Goal: Task Accomplishment & Management: Manage account settings

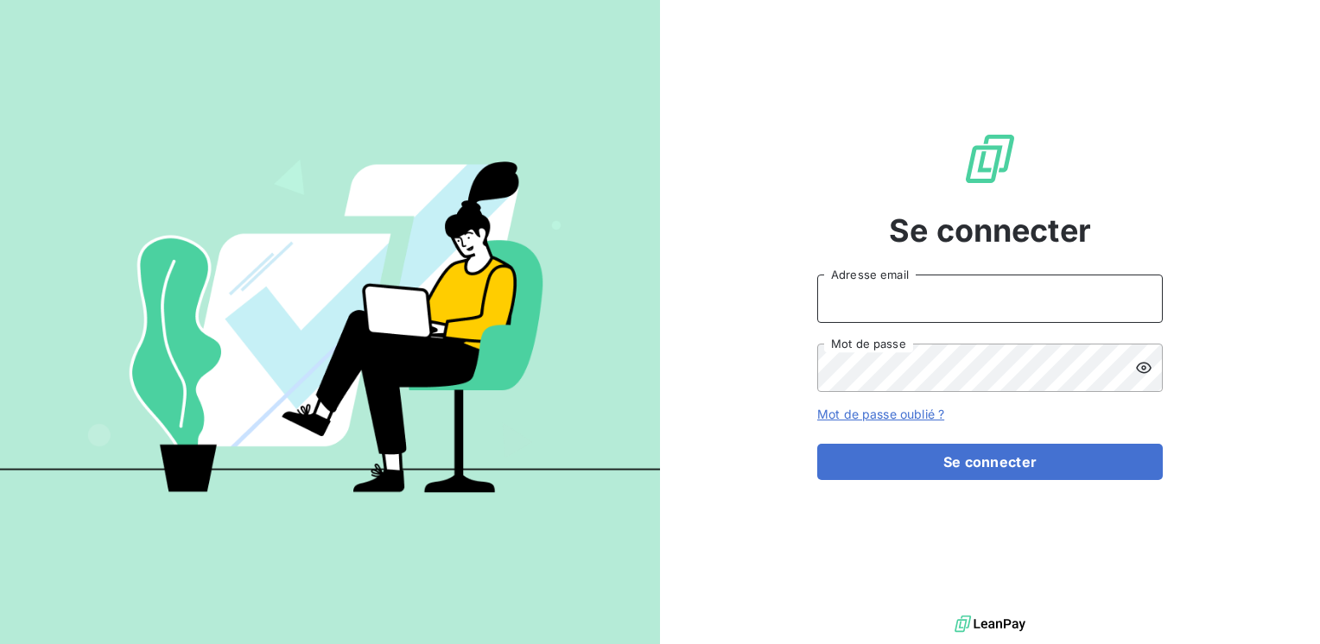
click at [839, 306] on input "Adresse email" at bounding box center [990, 299] width 346 height 48
type input "[EMAIL_ADDRESS][PERSON_NAME][DOMAIN_NAME]"
click at [817, 444] on button "Se connecter" at bounding box center [990, 462] width 346 height 36
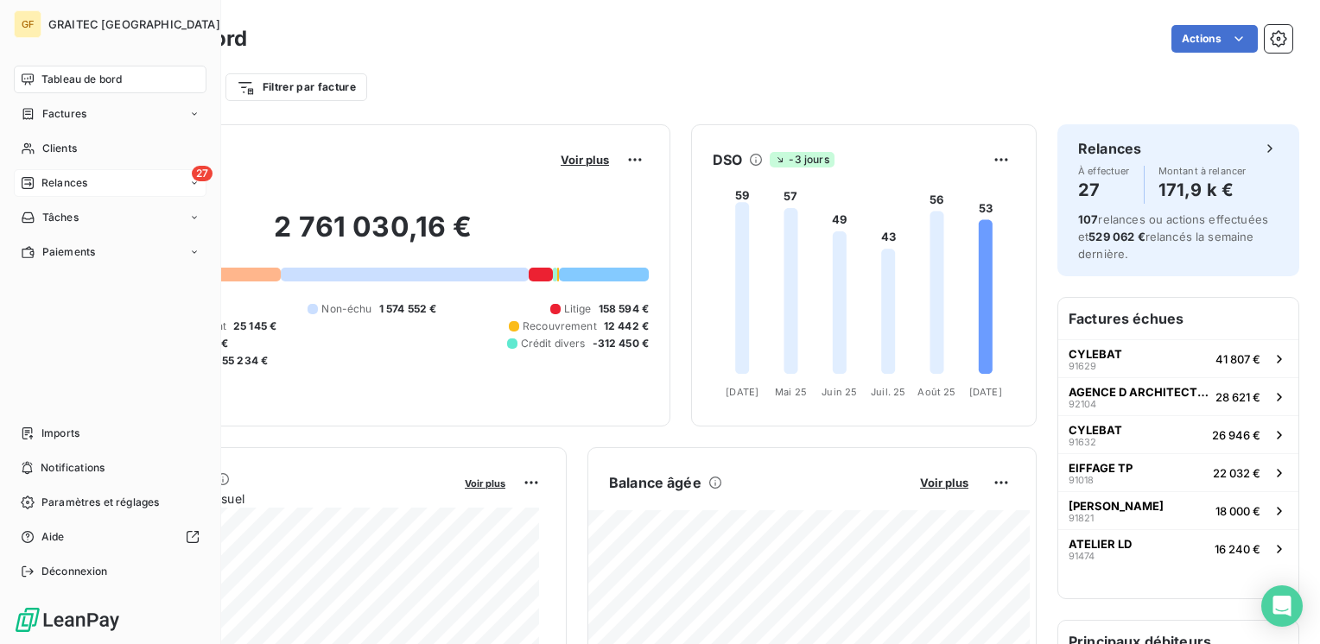
drag, startPoint x: 64, startPoint y: 181, endPoint x: 73, endPoint y: 177, distance: 9.3
click at [64, 180] on span "Relances" at bounding box center [64, 183] width 46 height 16
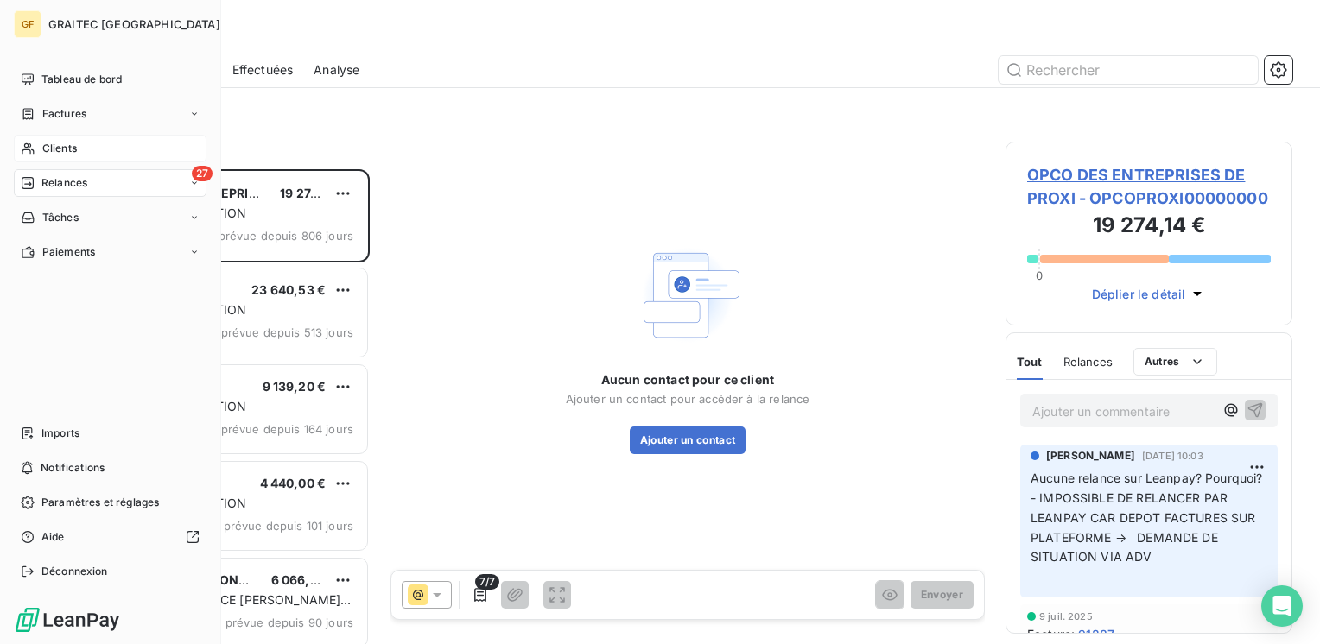
click at [62, 150] on span "Clients" at bounding box center [59, 149] width 35 height 16
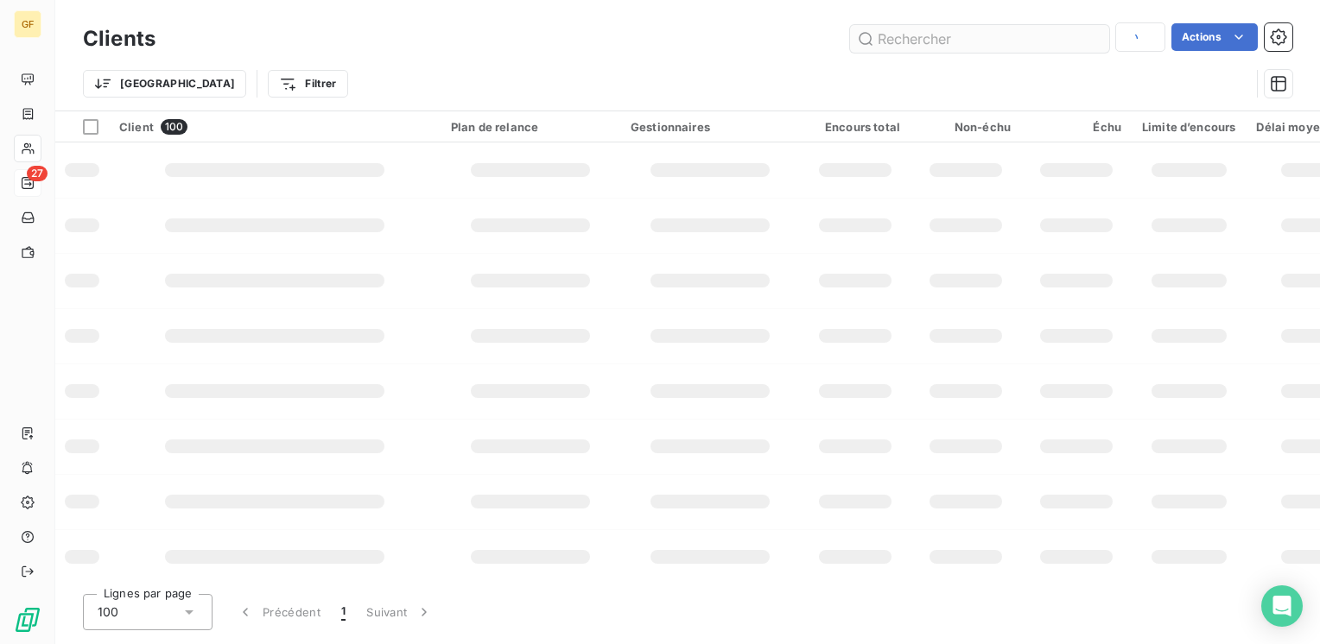
click at [957, 41] on input "text" at bounding box center [979, 39] width 259 height 28
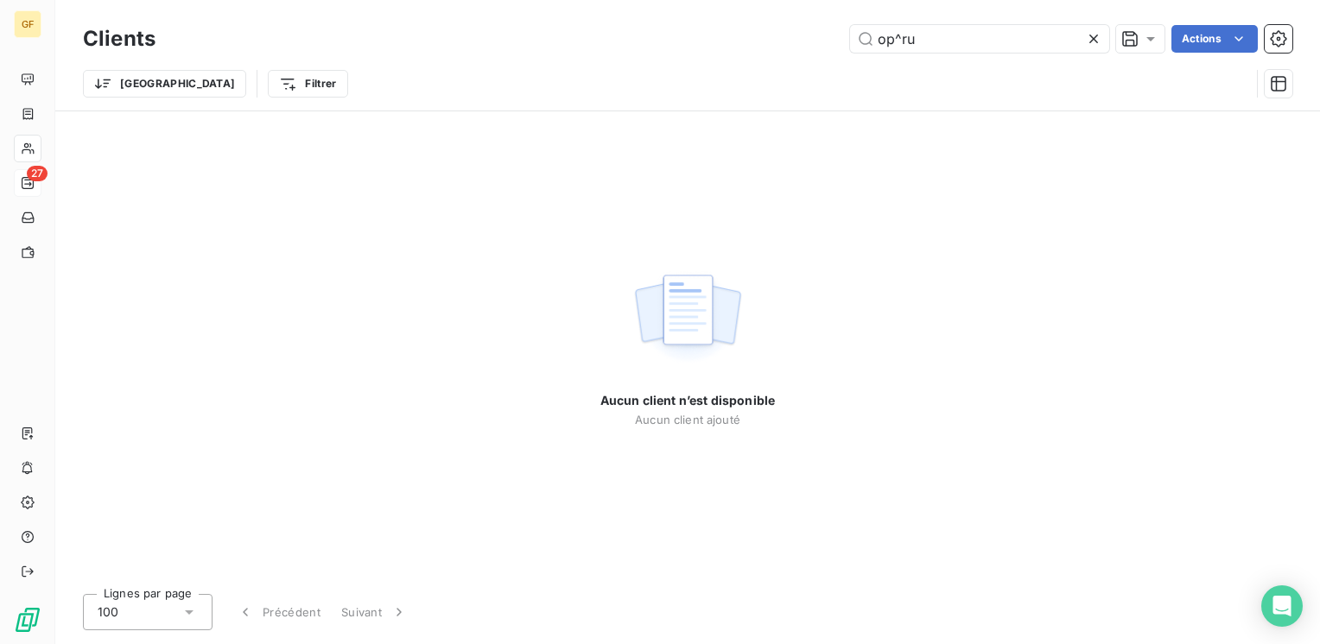
drag, startPoint x: 872, startPoint y: 54, endPoint x: 788, endPoint y: 67, distance: 84.9
click at [787, 71] on div "Clients op^ru Actions Trier Filtrer" at bounding box center [687, 66] width 1209 height 90
click at [787, 67] on div "Trier Filtrer" at bounding box center [666, 83] width 1167 height 33
drag, startPoint x: 895, startPoint y: 35, endPoint x: 1003, endPoint y: 29, distance: 108.1
click at [1005, 43] on input "op^ru" at bounding box center [979, 39] width 259 height 28
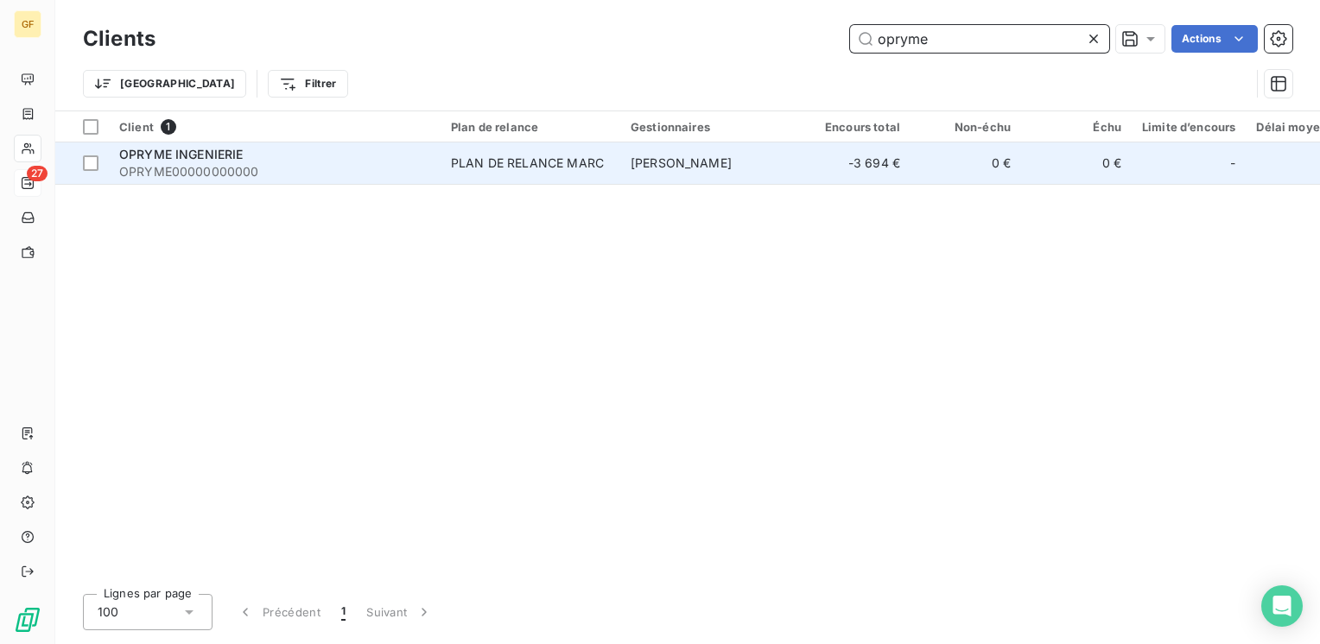
type input "opryme"
click at [252, 160] on div "OPRYME INGENIERIE" at bounding box center [274, 154] width 311 height 17
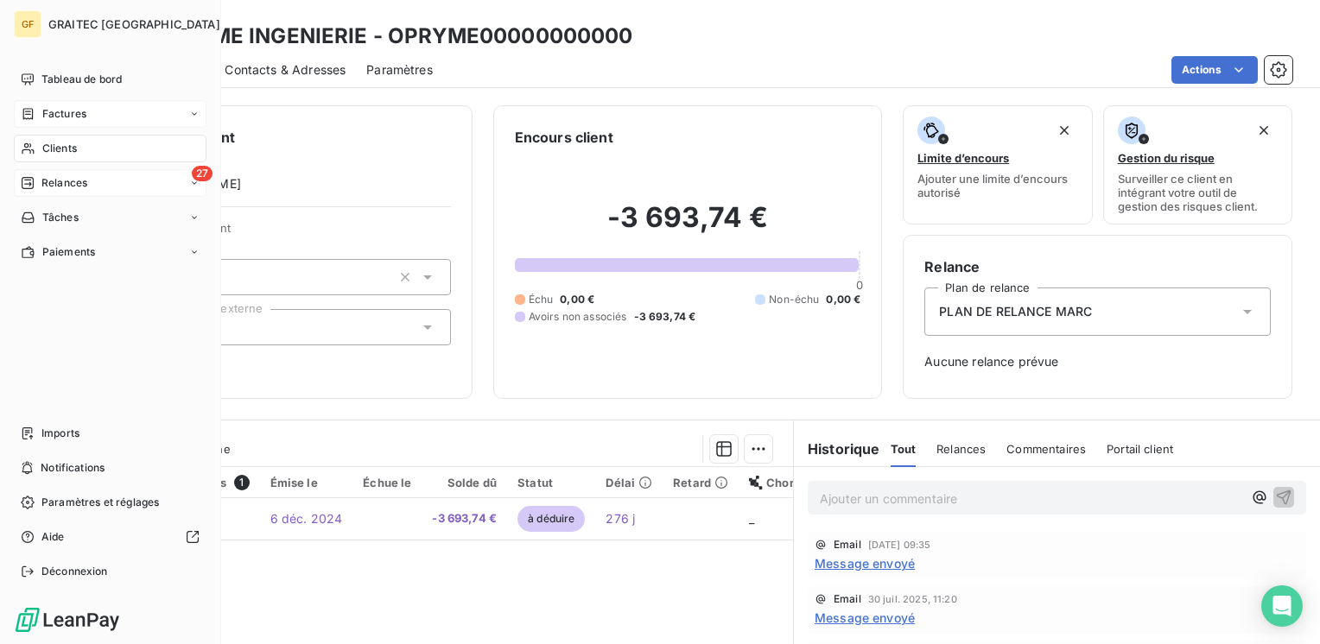
click at [59, 109] on span "Factures" at bounding box center [64, 114] width 44 height 16
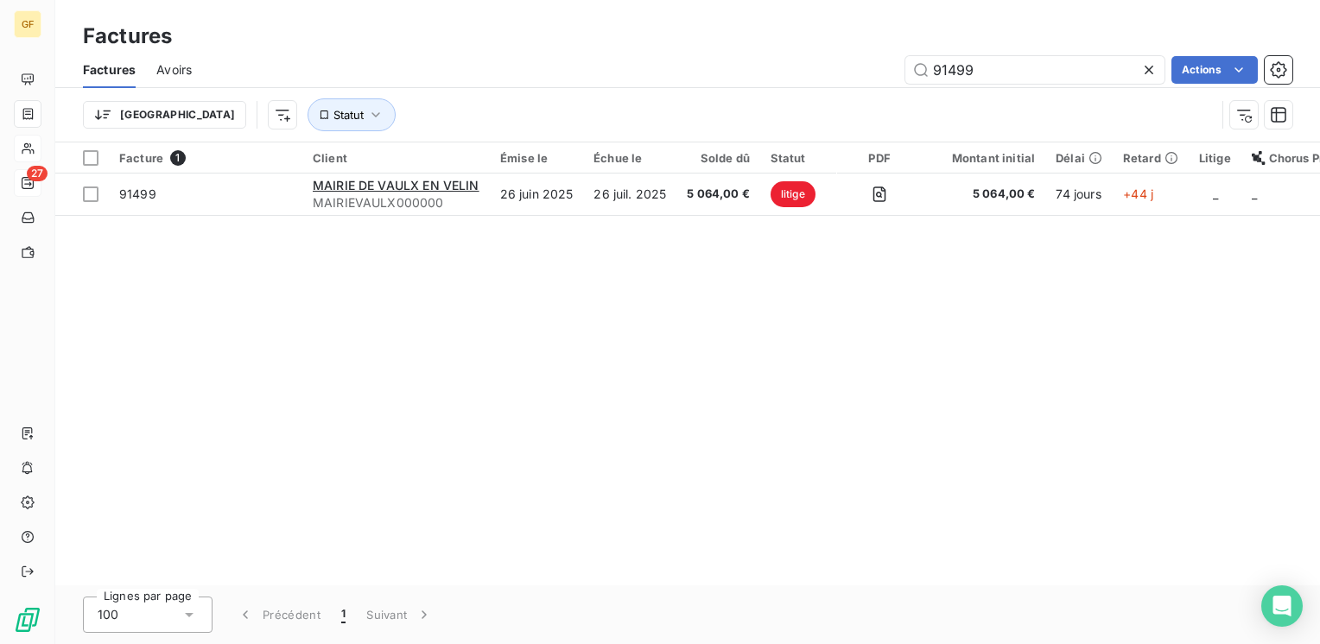
drag, startPoint x: 984, startPoint y: 71, endPoint x: 867, endPoint y: 97, distance: 119.5
click at [867, 97] on div "Factures Avoirs 91499 Actions Trier Statut" at bounding box center [687, 97] width 1265 height 90
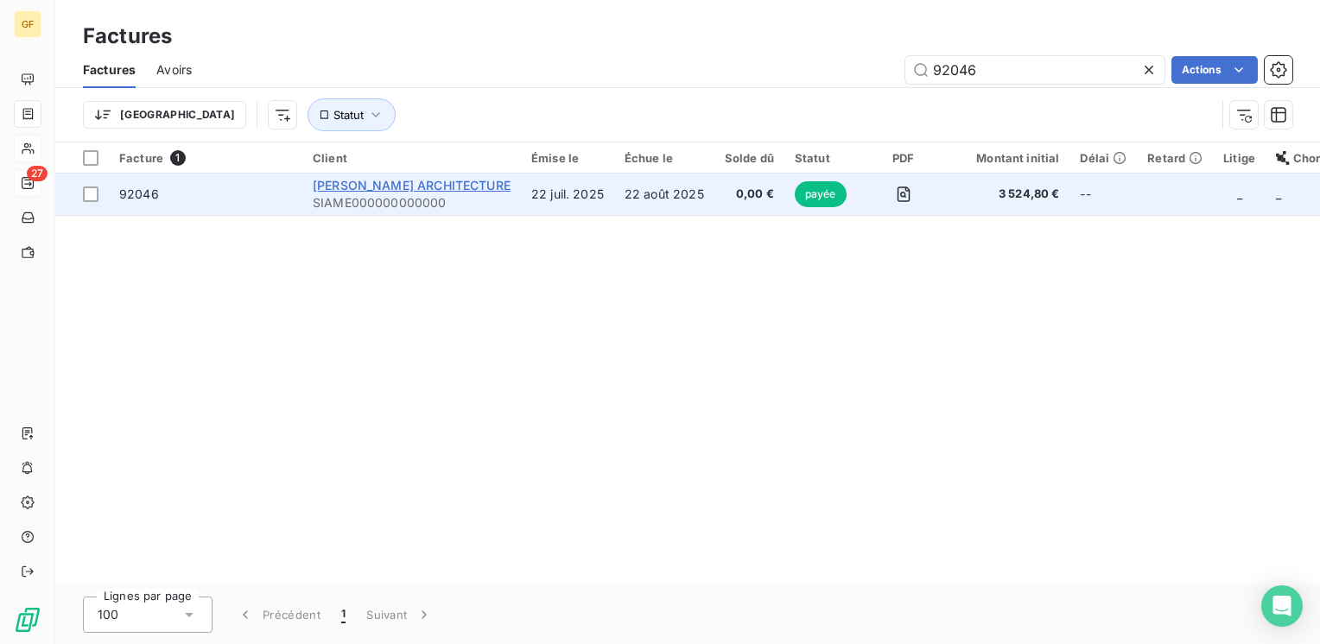
type input "92046"
click at [448, 181] on span "JEROME SIAME ARCHITECTURE" at bounding box center [412, 185] width 198 height 15
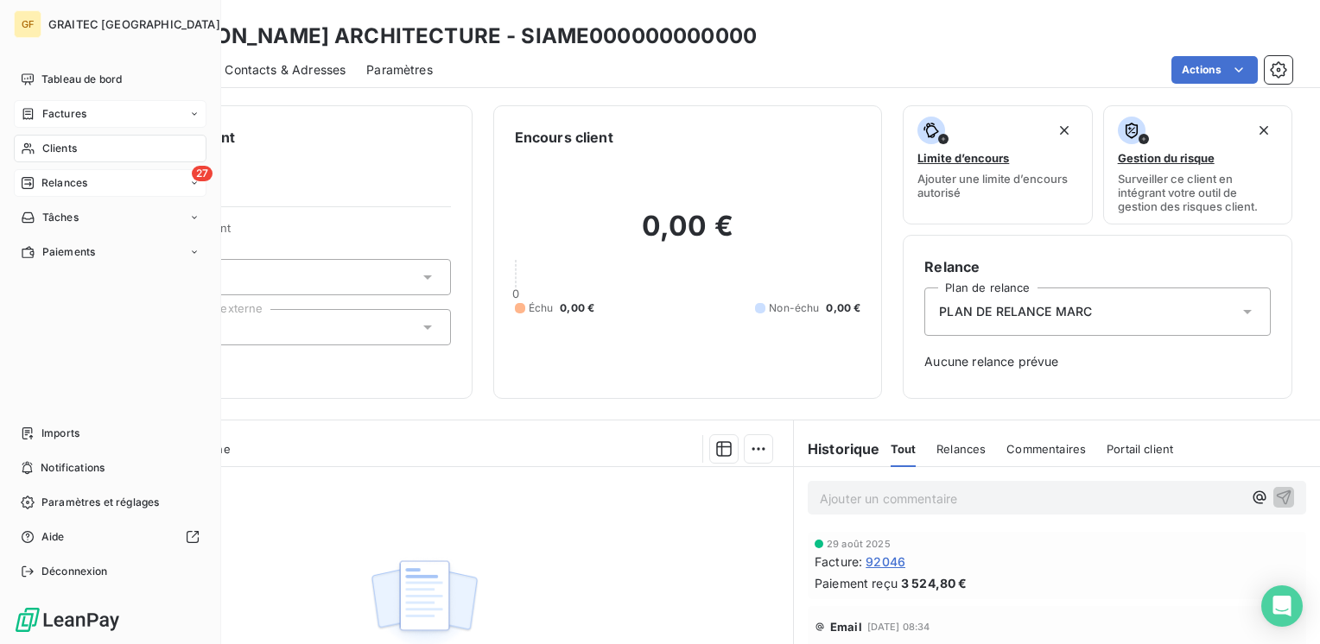
click at [59, 114] on span "Factures" at bounding box center [64, 114] width 44 height 16
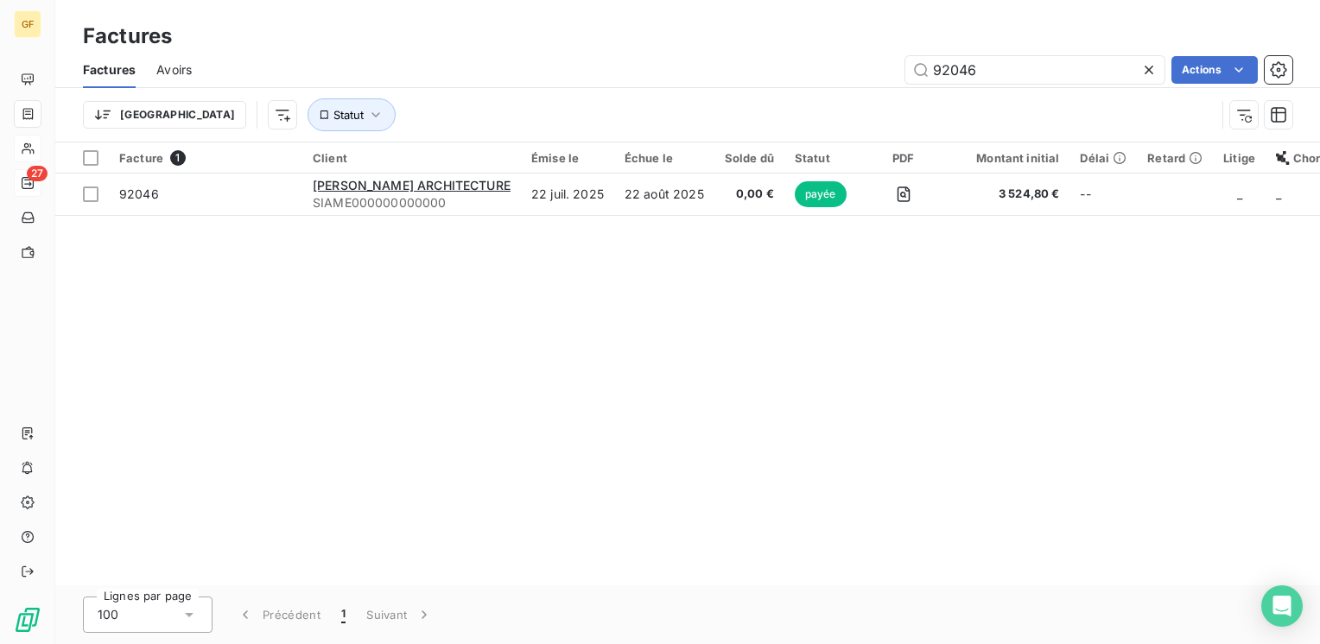
drag, startPoint x: 981, startPoint y: 67, endPoint x: 888, endPoint y: 71, distance: 93.4
click at [885, 83] on div "92046 Actions" at bounding box center [752, 70] width 1080 height 28
type input "92133"
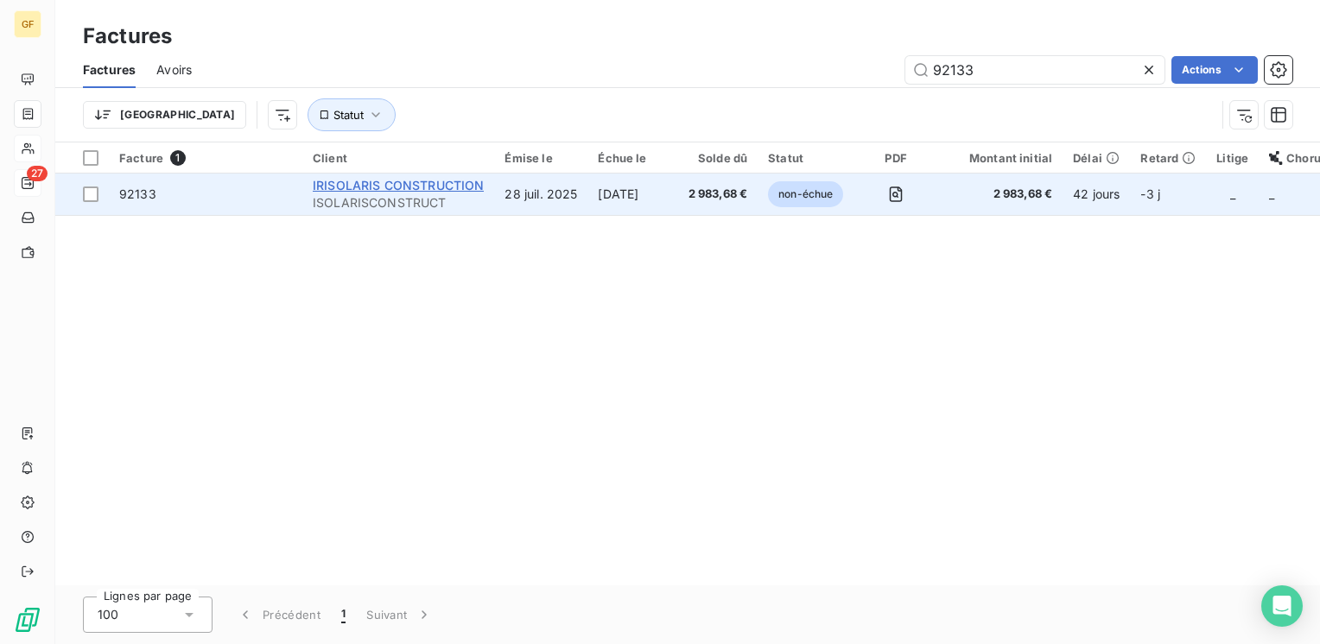
click at [408, 187] on span "IRISOLARIS CONSTRUCTION" at bounding box center [398, 185] width 171 height 15
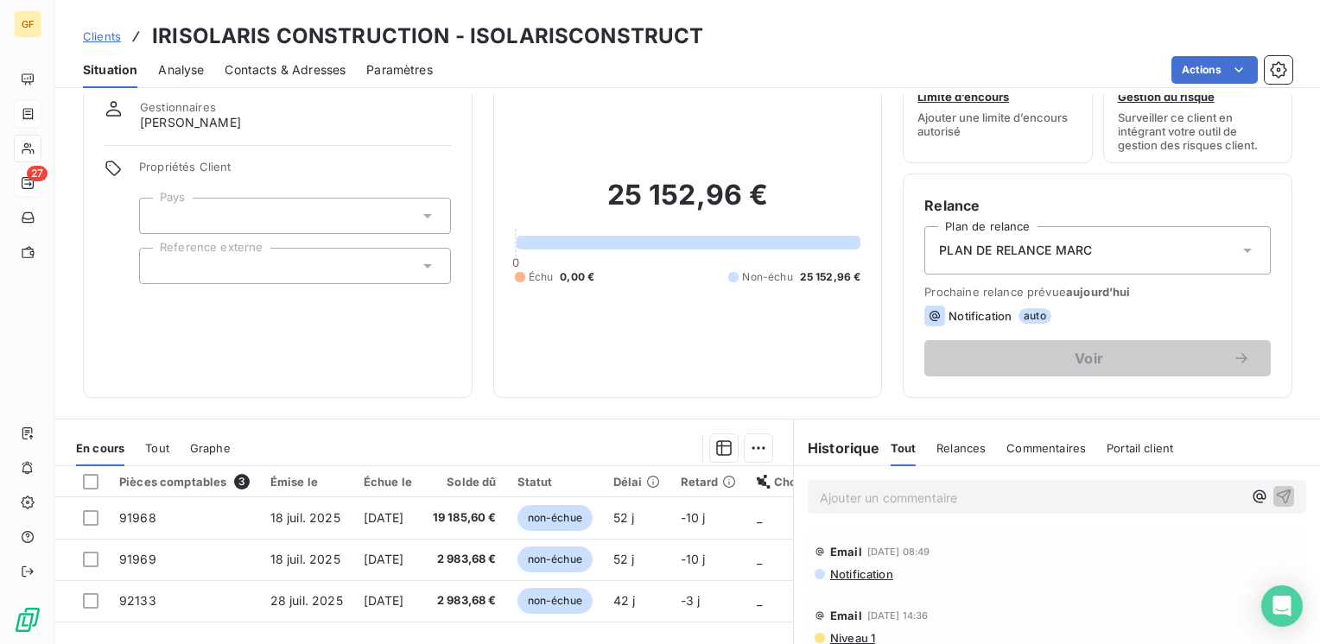
scroll to position [173, 0]
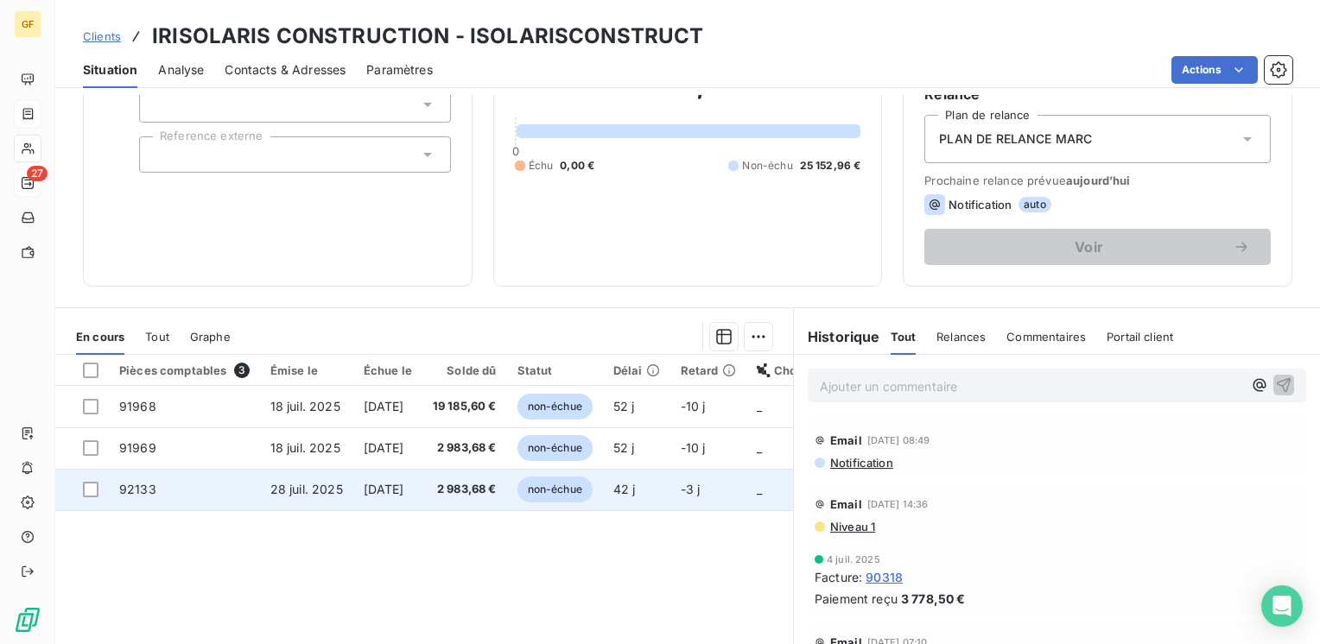
click at [292, 484] on span "28 juil. 2025" at bounding box center [306, 489] width 73 height 15
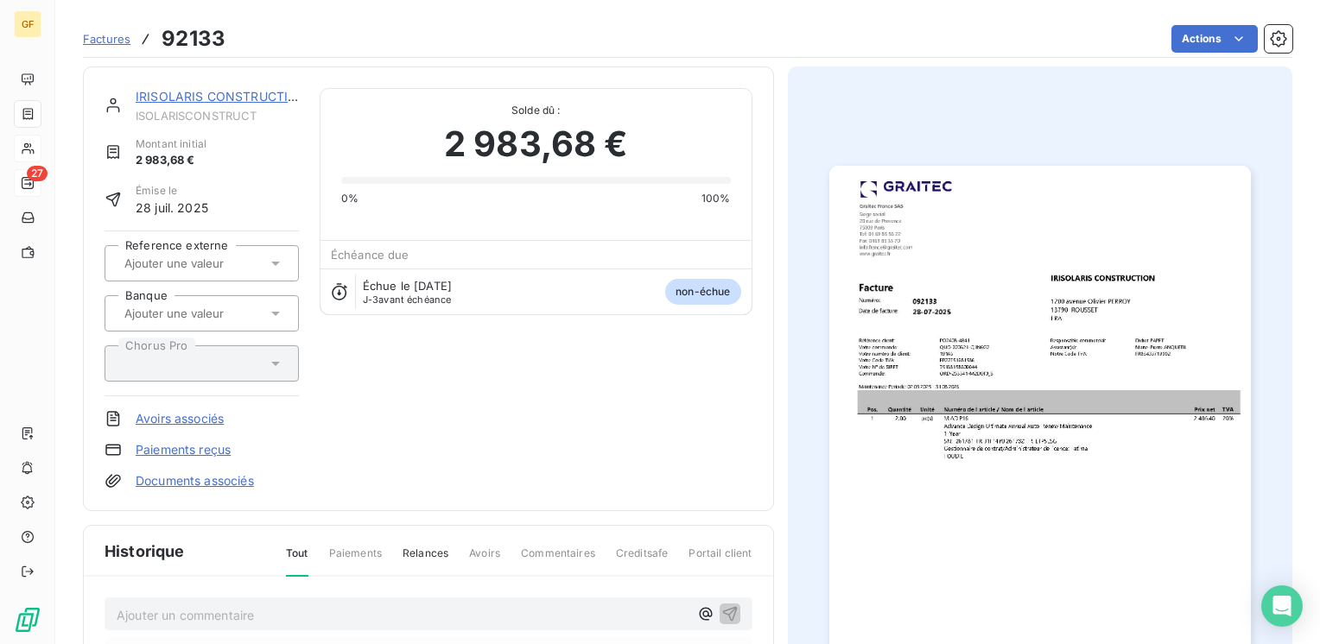
scroll to position [88, 0]
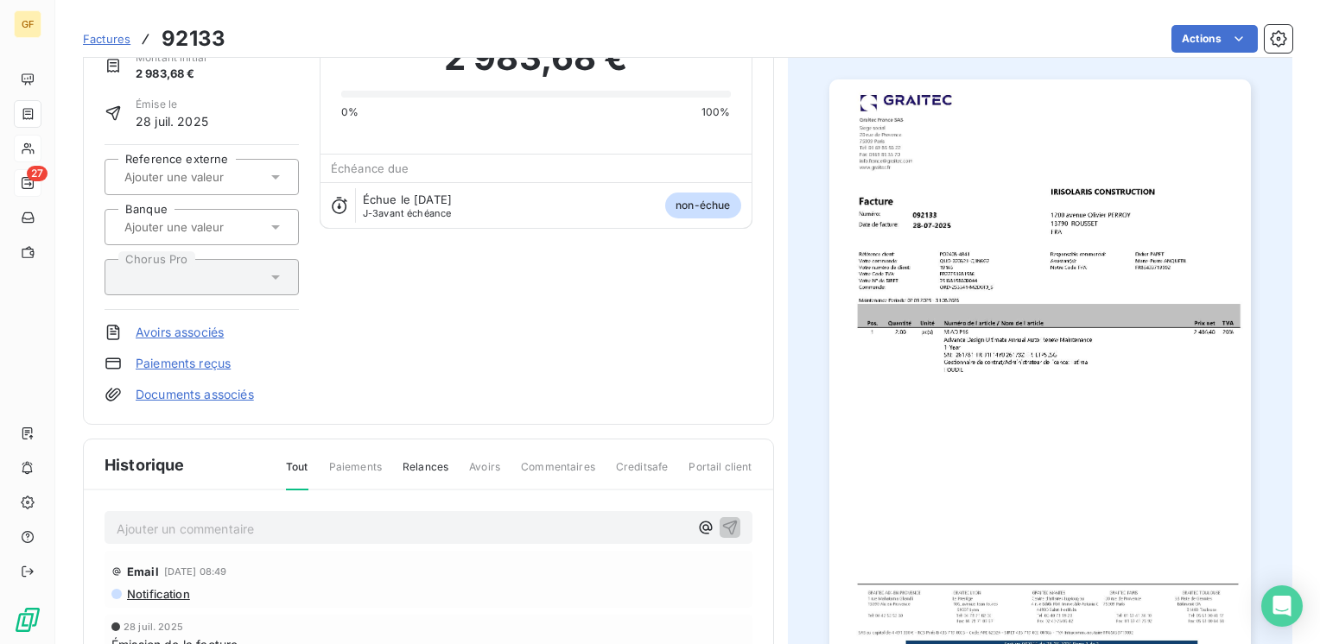
click at [941, 365] on img "button" at bounding box center [1040, 376] width 422 height 595
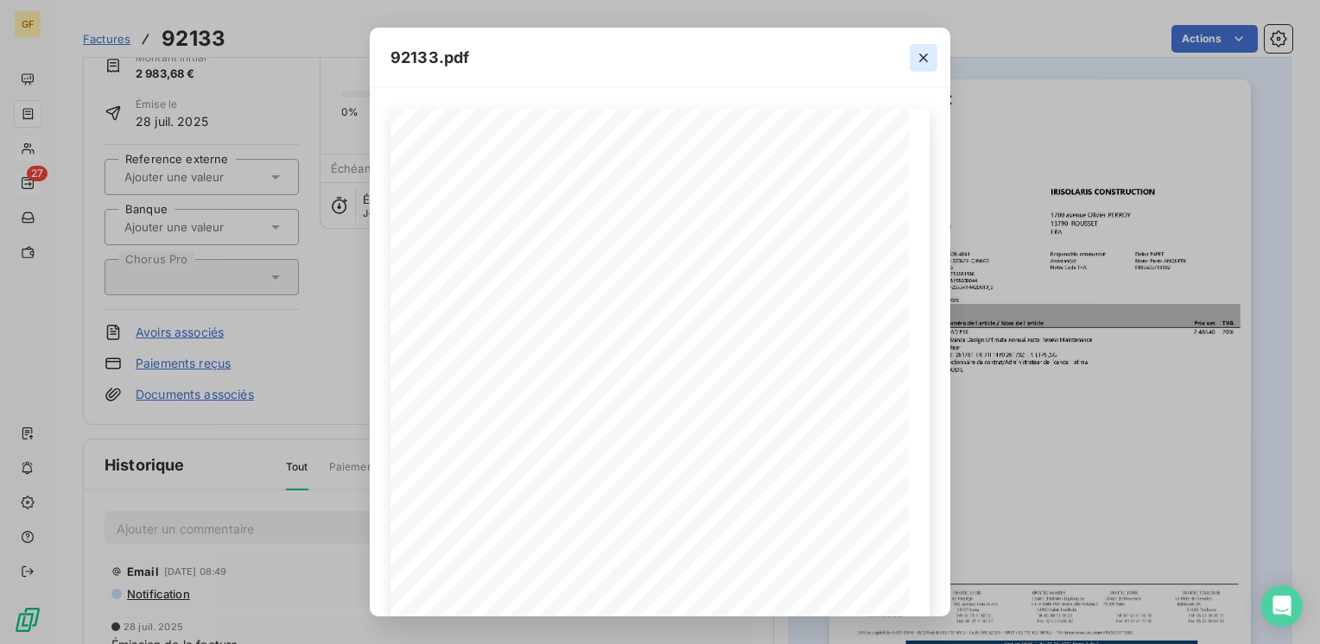
click at [918, 50] on icon "button" at bounding box center [923, 57] width 17 height 17
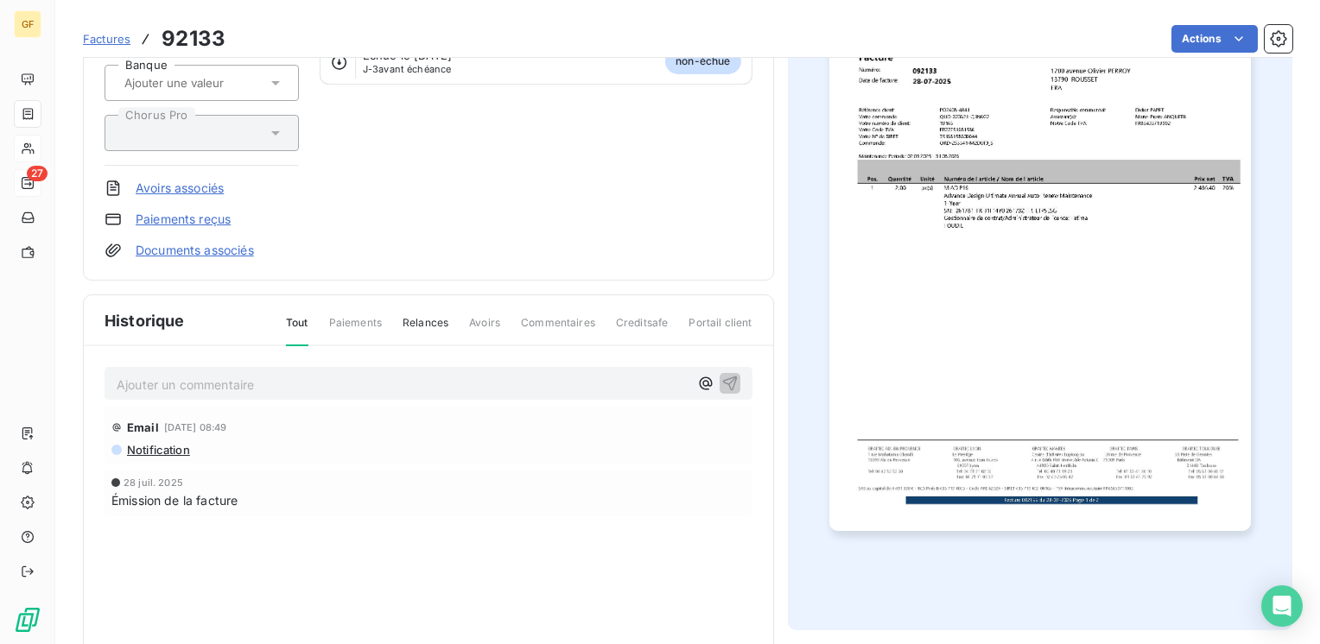
scroll to position [0, 0]
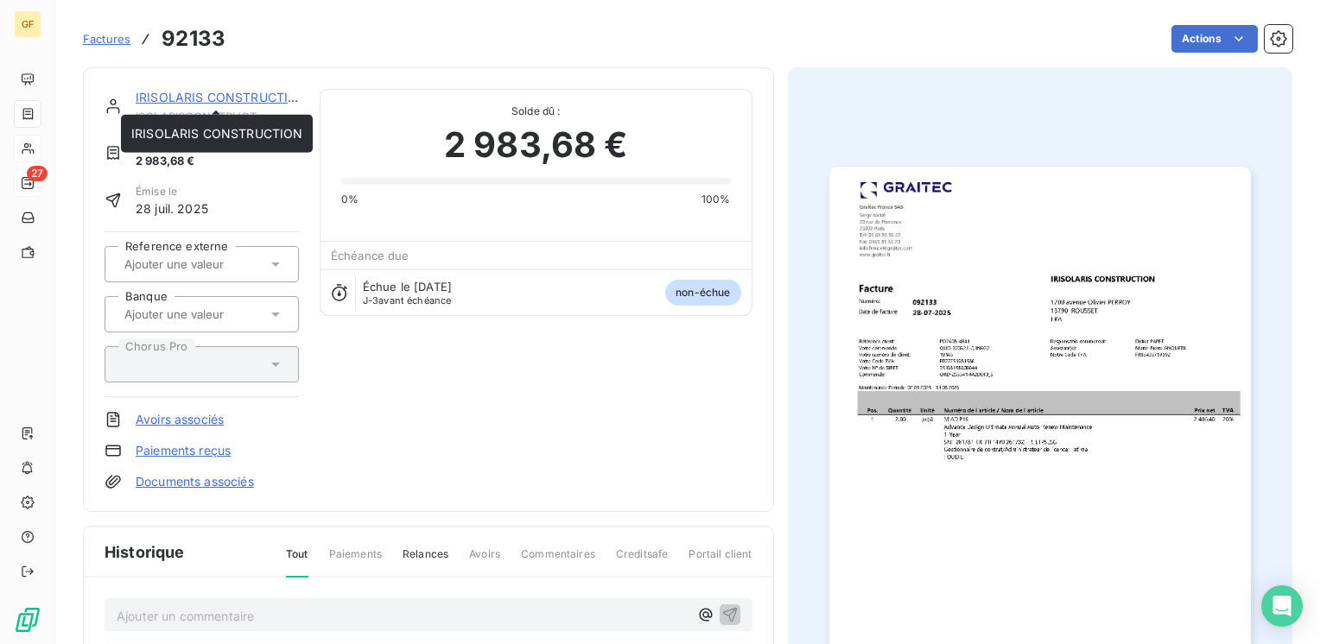
click at [207, 95] on link "IRISOLARIS CONSTRUCTION" at bounding box center [221, 97] width 171 height 15
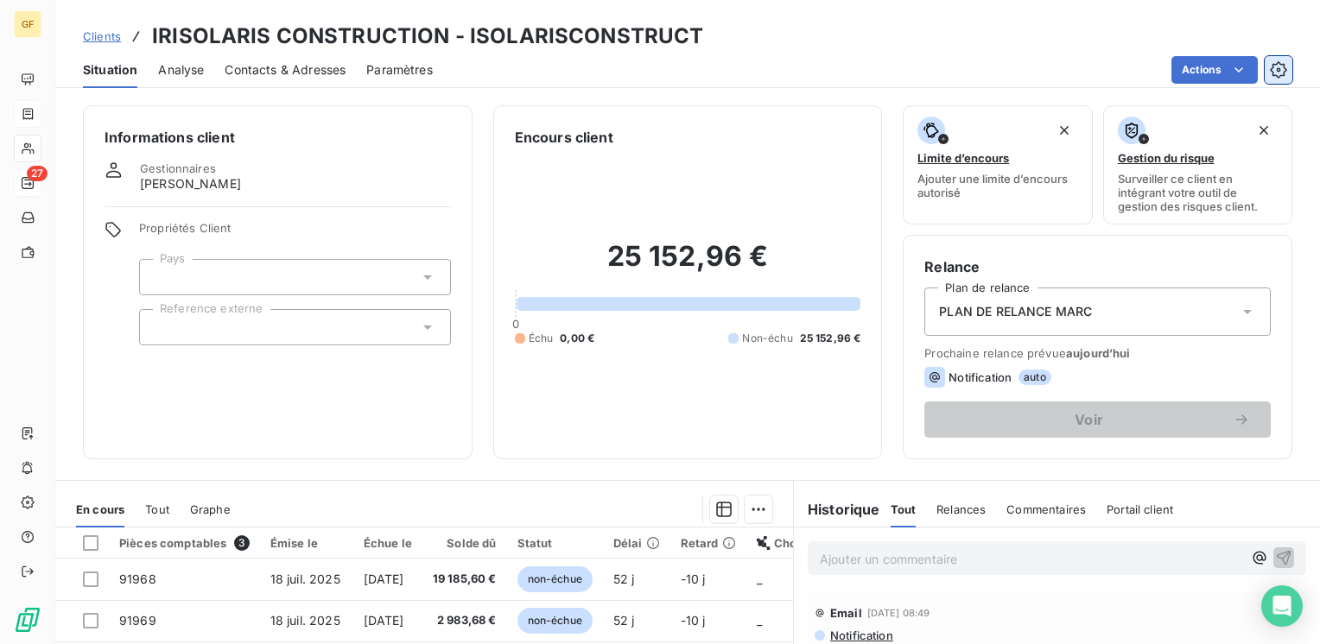
click at [1281, 71] on icon "button" at bounding box center [1278, 69] width 17 height 17
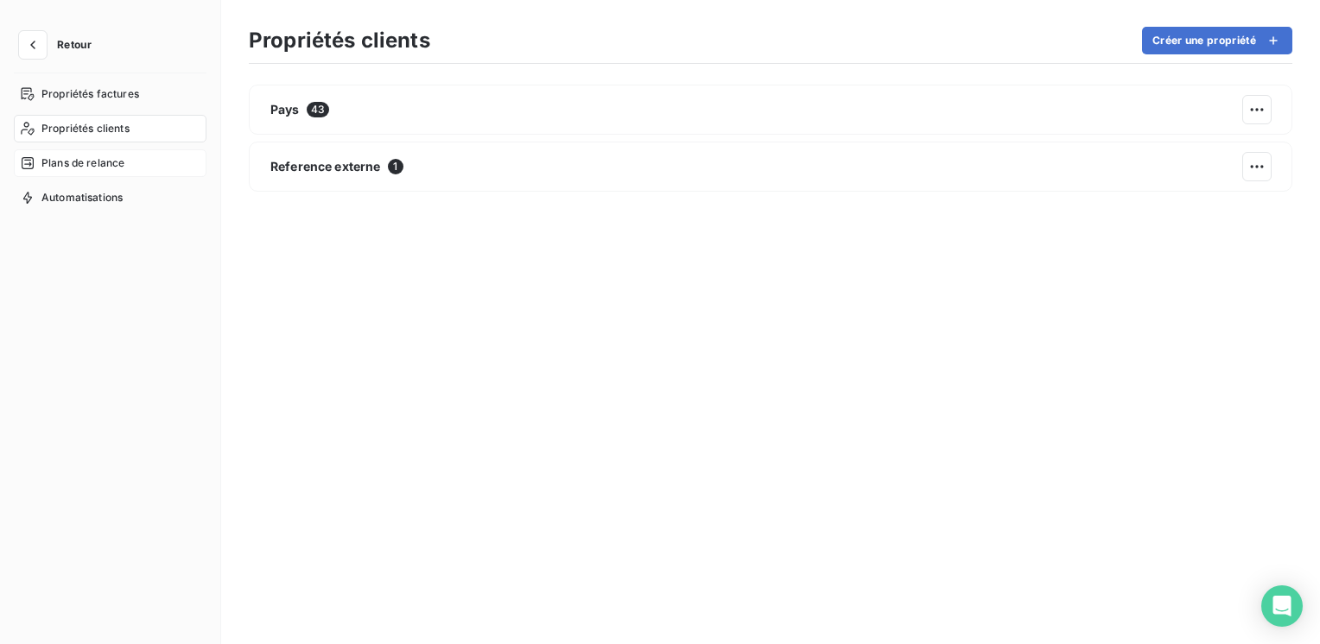
click at [76, 157] on span "Plans de relance" at bounding box center [82, 163] width 83 height 16
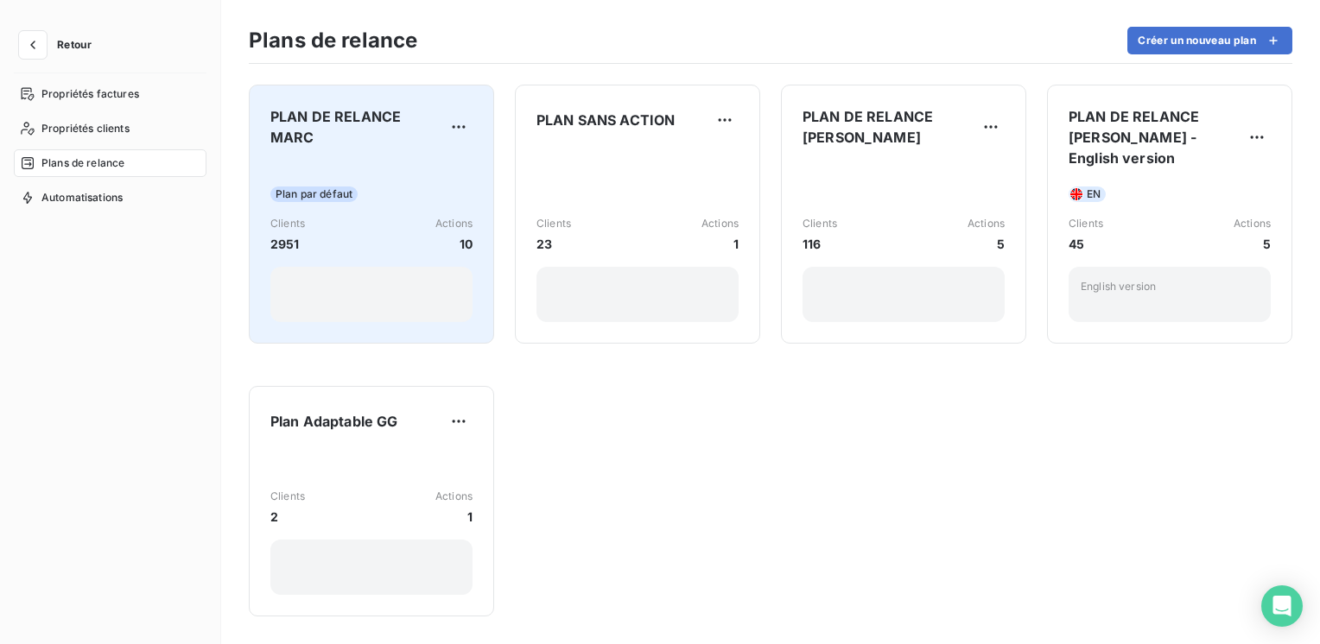
click at [423, 187] on div "Plan par défaut" at bounding box center [371, 195] width 202 height 16
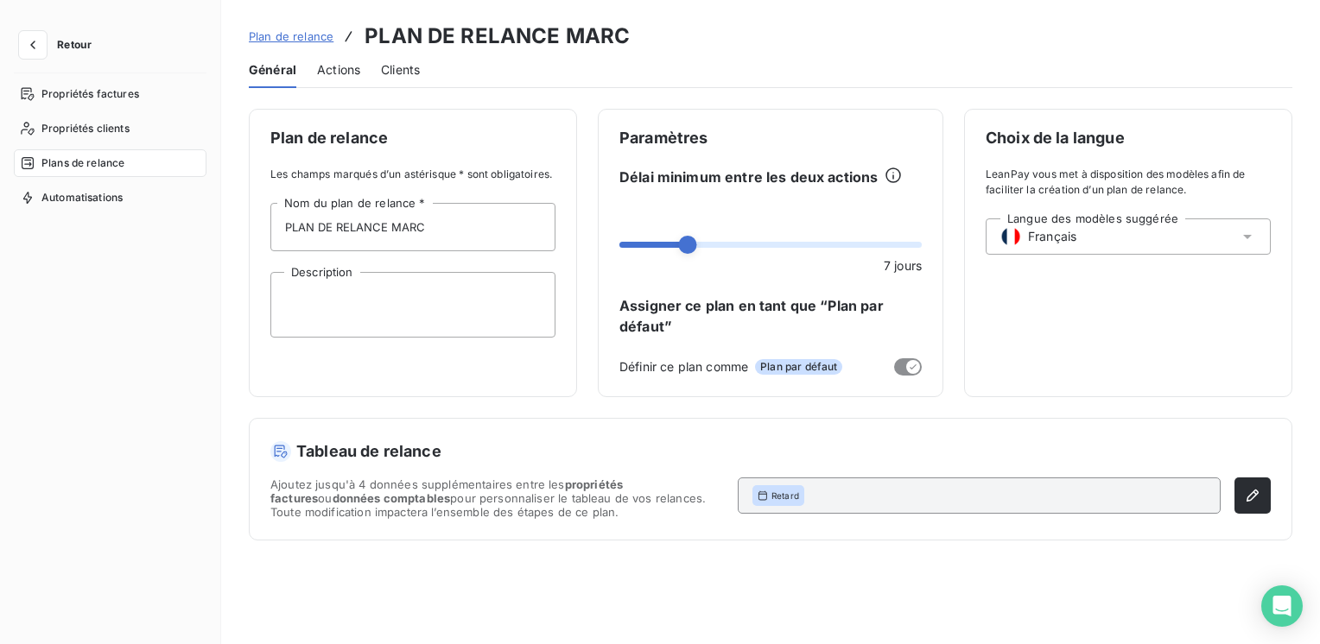
click at [352, 71] on span "Actions" at bounding box center [338, 69] width 43 height 17
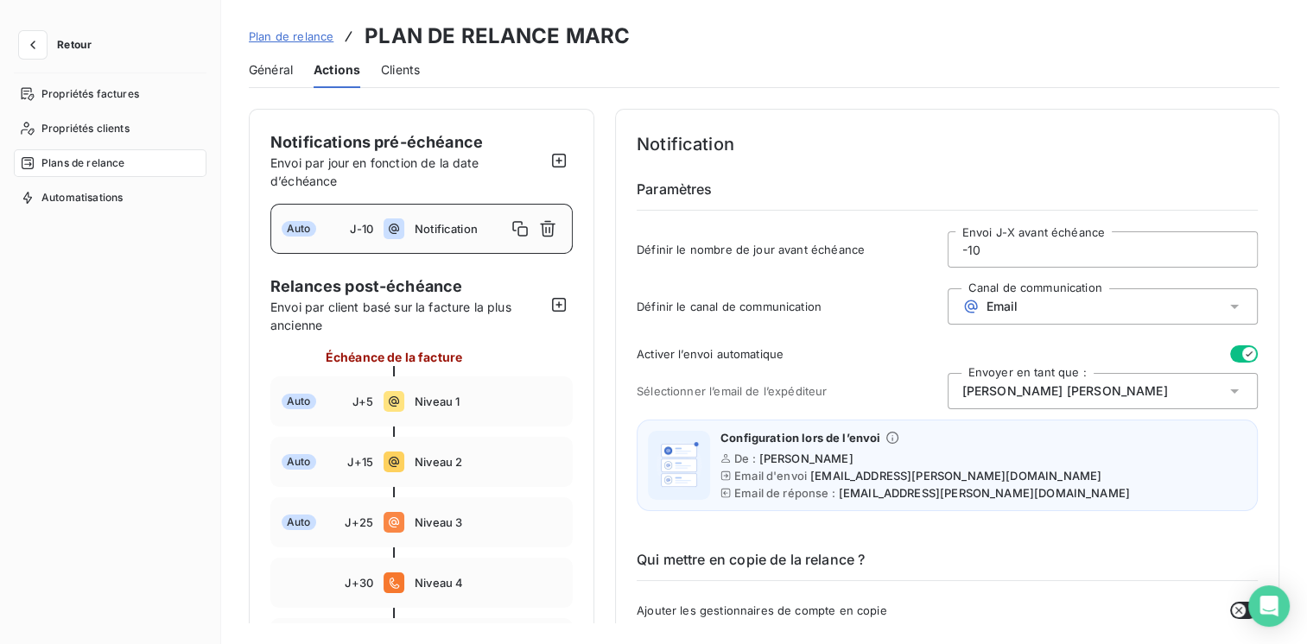
click at [426, 225] on span "Notification" at bounding box center [461, 229] width 92 height 14
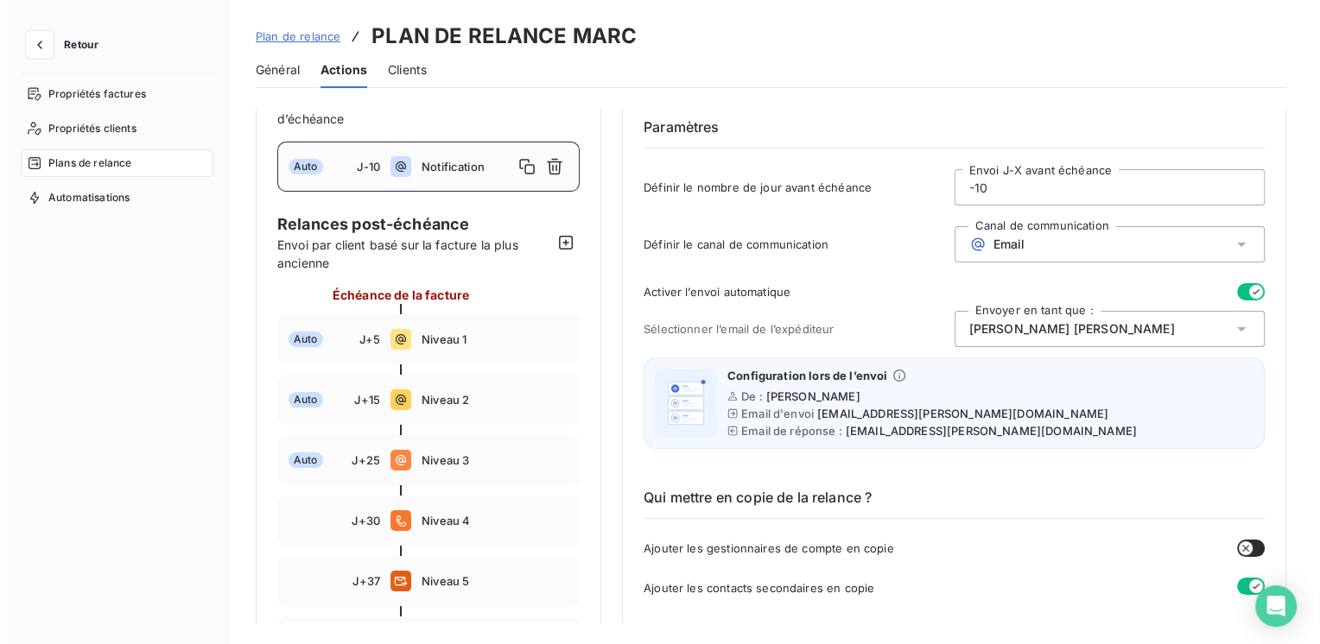
scroll to position [86, 0]
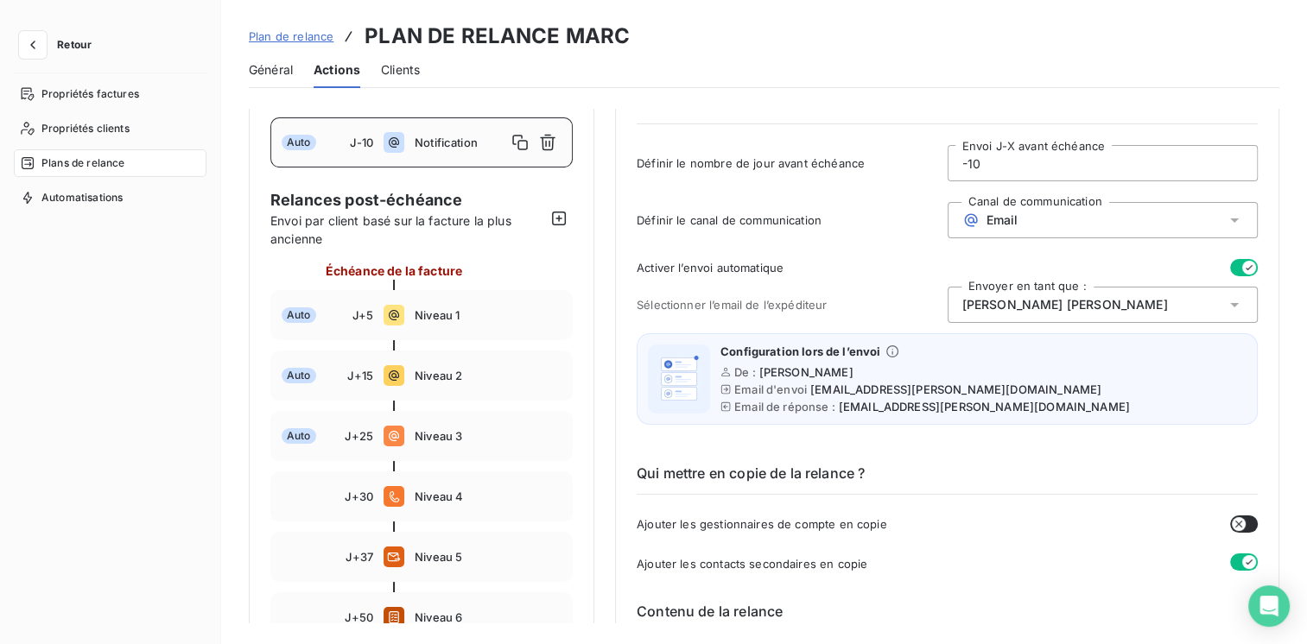
click at [1230, 270] on button "button" at bounding box center [1244, 267] width 28 height 17
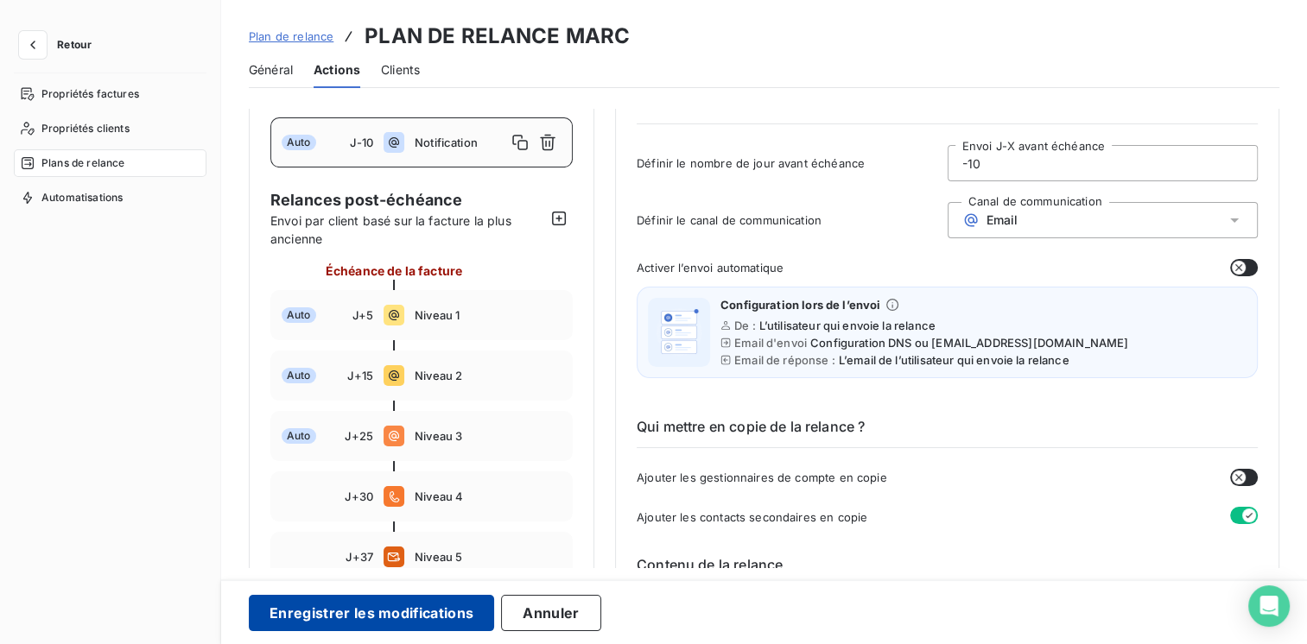
click at [352, 612] on button "Enregistrer les modifications" at bounding box center [371, 613] width 245 height 36
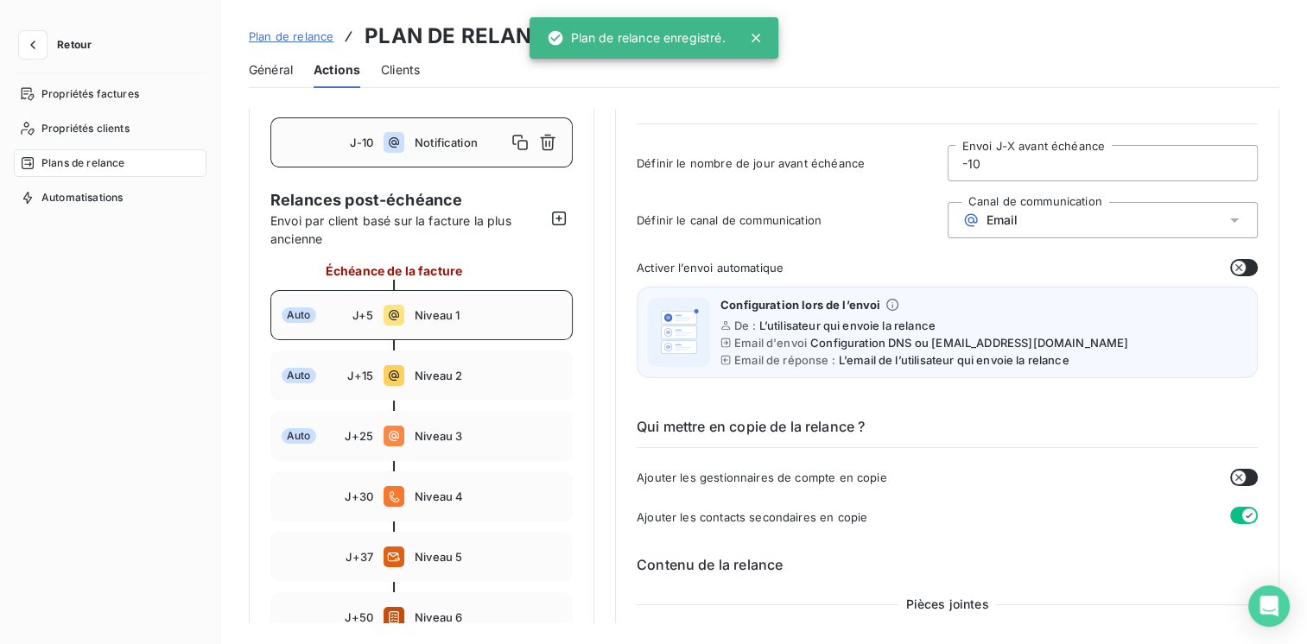
click at [395, 323] on icon at bounding box center [394, 315] width 21 height 21
type input "5"
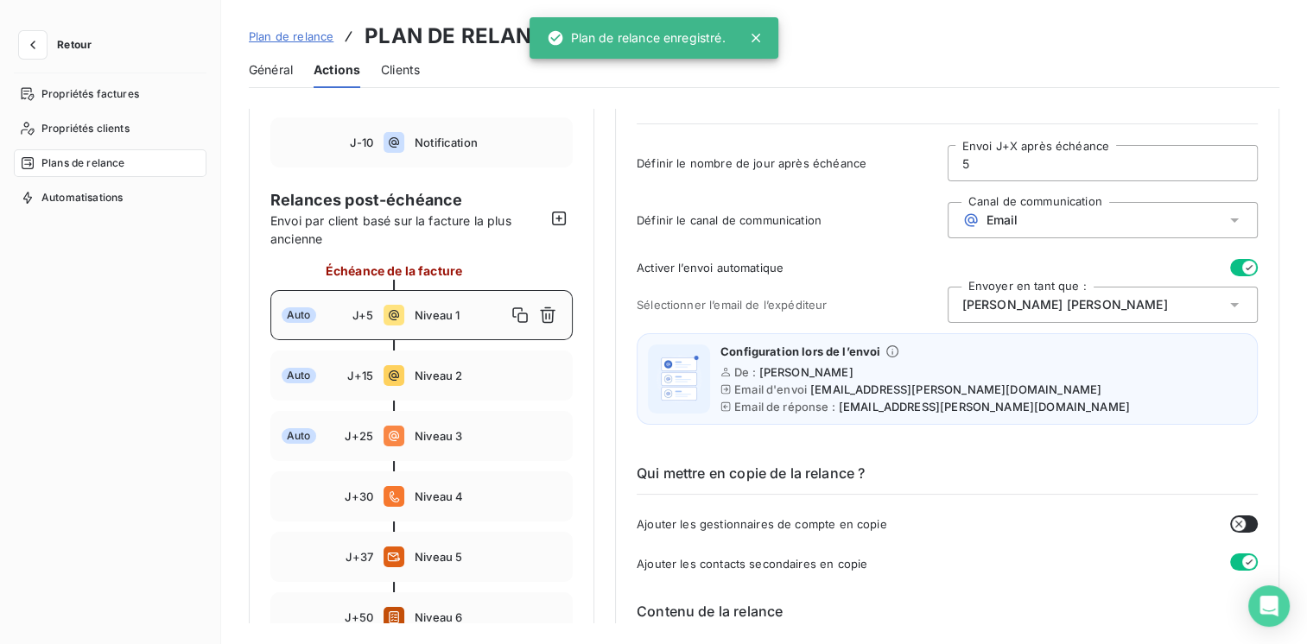
click at [1230, 264] on button "button" at bounding box center [1244, 267] width 28 height 17
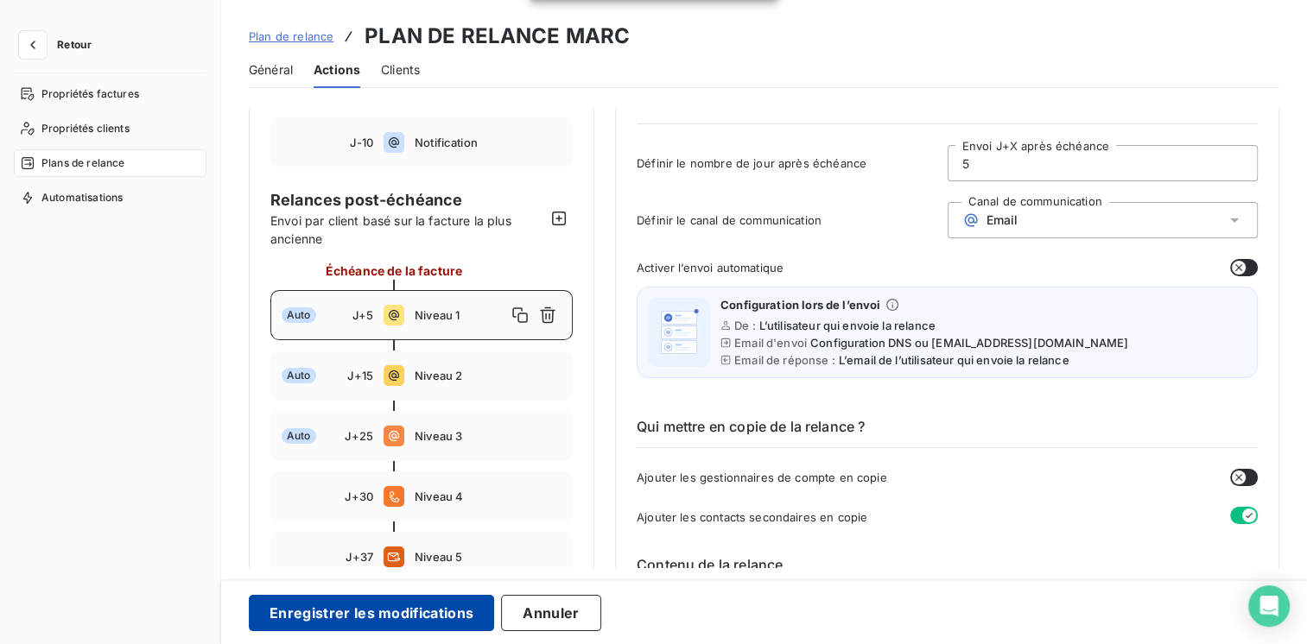
click at [379, 610] on button "Enregistrer les modifications" at bounding box center [371, 613] width 245 height 36
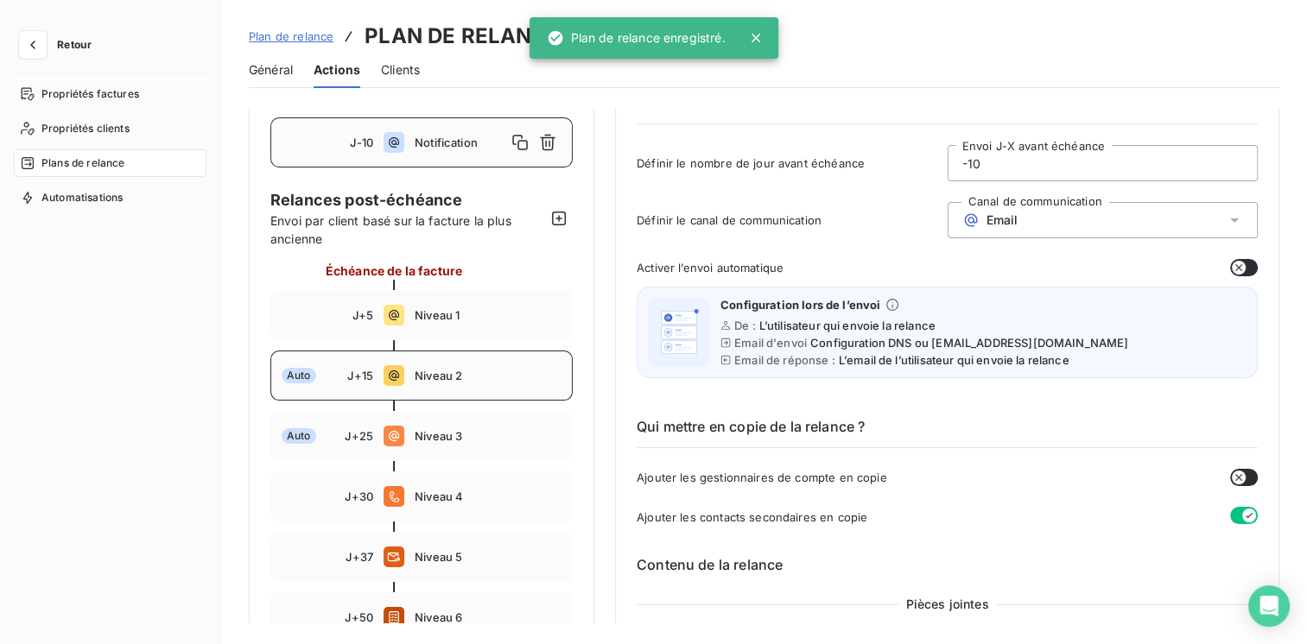
click at [406, 371] on div "Auto J+15 Niveau 2" at bounding box center [421, 376] width 302 height 50
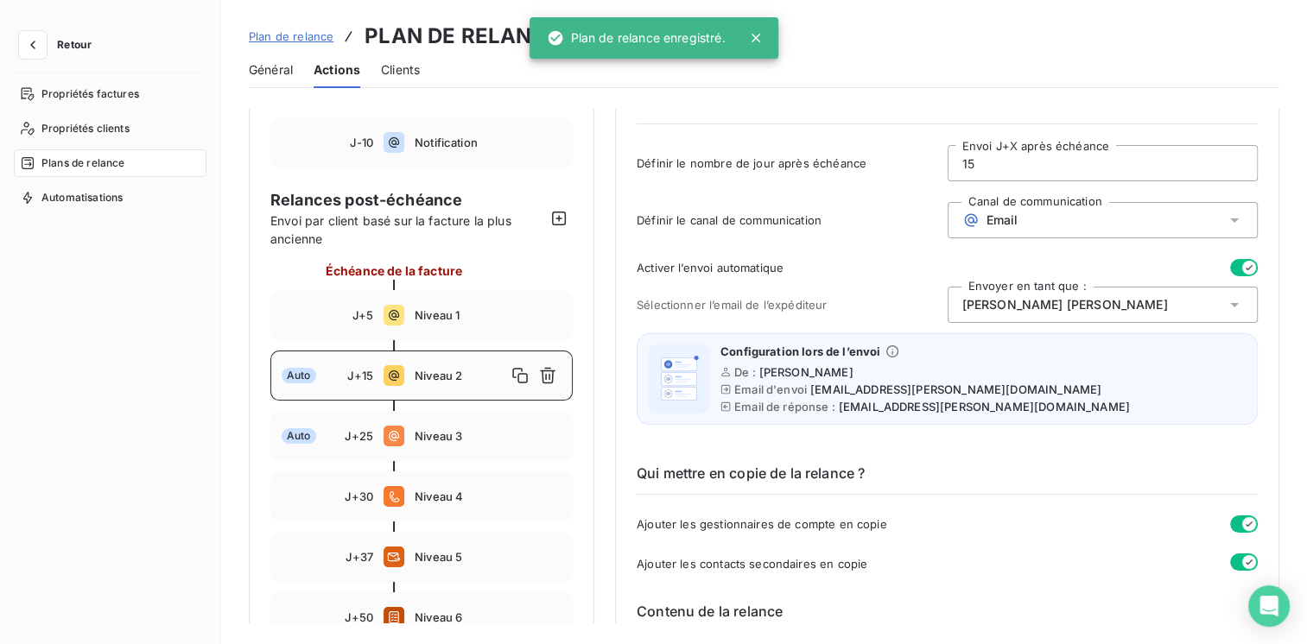
type input "15"
click at [1230, 264] on button "button" at bounding box center [1244, 267] width 28 height 17
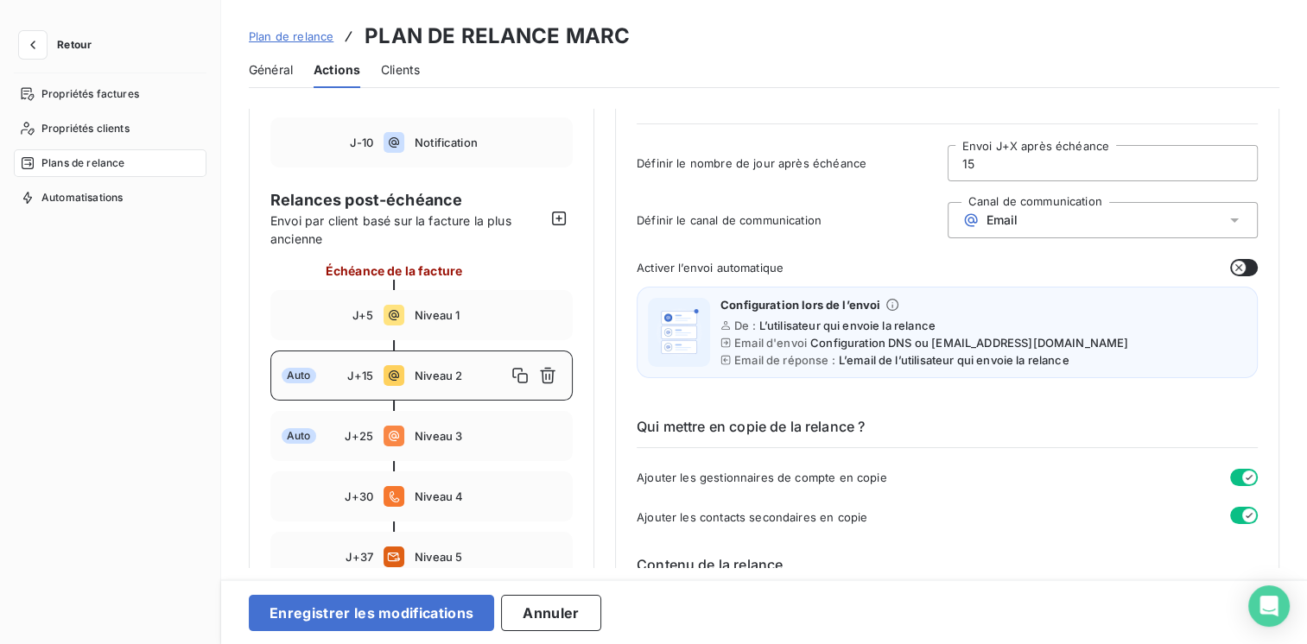
click at [399, 633] on div "Enregistrer les modifications Annuler" at bounding box center [764, 612] width 1086 height 65
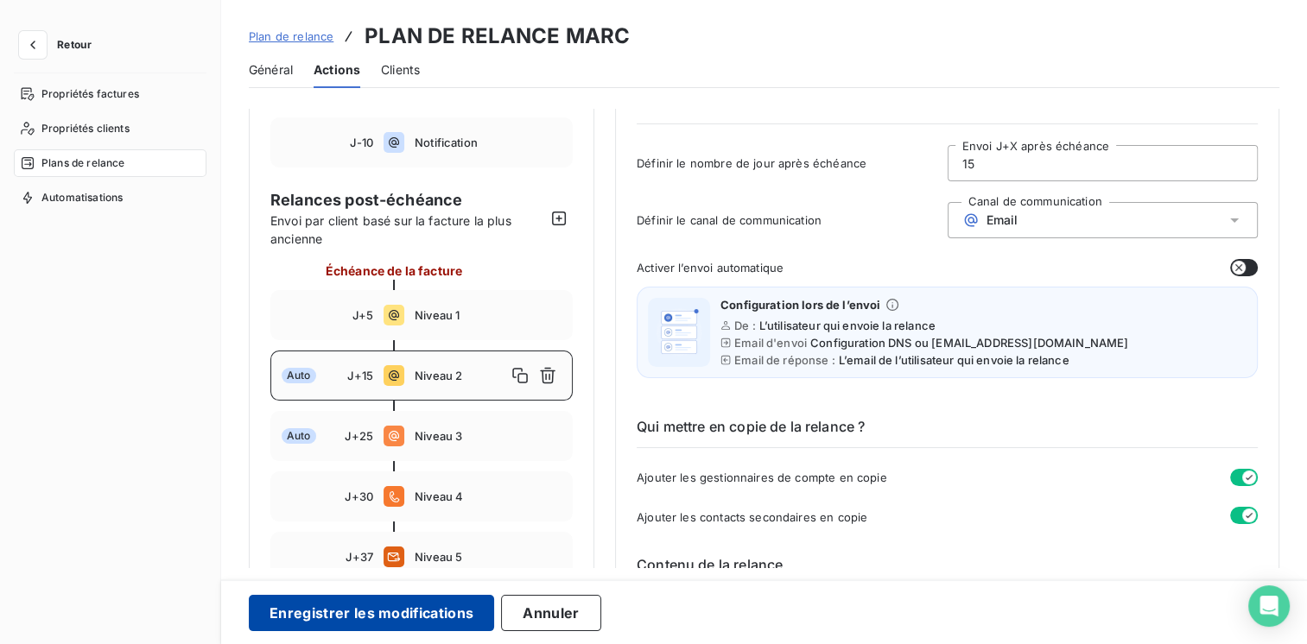
click at [403, 610] on button "Enregistrer les modifications" at bounding box center [371, 613] width 245 height 36
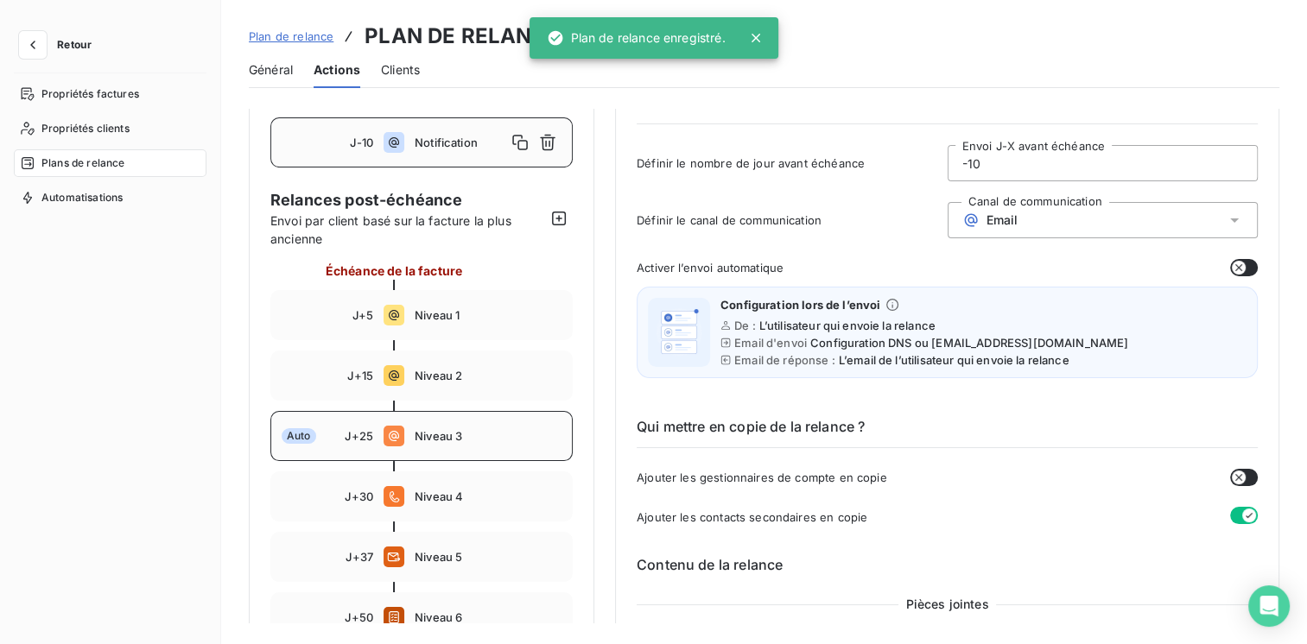
click at [397, 445] on icon at bounding box center [394, 436] width 21 height 21
type input "25"
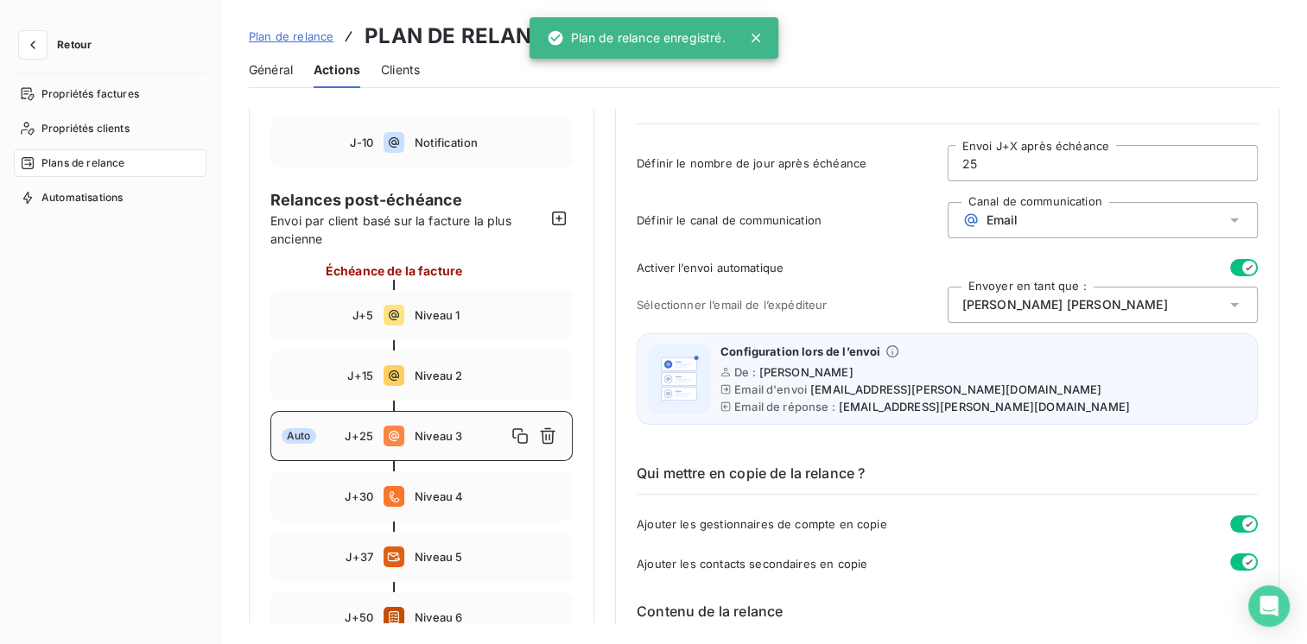
click at [1242, 266] on icon "button" at bounding box center [1249, 268] width 14 height 14
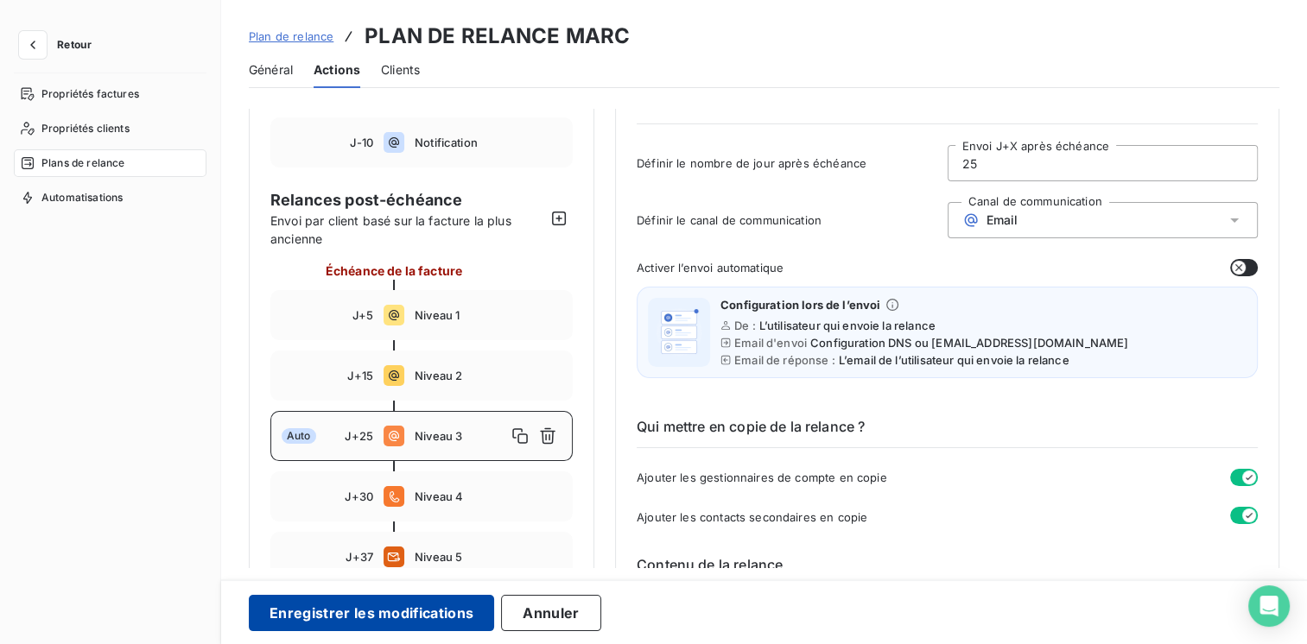
click at [329, 607] on button "Enregistrer les modifications" at bounding box center [371, 613] width 245 height 36
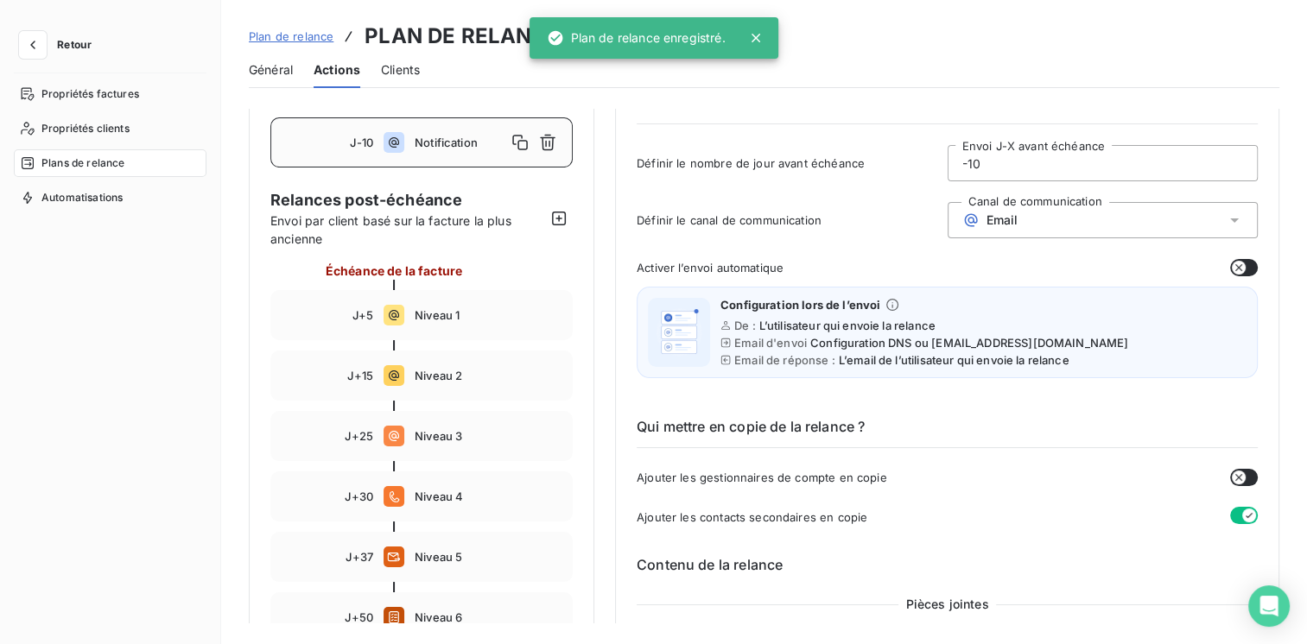
click at [71, 43] on span "Retour" at bounding box center [74, 45] width 35 height 10
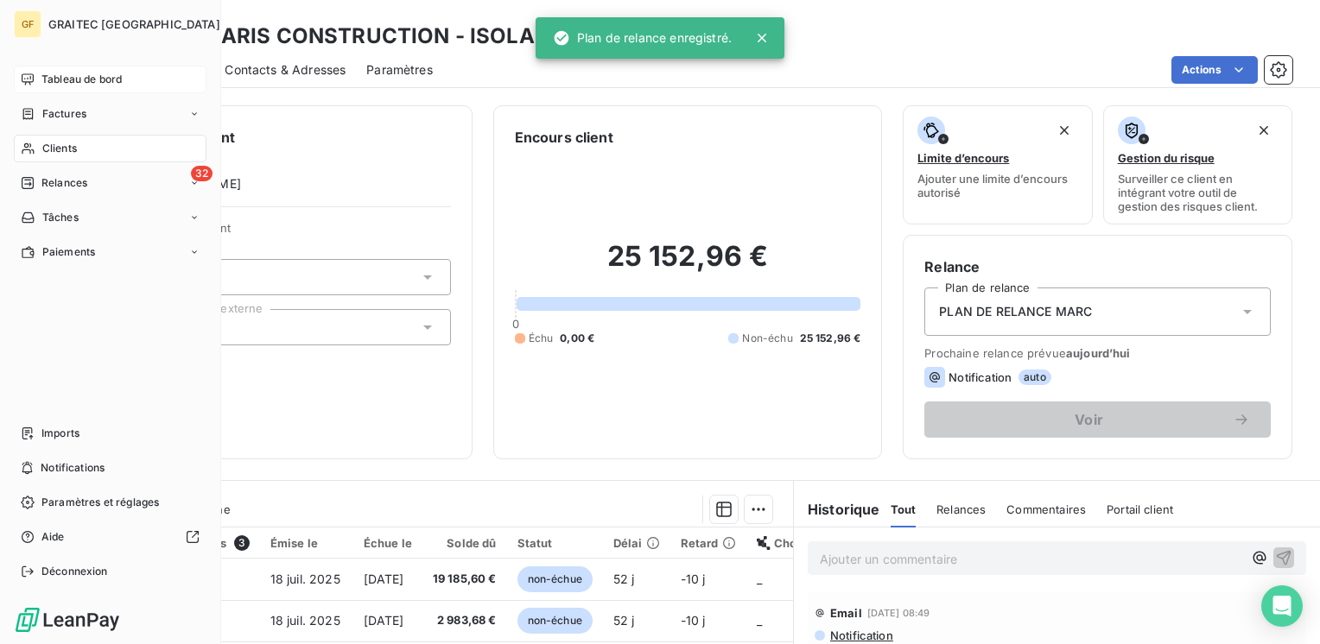
click at [78, 84] on span "Tableau de bord" at bounding box center [81, 80] width 80 height 16
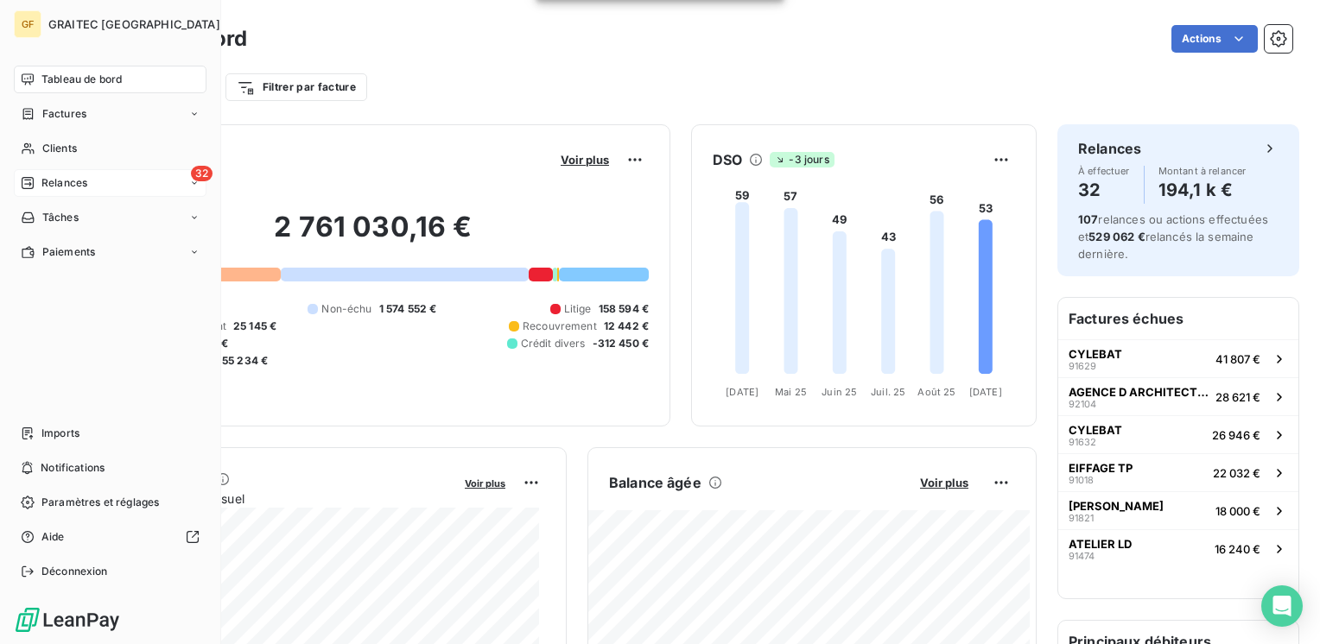
click at [83, 176] on span "Relances" at bounding box center [64, 183] width 46 height 16
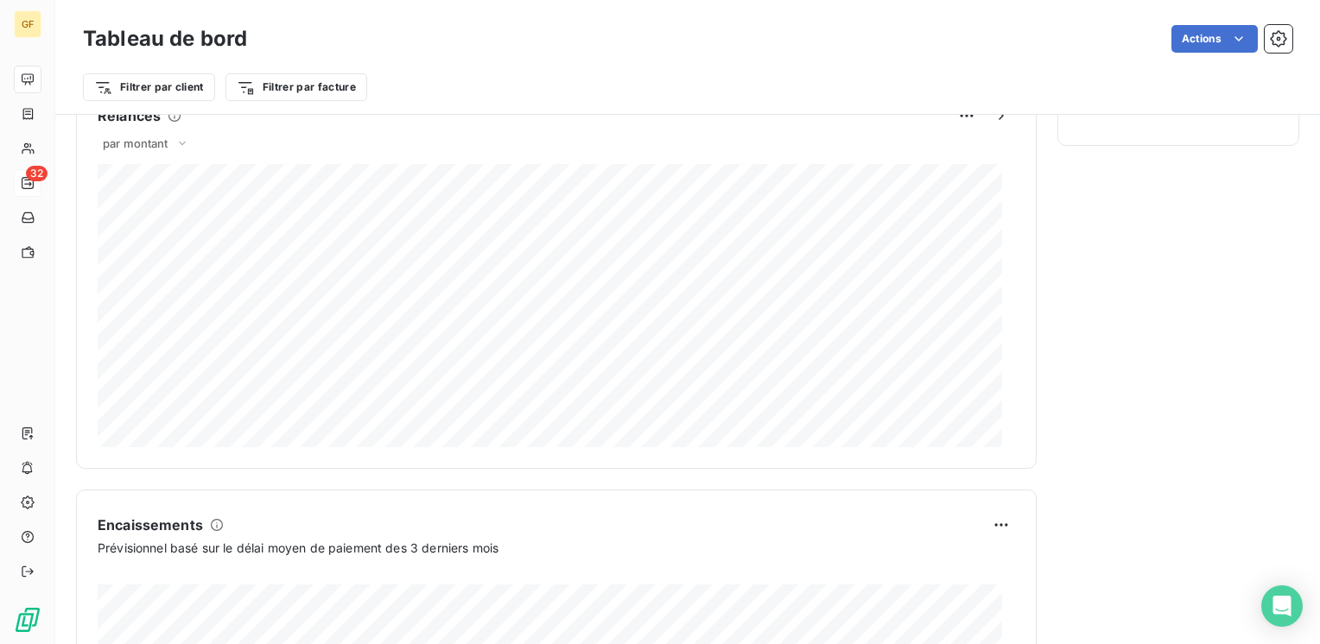
scroll to position [1037, 0]
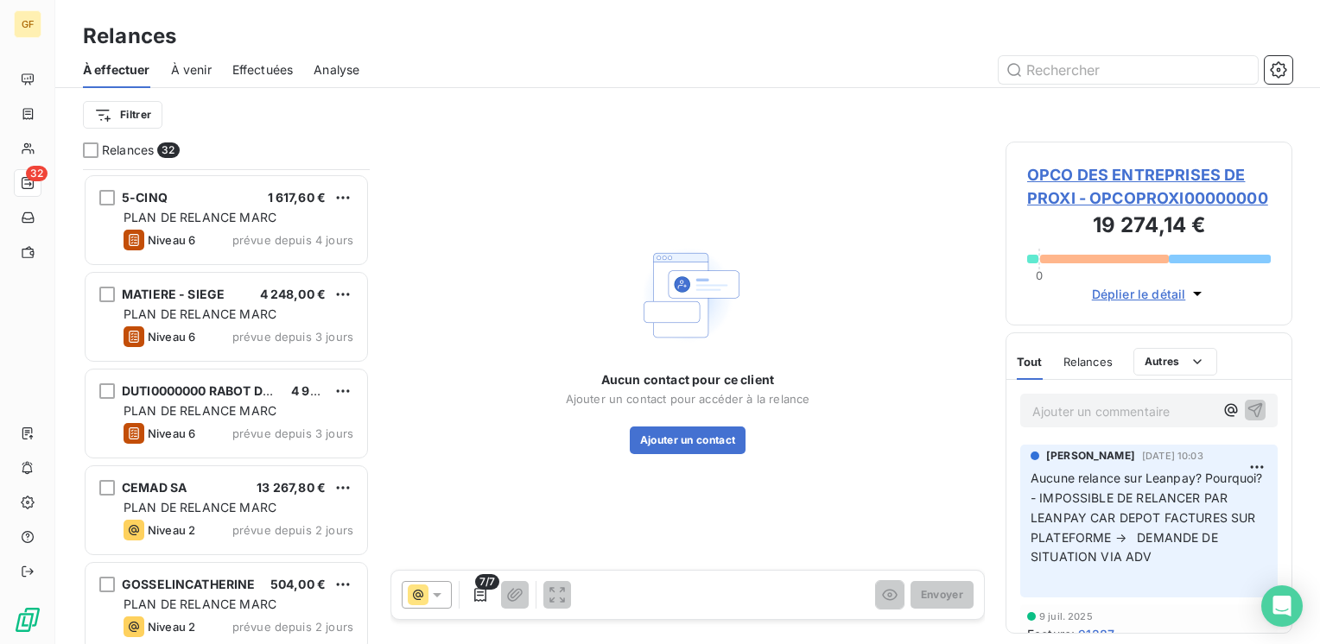
scroll to position [1728, 0]
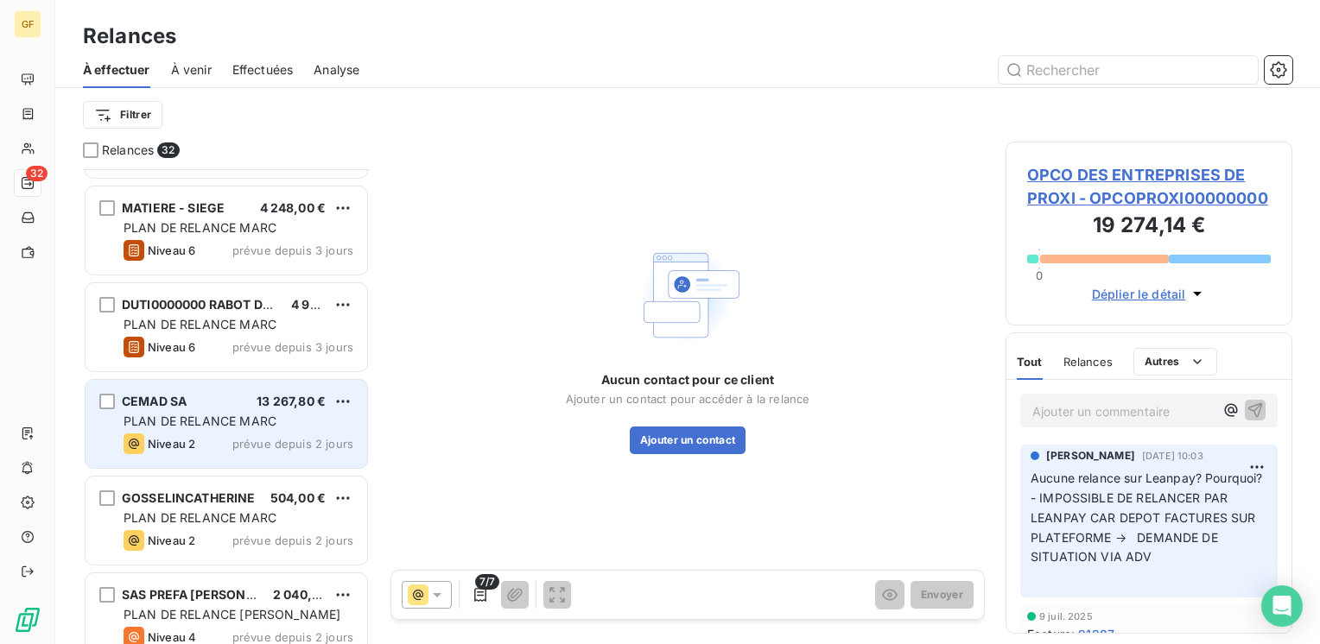
click at [218, 442] on div "Niveau 2 prévue depuis 2 jours" at bounding box center [239, 444] width 230 height 21
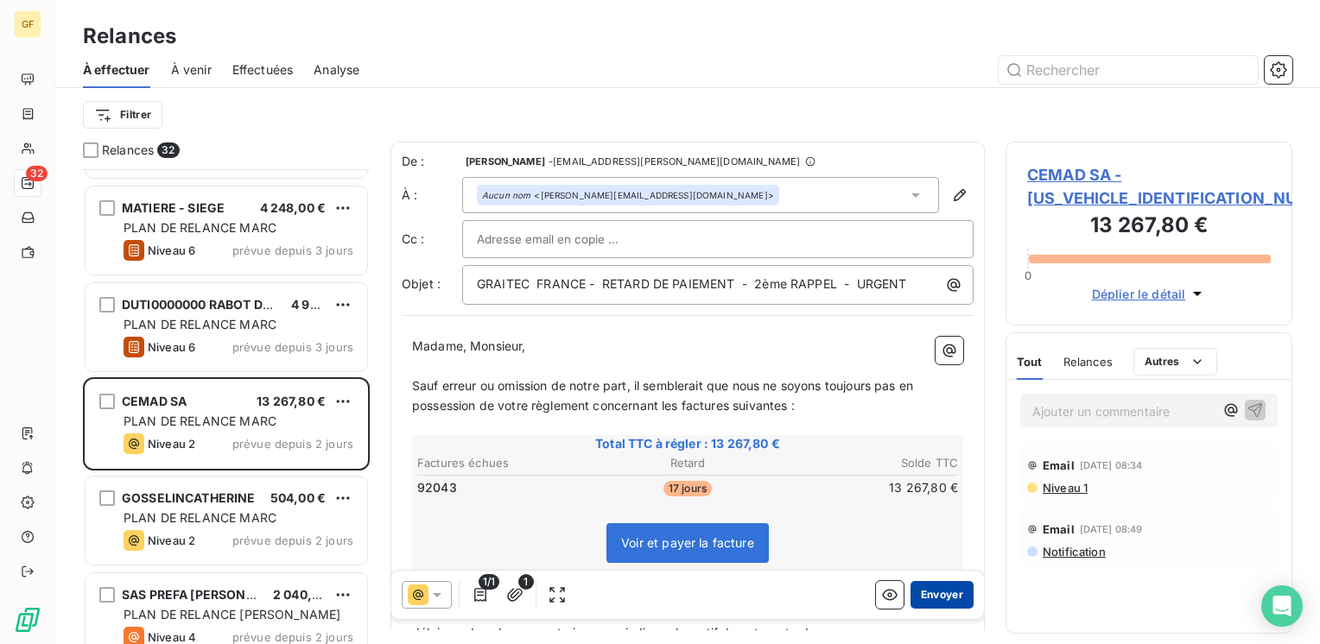
click at [929, 587] on button "Envoyer" at bounding box center [941, 595] width 63 height 28
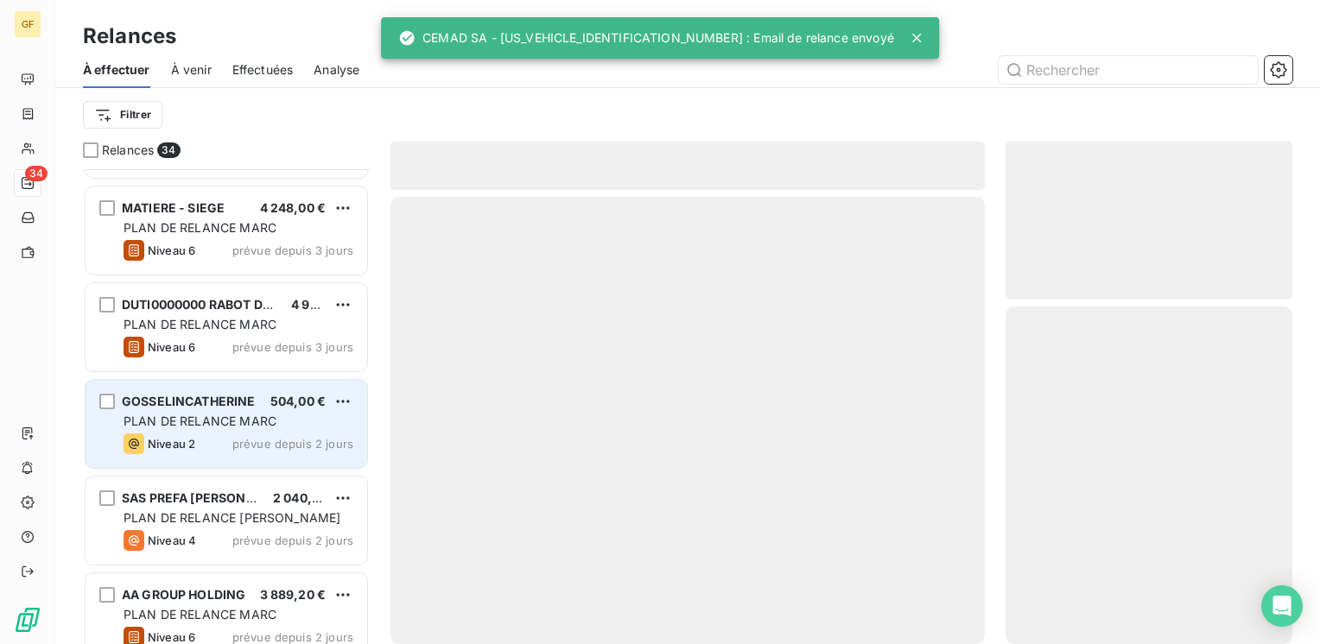
click at [276, 430] on div "GOSSELINCATHERINE 504,00 € PLAN DE RELANCE MARC Niveau 2 prévue depuis 2 jours" at bounding box center [227, 424] width 282 height 88
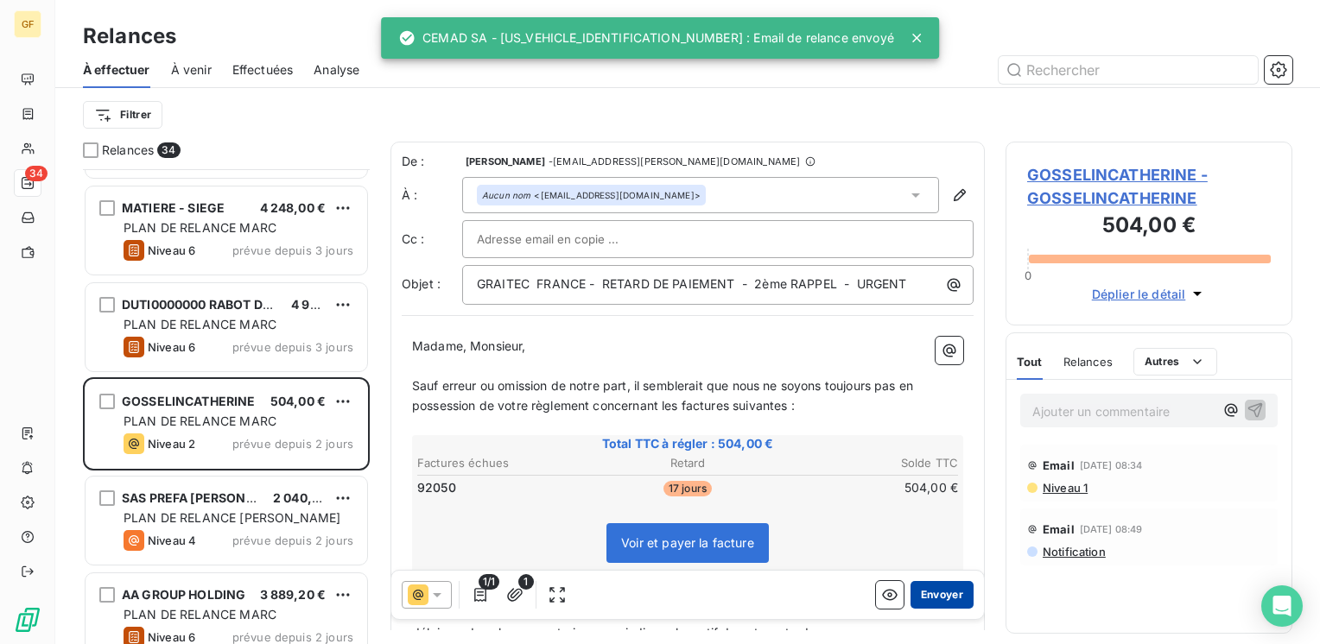
click at [910, 585] on button "Envoyer" at bounding box center [941, 595] width 63 height 28
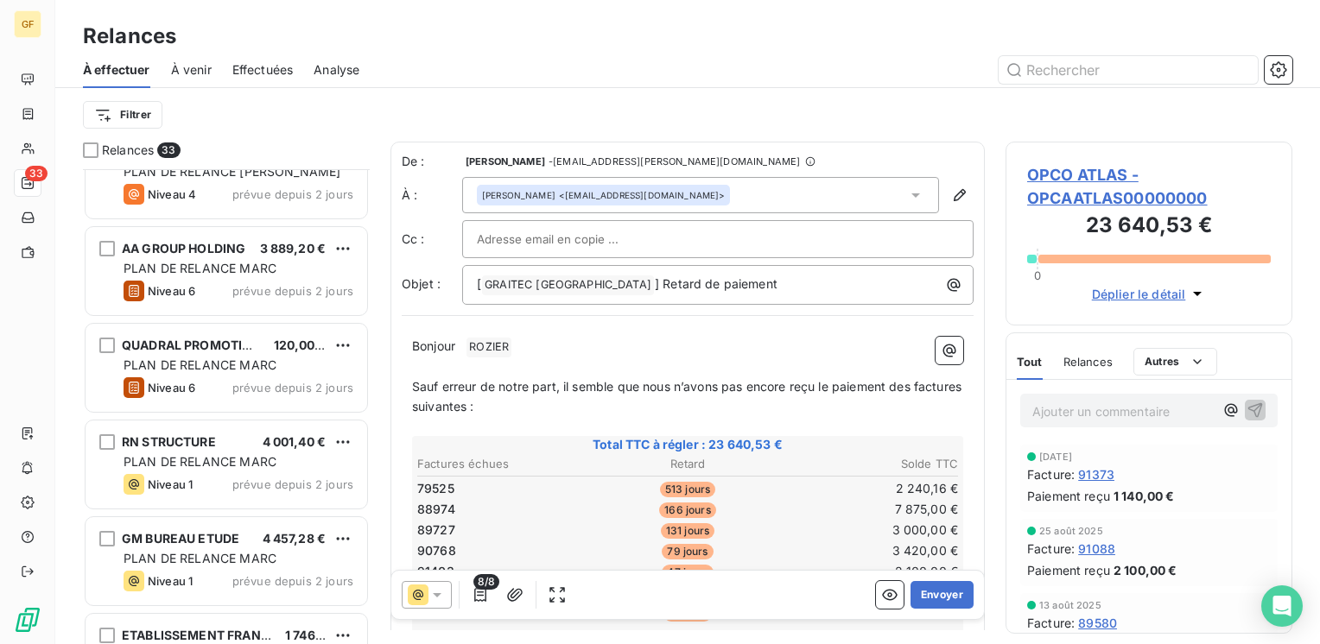
scroll to position [1987, 0]
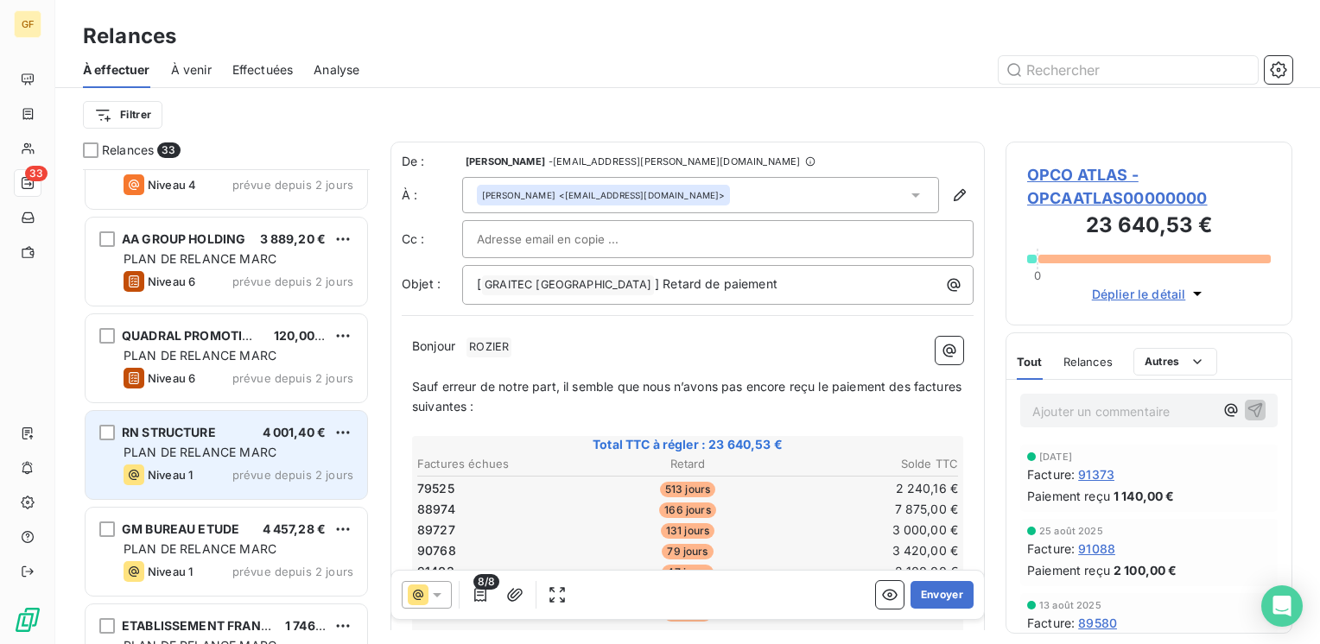
click at [295, 444] on div "PLAN DE RELANCE MARC" at bounding box center [239, 452] width 230 height 17
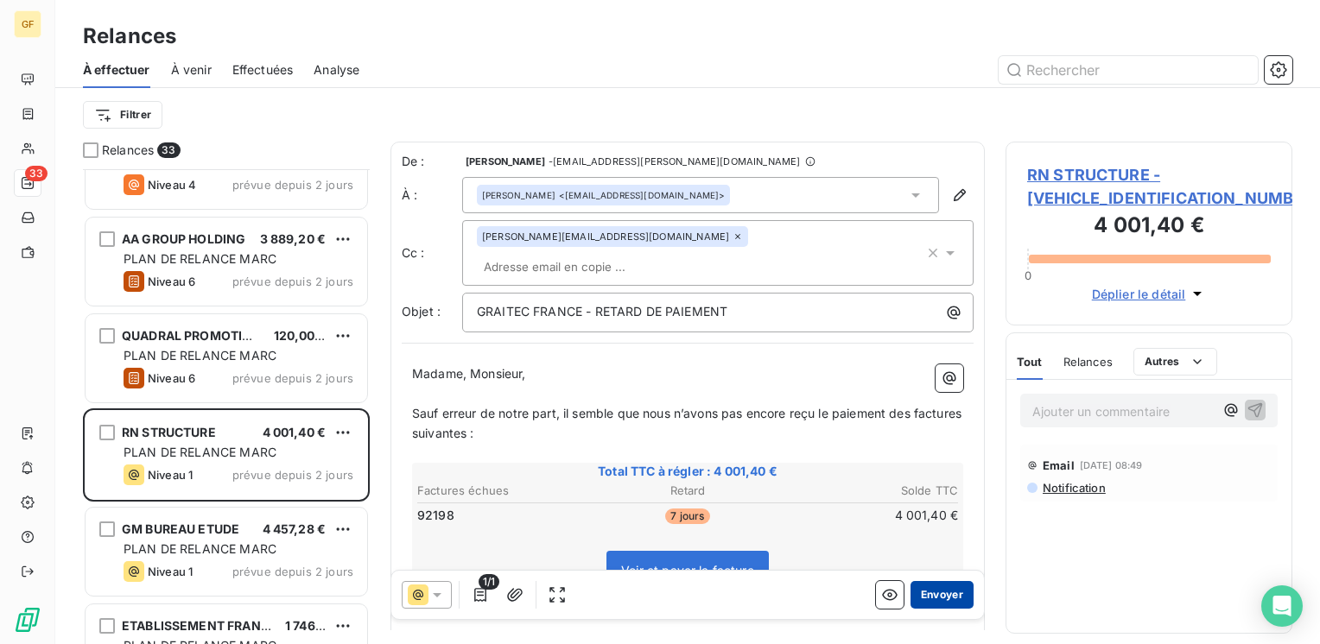
click at [932, 598] on button "Envoyer" at bounding box center [941, 595] width 63 height 28
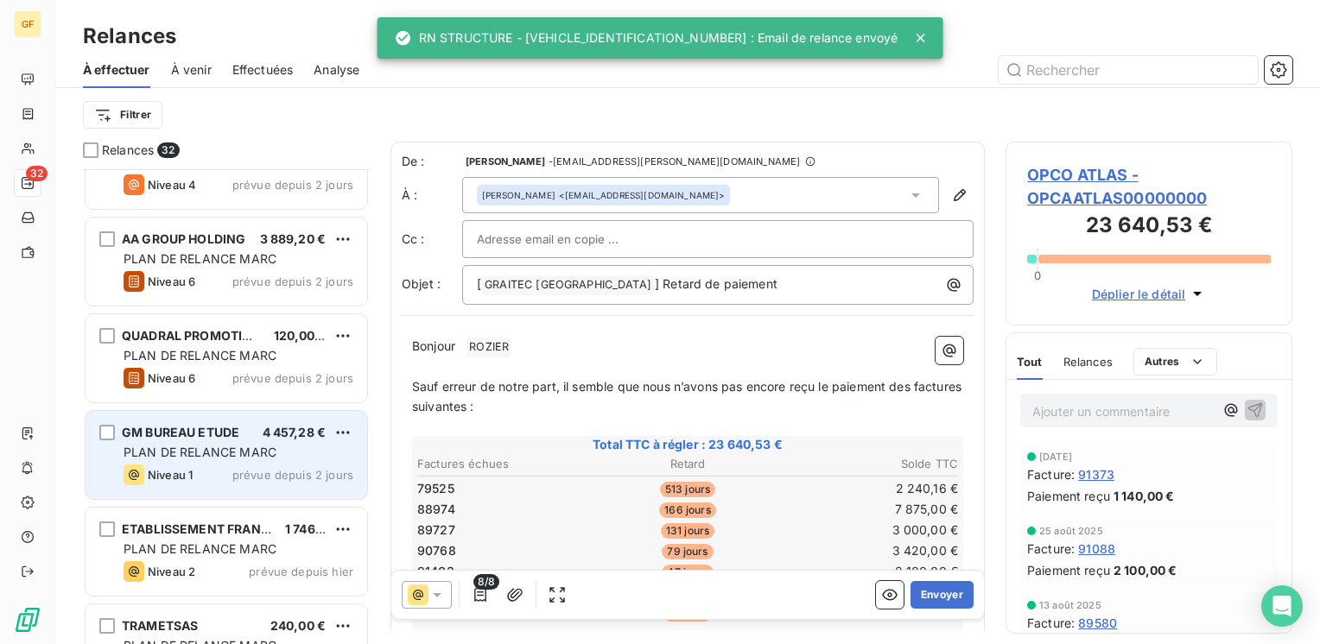
click at [282, 451] on div "PLAN DE RELANCE MARC" at bounding box center [239, 452] width 230 height 17
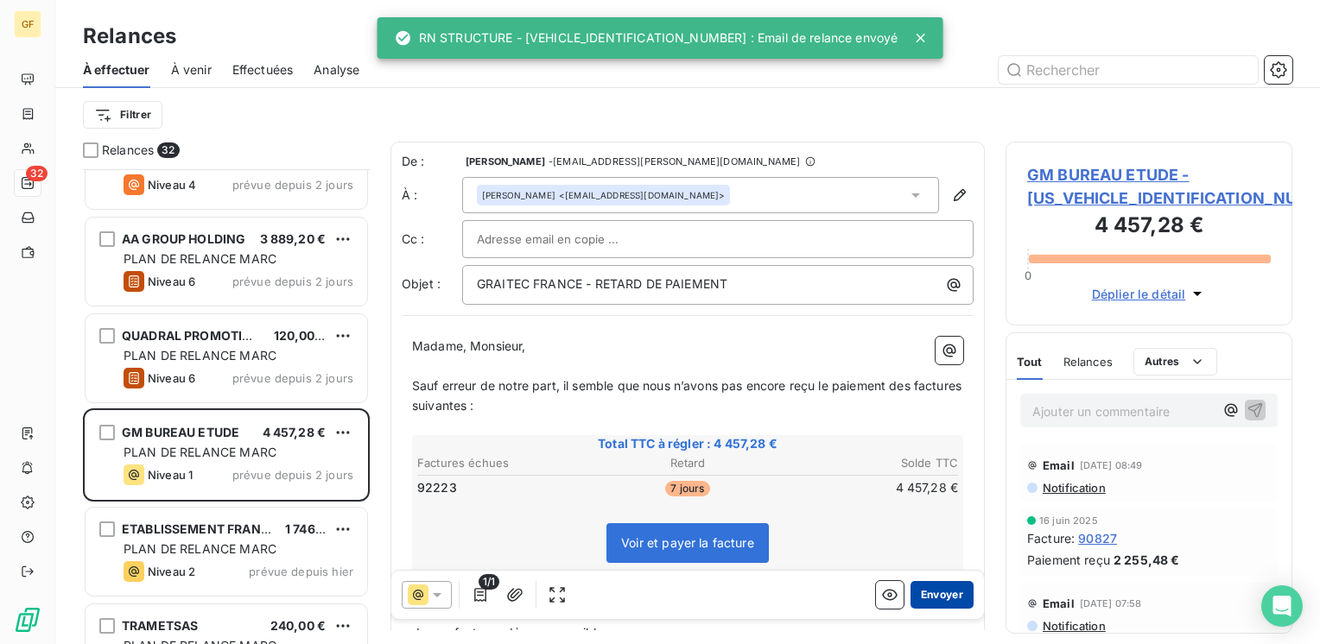
click at [925, 596] on button "Envoyer" at bounding box center [941, 595] width 63 height 28
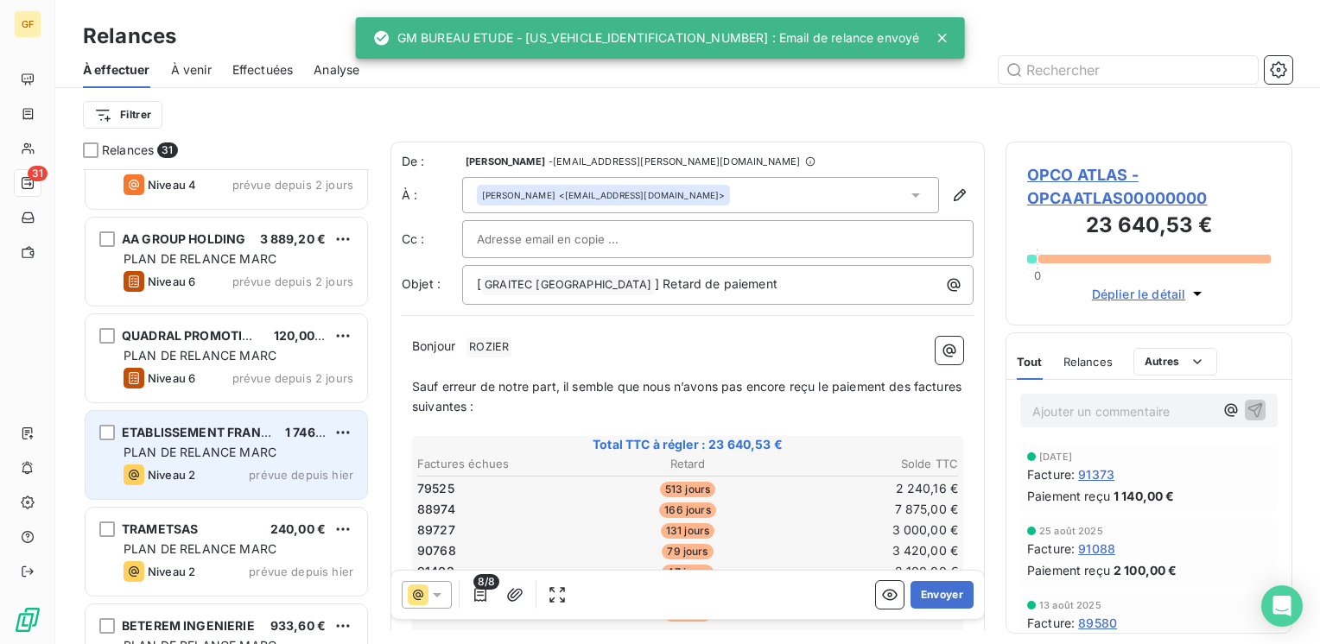
click at [256, 465] on div "Niveau 2 prévue depuis hier" at bounding box center [239, 475] width 230 height 21
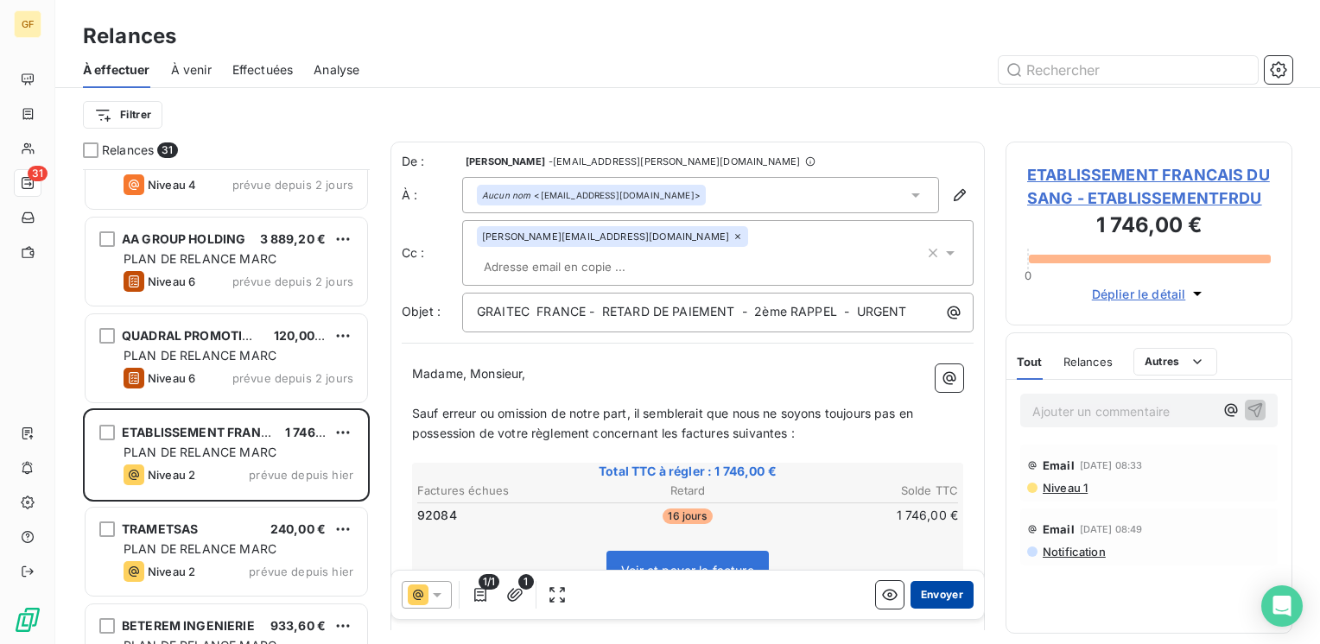
click at [933, 592] on button "Envoyer" at bounding box center [941, 595] width 63 height 28
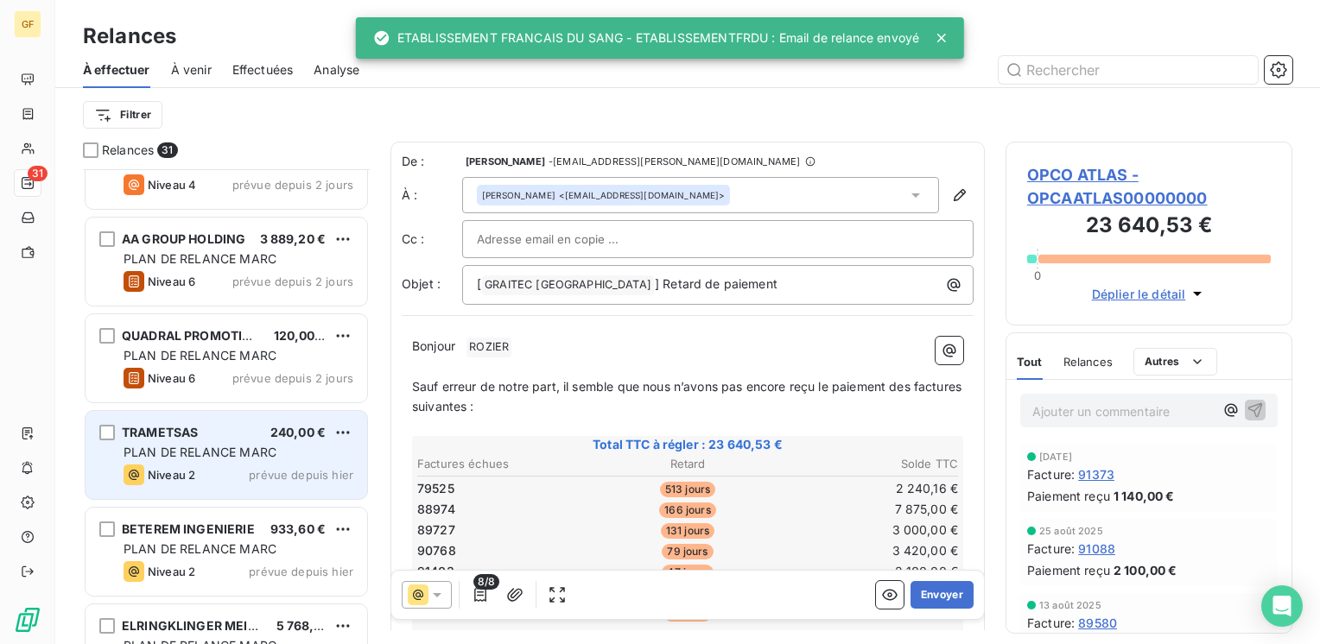
click at [246, 459] on div "PLAN DE RELANCE MARC" at bounding box center [239, 452] width 230 height 17
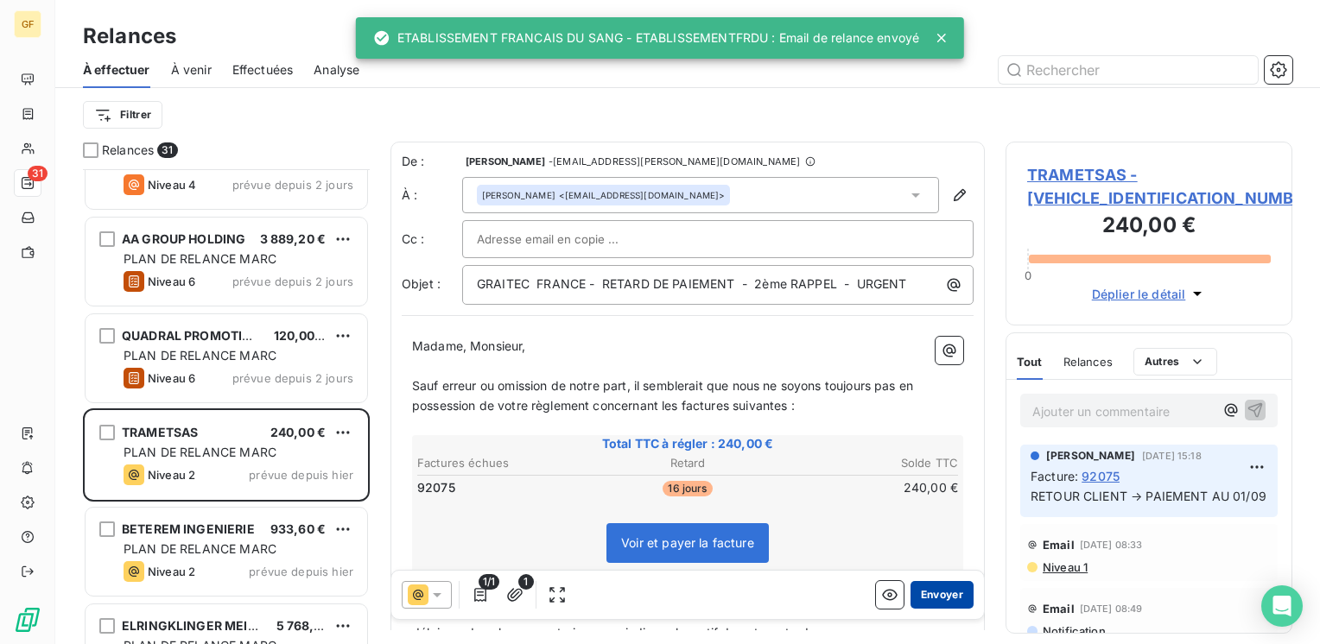
click at [919, 596] on button "Envoyer" at bounding box center [941, 595] width 63 height 28
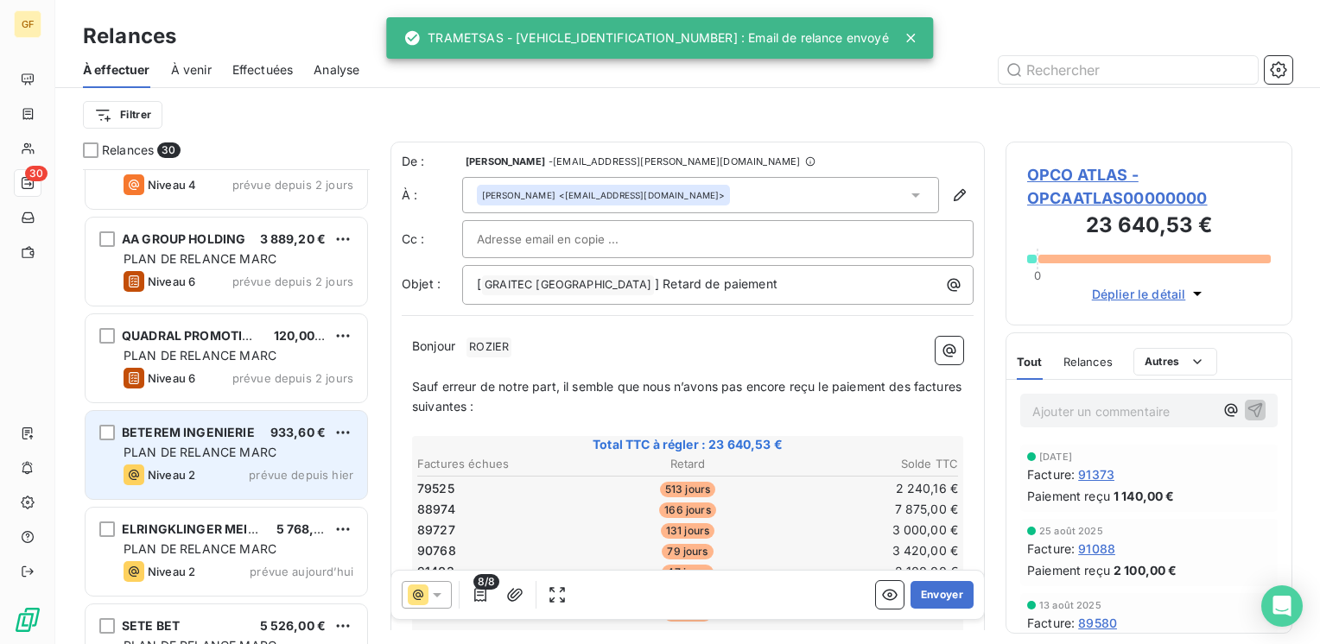
click at [252, 459] on div "PLAN DE RELANCE MARC" at bounding box center [239, 452] width 230 height 17
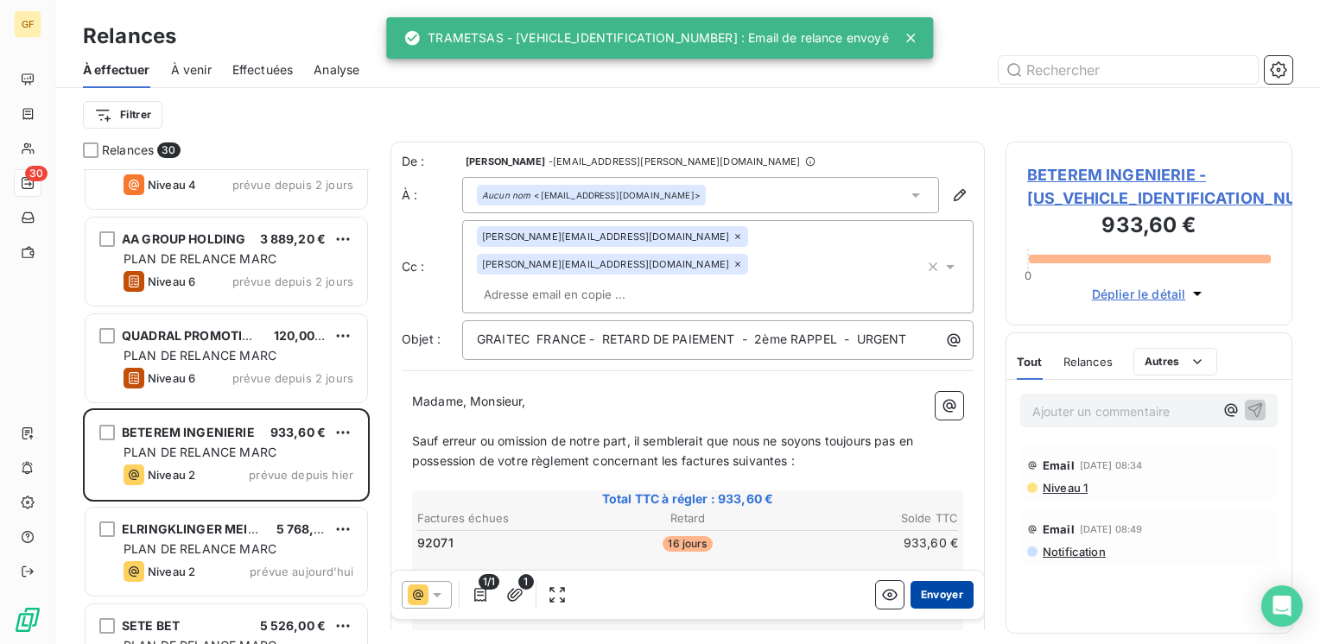
click at [919, 596] on button "Envoyer" at bounding box center [941, 595] width 63 height 28
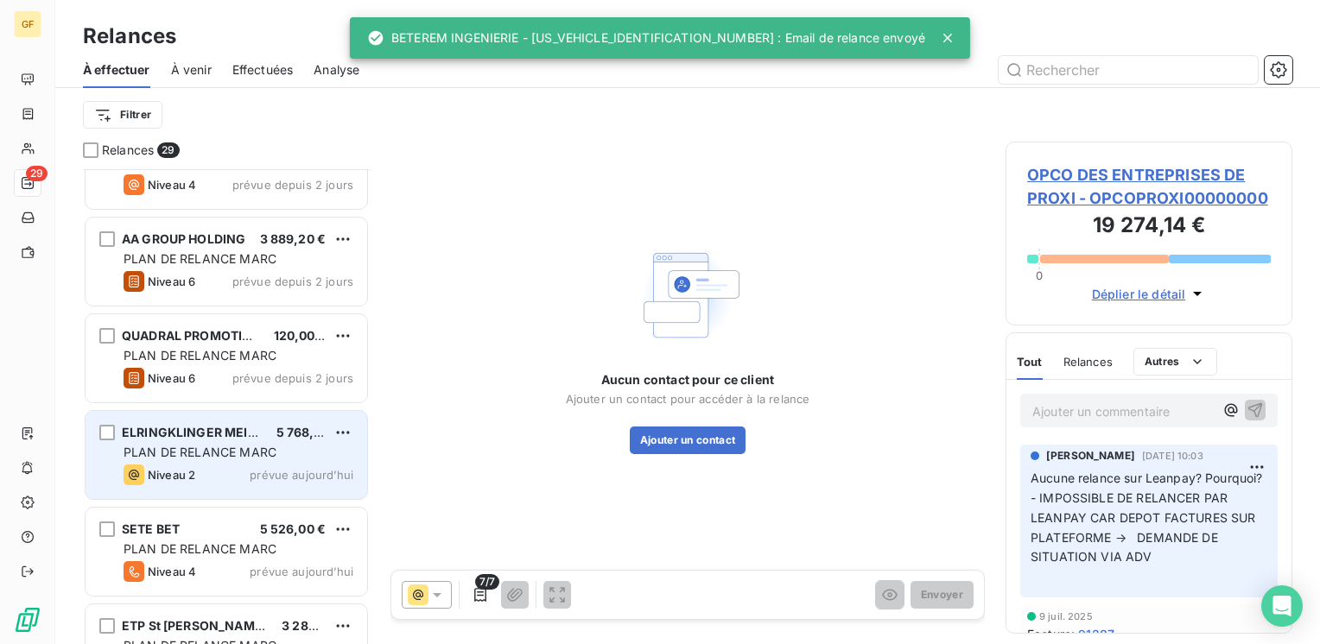
click at [267, 451] on span "PLAN DE RELANCE MARC" at bounding box center [200, 452] width 153 height 15
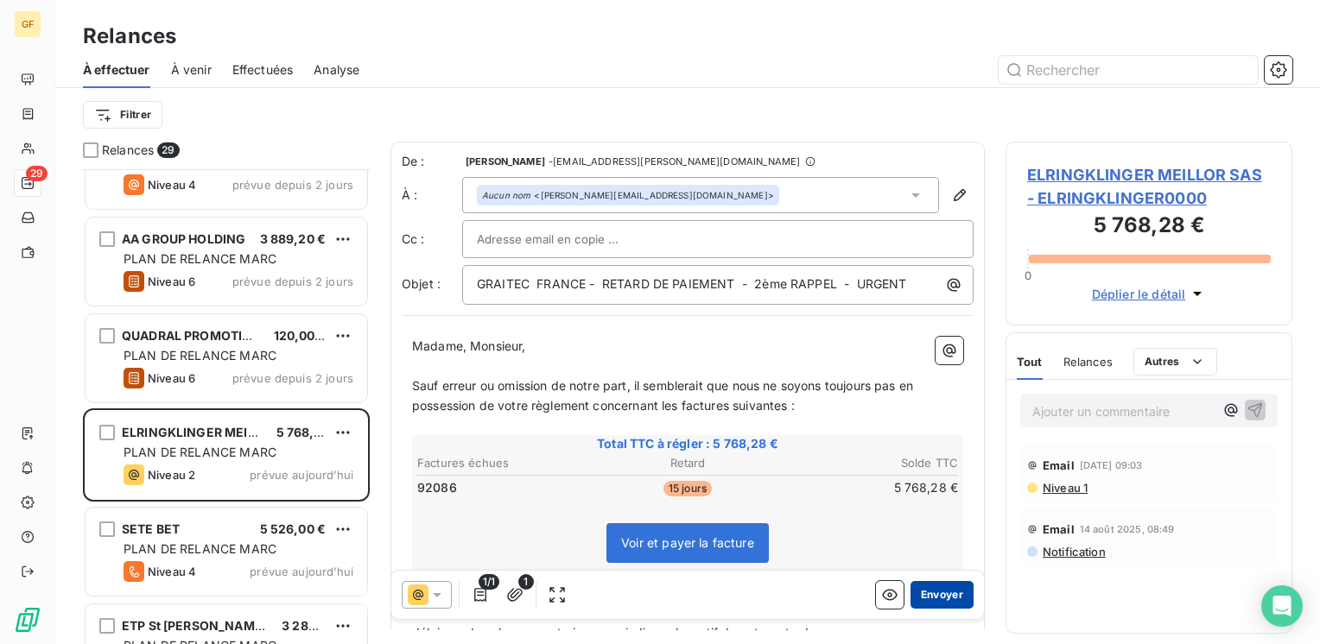
click at [914, 598] on button "Envoyer" at bounding box center [941, 595] width 63 height 28
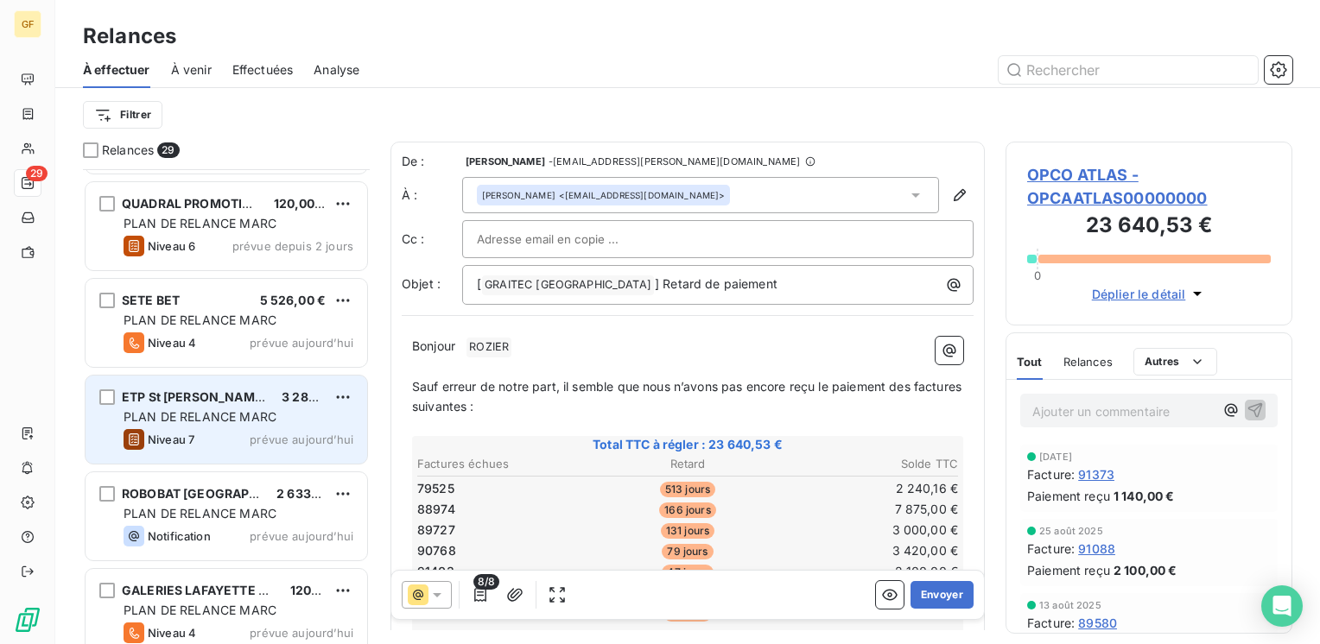
scroll to position [2246, 0]
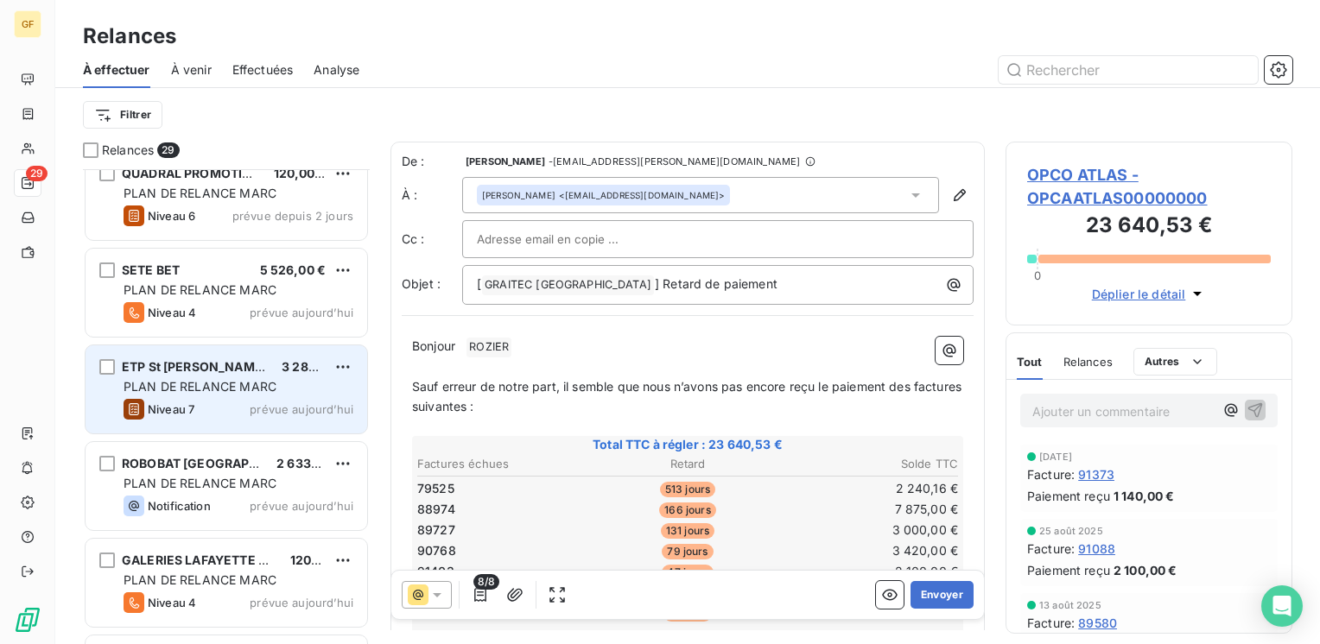
click at [258, 479] on span "PLAN DE RELANCE MARC" at bounding box center [200, 483] width 153 height 15
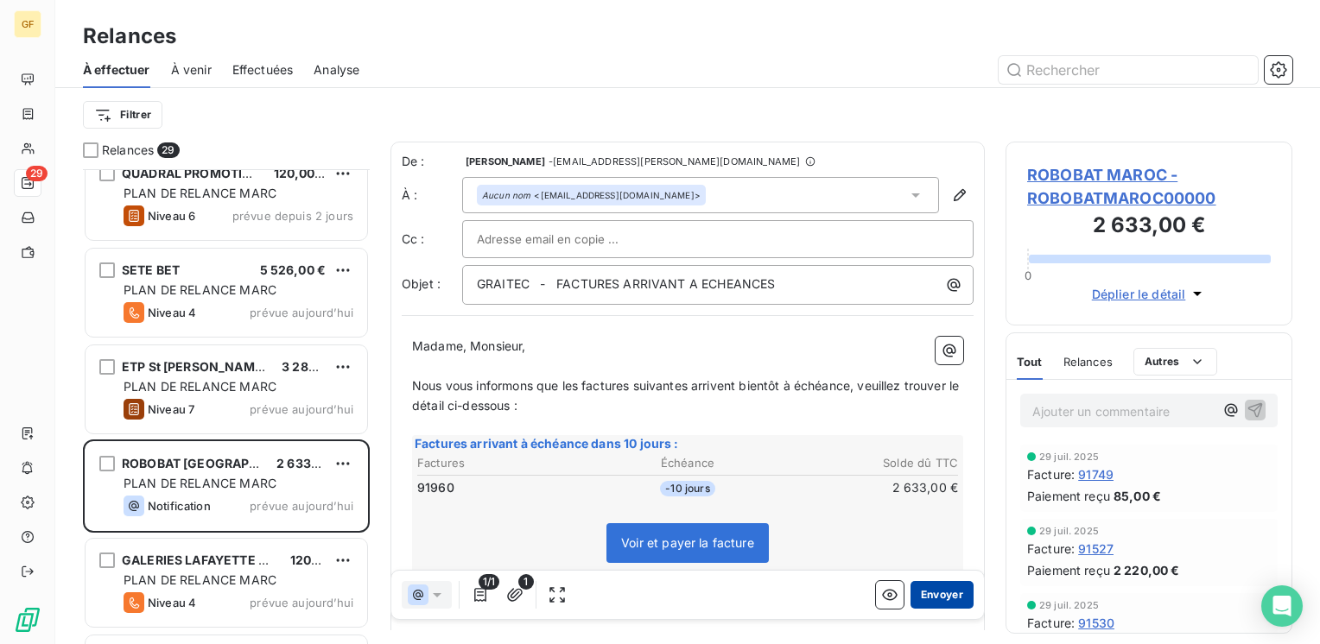
click at [938, 593] on button "Envoyer" at bounding box center [941, 595] width 63 height 28
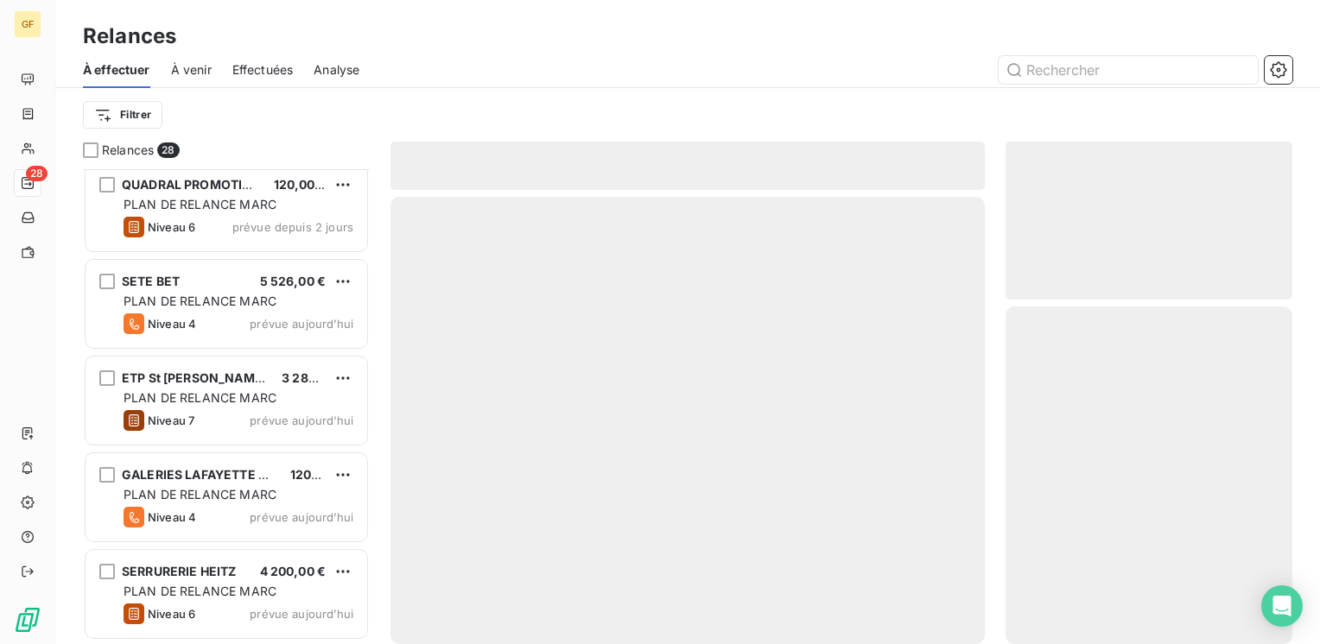
scroll to position [2234, 0]
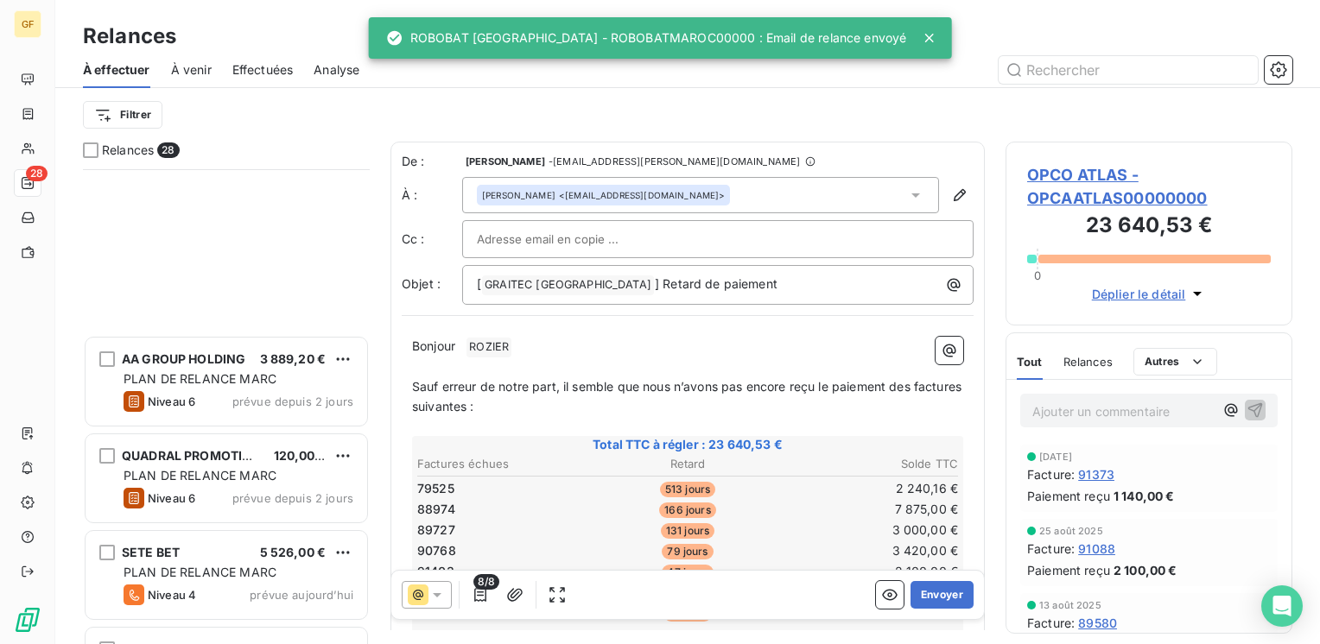
scroll to position [2234, 0]
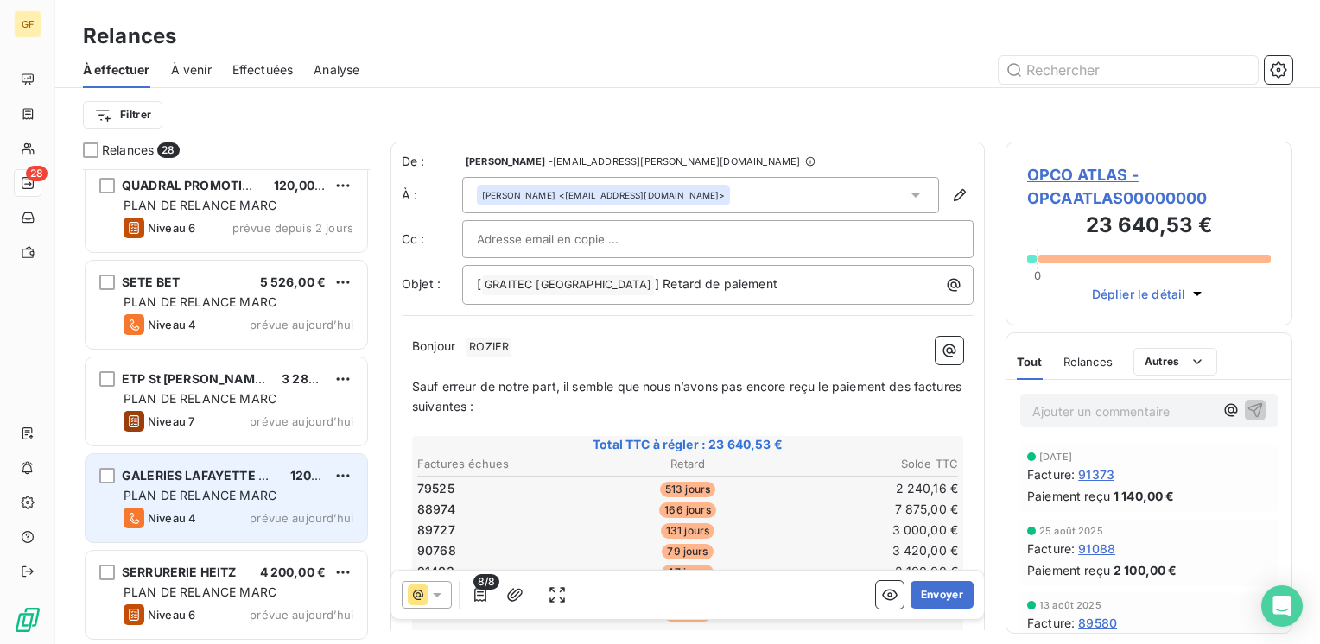
click at [188, 520] on span "Niveau 4" at bounding box center [172, 518] width 48 height 14
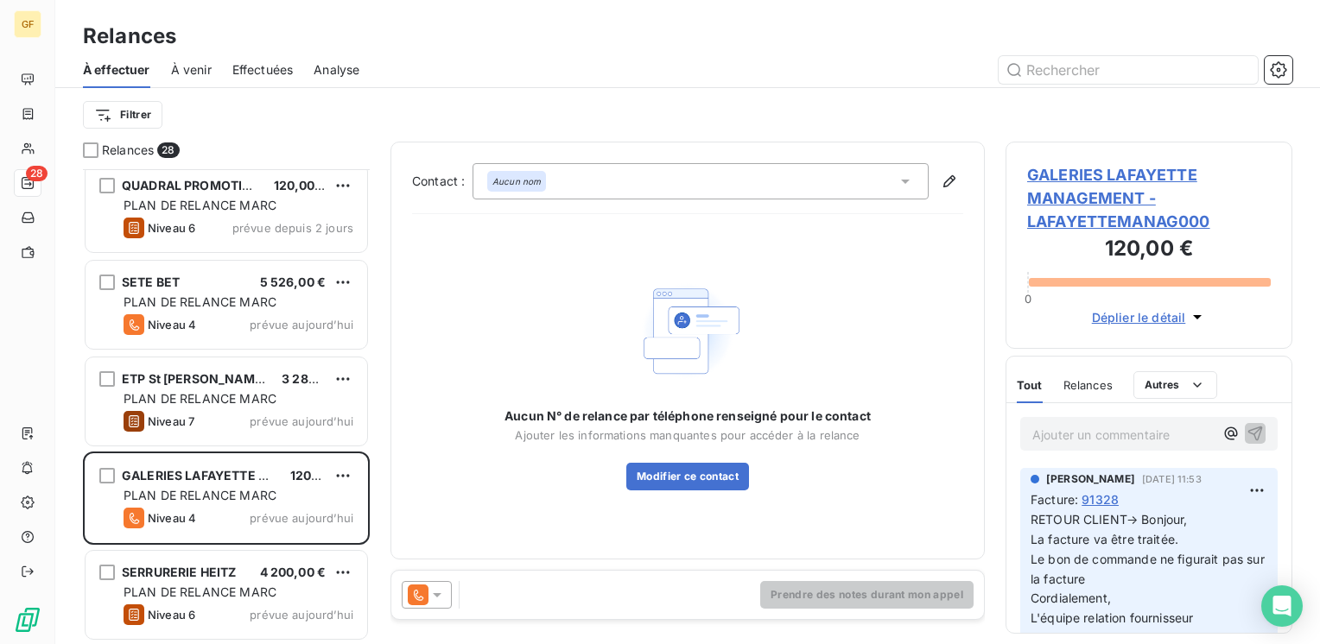
click at [1072, 181] on span "GALERIES LAFAYETTE MANAGEMENT - LAFAYETTEMANAG000" at bounding box center [1149, 198] width 244 height 70
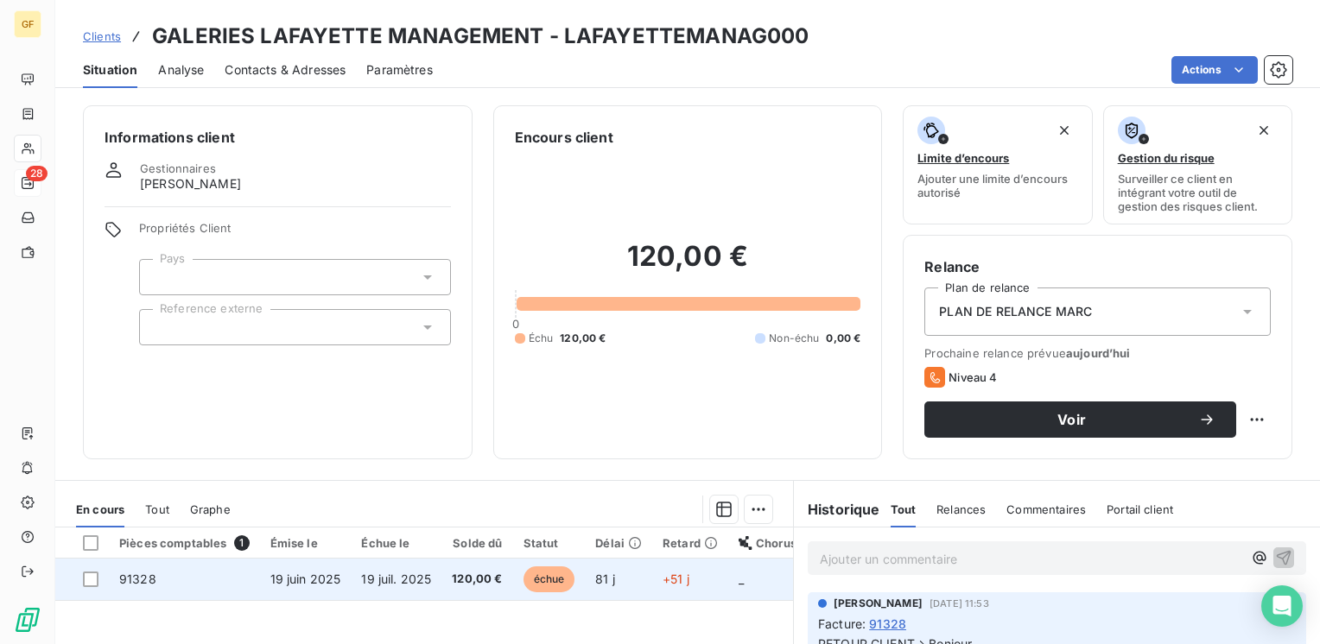
click at [471, 576] on span "120,00 €" at bounding box center [477, 579] width 50 height 17
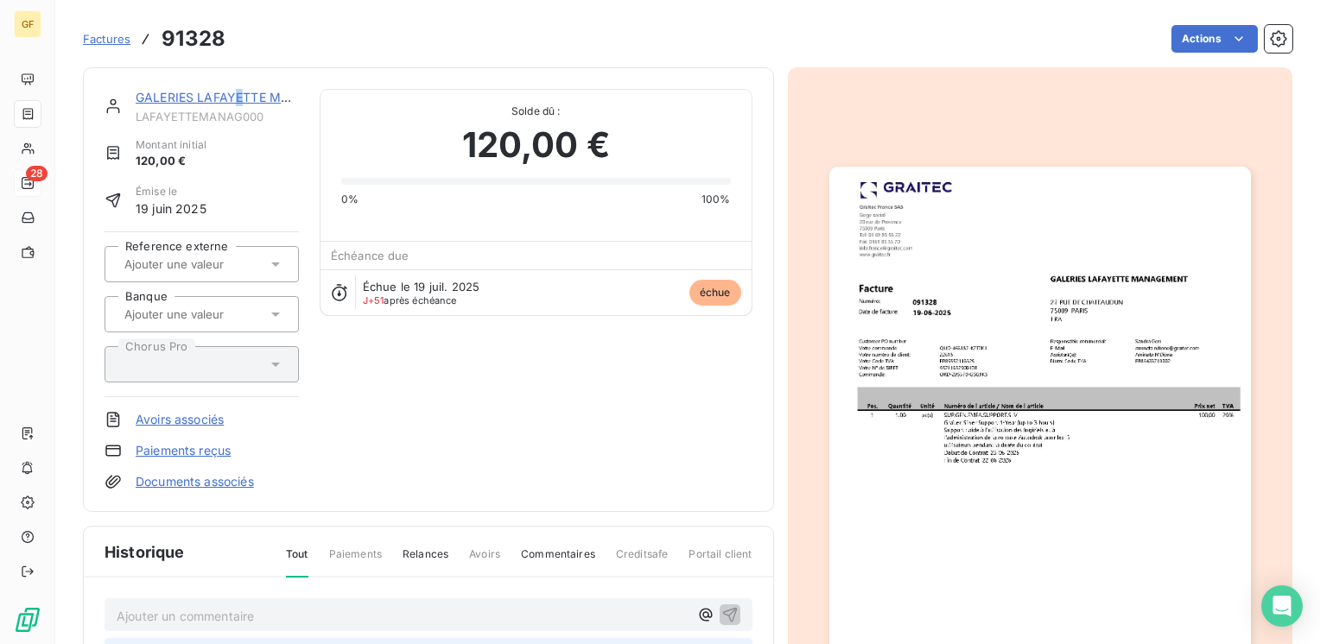
click at [242, 98] on link "GALERIES LAFAYETTE MANAGEMENT" at bounding box center [248, 97] width 224 height 15
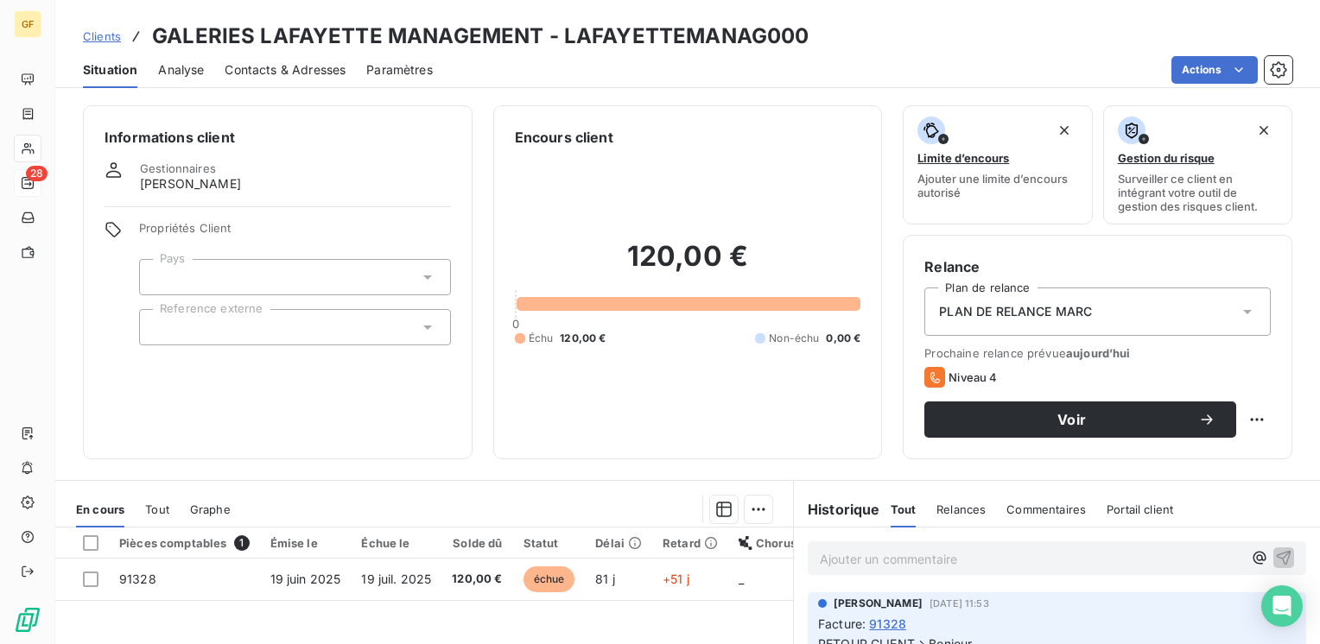
click at [272, 67] on span "Contacts & Adresses" at bounding box center [285, 69] width 121 height 17
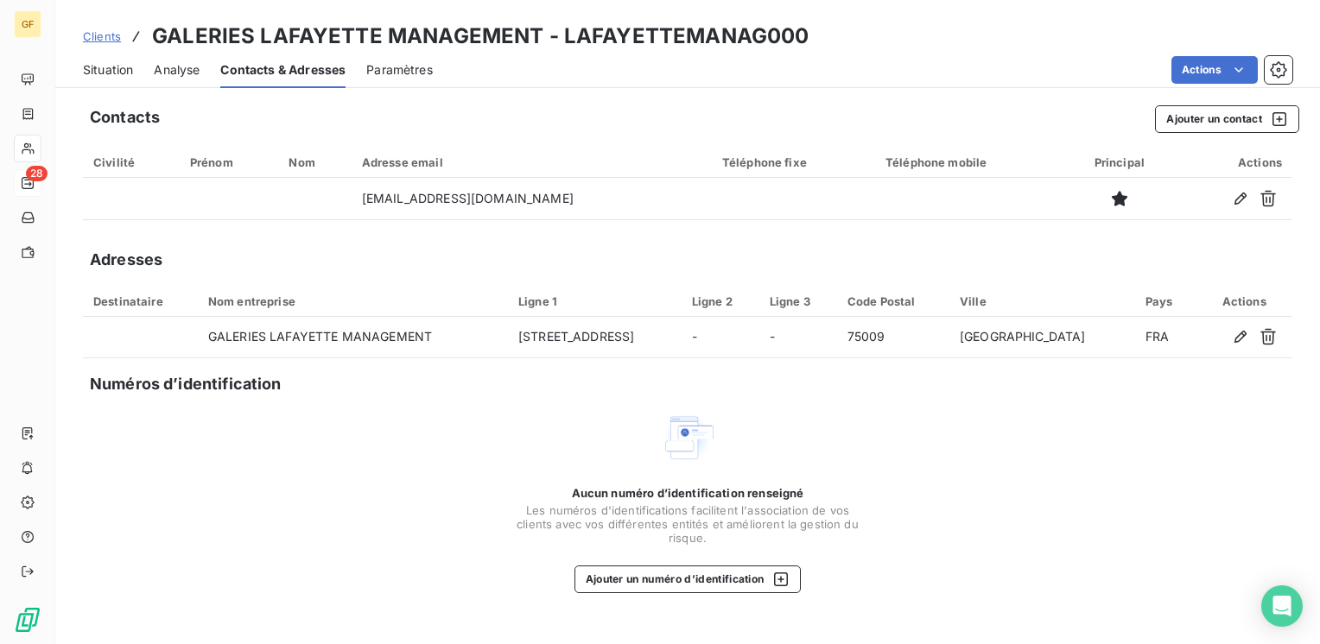
click at [105, 71] on span "Situation" at bounding box center [108, 69] width 50 height 17
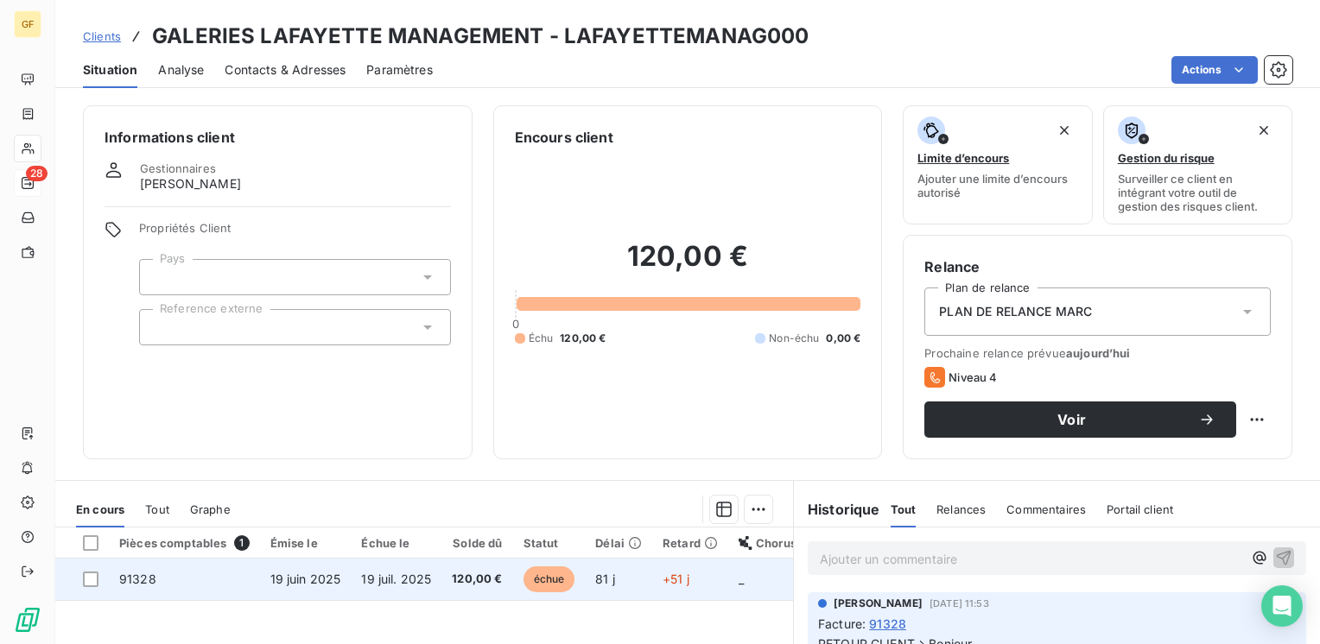
click at [369, 572] on span "19 juil. 2025" at bounding box center [396, 579] width 70 height 15
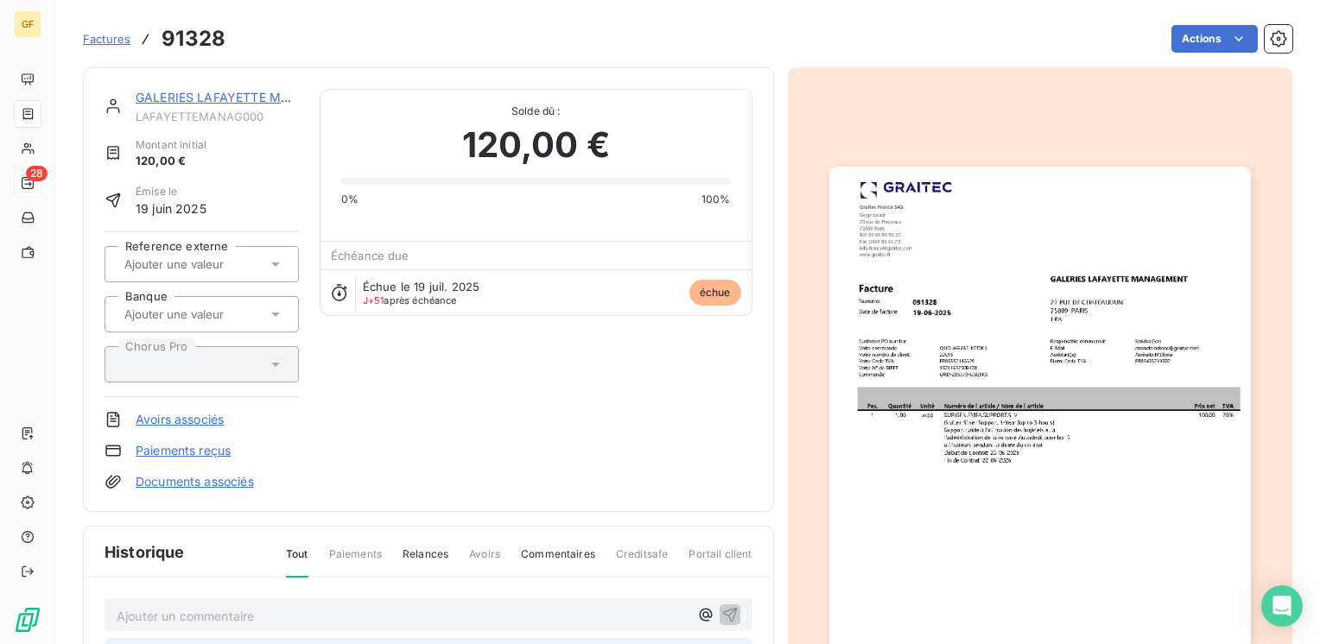
click at [995, 403] on img "button" at bounding box center [1040, 464] width 422 height 595
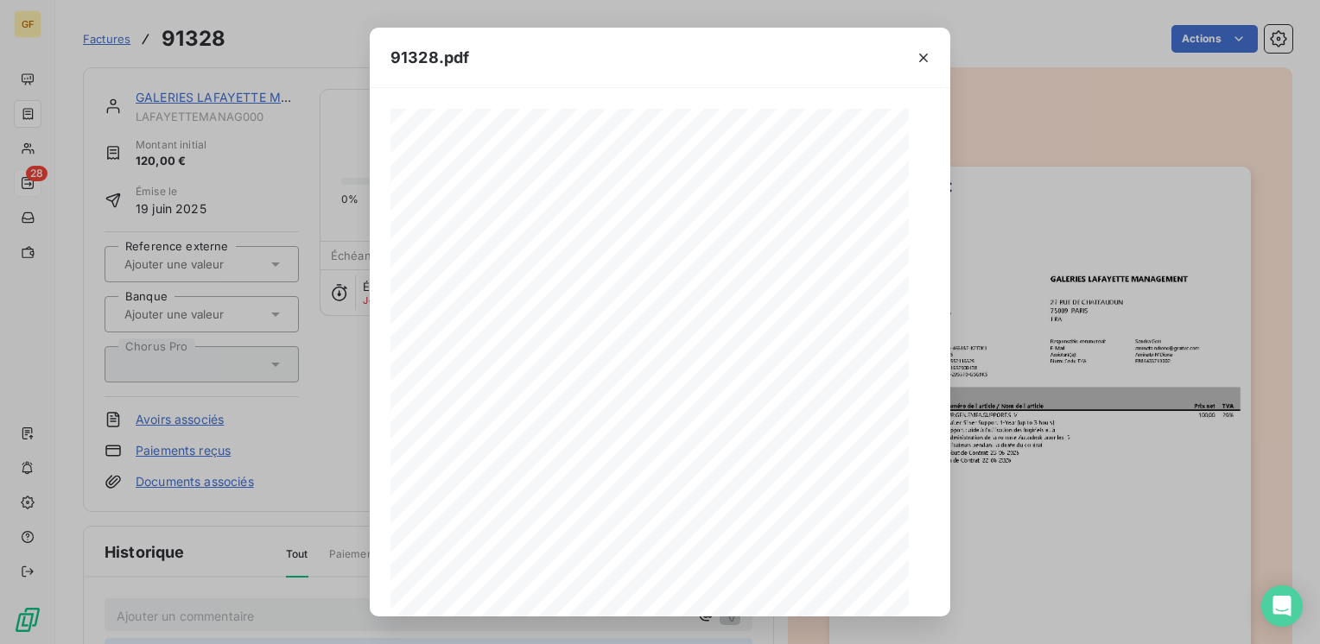
scroll to position [244, 0]
click at [704, 593] on icon "button" at bounding box center [696, 595] width 17 height 17
click at [929, 46] on button "button" at bounding box center [924, 58] width 28 height 28
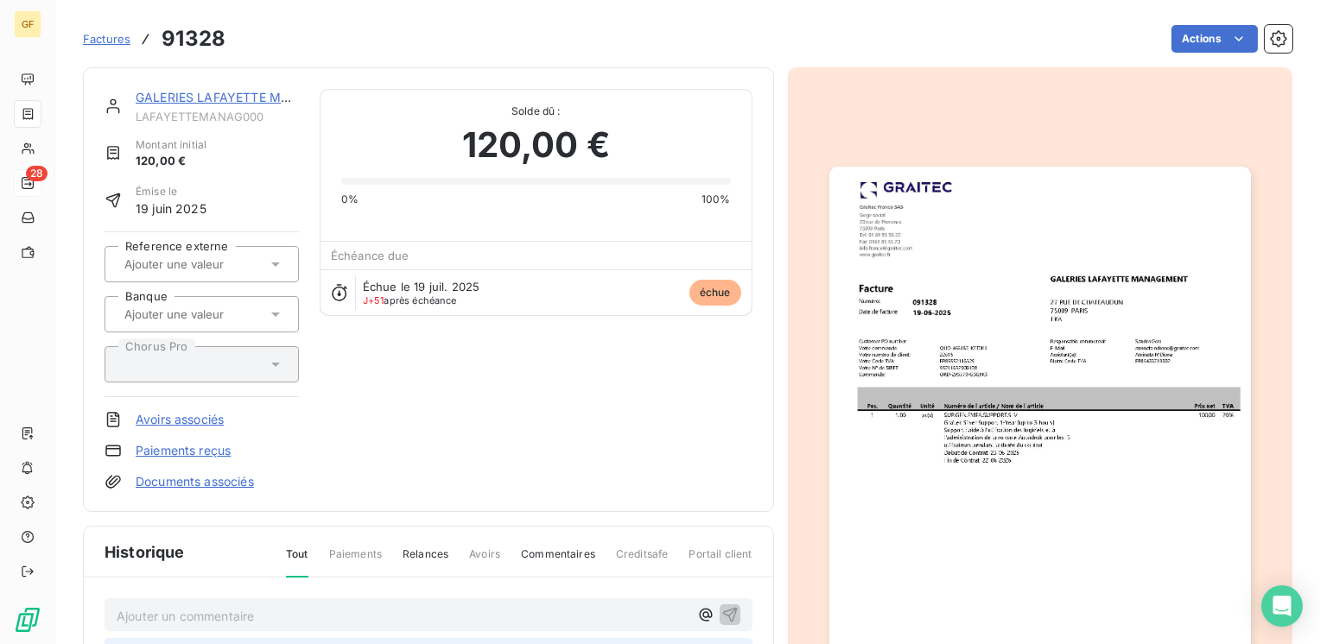
click at [170, 95] on link "GALERIES LAFAYETTE MANAGEMENT" at bounding box center [248, 97] width 224 height 15
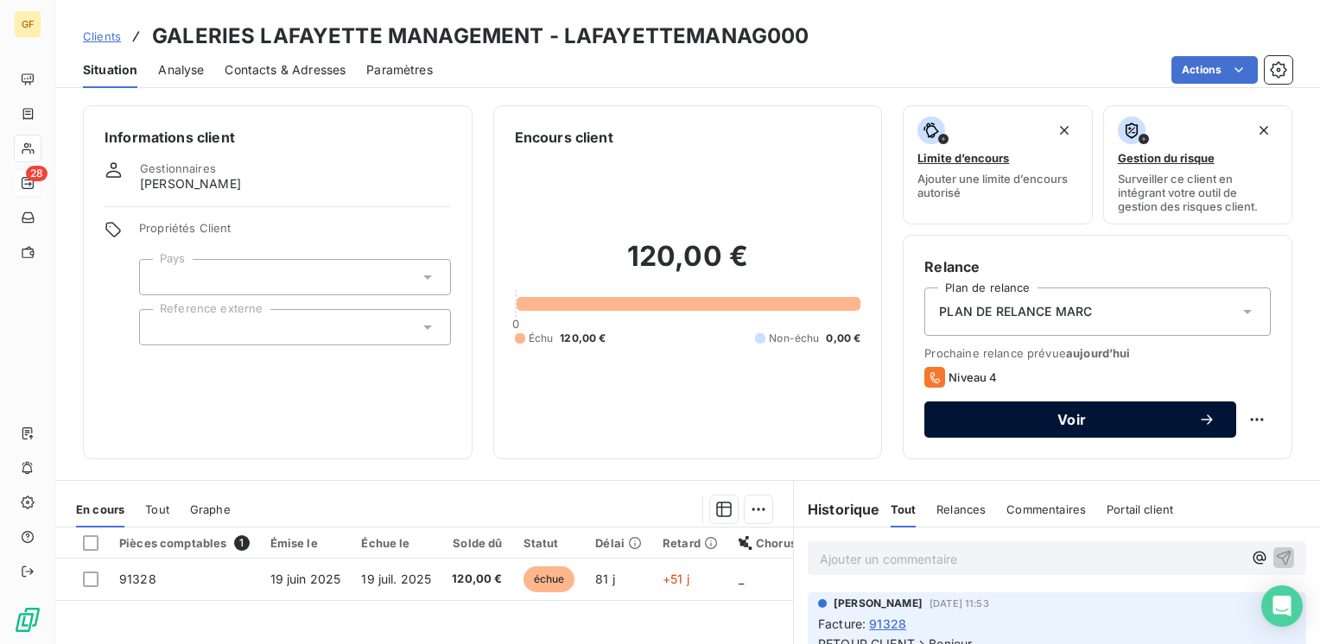
click at [996, 413] on span "Voir" at bounding box center [1071, 420] width 253 height 14
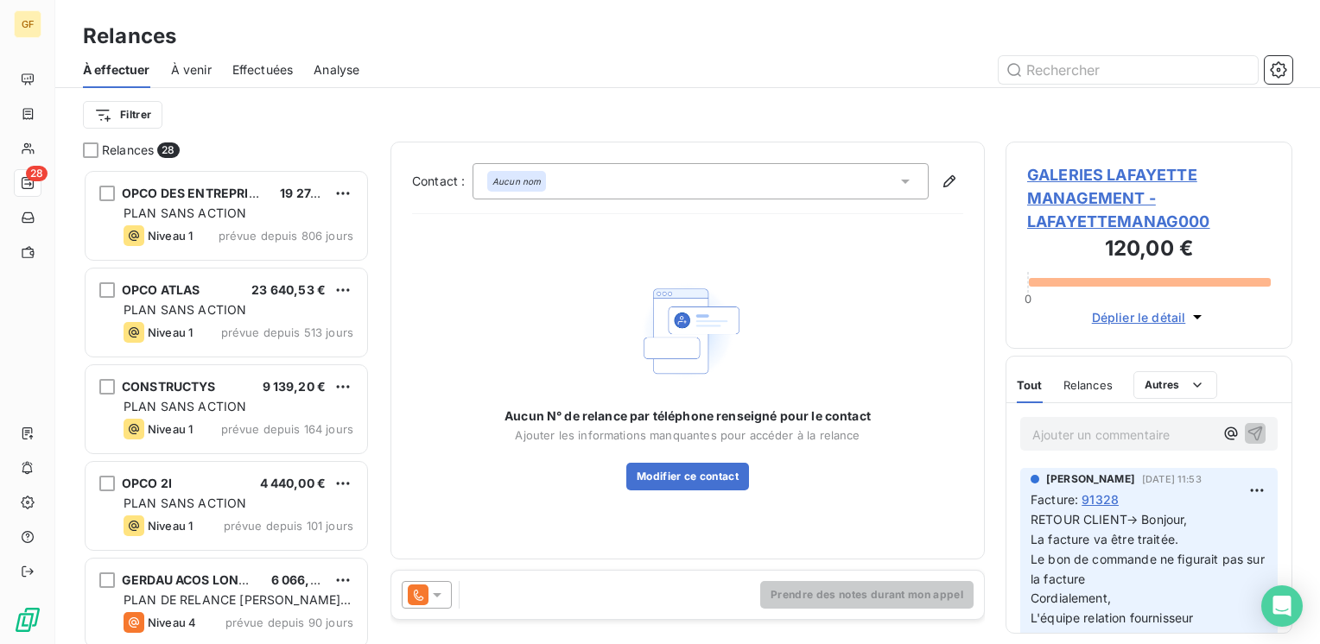
scroll to position [462, 273]
click at [449, 603] on div at bounding box center [427, 595] width 50 height 28
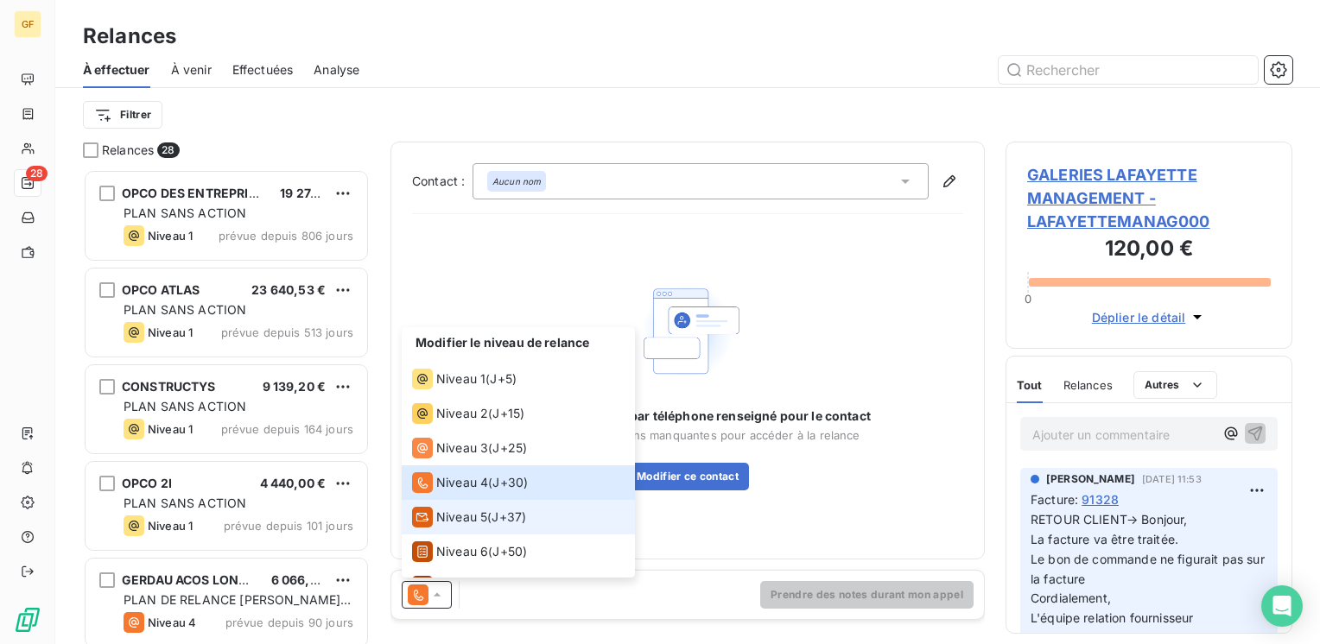
click at [459, 506] on li "Niveau 5 ( J+37 )" at bounding box center [518, 517] width 233 height 35
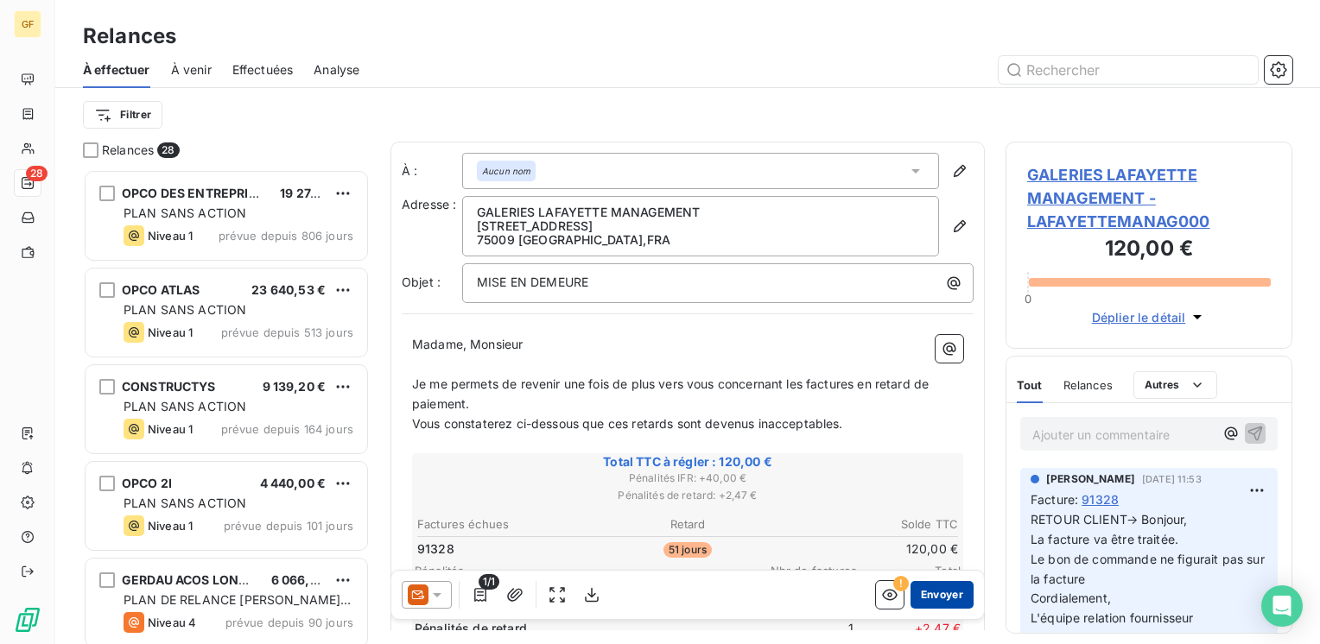
click at [936, 597] on button "Envoyer" at bounding box center [941, 595] width 63 height 28
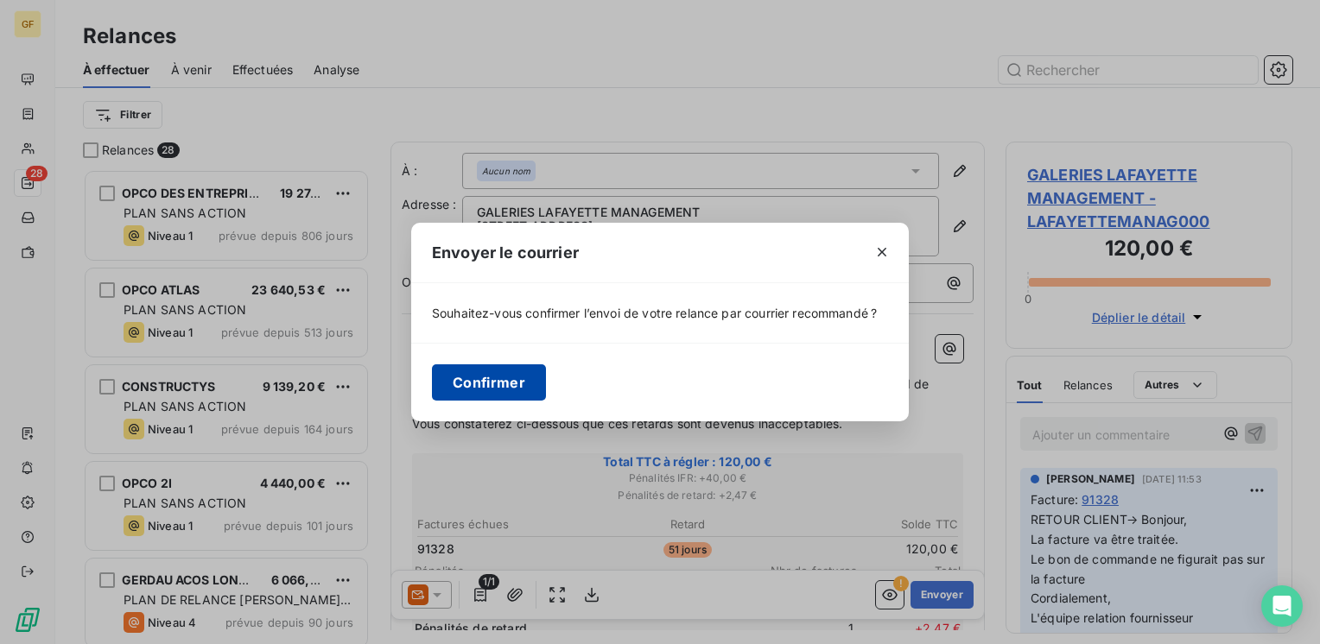
click at [515, 375] on button "Confirmer" at bounding box center [489, 383] width 114 height 36
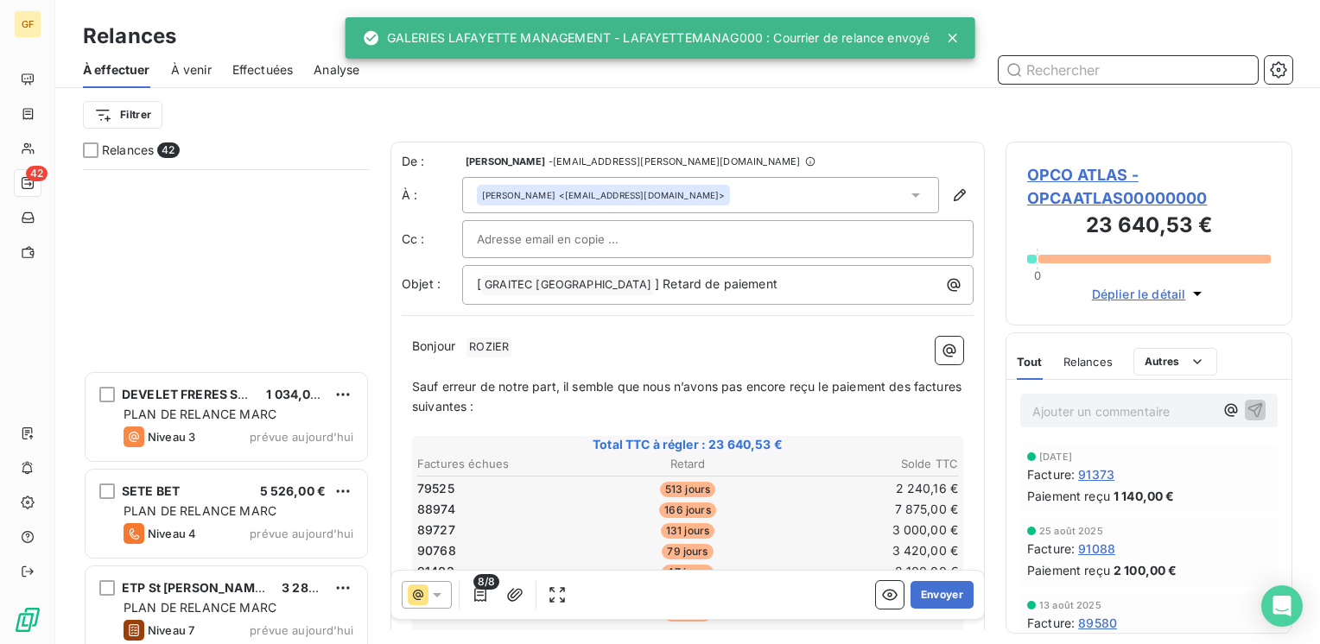
scroll to position [3588, 0]
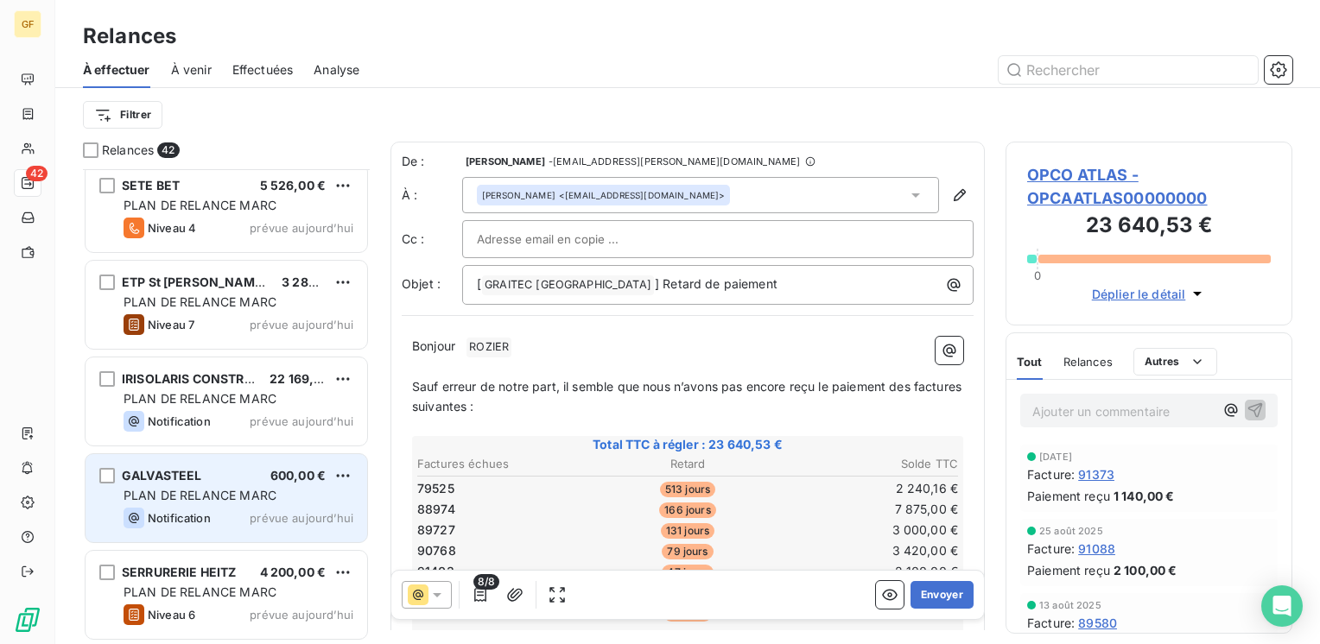
click at [253, 512] on span "prévue aujourd’hui" at bounding box center [302, 518] width 104 height 14
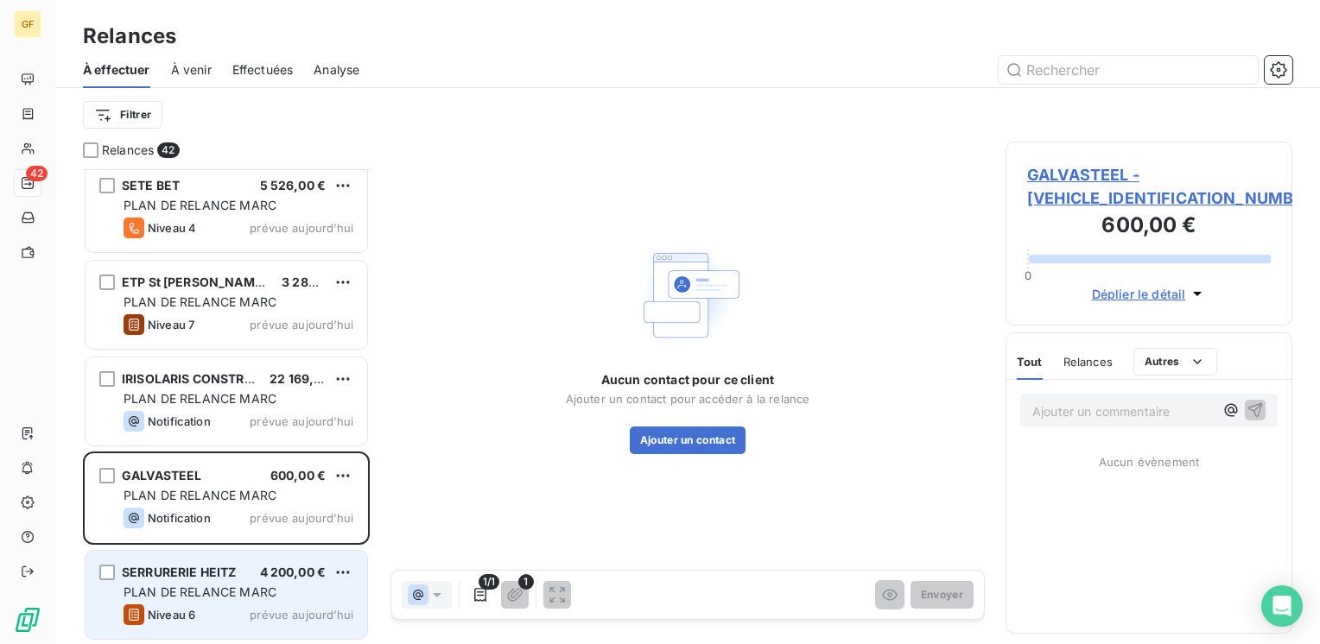
click at [263, 584] on div "PLAN DE RELANCE MARC" at bounding box center [239, 592] width 230 height 17
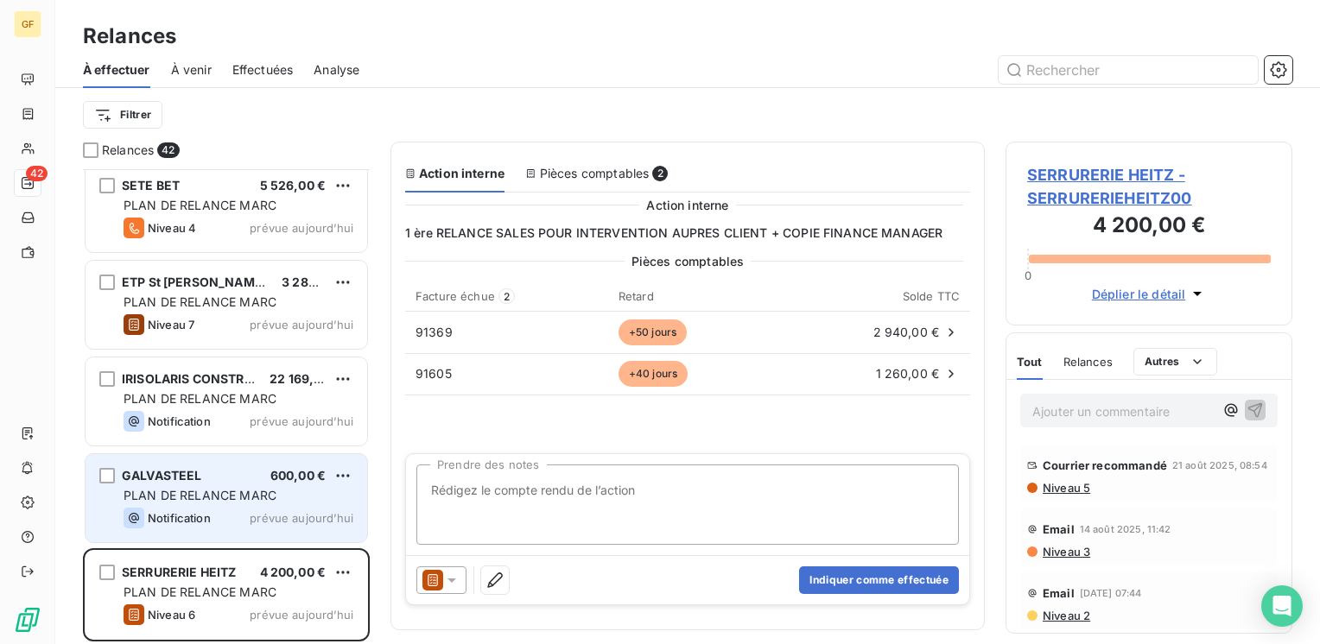
scroll to position [3502, 0]
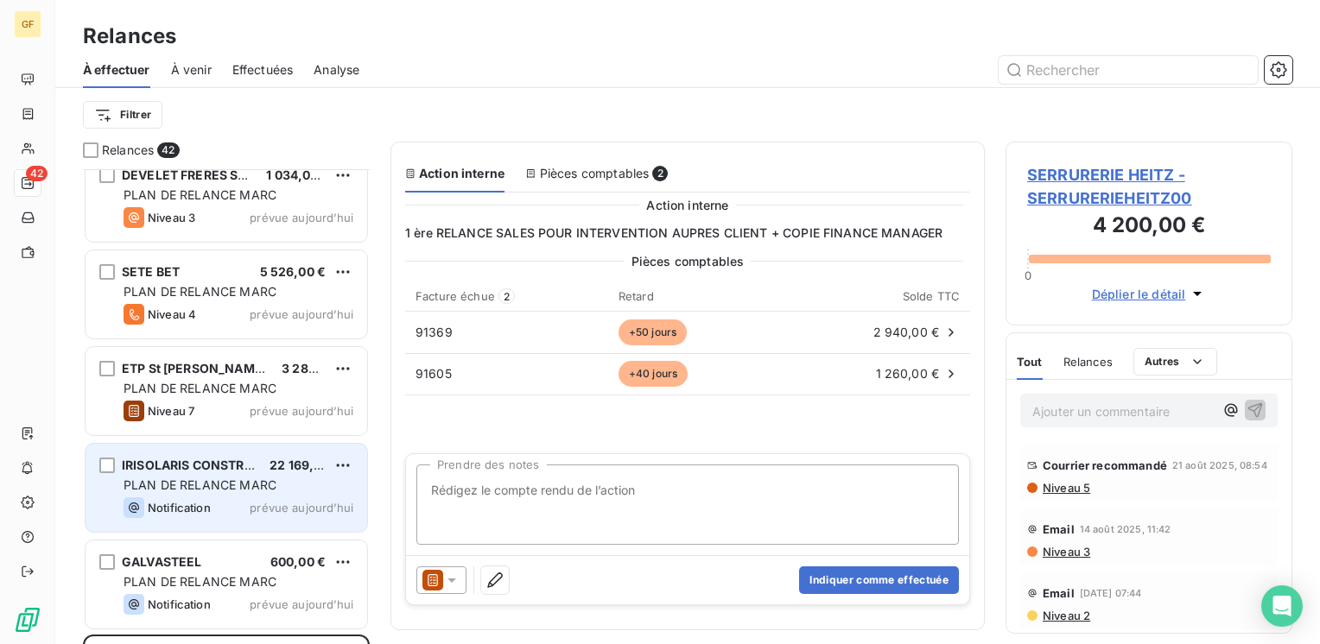
click at [304, 485] on div "PLAN DE RELANCE MARC" at bounding box center [239, 485] width 230 height 17
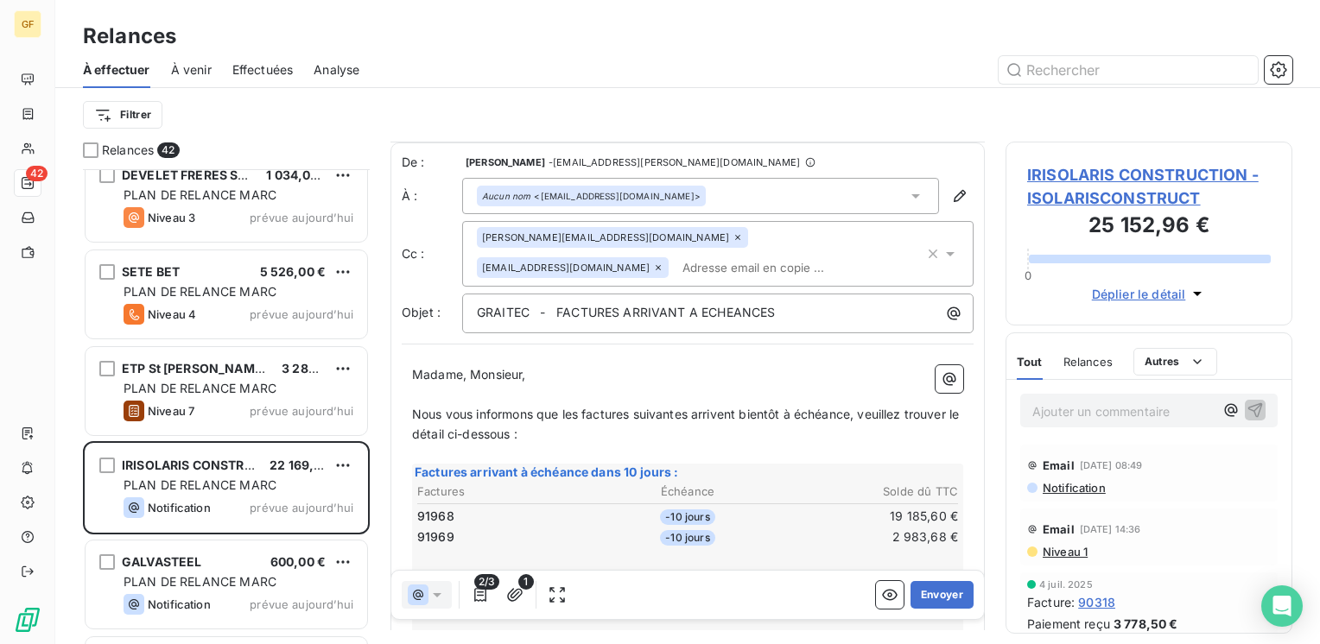
click at [1113, 176] on span "IRISOLARIS CONSTRUCTION - ISOLARISCONSTRUCT" at bounding box center [1149, 186] width 244 height 47
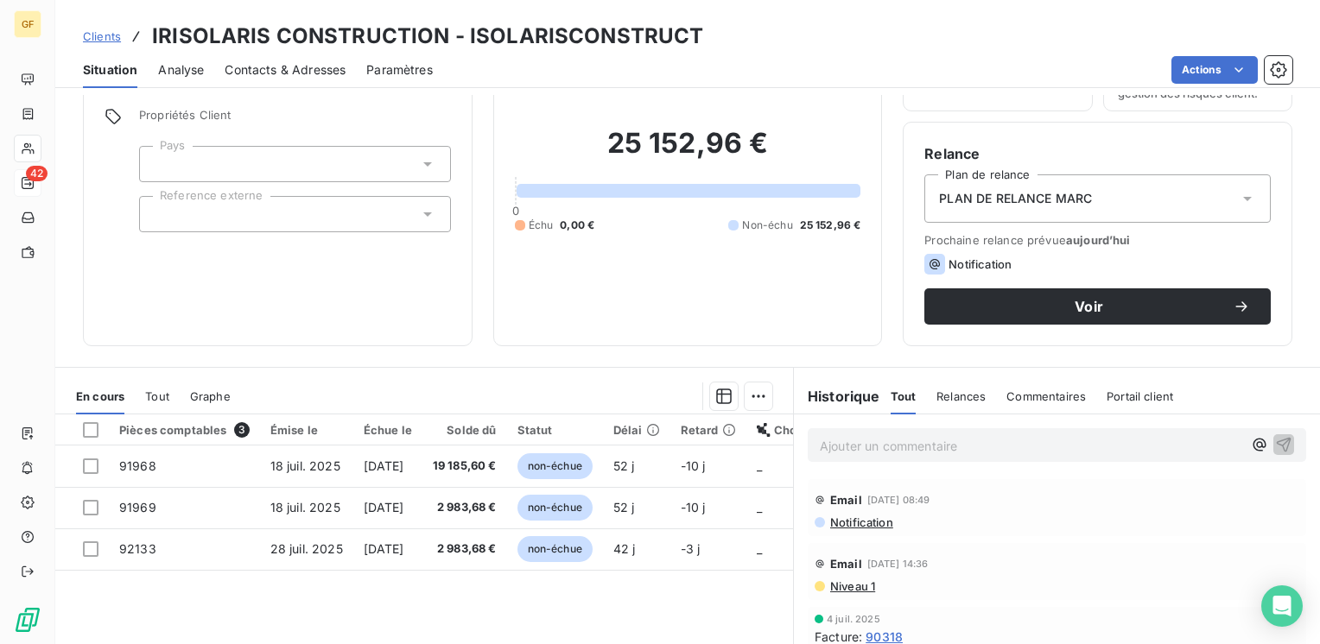
scroll to position [86, 0]
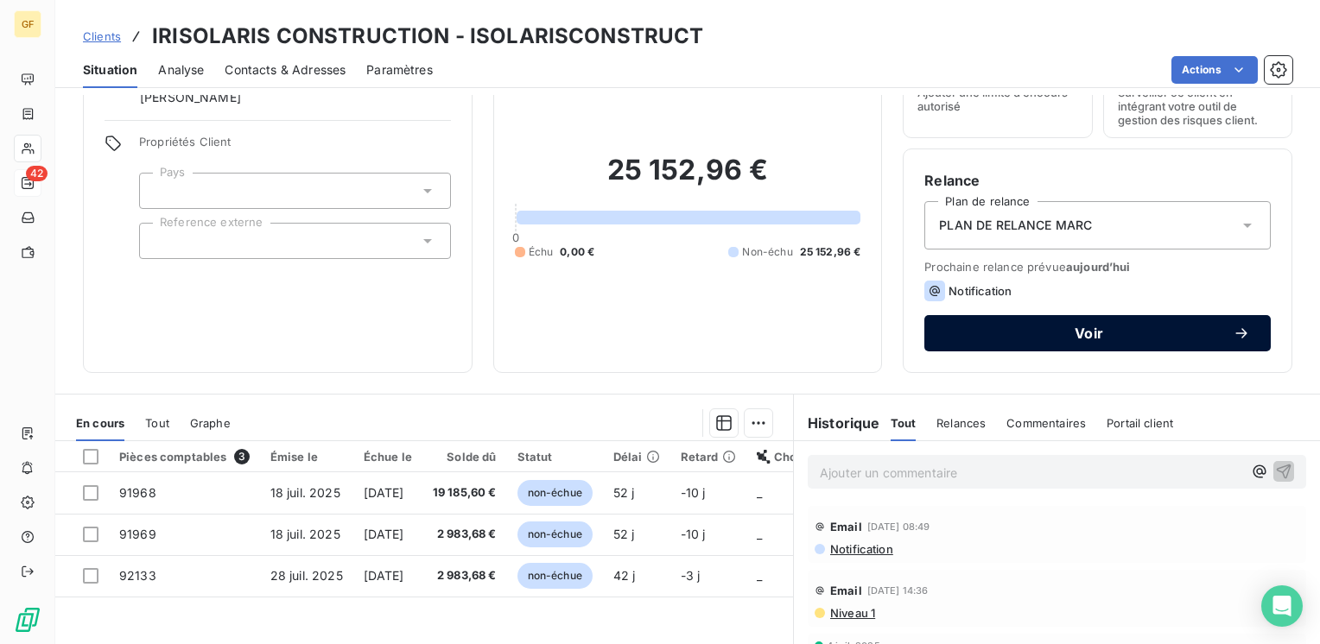
click at [992, 327] on span "Voir" at bounding box center [1089, 334] width 288 height 14
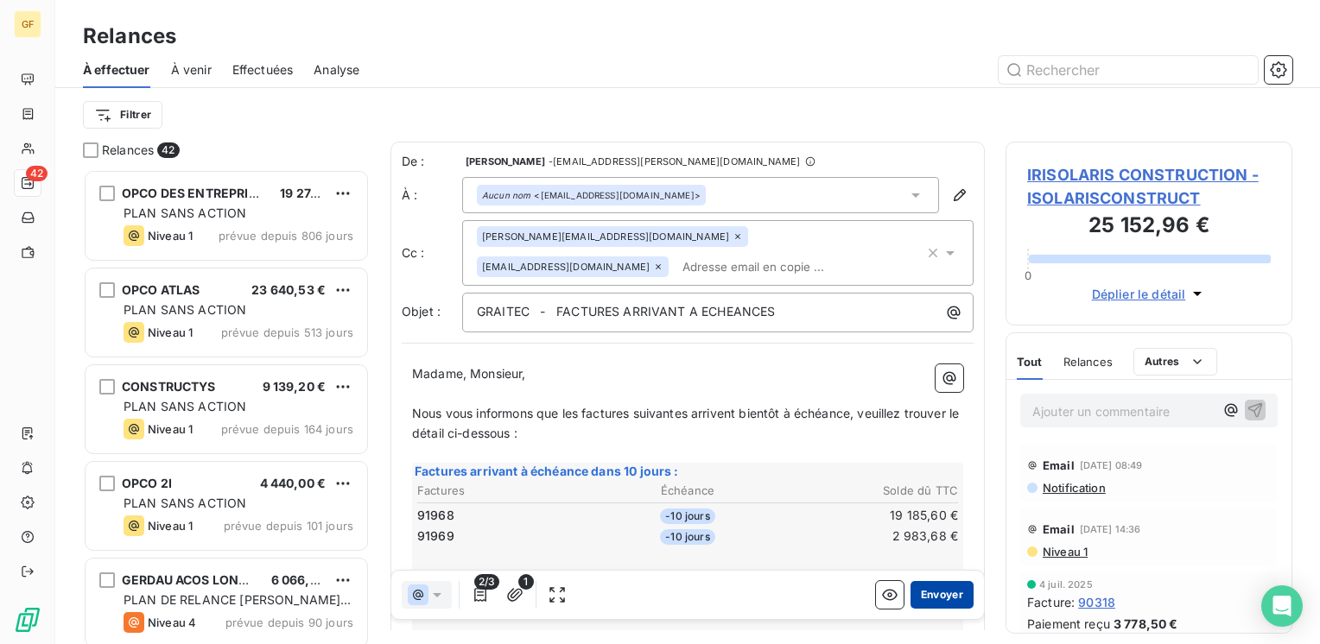
click at [933, 593] on button "Envoyer" at bounding box center [941, 595] width 63 height 28
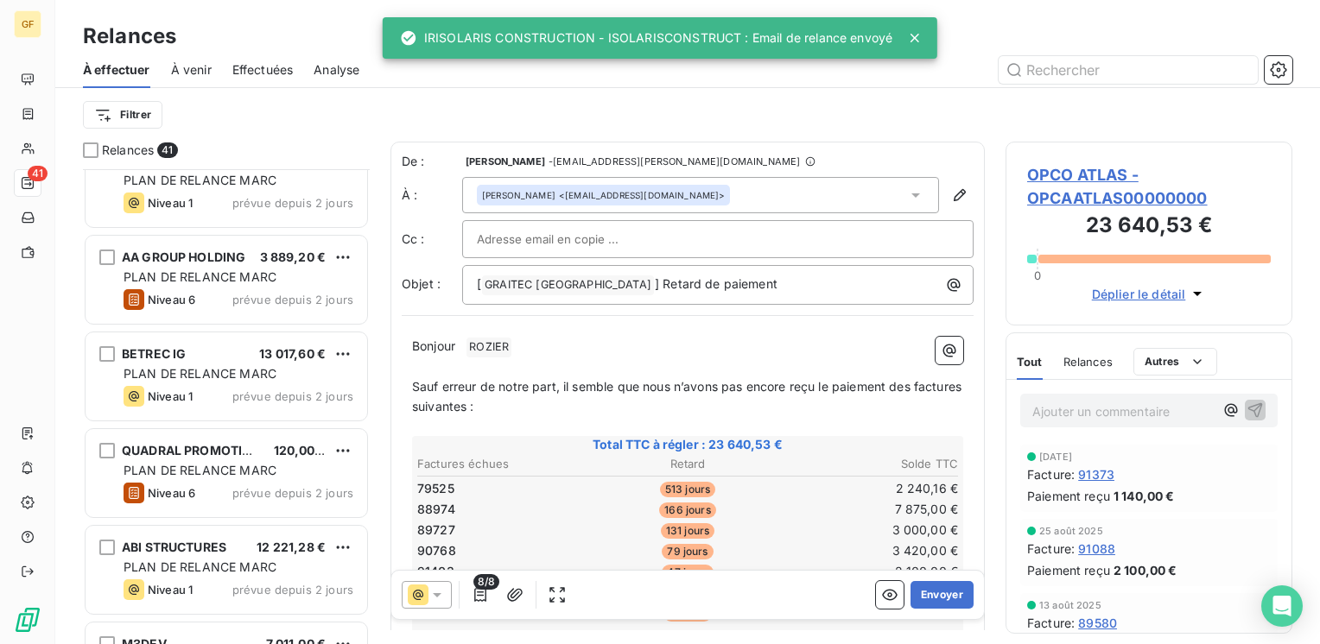
scroll to position [2764, 0]
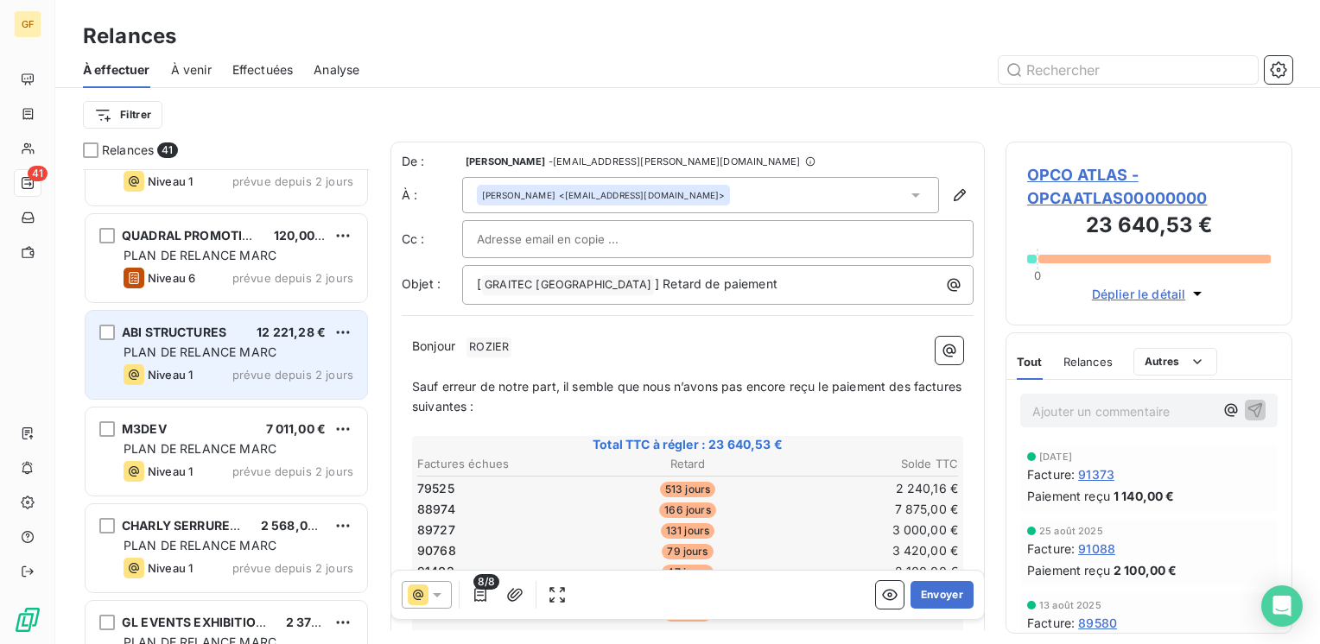
click at [267, 386] on div "ABI STRUCTURES 12 221,28 € PLAN DE RELANCE MARC Niveau 1 prévue depuis 2 jours" at bounding box center [227, 355] width 282 height 88
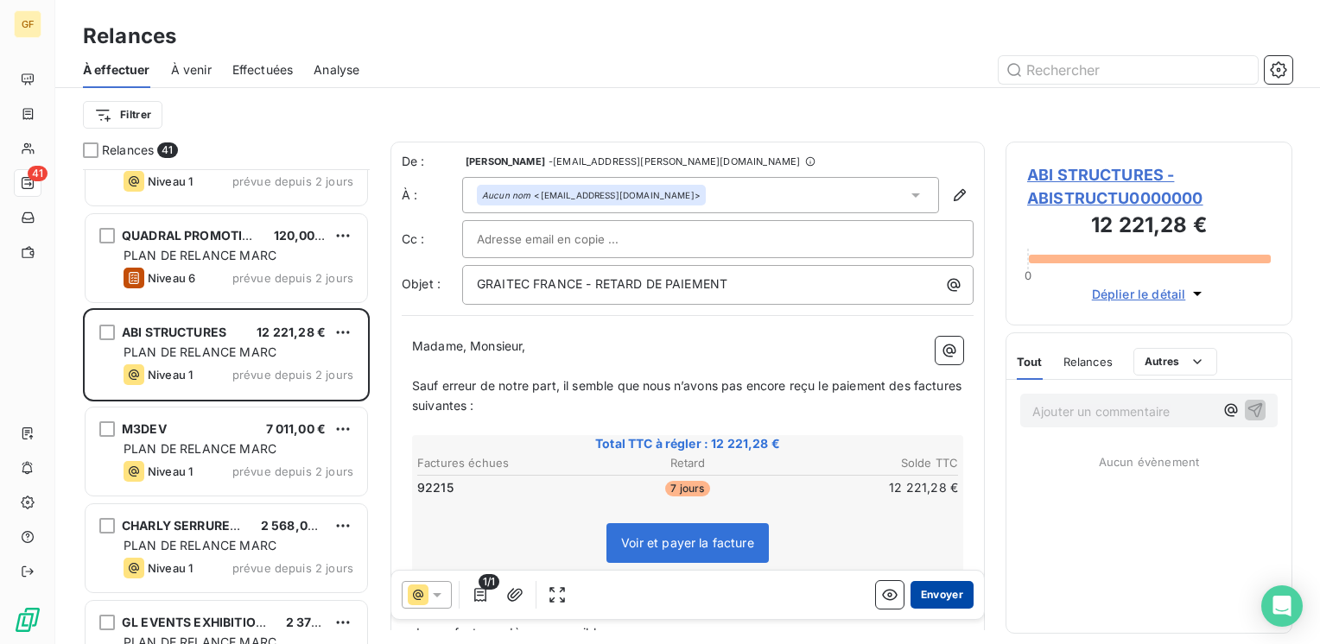
click at [925, 598] on button "Envoyer" at bounding box center [941, 595] width 63 height 28
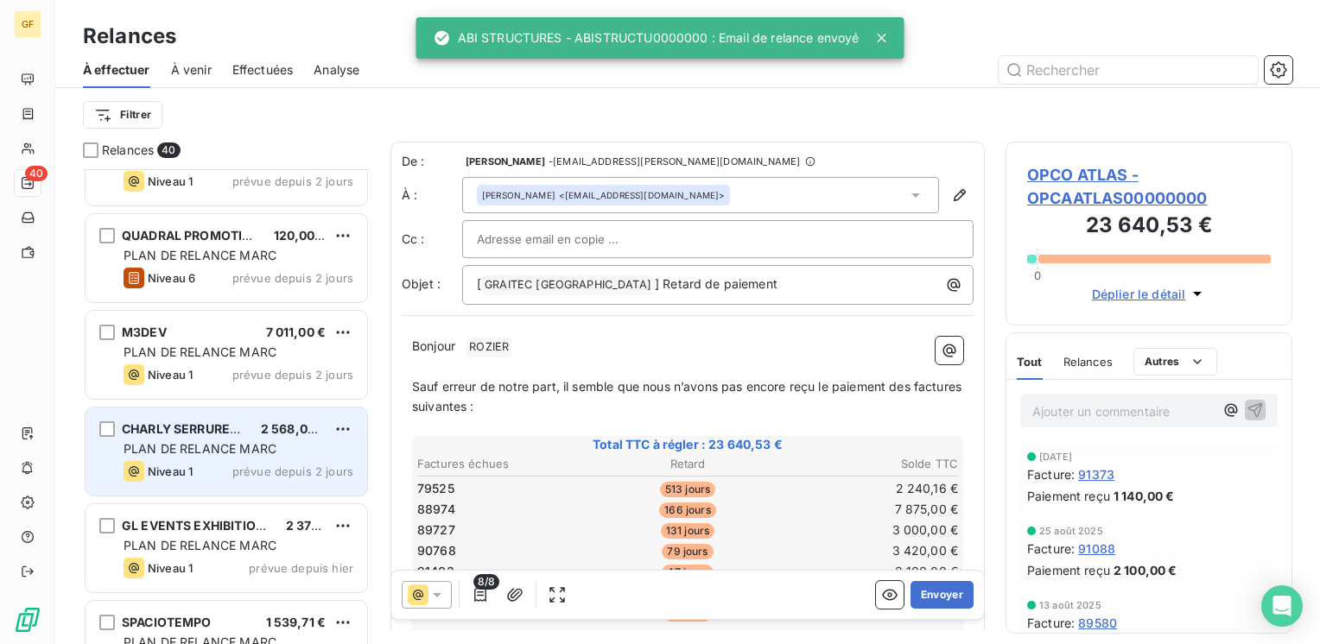
click at [270, 450] on span "PLAN DE RELANCE MARC" at bounding box center [200, 448] width 153 height 15
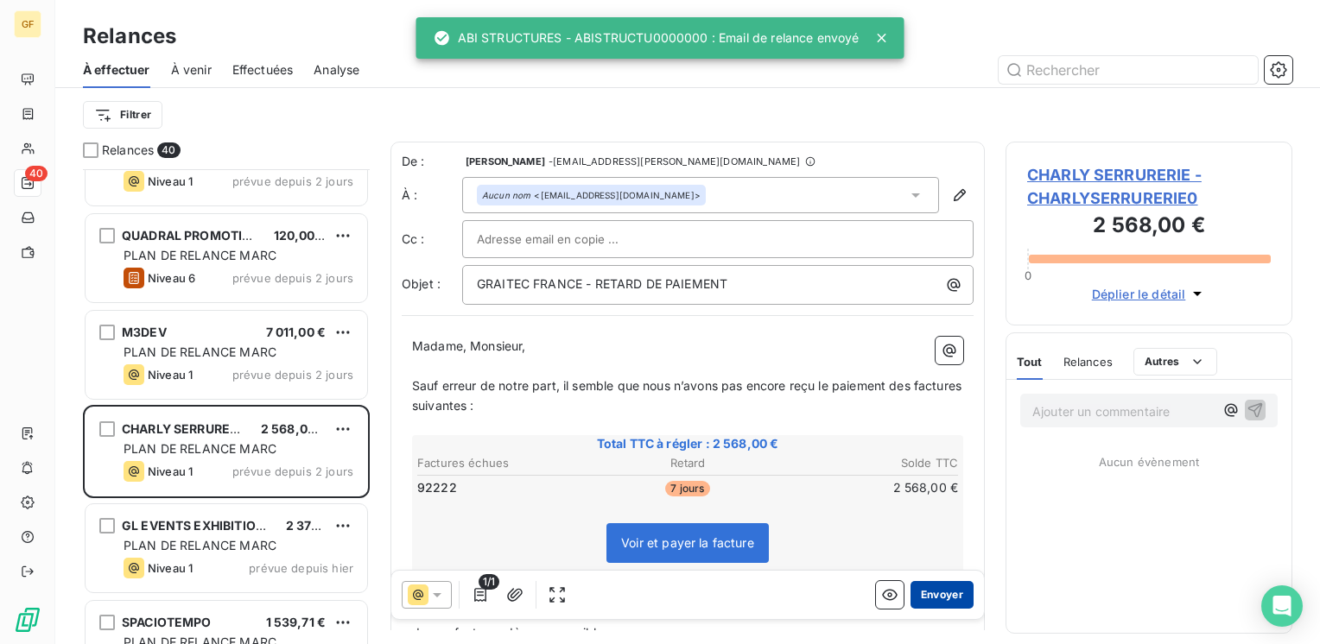
click at [931, 593] on button "Envoyer" at bounding box center [941, 595] width 63 height 28
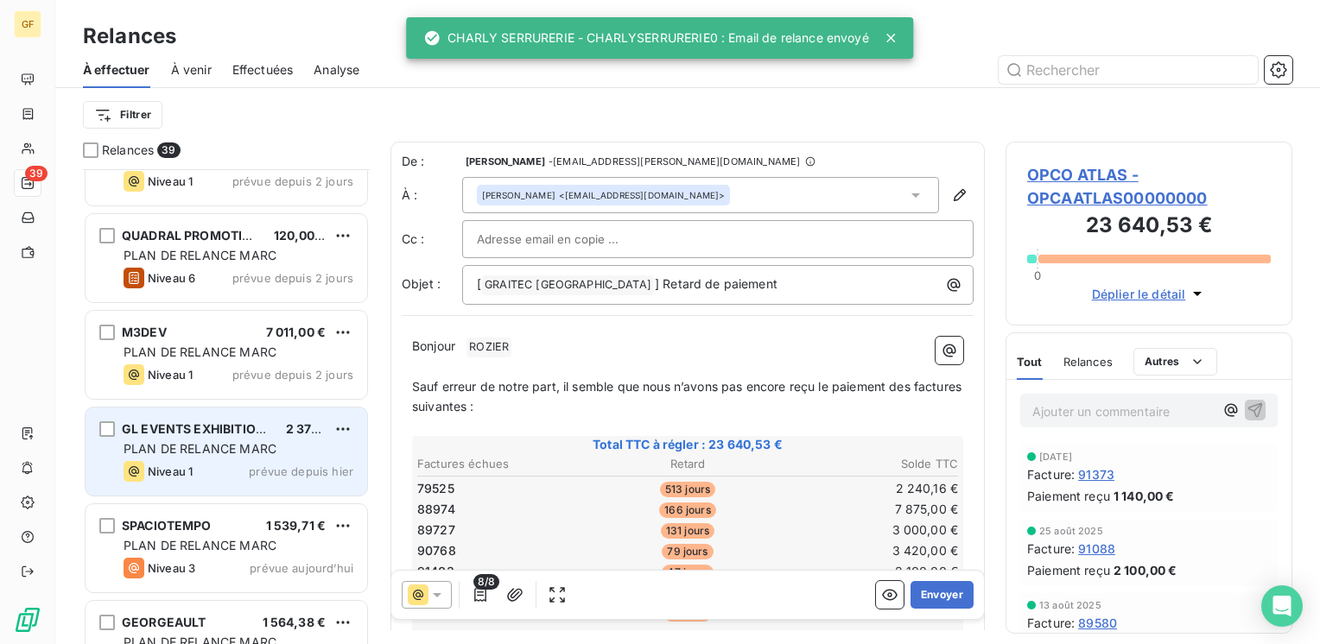
click at [264, 462] on div "Niveau 1 prévue depuis hier" at bounding box center [239, 471] width 230 height 21
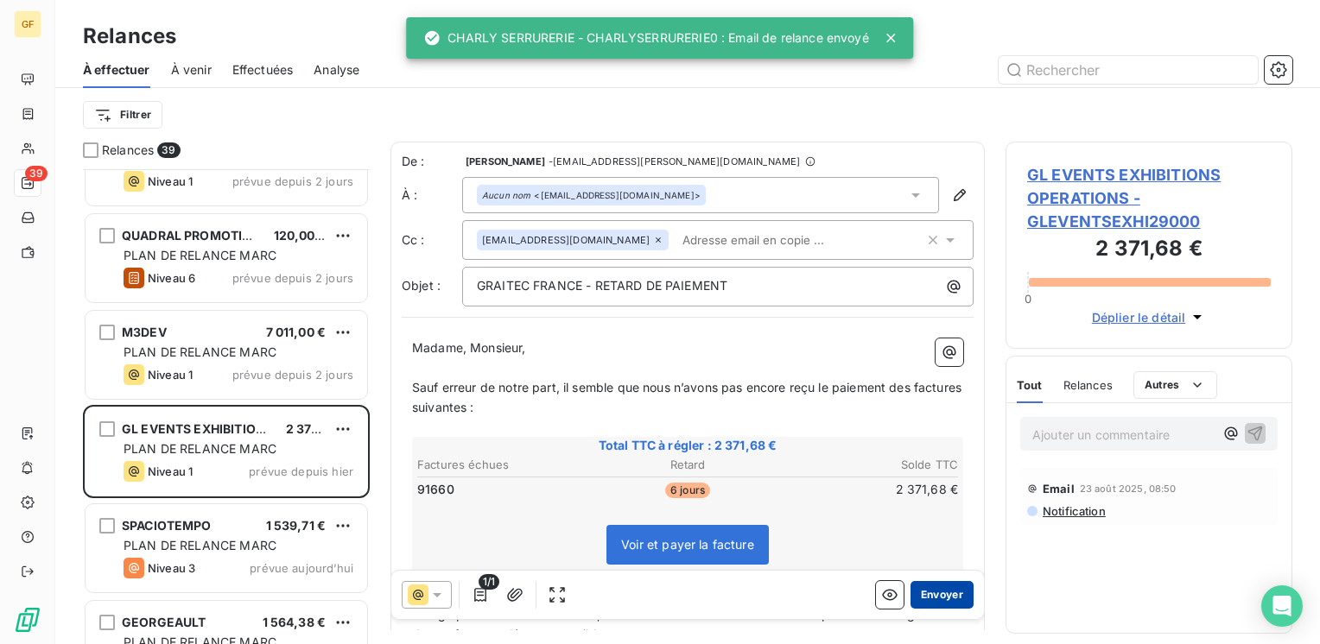
click at [931, 598] on button "Envoyer" at bounding box center [941, 595] width 63 height 28
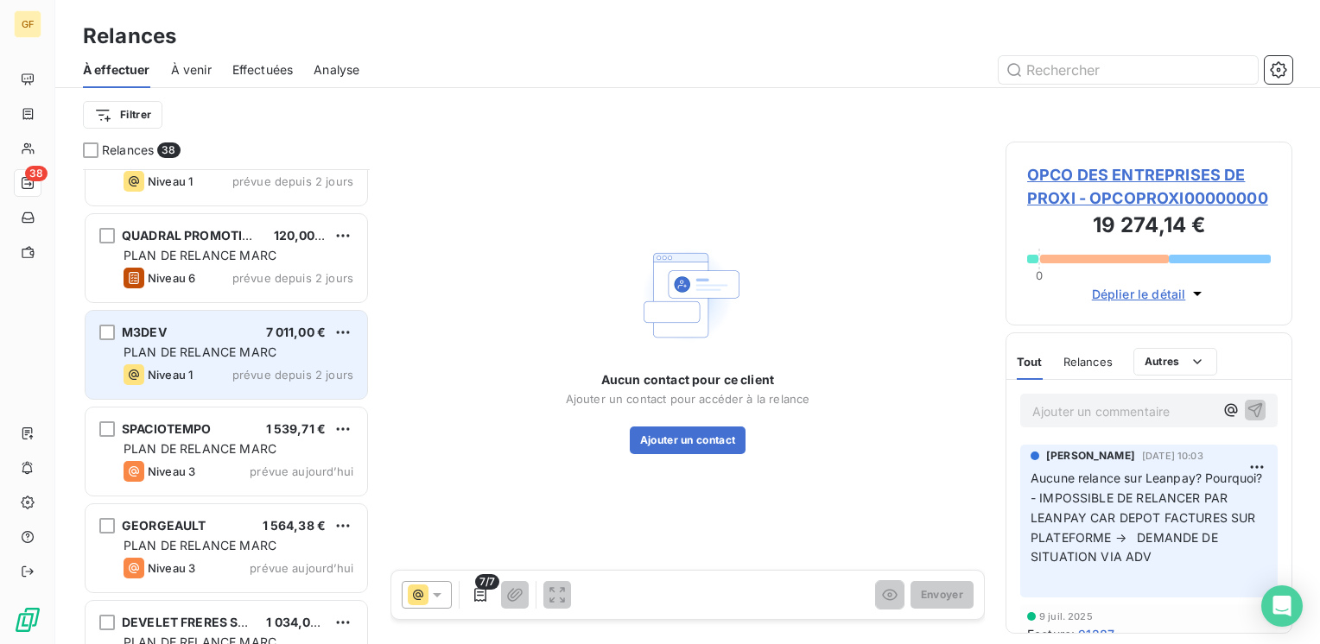
click at [256, 353] on span "PLAN DE RELANCE MARC" at bounding box center [200, 352] width 153 height 15
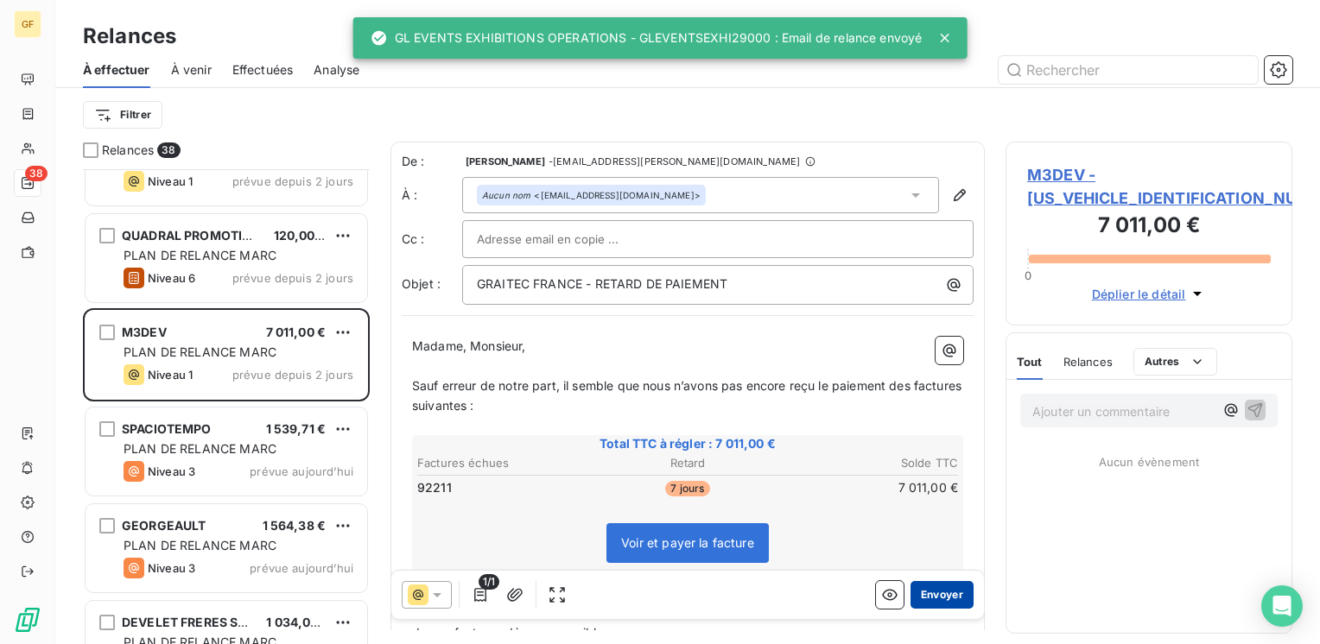
click at [924, 593] on button "Envoyer" at bounding box center [941, 595] width 63 height 28
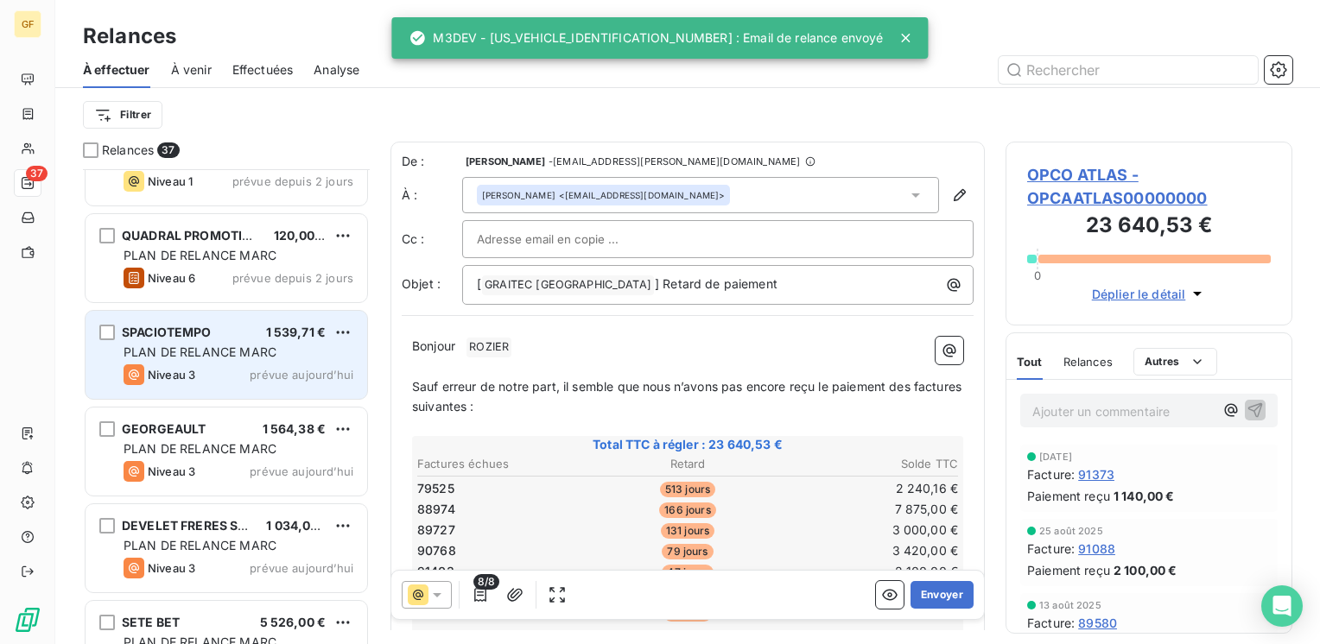
click at [251, 365] on div "Niveau 3 prévue aujourd’hui" at bounding box center [239, 375] width 230 height 21
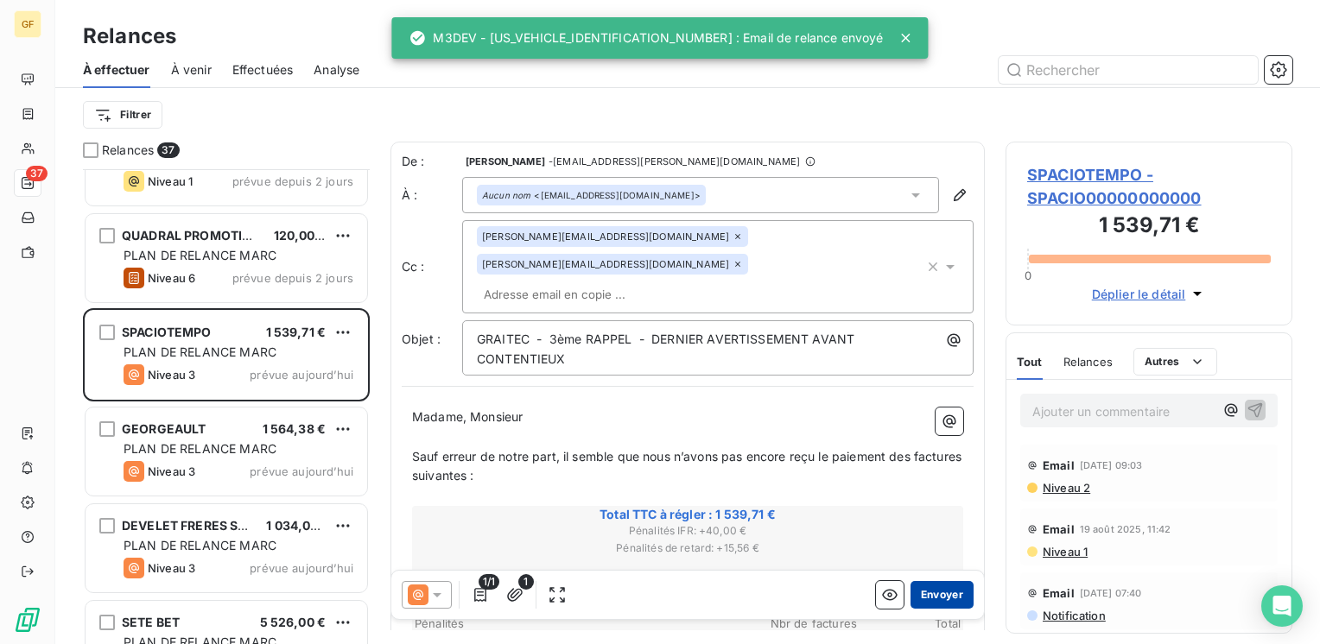
click at [925, 597] on button "Envoyer" at bounding box center [941, 595] width 63 height 28
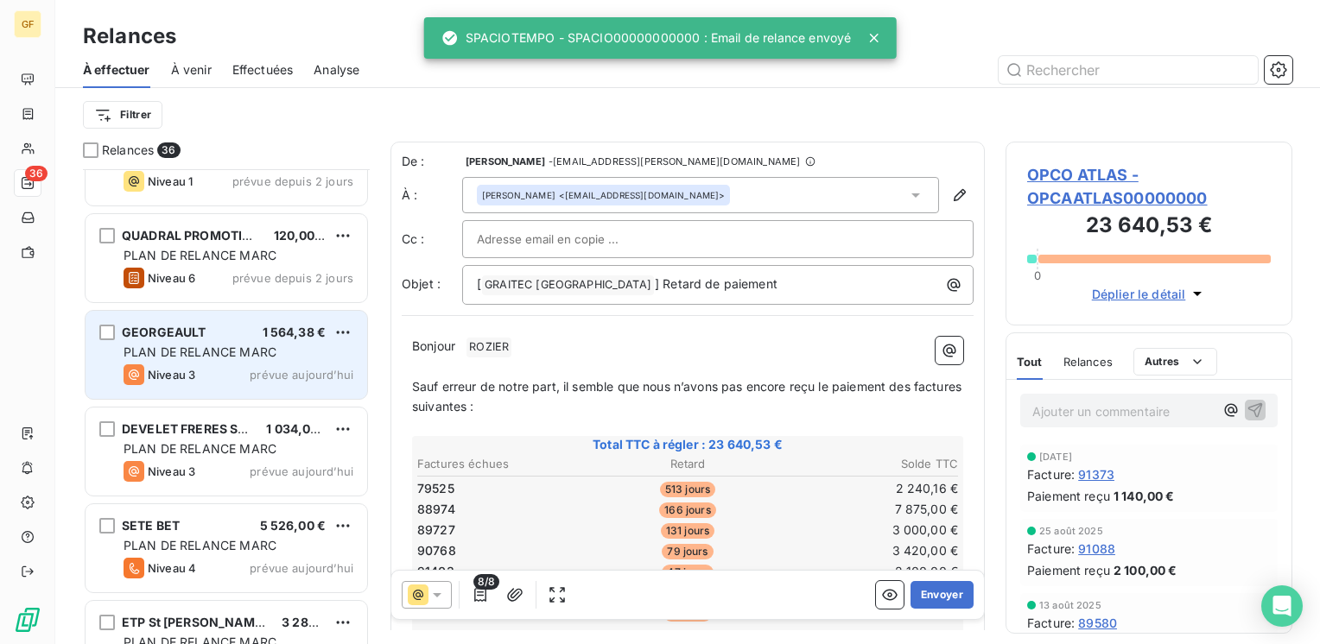
click at [265, 355] on span "PLAN DE RELANCE MARC" at bounding box center [200, 352] width 153 height 15
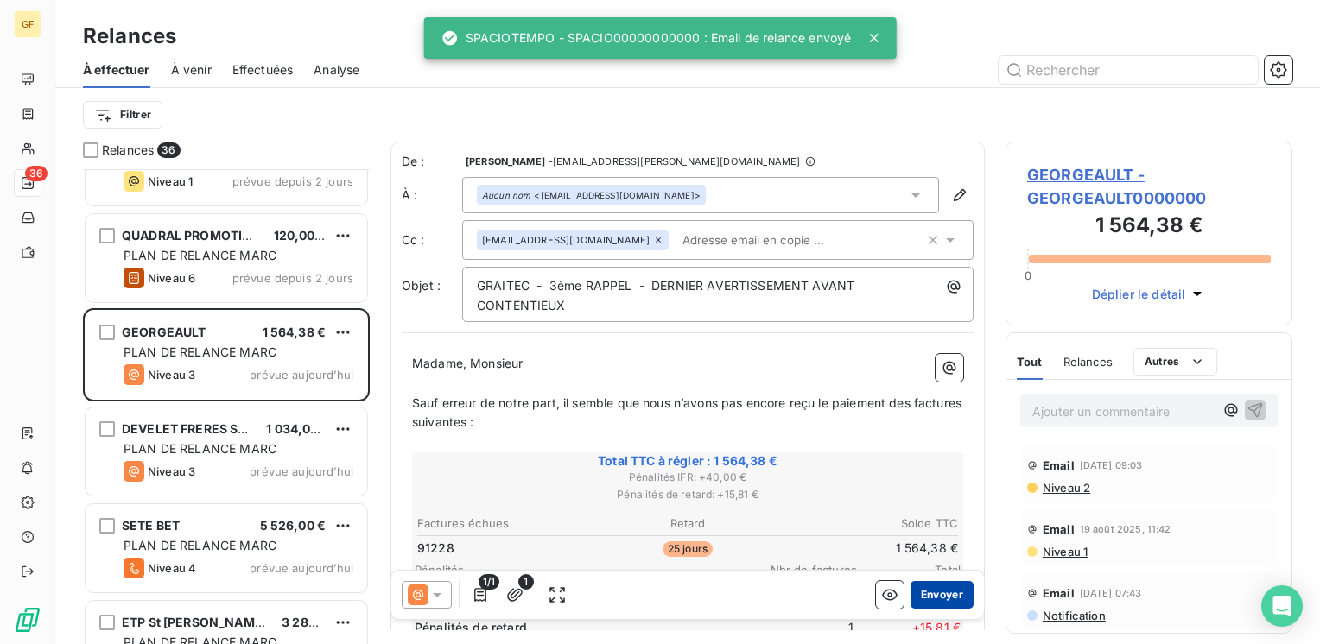
click at [917, 598] on button "Envoyer" at bounding box center [941, 595] width 63 height 28
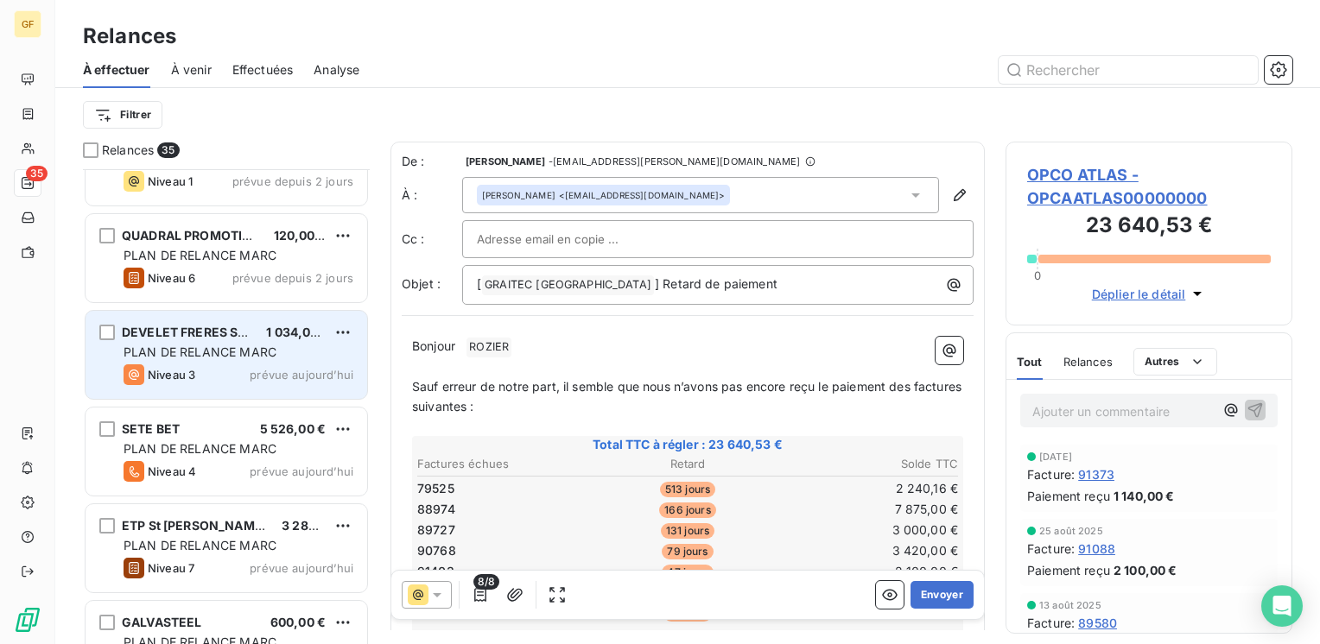
click at [257, 352] on span "PLAN DE RELANCE MARC" at bounding box center [200, 352] width 153 height 15
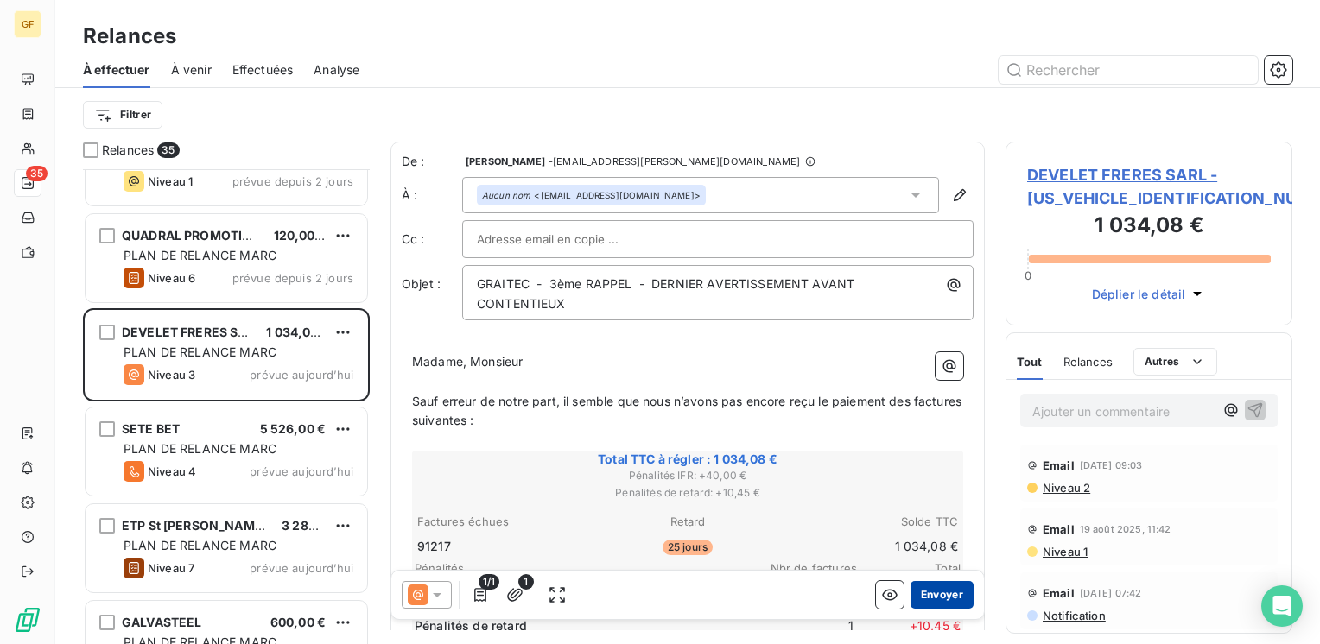
click at [928, 594] on button "Envoyer" at bounding box center [941, 595] width 63 height 28
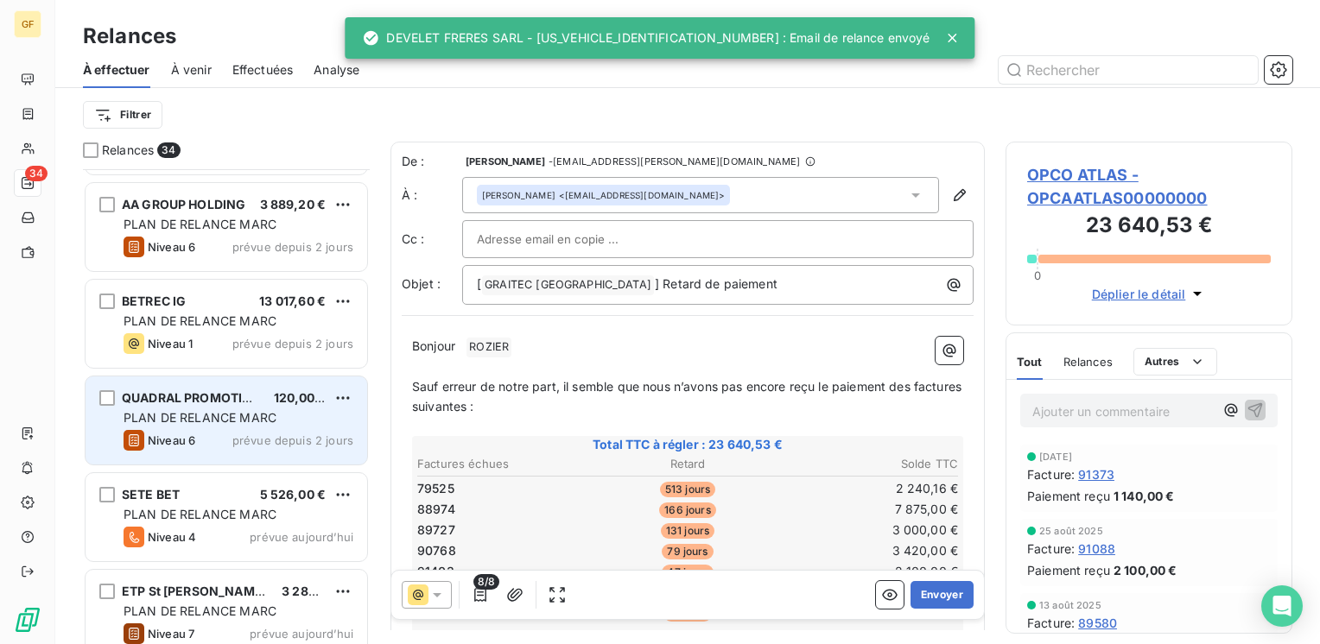
scroll to position [2591, 0]
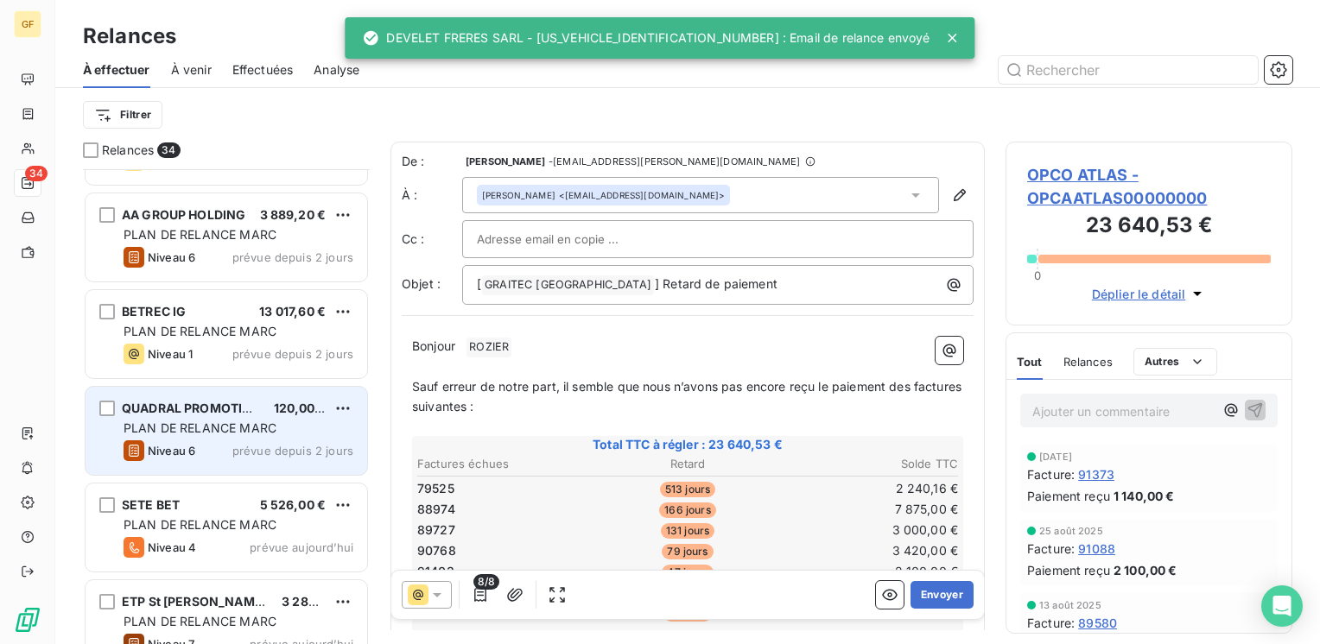
click at [272, 422] on span "PLAN DE RELANCE MARC" at bounding box center [200, 428] width 153 height 15
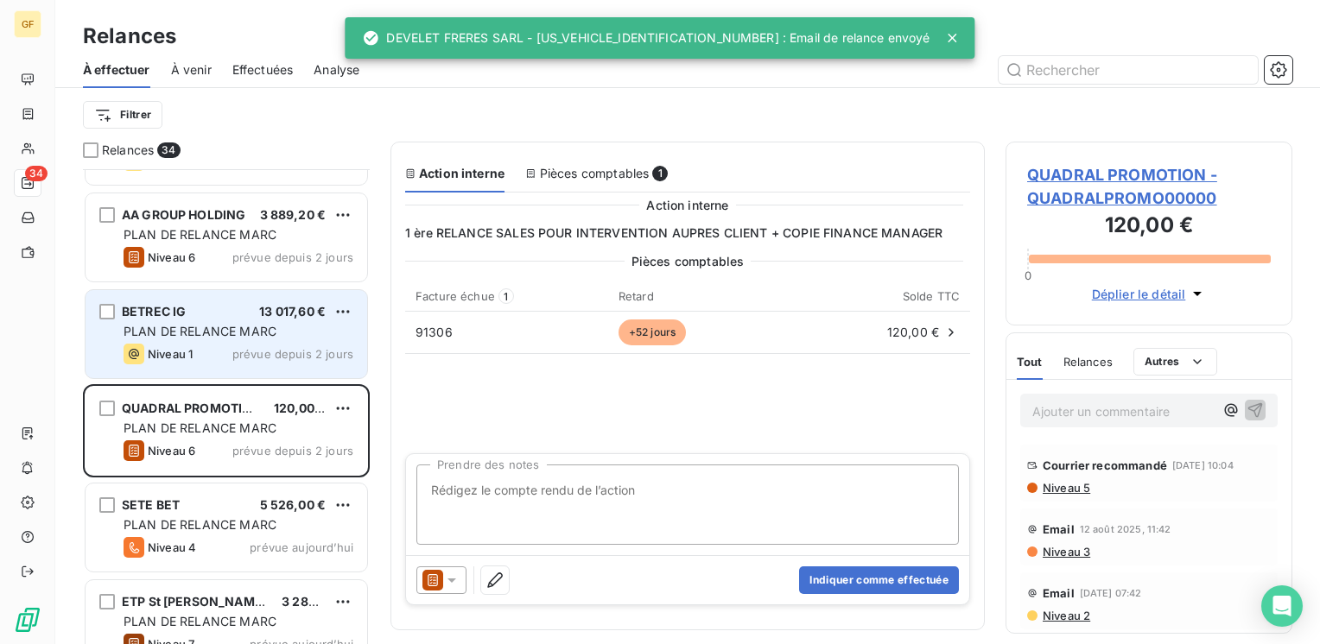
click at [266, 354] on span "prévue depuis 2 jours" at bounding box center [292, 354] width 121 height 14
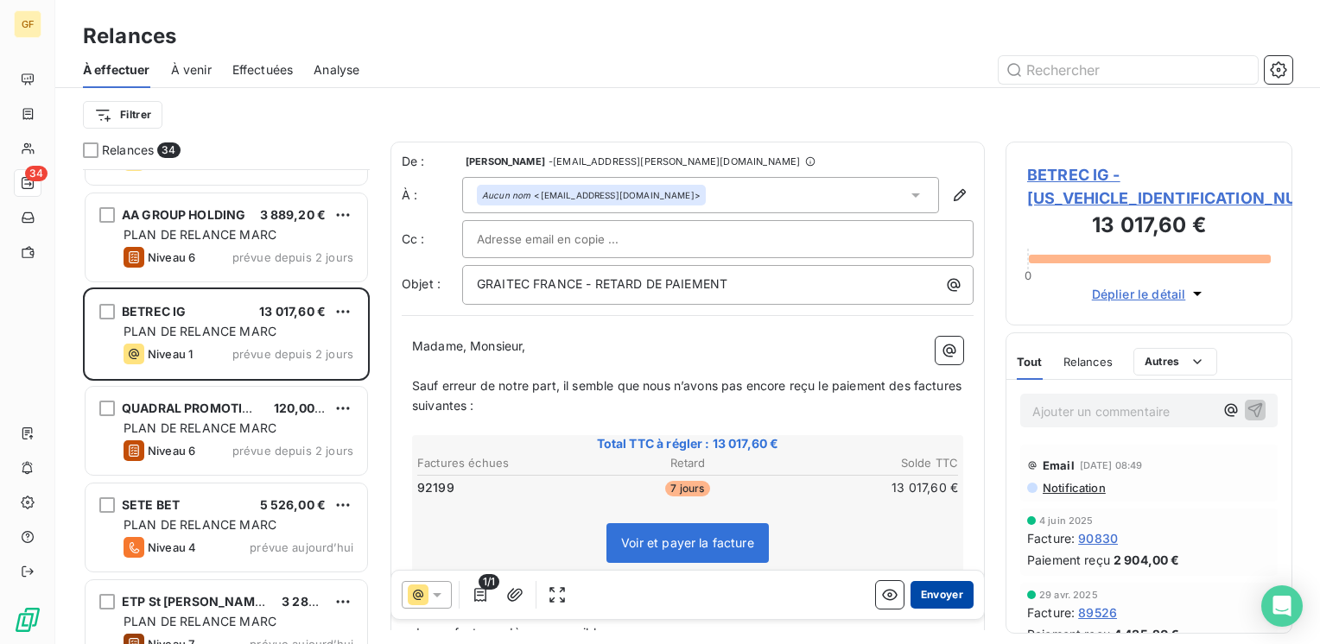
click at [918, 597] on button "Envoyer" at bounding box center [941, 595] width 63 height 28
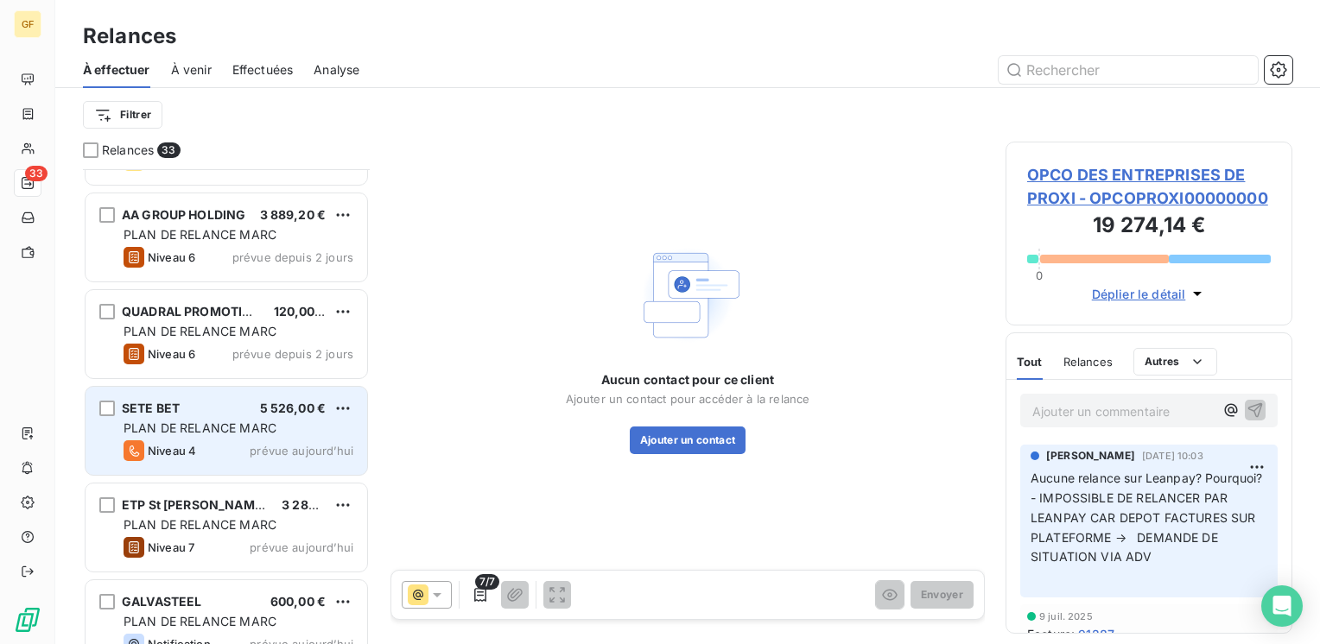
scroll to position [2718, 0]
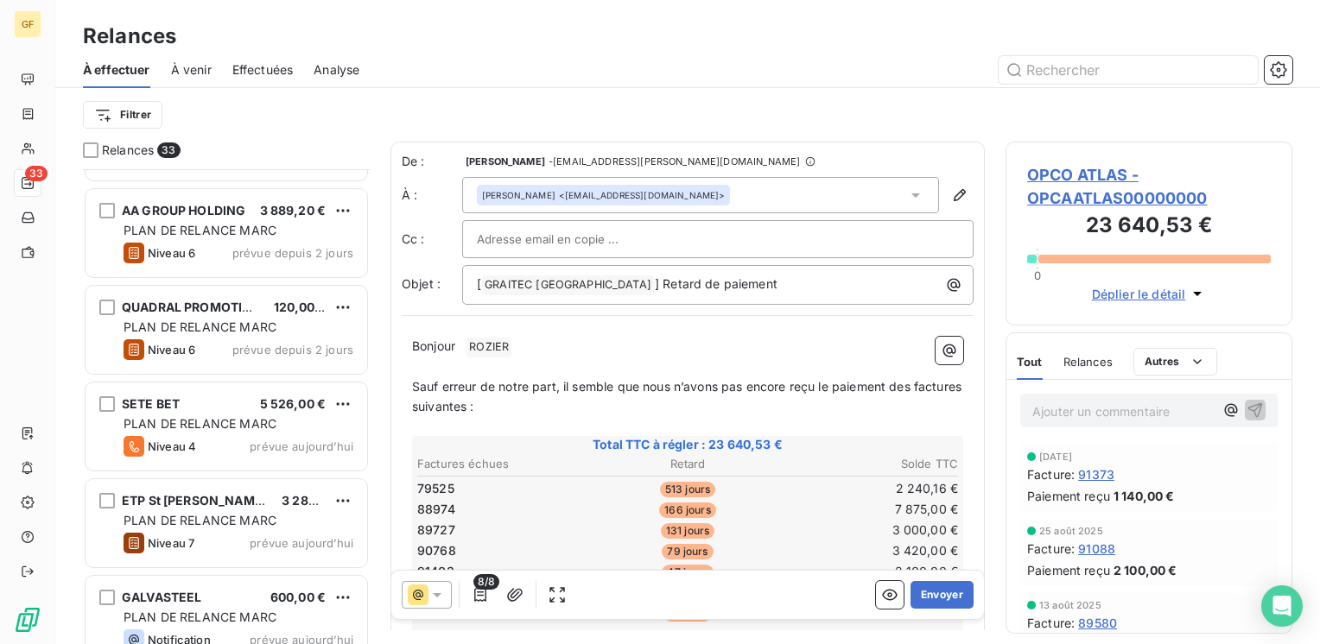
scroll to position [2372, 0]
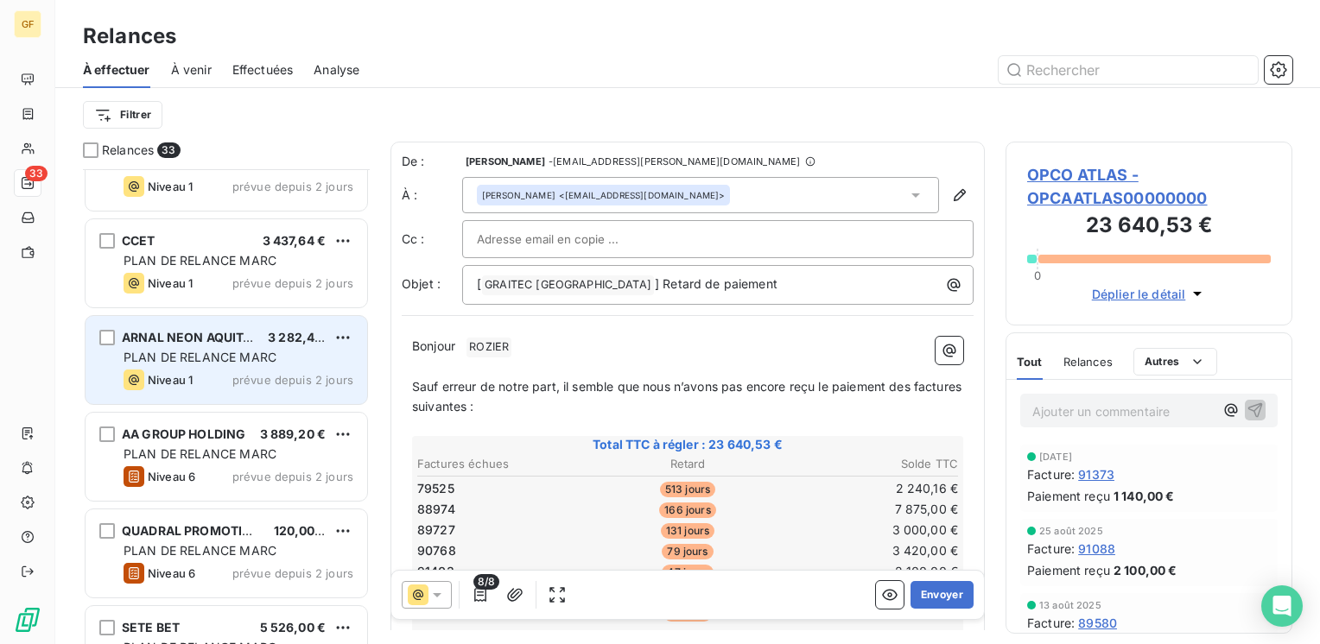
drag, startPoint x: 267, startPoint y: 375, endPoint x: 290, endPoint y: 375, distance: 23.3
click at [268, 375] on span "prévue depuis 2 jours" at bounding box center [292, 380] width 121 height 14
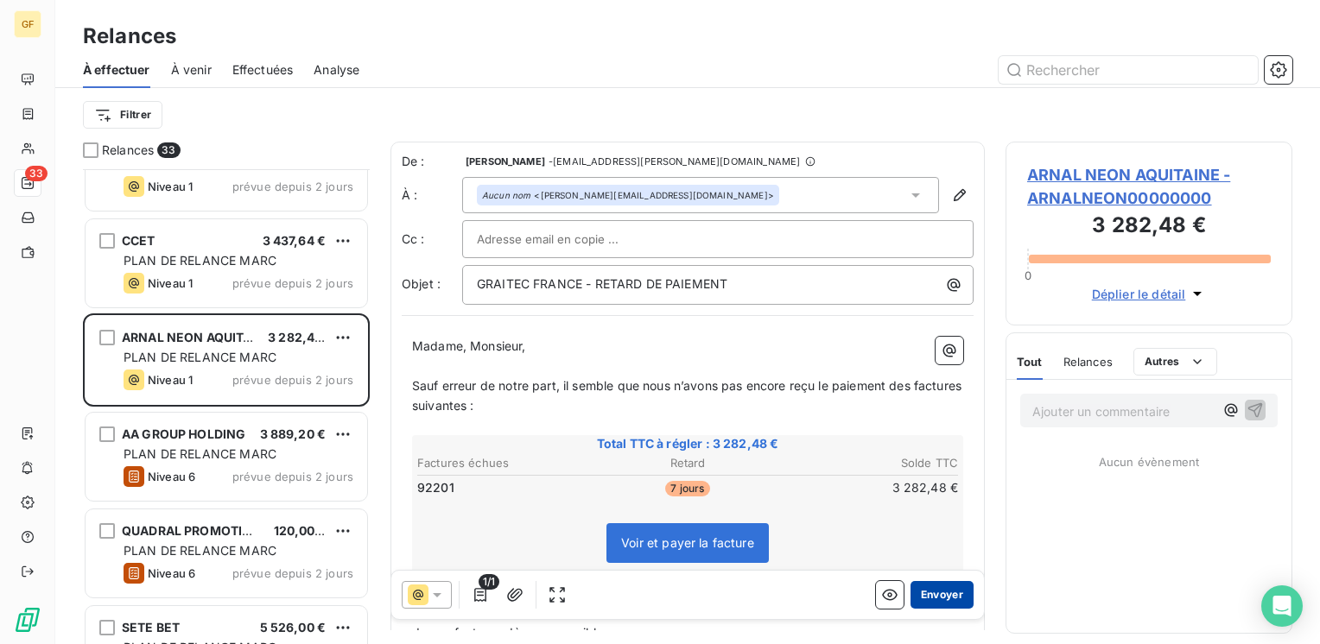
click at [914, 589] on button "Envoyer" at bounding box center [941, 595] width 63 height 28
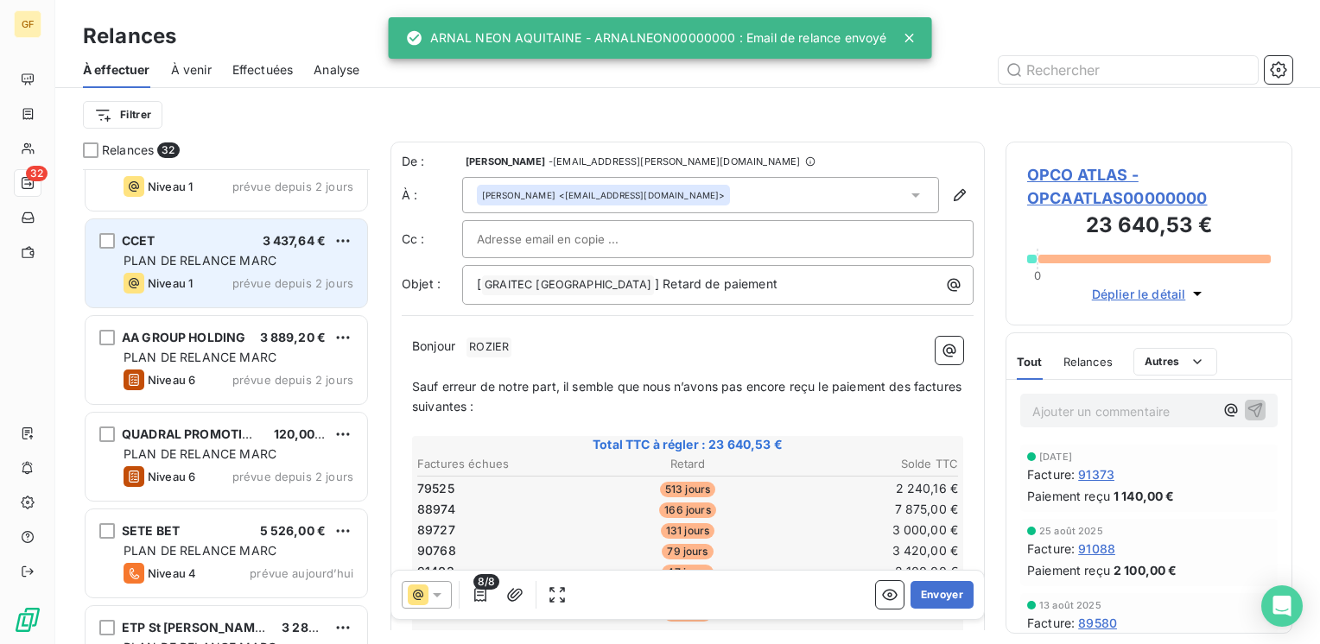
click at [259, 263] on span "PLAN DE RELANCE MARC" at bounding box center [200, 260] width 153 height 15
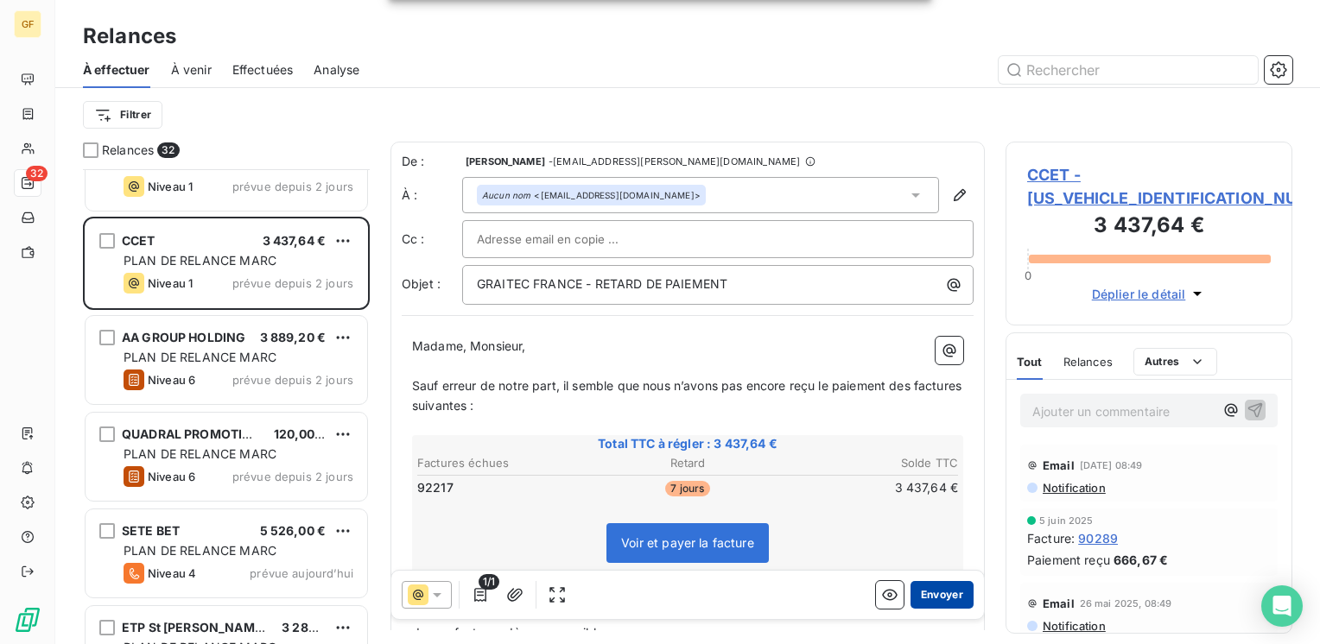
click at [915, 599] on button "Envoyer" at bounding box center [941, 595] width 63 height 28
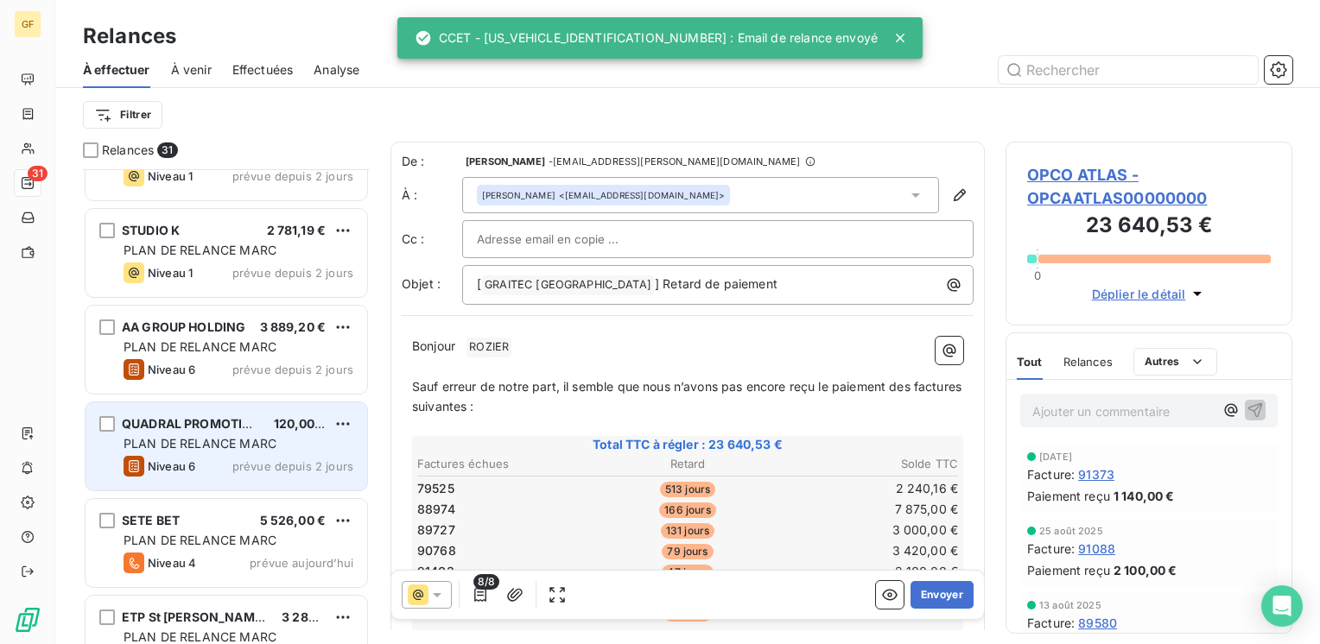
scroll to position [2199, 0]
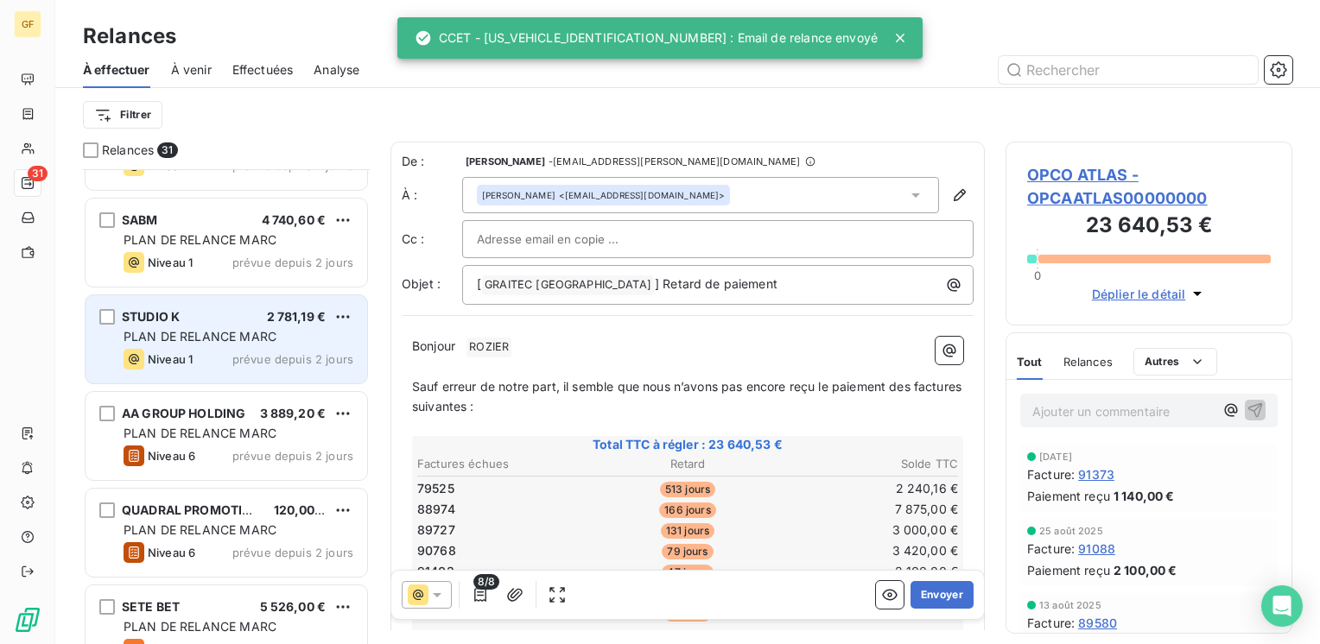
click at [288, 339] on div "PLAN DE RELANCE MARC" at bounding box center [239, 336] width 230 height 17
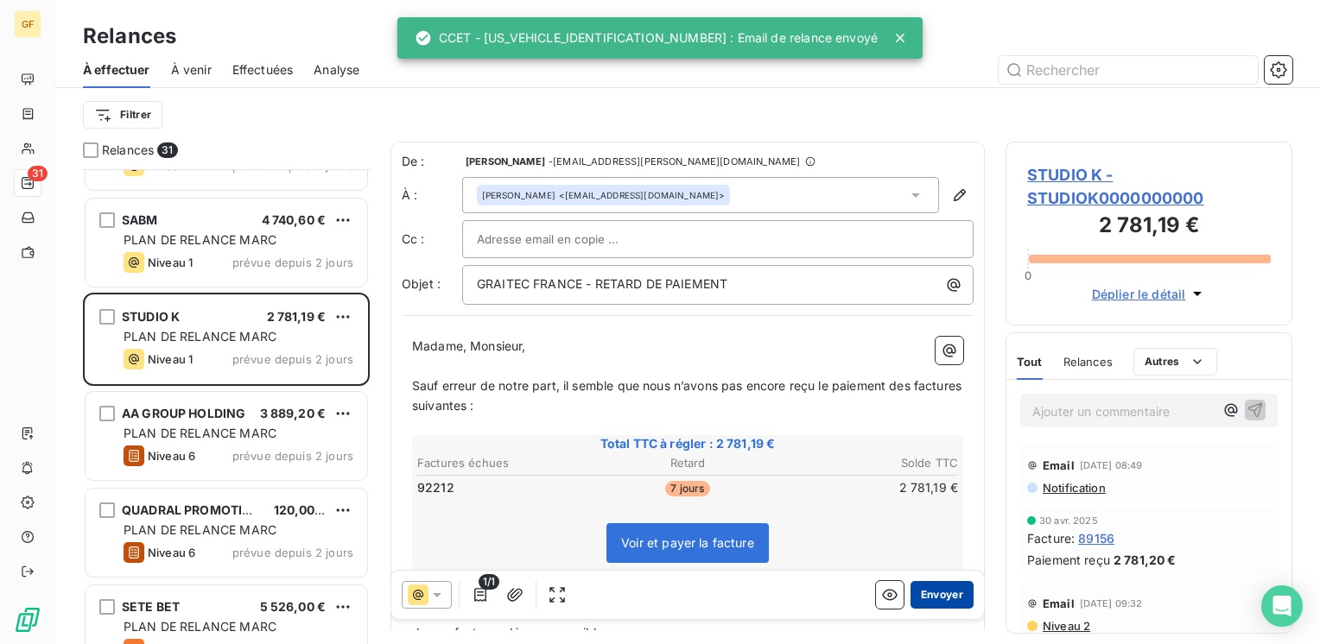
click at [912, 587] on button "Envoyer" at bounding box center [941, 595] width 63 height 28
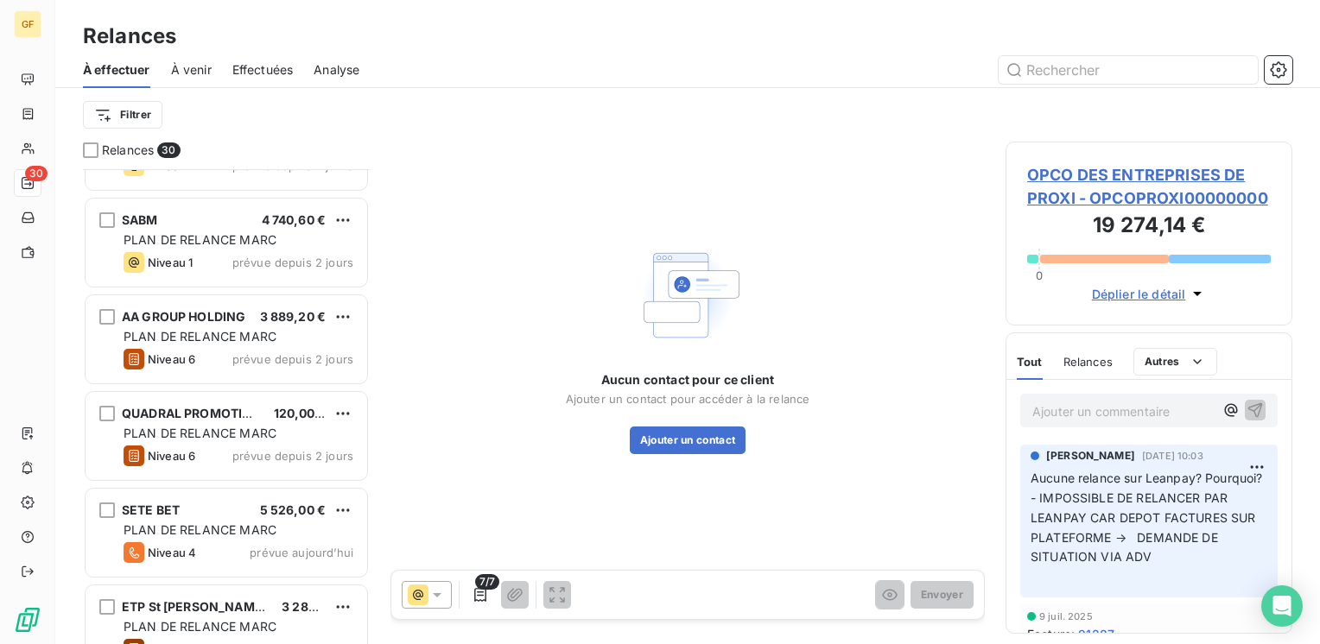
scroll to position [2113, 0]
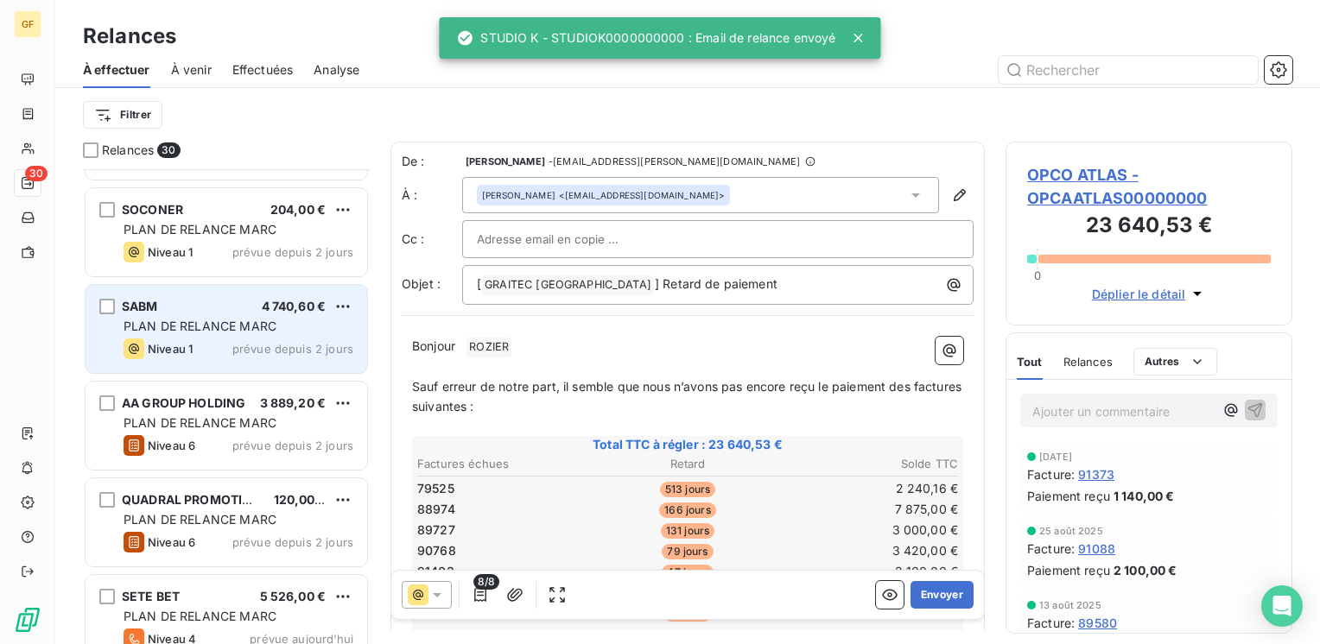
click at [283, 318] on div "PLAN DE RELANCE MARC" at bounding box center [239, 326] width 230 height 17
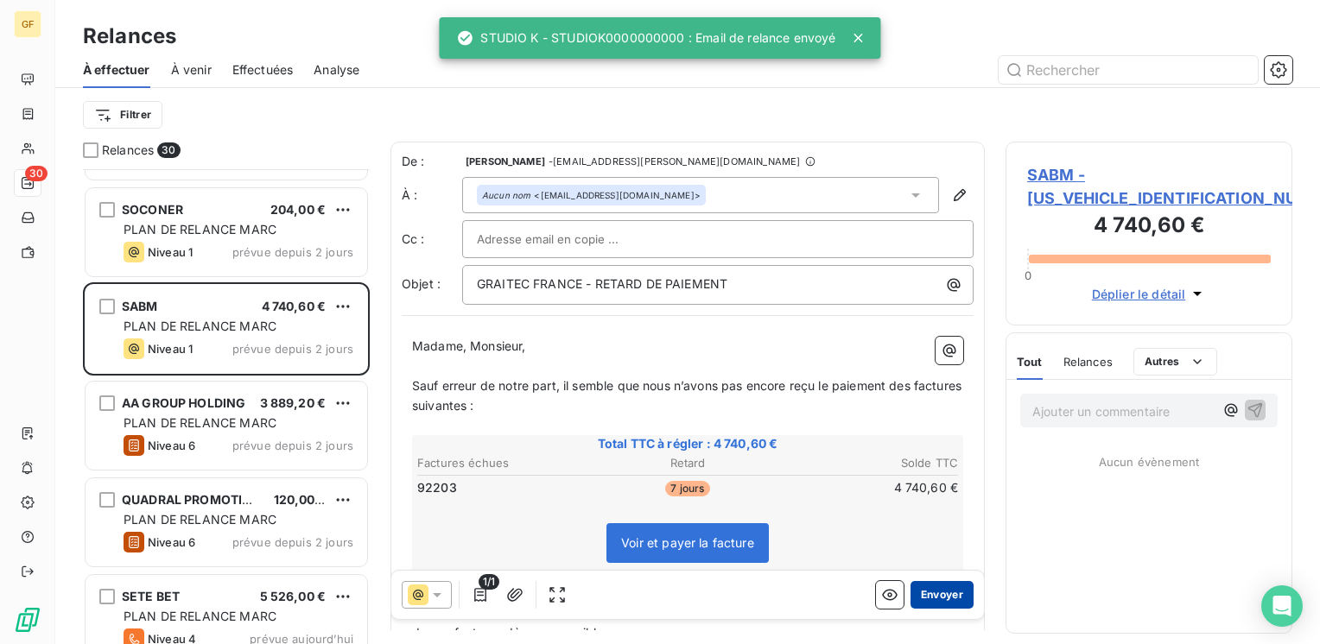
click at [929, 583] on button "Envoyer" at bounding box center [941, 595] width 63 height 28
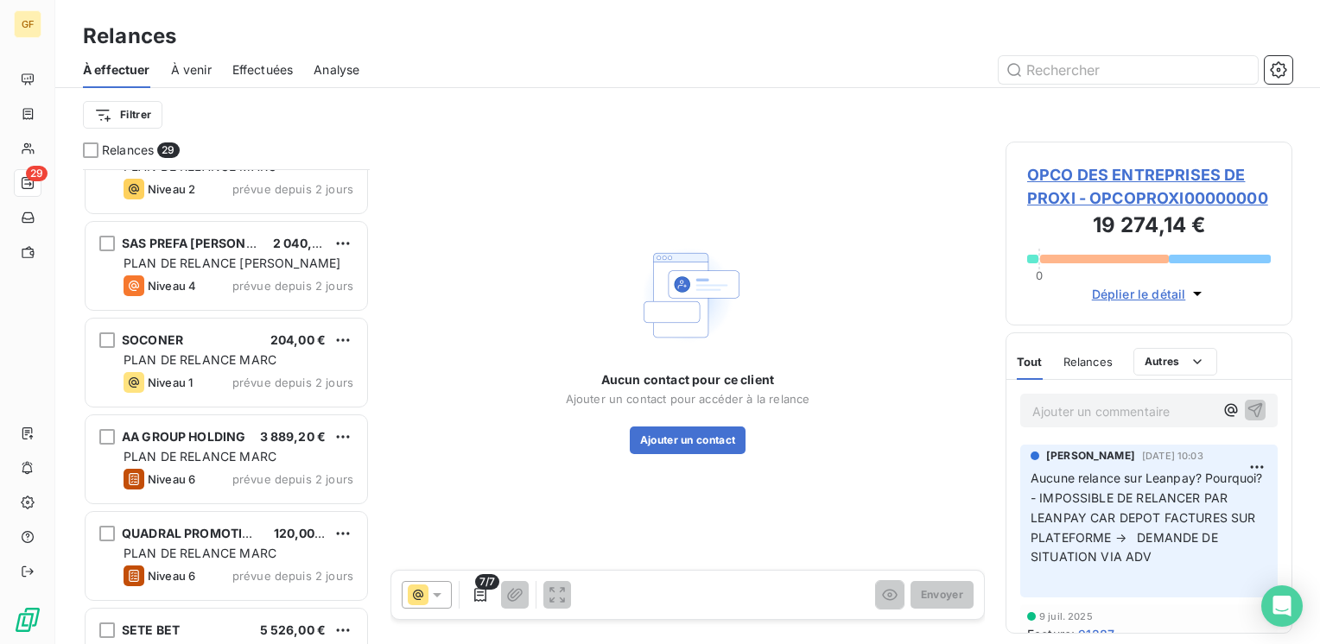
scroll to position [1940, 0]
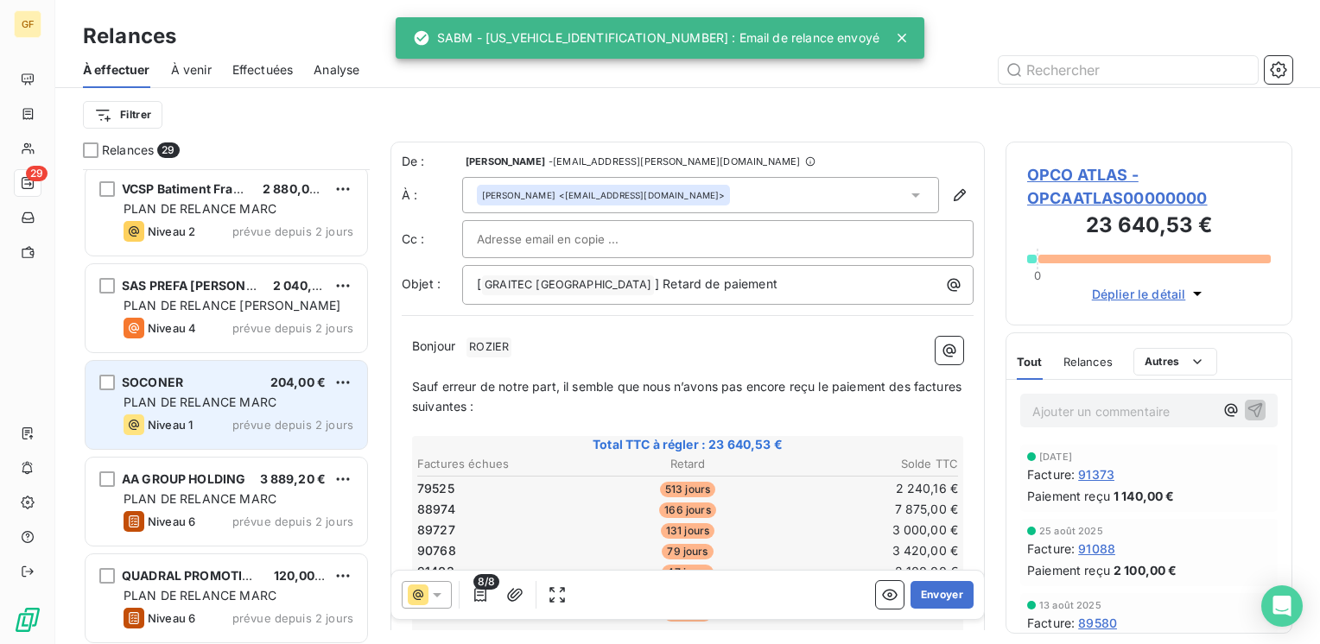
click at [285, 399] on div "PLAN DE RELANCE MARC" at bounding box center [239, 402] width 230 height 17
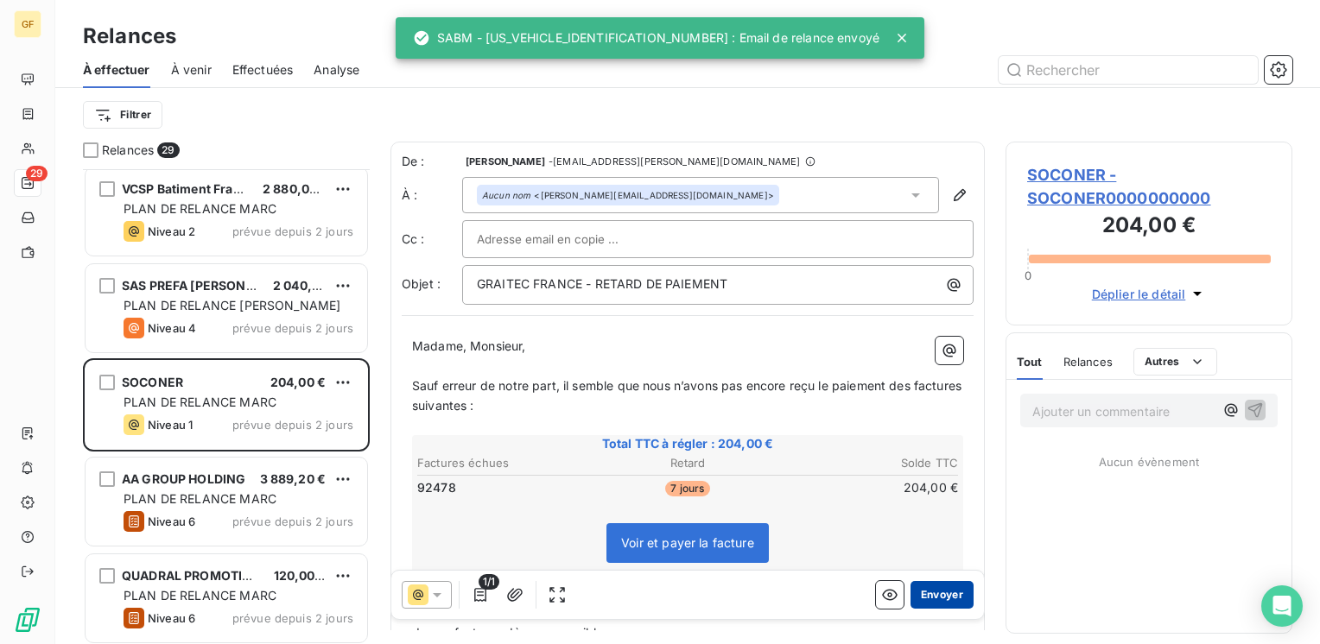
click at [929, 587] on button "Envoyer" at bounding box center [941, 595] width 63 height 28
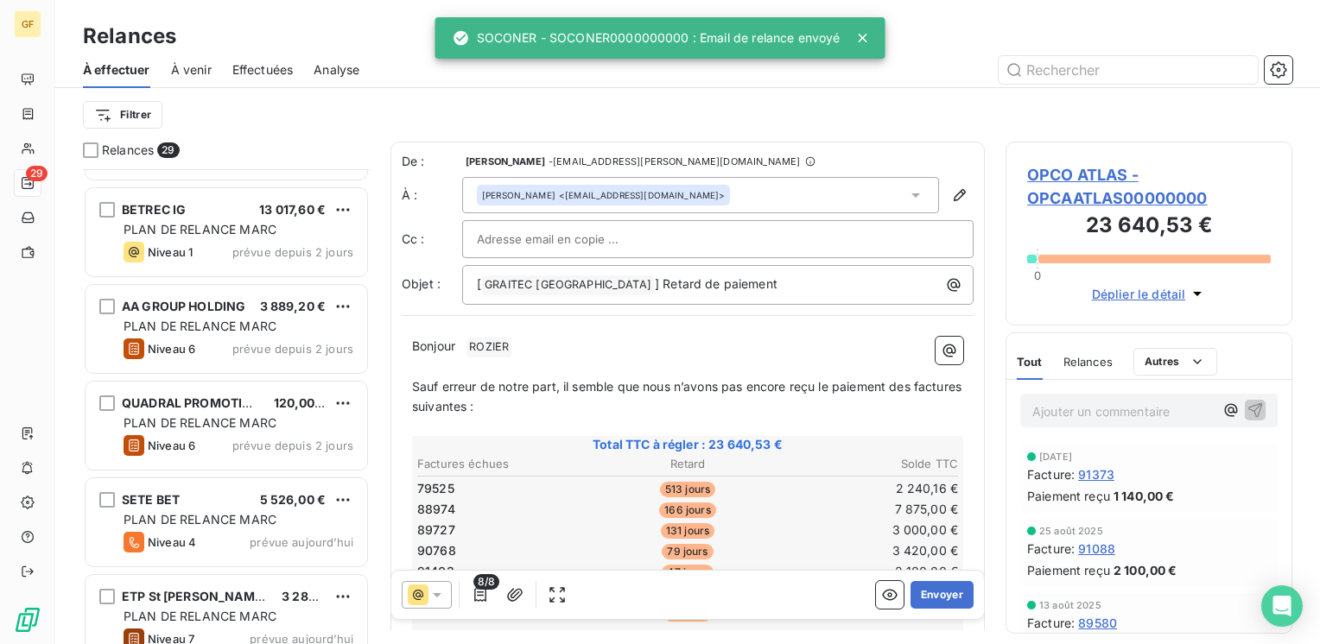
scroll to position [1940, 0]
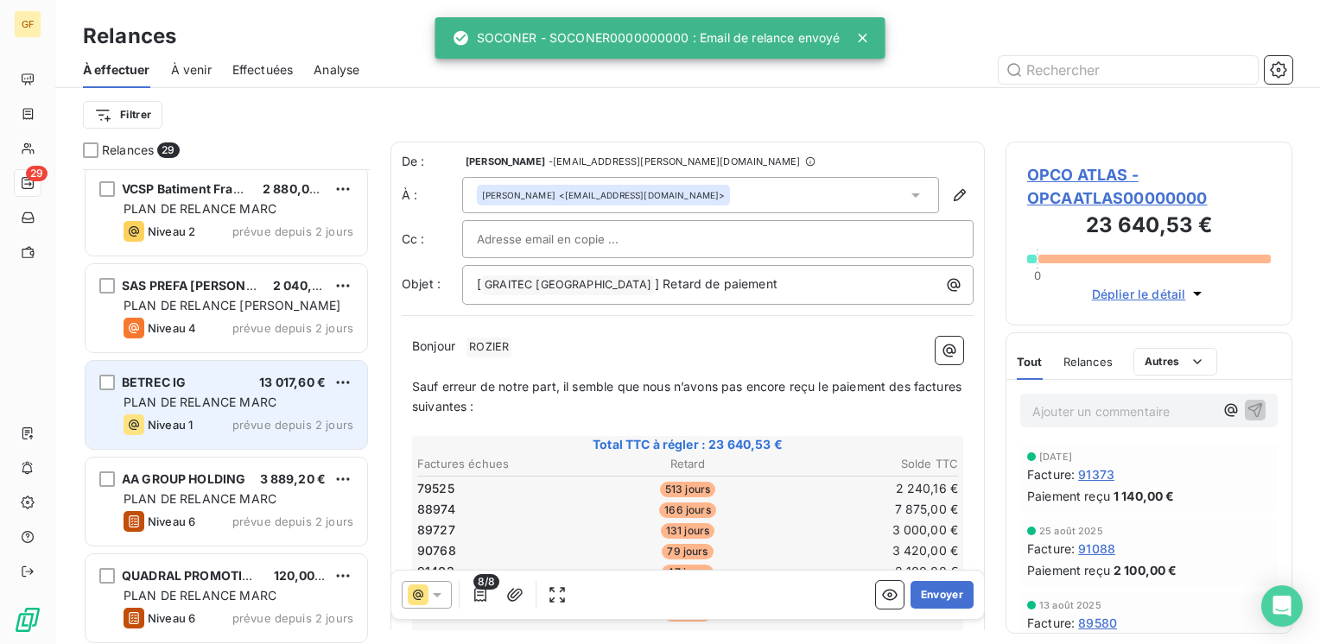
click at [287, 416] on div "Niveau 1 prévue depuis 2 jours" at bounding box center [239, 425] width 230 height 21
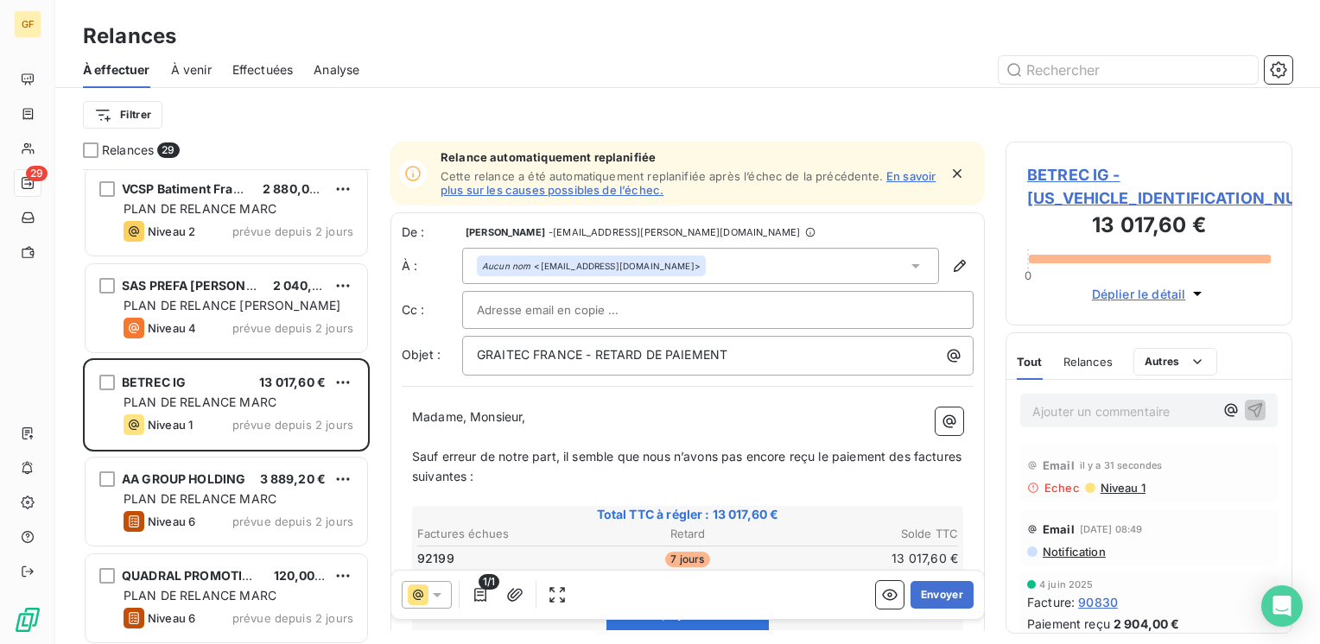
click at [950, 170] on icon "button" at bounding box center [956, 173] width 17 height 17
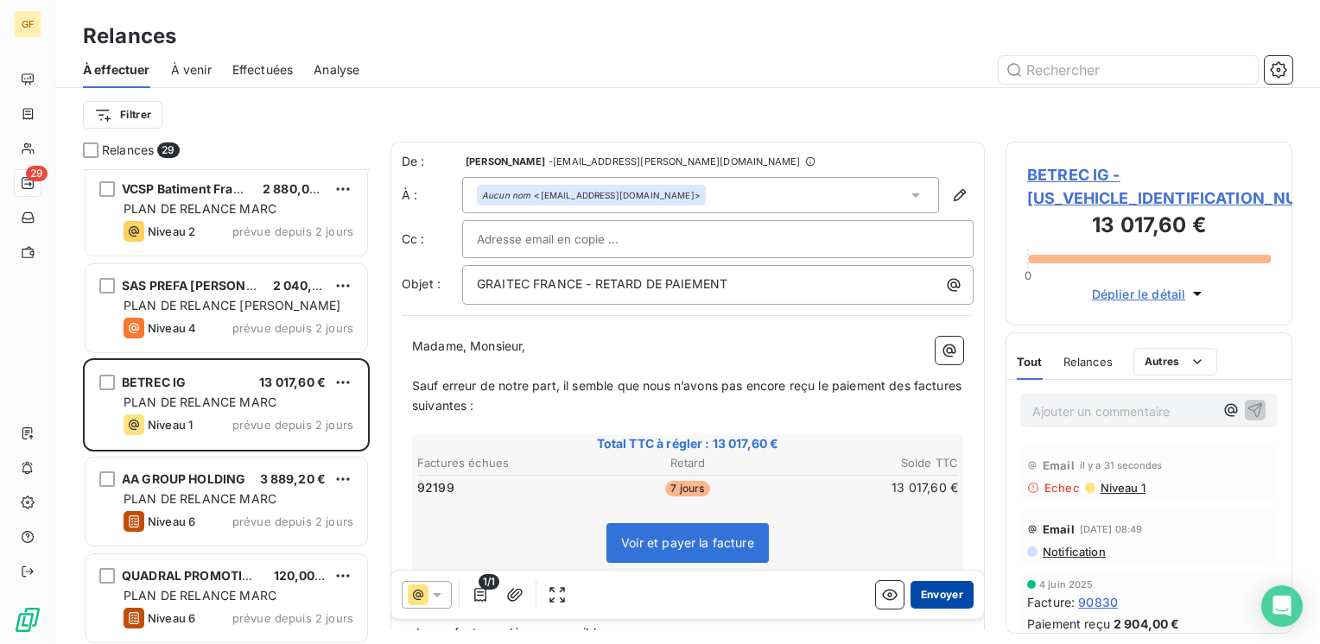
click at [929, 601] on button "Envoyer" at bounding box center [941, 595] width 63 height 28
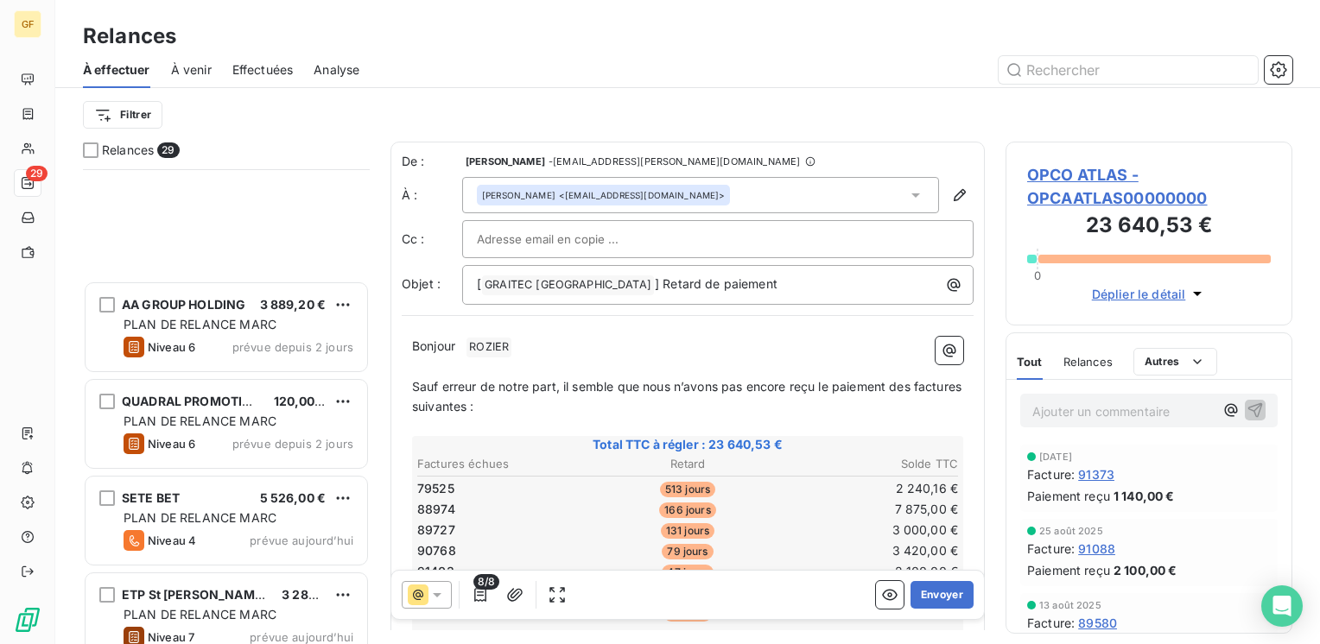
scroll to position [2331, 0]
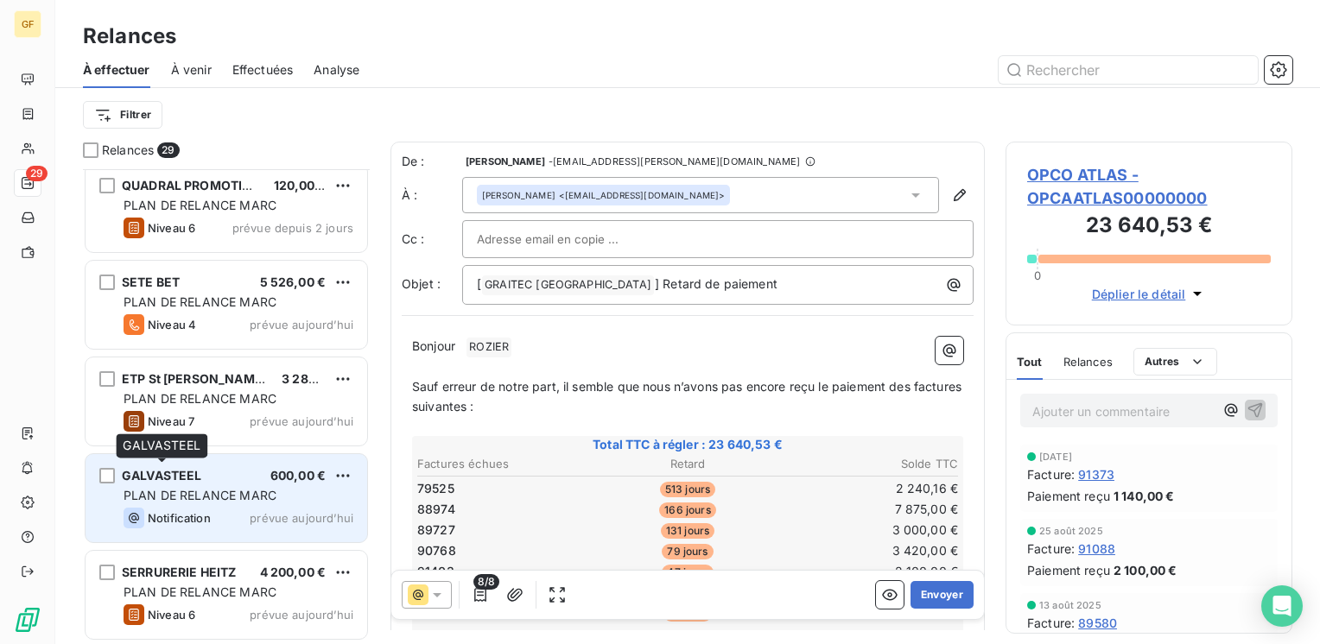
click at [195, 473] on span "GALVASTEEL" at bounding box center [162, 475] width 80 height 15
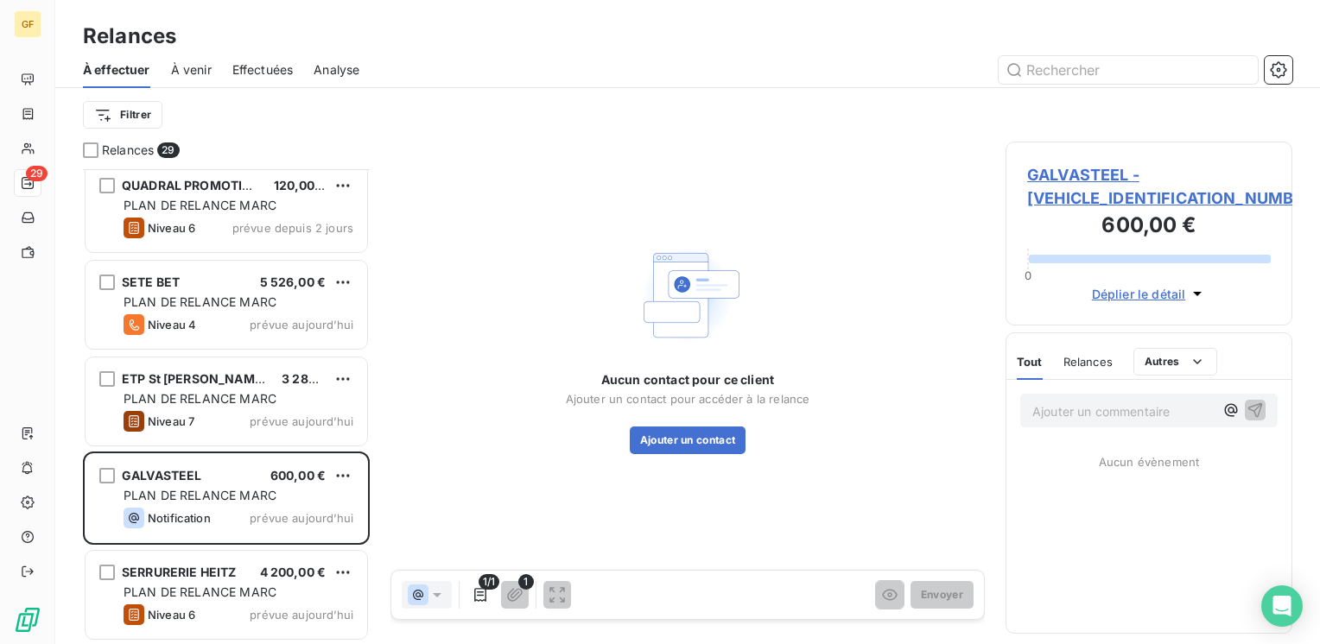
click at [1083, 174] on span "GALVASTEEL - GALVASTEEL0000000" at bounding box center [1149, 186] width 244 height 47
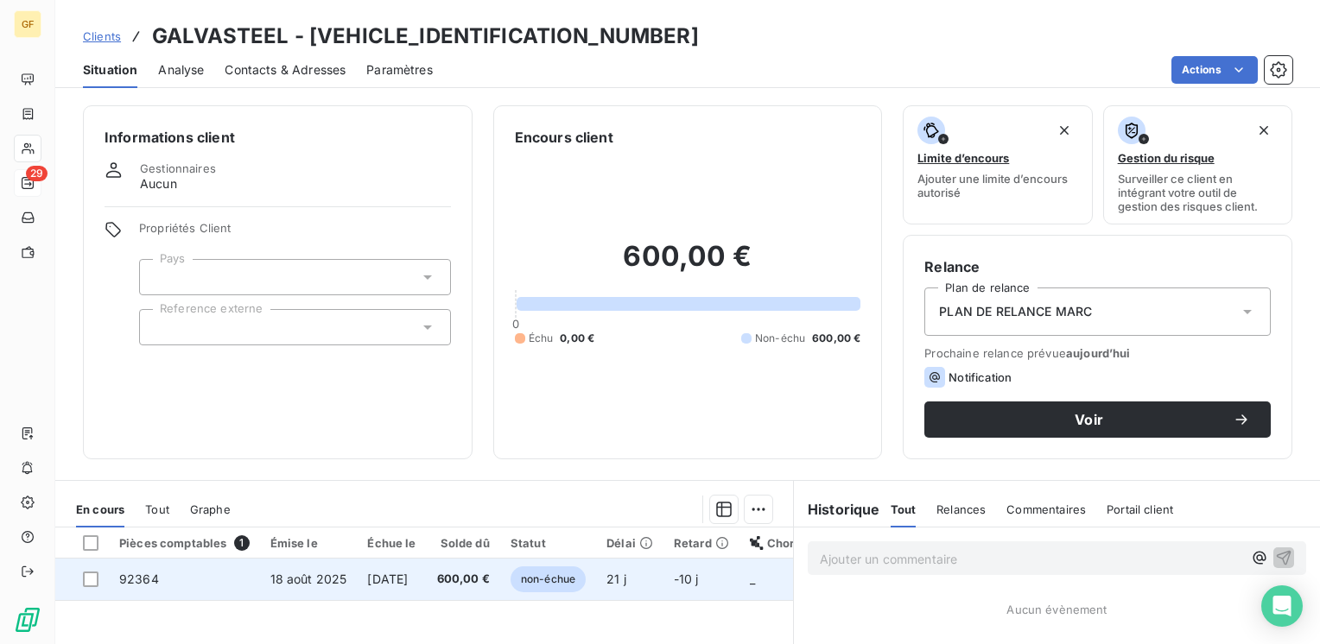
click at [426, 571] on td "[DATE]" at bounding box center [391, 579] width 69 height 41
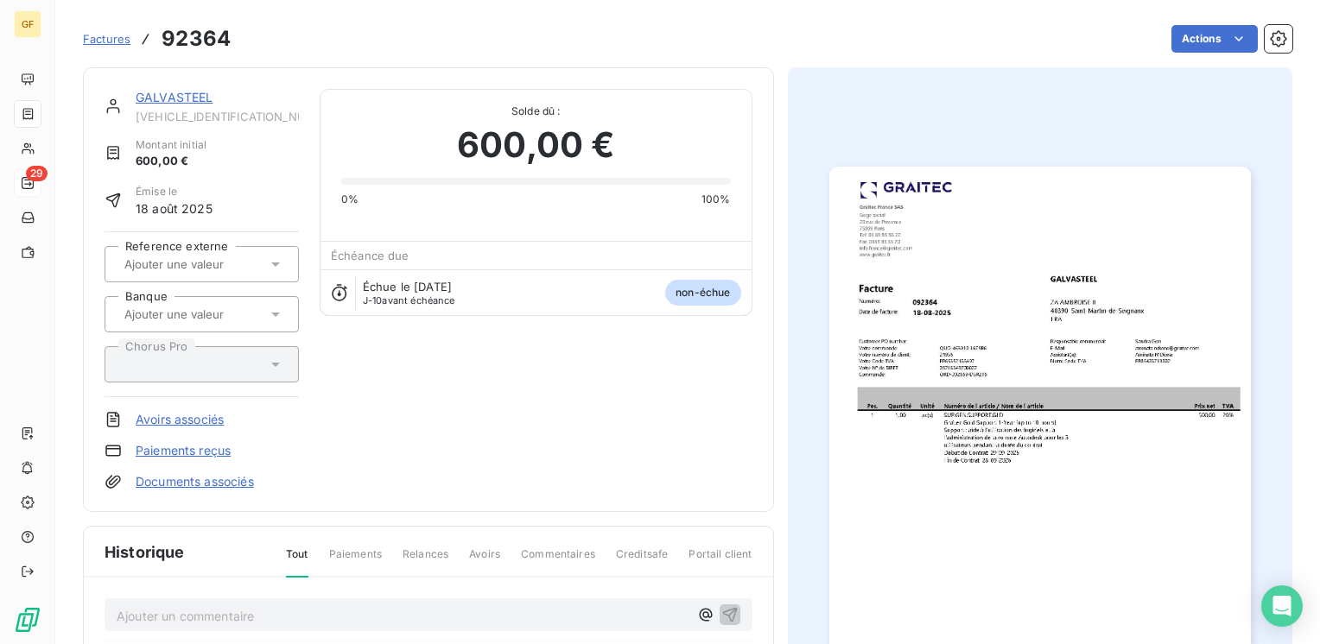
click at [1109, 456] on img "button" at bounding box center [1040, 464] width 422 height 595
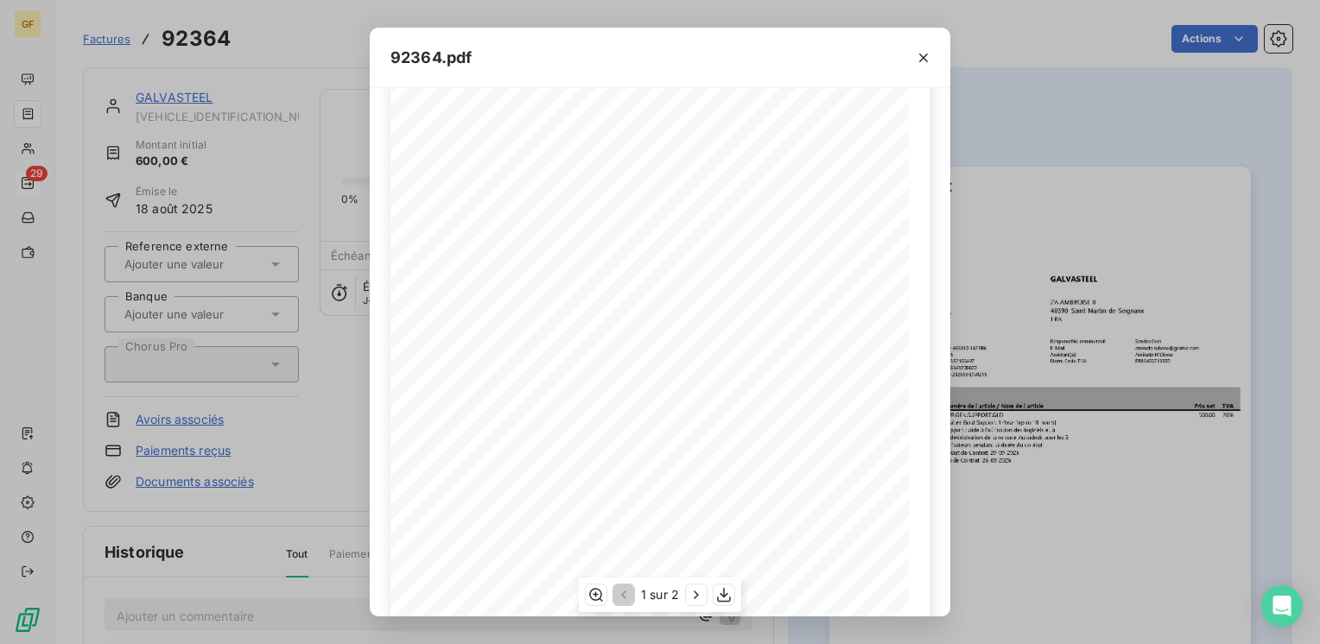
scroll to position [244, 0]
click at [699, 599] on icon "button" at bounding box center [696, 595] width 17 height 17
click at [924, 54] on icon "button" at bounding box center [923, 57] width 17 height 17
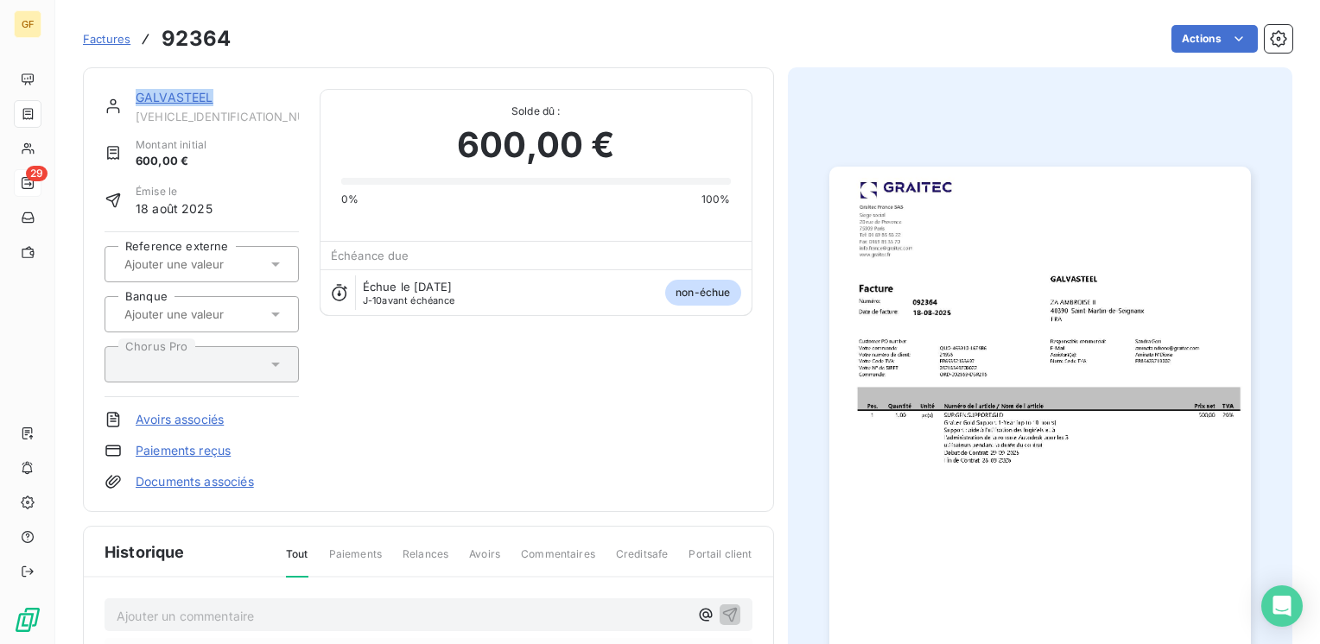
drag, startPoint x: 211, startPoint y: 96, endPoint x: 131, endPoint y: 95, distance: 79.5
click at [131, 95] on div "GALVASTEEL GALVASTEEL0000000" at bounding box center [202, 106] width 194 height 35
copy link "GALVASTEEL"
click at [983, 358] on img "button" at bounding box center [1040, 464] width 422 height 595
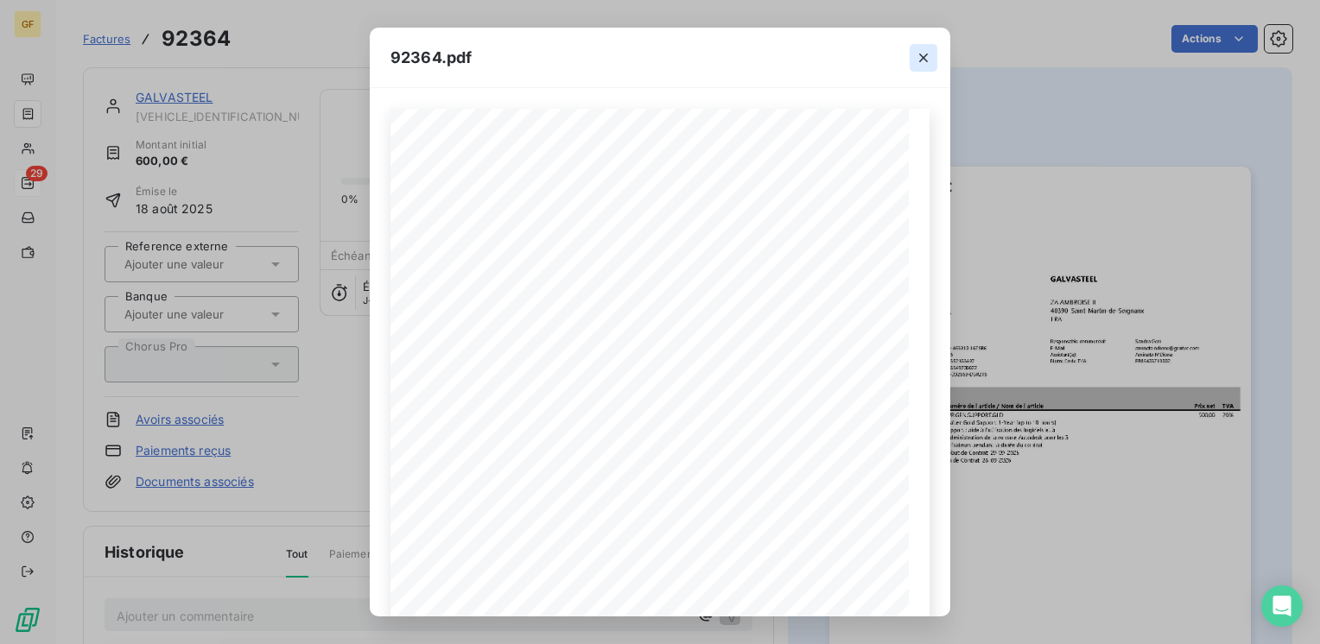
click at [929, 49] on icon "button" at bounding box center [923, 57] width 17 height 17
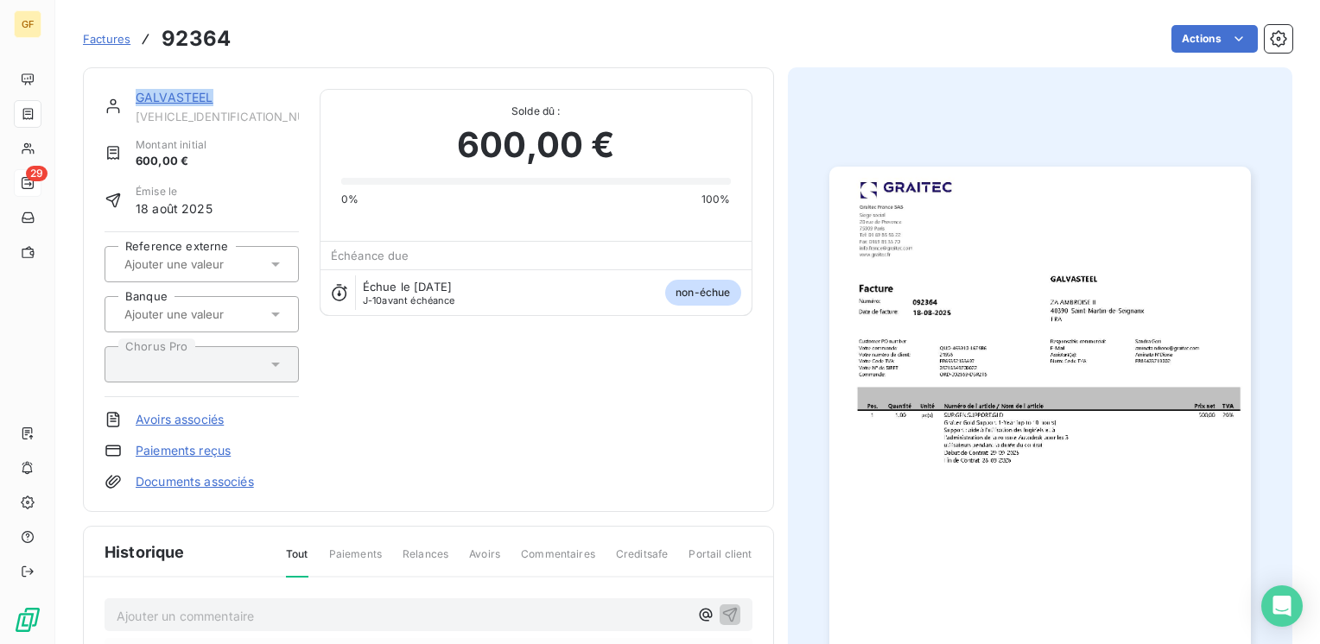
click at [187, 97] on link "GALVASTEEL" at bounding box center [175, 97] width 78 height 15
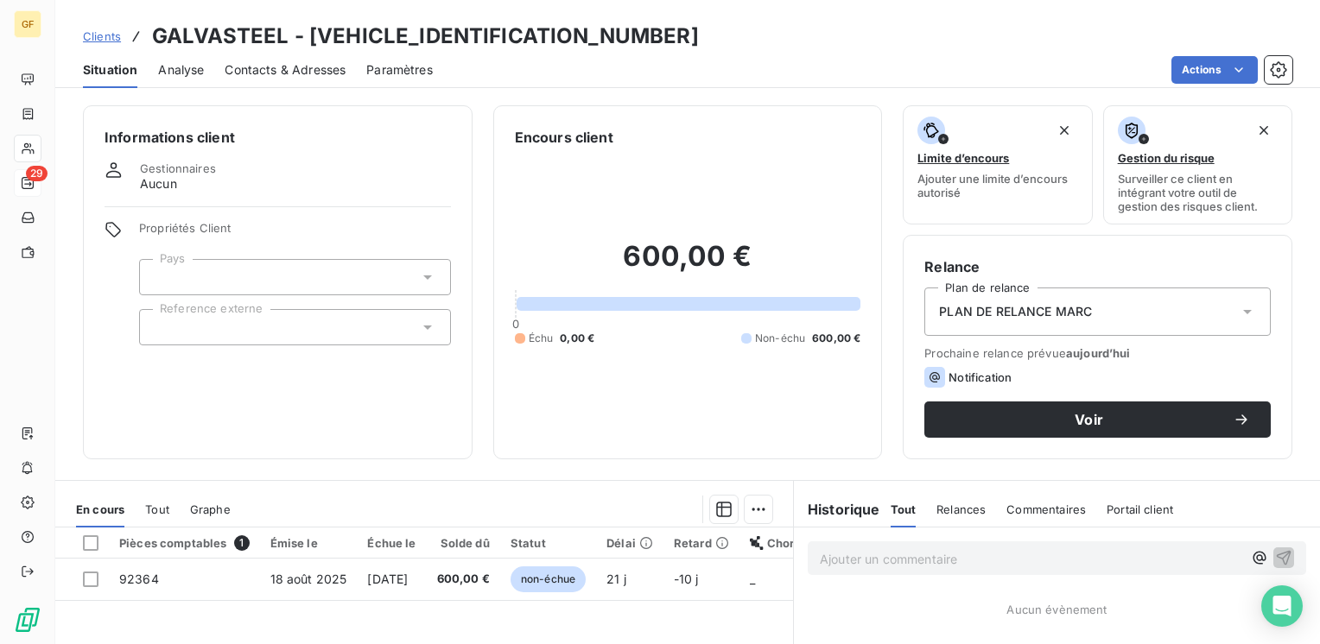
click at [304, 73] on span "Contacts & Adresses" at bounding box center [285, 69] width 121 height 17
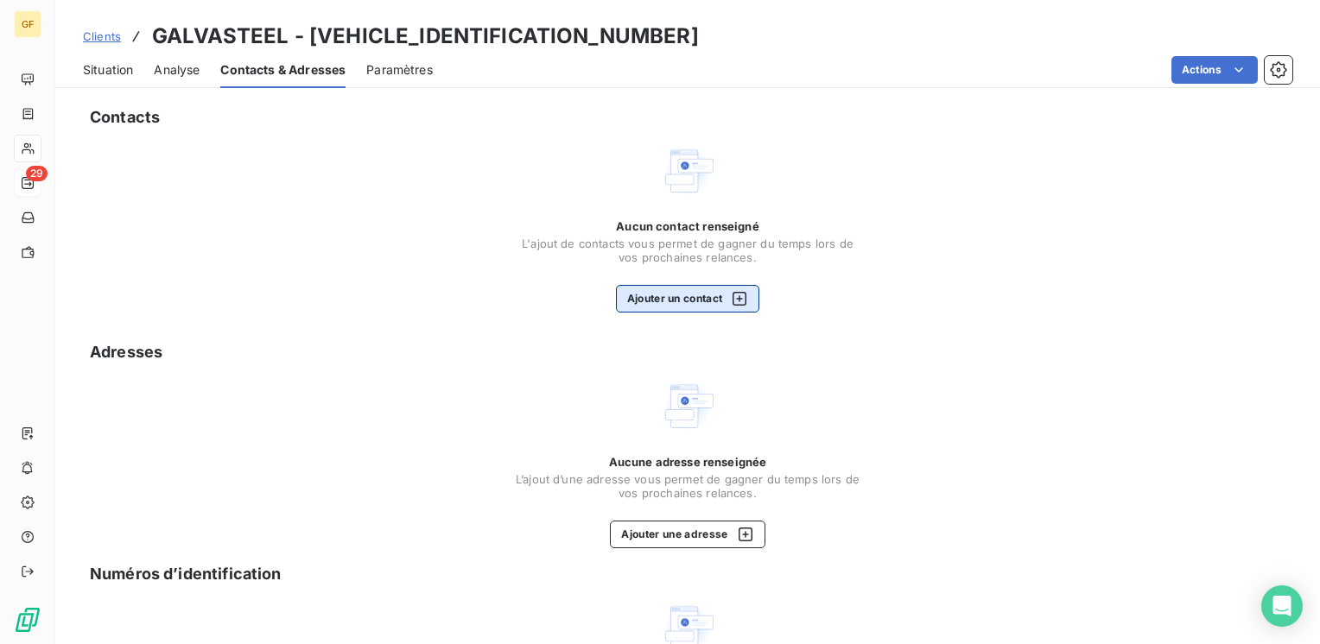
click at [660, 291] on button "Ajouter un contact" at bounding box center [688, 299] width 144 height 28
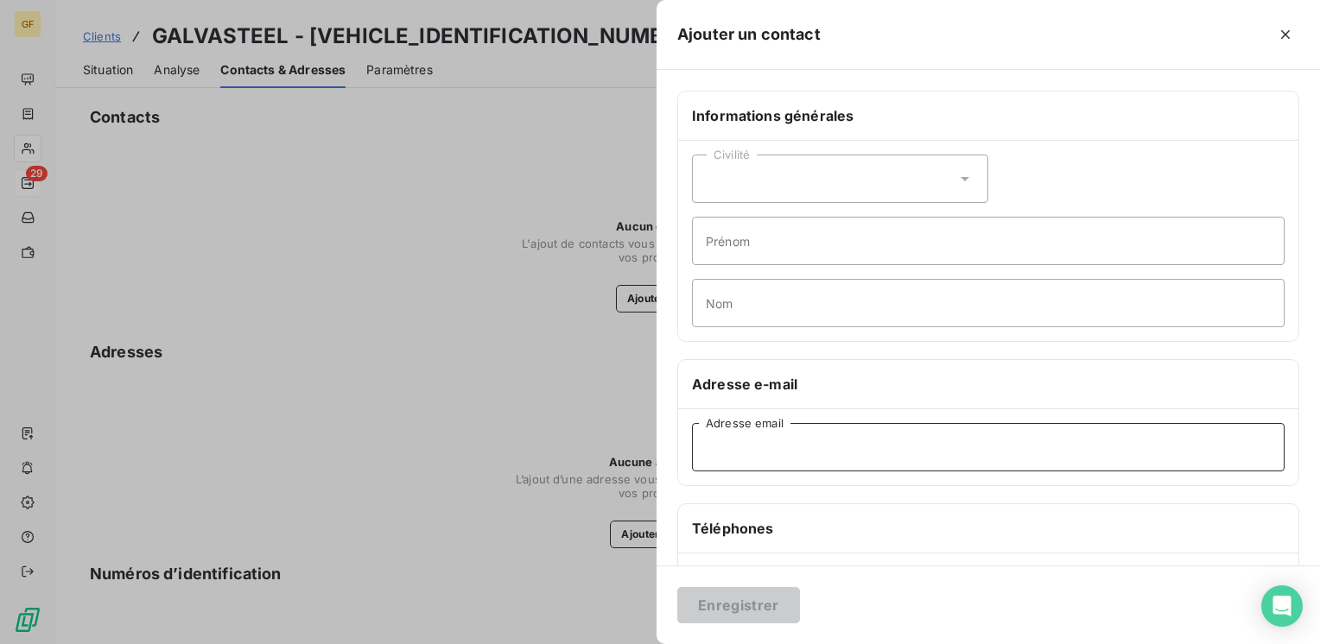
click at [736, 447] on input "Adresse email" at bounding box center [988, 447] width 593 height 48
paste input "p.fourcade@galvasteel.com"
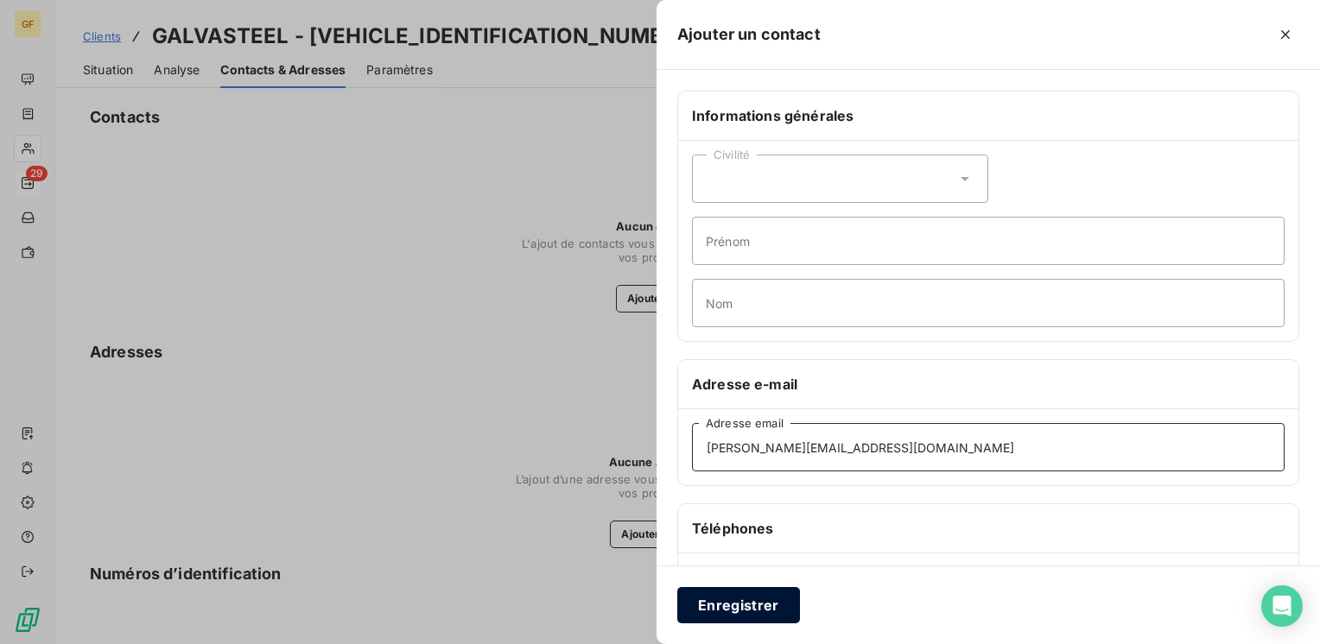
type input "p.fourcade@galvasteel.com"
click at [732, 607] on button "Enregistrer" at bounding box center [738, 605] width 123 height 36
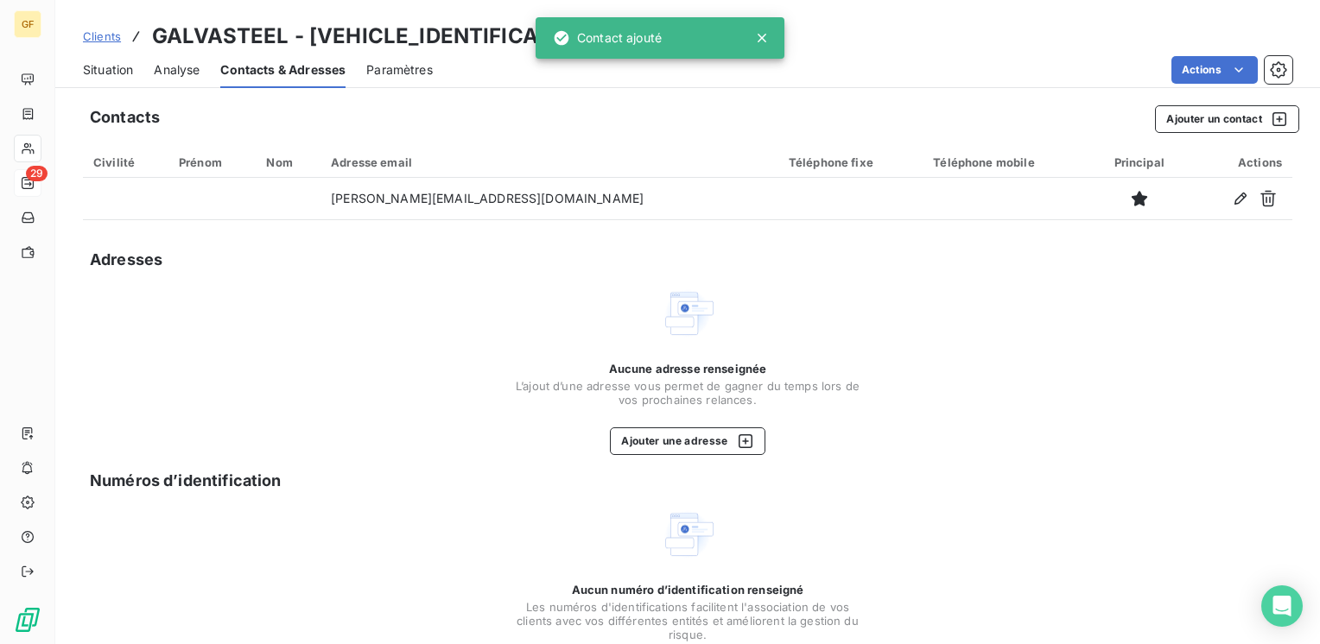
click at [101, 71] on span "Situation" at bounding box center [108, 69] width 50 height 17
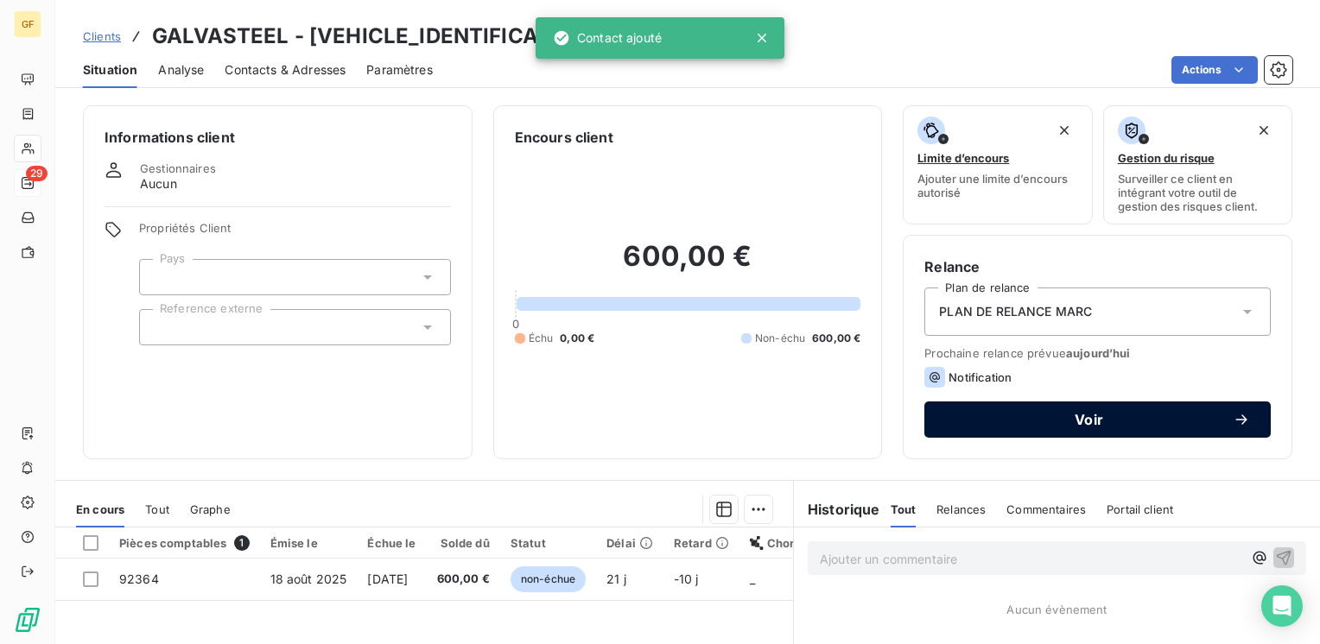
click at [1007, 402] on button "Voir" at bounding box center [1097, 420] width 346 height 36
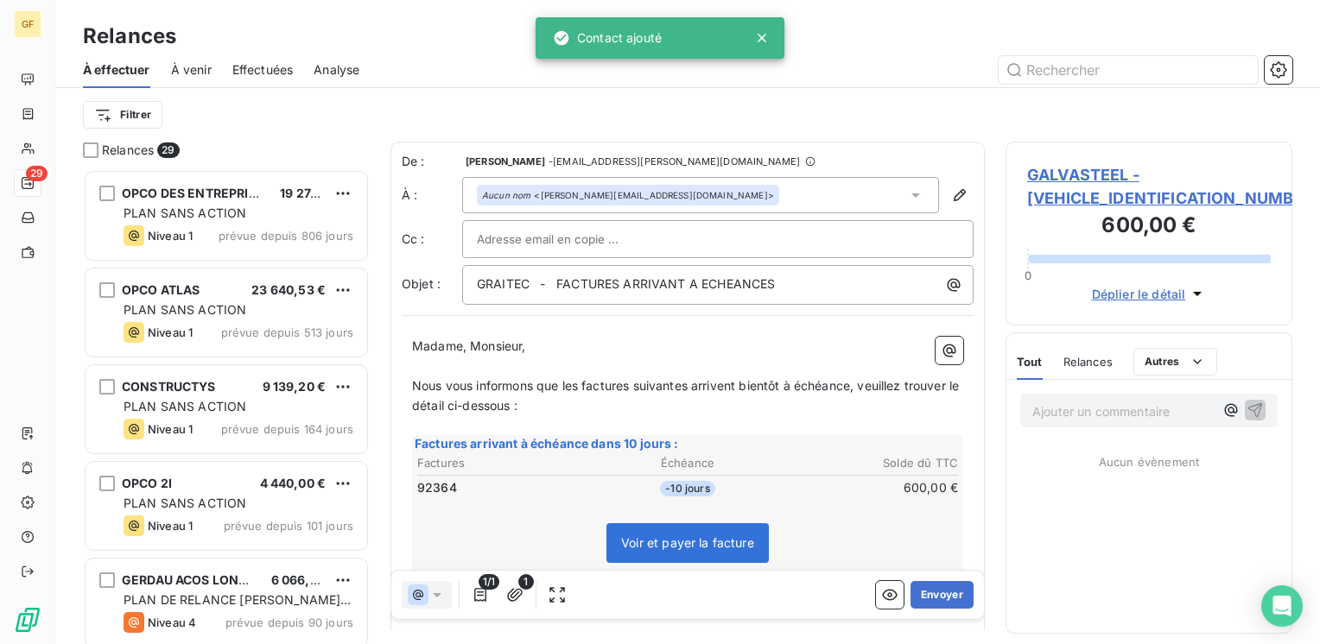
scroll to position [462, 273]
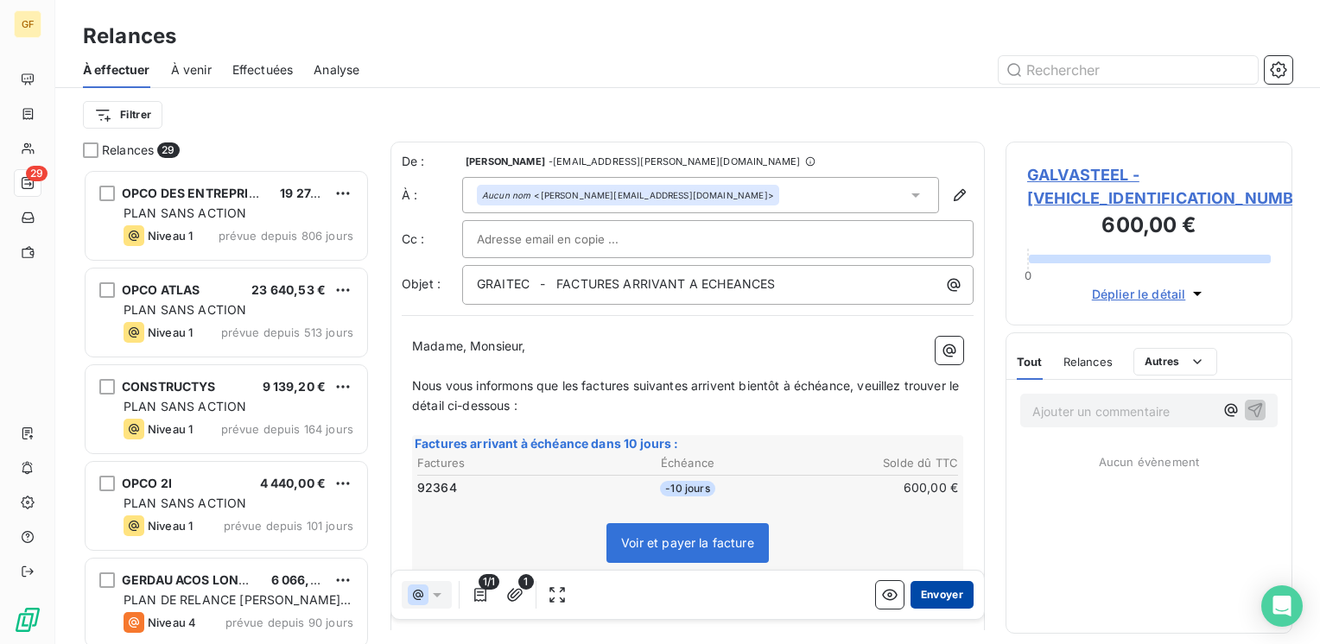
click at [934, 596] on button "Envoyer" at bounding box center [941, 595] width 63 height 28
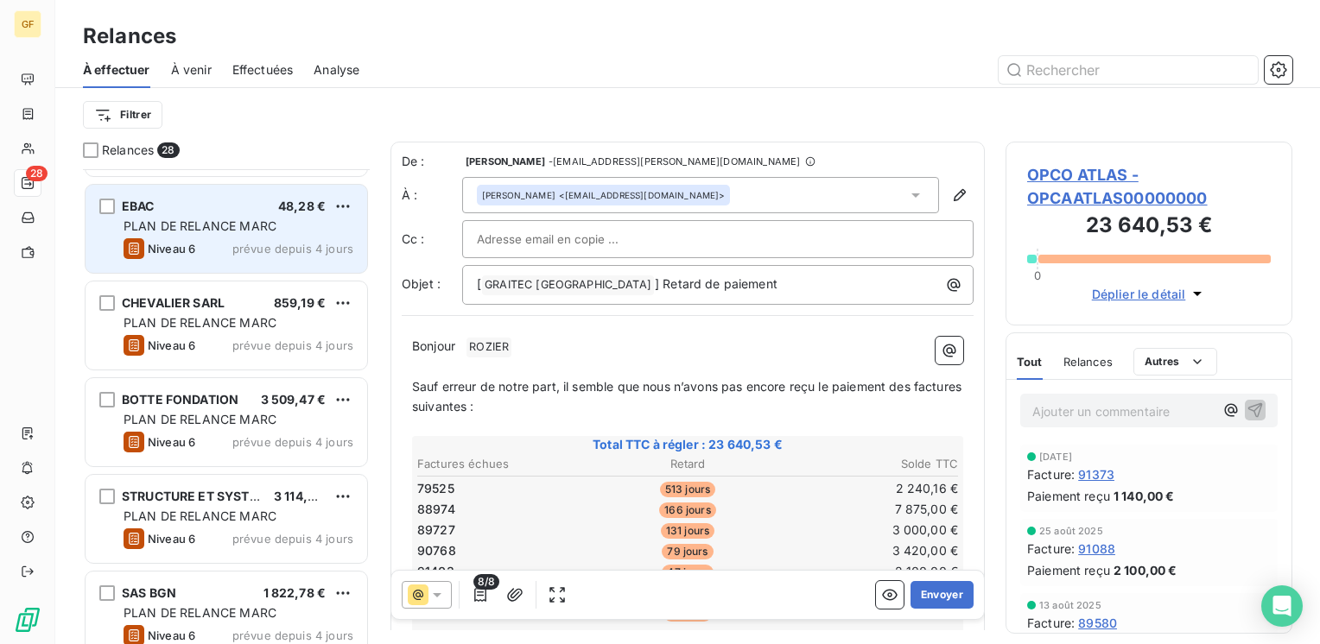
scroll to position [1123, 0]
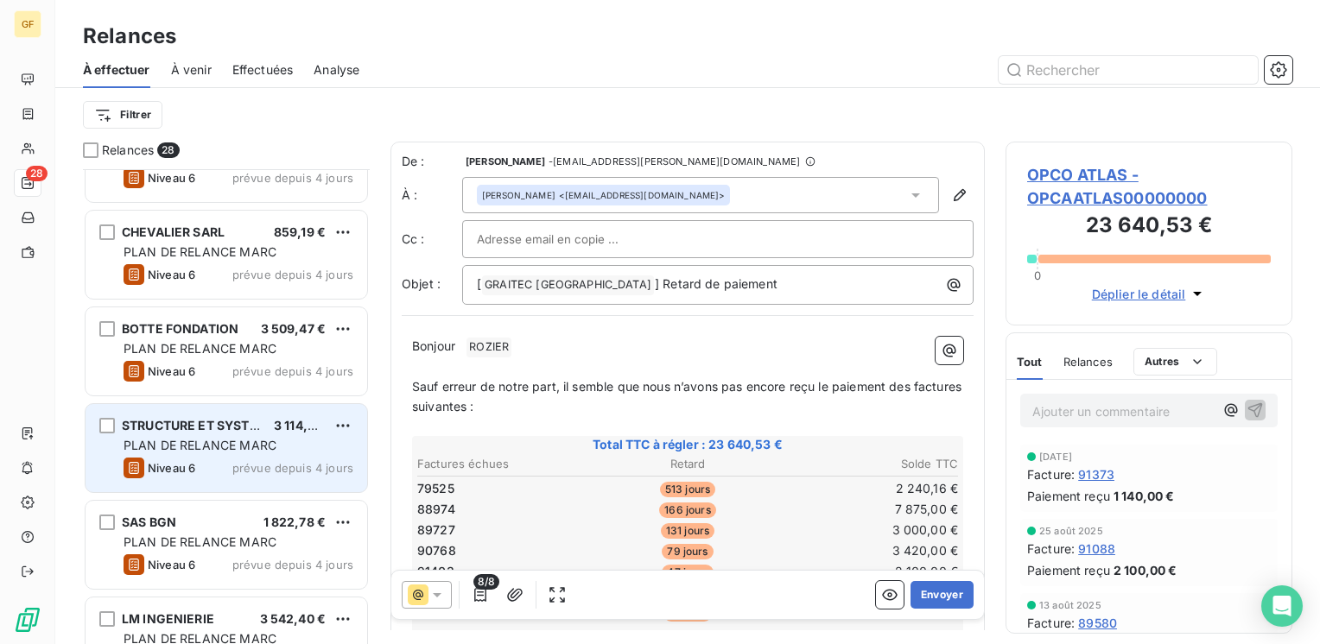
click at [214, 445] on span "PLAN DE RELANCE MARC" at bounding box center [200, 445] width 153 height 15
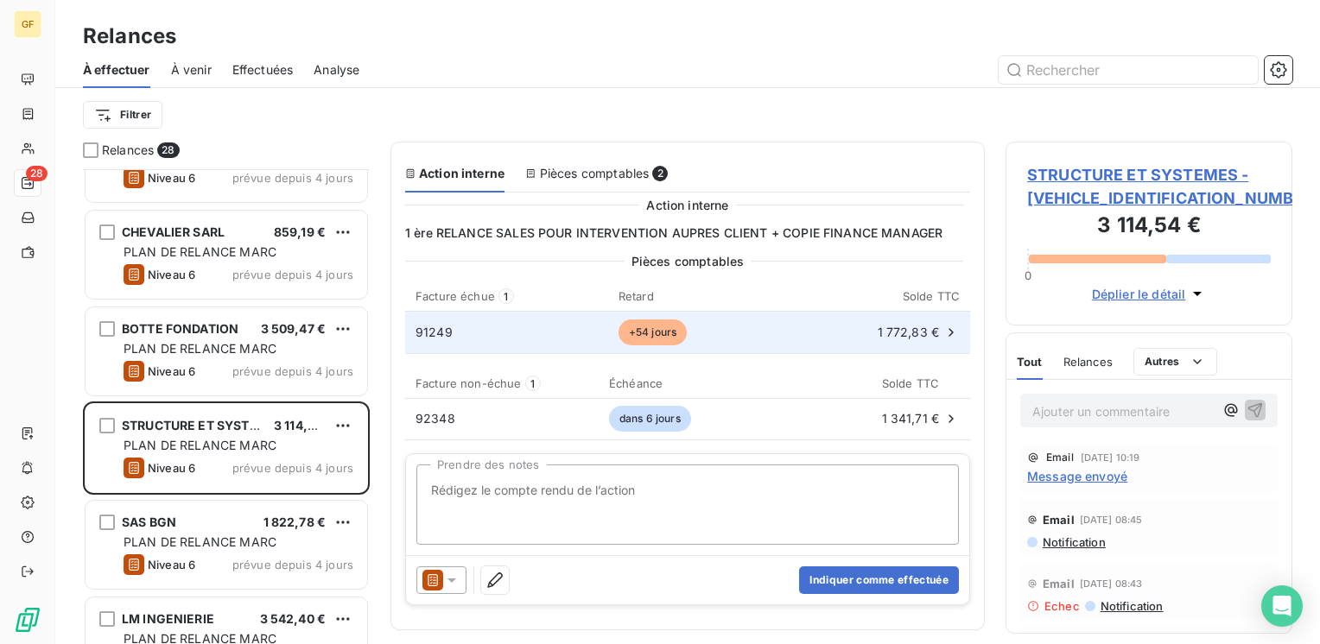
click at [473, 324] on div "91249" at bounding box center [501, 332] width 173 height 17
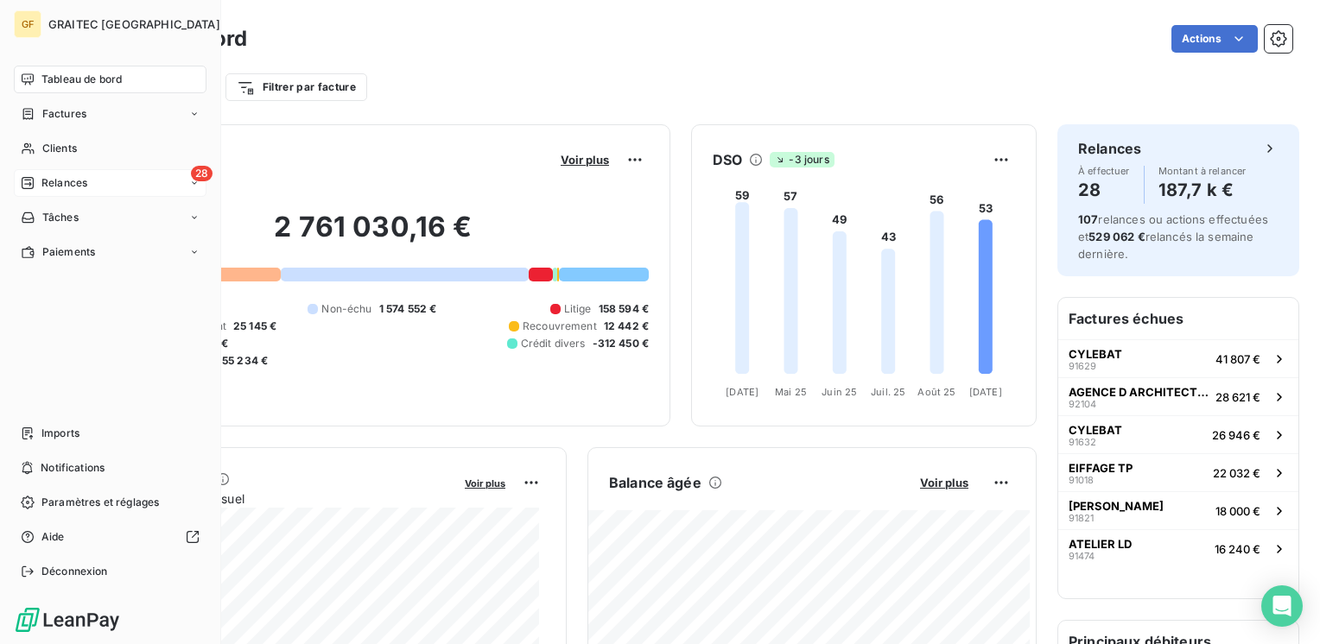
click at [59, 176] on span "Relances" at bounding box center [64, 183] width 46 height 16
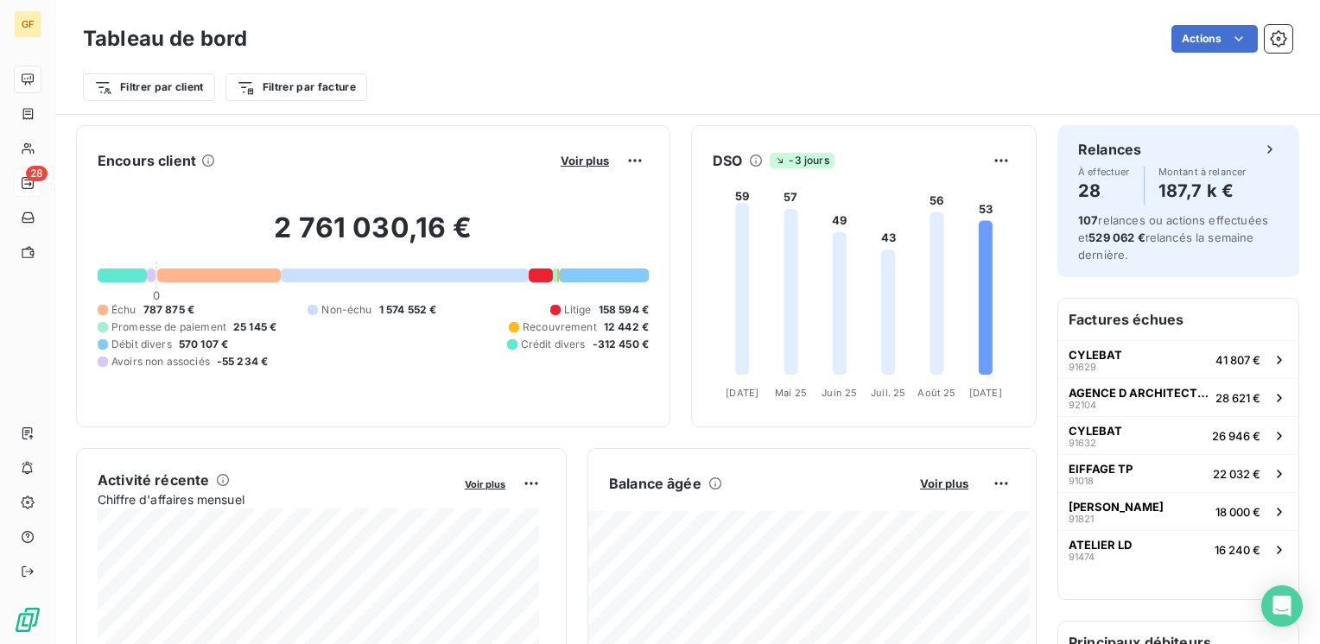
scroll to position [188, 0]
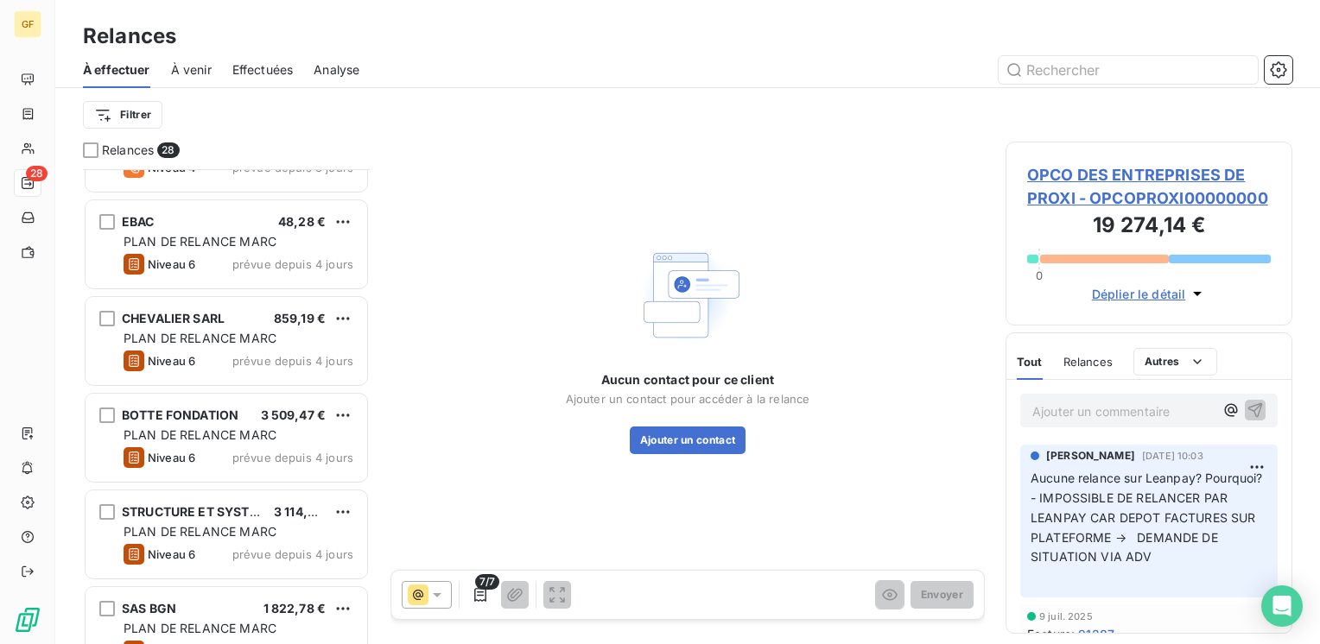
scroll to position [1209, 0]
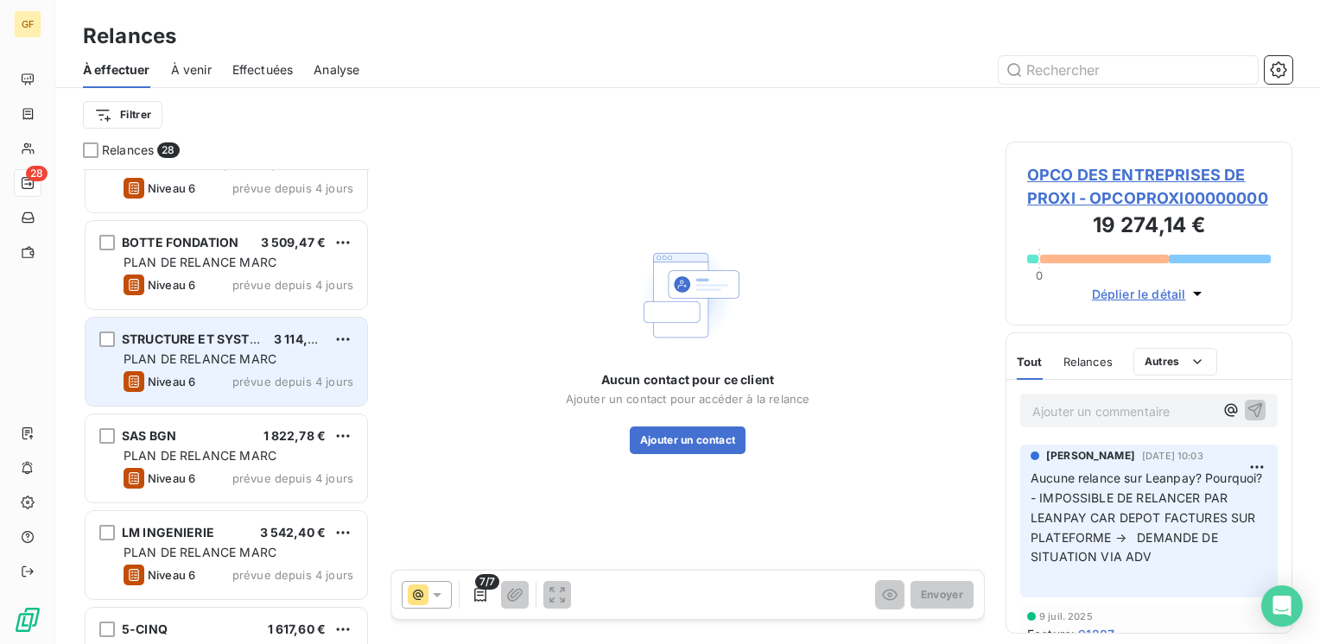
click at [169, 376] on span "Niveau 6" at bounding box center [172, 382] width 48 height 14
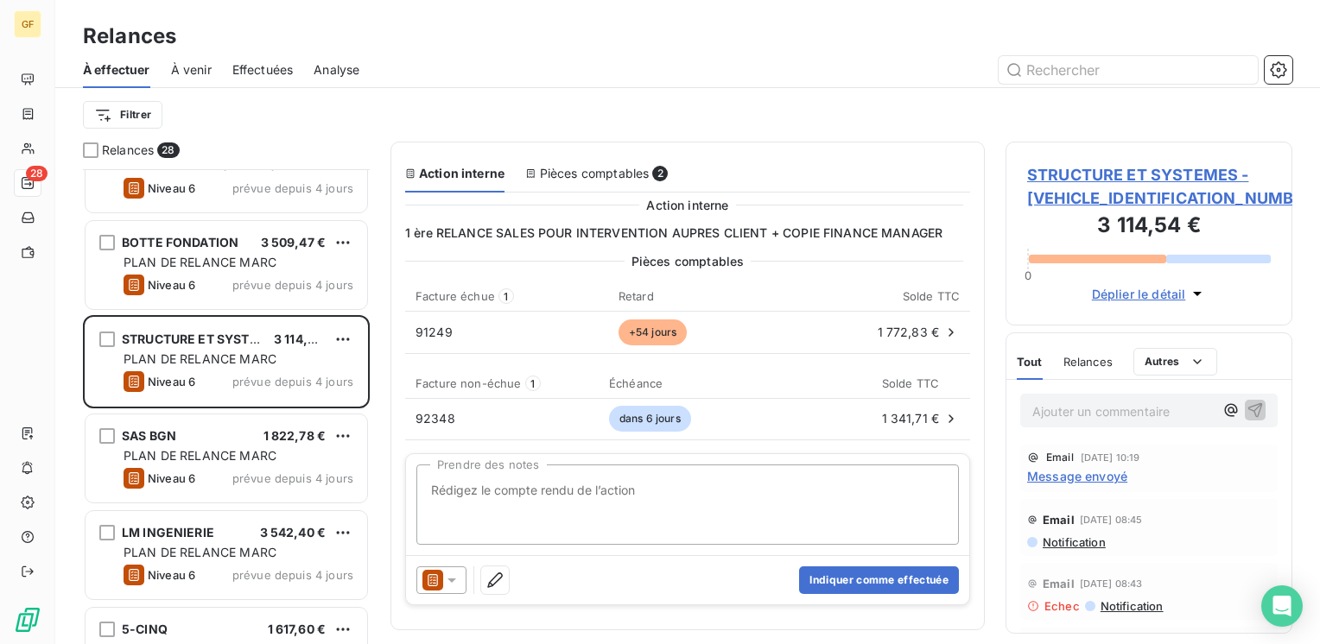
click at [1088, 171] on span "STRUCTURE ET SYSTEMES - [VEHICLE_IDENTIFICATION_NUMBER]" at bounding box center [1149, 186] width 244 height 47
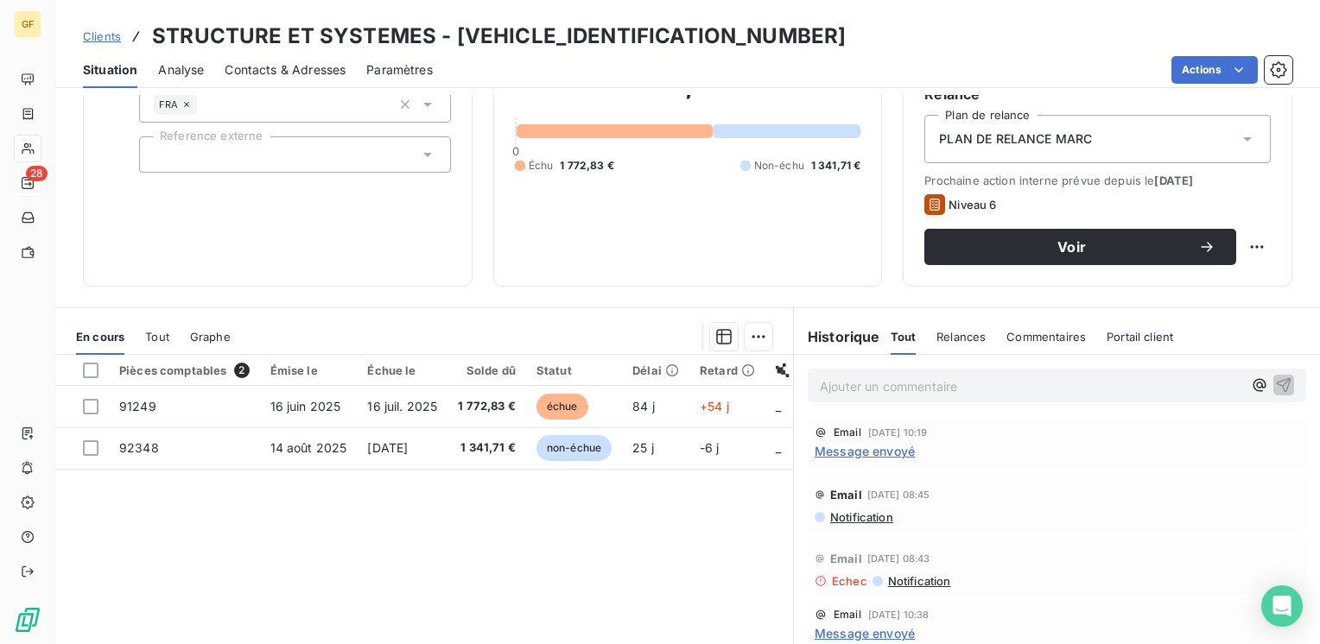
scroll to position [259, 0]
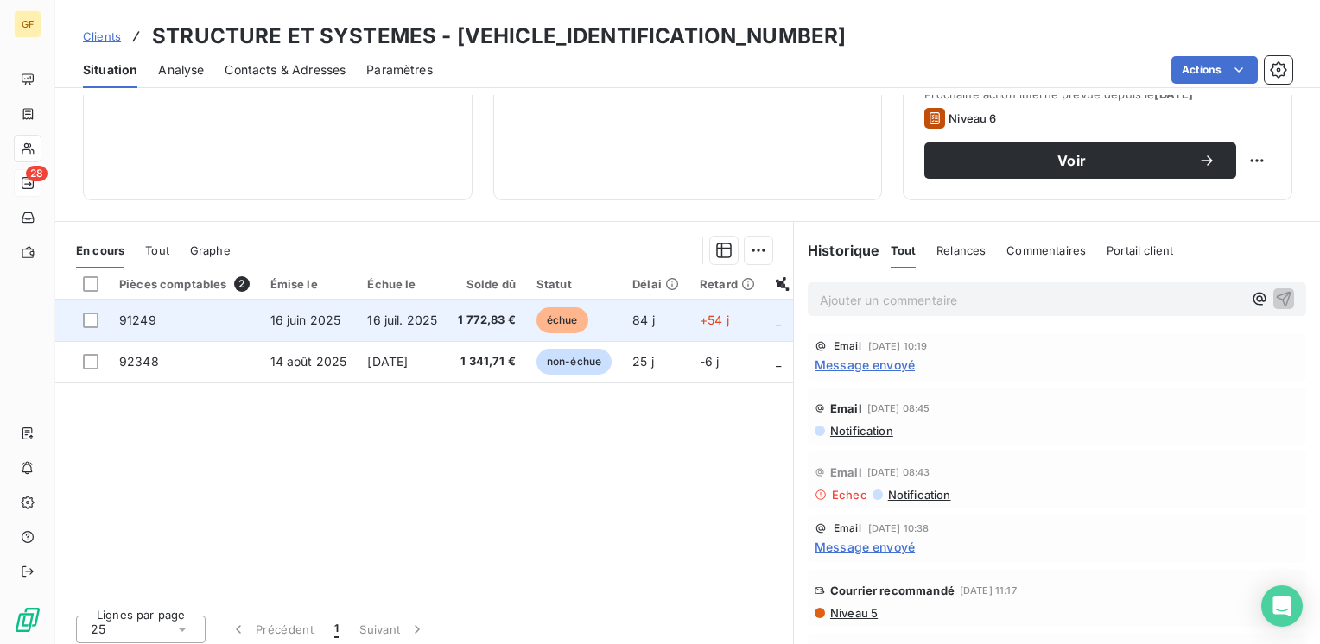
click at [444, 327] on td "16 juil. 2025" at bounding box center [402, 320] width 91 height 41
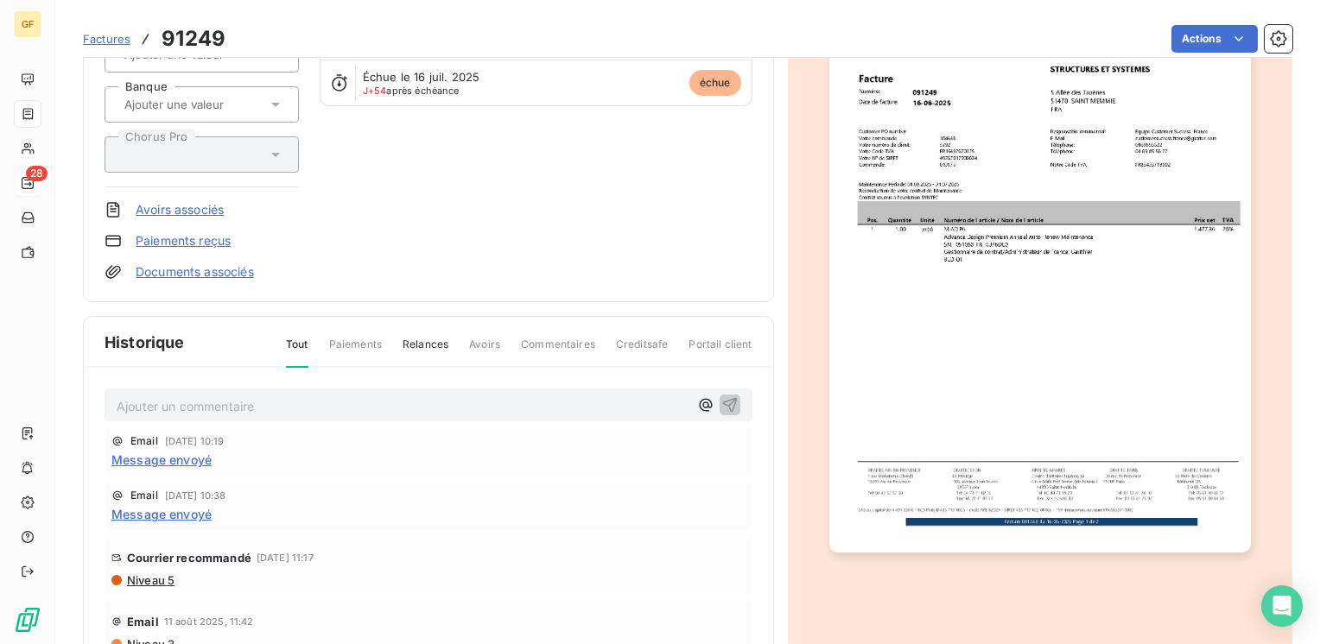
scroll to position [259, 0]
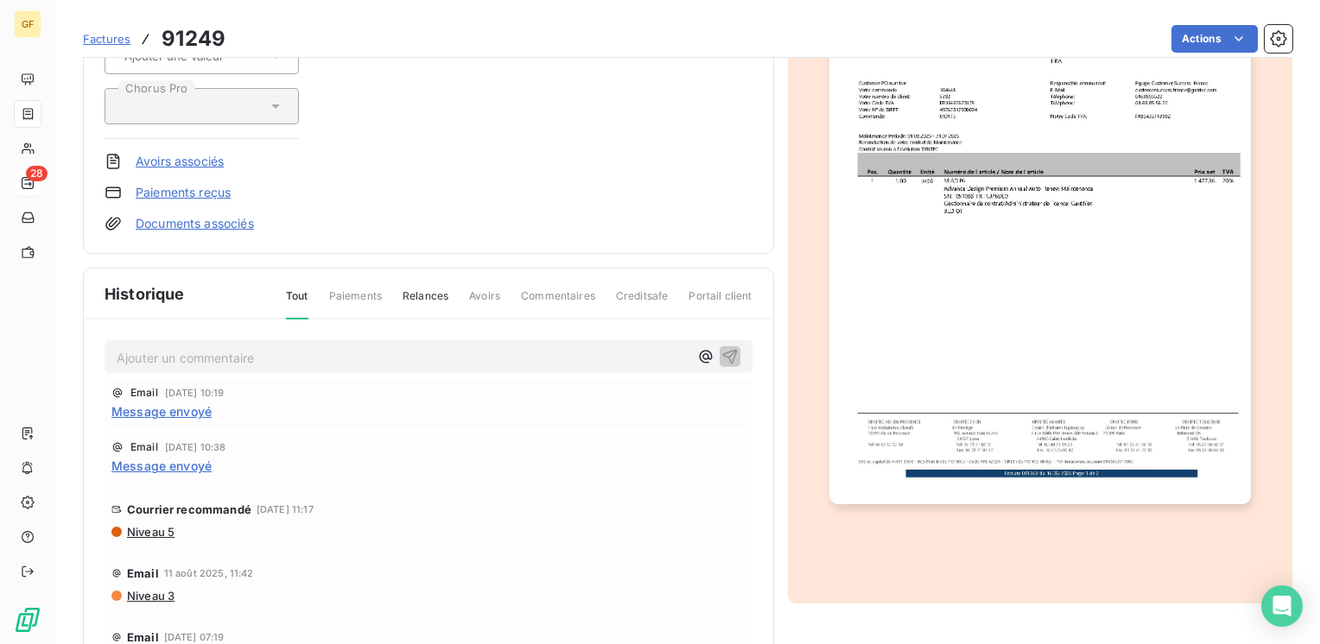
click at [202, 412] on span "Message envoyé" at bounding box center [161, 412] width 100 height 18
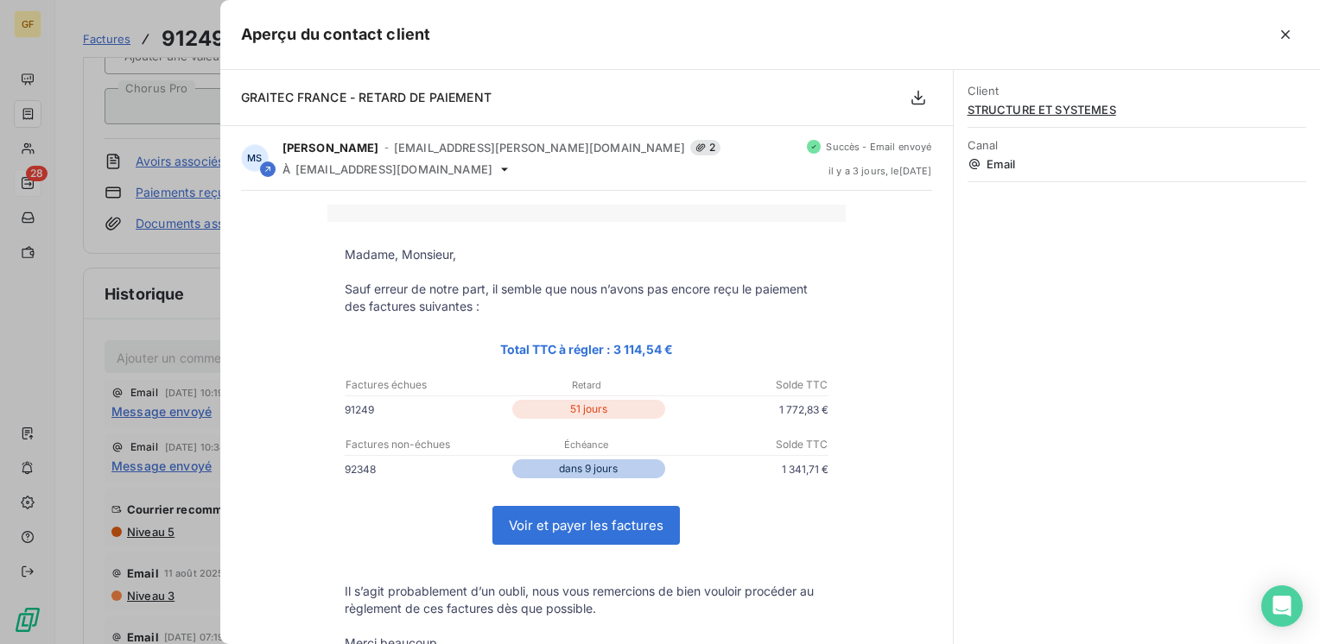
click at [193, 413] on div at bounding box center [660, 322] width 1320 height 644
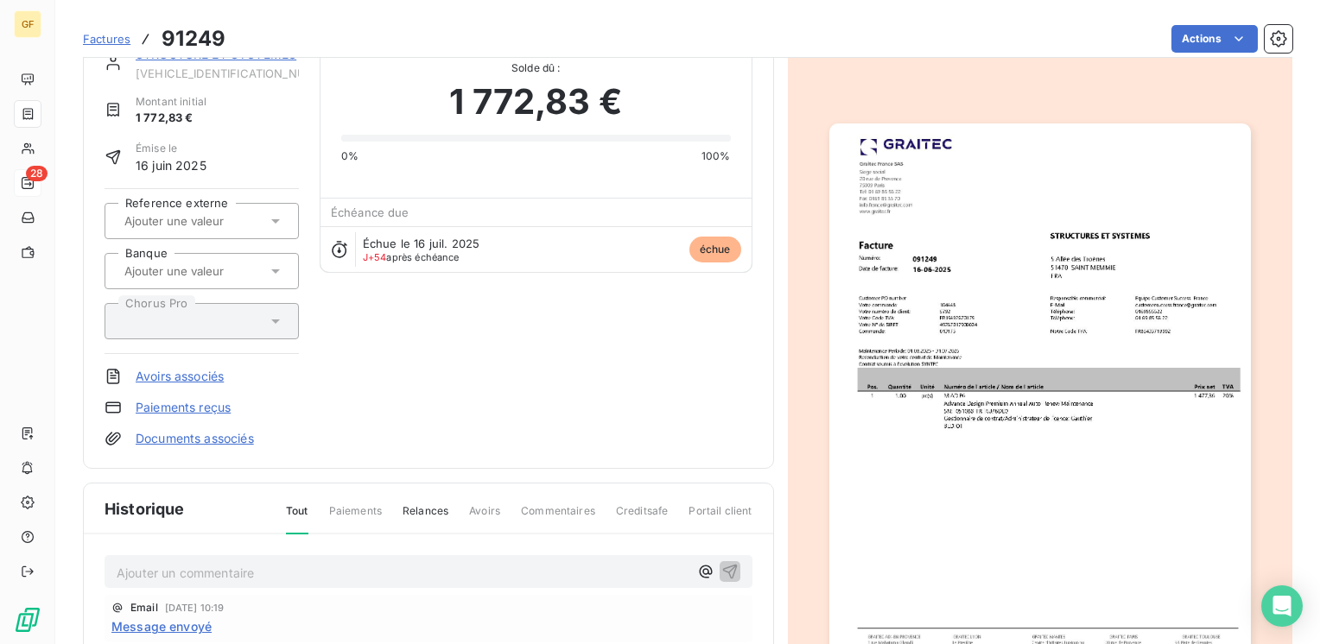
scroll to position [0, 0]
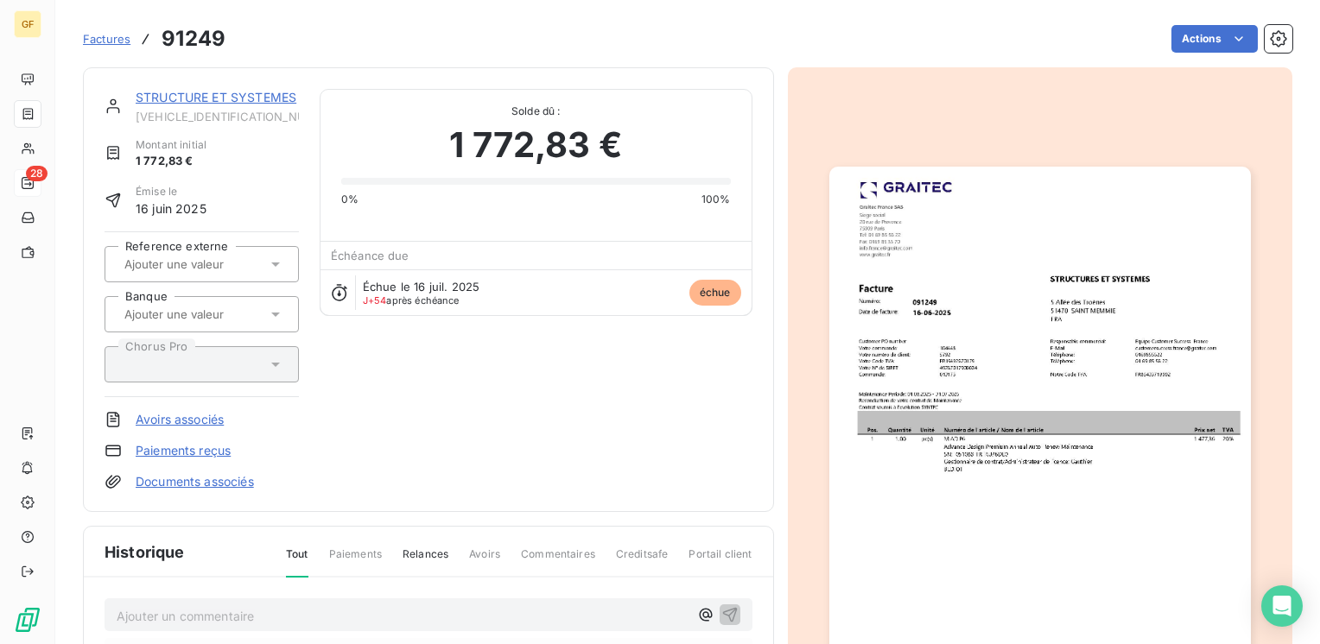
click at [265, 101] on link "STRUCTURE ET SYSTEMES" at bounding box center [216, 97] width 161 height 15
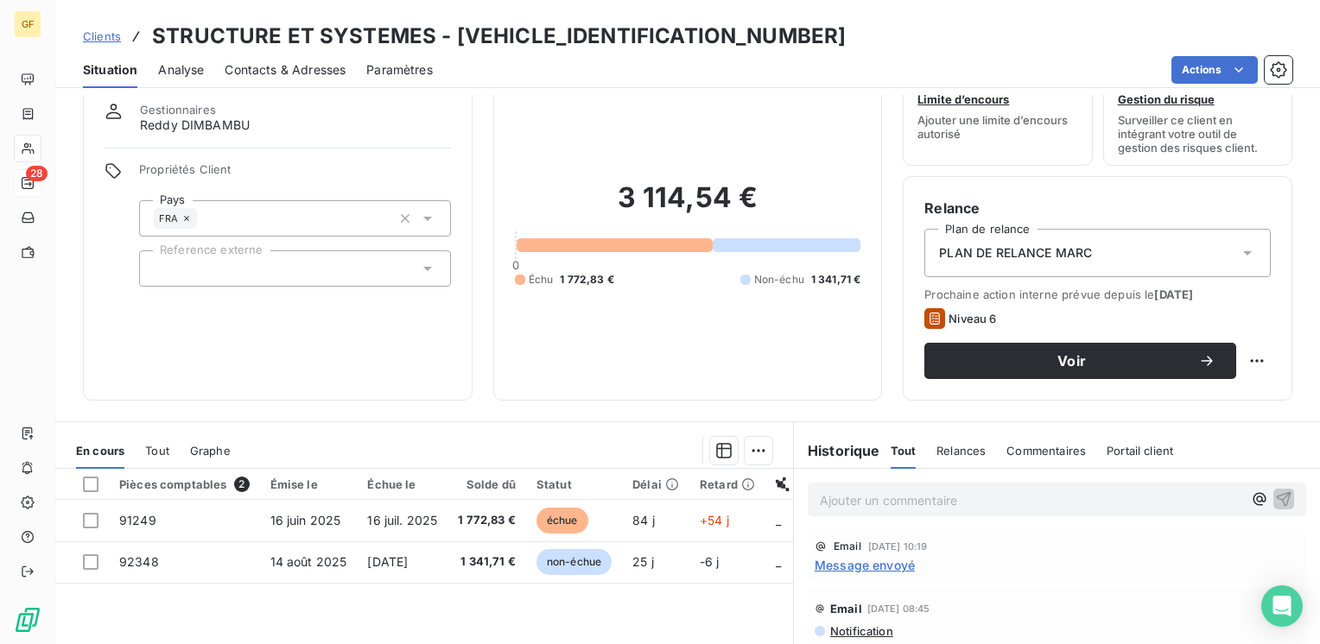
scroll to position [86, 0]
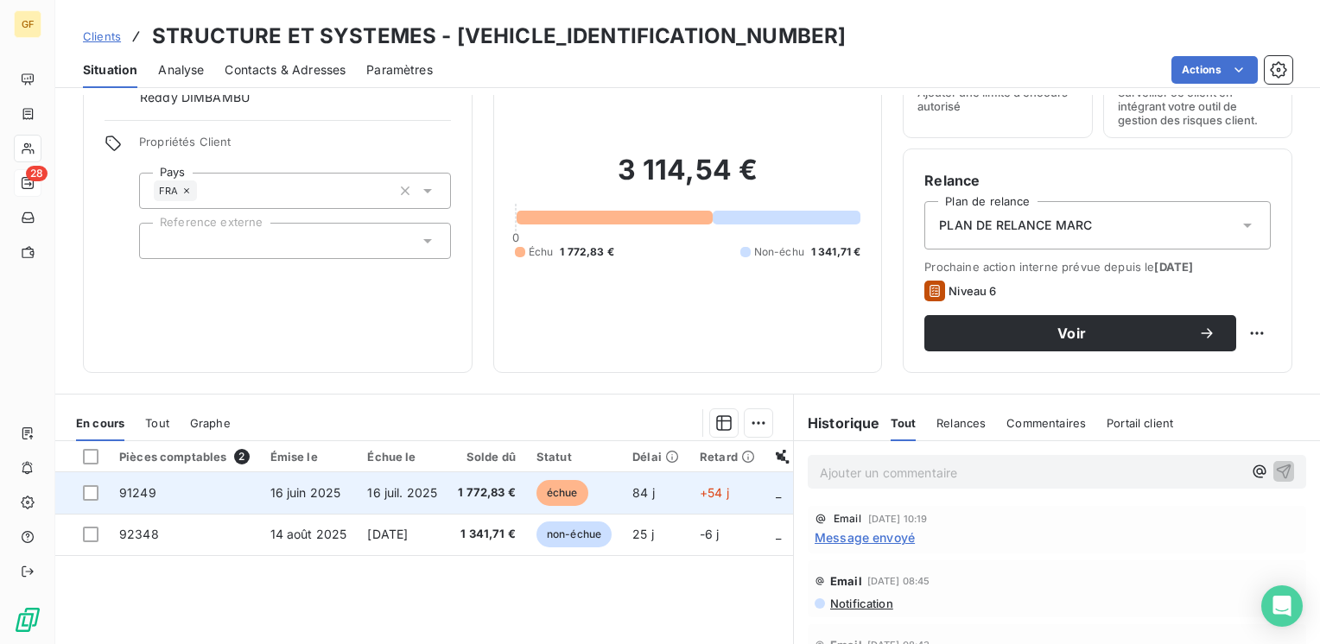
click at [398, 490] on span "16 juil. 2025" at bounding box center [402, 492] width 70 height 15
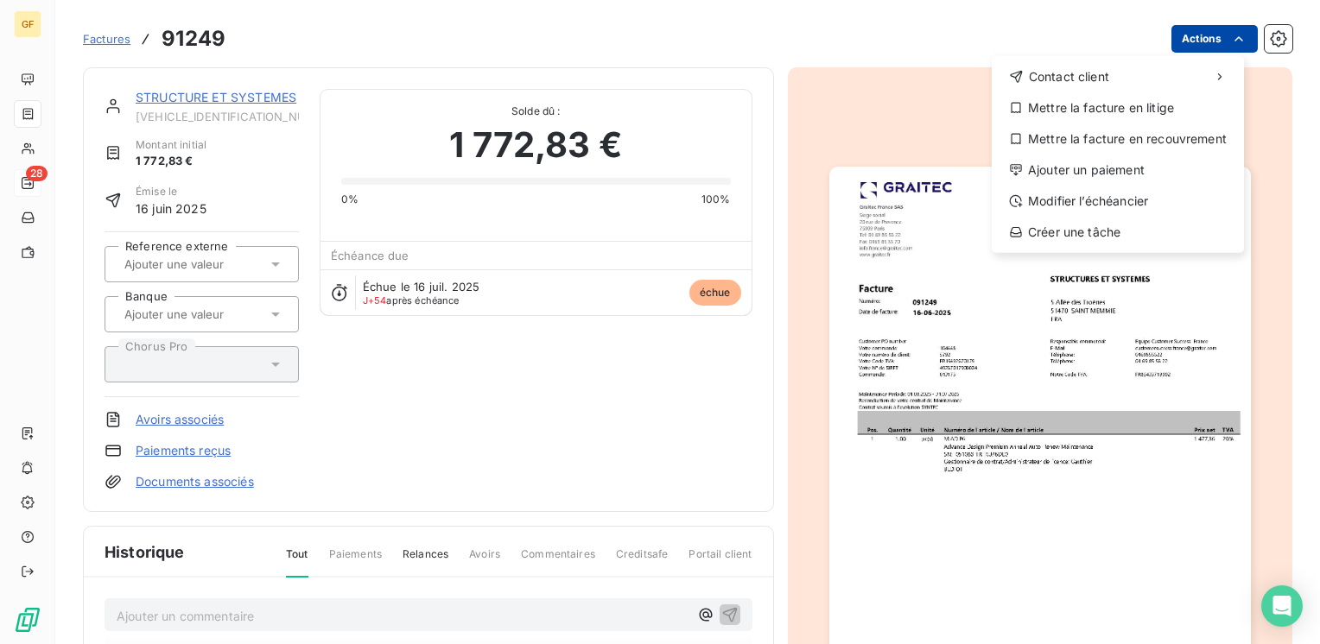
click at [1213, 30] on html "GF 28 Factures 91249 Actions Contact client Mettre la facture en litige Mettre …" at bounding box center [660, 322] width 1320 height 644
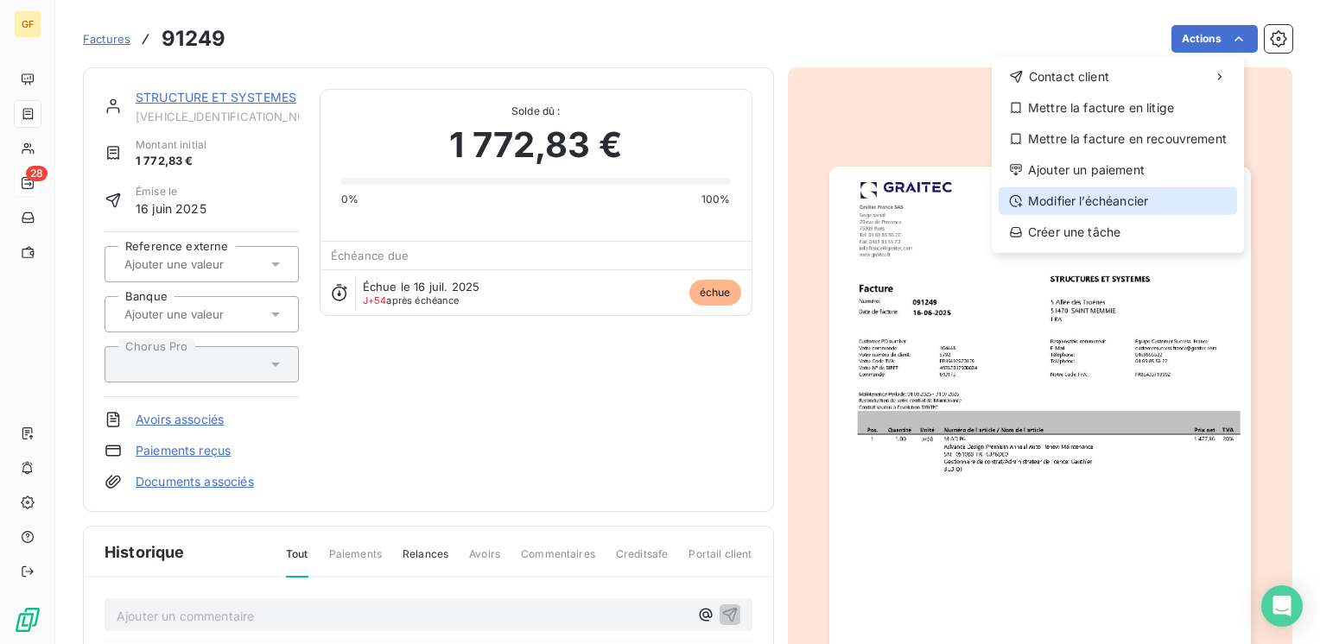
click at [1095, 204] on div "Modifier l’échéancier" at bounding box center [1118, 201] width 238 height 28
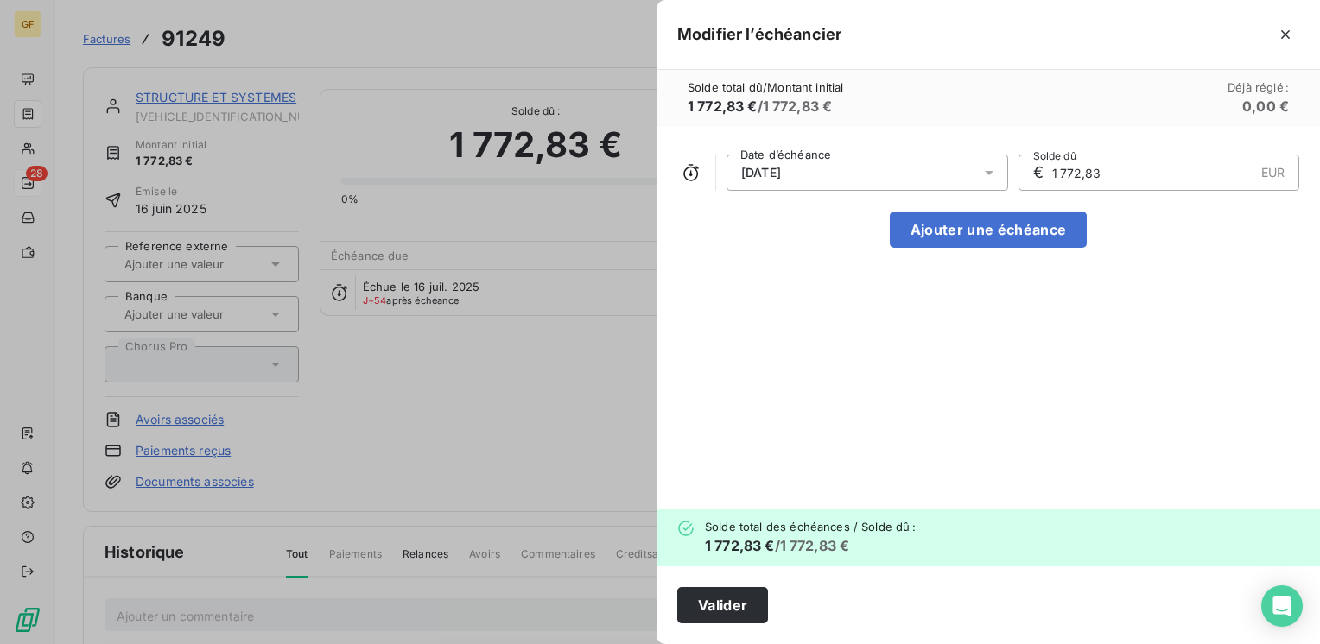
click at [990, 171] on icon at bounding box center [989, 173] width 9 height 4
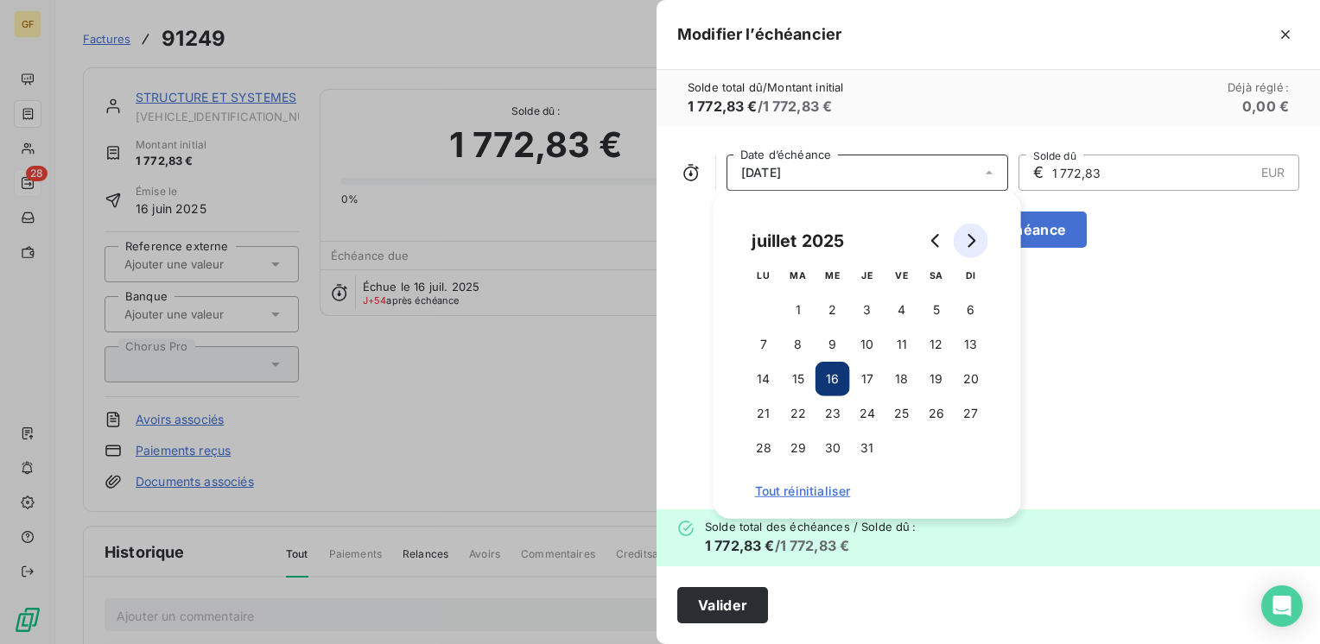
click at [978, 239] on button "Go to next month" at bounding box center [971, 241] width 35 height 35
click at [974, 340] on button "14" at bounding box center [971, 344] width 35 height 35
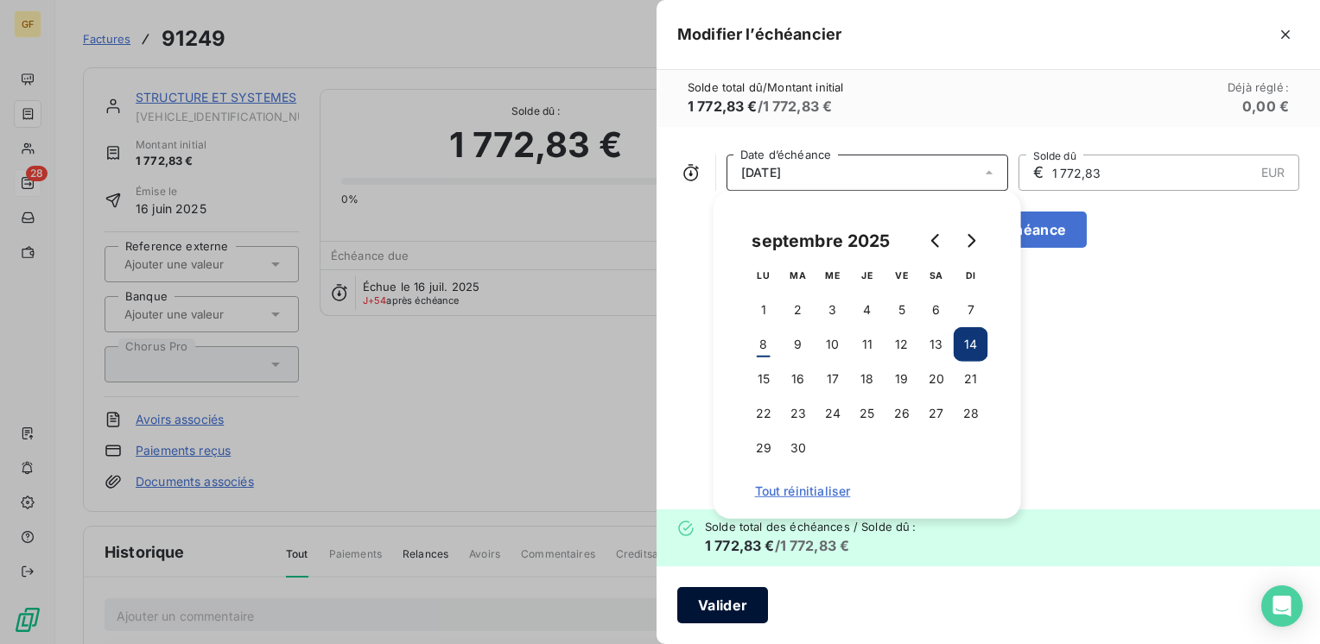
click at [708, 599] on button "Valider" at bounding box center [722, 605] width 91 height 36
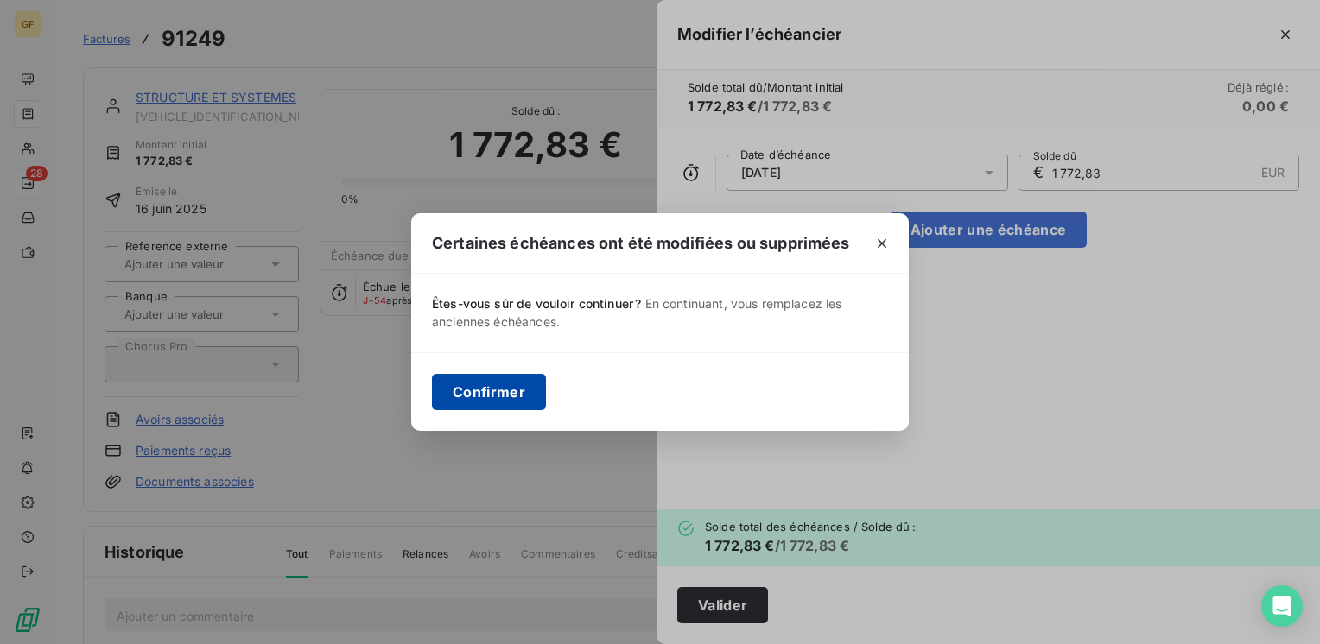
click at [495, 400] on button "Confirmer" at bounding box center [489, 392] width 114 height 36
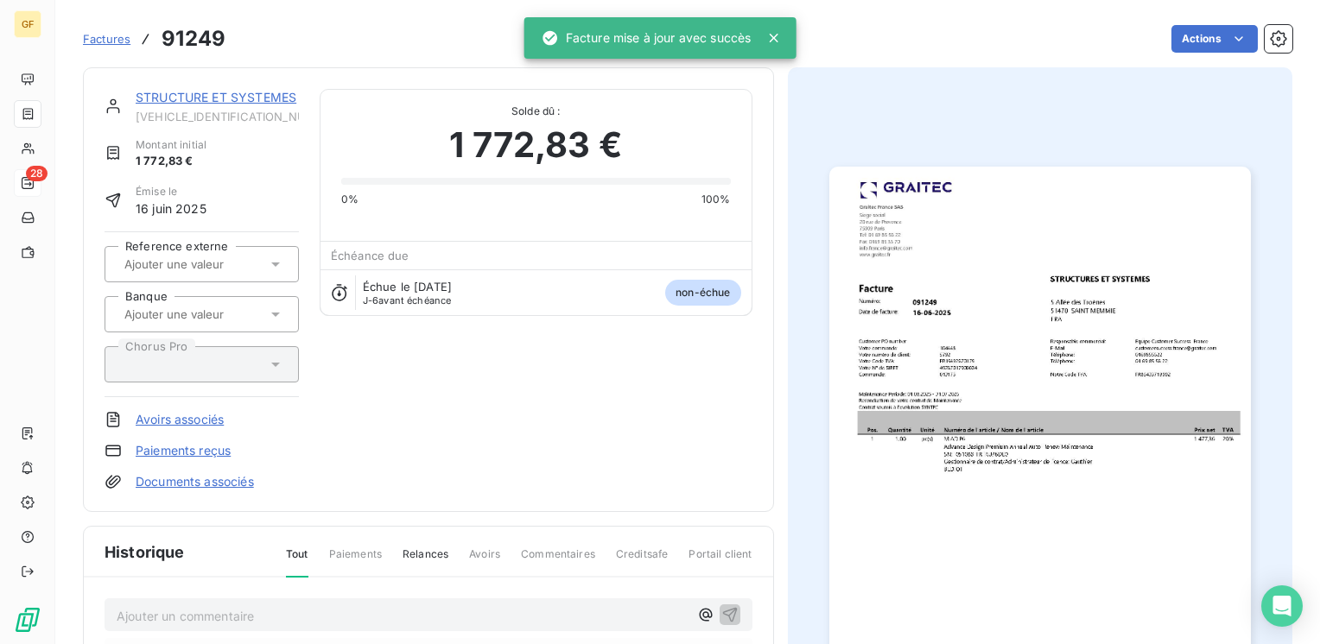
click at [202, 97] on link "STRUCTURE ET SYSTEMES" at bounding box center [216, 97] width 161 height 15
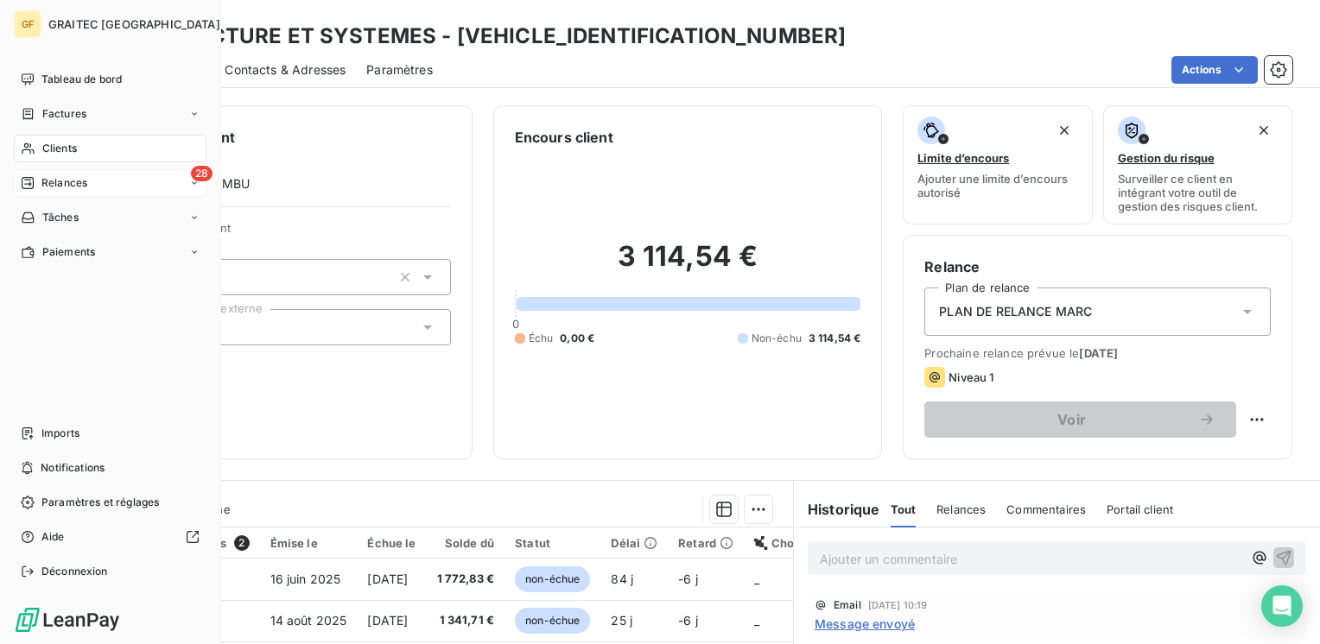
click at [58, 182] on span "Relances" at bounding box center [64, 183] width 46 height 16
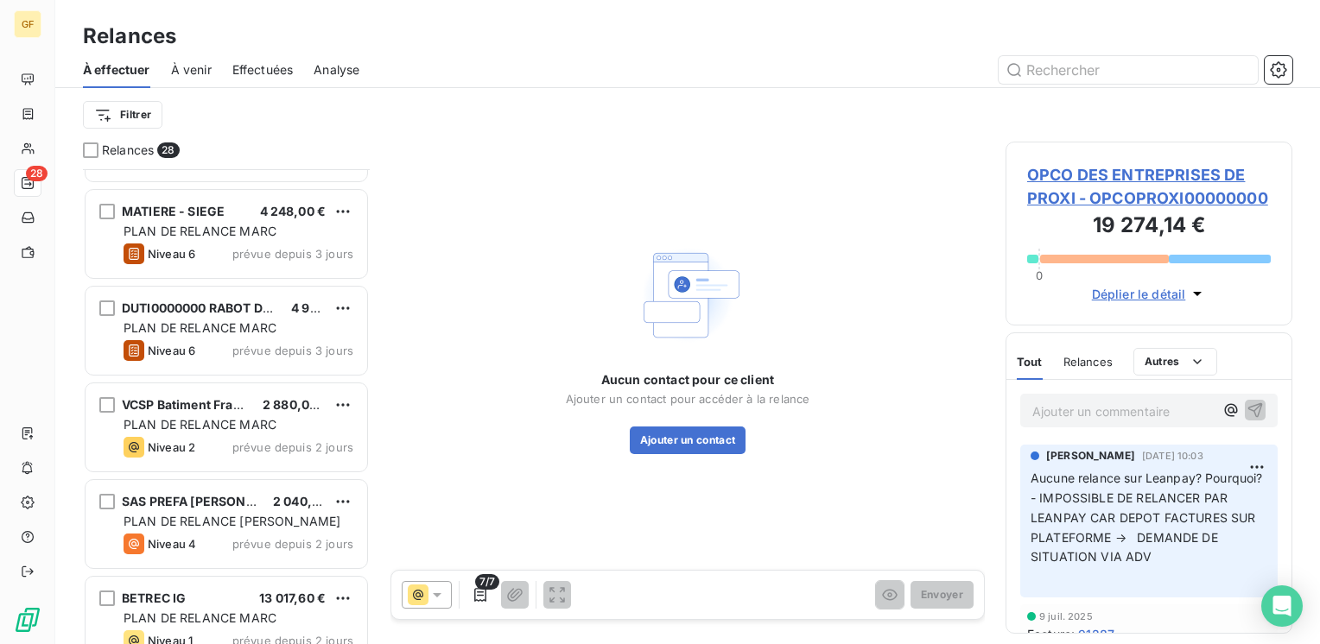
scroll to position [1728, 0]
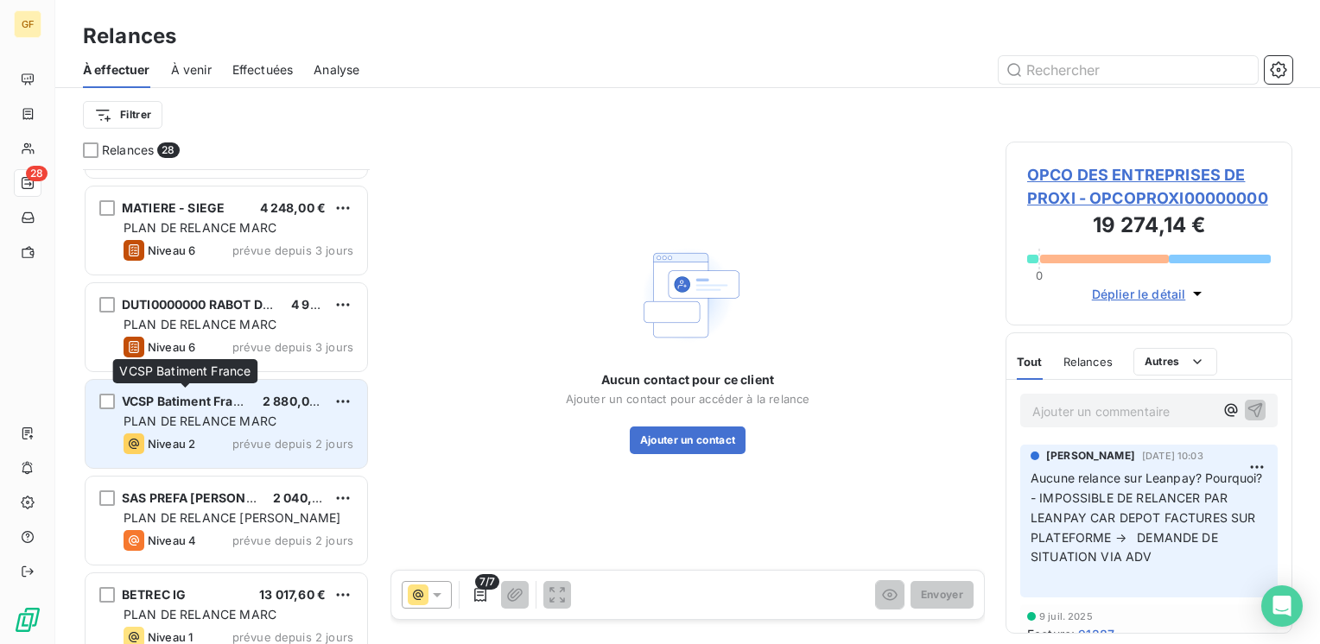
click at [238, 404] on span "VCSP Batiment France" at bounding box center [188, 401] width 133 height 15
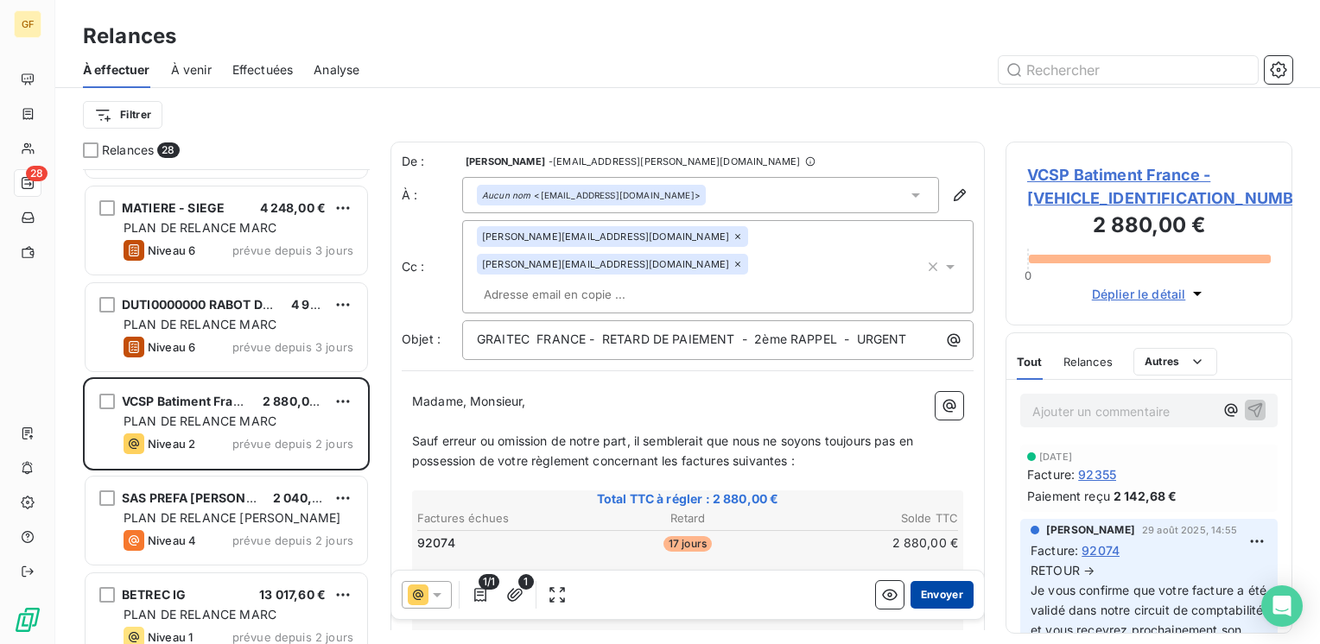
click at [939, 593] on button "Envoyer" at bounding box center [941, 595] width 63 height 28
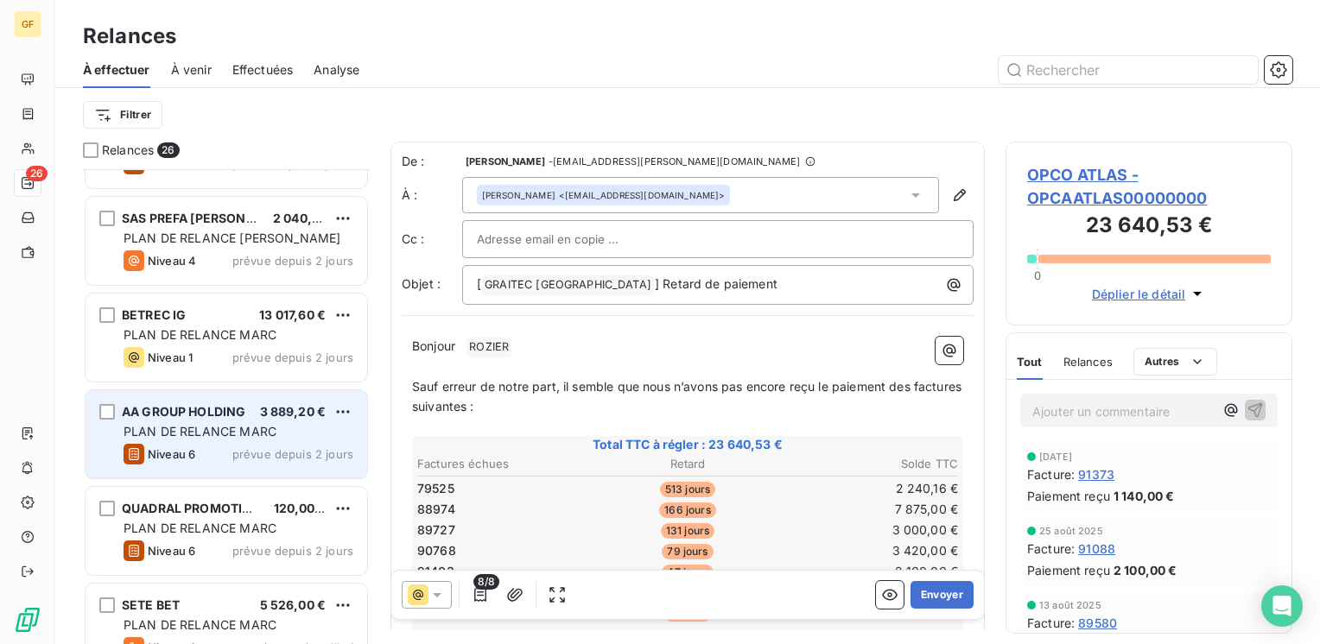
scroll to position [2040, 0]
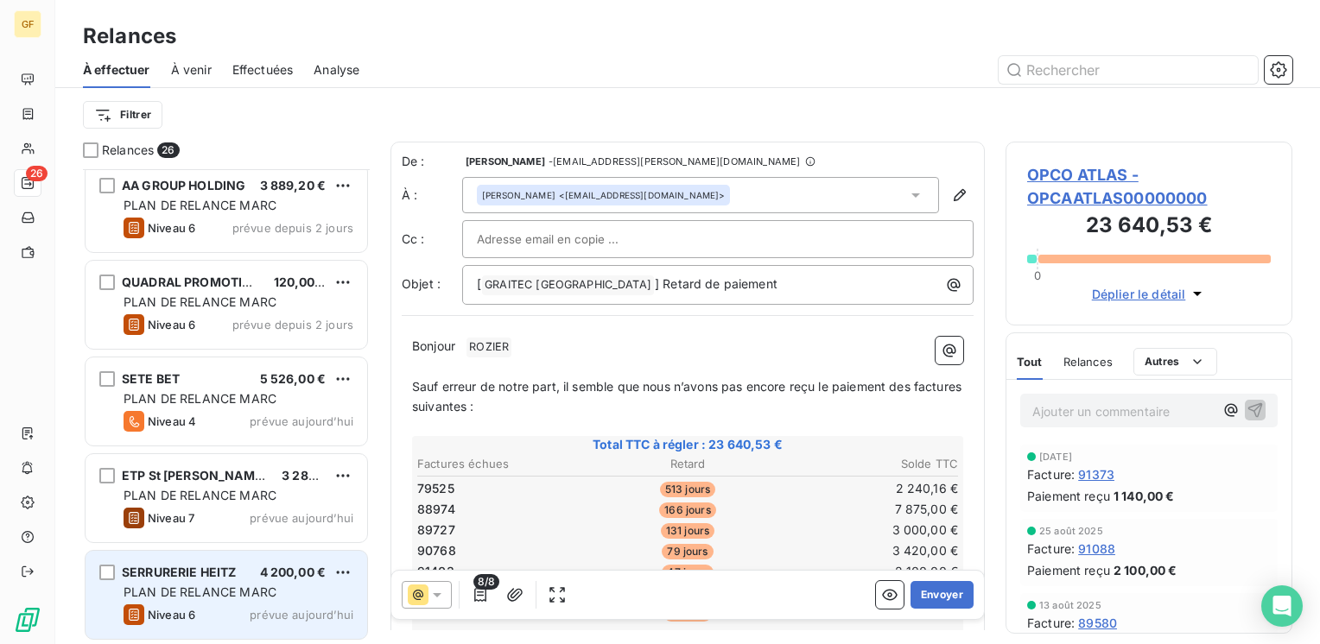
click at [197, 586] on span "PLAN DE RELANCE MARC" at bounding box center [200, 592] width 153 height 15
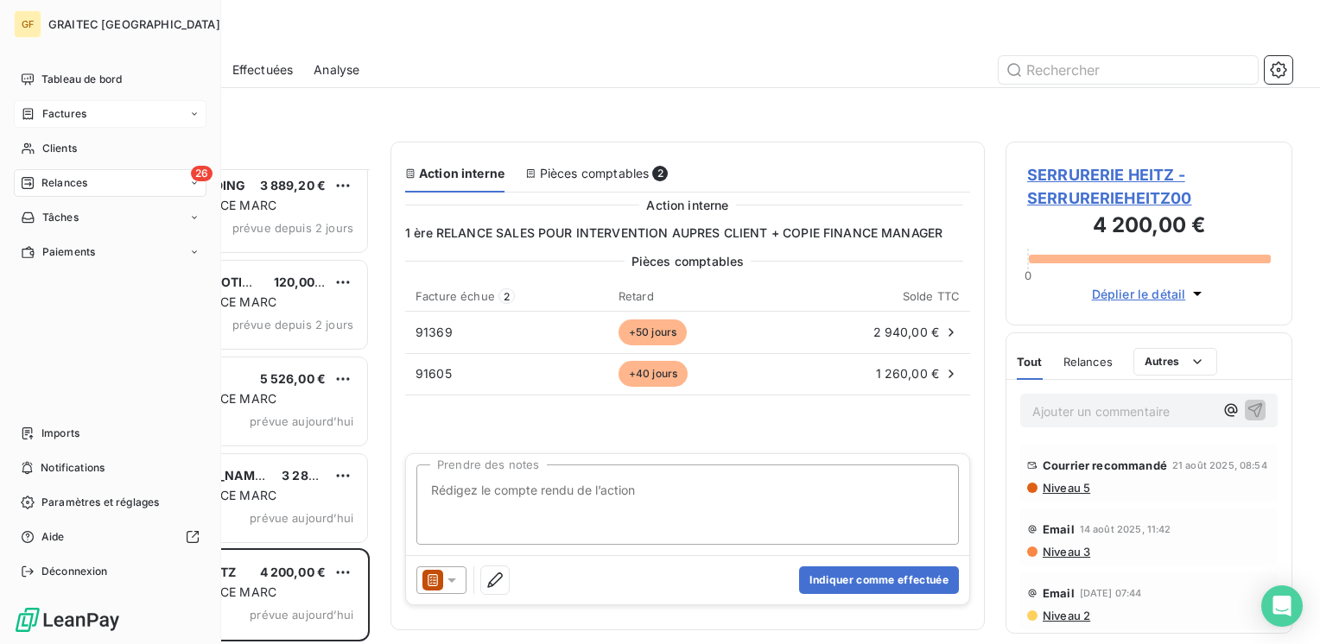
click at [54, 108] on span "Factures" at bounding box center [64, 114] width 44 height 16
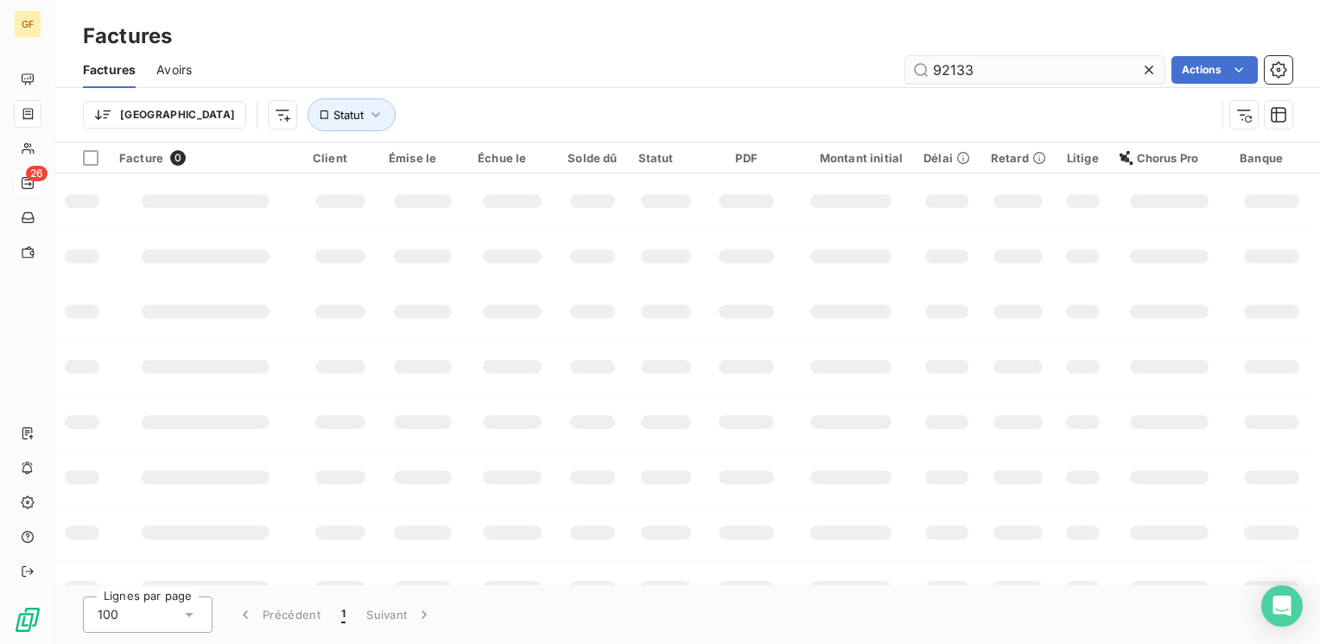
click at [1115, 67] on input "92133" at bounding box center [1034, 70] width 259 height 28
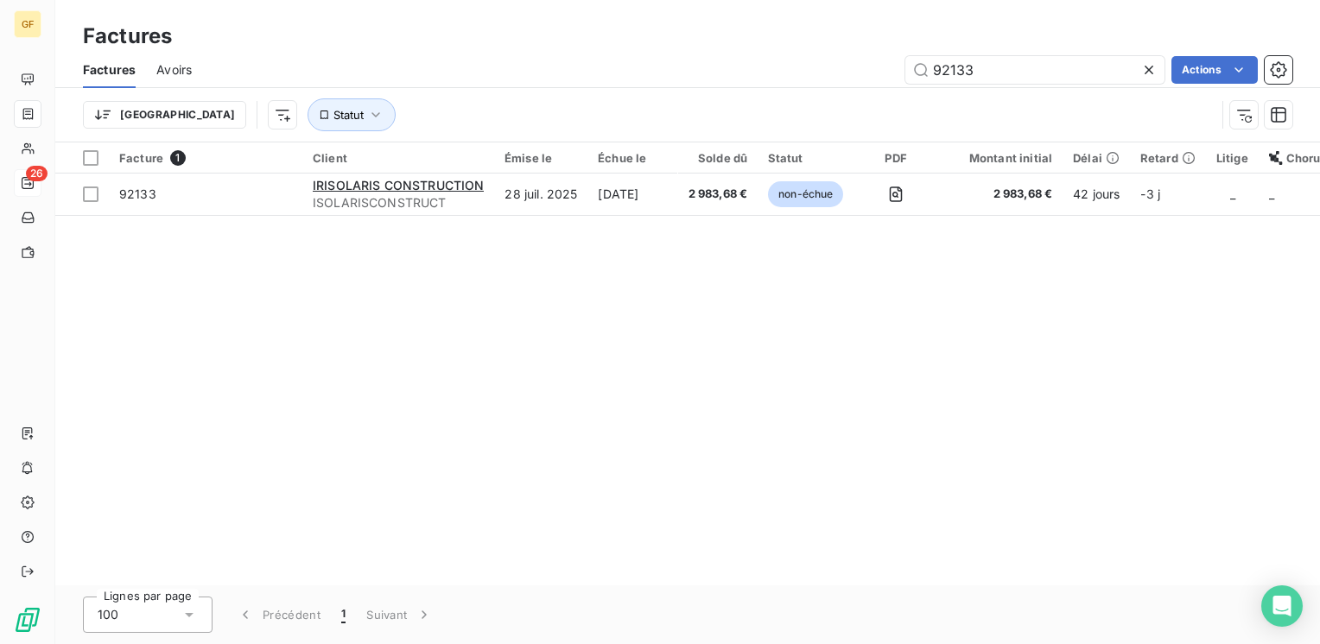
drag, startPoint x: 926, startPoint y: 72, endPoint x: 870, endPoint y: 77, distance: 56.4
click at [870, 77] on div "92133 Actions" at bounding box center [752, 70] width 1080 height 28
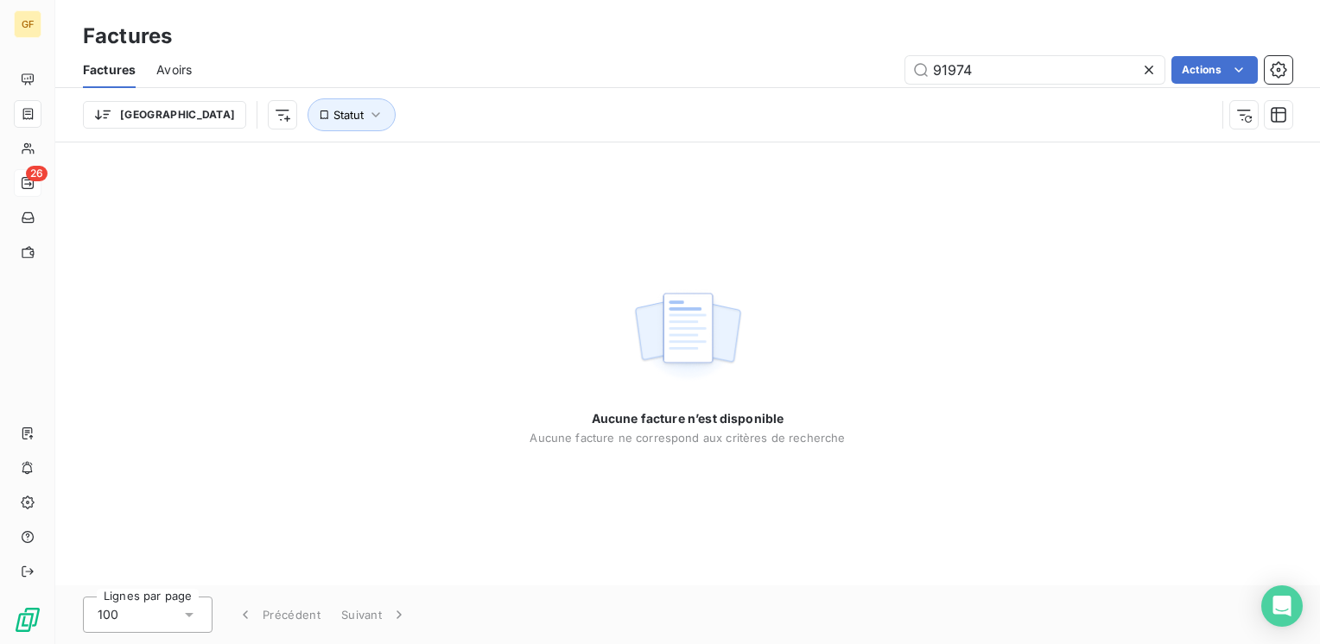
drag, startPoint x: 947, startPoint y: 65, endPoint x: 1117, endPoint y: 43, distance: 171.5
click at [1113, 54] on div "Factures Avoirs 91974 Actions" at bounding box center [687, 70] width 1265 height 36
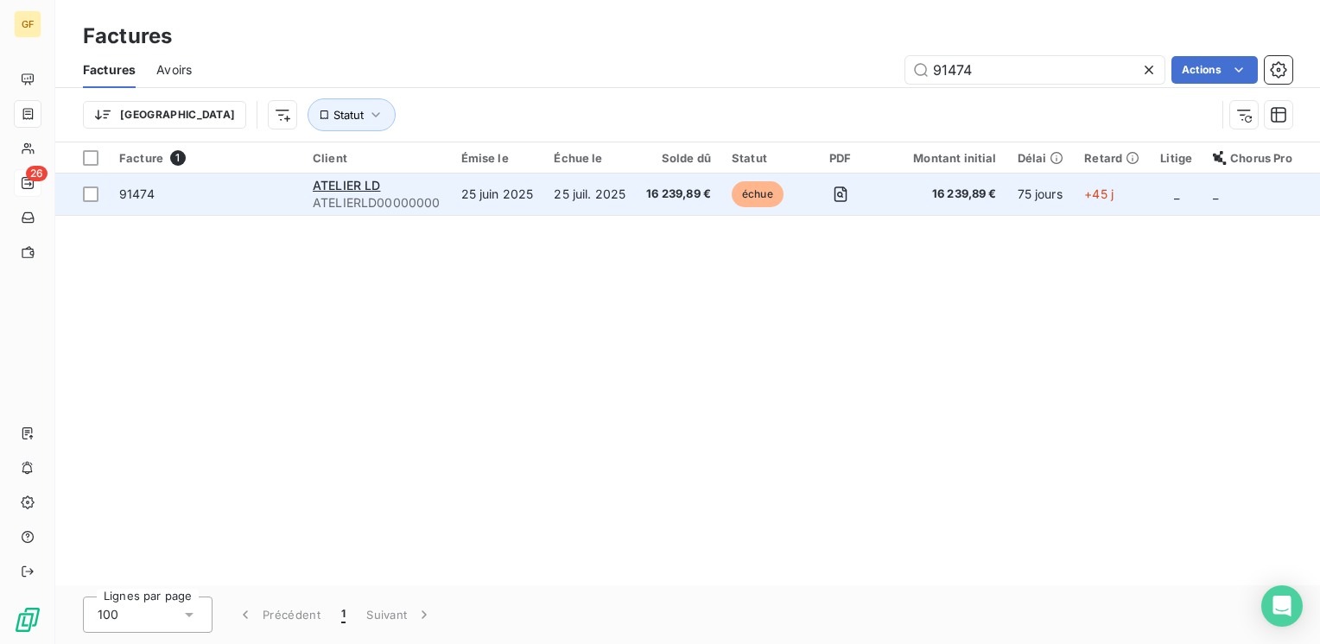
type input "91474"
click at [401, 190] on div "ATELIER LD" at bounding box center [377, 185] width 128 height 17
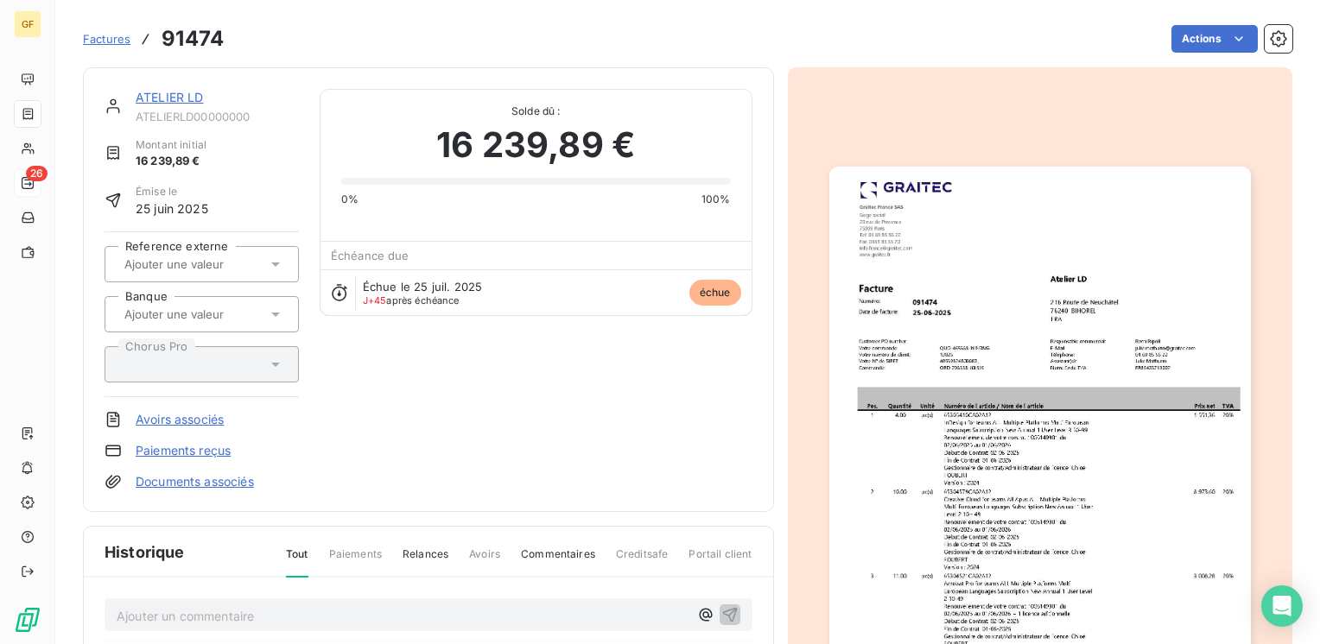
click at [187, 103] on link "ATELIER LD" at bounding box center [170, 97] width 68 height 15
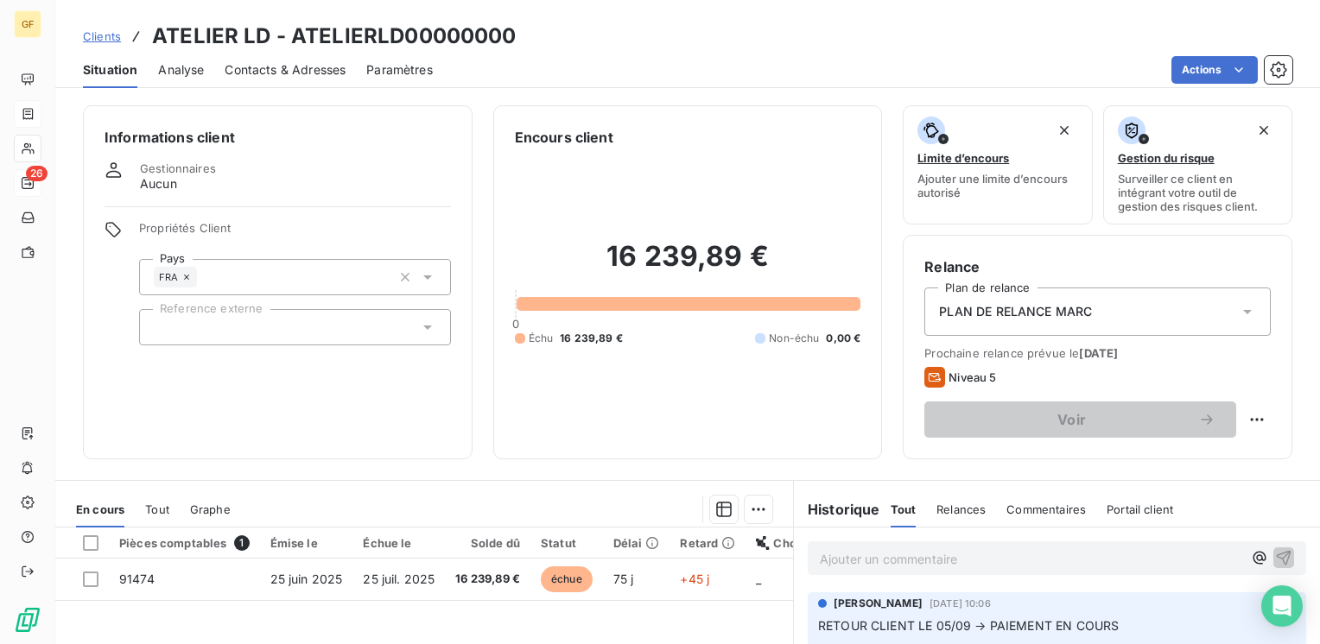
scroll to position [86, 0]
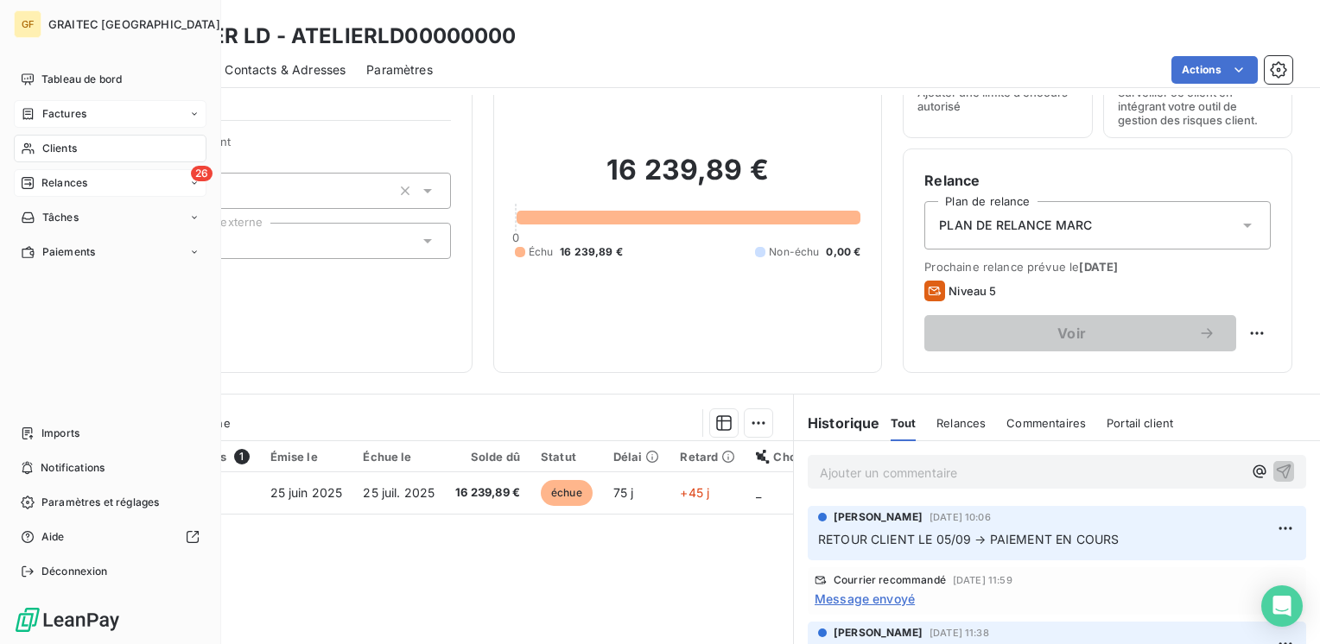
click at [69, 144] on span "Clients" at bounding box center [59, 149] width 35 height 16
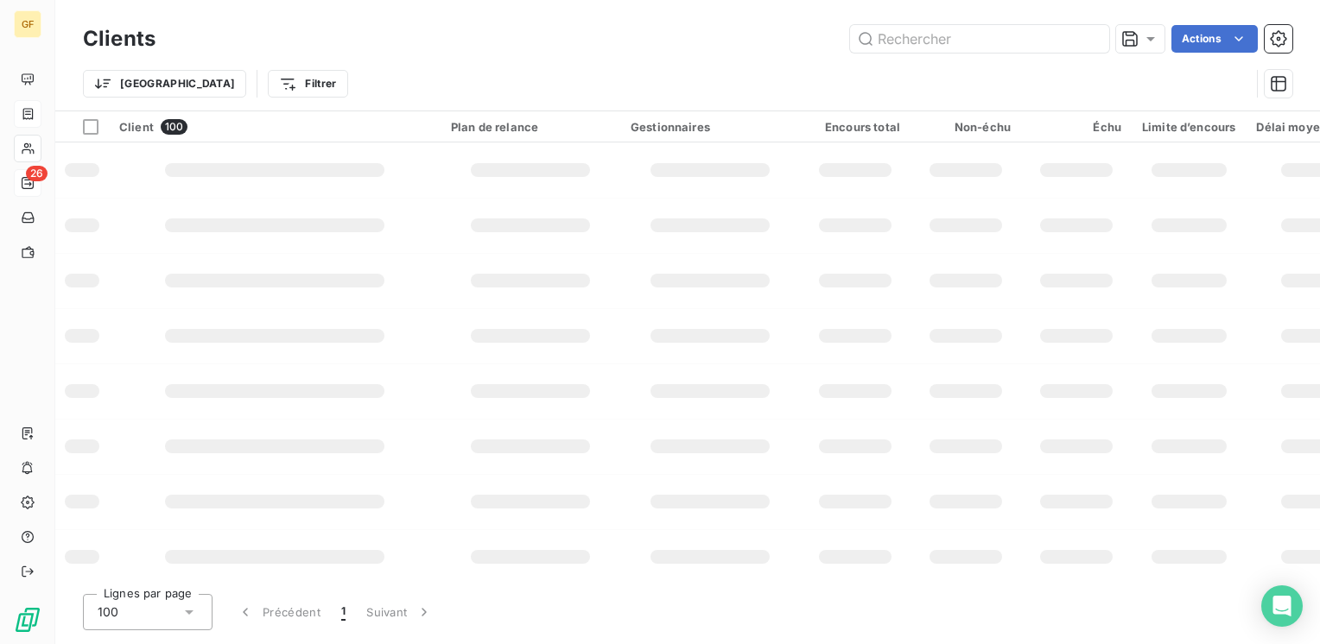
click at [708, 47] on div "Actions" at bounding box center [734, 39] width 1116 height 28
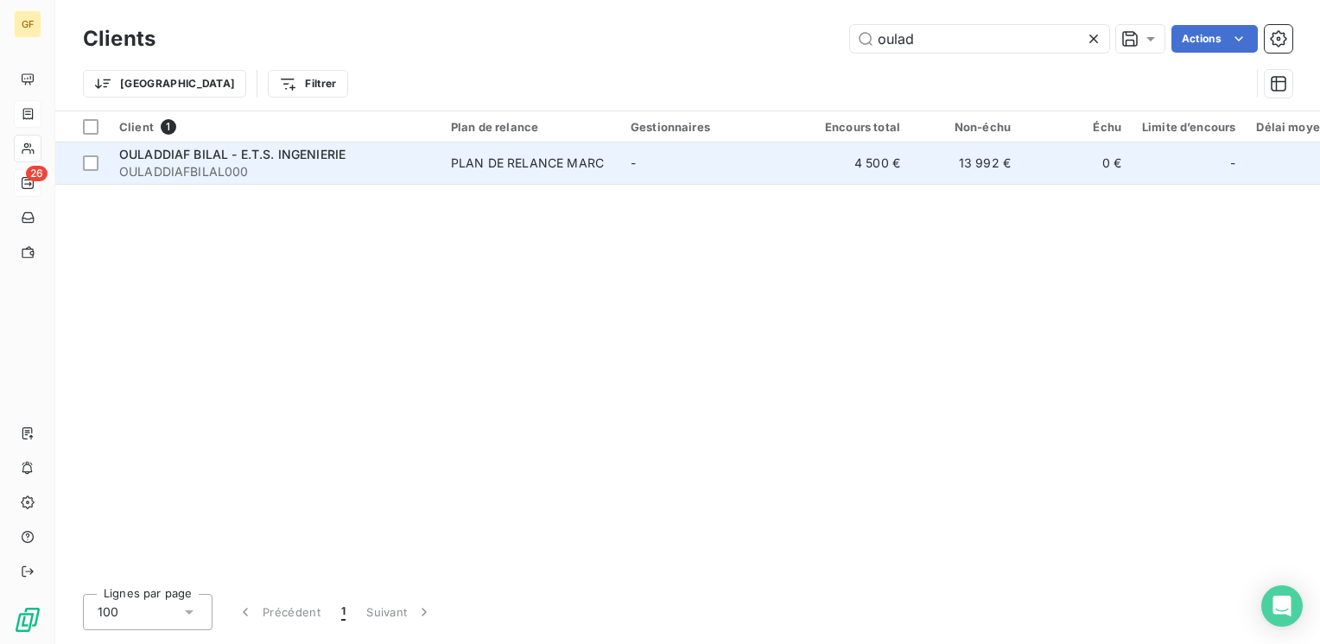
type input "oulad"
click at [335, 153] on span "OULADDIAF BILAL - E.T.S. INGENIERIE" at bounding box center [232, 154] width 226 height 15
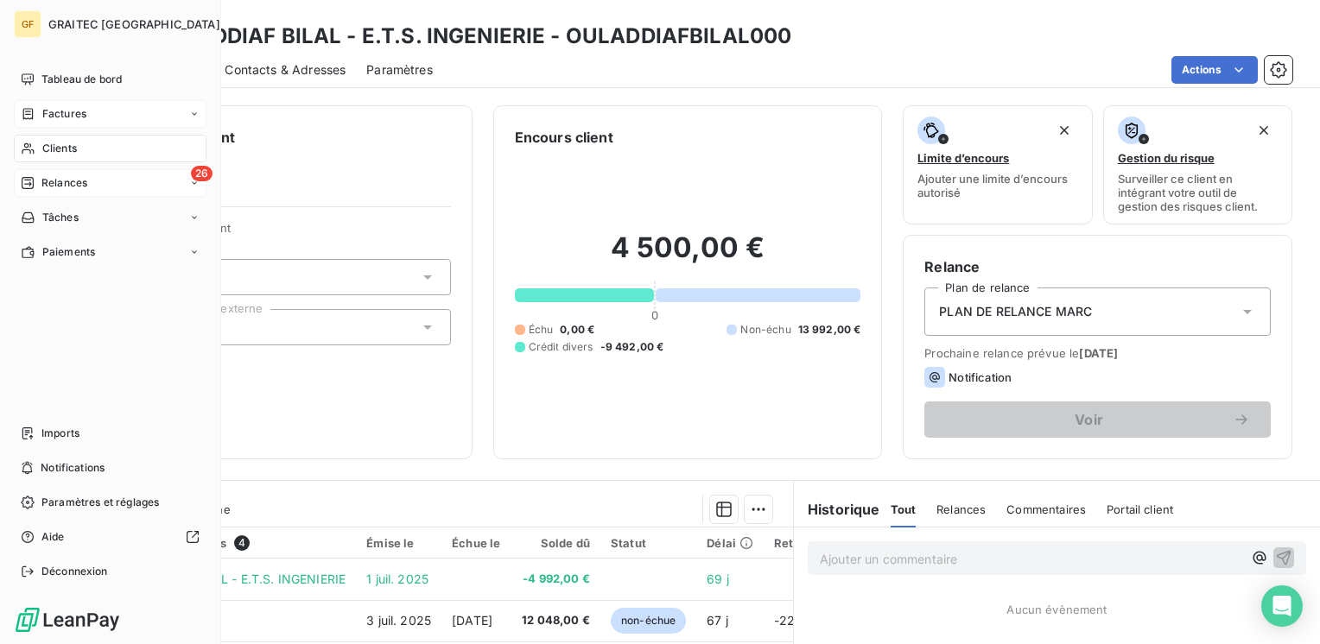
click at [83, 179] on span "Relances" at bounding box center [64, 183] width 46 height 16
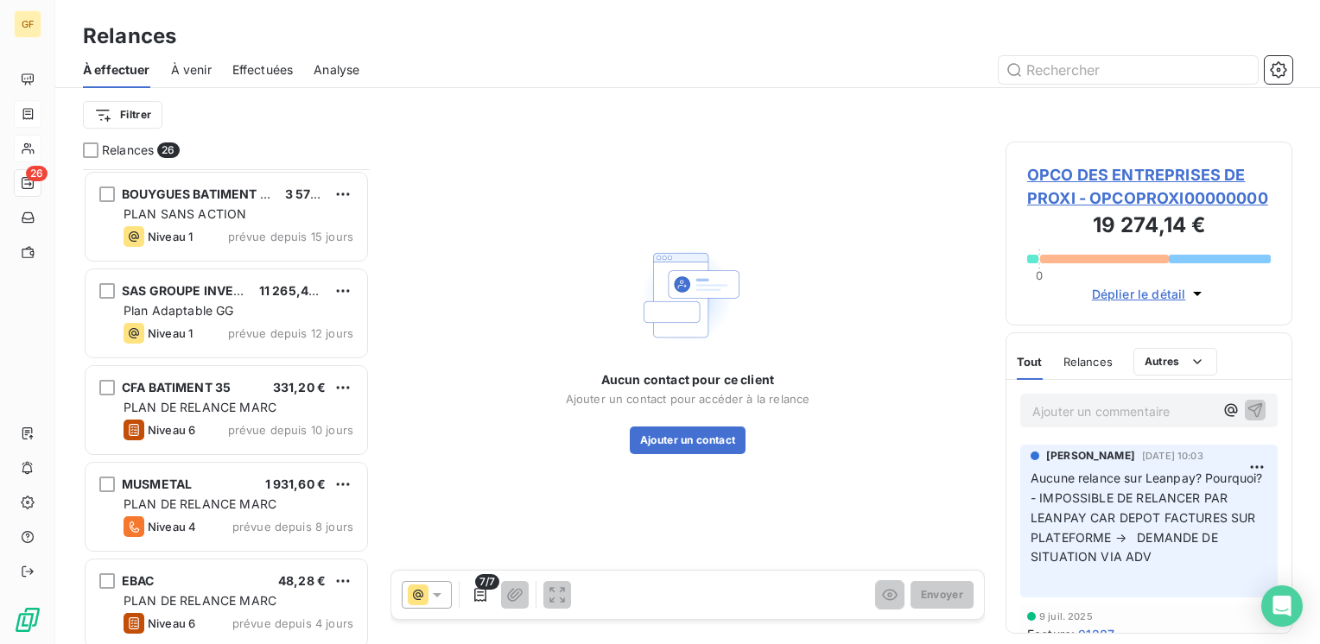
scroll to position [777, 0]
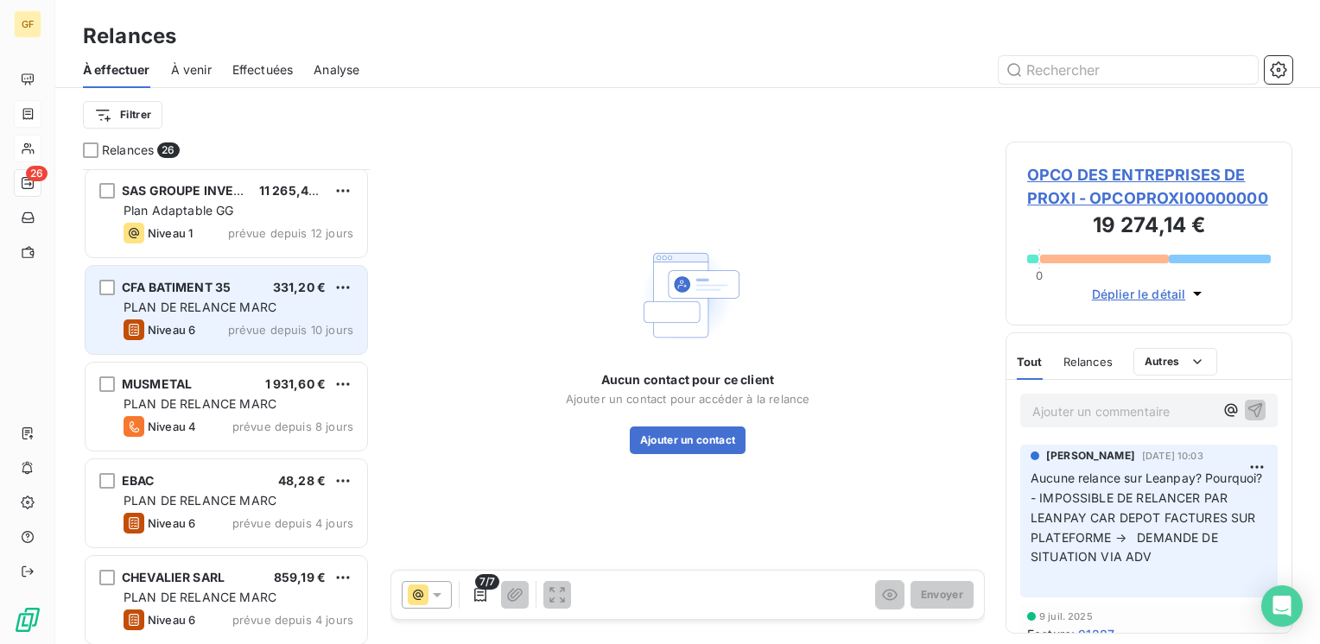
click at [207, 300] on span "PLAN DE RELANCE MARC" at bounding box center [200, 307] width 153 height 15
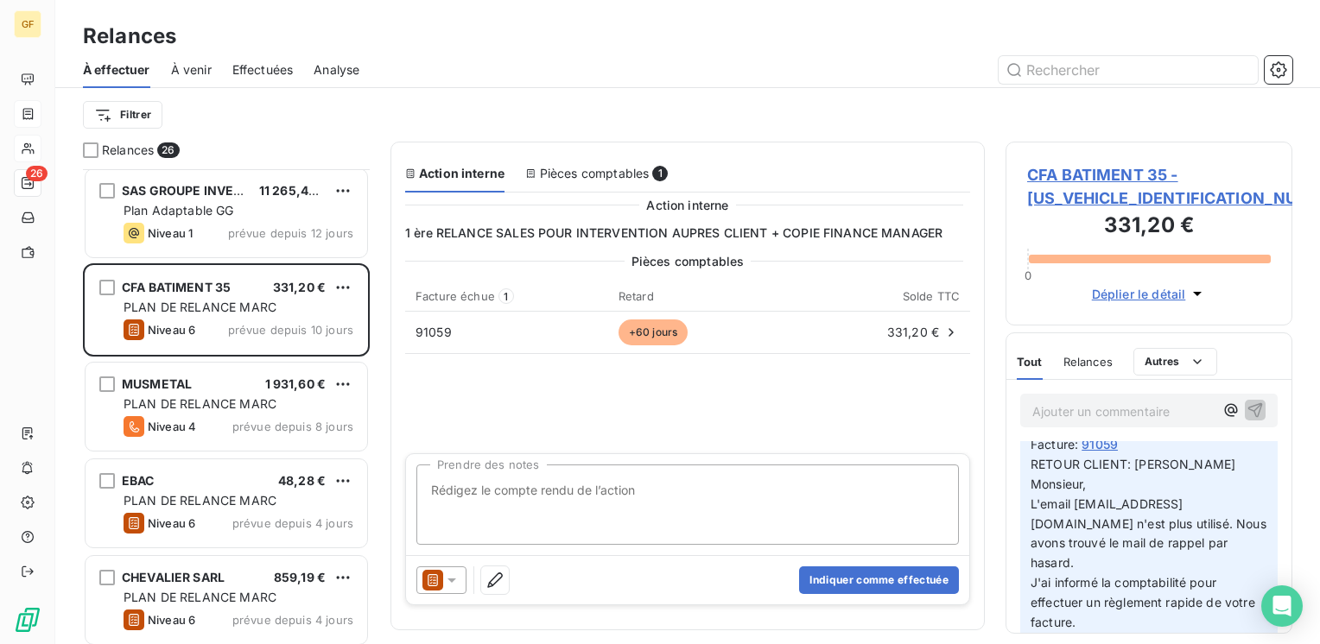
scroll to position [173, 0]
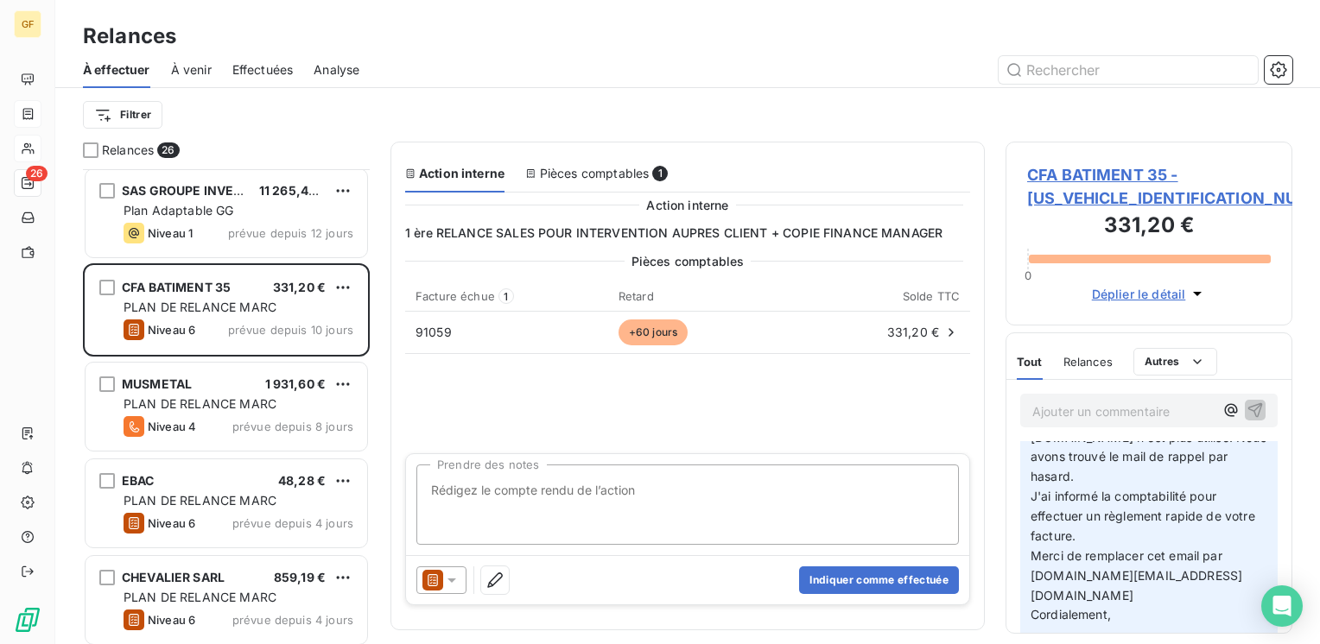
click at [456, 579] on icon at bounding box center [451, 580] width 17 height 17
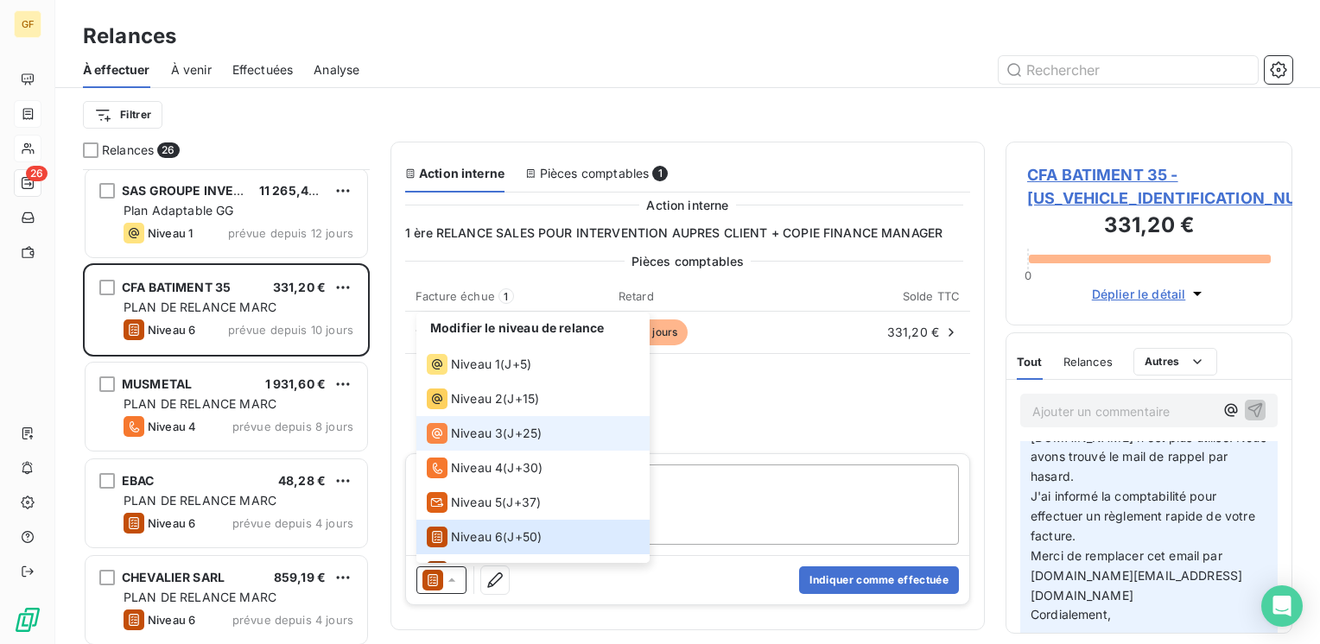
click at [491, 438] on span "Niveau 3" at bounding box center [477, 433] width 52 height 17
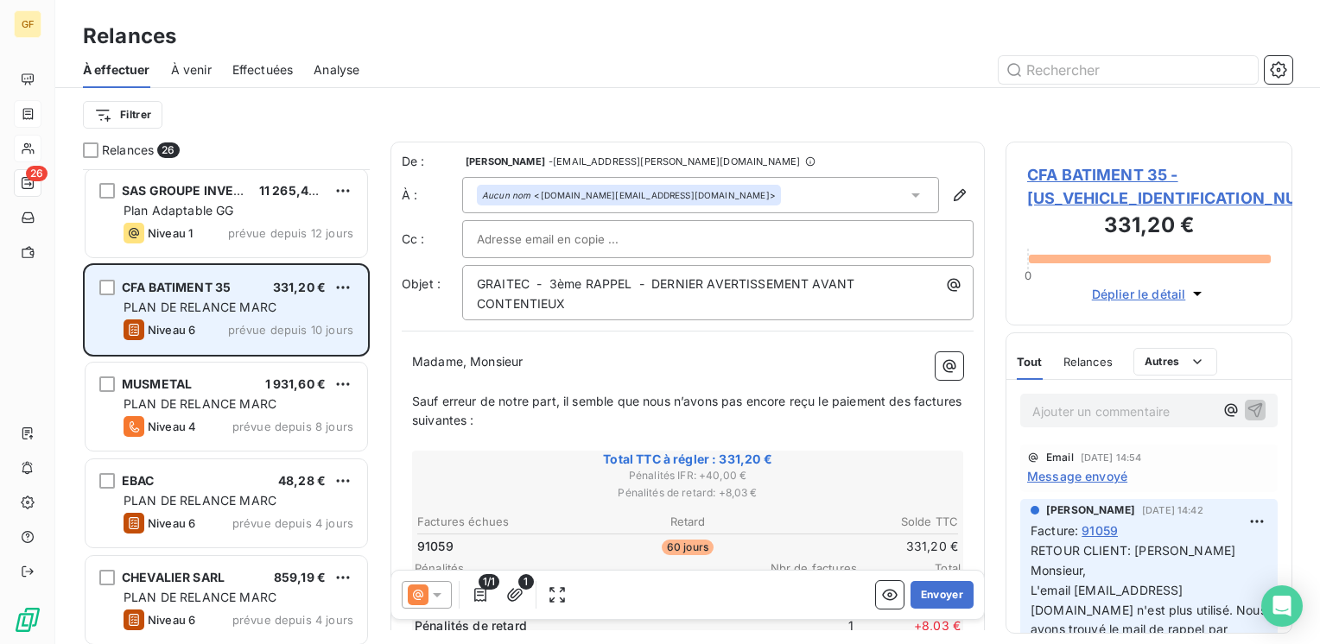
click at [300, 320] on div "Niveau 6 prévue depuis 10 jours" at bounding box center [239, 330] width 230 height 21
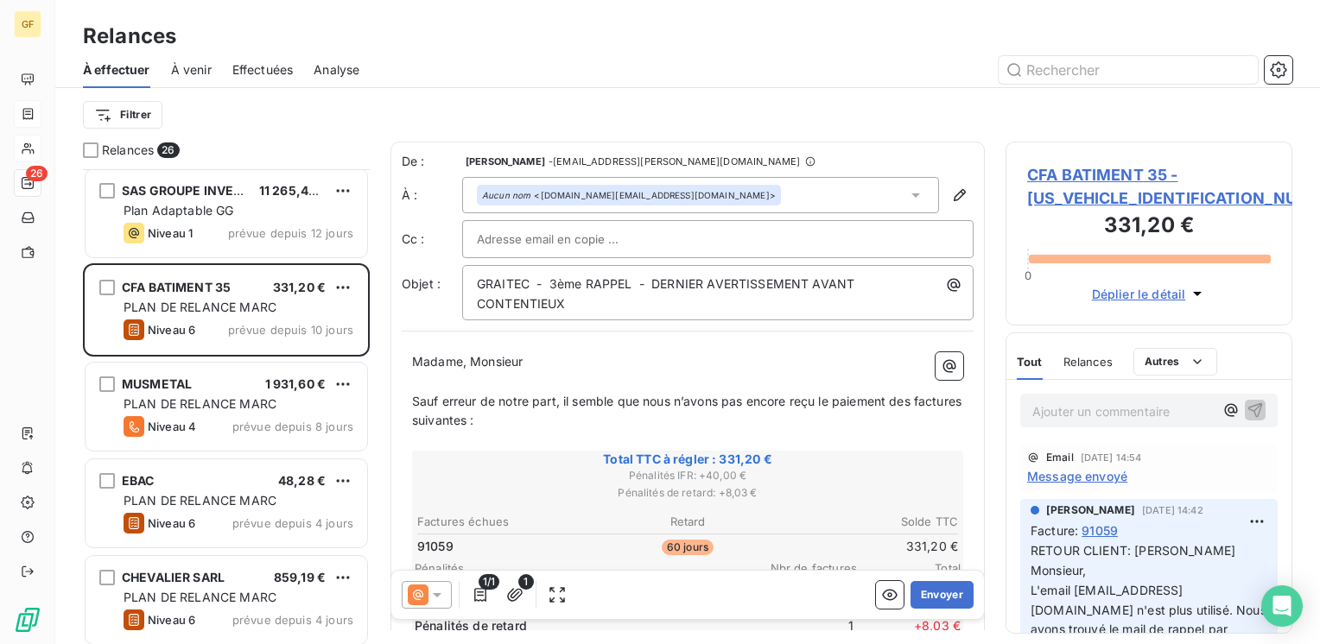
click at [440, 591] on icon at bounding box center [436, 595] width 17 height 17
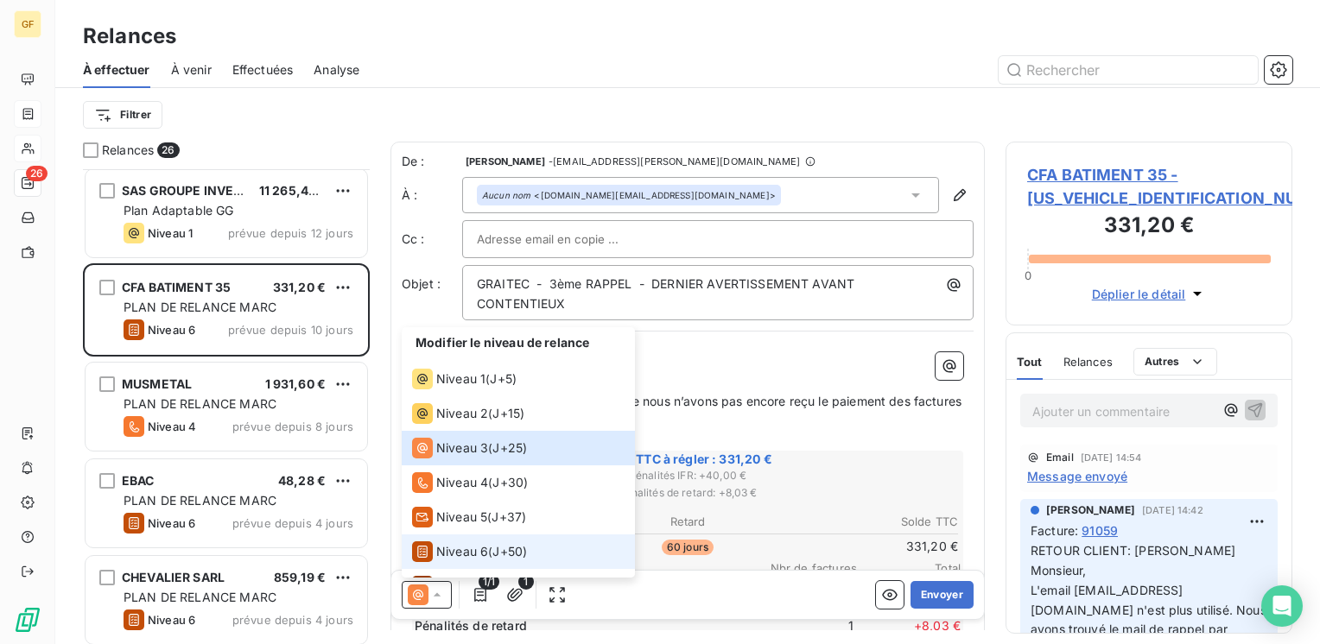
click at [470, 543] on span "Niveau 6" at bounding box center [462, 551] width 52 height 17
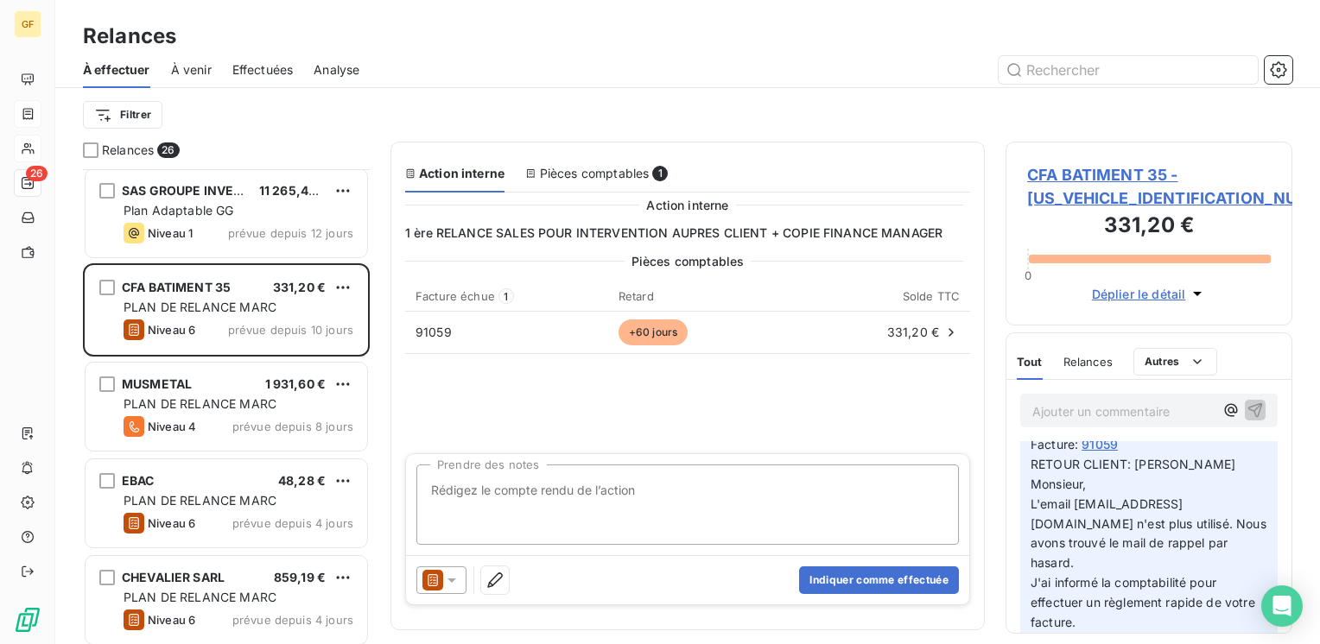
scroll to position [0, 0]
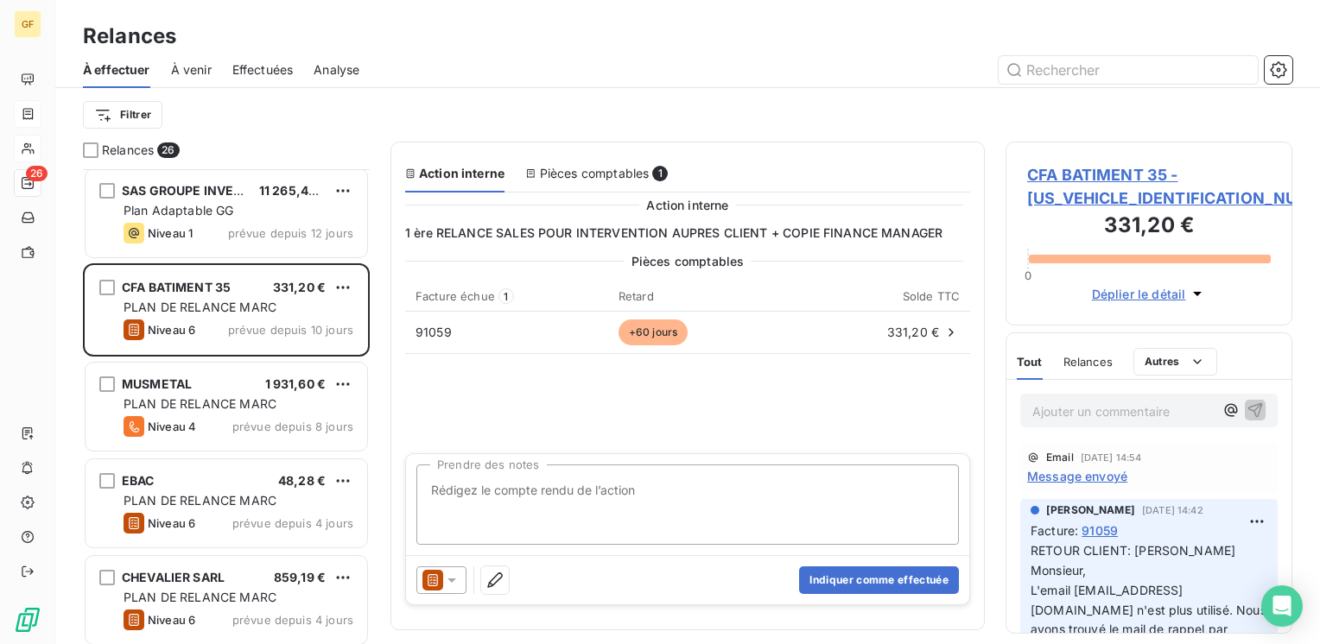
click at [446, 581] on icon at bounding box center [451, 580] width 17 height 17
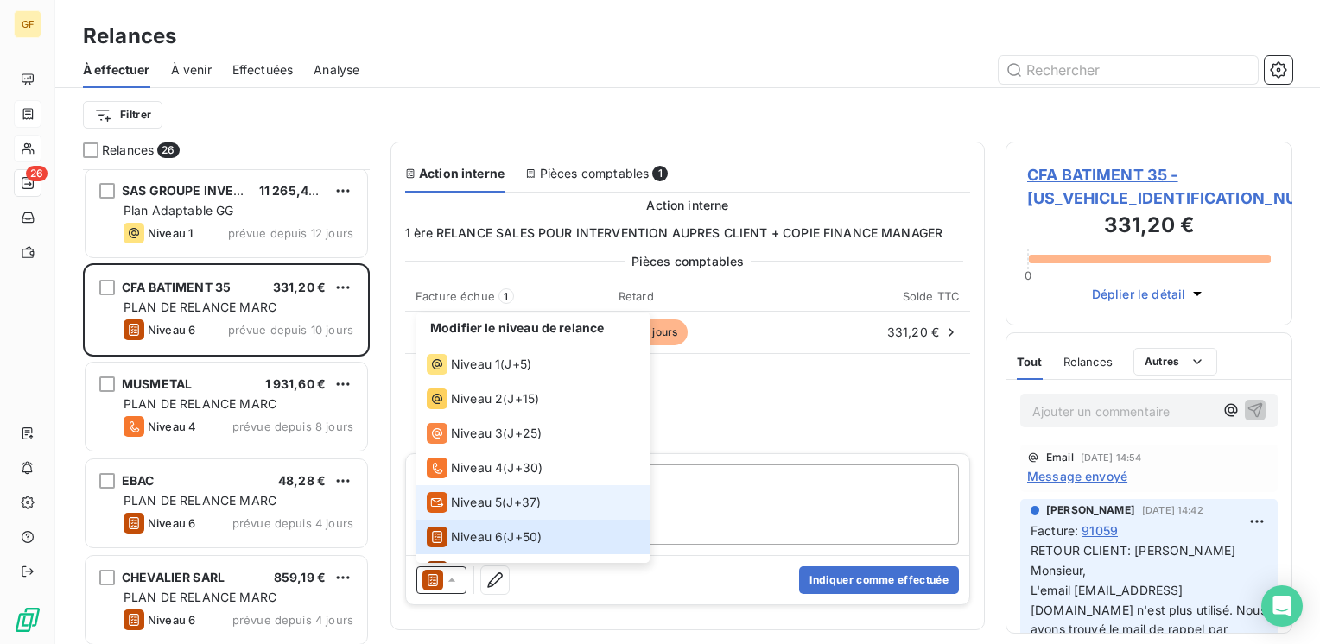
click at [479, 500] on span "Niveau 5" at bounding box center [476, 502] width 51 height 17
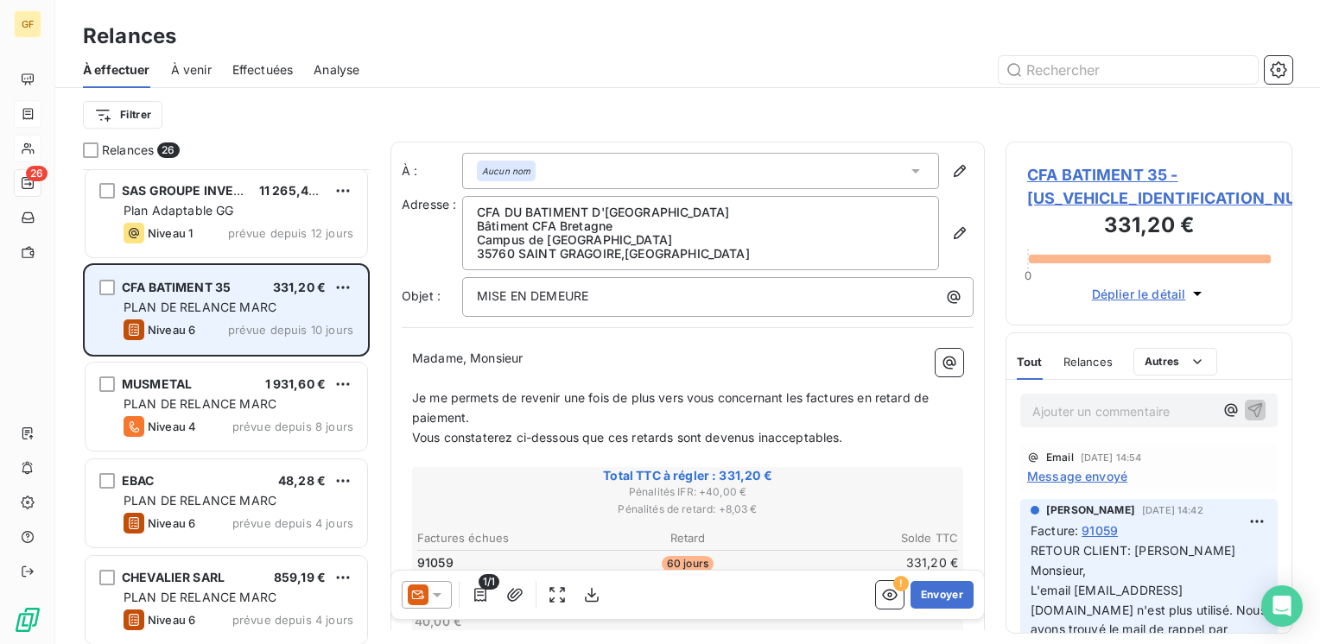
click at [291, 327] on span "prévue depuis 10 jours" at bounding box center [290, 330] width 125 height 14
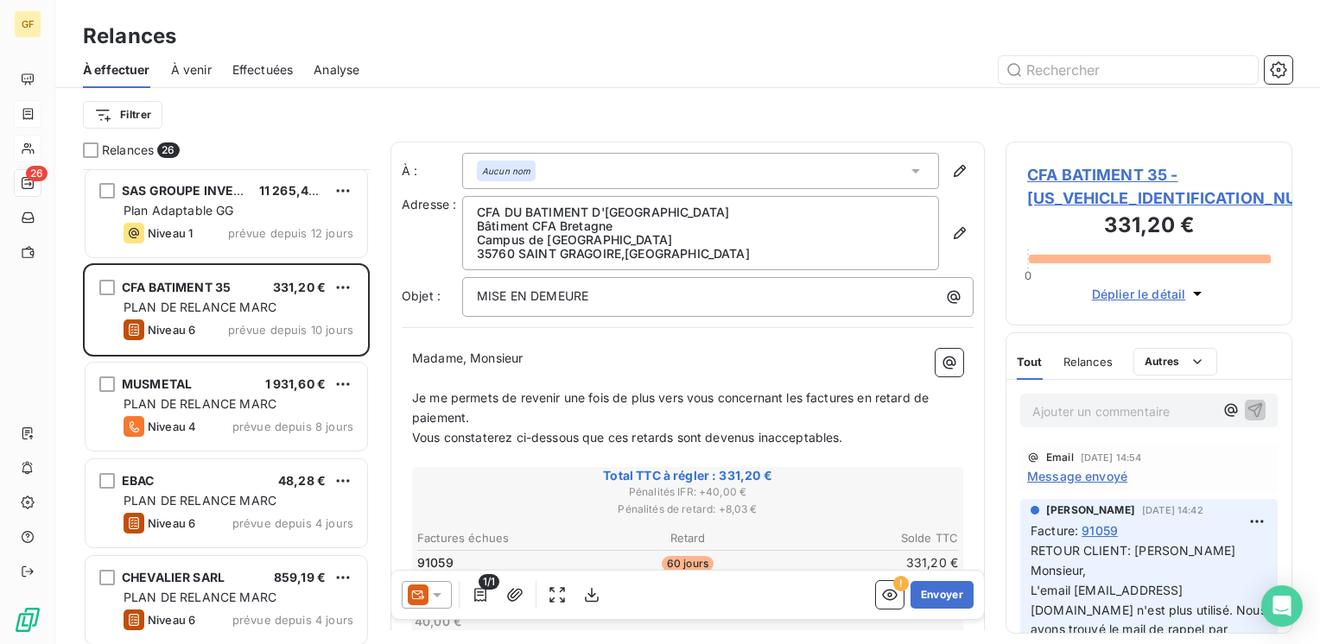
click at [446, 593] on div at bounding box center [427, 595] width 50 height 28
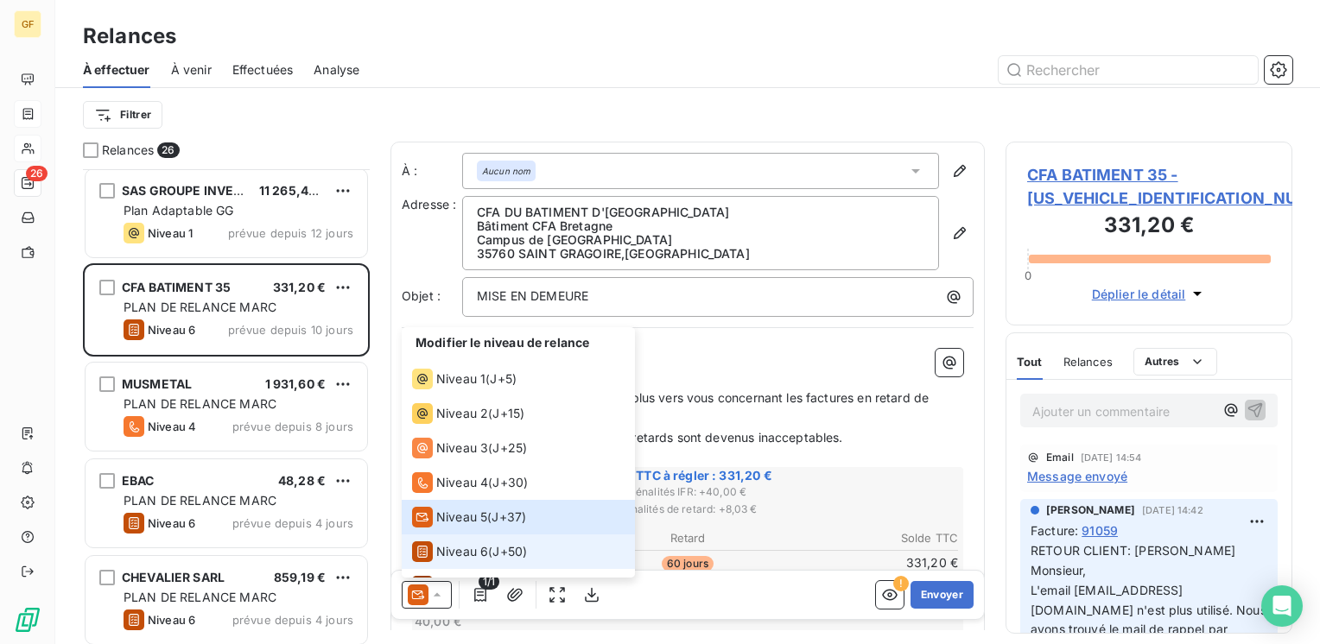
click at [494, 551] on span "J+50 )" at bounding box center [509, 551] width 35 height 17
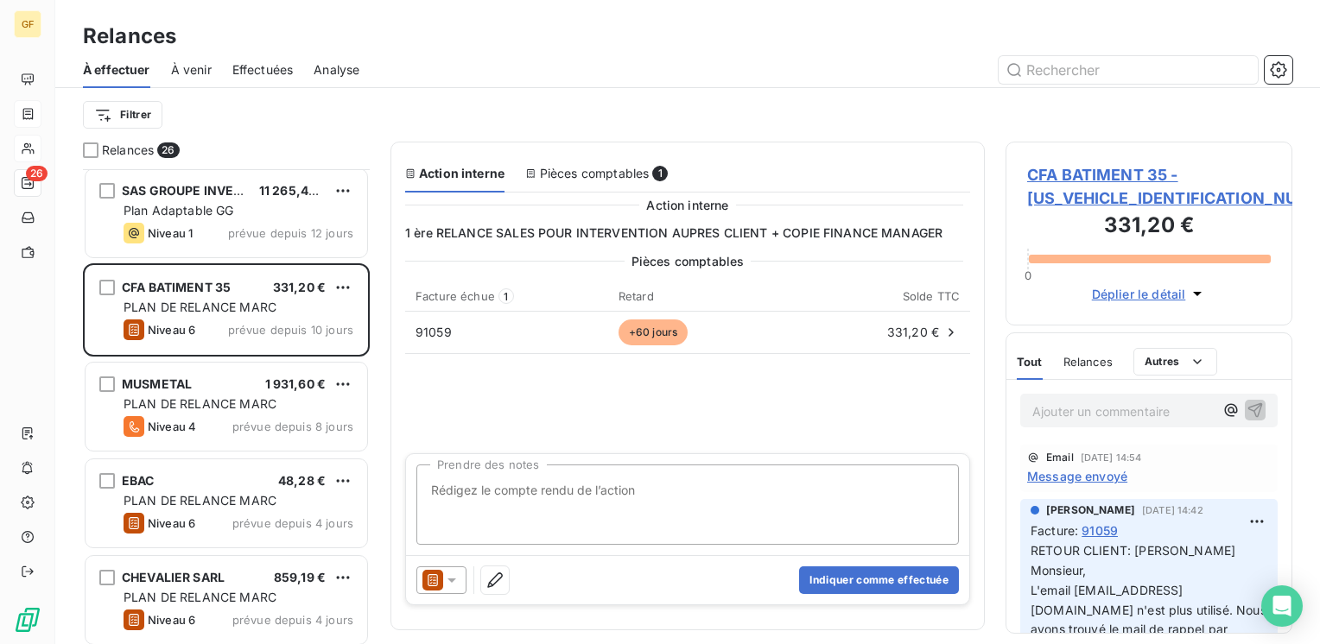
click at [525, 497] on textarea "Prendre des notes" at bounding box center [687, 505] width 542 height 80
type textarea "relancé par mail le 04/09 voir mail client [DATE]"
click at [872, 583] on button "Indiquer comme effectuée" at bounding box center [879, 581] width 160 height 28
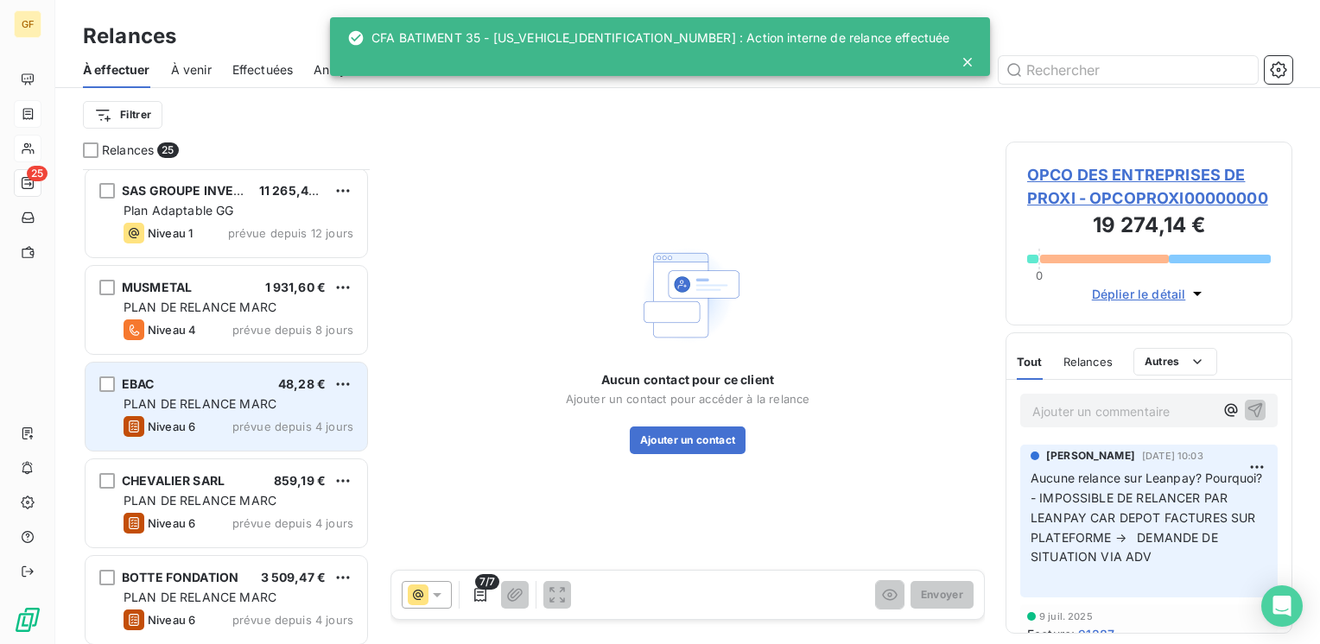
click at [225, 396] on div "PLAN DE RELANCE MARC" at bounding box center [239, 404] width 230 height 17
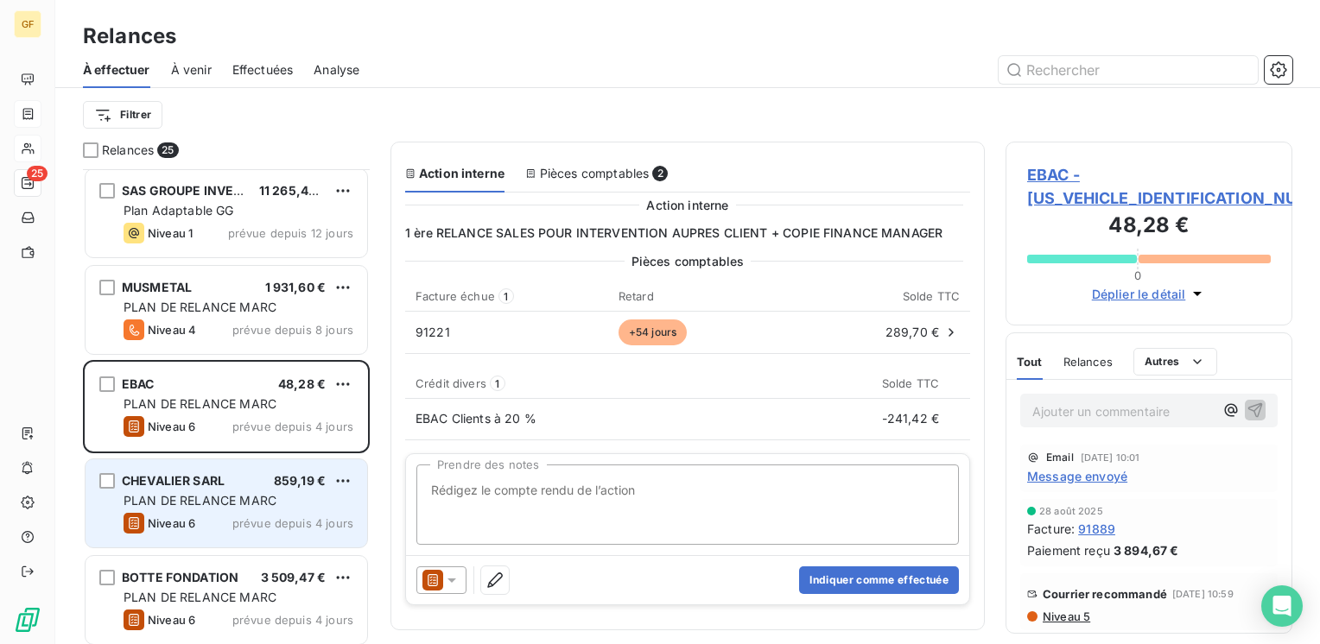
click at [244, 477] on div "CHEVALIER SARL 859,19 €" at bounding box center [239, 481] width 230 height 16
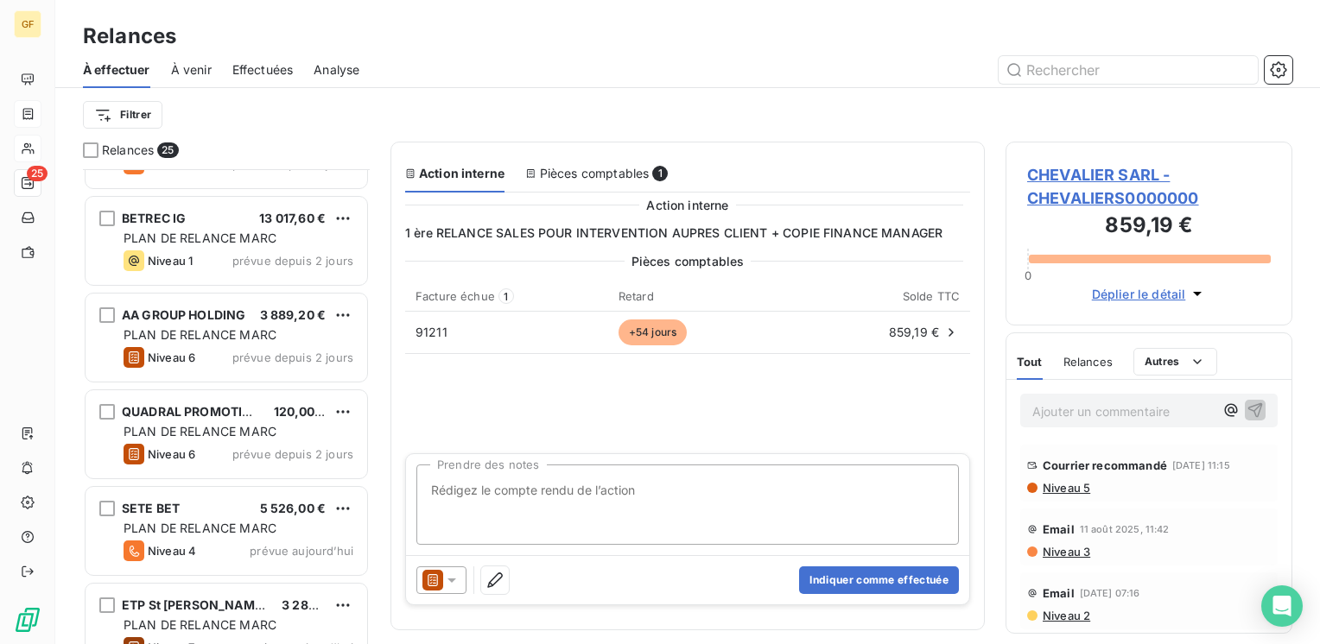
scroll to position [1468, 0]
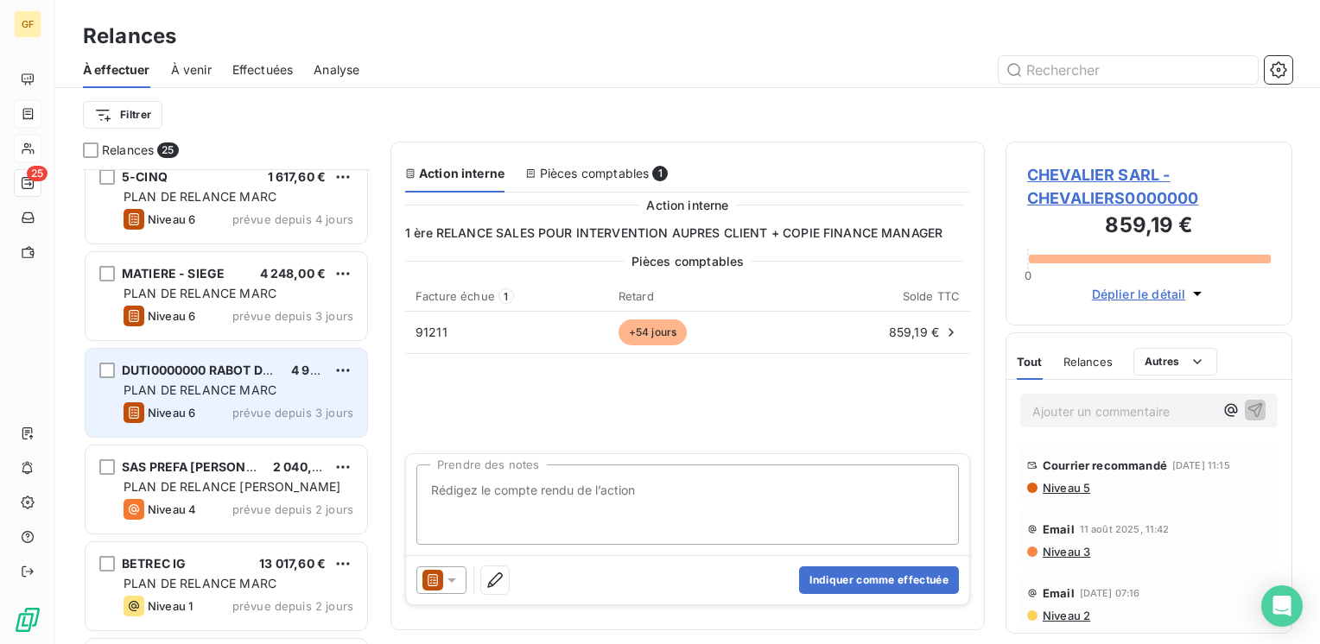
click at [286, 409] on span "prévue depuis 3 jours" at bounding box center [292, 413] width 121 height 14
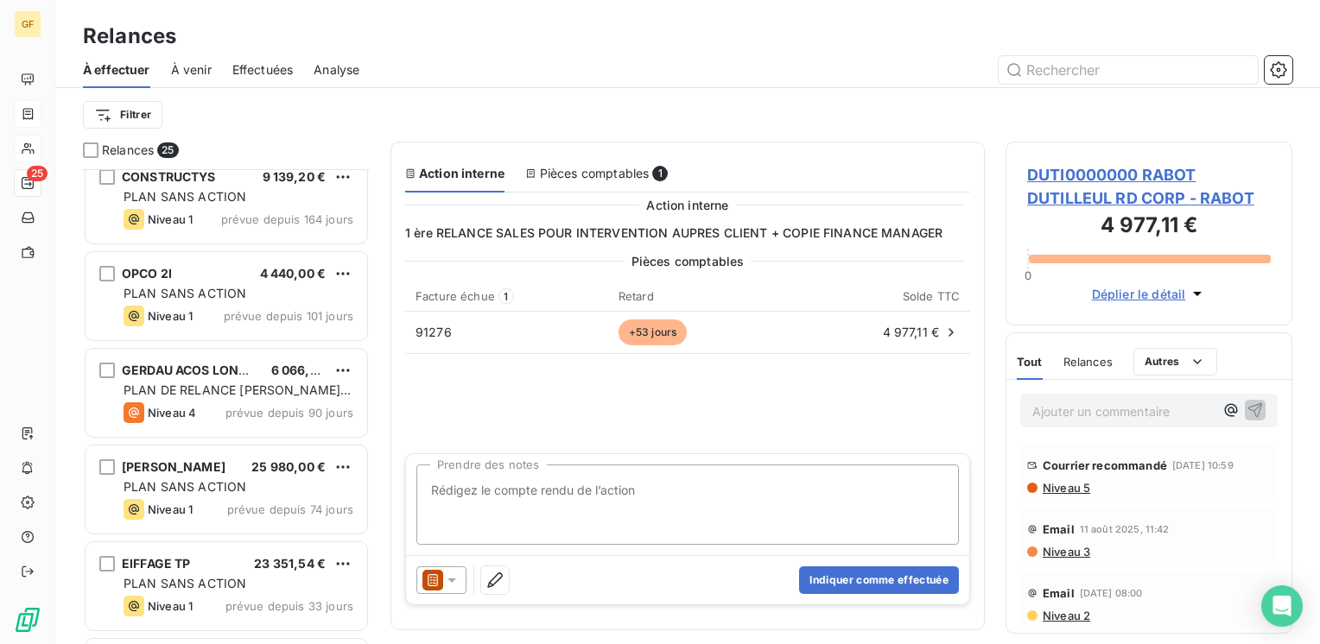
scroll to position [173, 0]
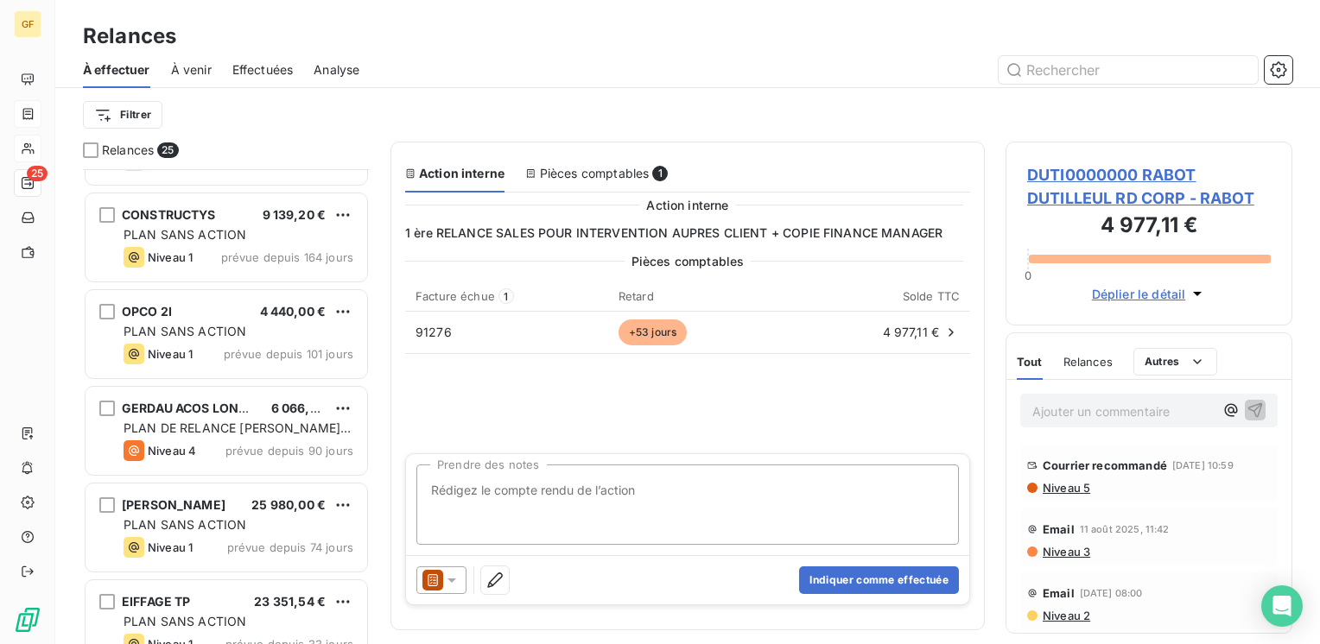
click at [530, 490] on textarea "Prendre des notes" at bounding box center [687, 505] width 542 height 80
type textarea "@"
drag, startPoint x: 443, startPoint y: 485, endPoint x: 408, endPoint y: 495, distance: 36.7
click at [408, 495] on div "@ Prendre des notes" at bounding box center [687, 504] width 563 height 101
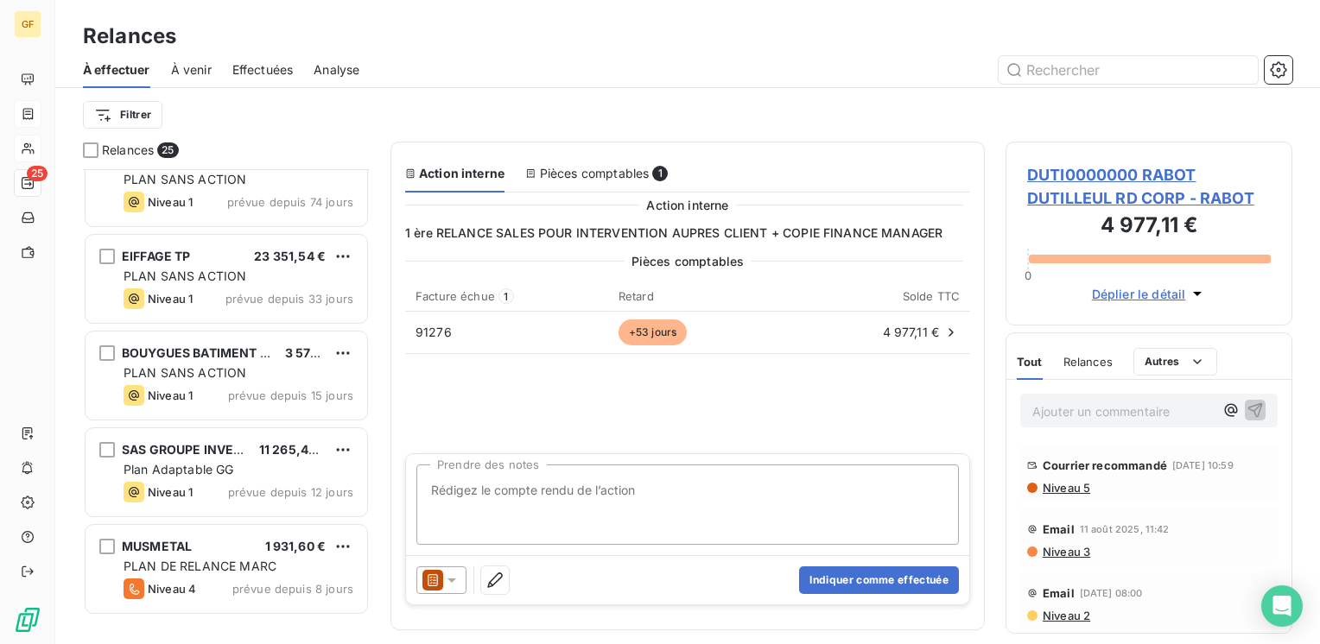
scroll to position [0, 0]
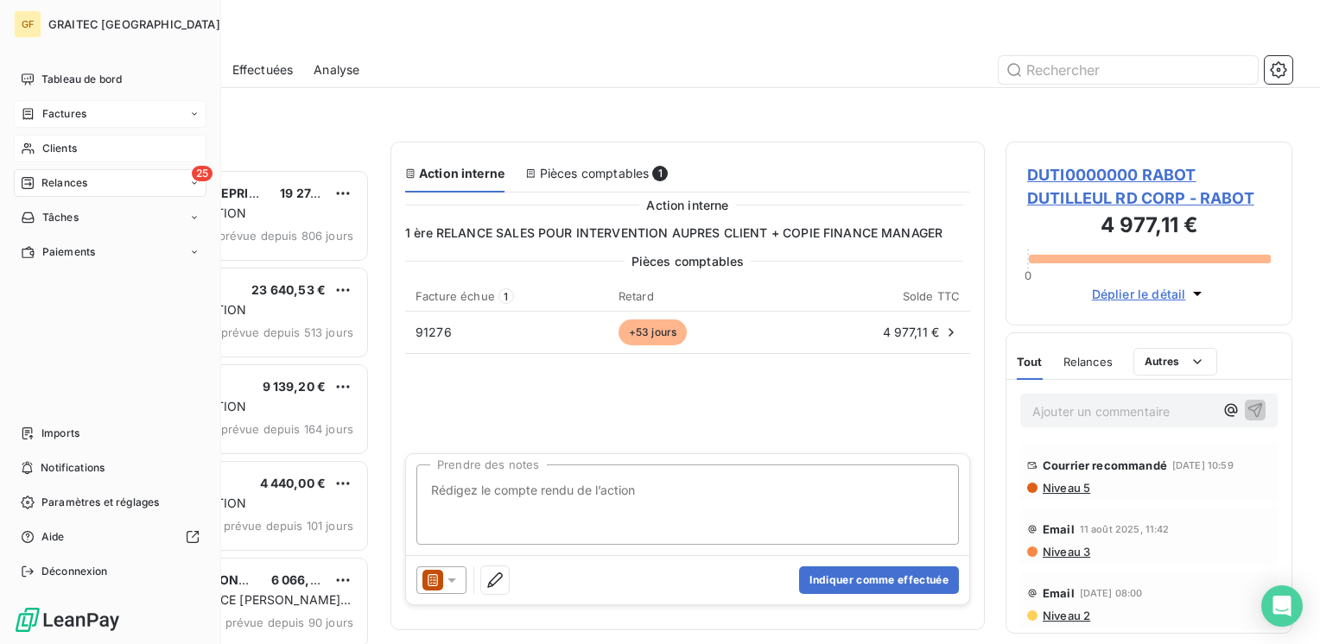
click at [59, 177] on span "Relances" at bounding box center [64, 183] width 46 height 16
click at [73, 108] on span "Factures" at bounding box center [64, 114] width 44 height 16
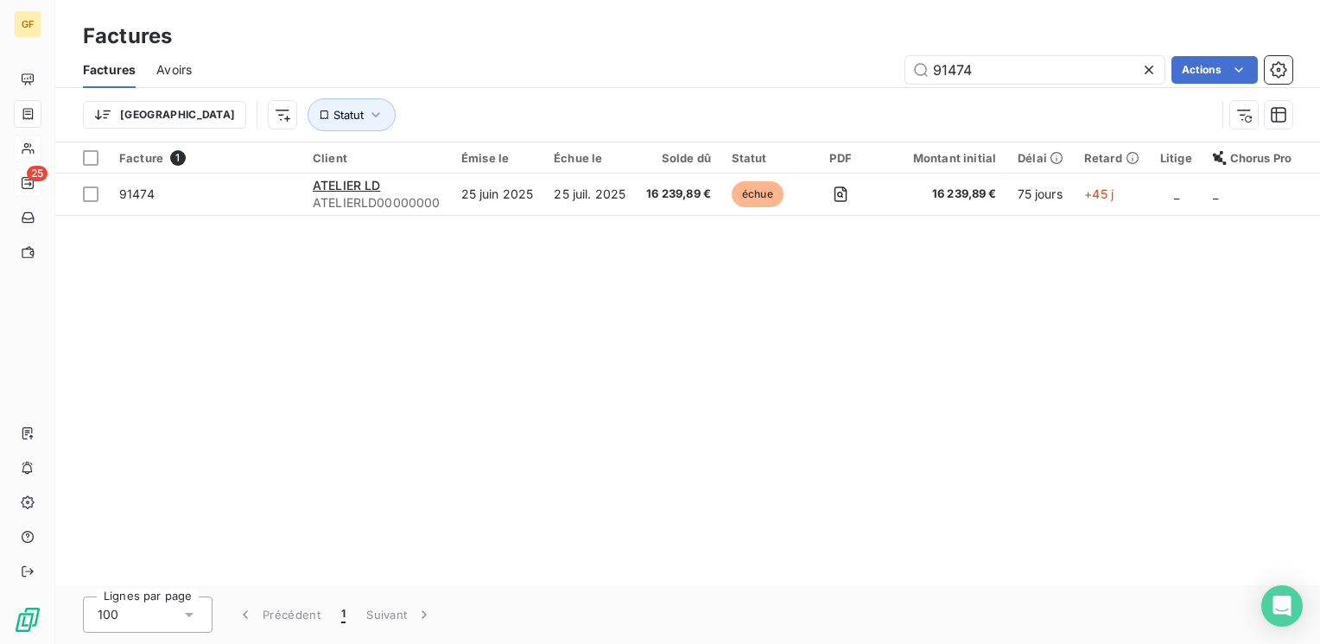
drag, startPoint x: 1037, startPoint y: 71, endPoint x: 885, endPoint y: 85, distance: 152.7
click at [885, 85] on div "Factures Avoirs 91474 Actions" at bounding box center [687, 70] width 1265 height 36
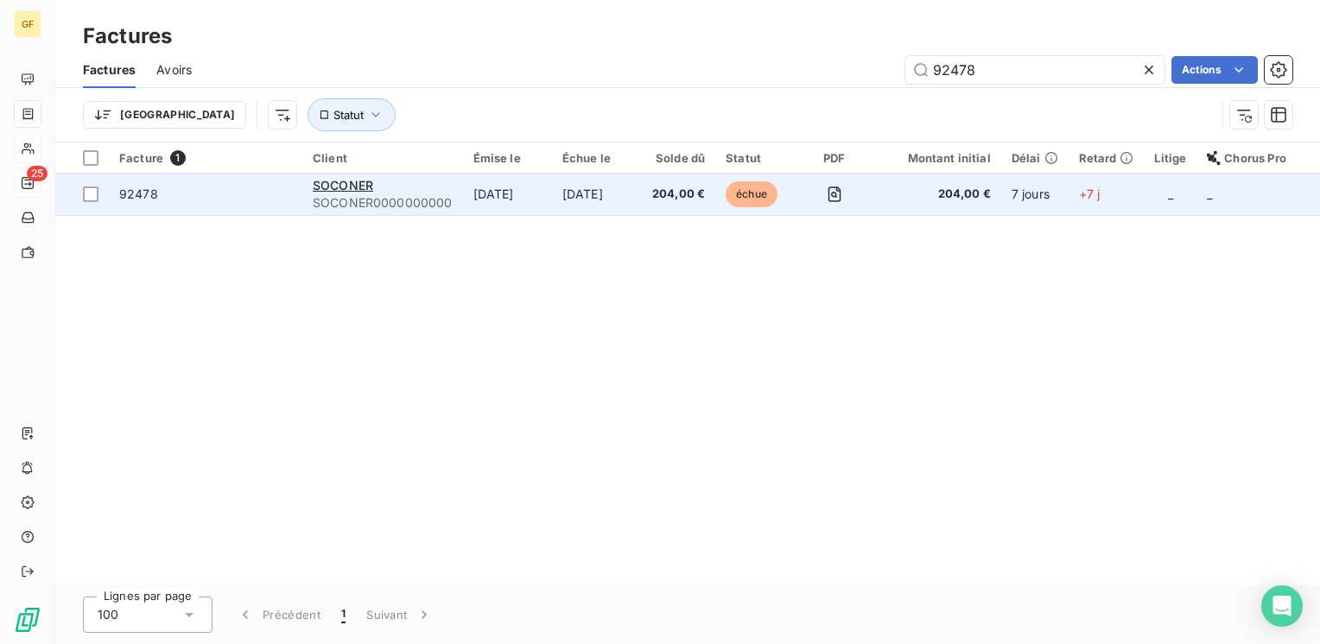
type input "92478"
click at [525, 195] on td "[DATE]" at bounding box center [507, 194] width 89 height 41
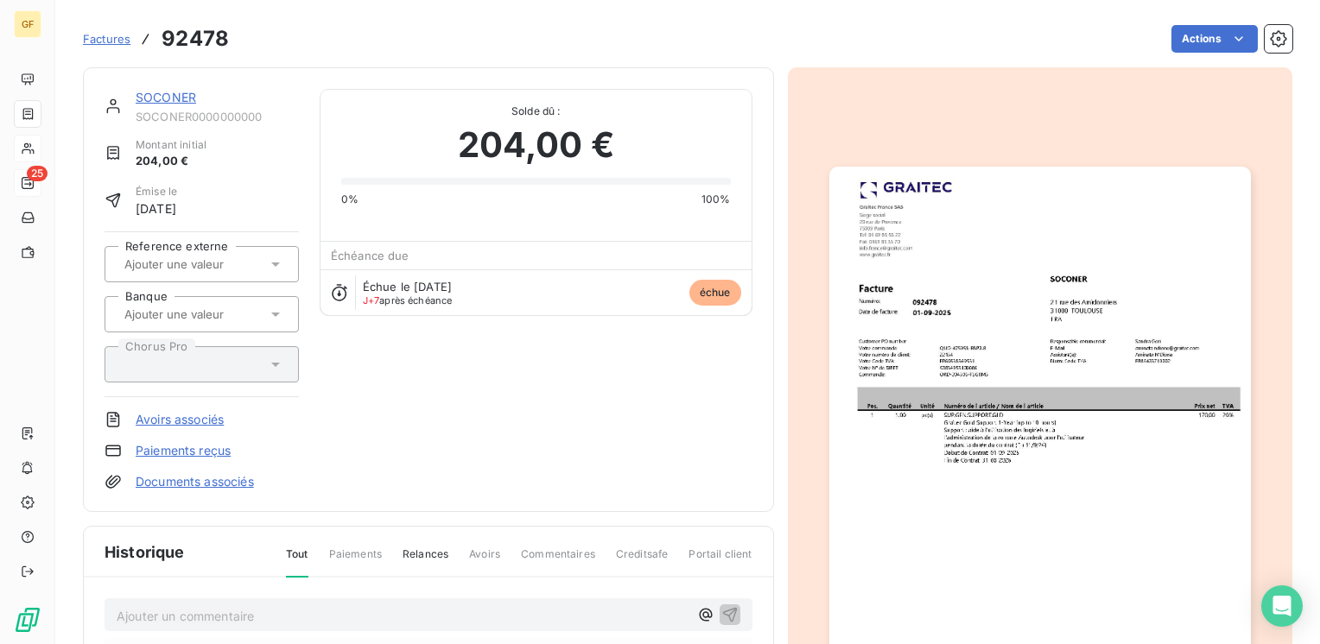
drag, startPoint x: 190, startPoint y: 105, endPoint x: 174, endPoint y: 99, distance: 16.7
click at [190, 105] on div "SOCONER" at bounding box center [217, 97] width 163 height 17
click at [174, 98] on link "SOCONER" at bounding box center [166, 97] width 60 height 15
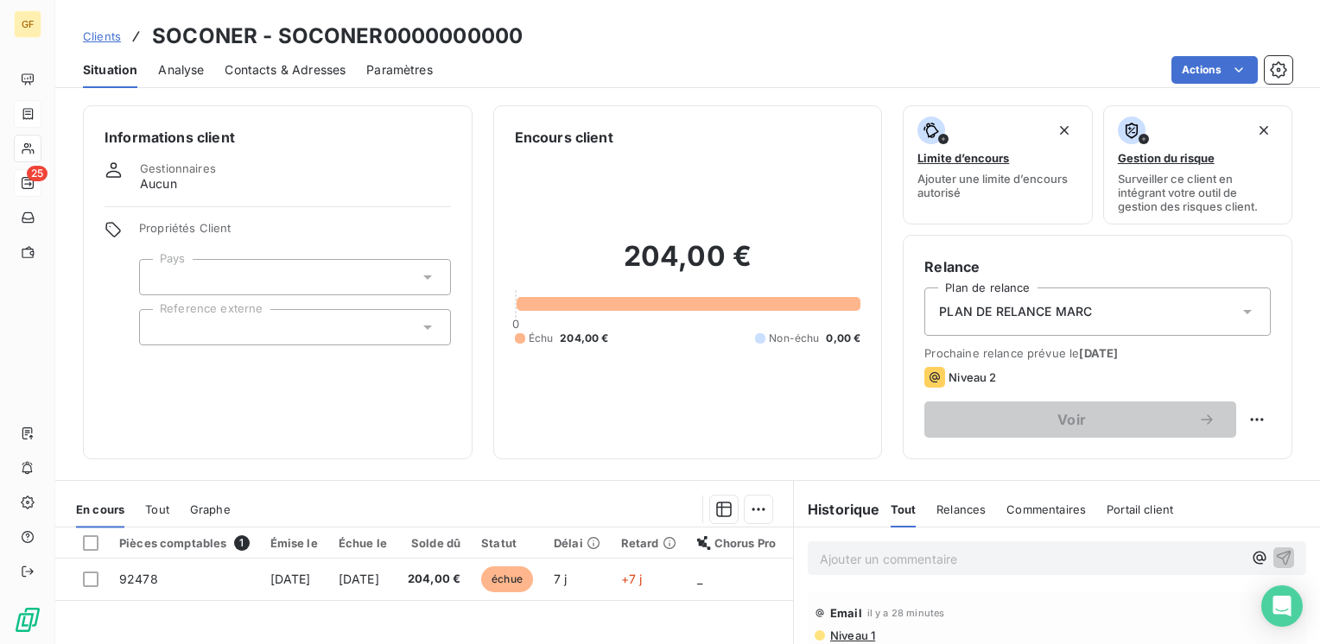
scroll to position [266, 0]
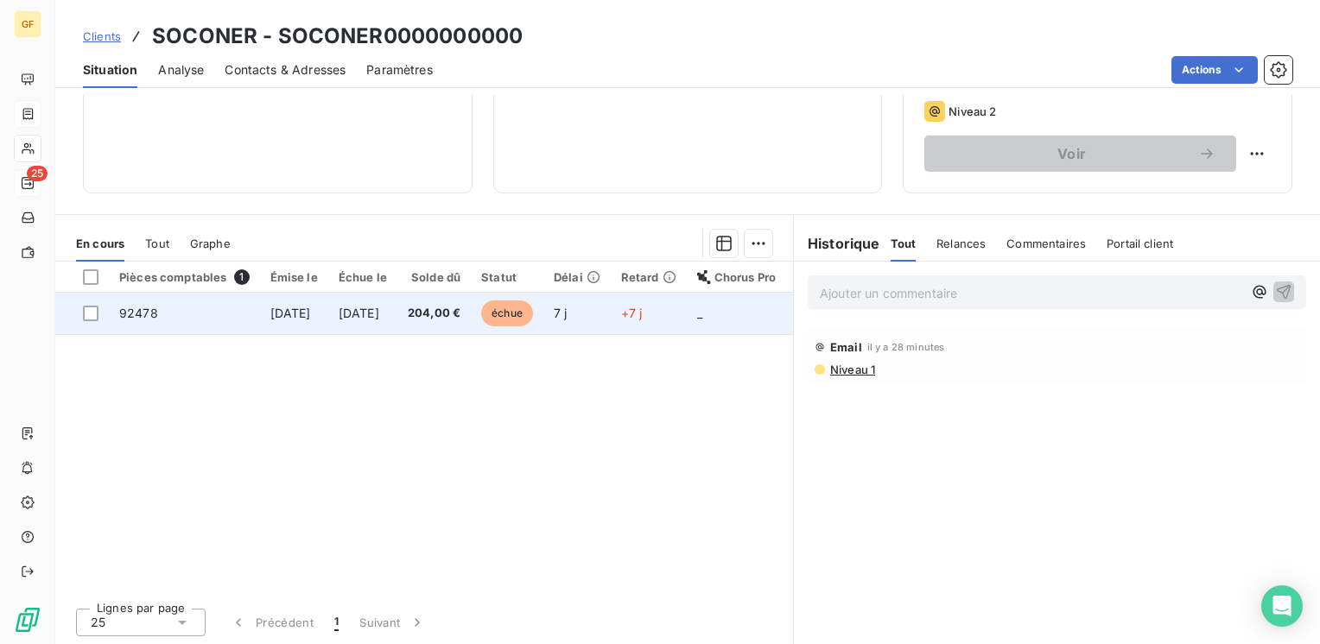
click at [397, 318] on td "[DATE]" at bounding box center [362, 313] width 69 height 41
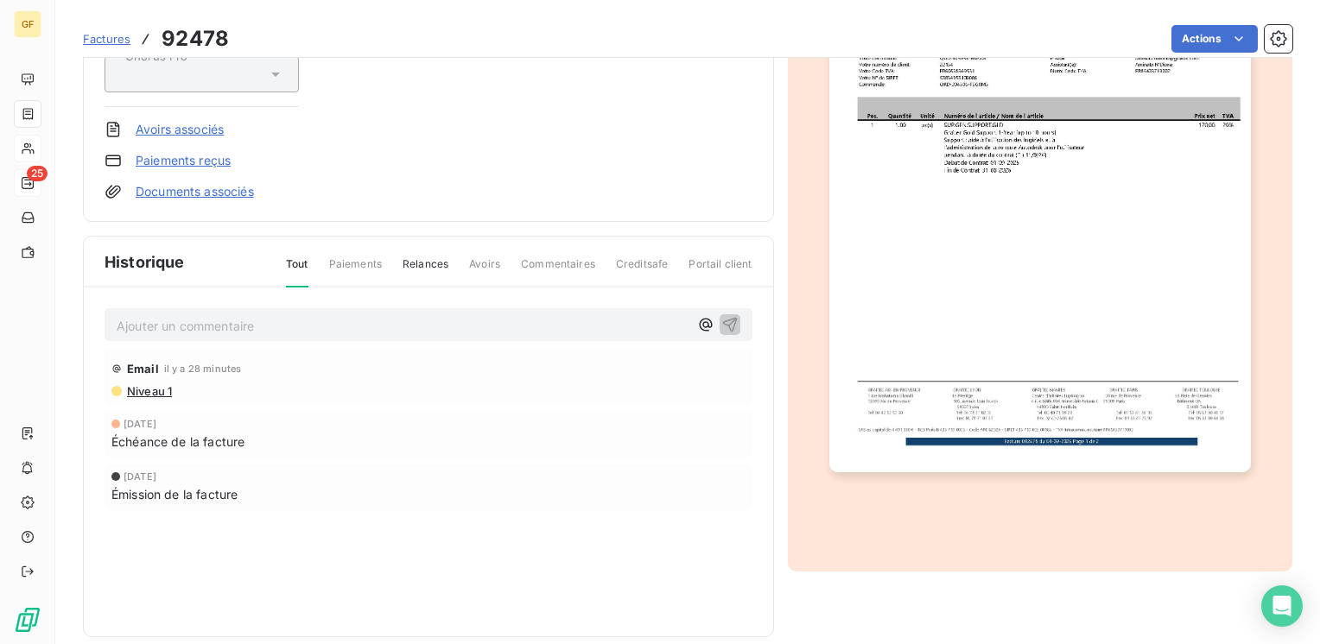
scroll to position [310, 0]
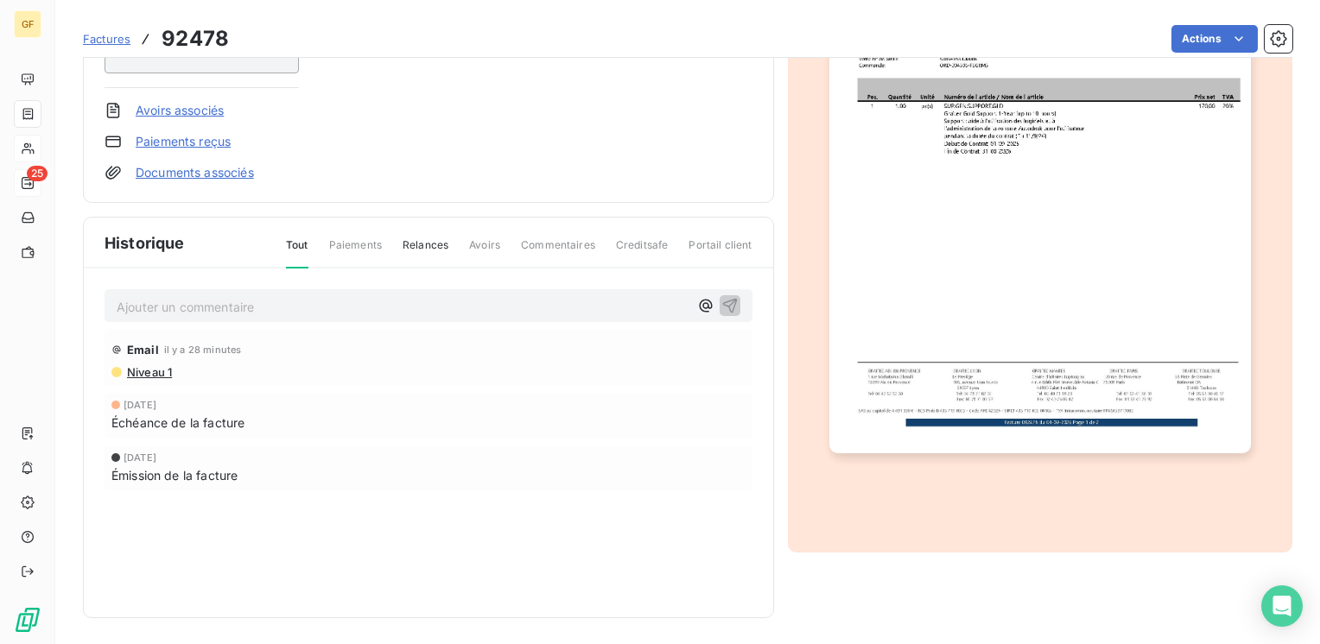
click at [943, 278] on img "button" at bounding box center [1040, 154] width 422 height 595
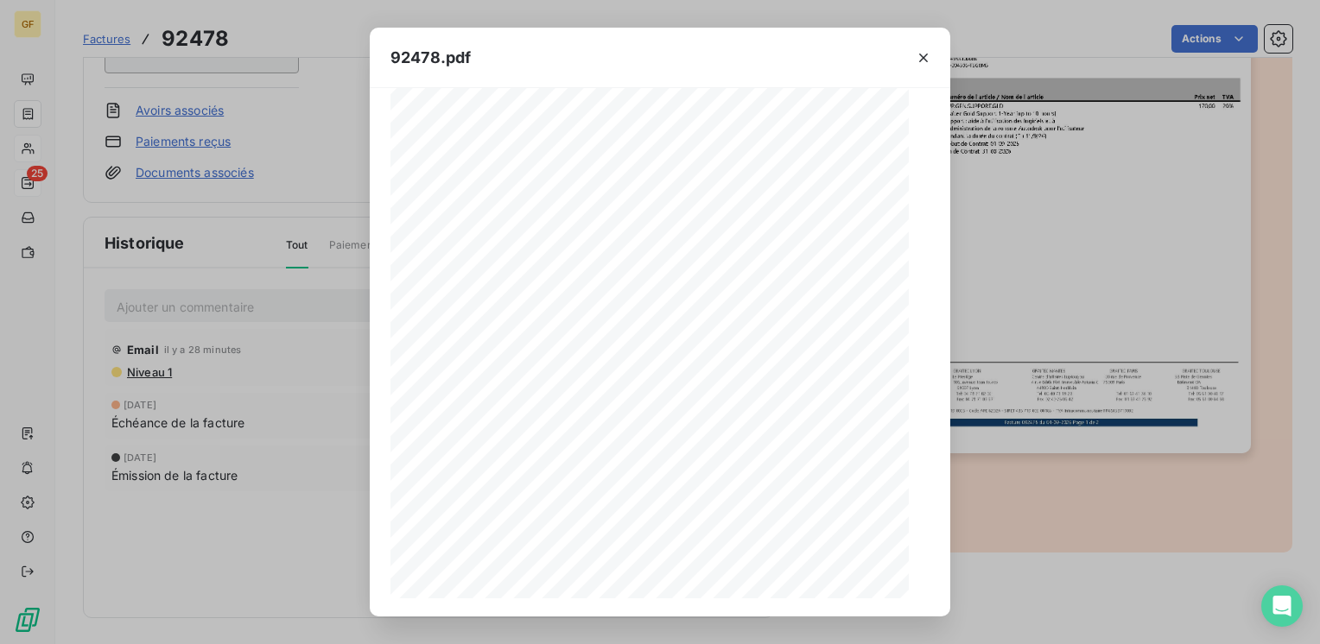
scroll to position [244, 0]
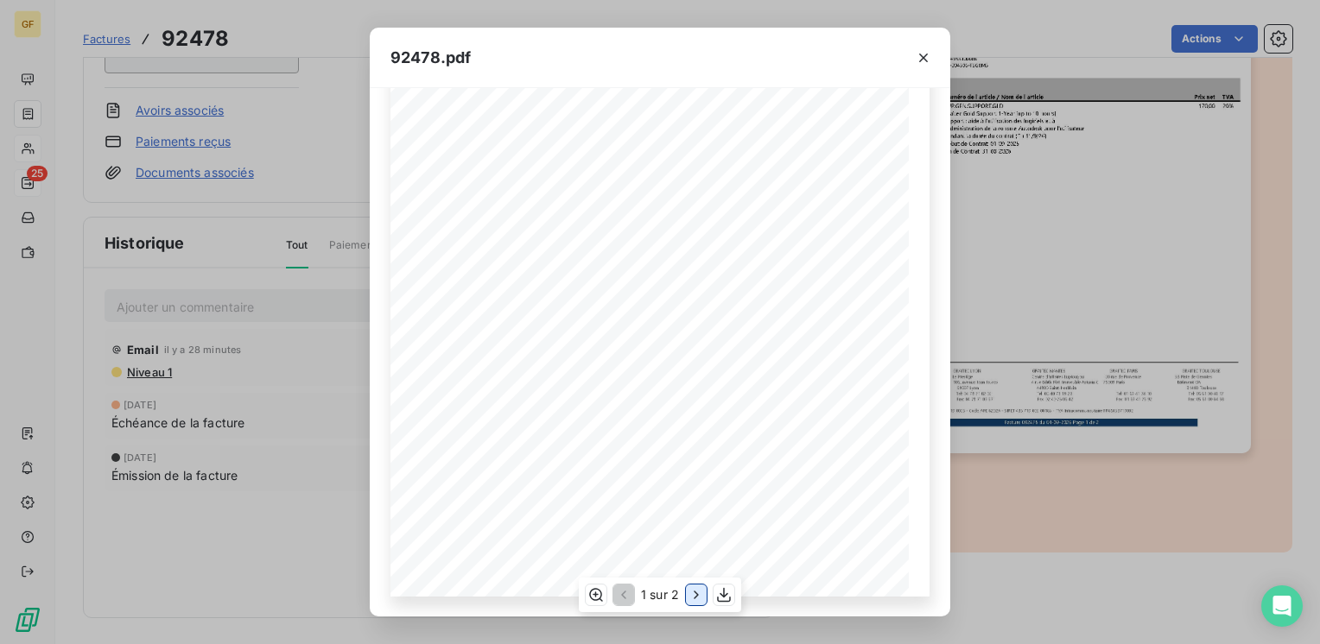
click at [695, 589] on icon "button" at bounding box center [696, 595] width 17 height 17
click at [921, 49] on icon "button" at bounding box center [923, 57] width 17 height 17
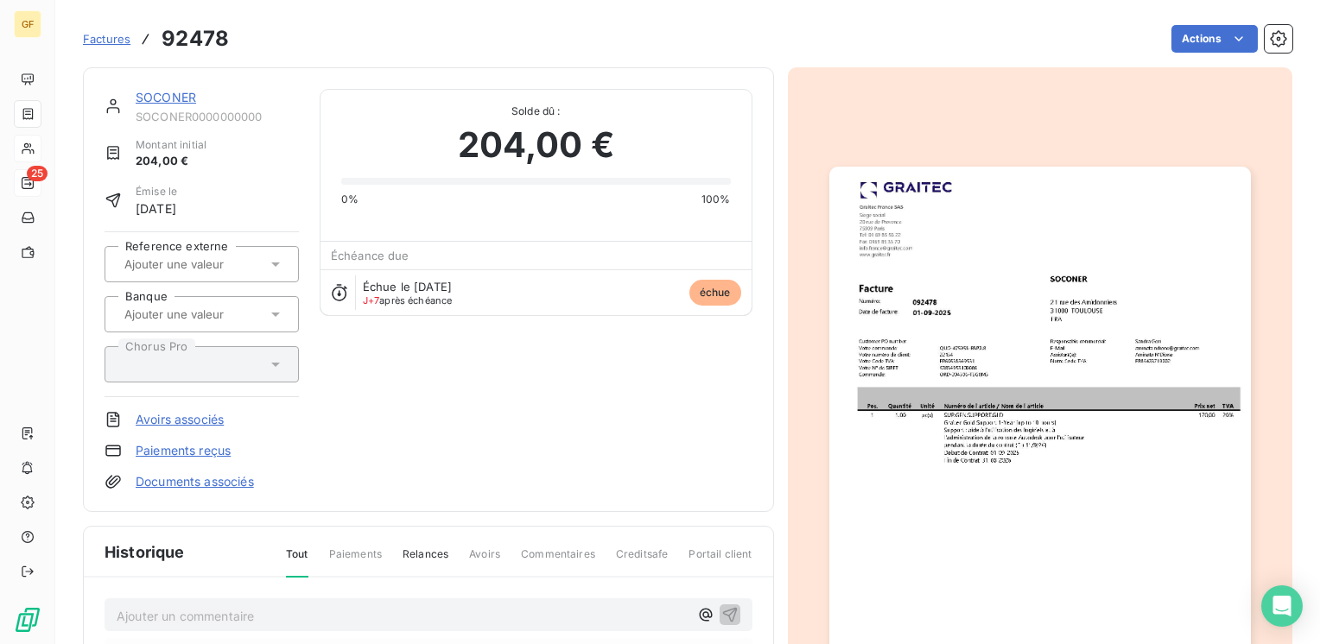
click at [170, 97] on link "SOCONER" at bounding box center [166, 97] width 60 height 15
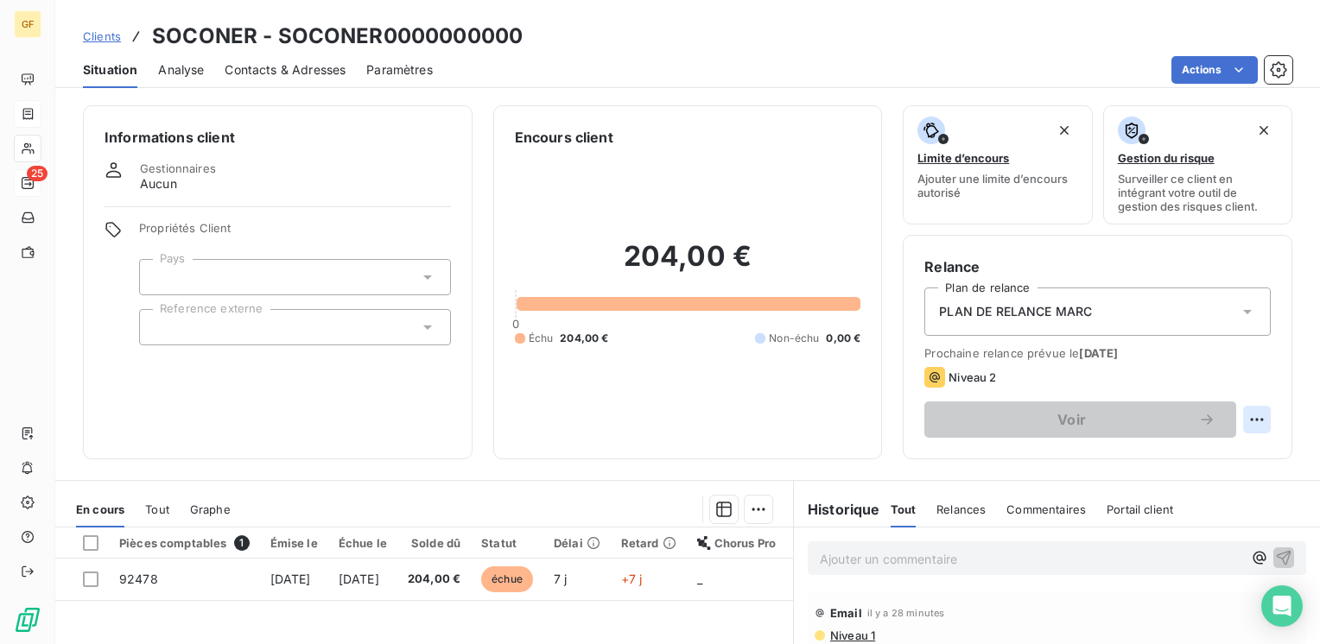
click at [1237, 416] on html "GF 25 Clients SOCONER - SOCONER0000000000 Situation Analyse Contacts & Adresses…" at bounding box center [660, 322] width 1320 height 644
click at [571, 429] on html "GF 25 Clients SOCONER - SOCONER0000000000 Situation Analyse Contacts & Adresses…" at bounding box center [660, 322] width 1320 height 644
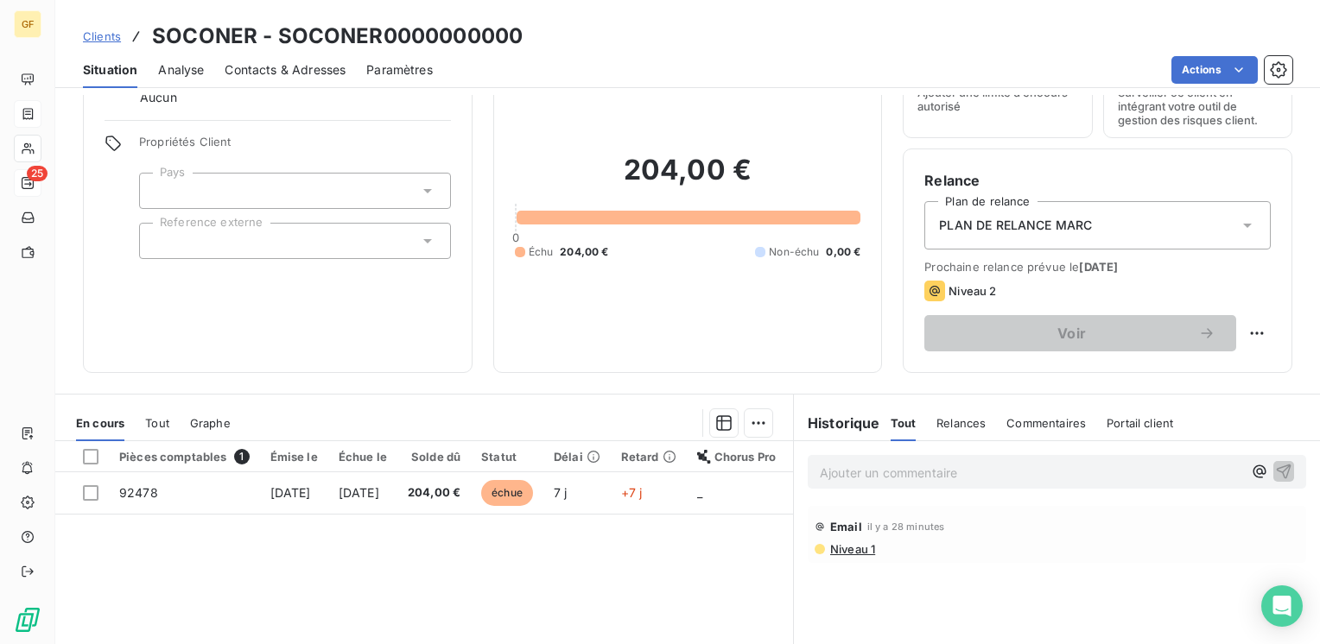
scroll to position [173, 0]
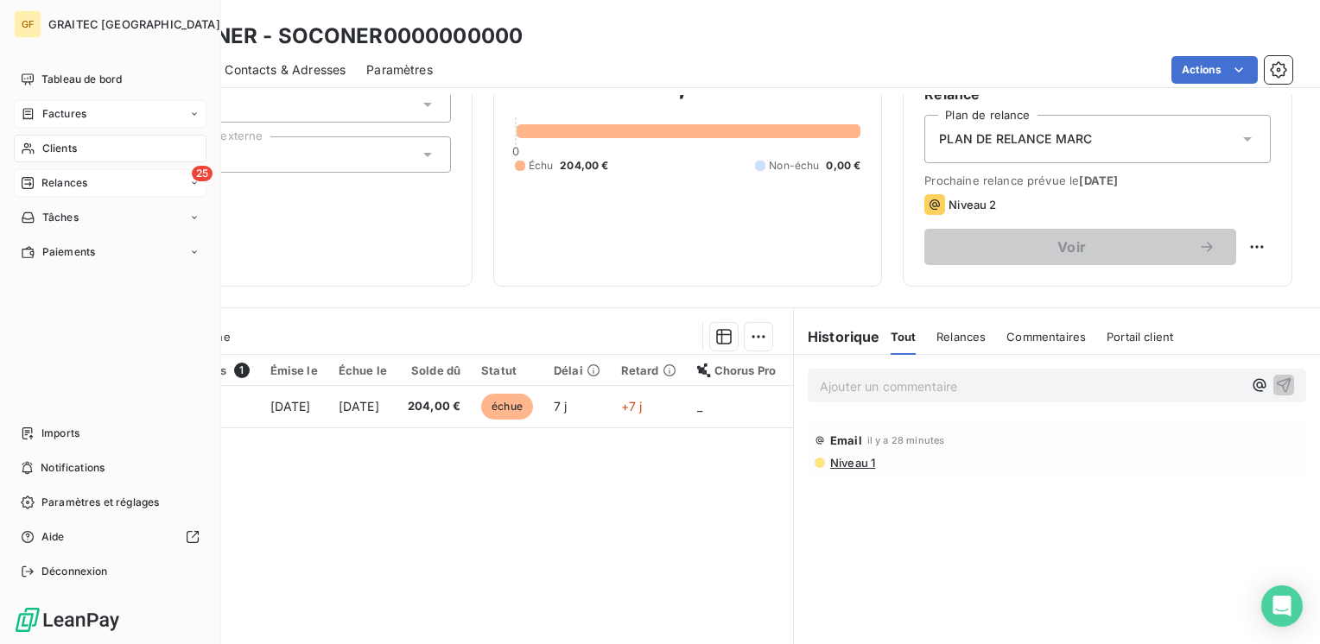
click at [58, 112] on span "Factures" at bounding box center [64, 114] width 44 height 16
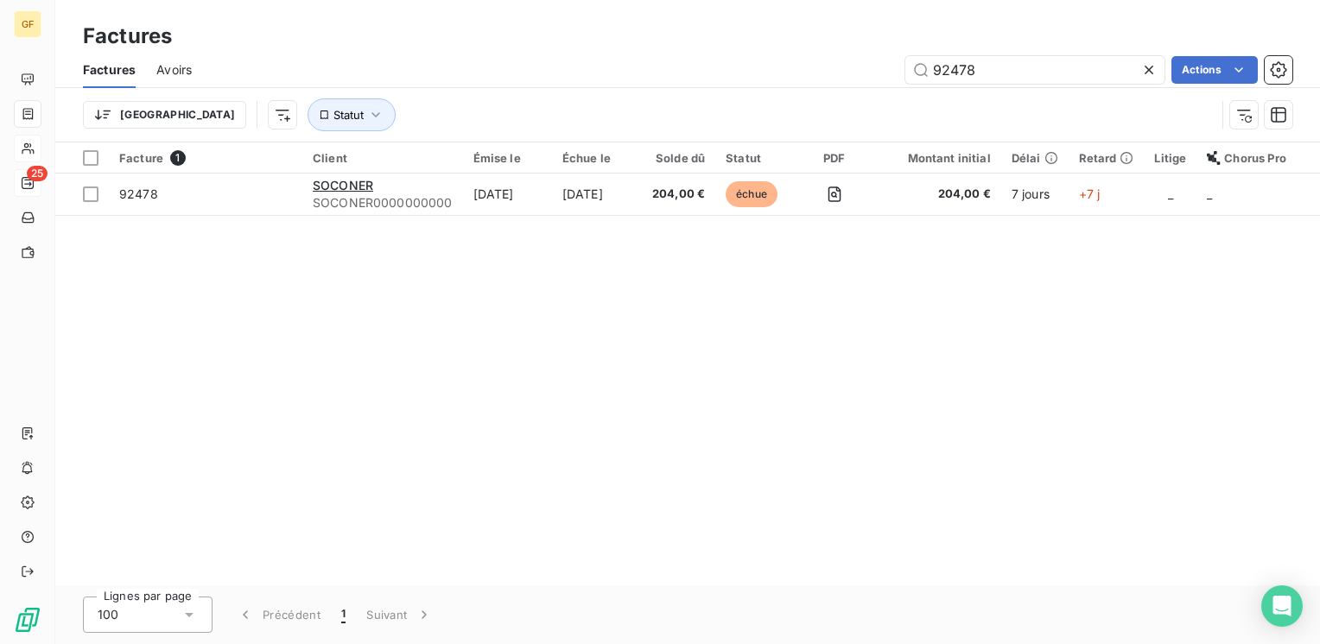
drag, startPoint x: 998, startPoint y: 63, endPoint x: 767, endPoint y: 94, distance: 232.7
click at [768, 98] on div "Factures Avoirs 92478 Actions Trier Statut" at bounding box center [687, 97] width 1265 height 90
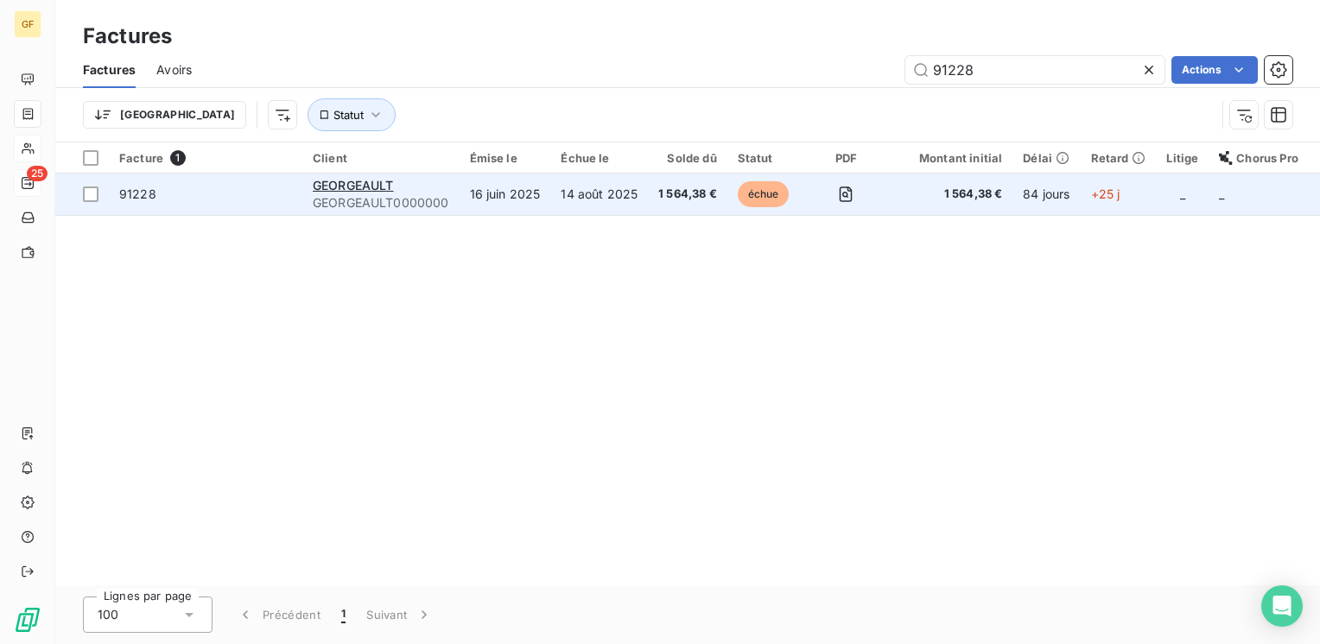
type input "91228"
click at [409, 196] on span "GEORGEAULT0000000" at bounding box center [381, 202] width 136 height 17
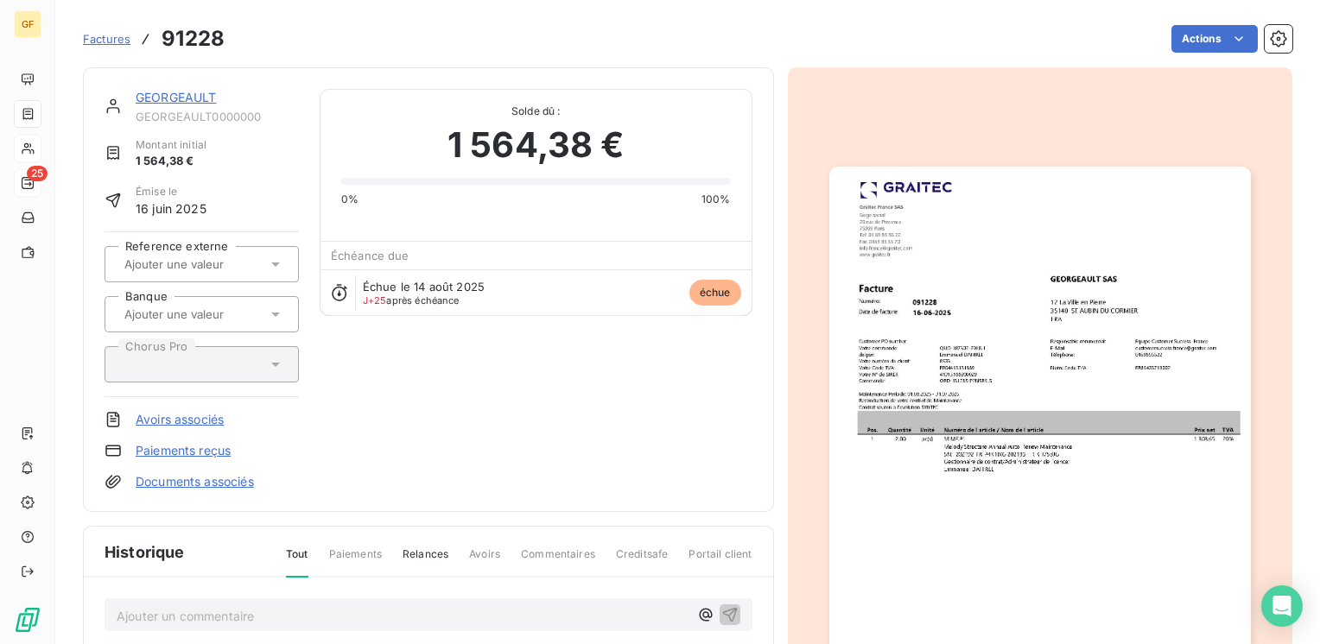
click at [197, 95] on link "GEORGEAULT" at bounding box center [176, 97] width 81 height 15
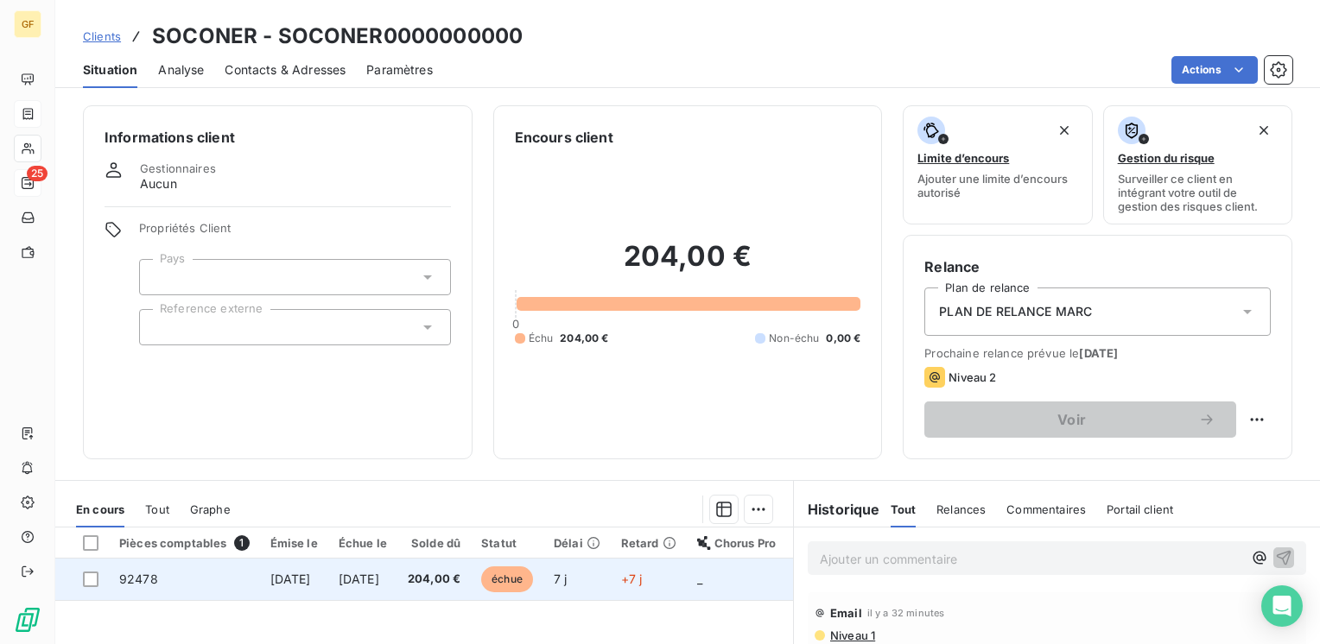
click at [379, 583] on span "[DATE]" at bounding box center [359, 579] width 41 height 15
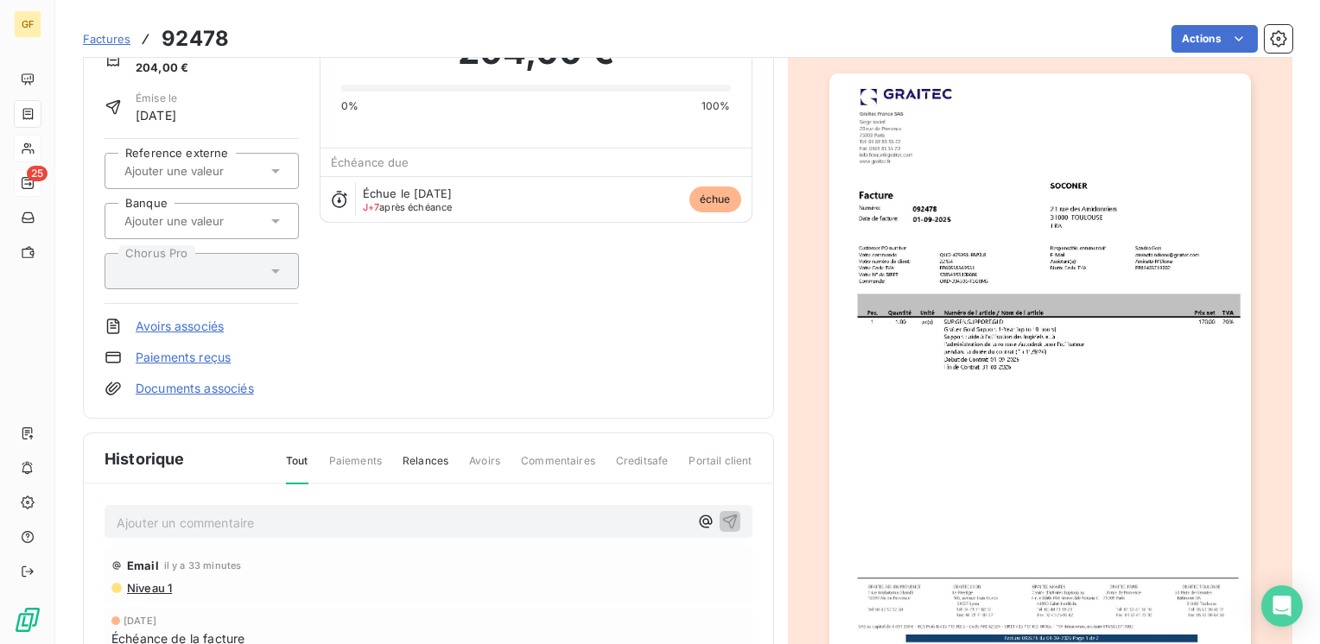
scroll to position [259, 0]
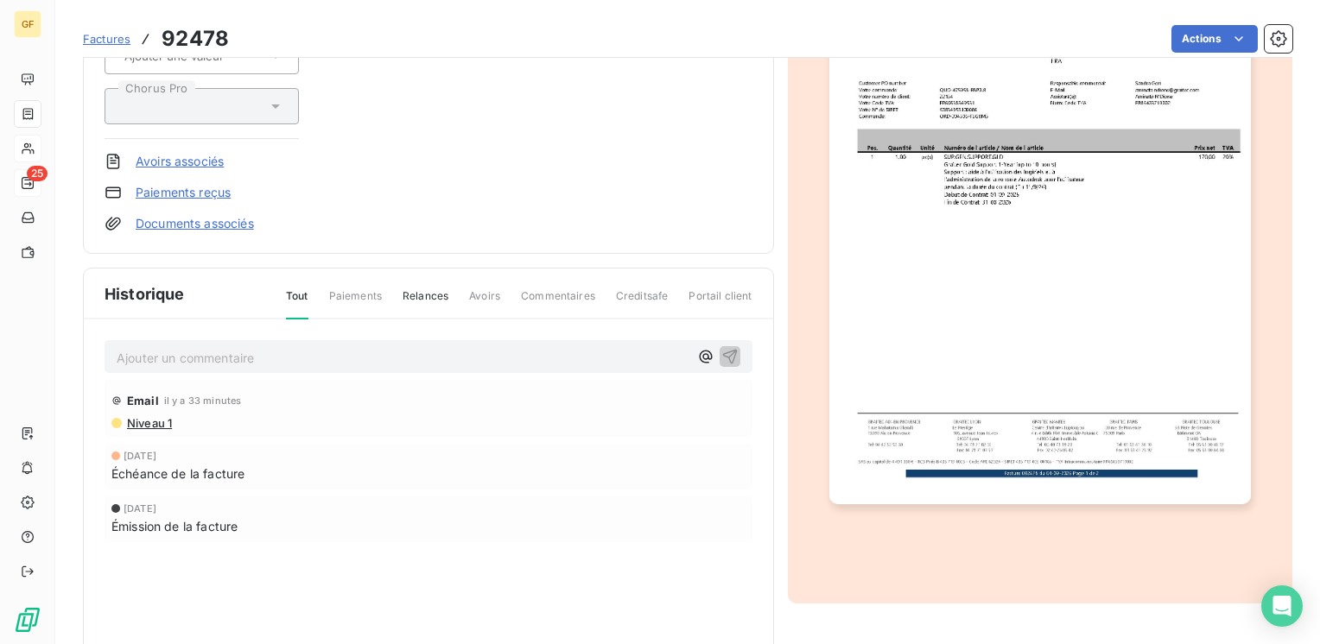
click at [198, 365] on p "Ajouter un commentaire ﻿" at bounding box center [403, 358] width 572 height 22
click at [721, 347] on icon "button" at bounding box center [729, 355] width 17 height 17
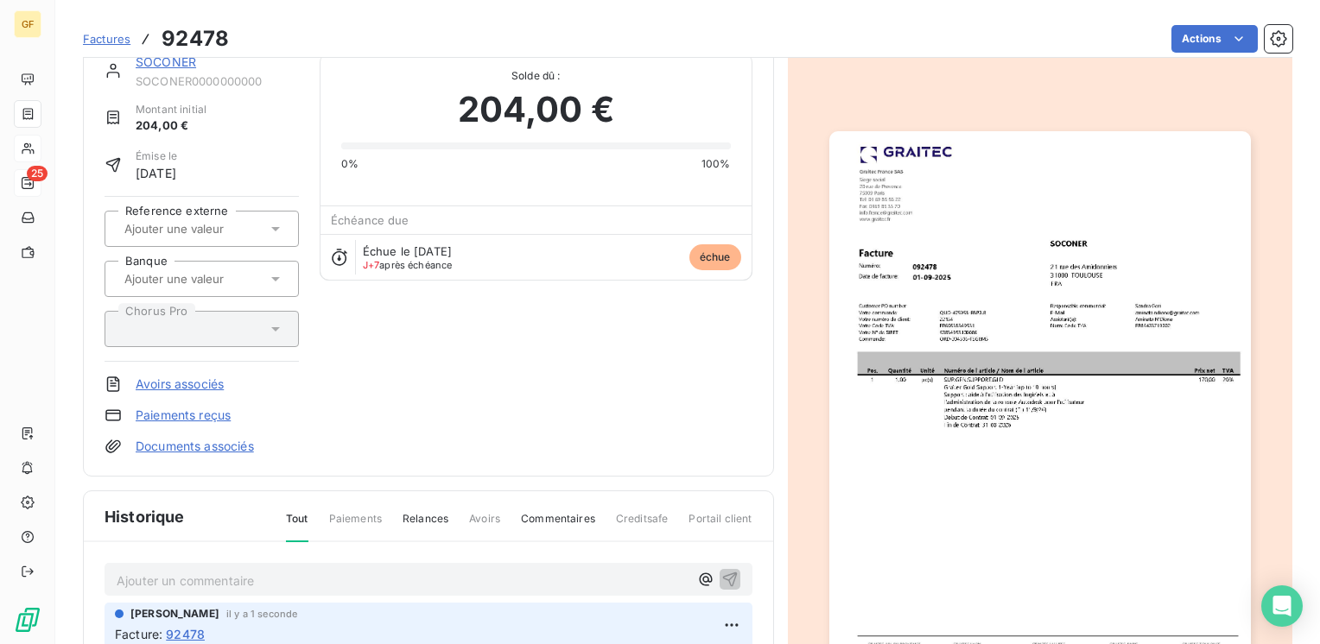
scroll to position [0, 0]
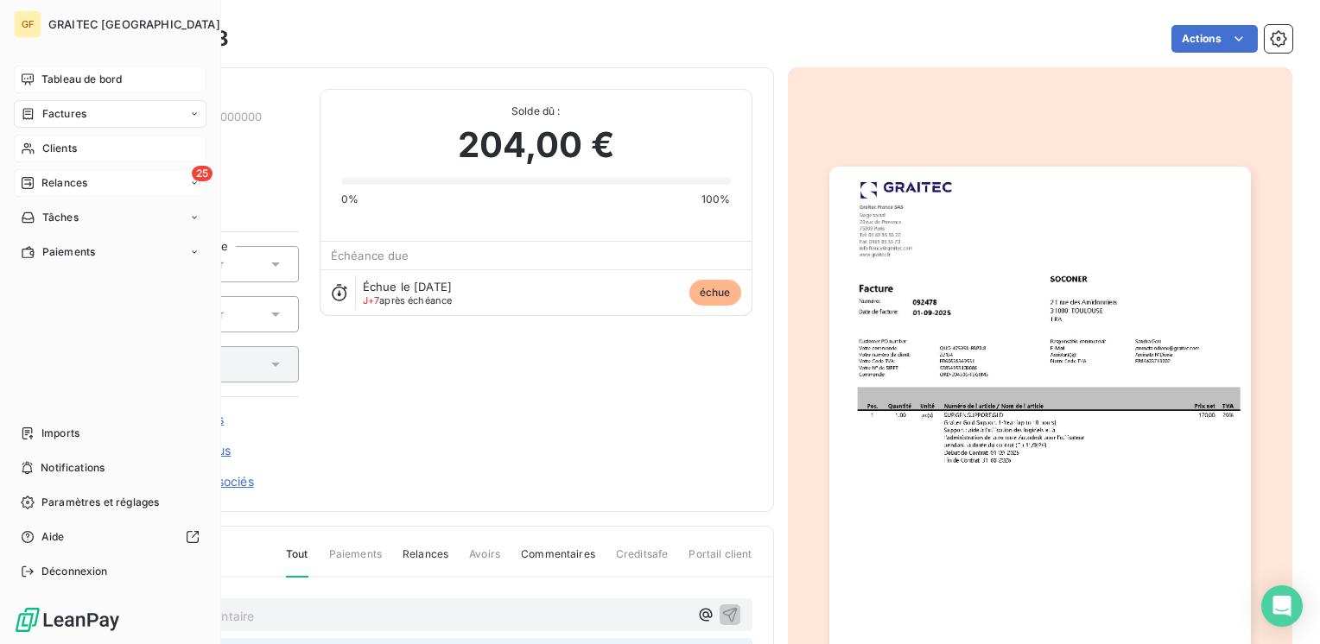
click at [48, 72] on span "Tableau de bord" at bounding box center [81, 80] width 80 height 16
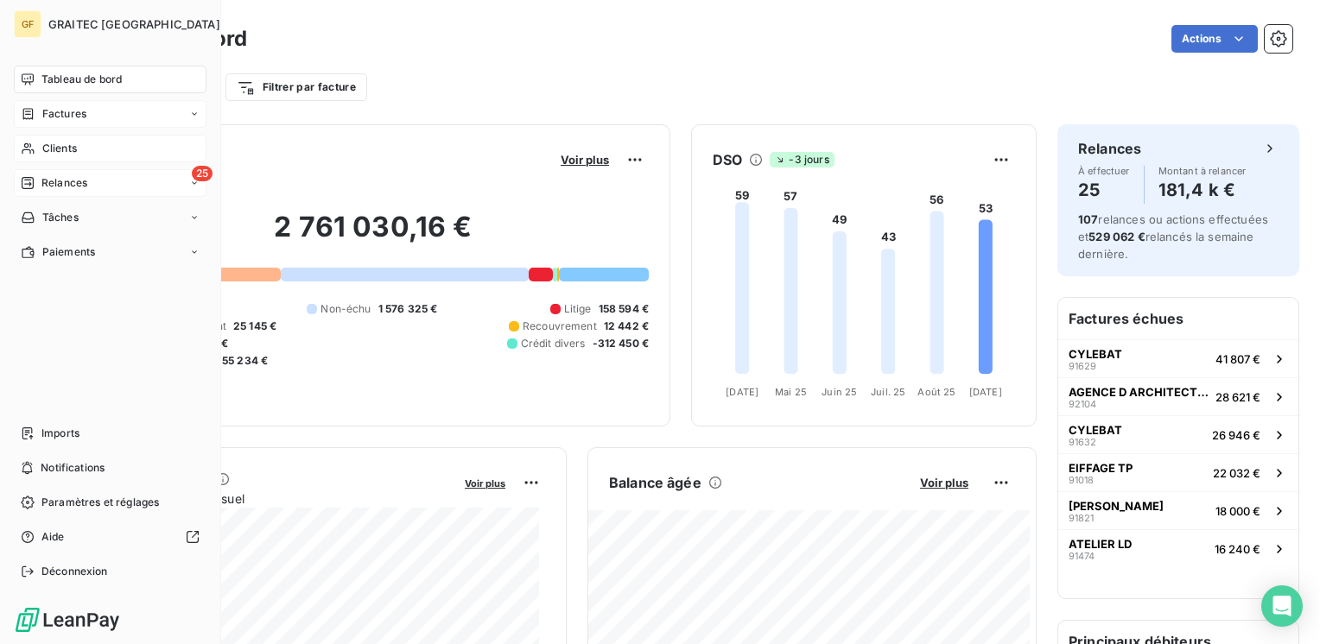
click at [66, 116] on span "Factures" at bounding box center [64, 114] width 44 height 16
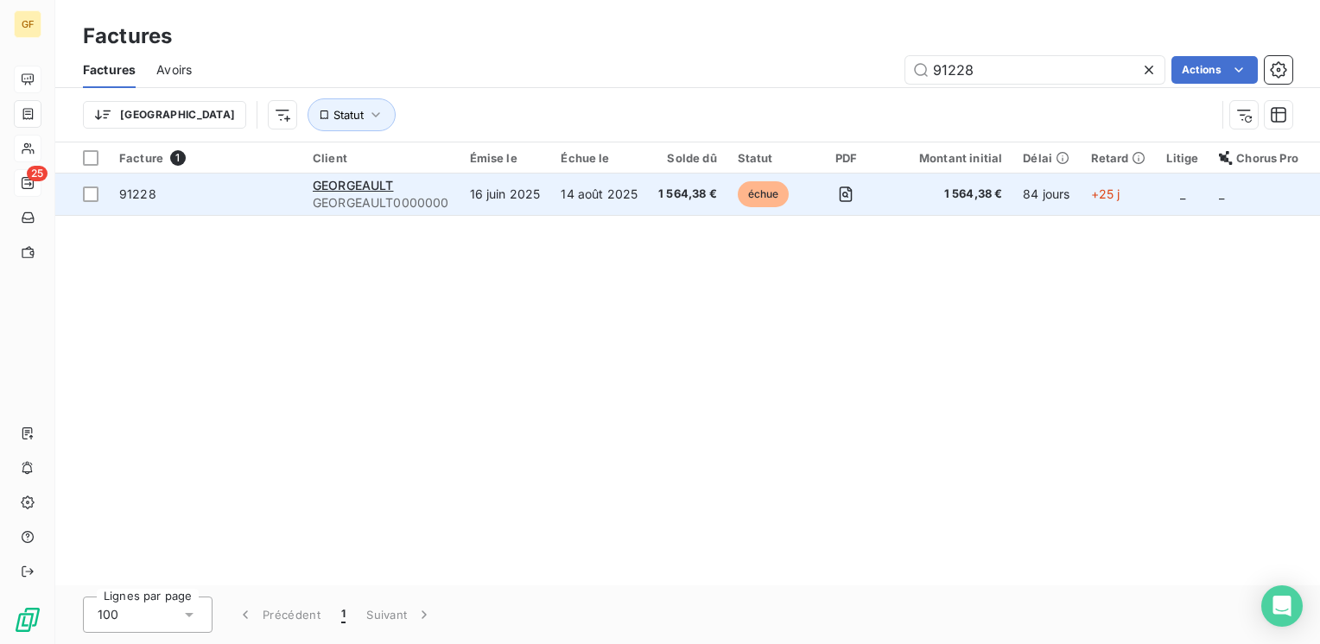
click at [555, 203] on td "14 août 2025" at bounding box center [599, 194] width 98 height 41
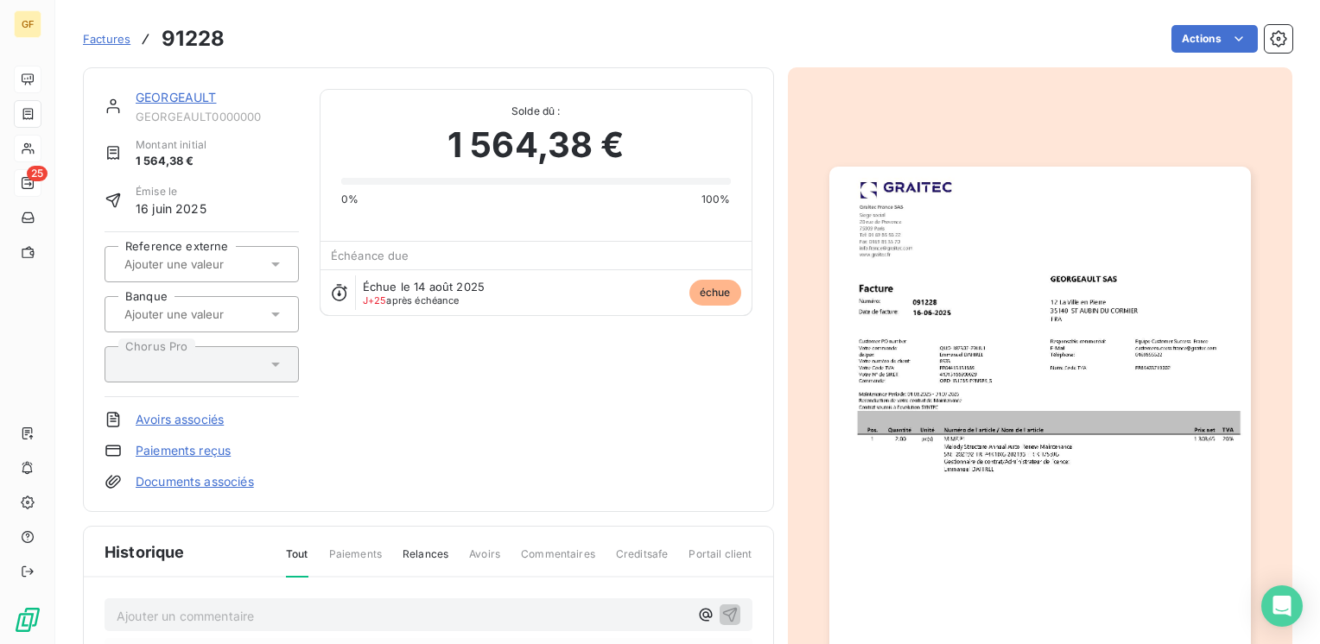
click at [205, 92] on link "GEORGEAULT" at bounding box center [176, 97] width 81 height 15
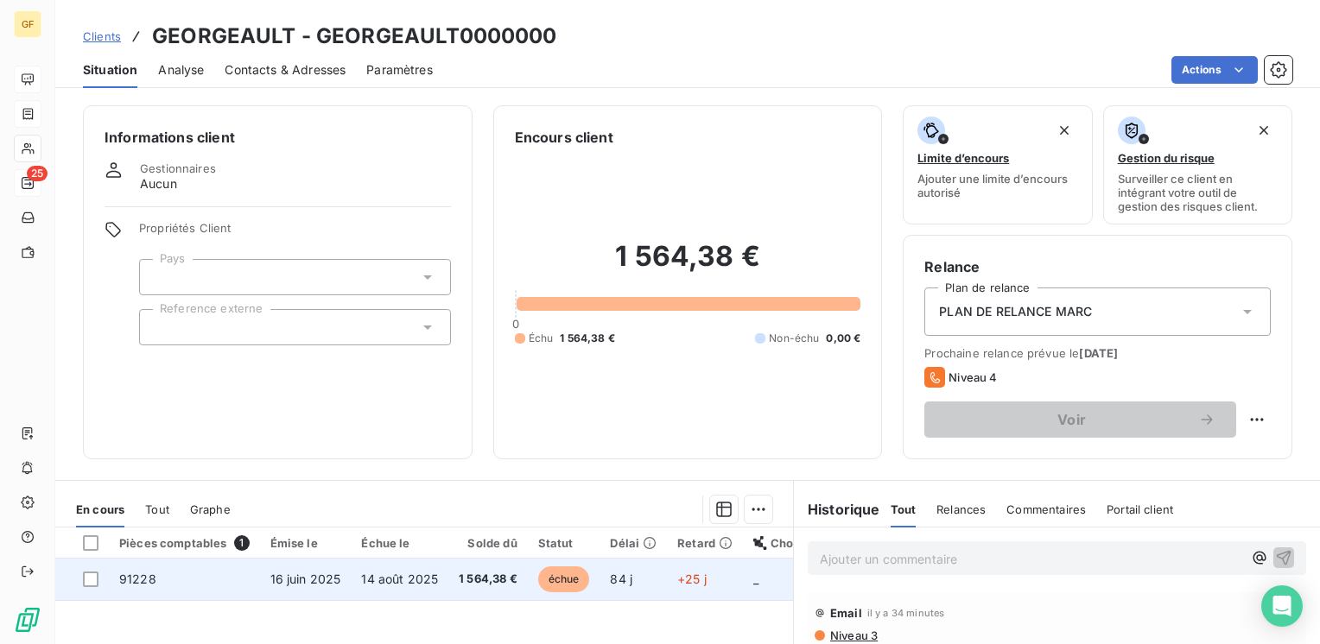
click at [244, 572] on td "91228" at bounding box center [184, 579] width 151 height 41
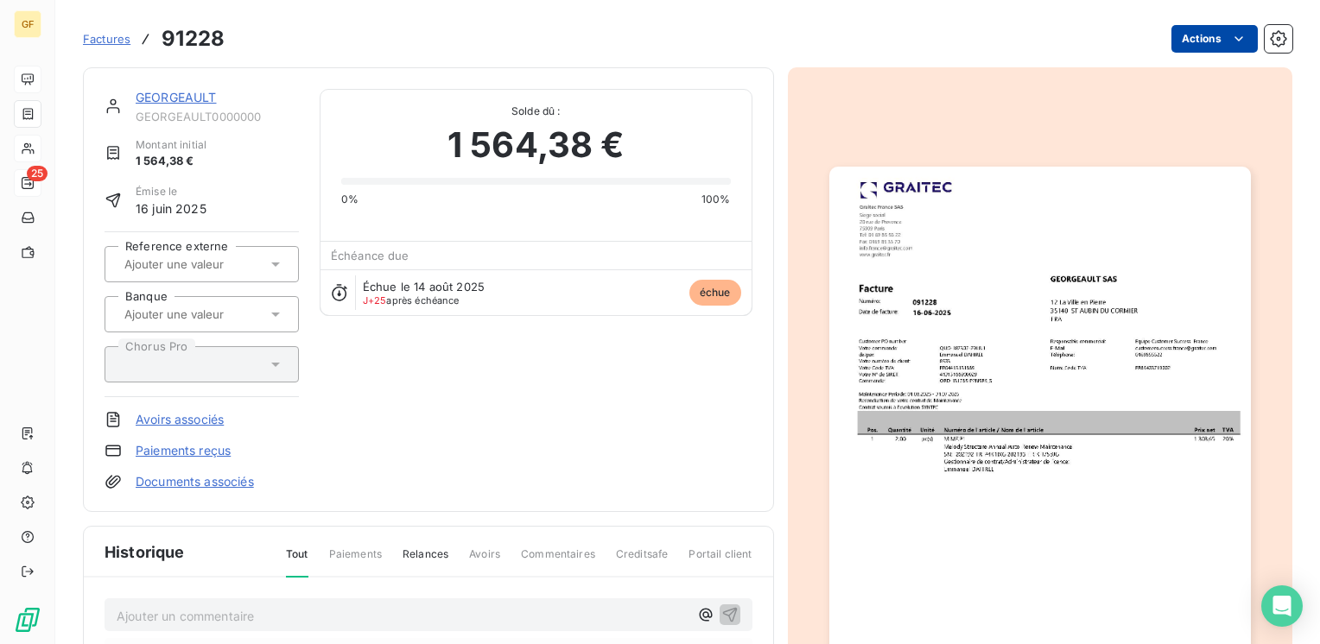
click at [1167, 46] on html "GF 25 Factures 91228 Actions GEORGEAULT GEORGEAULT0000000 Montant initial 1 564…" at bounding box center [660, 322] width 1320 height 644
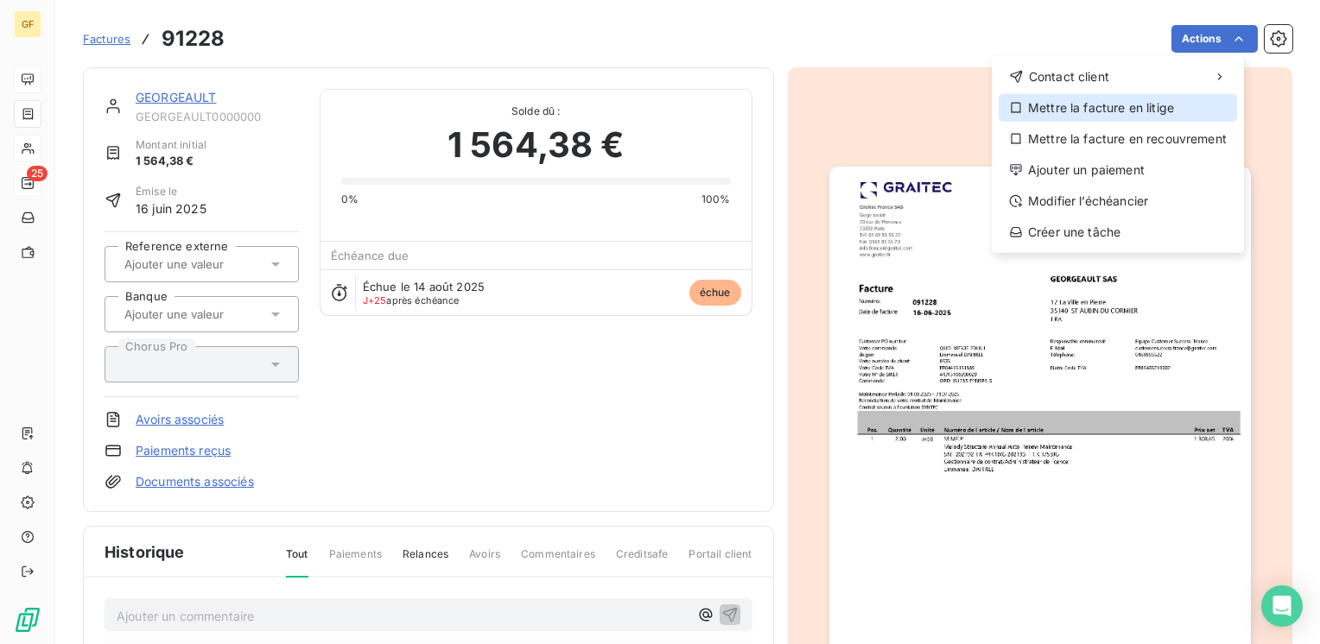
click at [1092, 109] on div "Mettre la facture en litige" at bounding box center [1118, 108] width 238 height 28
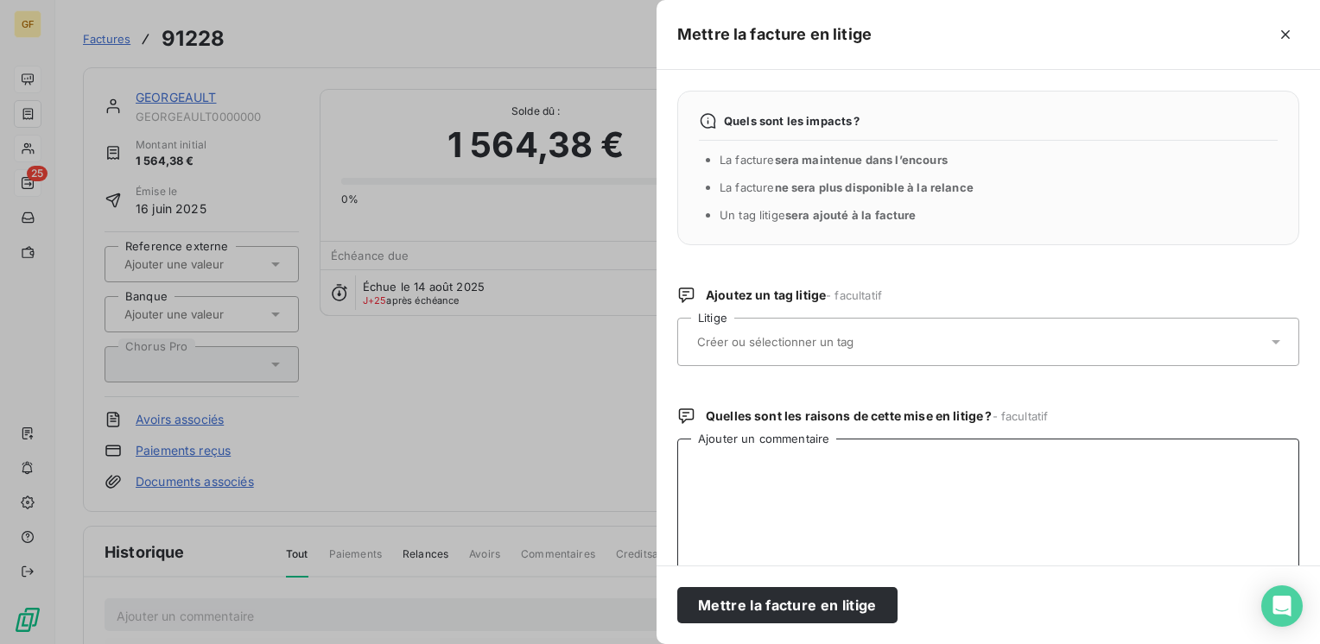
click at [799, 477] on textarea "Ajouter un commentaire" at bounding box center [988, 529] width 622 height 180
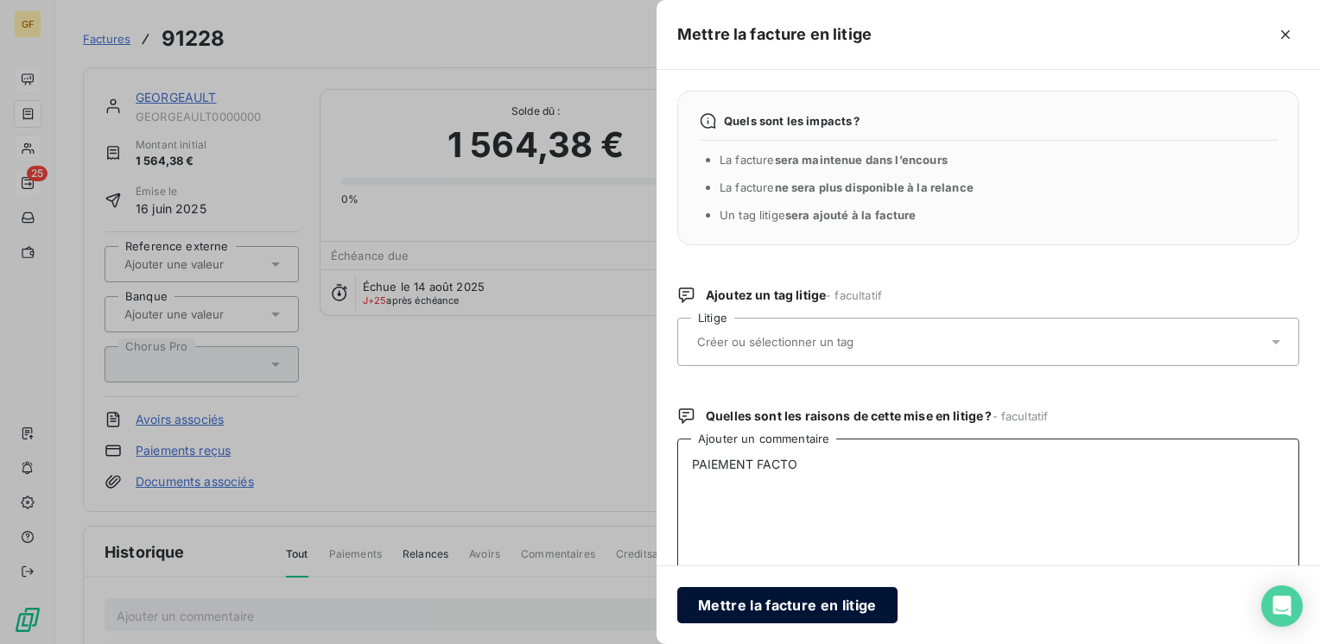
type textarea "PAIEMENT FACTO"
click at [798, 607] on button "Mettre la facture en litige" at bounding box center [787, 605] width 220 height 36
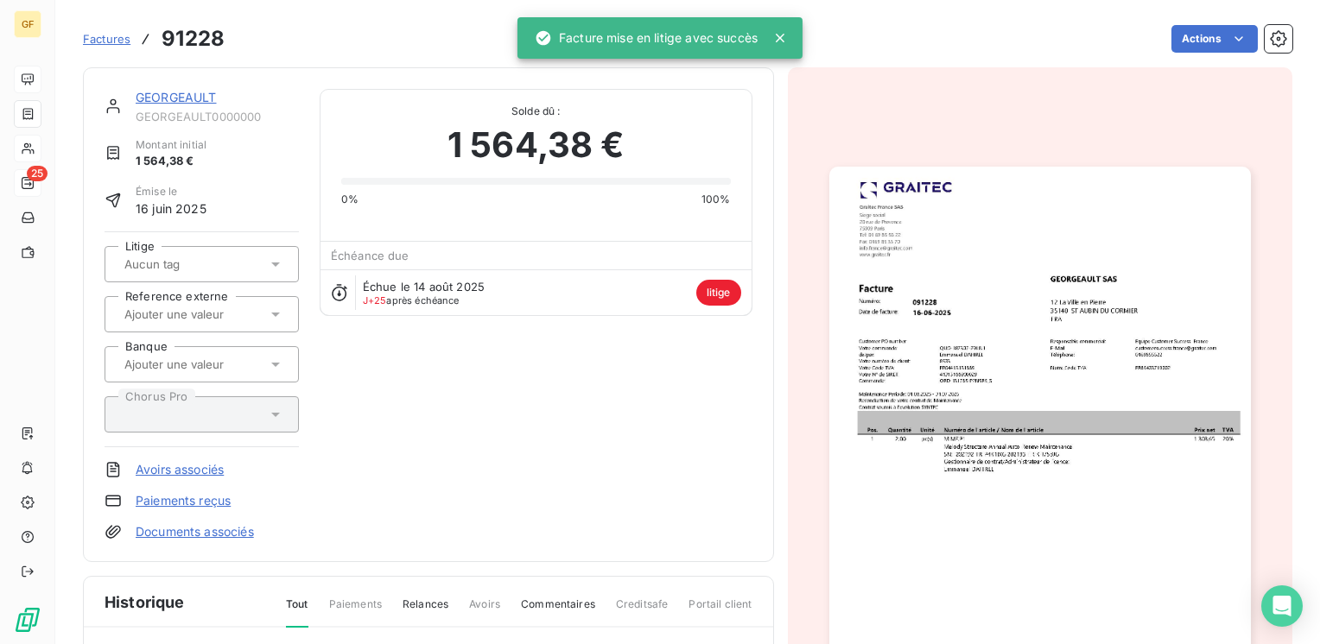
click at [191, 98] on link "GEORGEAULT" at bounding box center [176, 97] width 81 height 15
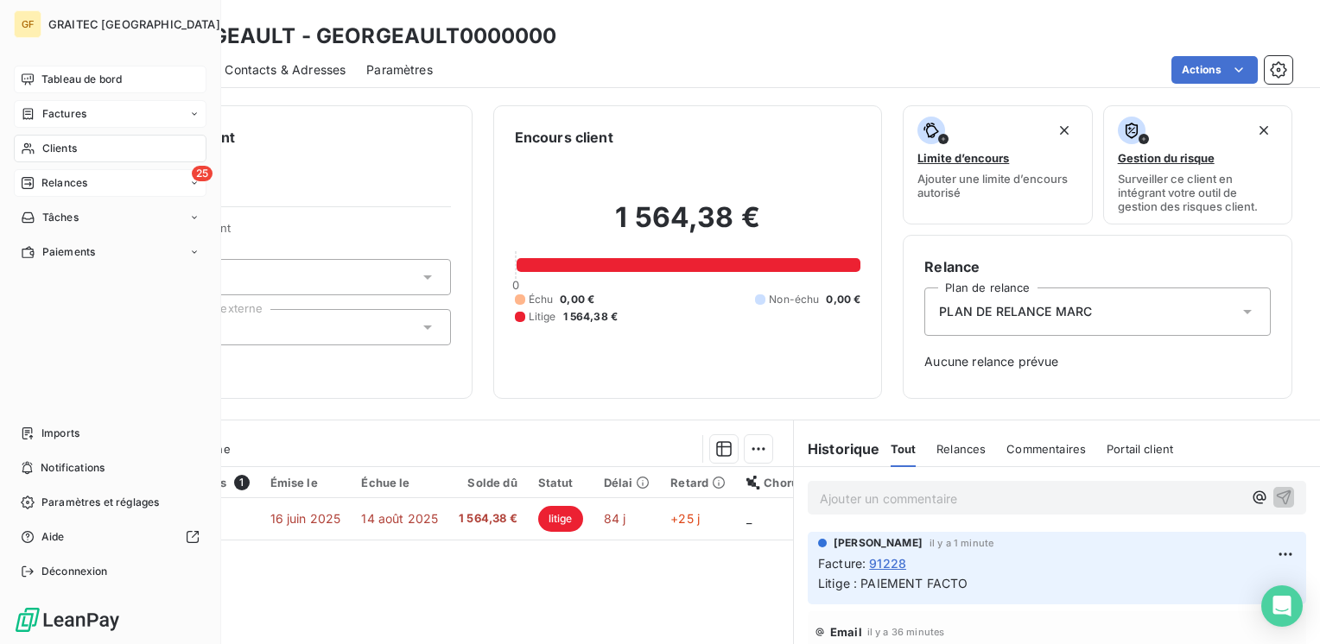
click at [79, 79] on span "Tableau de bord" at bounding box center [81, 80] width 80 height 16
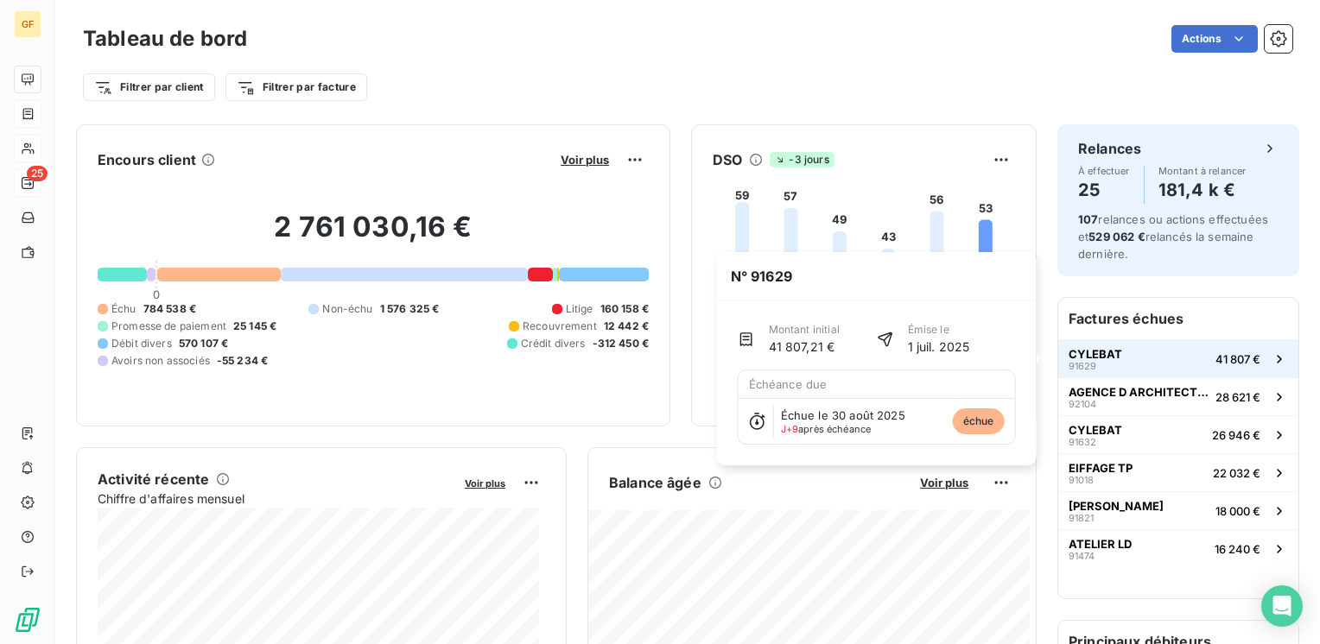
click at [1085, 351] on span "CYLEBAT" at bounding box center [1096, 354] width 54 height 14
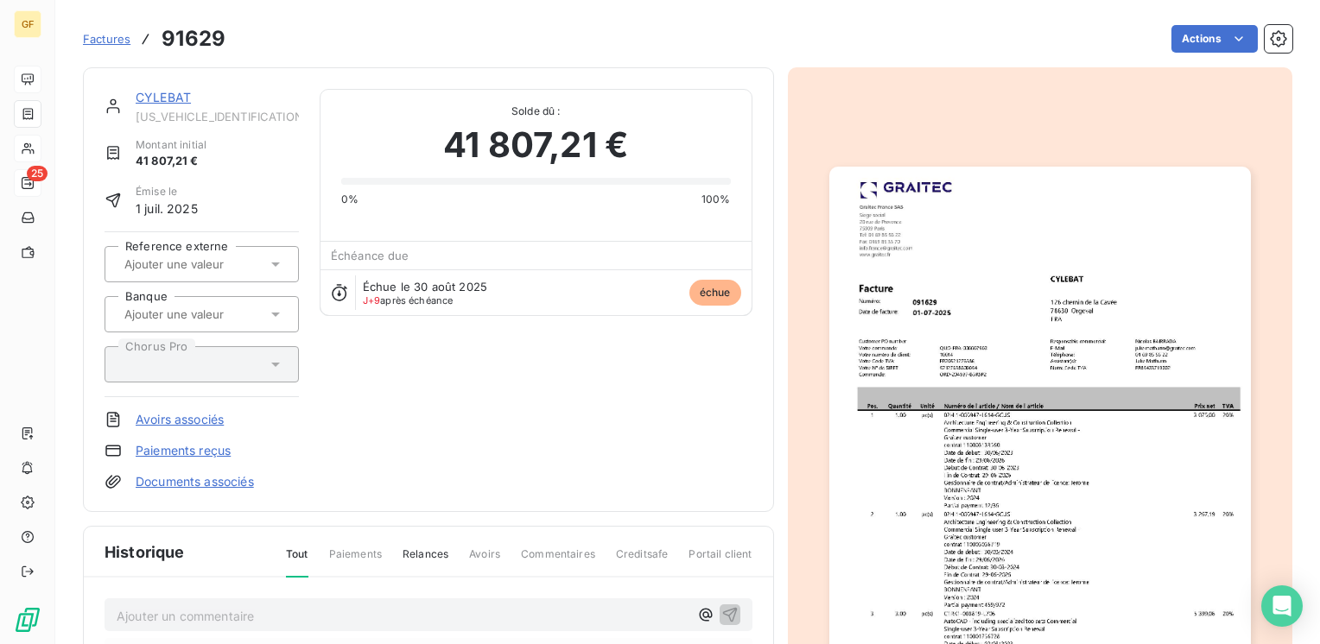
click at [153, 92] on link "CYLEBAT" at bounding box center [163, 97] width 55 height 15
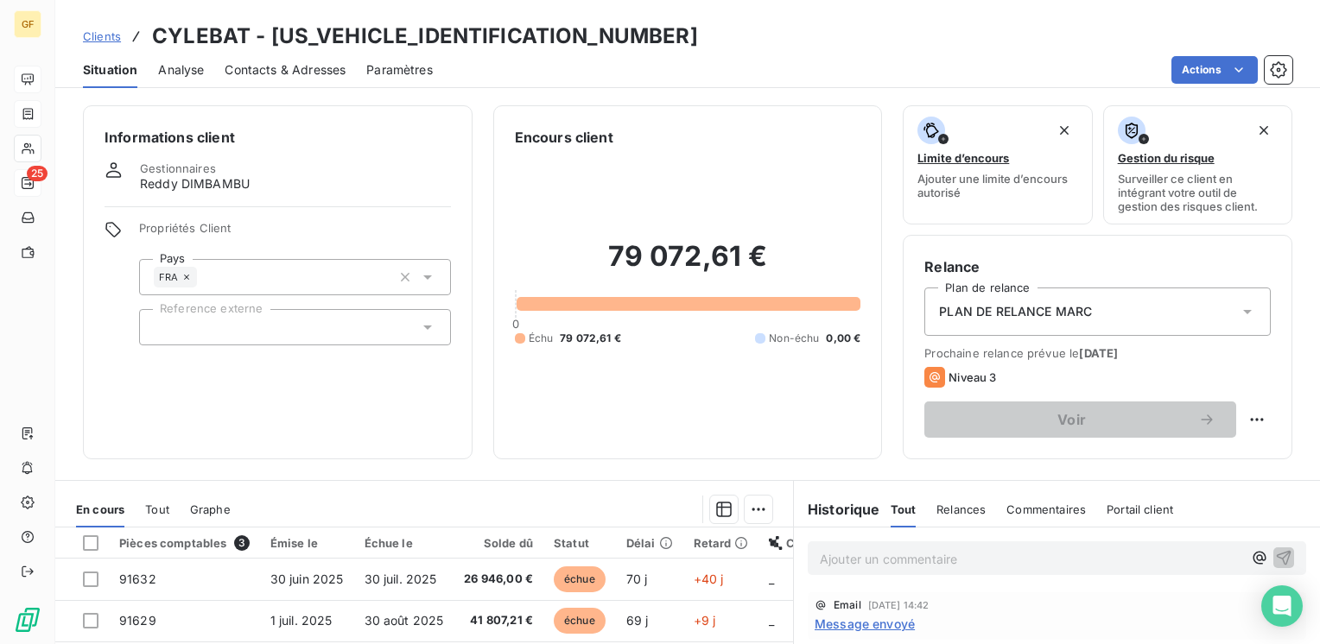
scroll to position [86, 0]
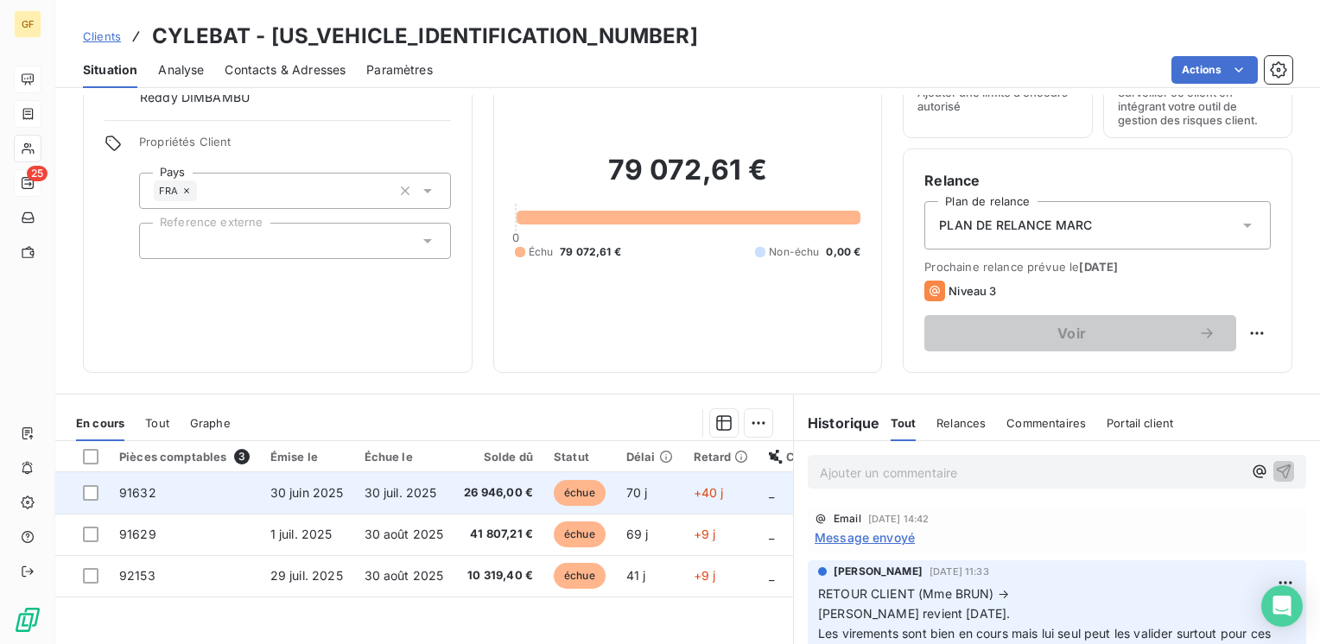
click at [312, 502] on td "30 juin 2025" at bounding box center [307, 493] width 94 height 41
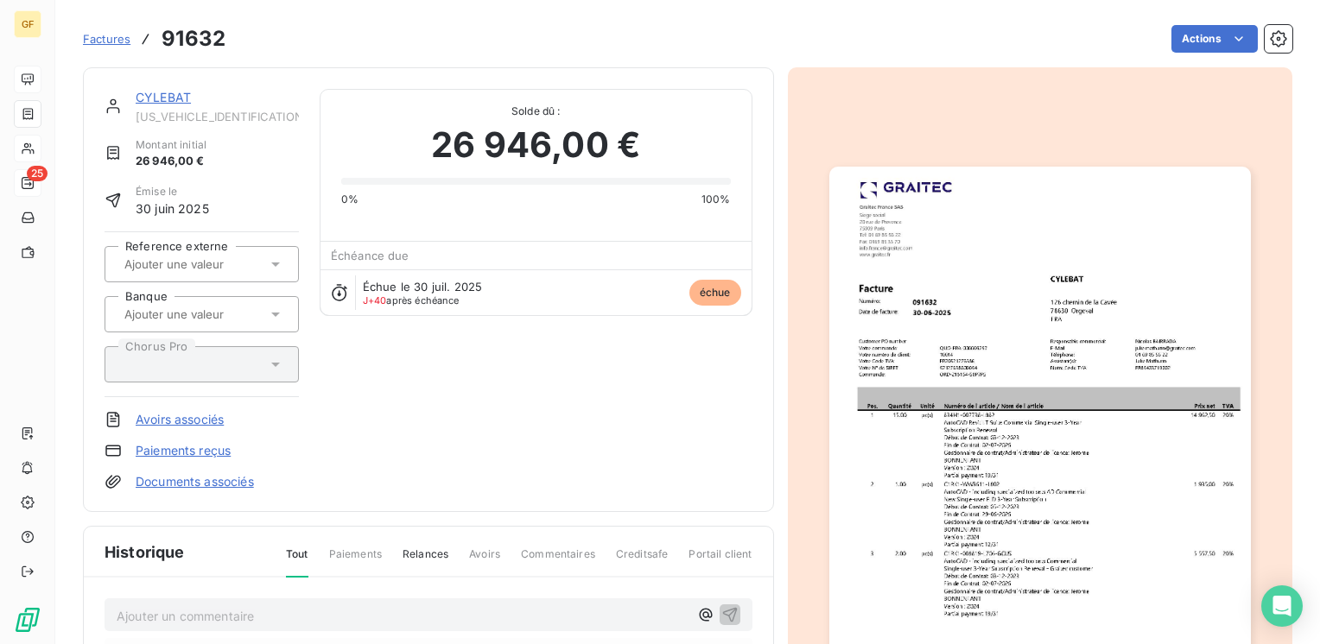
click at [1027, 430] on img "button" at bounding box center [1040, 464] width 422 height 595
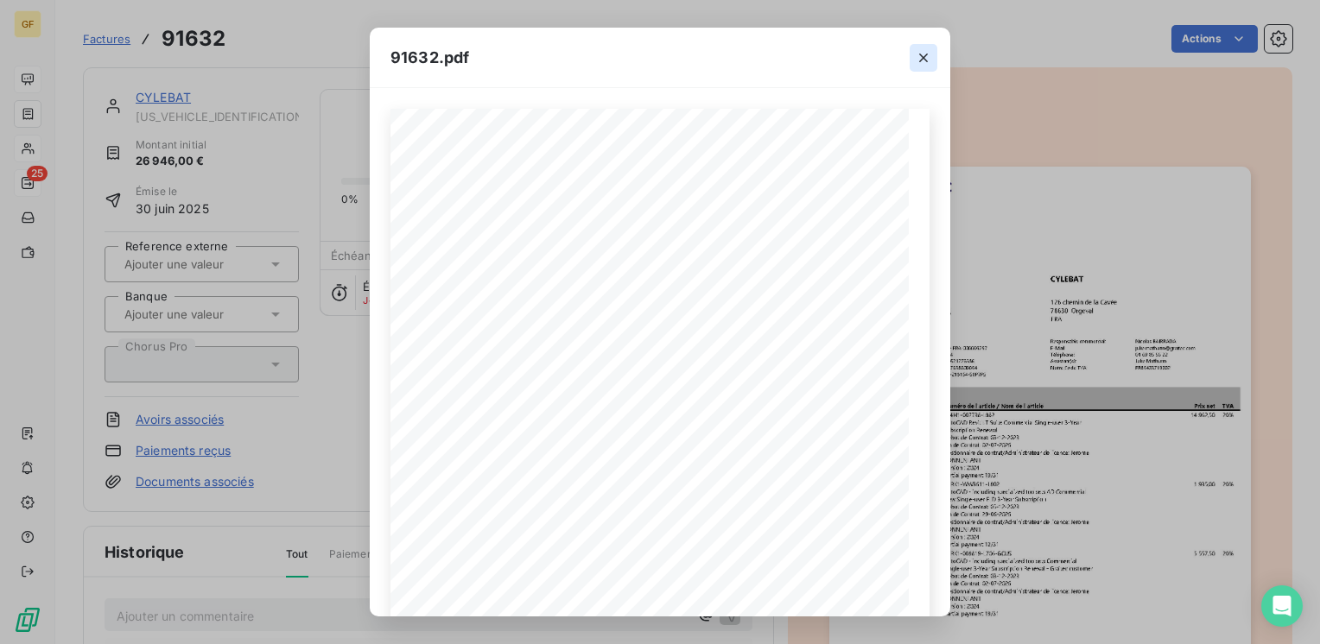
click at [921, 54] on icon "button" at bounding box center [923, 58] width 9 height 9
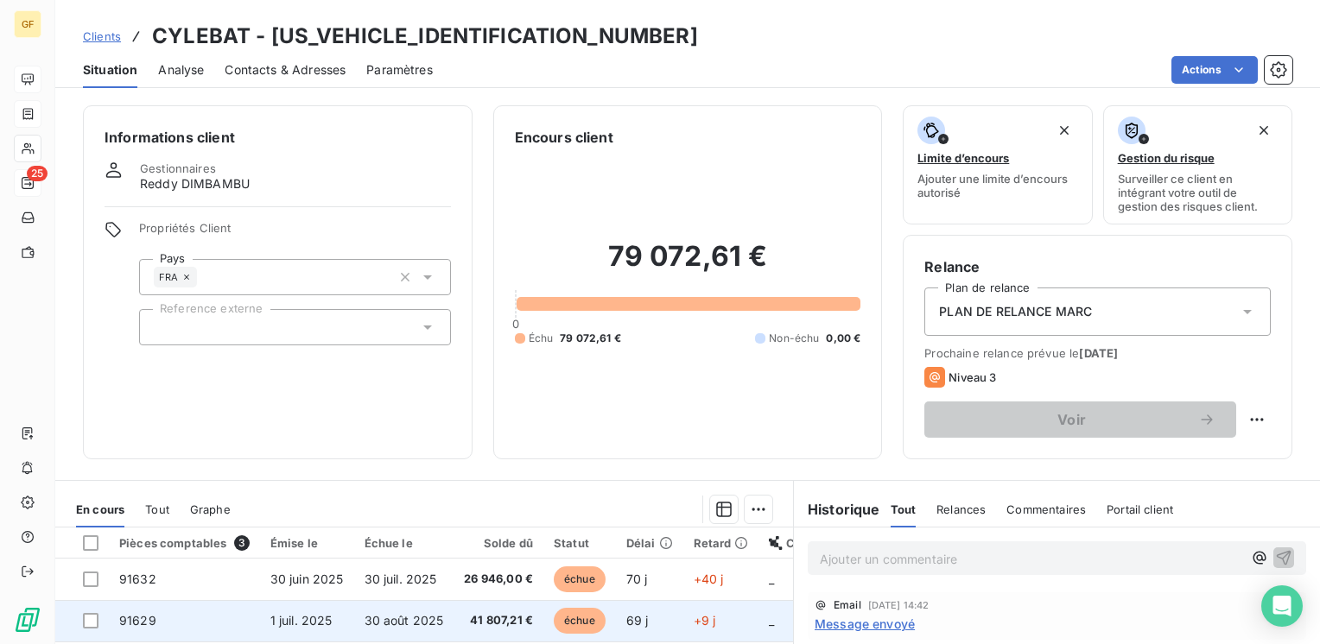
click at [374, 619] on span "30 août 2025" at bounding box center [404, 620] width 79 height 15
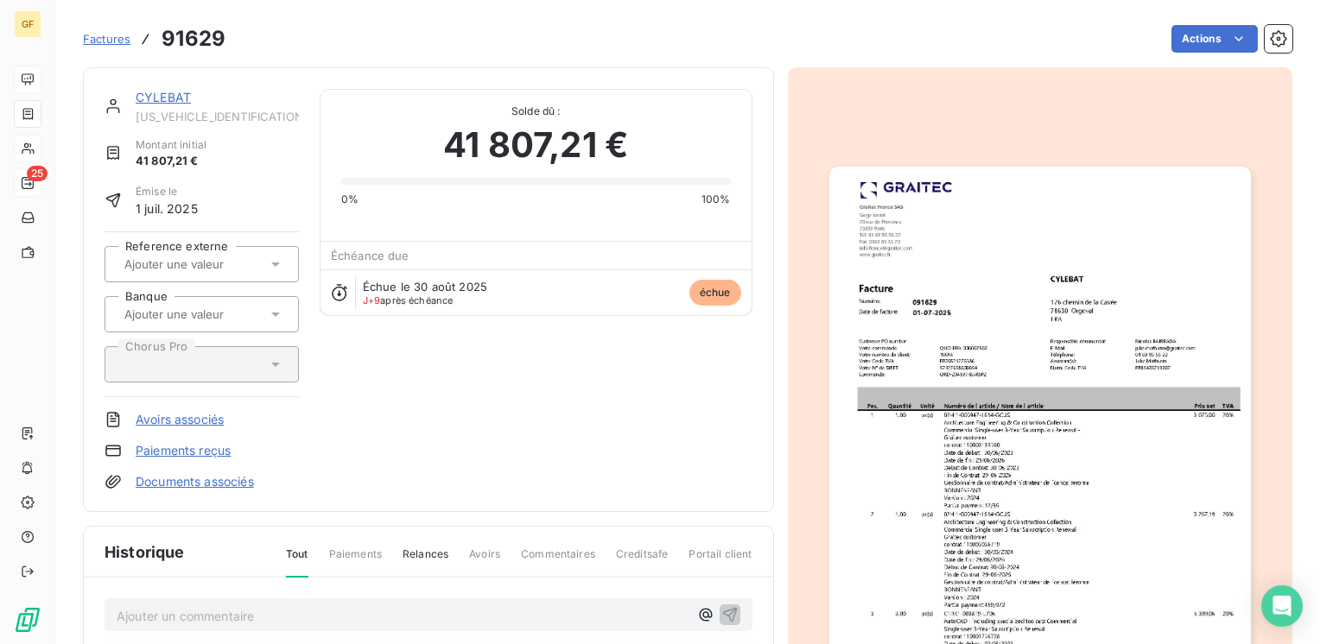
click at [1047, 348] on img "button" at bounding box center [1040, 464] width 422 height 595
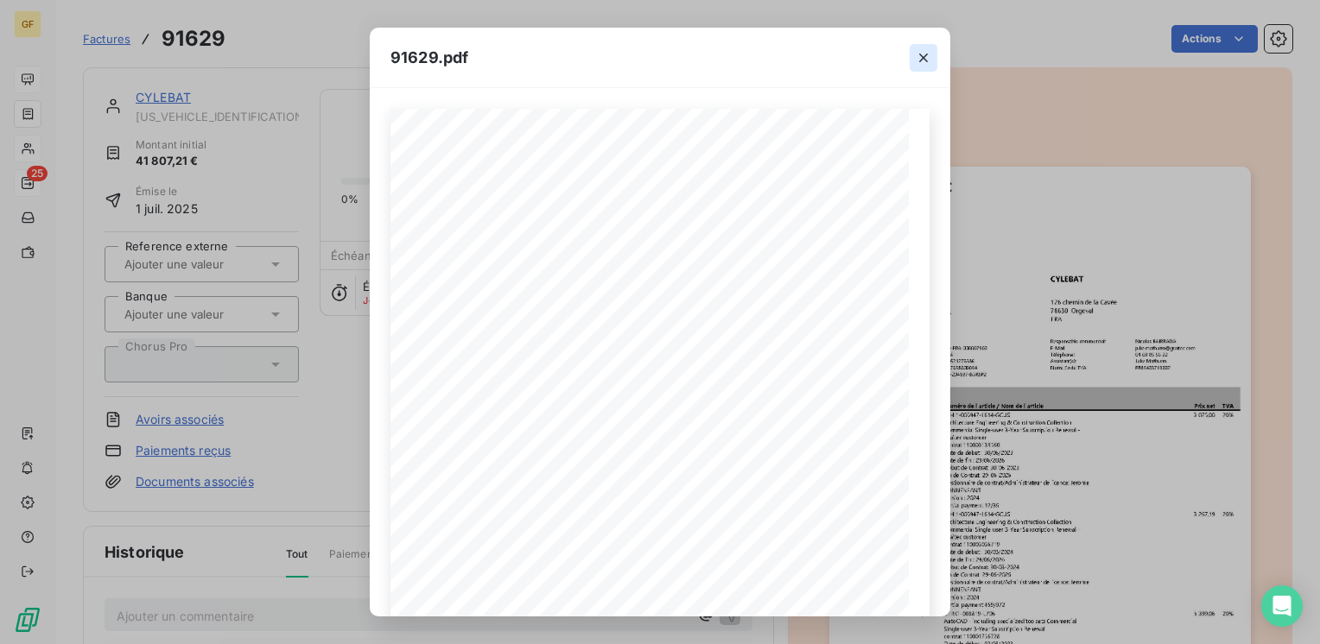
click at [923, 51] on icon "button" at bounding box center [923, 57] width 17 height 17
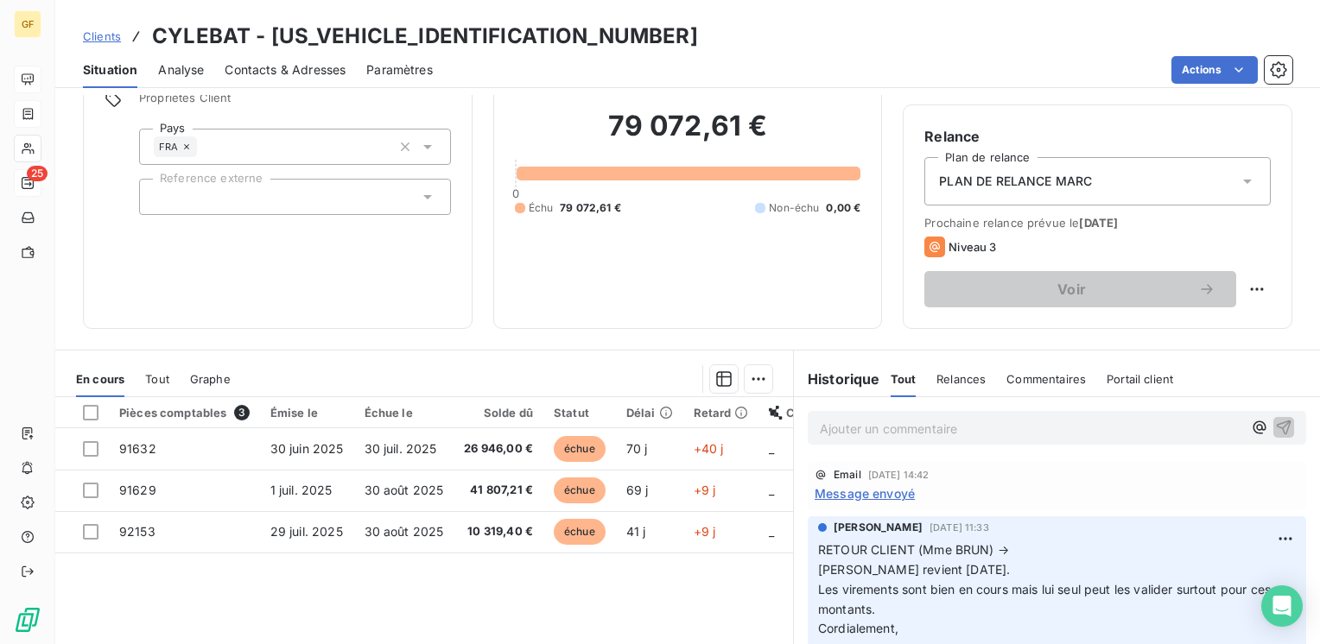
scroll to position [173, 0]
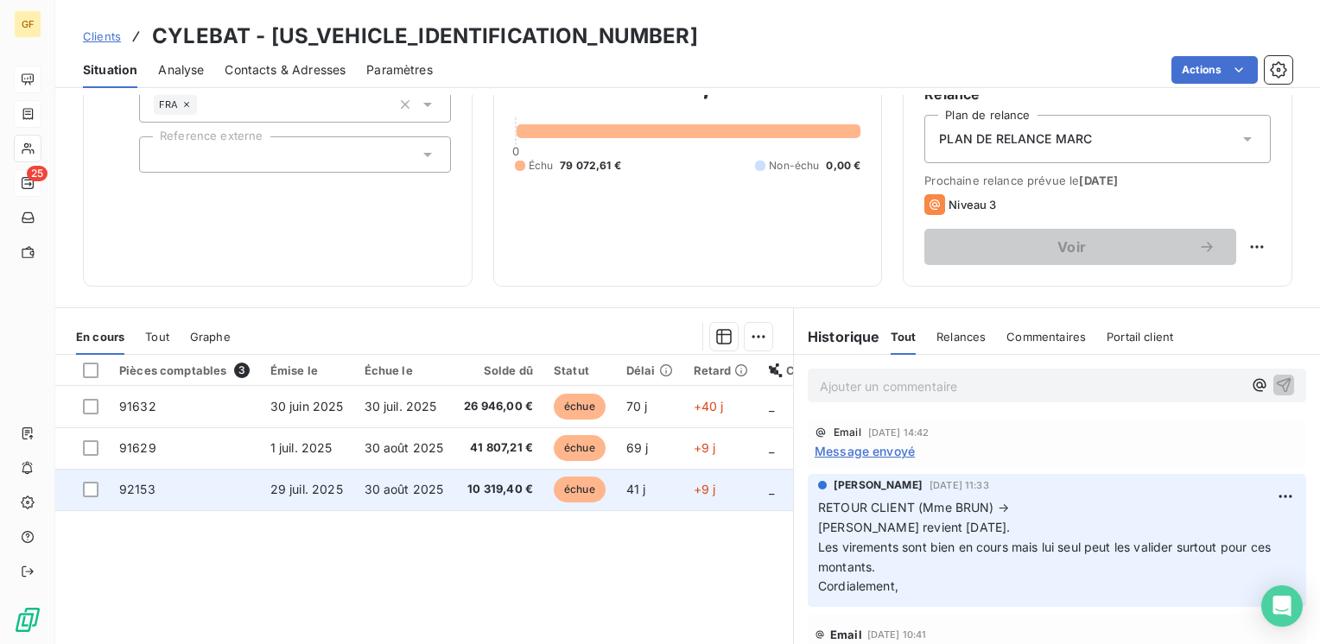
click at [483, 496] on span "10 319,40 €" at bounding box center [498, 489] width 69 height 17
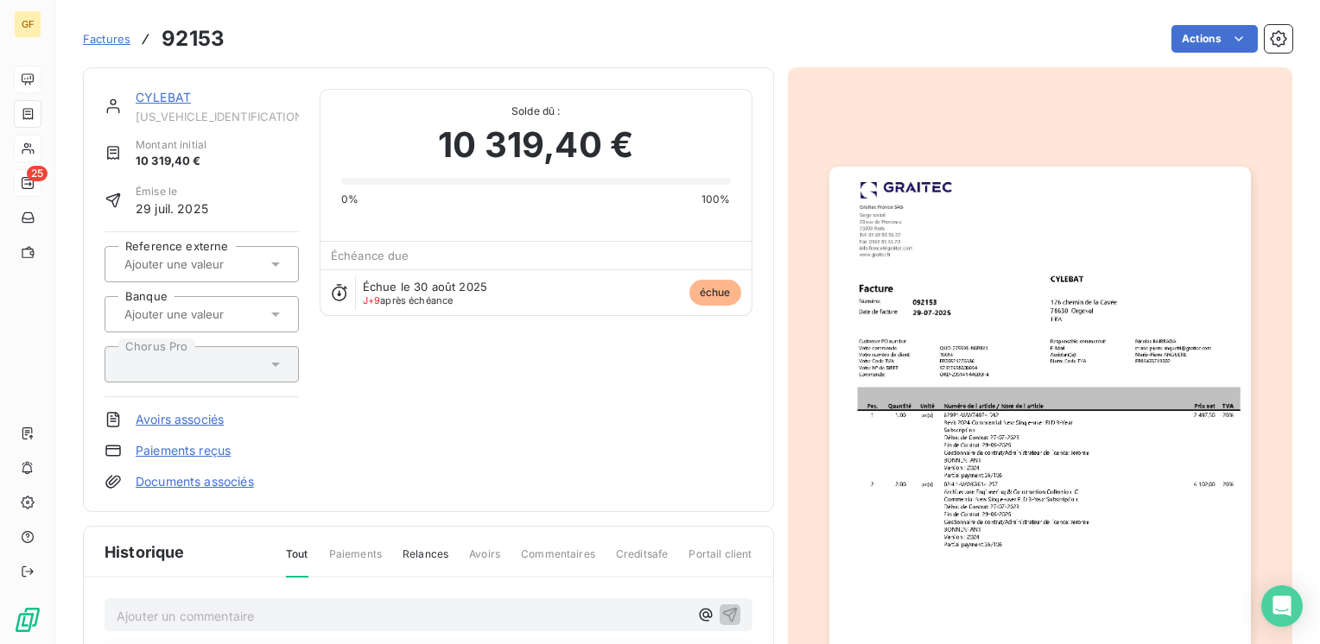
click at [980, 406] on img "button" at bounding box center [1040, 464] width 422 height 595
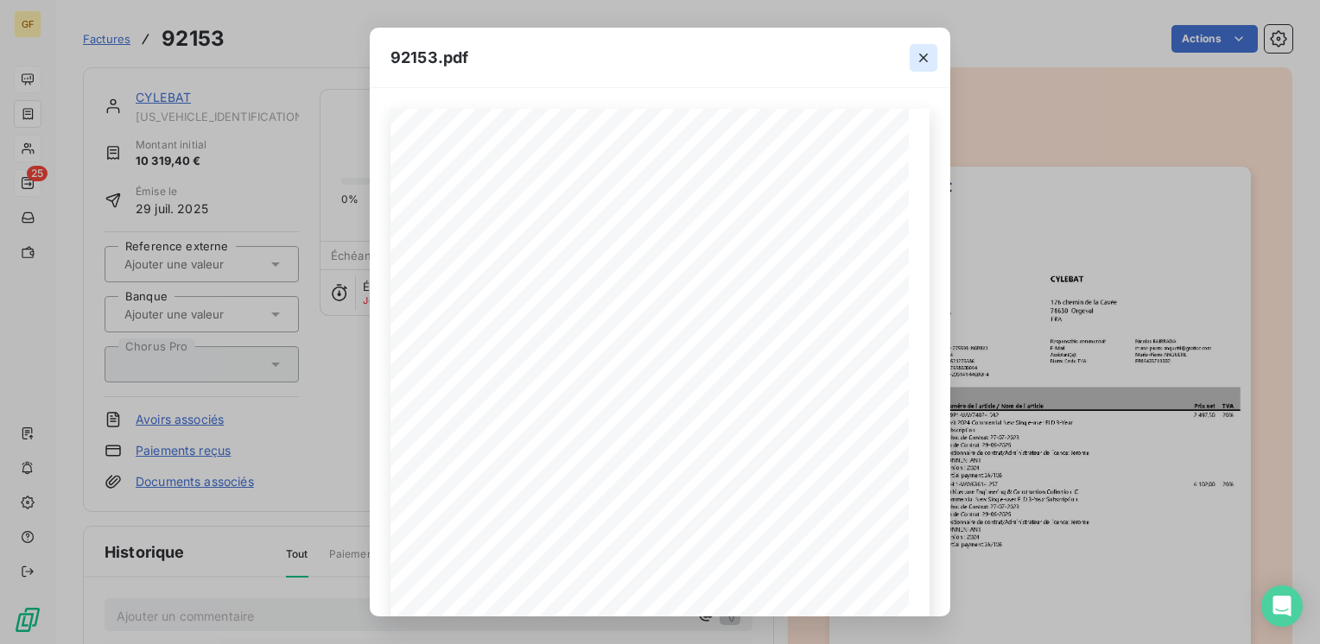
click at [923, 59] on icon "button" at bounding box center [923, 58] width 9 height 9
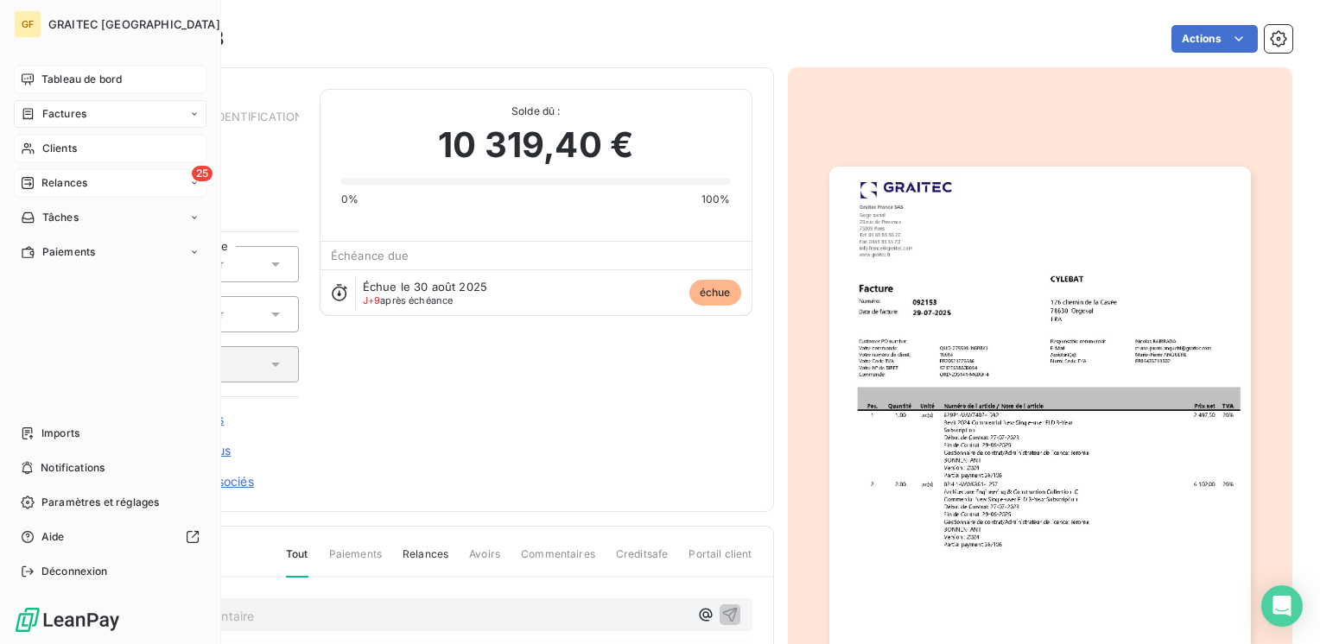
click at [71, 72] on span "Tableau de bord" at bounding box center [81, 80] width 80 height 16
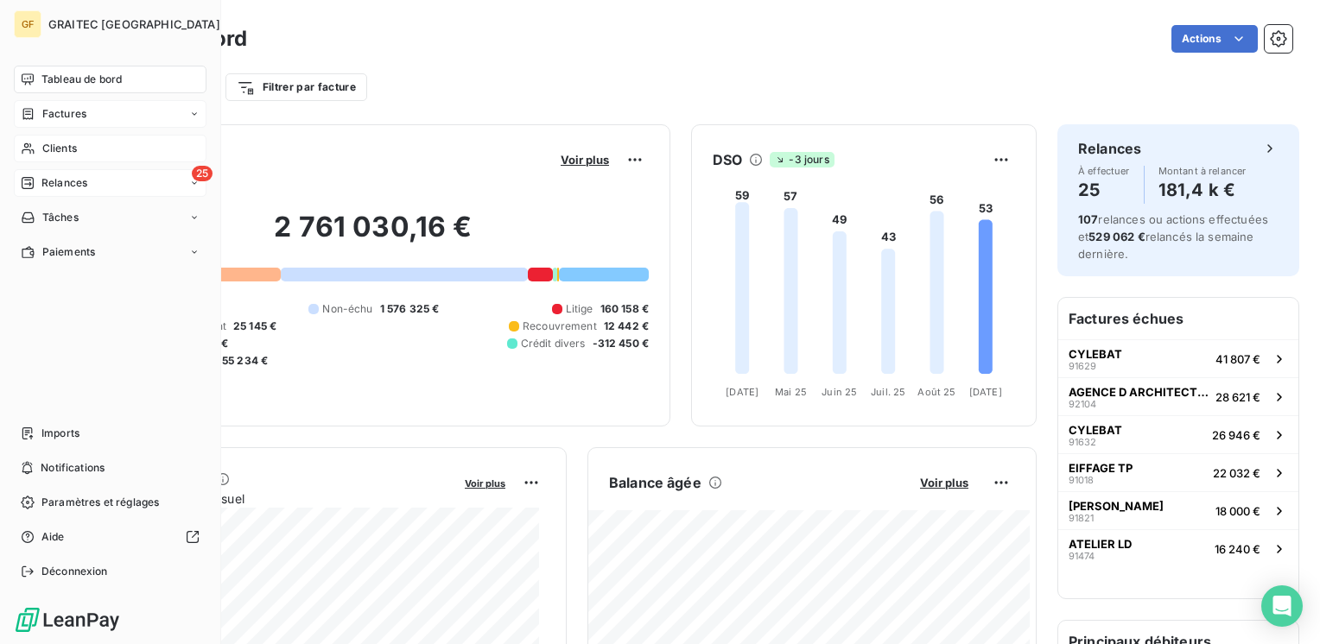
click at [49, 182] on span "Relances" at bounding box center [64, 183] width 46 height 16
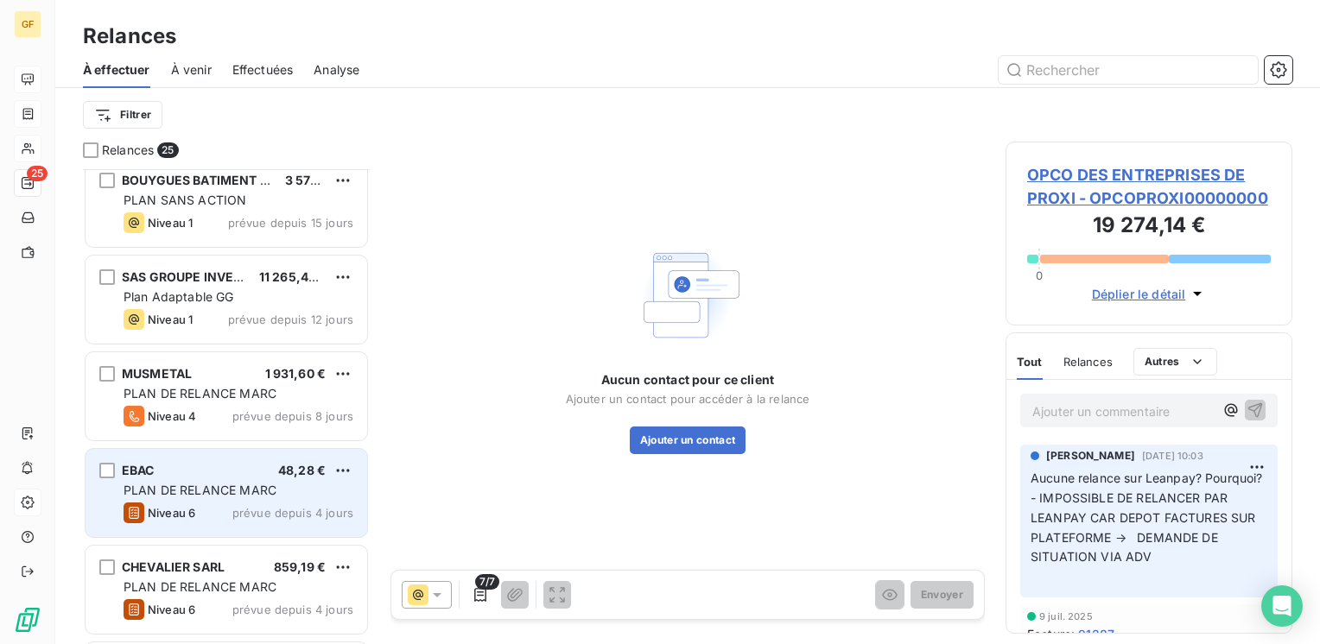
scroll to position [777, 0]
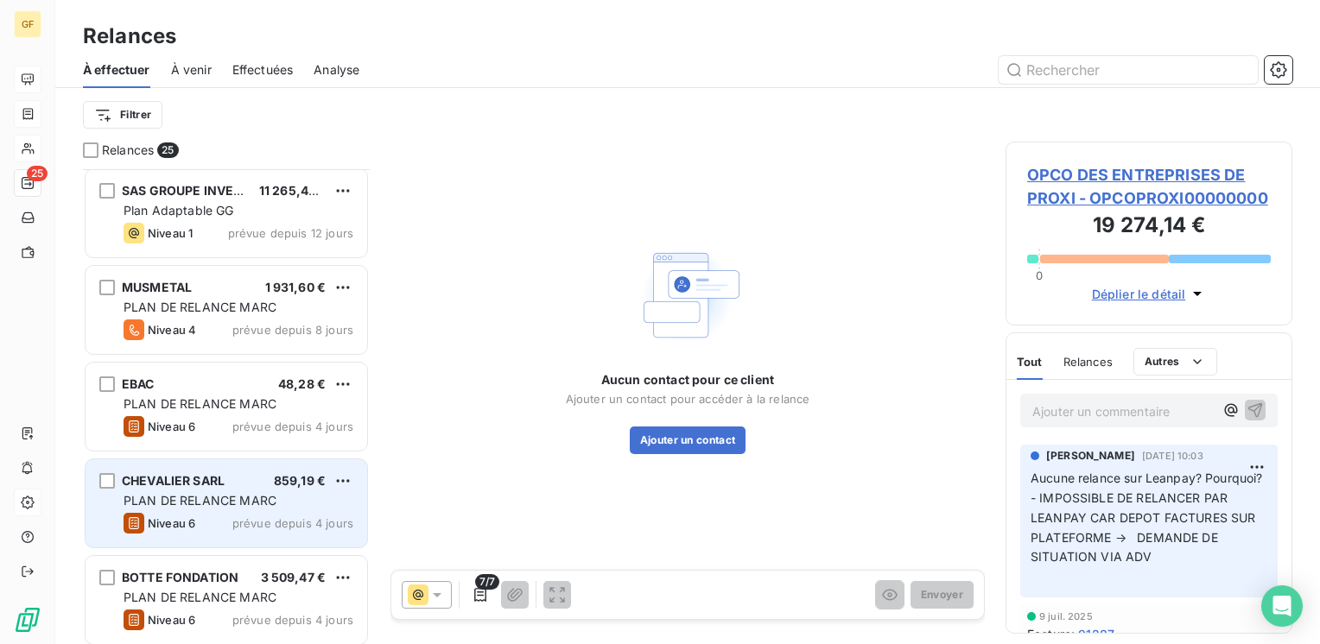
click at [234, 498] on span "PLAN DE RELANCE MARC" at bounding box center [200, 500] width 153 height 15
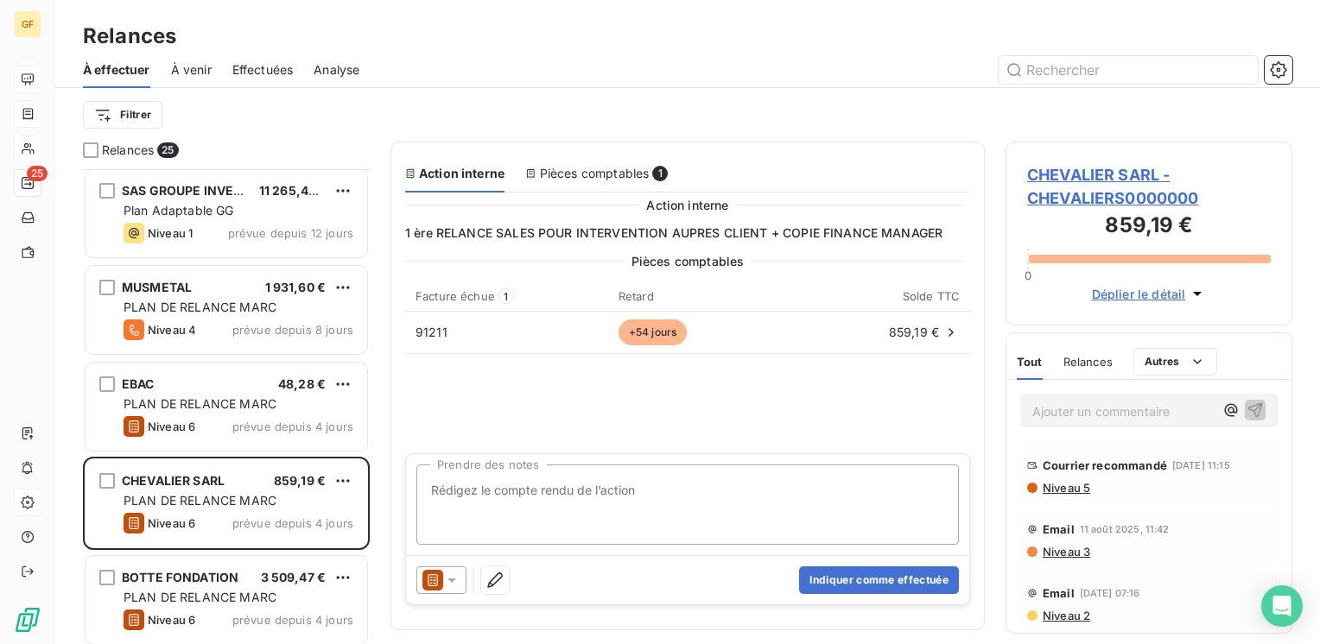
click at [1054, 167] on span "CHEVALIER SARL - CHEVALIERS0000000" at bounding box center [1149, 186] width 244 height 47
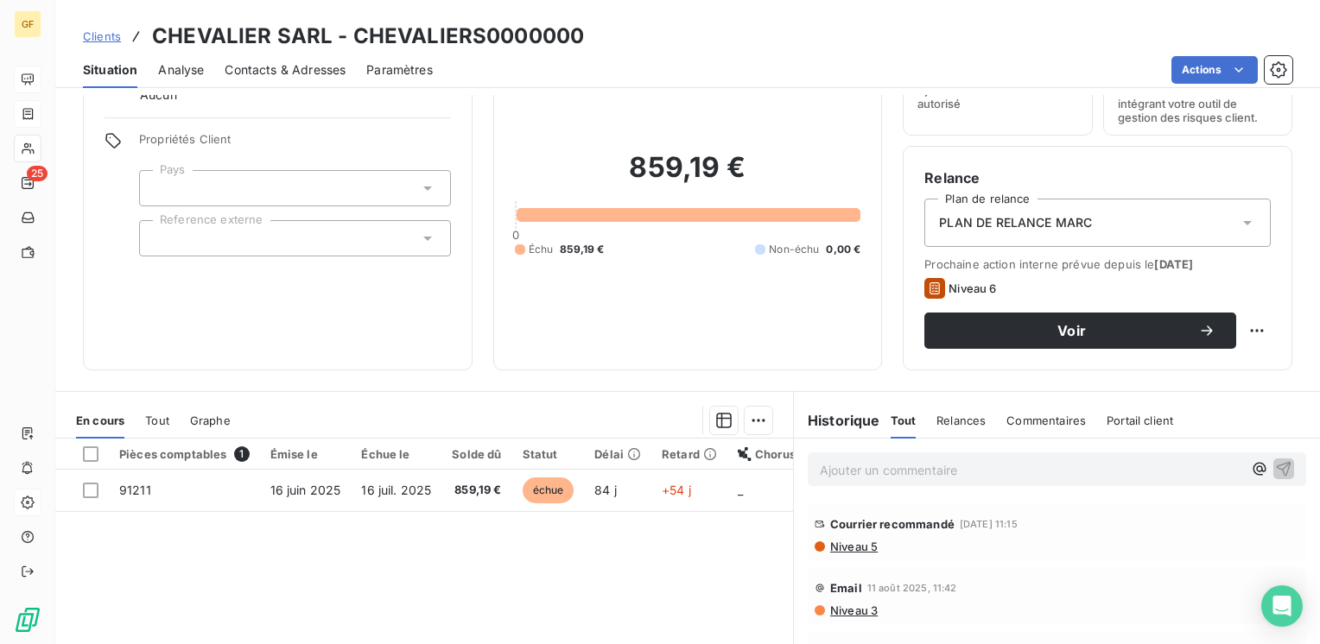
scroll to position [173, 0]
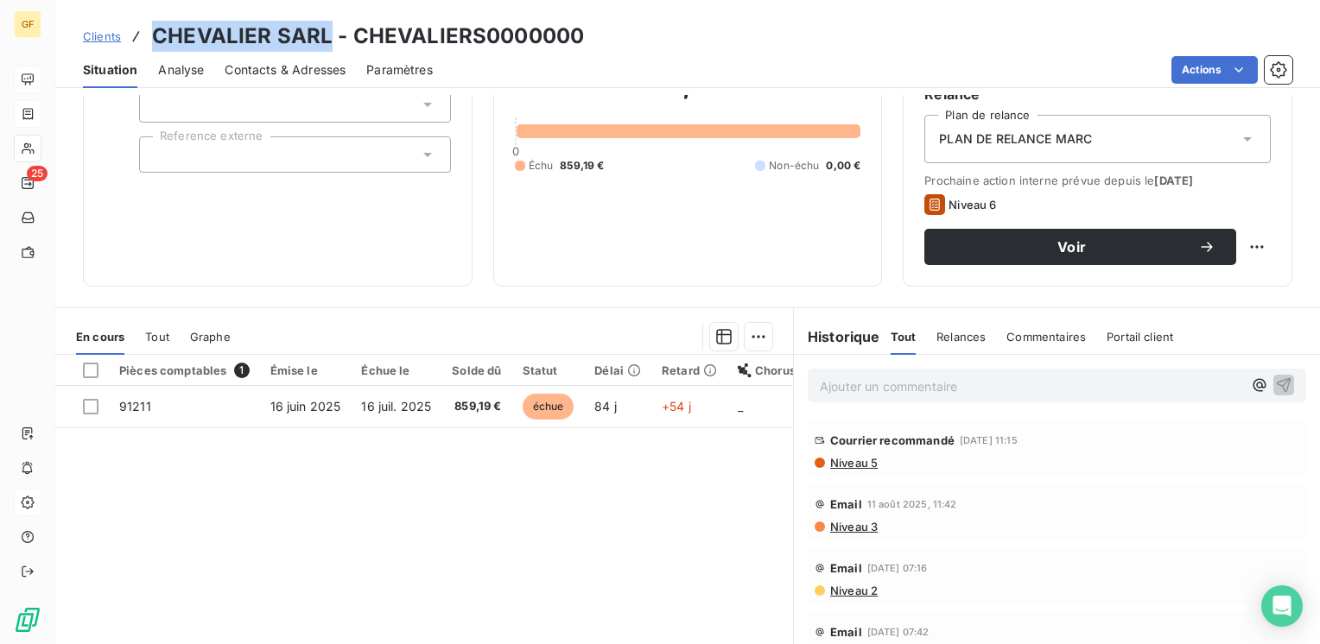
drag, startPoint x: 325, startPoint y: 32, endPoint x: 152, endPoint y: 26, distance: 172.9
click at [152, 26] on h3 "CHEVALIER SARL - CHEVALIERS0000000" at bounding box center [368, 36] width 432 height 31
copy h3 "CHEVALIER SARL"
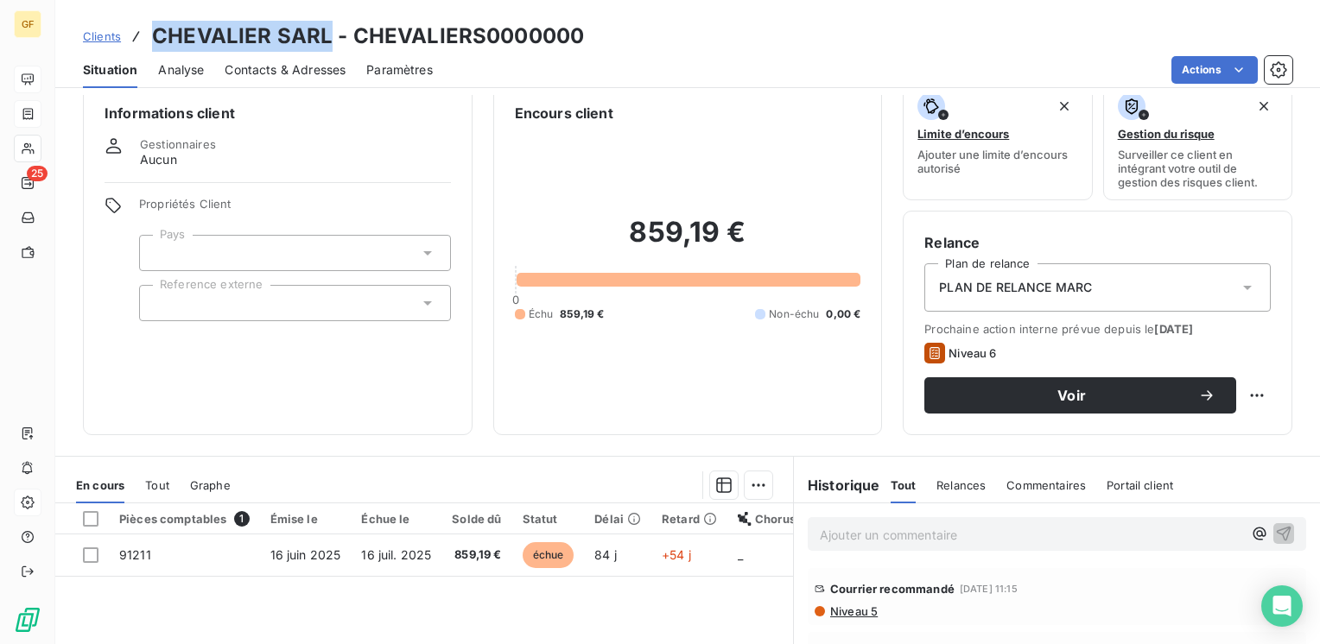
scroll to position [0, 0]
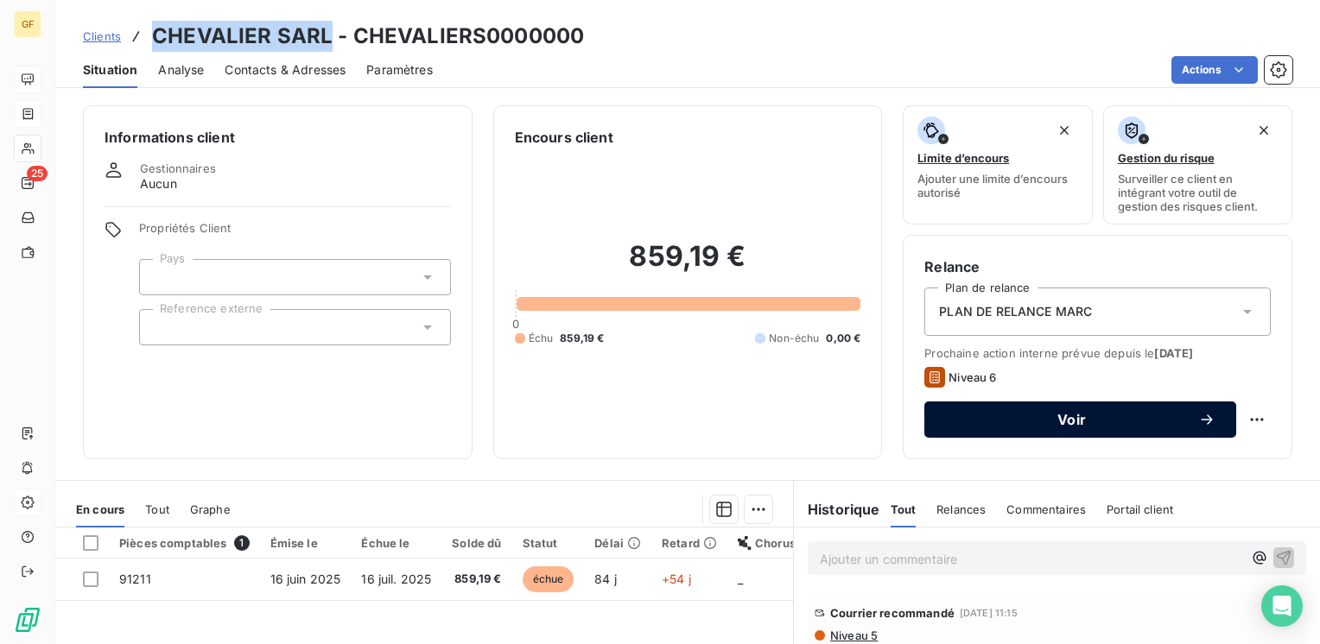
click at [985, 419] on span "Voir" at bounding box center [1071, 420] width 253 height 14
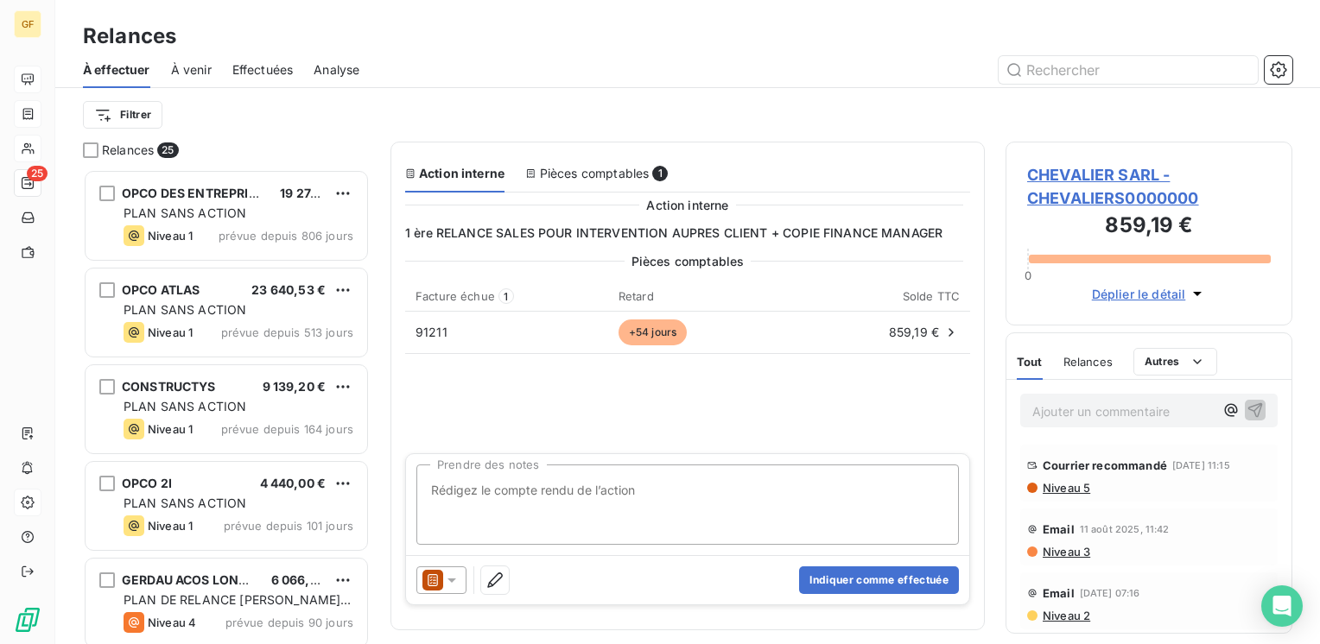
scroll to position [462, 273]
type textarea "te"
click at [1147, 180] on span "CHEVALIER SARL - CHEVALIERS0000000" at bounding box center [1149, 186] width 244 height 47
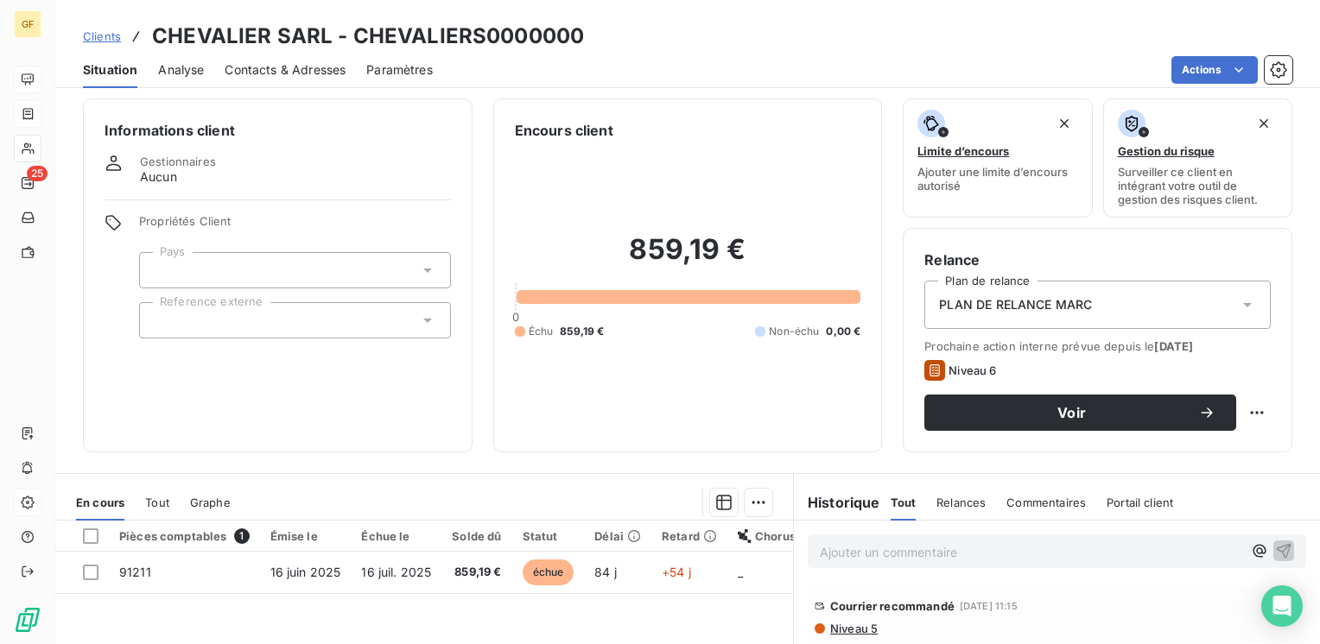
scroll to position [180, 0]
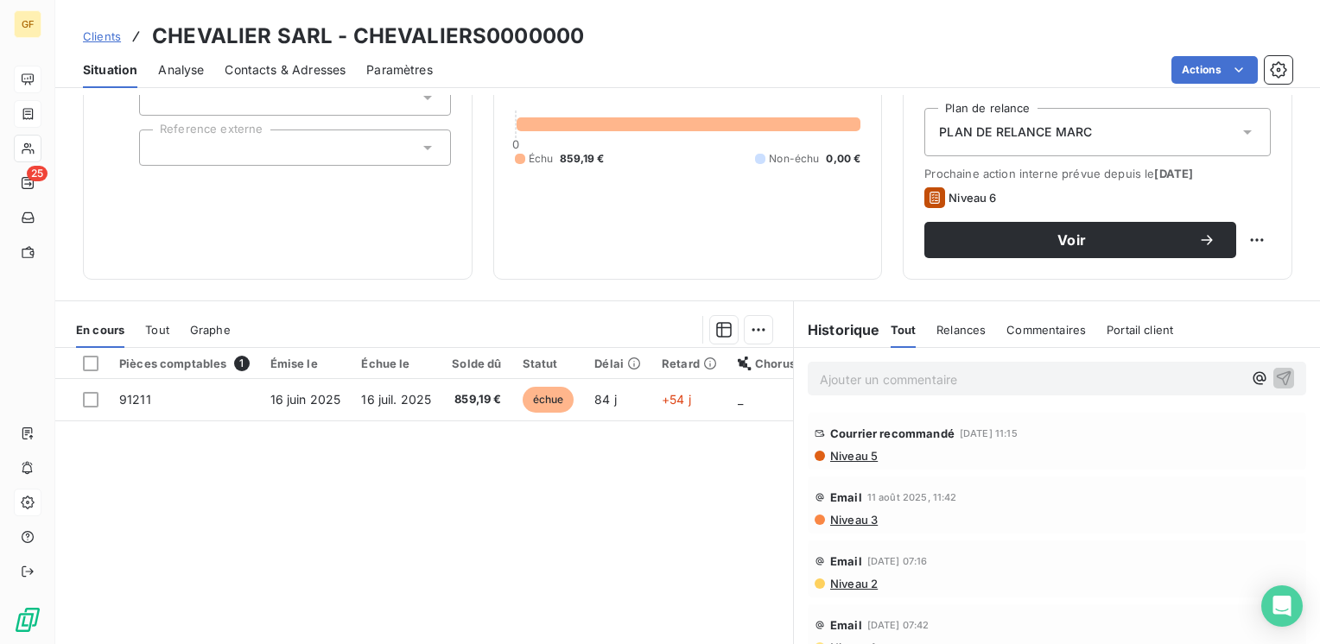
click at [321, 69] on span "Contacts & Adresses" at bounding box center [285, 69] width 121 height 17
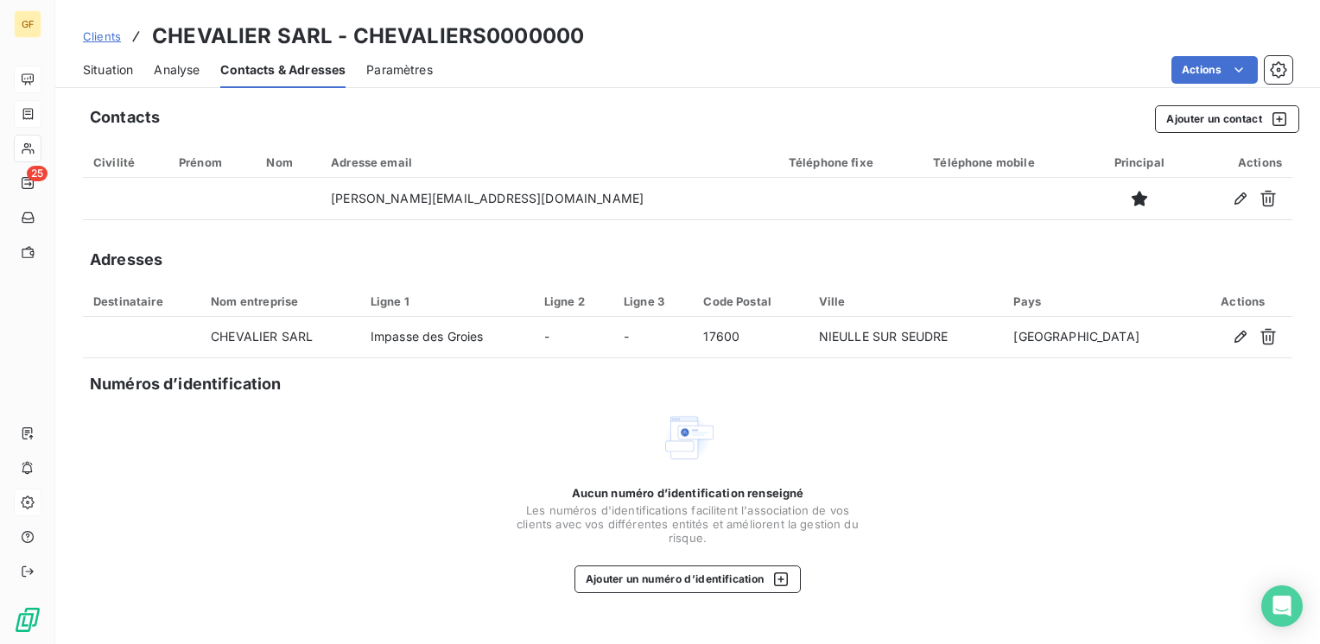
click at [105, 73] on span "Situation" at bounding box center [108, 69] width 50 height 17
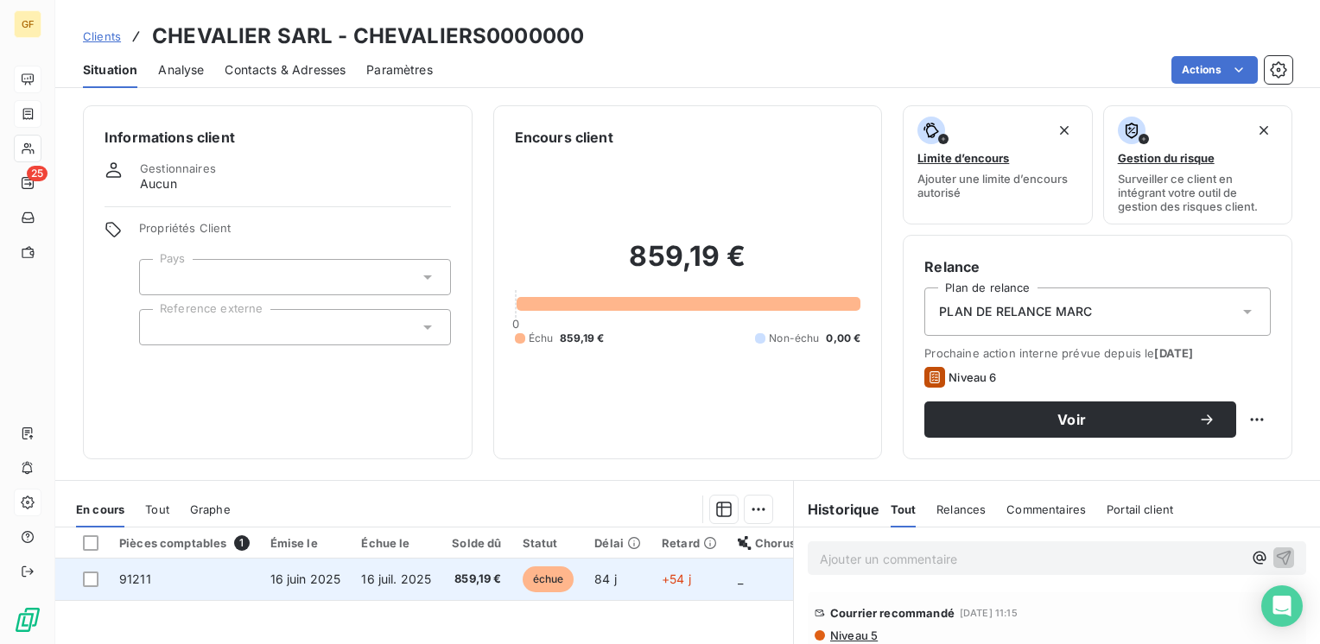
click at [377, 587] on td "16 juil. 2025" at bounding box center [396, 579] width 91 height 41
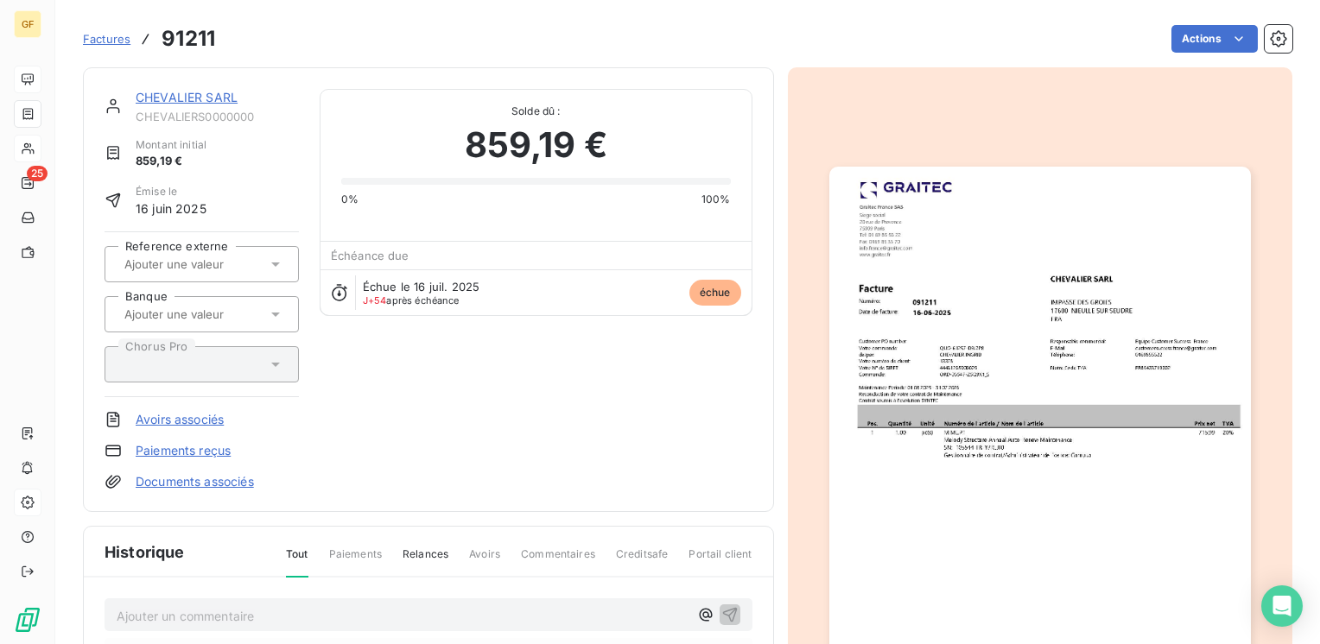
click at [200, 95] on link "CHEVALIER SARL" at bounding box center [187, 97] width 102 height 15
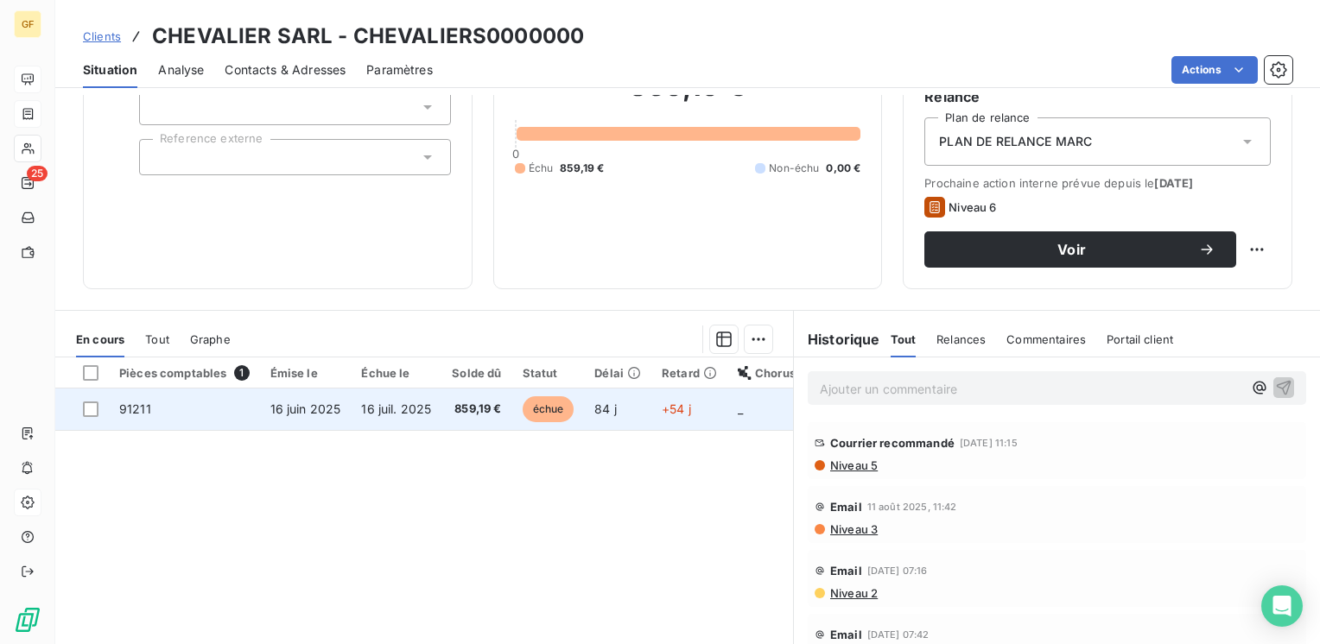
scroll to position [173, 0]
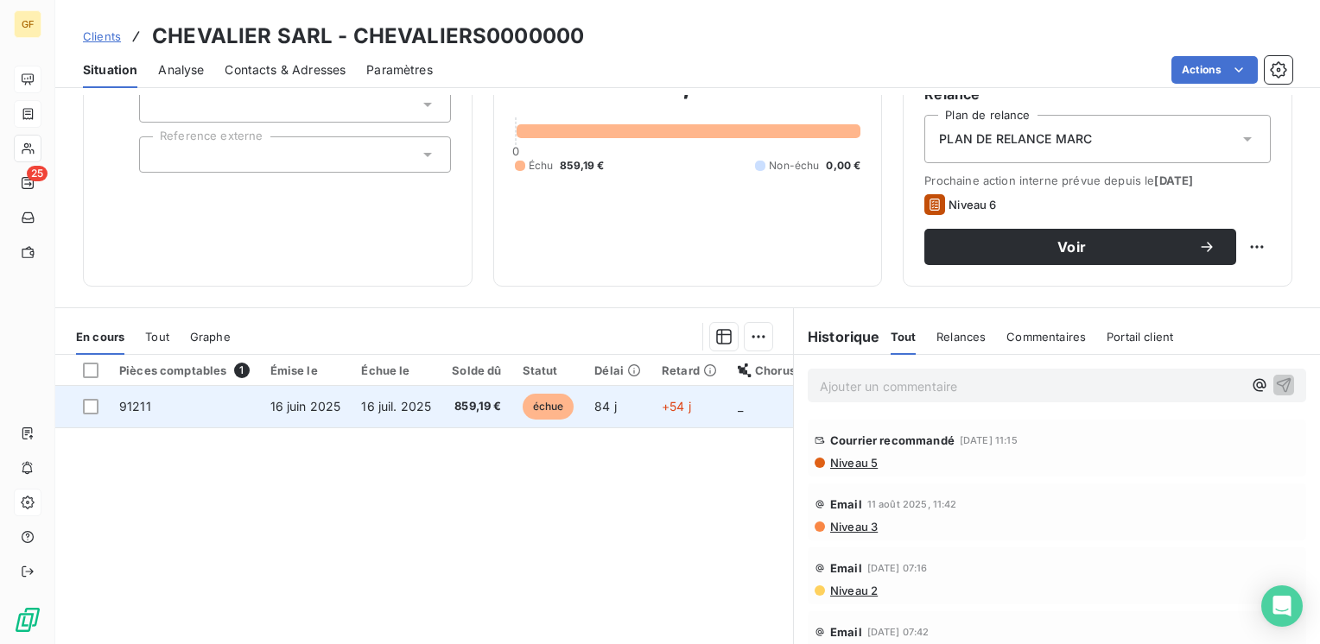
click at [441, 400] on td "859,19 €" at bounding box center [476, 406] width 70 height 41
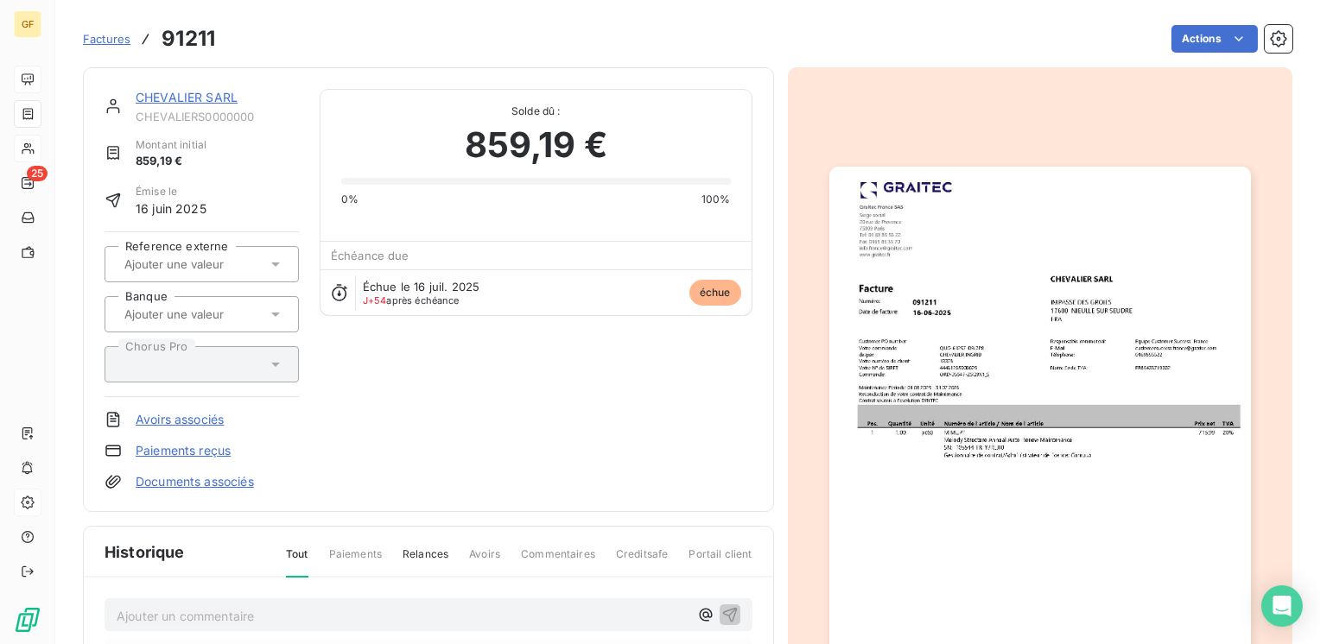
click at [181, 93] on link "CHEVALIER SARL" at bounding box center [187, 97] width 102 height 15
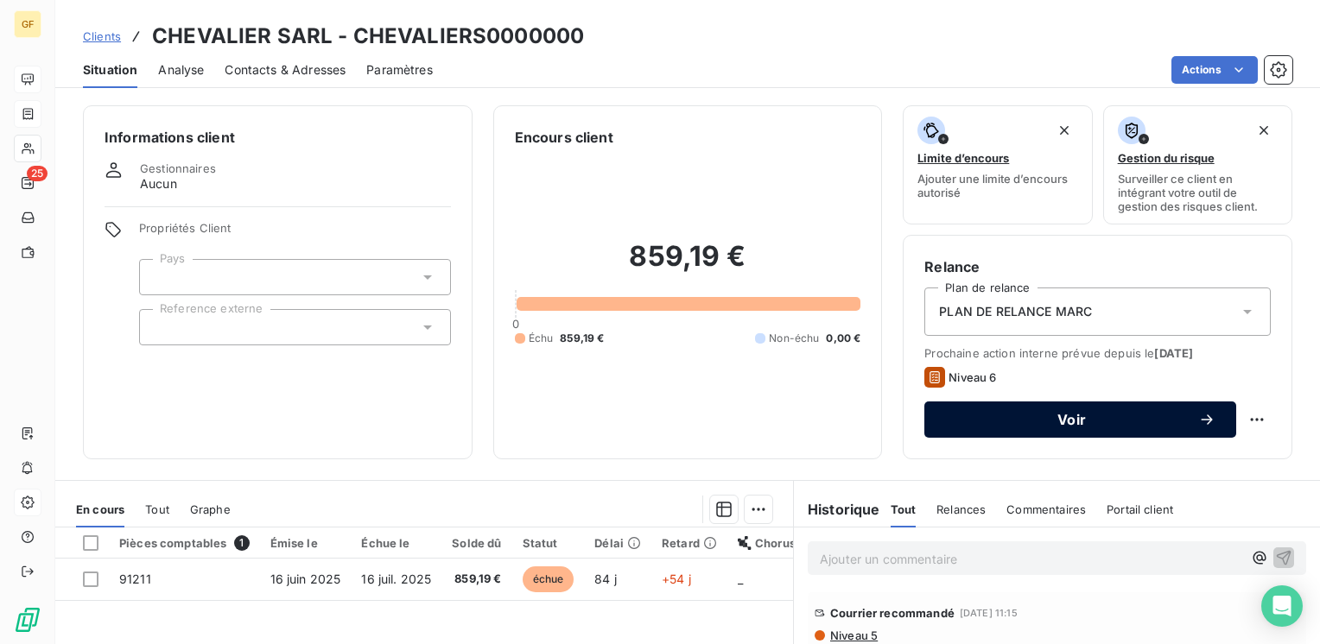
click at [999, 413] on span "Voir" at bounding box center [1071, 420] width 253 height 14
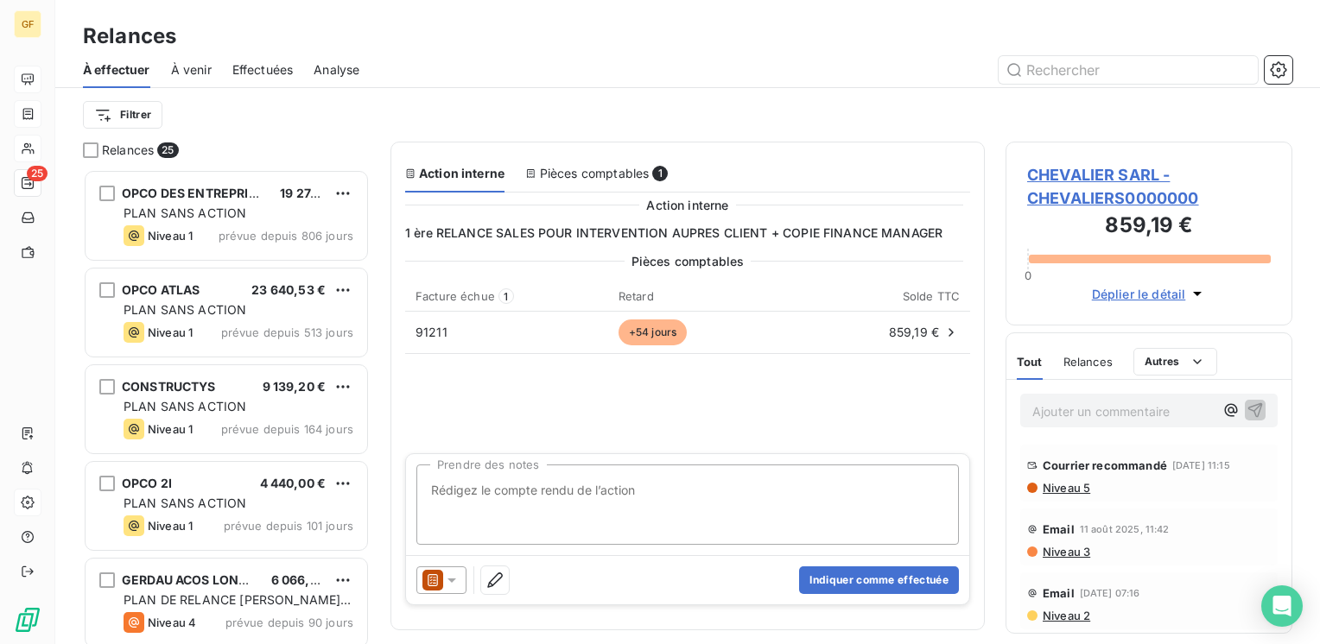
scroll to position [462, 273]
click at [440, 495] on textarea "T2L CLIENT CE JOUR" at bounding box center [687, 505] width 542 height 80
click at [632, 495] on textarea "Tel client ce jour → REGLEMENT FAACTI2L CLIENT CE JOUR" at bounding box center [687, 505] width 542 height 80
type textarea "Tel client ce jour → REGLEMENT FACTO DEPUIS LE ACTI2L CLIENT CE JOUR"
drag, startPoint x: 882, startPoint y: 489, endPoint x: 403, endPoint y: 485, distance: 479.4
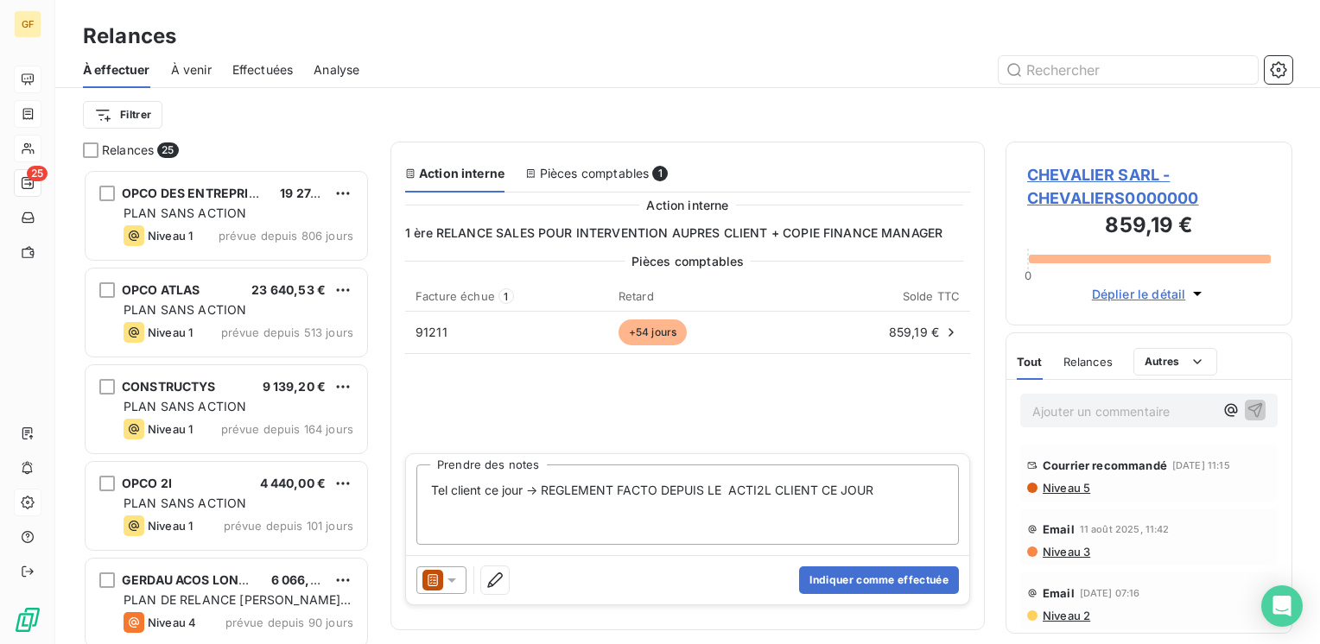
click at [403, 485] on section "Action interne Pièces comptables 1 Action interne 1 ère RELANCE SALES POUR INTE…" at bounding box center [687, 386] width 594 height 489
click at [458, 584] on icon at bounding box center [451, 580] width 17 height 17
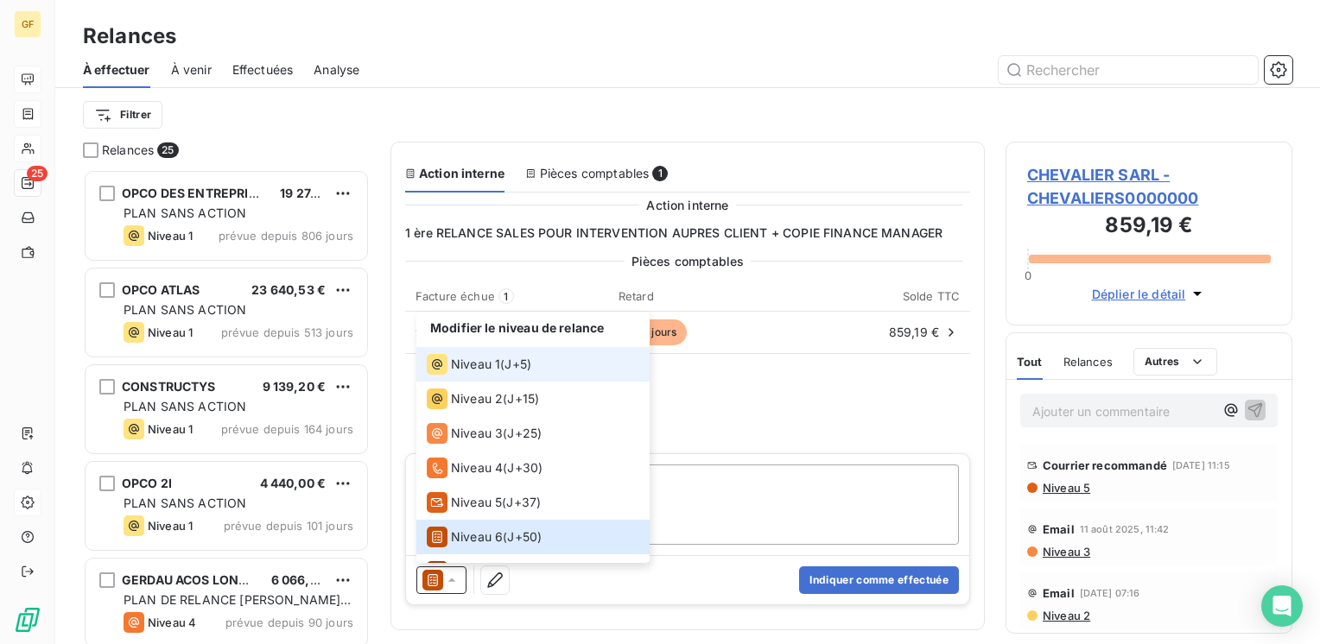
click at [491, 373] on span "Niveau 1" at bounding box center [475, 364] width 49 height 17
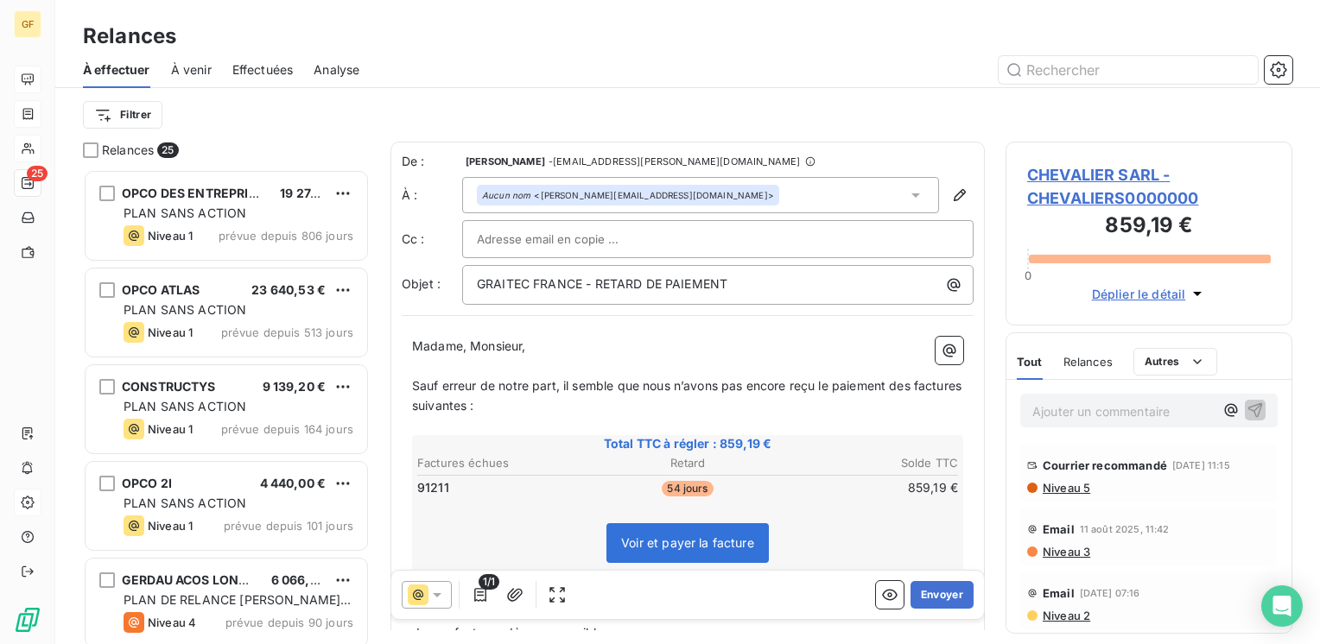
click at [414, 382] on span "Sauf erreur de notre part, il semble que nous n’avons pas encore reçu le paieme…" at bounding box center [688, 395] width 553 height 35
click at [469, 344] on span "Madame, Monsieur," at bounding box center [469, 346] width 114 height 15
click at [414, 380] on span "Sauf erreur de notre part, il semble que nous n’avons pas encore reçu le paieme…" at bounding box center [688, 395] width 553 height 35
click at [419, 381] on span "Sauf erreur de notre part, il semble que nous n’avons pas encore reçu le paieme…" at bounding box center [688, 395] width 553 height 35
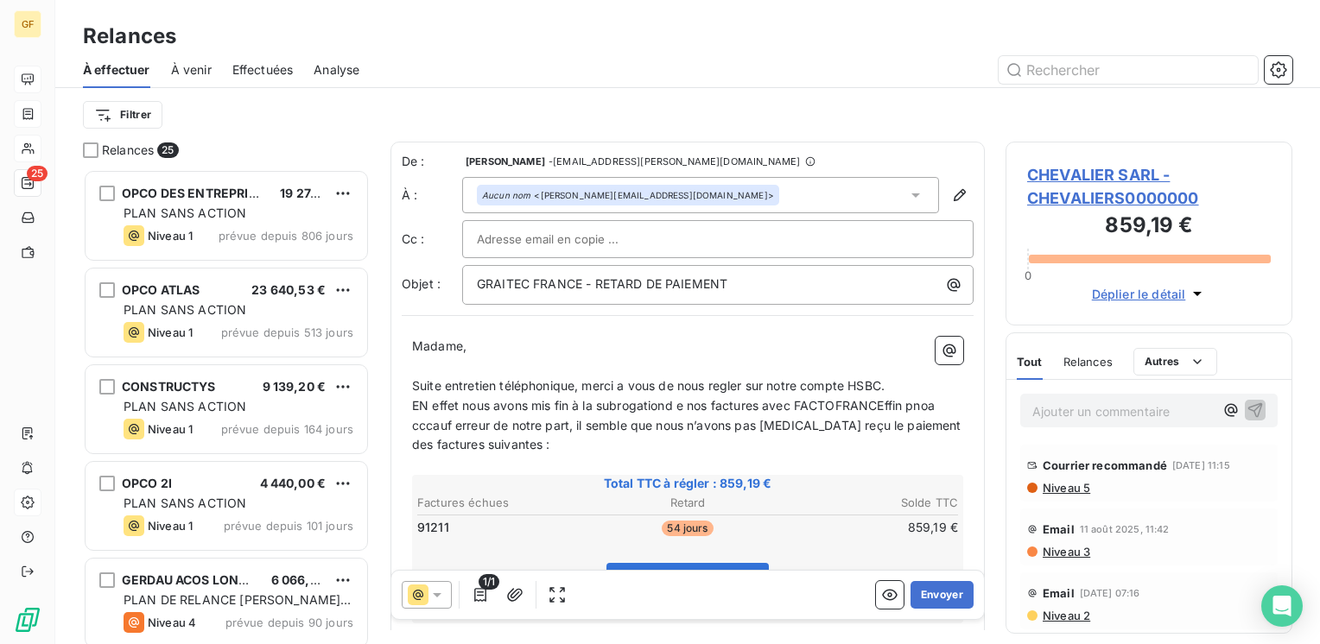
click at [434, 377] on p "Suite entretien téléphonique, merci a vous de nous regler sur notre compte HSBC." at bounding box center [687, 387] width 551 height 20
click at [417, 399] on span "EN effet nous avons mis fin à la subrogationd e nos factures avec FACTOFRANCEff…" at bounding box center [688, 425] width 553 height 54
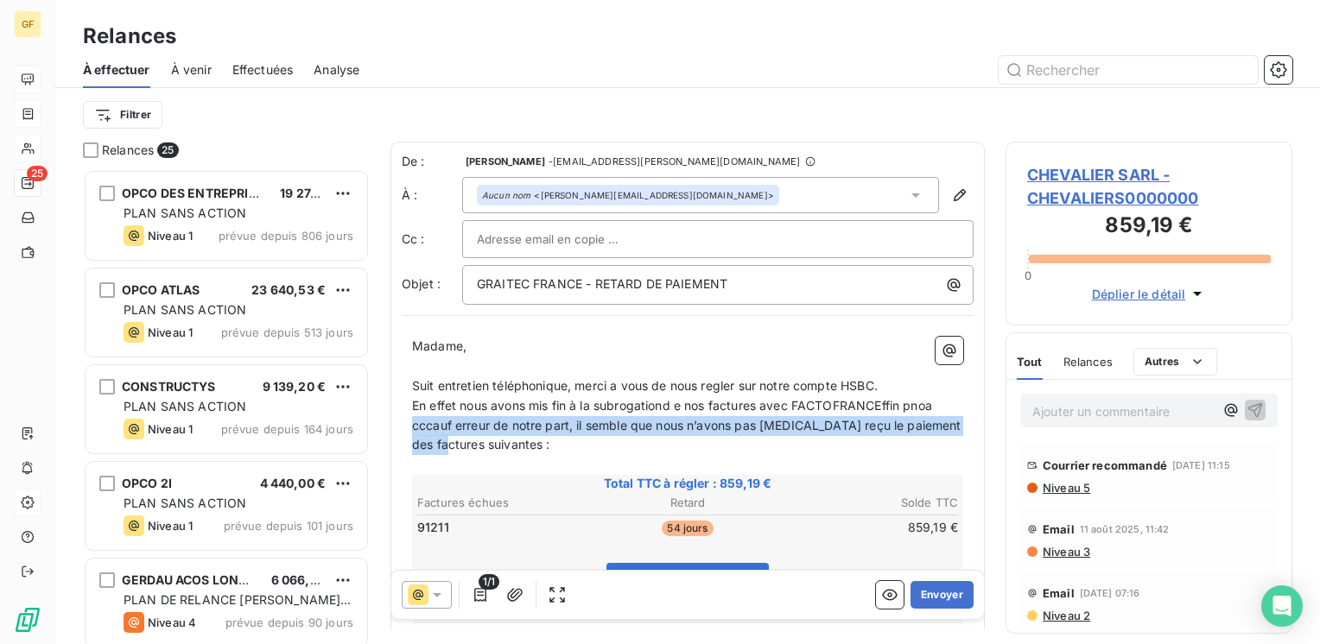
drag, startPoint x: 547, startPoint y: 454, endPoint x: 406, endPoint y: 427, distance: 143.3
click at [406, 427] on div "Madame, ﻿ Suit entretien téléphonique, merci a vous de nous regler sur notre co…" at bounding box center [688, 639] width 572 height 624
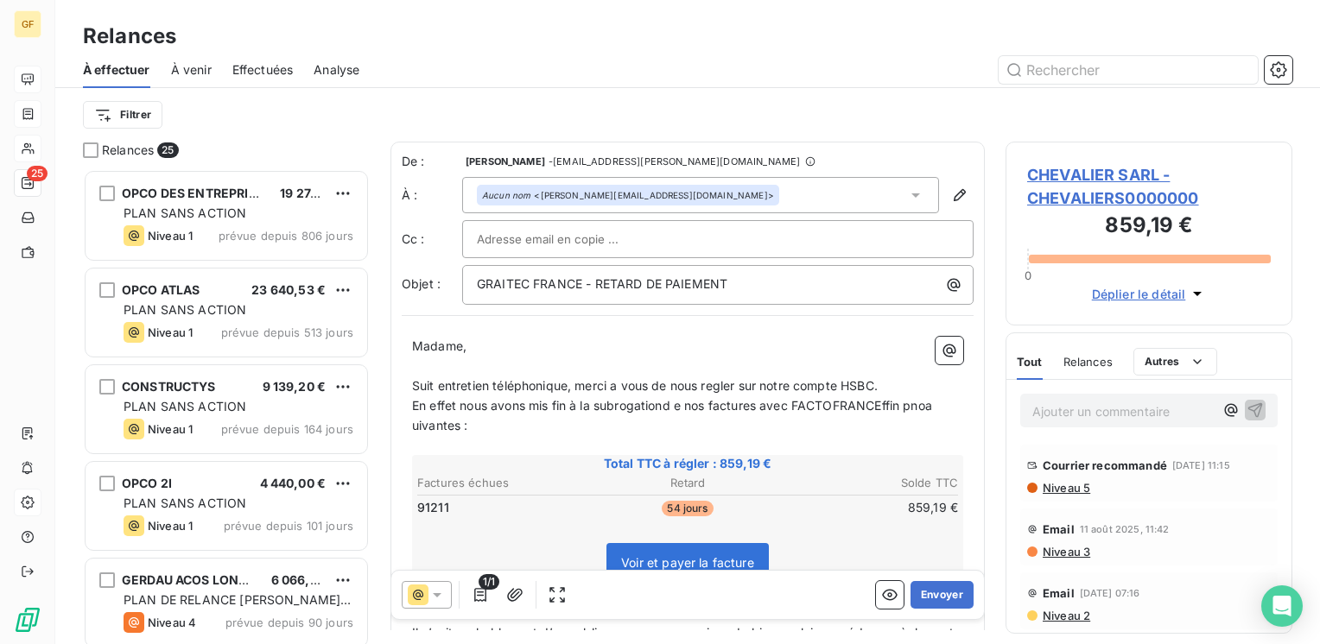
click at [885, 399] on span "En effet nous avons mis fin à la subrogationd e nos factures avec FACTOFRANCEff…" at bounding box center [673, 415] width 523 height 35
drag, startPoint x: 598, startPoint y: 278, endPoint x: 806, endPoint y: 298, distance: 209.1
click at [806, 298] on div "GRAITEC FRANCE - RETARD DE PAIEMENT" at bounding box center [717, 285] width 511 height 40
drag, startPoint x: 594, startPoint y: 278, endPoint x: 802, endPoint y: 282, distance: 207.4
click at [802, 282] on p "GRAITEC FRANCE - FACTURE IMPAYEE" at bounding box center [722, 285] width 491 height 20
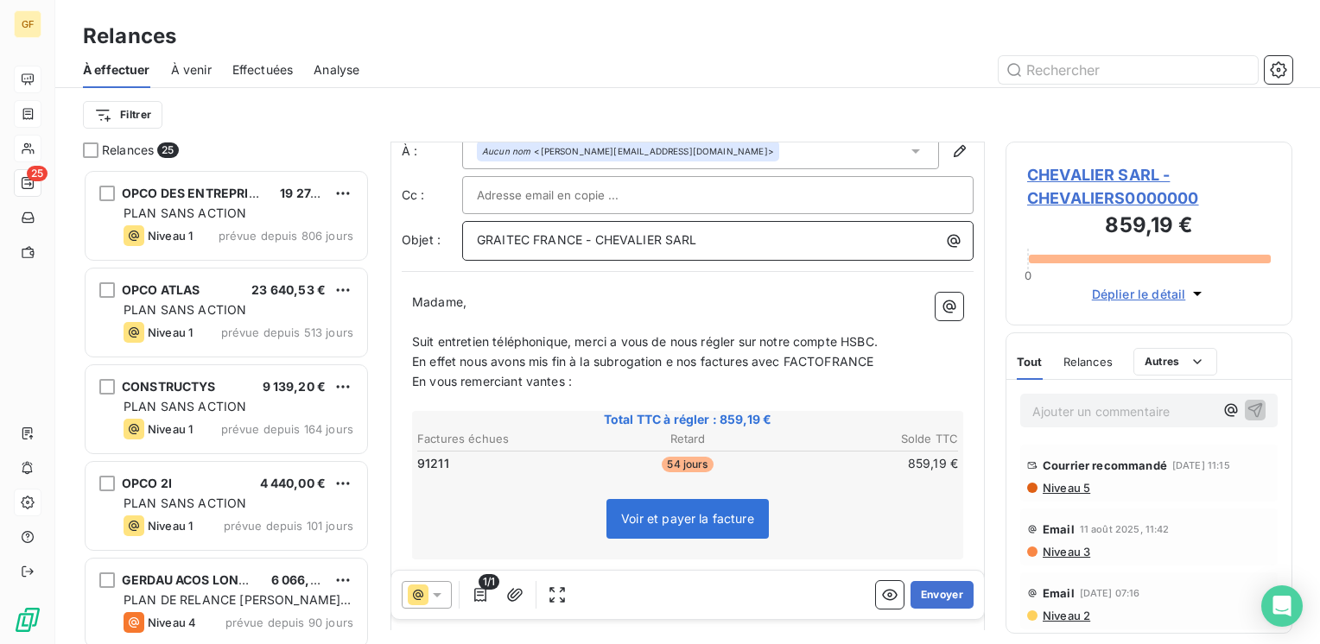
scroll to position [86, 0]
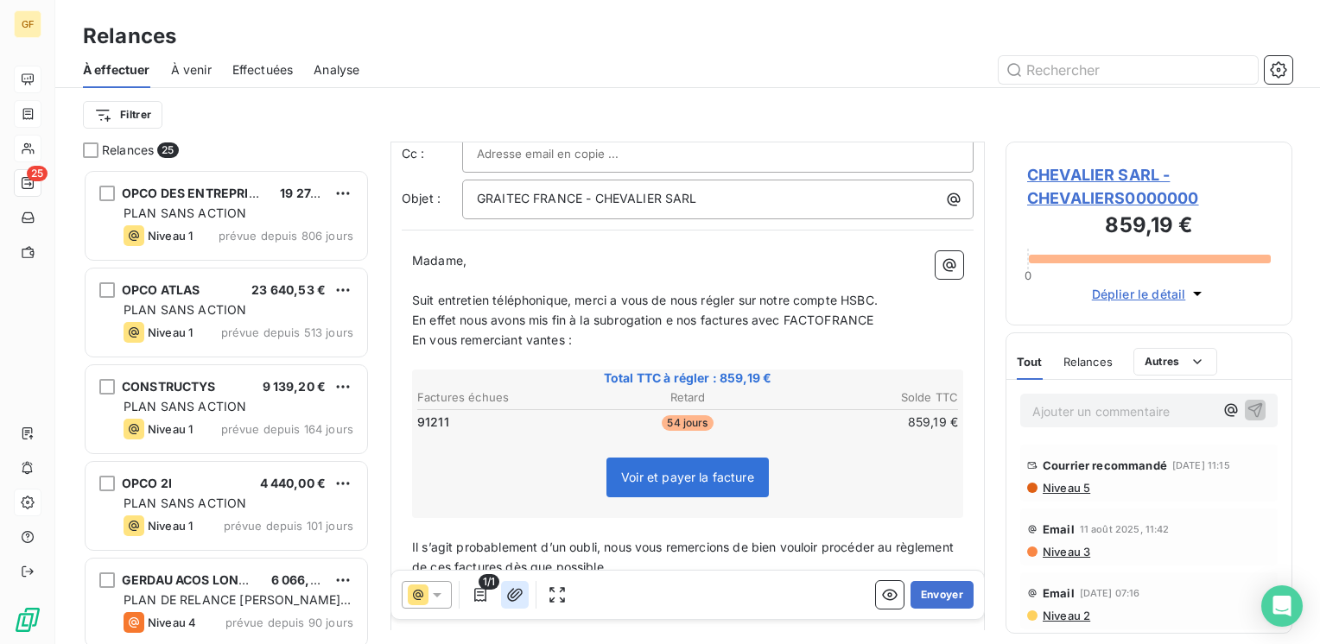
click at [521, 595] on icon "button" at bounding box center [515, 594] width 16 height 13
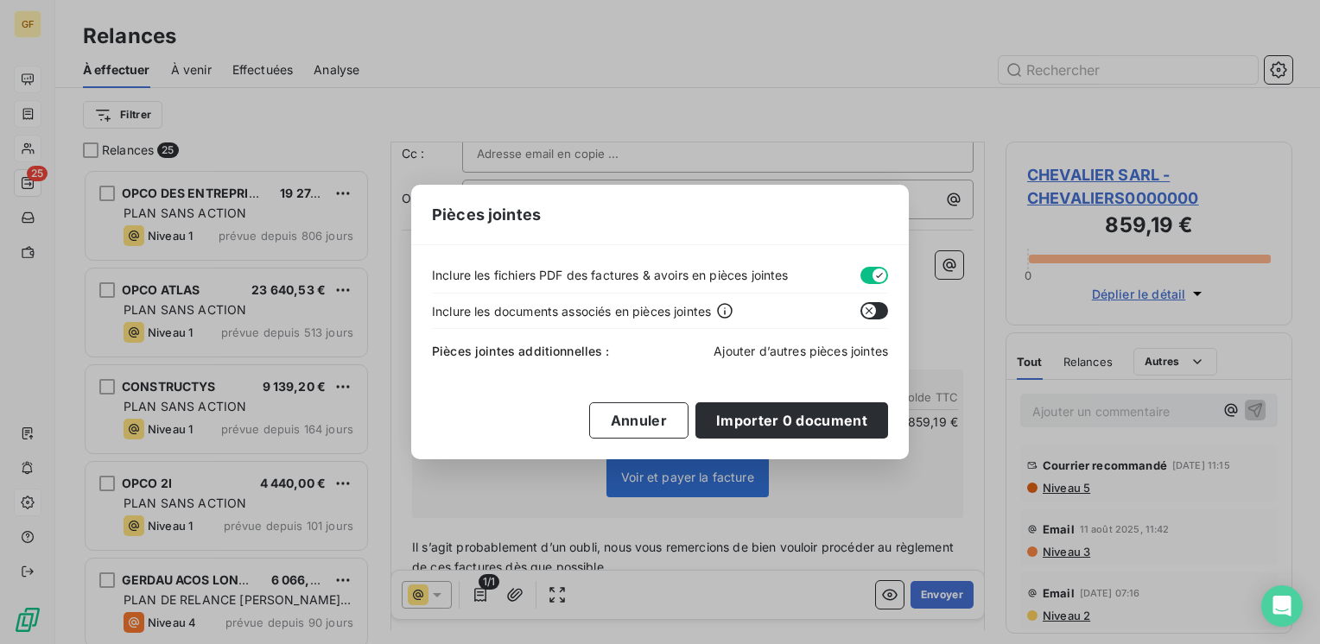
click at [757, 358] on span "Ajouter d’autres pièces jointes" at bounding box center [801, 351] width 174 height 15
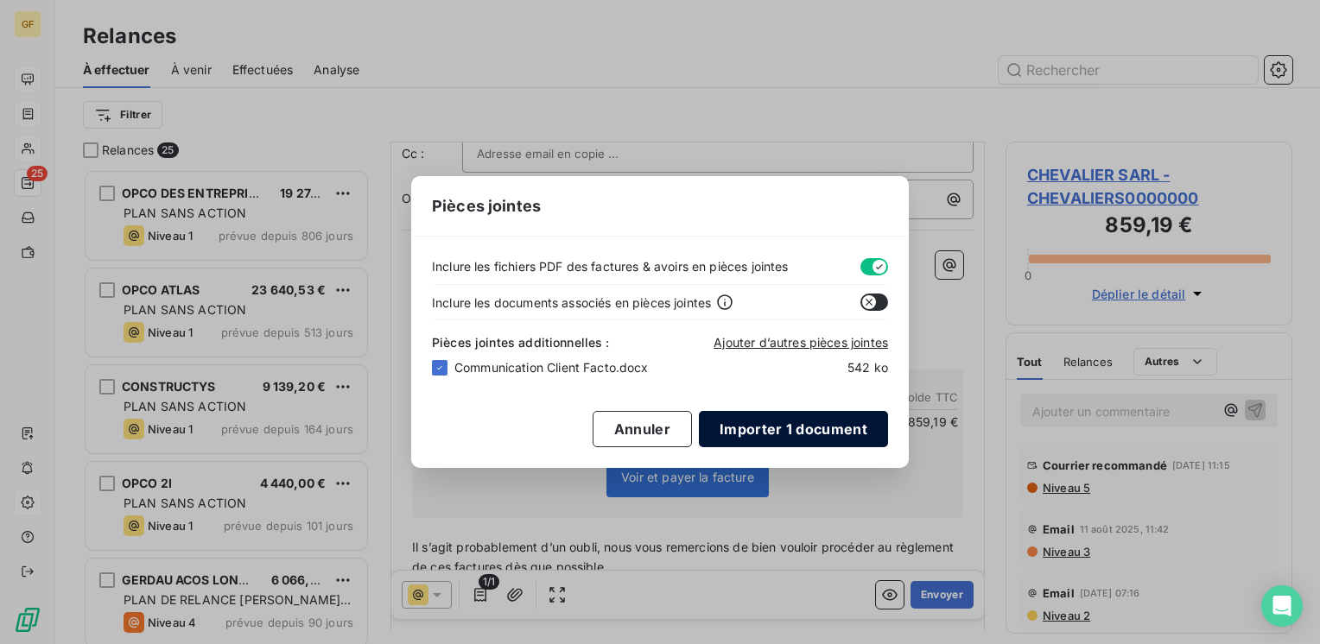
click at [781, 421] on button "Importer 1 document" at bounding box center [793, 429] width 189 height 36
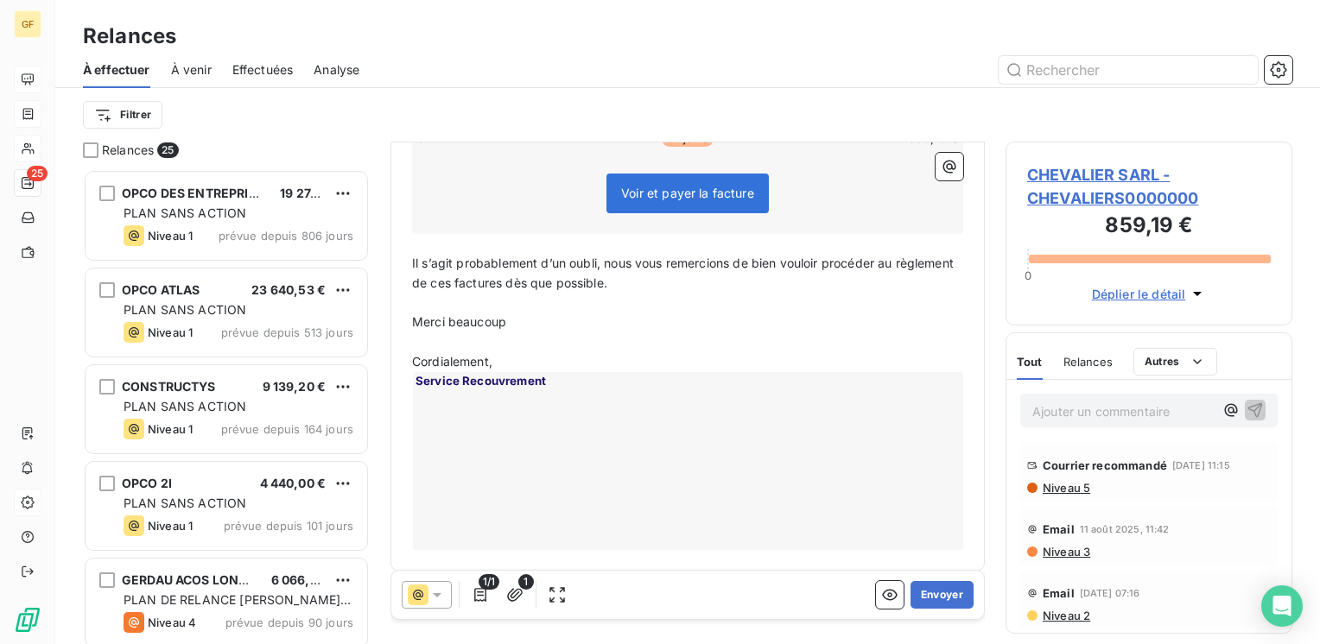
scroll to position [380, 0]
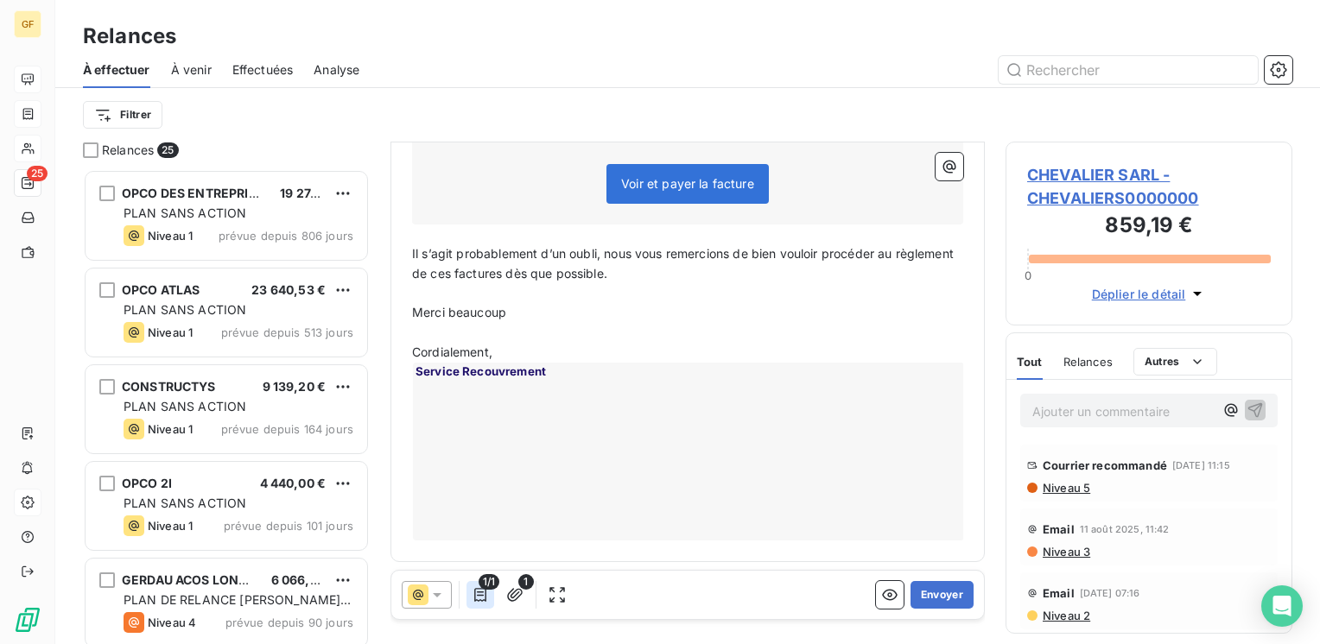
click at [490, 590] on button "button" at bounding box center [480, 595] width 28 height 28
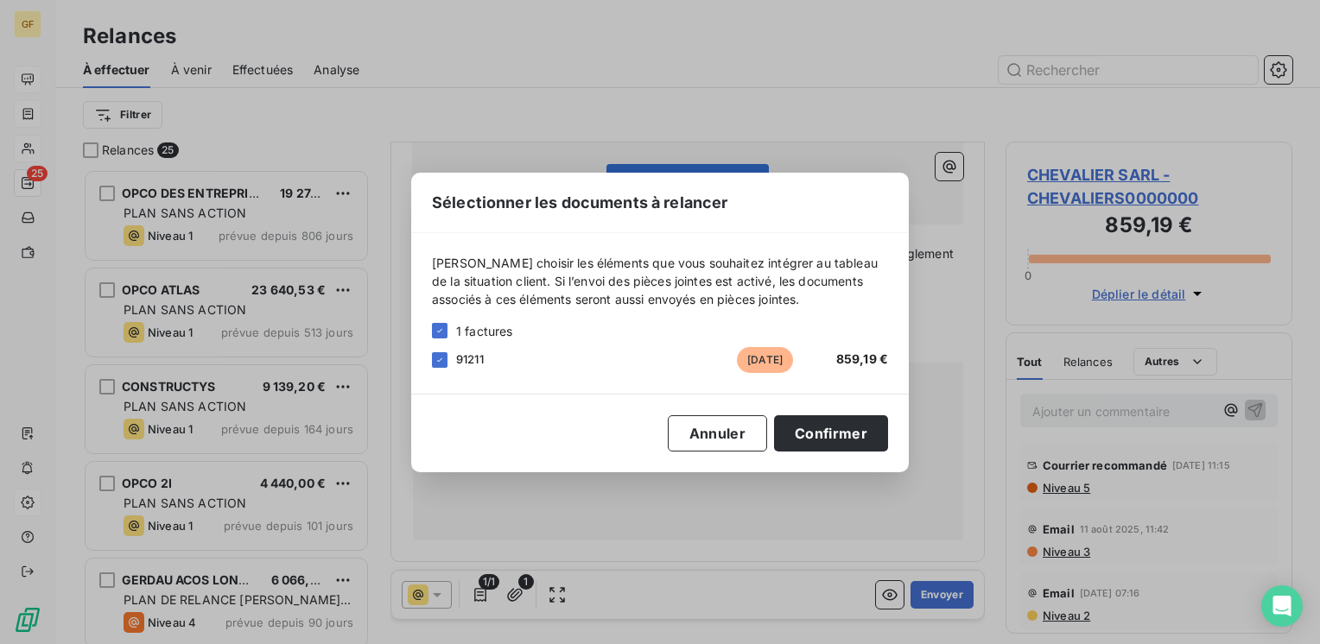
click at [488, 590] on div "Sélectionner les documents à relancer [PERSON_NAME] choisir les éléments que vo…" at bounding box center [660, 322] width 1320 height 644
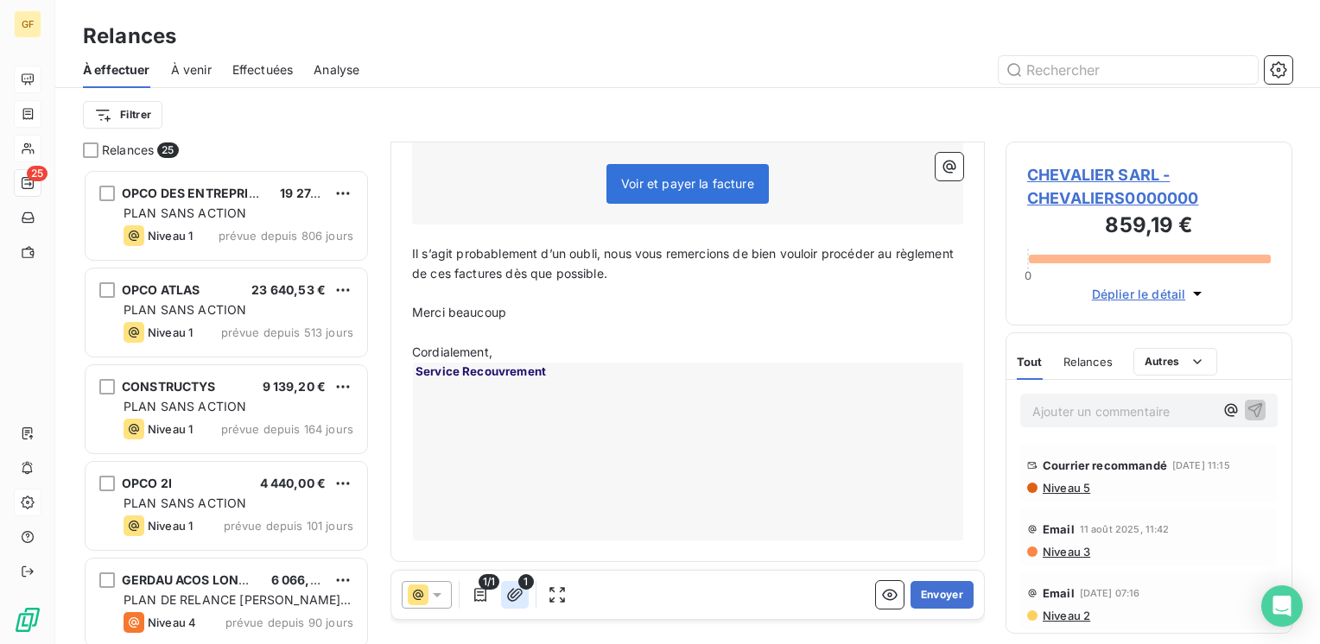
click at [513, 599] on icon "button" at bounding box center [514, 595] width 17 height 17
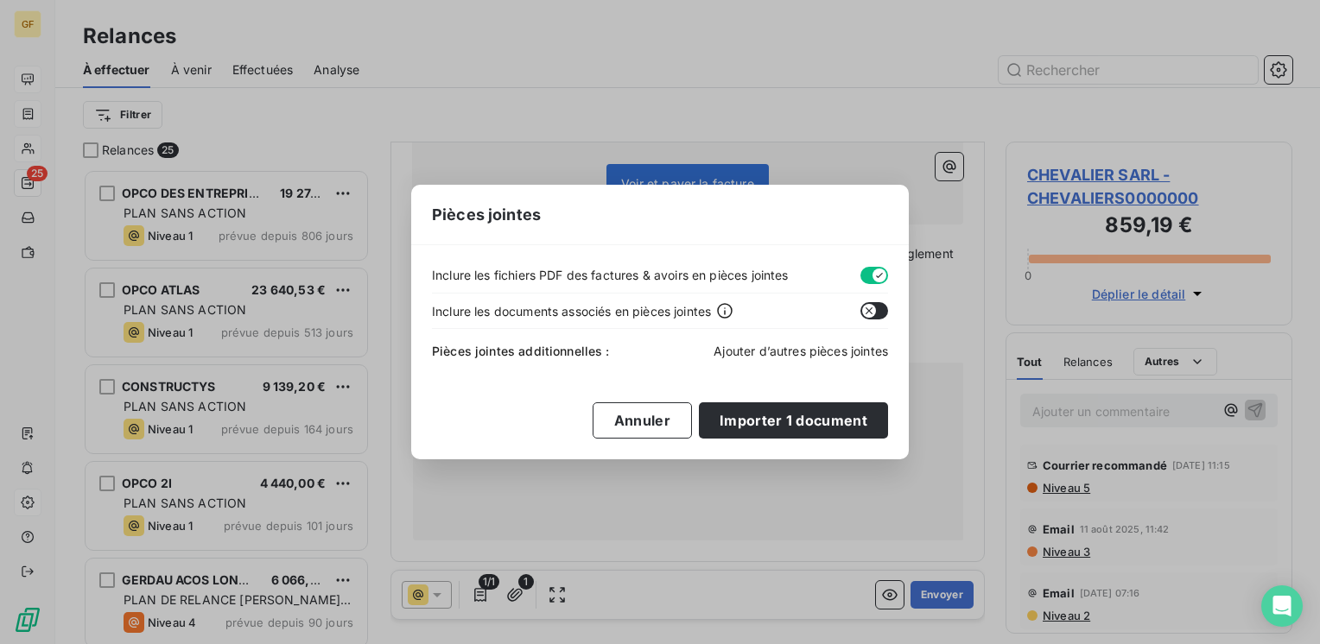
click at [739, 351] on span "Ajouter d’autres pièces jointes" at bounding box center [801, 351] width 174 height 15
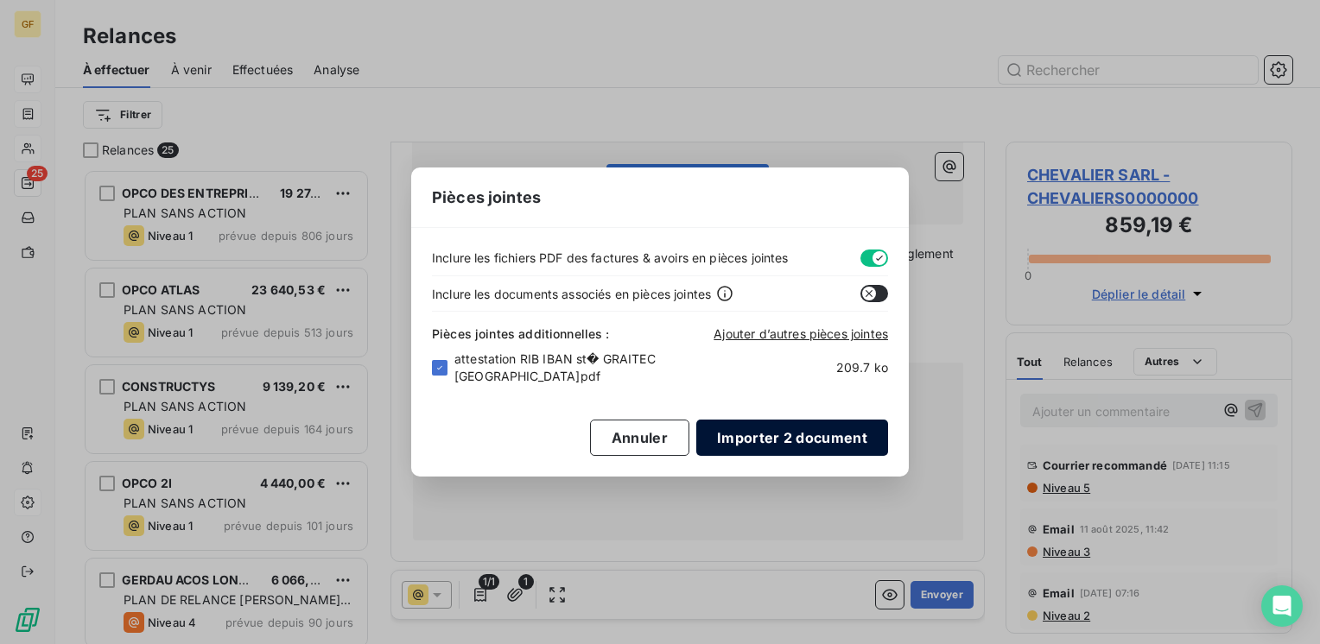
click at [764, 428] on button "Importer 2 document" at bounding box center [792, 438] width 192 height 36
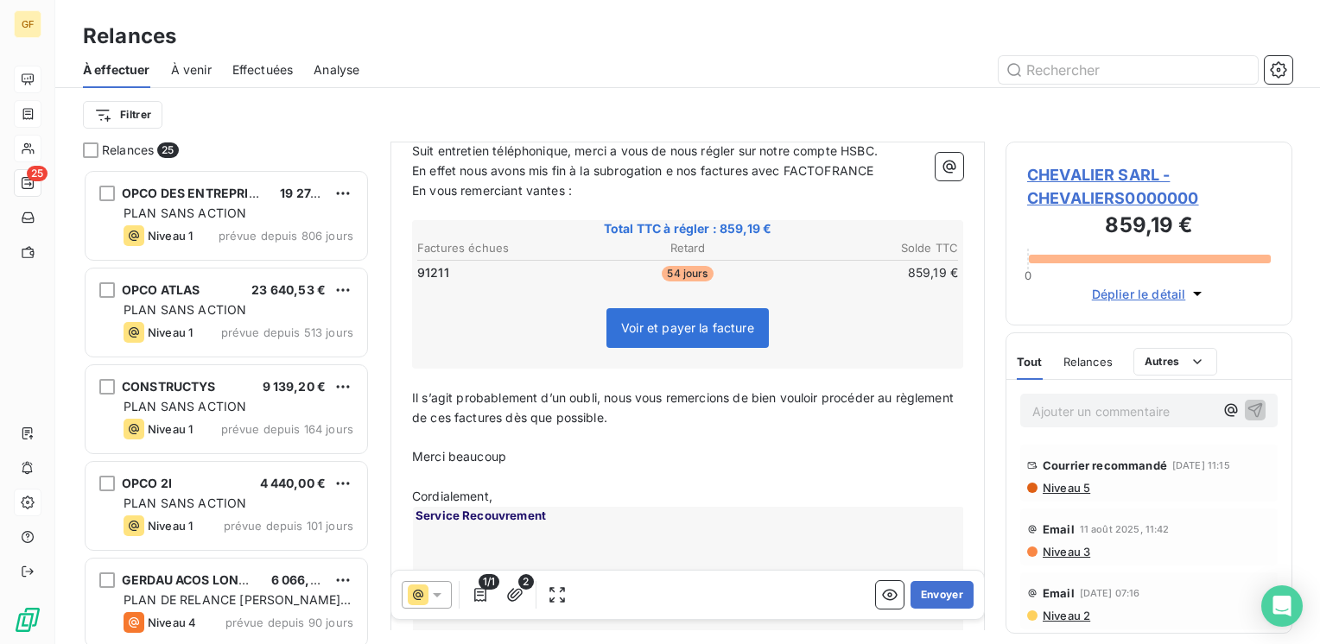
scroll to position [259, 0]
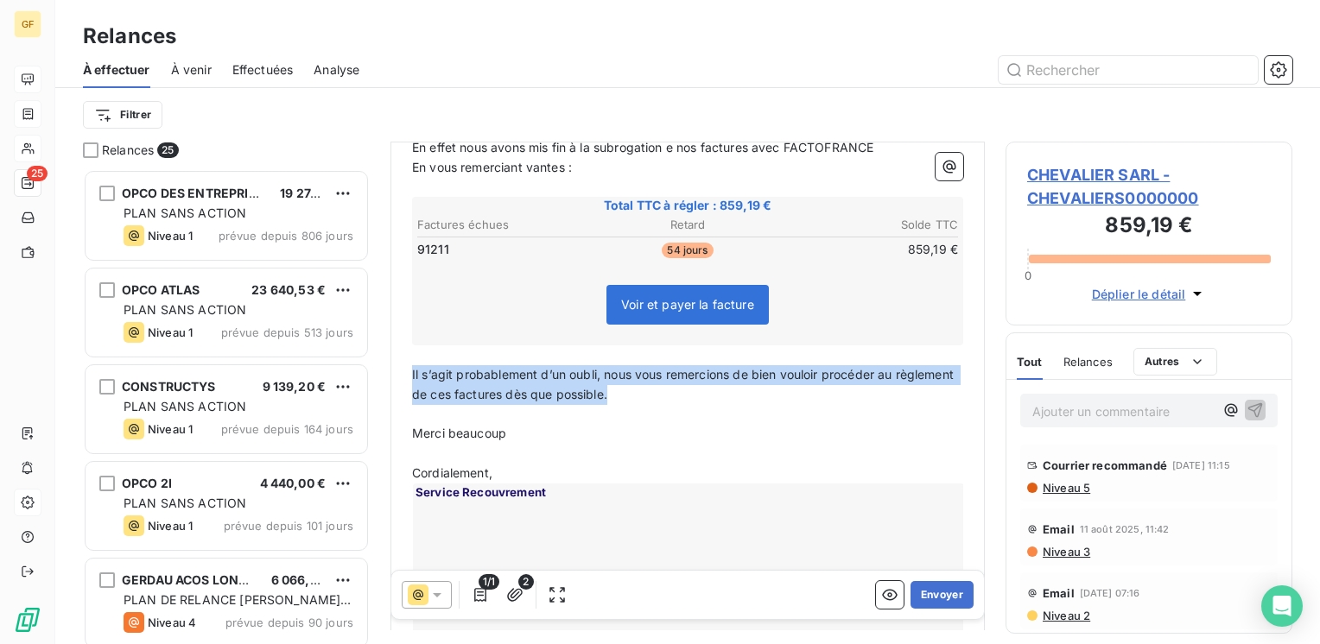
drag, startPoint x: 701, startPoint y: 396, endPoint x: 391, endPoint y: 378, distance: 310.6
click at [391, 378] on div "De : Marc Santoro - [EMAIL_ADDRESS][PERSON_NAME][DOMAIN_NAME] À : Aucun nom <[P…" at bounding box center [687, 283] width 594 height 800
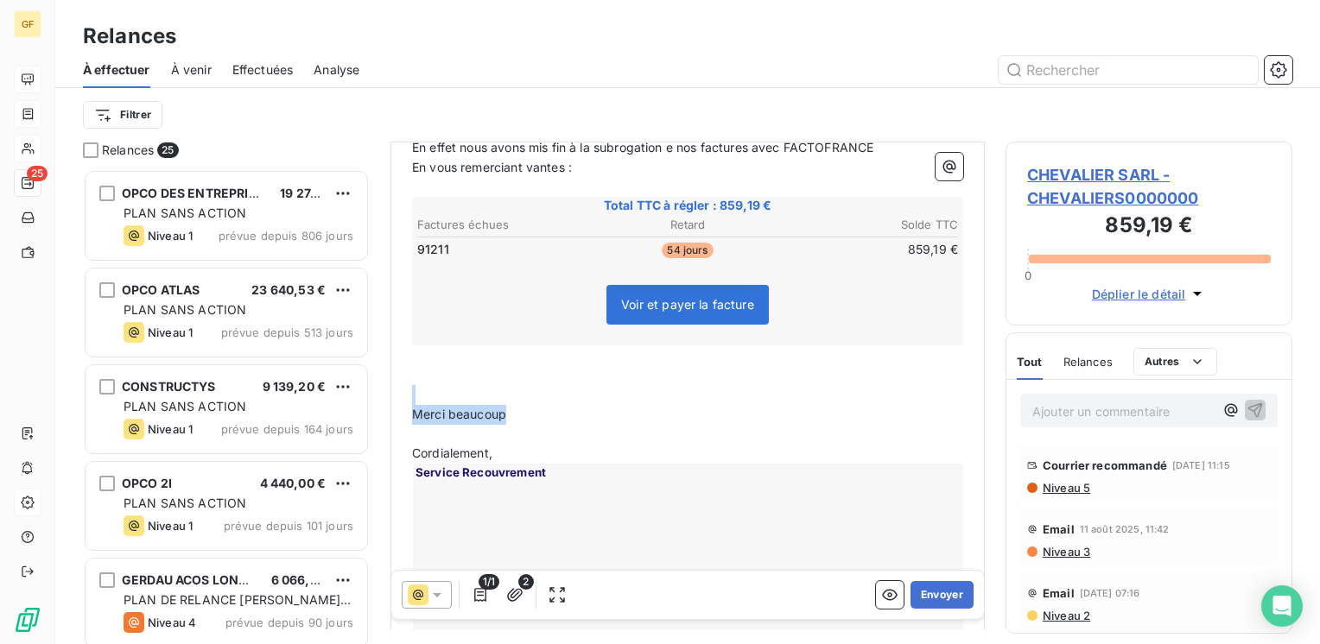
drag, startPoint x: 536, startPoint y: 409, endPoint x: 415, endPoint y: 382, distance: 123.9
click at [407, 392] on div "Madame, ﻿ Suit entretien téléphonique, merci a vous de nous régler sur notre co…" at bounding box center [688, 360] width 572 height 584
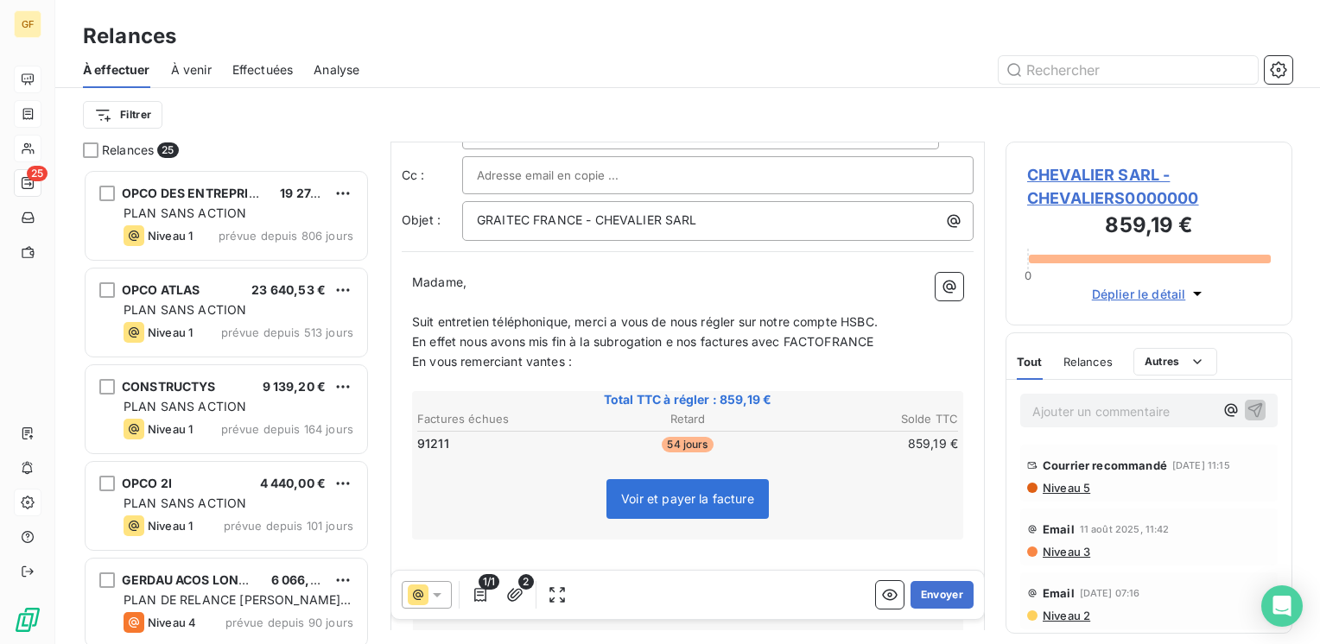
scroll to position [0, 0]
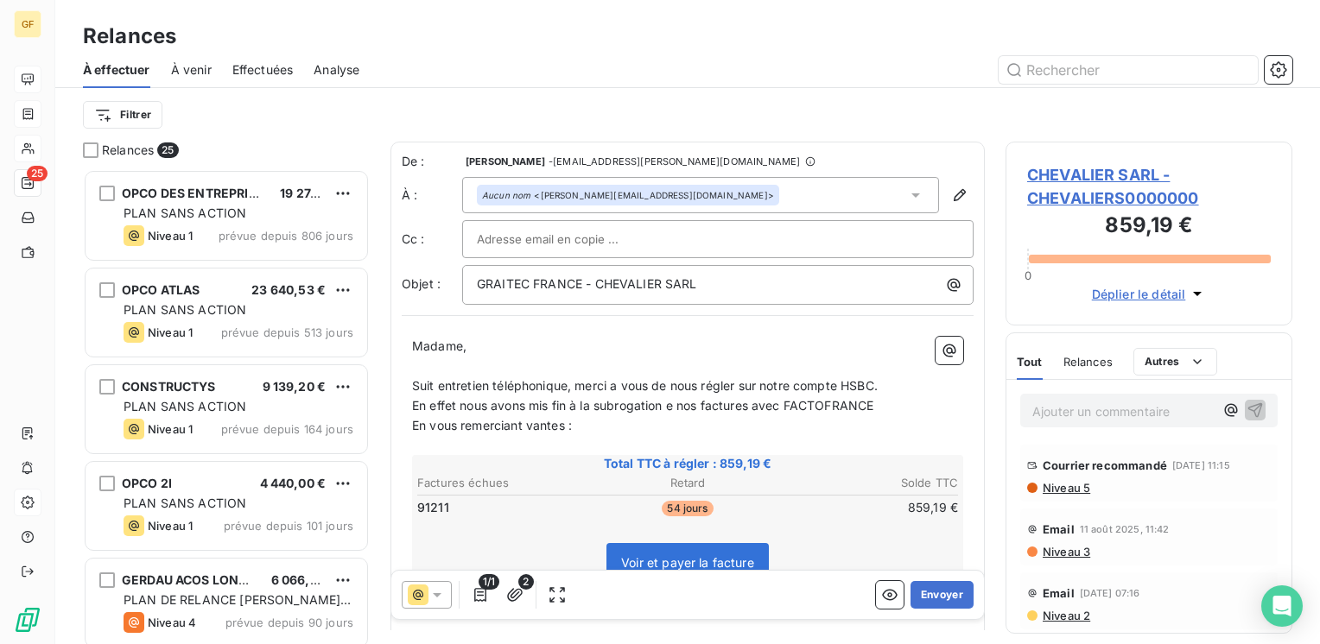
click at [886, 406] on p "En effet nous avons mis fin à la subrogation e nos factures avec FACTOFRANCE" at bounding box center [687, 406] width 551 height 20
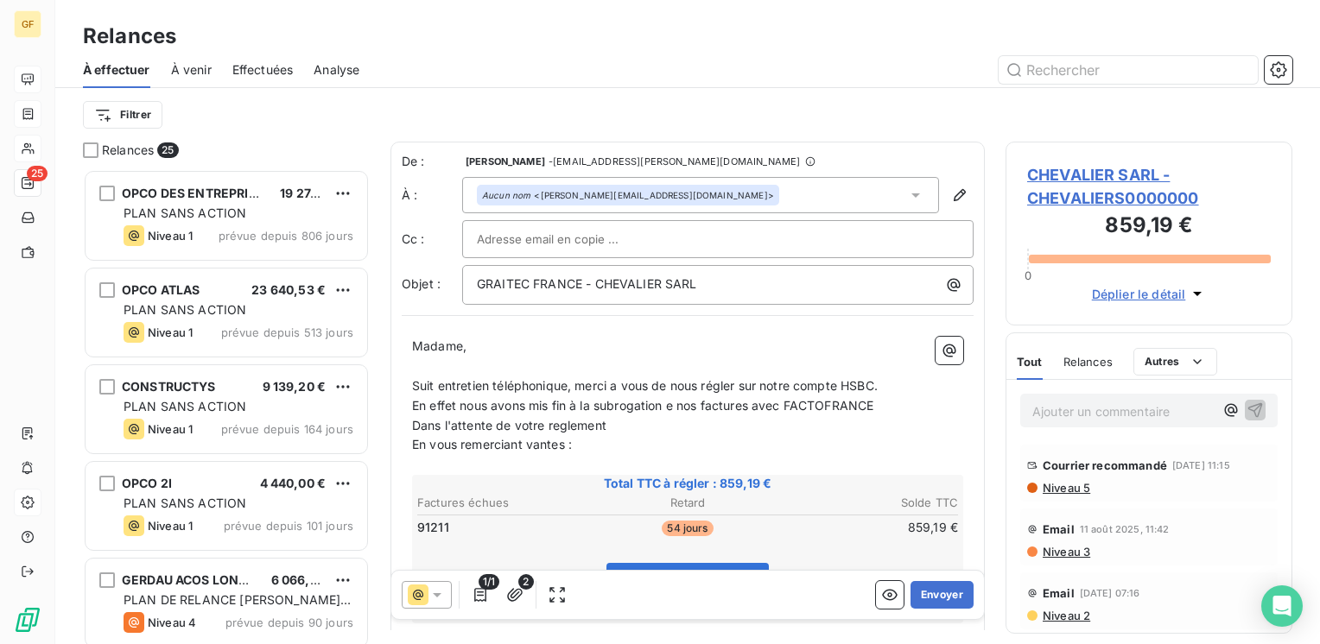
click at [587, 436] on div "Madame, ﻿ Suit entretien téléphonique, merci a vous de nous régler sur notre co…" at bounding box center [687, 598] width 551 height 523
click at [591, 458] on p "﻿" at bounding box center [687, 465] width 551 height 20
click at [590, 437] on p "En vous remerciant vantes :" at bounding box center [687, 445] width 551 height 20
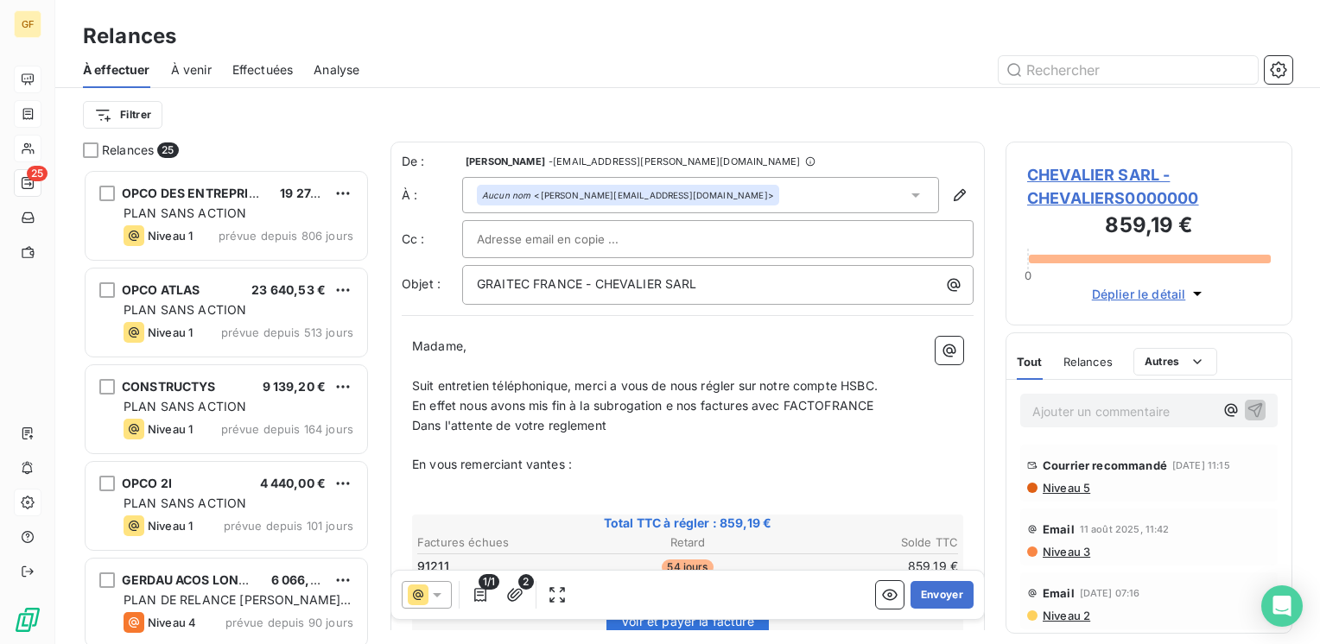
click at [528, 458] on span "En vous remerciant vantes :" at bounding box center [492, 464] width 160 height 15
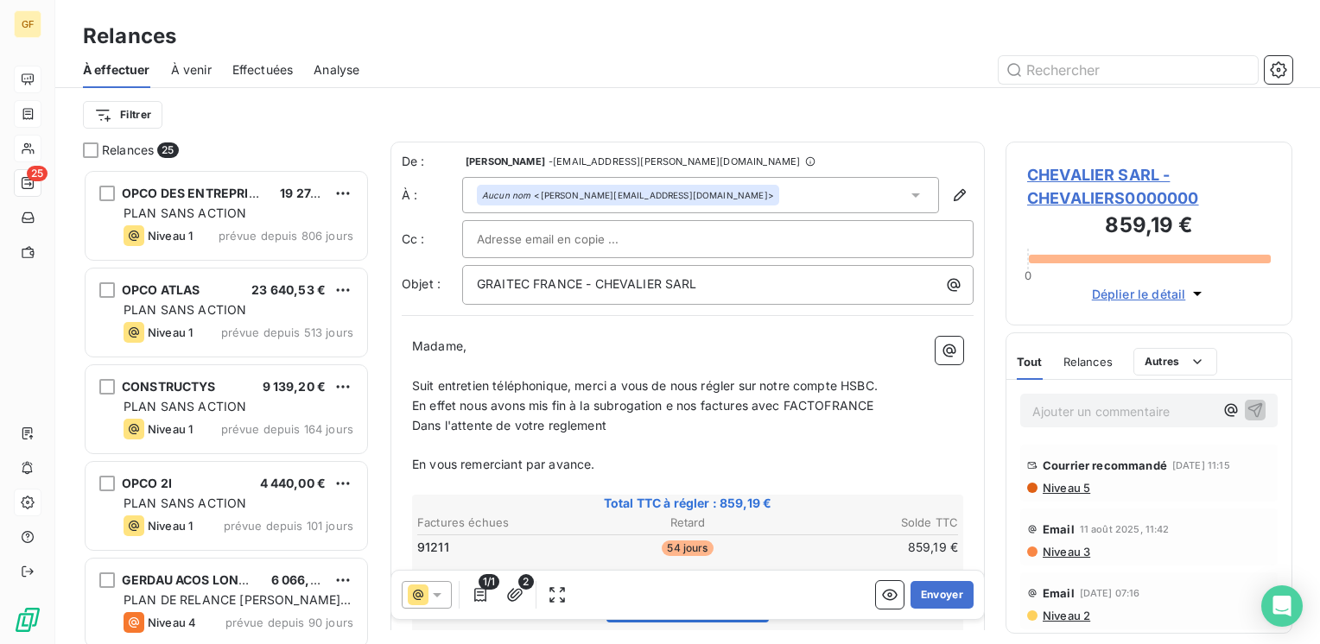
click at [651, 461] on p "En vous remerciant par avance." at bounding box center [687, 465] width 551 height 20
click at [888, 382] on p "Suit entretien téléphonique, merci a vous de nous régler sur notre compte HSBC." at bounding box center [687, 387] width 551 height 20
click at [574, 382] on span "Suit entretien téléphonique, merci a vous de nous régler sur notre compte HSBC." at bounding box center [645, 385] width 466 height 15
click at [611, 460] on p "En vous remerciant par avance." at bounding box center [687, 465] width 551 height 20
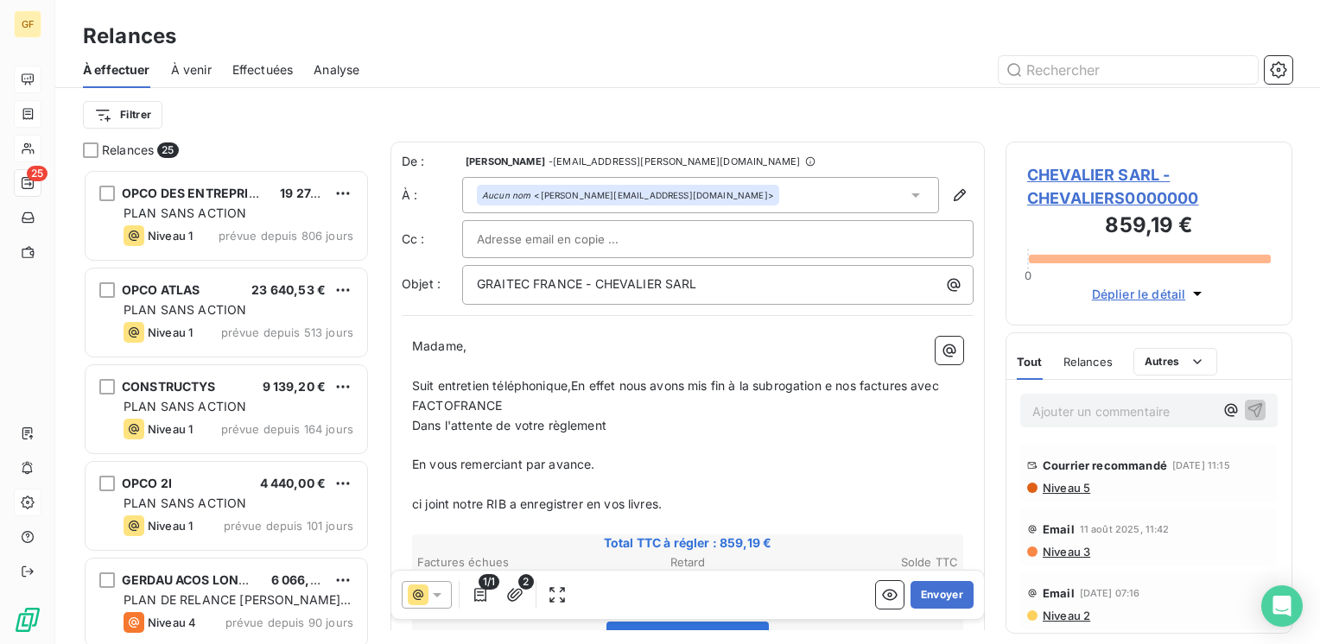
click at [764, 489] on p "﻿" at bounding box center [687, 485] width 551 height 20
drag, startPoint x: 590, startPoint y: 499, endPoint x: 622, endPoint y: 548, distance: 58.0
click at [601, 520] on div "Madame, ﻿ Suit entretien téléphonique,En effet nous avons mis fin à la subrogat…" at bounding box center [687, 628] width 551 height 583
drag, startPoint x: 707, startPoint y: 523, endPoint x: 683, endPoint y: 515, distance: 25.7
click at [708, 523] on p "﻿" at bounding box center [687, 525] width 551 height 20
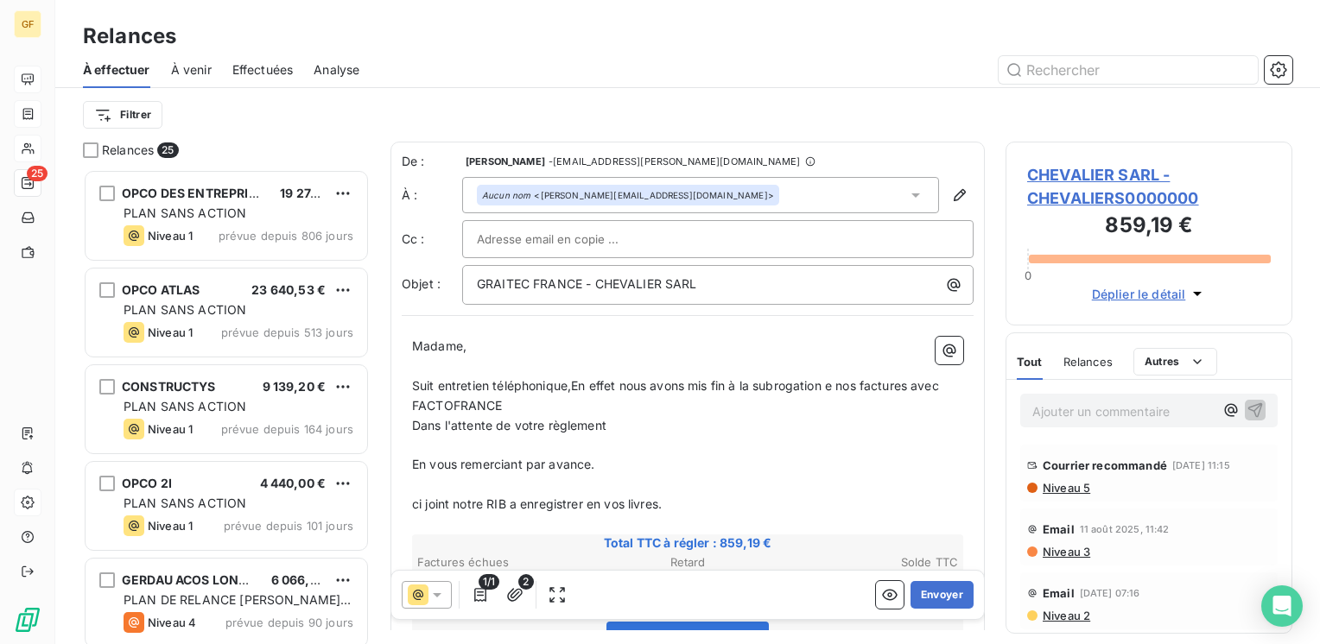
click at [574, 491] on p "﻿" at bounding box center [687, 485] width 551 height 20
click at [587, 500] on span "ci joint notre RIB a enregistrer en vos livres." at bounding box center [537, 504] width 250 height 15
click at [936, 593] on button "Envoyer" at bounding box center [941, 595] width 63 height 28
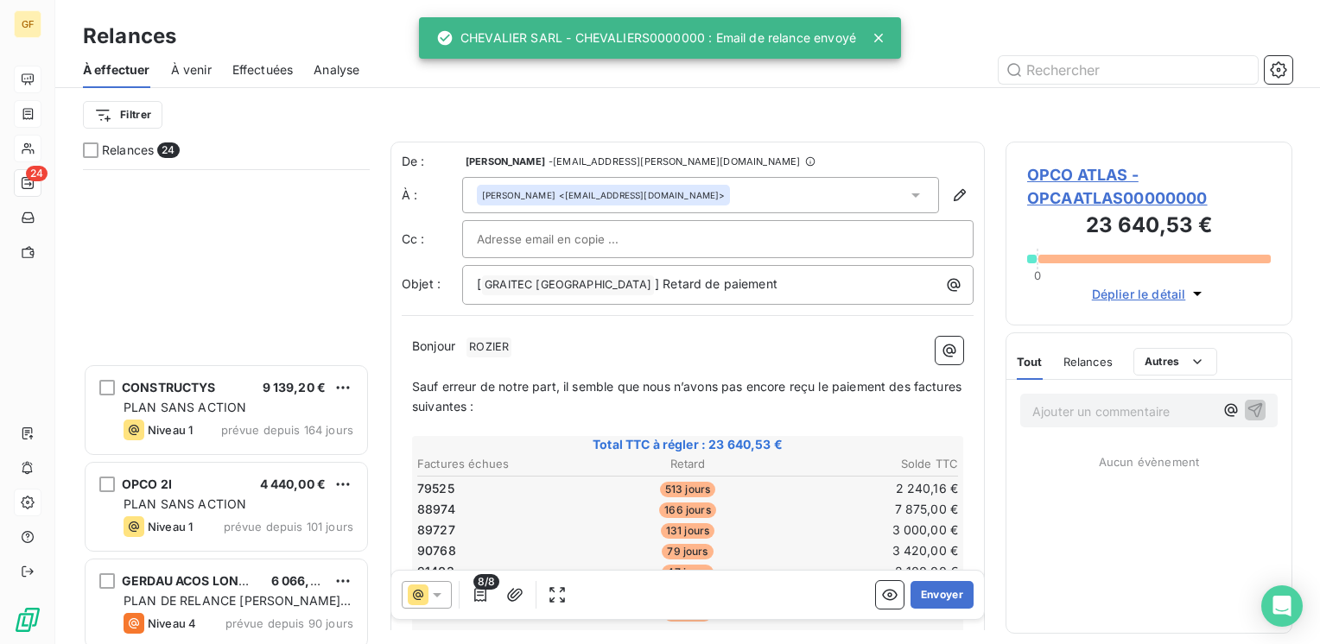
scroll to position [432, 0]
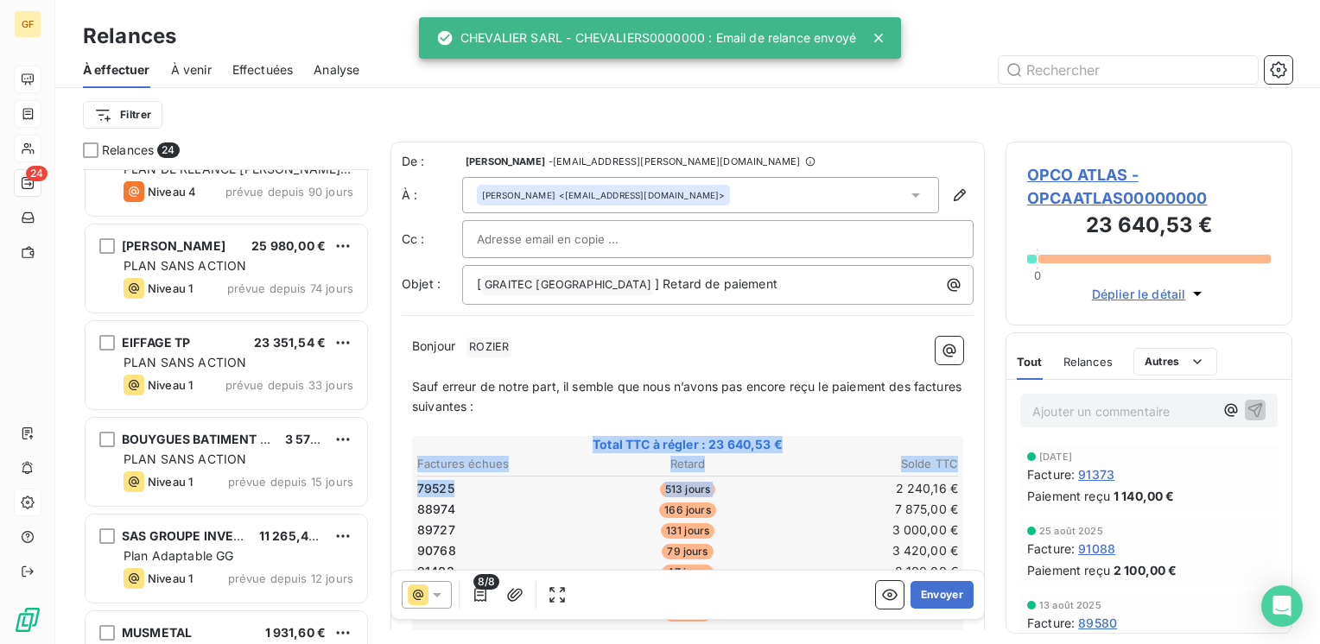
drag, startPoint x: 859, startPoint y: 489, endPoint x: 384, endPoint y: 365, distance: 490.9
click at [385, 366] on div "Relances 24 OPCO 2I 4 440,00 € PLAN SANS ACTION Niveau 1 prévue depuis 101 jour…" at bounding box center [687, 393] width 1265 height 503
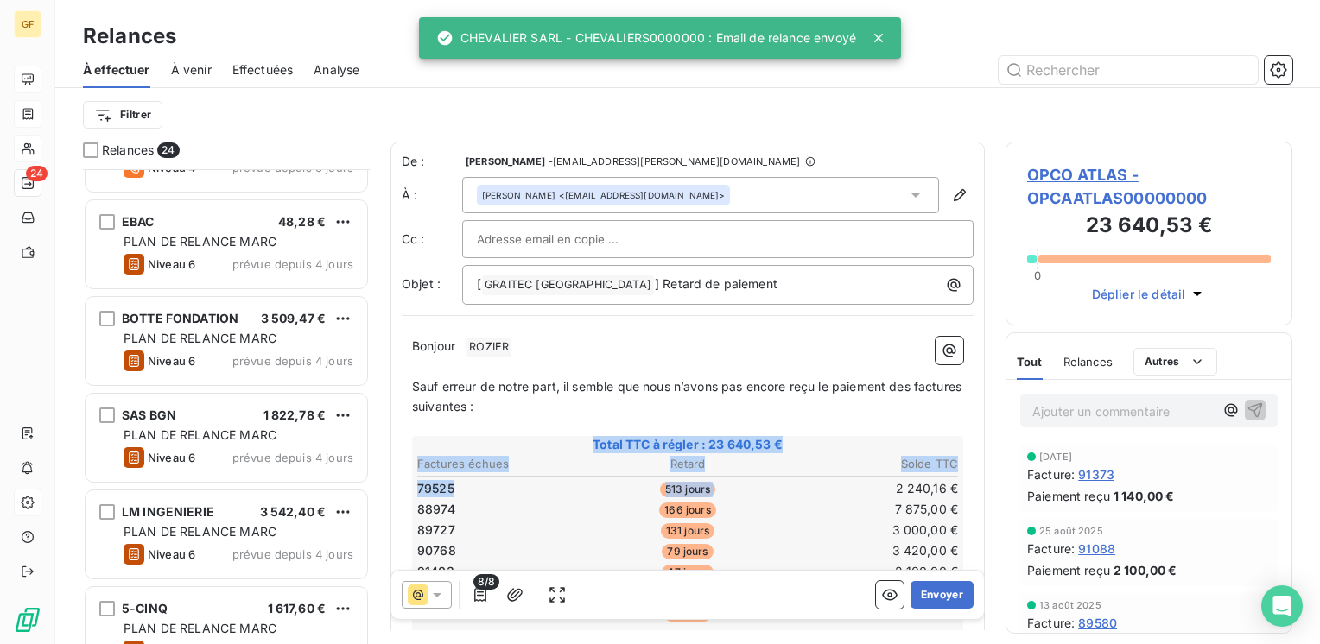
scroll to position [950, 0]
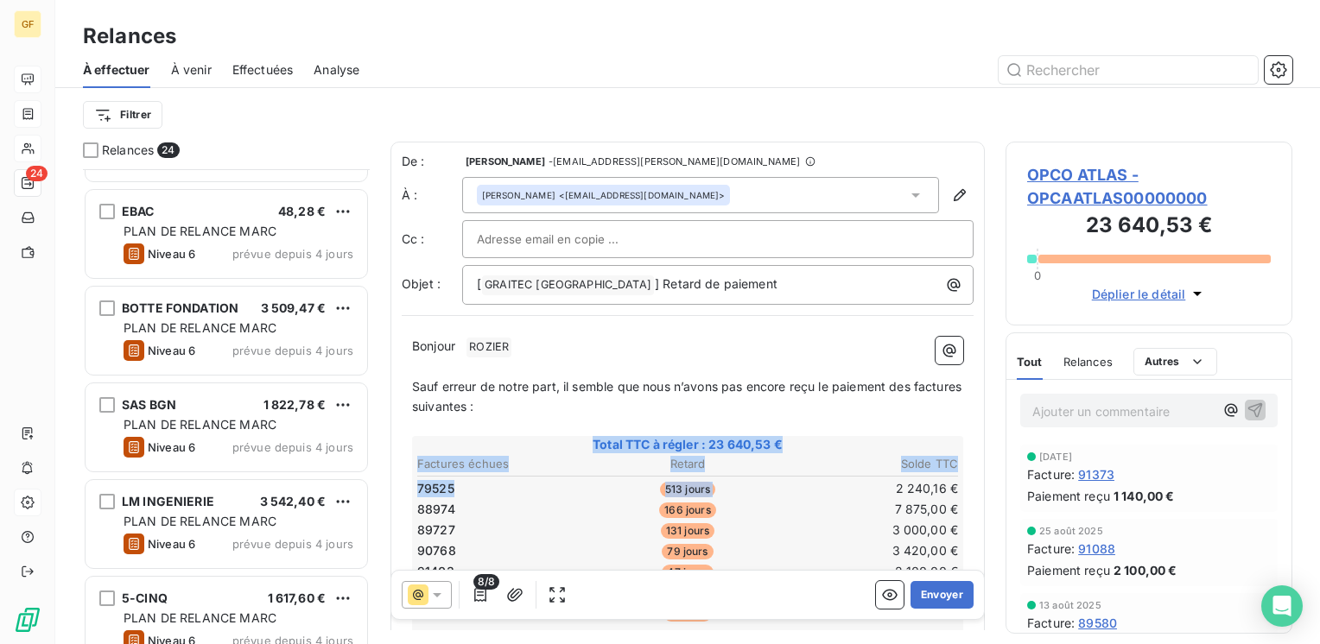
click at [262, 67] on span "Effectuées" at bounding box center [262, 69] width 61 height 17
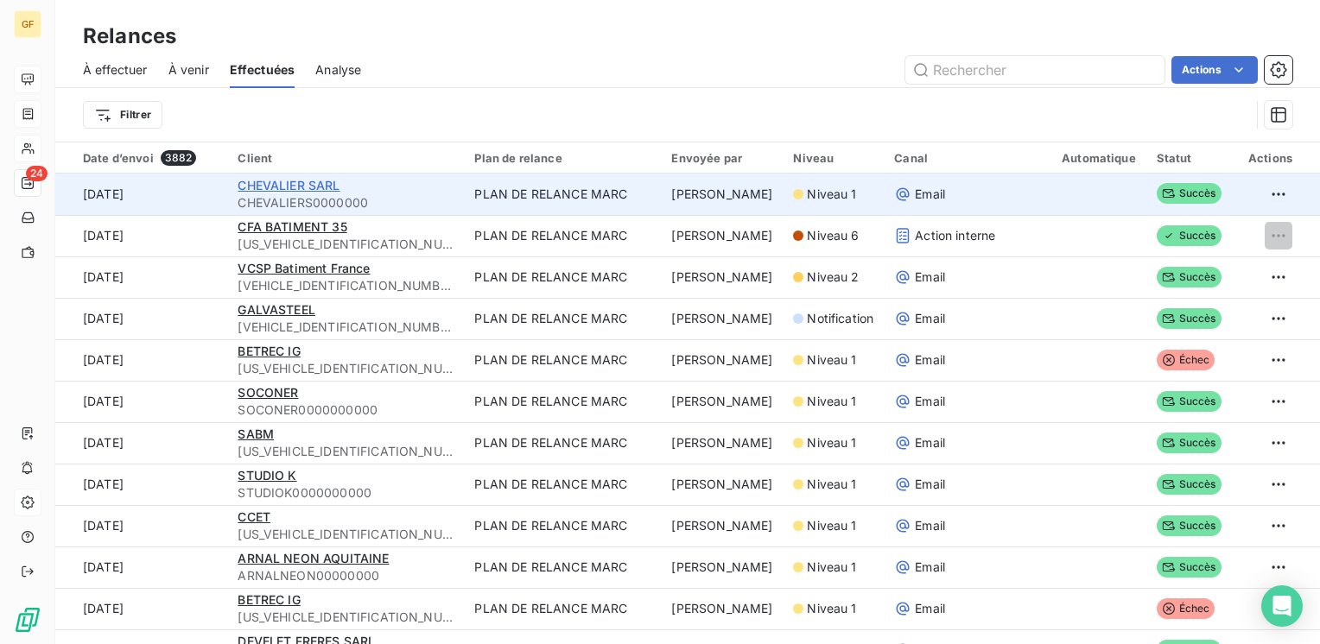
click at [304, 185] on span "CHEVALIER SARL" at bounding box center [289, 185] width 102 height 15
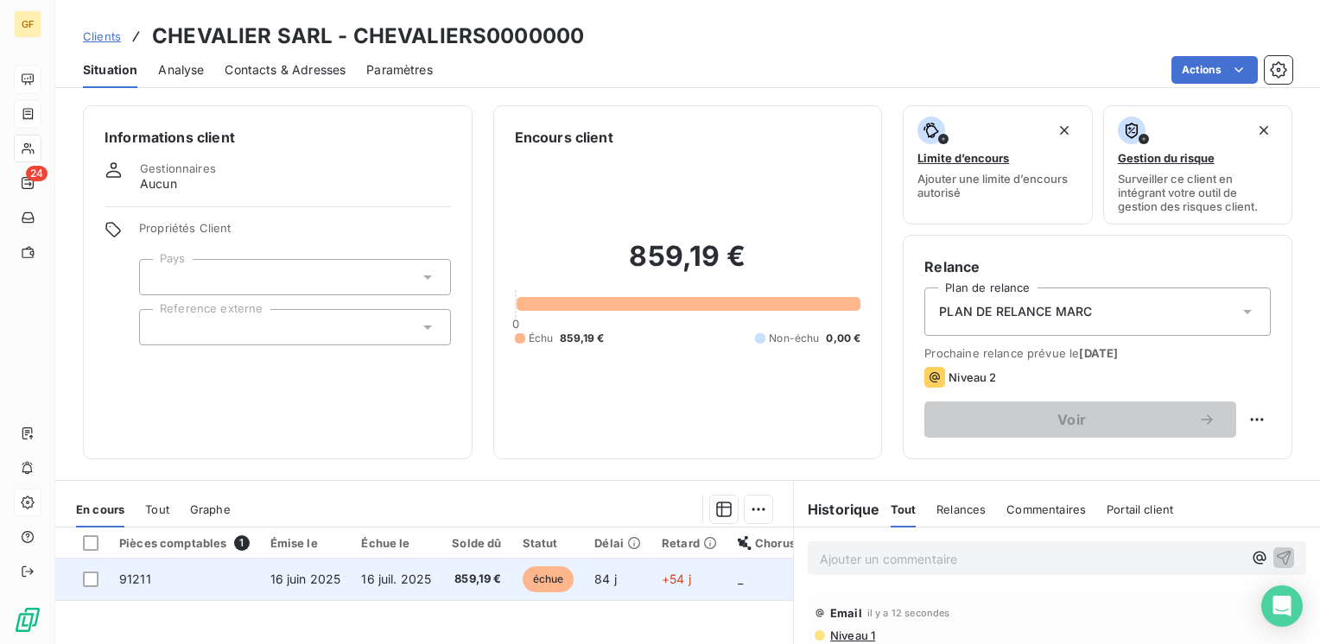
click at [266, 576] on td "16 juin 2025" at bounding box center [306, 579] width 92 height 41
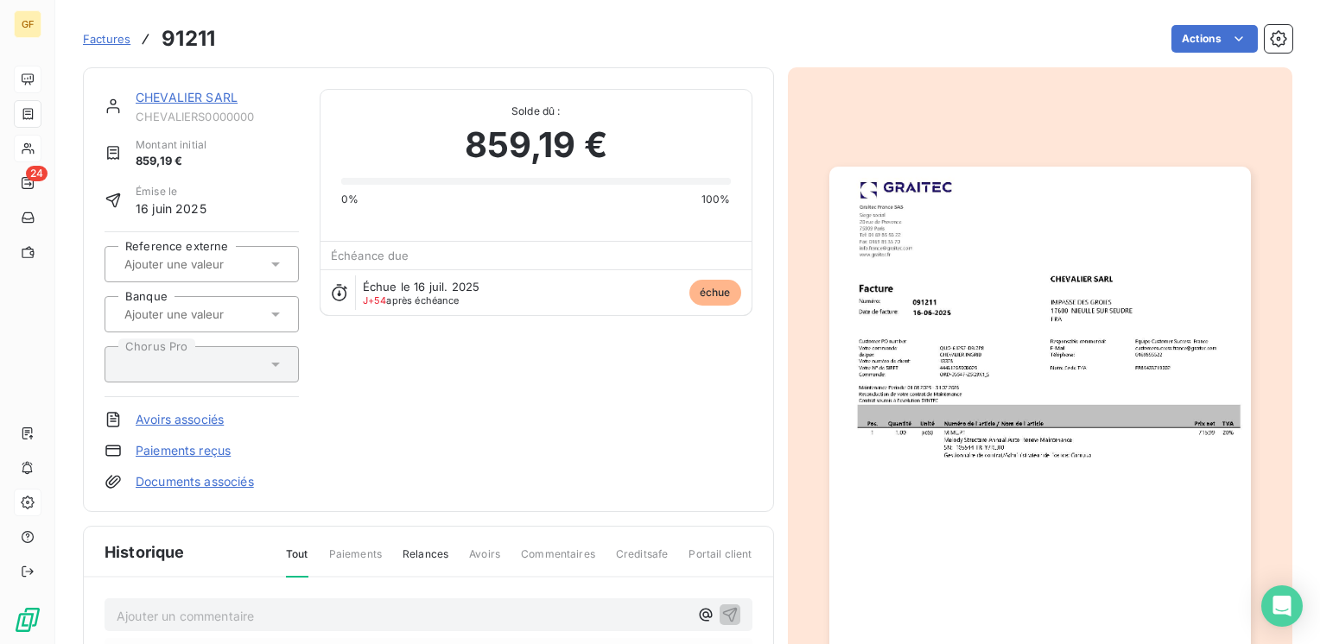
click at [1215, 42] on html "GF 24 Factures 91211 Actions CHEVALIER SARL CHEVALIERS0000000 Montant initial 8…" at bounding box center [660, 322] width 1320 height 644
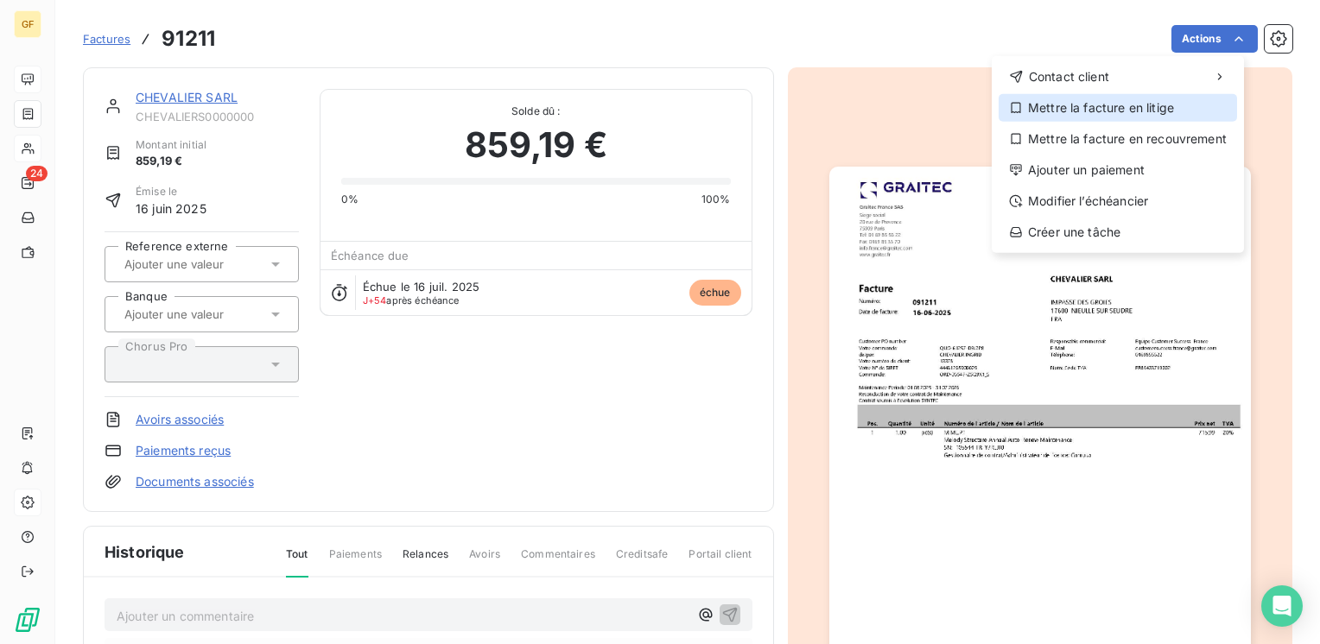
click at [1133, 99] on div "Mettre la facture en litige" at bounding box center [1118, 108] width 238 height 28
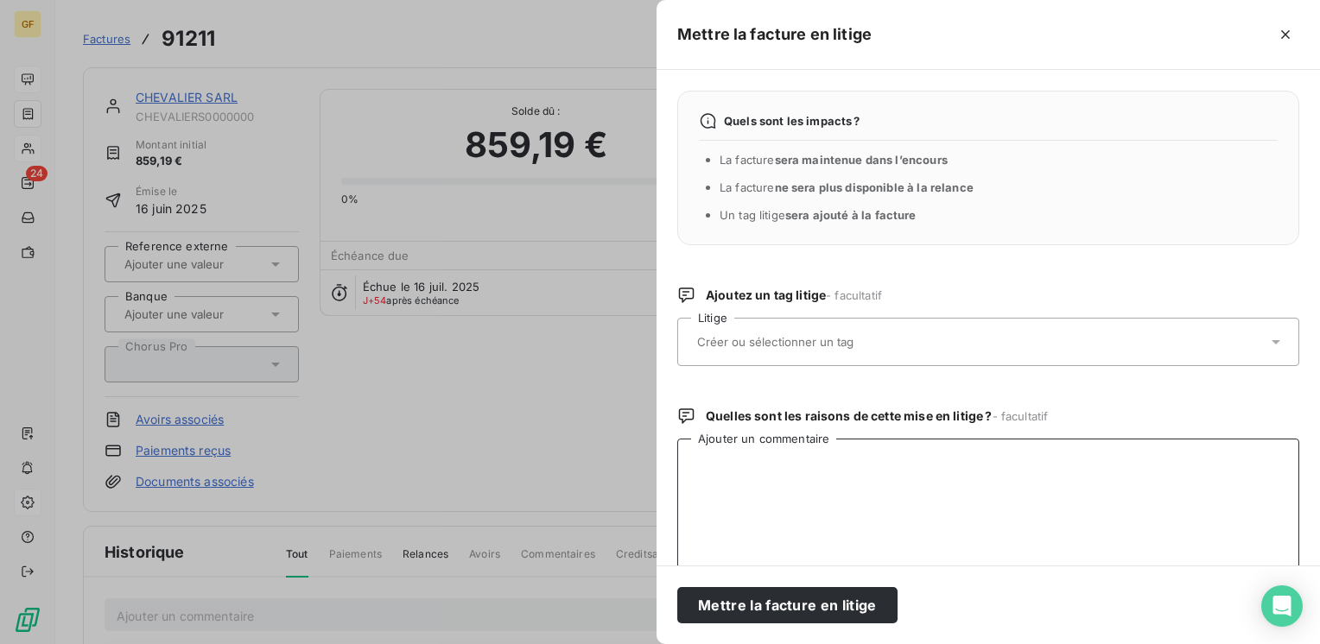
click at [745, 452] on textarea "Ajouter un commentaire" at bounding box center [988, 529] width 622 height 180
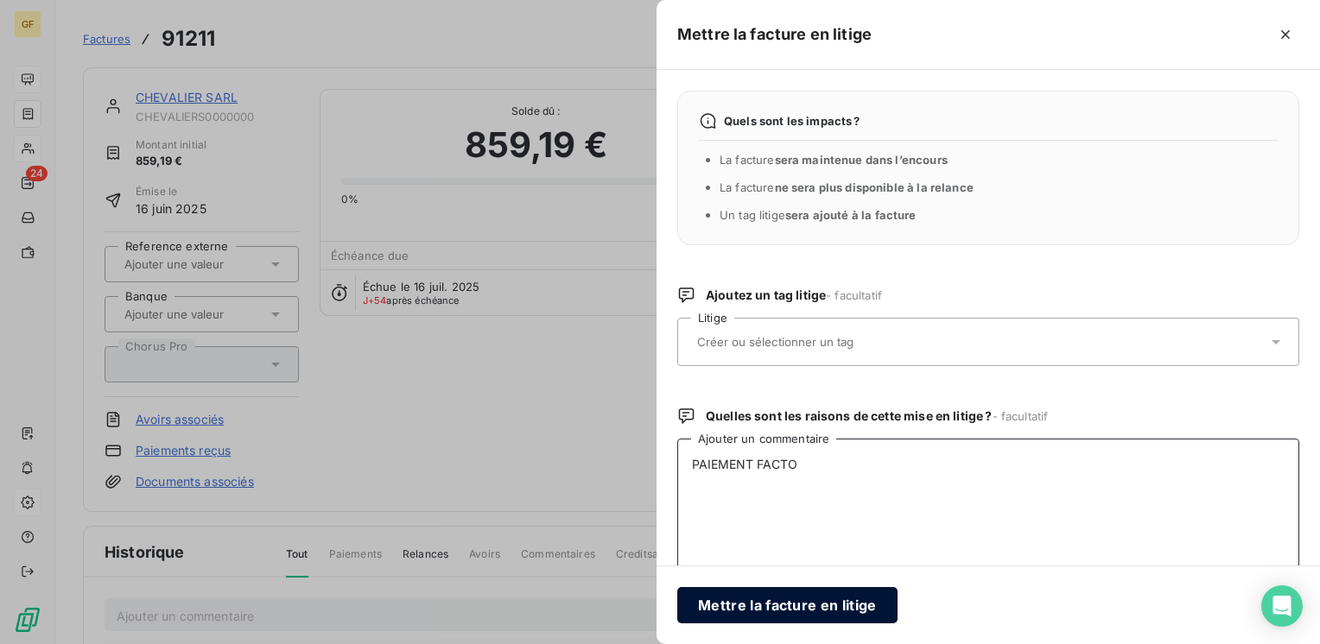
type textarea "PAIEMENT FACTO"
click at [792, 601] on button "Mettre la facture en litige" at bounding box center [787, 605] width 220 height 36
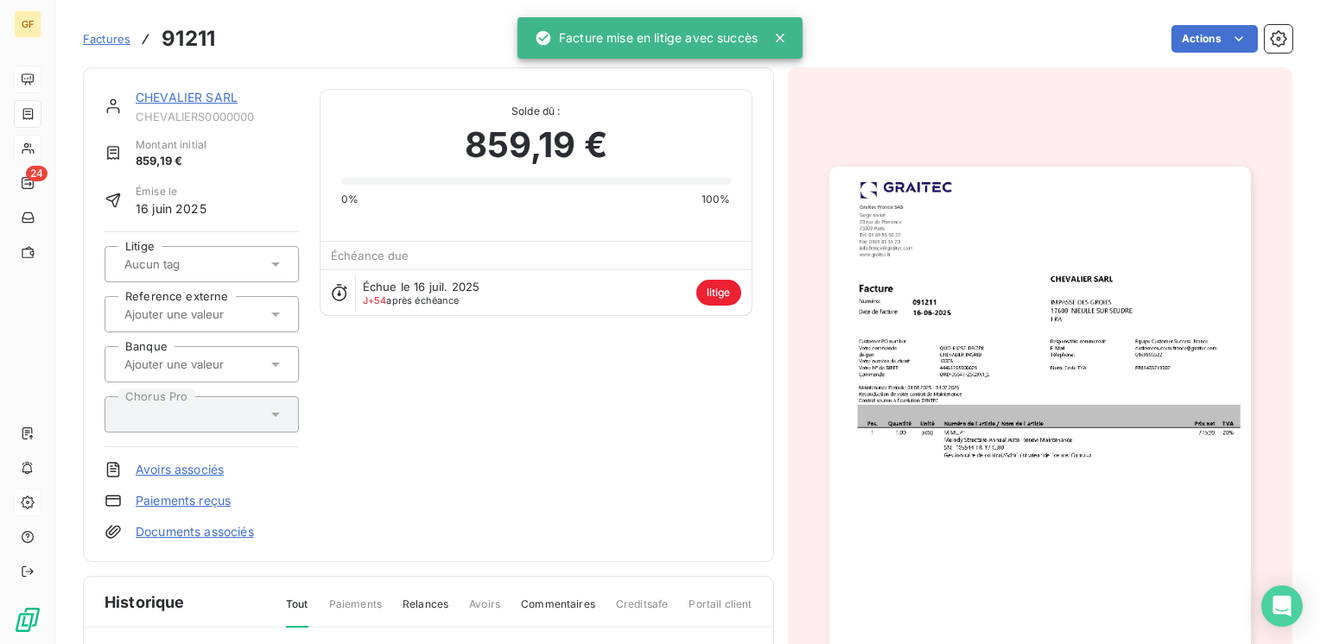
click at [183, 97] on link "CHEVALIER SARL" at bounding box center [187, 97] width 102 height 15
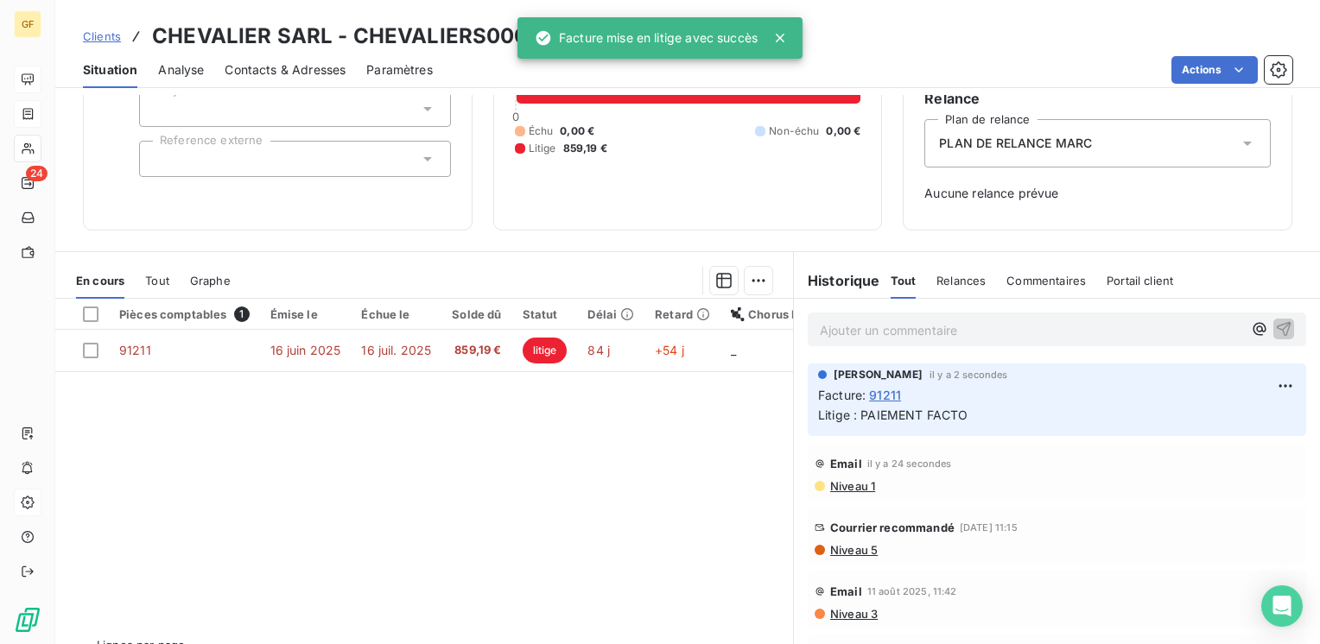
scroll to position [173, 0]
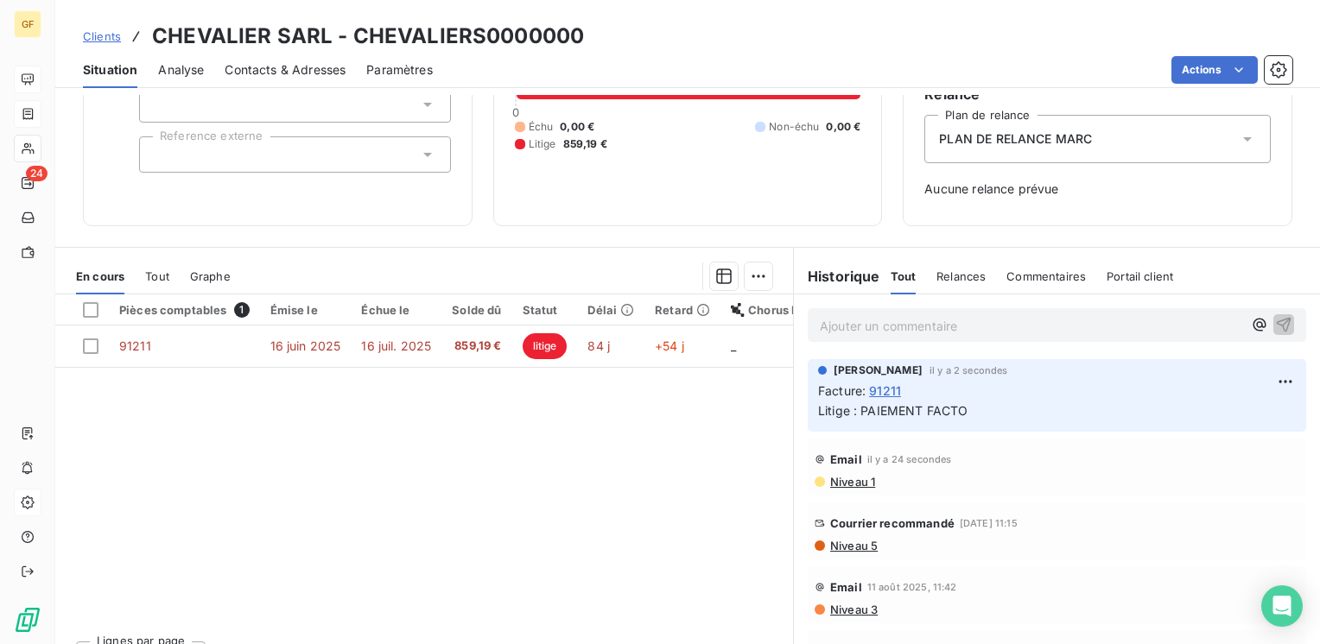
click at [848, 481] on span "Niveau 1" at bounding box center [851, 482] width 47 height 14
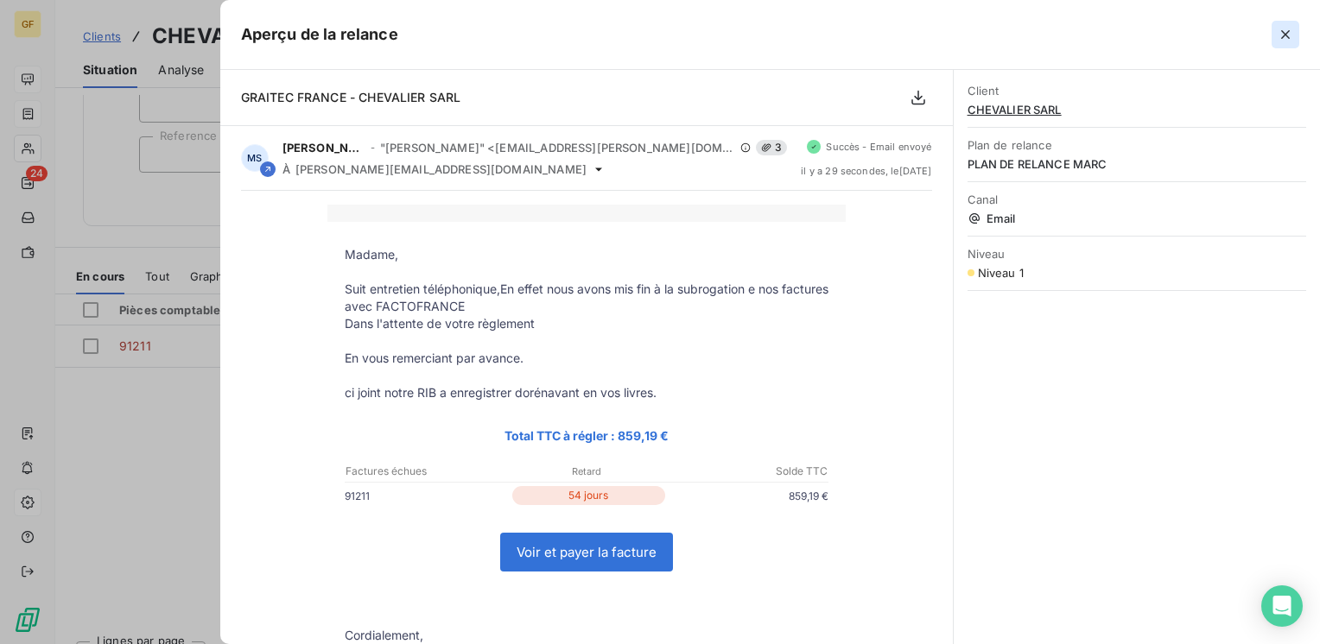
click at [1289, 34] on icon "button" at bounding box center [1285, 34] width 17 height 17
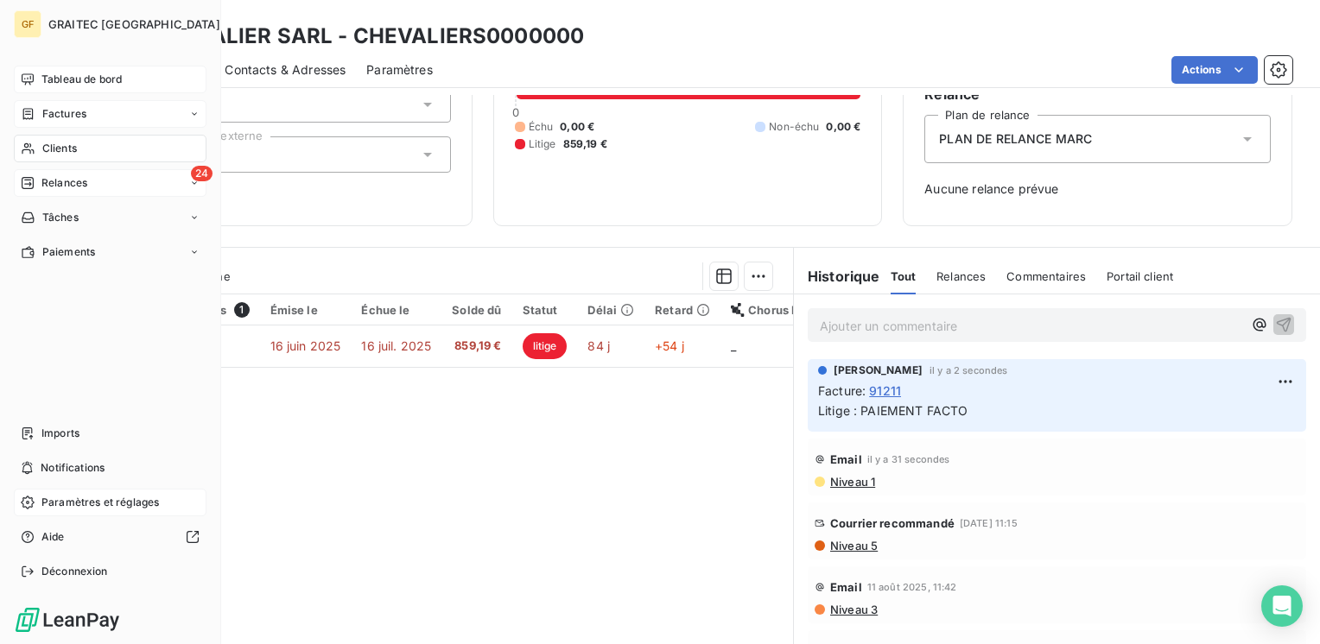
click at [50, 184] on span "Relances" at bounding box center [64, 183] width 46 height 16
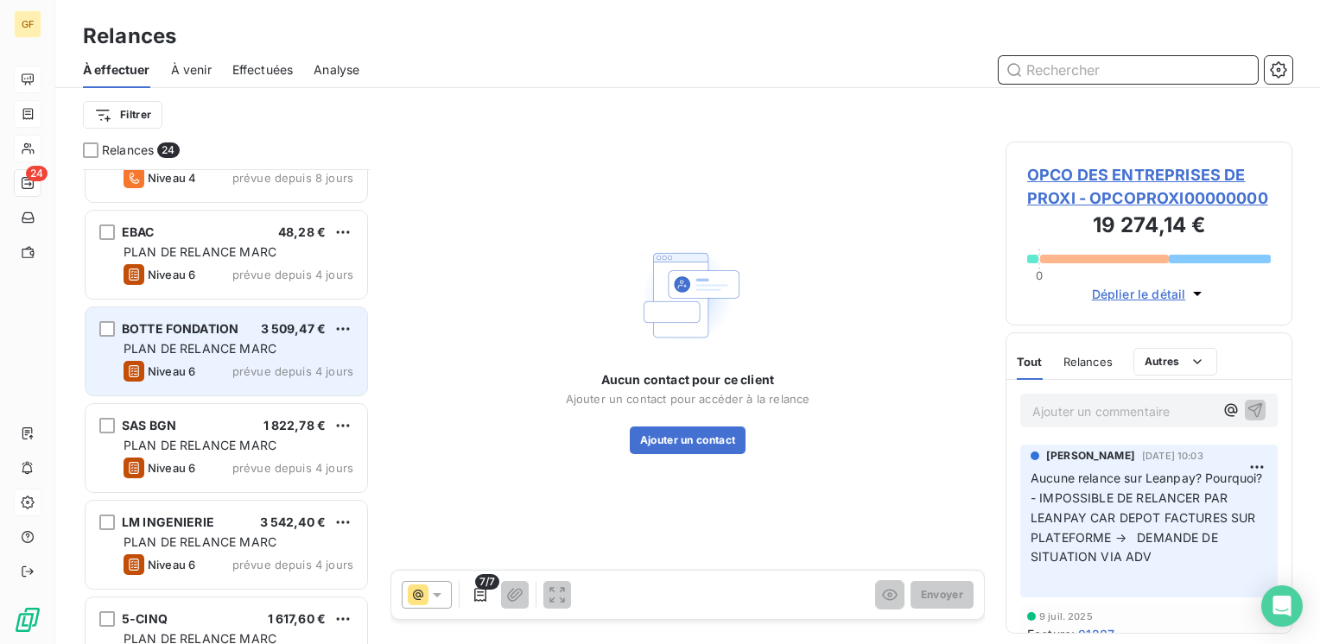
scroll to position [950, 0]
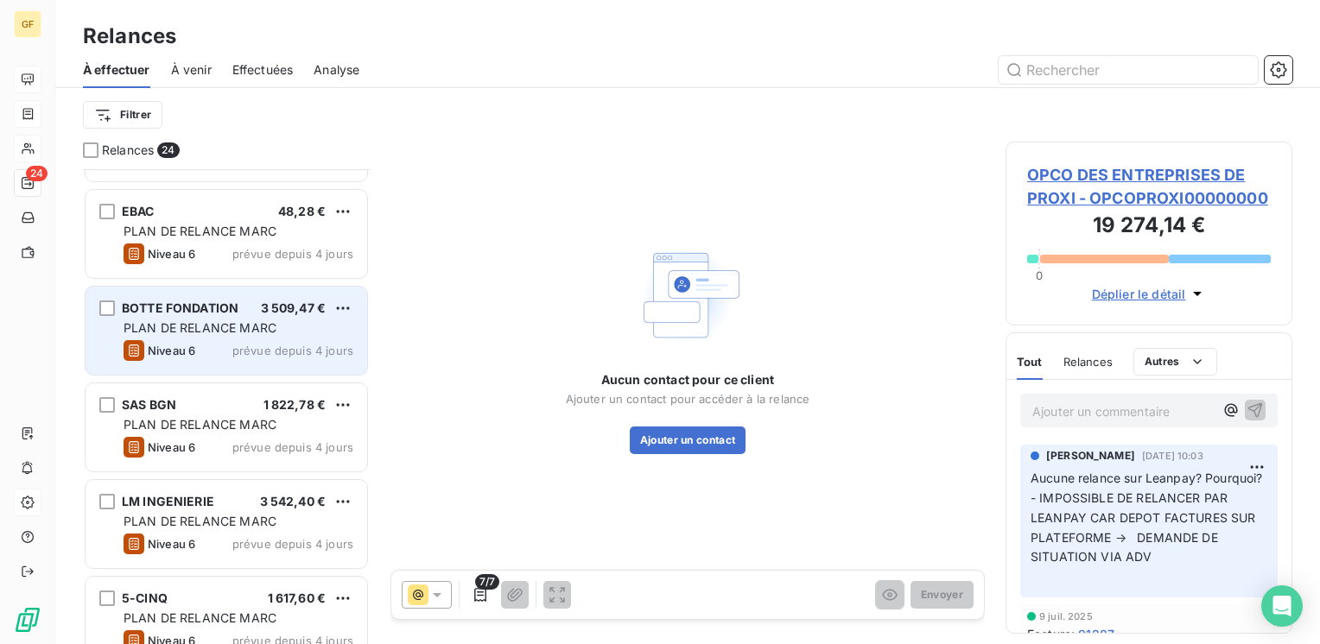
click at [205, 331] on span "PLAN DE RELANCE MARC" at bounding box center [200, 327] width 153 height 15
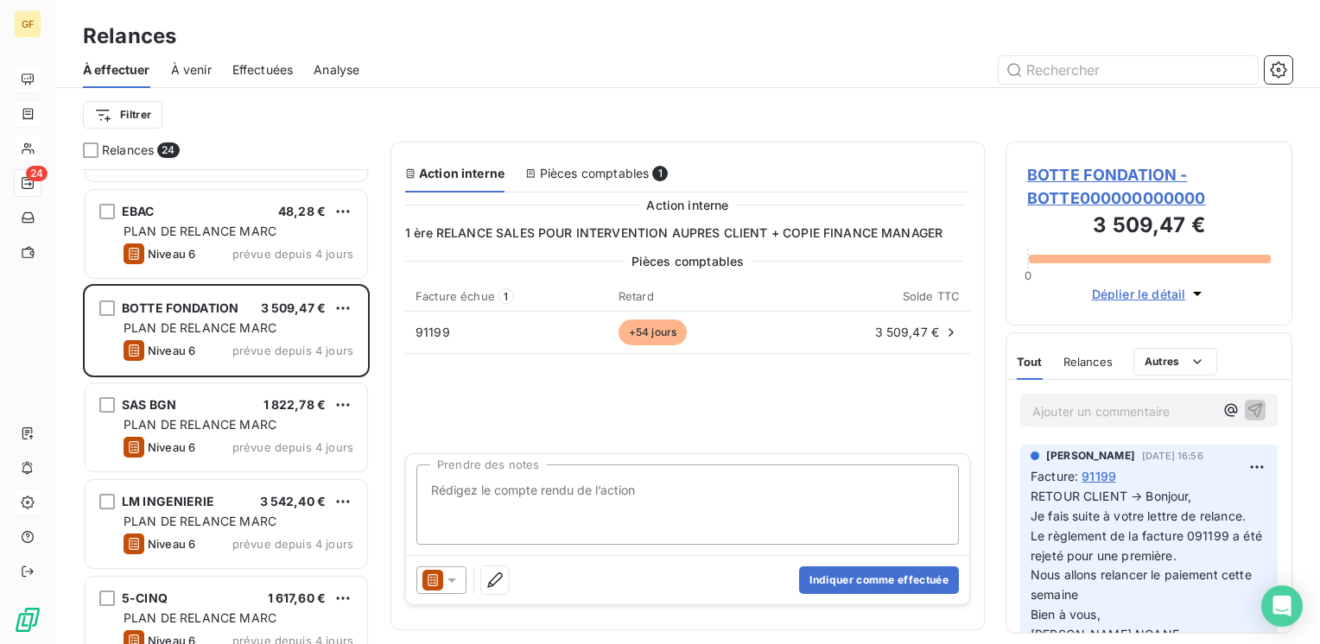
click at [1110, 167] on span "BOTTE FONDATION - BOTTE000000000000" at bounding box center [1149, 186] width 244 height 47
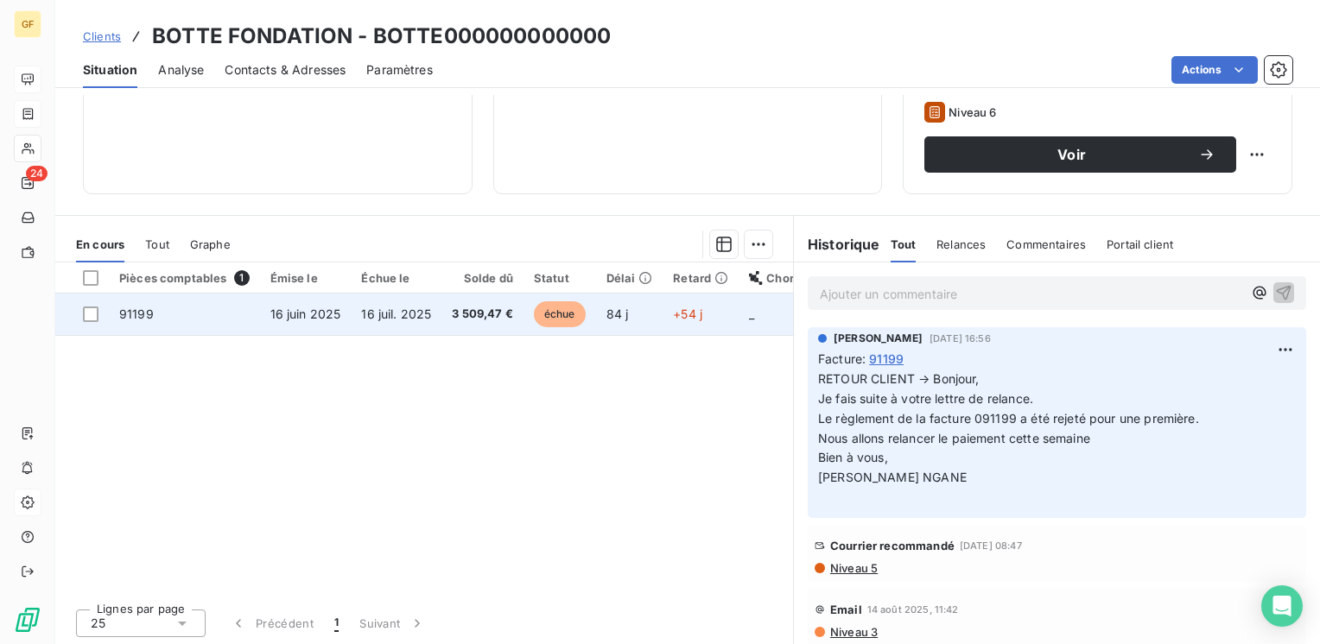
scroll to position [266, 0]
click at [242, 319] on td "91199" at bounding box center [184, 313] width 151 height 41
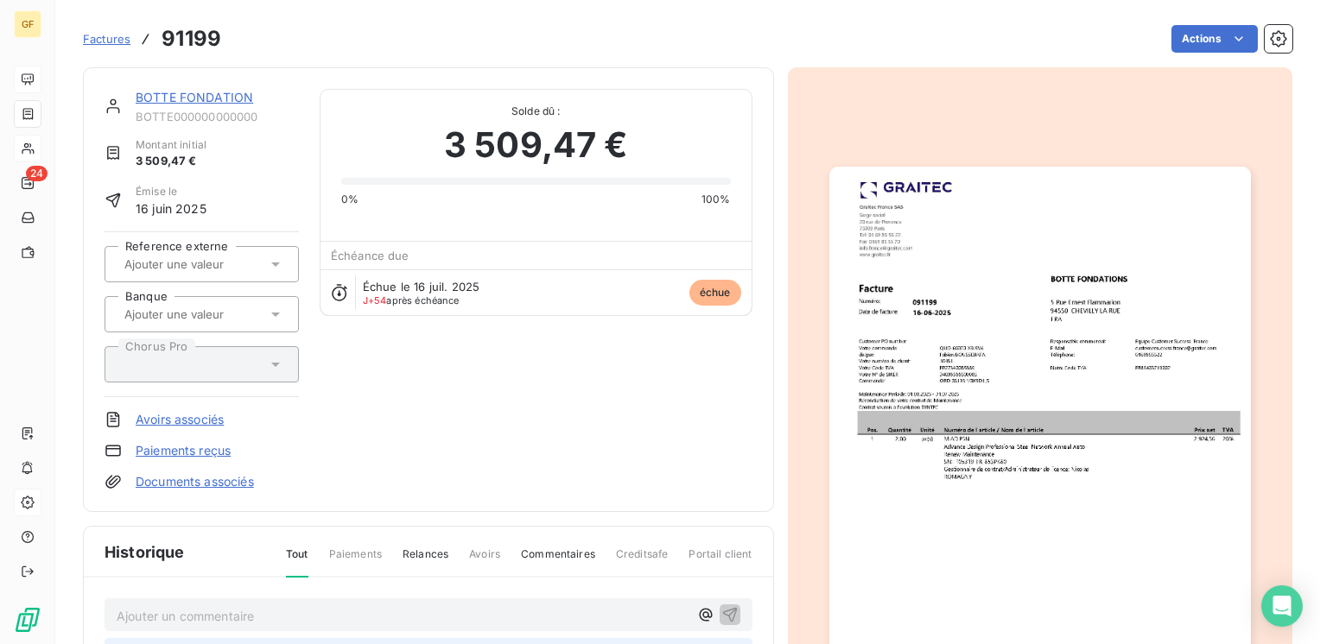
click at [193, 102] on link "BOTTE FONDATION" at bounding box center [194, 97] width 117 height 15
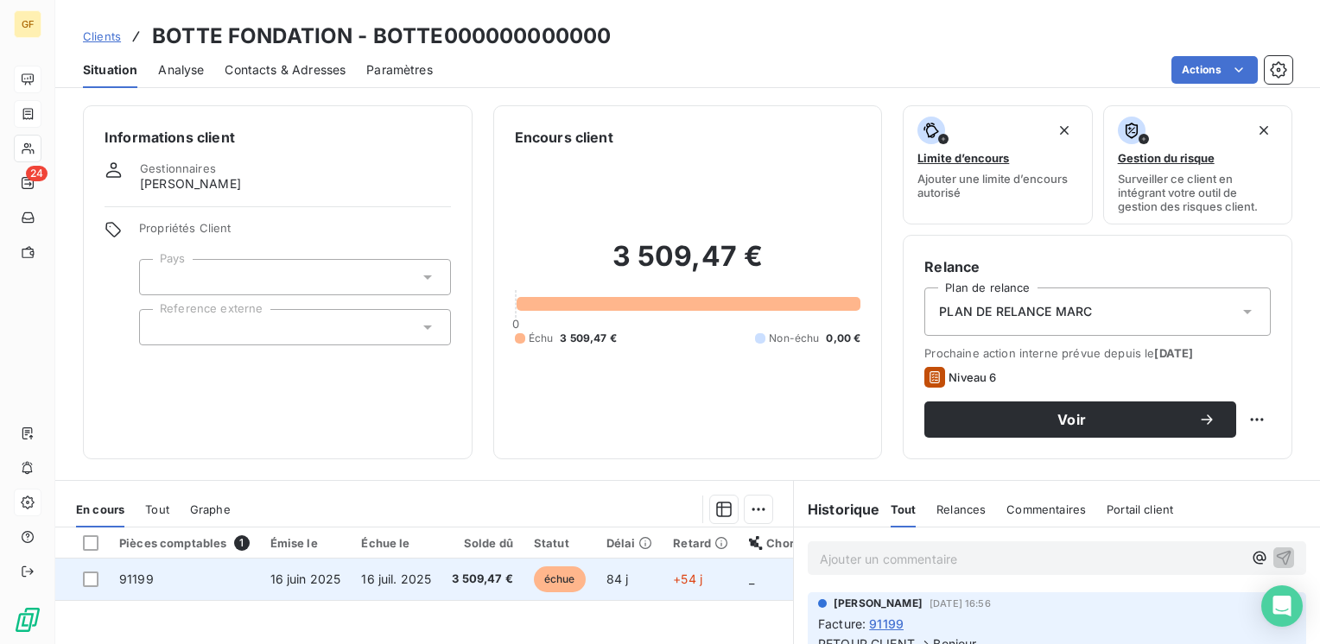
click at [418, 576] on span "16 juil. 2025" at bounding box center [396, 579] width 70 height 15
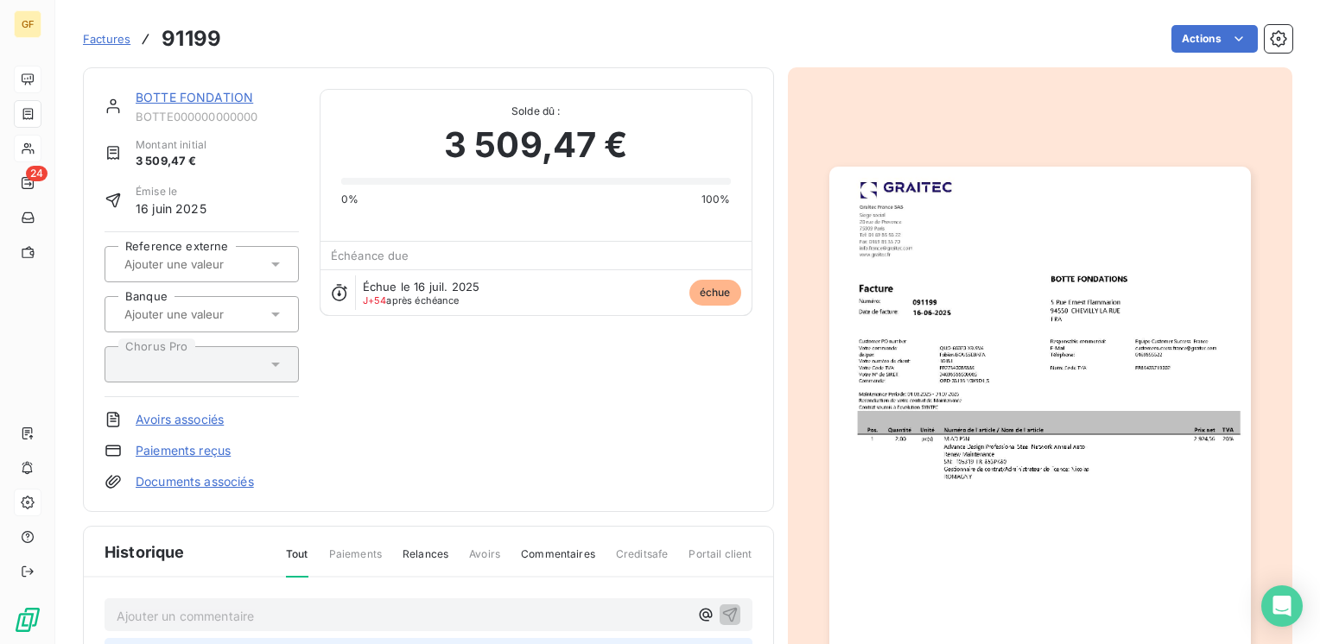
click at [180, 102] on link "BOTTE FONDATION" at bounding box center [194, 97] width 117 height 15
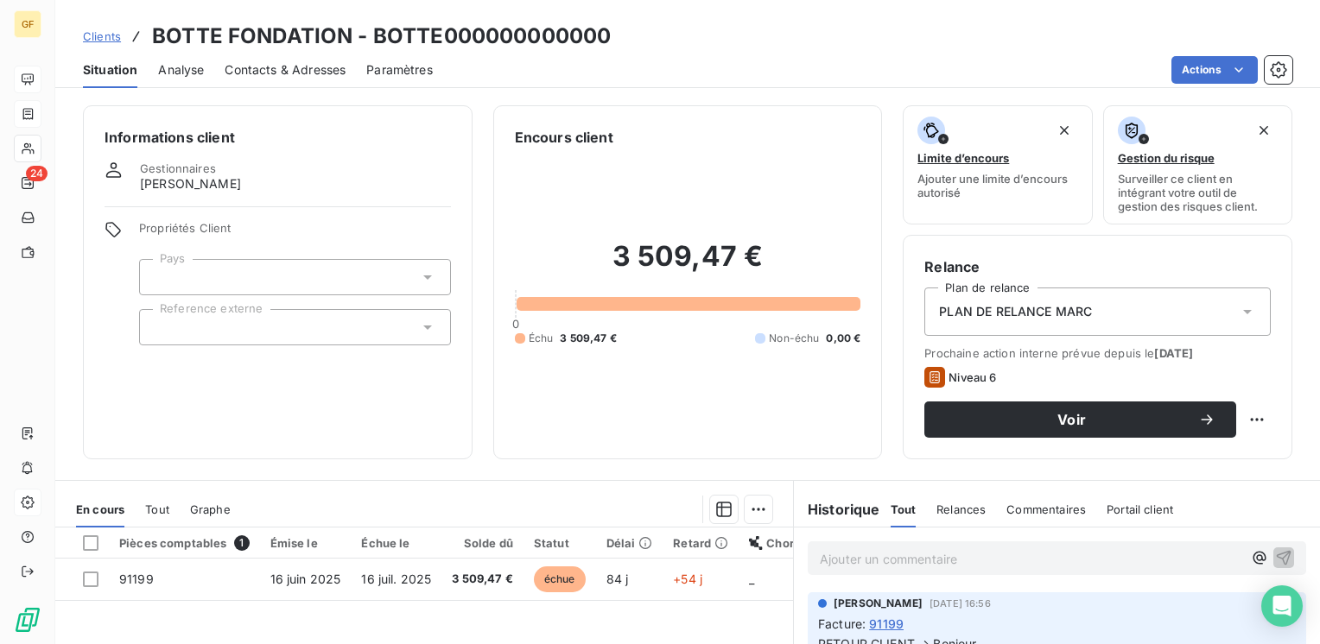
click at [314, 66] on span "Contacts & Adresses" at bounding box center [285, 69] width 121 height 17
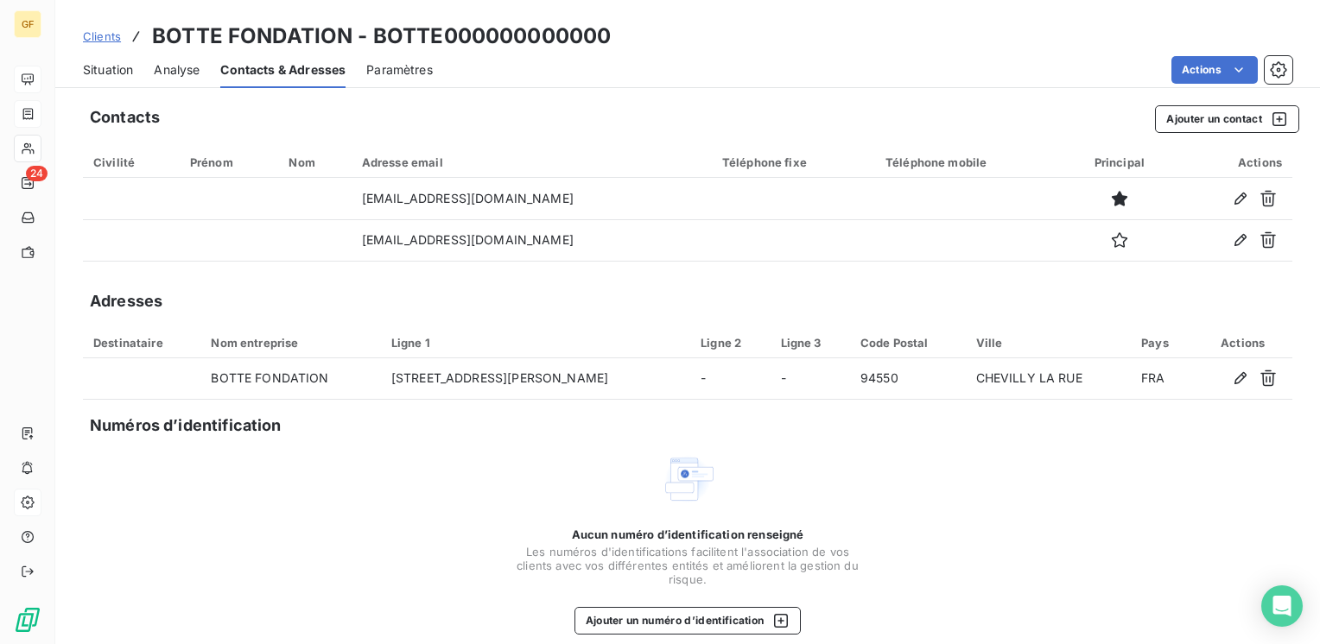
click at [102, 63] on span "Situation" at bounding box center [108, 69] width 50 height 17
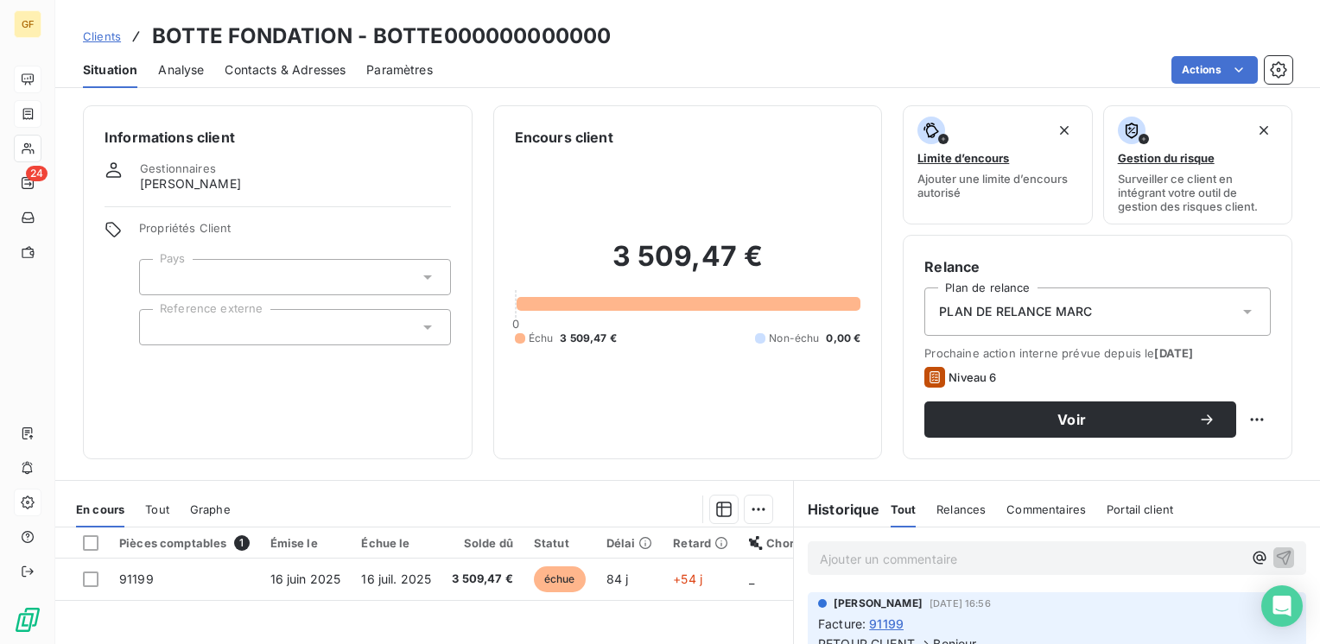
scroll to position [86, 0]
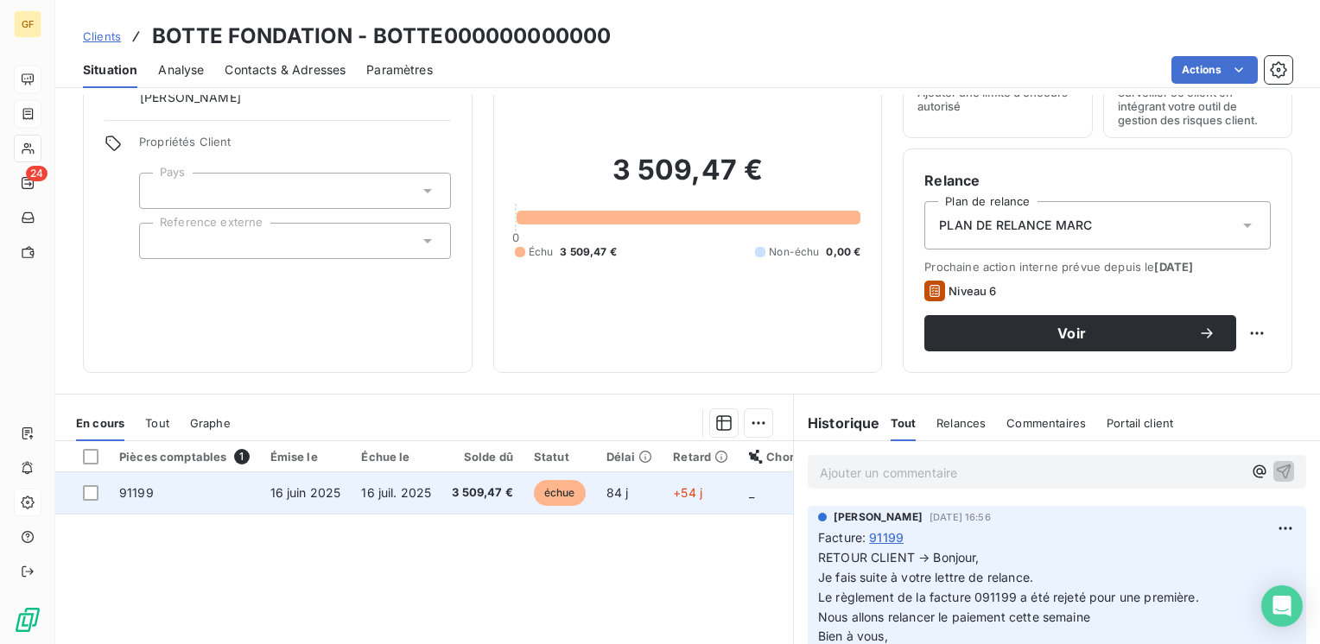
click at [498, 496] on span "3 509,47 €" at bounding box center [482, 493] width 61 height 17
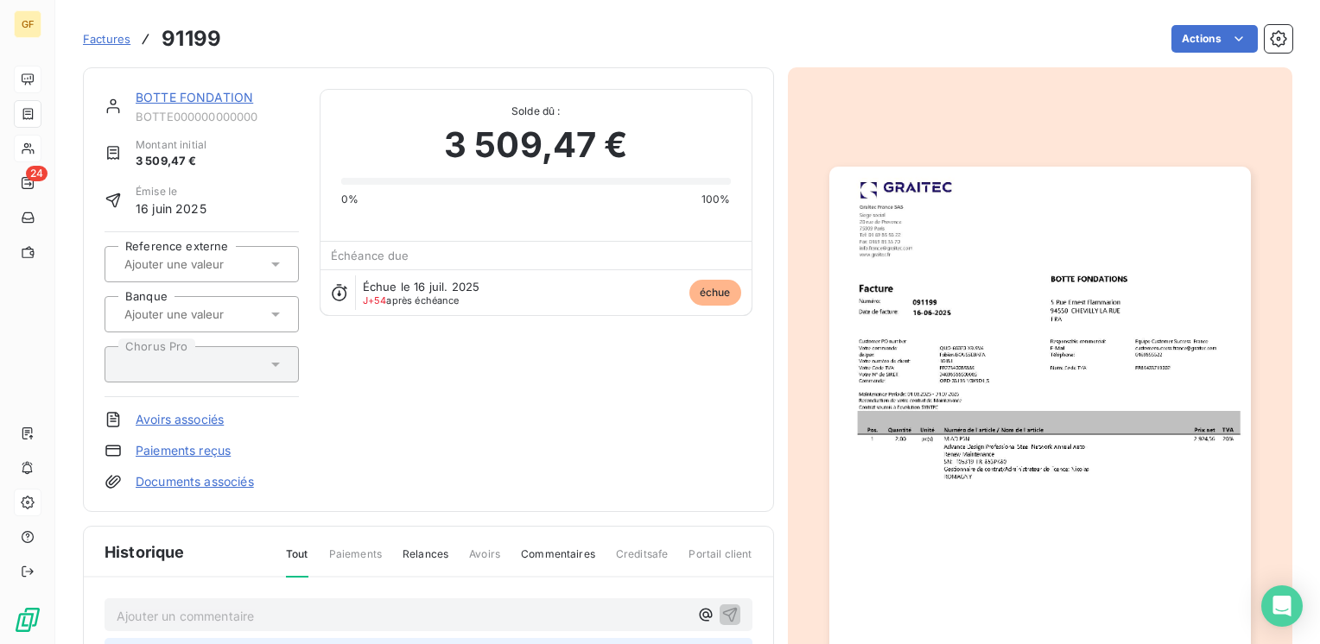
click at [199, 98] on link "BOTTE FONDATION" at bounding box center [194, 97] width 117 height 15
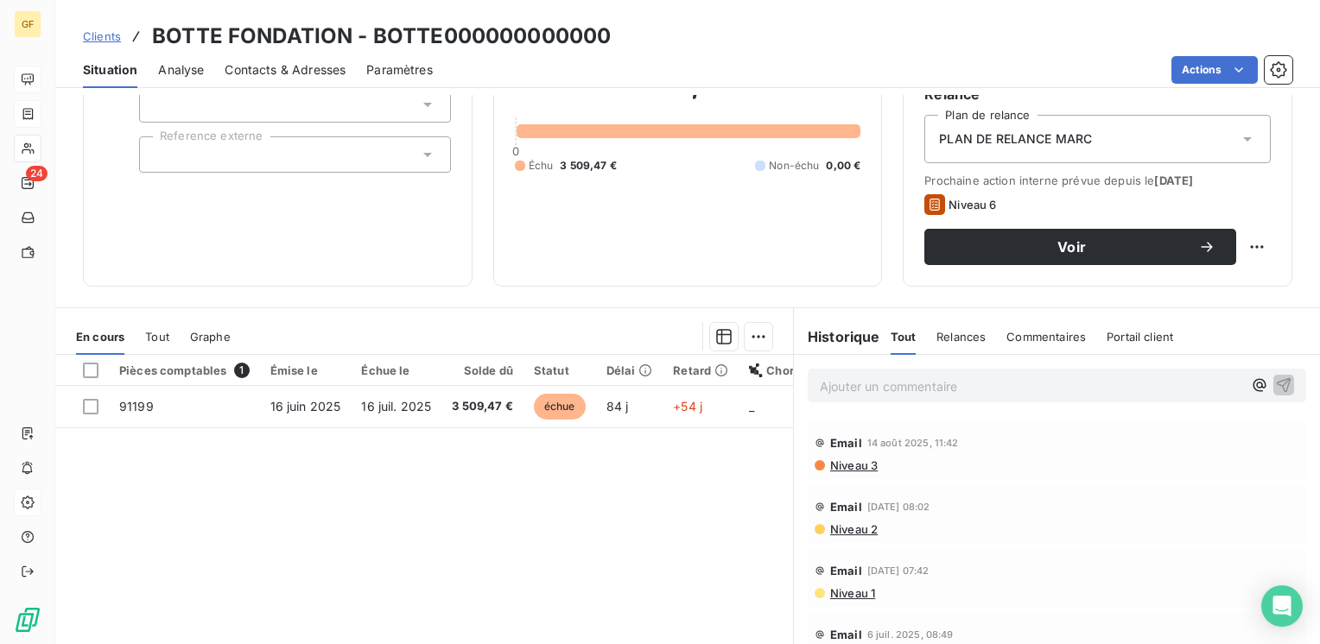
scroll to position [86, 0]
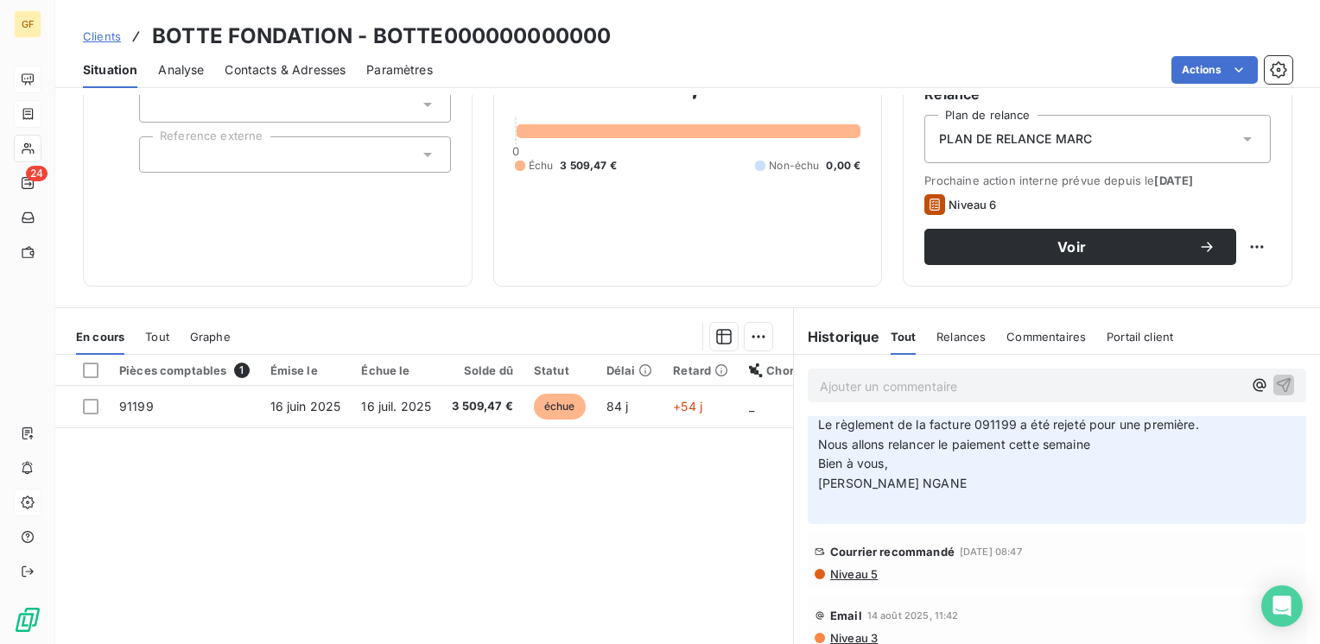
click at [854, 572] on span "Niveau 5" at bounding box center [852, 575] width 49 height 14
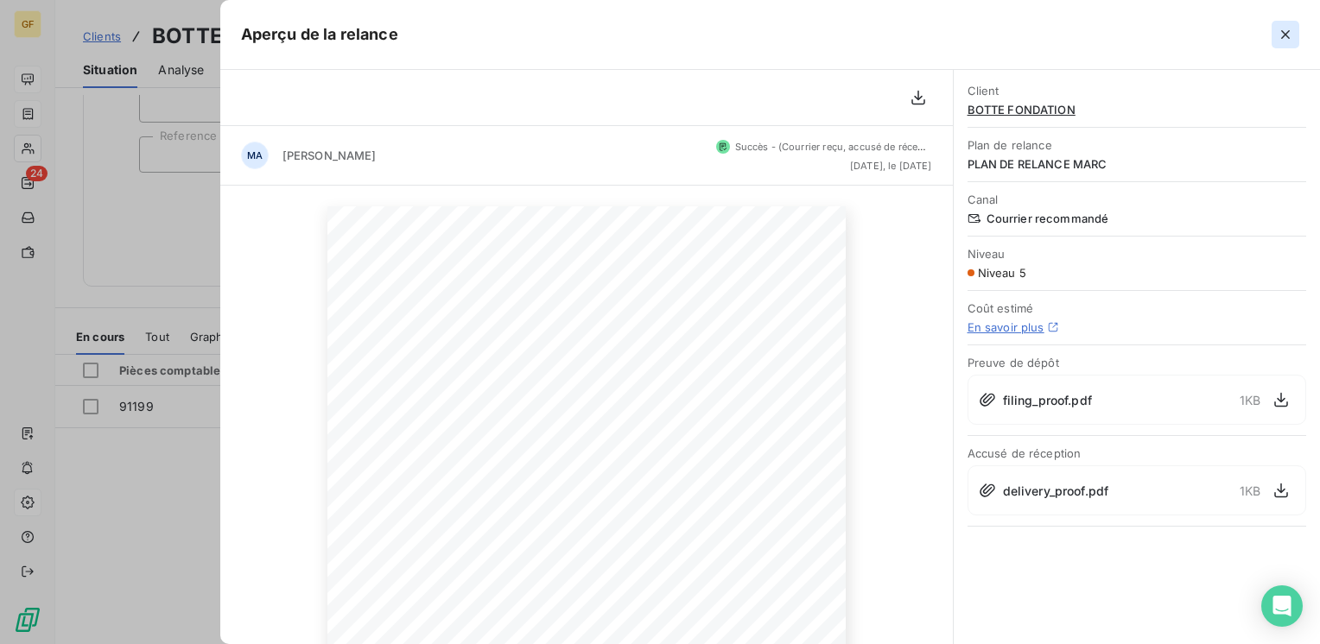
click at [1281, 33] on icon "button" at bounding box center [1285, 34] width 17 height 17
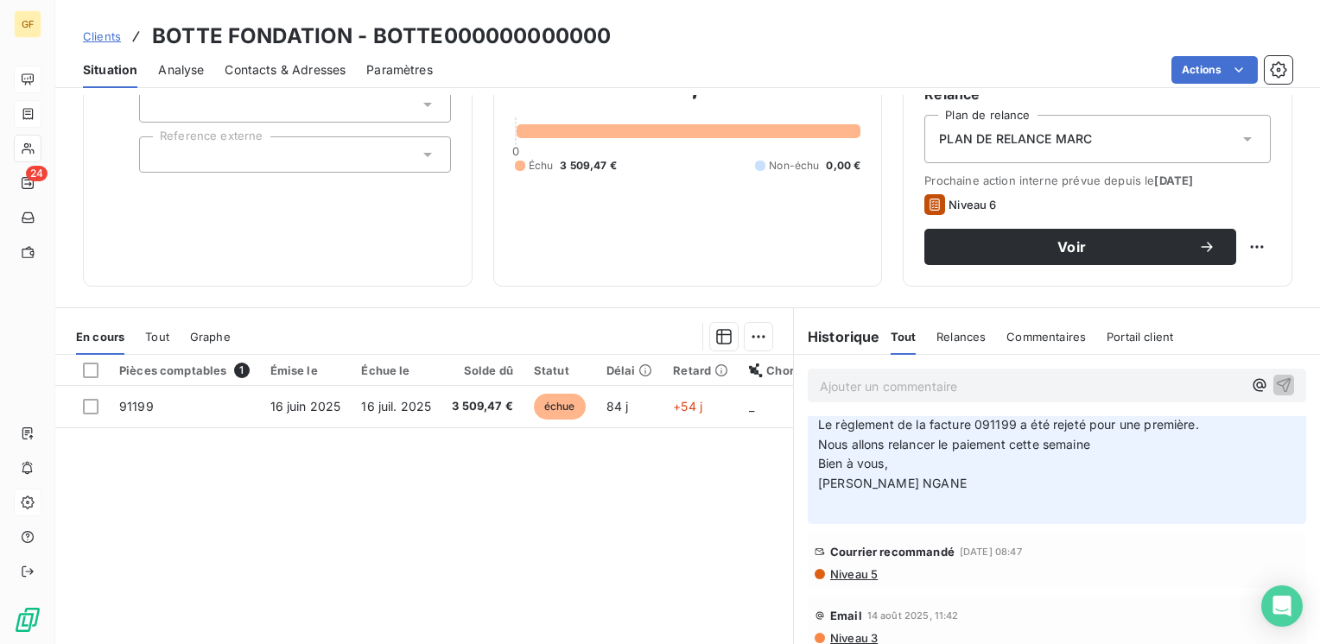
click at [856, 637] on span "Niveau 3" at bounding box center [852, 638] width 49 height 14
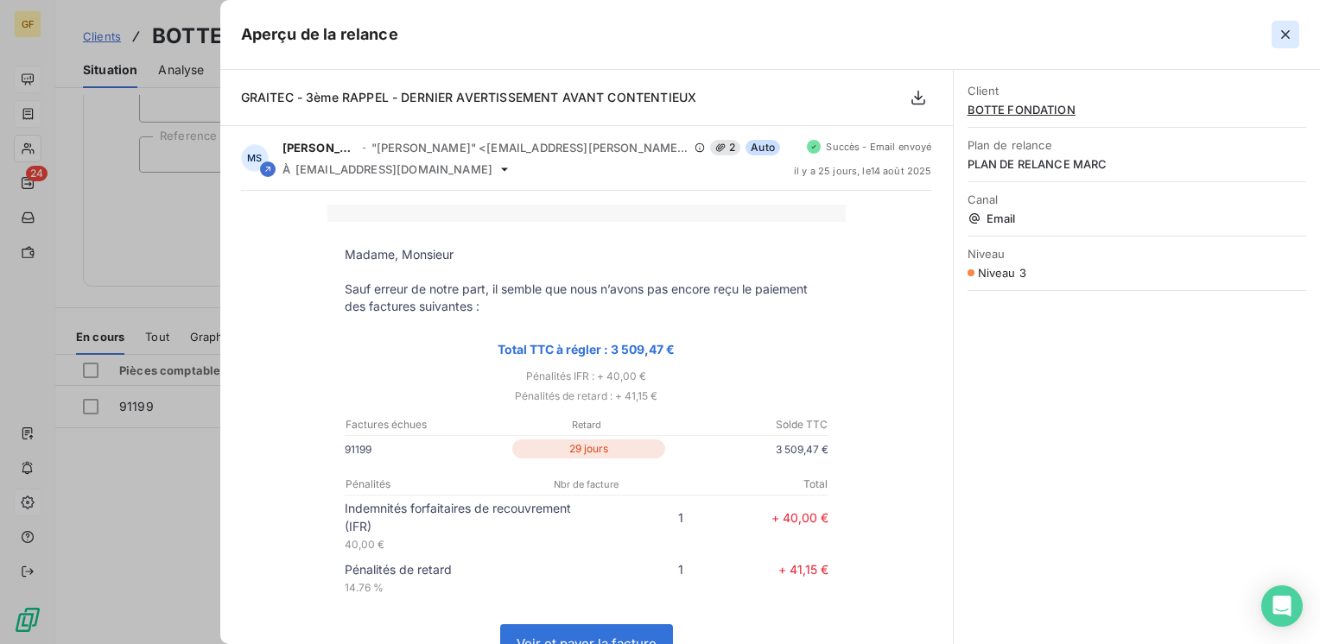
click at [1284, 33] on icon "button" at bounding box center [1285, 34] width 17 height 17
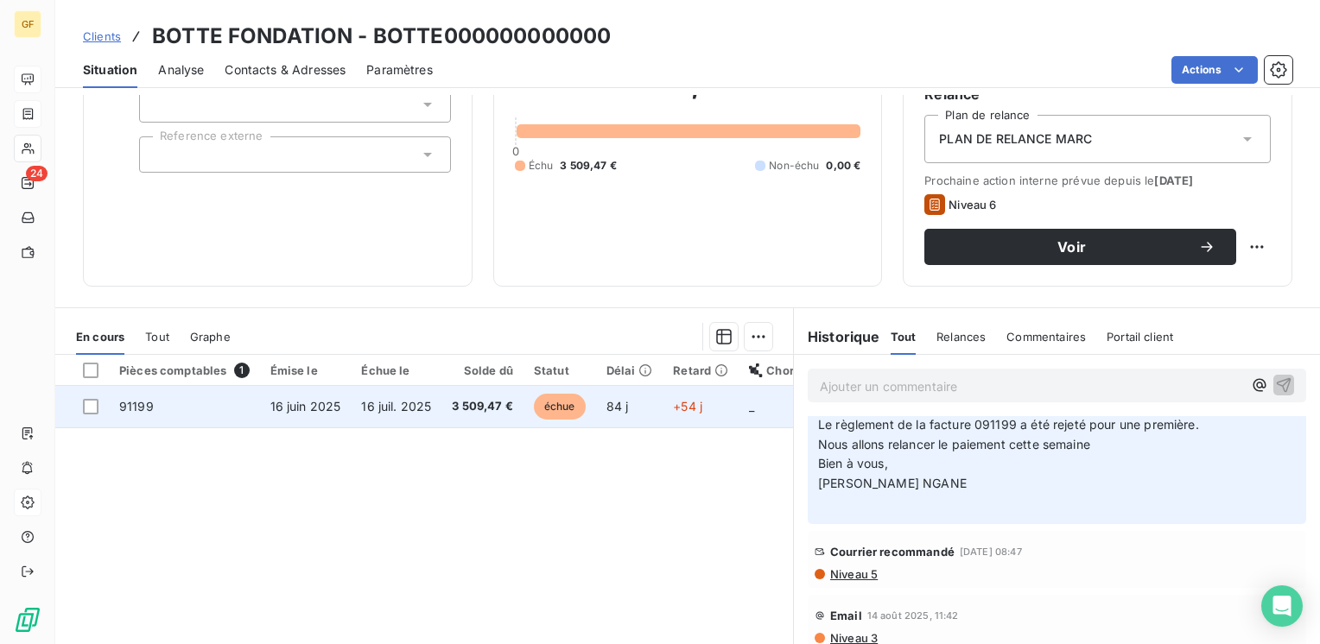
click at [462, 406] on span "3 509,47 €" at bounding box center [482, 406] width 61 height 17
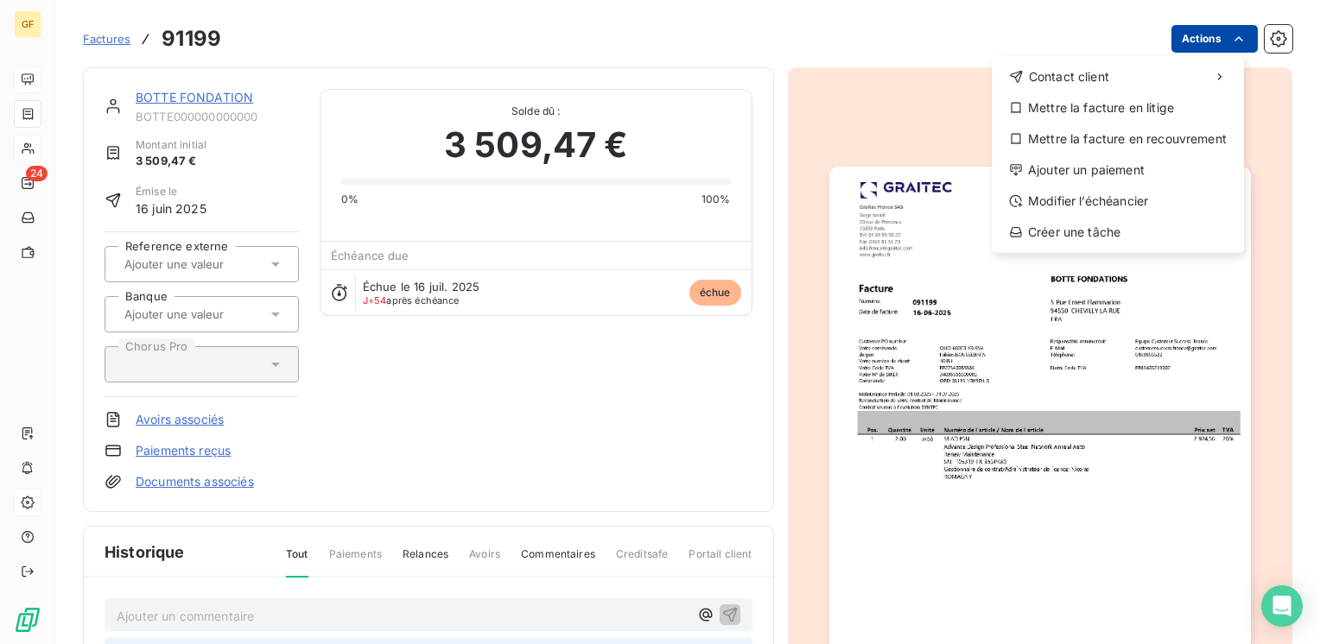
click at [1202, 45] on html "GF 24 Factures 91199 Actions Contact client Mettre la facture en litige Mettre …" at bounding box center [660, 322] width 1320 height 644
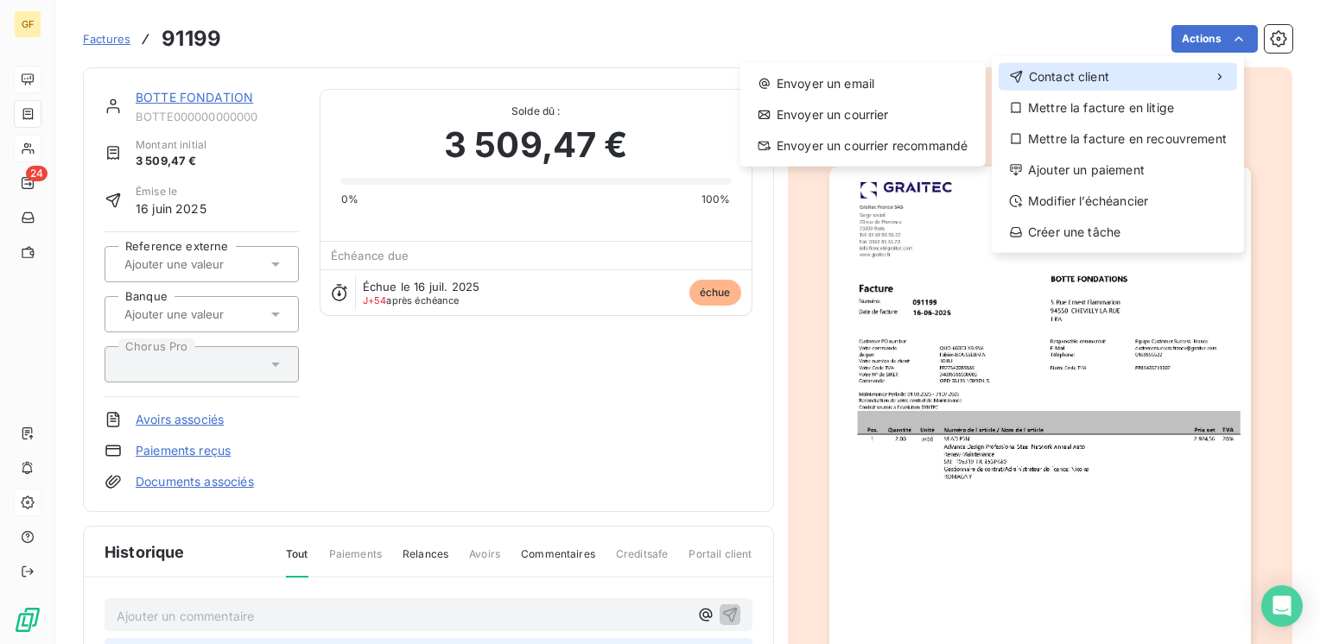
drag, startPoint x: 1135, startPoint y: 81, endPoint x: 867, endPoint y: 67, distance: 268.1
click at [1128, 79] on div "Contact client" at bounding box center [1118, 77] width 238 height 28
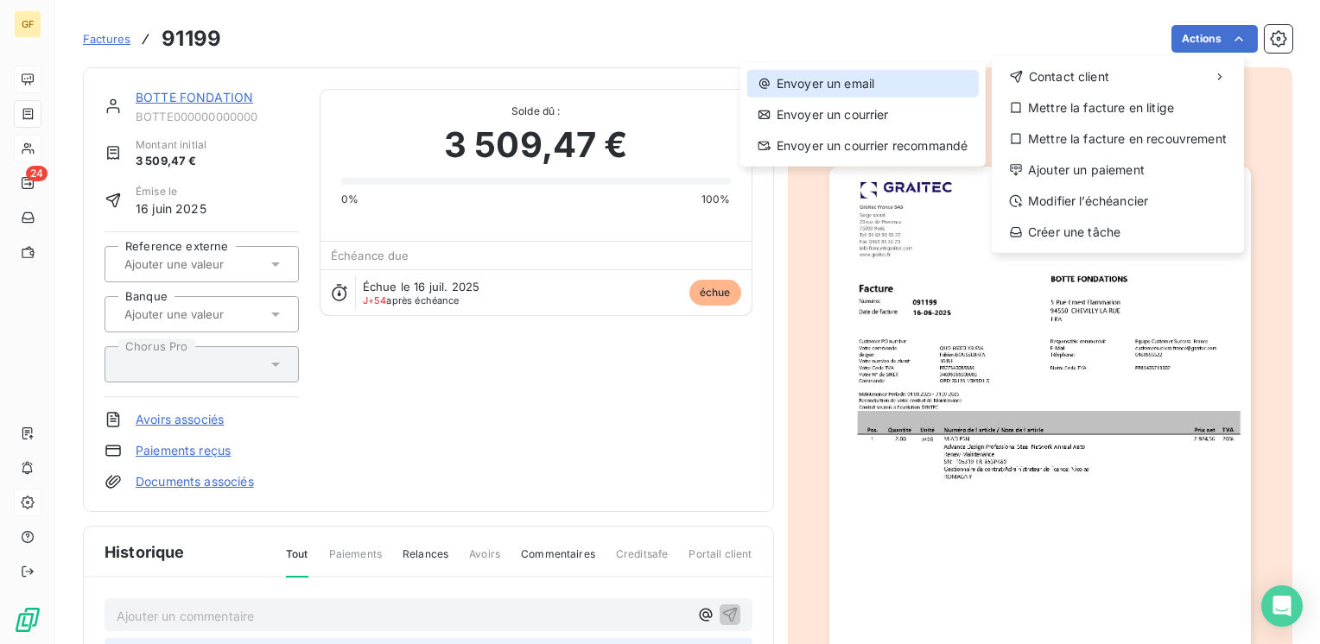
click at [828, 79] on div "Envoyer un email" at bounding box center [863, 84] width 232 height 28
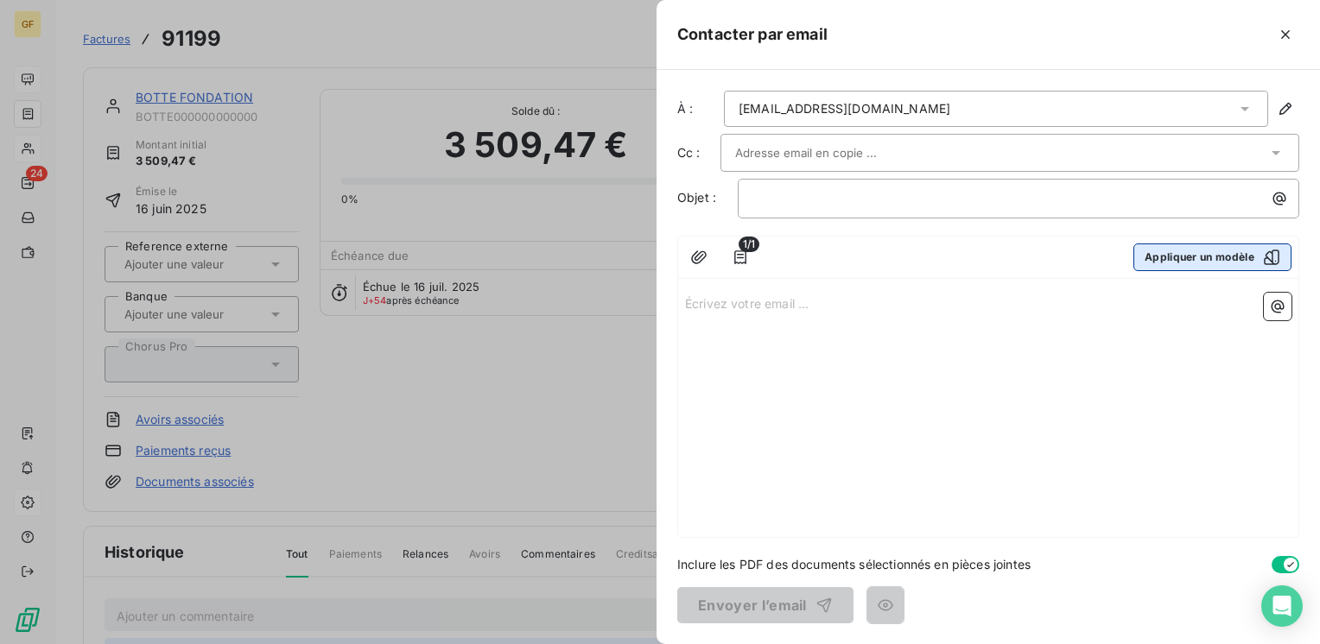
click at [1195, 252] on button "Appliquer un modèle" at bounding box center [1212, 258] width 158 height 28
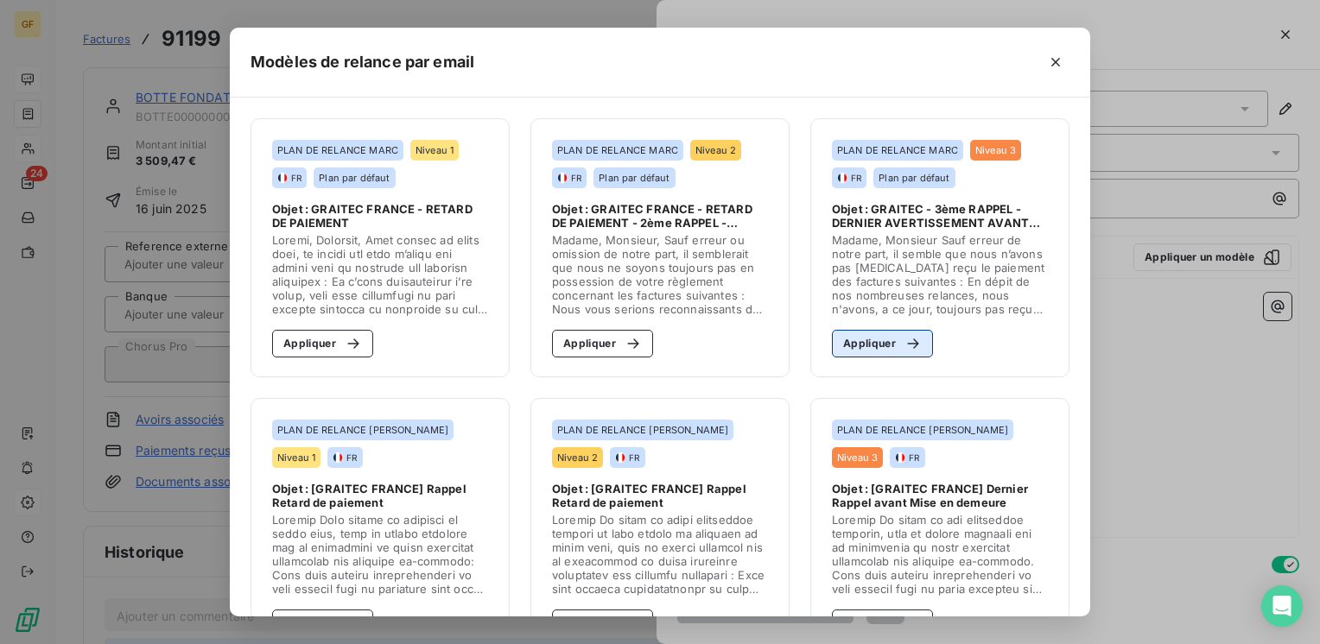
click at [896, 351] on div "button" at bounding box center [909, 343] width 26 height 17
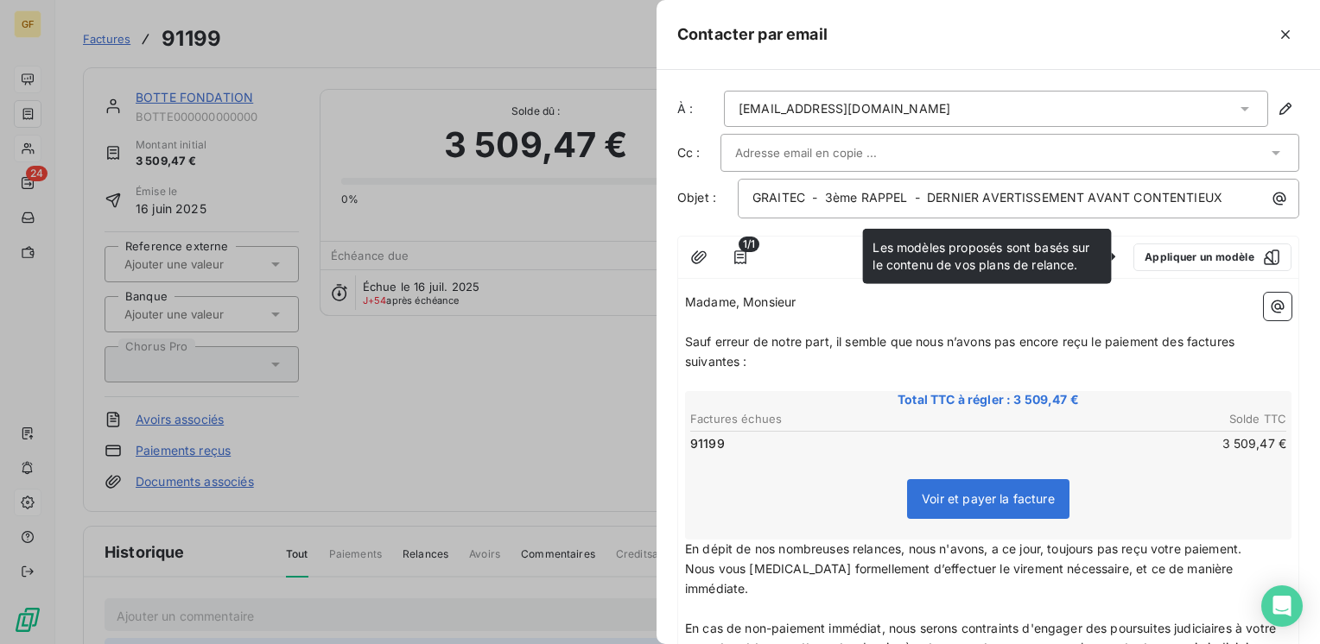
click at [1114, 304] on p "Madame, Monsieur" at bounding box center [988, 303] width 606 height 20
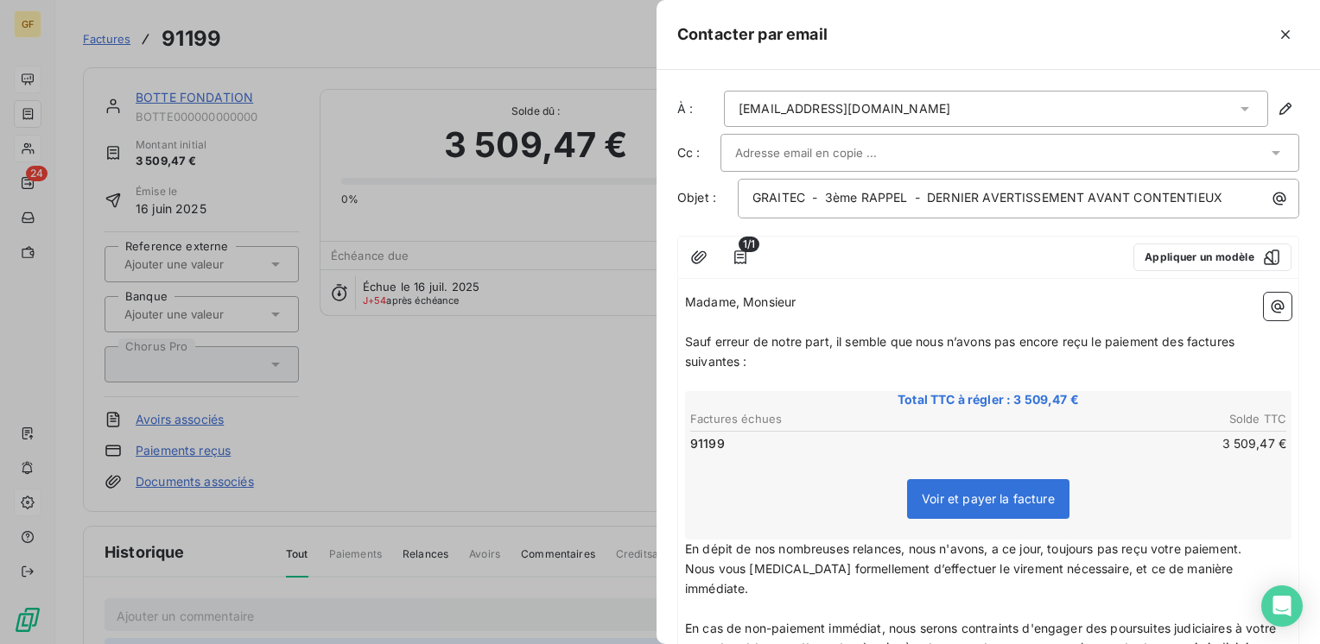
click at [837, 336] on span "Sauf erreur de notre part, il semble que nous n’avons pas encore reçu le paieme…" at bounding box center [961, 351] width 553 height 35
click at [742, 255] on icon "button" at bounding box center [740, 257] width 17 height 17
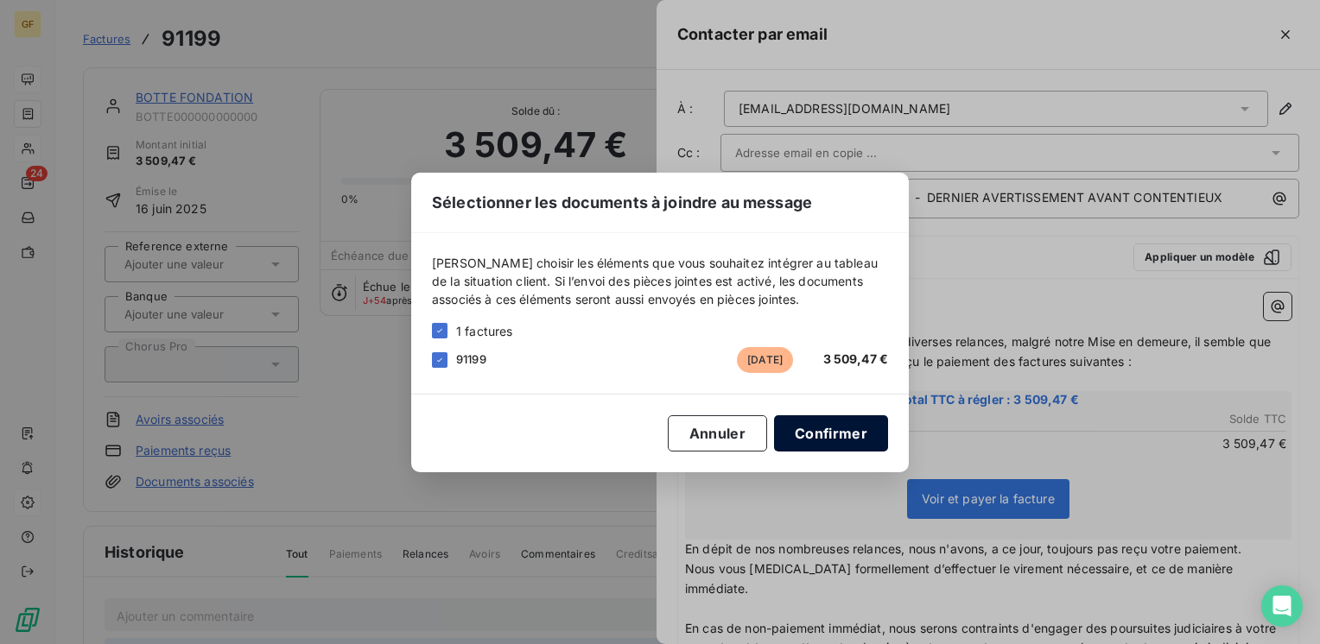
click at [825, 429] on button "Confirmer" at bounding box center [831, 433] width 114 height 36
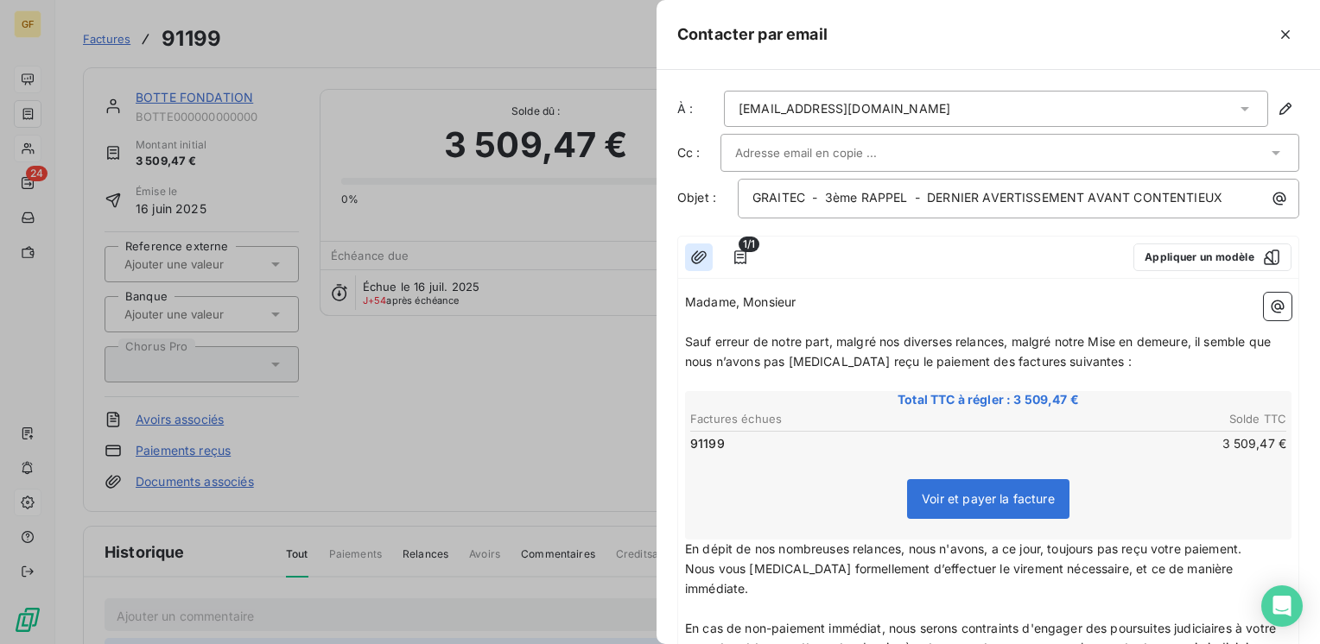
click at [698, 249] on icon "button" at bounding box center [698, 257] width 17 height 17
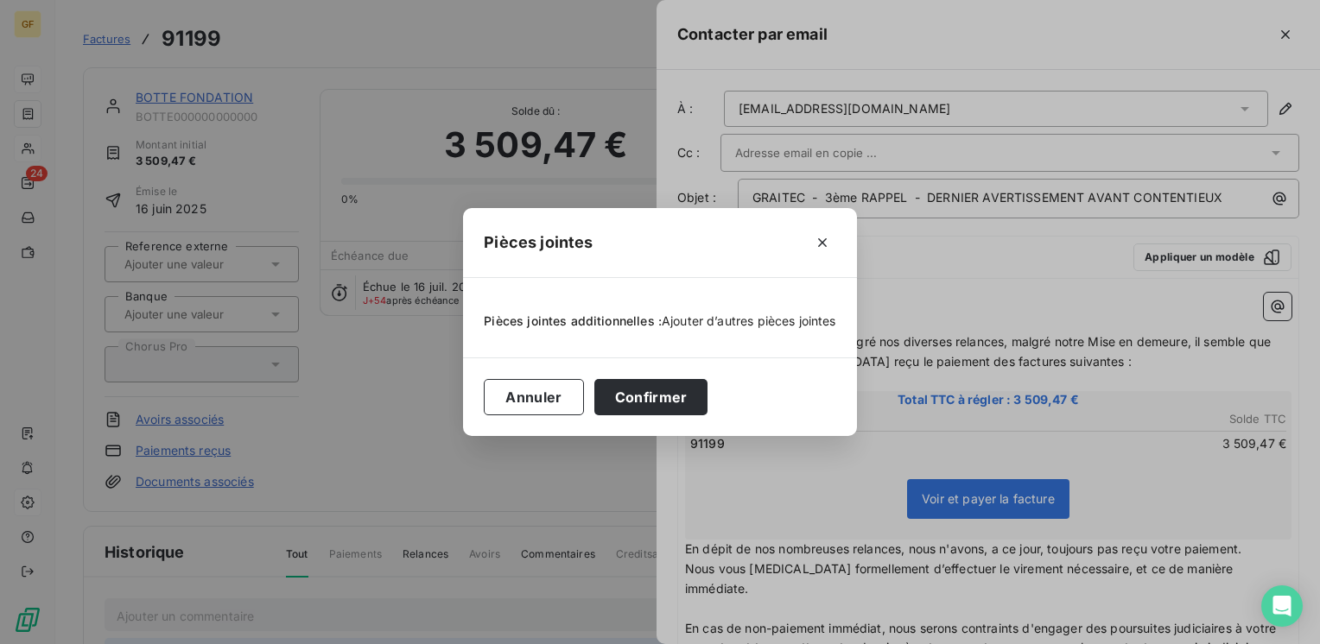
click at [706, 327] on span "Ajouter d’autres pièces jointes" at bounding box center [749, 321] width 174 height 15
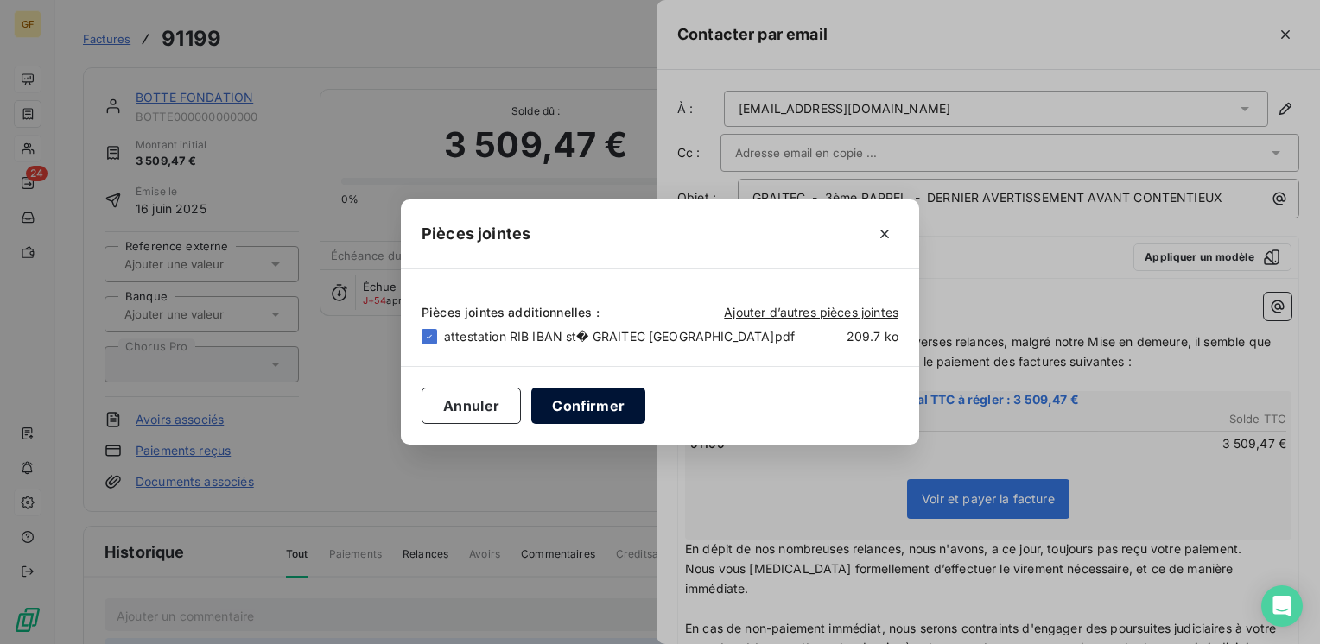
click at [645, 411] on button "Confirmer" at bounding box center [588, 406] width 114 height 36
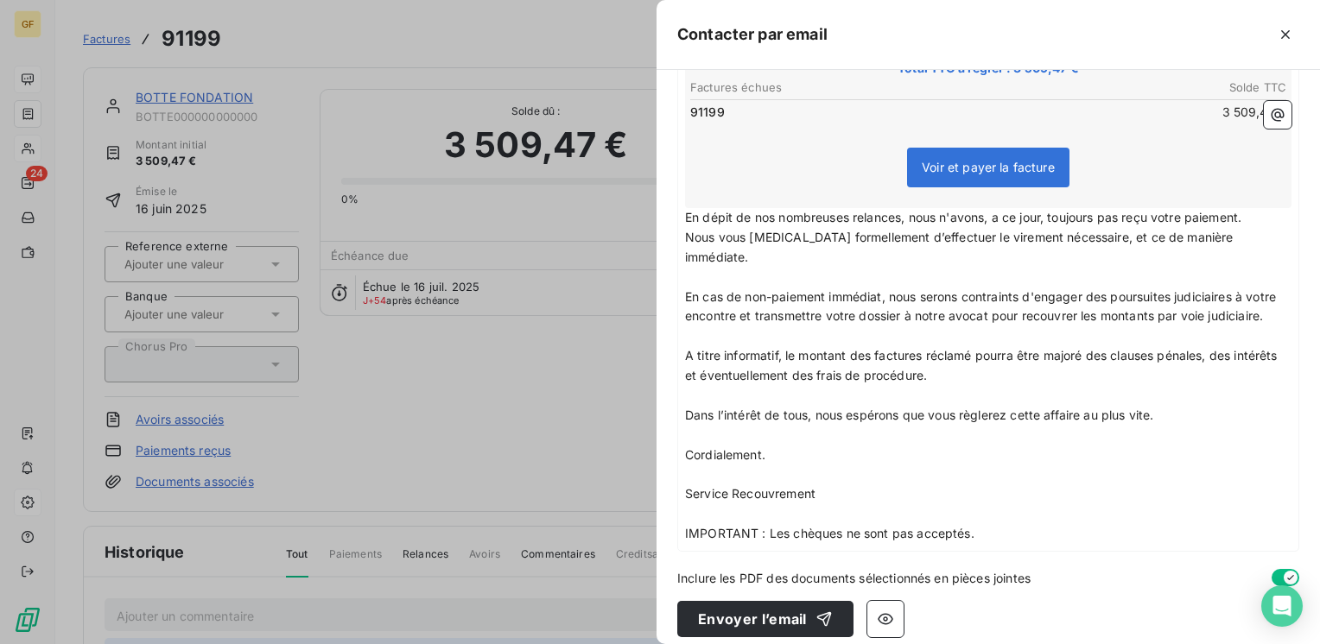
scroll to position [342, 0]
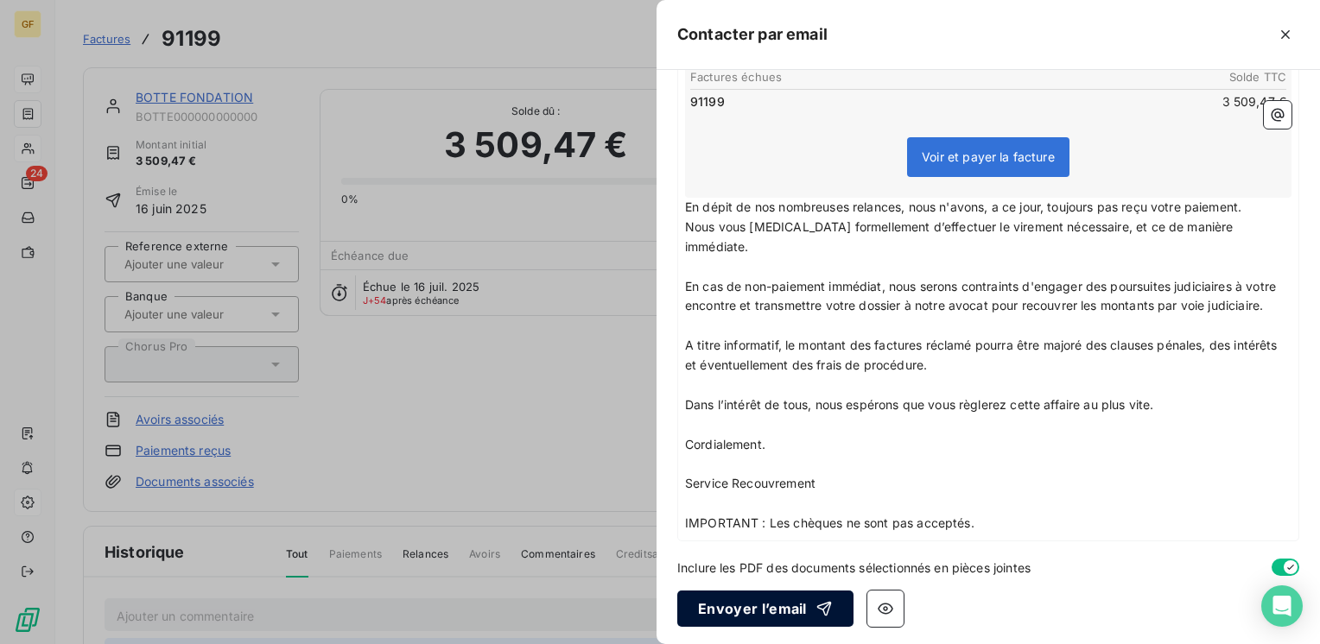
click at [773, 606] on button "Envoyer l’email" at bounding box center [765, 609] width 176 height 36
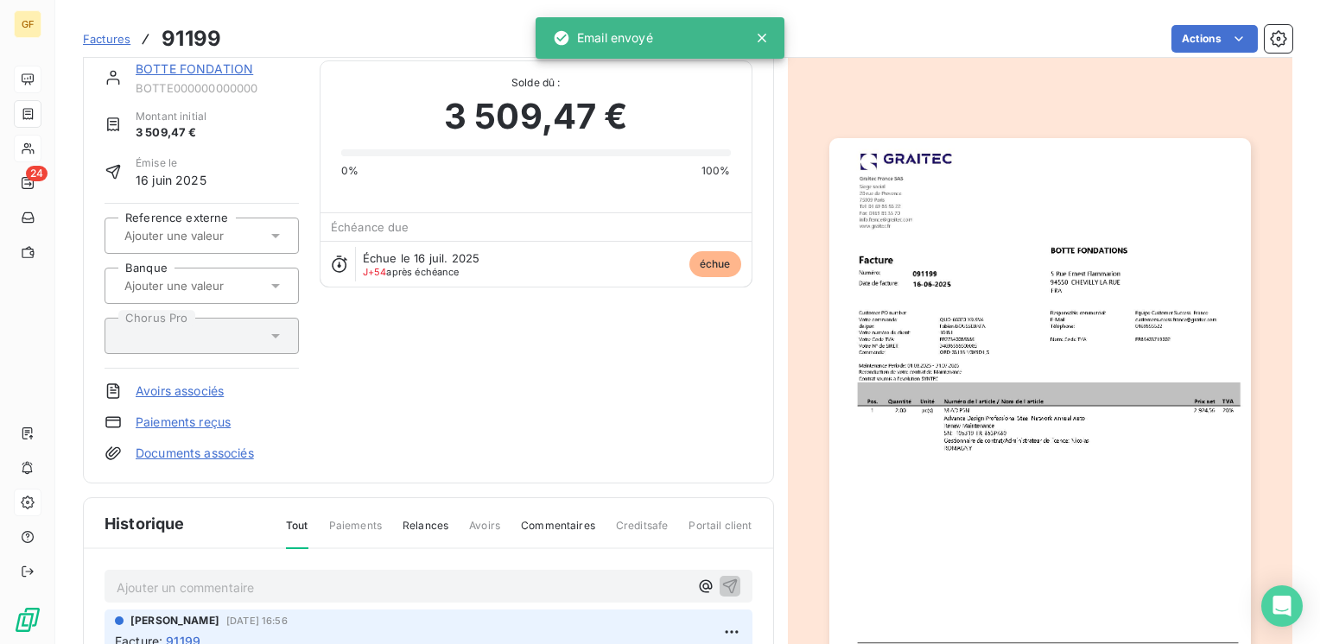
scroll to position [0, 0]
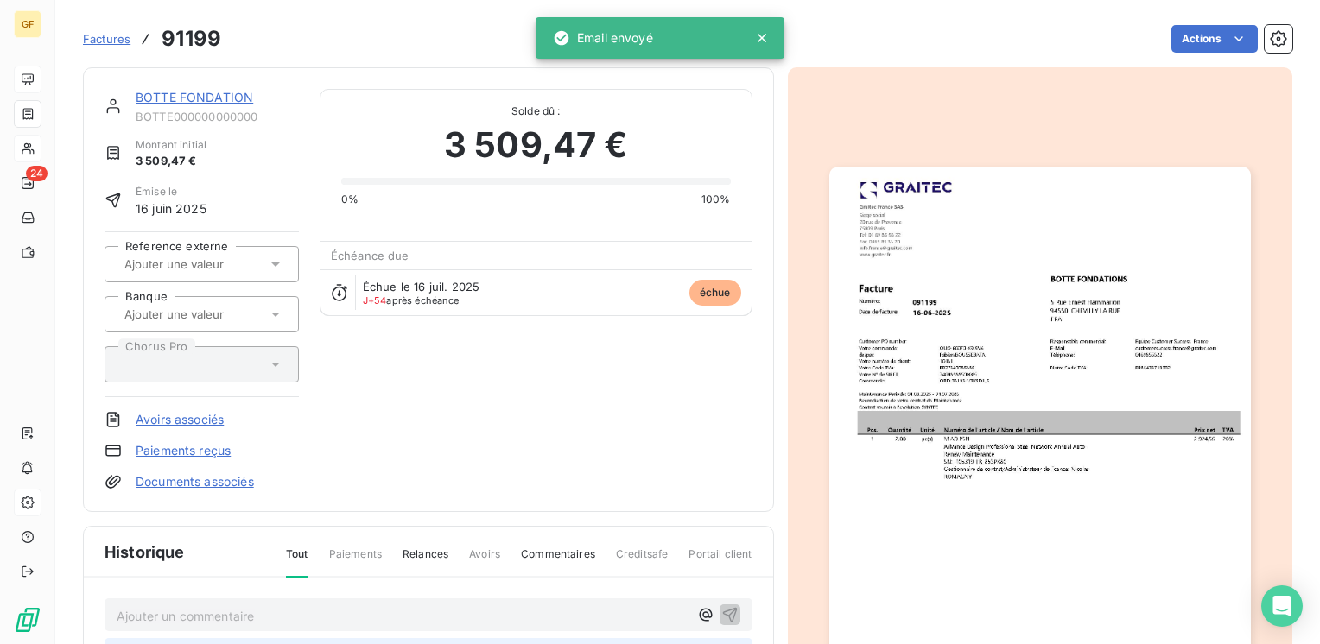
click at [218, 92] on link "BOTTE FONDATION" at bounding box center [194, 97] width 117 height 15
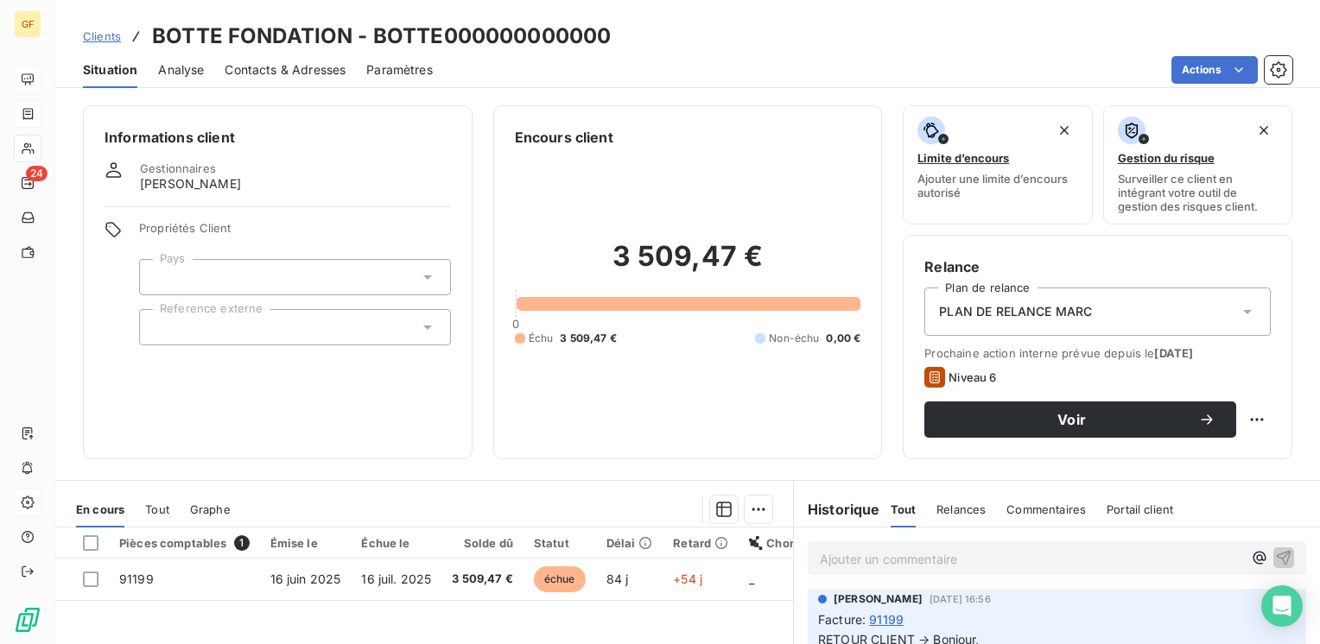
scroll to position [86, 0]
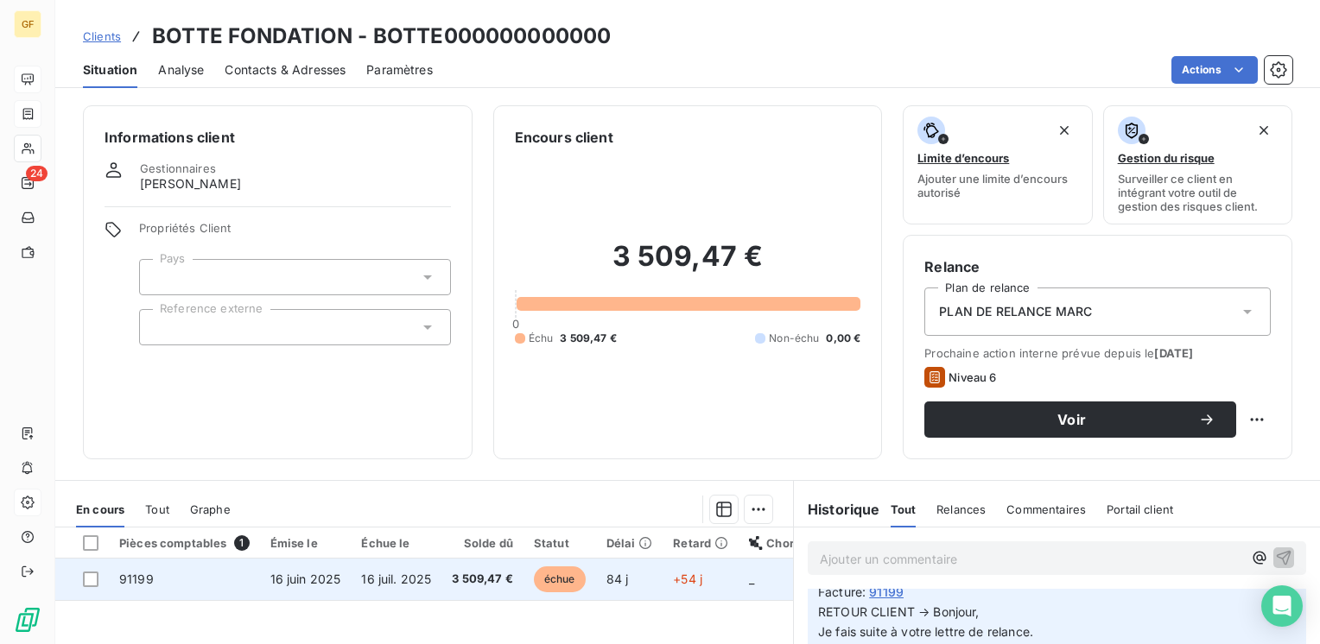
click at [403, 580] on span "16 juil. 2025" at bounding box center [396, 579] width 70 height 15
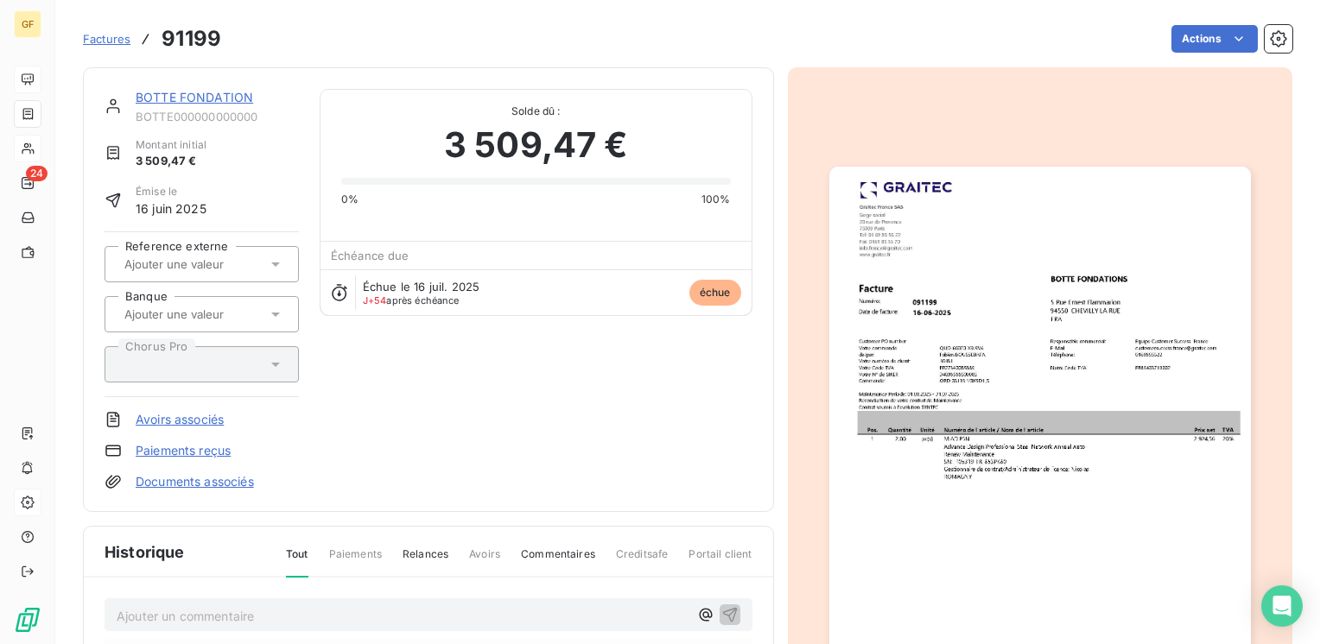
click at [234, 103] on link "BOTTE FONDATION" at bounding box center [194, 97] width 117 height 15
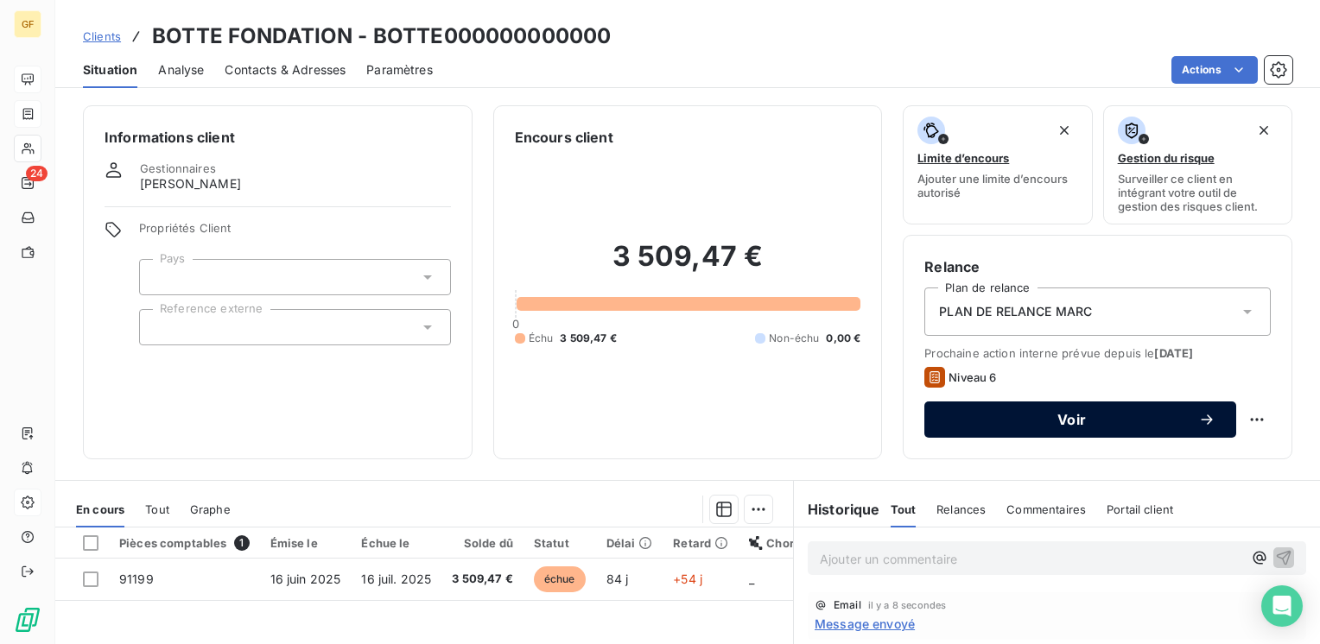
click at [1100, 434] on button "Voir" at bounding box center [1080, 420] width 312 height 36
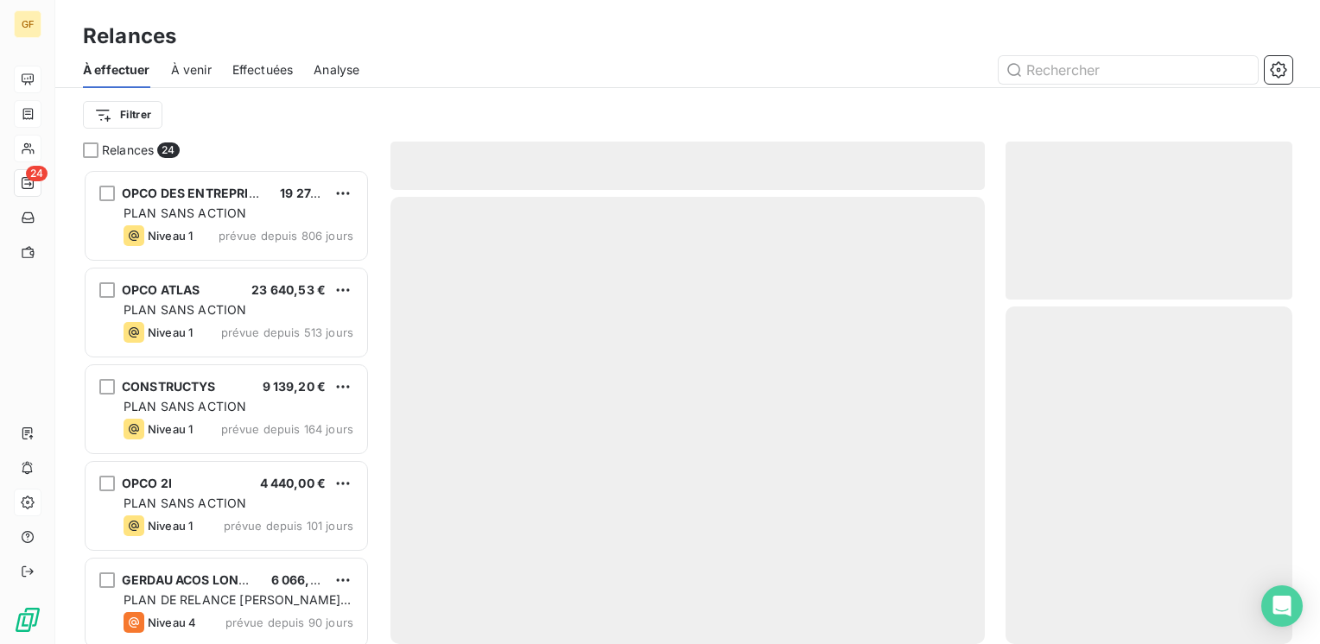
scroll to position [462, 273]
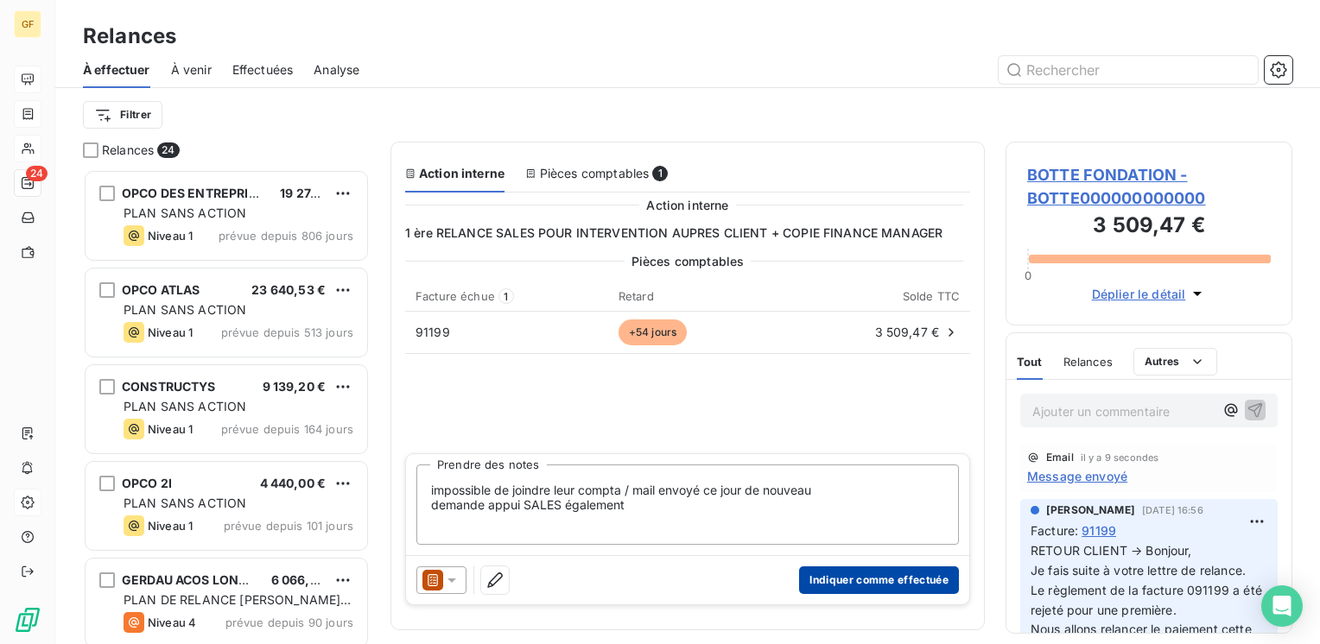
type textarea "impossible de joindre leur compta / mail envoyé ce jour de nouveau demande appu…"
click at [881, 573] on button "Indiquer comme effectuée" at bounding box center [879, 581] width 160 height 28
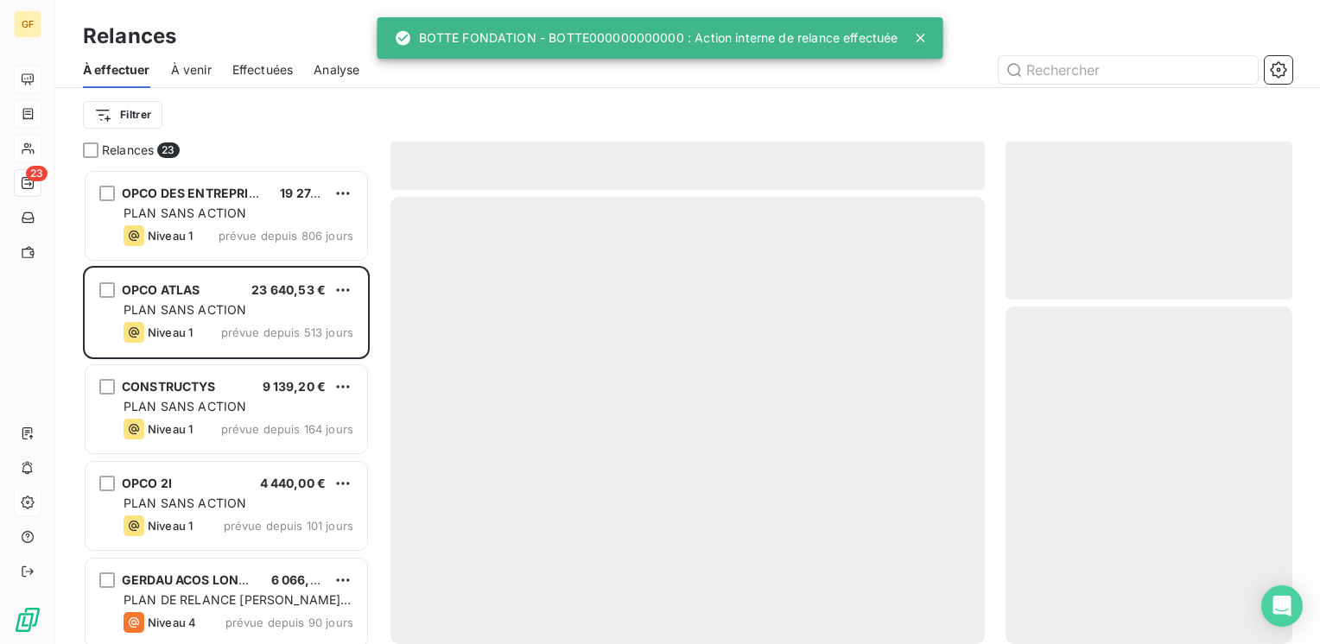
click at [247, 67] on span "Effectuées" at bounding box center [262, 69] width 61 height 17
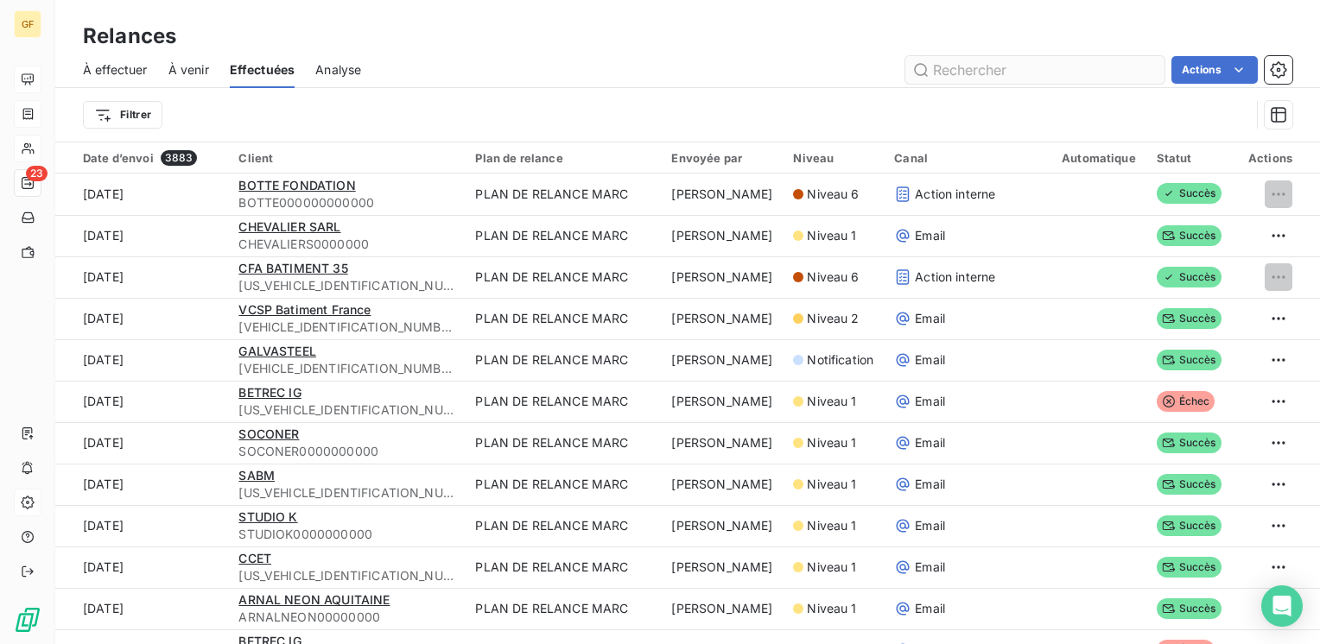
click at [1007, 71] on input "text" at bounding box center [1034, 70] width 259 height 28
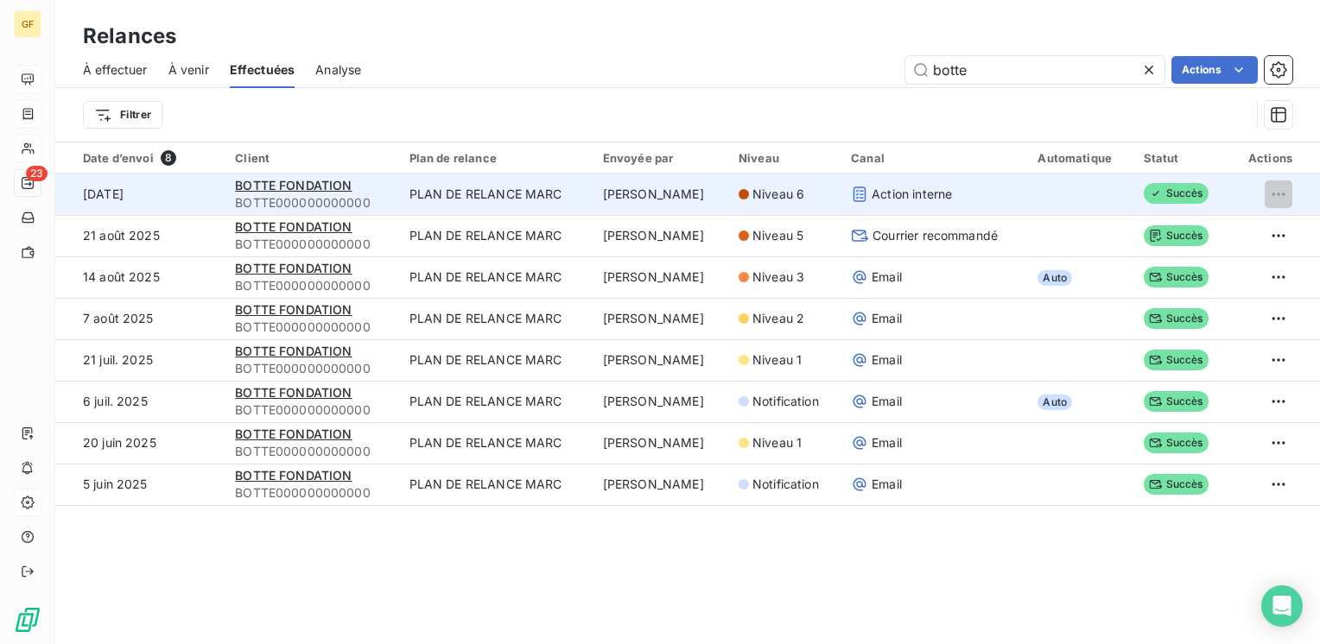
type input "botte"
click at [328, 193] on div "BOTTE FONDATION" at bounding box center [311, 185] width 153 height 17
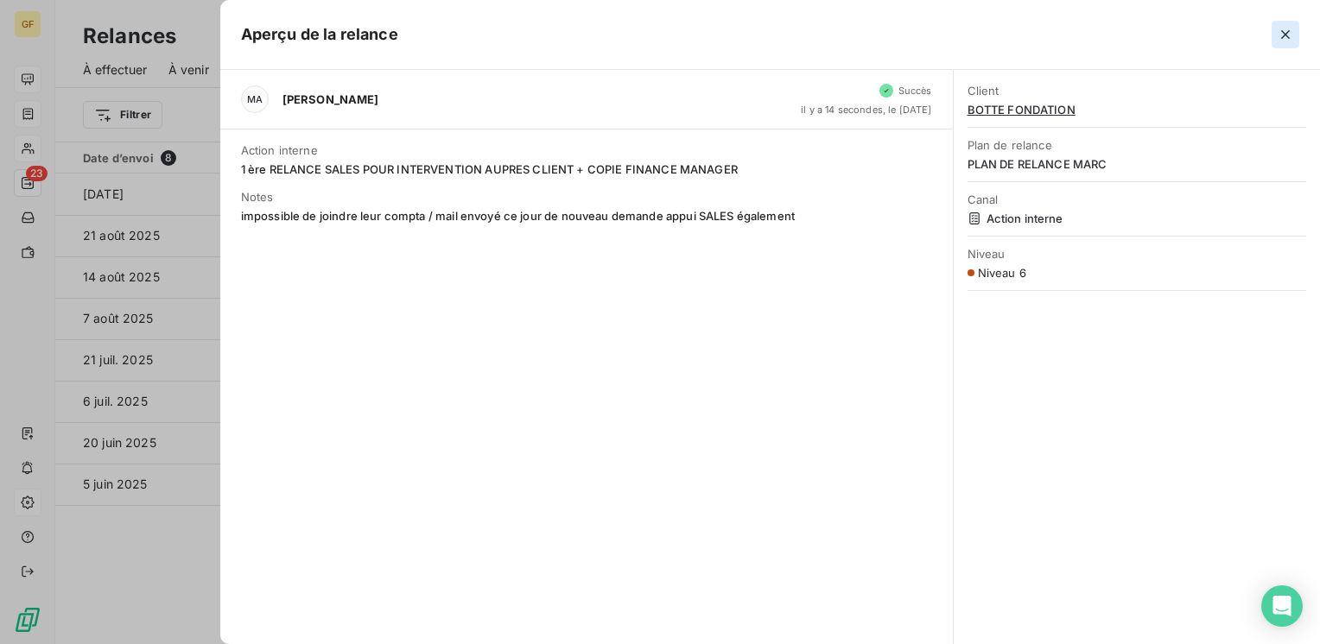
click at [1287, 38] on icon "button" at bounding box center [1285, 34] width 17 height 17
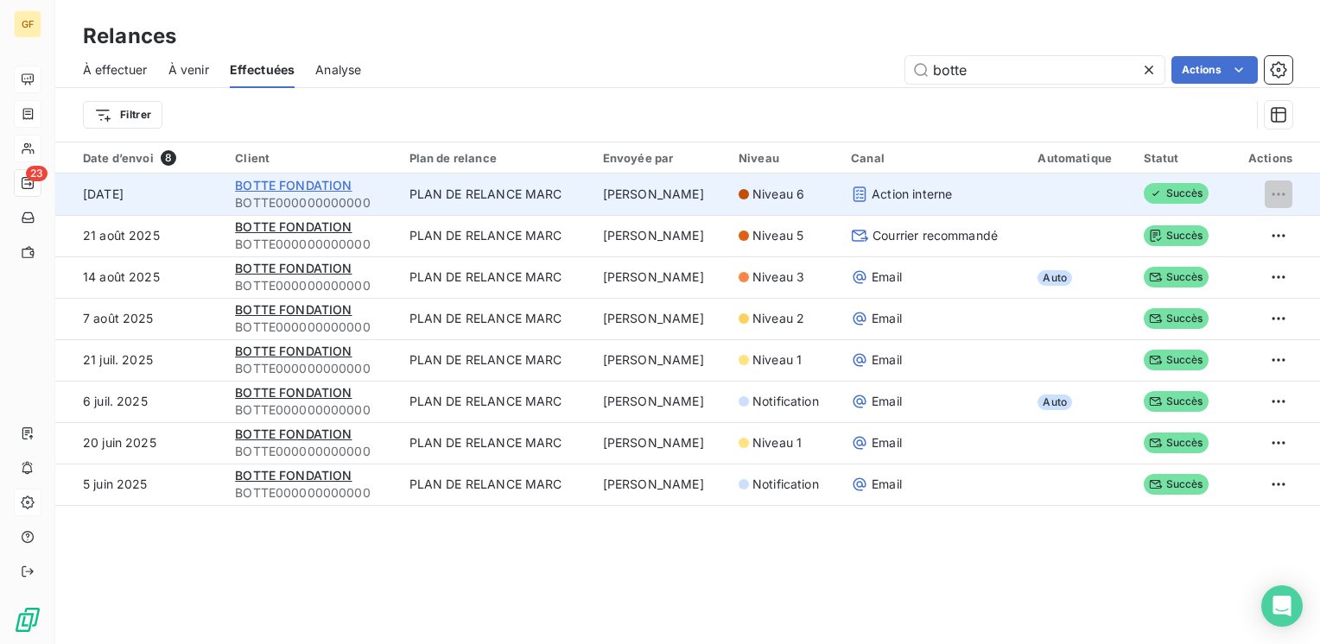
click at [308, 187] on span "BOTTE FONDATION" at bounding box center [293, 185] width 117 height 15
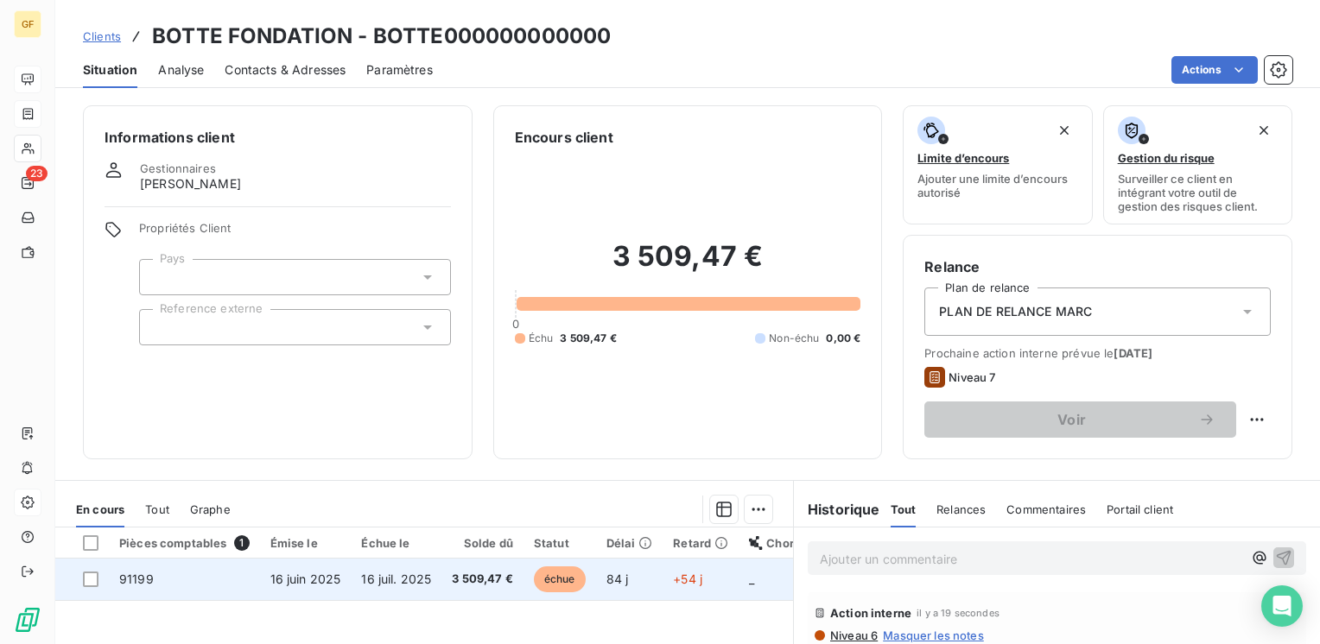
click at [482, 581] on span "3 509,47 €" at bounding box center [482, 579] width 61 height 17
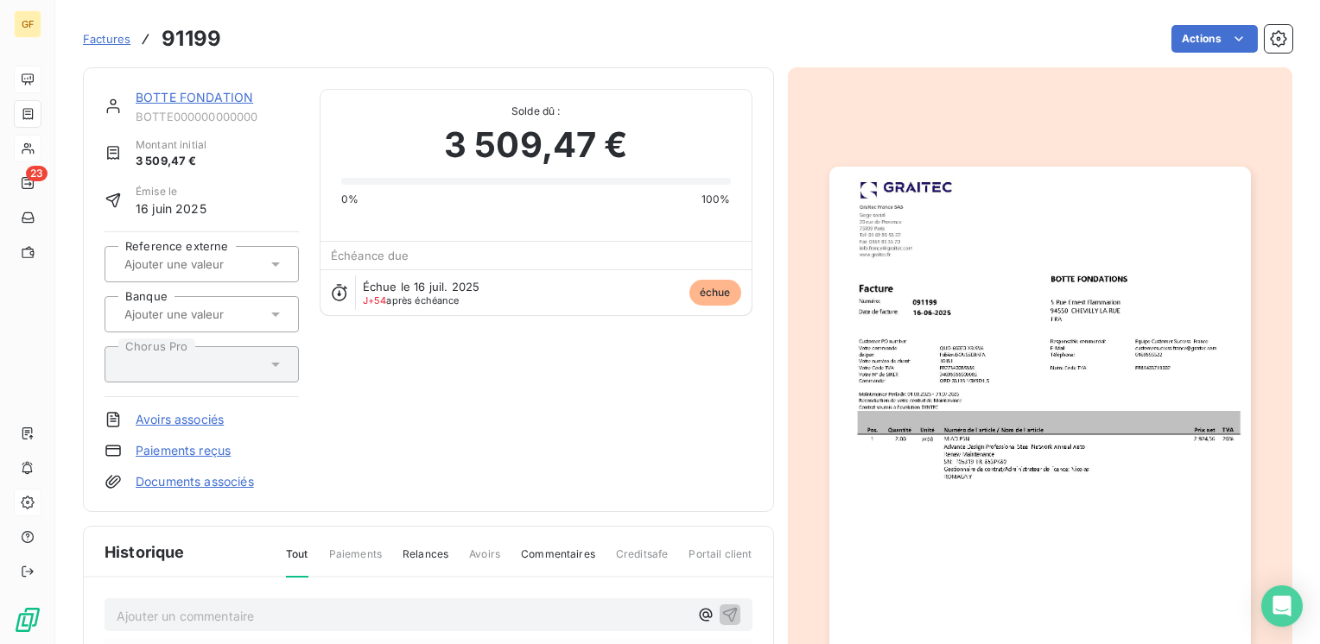
click at [940, 437] on img "button" at bounding box center [1040, 464] width 422 height 595
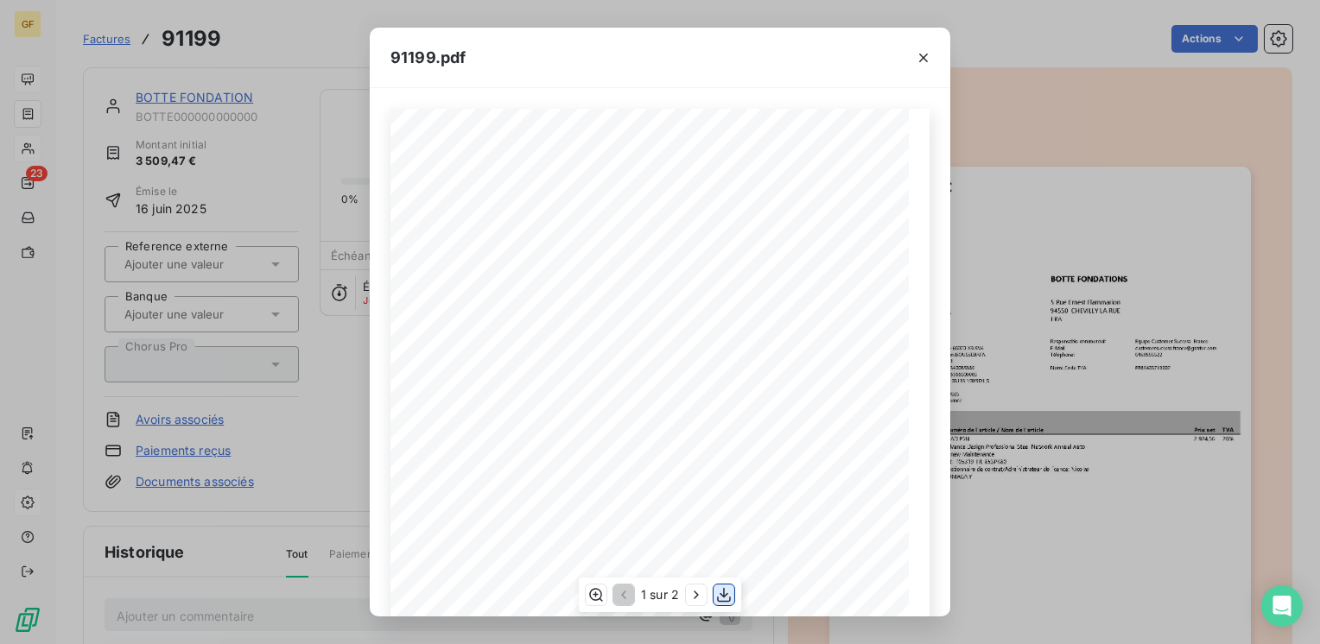
click at [733, 593] on icon "button" at bounding box center [723, 595] width 17 height 17
drag, startPoint x: 921, startPoint y: 57, endPoint x: 590, endPoint y: 44, distance: 331.1
click at [921, 57] on icon "button" at bounding box center [923, 57] width 17 height 17
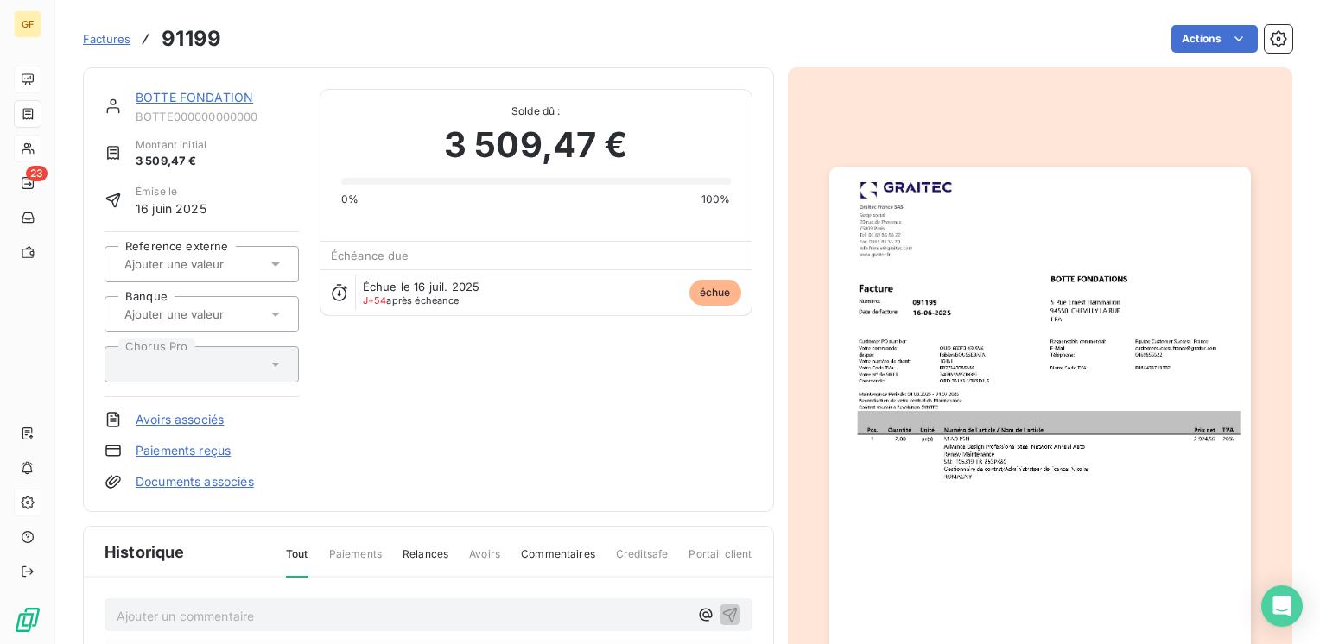
click at [1052, 515] on img "button" at bounding box center [1040, 464] width 422 height 595
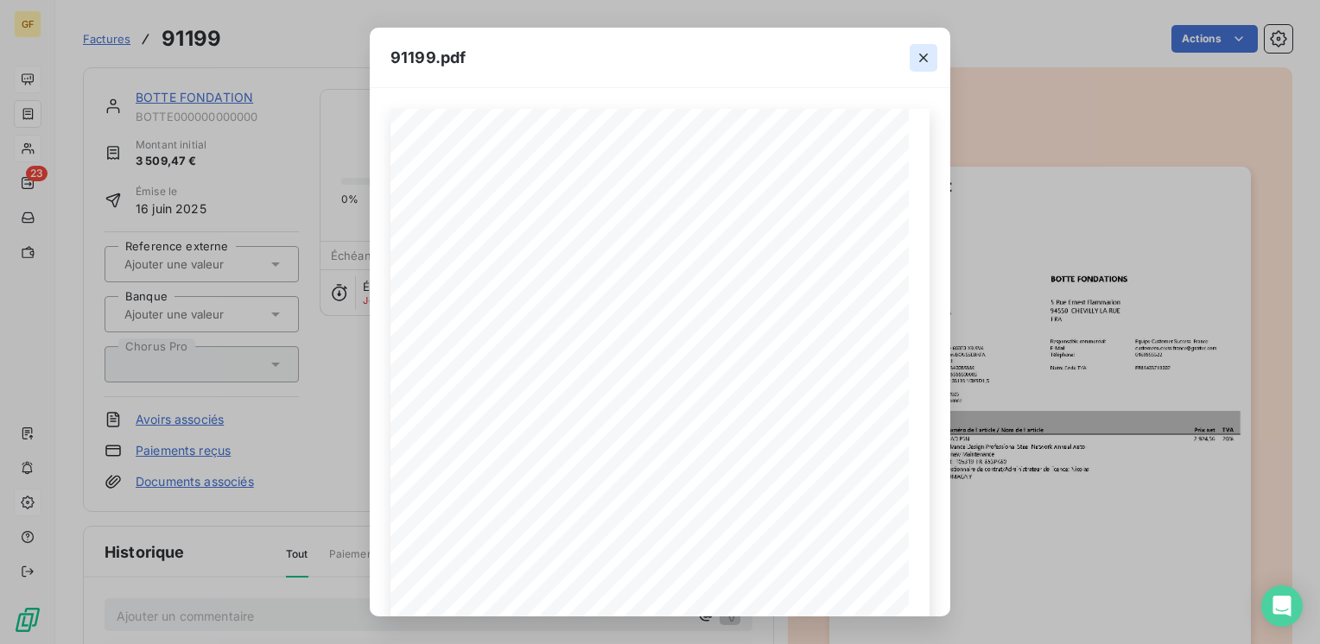
click at [921, 57] on icon "button" at bounding box center [923, 57] width 17 height 17
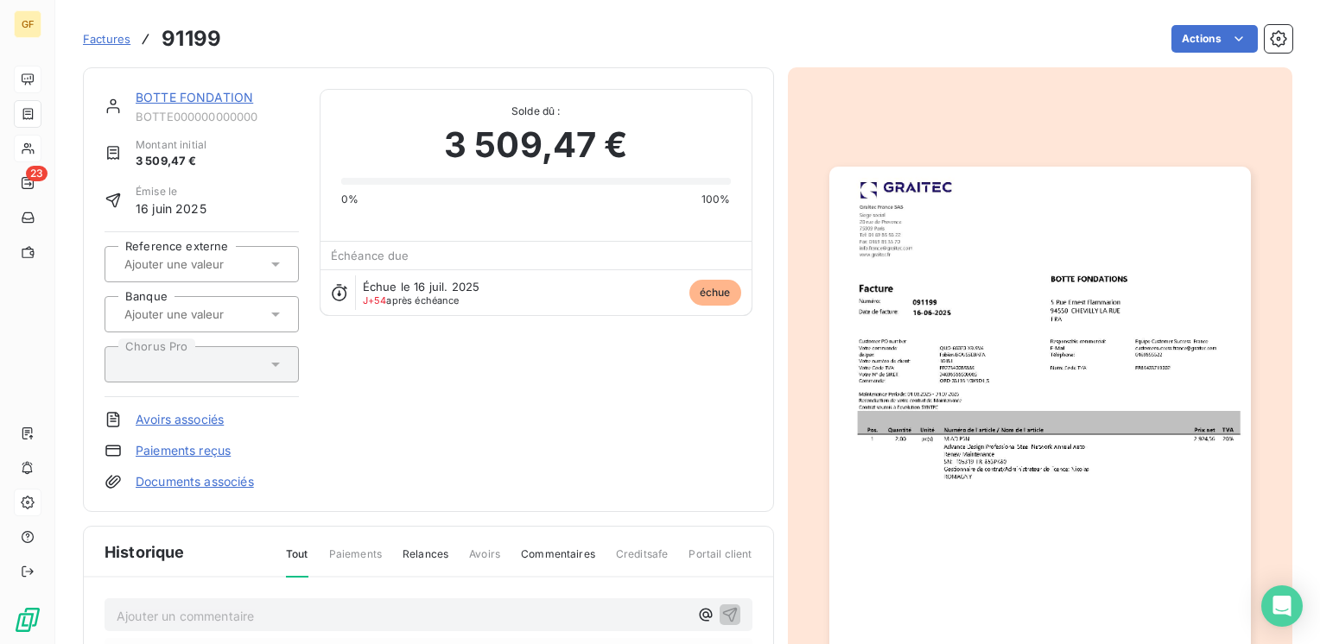
click at [208, 98] on link "BOTTE FONDATION" at bounding box center [194, 97] width 117 height 15
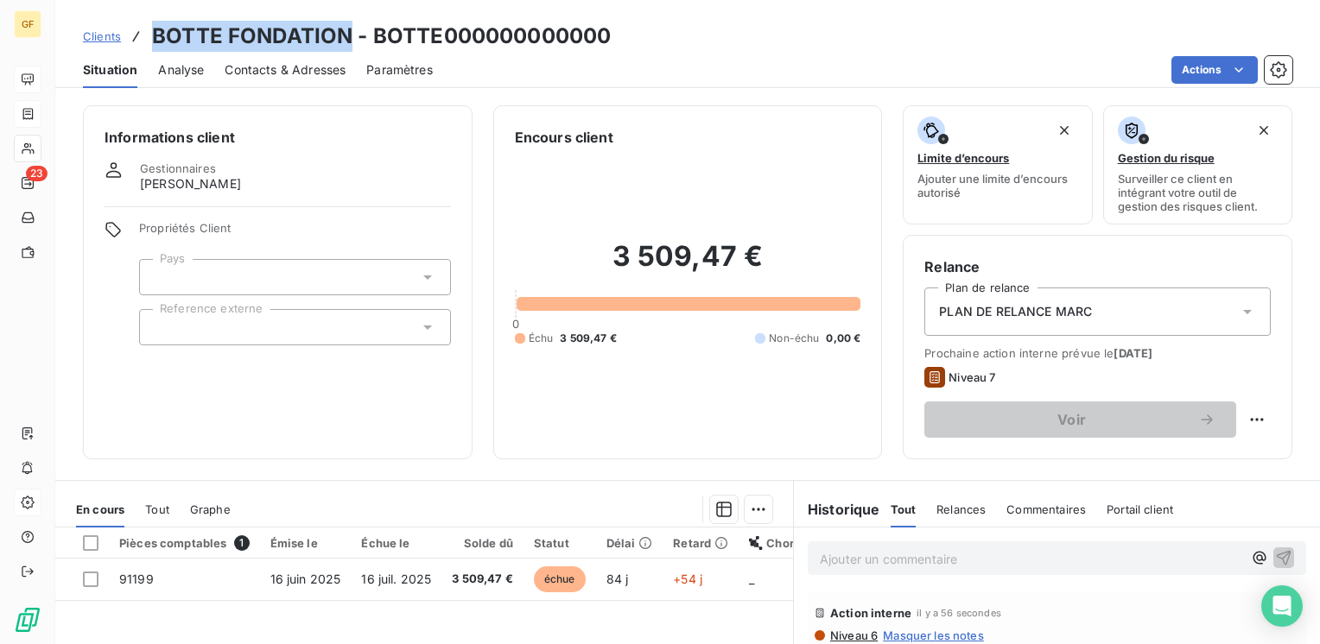
drag, startPoint x: 351, startPoint y: 35, endPoint x: 148, endPoint y: 36, distance: 203.0
click at [148, 36] on div "Clients BOTTE FONDATION - BOTTE000000000000" at bounding box center [347, 36] width 528 height 31
copy h3 "BOTTE FONDATION"
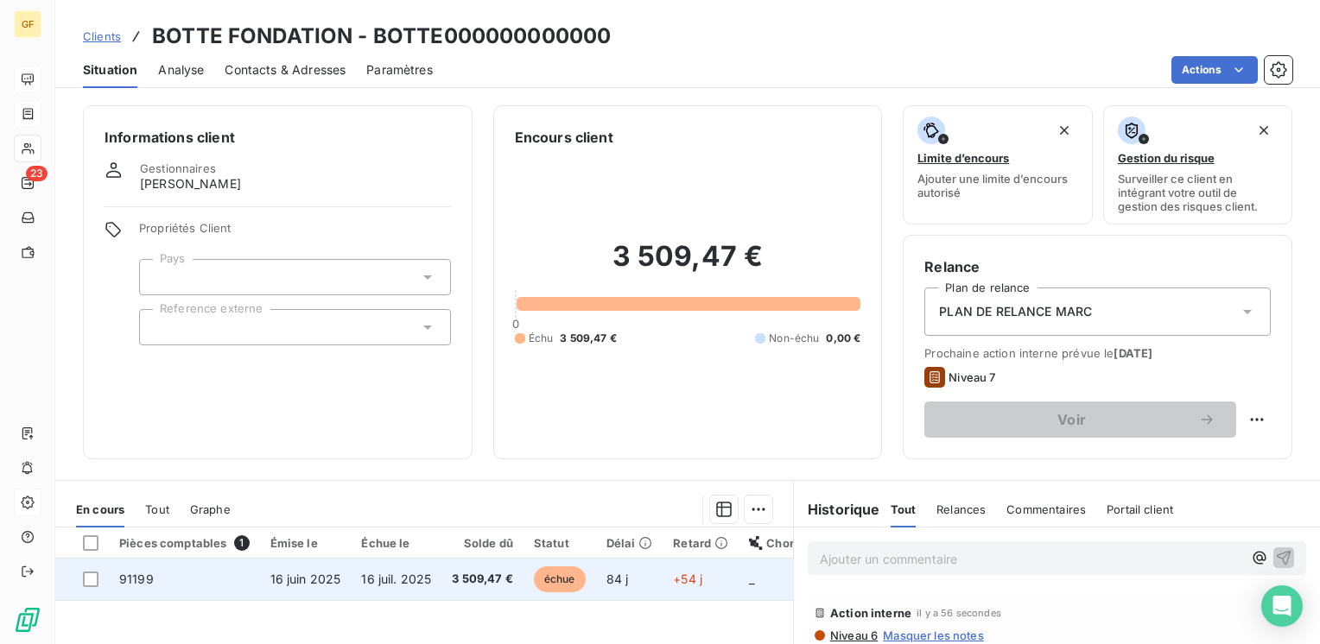
click at [415, 577] on span "16 juil. 2025" at bounding box center [396, 579] width 70 height 15
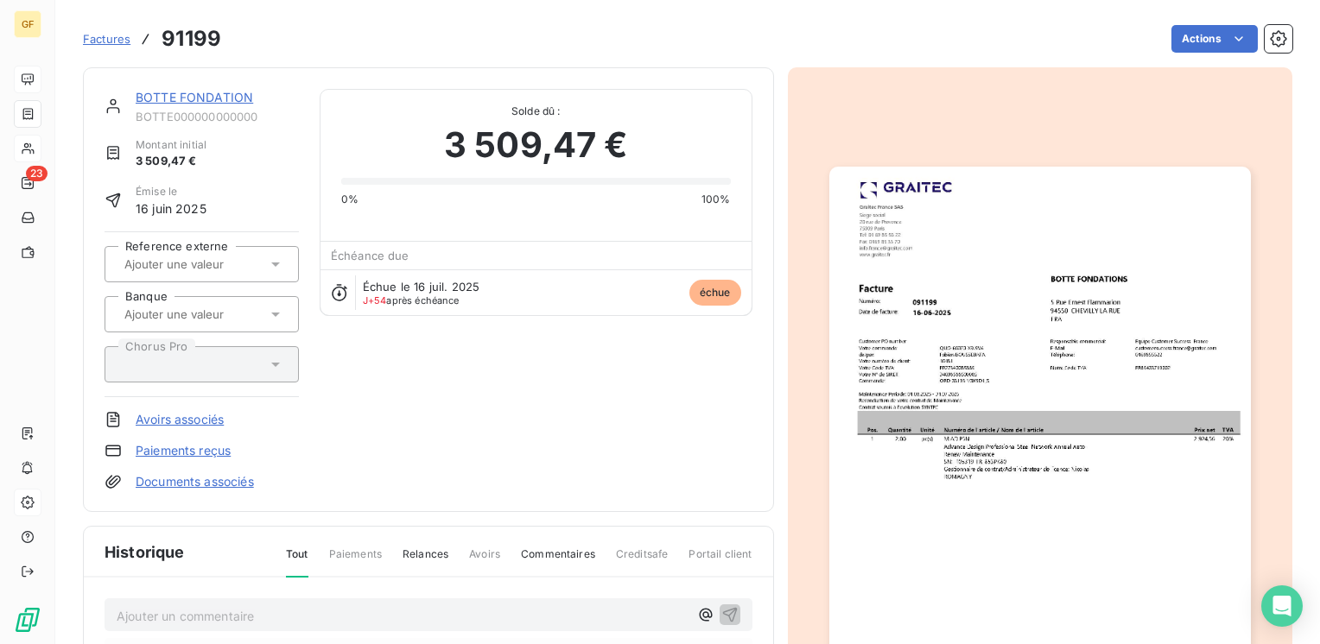
click at [226, 99] on link "BOTTE FONDATION" at bounding box center [194, 97] width 117 height 15
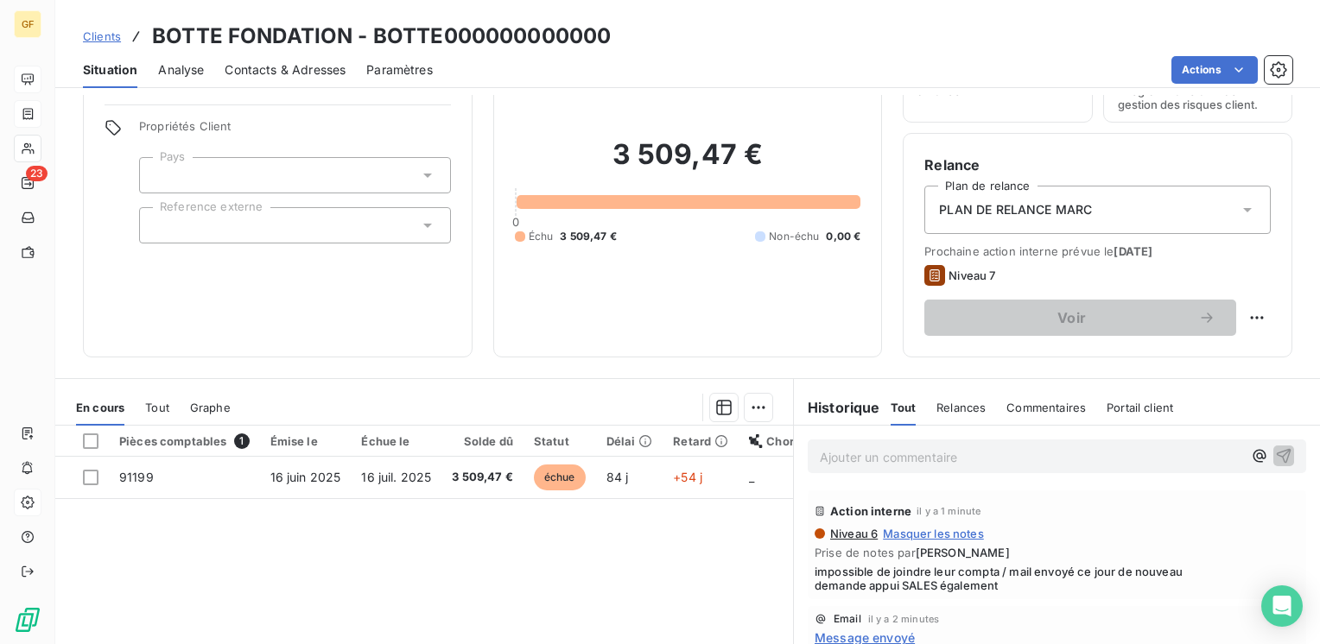
scroll to position [105, 0]
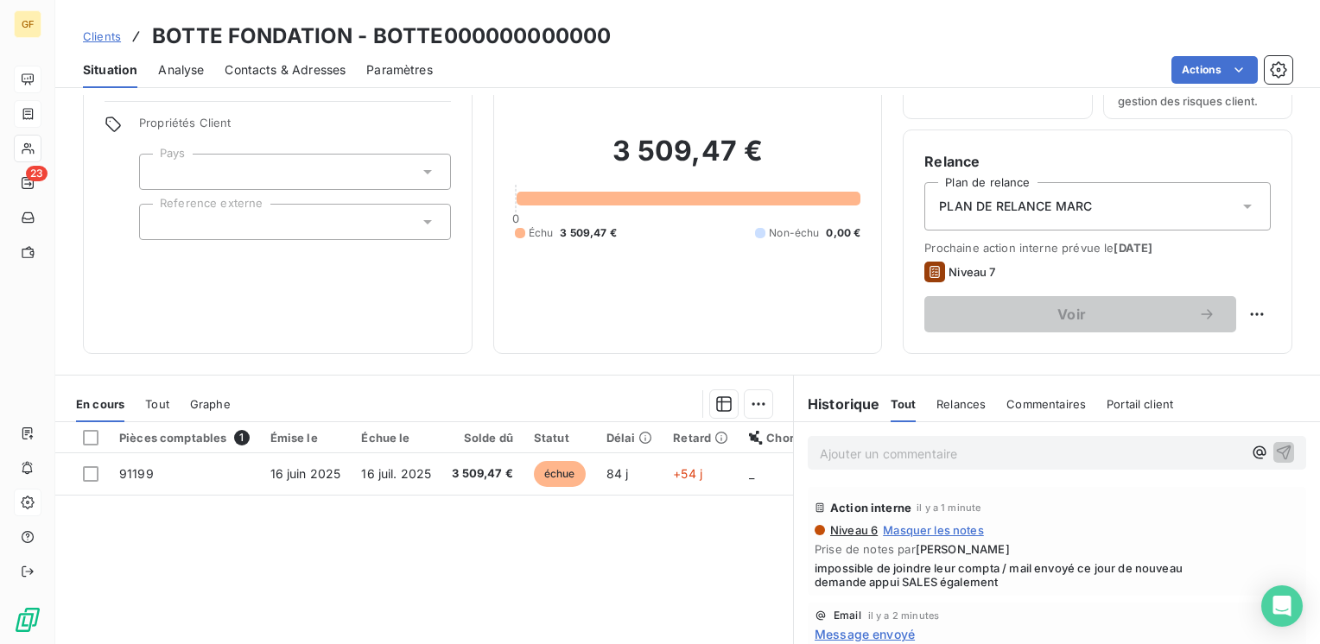
click at [848, 529] on span "Niveau 6" at bounding box center [852, 530] width 49 height 14
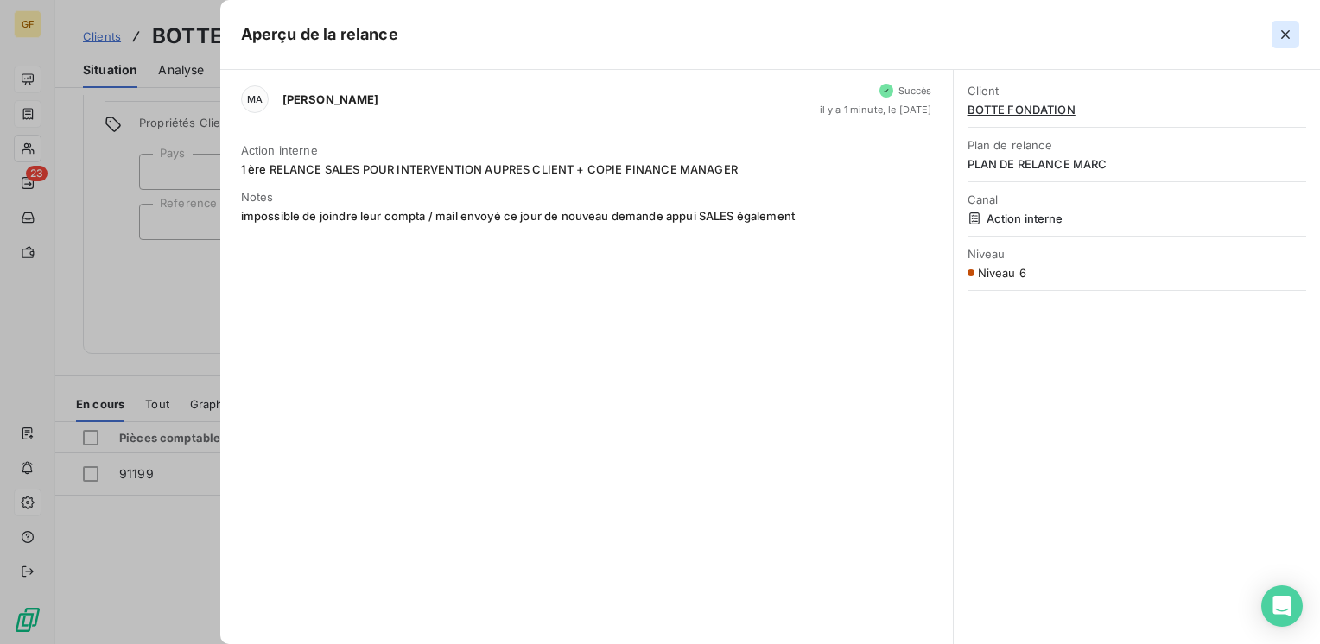
click at [1285, 31] on icon "button" at bounding box center [1285, 34] width 17 height 17
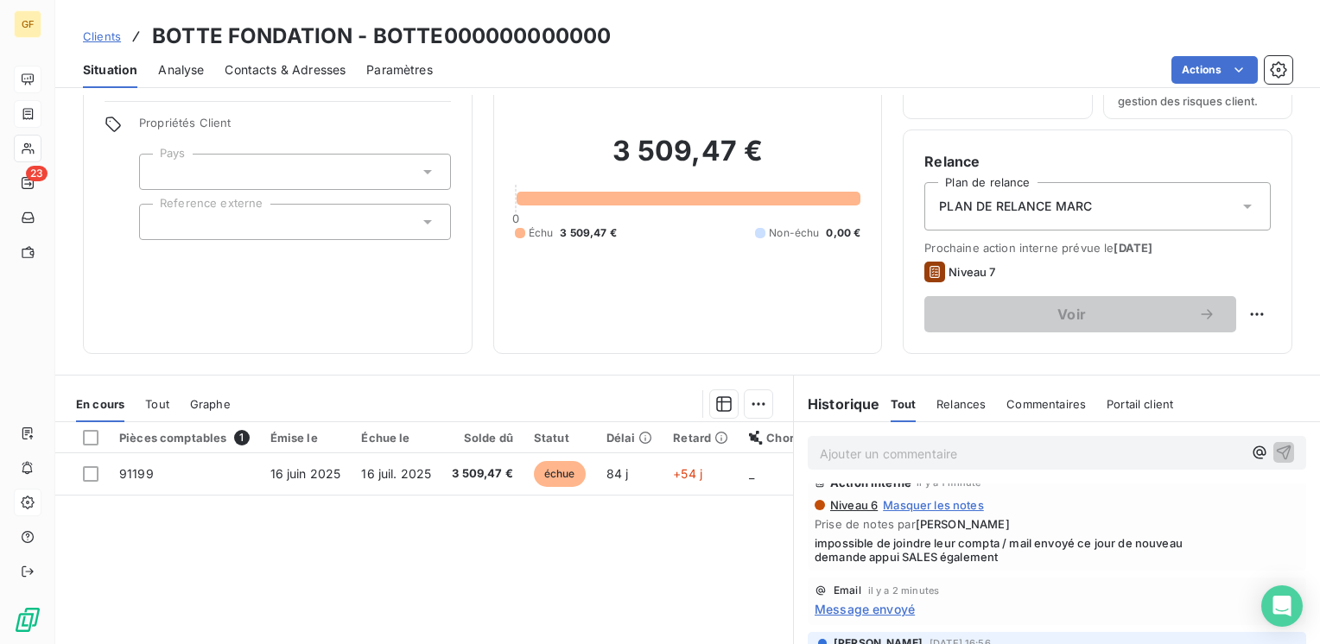
scroll to position [0, 0]
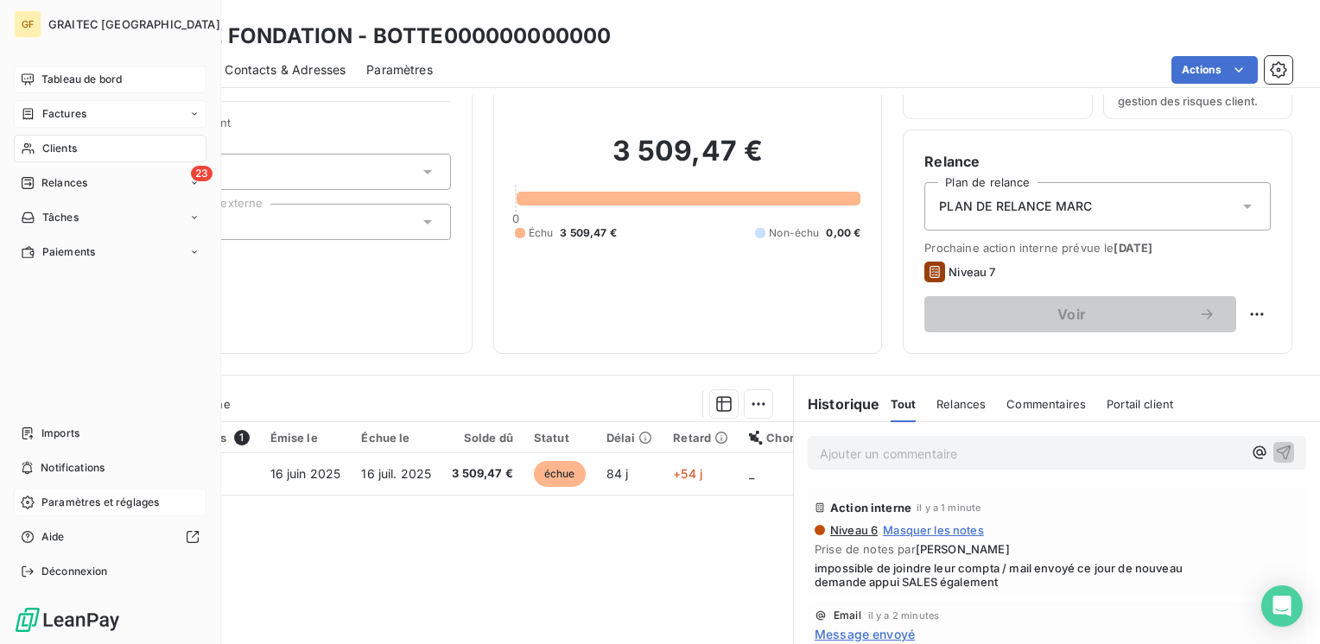
click at [69, 112] on span "Factures" at bounding box center [64, 114] width 44 height 16
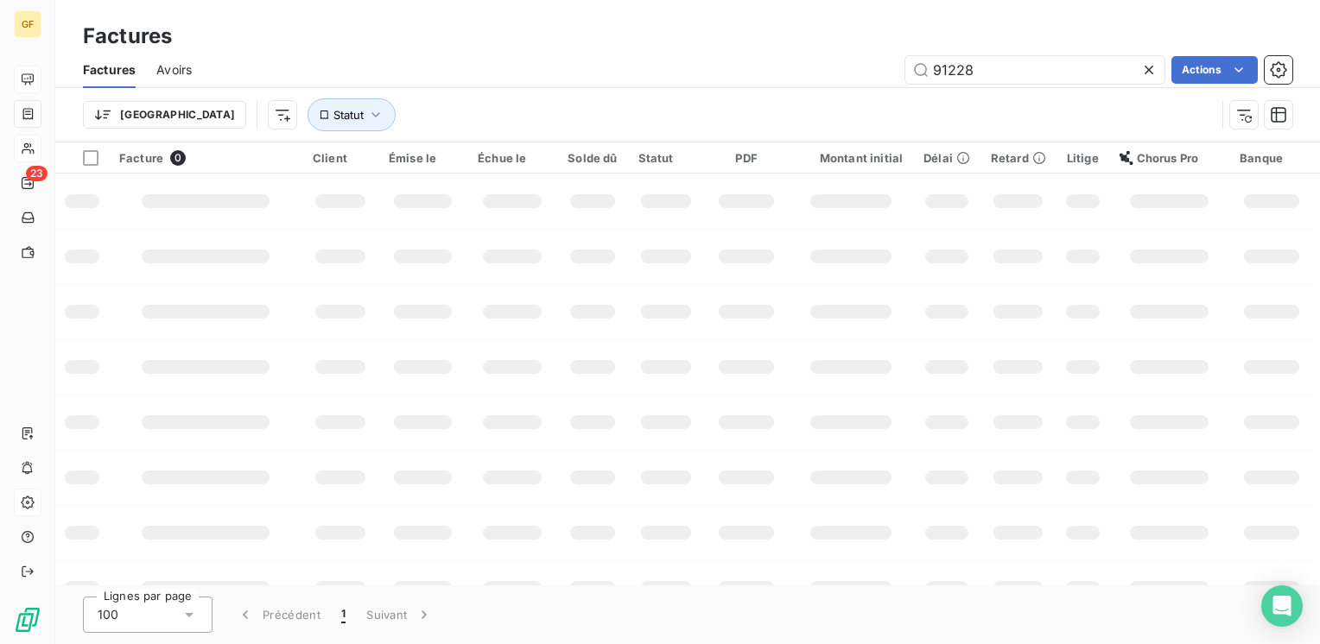
drag, startPoint x: 976, startPoint y: 67, endPoint x: 863, endPoint y: 43, distance: 115.7
click at [868, 81] on div "91228 Actions" at bounding box center [752, 70] width 1080 height 28
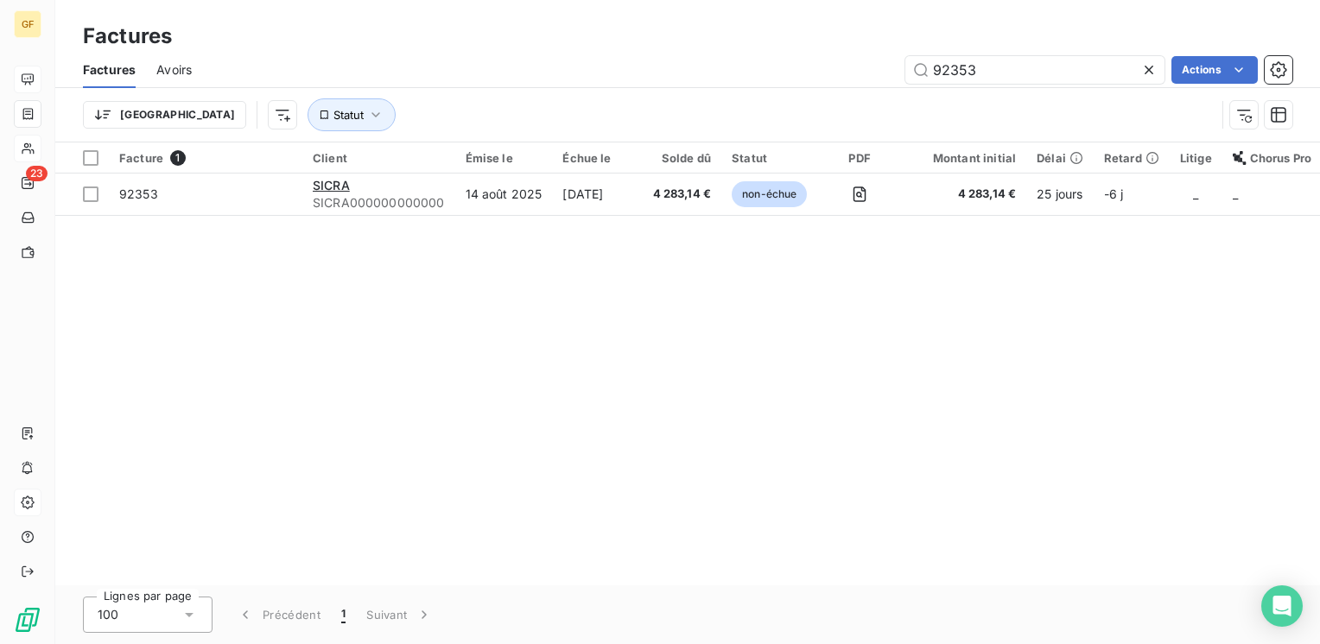
type input "92353"
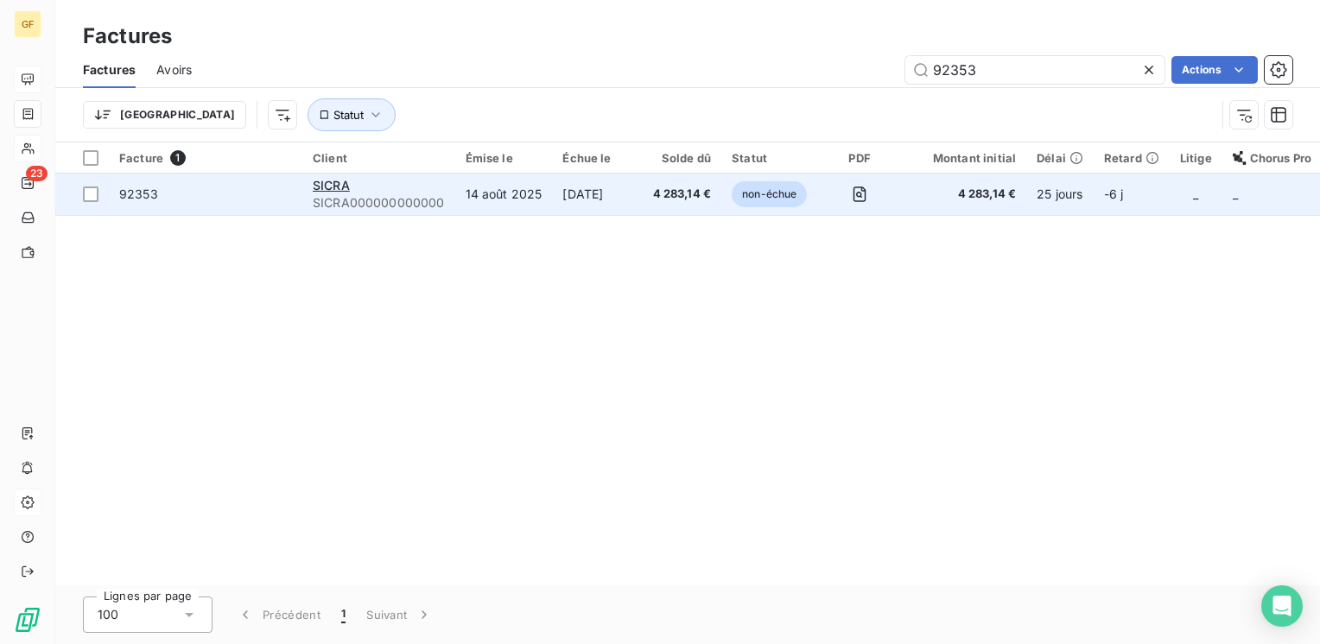
click at [552, 197] on td "[DATE]" at bounding box center [597, 194] width 90 height 41
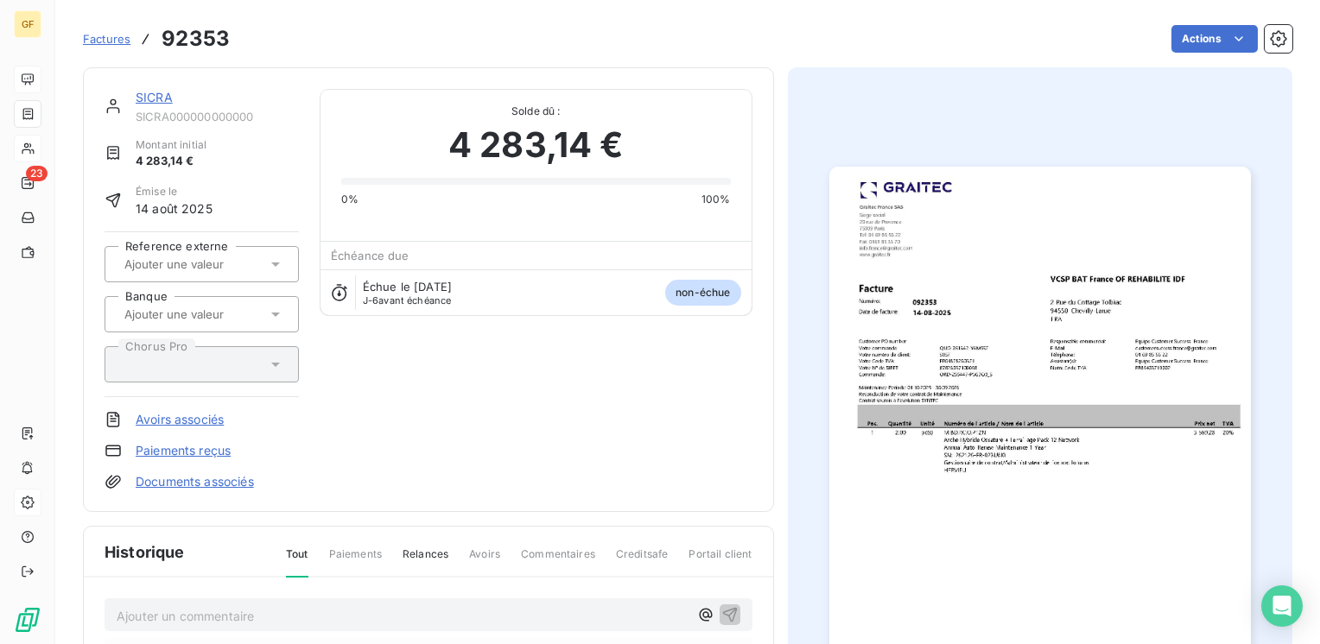
click at [143, 98] on link "SICRA" at bounding box center [154, 97] width 37 height 15
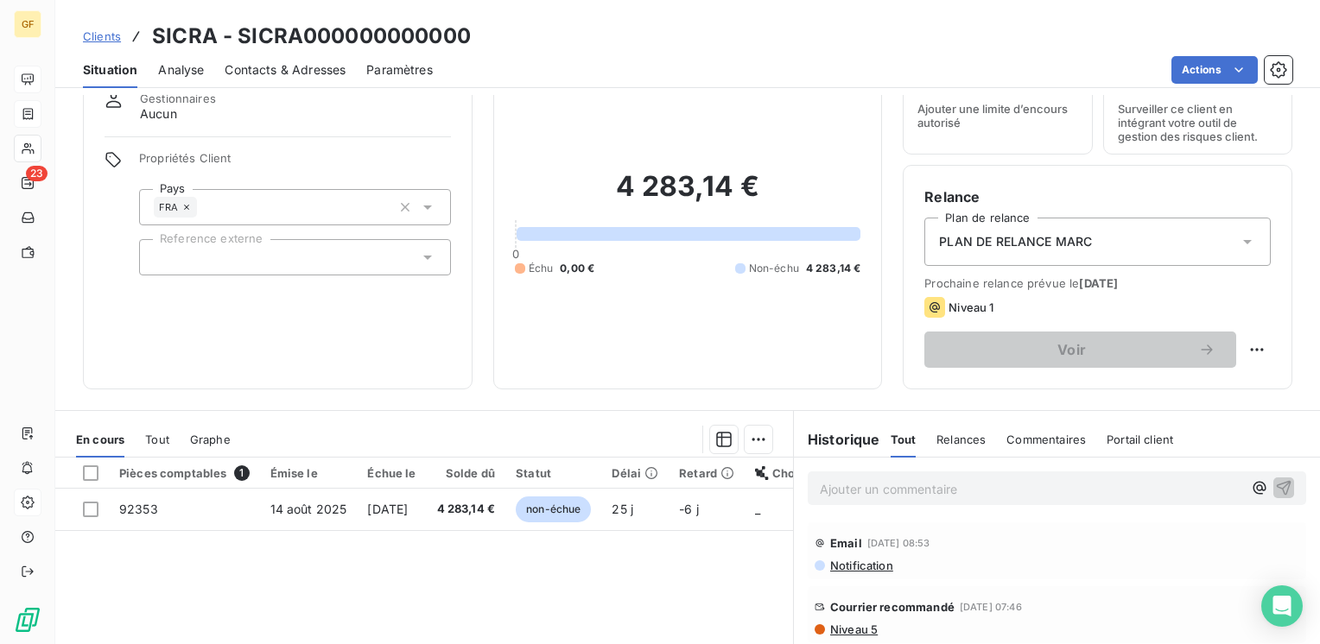
scroll to position [86, 0]
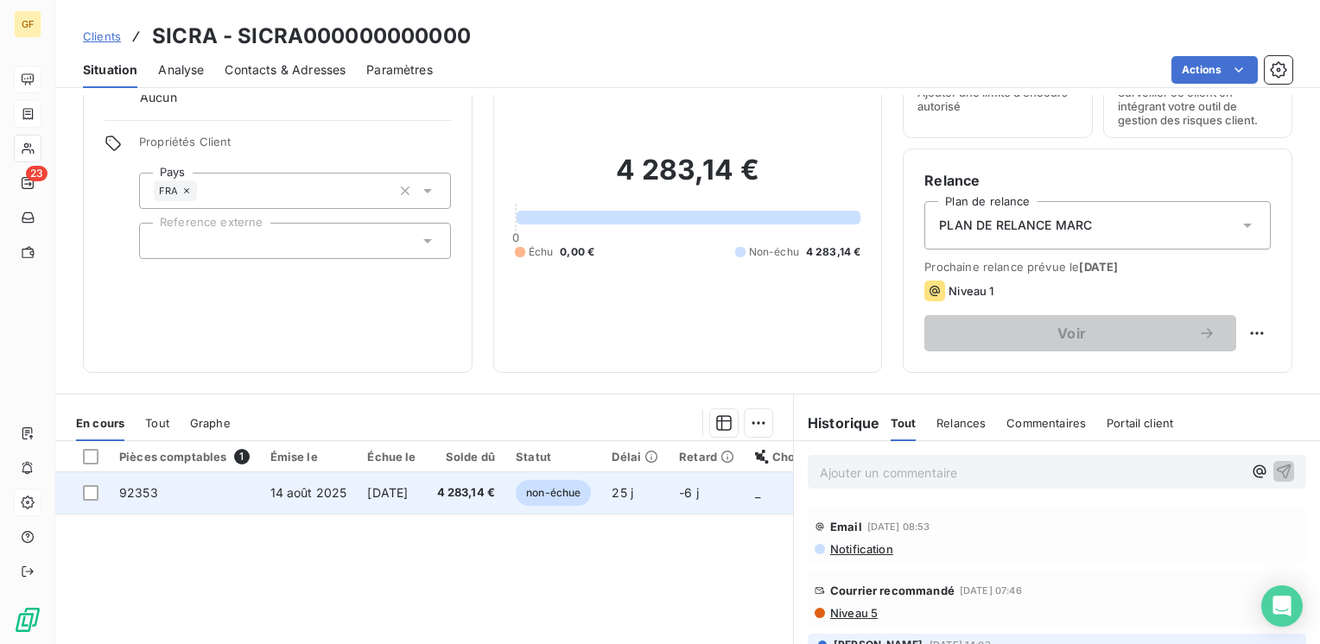
click at [506, 486] on td "4 283,14 €" at bounding box center [466, 493] width 79 height 41
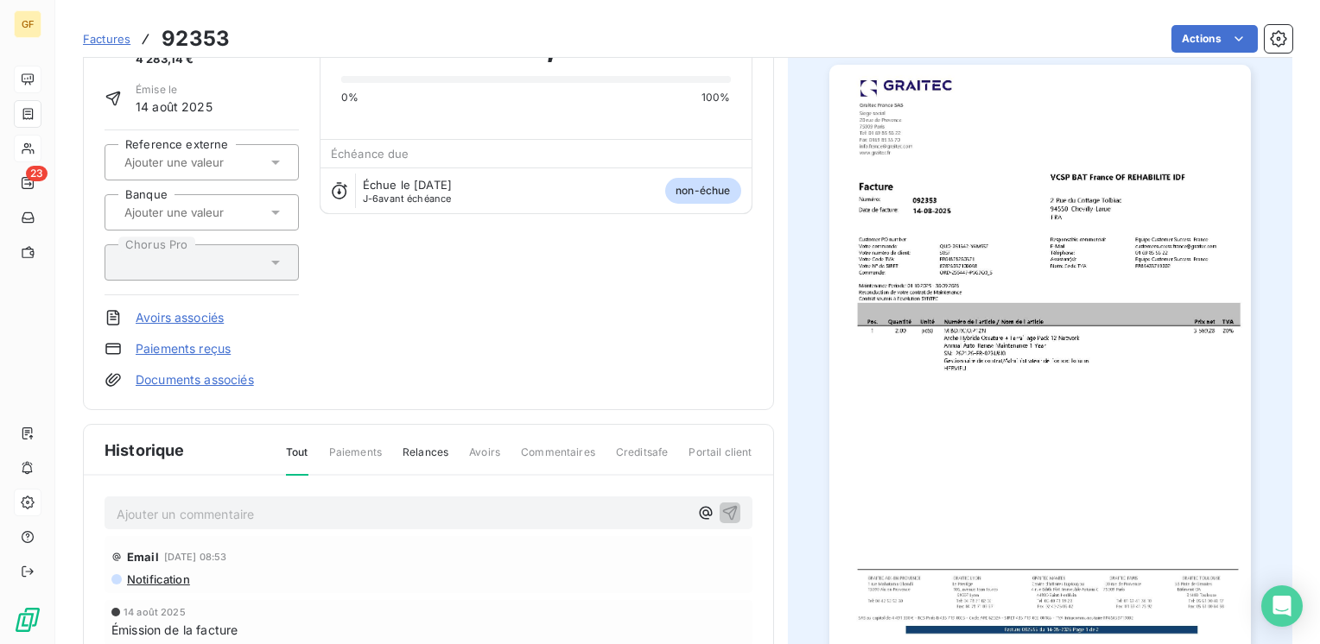
scroll to position [259, 0]
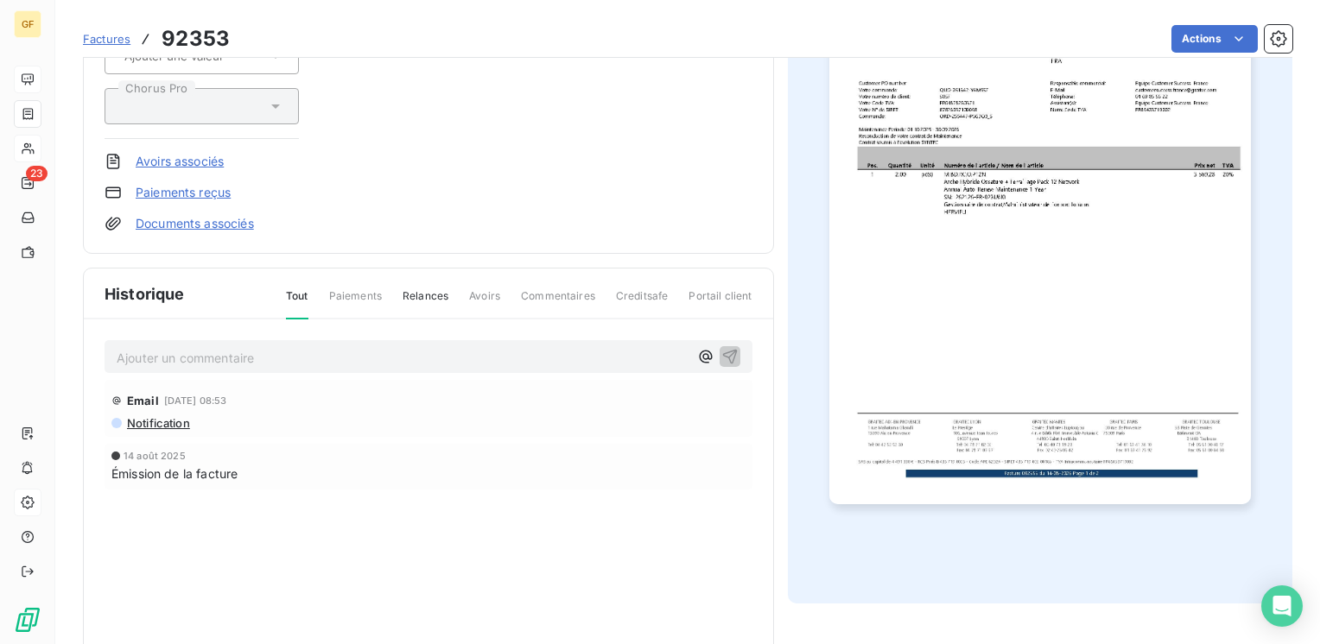
click at [228, 347] on p "Ajouter un commentaire ﻿" at bounding box center [403, 358] width 572 height 22
click at [722, 349] on icon "button" at bounding box center [729, 356] width 15 height 15
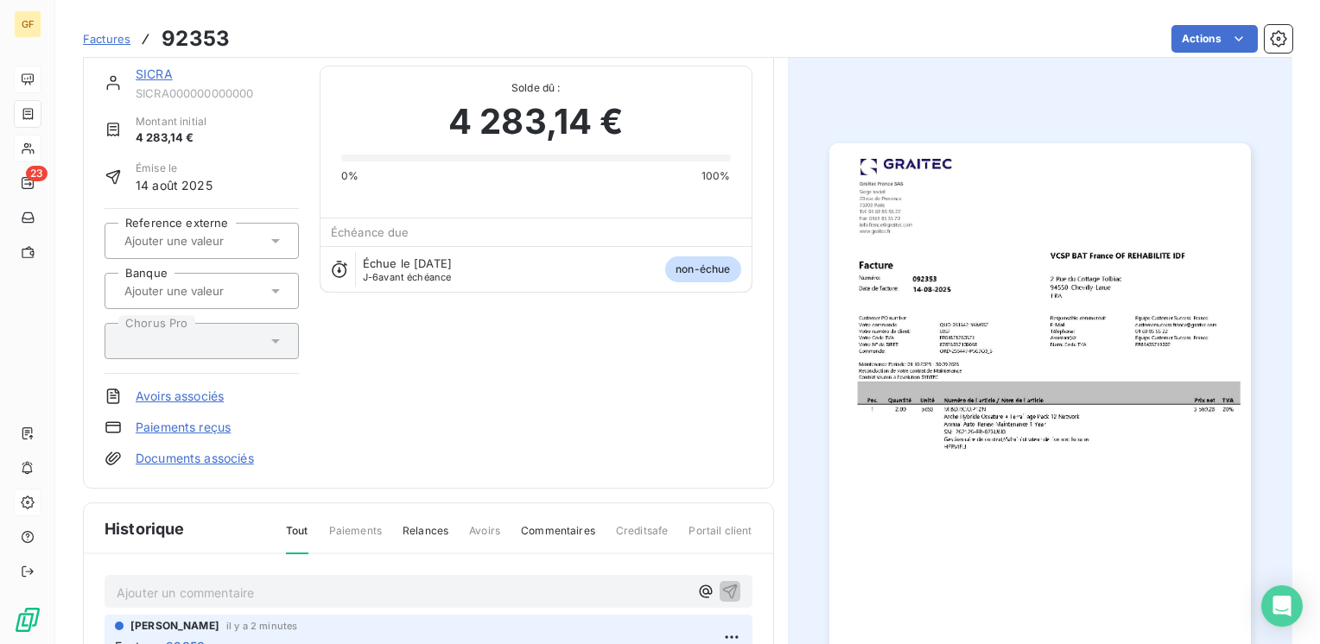
scroll to position [0, 0]
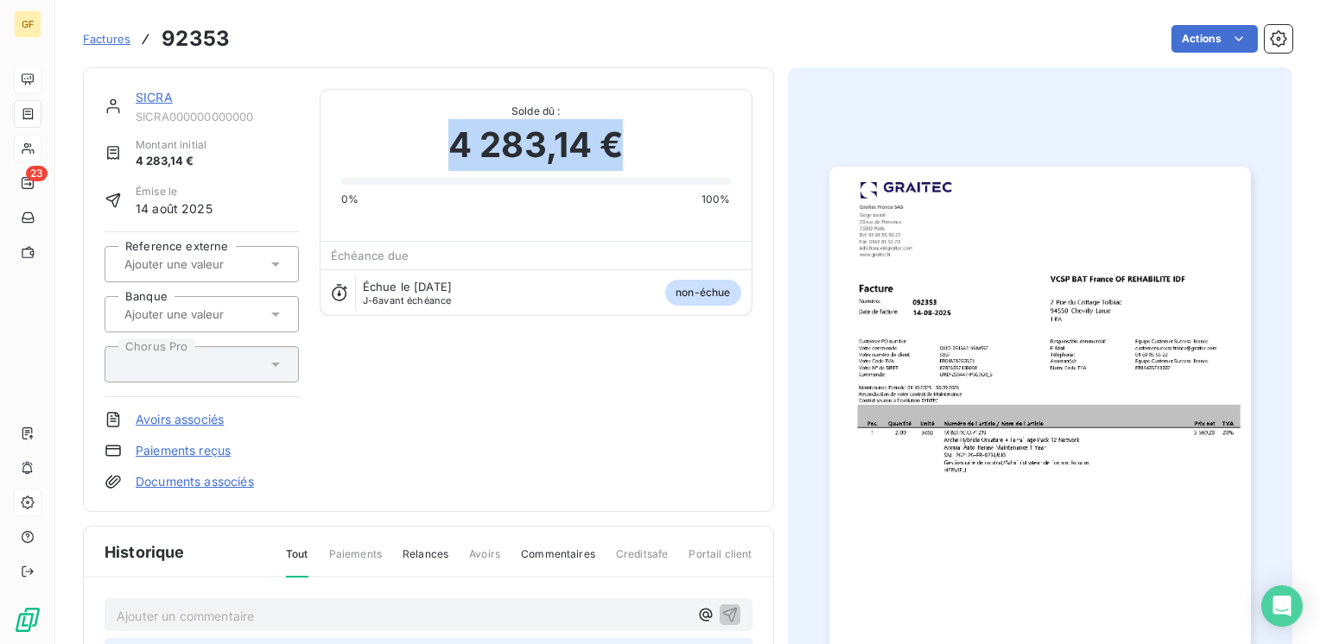
drag, startPoint x: 622, startPoint y: 147, endPoint x: 442, endPoint y: 156, distance: 179.9
click at [442, 156] on div "4 283,14 €" at bounding box center [536, 145] width 390 height 52
copy span "4 283,14 €"
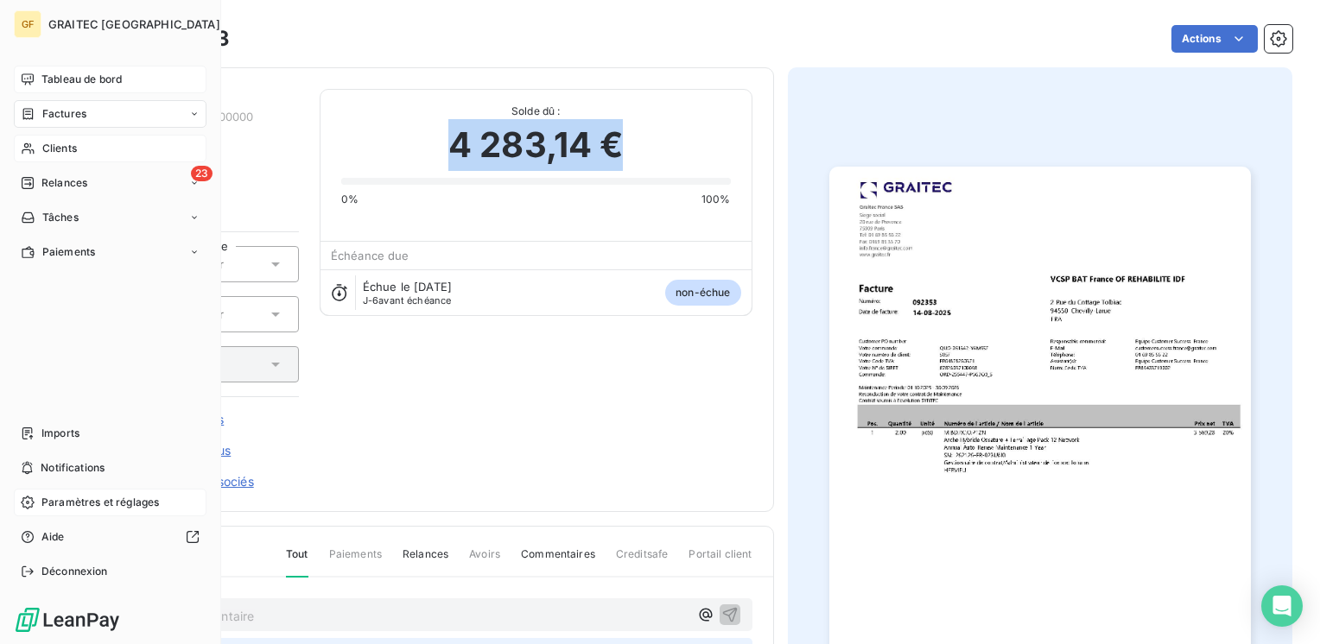
click at [52, 147] on span "Clients" at bounding box center [59, 149] width 35 height 16
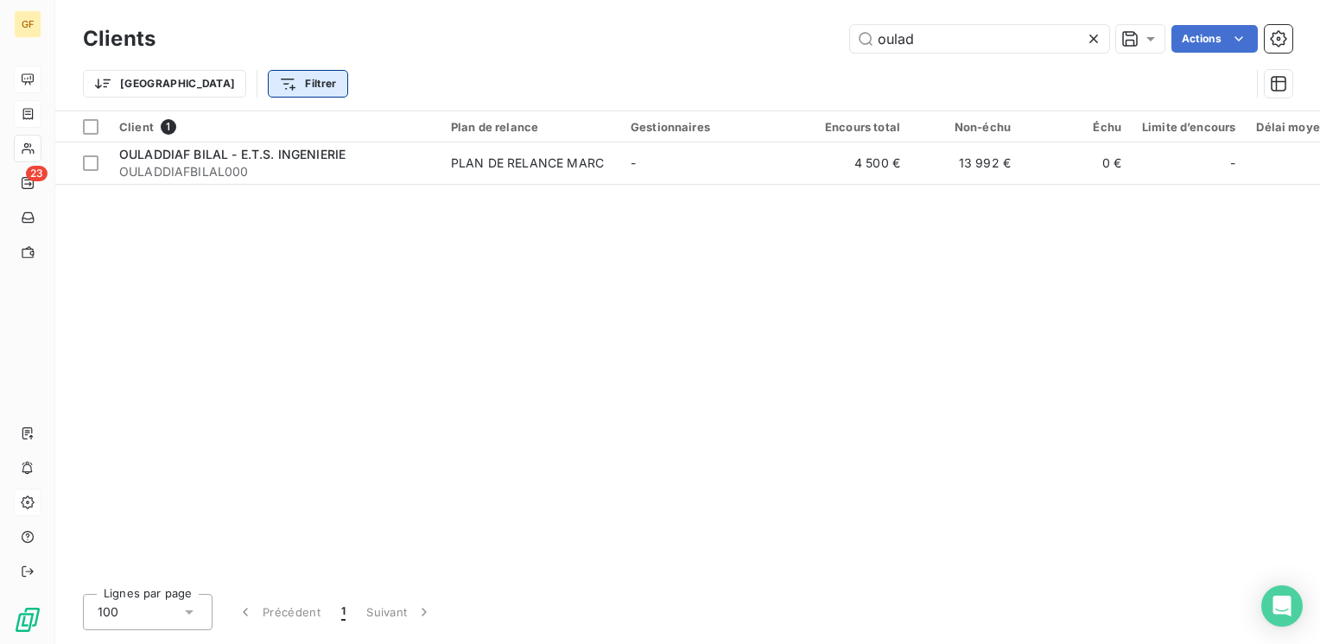
drag, startPoint x: 683, startPoint y: 56, endPoint x: 257, endPoint y: 73, distance: 427.0
click at [257, 73] on div "Clients oulad Actions Trier Filtrer" at bounding box center [687, 66] width 1209 height 90
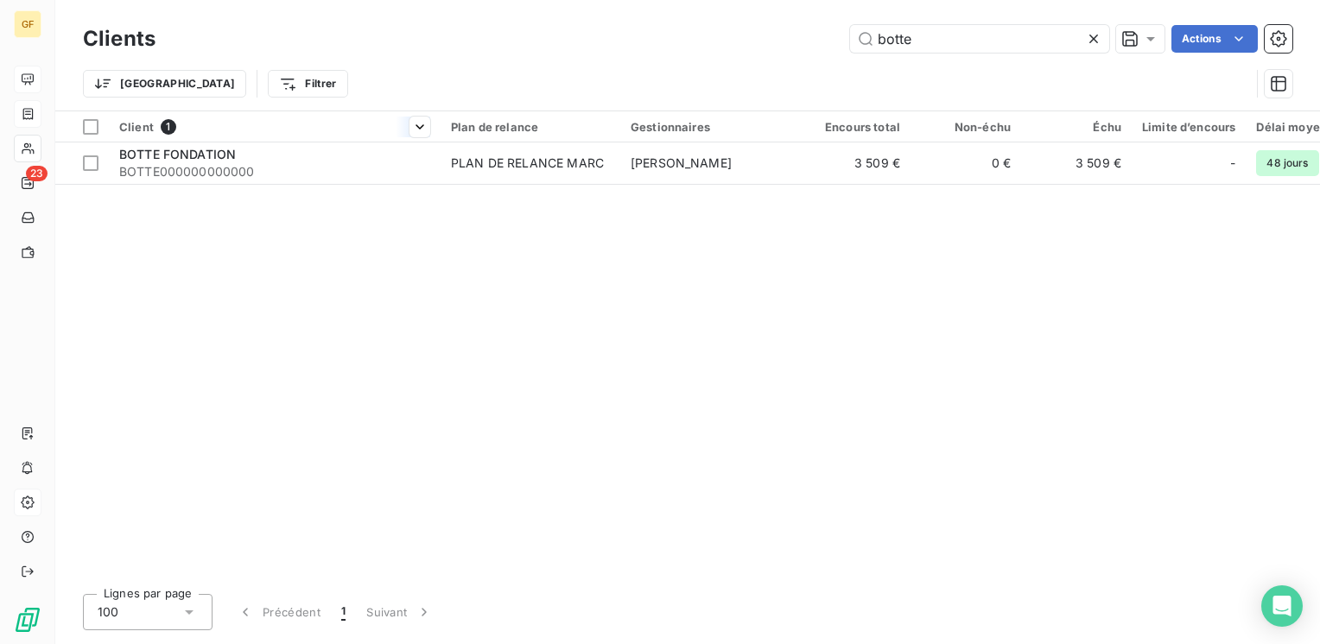
type input "botte"
click at [181, 142] on div at bounding box center [275, 142] width 332 height 1
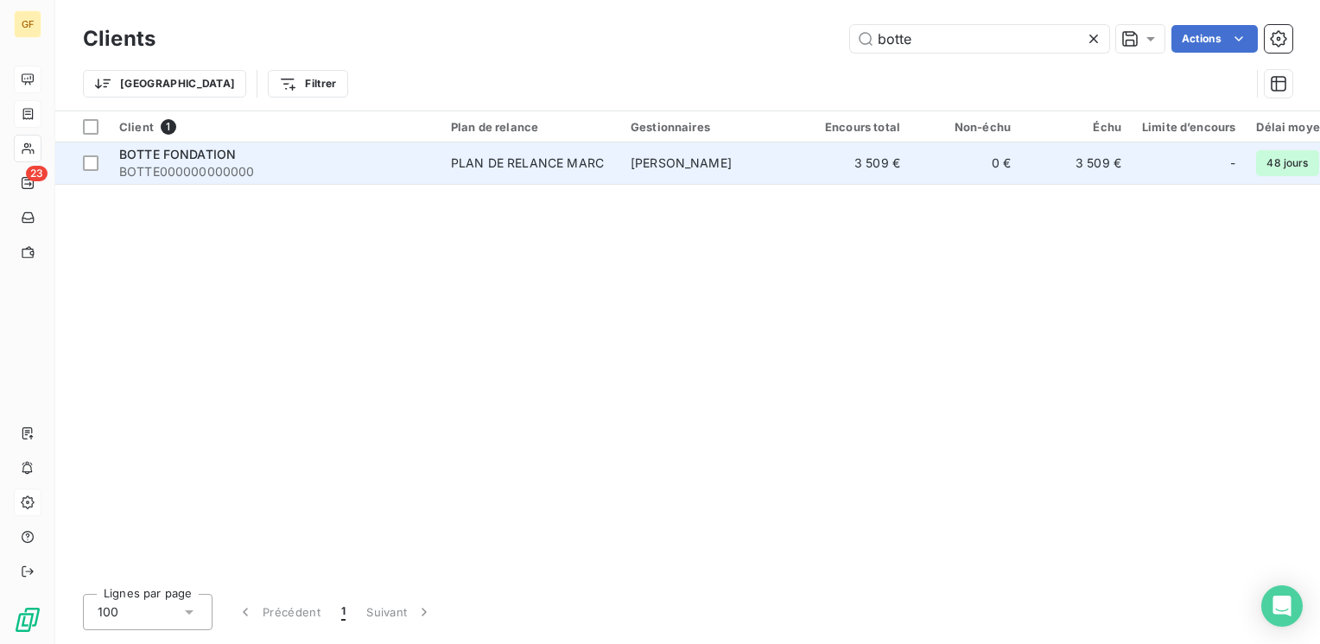
click at [207, 155] on span "BOTTE FONDATION" at bounding box center [177, 154] width 117 height 15
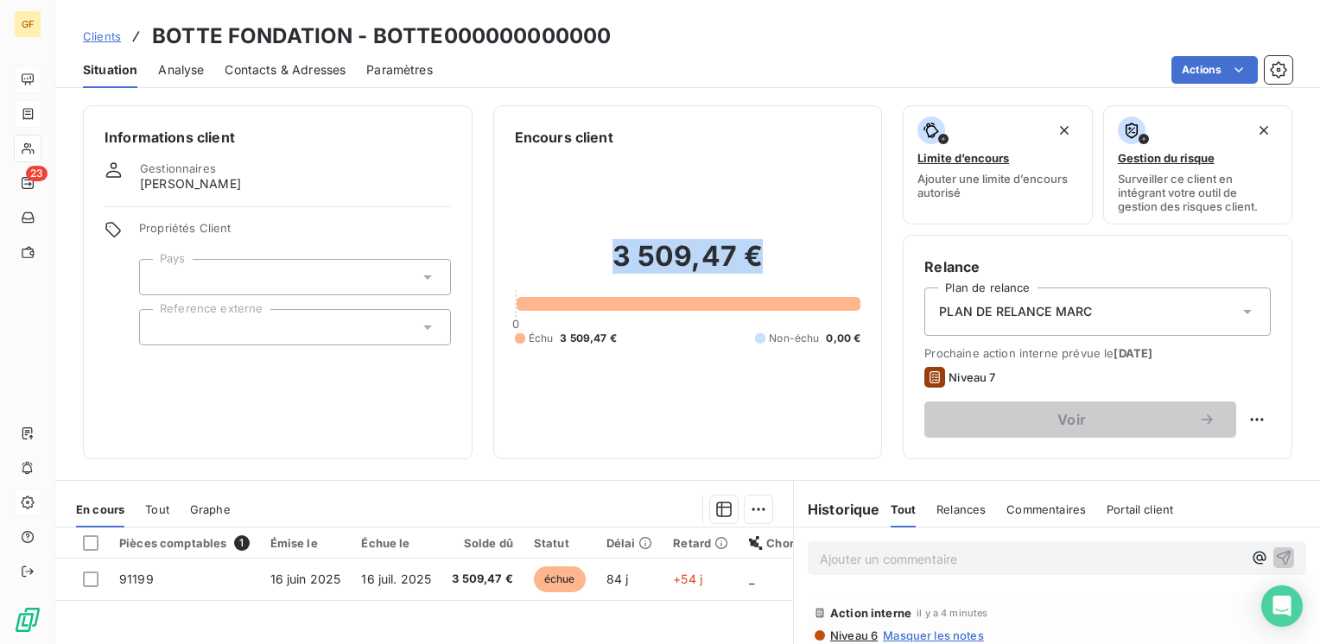
drag, startPoint x: 764, startPoint y: 247, endPoint x: 601, endPoint y: 267, distance: 163.6
click at [601, 267] on h2 "3 509,47 €" at bounding box center [688, 265] width 346 height 52
copy h2 "3 509,47 €"
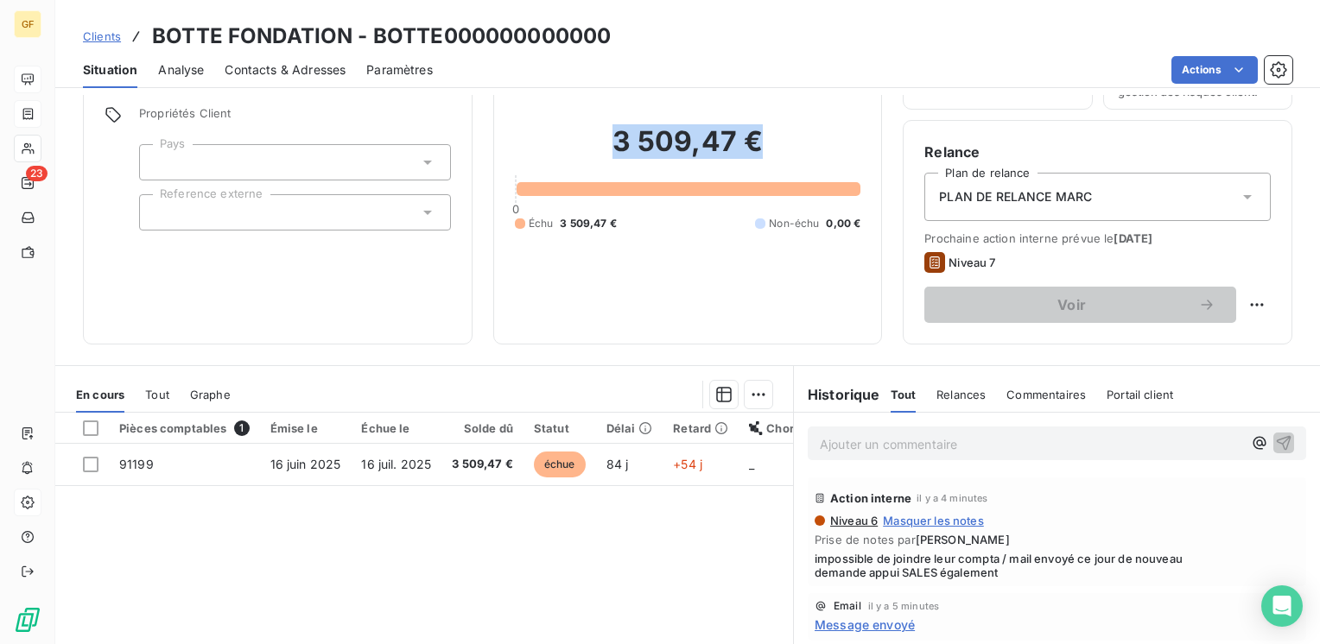
scroll to position [86, 0]
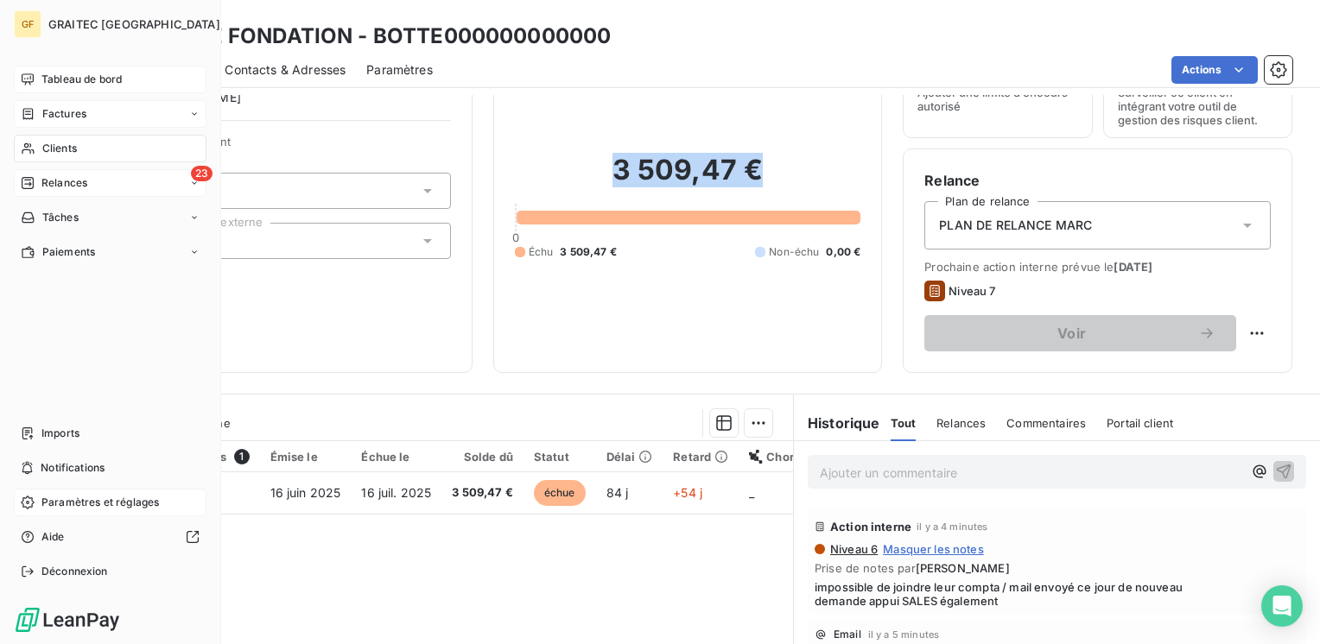
click at [60, 181] on span "Relances" at bounding box center [64, 183] width 46 height 16
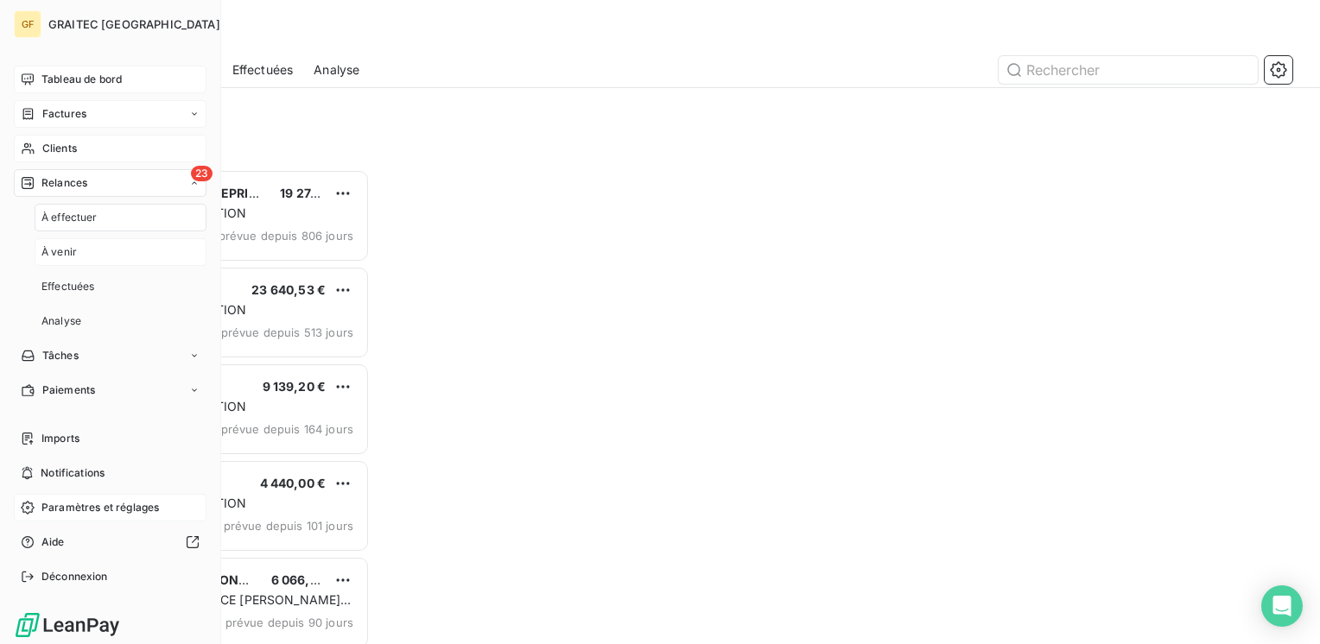
scroll to position [462, 273]
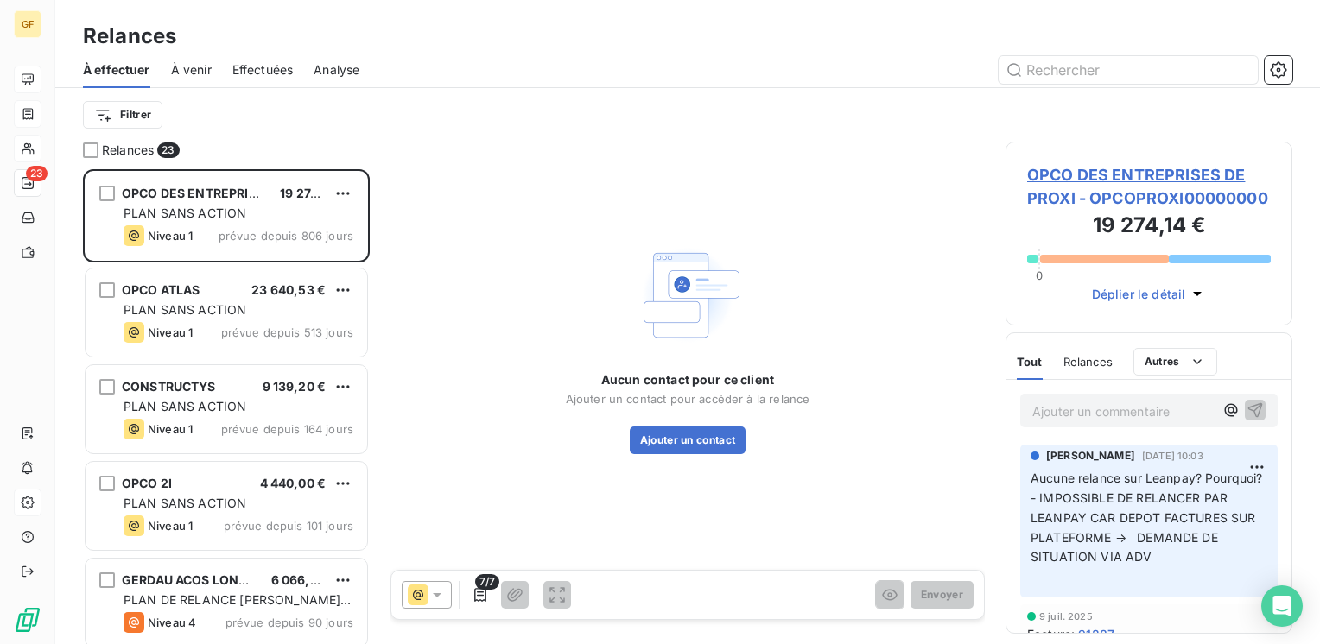
click at [442, 326] on div "Aucun contact pour ce client Ajouter un contact pour accéder à la relance Ajout…" at bounding box center [687, 347] width 594 height 411
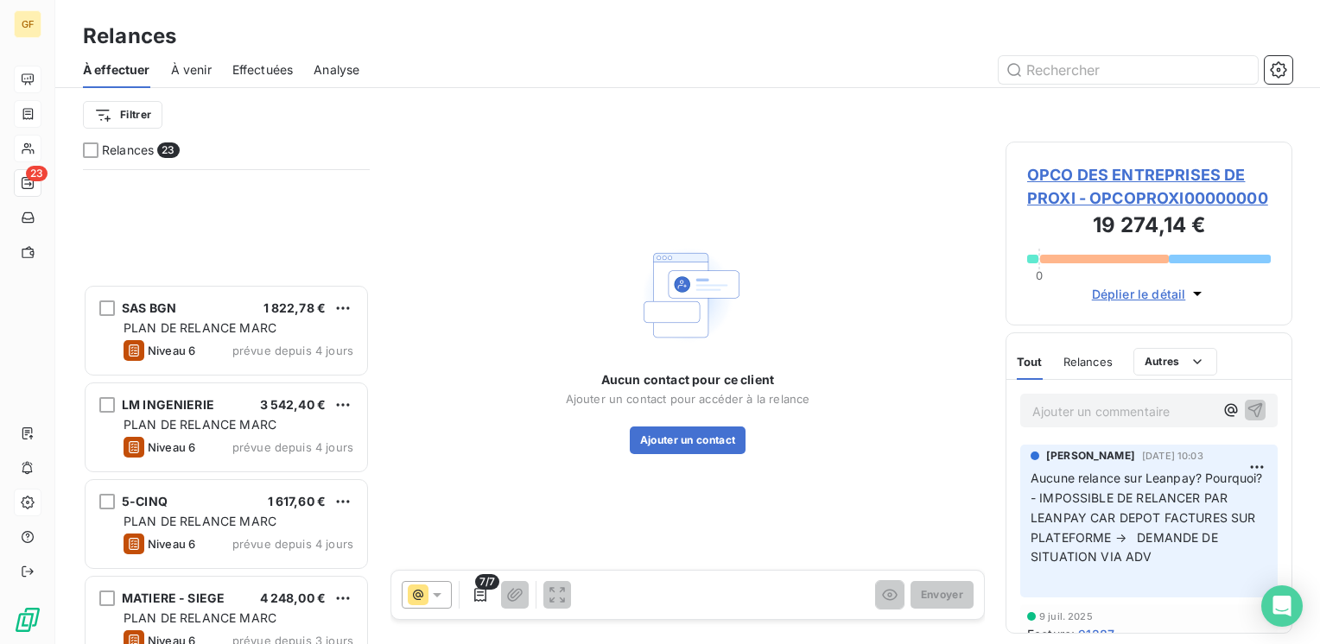
scroll to position [1750, 0]
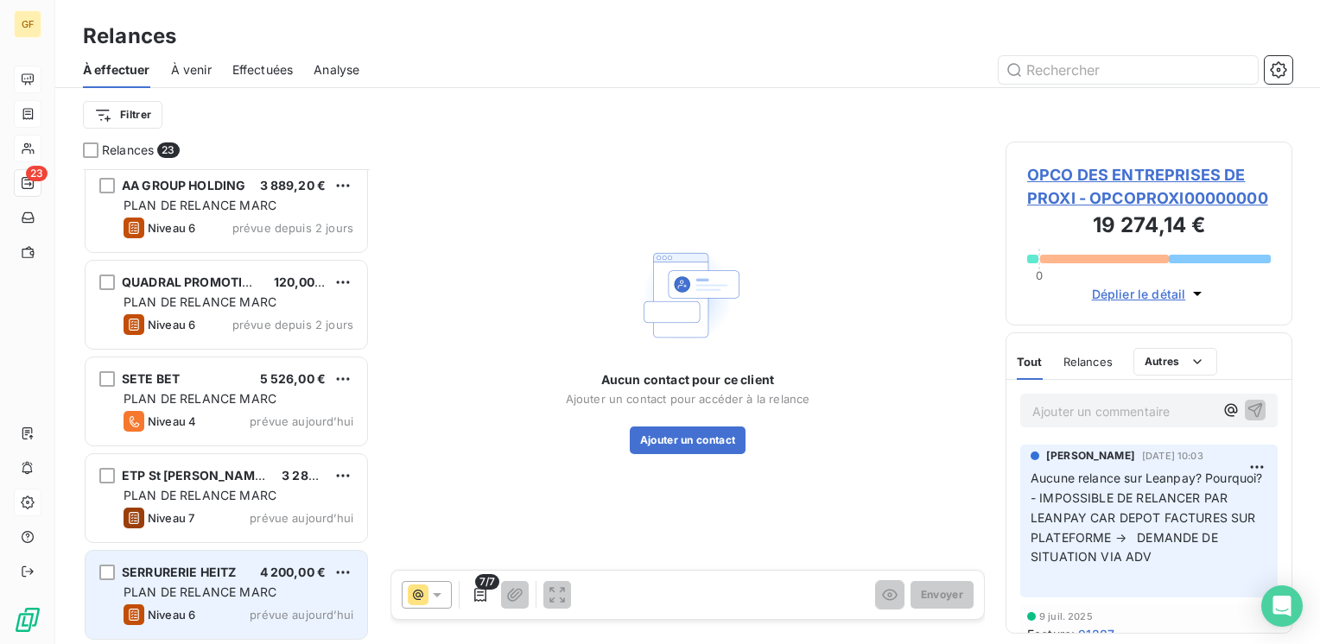
click at [238, 586] on span "PLAN DE RELANCE MARC" at bounding box center [200, 592] width 153 height 15
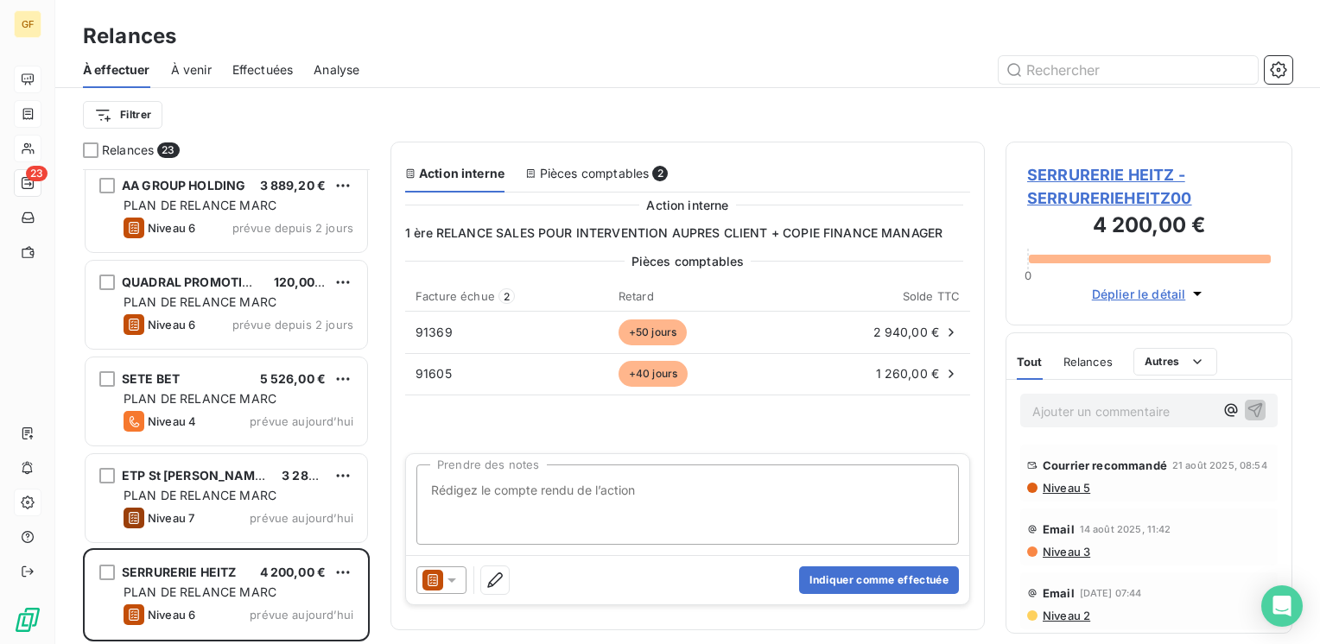
click at [1047, 181] on span "SERRURERIE HEITZ - SERRURERIEHEITZ00" at bounding box center [1149, 186] width 244 height 47
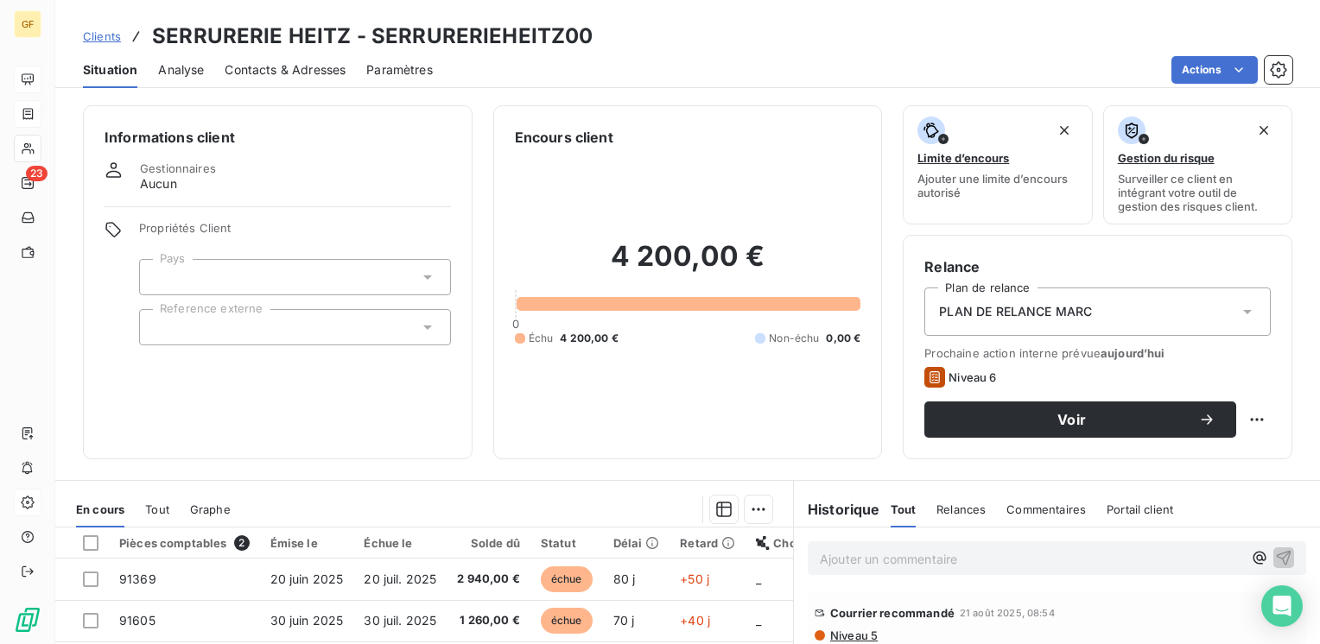
click at [312, 81] on div "Contacts & Adresses" at bounding box center [285, 70] width 121 height 36
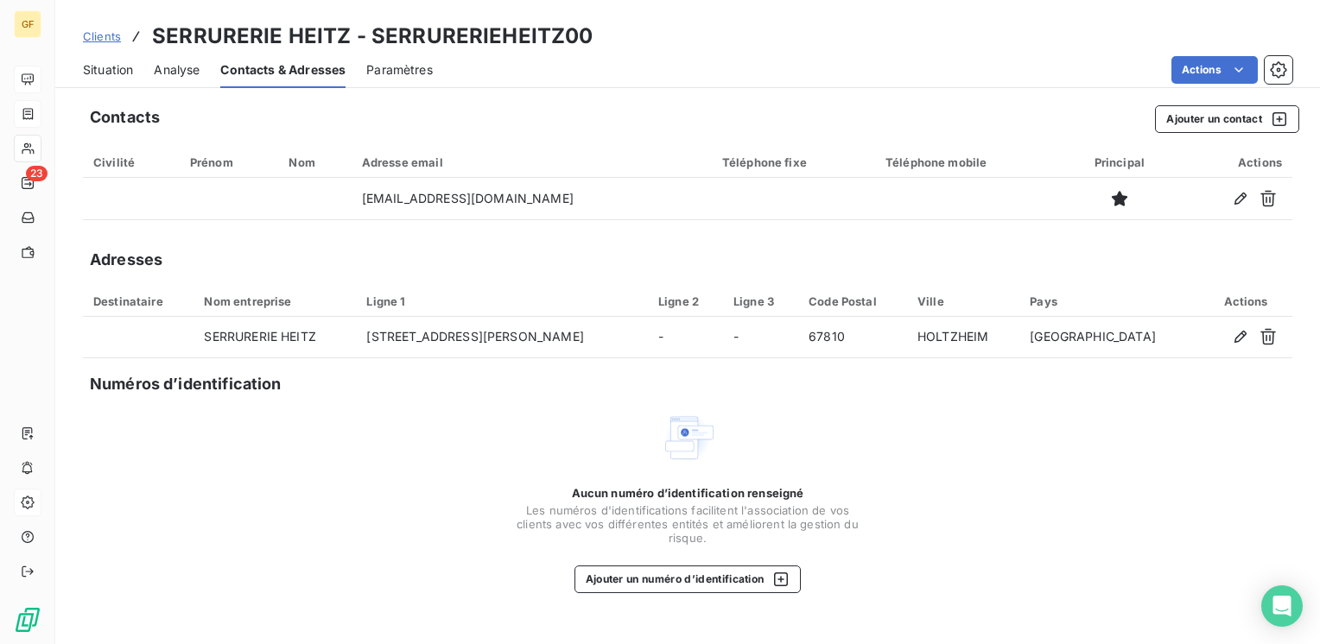
click at [89, 70] on span "Situation" at bounding box center [108, 69] width 50 height 17
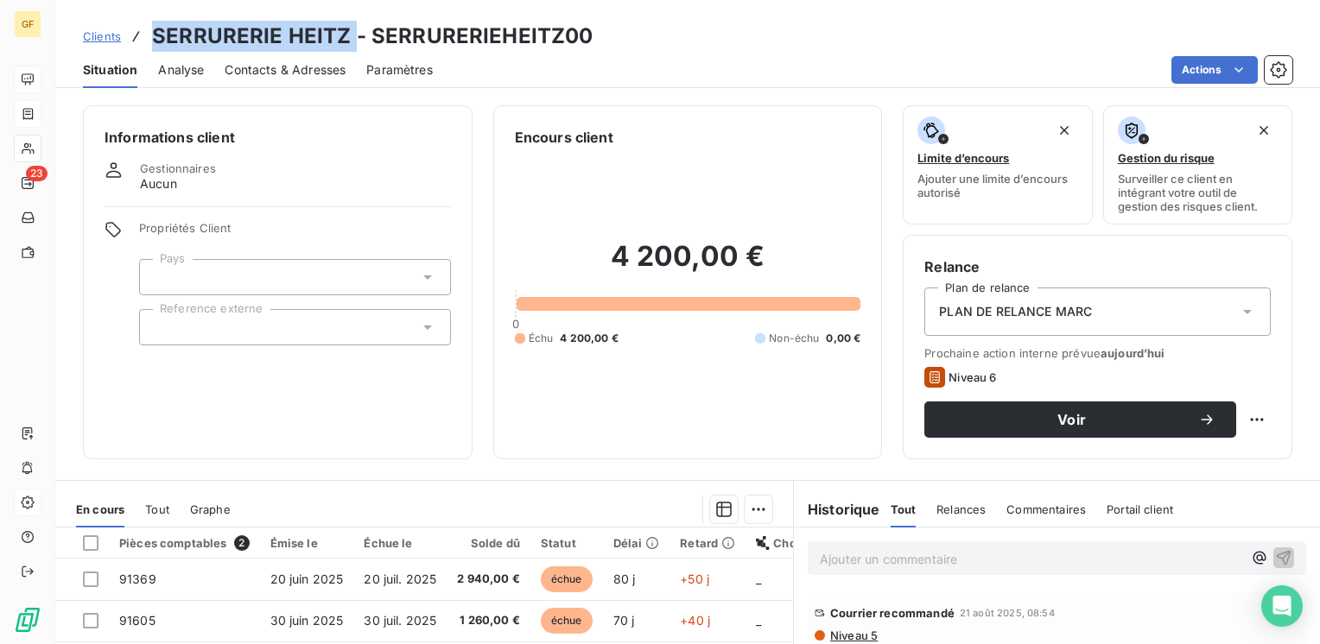
drag, startPoint x: 352, startPoint y: 34, endPoint x: 125, endPoint y: 28, distance: 226.4
click at [125, 28] on div "Clients SERRURERIE HEITZ - SERRURERIEHEITZ00" at bounding box center [338, 36] width 510 height 31
copy h3 "SERRURERIE HEITZ"
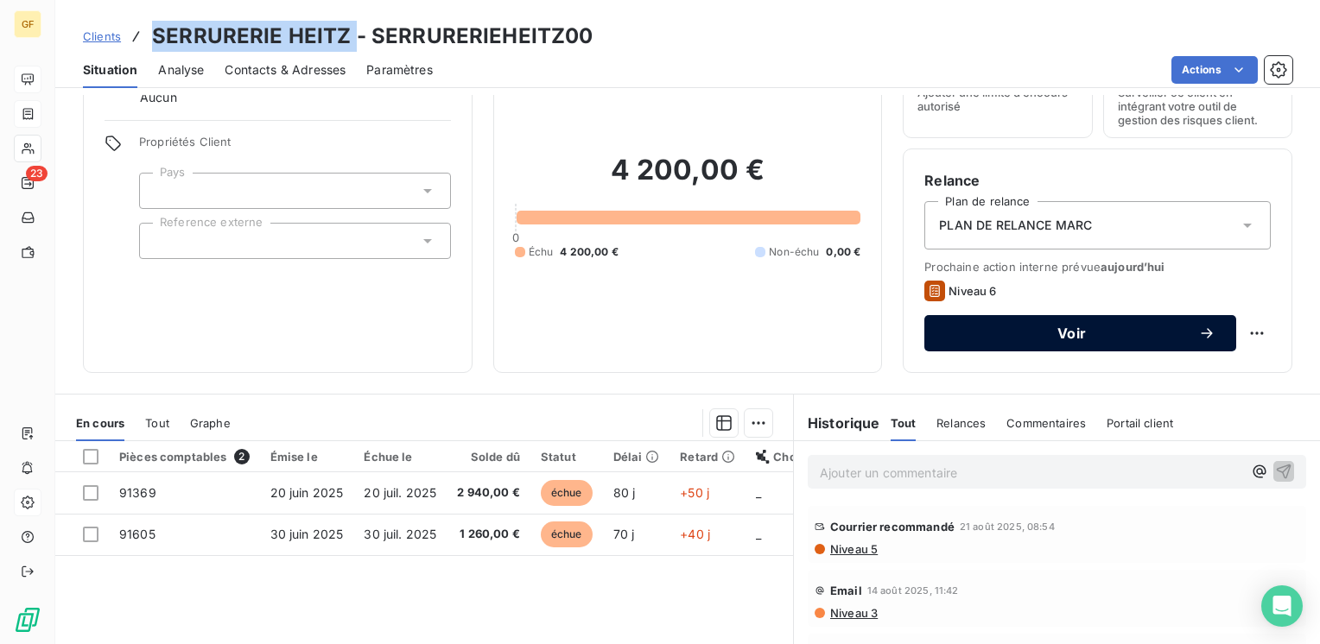
click at [997, 329] on span "Voir" at bounding box center [1071, 334] width 253 height 14
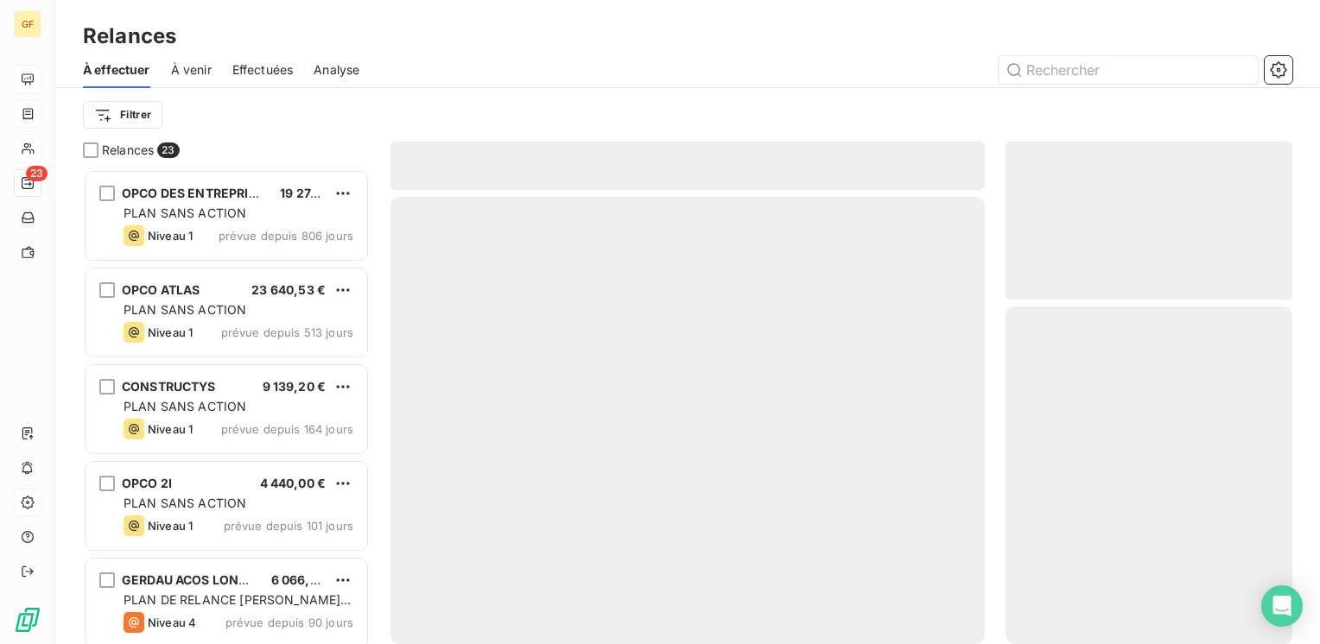
scroll to position [462, 273]
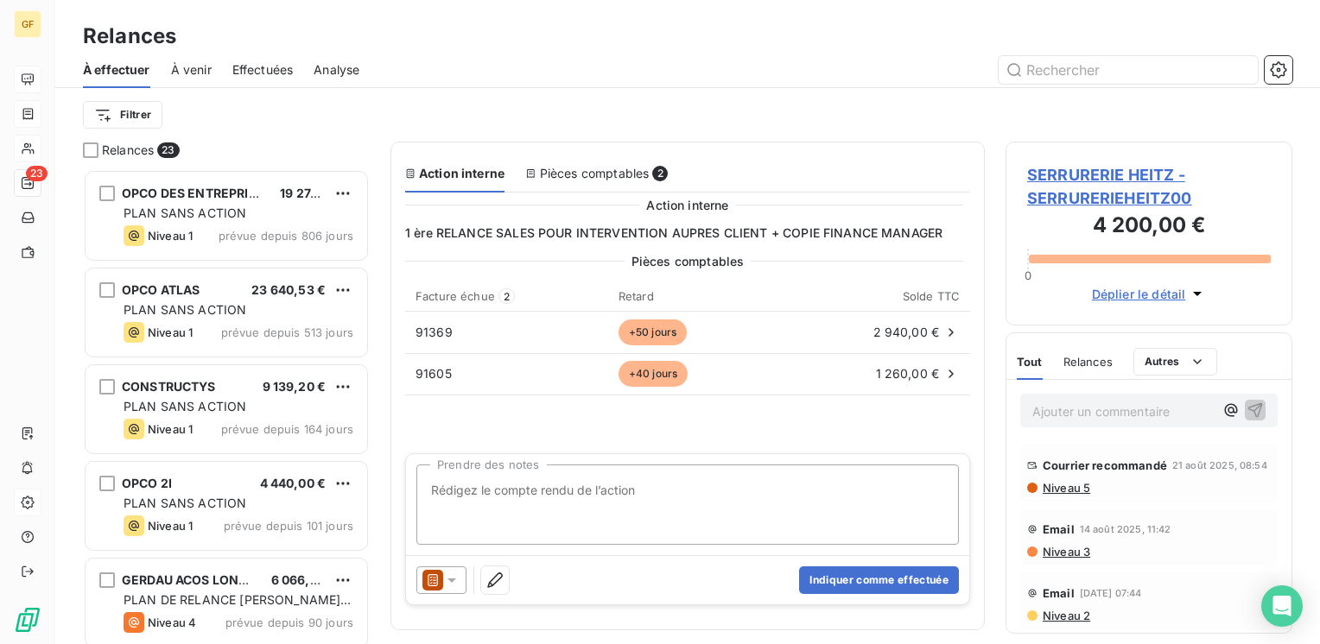
click at [547, 490] on textarea "Prendre des notes" at bounding box center [687, 505] width 542 height 80
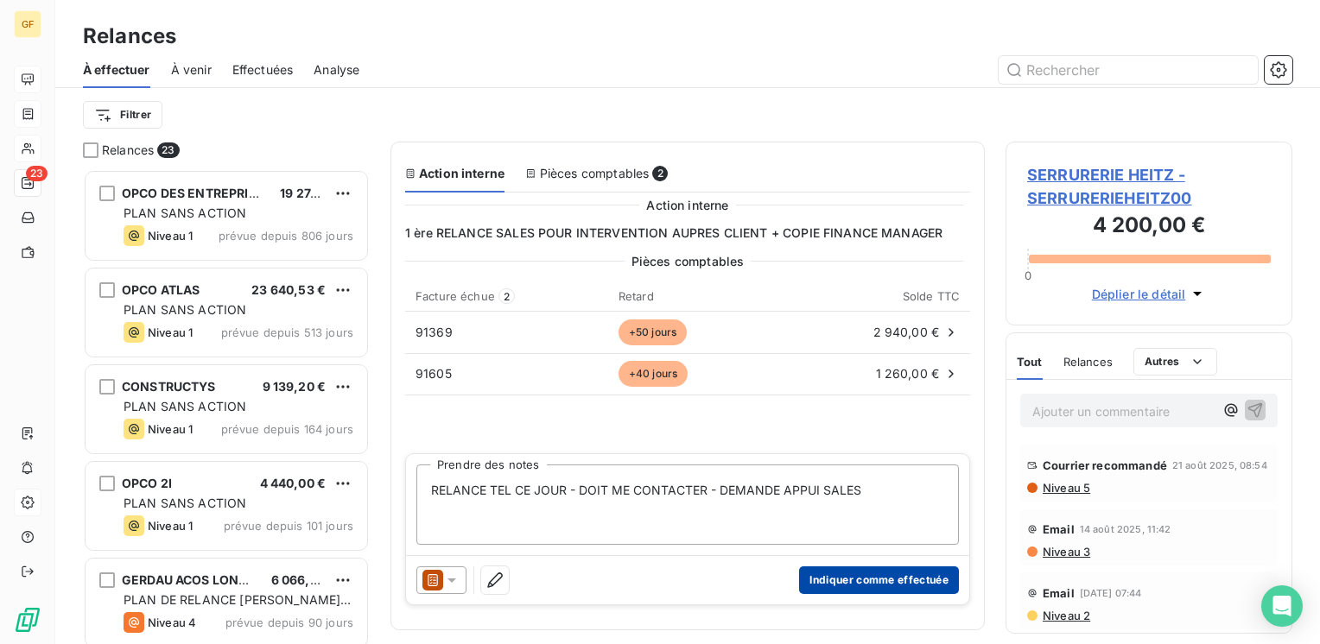
type textarea "RELANCE TEL CE JOUR - DOIT ME CONTACTER - DEMANDE APPUI SALES"
click at [843, 575] on button "Indiquer comme effectuée" at bounding box center [879, 581] width 160 height 28
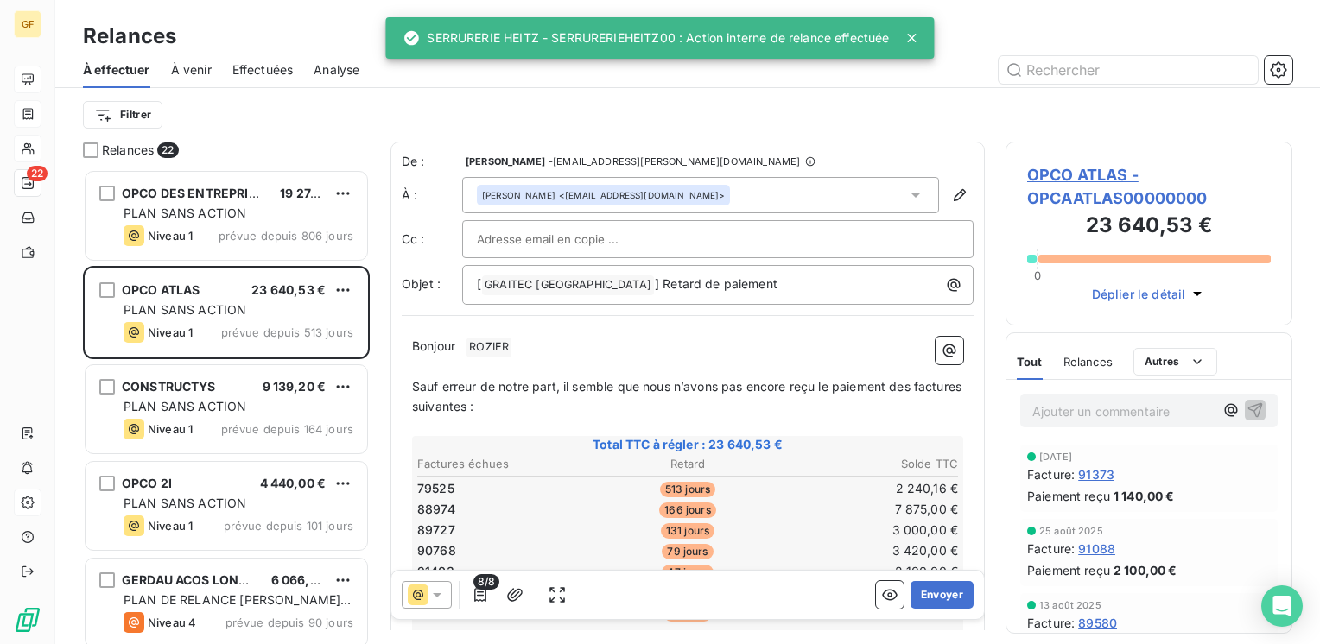
scroll to position [462, 273]
drag, startPoint x: 256, startPoint y: 67, endPoint x: 278, endPoint y: 67, distance: 22.5
click at [259, 67] on span "Effectuées" at bounding box center [262, 69] width 61 height 17
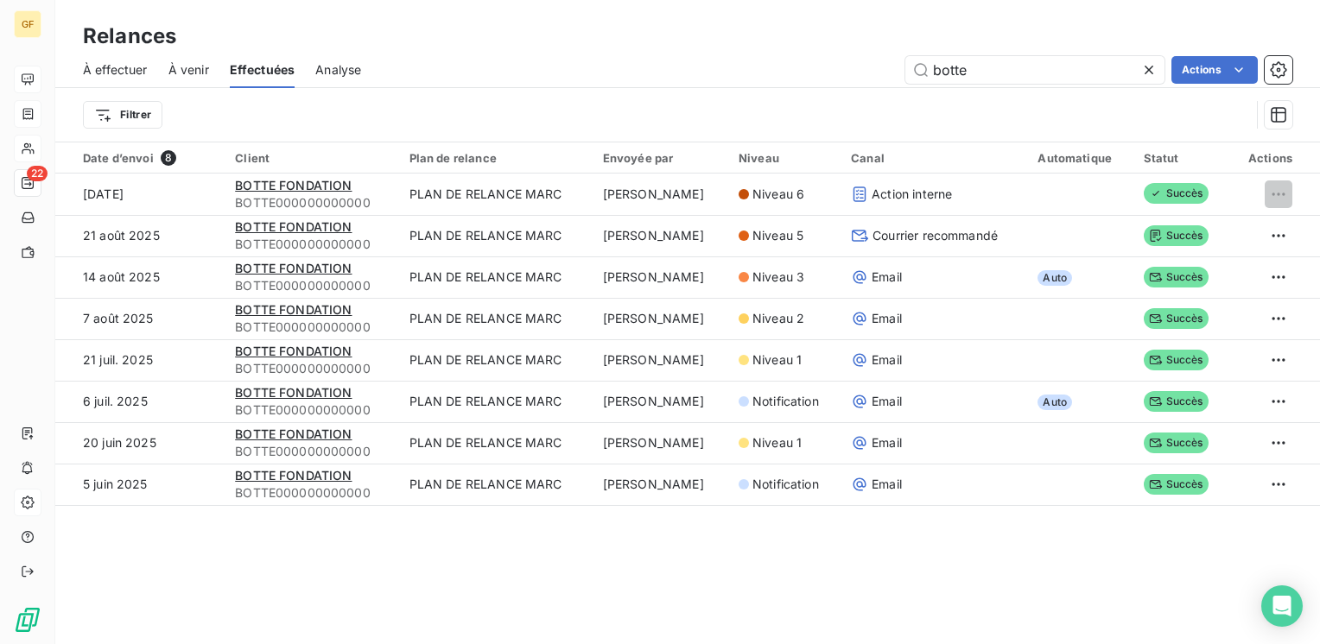
click at [275, 74] on span "Effectuées" at bounding box center [263, 69] width 66 height 17
click at [1150, 66] on icon at bounding box center [1148, 69] width 17 height 17
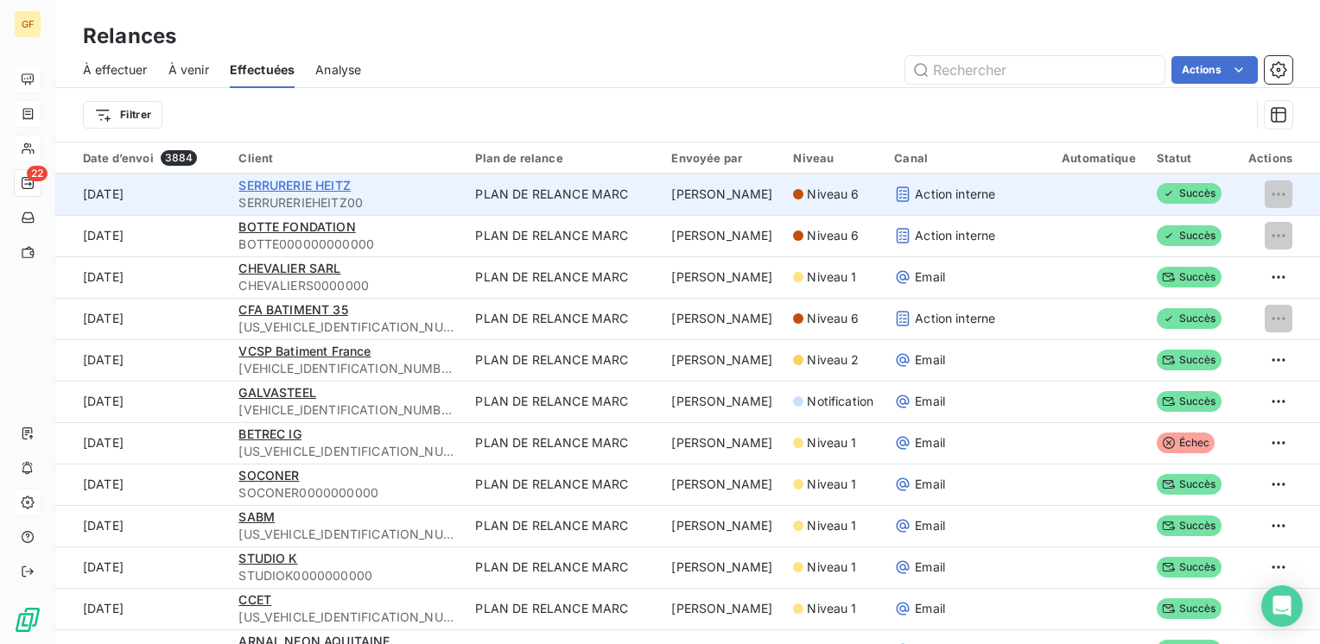
click at [292, 181] on span "SERRURERIE HEITZ" at bounding box center [293, 185] width 111 height 15
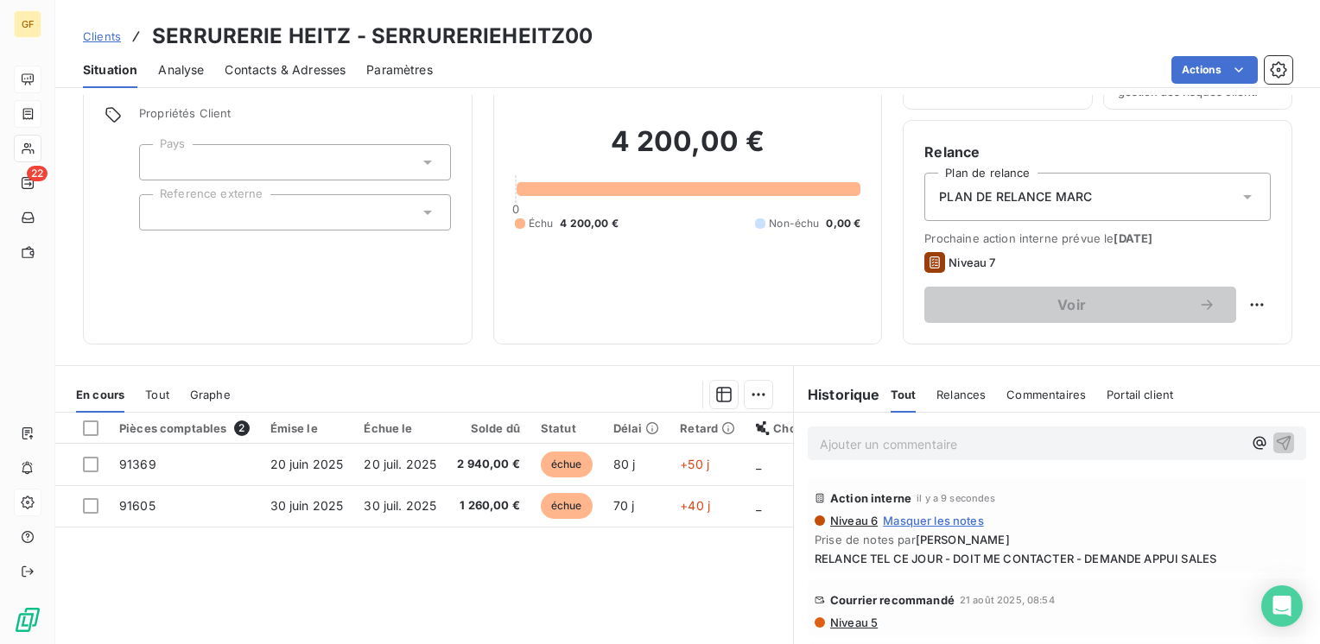
scroll to position [86, 0]
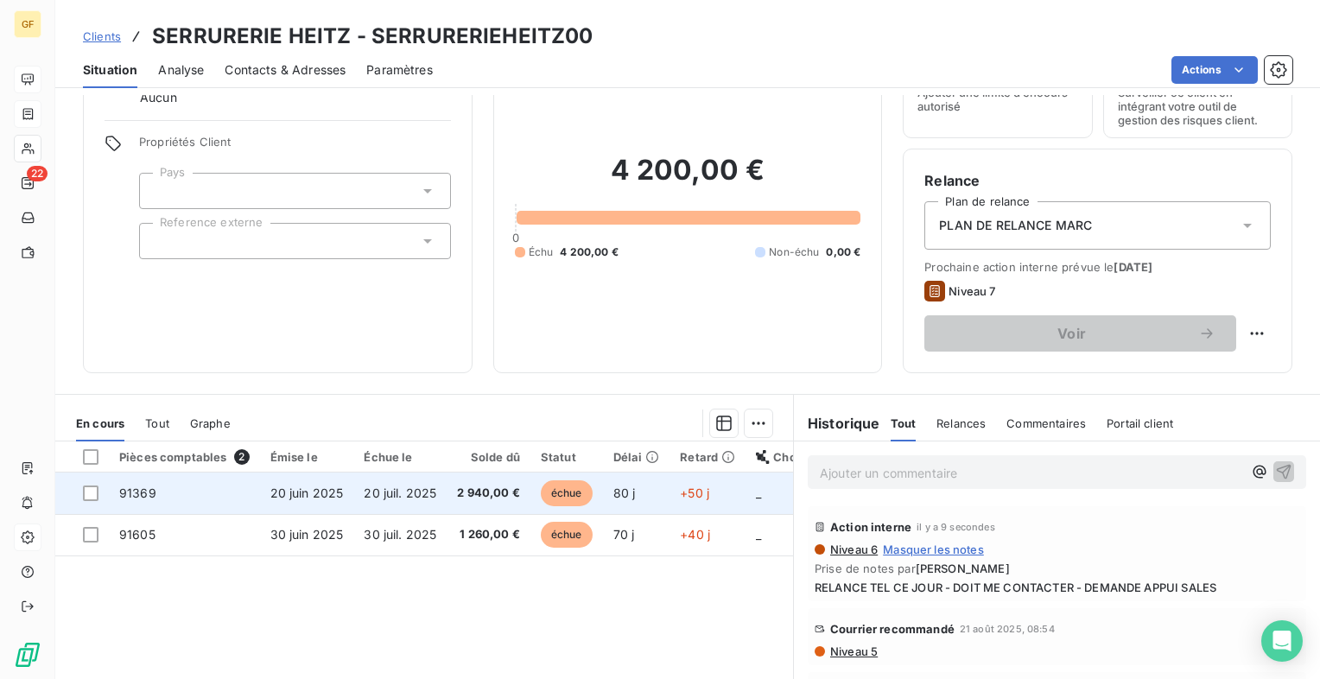
click at [289, 495] on span "20 juin 2025" at bounding box center [306, 492] width 73 height 15
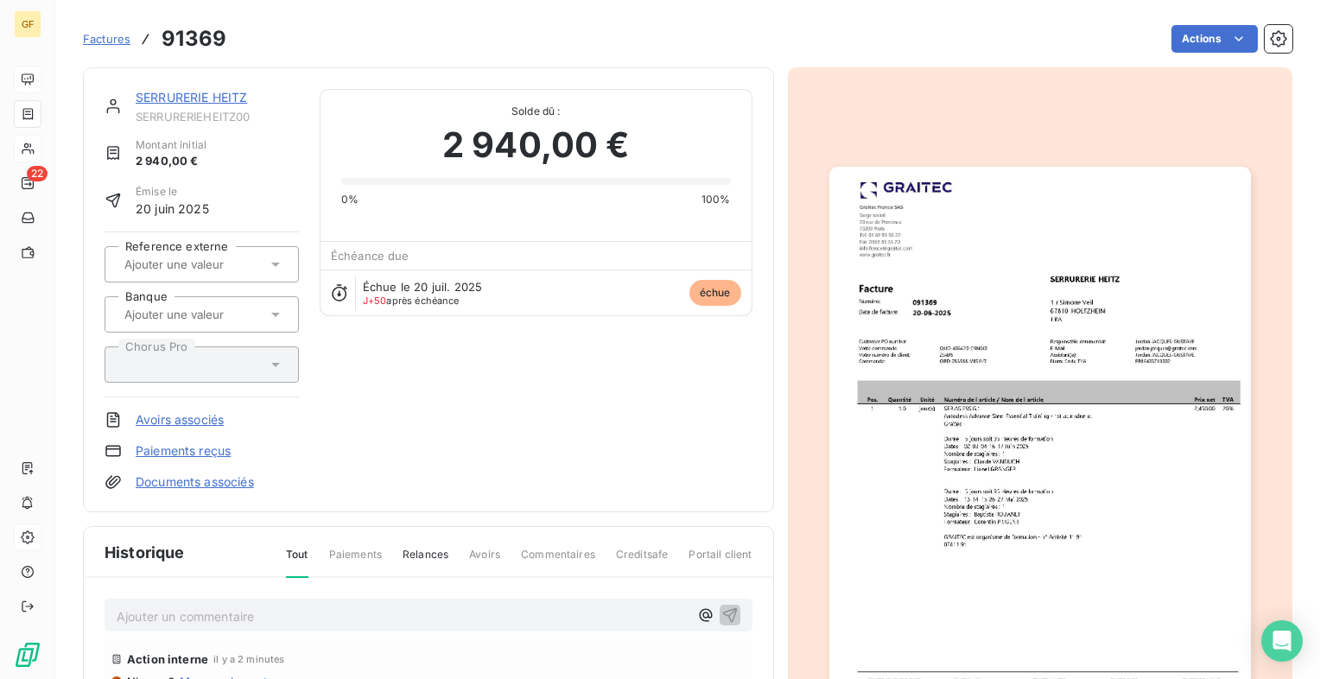
click at [954, 421] on img "button" at bounding box center [1040, 464] width 422 height 595
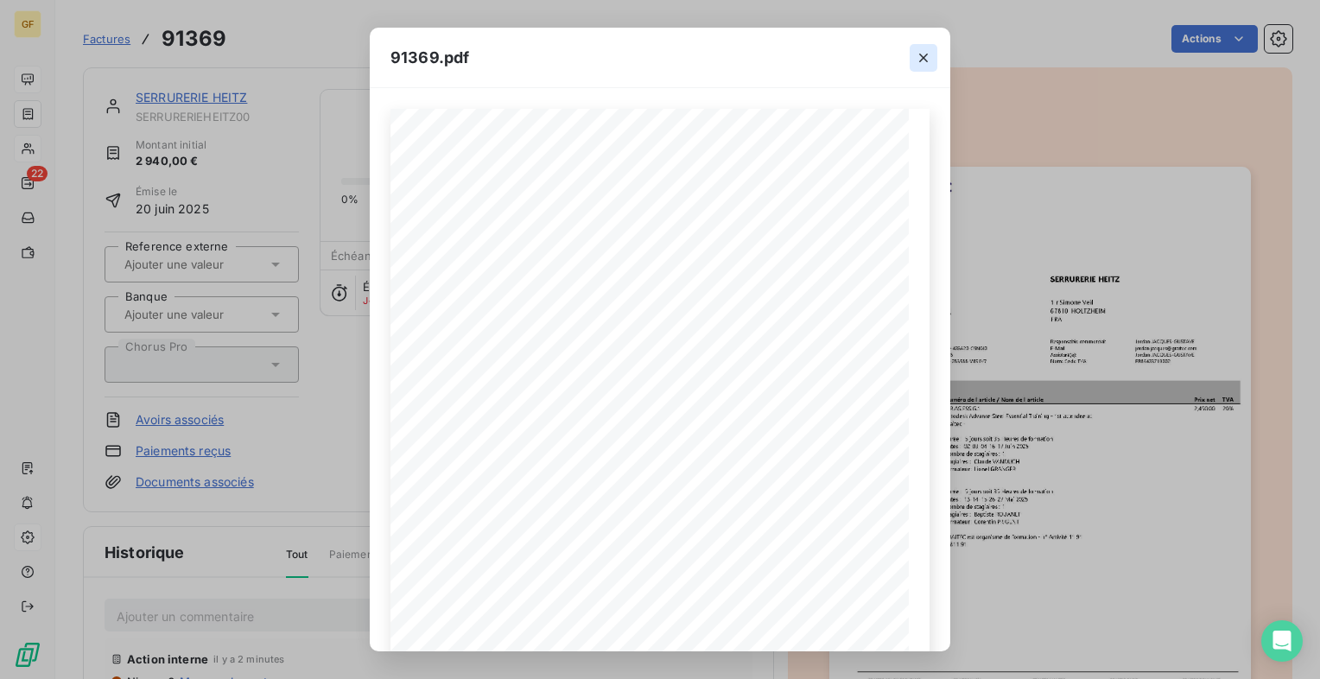
click at [921, 52] on icon "button" at bounding box center [923, 57] width 17 height 17
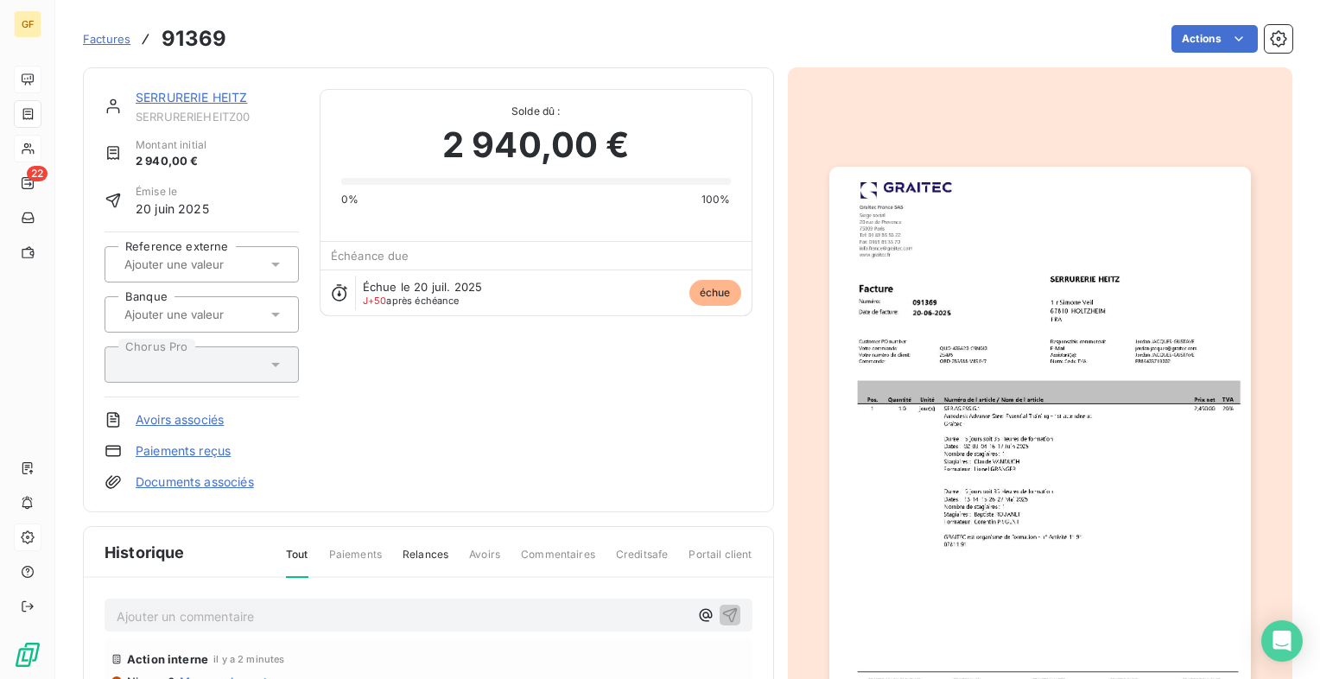
click at [218, 90] on link "SERRURERIE HEITZ" at bounding box center [191, 97] width 111 height 15
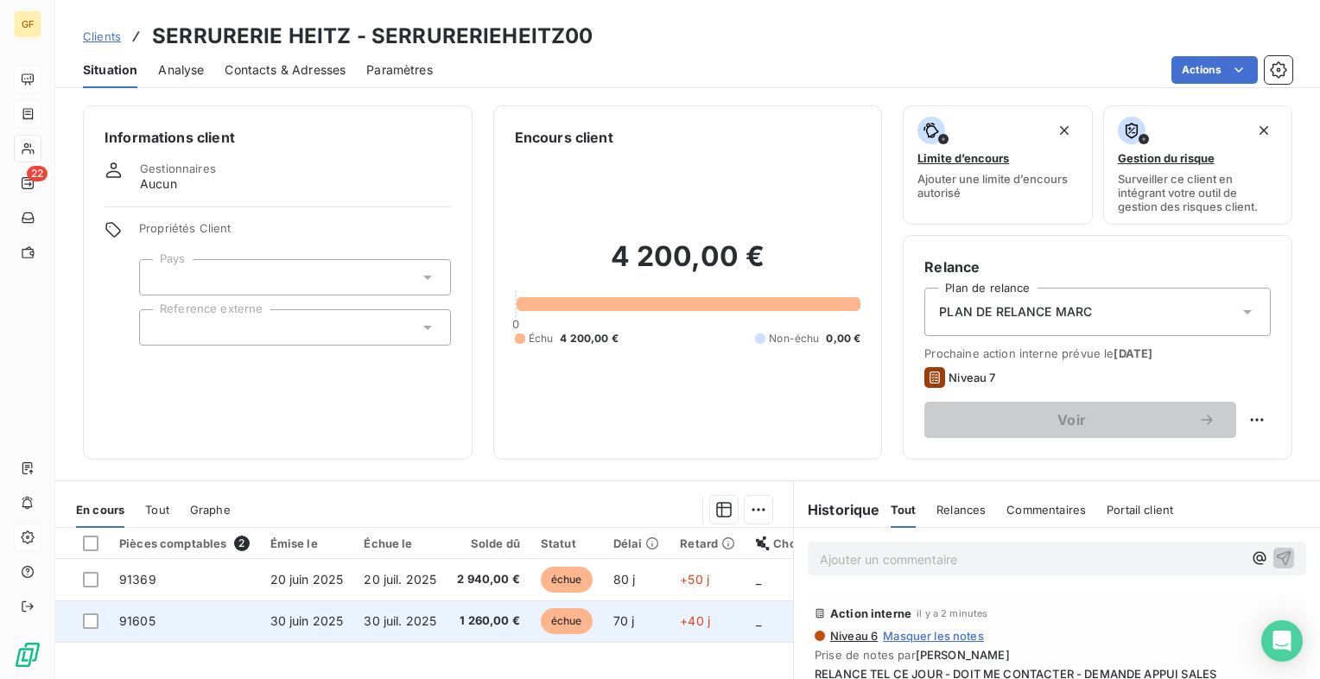
click at [370, 621] on span "30 juil. 2025" at bounding box center [400, 620] width 73 height 15
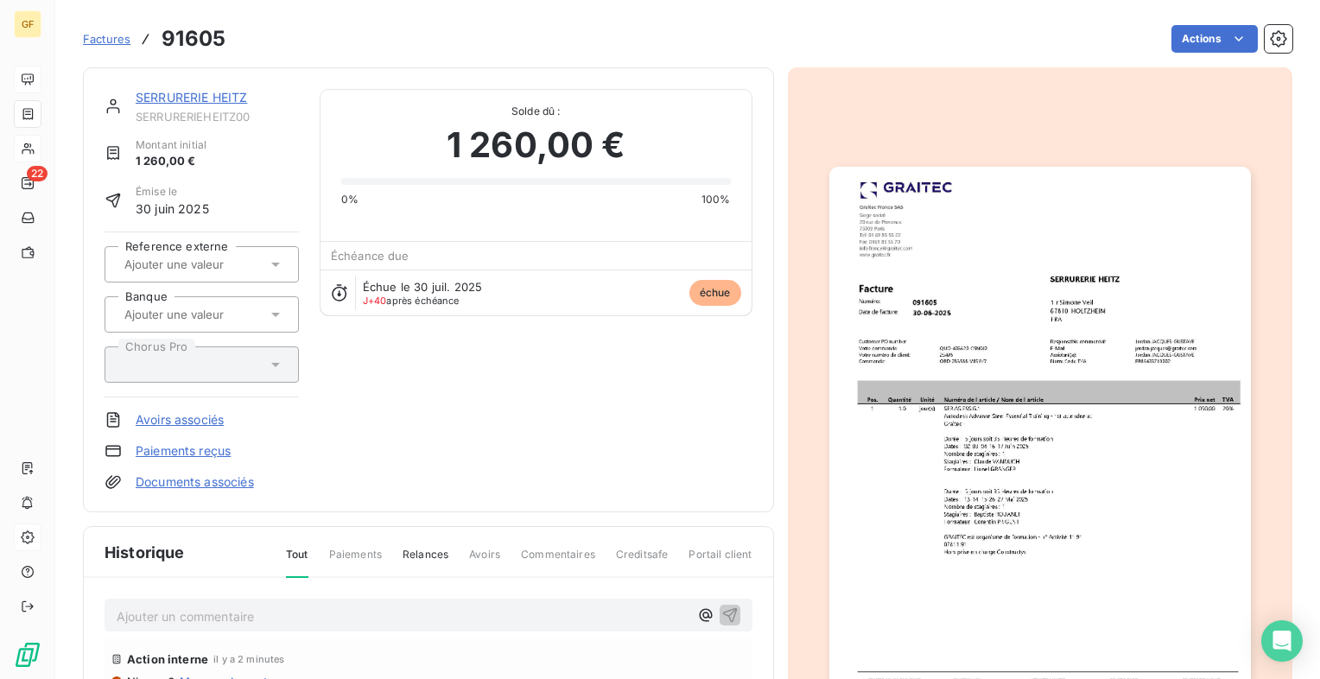
click at [968, 368] on img "button" at bounding box center [1040, 464] width 422 height 595
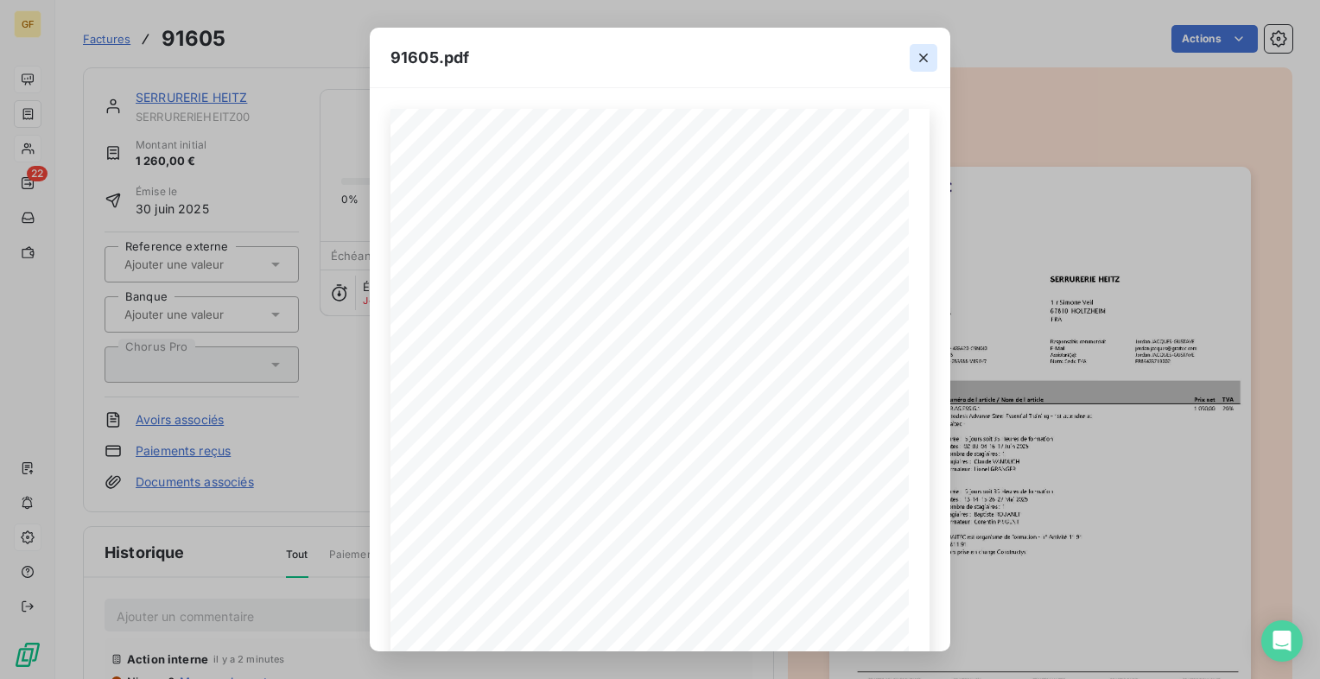
click at [923, 54] on icon "button" at bounding box center [923, 57] width 17 height 17
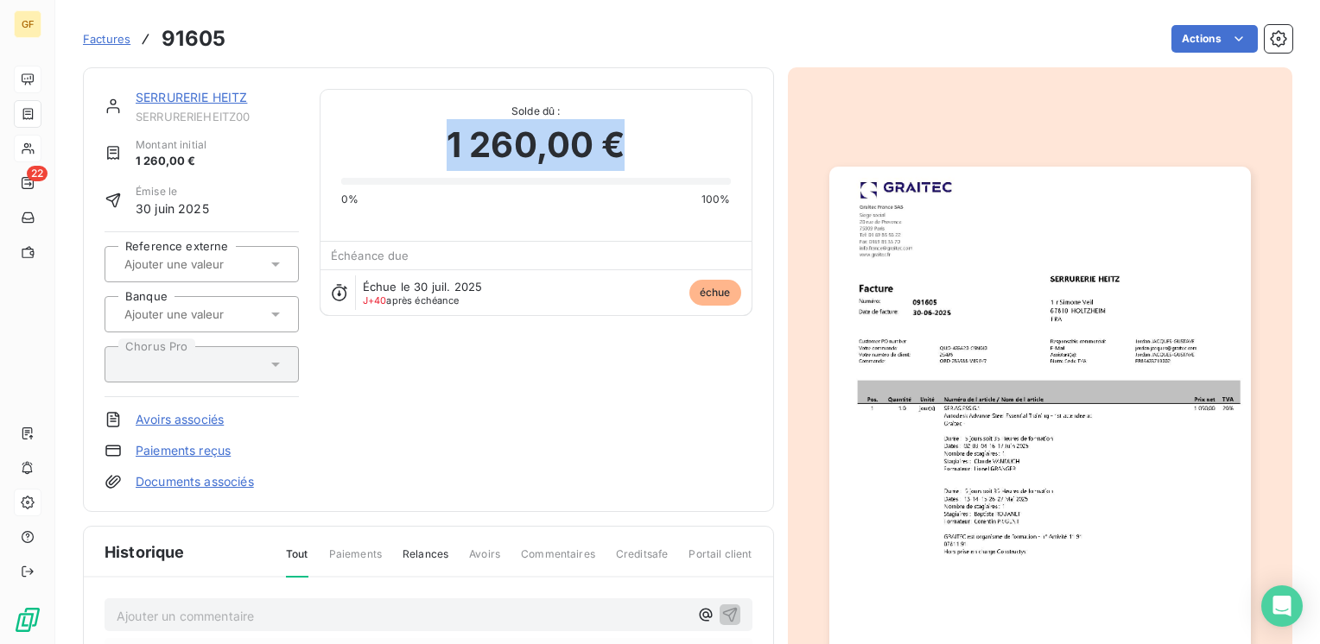
drag, startPoint x: 624, startPoint y: 150, endPoint x: 441, endPoint y: 159, distance: 182.5
click at [441, 159] on div "1 260,00 €" at bounding box center [536, 145] width 390 height 52
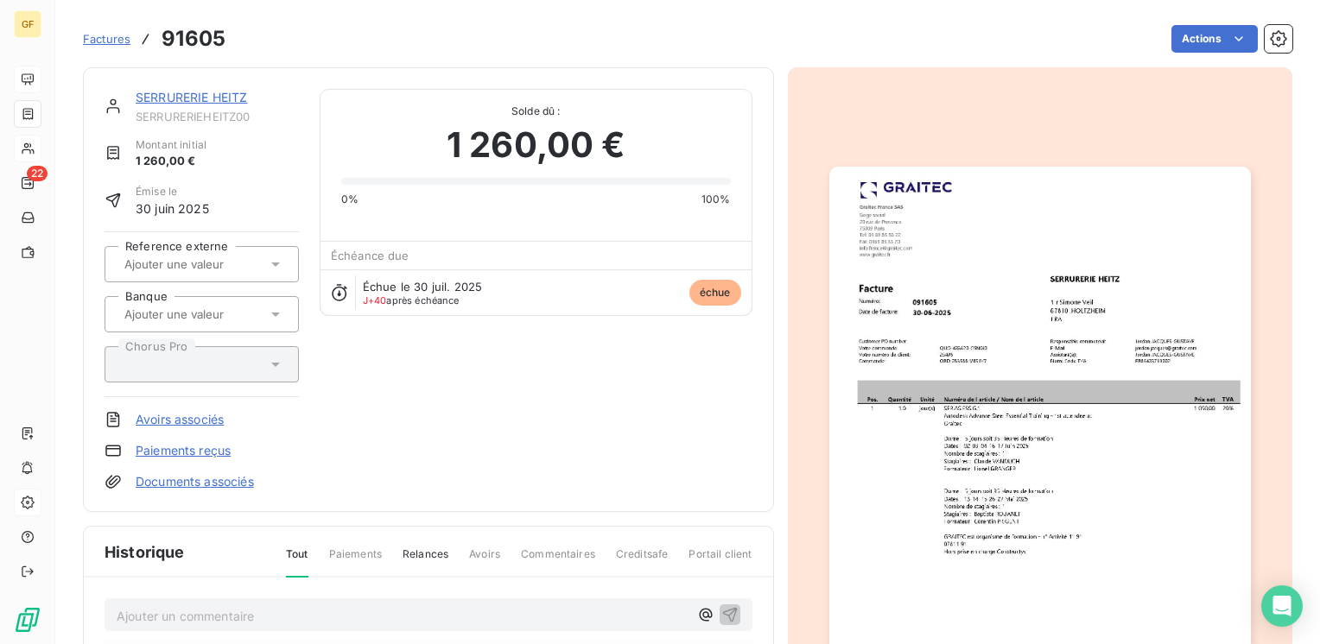
click at [197, 95] on link "SERRURERIE HEITZ" at bounding box center [191, 97] width 111 height 15
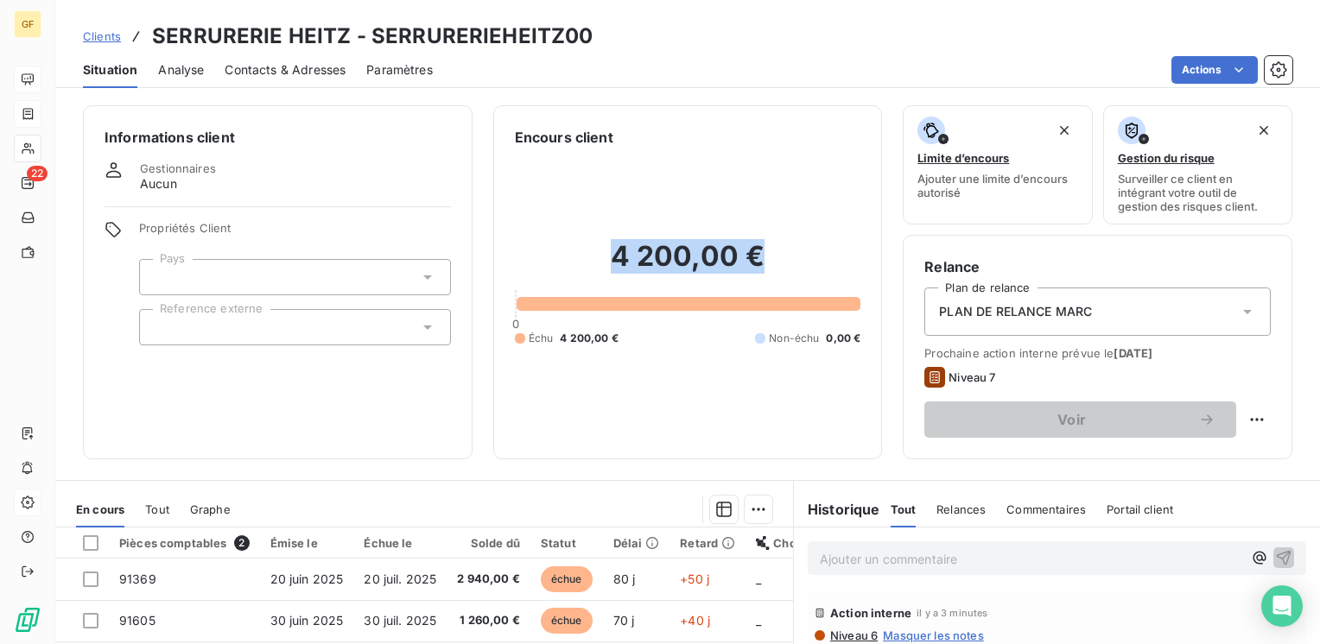
drag, startPoint x: 767, startPoint y: 255, endPoint x: 593, endPoint y: 257, distance: 173.6
click at [593, 257] on h2 "4 200,00 €" at bounding box center [688, 265] width 346 height 52
copy h2 "4 200,00 €"
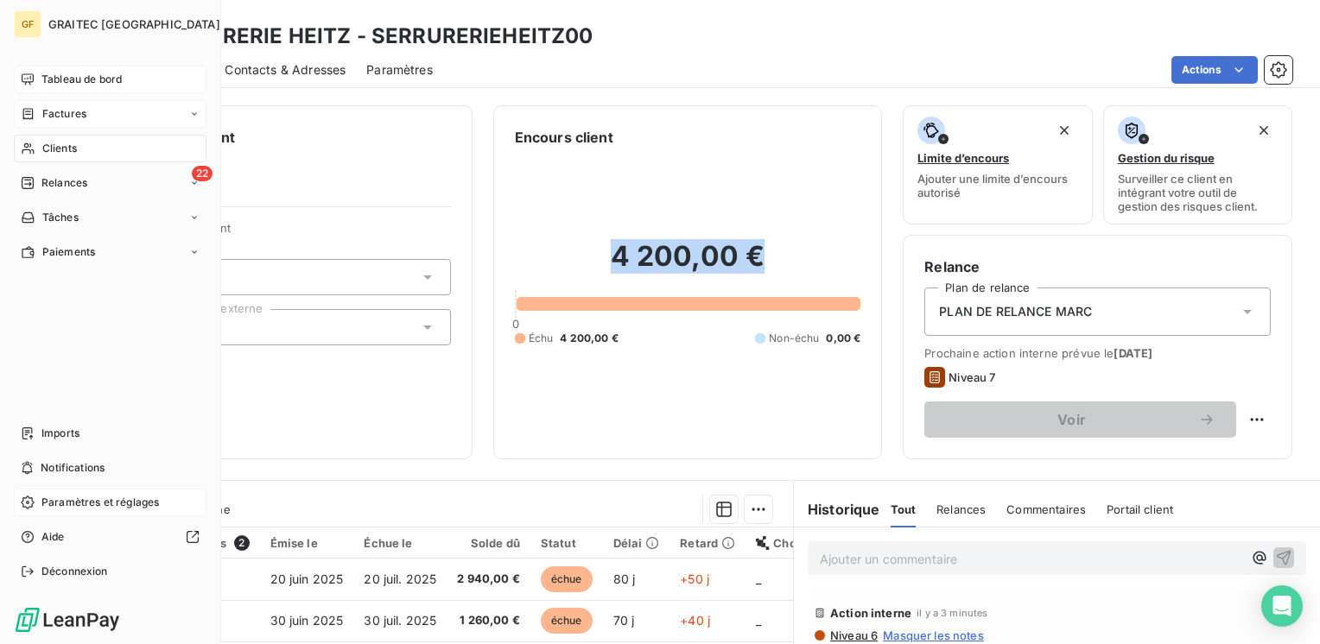
drag, startPoint x: 60, startPoint y: 107, endPoint x: 159, endPoint y: 101, distance: 98.7
click at [60, 108] on span "Factures" at bounding box center [64, 114] width 44 height 16
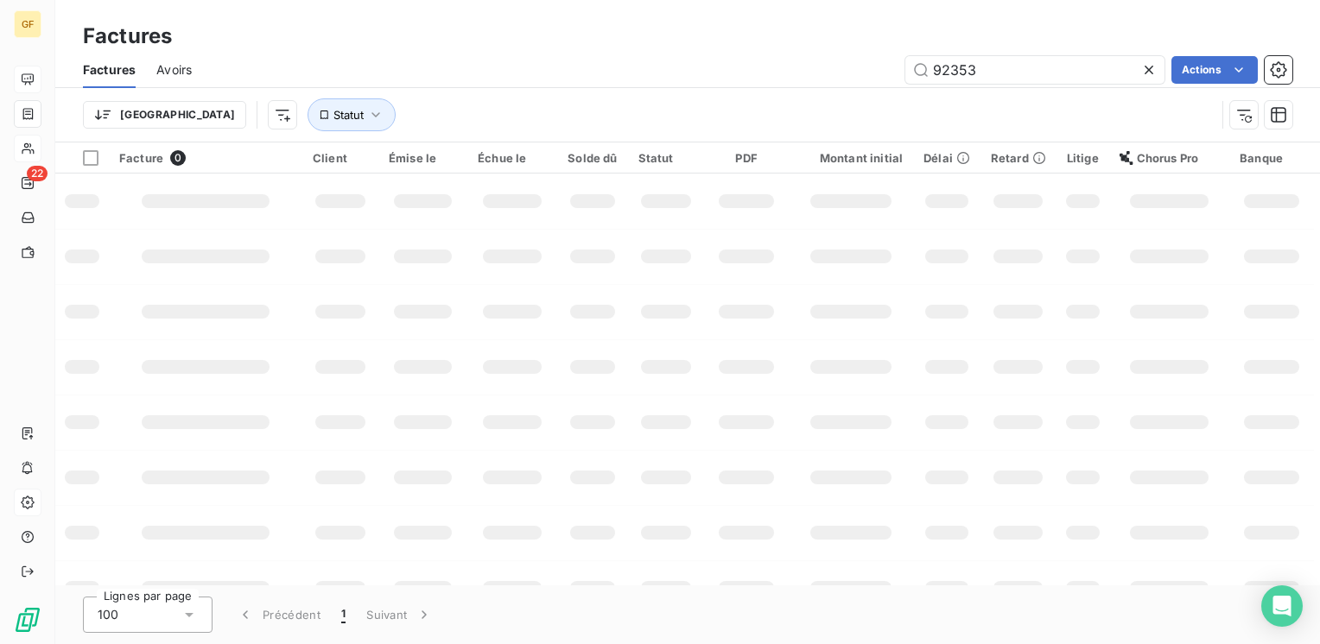
drag, startPoint x: 995, startPoint y: 66, endPoint x: 842, endPoint y: 91, distance: 154.9
click at [842, 91] on div "Factures Avoirs 92353 Actions Trier Statut" at bounding box center [687, 97] width 1265 height 90
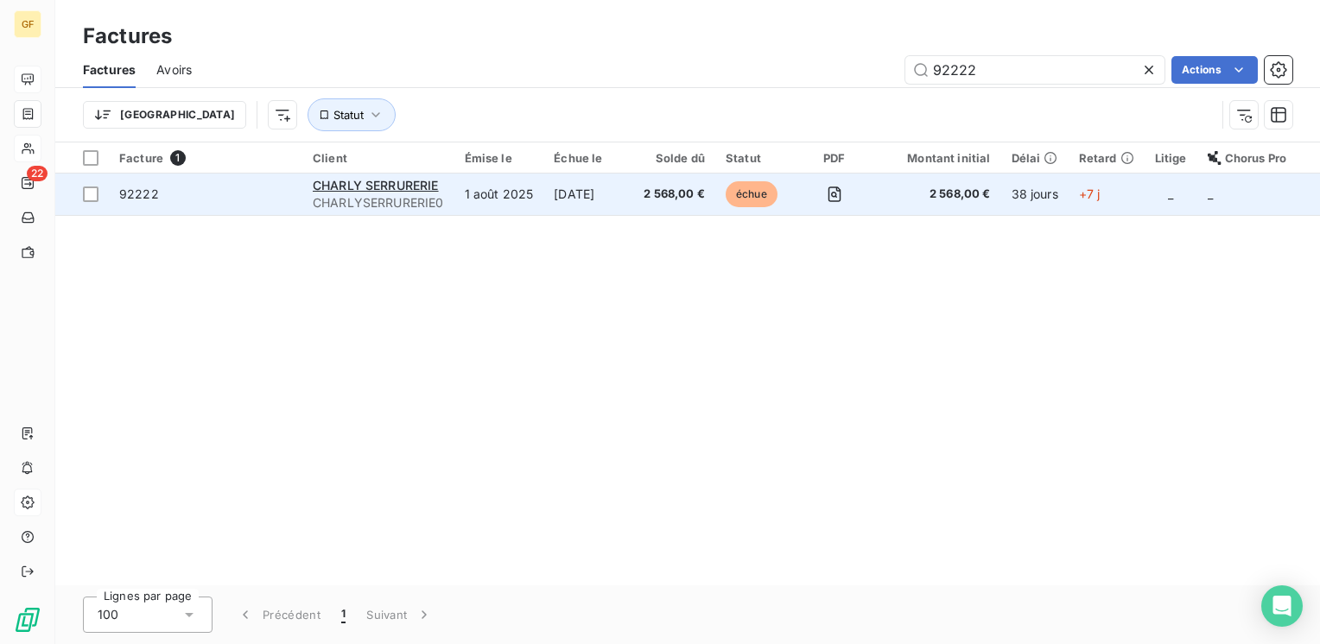
type input "92222"
click at [500, 184] on td "1 août 2025" at bounding box center [499, 194] width 90 height 41
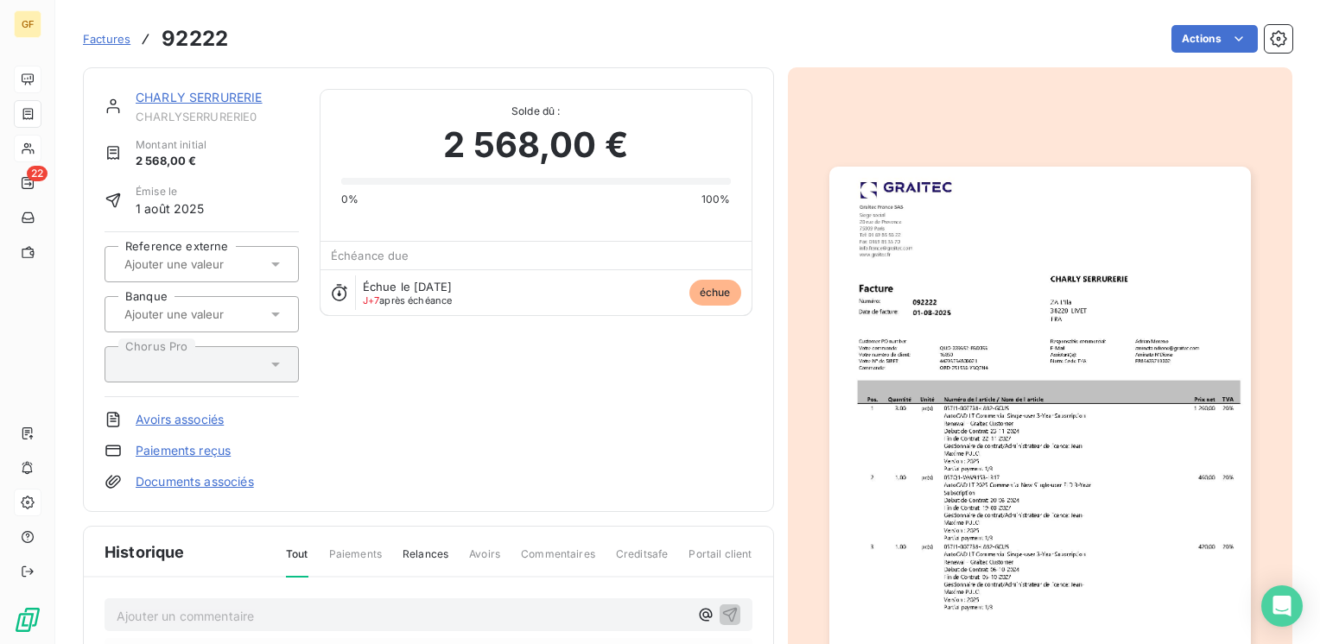
click at [183, 98] on link "CHARLY SERRURERIE" at bounding box center [199, 97] width 127 height 15
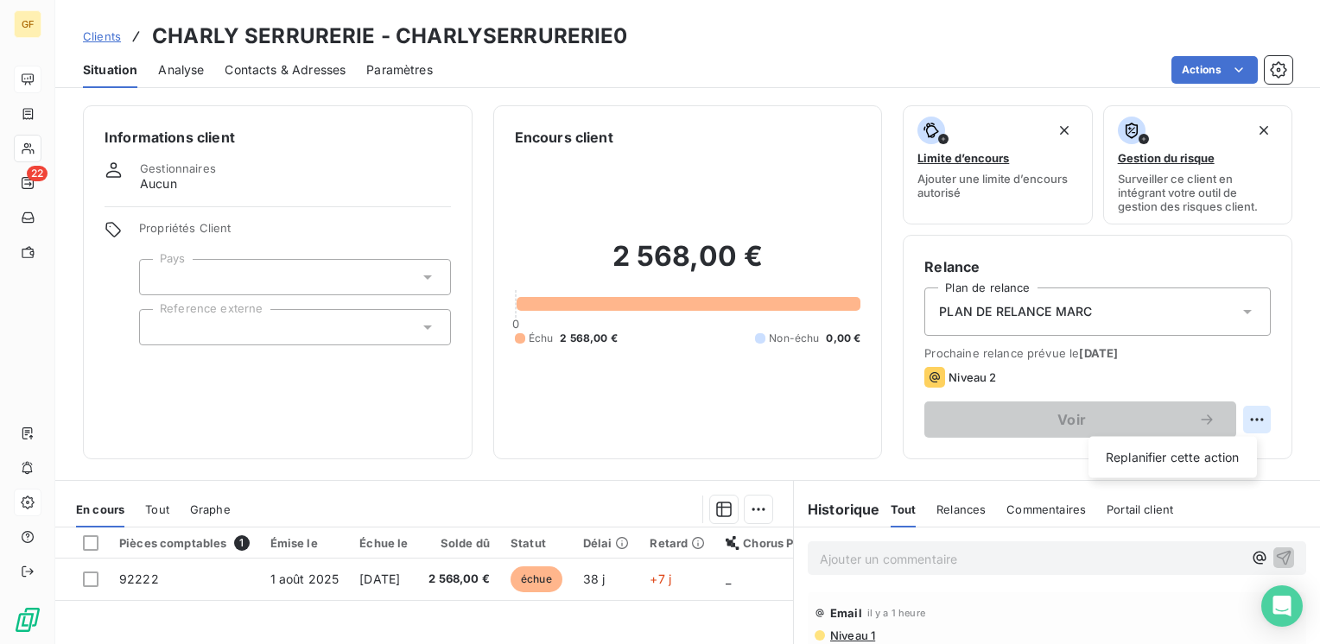
click at [1244, 422] on html "GF 22 Clients CHARLY SERRURERIE - CHARLYSERRURERIE0 Situation Analyse Contacts …" at bounding box center [660, 322] width 1320 height 644
click at [1198, 457] on div "Replanifier cette action" at bounding box center [1172, 458] width 155 height 28
select select "8"
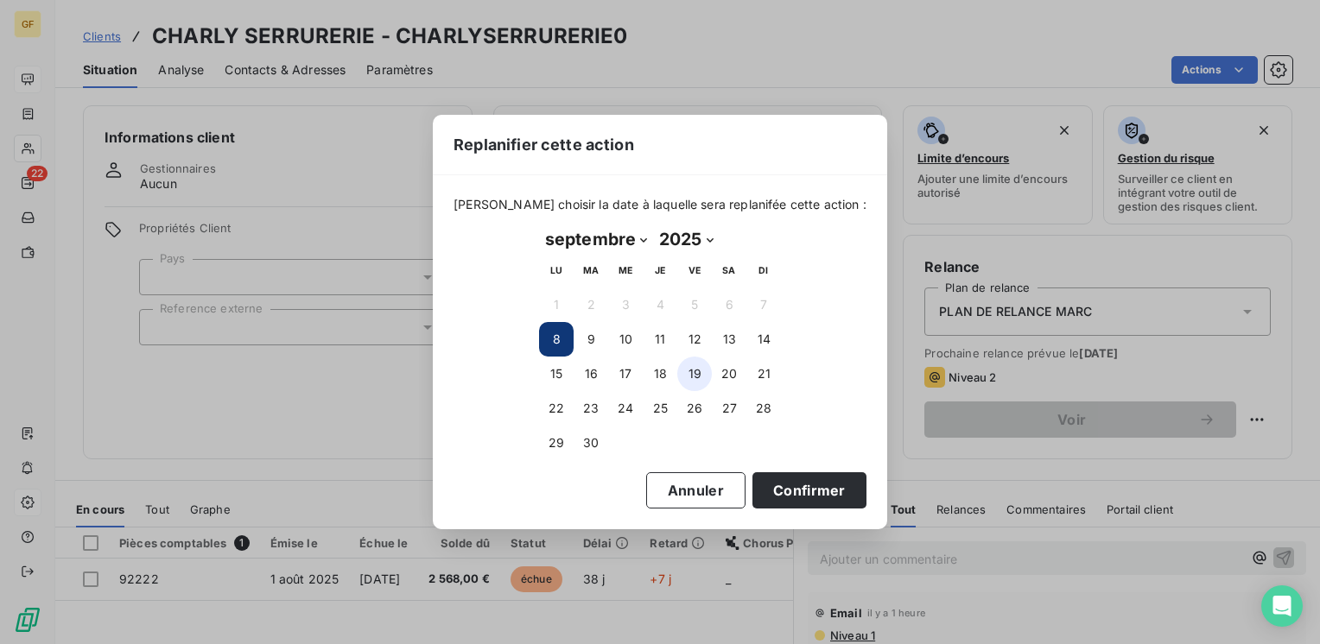
click at [695, 375] on button "19" at bounding box center [694, 374] width 35 height 35
click at [773, 489] on button "Confirmer" at bounding box center [809, 491] width 114 height 36
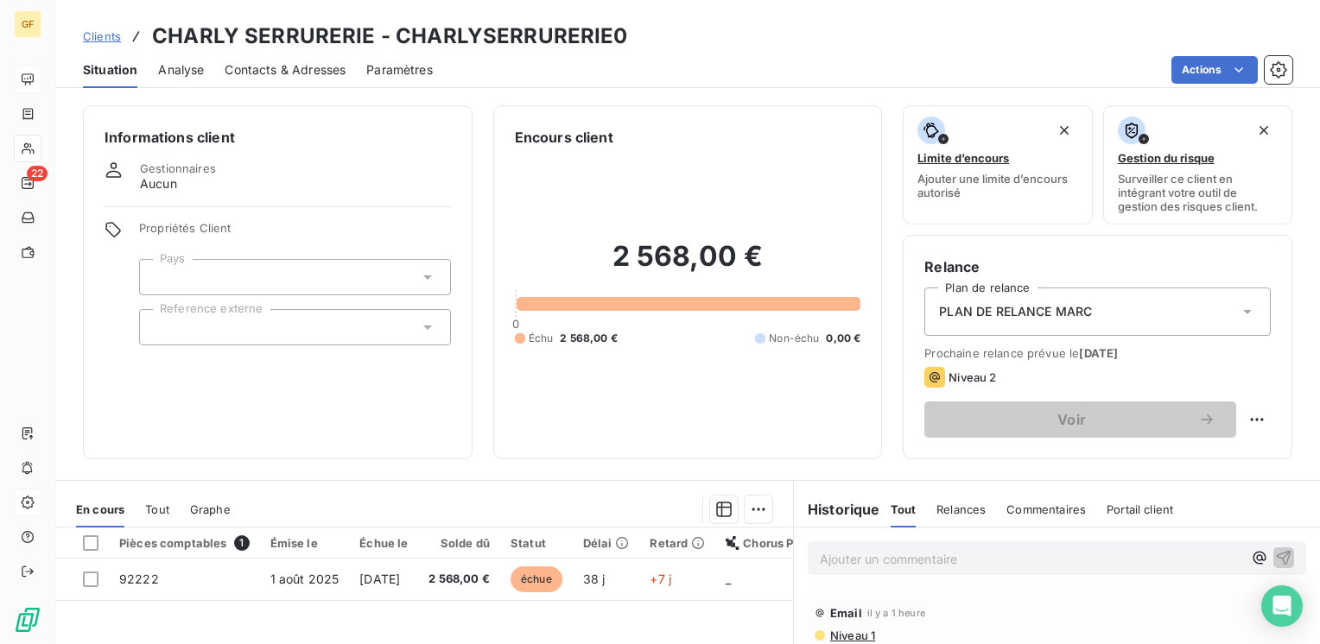
click at [415, 644] on html "GF 22 Clients CHARLY SERRURERIE - CHARLYSERRURERIE0 Situation Analyse Contacts …" at bounding box center [660, 322] width 1320 height 644
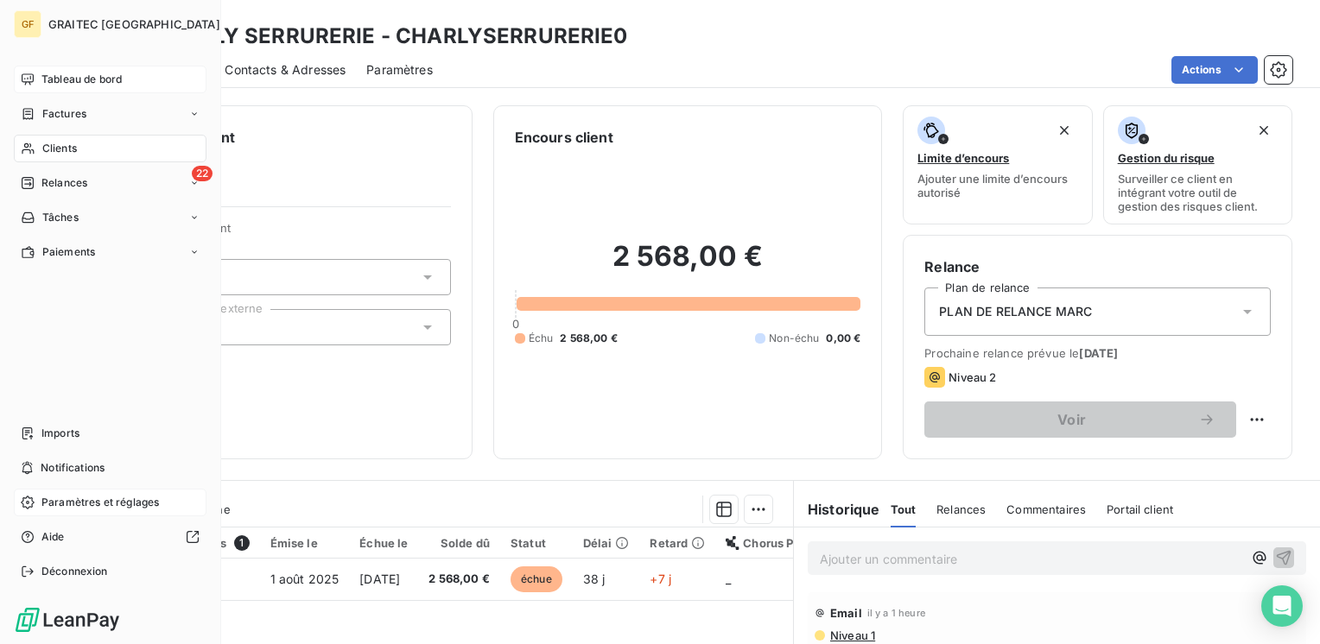
click at [46, 152] on span "Clients" at bounding box center [59, 149] width 35 height 16
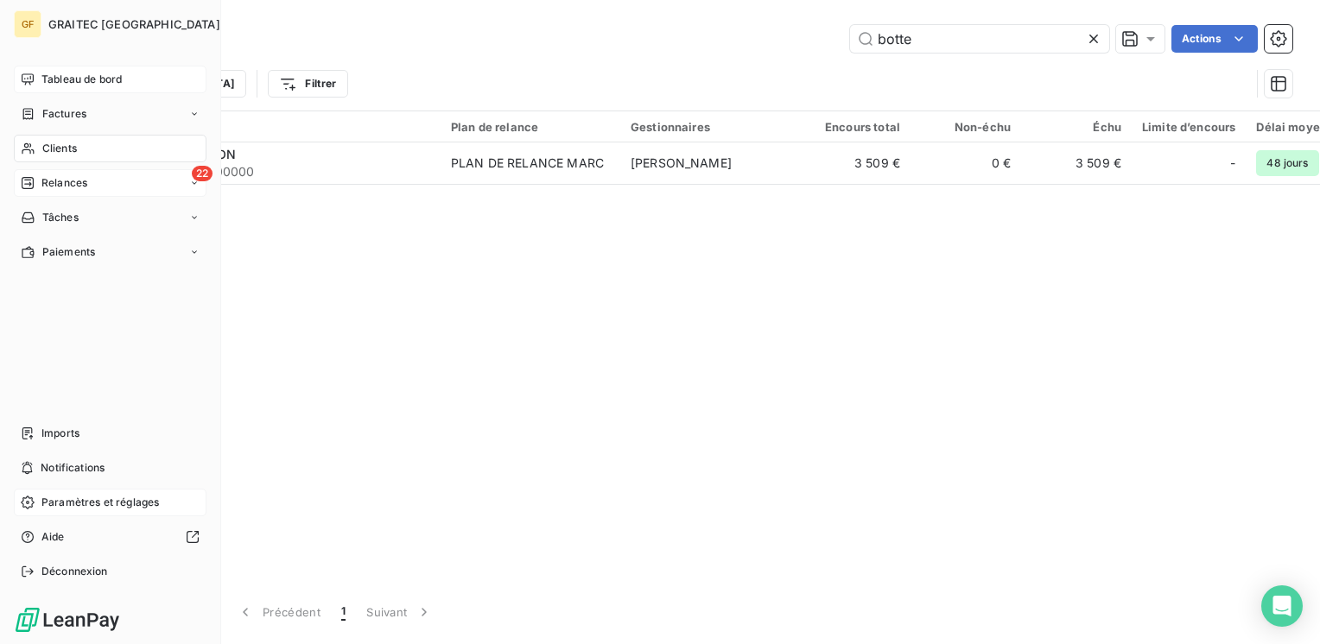
click at [50, 185] on span "Relances" at bounding box center [64, 183] width 46 height 16
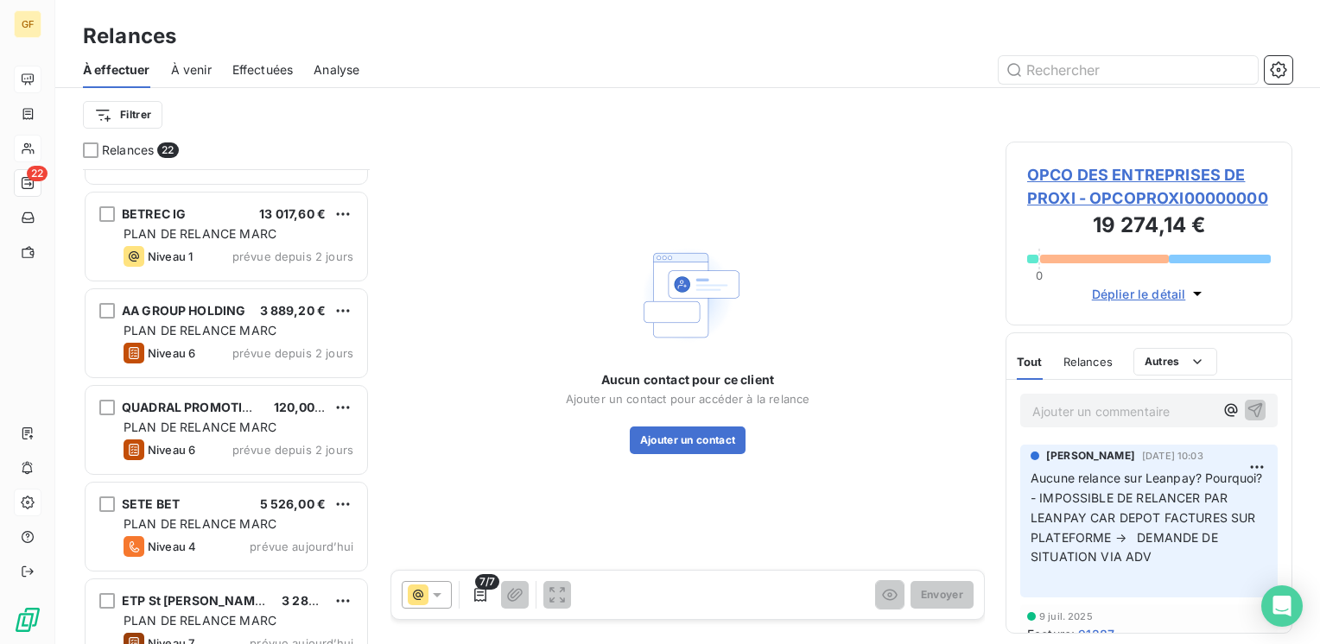
scroll to position [1641, 0]
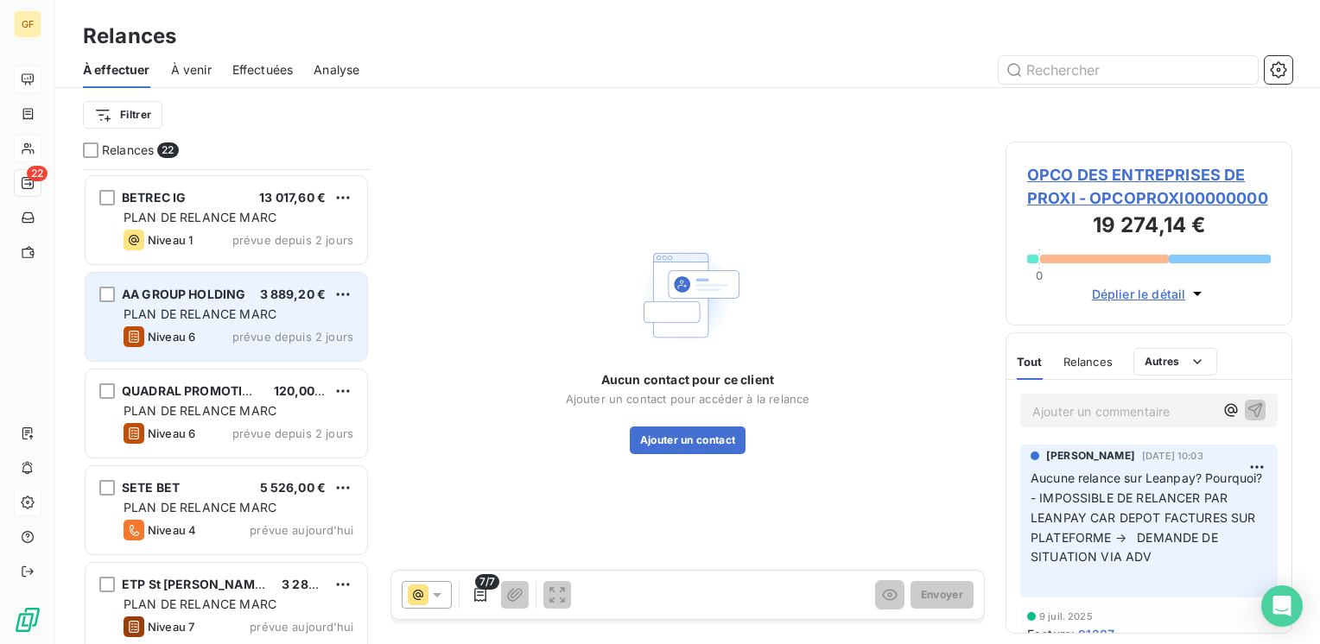
click at [234, 320] on span "PLAN DE RELANCE MARC" at bounding box center [200, 314] width 153 height 15
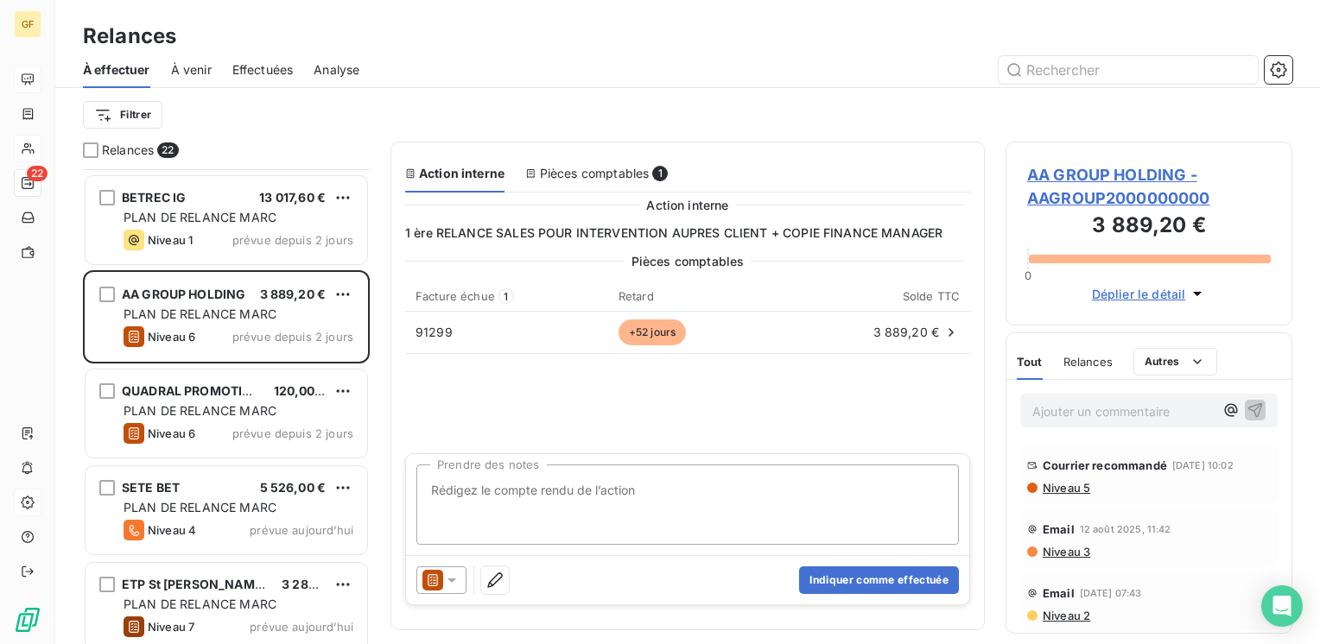
click at [1101, 169] on span "AA GROUP HOLDING - AAGROUP2000000000" at bounding box center [1149, 186] width 244 height 47
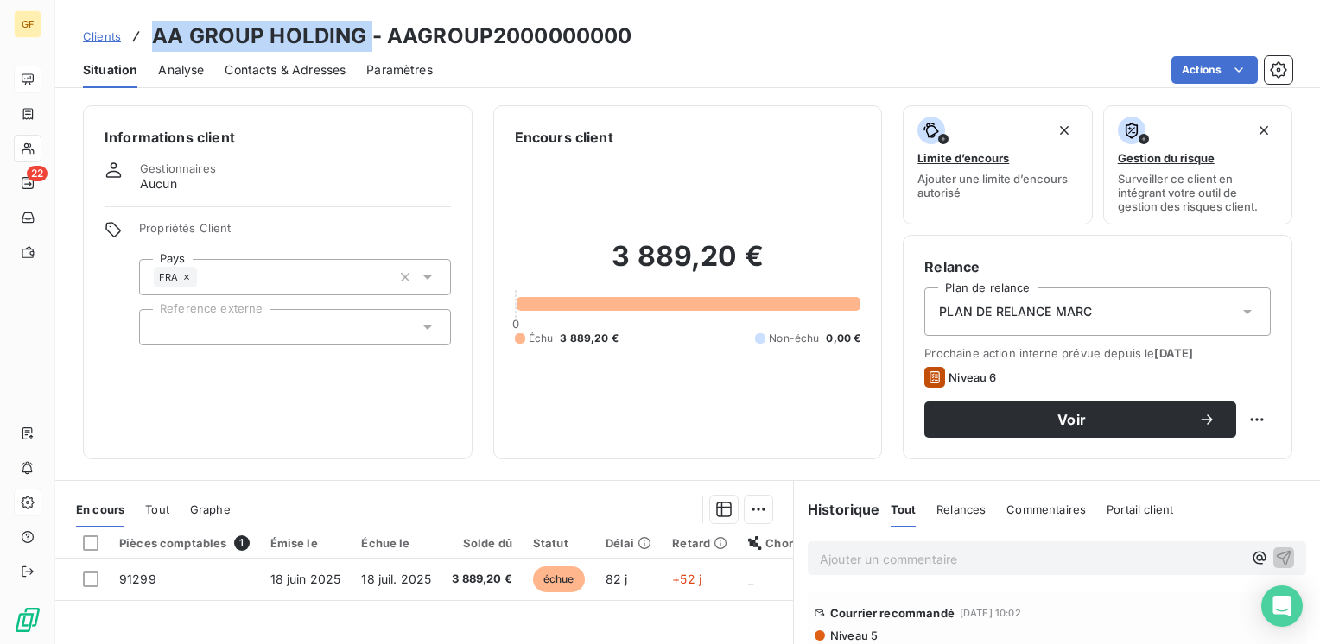
drag, startPoint x: 366, startPoint y: 42, endPoint x: 150, endPoint y: 44, distance: 216.0
click at [152, 44] on h3 "AA GROUP HOLDING - AAGROUP2000000000" at bounding box center [391, 36] width 479 height 31
copy h3 "AA GROUP HOLDING"
click at [272, 71] on span "Contacts & Adresses" at bounding box center [285, 69] width 121 height 17
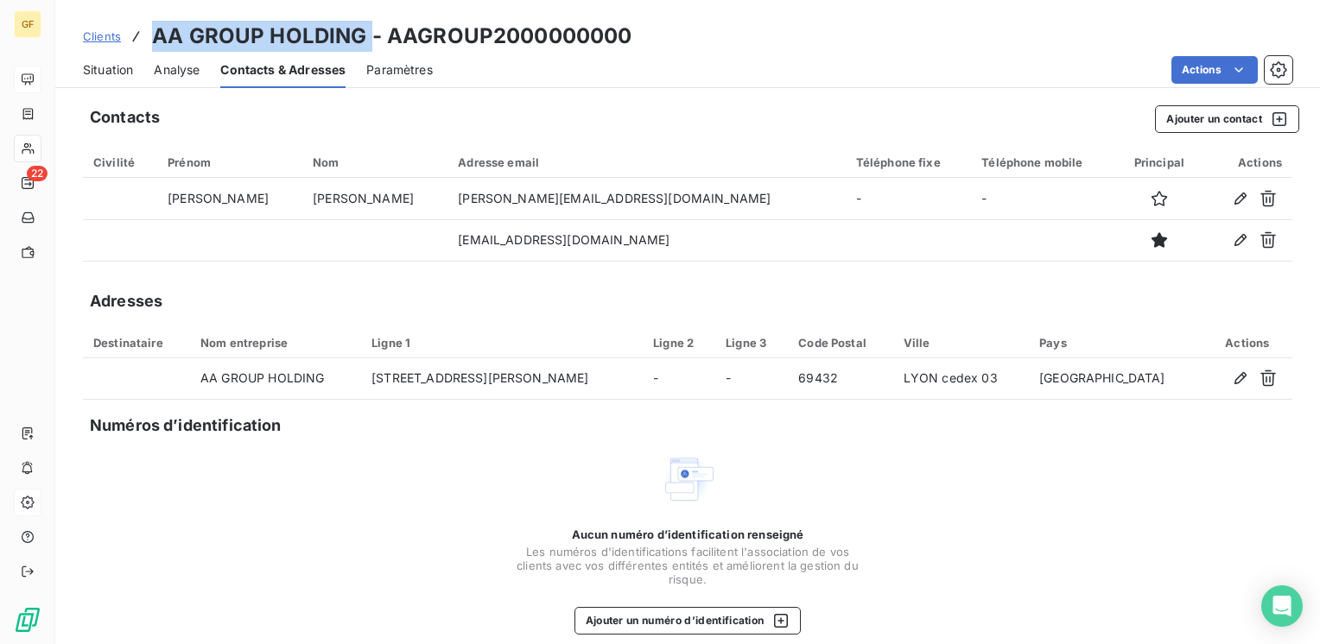
click at [92, 71] on span "Situation" at bounding box center [108, 69] width 50 height 17
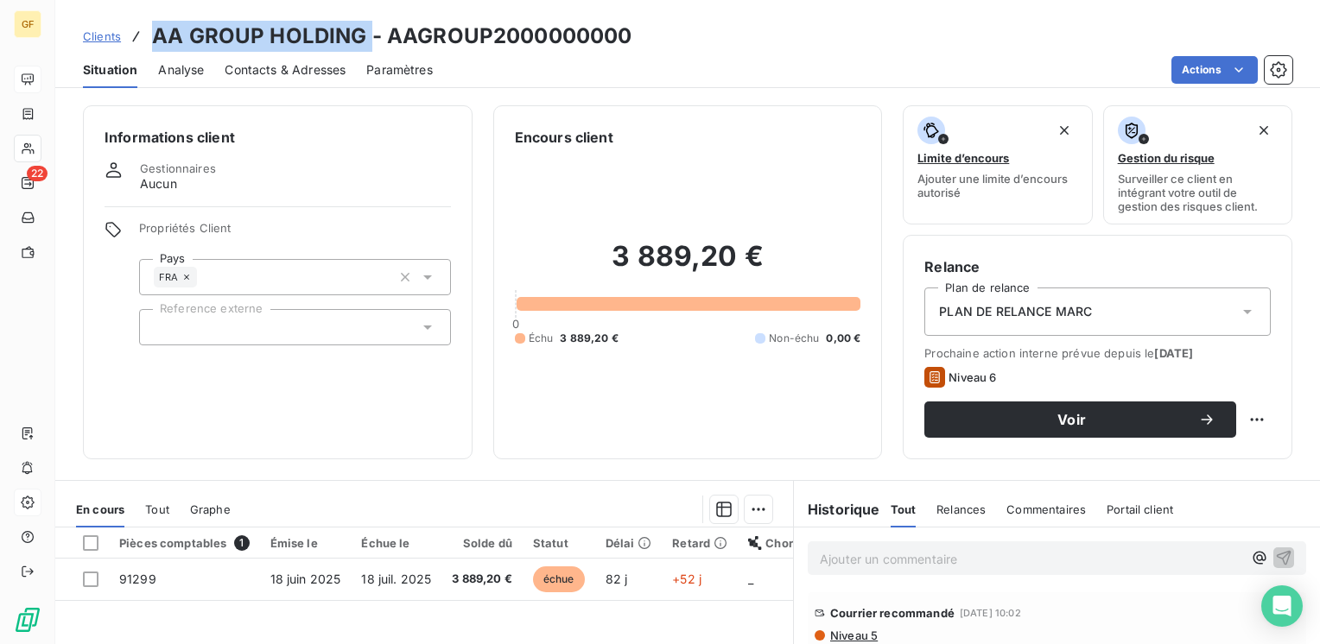
click at [327, 64] on span "Contacts & Adresses" at bounding box center [285, 69] width 121 height 17
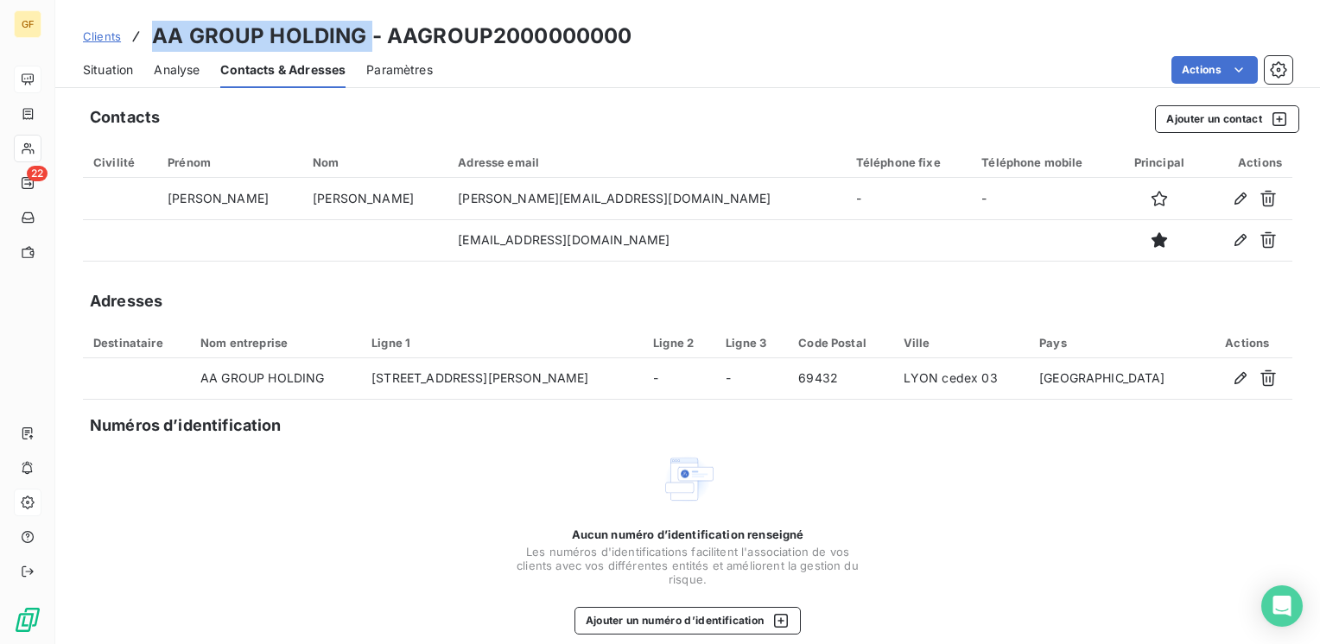
click at [86, 64] on span "Situation" at bounding box center [108, 69] width 50 height 17
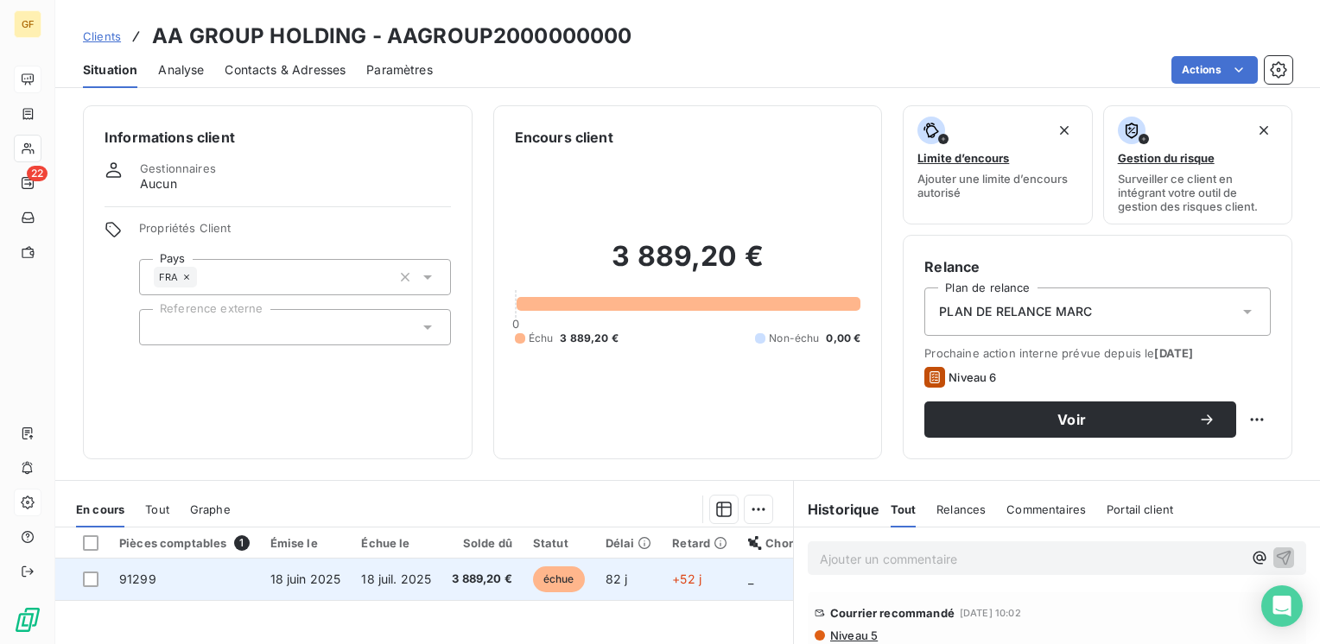
click at [314, 577] on span "18 juin 2025" at bounding box center [305, 579] width 71 height 15
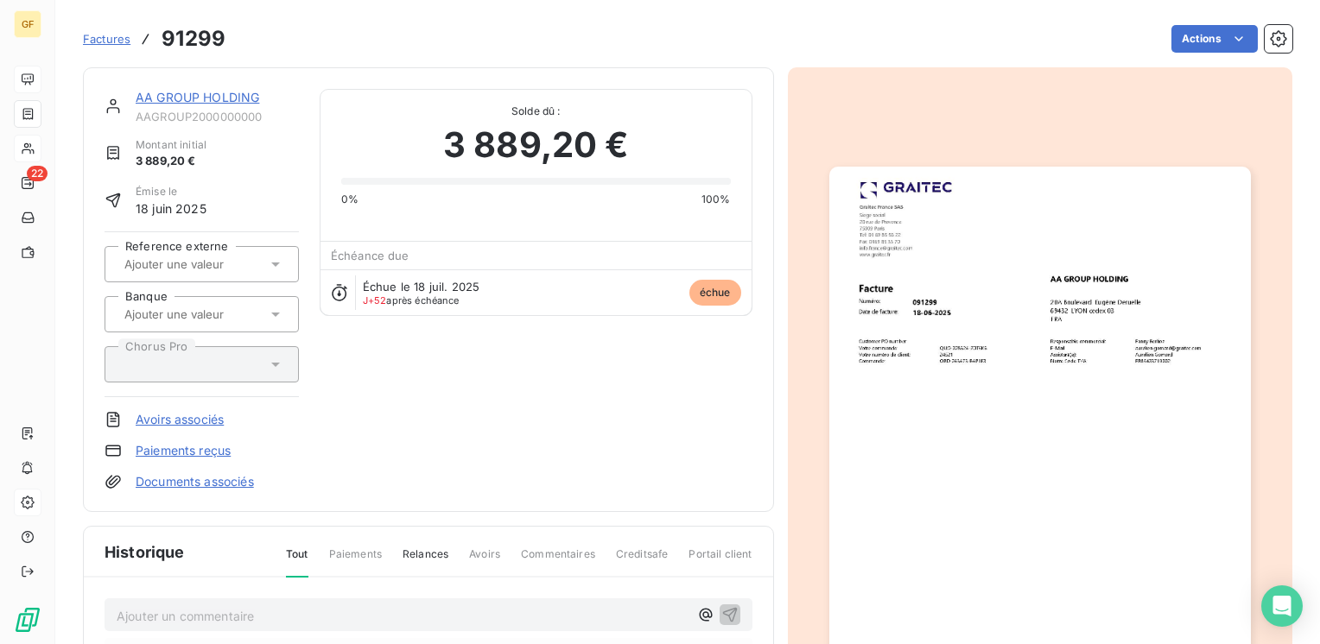
click at [1018, 387] on img "button" at bounding box center [1040, 464] width 422 height 595
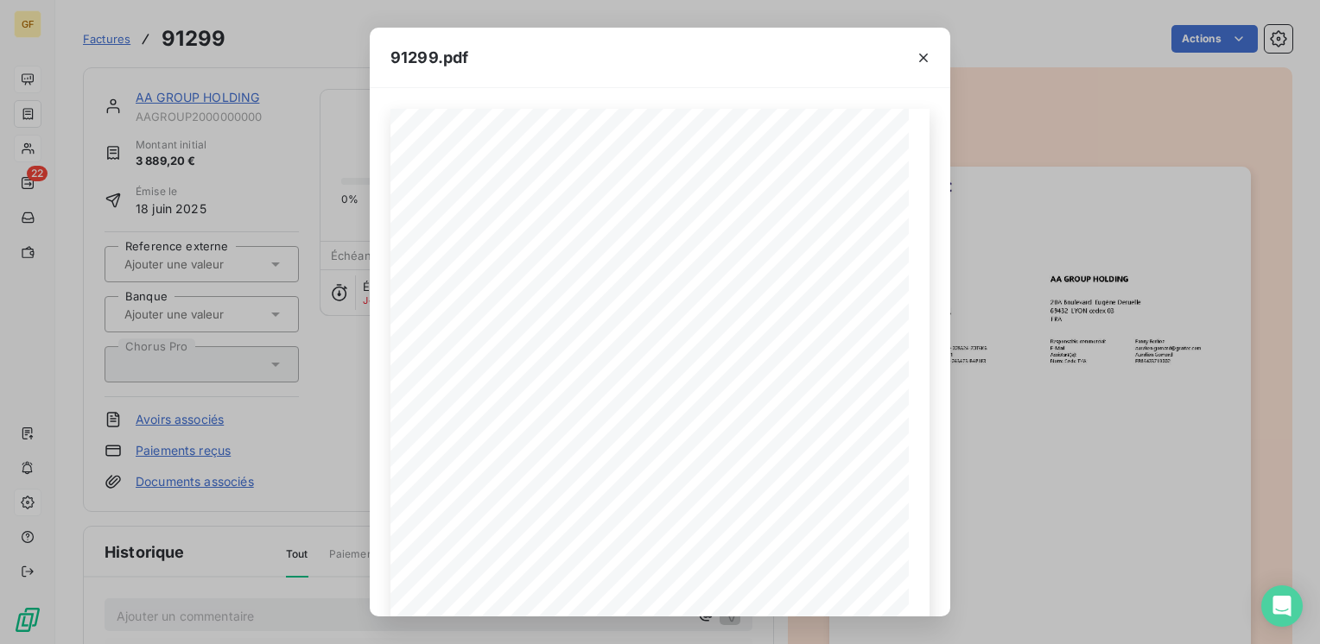
click at [180, 95] on div "91299.pdf [STREET_ADDRESS][PERSON_NAME] 03 FRA Facture 091299 Numéro: [DATE] Da…" at bounding box center [660, 322] width 1320 height 644
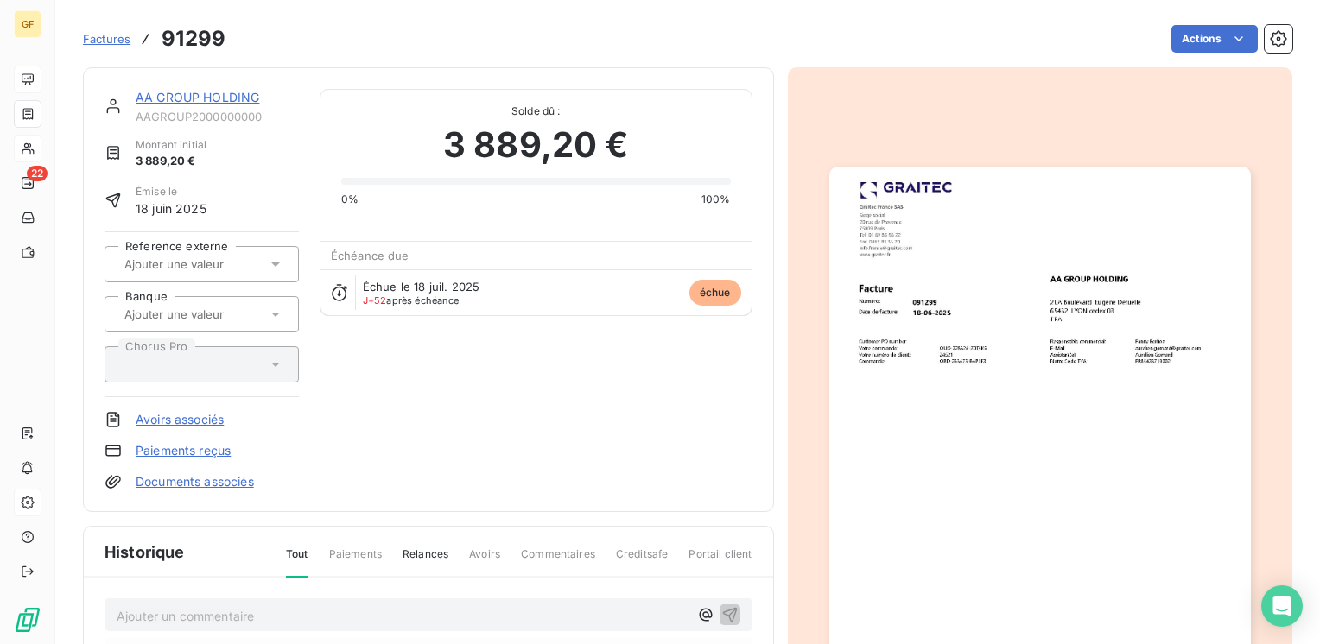
click at [190, 95] on link "AA GROUP HOLDING" at bounding box center [198, 97] width 124 height 15
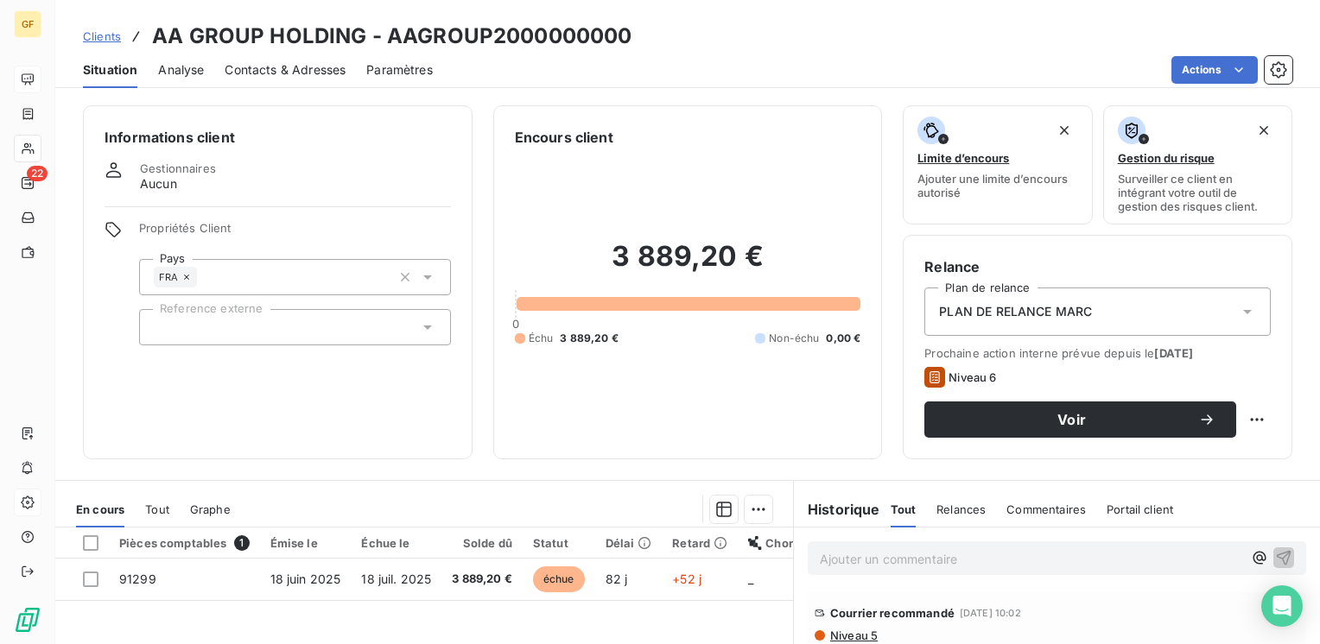
click at [328, 71] on span "Contacts & Adresses" at bounding box center [285, 69] width 121 height 17
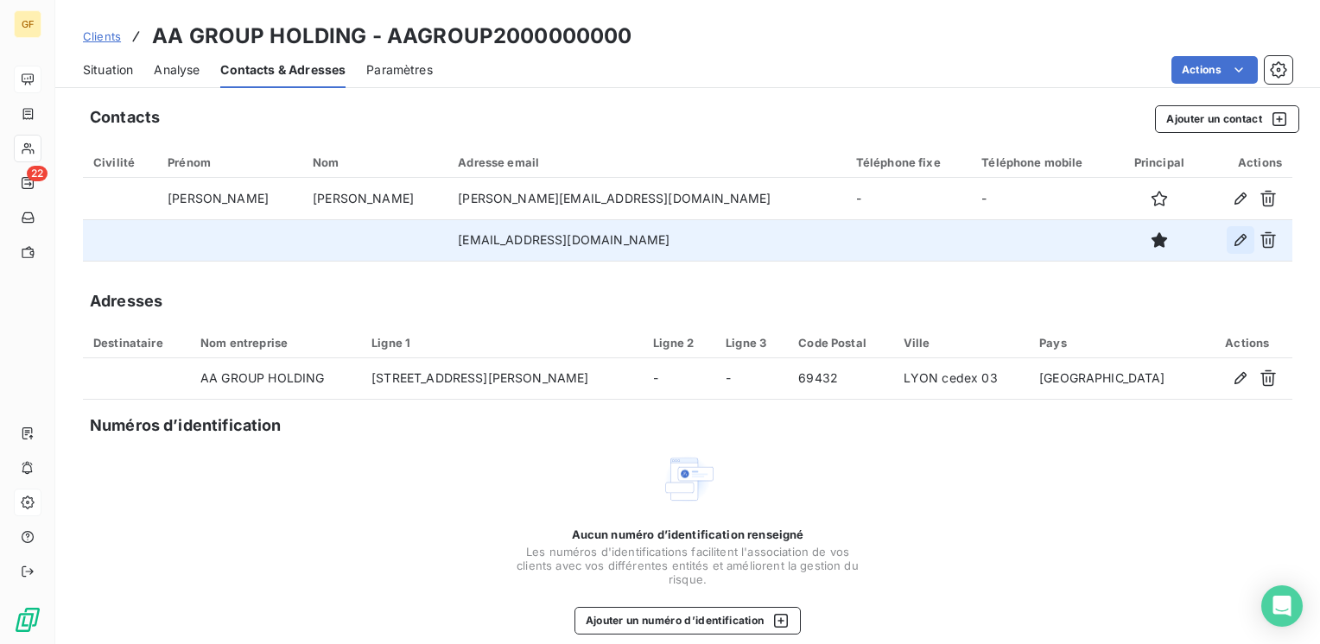
click at [1232, 235] on icon "button" at bounding box center [1240, 240] width 17 height 17
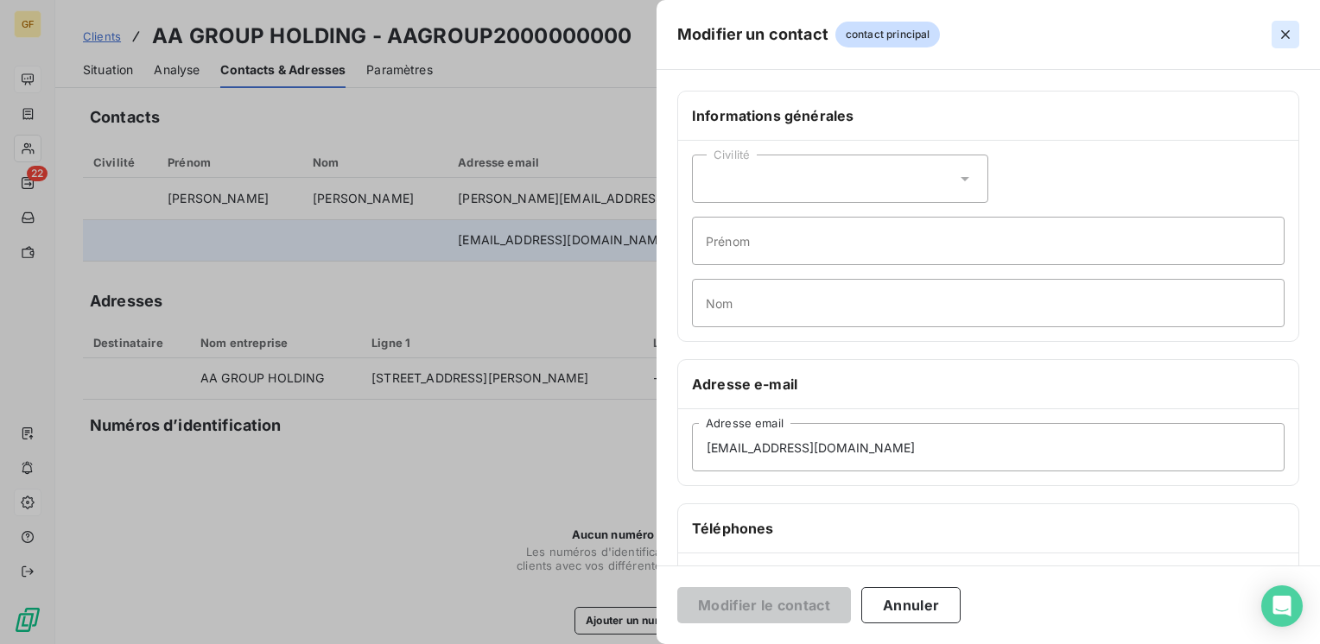
click at [1283, 24] on button "button" at bounding box center [1286, 35] width 28 height 28
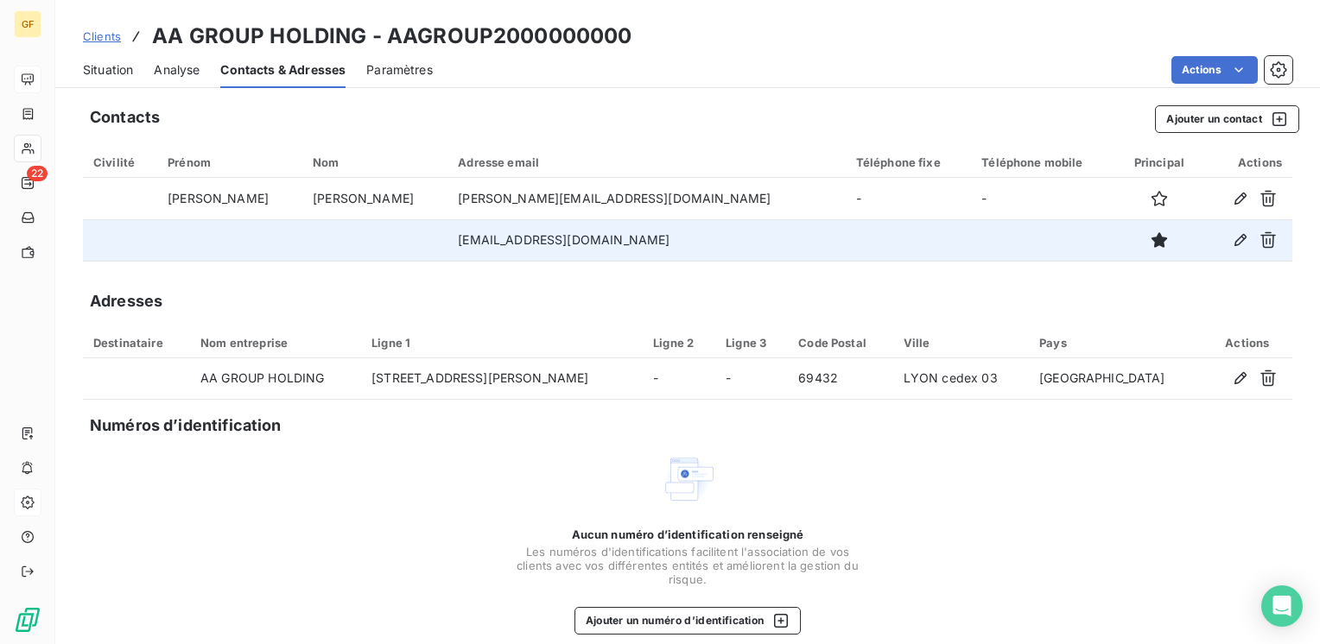
click at [116, 78] on div "Situation" at bounding box center [108, 70] width 50 height 36
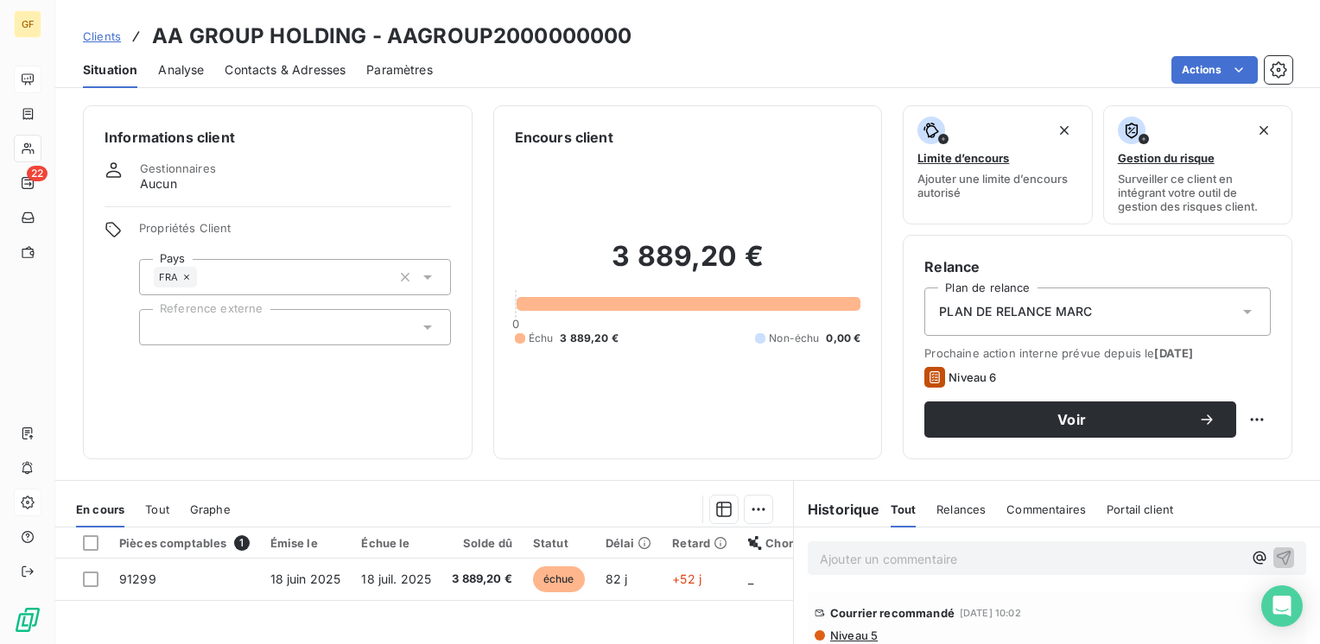
click at [310, 73] on span "Contacts & Adresses" at bounding box center [285, 69] width 121 height 17
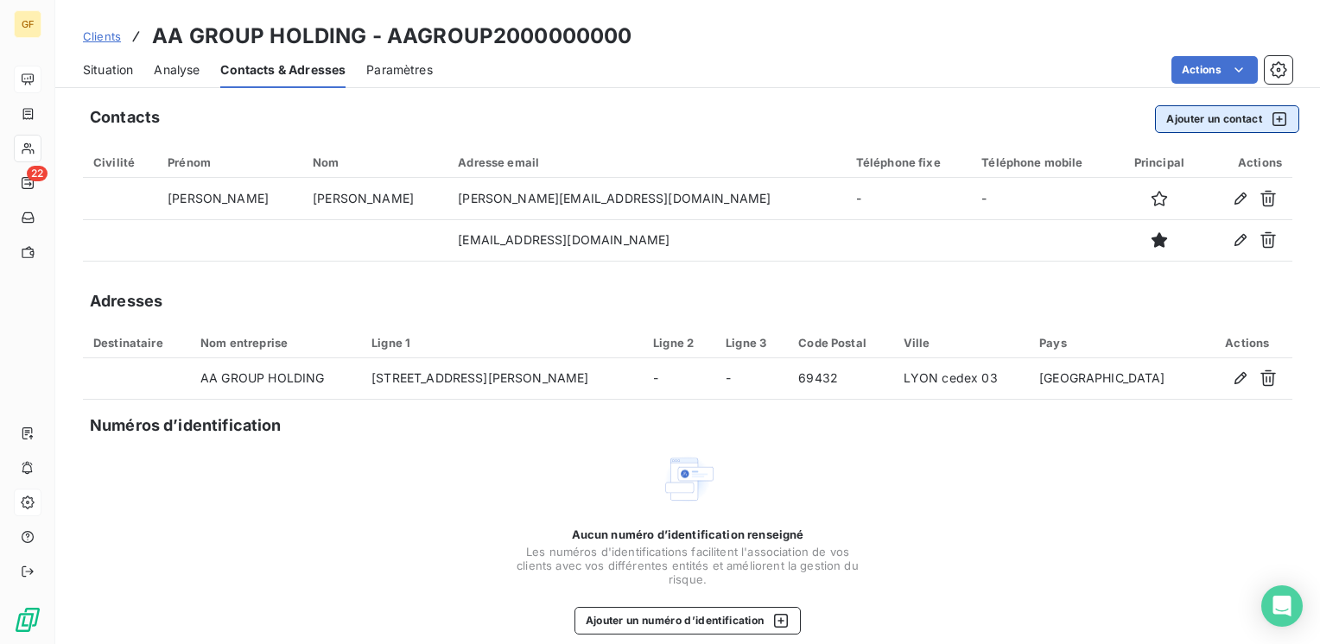
click at [1219, 117] on button "Ajouter un contact" at bounding box center [1227, 119] width 144 height 28
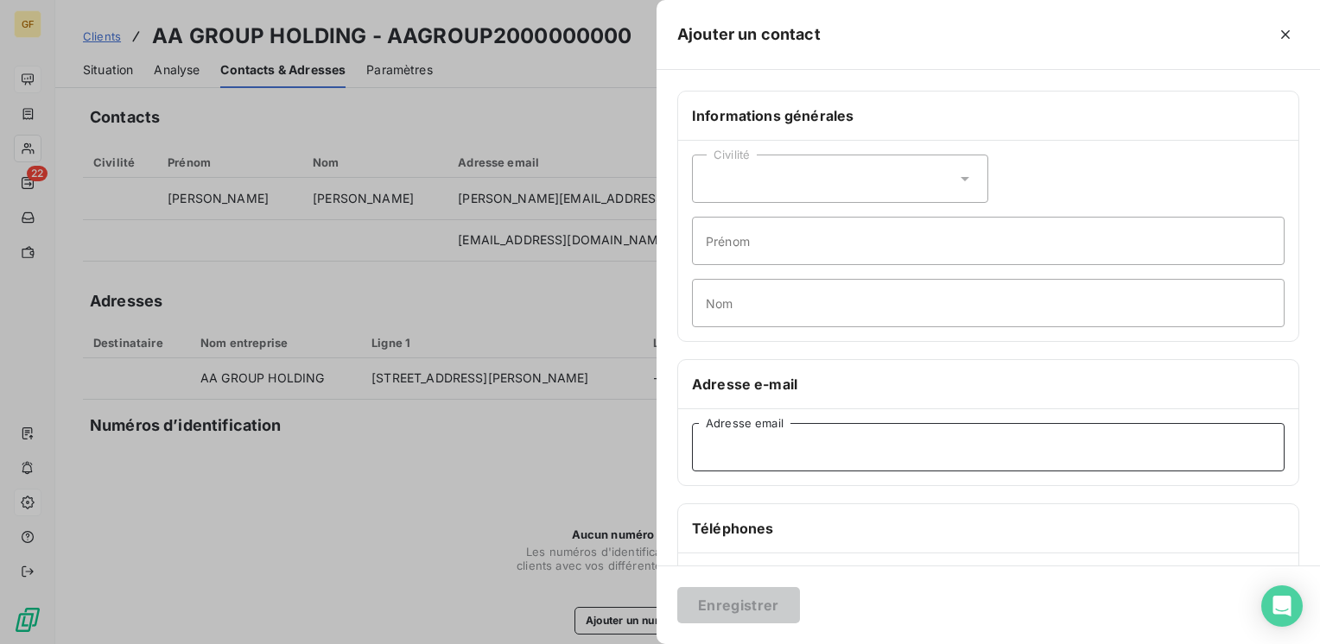
click at [720, 441] on input "Adresse email" at bounding box center [988, 447] width 593 height 48
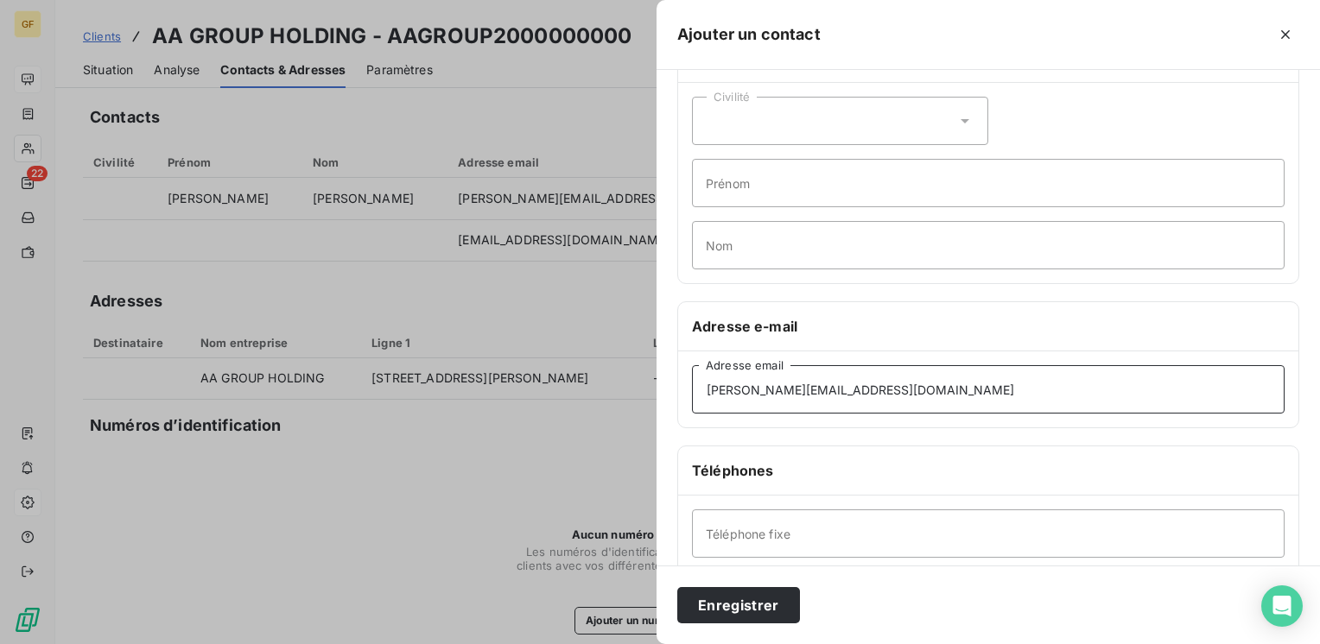
scroll to position [86, 0]
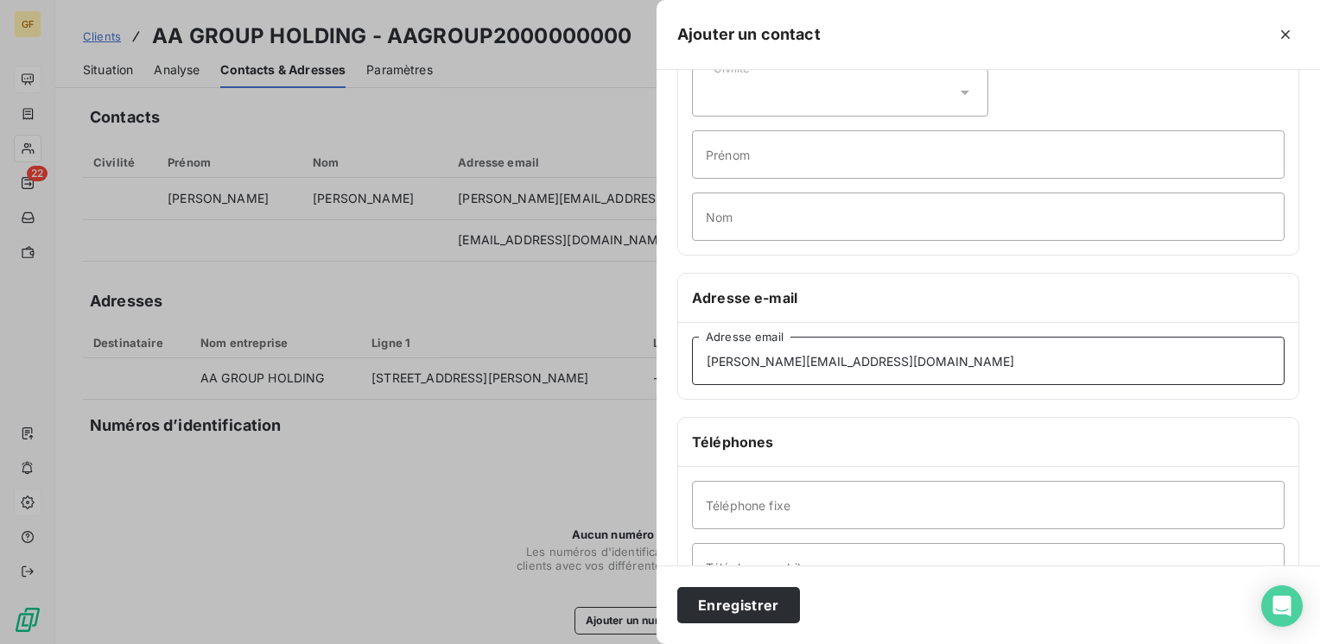
type input "[PERSON_NAME][EMAIL_ADDRESS][DOMAIN_NAME]"
drag, startPoint x: 743, startPoint y: 506, endPoint x: 747, endPoint y: 498, distance: 8.9
click at [746, 505] on input "Téléphone fixe" at bounding box center [988, 505] width 593 height 48
type input "04 77 49 20 70"
click at [760, 613] on button "Enregistrer" at bounding box center [738, 605] width 123 height 36
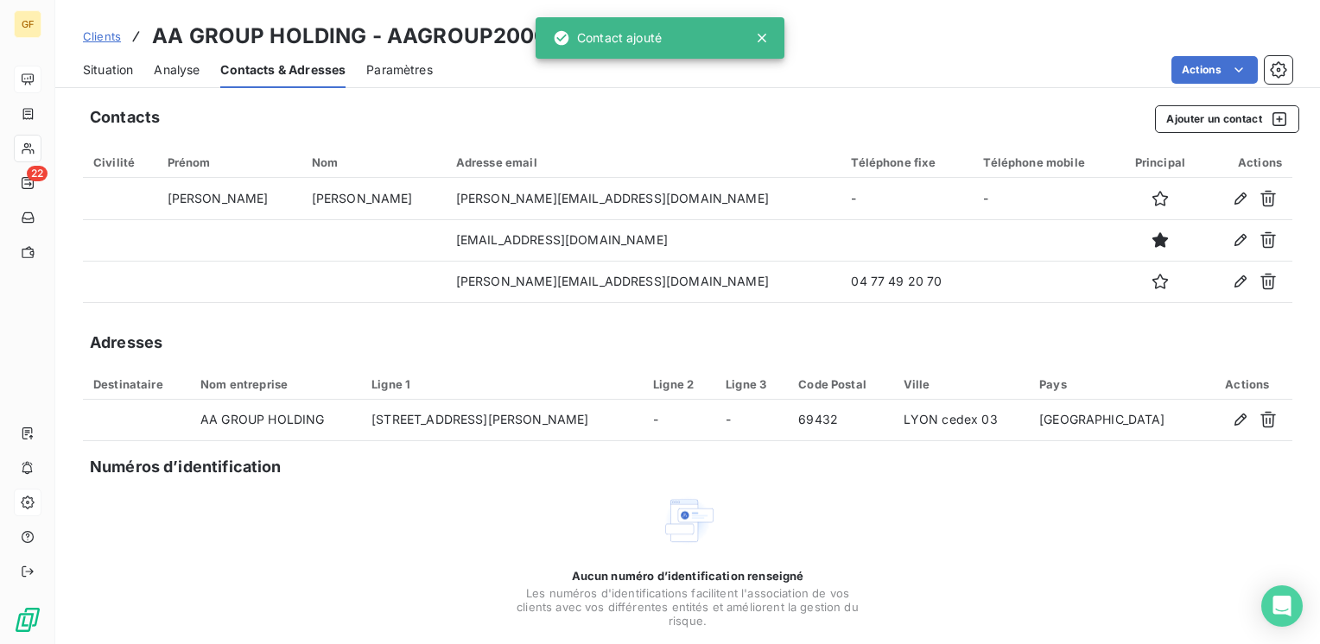
click at [116, 64] on span "Situation" at bounding box center [108, 69] width 50 height 17
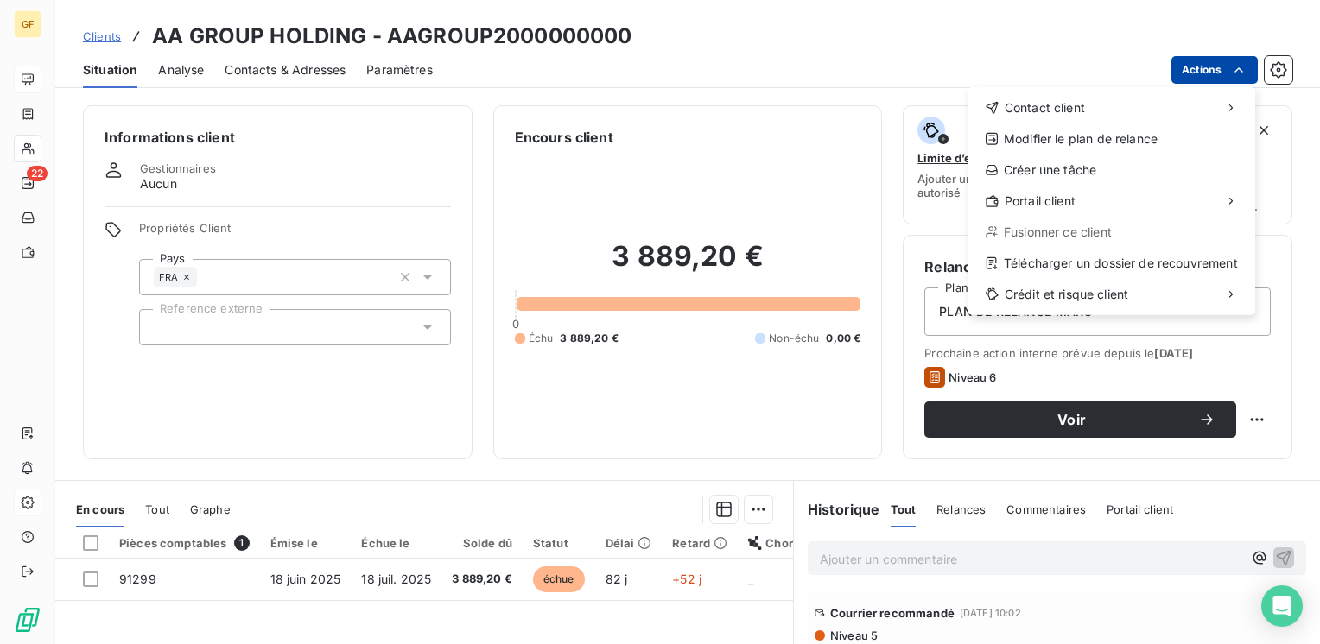
click at [1247, 66] on html "GF 22 Clients AA GROUP HOLDING - AAGROUP2000000000 Situation Analyse Contacts &…" at bounding box center [660, 322] width 1320 height 644
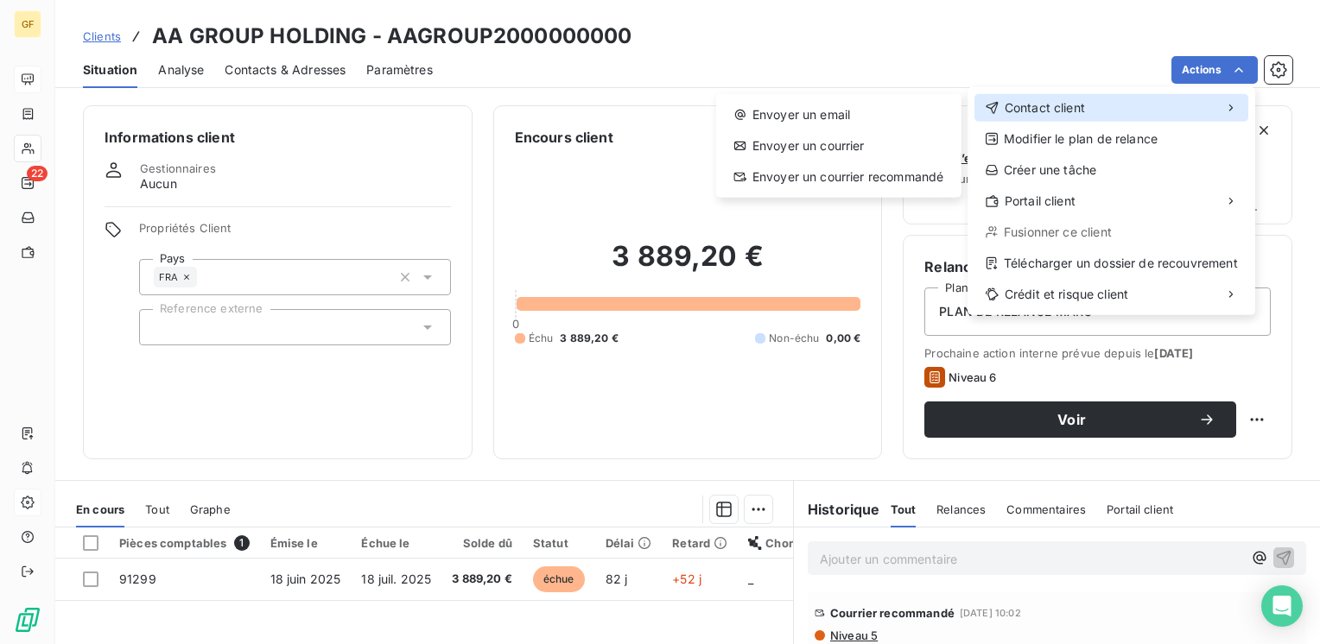
drag, startPoint x: 1199, startPoint y: 109, endPoint x: 1071, endPoint y: 118, distance: 128.2
click at [1198, 109] on div "Contact client" at bounding box center [1111, 108] width 274 height 28
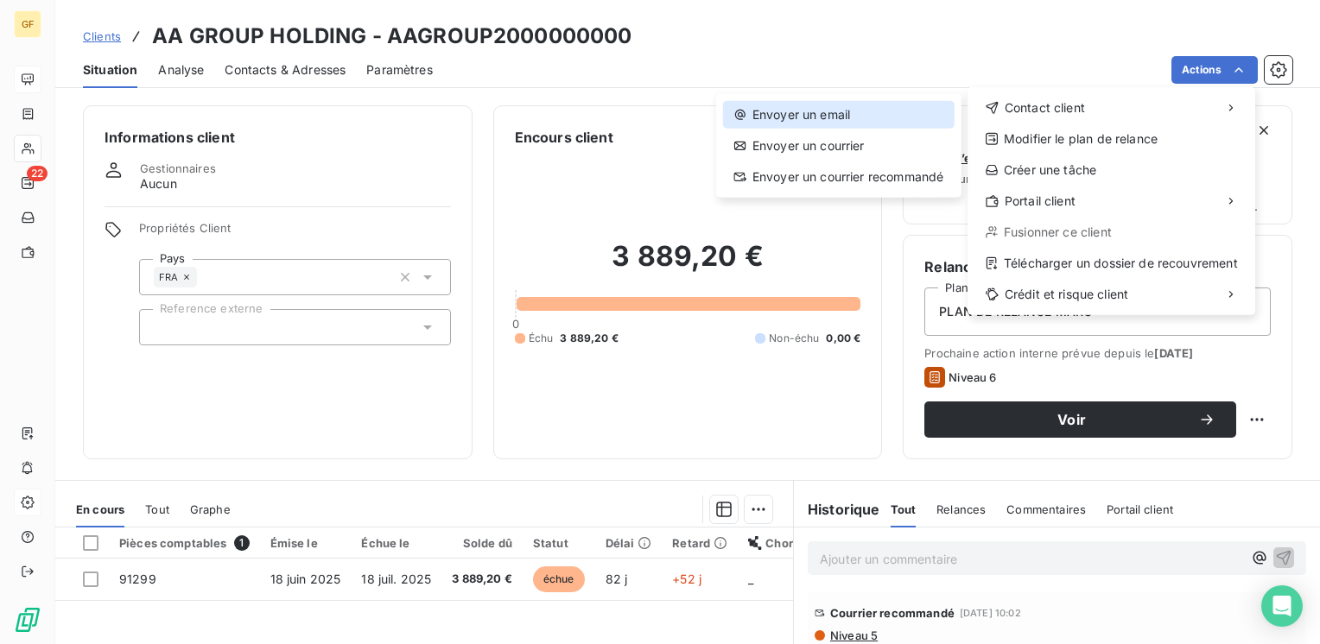
click at [849, 115] on div "Envoyer un email" at bounding box center [839, 115] width 232 height 28
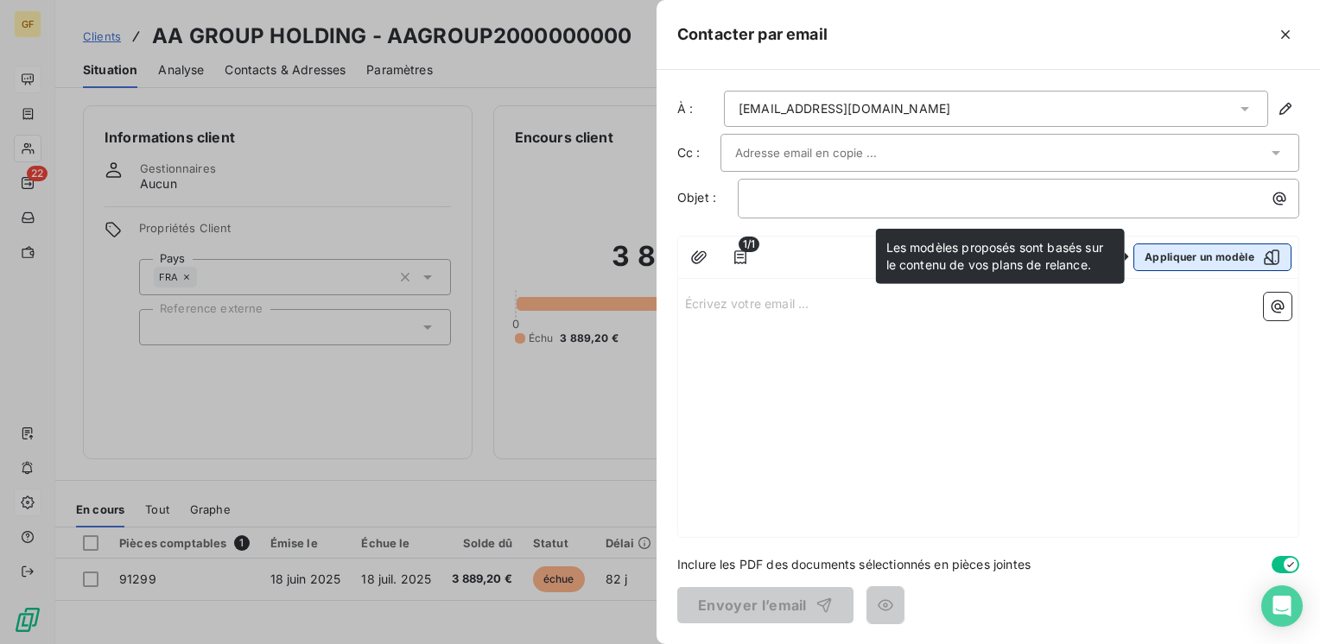
click at [1202, 251] on button "Appliquer un modèle" at bounding box center [1212, 258] width 158 height 28
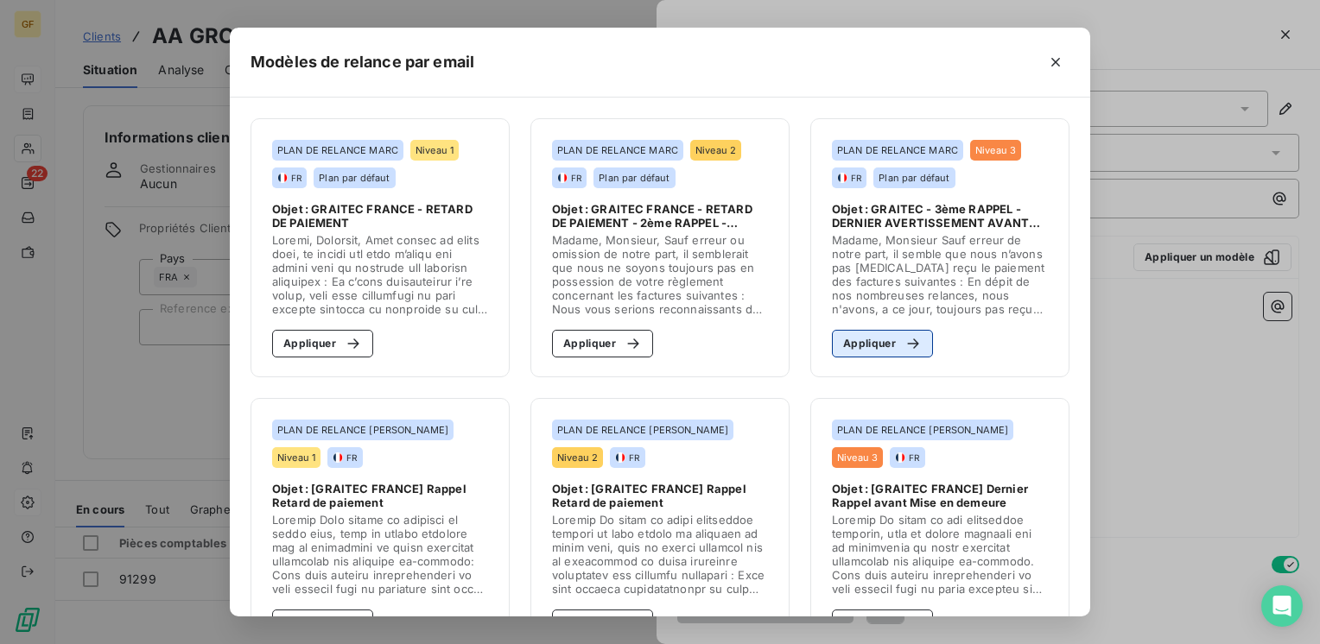
click at [859, 340] on button "Appliquer" at bounding box center [882, 344] width 101 height 28
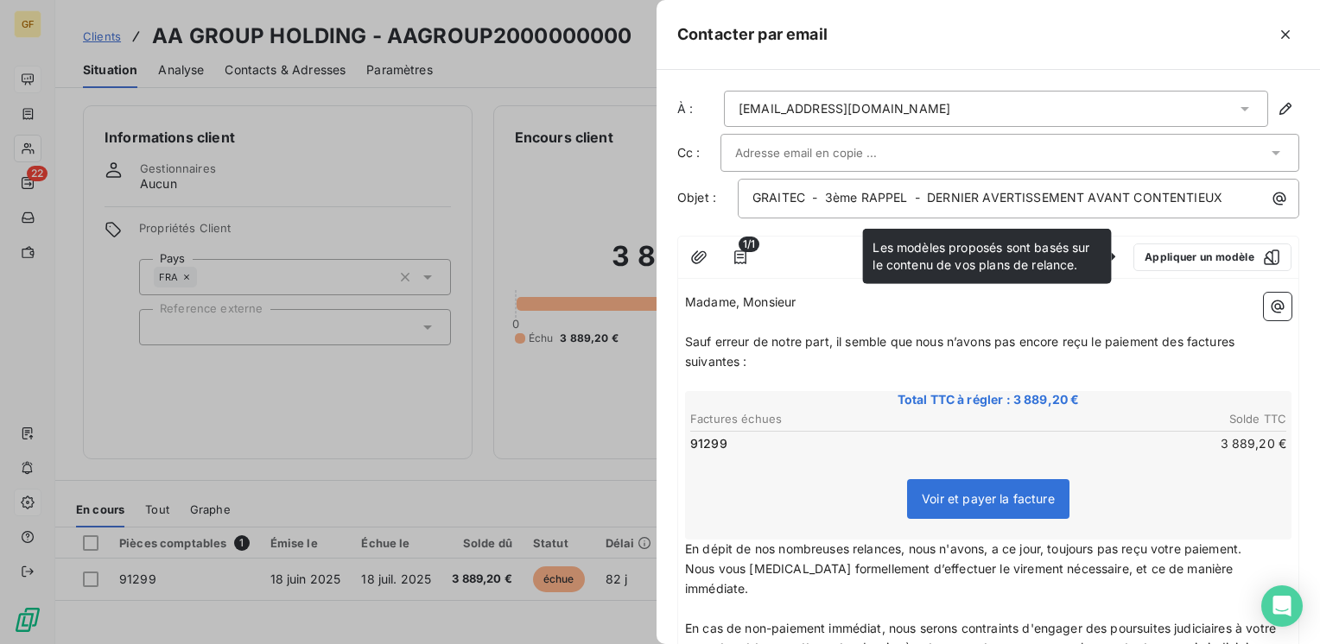
click at [836, 339] on span "Sauf erreur de notre part, il semble que nous n’avons pas encore reçu le paieme…" at bounding box center [961, 351] width 553 height 35
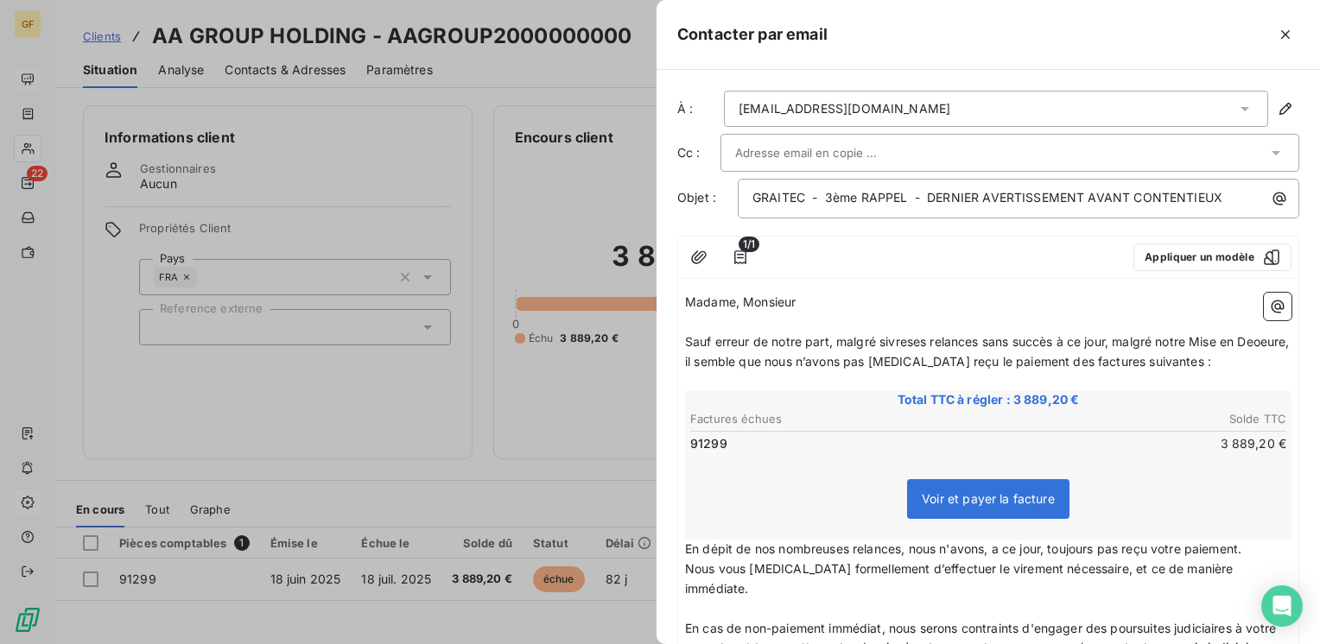
drag, startPoint x: 905, startPoint y: 341, endPoint x: 817, endPoint y: 311, distance: 93.2
click at [813, 314] on p "﻿" at bounding box center [988, 323] width 606 height 20
click at [881, 335] on span "Sauf erreur de notre part, malgré sivreses relances sans succès à ce jour, malg…" at bounding box center [989, 351] width 608 height 35
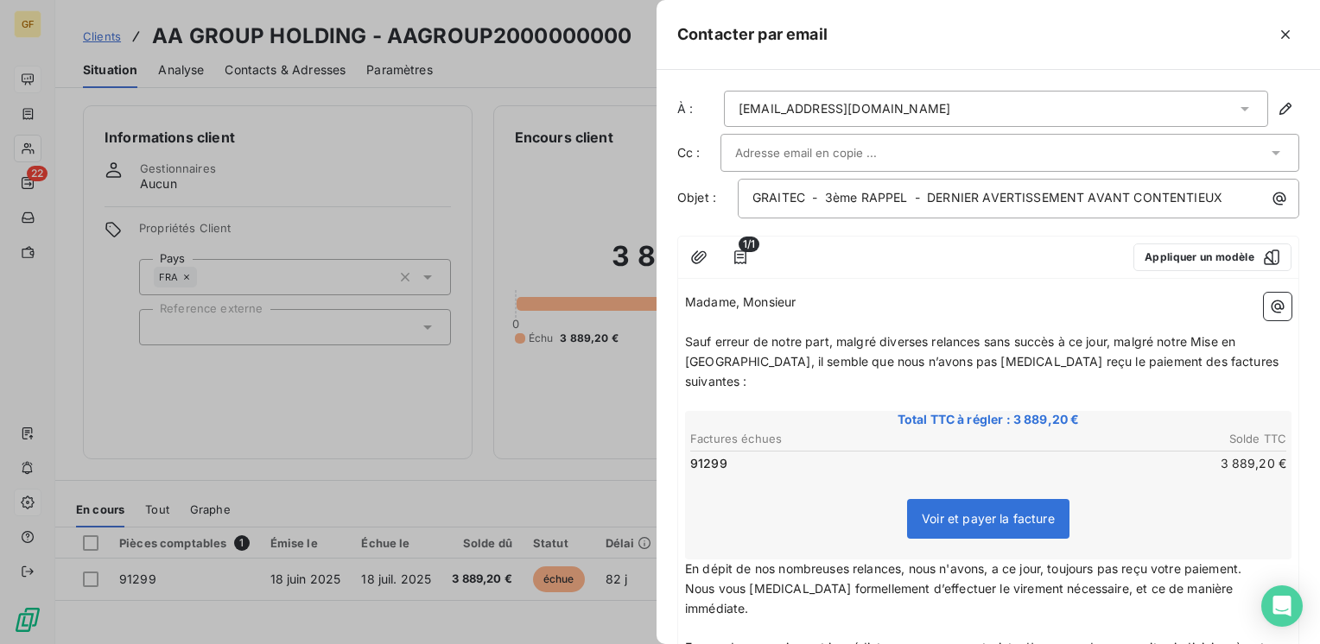
click at [701, 356] on span "Sauf erreur de notre part, malgré diverses relances sans succès à ce jour, malg…" at bounding box center [983, 361] width 597 height 54
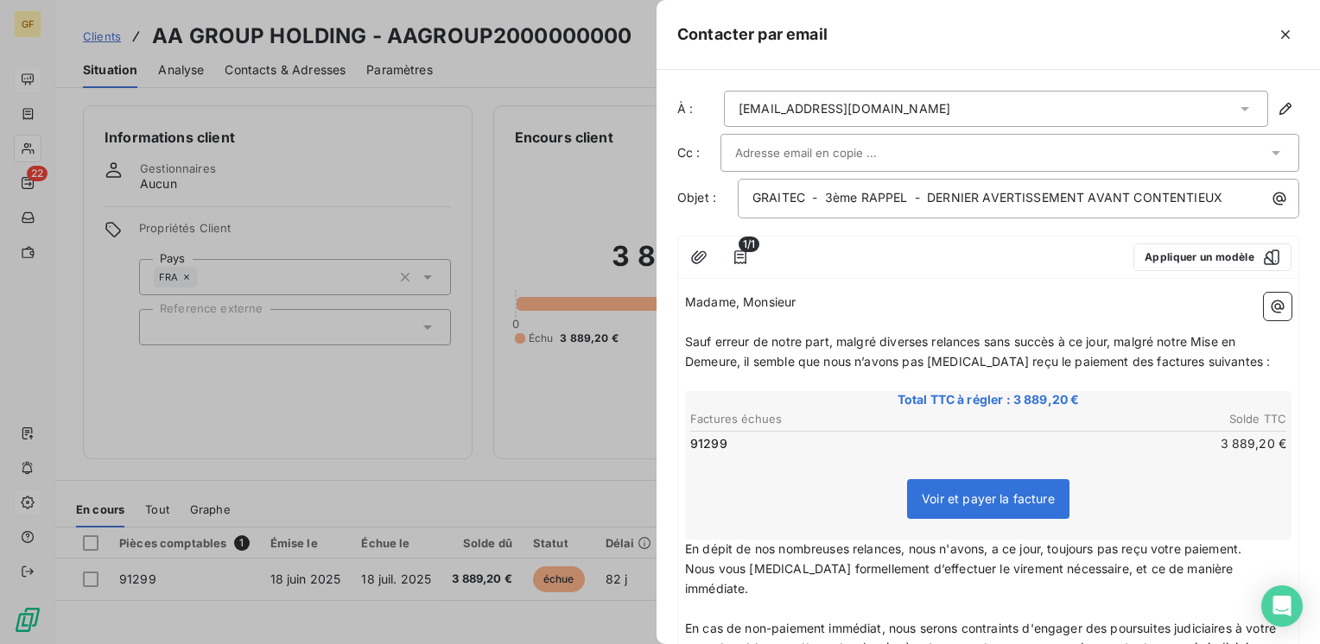
click at [836, 155] on input "text" at bounding box center [828, 153] width 186 height 26
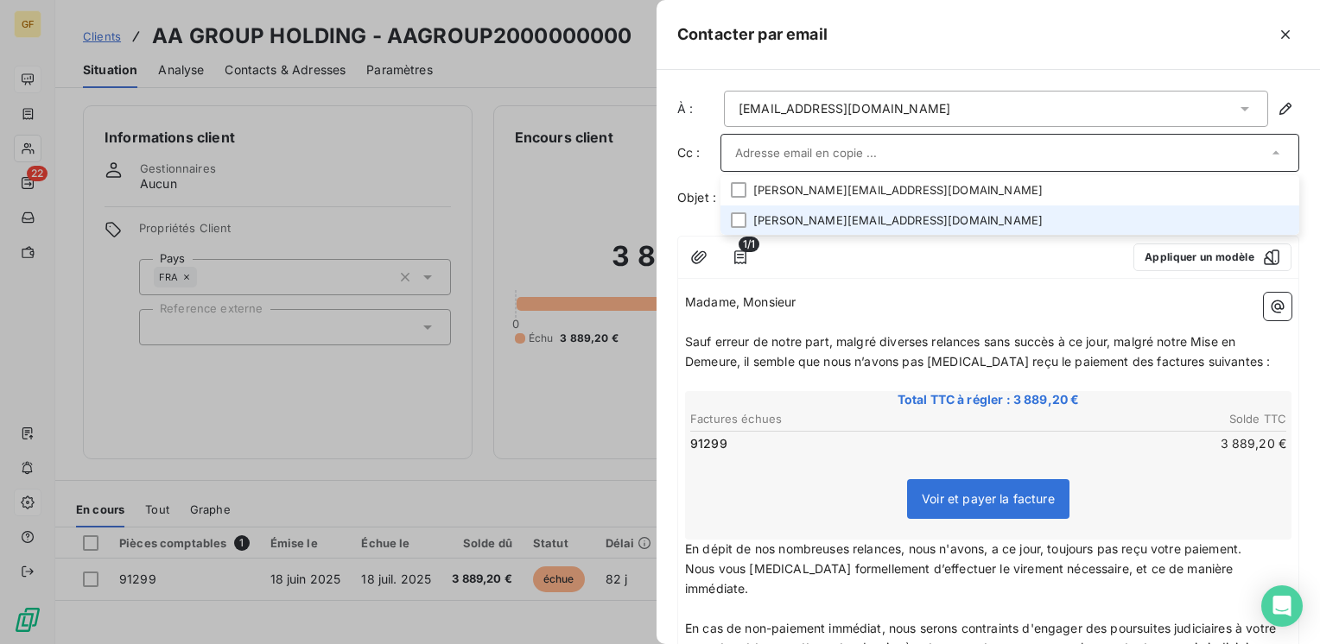
click at [814, 222] on li "[PERSON_NAME][EMAIL_ADDRESS][DOMAIN_NAME]" at bounding box center [1009, 221] width 579 height 30
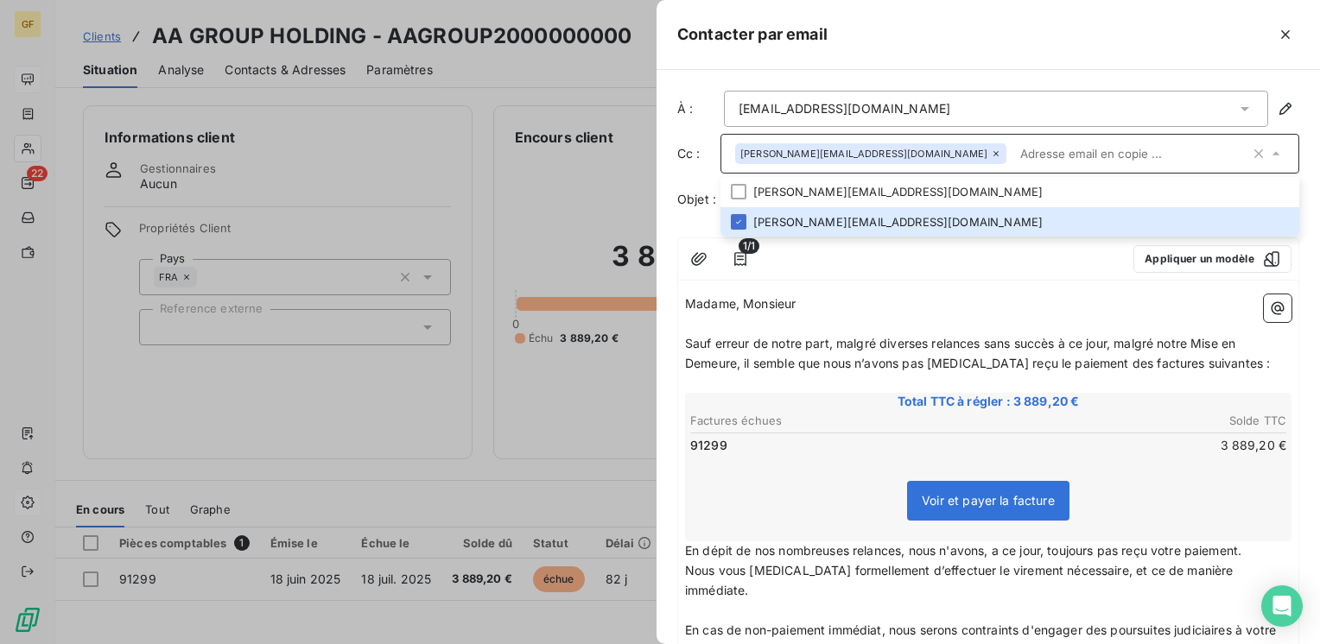
click at [1013, 147] on input "text" at bounding box center [1131, 154] width 237 height 26
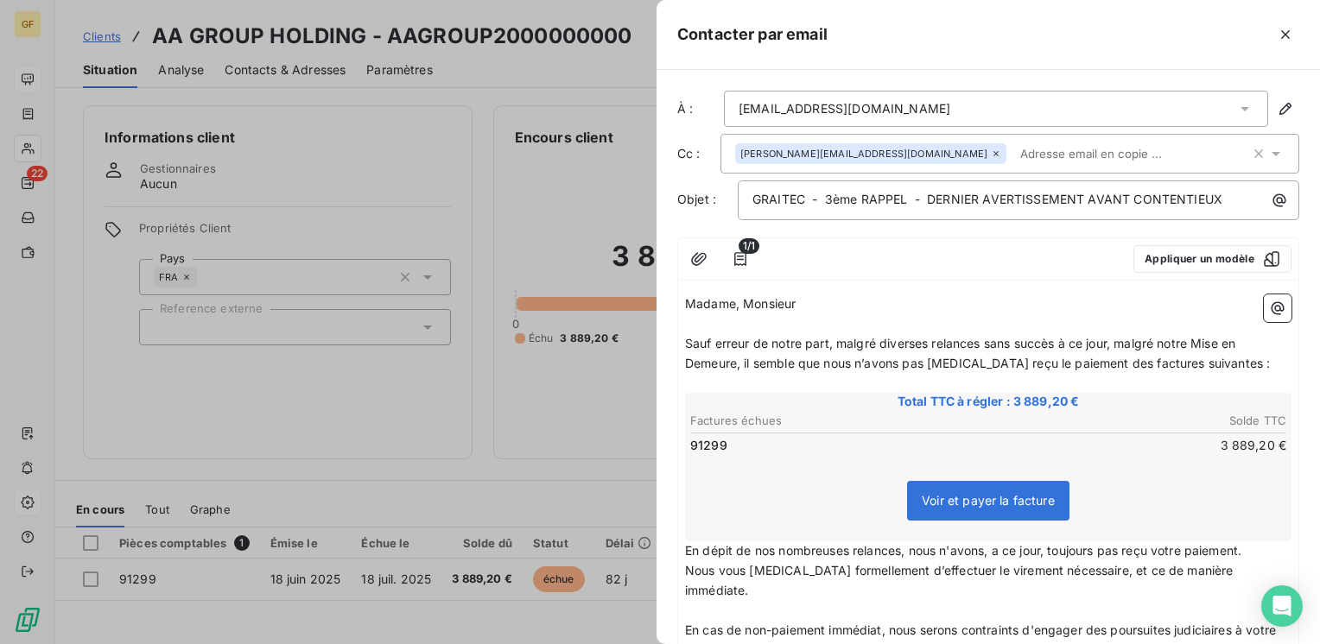
click at [1013, 155] on input "text" at bounding box center [1113, 154] width 200 height 26
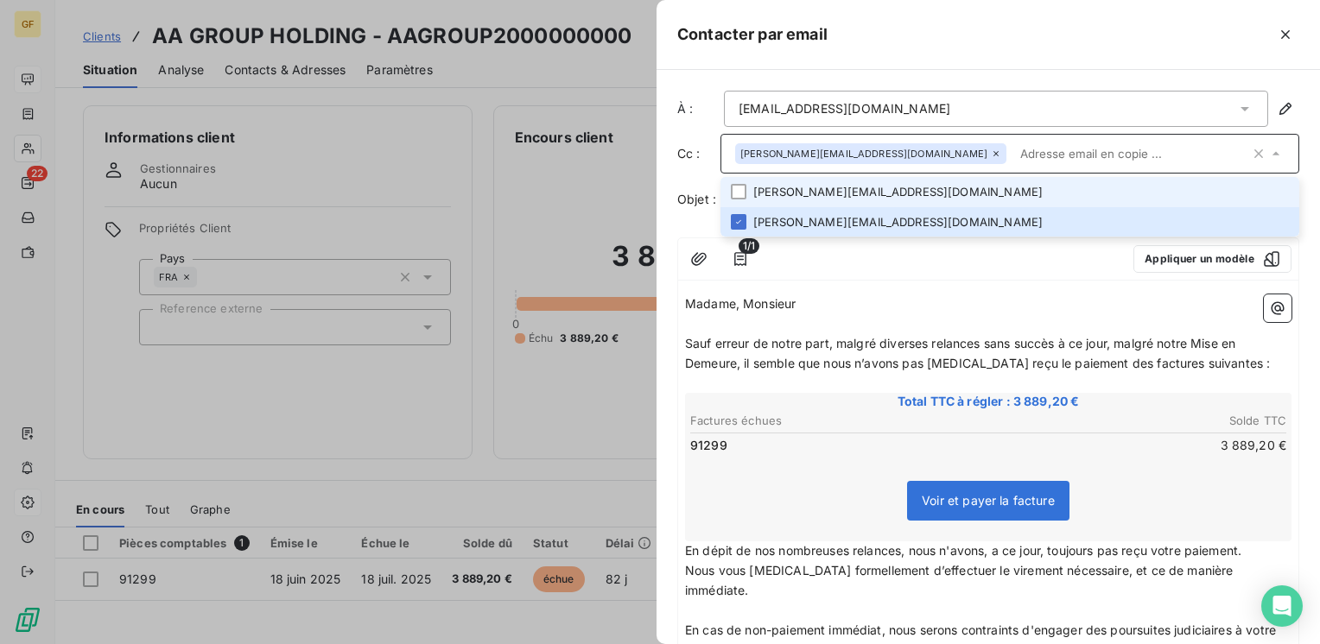
click at [842, 195] on li "[PERSON_NAME][EMAIL_ADDRESS][DOMAIN_NAME]" at bounding box center [1009, 192] width 579 height 30
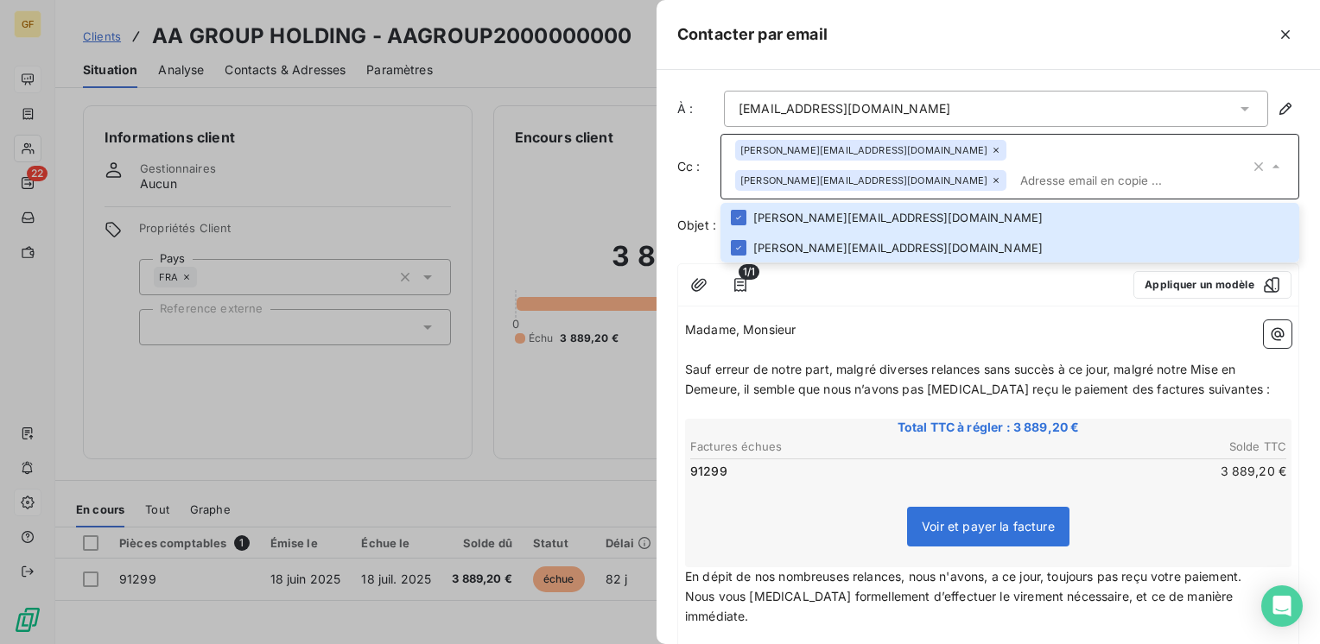
click at [866, 320] on p "Madame, Monsieur" at bounding box center [988, 330] width 606 height 20
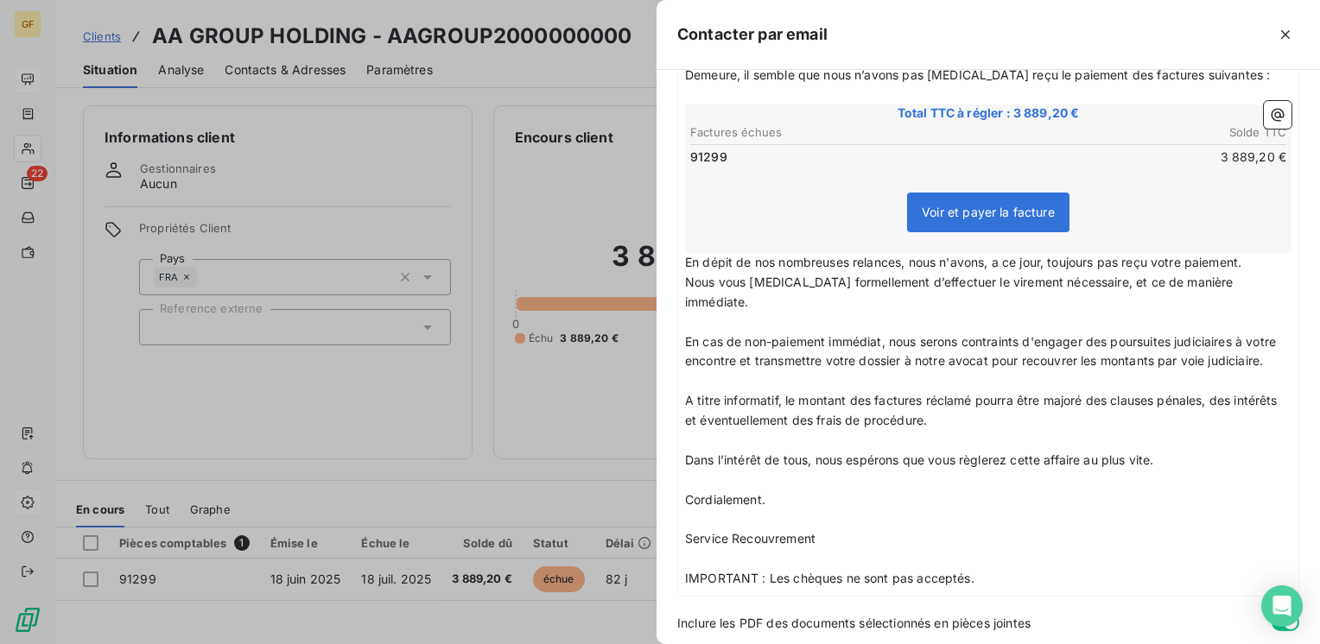
scroll to position [344, 0]
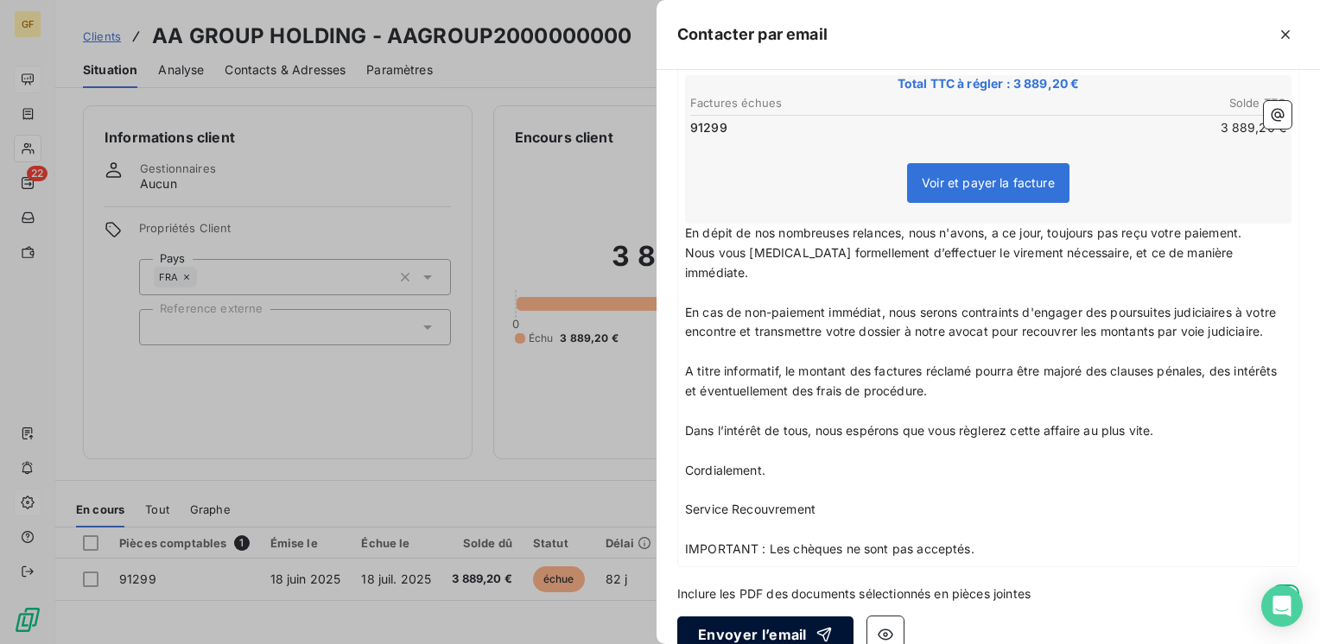
click at [746, 617] on button "Envoyer l’email" at bounding box center [765, 635] width 176 height 36
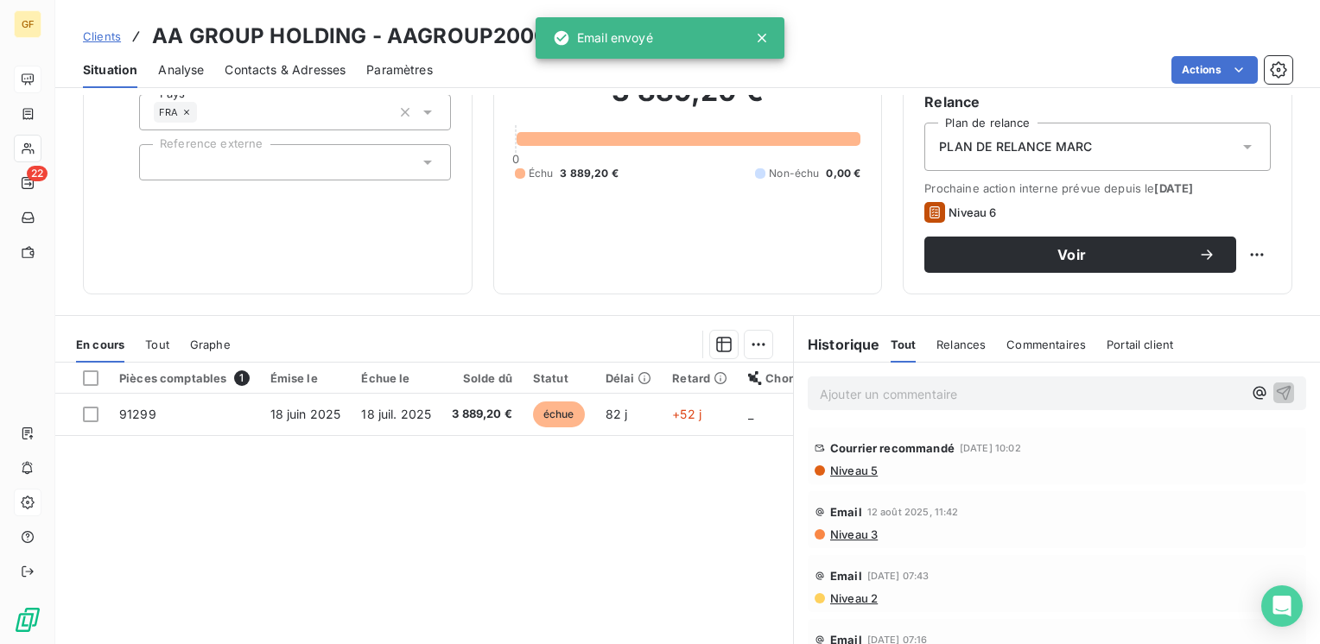
scroll to position [173, 0]
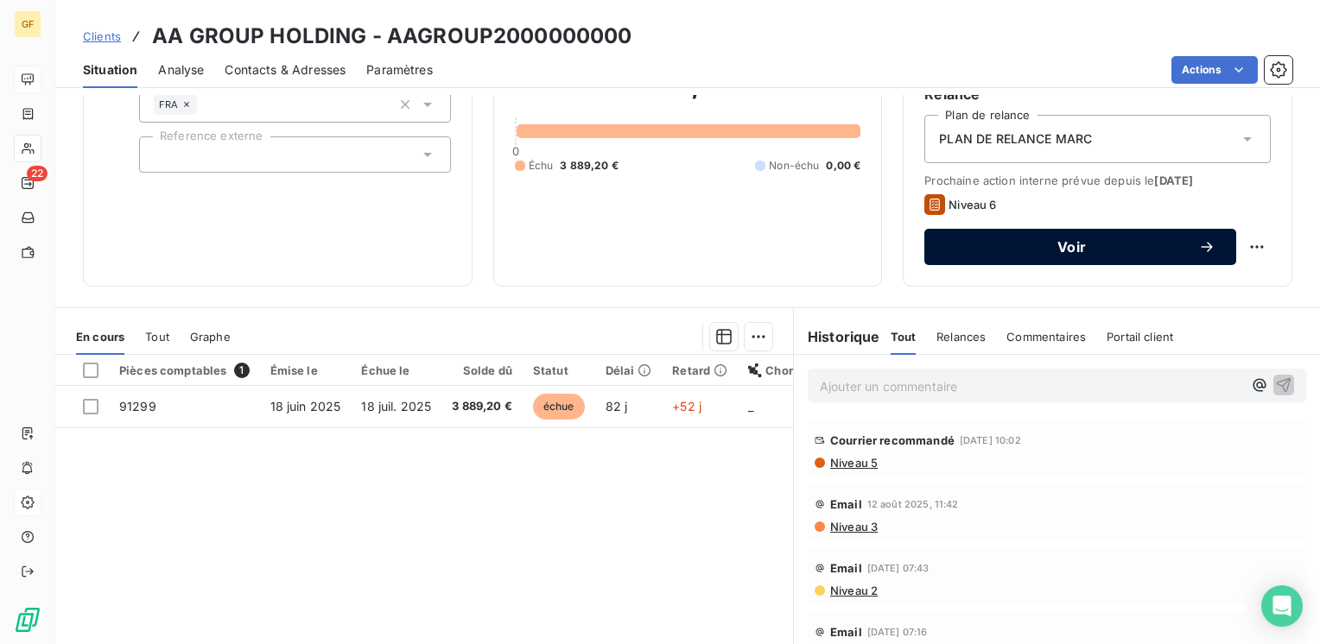
click at [1055, 247] on span "Voir" at bounding box center [1071, 247] width 253 height 14
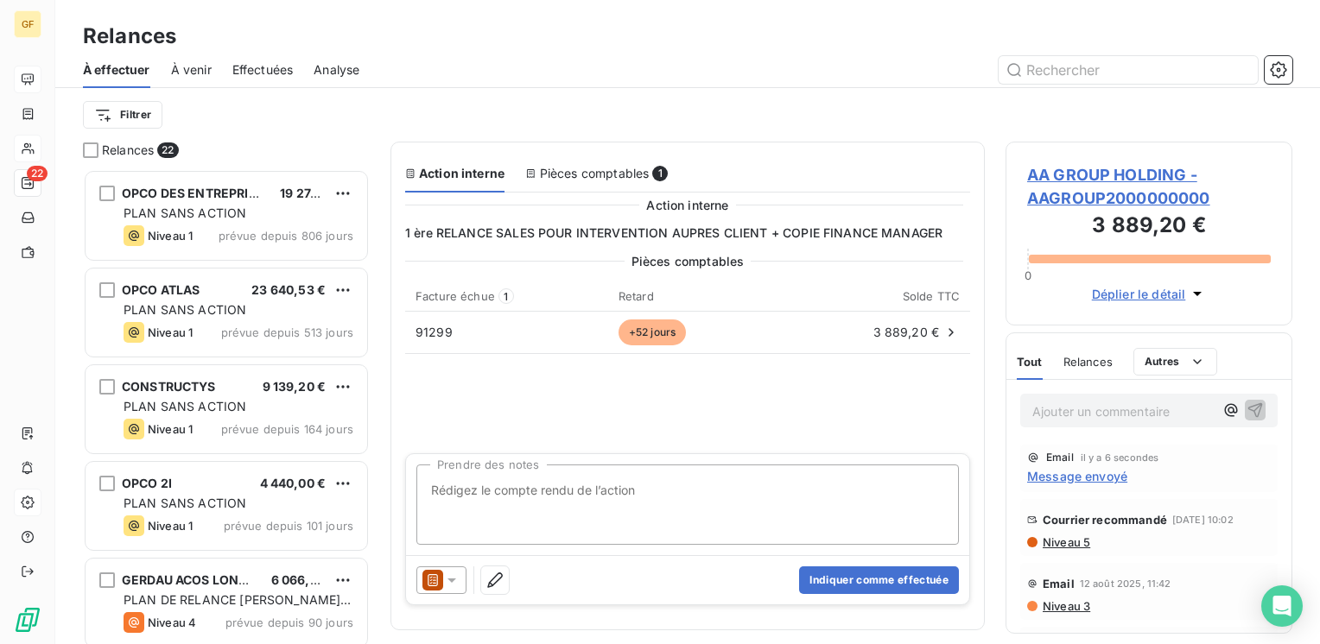
scroll to position [462, 273]
click at [571, 484] on textarea "Prendre des notes" at bounding box center [687, 505] width 542 height 80
click at [683, 487] on textarea "dernière relance mail ce jour suite entretien téléphonique avec leur siège" at bounding box center [687, 505] width 542 height 80
drag, startPoint x: 678, startPoint y: 492, endPoint x: 691, endPoint y: 484, distance: 15.1
click at [679, 489] on textarea "dernière relance mail ce jour suite entretien téléphonique avec leur siège" at bounding box center [687, 505] width 542 height 80
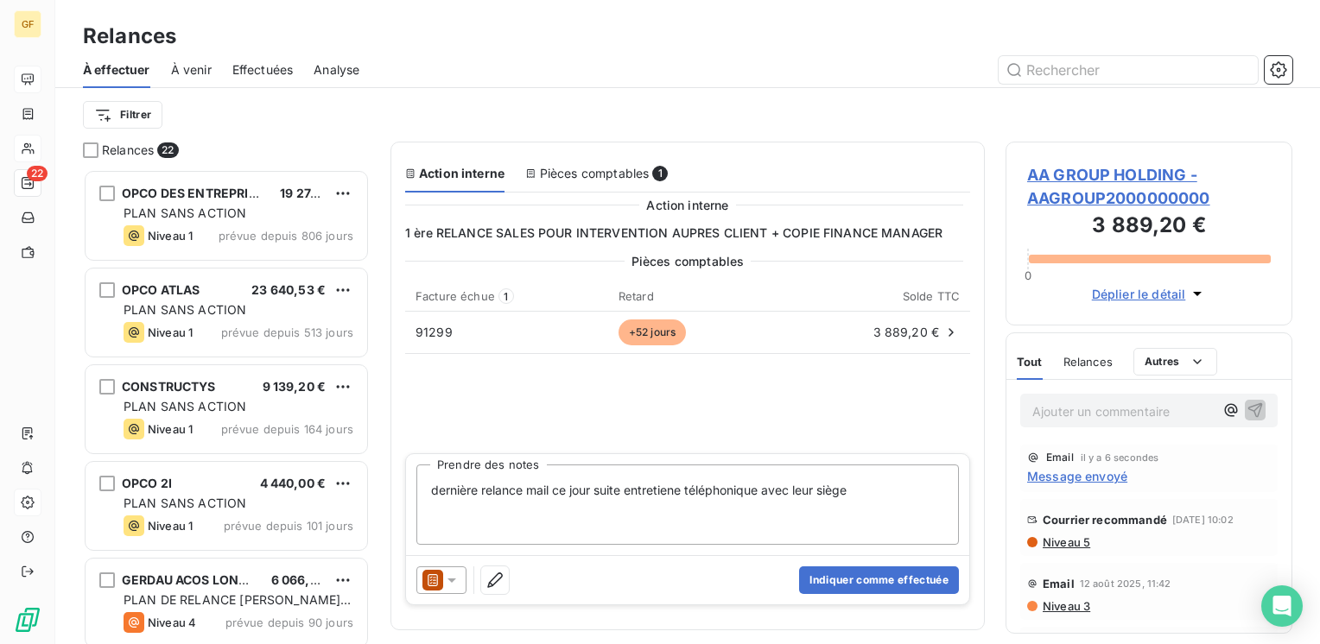
click at [677, 483] on textarea "dernière relance mail ce jour suite entretiene téléphonique avec leur siège" at bounding box center [687, 505] width 542 height 80
click at [919, 492] on textarea "dernière relance mail ce jour suite entretien et accord téléphonique avec leur …" at bounding box center [687, 505] width 542 height 80
type textarea "dernière relance mail ce jour suite entretien et accord téléphonique avec leur …"
click at [854, 575] on button "Indiquer comme effectuée" at bounding box center [879, 581] width 160 height 28
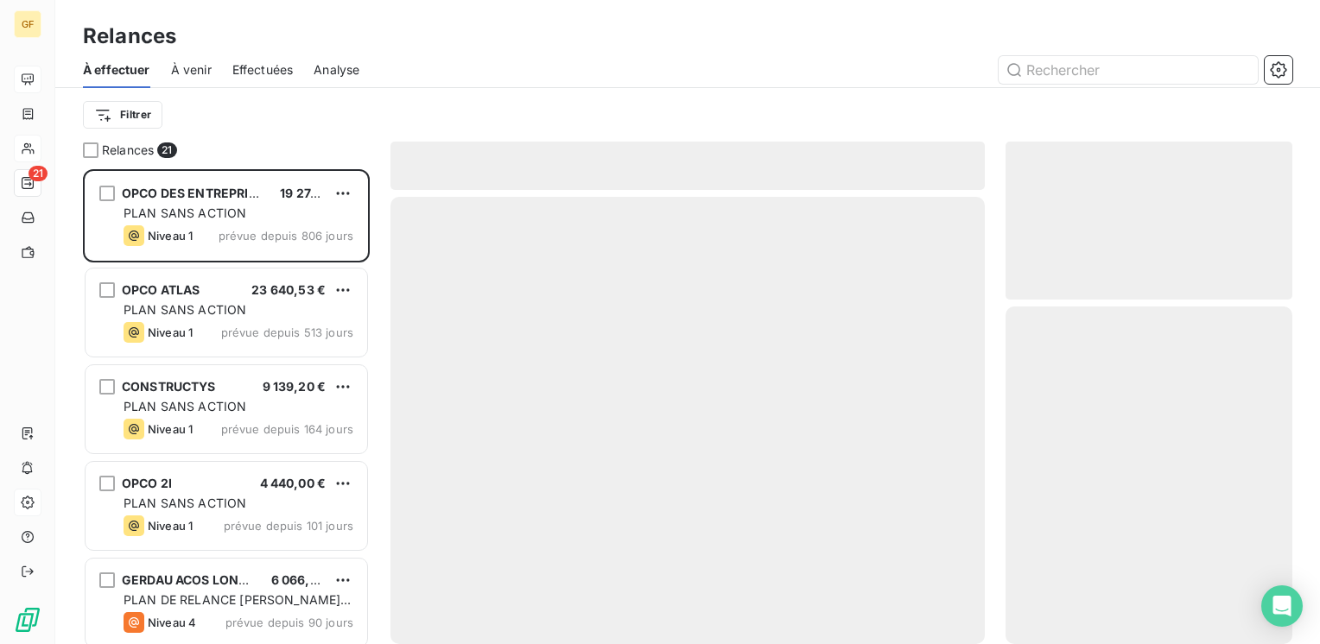
click at [273, 70] on span "Effectuées" at bounding box center [262, 69] width 61 height 17
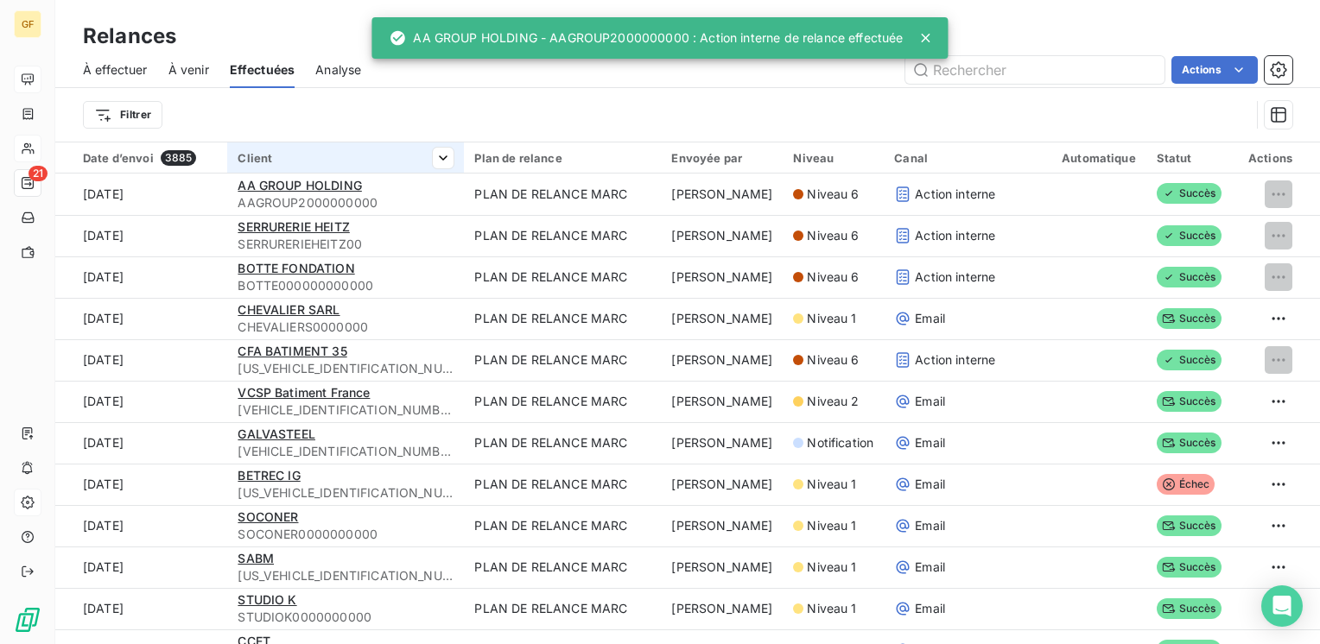
click at [135, 113] on div "À effectuer À venir Effectuées Analyse Actions Filtrer" at bounding box center [687, 97] width 1265 height 90
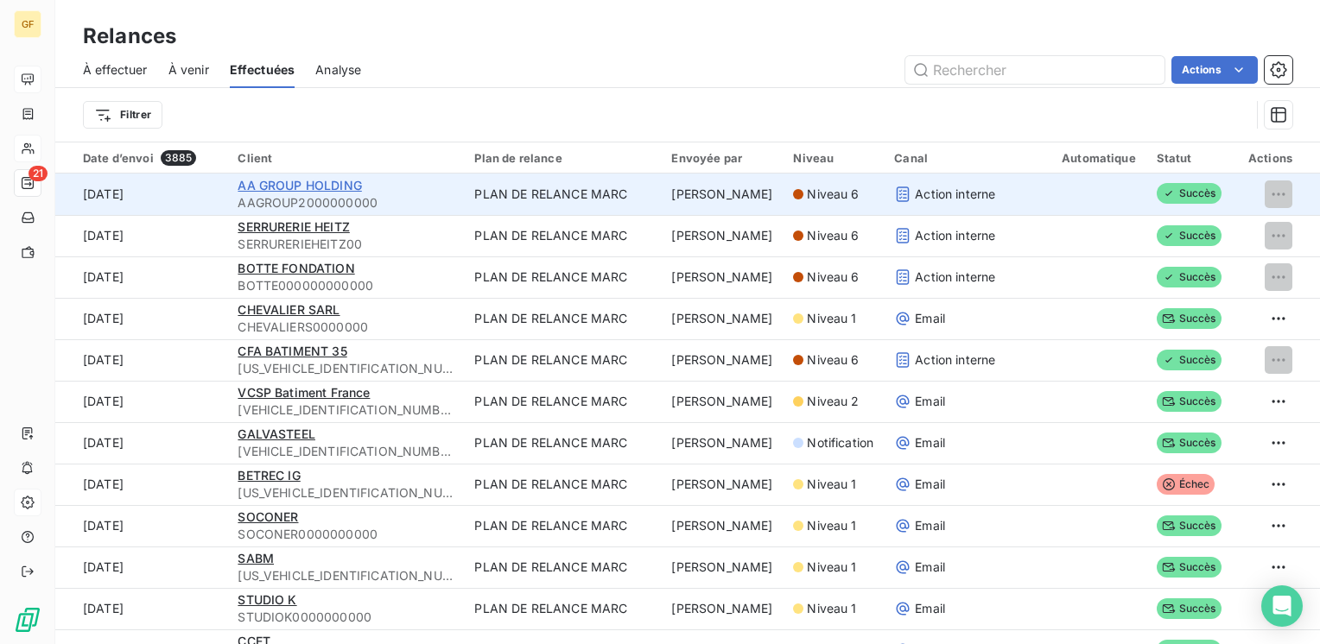
click at [328, 180] on span "AA GROUP HOLDING" at bounding box center [300, 185] width 124 height 15
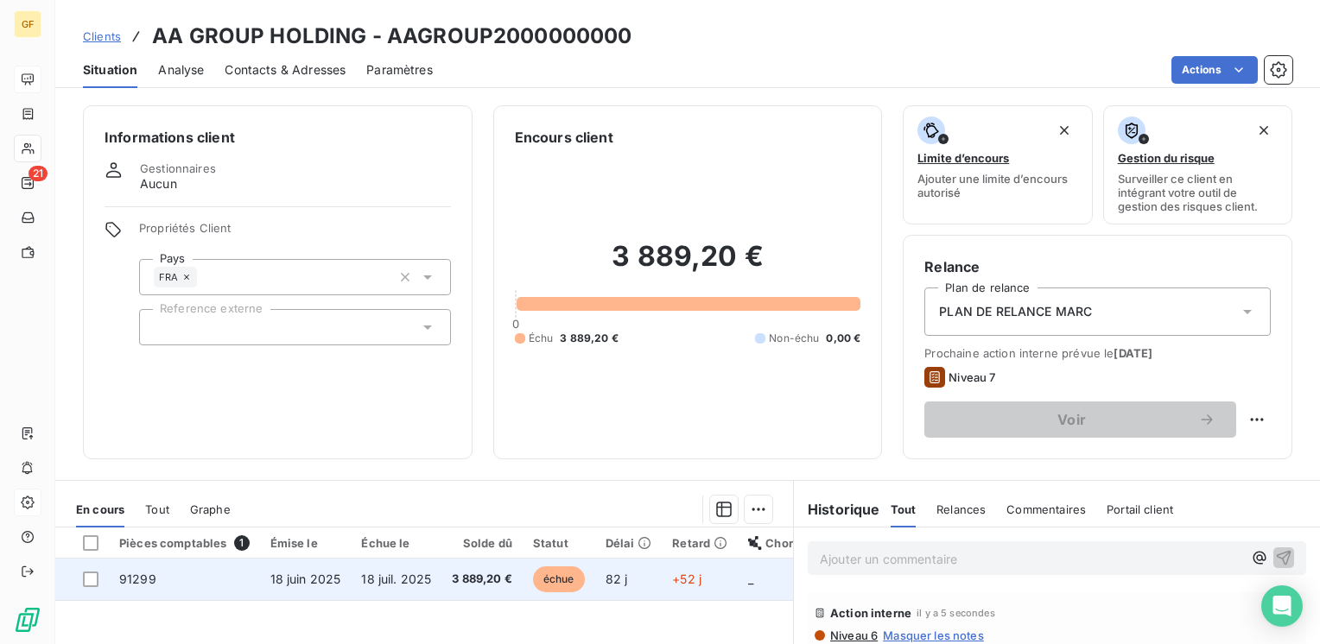
click at [452, 578] on span "3 889,20 €" at bounding box center [482, 579] width 60 height 17
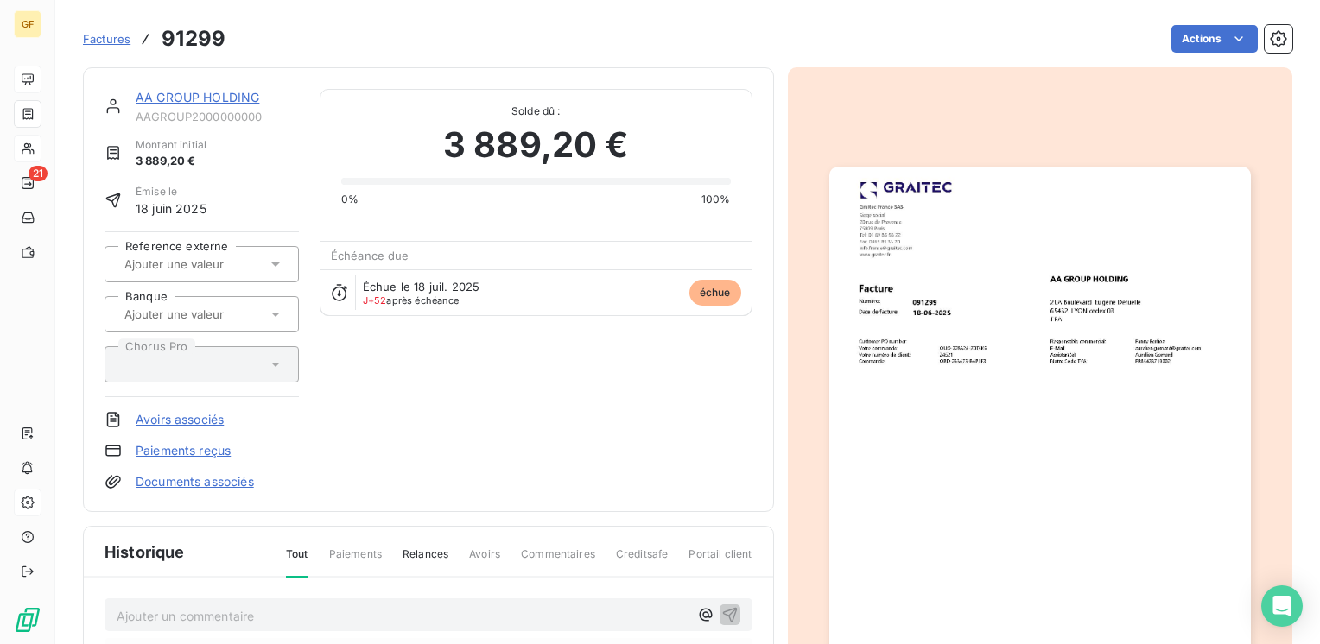
click at [1041, 384] on img "button" at bounding box center [1040, 464] width 422 height 595
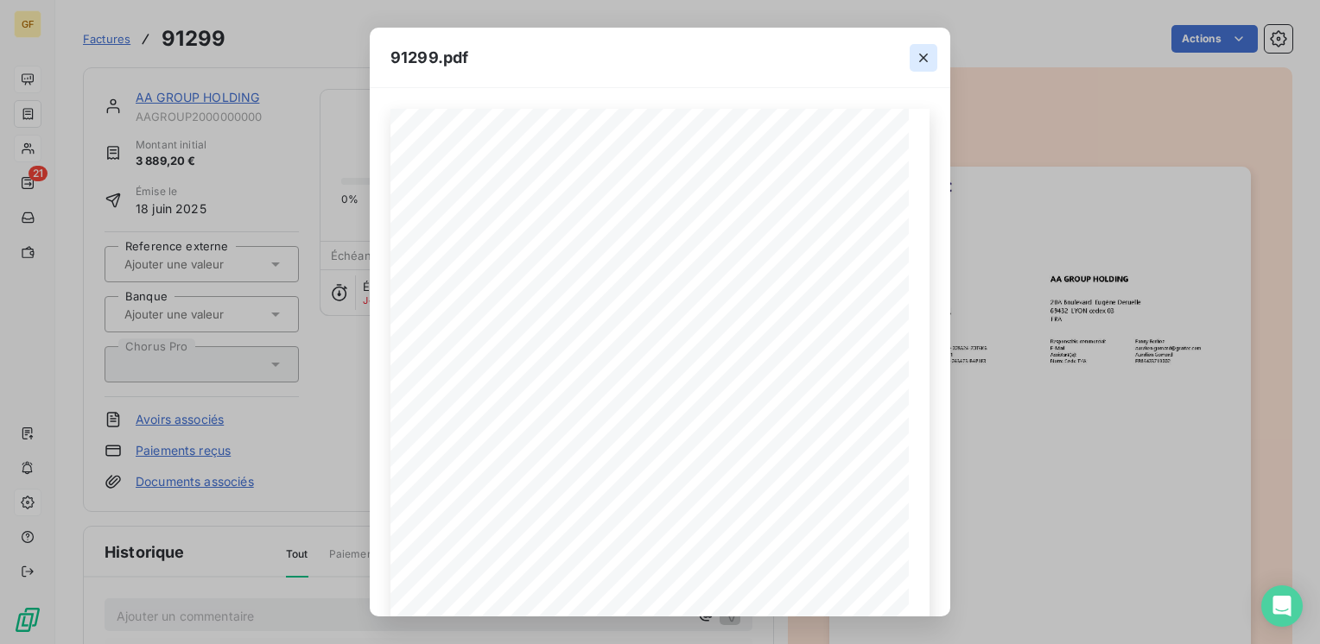
click at [918, 54] on icon "button" at bounding box center [923, 57] width 17 height 17
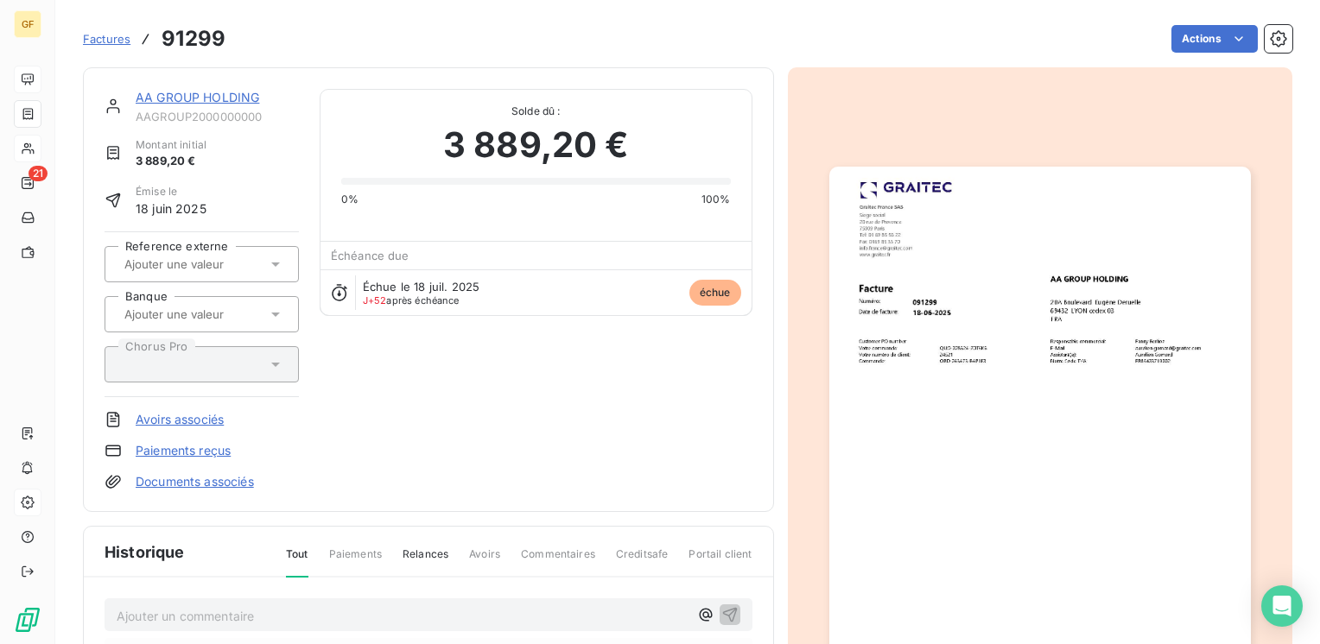
click at [210, 100] on link "AA GROUP HOLDING" at bounding box center [198, 97] width 124 height 15
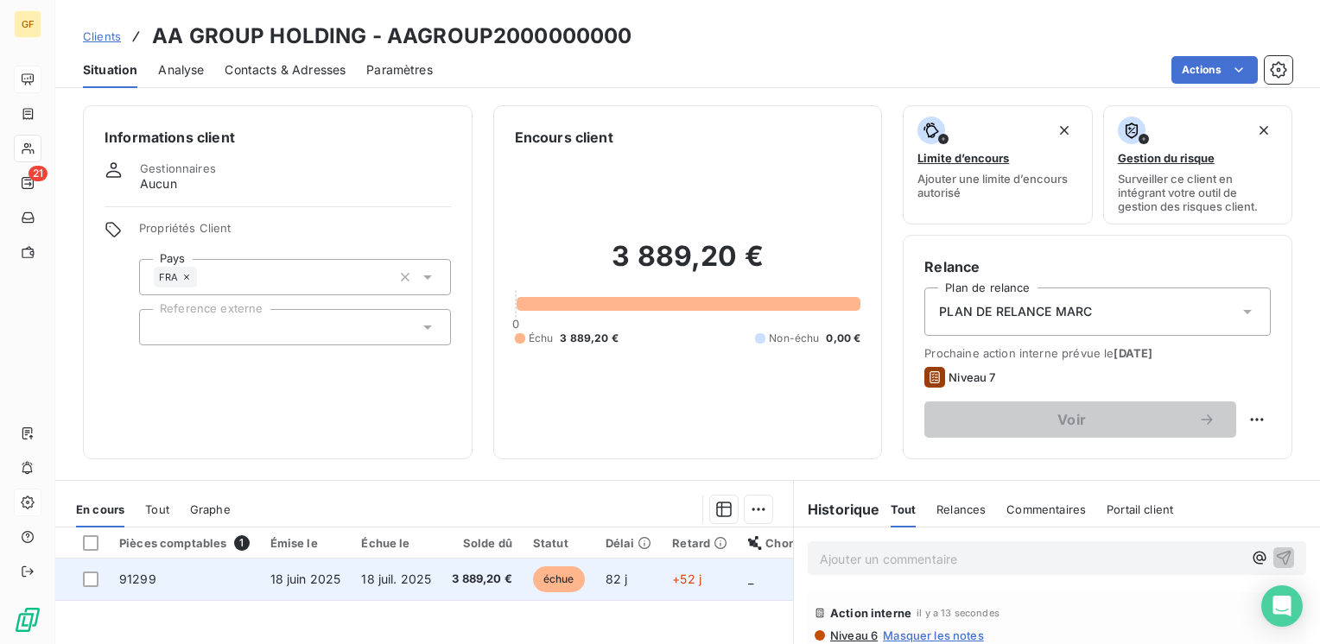
click at [425, 582] on span "18 juil. 2025" at bounding box center [396, 579] width 70 height 15
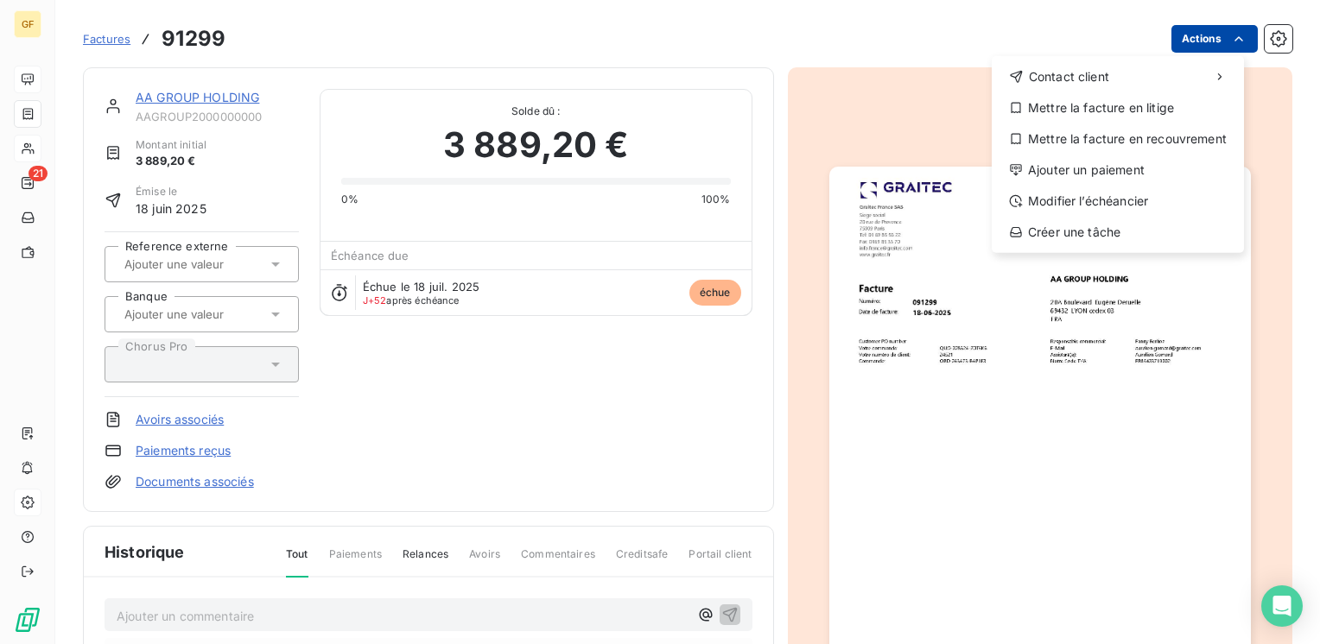
click at [1213, 41] on html "GF 21 Factures 91299 Actions Contact client Mettre la facture en litige Mettre …" at bounding box center [660, 322] width 1320 height 644
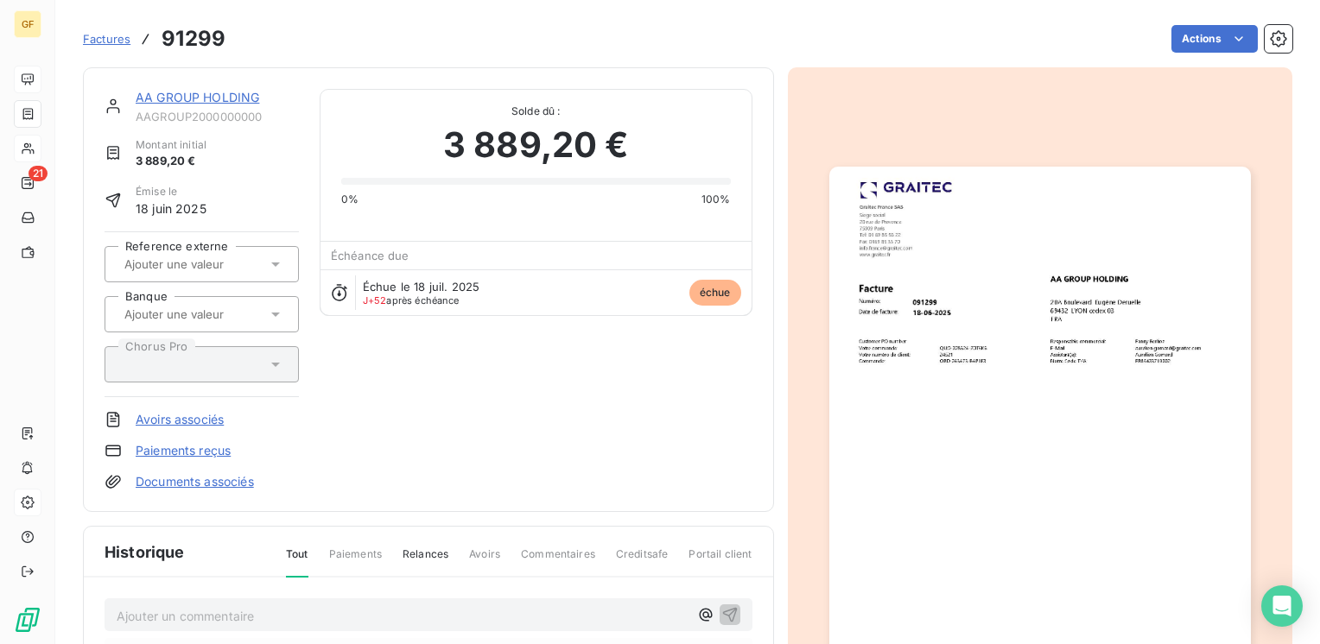
click at [963, 378] on html "GF 21 Factures 91299 Actions AA GROUP HOLDING AAGROUP2000000000 Montant initial…" at bounding box center [660, 322] width 1320 height 644
click at [963, 375] on img "button" at bounding box center [1040, 464] width 422 height 595
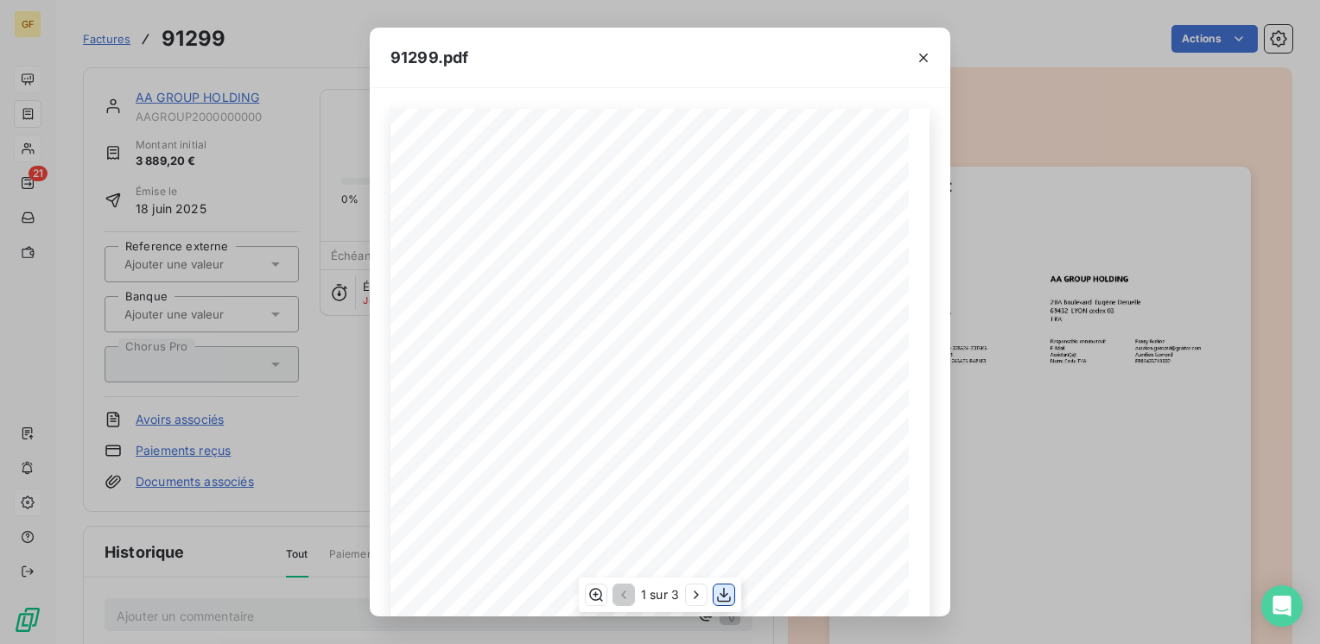
click at [722, 596] on icon "button" at bounding box center [724, 594] width 14 height 15
click at [927, 55] on icon "button" at bounding box center [923, 57] width 17 height 17
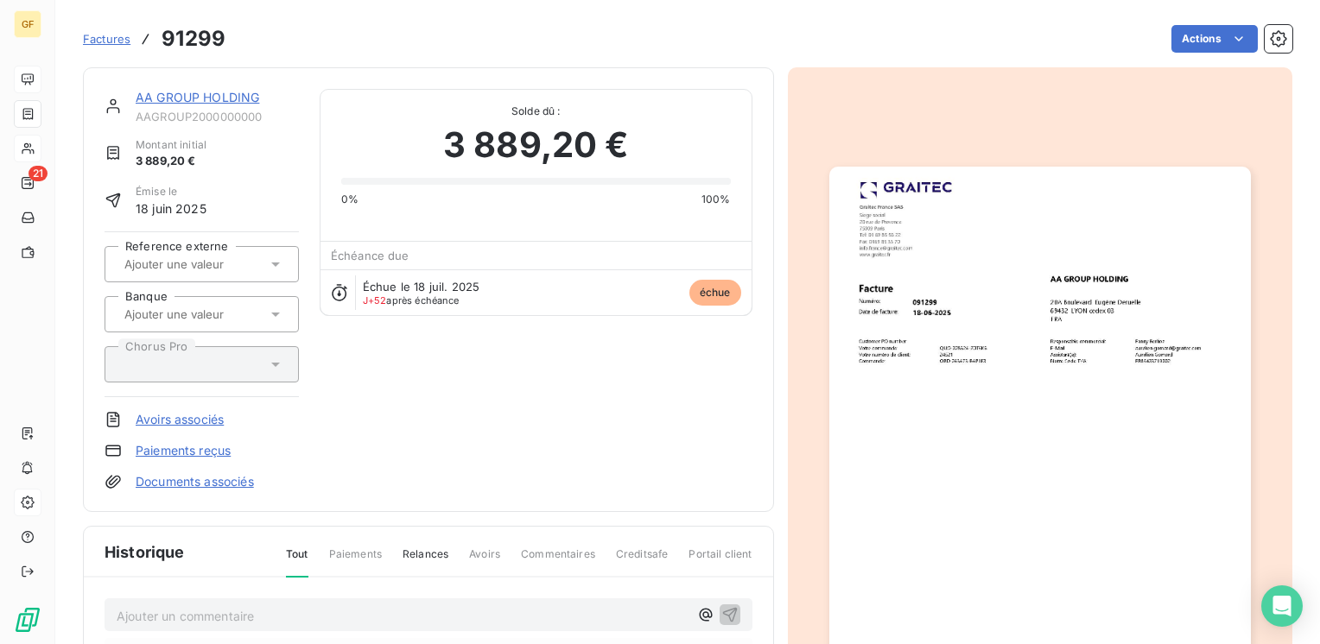
click at [202, 96] on link "AA GROUP HOLDING" at bounding box center [198, 97] width 124 height 15
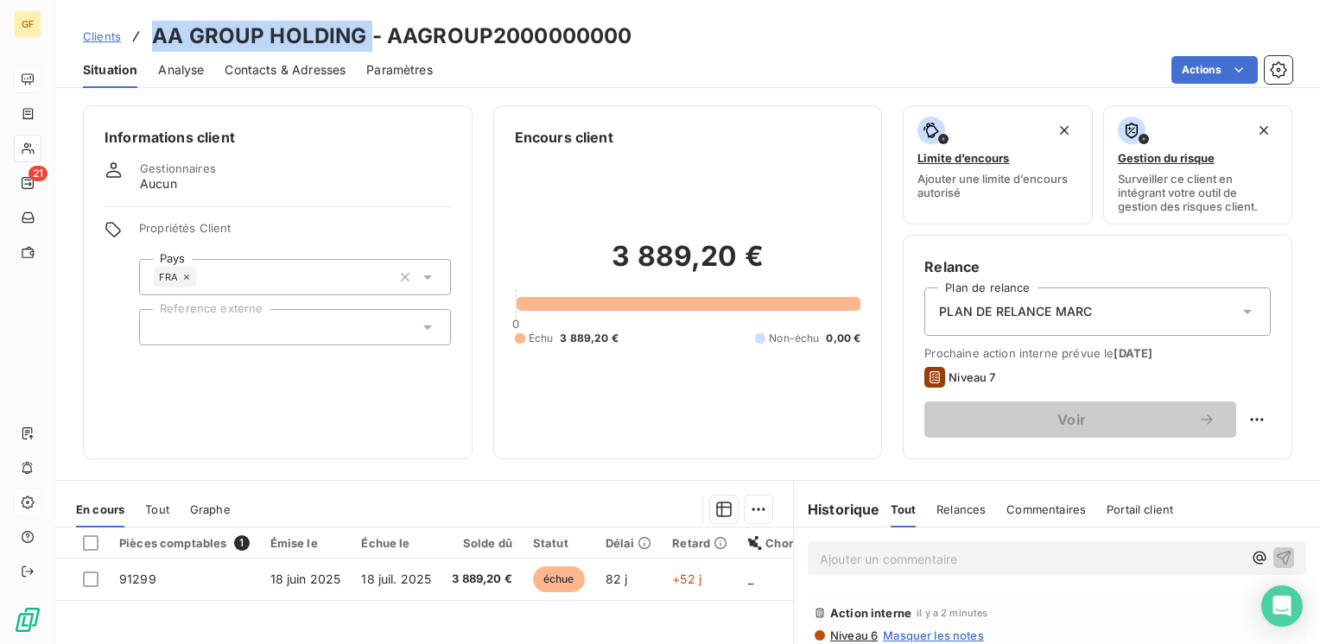
drag, startPoint x: 370, startPoint y: 33, endPoint x: 151, endPoint y: 42, distance: 218.8
click at [152, 42] on h3 "AA GROUP HOLDING - AAGROUP2000000000" at bounding box center [391, 36] width 479 height 31
copy h3 "AA GROUP HOLDING"
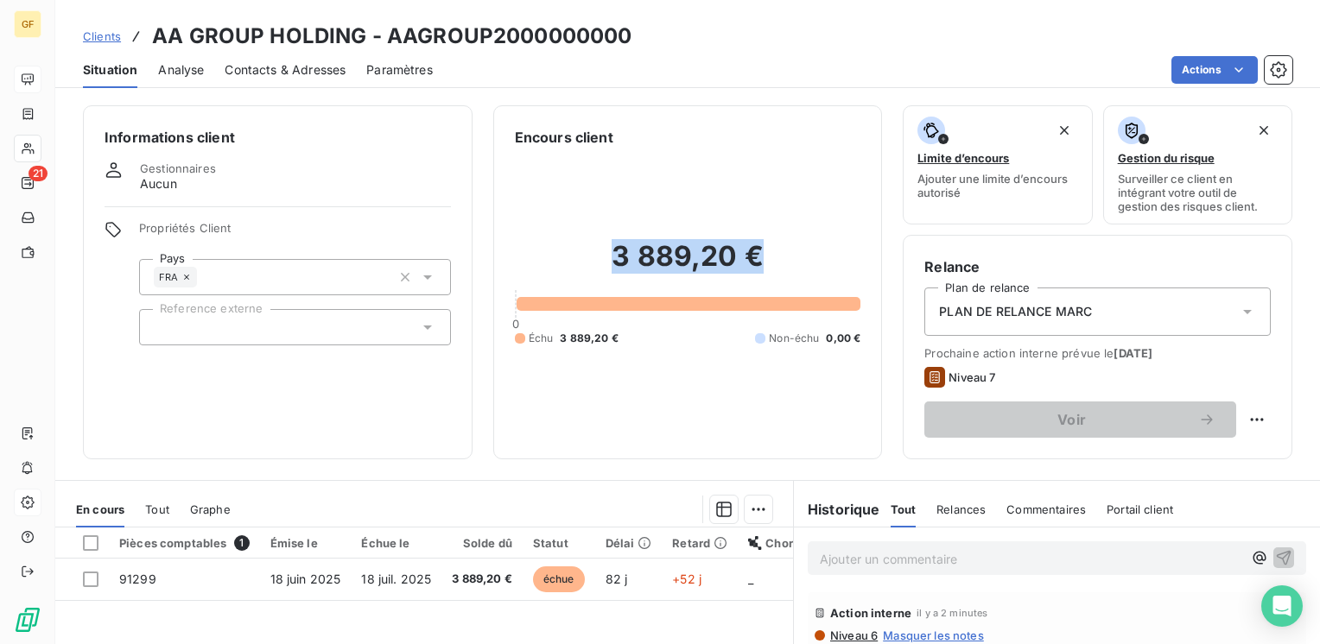
drag, startPoint x: 762, startPoint y: 257, endPoint x: 612, endPoint y: 264, distance: 149.6
click at [612, 264] on h2 "3 889,20 €" at bounding box center [688, 265] width 346 height 52
copy h2 "3 889,20 €"
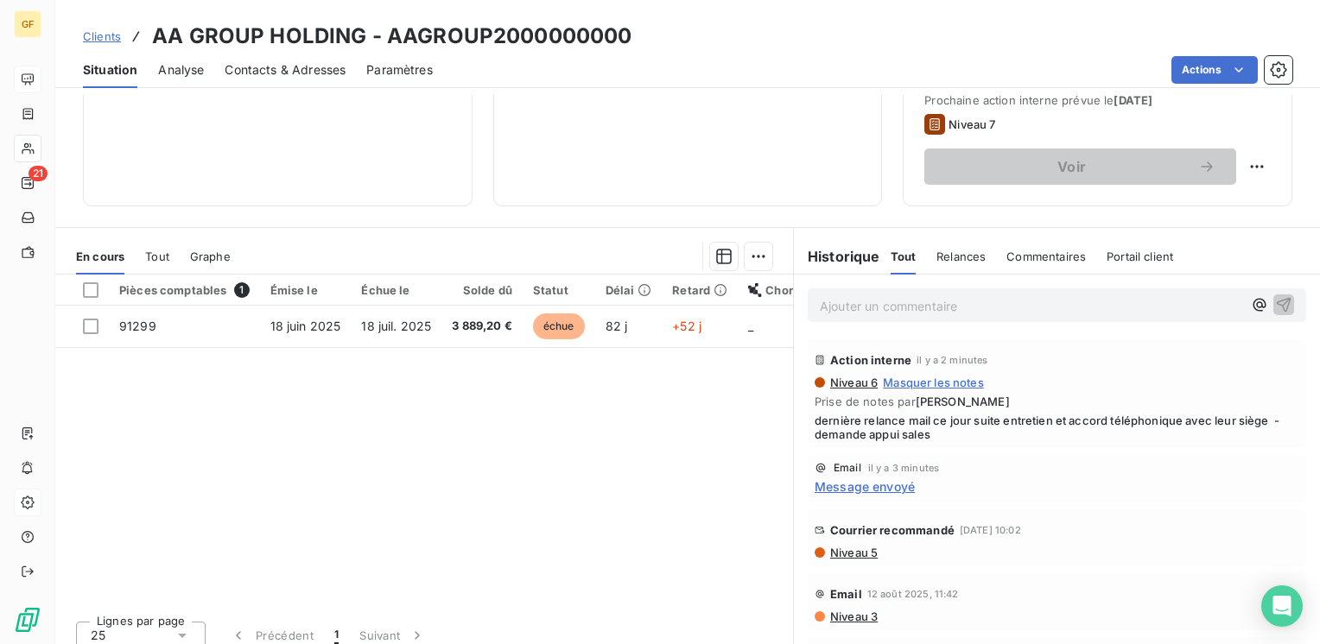
scroll to position [266, 0]
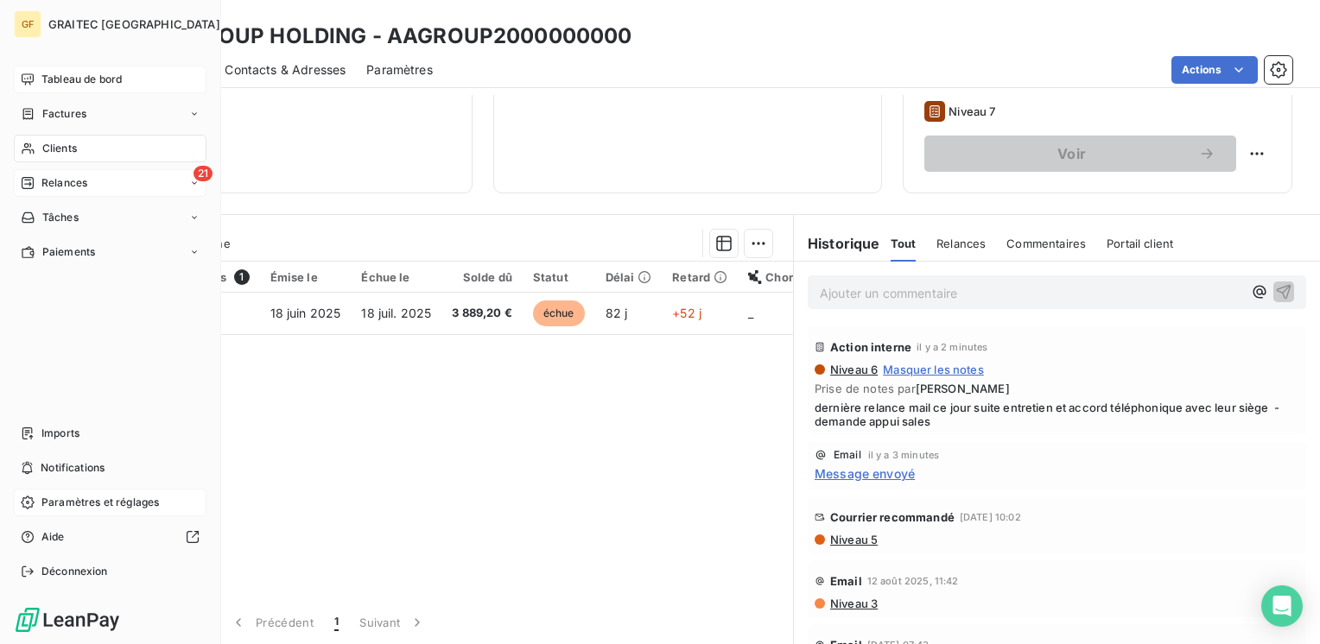
click at [45, 185] on span "Relances" at bounding box center [64, 183] width 46 height 16
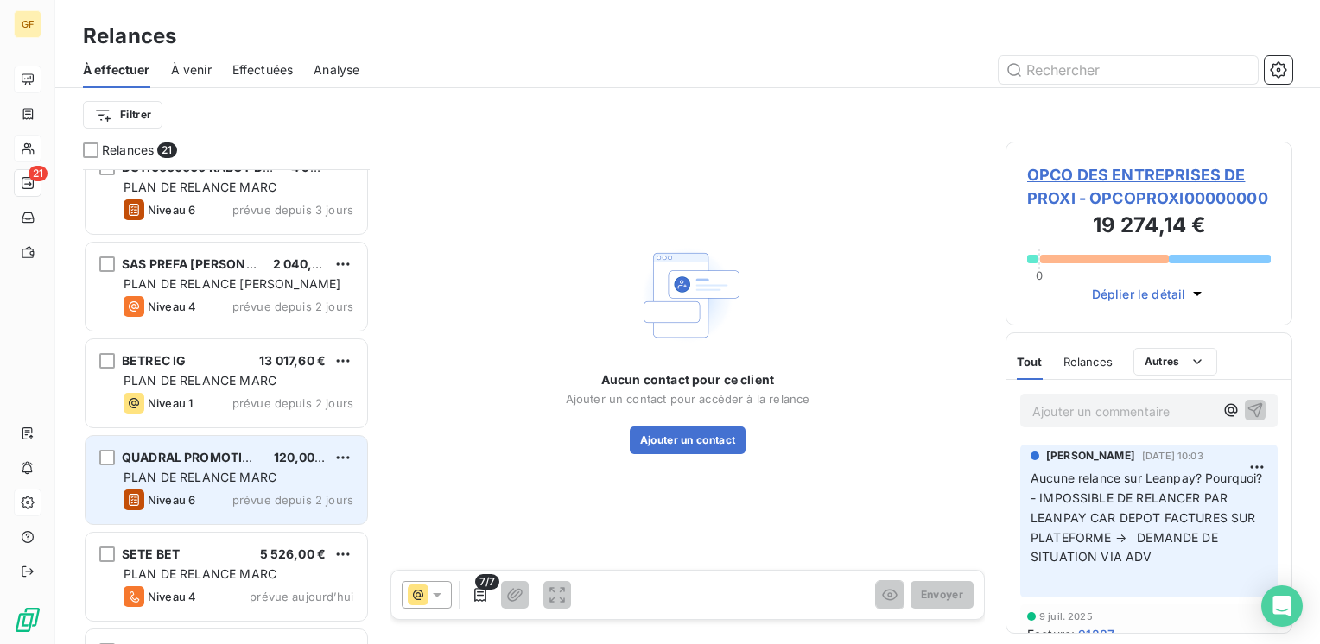
scroll to position [1470, 0]
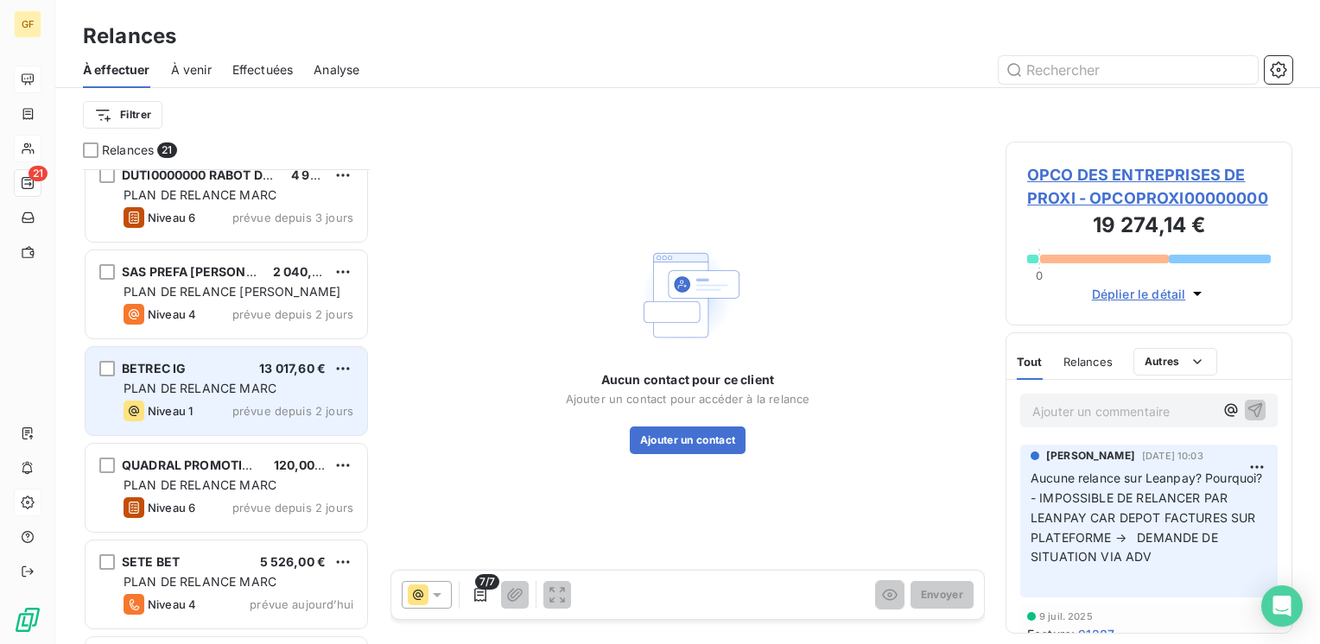
click at [303, 392] on div "PLAN DE RELANCE MARC" at bounding box center [239, 388] width 230 height 17
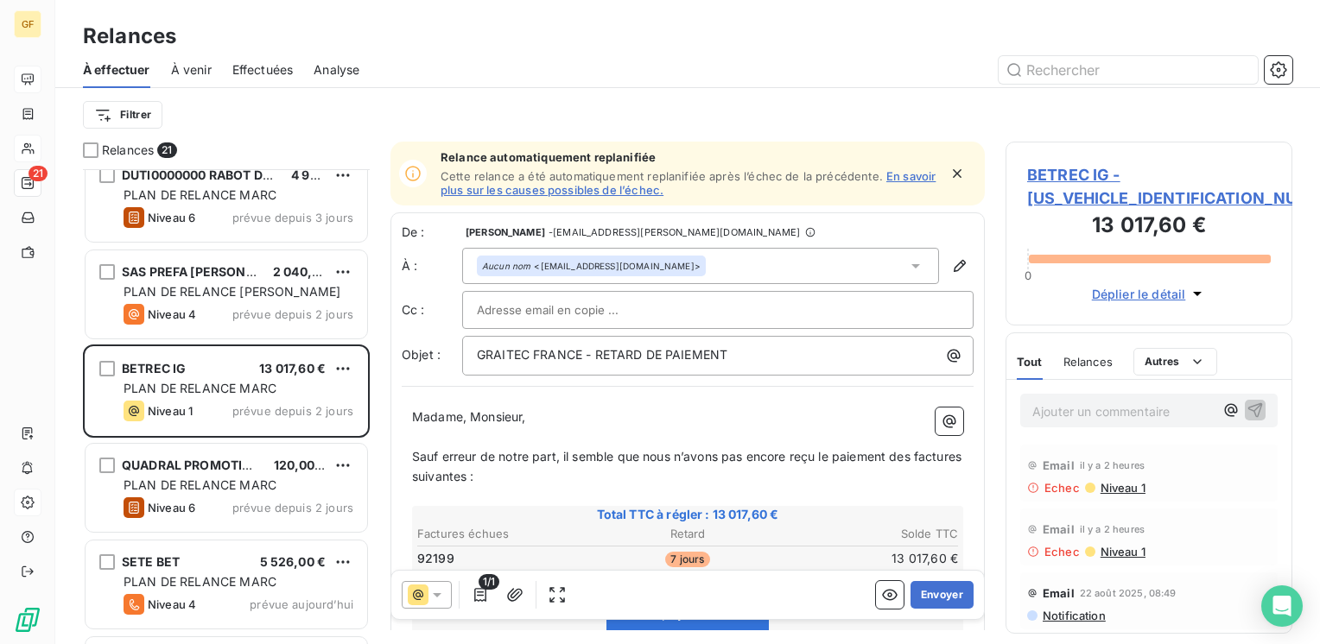
click at [1092, 177] on span "BETREC IG - [US_VEHICLE_IDENTIFICATION_NUMBER]" at bounding box center [1149, 186] width 244 height 47
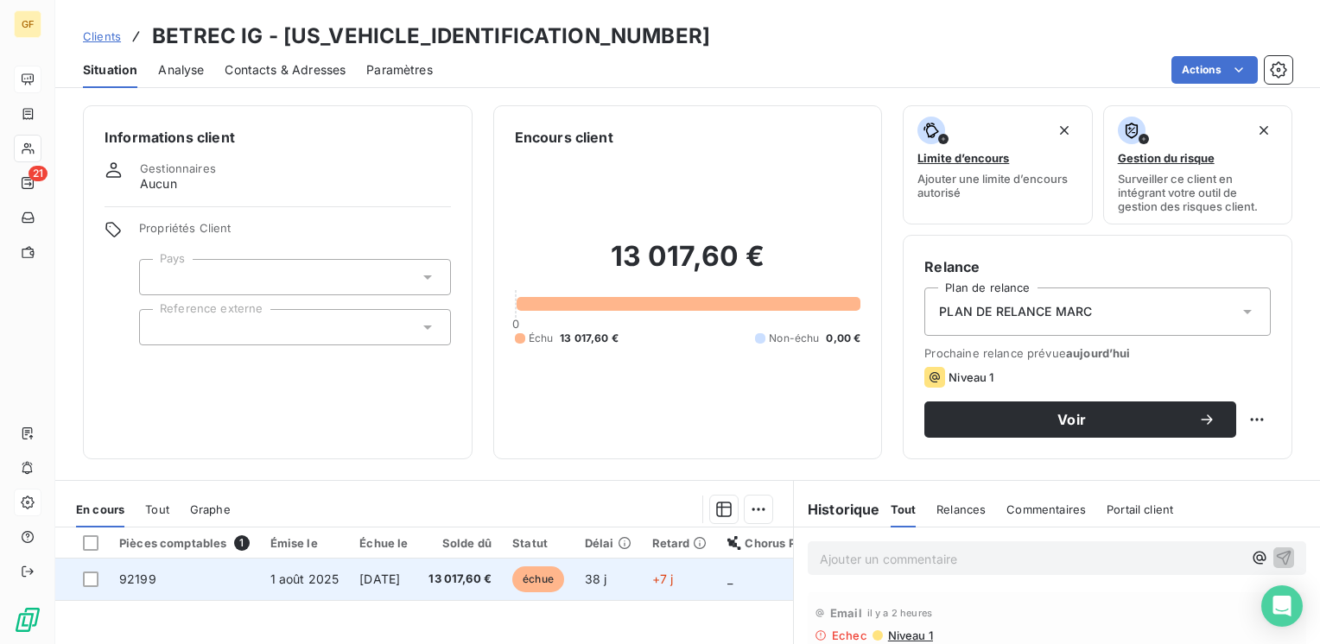
click at [341, 573] on td "1 août 2025" at bounding box center [305, 579] width 90 height 41
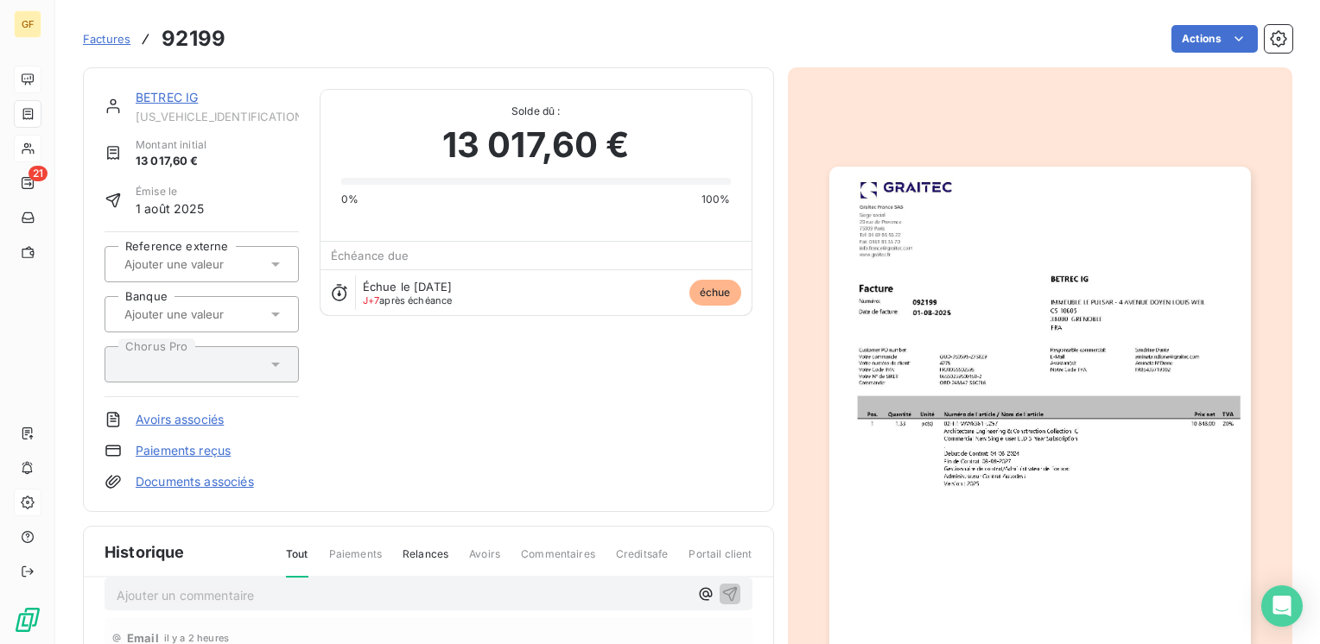
click at [181, 100] on link "BETREC IG" at bounding box center [167, 97] width 62 height 15
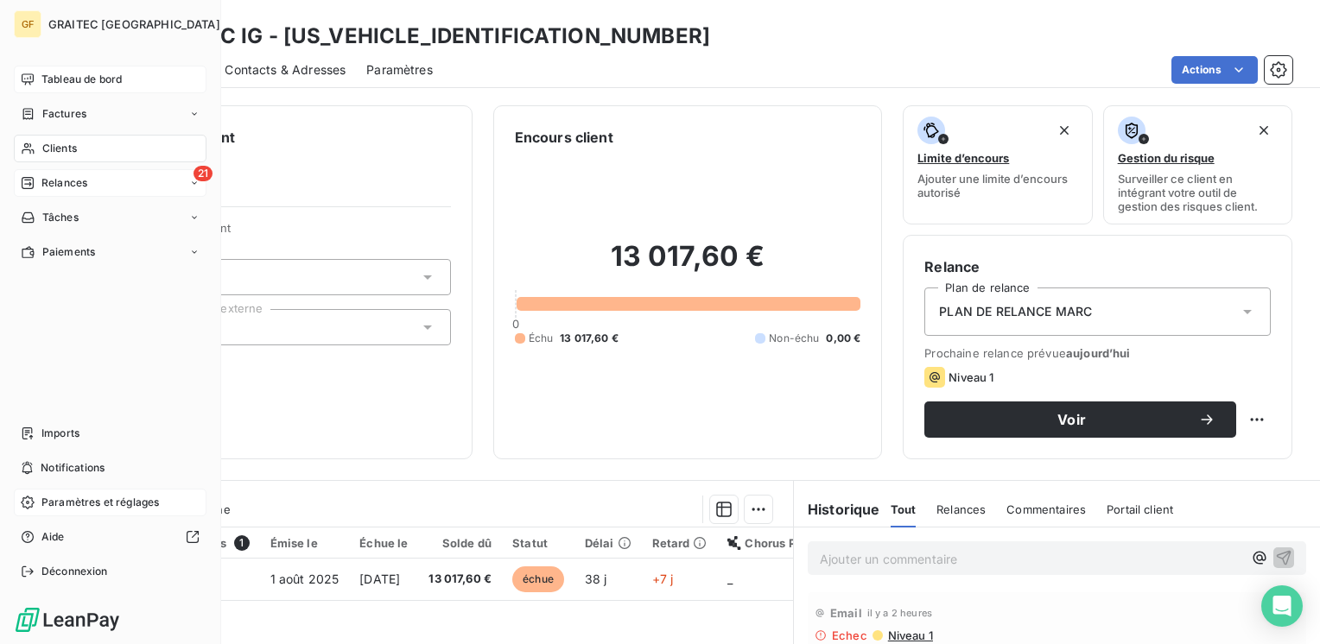
click at [48, 181] on span "Relances" at bounding box center [64, 183] width 46 height 16
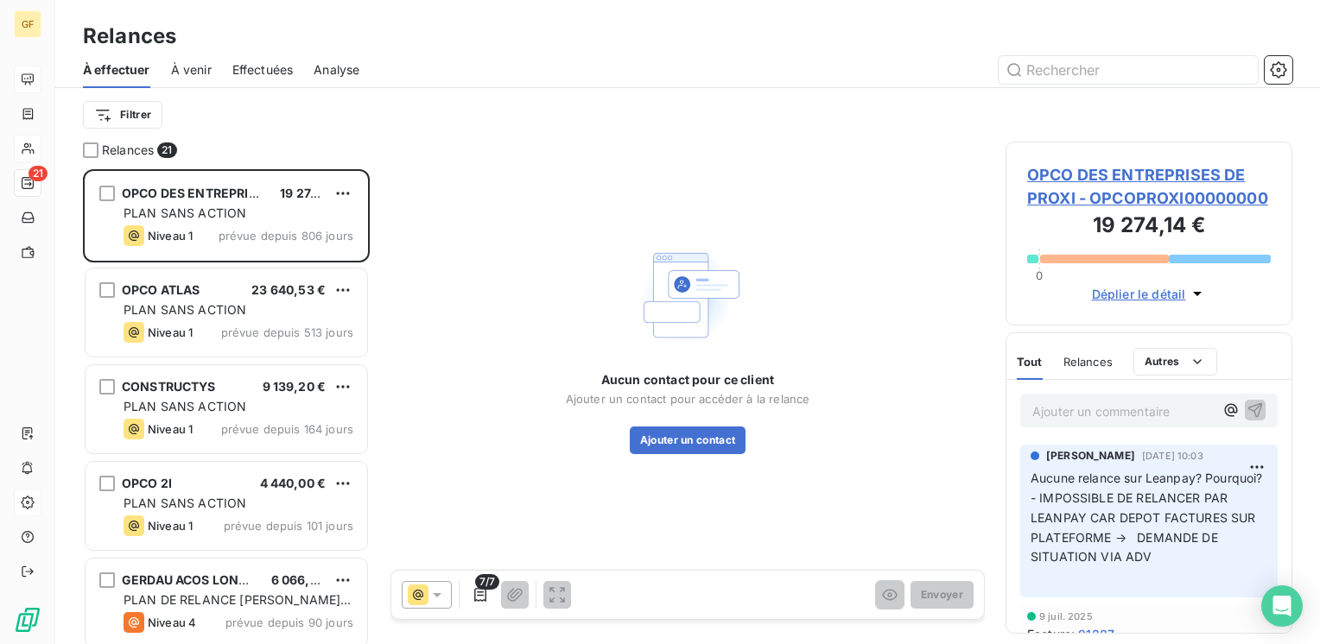
scroll to position [462, 273]
click at [256, 64] on span "Effectuées" at bounding box center [262, 69] width 61 height 17
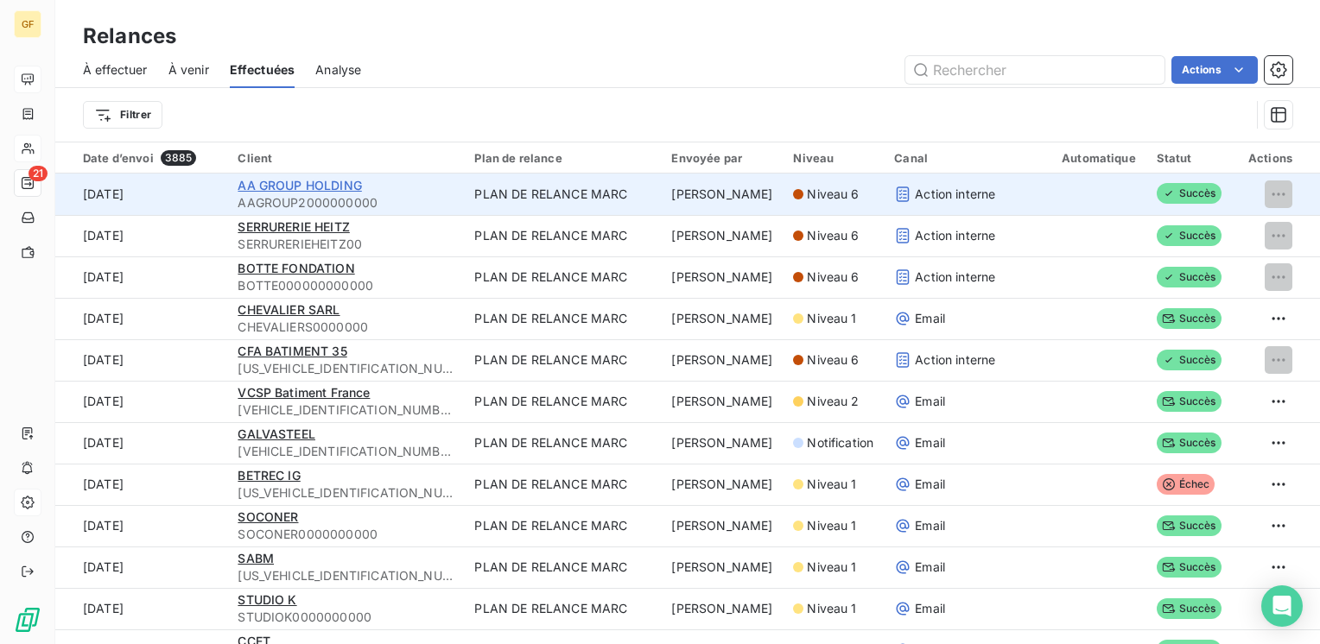
click at [310, 180] on span "AA GROUP HOLDING" at bounding box center [300, 185] width 124 height 15
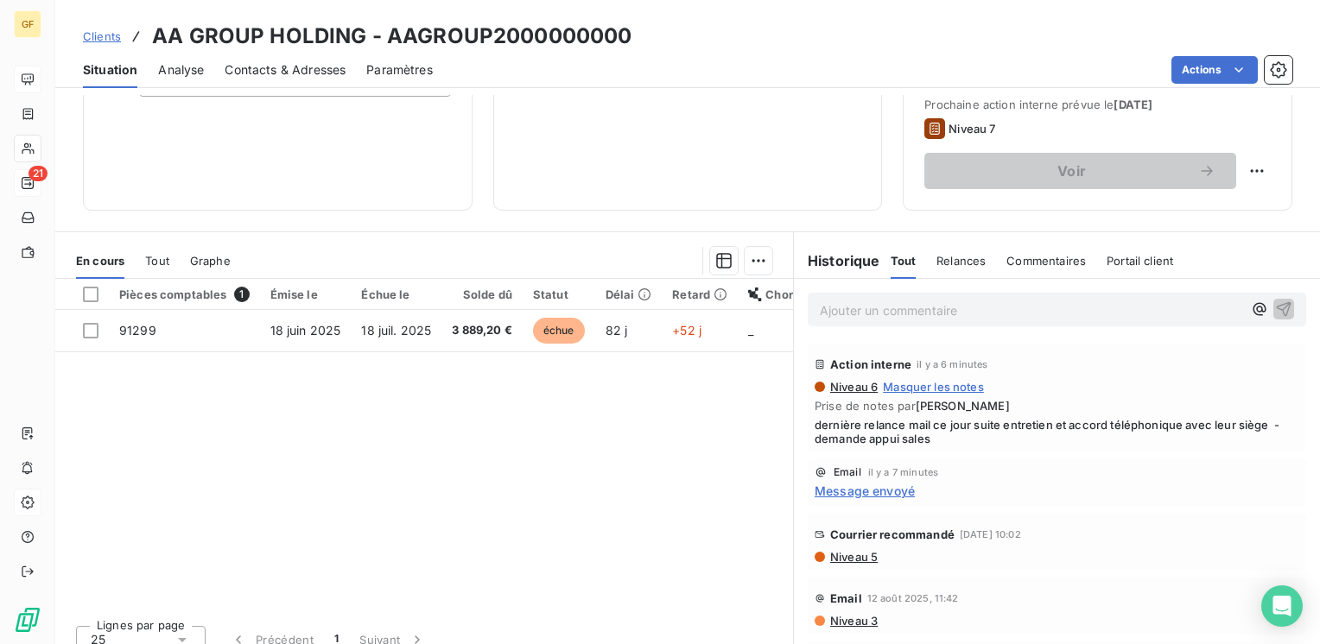
scroll to position [266, 0]
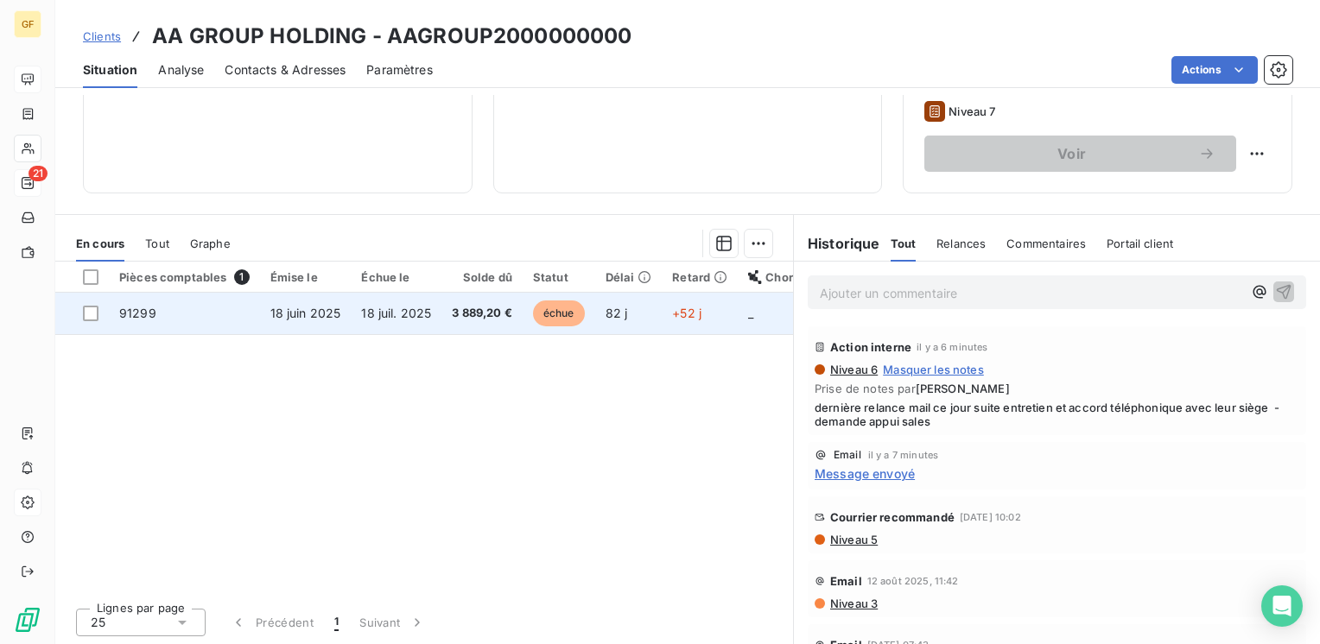
drag, startPoint x: 358, startPoint y: 333, endPoint x: 377, endPoint y: 330, distance: 20.2
click at [362, 335] on div "Pièces comptables 1 Émise le Échue le Solde dû Statut Délai Retard Chorus Pro B…" at bounding box center [424, 428] width 738 height 333
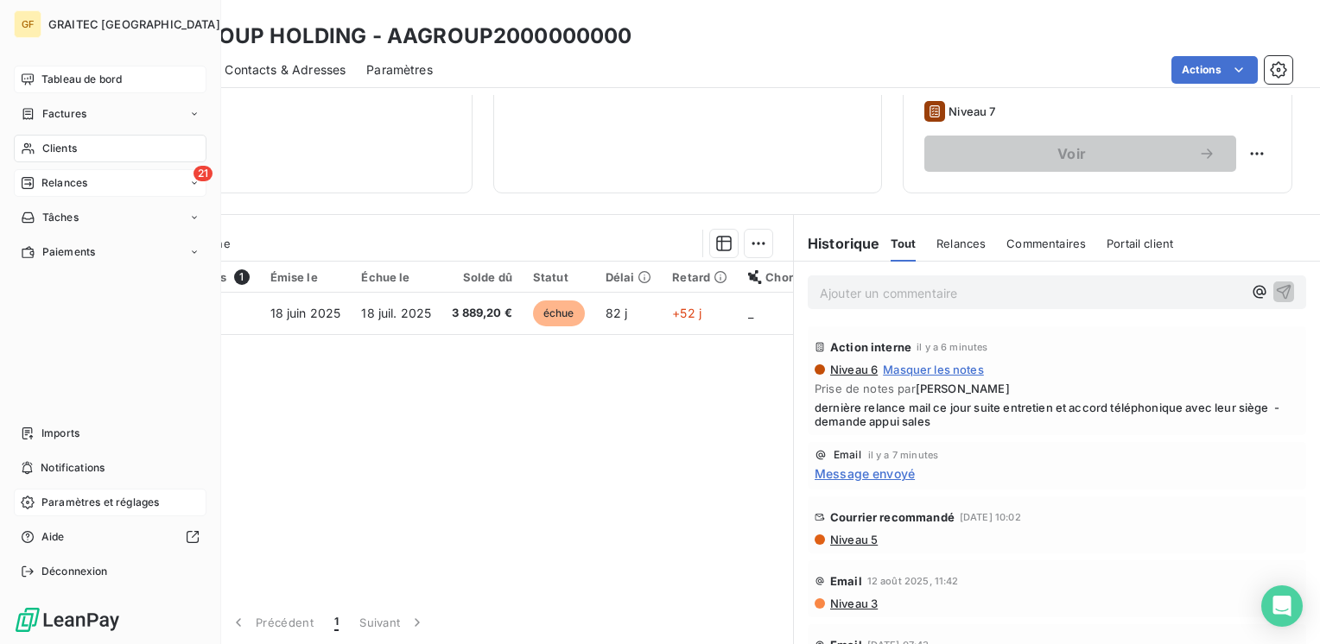
click at [56, 173] on div "21 Relances" at bounding box center [110, 183] width 193 height 28
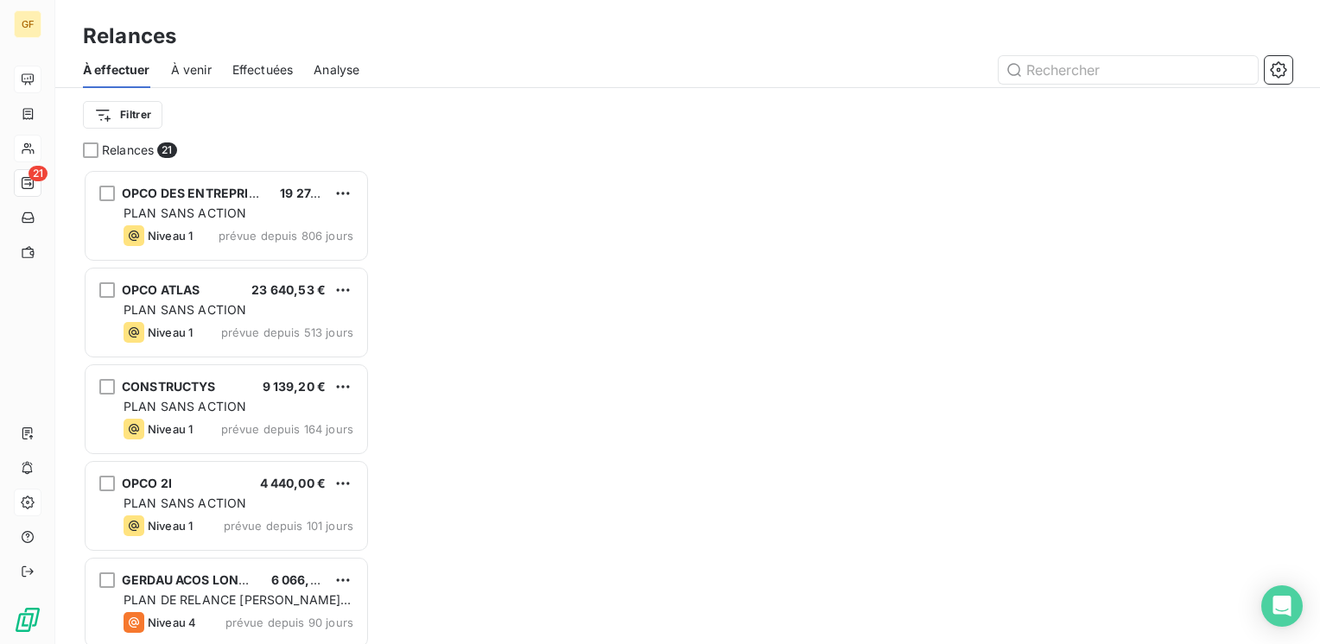
scroll to position [462, 273]
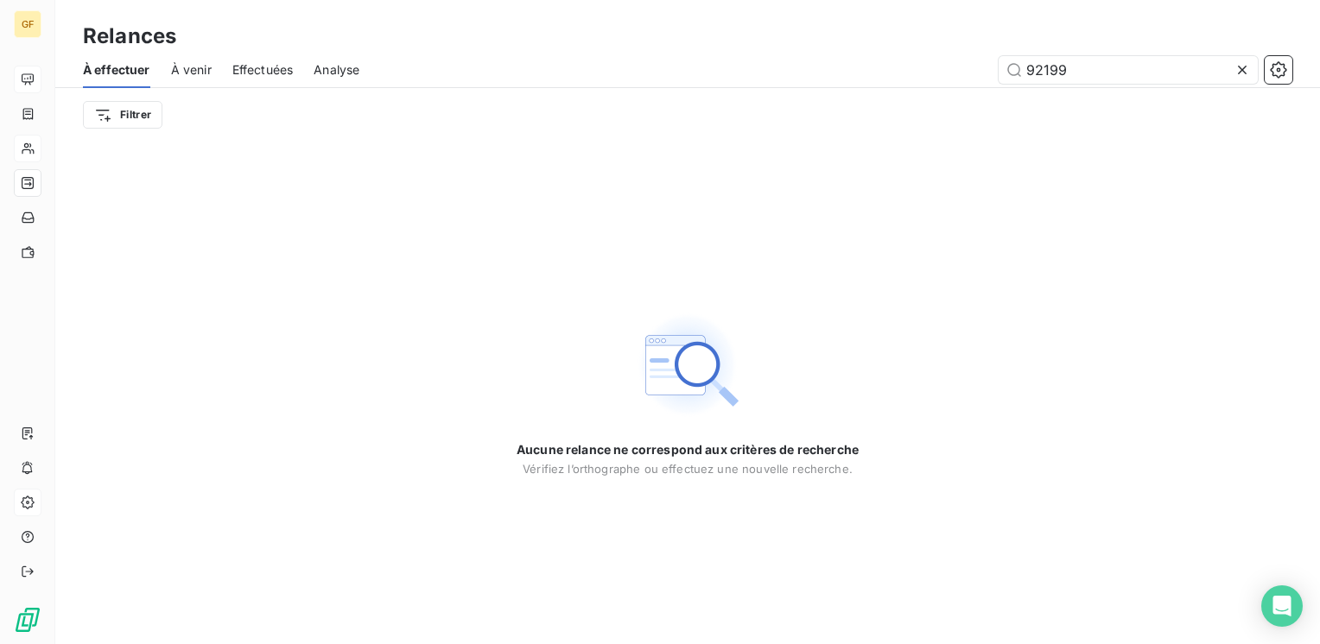
type input "92199"
drag, startPoint x: 1237, startPoint y: 67, endPoint x: 632, endPoint y: 86, distance: 605.0
click at [1237, 67] on icon at bounding box center [1242, 69] width 17 height 17
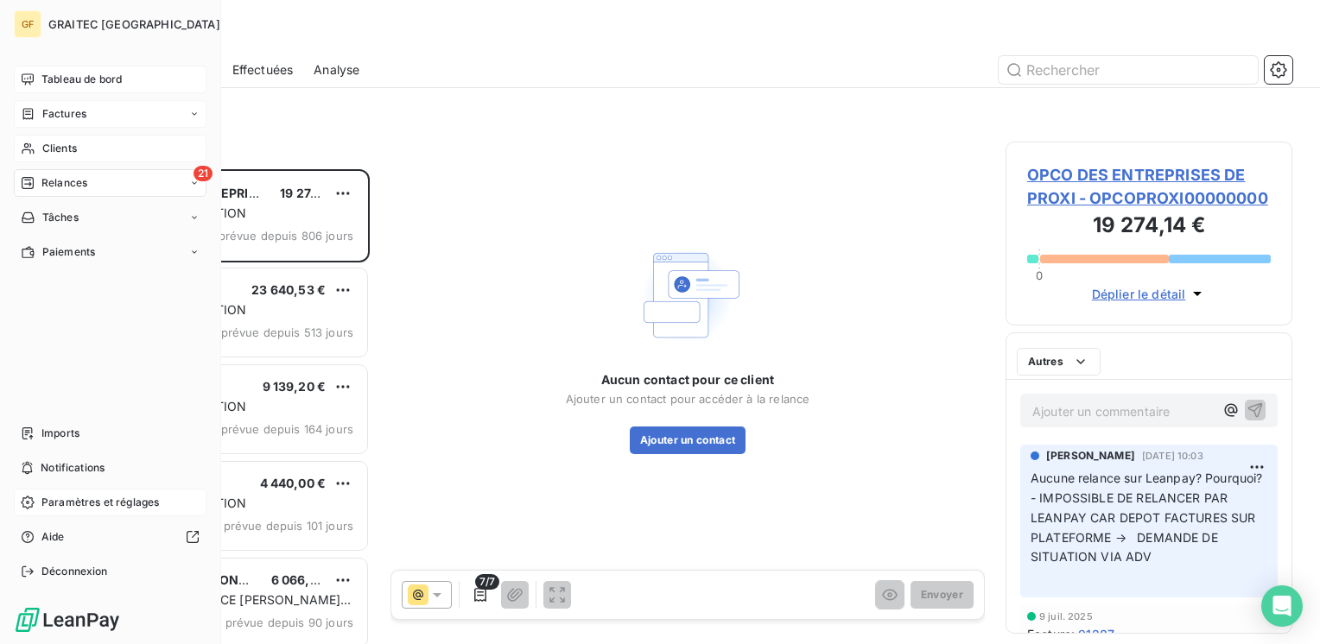
scroll to position [462, 273]
click at [67, 111] on span "Factures" at bounding box center [64, 114] width 44 height 16
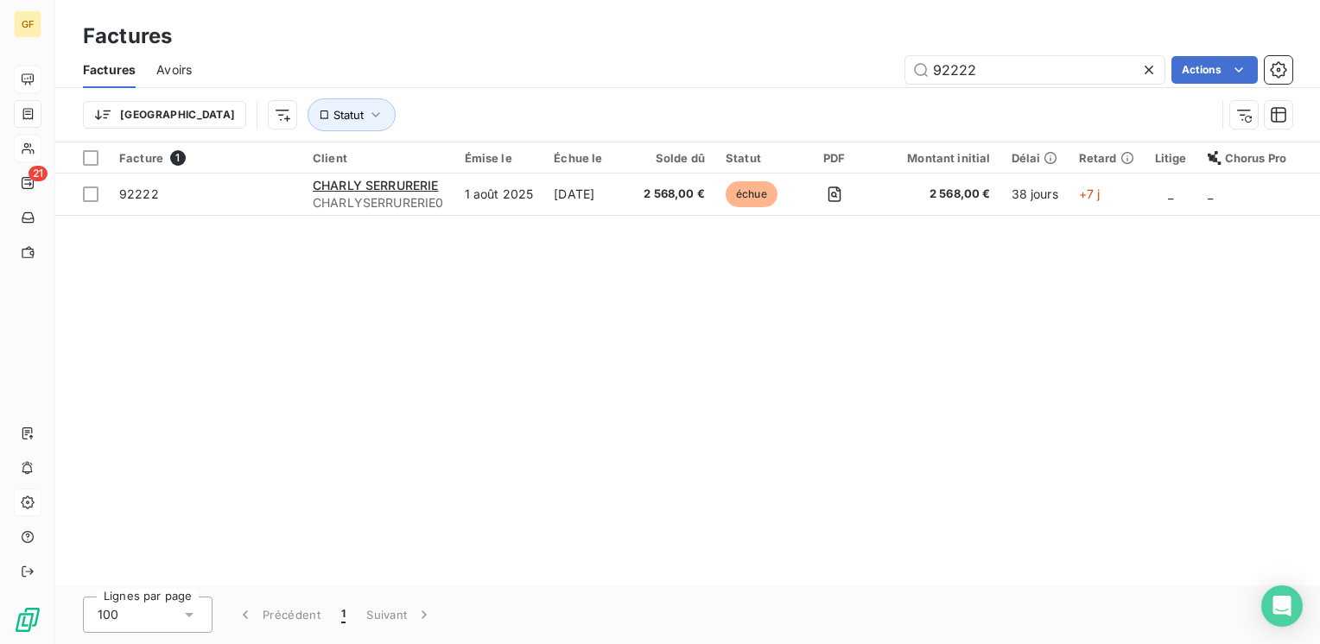
drag, startPoint x: 983, startPoint y: 67, endPoint x: 889, endPoint y: 32, distance: 100.6
click at [858, 79] on div "92222 Actions" at bounding box center [752, 70] width 1080 height 28
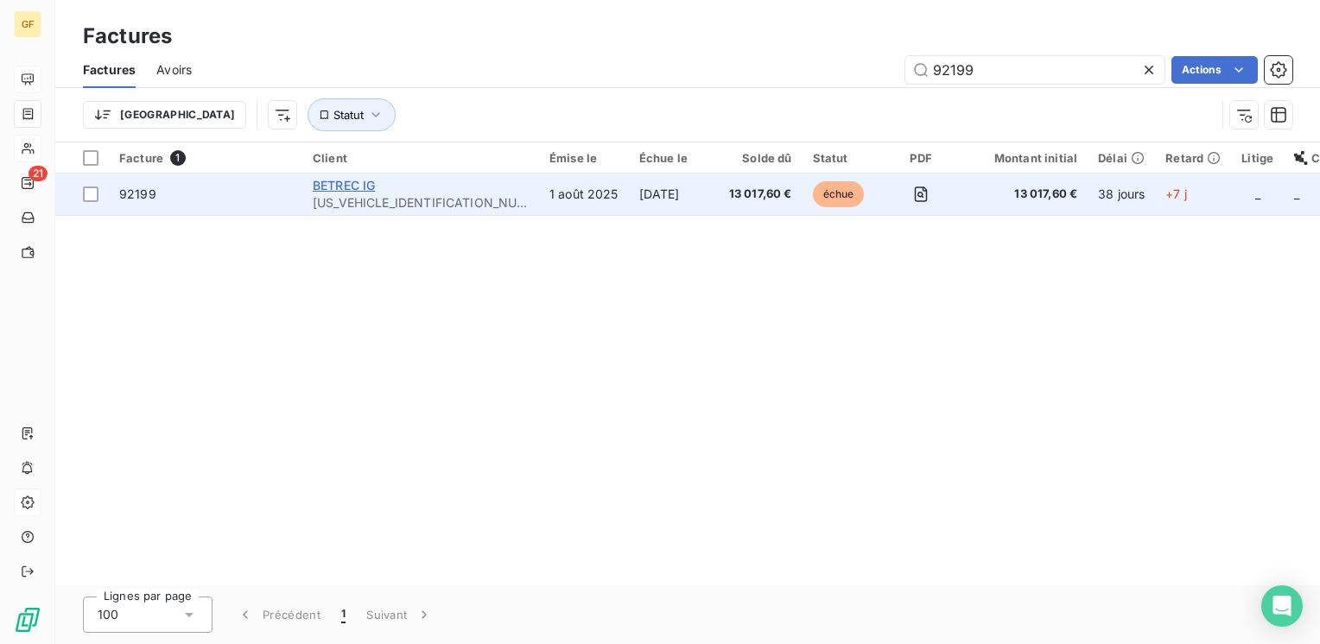
type input "92199"
click at [328, 182] on span "BETREC IG" at bounding box center [344, 185] width 62 height 15
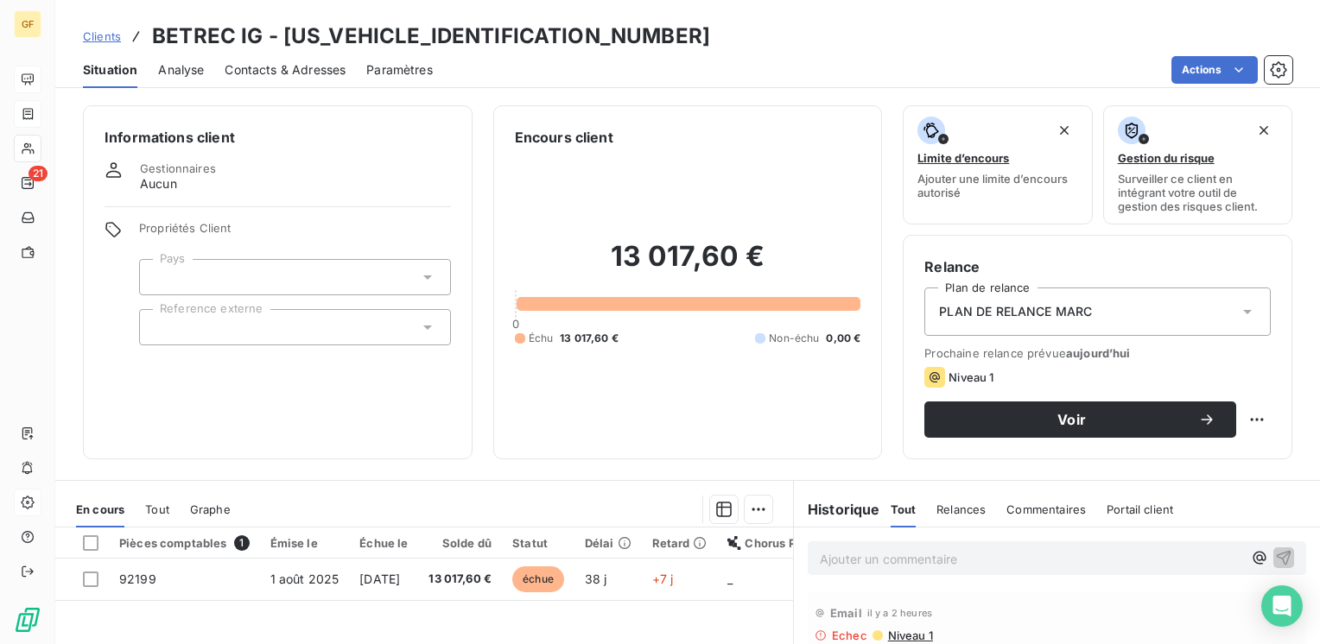
click at [287, 68] on span "Contacts & Adresses" at bounding box center [285, 69] width 121 height 17
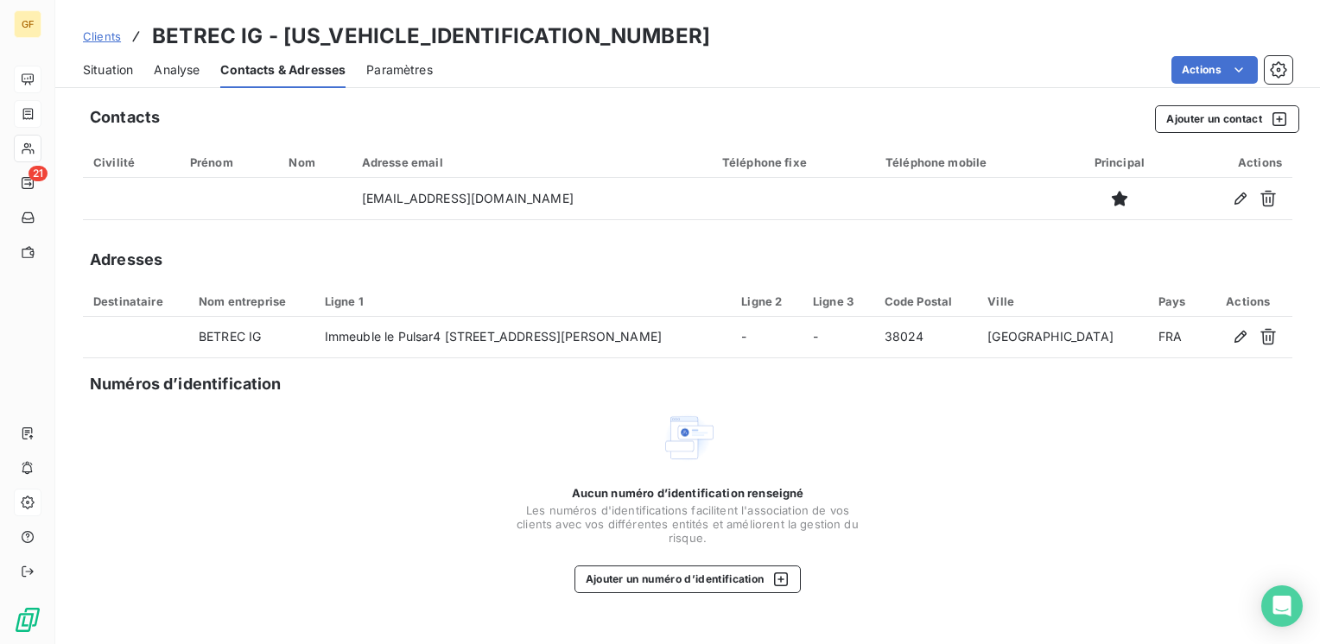
click at [97, 69] on span "Situation" at bounding box center [108, 69] width 50 height 17
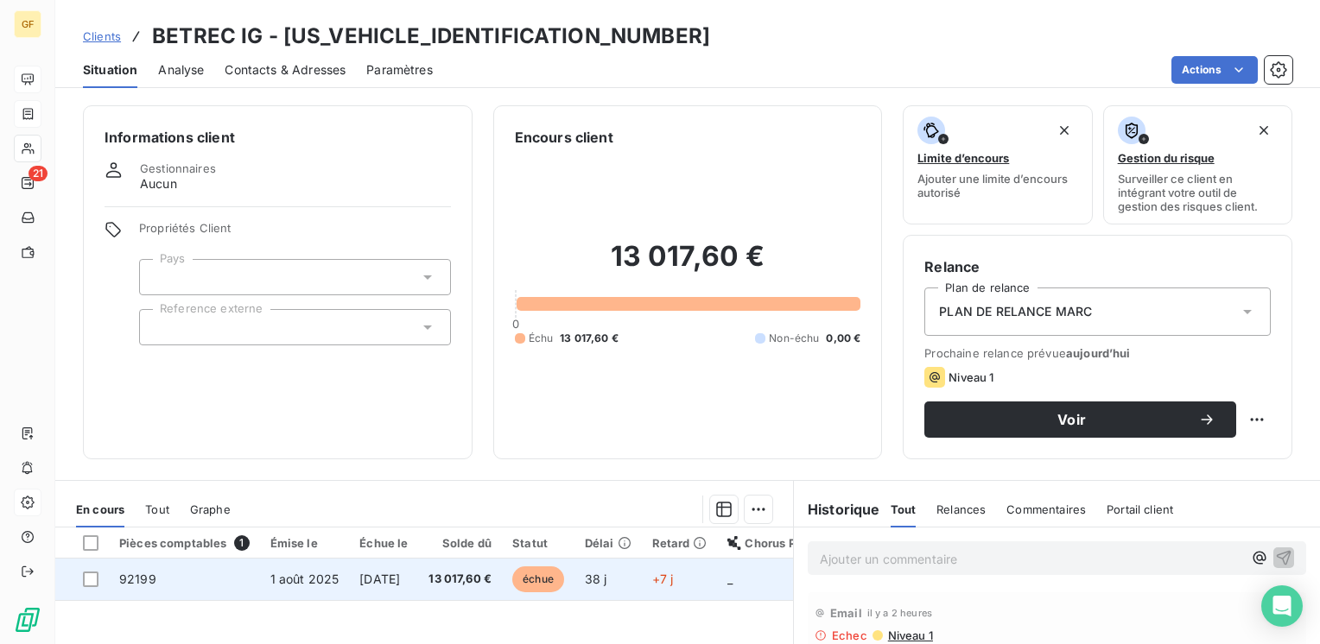
click at [442, 567] on td "13 017,60 €" at bounding box center [460, 579] width 84 height 41
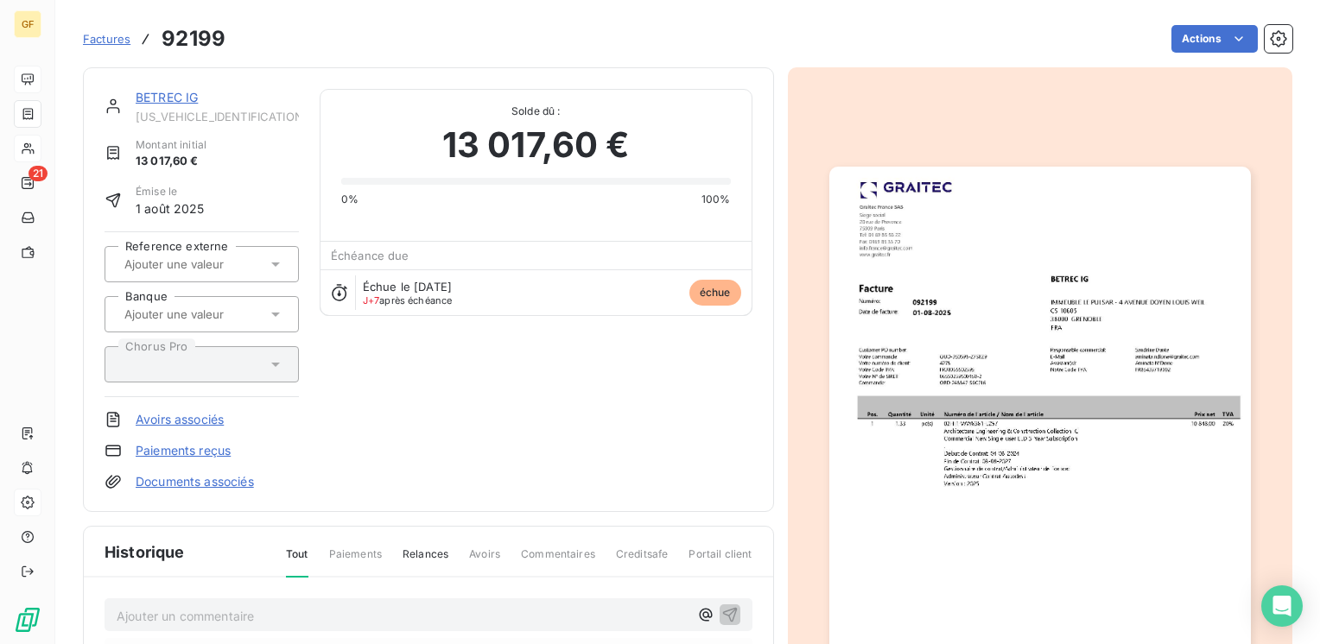
click at [970, 423] on img "button" at bounding box center [1040, 464] width 422 height 595
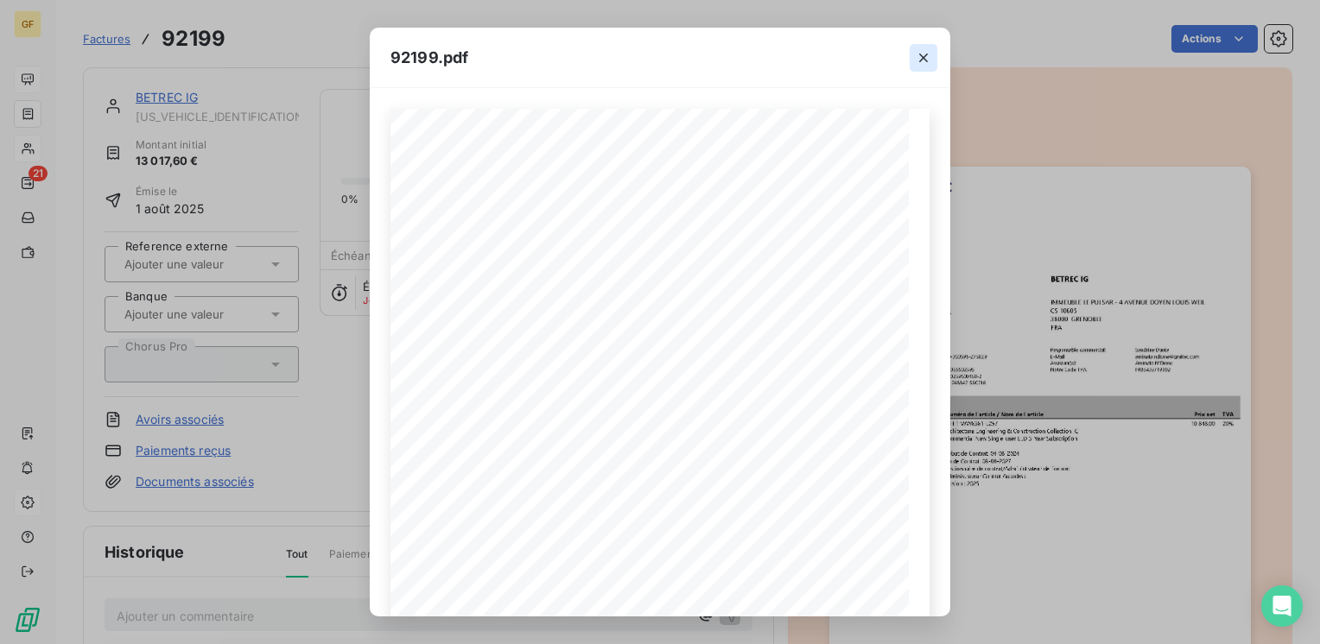
click at [926, 54] on icon "button" at bounding box center [923, 58] width 9 height 9
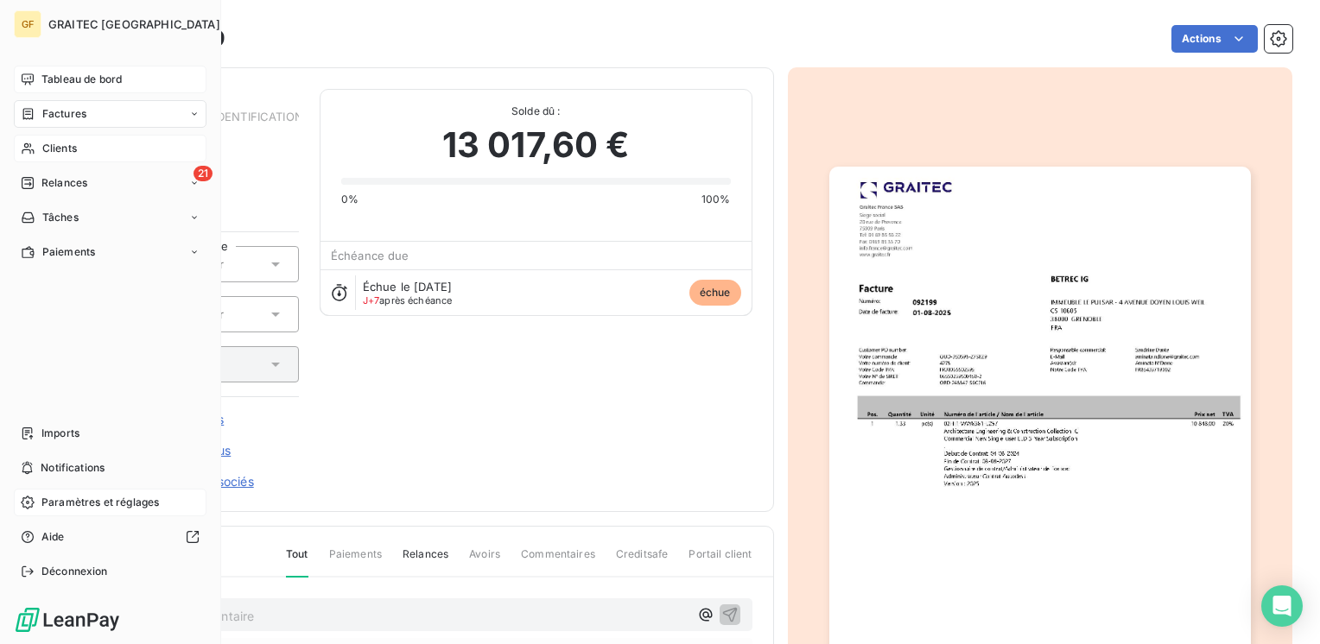
click at [62, 113] on span "Factures" at bounding box center [64, 114] width 44 height 16
click at [53, 108] on span "Factures" at bounding box center [64, 114] width 44 height 16
click at [60, 113] on span "Factures" at bounding box center [64, 114] width 44 height 16
click at [60, 144] on span "Factures" at bounding box center [63, 149] width 44 height 16
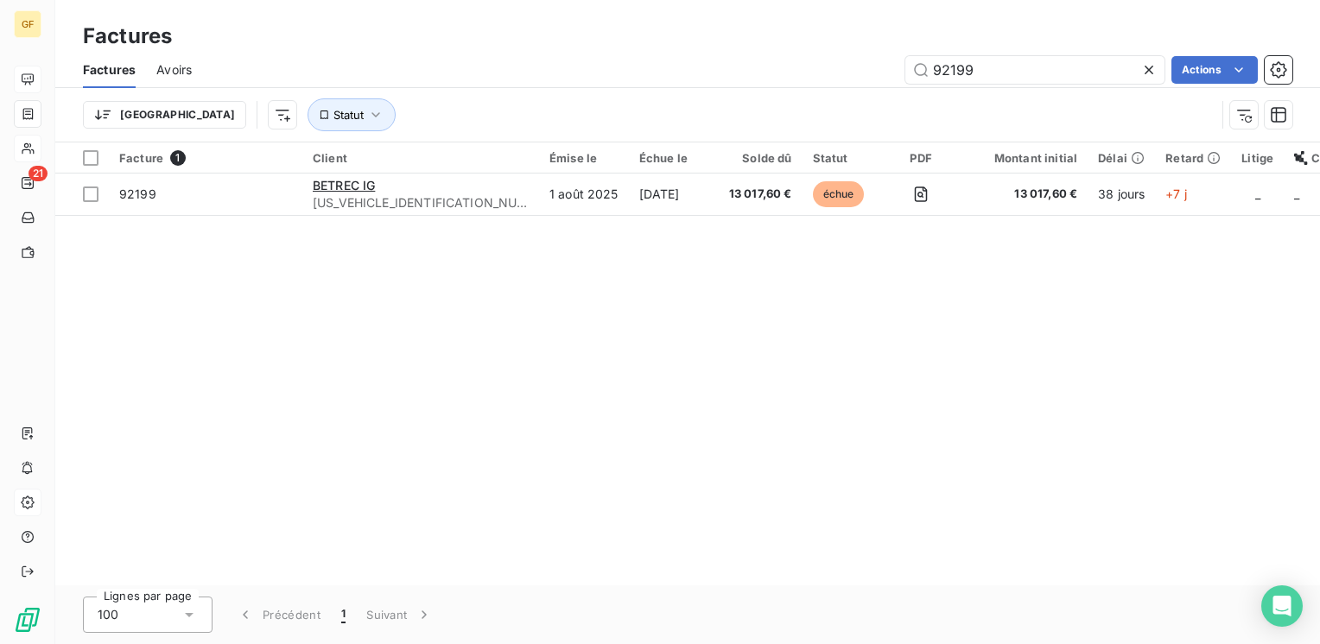
drag, startPoint x: 942, startPoint y: 64, endPoint x: 828, endPoint y: 77, distance: 114.8
click at [828, 77] on div "92199 Actions" at bounding box center [752, 70] width 1080 height 28
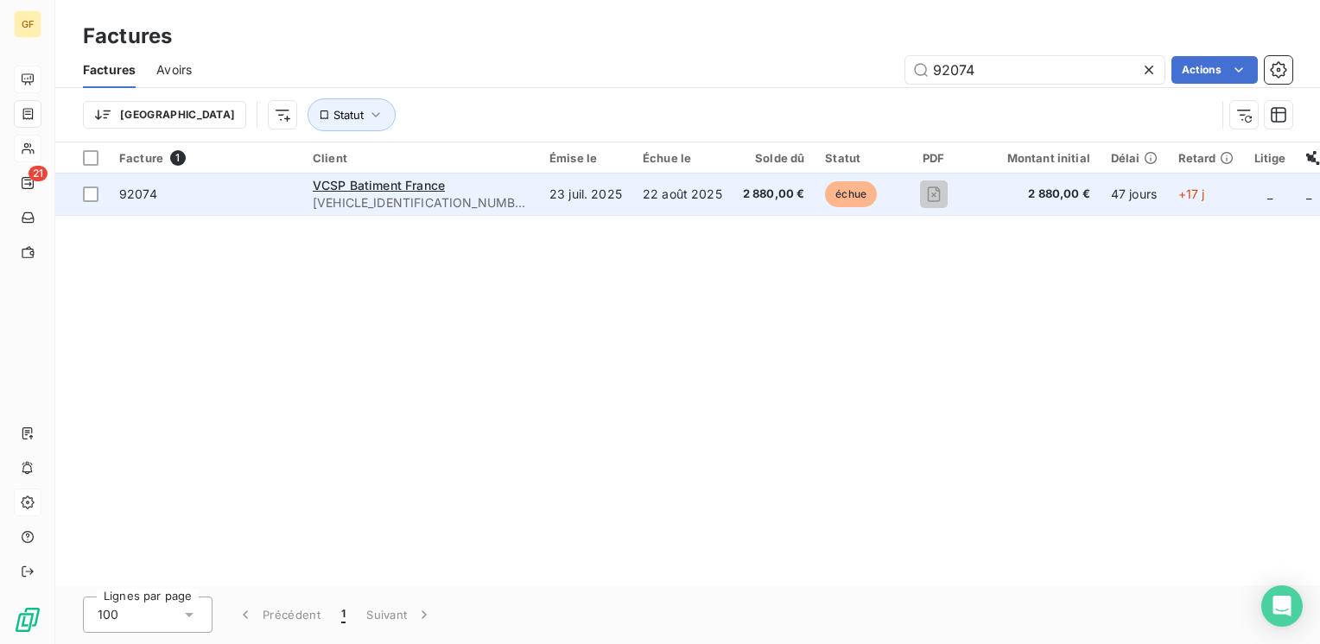
type input "92074"
click at [435, 200] on span "[VEHICLE_IDENTIFICATION_NUMBER]" at bounding box center [421, 202] width 216 height 17
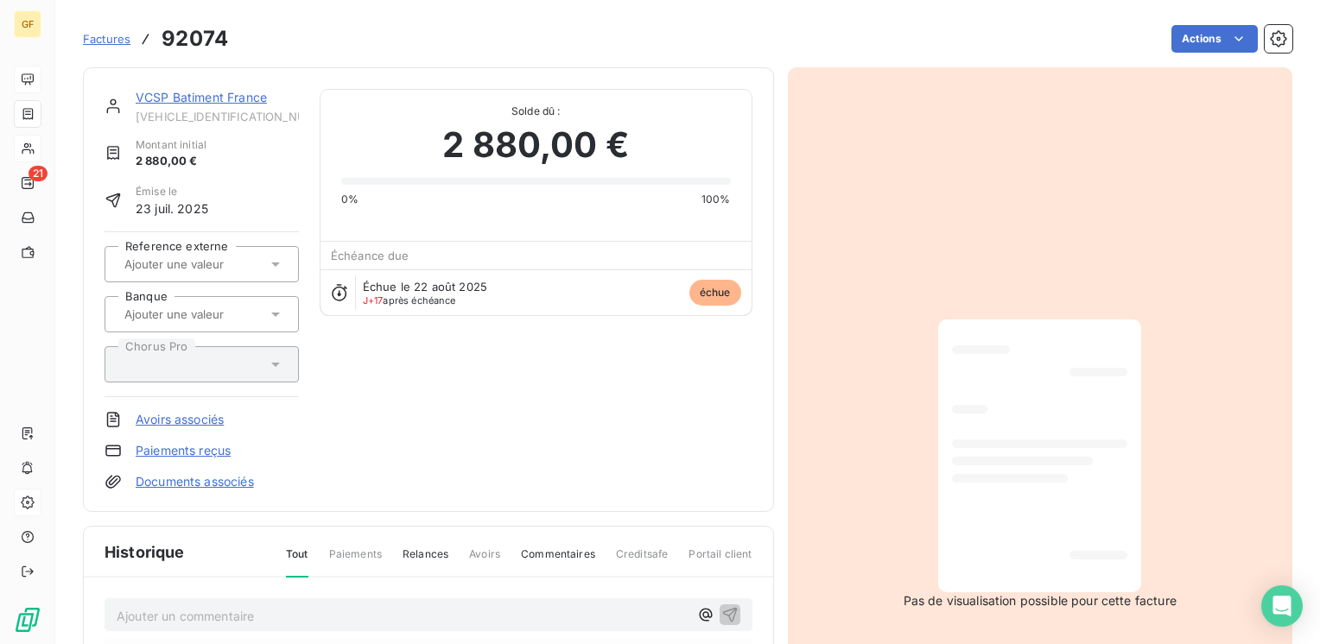
click at [190, 102] on link "VCSP Batiment France" at bounding box center [201, 97] width 131 height 15
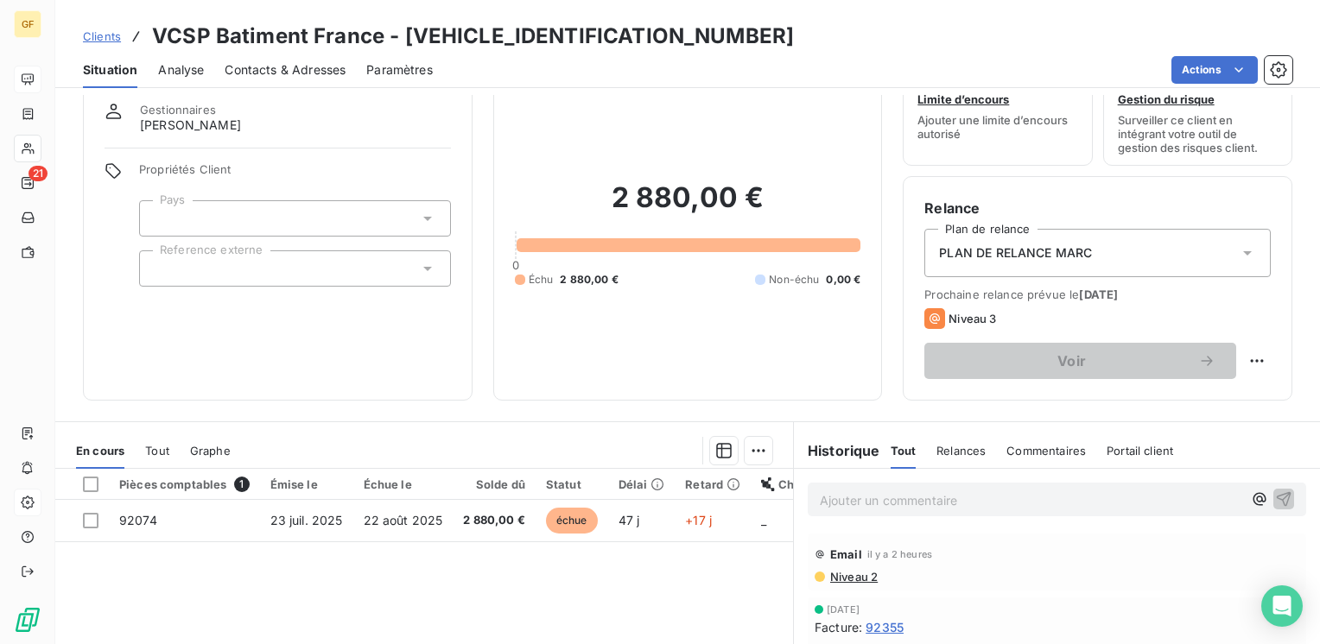
scroll to position [86, 0]
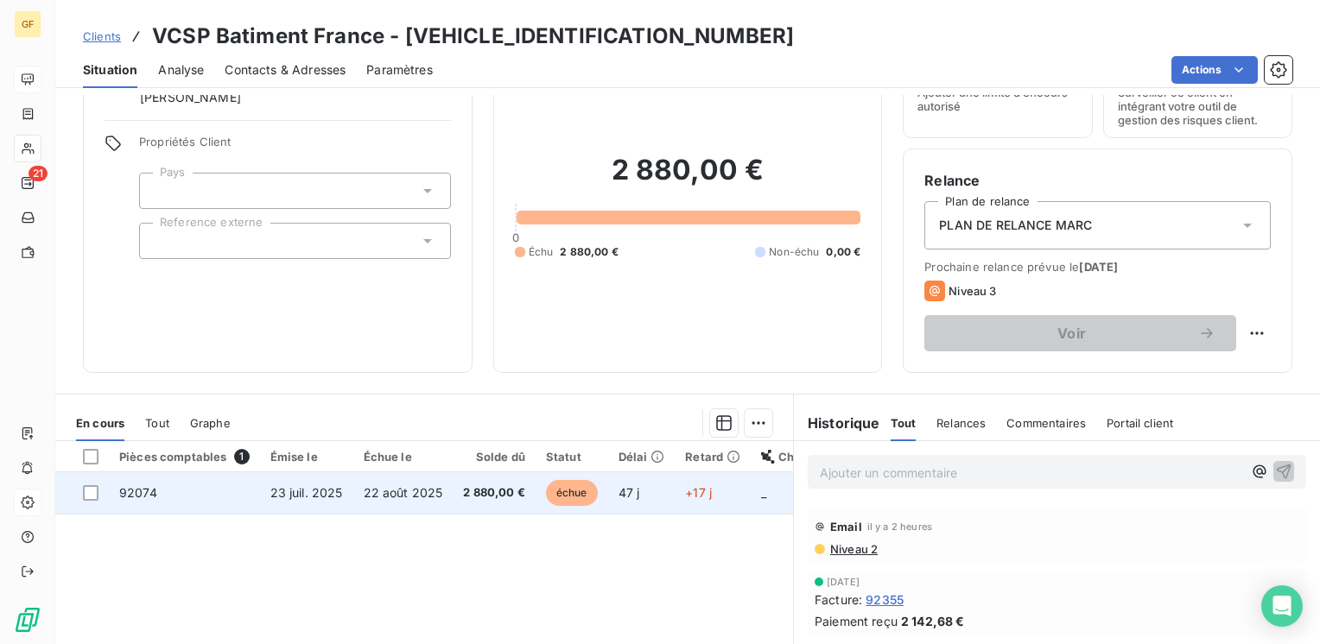
click at [428, 489] on span "22 août 2025" at bounding box center [403, 492] width 79 height 15
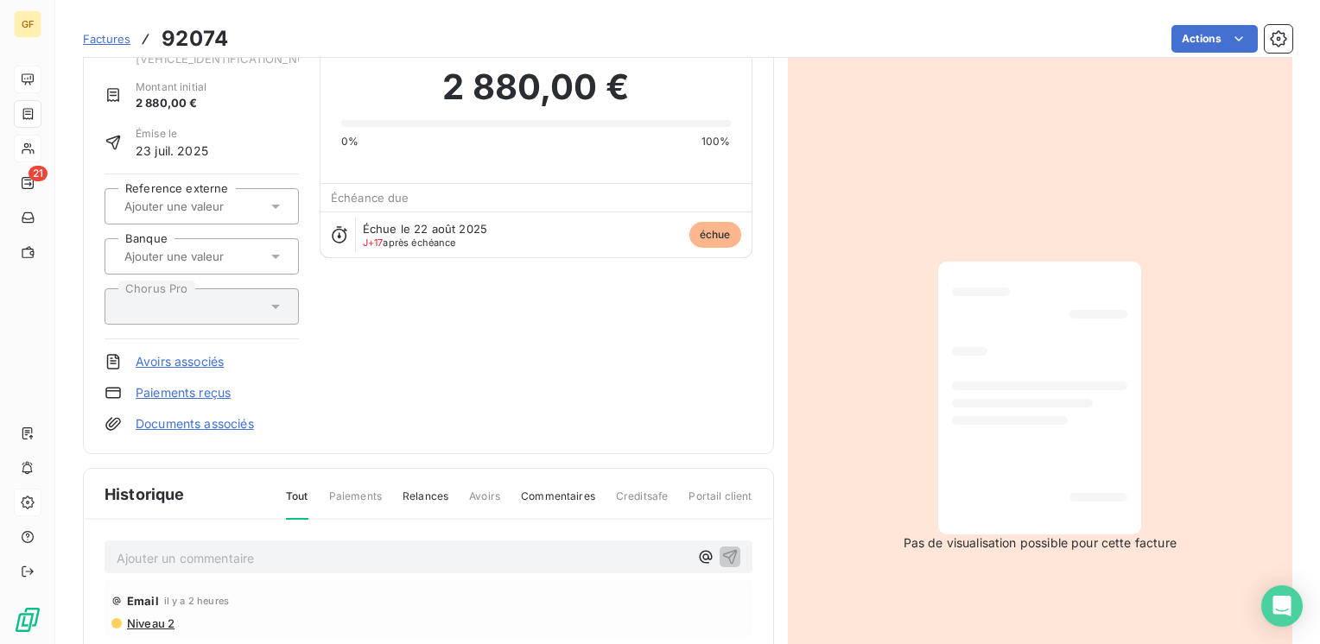
scroll to position [173, 0]
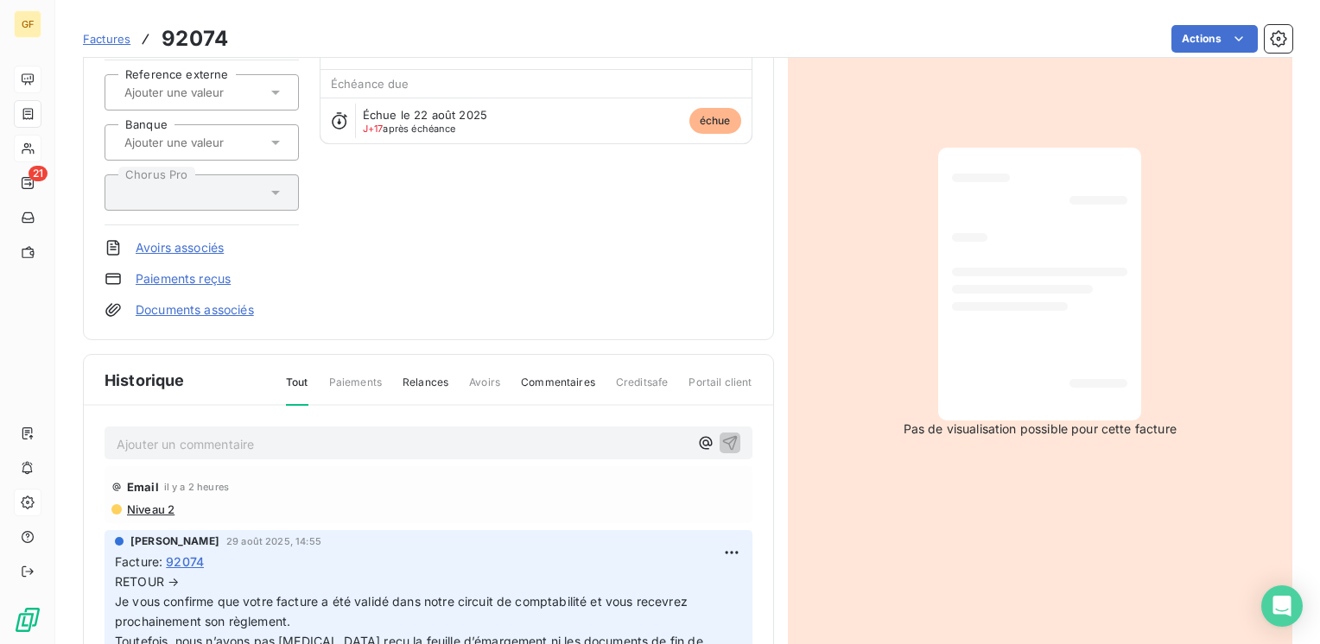
click at [250, 444] on p "Ajouter un commentaire ﻿" at bounding box center [403, 445] width 572 height 22
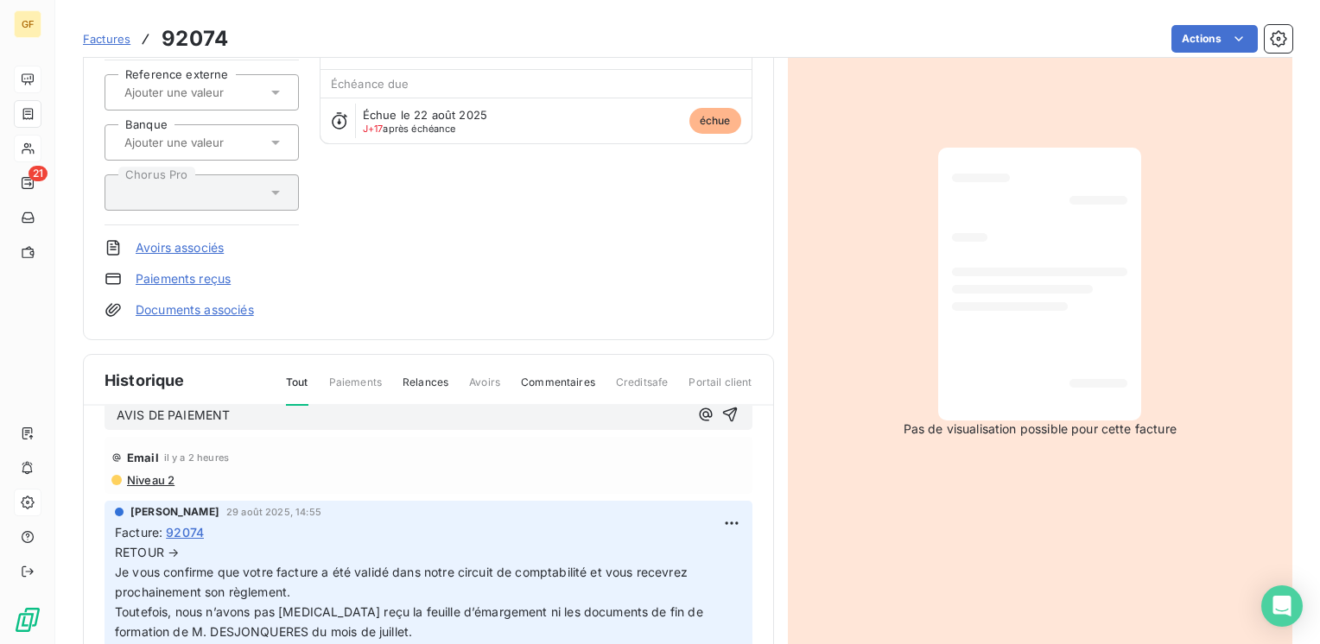
scroll to position [0, 0]
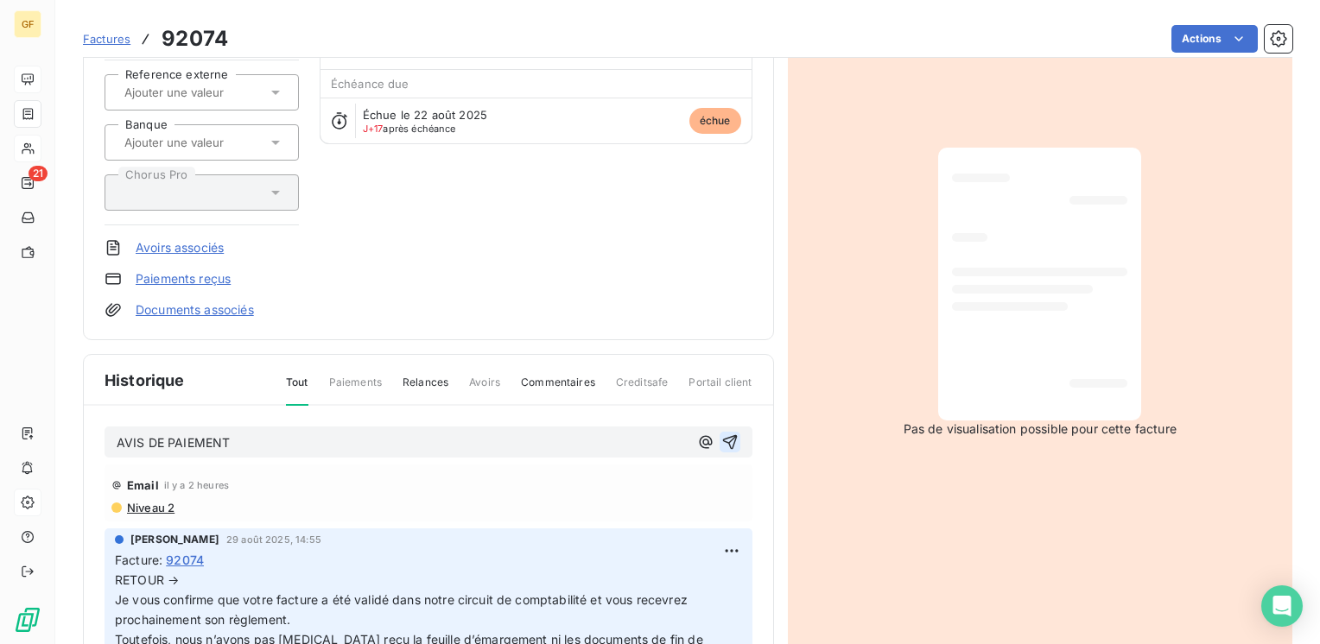
click at [721, 434] on icon "button" at bounding box center [729, 442] width 17 height 17
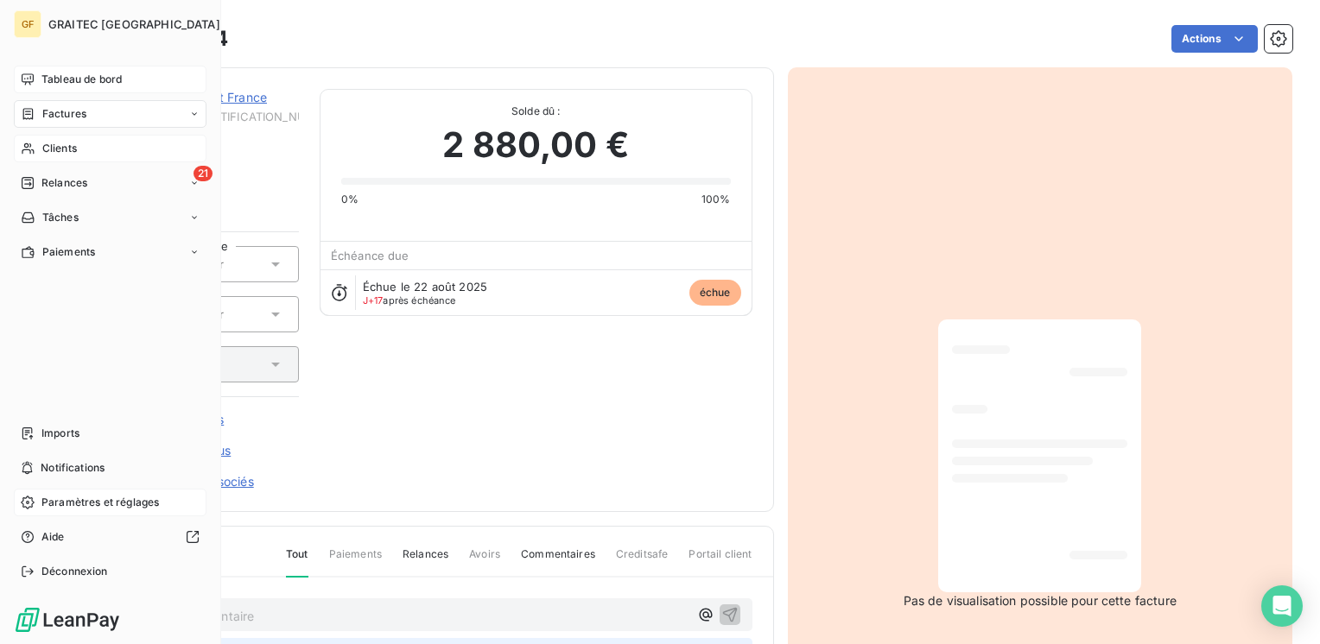
click at [66, 83] on span "Tableau de bord" at bounding box center [81, 80] width 80 height 16
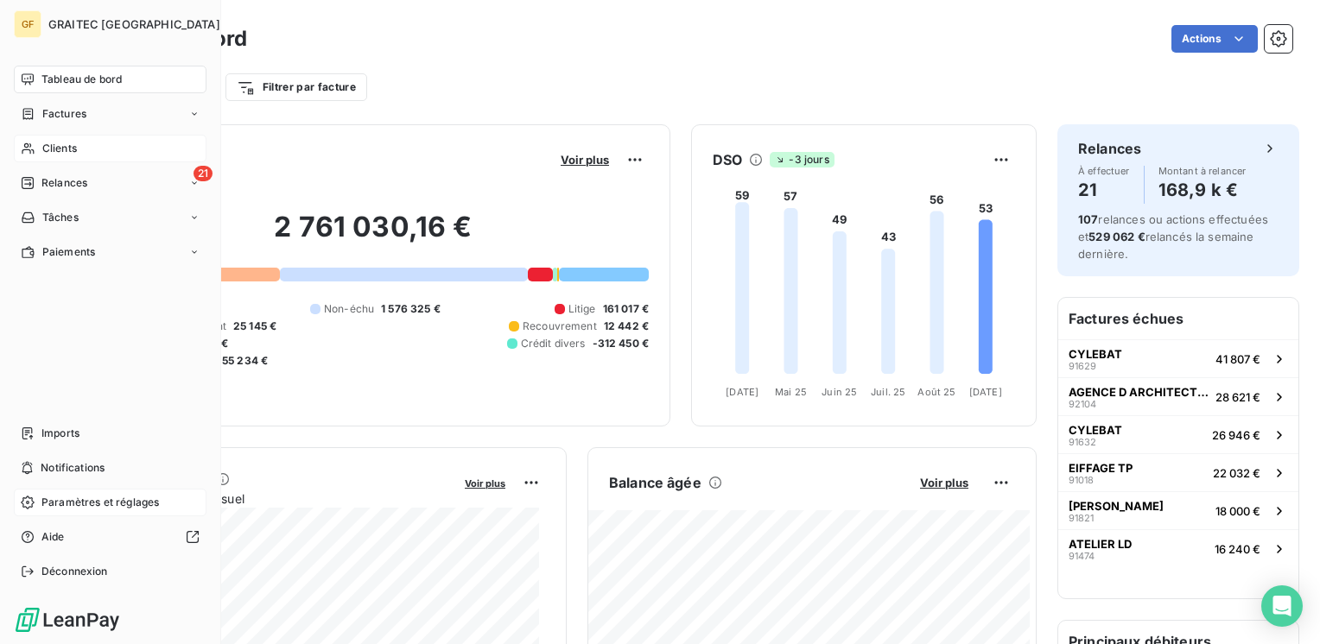
click at [55, 178] on span "Relances" at bounding box center [64, 183] width 46 height 16
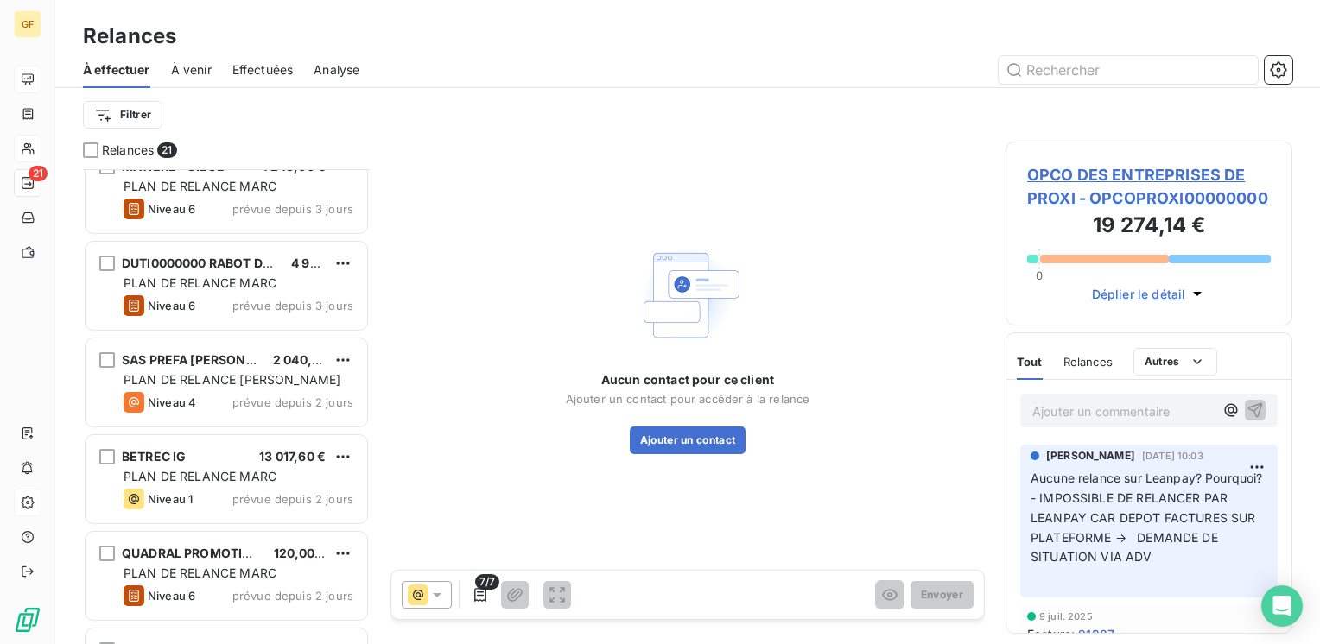
scroll to position [1557, 0]
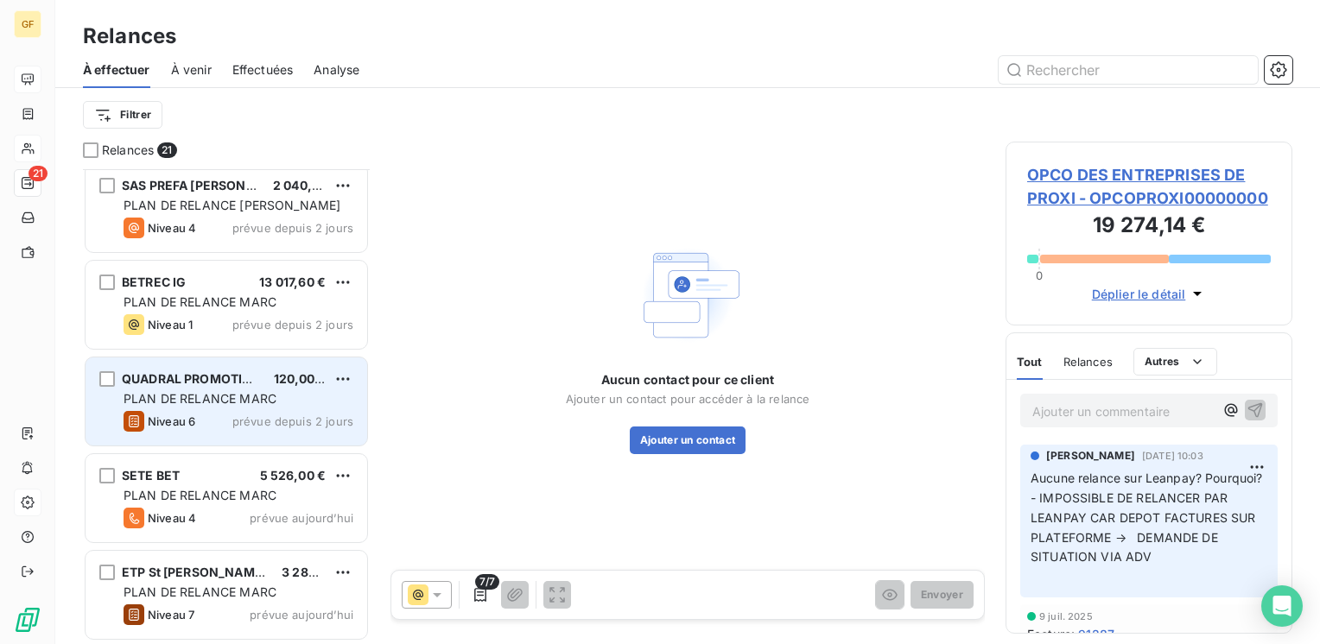
click at [235, 395] on span "PLAN DE RELANCE MARC" at bounding box center [200, 398] width 153 height 15
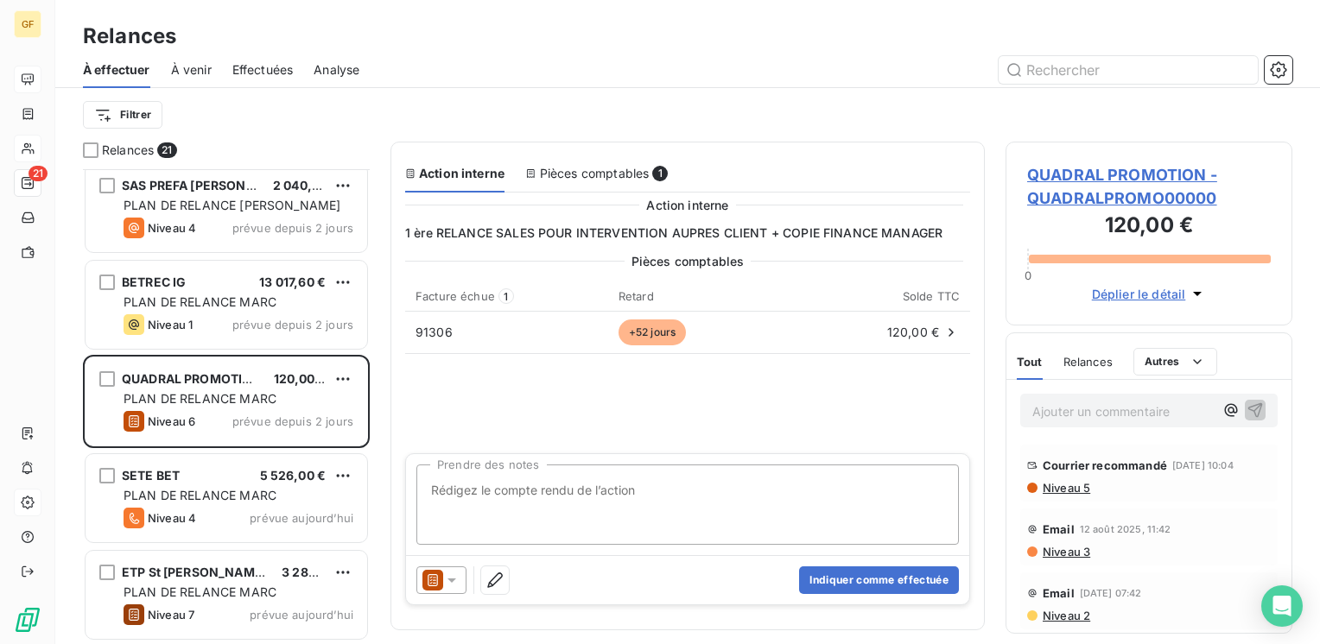
click at [1107, 164] on span "QUADRAL PROMOTION - QUADRALPROMO00000" at bounding box center [1149, 186] width 244 height 47
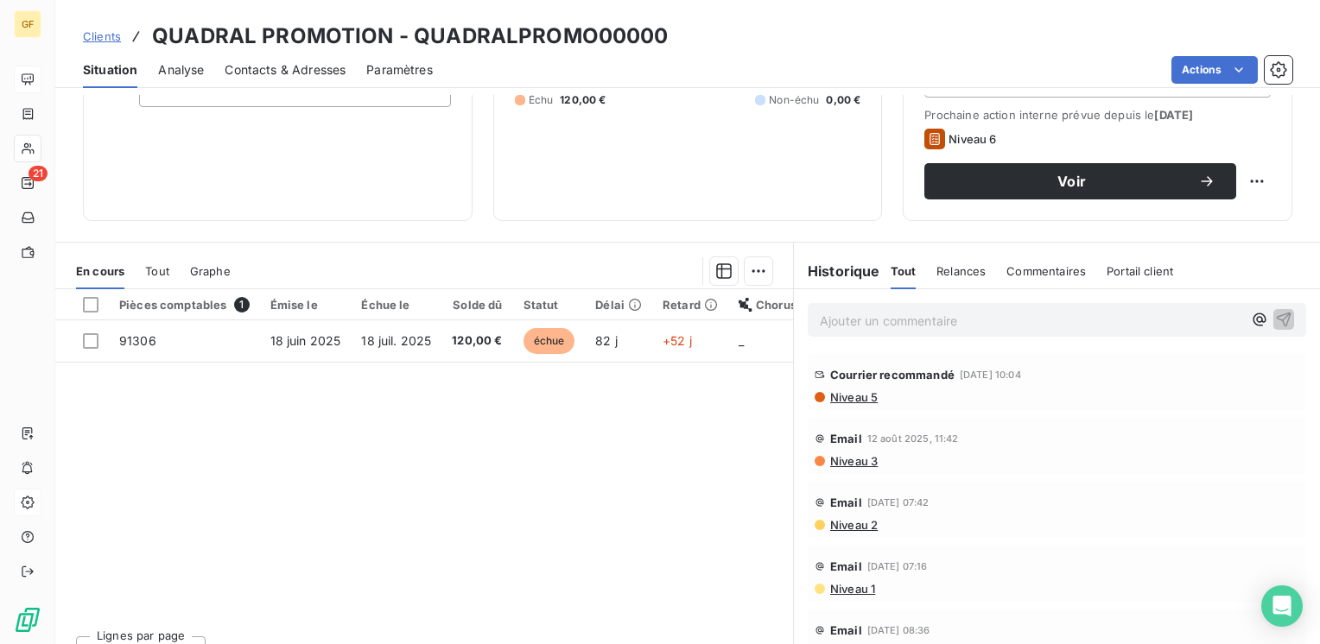
scroll to position [266, 0]
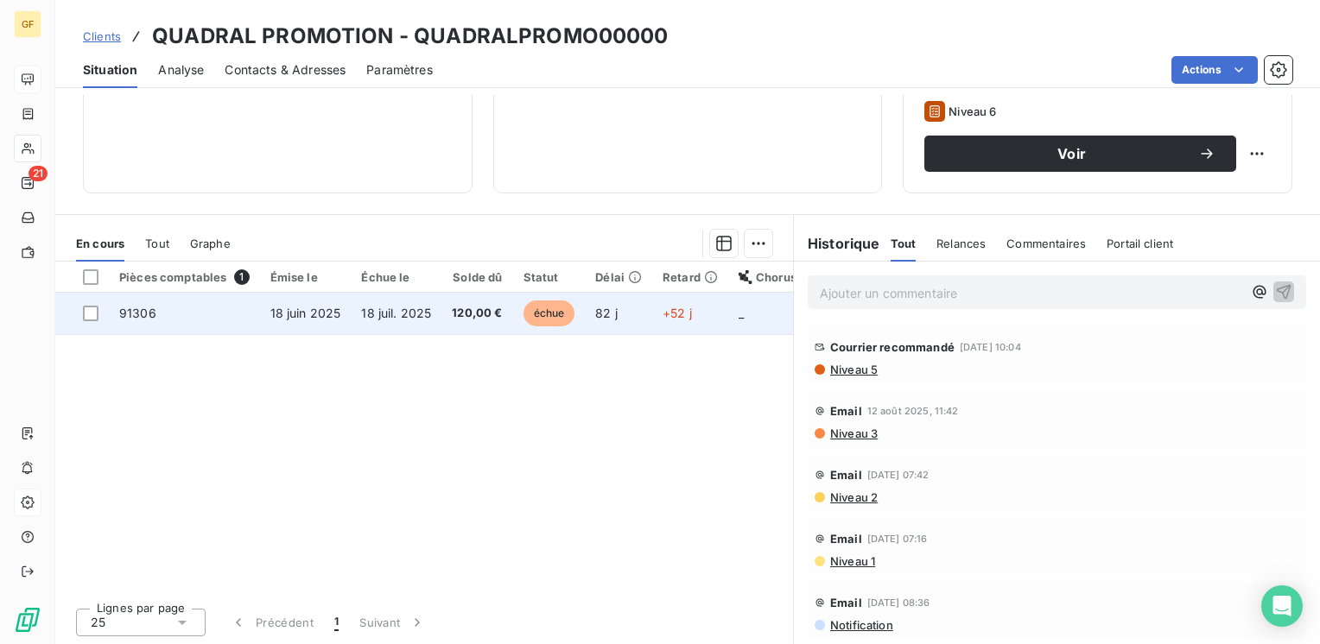
click at [469, 308] on span "120,00 €" at bounding box center [477, 313] width 50 height 17
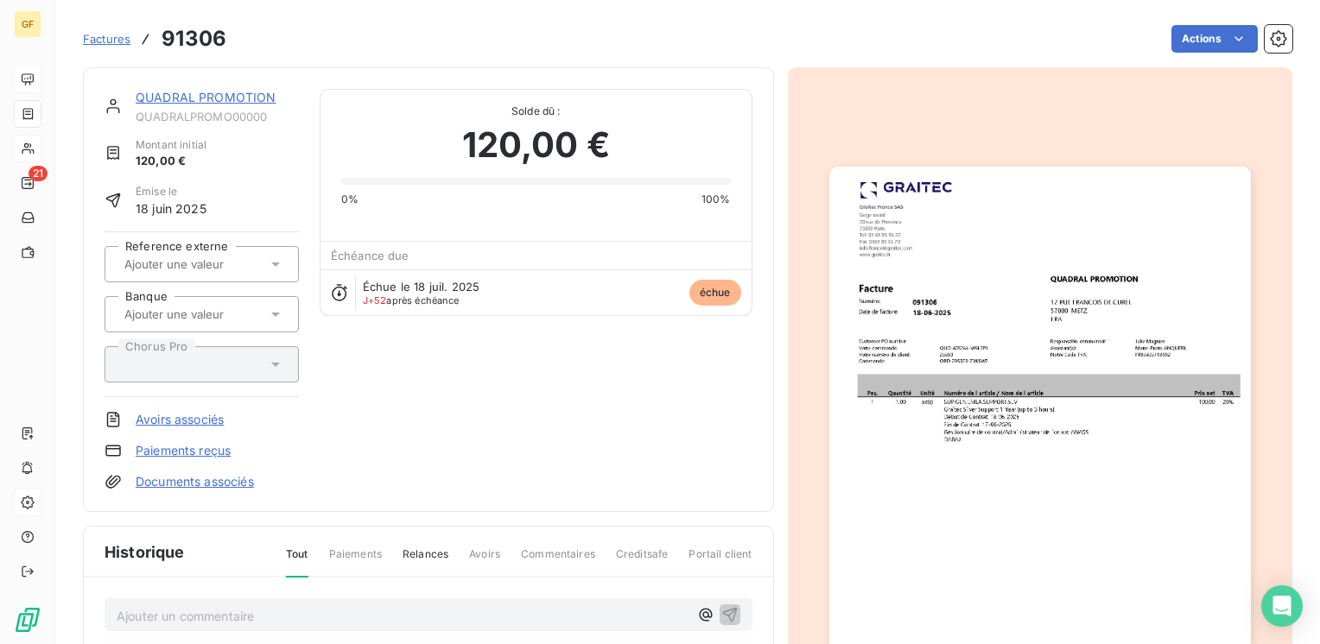
click at [987, 320] on img "button" at bounding box center [1040, 464] width 422 height 595
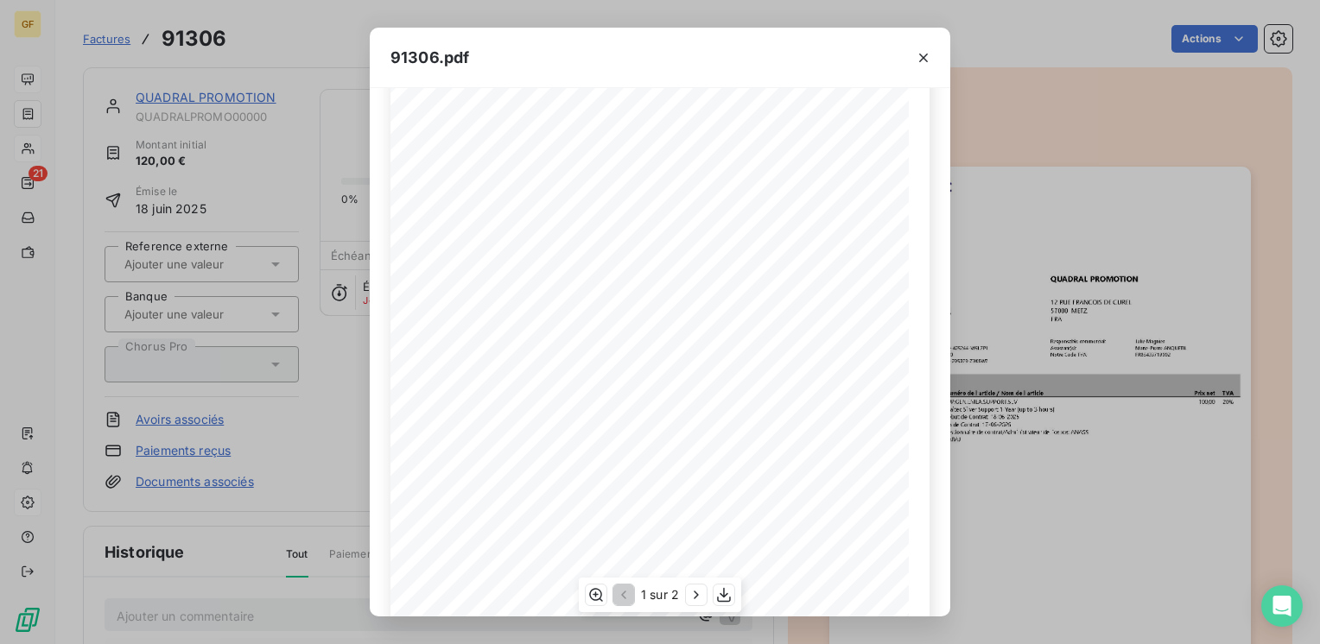
scroll to position [244, 0]
click at [695, 590] on icon "button" at bounding box center [696, 595] width 17 height 17
click at [929, 55] on icon "button" at bounding box center [923, 57] width 17 height 17
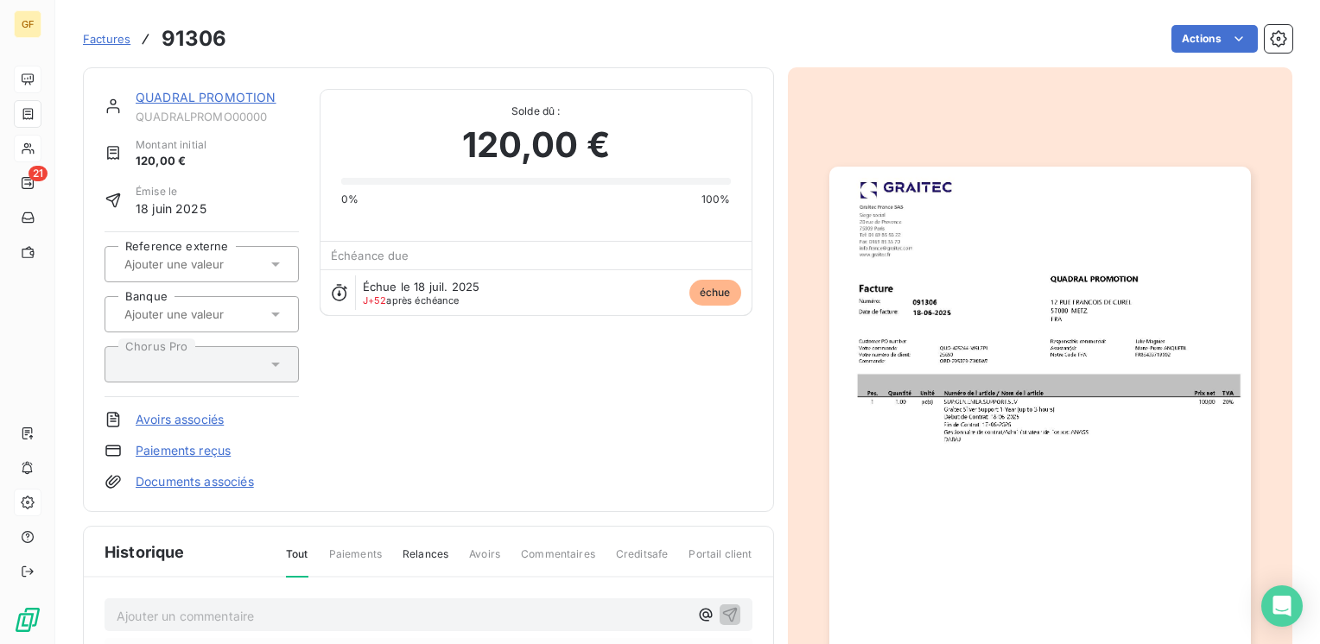
click at [195, 97] on link "QUADRAL PROMOTION" at bounding box center [206, 97] width 141 height 15
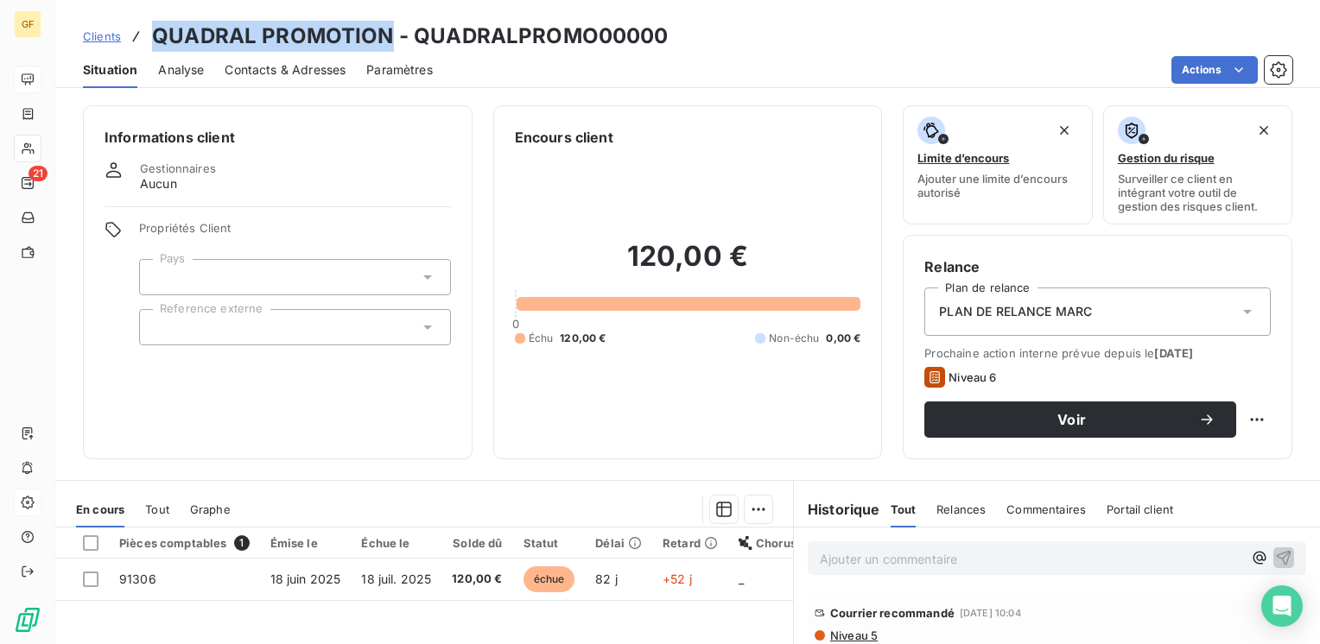
drag, startPoint x: 386, startPoint y: 29, endPoint x: 157, endPoint y: 46, distance: 229.5
click at [157, 46] on h3 "QUADRAL PROMOTION - QUADRALPROMO00000" at bounding box center [410, 36] width 517 height 31
copy h3 "QUADRAL PROMOTION"
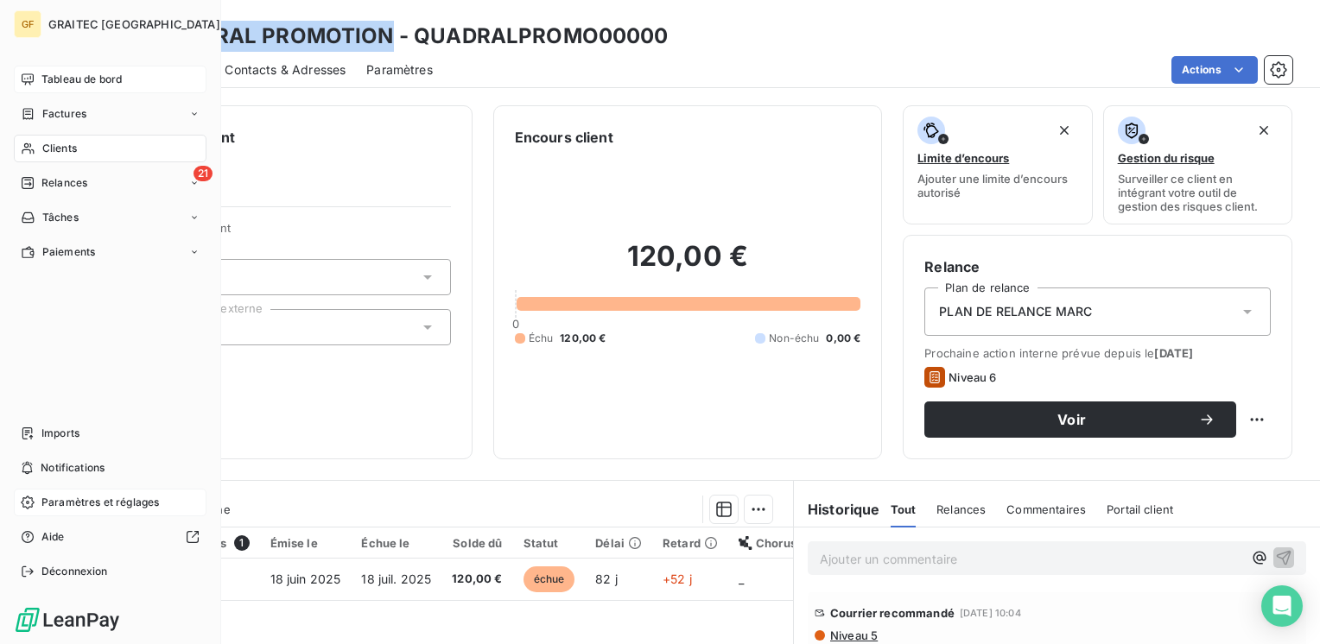
click at [52, 141] on span "Clients" at bounding box center [59, 149] width 35 height 16
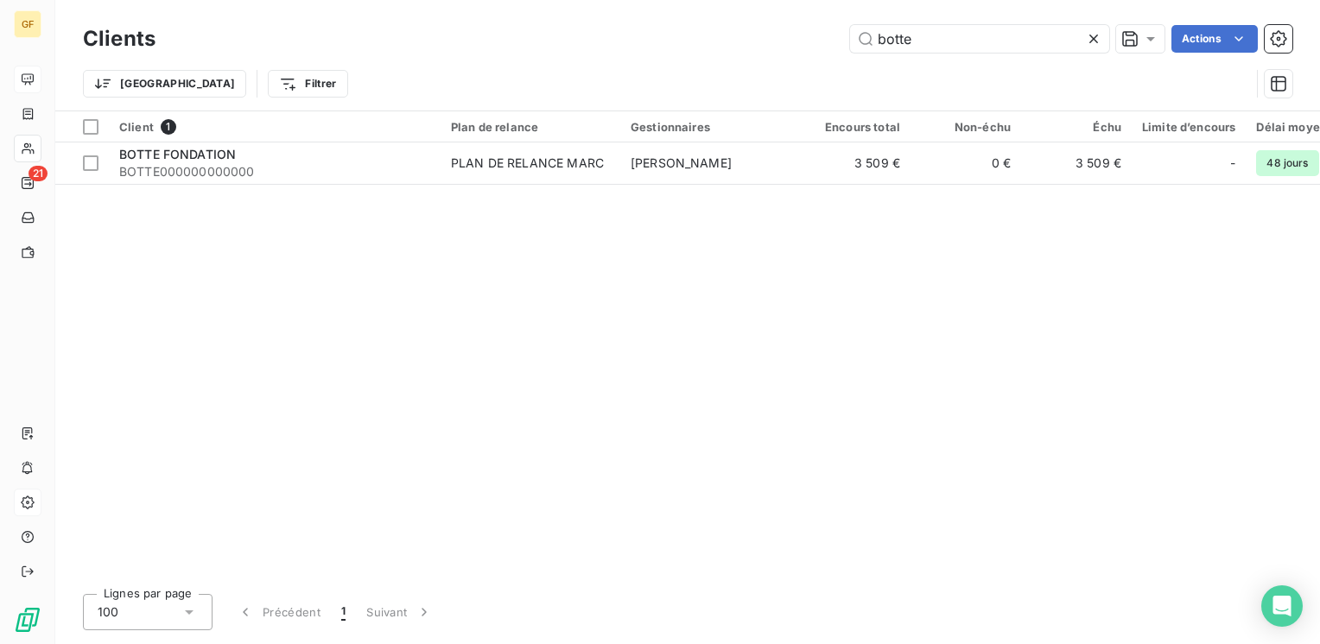
click at [795, 49] on div "botte Actions" at bounding box center [734, 39] width 1116 height 28
drag, startPoint x: 971, startPoint y: 41, endPoint x: 752, endPoint y: 53, distance: 219.7
click at [752, 53] on div "Clients botte Actions" at bounding box center [687, 39] width 1209 height 36
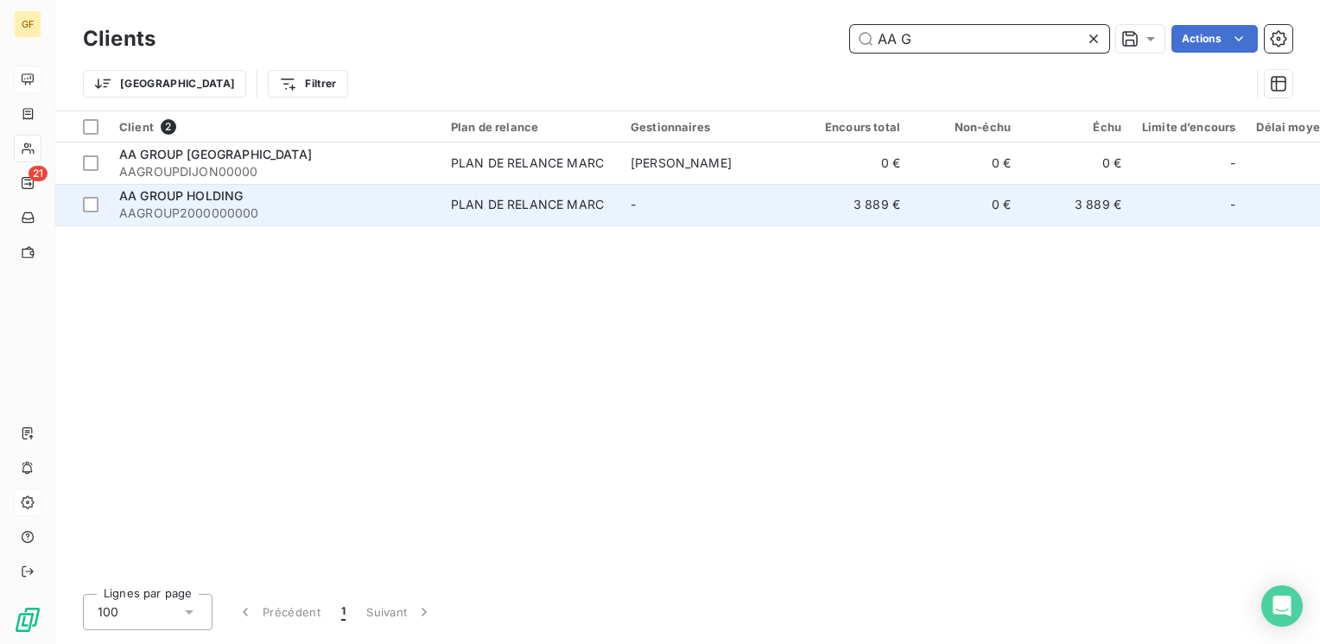
type input "AA G"
click at [477, 202] on div "PLAN DE RELANCE MARC" at bounding box center [527, 204] width 153 height 17
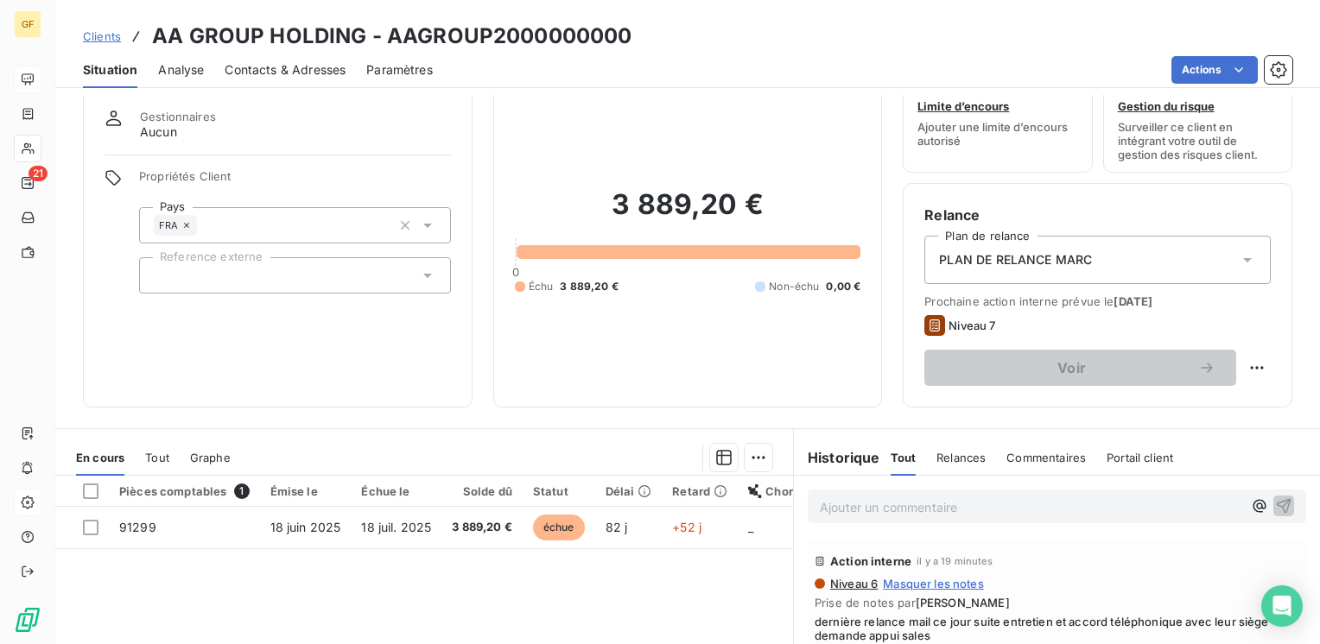
scroll to position [86, 0]
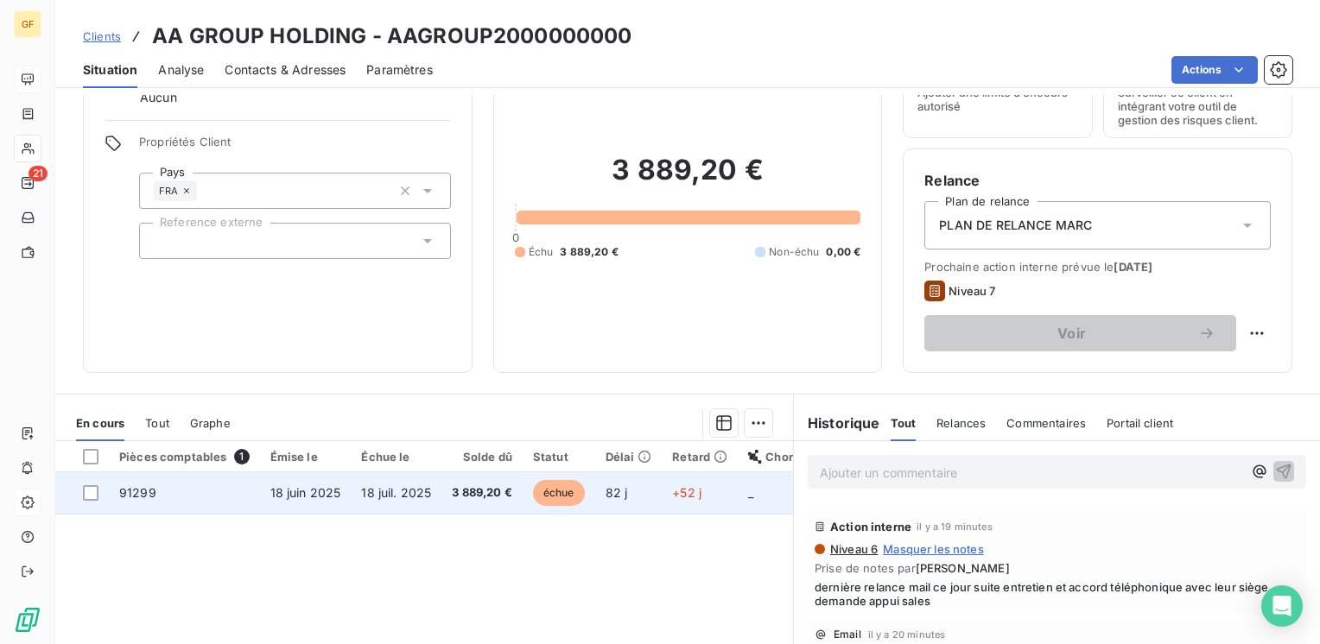
click at [396, 484] on td "18 juil. 2025" at bounding box center [396, 493] width 91 height 41
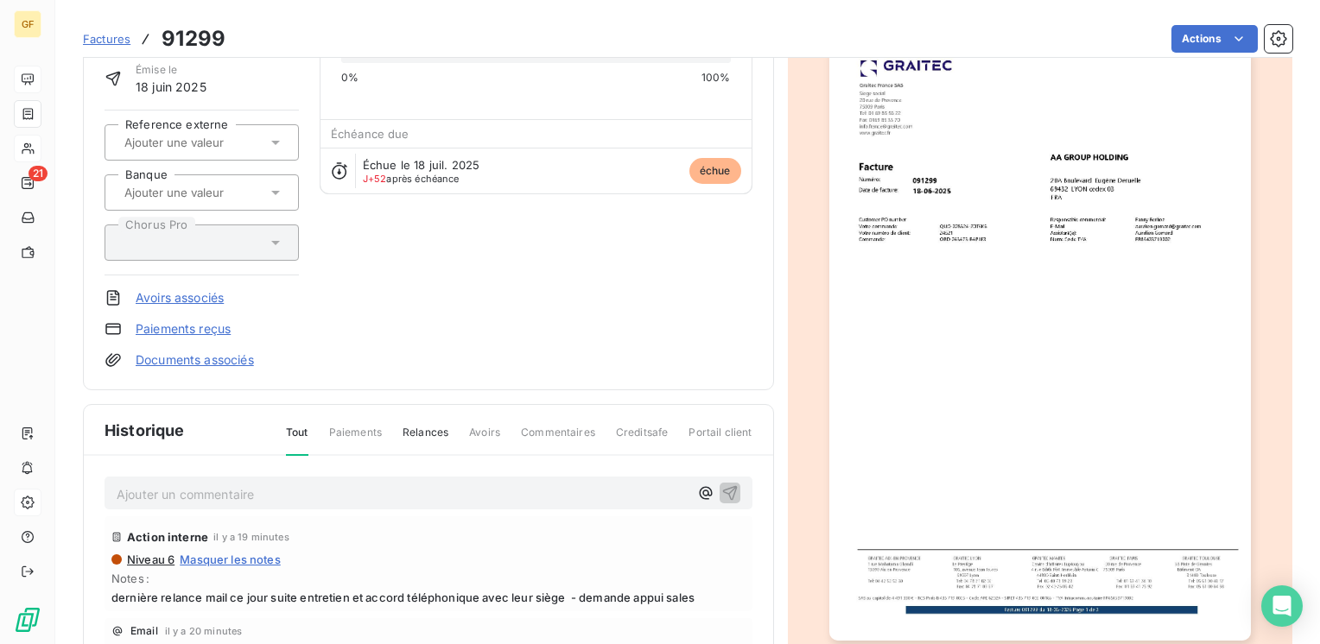
scroll to position [259, 0]
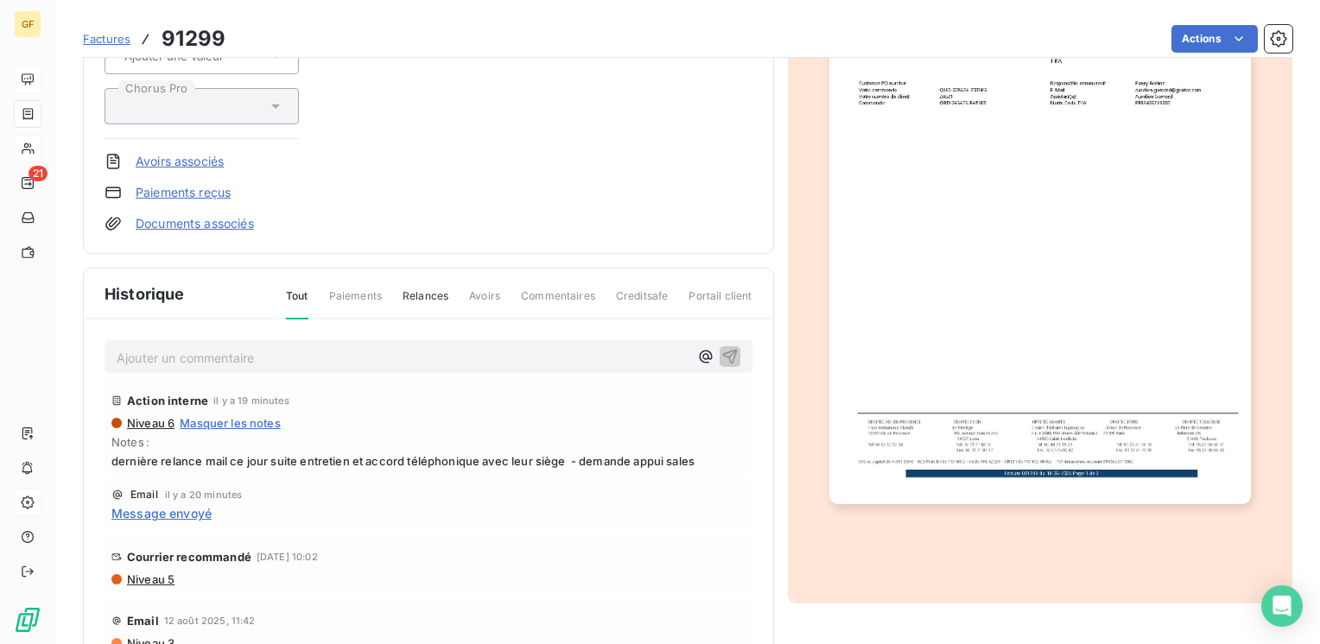
click at [230, 358] on p "Ajouter un commentaire ﻿" at bounding box center [403, 358] width 572 height 22
drag, startPoint x: 228, startPoint y: 358, endPoint x: 299, endPoint y: 359, distance: 70.9
click at [299, 359] on p "Ajouter un commentaire ﻿" at bounding box center [403, 358] width 572 height 22
drag, startPoint x: 232, startPoint y: 352, endPoint x: 463, endPoint y: 346, distance: 231.6
click at [460, 356] on p "RETOUR CLIENT → PAIEMENT EN" at bounding box center [403, 357] width 572 height 20
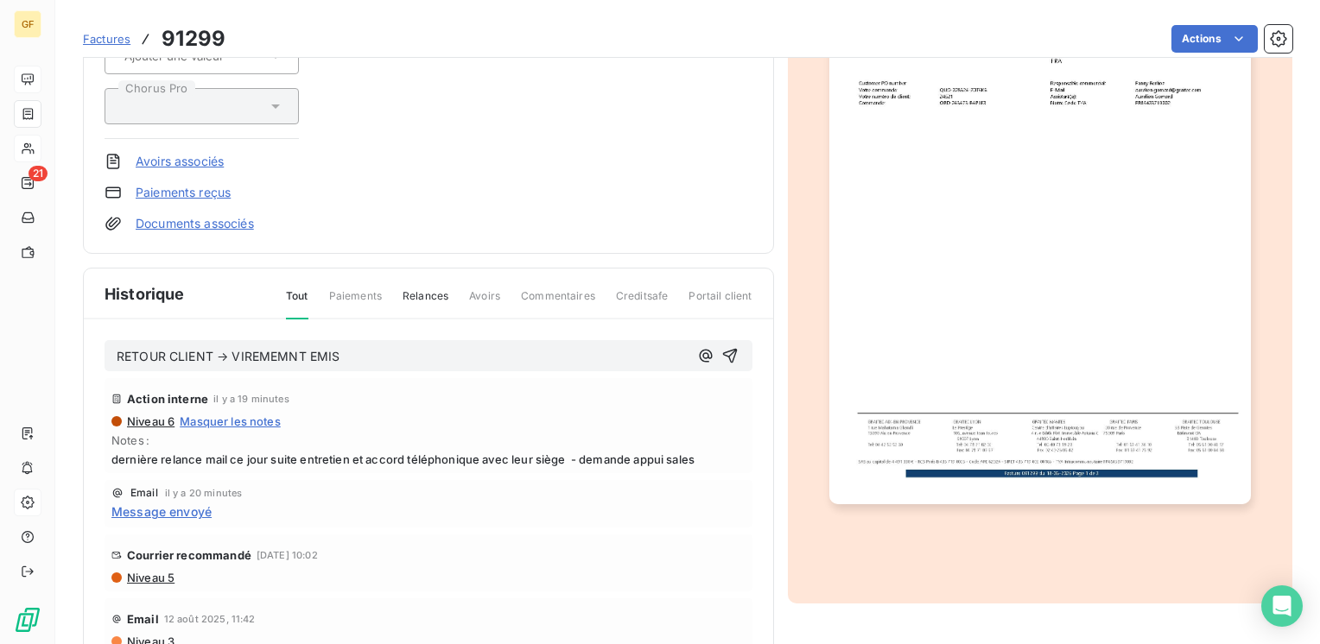
click at [289, 349] on span "RETOUR CLIENT → VIREMEMNT EMIS" at bounding box center [229, 356] width 224 height 15
drag, startPoint x: 278, startPoint y: 348, endPoint x: 293, endPoint y: 343, distance: 15.6
click at [279, 349] on span "RETOUR CLIENT → VIREMEMNT EMIS" at bounding box center [229, 356] width 224 height 15
click at [721, 352] on icon "button" at bounding box center [729, 355] width 17 height 17
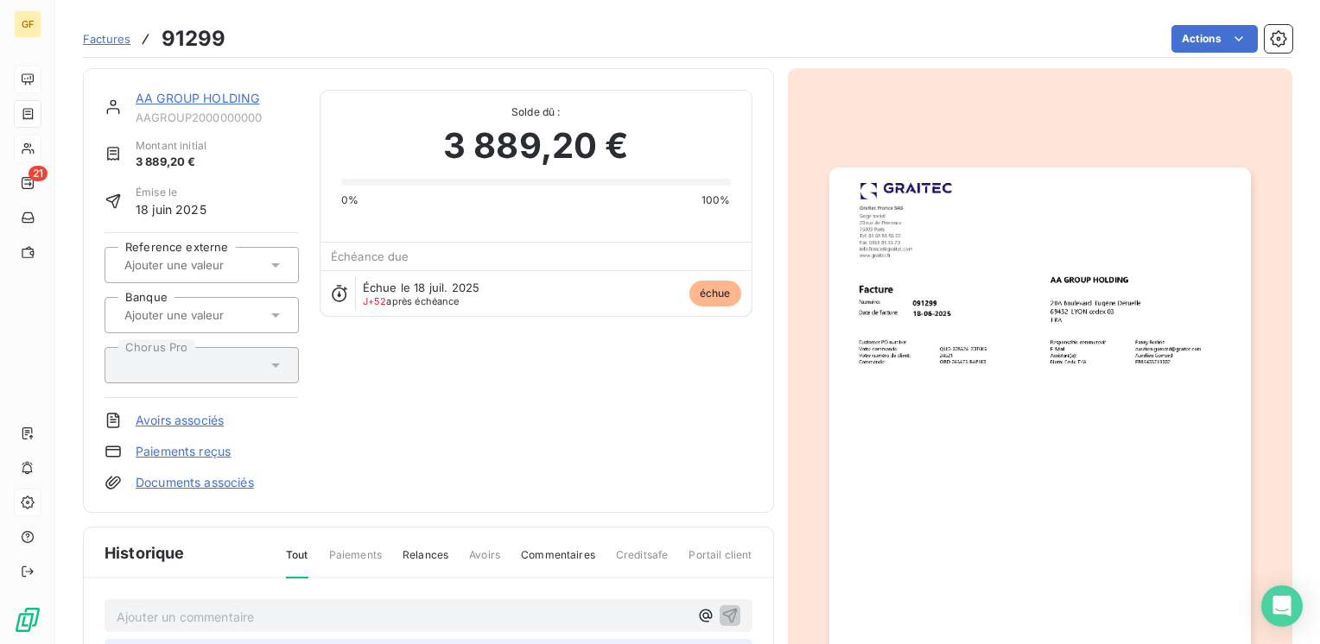
scroll to position [0, 0]
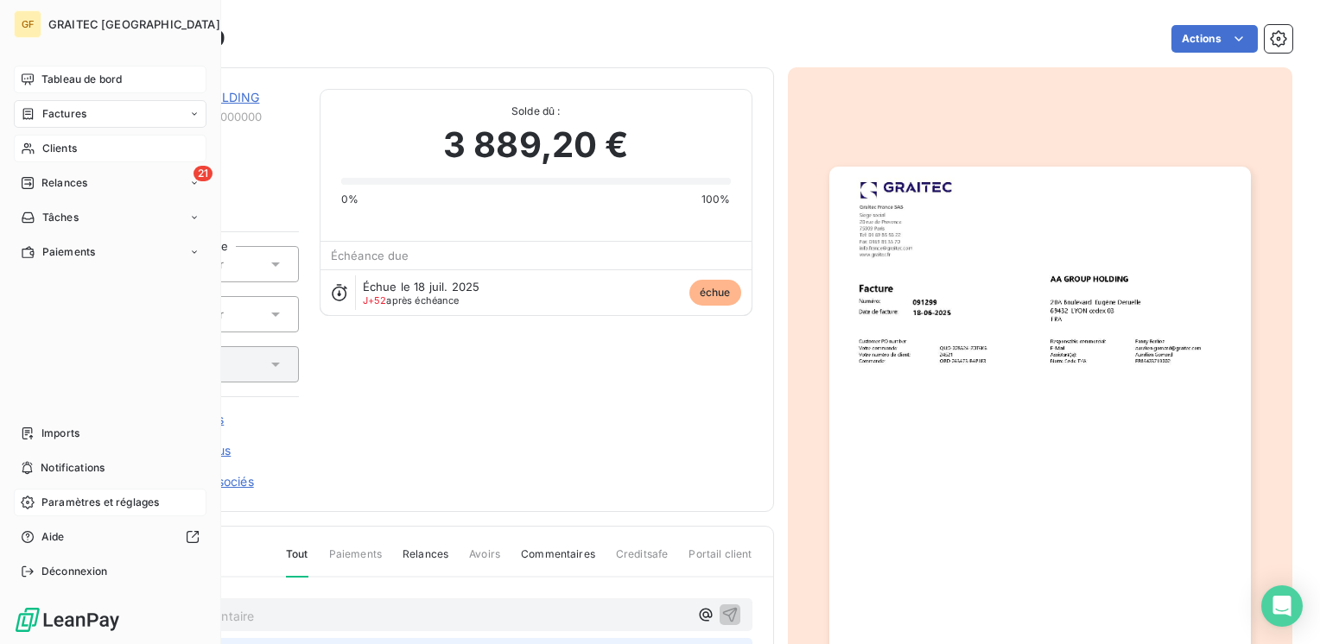
drag, startPoint x: 62, startPoint y: 79, endPoint x: 84, endPoint y: 81, distance: 21.8
click at [62, 79] on span "Tableau de bord" at bounding box center [81, 80] width 80 height 16
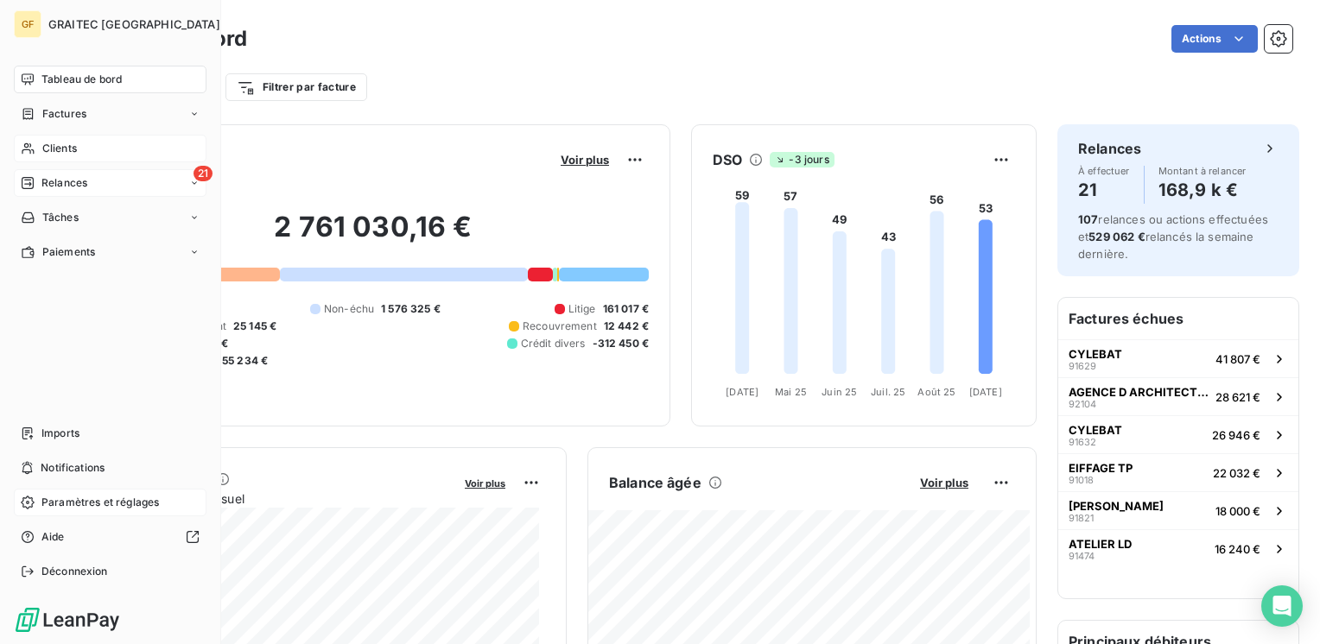
click at [72, 185] on span "Relances" at bounding box center [64, 183] width 46 height 16
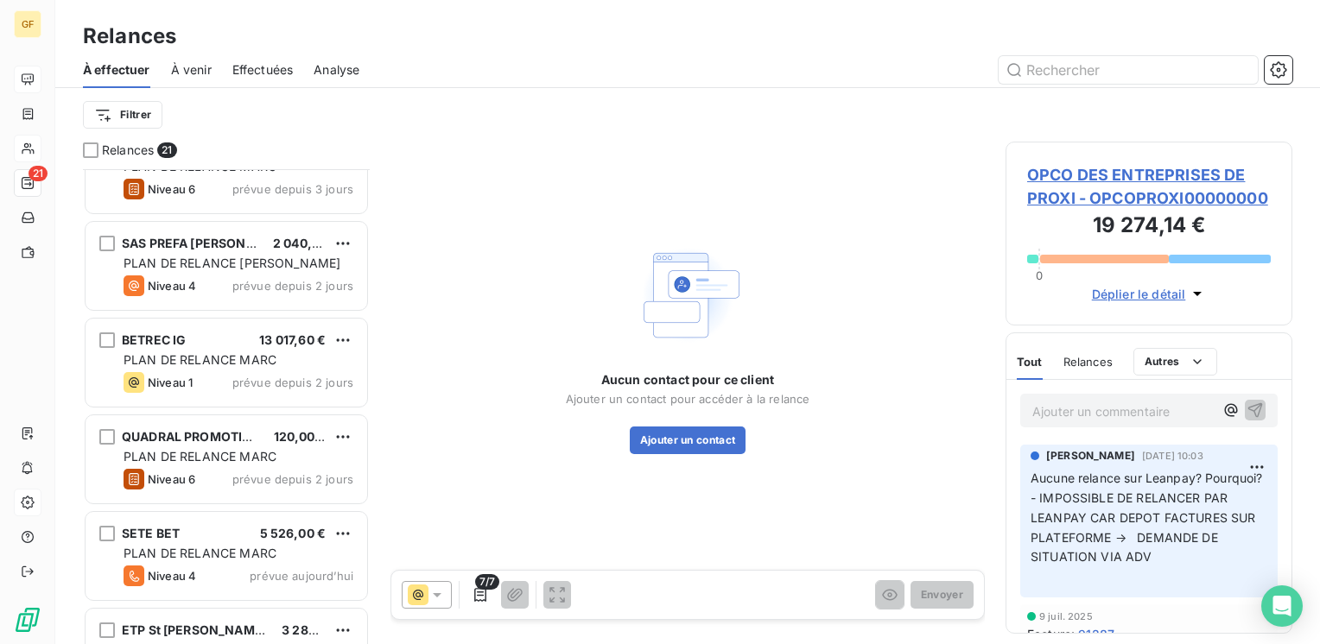
scroll to position [1555, 0]
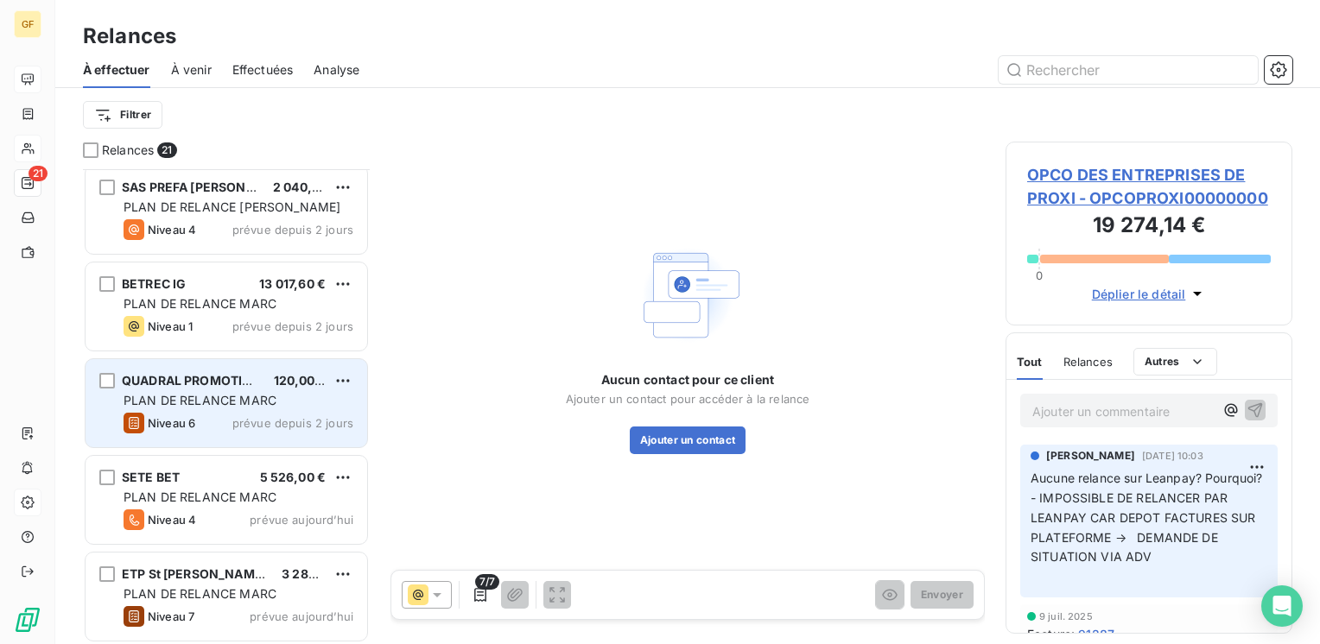
click at [246, 395] on span "PLAN DE RELANCE MARC" at bounding box center [200, 400] width 153 height 15
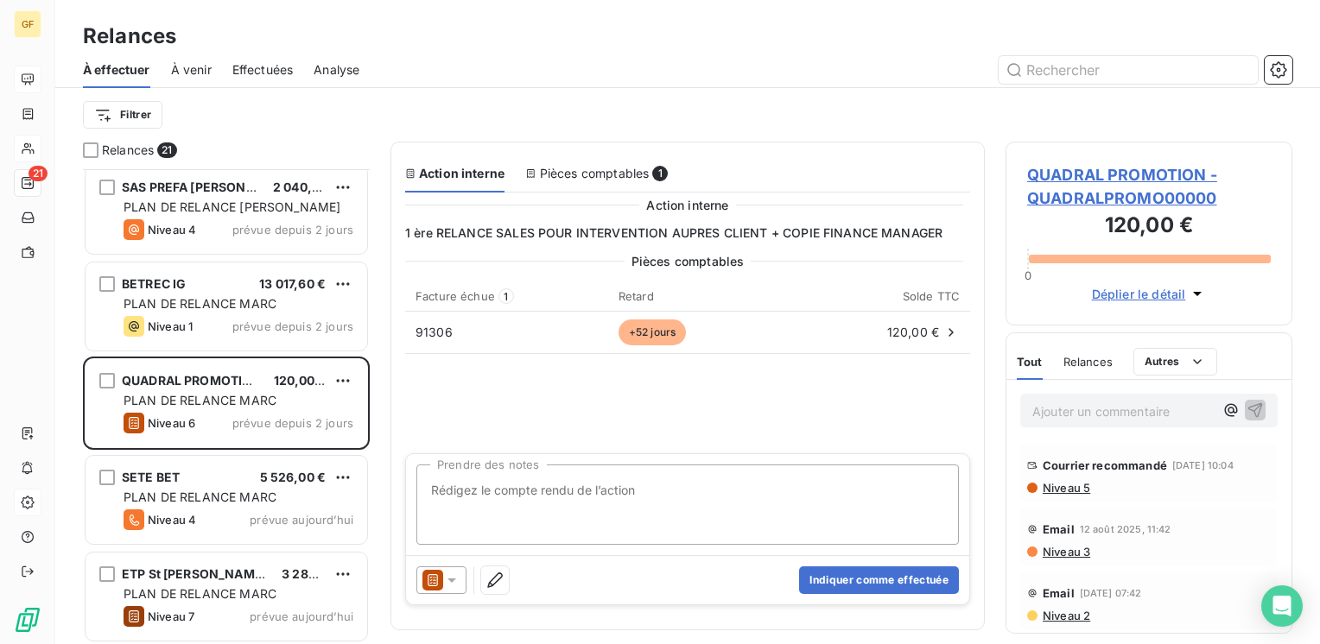
click at [1076, 178] on span "QUADRAL PROMOTION - QUADRALPROMO00000" at bounding box center [1149, 186] width 244 height 47
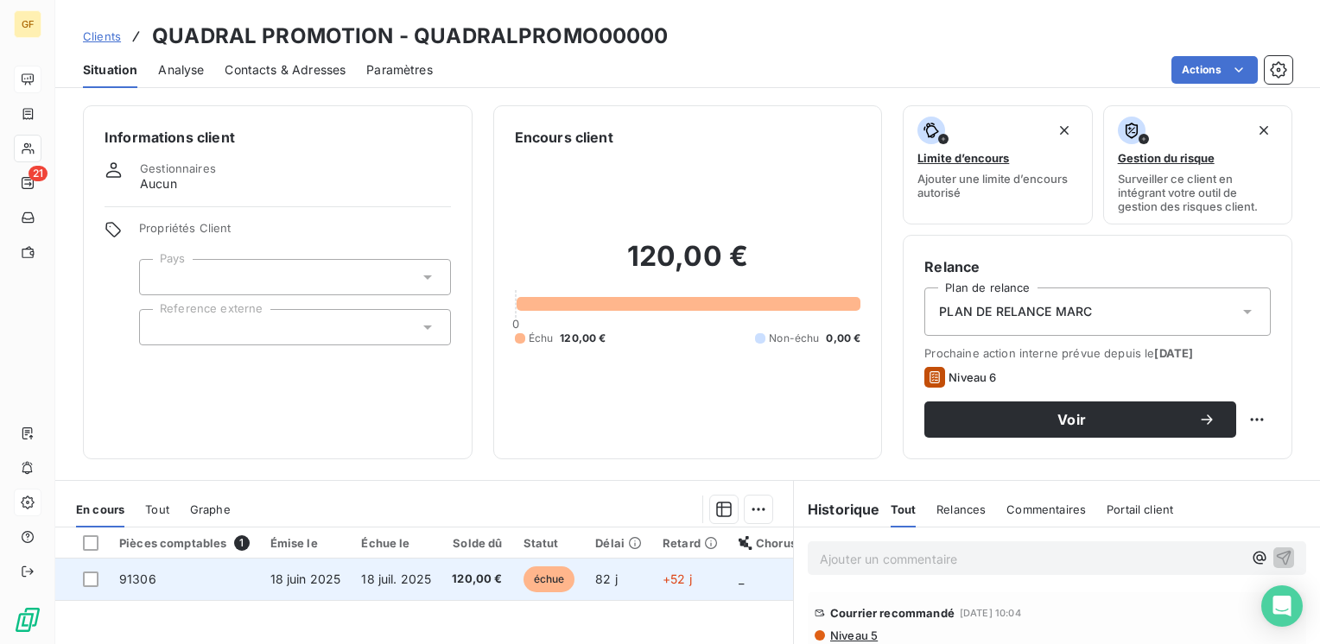
click at [278, 577] on span "18 juin 2025" at bounding box center [305, 579] width 71 height 15
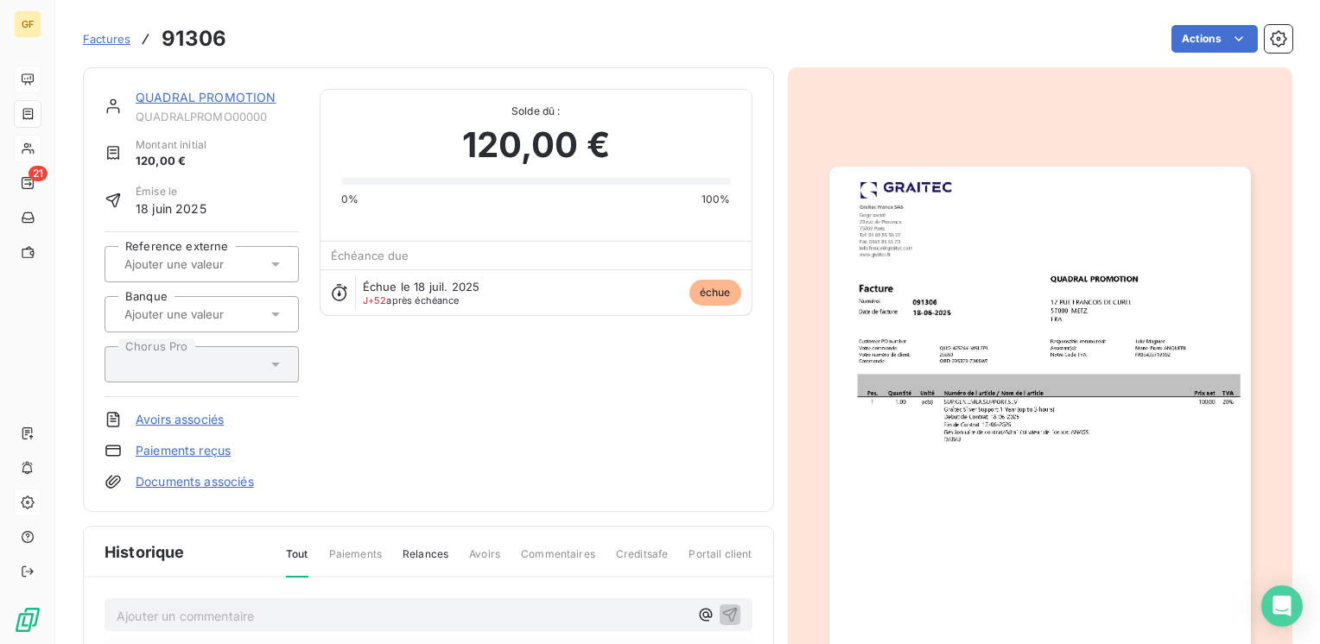
click at [225, 93] on link "QUADRAL PROMOTION" at bounding box center [206, 97] width 141 height 15
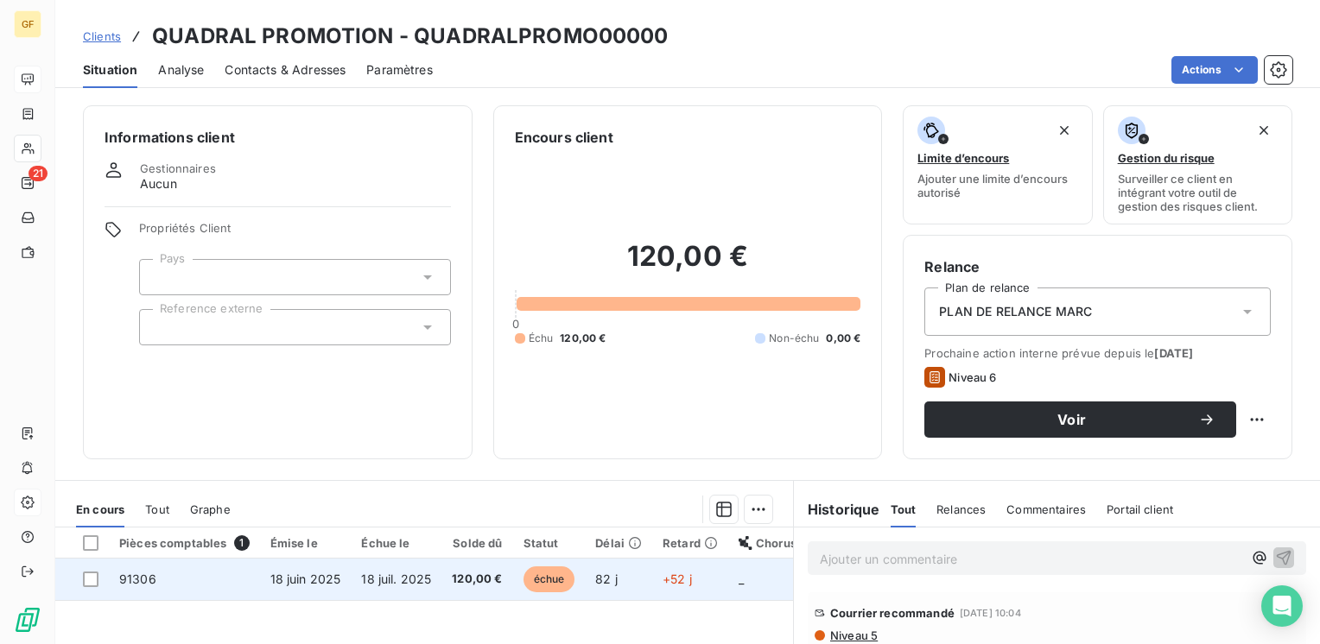
click at [283, 568] on td "18 juin 2025" at bounding box center [306, 579] width 92 height 41
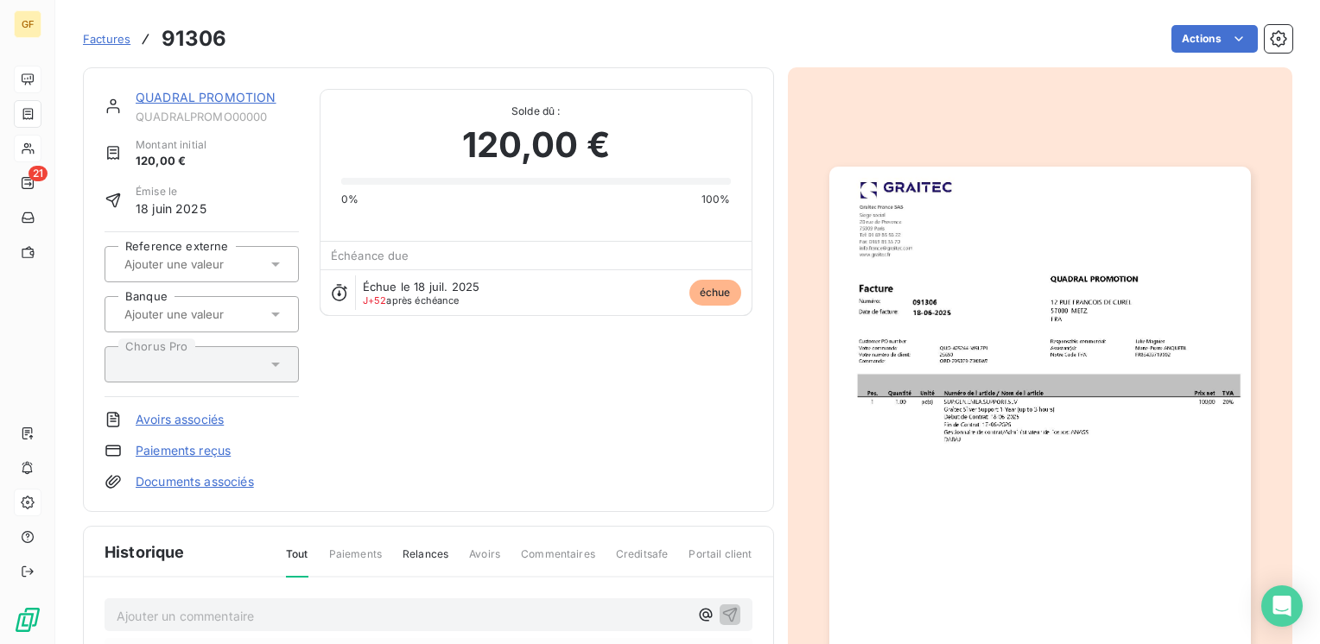
click at [1043, 274] on img "button" at bounding box center [1040, 464] width 422 height 595
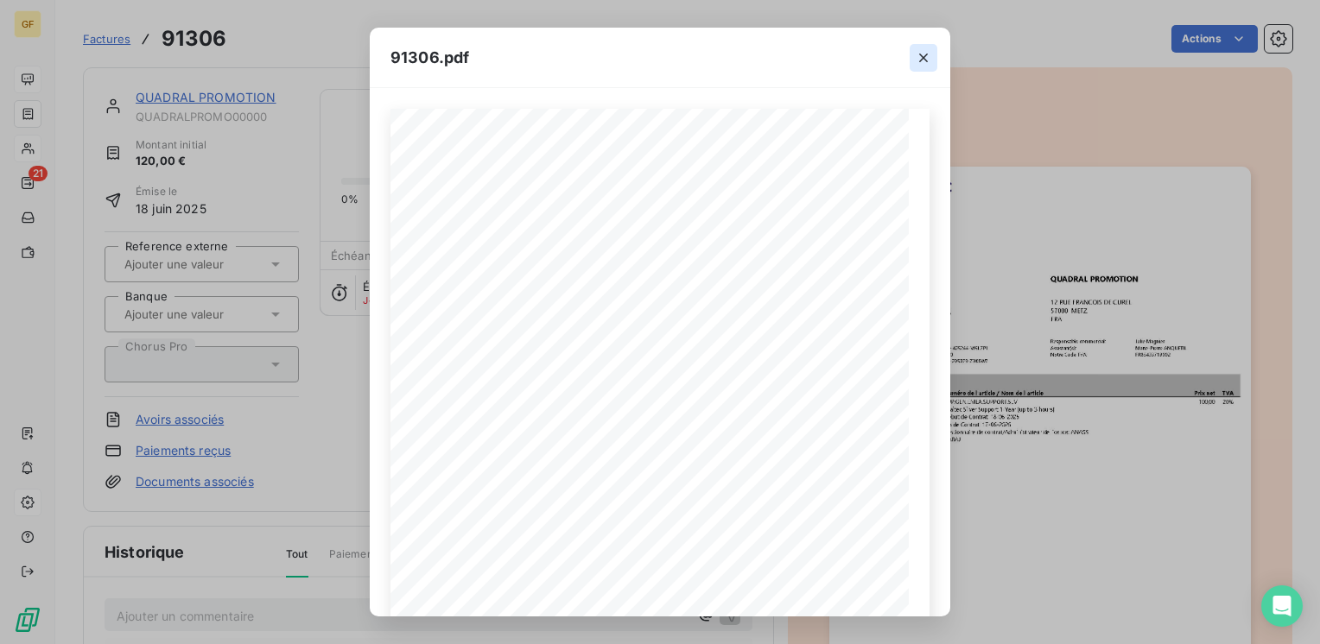
click at [924, 54] on icon "button" at bounding box center [923, 57] width 17 height 17
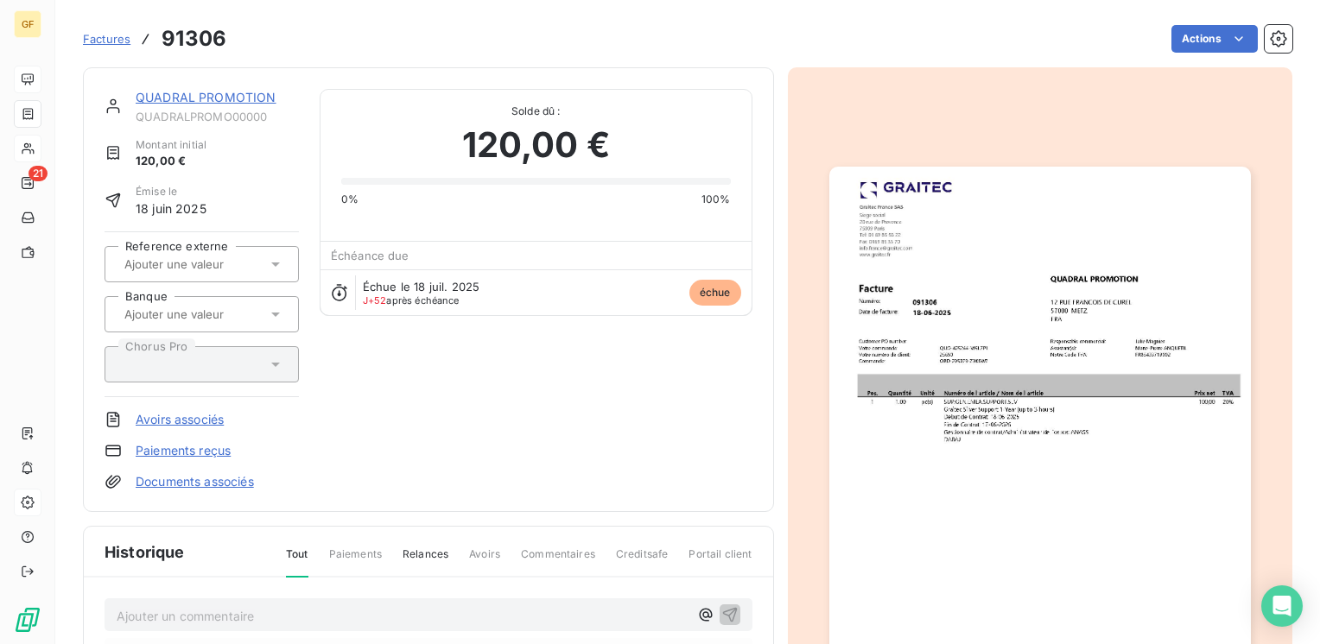
click at [211, 92] on link "QUADRAL PROMOTION" at bounding box center [206, 97] width 141 height 15
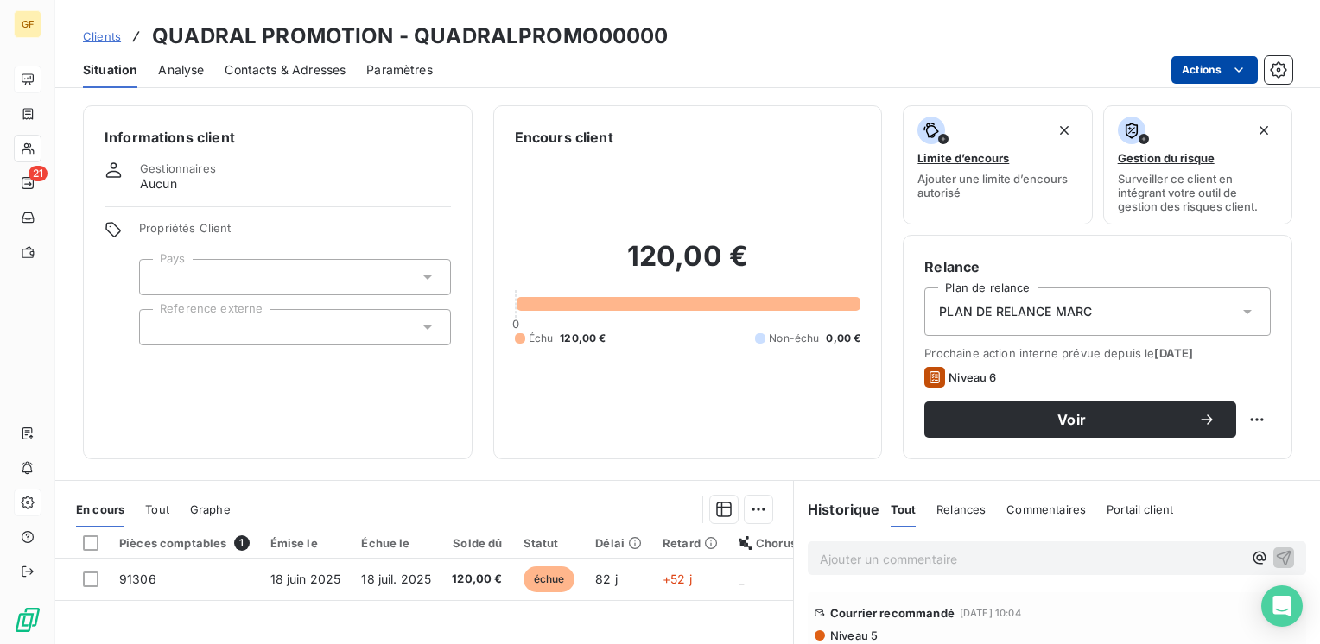
click at [1195, 64] on html "GF 21 Clients QUADRAL PROMOTION - QUADRALPROMO00000 Situation Analyse Contacts …" at bounding box center [660, 322] width 1320 height 644
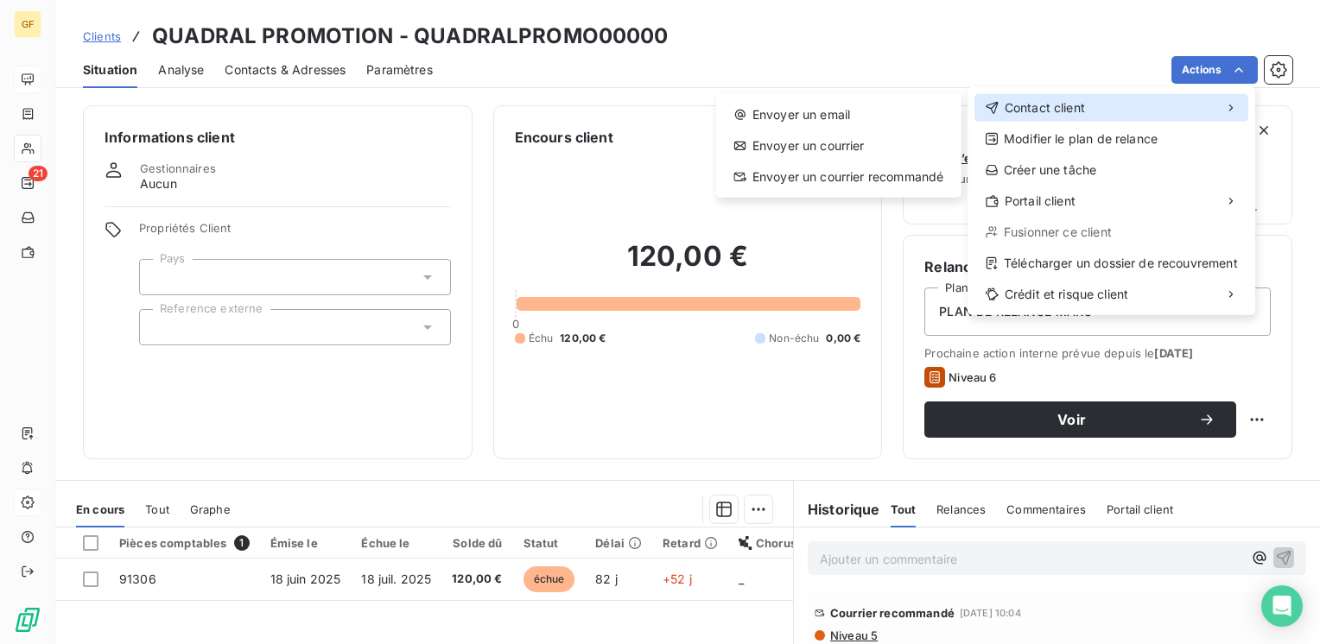
click at [1122, 112] on div "Contact client" at bounding box center [1111, 108] width 274 height 28
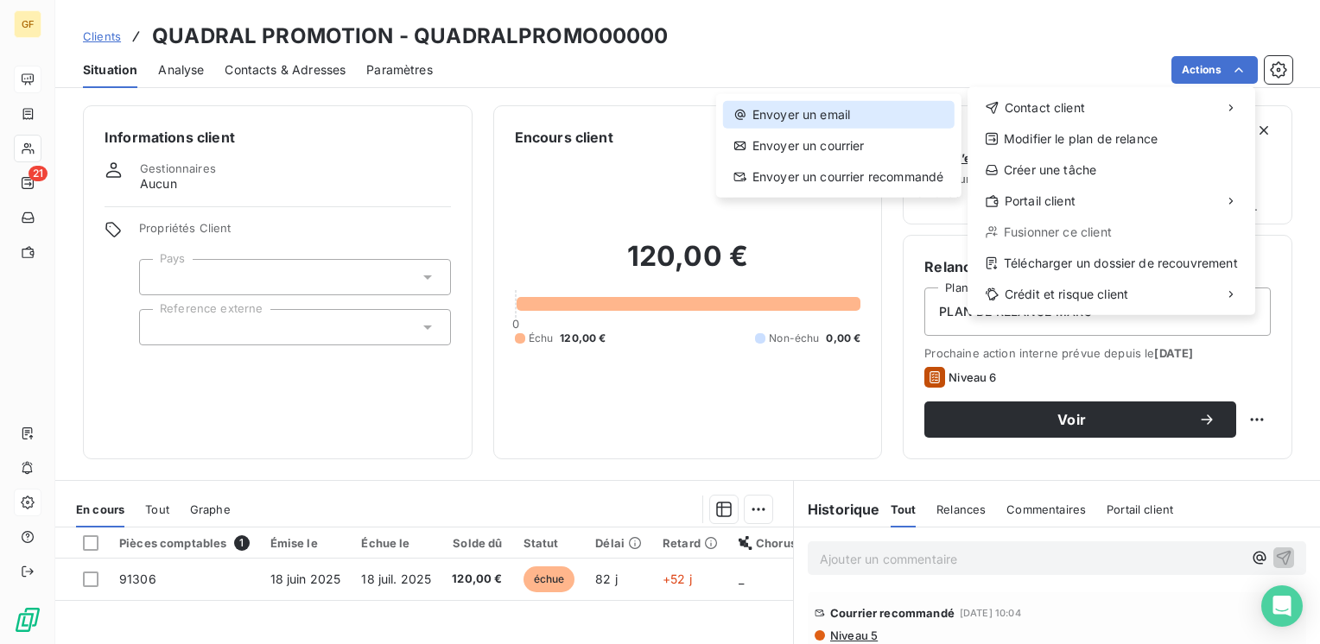
click at [798, 109] on div "Envoyer un email" at bounding box center [839, 115] width 232 height 28
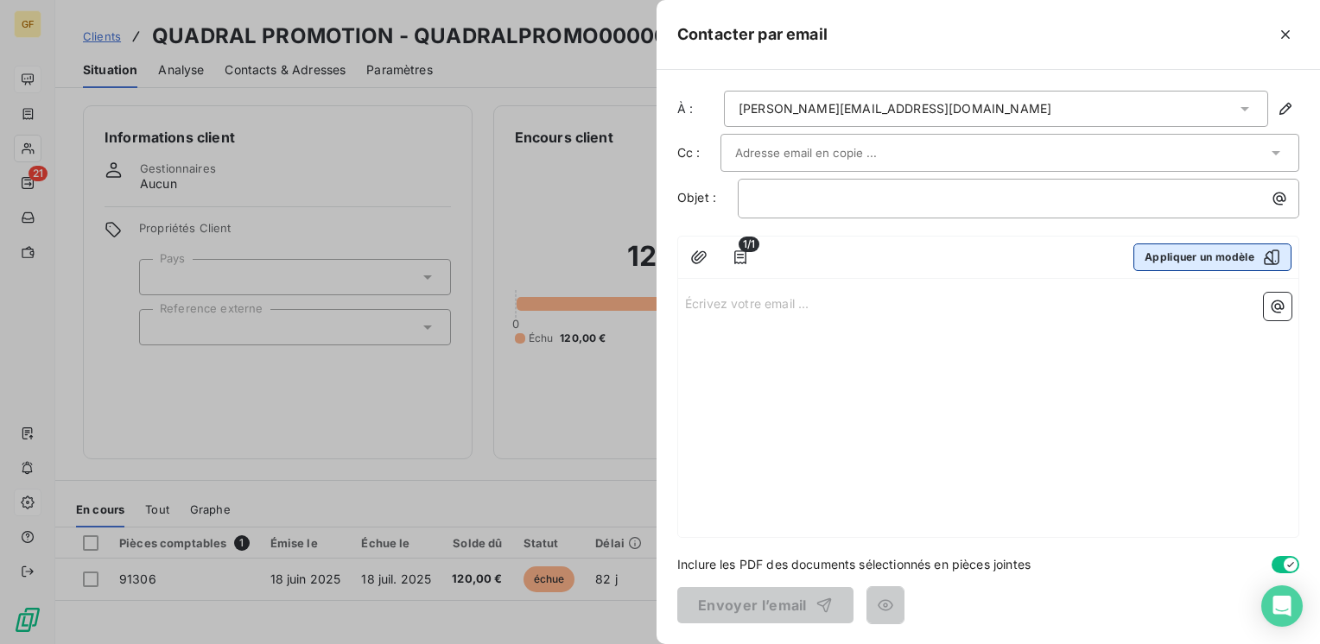
click at [1170, 261] on button "Appliquer un modèle" at bounding box center [1212, 258] width 158 height 28
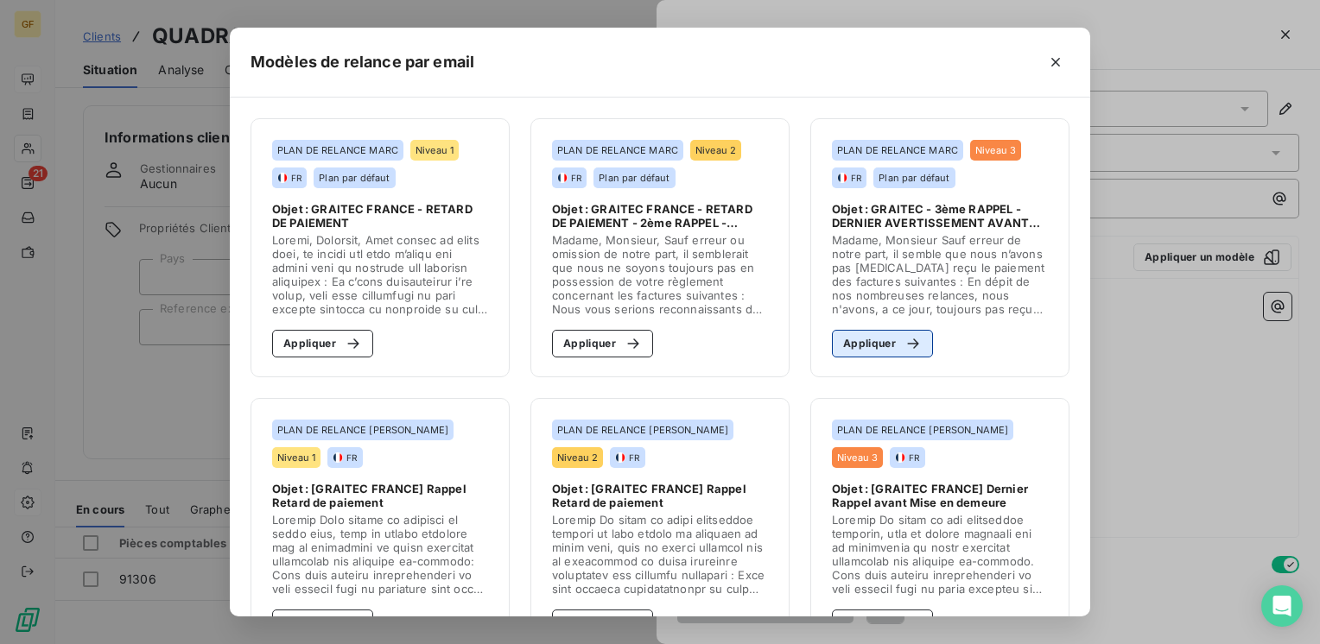
click at [859, 337] on button "Appliquer" at bounding box center [882, 344] width 101 height 28
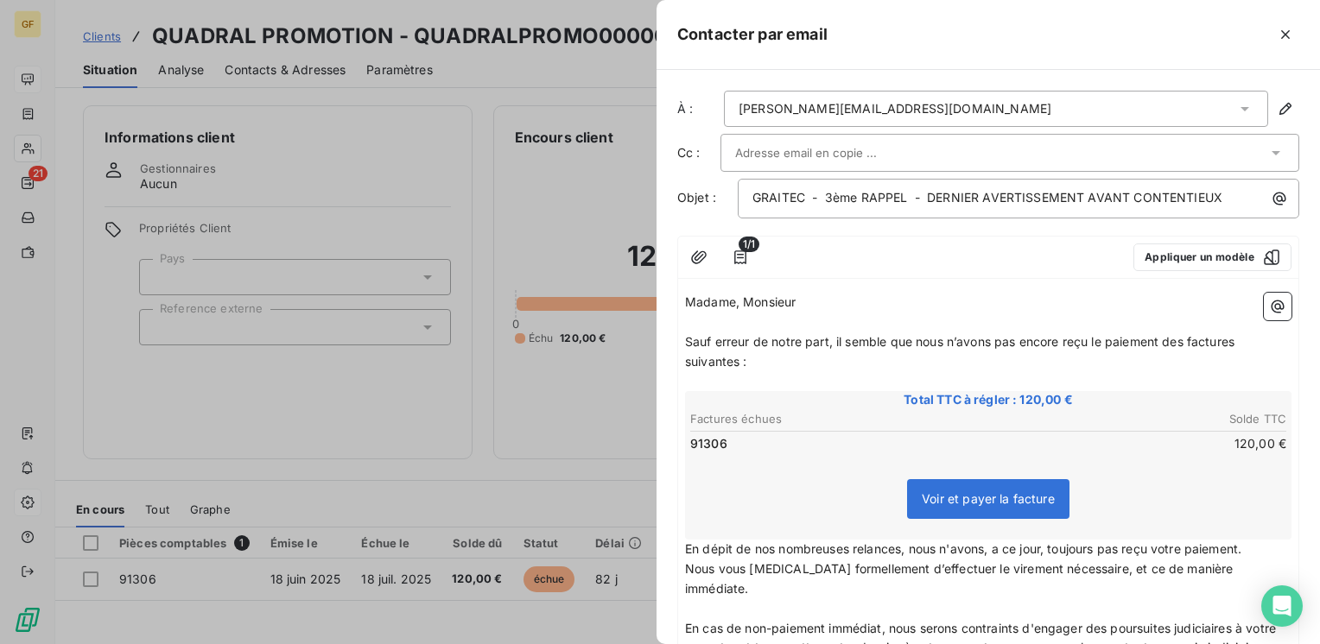
click at [772, 157] on input "text" at bounding box center [828, 153] width 186 height 26
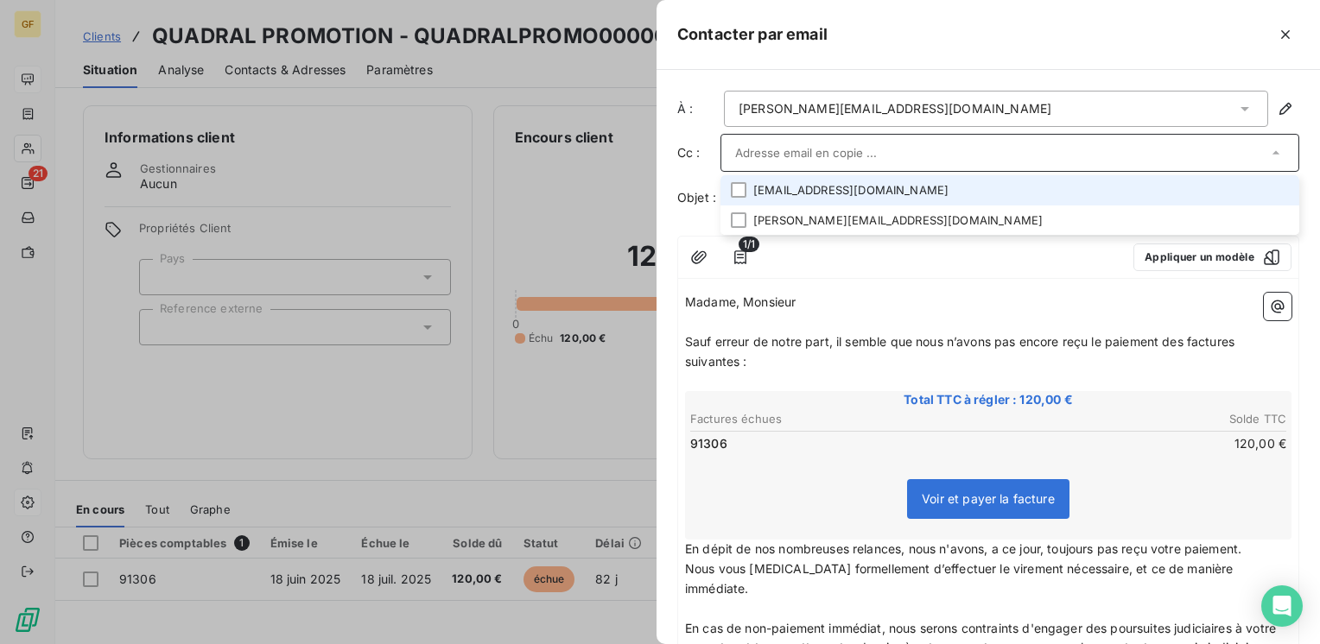
click at [825, 184] on li "[EMAIL_ADDRESS][DOMAIN_NAME]" at bounding box center [1009, 190] width 579 height 30
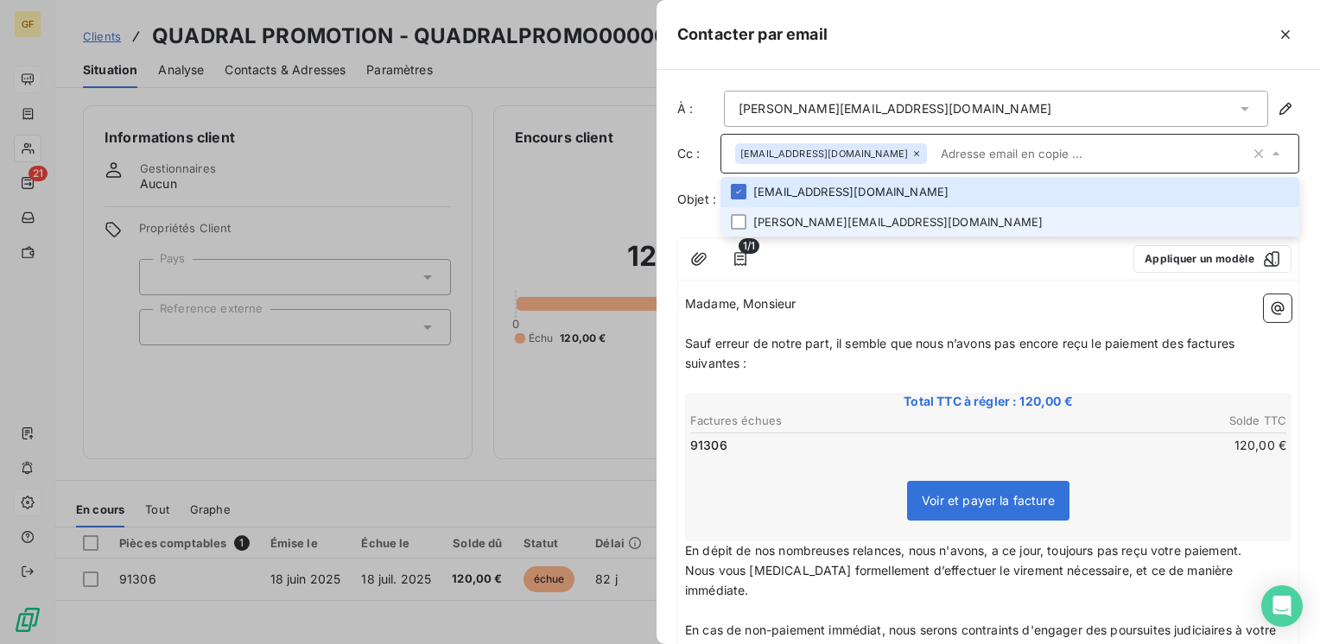
click at [819, 216] on li "[PERSON_NAME][EMAIL_ADDRESS][DOMAIN_NAME]" at bounding box center [1009, 222] width 579 height 30
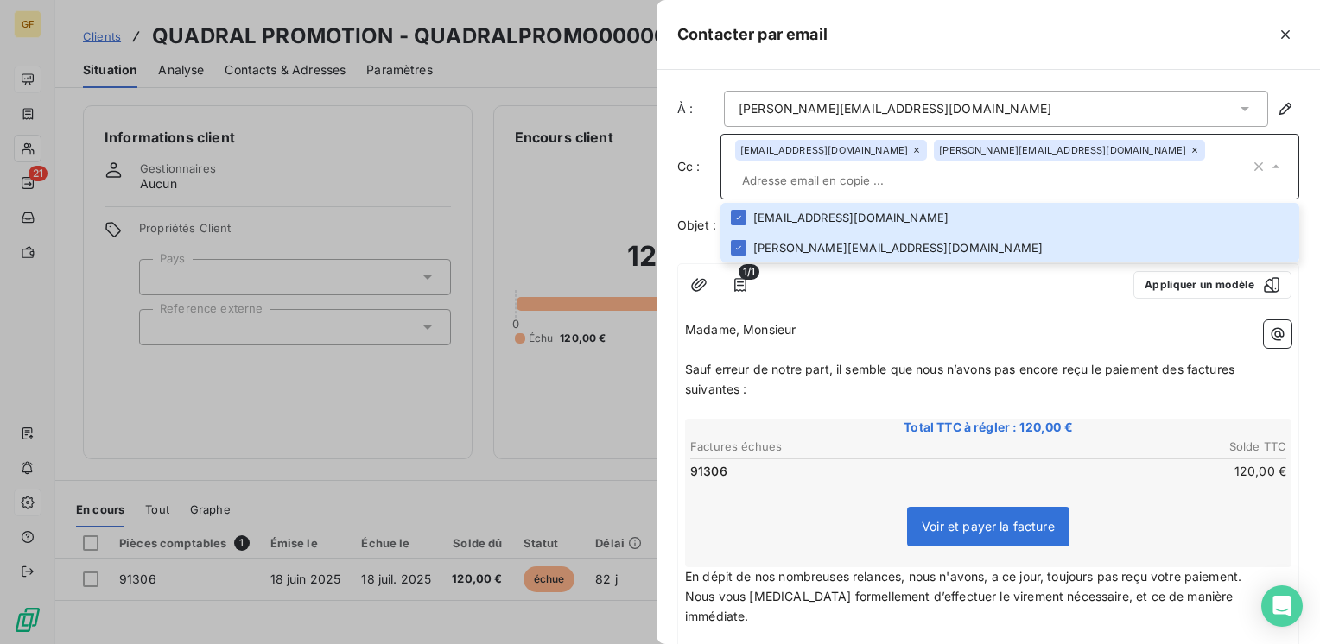
click at [422, 416] on div at bounding box center [660, 322] width 1320 height 644
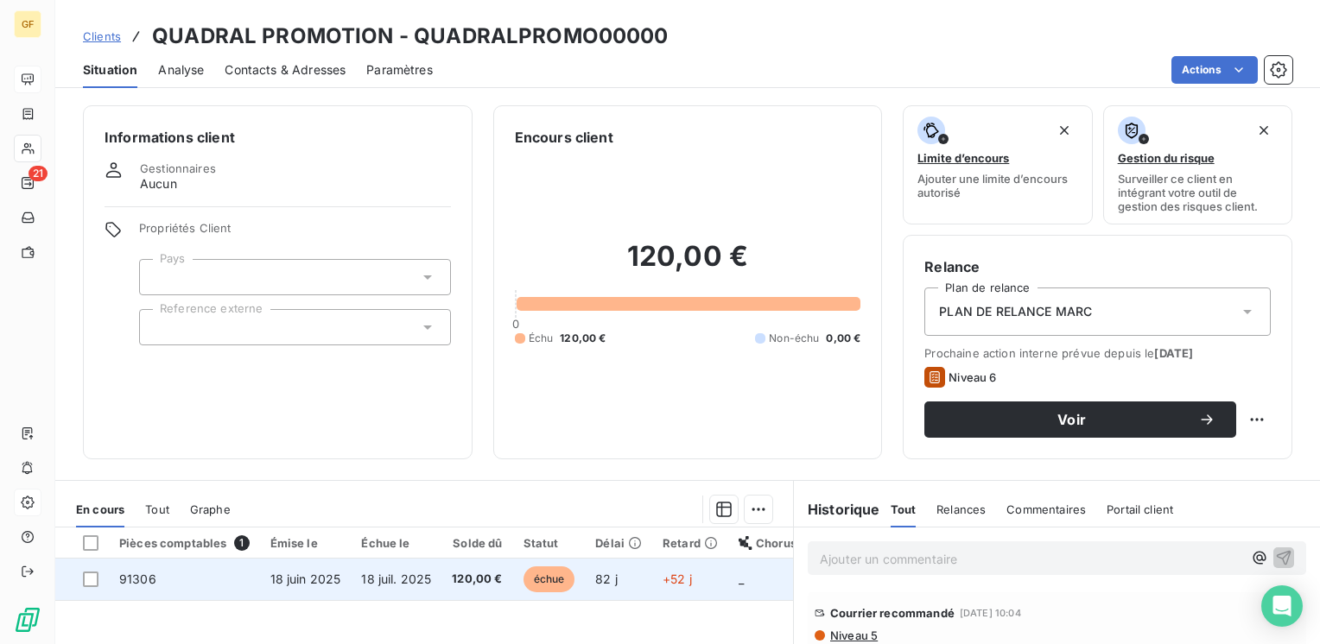
click at [321, 581] on span "18 juin 2025" at bounding box center [305, 579] width 71 height 15
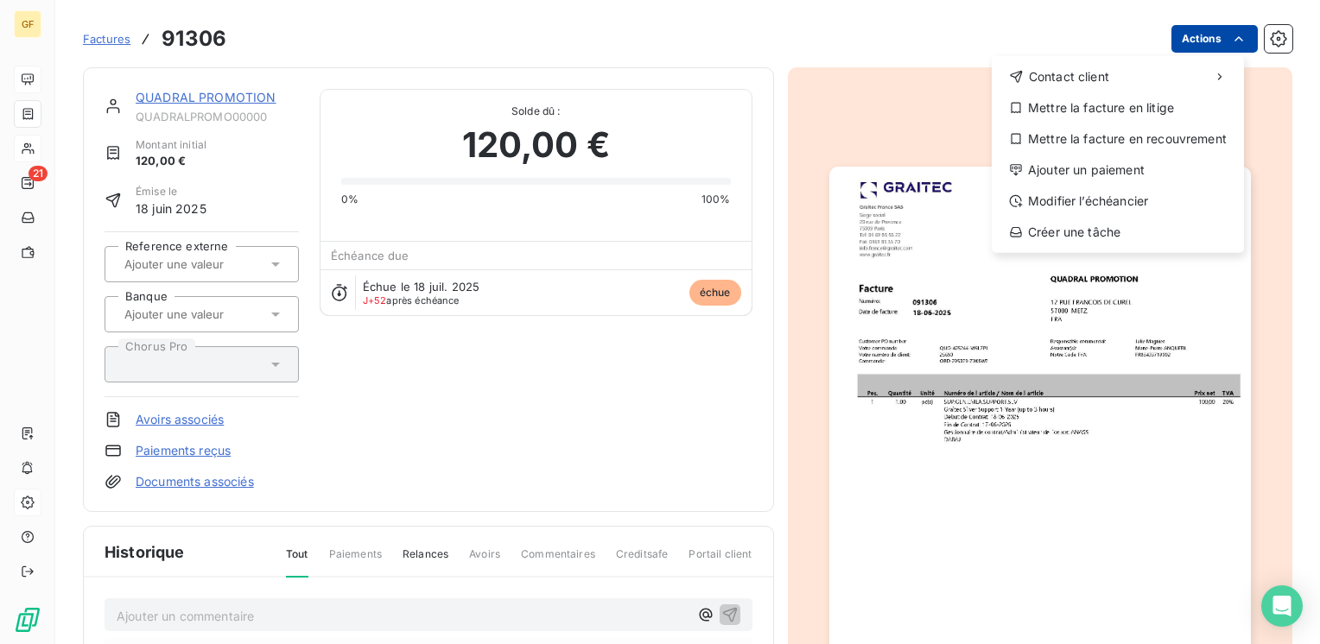
click at [1196, 39] on html "GF 21 Factures 91306 Actions Contact client Mettre la facture en litige Mettre …" at bounding box center [660, 322] width 1320 height 644
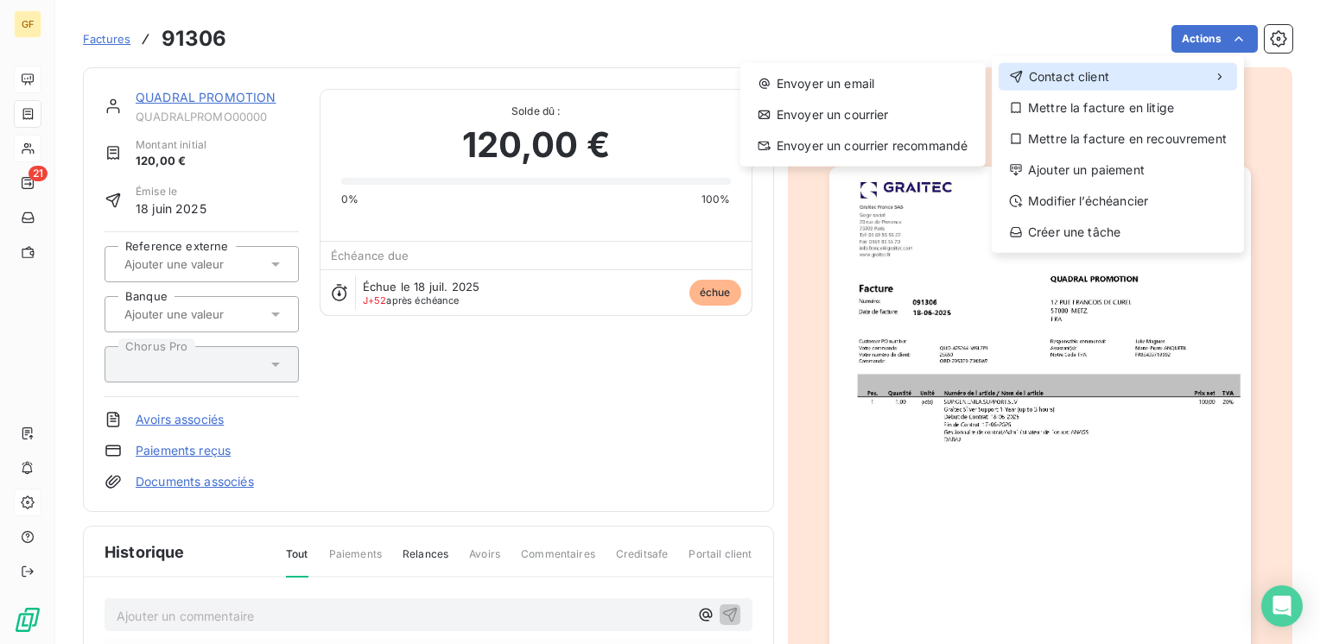
click at [1076, 71] on span "Contact client" at bounding box center [1069, 76] width 80 height 17
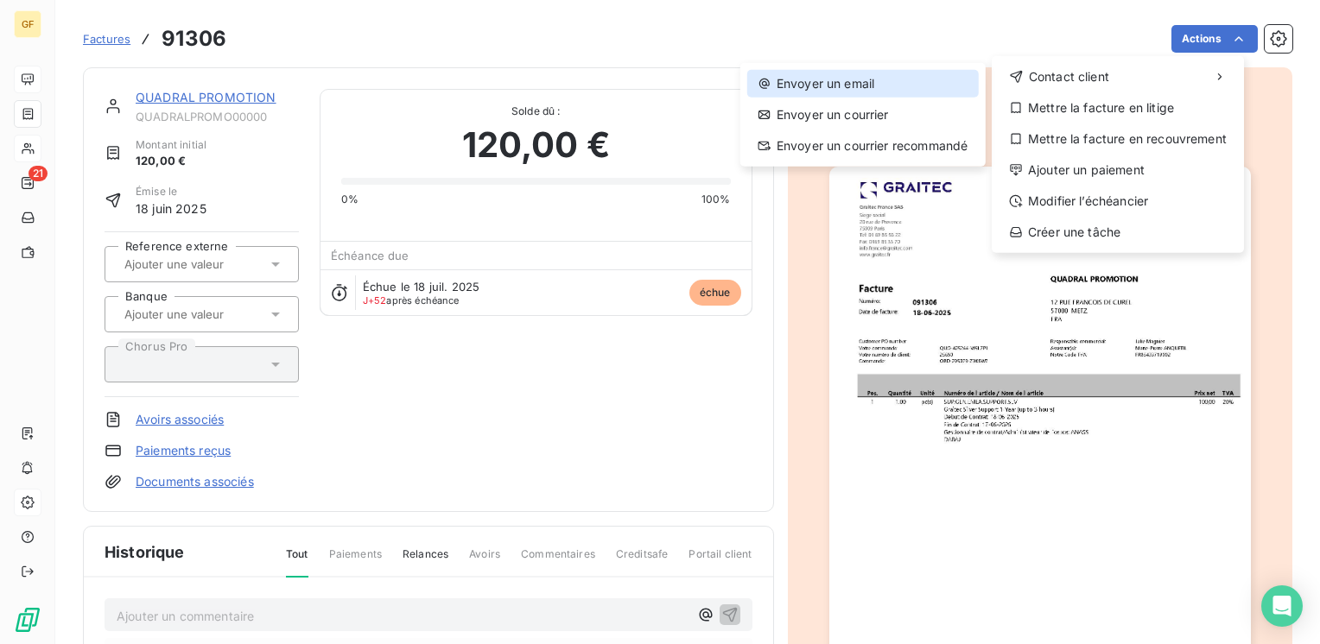
click at [864, 81] on div "Envoyer un email" at bounding box center [863, 84] width 232 height 28
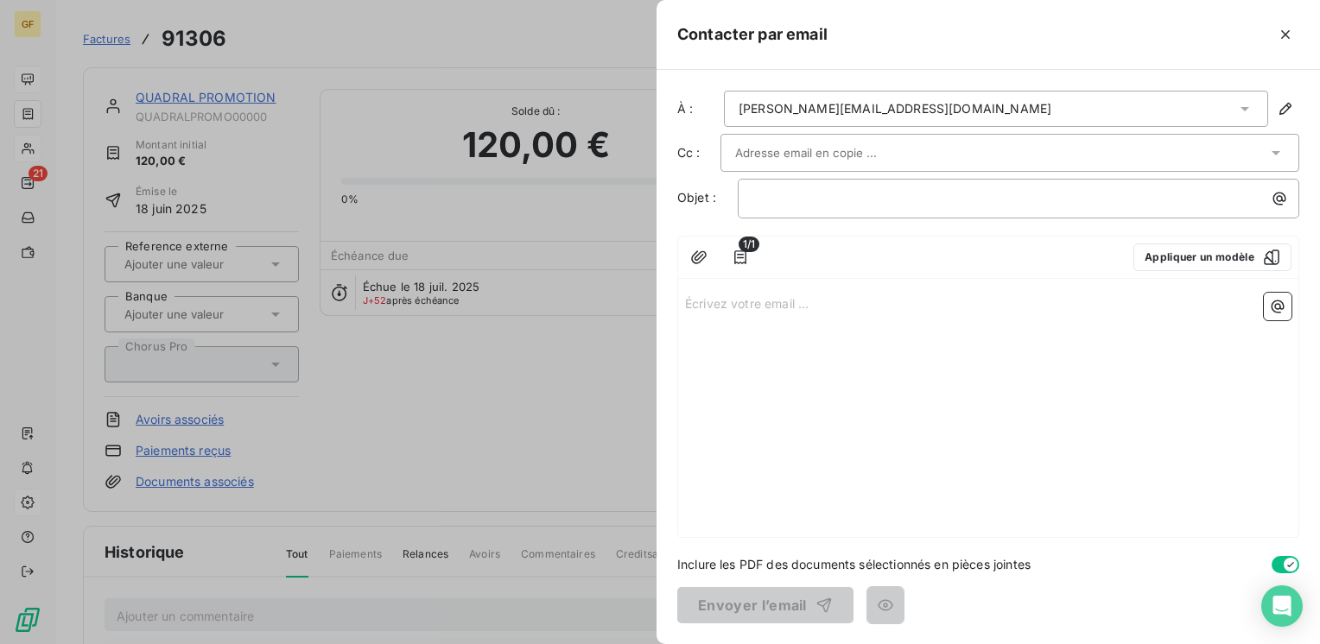
click at [815, 143] on input "text" at bounding box center [828, 153] width 186 height 26
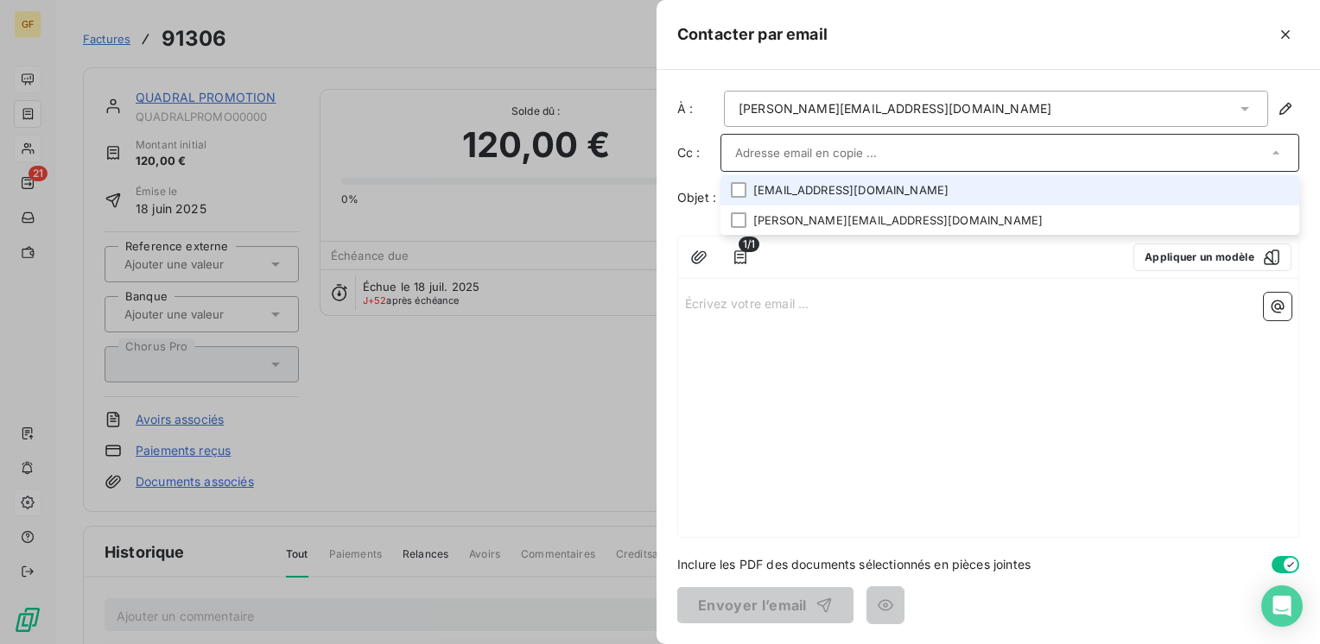
click at [813, 181] on li "[EMAIL_ADDRESS][DOMAIN_NAME]" at bounding box center [1009, 190] width 579 height 30
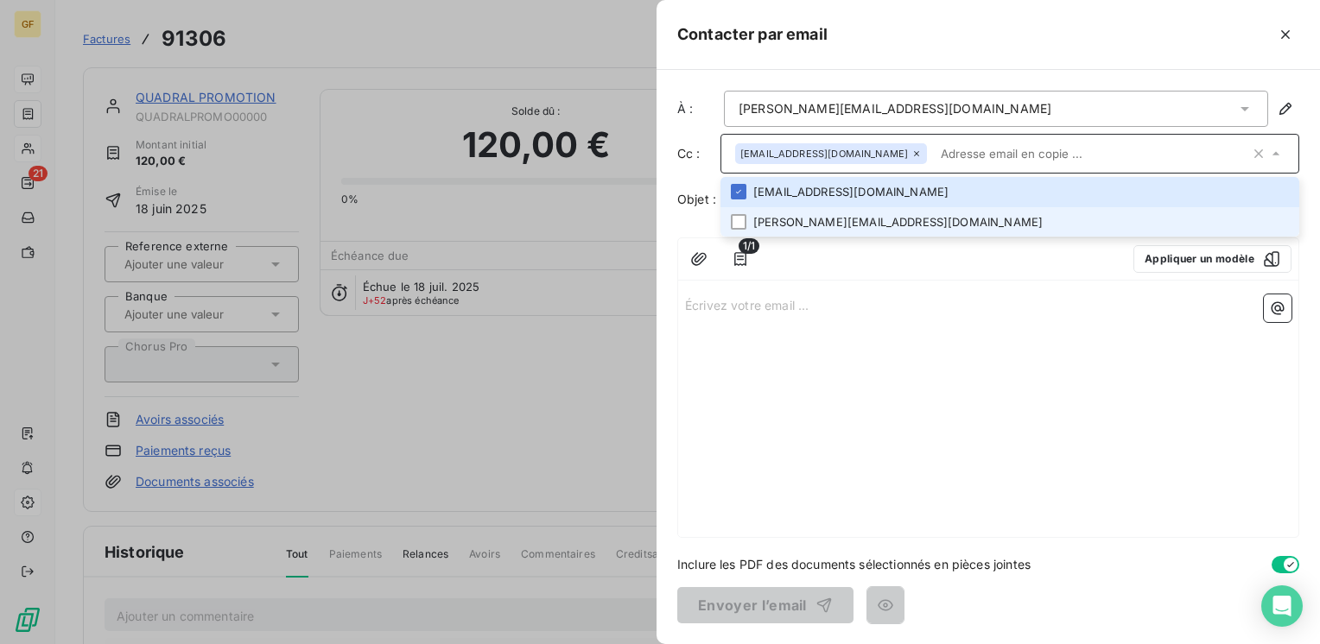
click at [807, 223] on li "[PERSON_NAME][EMAIL_ADDRESS][DOMAIN_NAME]" at bounding box center [1009, 222] width 579 height 30
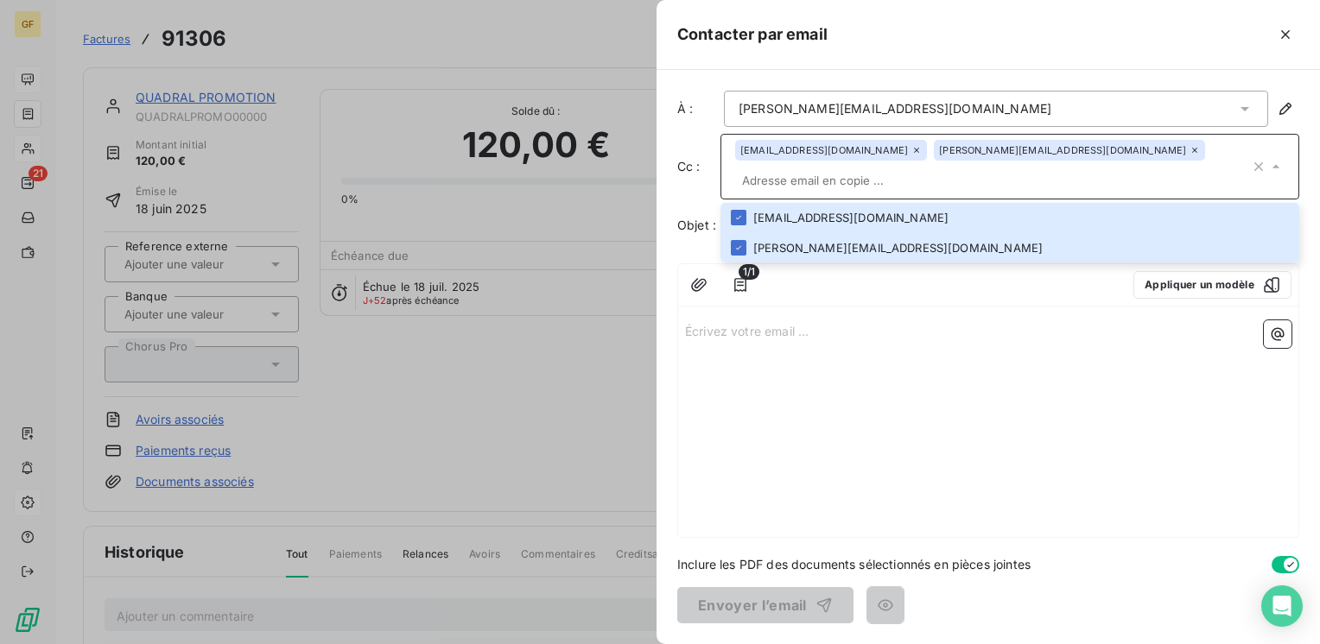
click at [1043, 168] on input "text" at bounding box center [992, 181] width 515 height 26
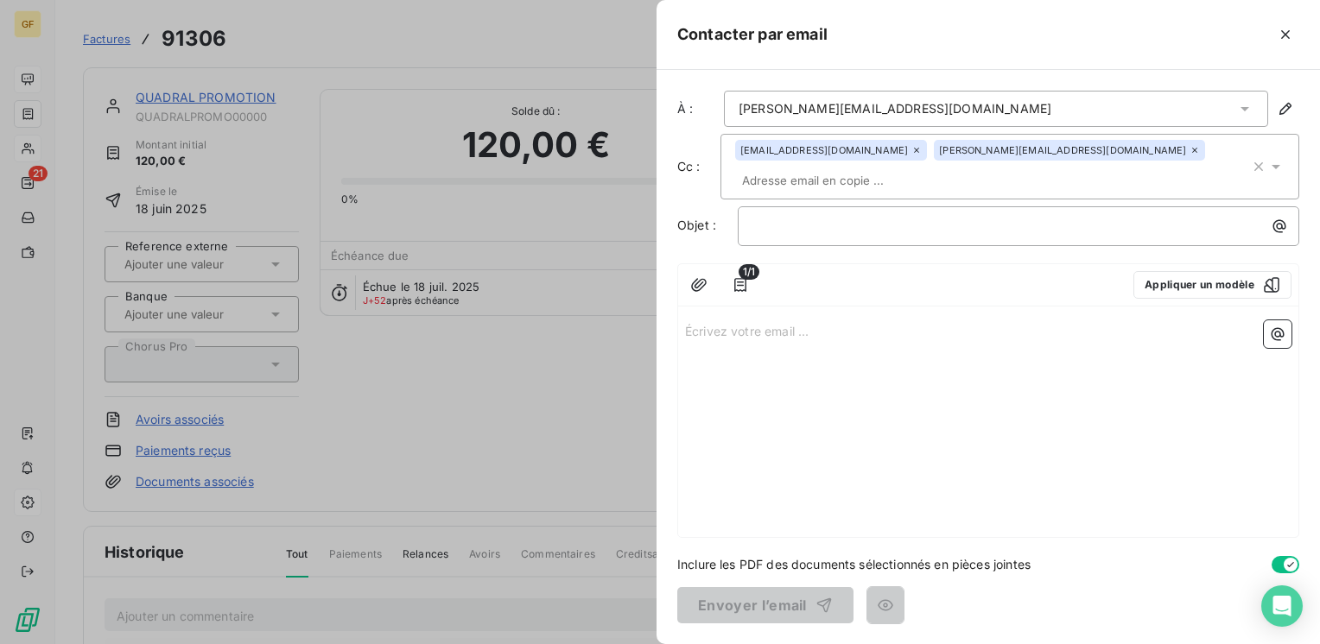
paste input "[PERSON_NAME][EMAIL_ADDRESS][DOMAIN_NAME]"
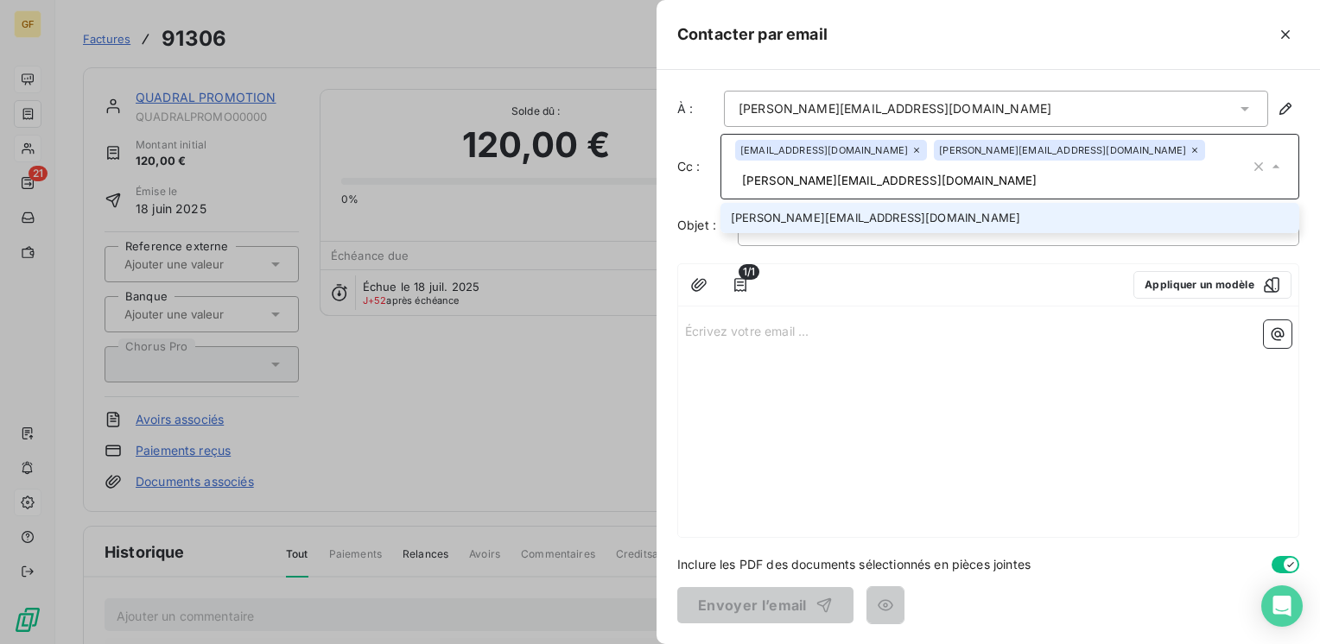
type input "[PERSON_NAME][EMAIL_ADDRESS][DOMAIN_NAME]"
click at [791, 203] on li "[PERSON_NAME][EMAIL_ADDRESS][DOMAIN_NAME]" at bounding box center [1009, 218] width 579 height 30
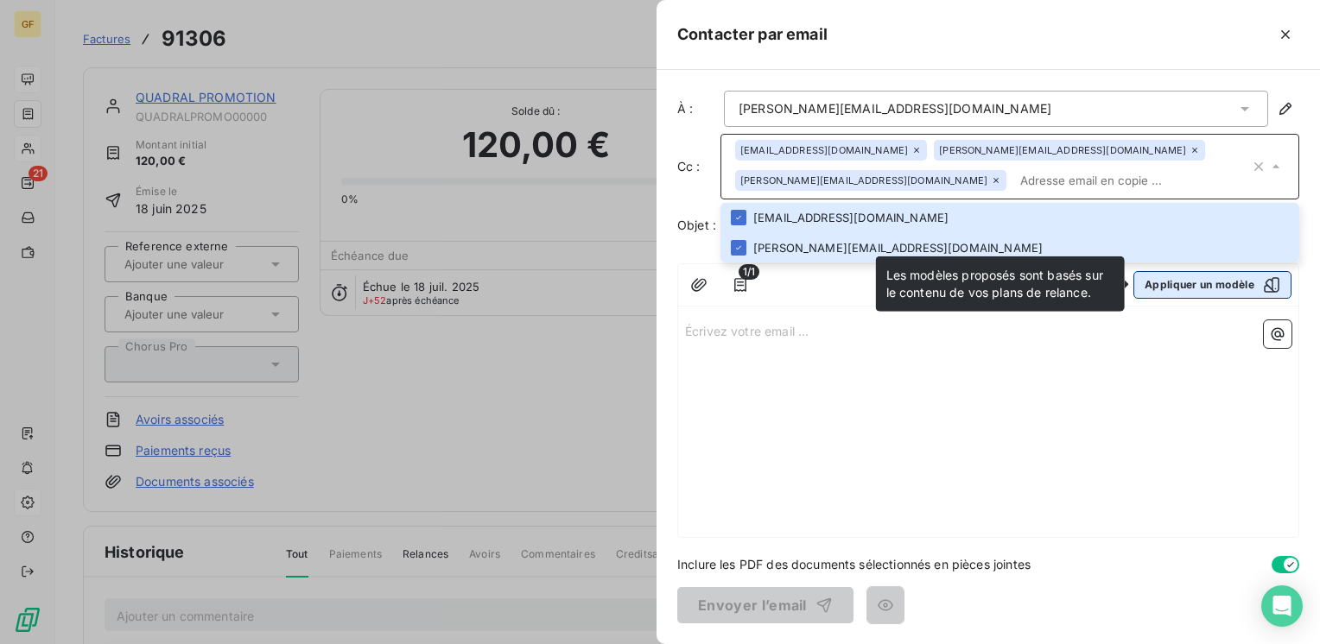
click at [1183, 291] on button "Appliquer un modèle" at bounding box center [1212, 285] width 158 height 28
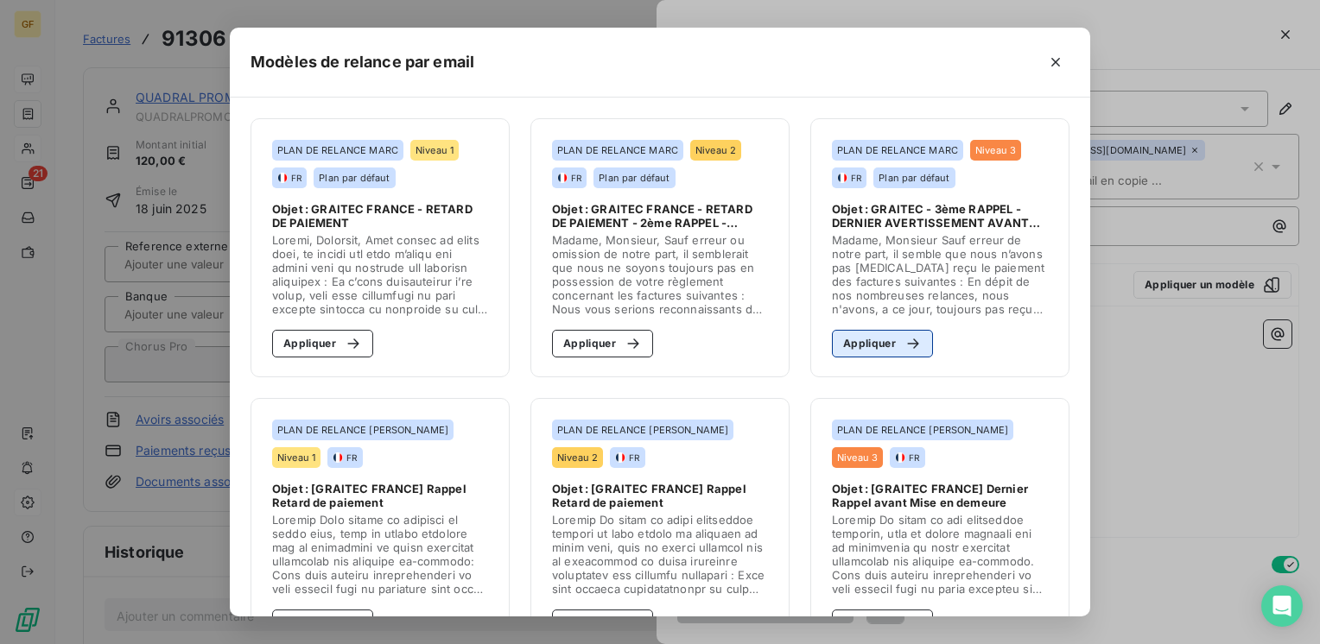
click at [869, 343] on button "Appliquer" at bounding box center [882, 344] width 101 height 28
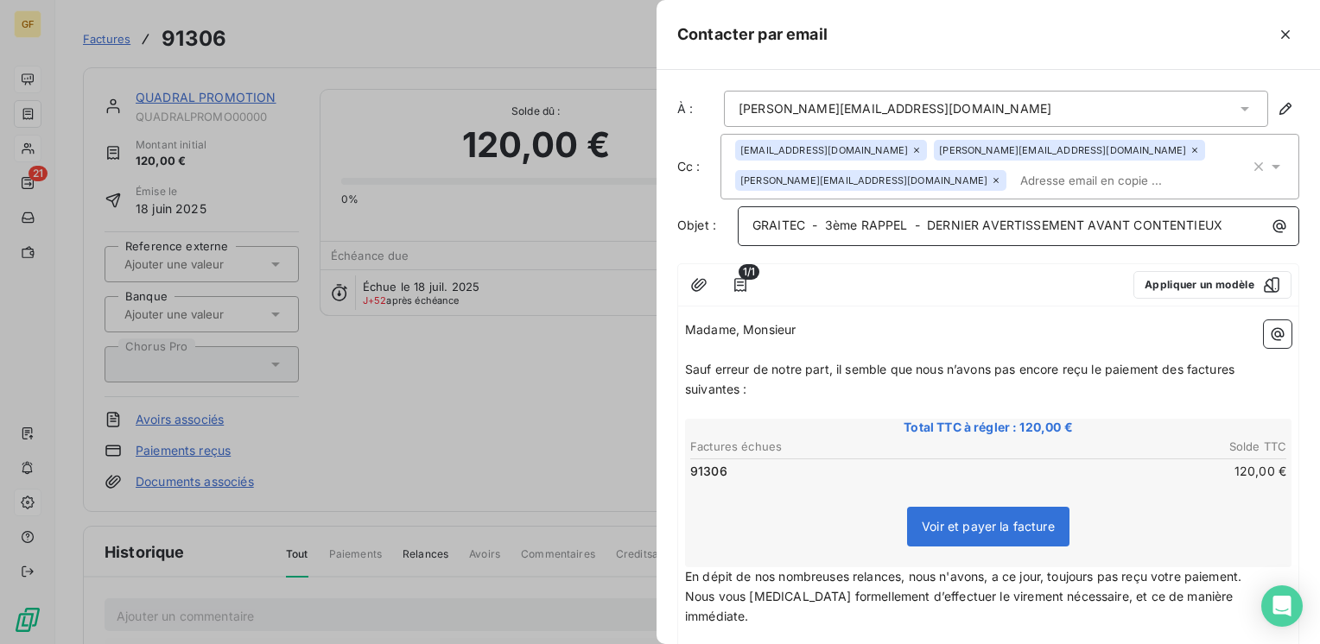
click at [830, 219] on span "GRAITEC - 3ème RAPPEL - DERNIER AVERTISSEMENT AVANT CONTENTIEUX" at bounding box center [987, 225] width 470 height 15
click at [685, 363] on span "Sauf erreur de notre part, il semble que nous n’avons pas encore reçu le paieme…" at bounding box center [961, 379] width 553 height 35
click at [838, 364] on span "Sauf erreur de notre part, il semble que nous n’avons pas encore reçu le paieme…" at bounding box center [961, 379] width 553 height 35
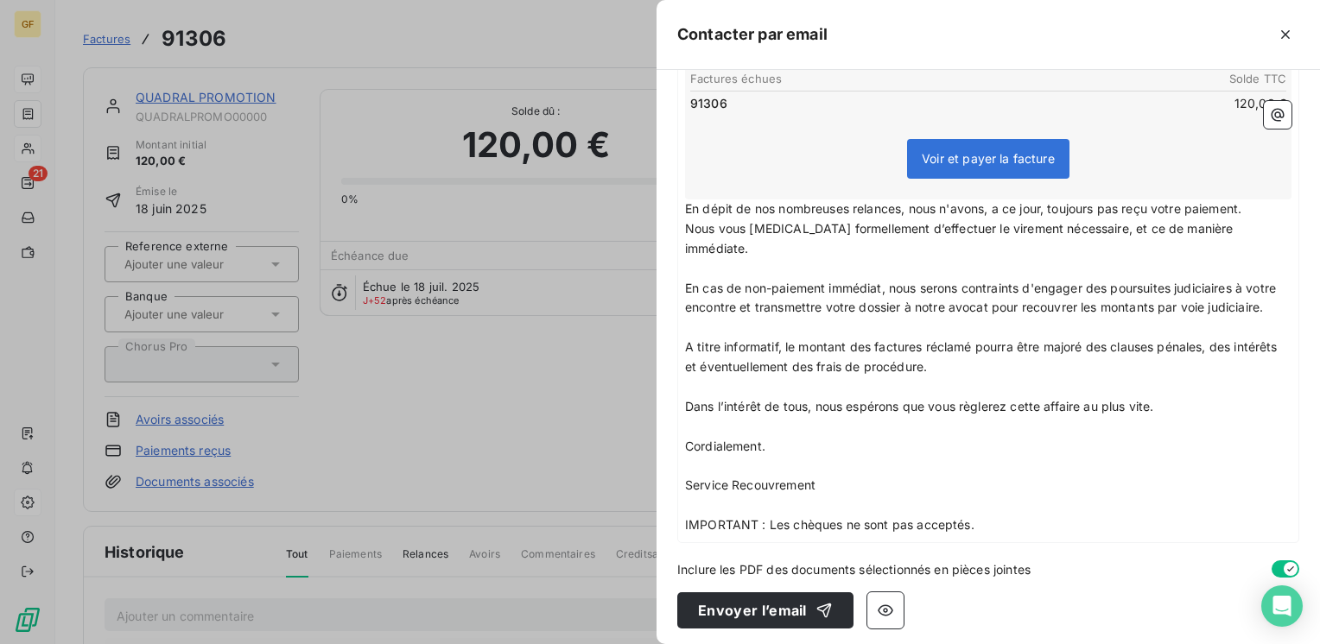
scroll to position [370, 0]
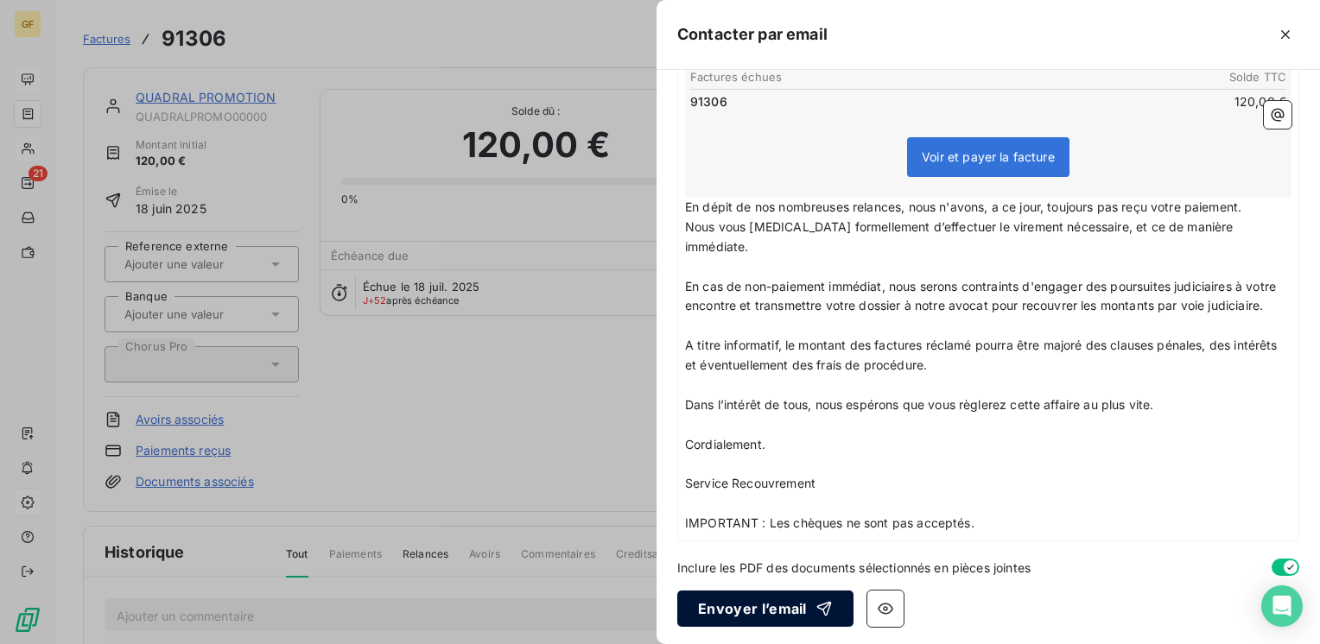
click at [777, 599] on button "Envoyer l’email" at bounding box center [765, 609] width 176 height 36
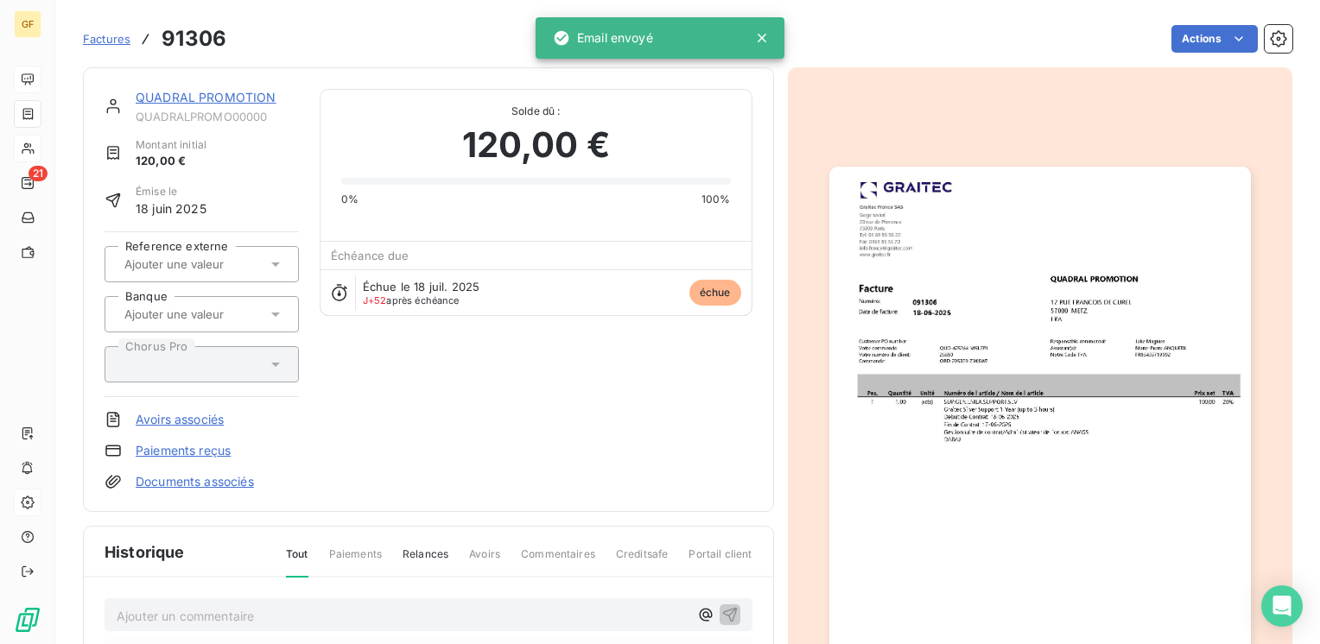
click at [168, 102] on link "QUADRAL PROMOTION" at bounding box center [206, 97] width 141 height 15
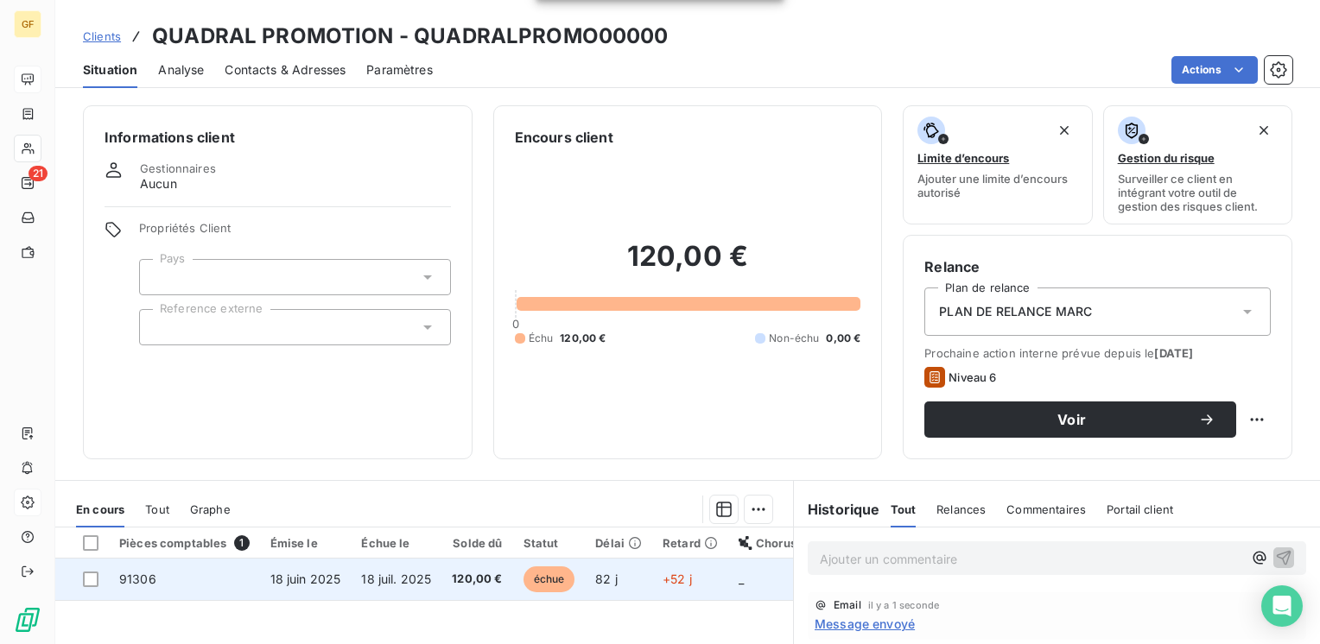
click at [346, 578] on td "18 juin 2025" at bounding box center [306, 579] width 92 height 41
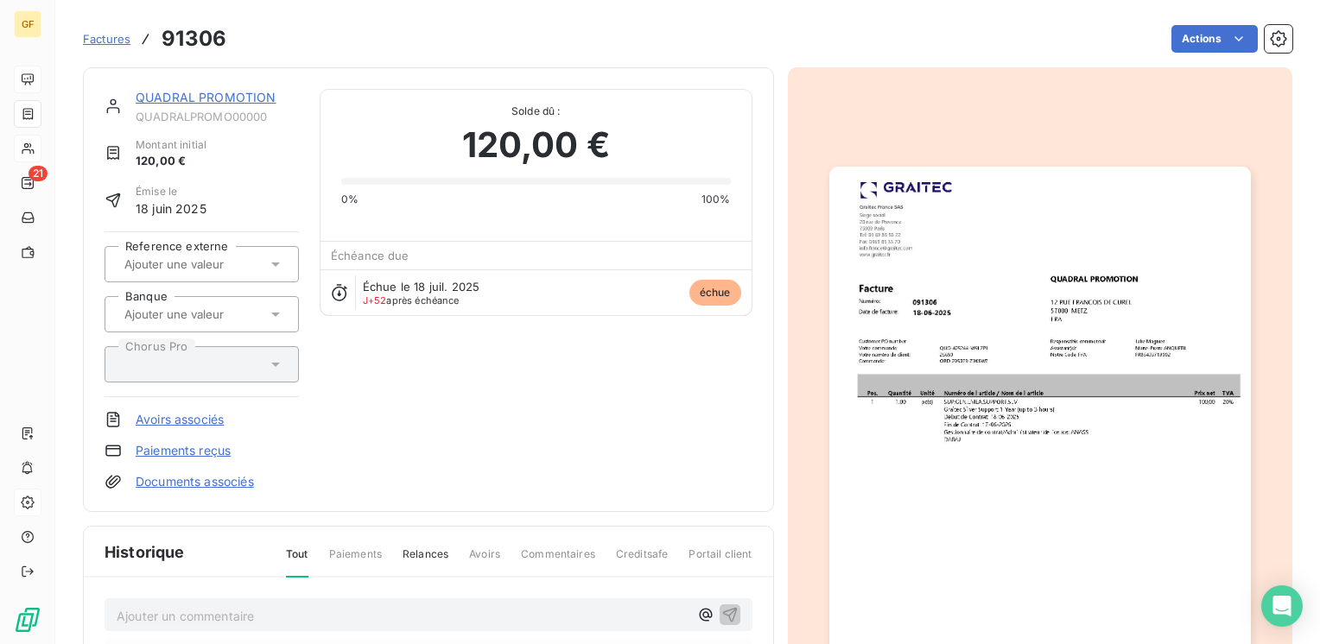
click at [218, 105] on div "QUADRAL PROMOTION" at bounding box center [217, 97] width 163 height 17
click at [212, 95] on link "QUADRAL PROMOTION" at bounding box center [206, 97] width 141 height 15
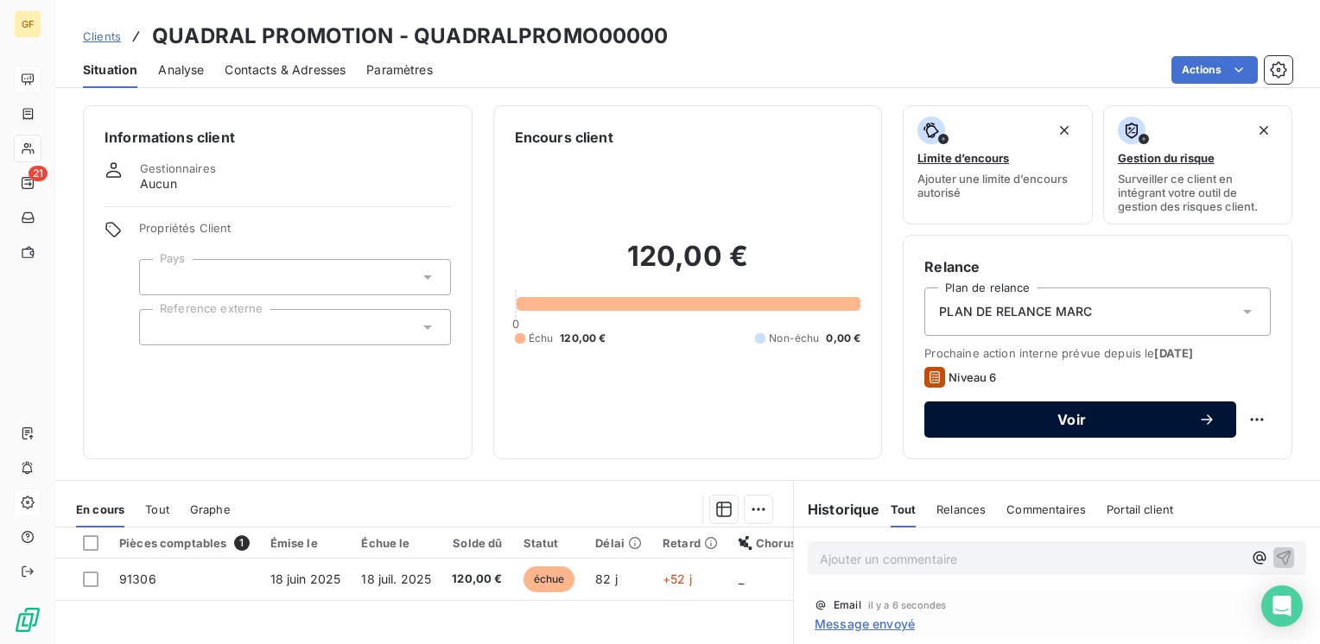
click at [977, 421] on span "Voir" at bounding box center [1071, 420] width 253 height 14
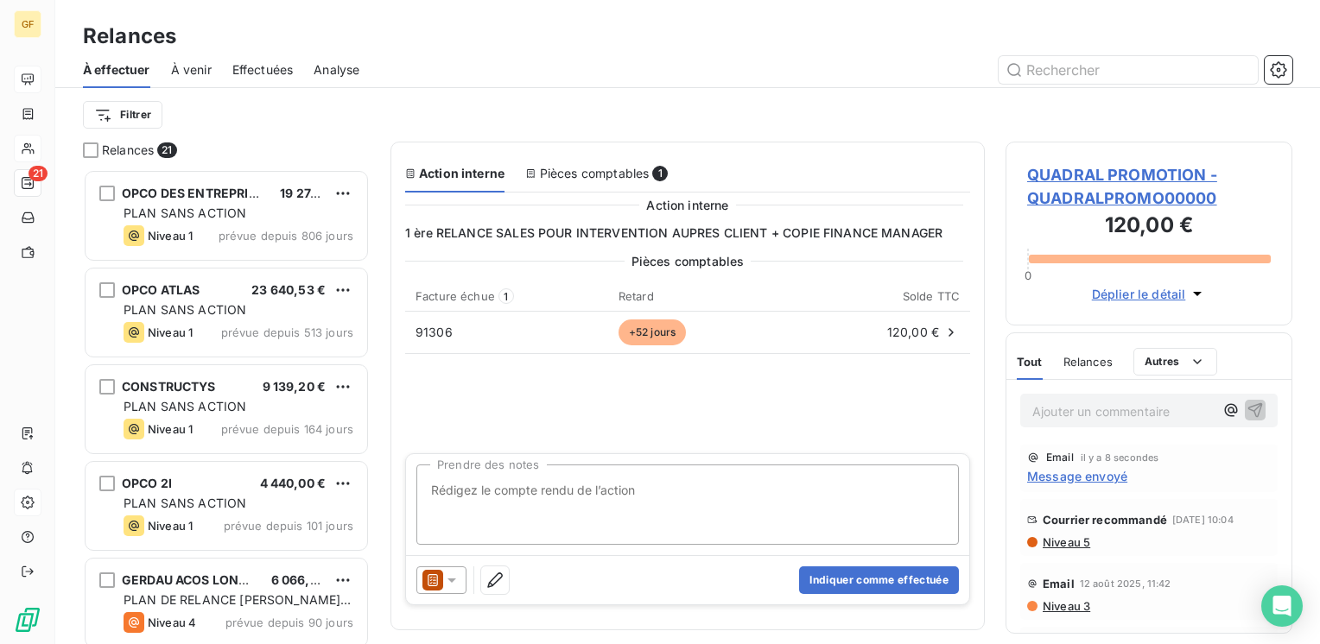
scroll to position [462, 273]
click at [532, 495] on textarea "Prendre des notes" at bounding box center [687, 505] width 542 height 80
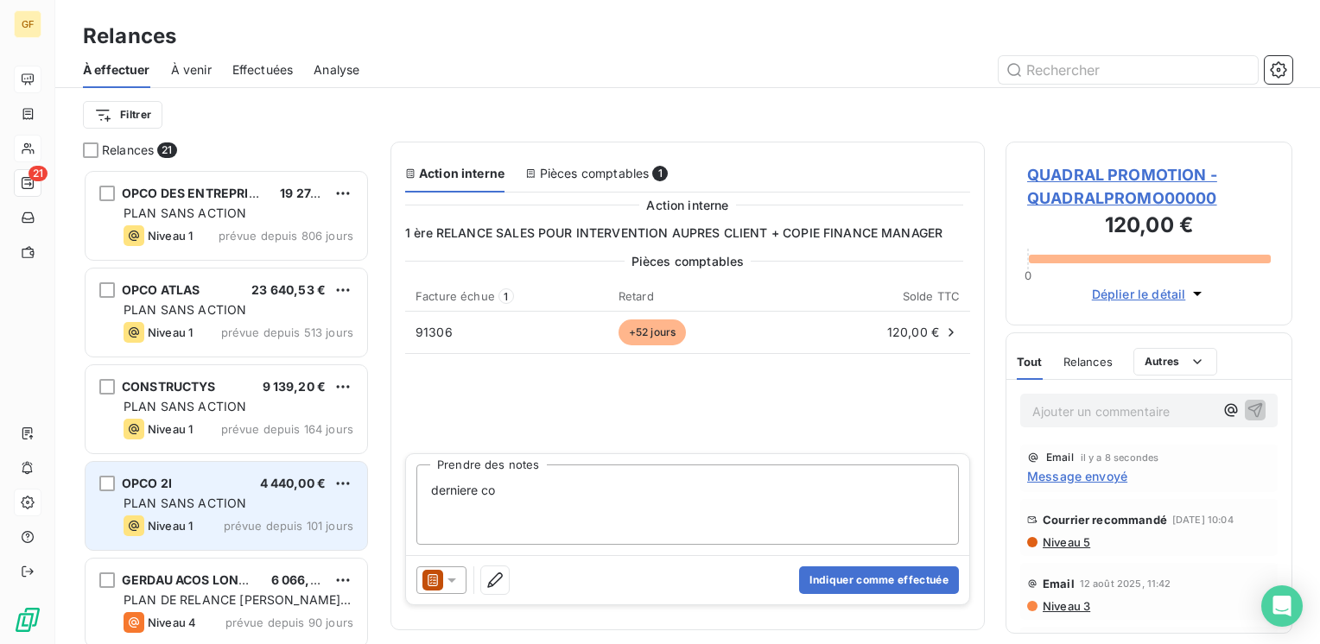
drag, startPoint x: 504, startPoint y: 494, endPoint x: 314, endPoint y: 498, distance: 190.1
click at [314, 498] on div "Relances 21 OPCO DES ENTREPRISES DE PROXI 19 274,14 € PLAN SANS ACTION Niveau 1…" at bounding box center [687, 393] width 1265 height 503
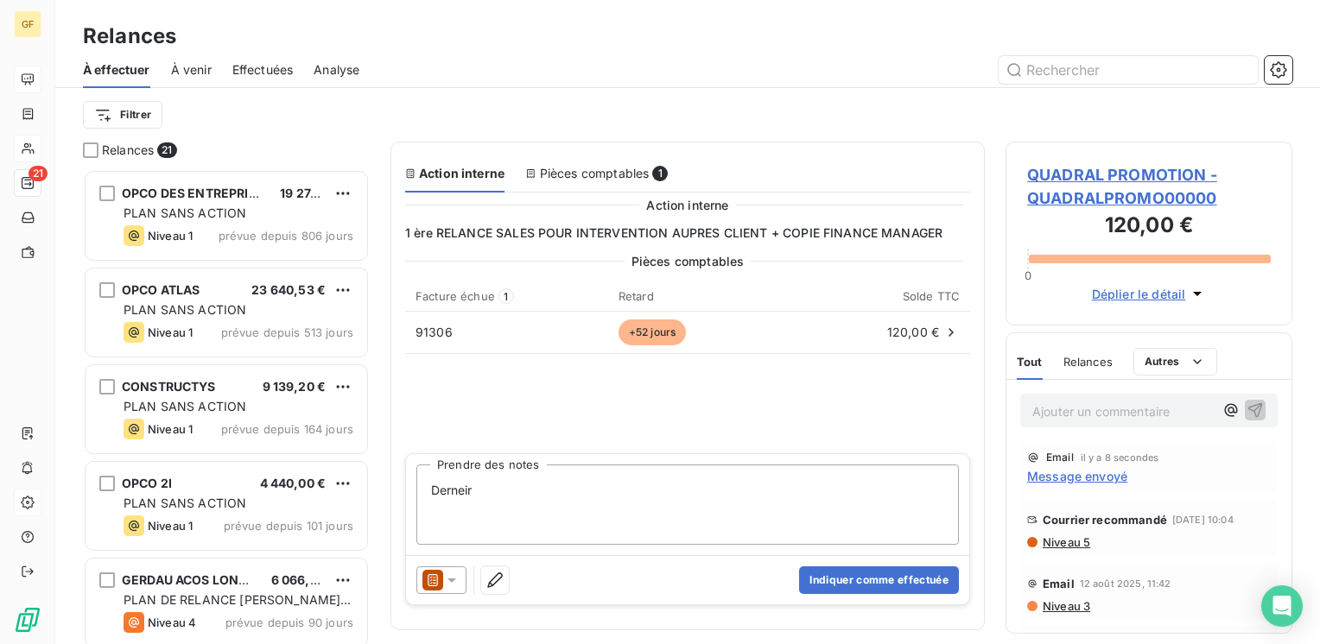
drag, startPoint x: 513, startPoint y: 498, endPoint x: 399, endPoint y: 502, distance: 114.1
click at [399, 502] on section "Action interne Pièces comptables 1 Action interne 1 ère RELANCE SALES POUR INTE…" at bounding box center [687, 386] width 594 height 489
click at [522, 496] on textarea "Personne ne repend au tél / dernier courriel" at bounding box center [687, 505] width 542 height 80
click at [686, 485] on textarea "Personne ne repond au tél / dernier courriel" at bounding box center [687, 505] width 542 height 80
click at [693, 498] on textarea "Personne ne répond au tél / dernier courriel" at bounding box center [687, 505] width 542 height 80
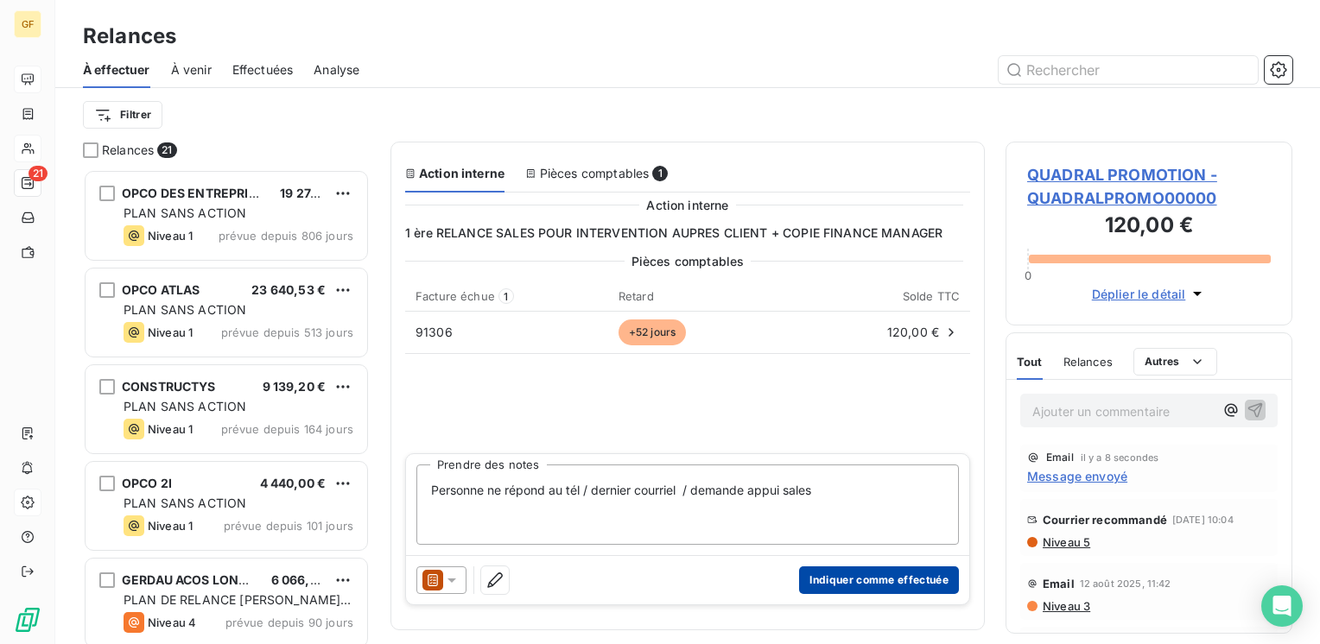
type textarea "Personne ne répond au tél / dernier courriel / demande appui sales"
click at [861, 574] on button "Indiquer comme effectuée" at bounding box center [879, 581] width 160 height 28
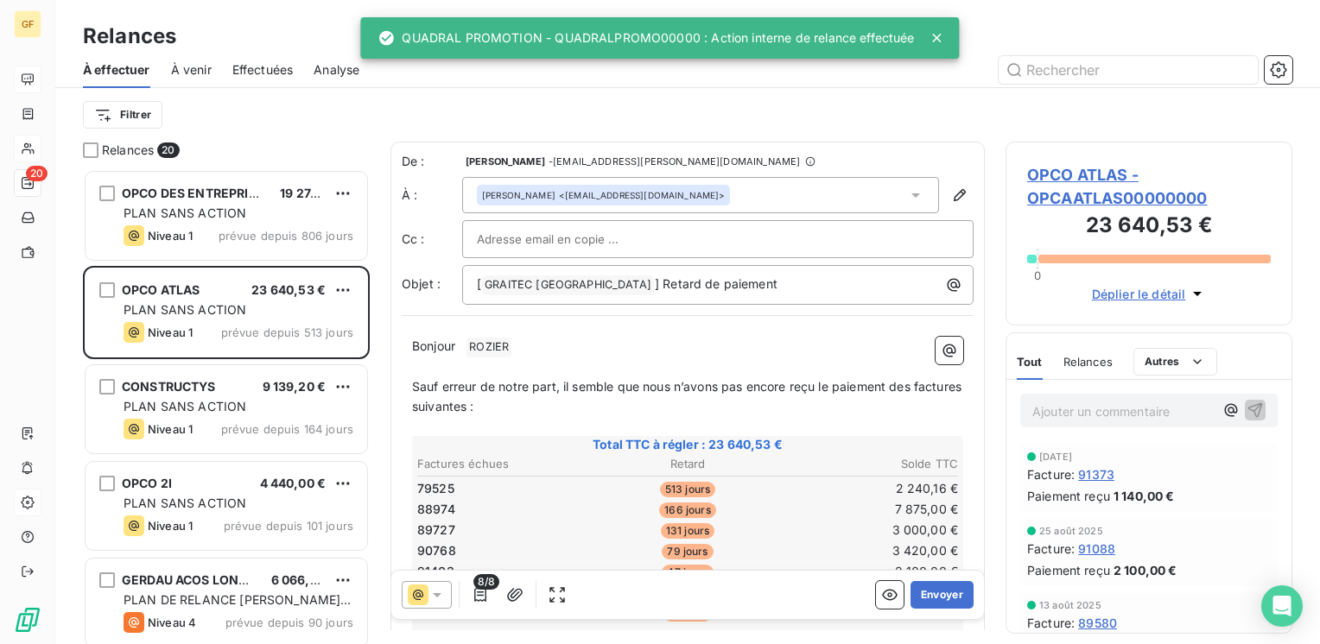
click at [274, 73] on span "Effectuées" at bounding box center [262, 69] width 61 height 17
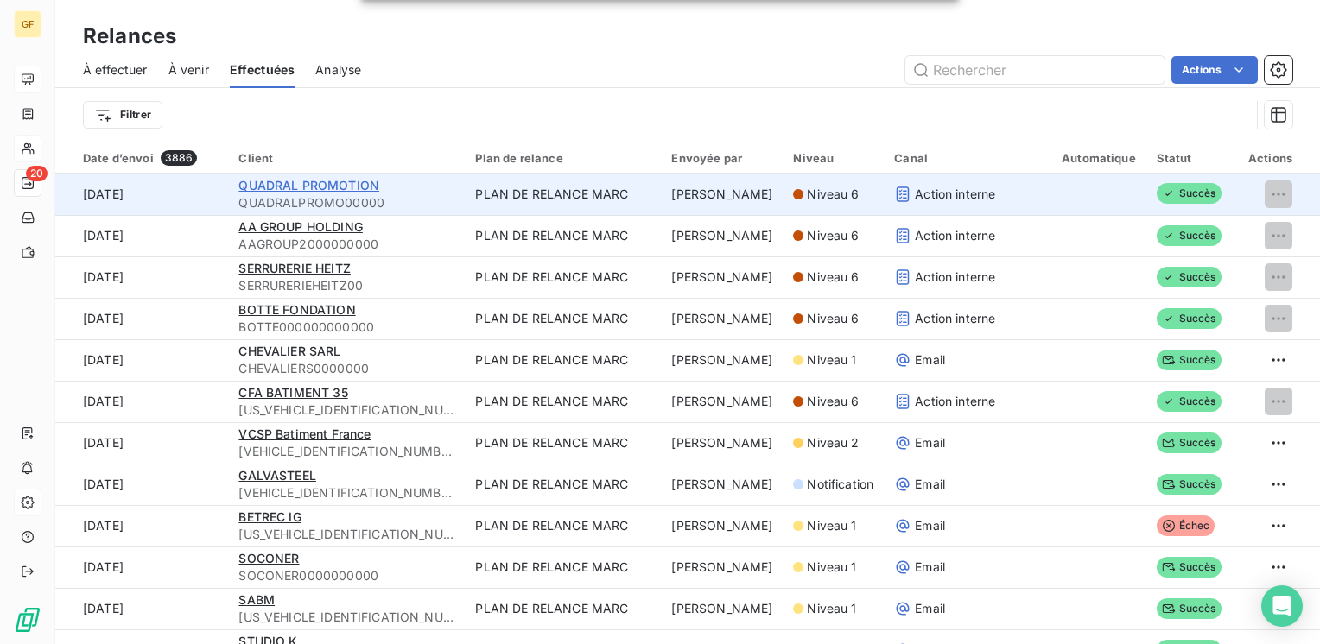
click at [347, 186] on span "QUADRAL PROMOTION" at bounding box center [308, 185] width 141 height 15
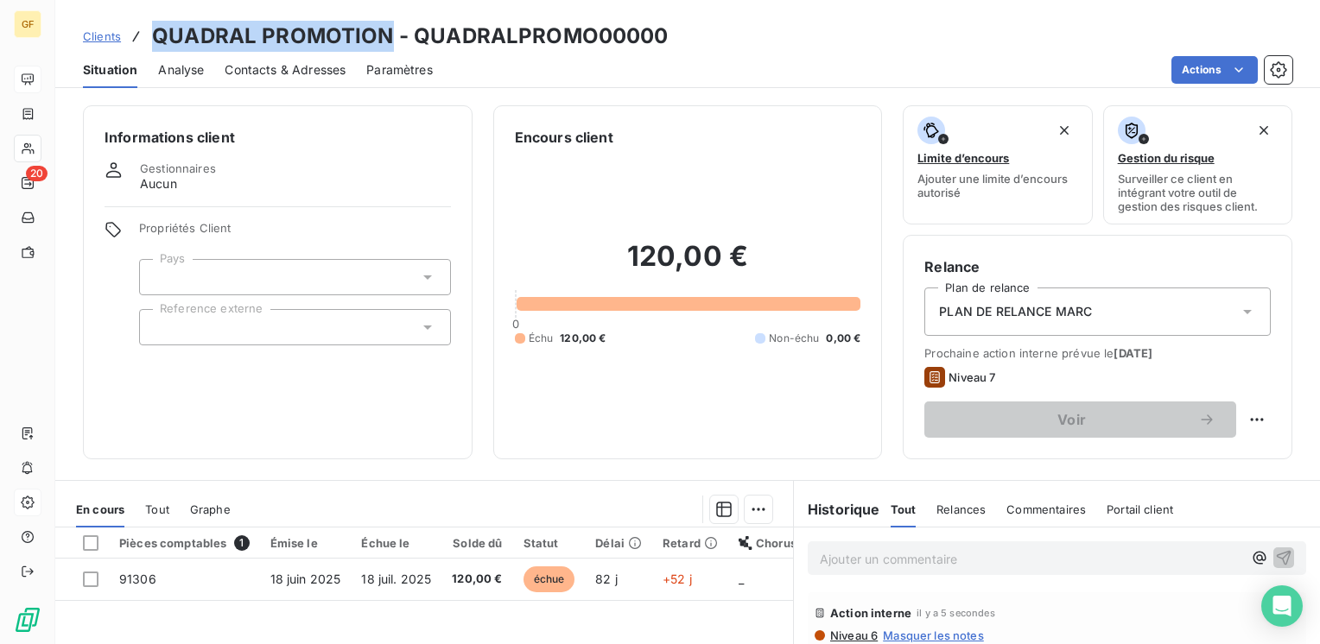
drag, startPoint x: 390, startPoint y: 41, endPoint x: 144, endPoint y: 29, distance: 245.6
click at [144, 29] on div "Clients QUADRAL PROMOTION - QUADRALPROMO00000" at bounding box center [376, 36] width 586 height 31
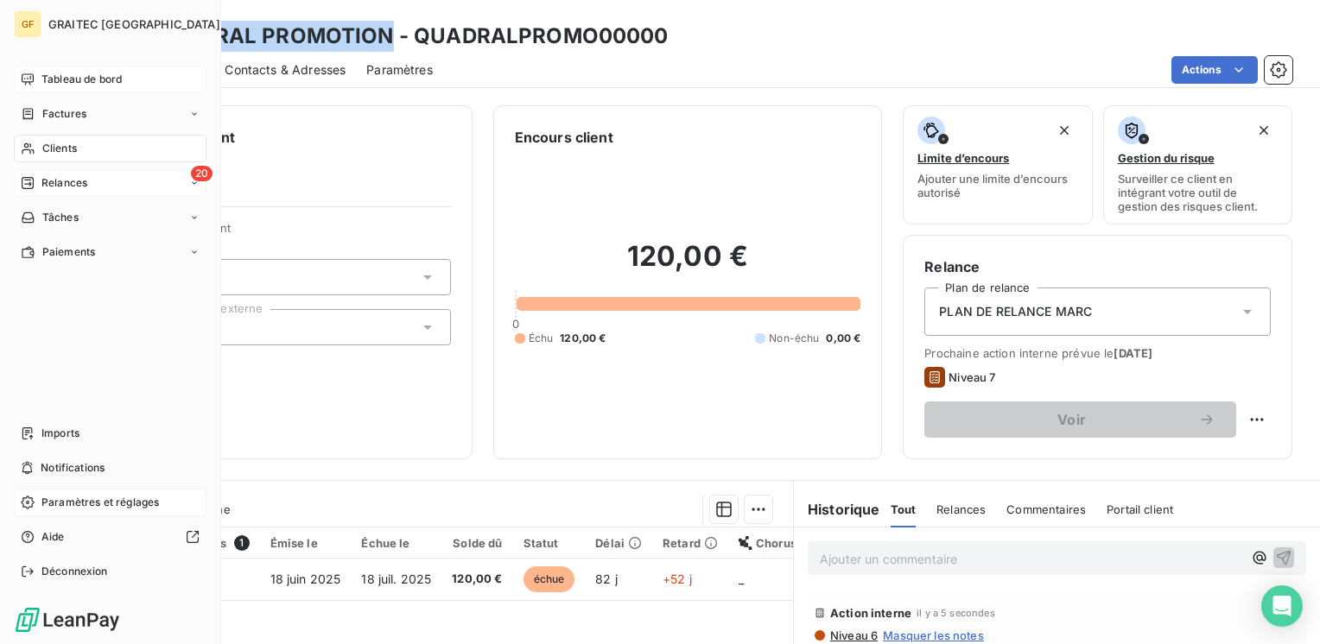
click at [62, 181] on span "Relances" at bounding box center [64, 183] width 46 height 16
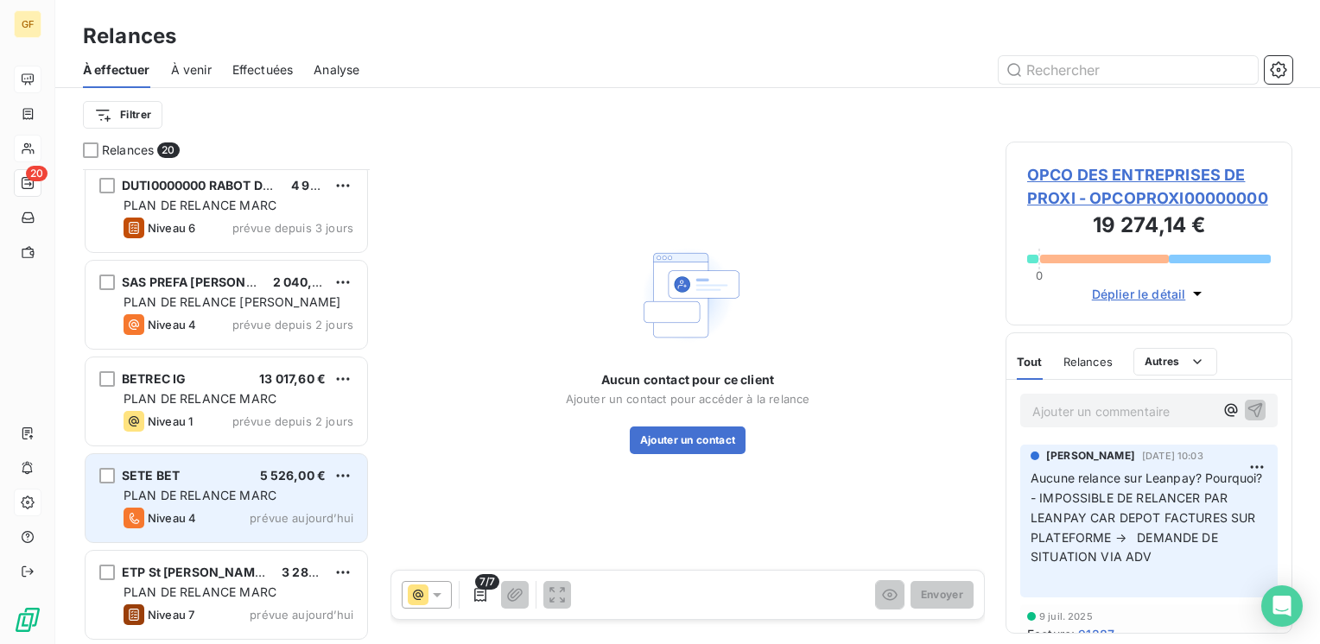
scroll to position [1373, 0]
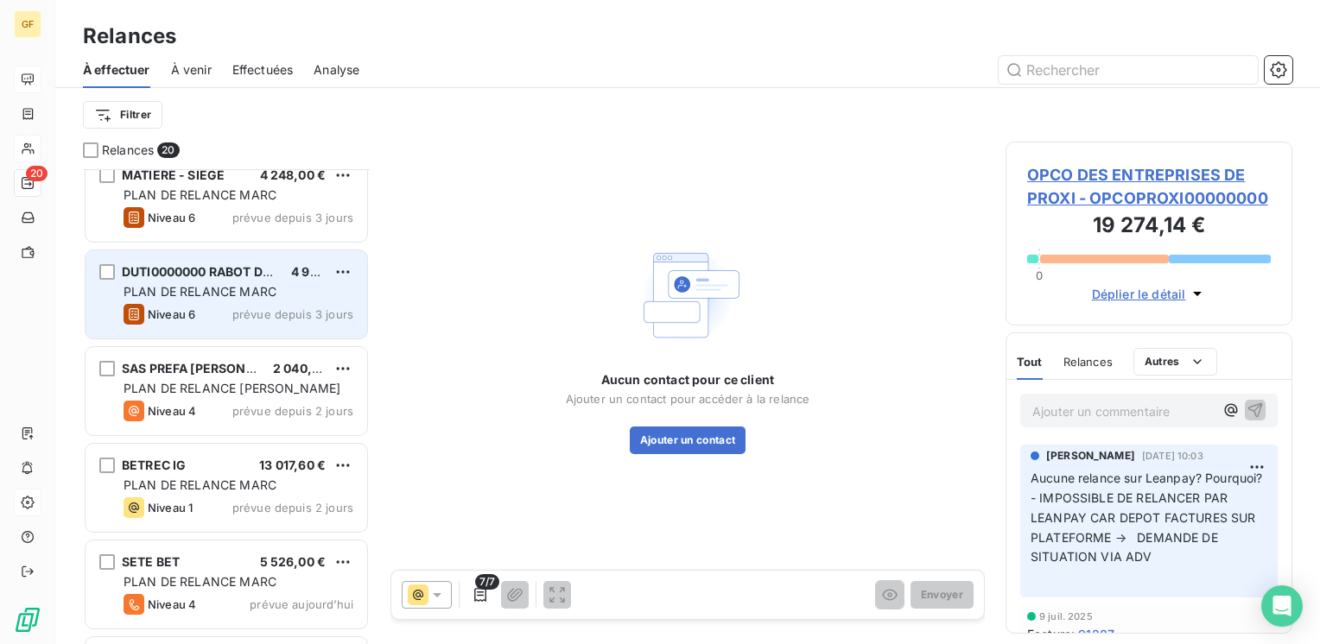
click at [238, 288] on span "PLAN DE RELANCE MARC" at bounding box center [200, 291] width 153 height 15
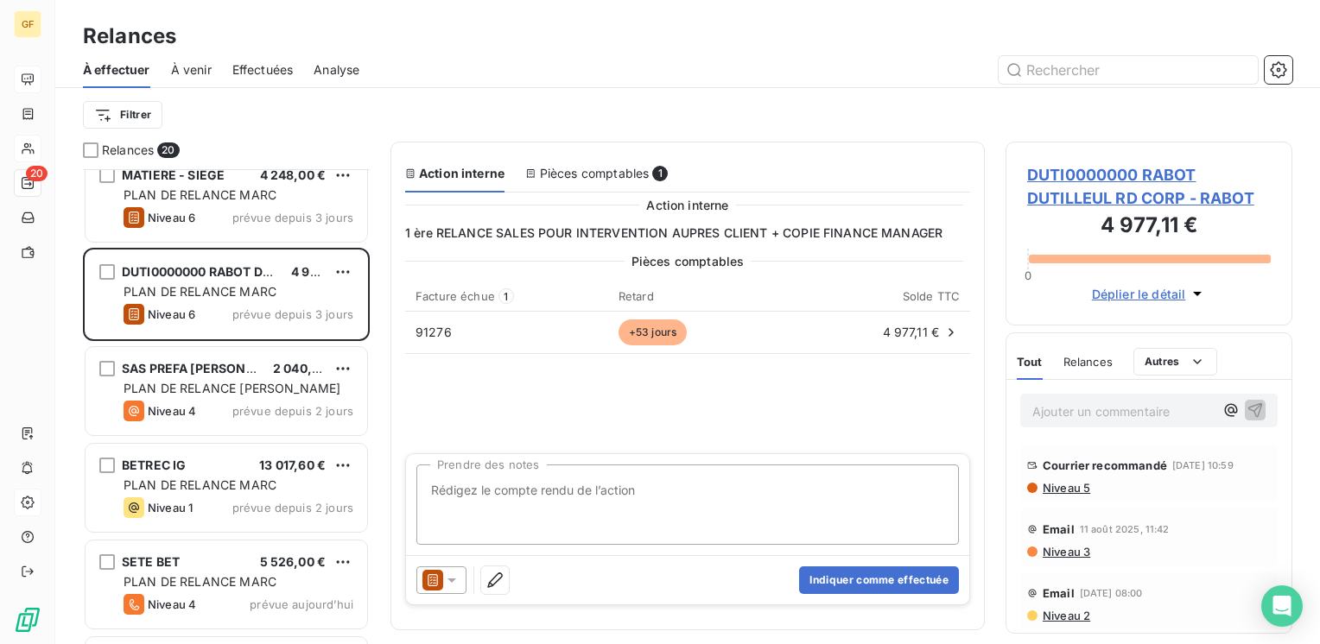
click at [1088, 168] on span "DUTI0000000 RABOT DUTILLEUL RD CORP - RABOT" at bounding box center [1149, 186] width 244 height 47
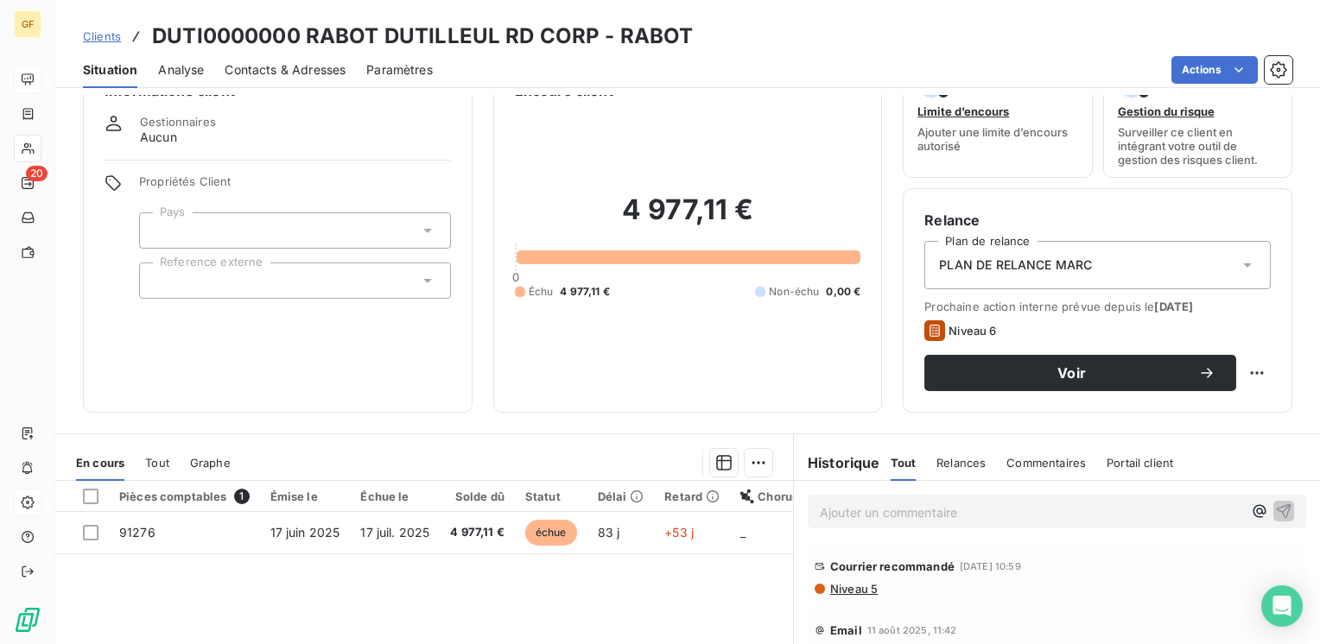
scroll to position [86, 0]
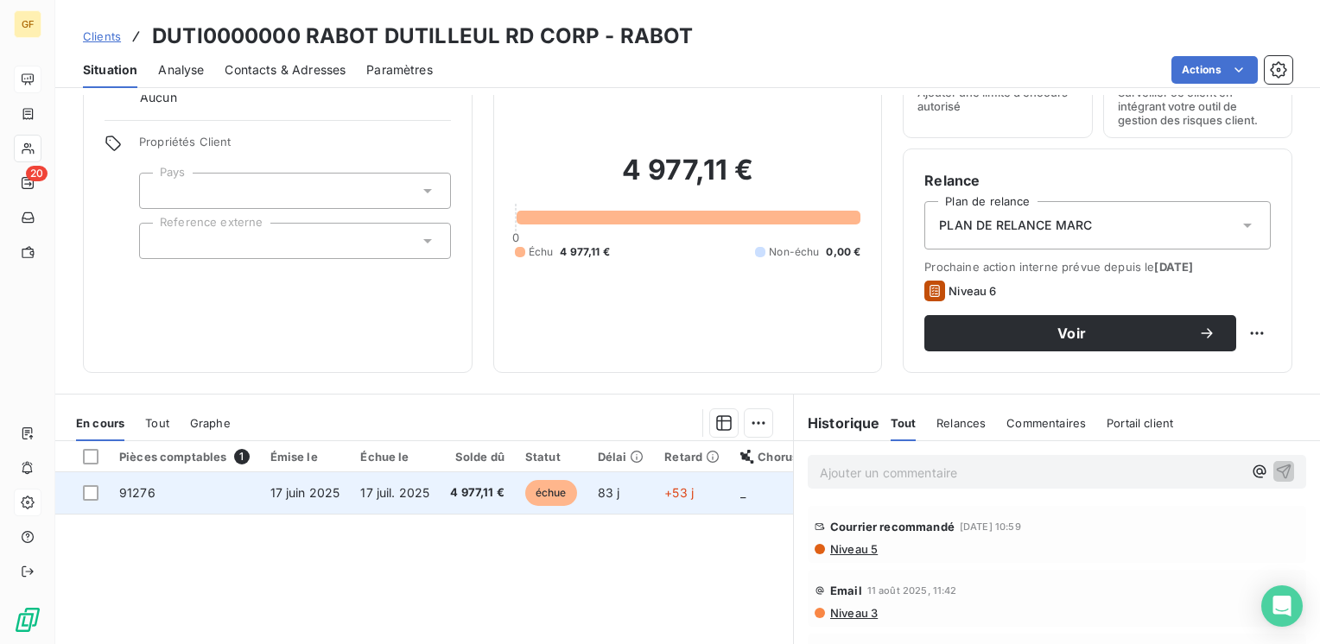
click at [314, 485] on span "17 juin 2025" at bounding box center [305, 492] width 70 height 15
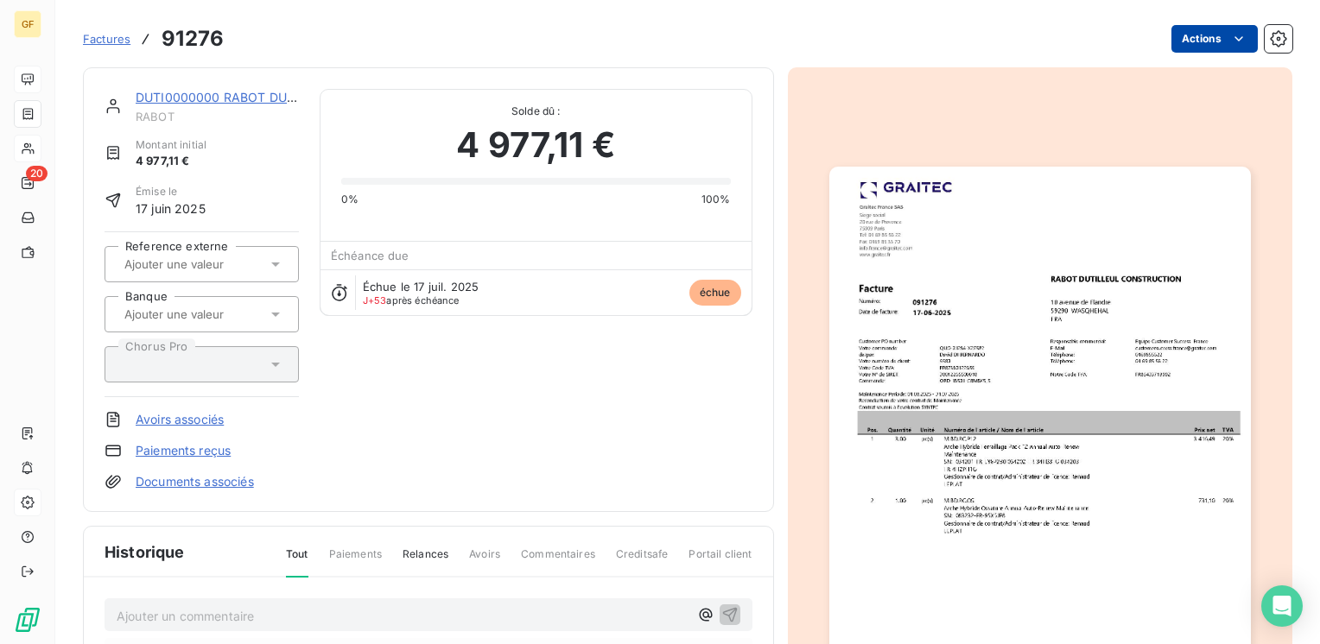
click at [1216, 43] on html "GF 20 Factures 91276 Actions DUTI0000000 RABOT DUTILLEUL RD CORP RABOT Montant …" at bounding box center [660, 322] width 1320 height 644
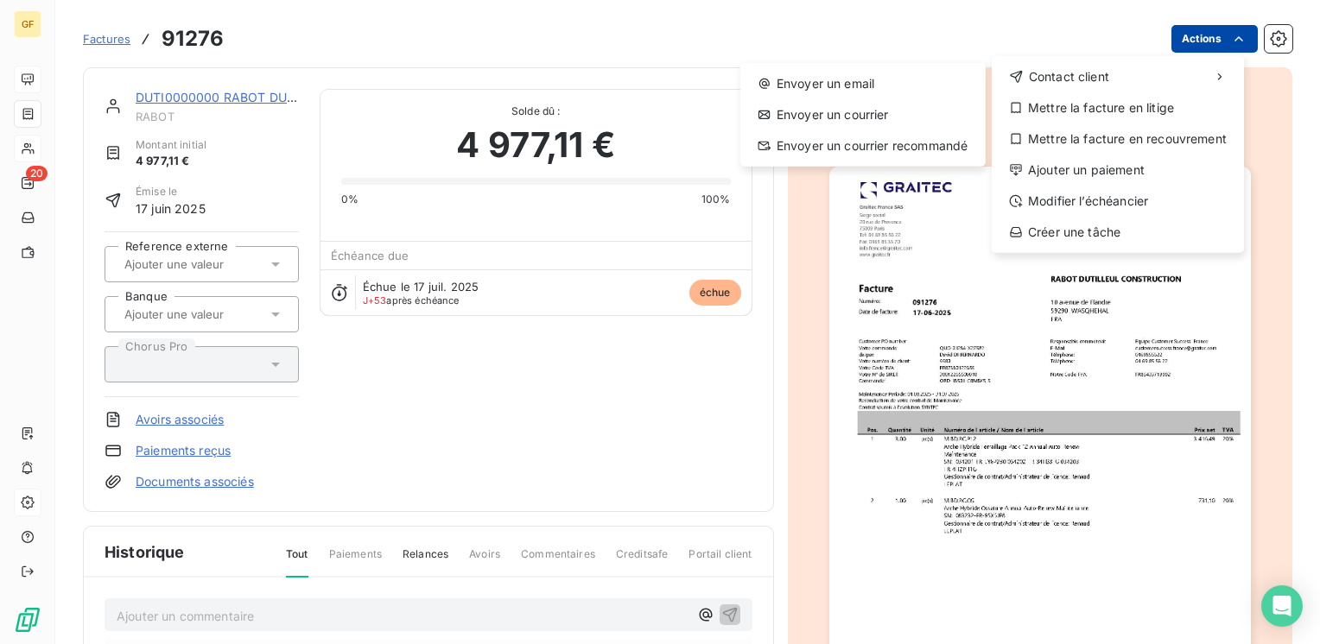
click at [909, 426] on html "GF 20 Factures 91276 Actions Contact client Envoyer un email Envoyer un courrie…" at bounding box center [660, 322] width 1320 height 644
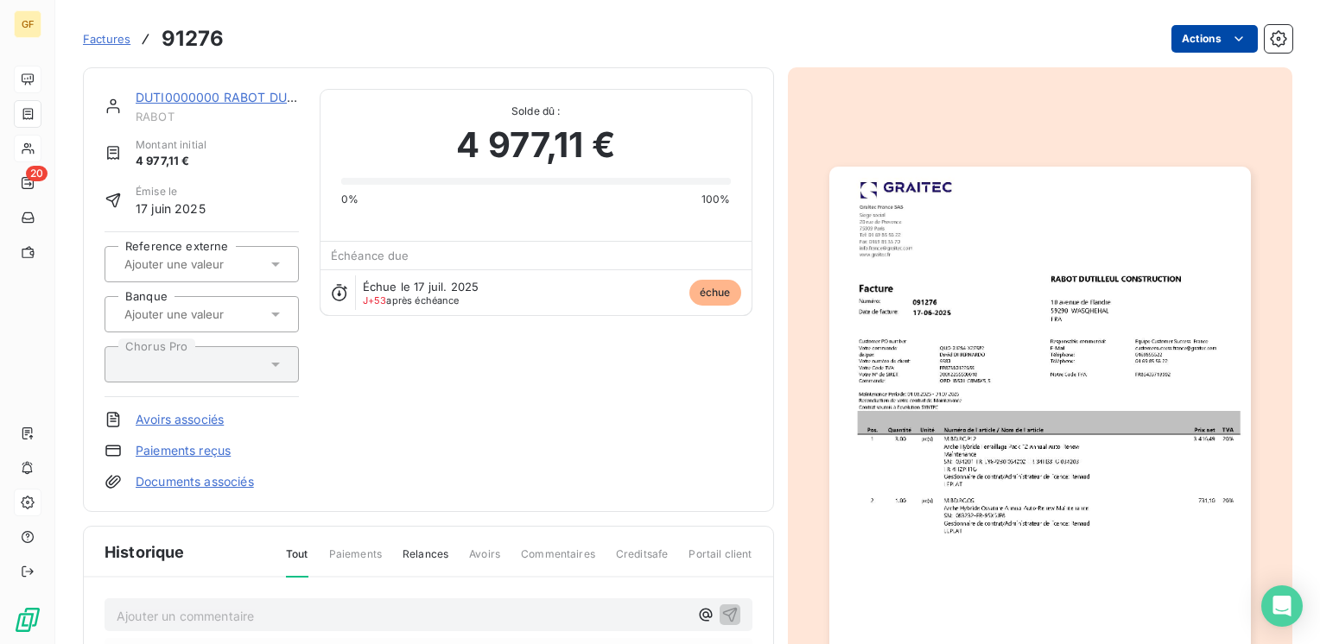
click at [919, 414] on img "button" at bounding box center [1040, 464] width 422 height 595
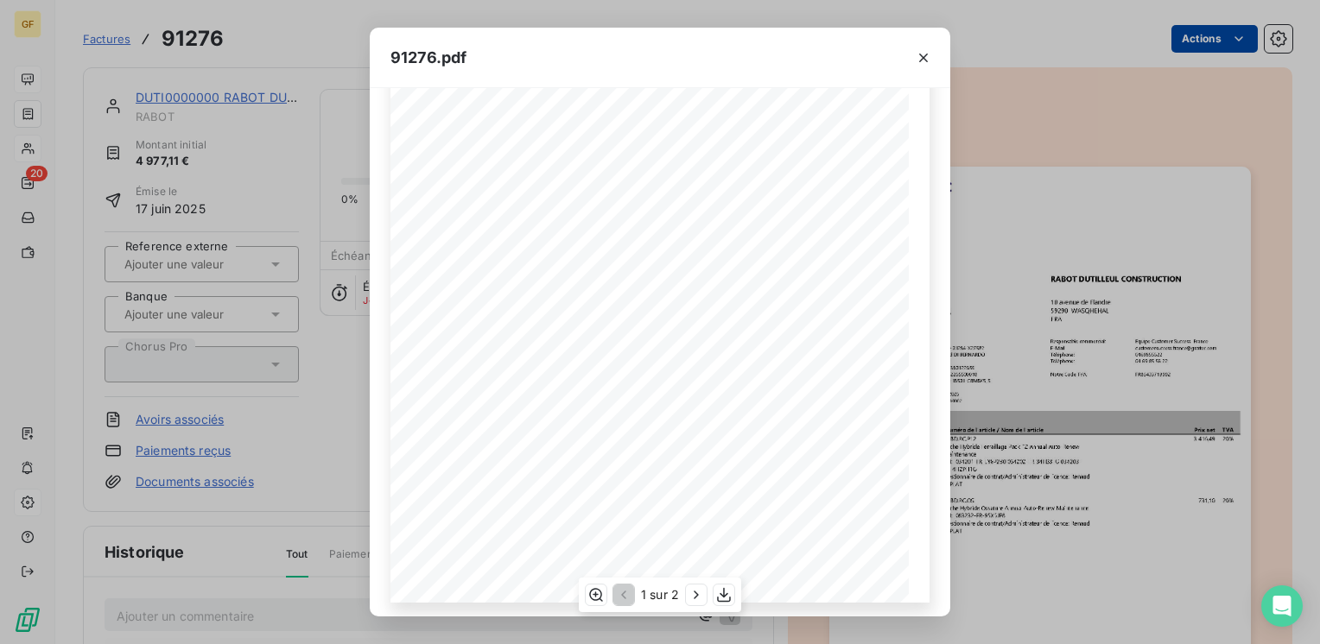
scroll to position [244, 0]
click at [726, 605] on button "button" at bounding box center [724, 595] width 21 height 21
drag, startPoint x: 924, startPoint y: 48, endPoint x: 303, endPoint y: 103, distance: 623.5
click at [924, 49] on icon "button" at bounding box center [923, 57] width 17 height 17
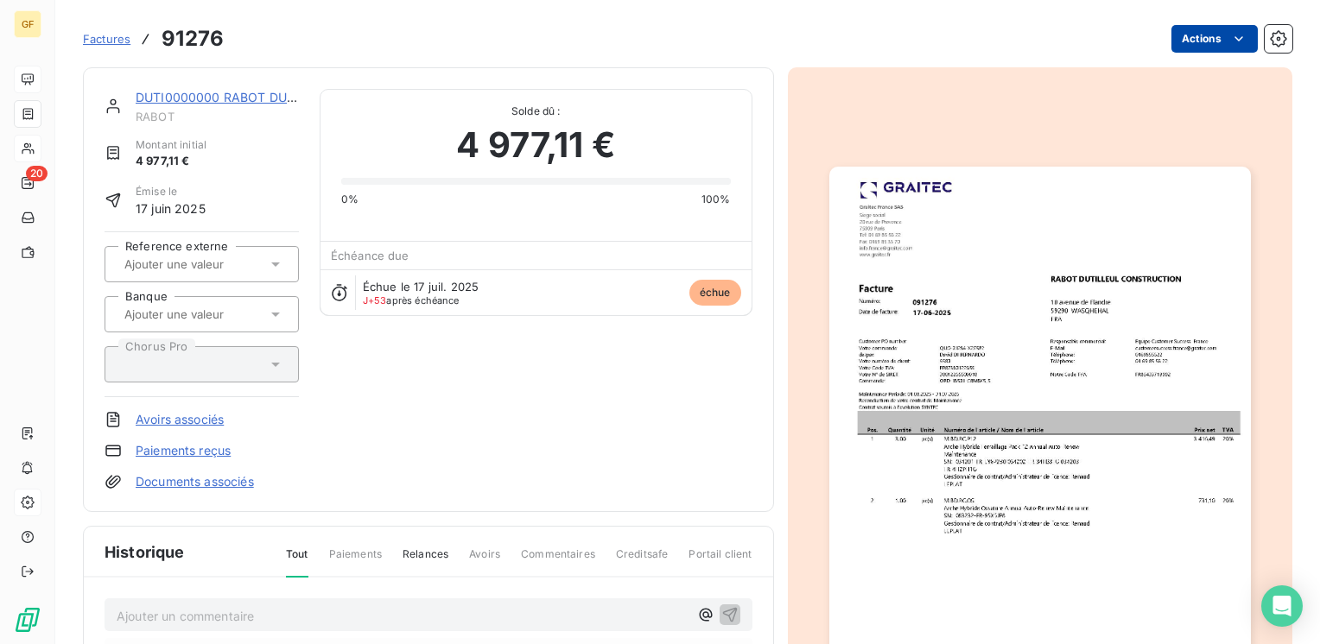
click at [208, 92] on link "DUTI0000000 RABOT DUTILLEUL RD CORP" at bounding box center [264, 97] width 257 height 15
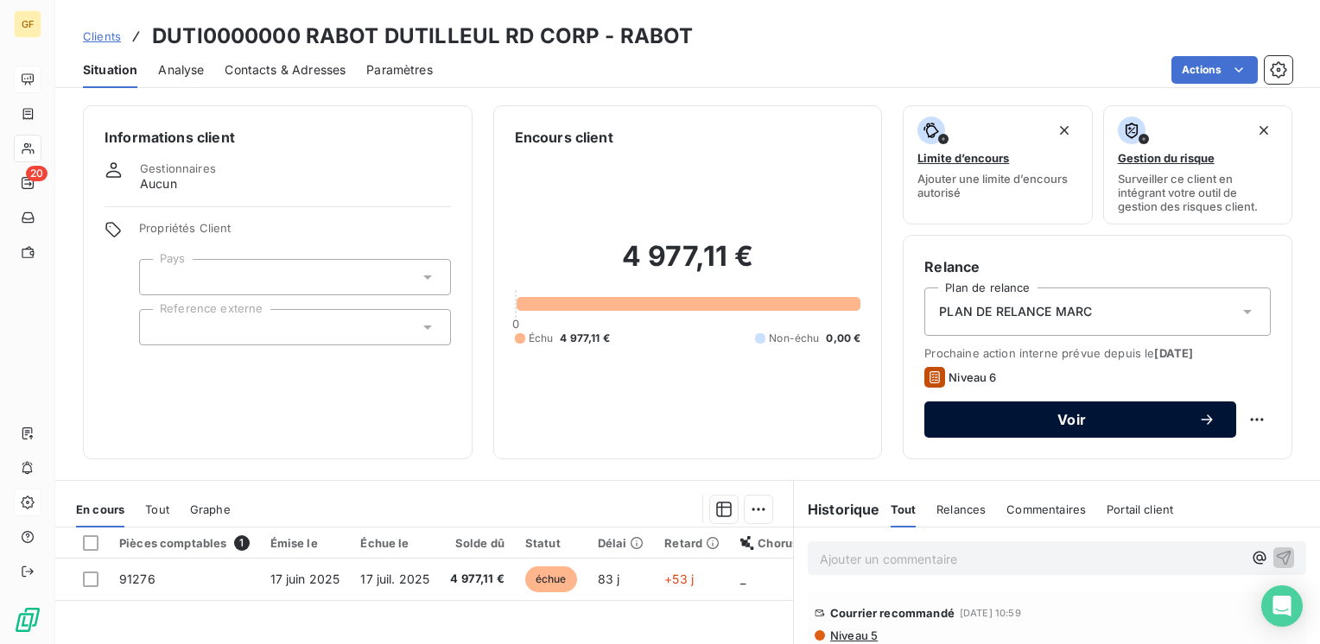
click at [1012, 413] on span "Voir" at bounding box center [1071, 420] width 253 height 14
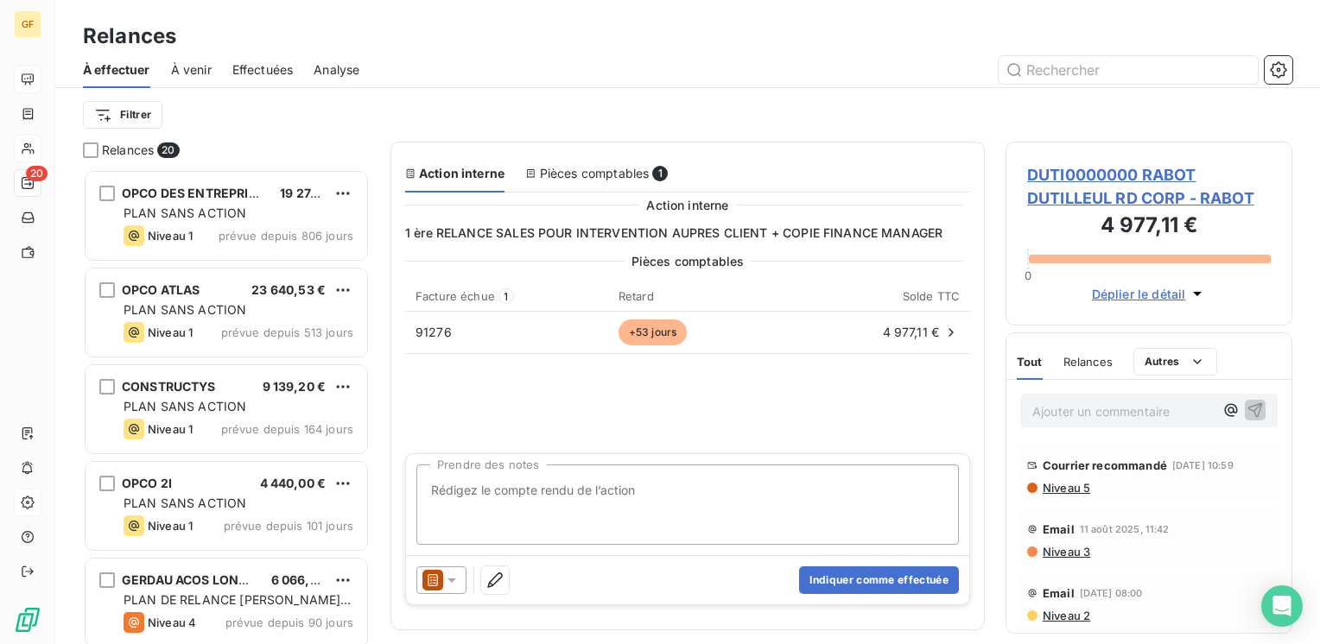
scroll to position [462, 273]
click at [577, 489] on textarea "DERNIER EMAIL CE JOUR /" at bounding box center [687, 505] width 542 height 80
click at [757, 482] on textarea "DERNIER EMAIL CE JOUR // COMPTA QUE PAR MAIL /" at bounding box center [687, 505] width 542 height 80
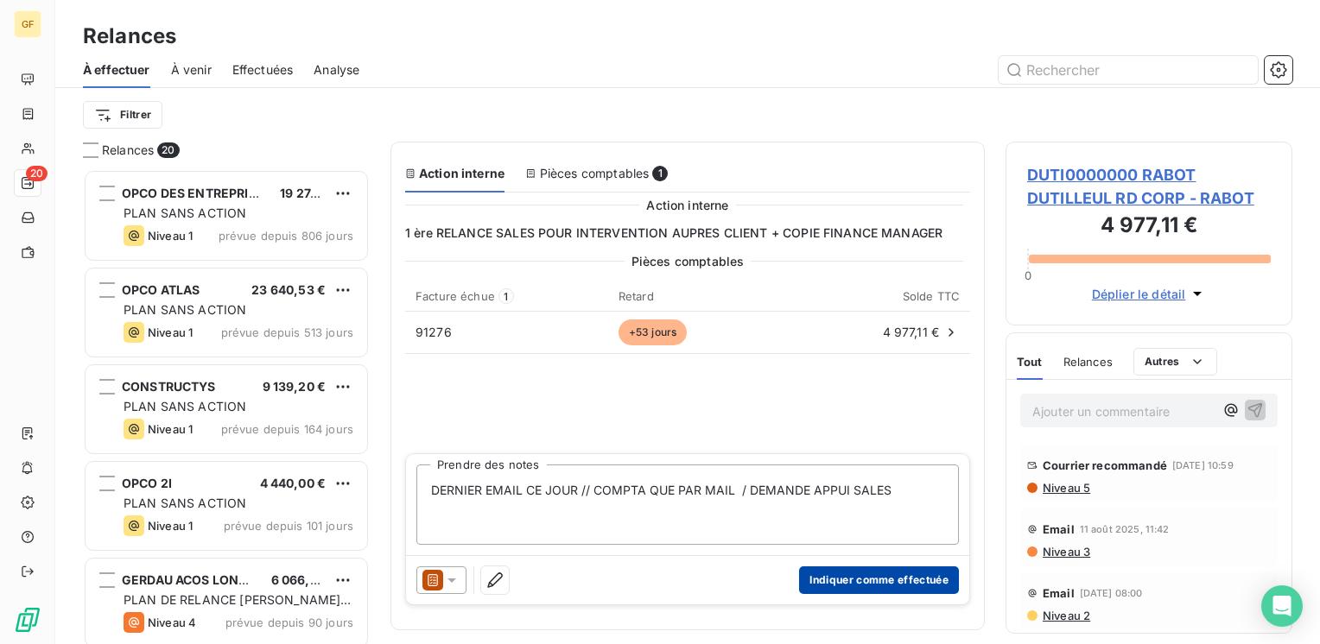
type textarea "DERNIER EMAIL CE JOUR // COMPTA QUE PAR MAIL / DEMANDE APPUI SALES"
click at [850, 578] on button "Indiquer comme effectuée" at bounding box center [879, 581] width 160 height 28
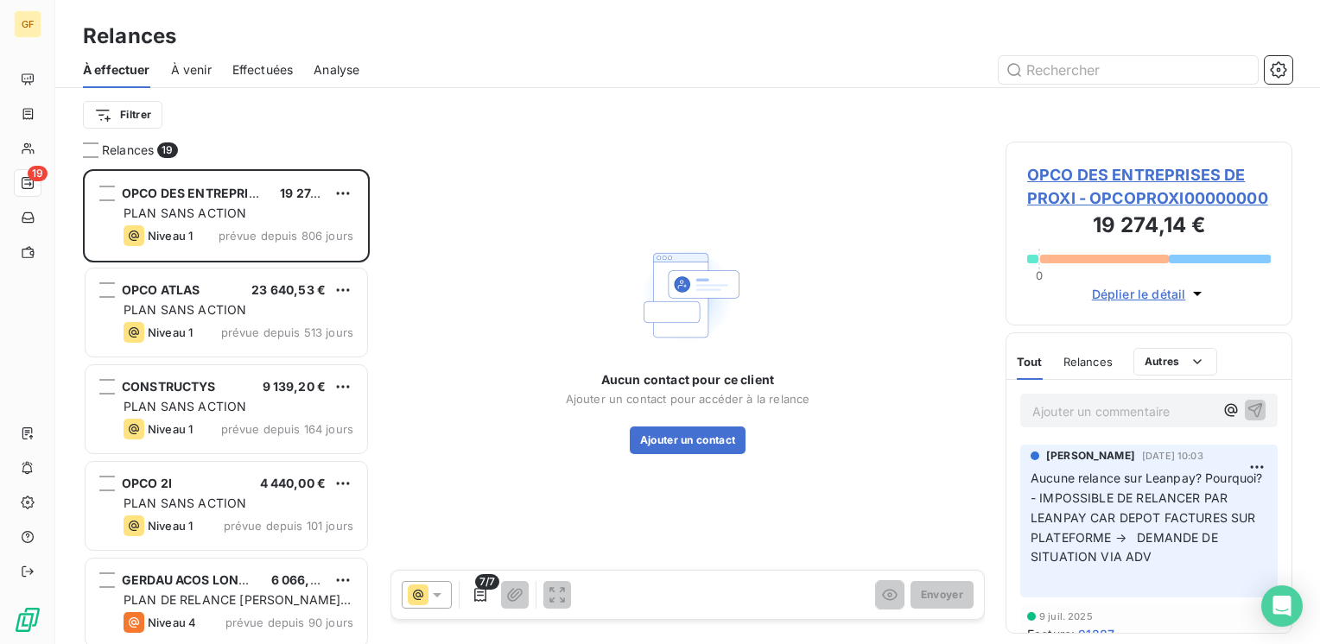
click at [256, 74] on span "Effectuées" at bounding box center [262, 69] width 61 height 17
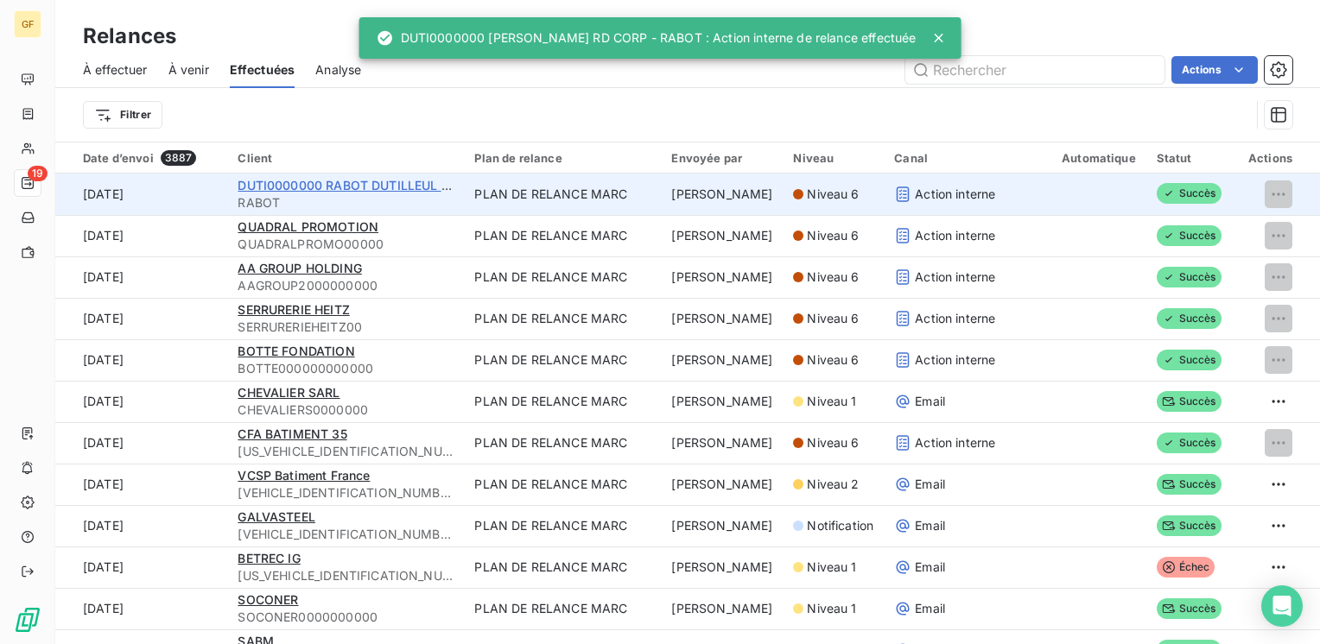
click at [291, 184] on span "DUTI0000000 RABOT DUTILLEUL RD CORP" at bounding box center [366, 185] width 257 height 15
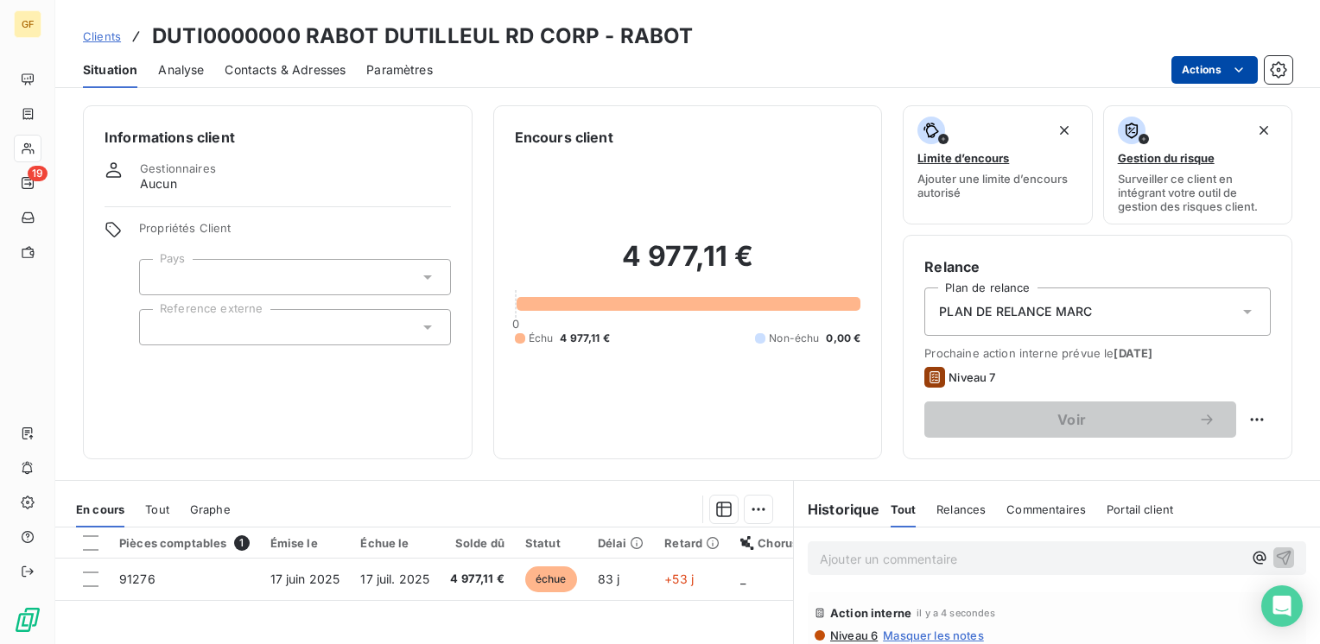
click at [1221, 69] on html "GF 19 Clients DUTI0000000 RABOT DUTILLEUL RD CORP - RABOT Situation Analyse Con…" at bounding box center [660, 322] width 1320 height 644
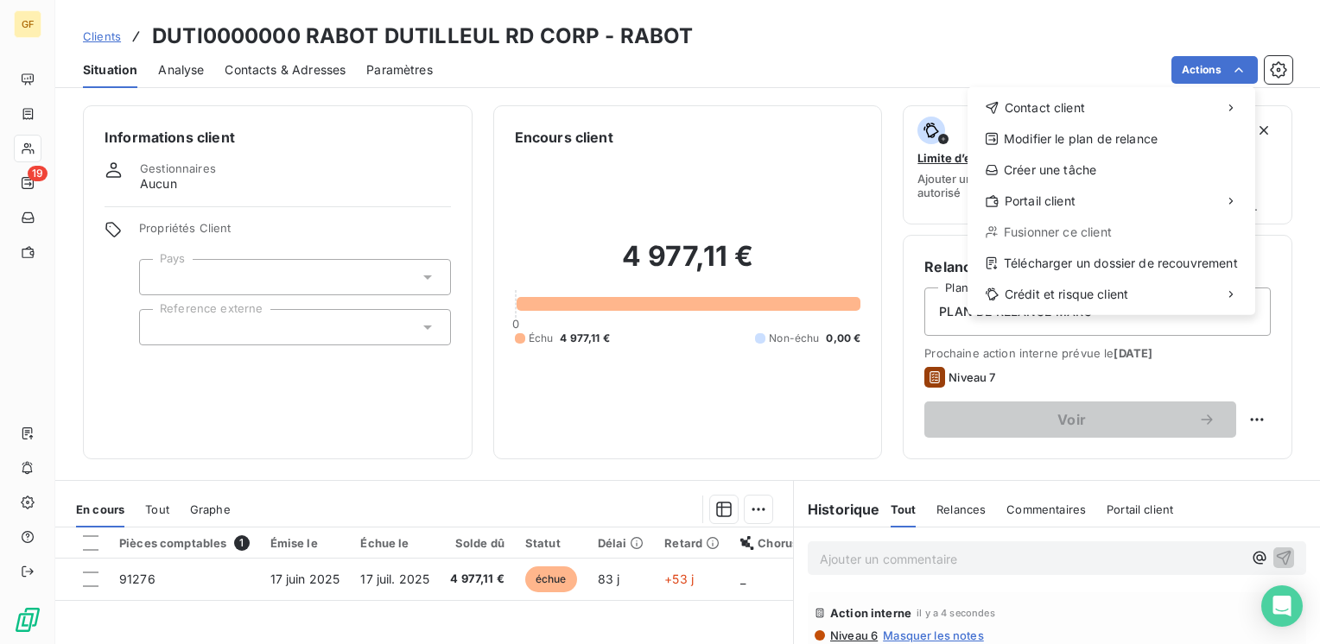
click at [988, 92] on div "Contact client Modifier le plan de relance Créer une tâche Portail client Fusio…" at bounding box center [1111, 201] width 288 height 228
click at [1132, 109] on div "Contact client" at bounding box center [1111, 108] width 274 height 28
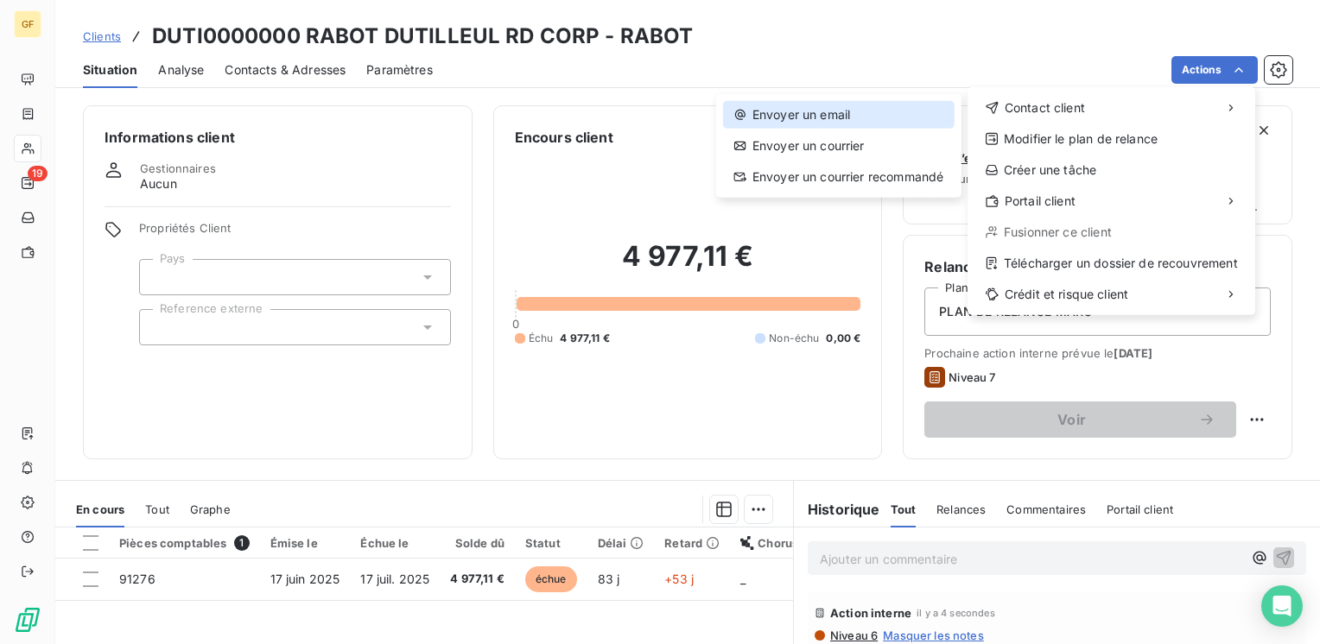
click at [875, 117] on div "Envoyer un email" at bounding box center [839, 115] width 232 height 28
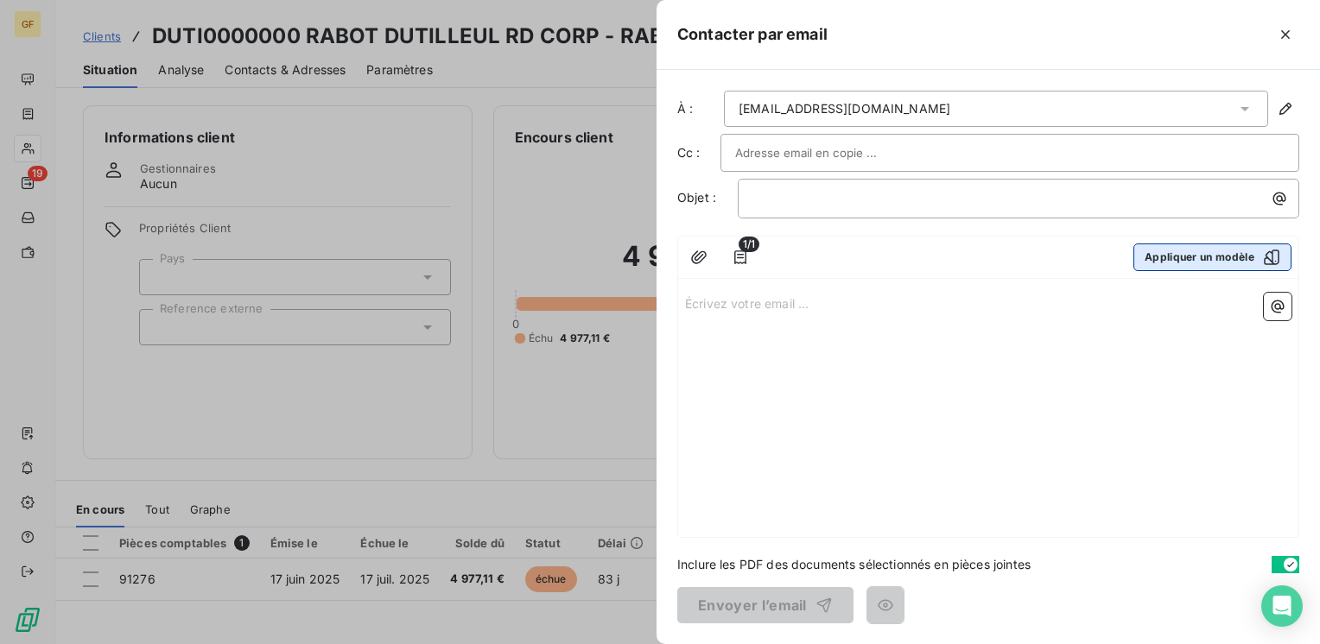
click at [1182, 254] on button "Appliquer un modèle" at bounding box center [1212, 258] width 158 height 28
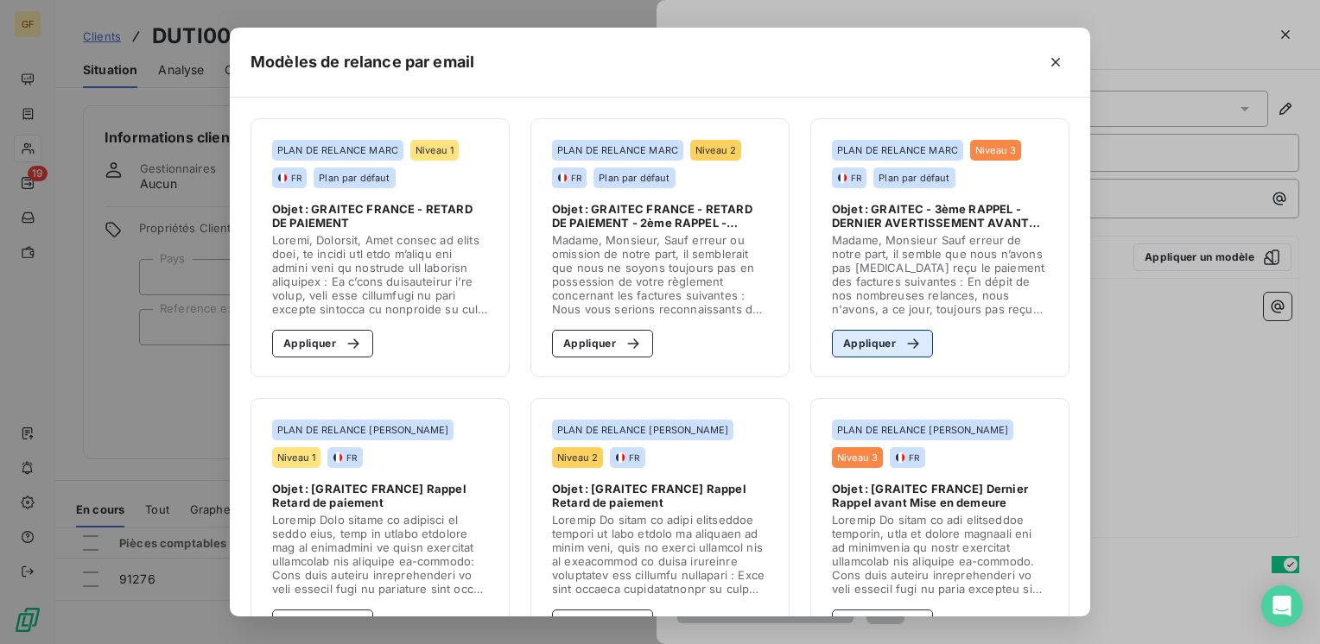
click at [865, 347] on button "Appliquer" at bounding box center [882, 344] width 101 height 28
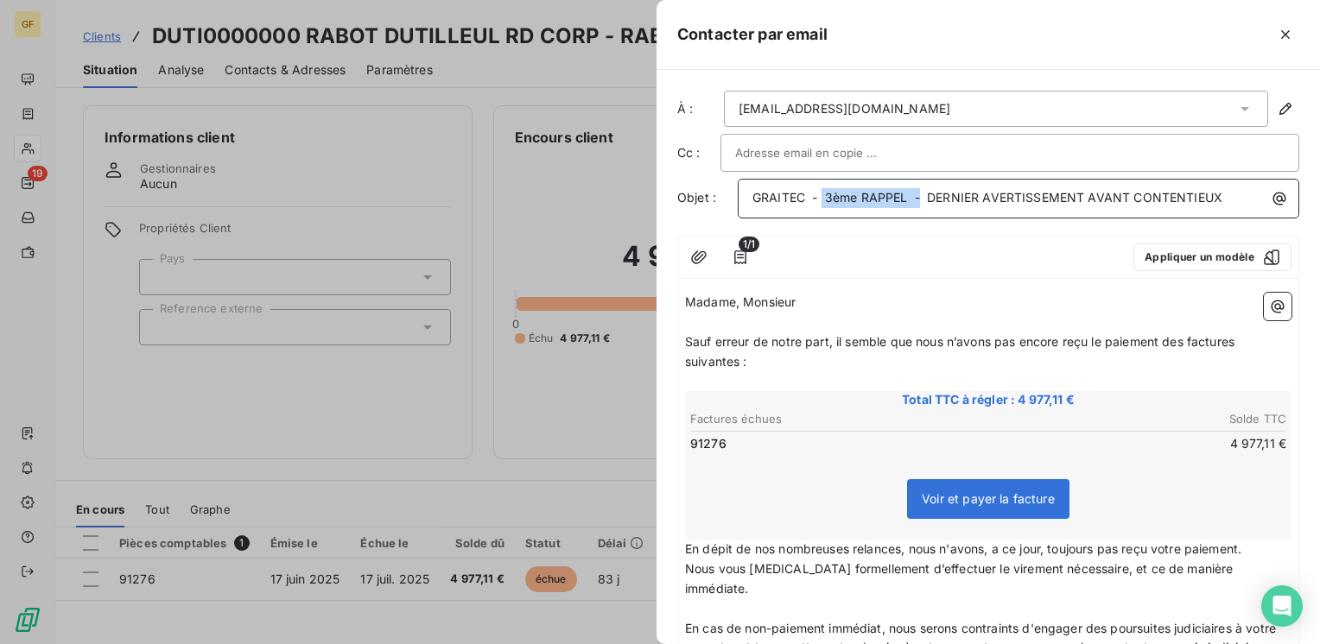
drag, startPoint x: 919, startPoint y: 194, endPoint x: 820, endPoint y: 190, distance: 99.4
click at [820, 190] on span "GRAITEC - 3ème RAPPEL - DERNIER AVERTISSEMENT AVANT CONTENTIEUX" at bounding box center [987, 197] width 470 height 15
click at [838, 341] on span "Sauf erreur de notre part, il semble que nous n’avons pas encore reçu le paieme…" at bounding box center [961, 351] width 553 height 35
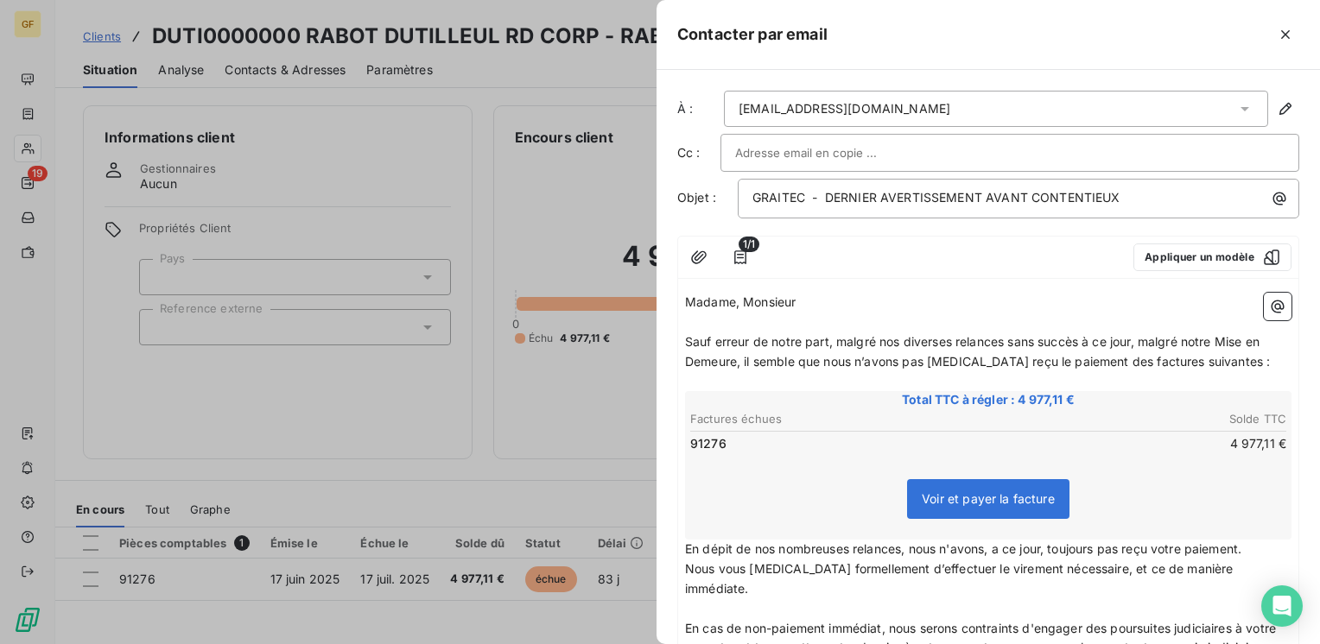
click at [886, 162] on div at bounding box center [1009, 153] width 549 height 26
click at [888, 144] on input "text" at bounding box center [1009, 153] width 549 height 26
click at [1002, 280] on div "1/1 Appliquer un modèle Madame, Monsieur ﻿ Sauf erreur de notre part, malgré no…" at bounding box center [988, 560] width 622 height 648
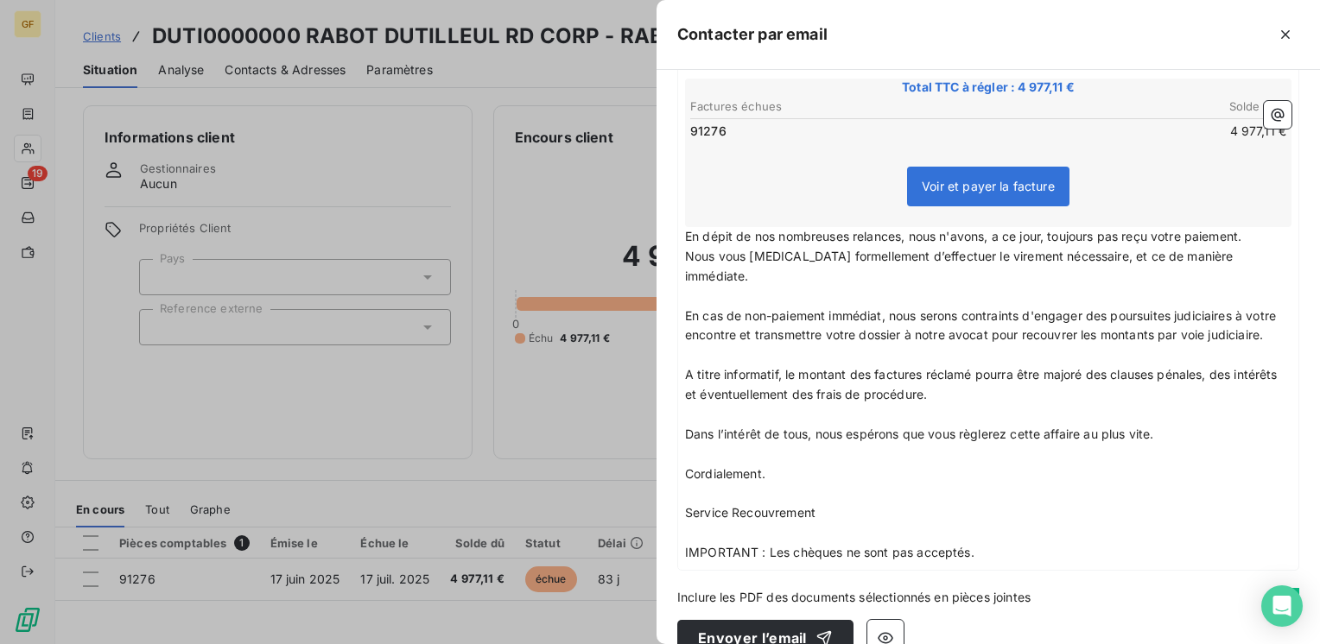
scroll to position [342, 0]
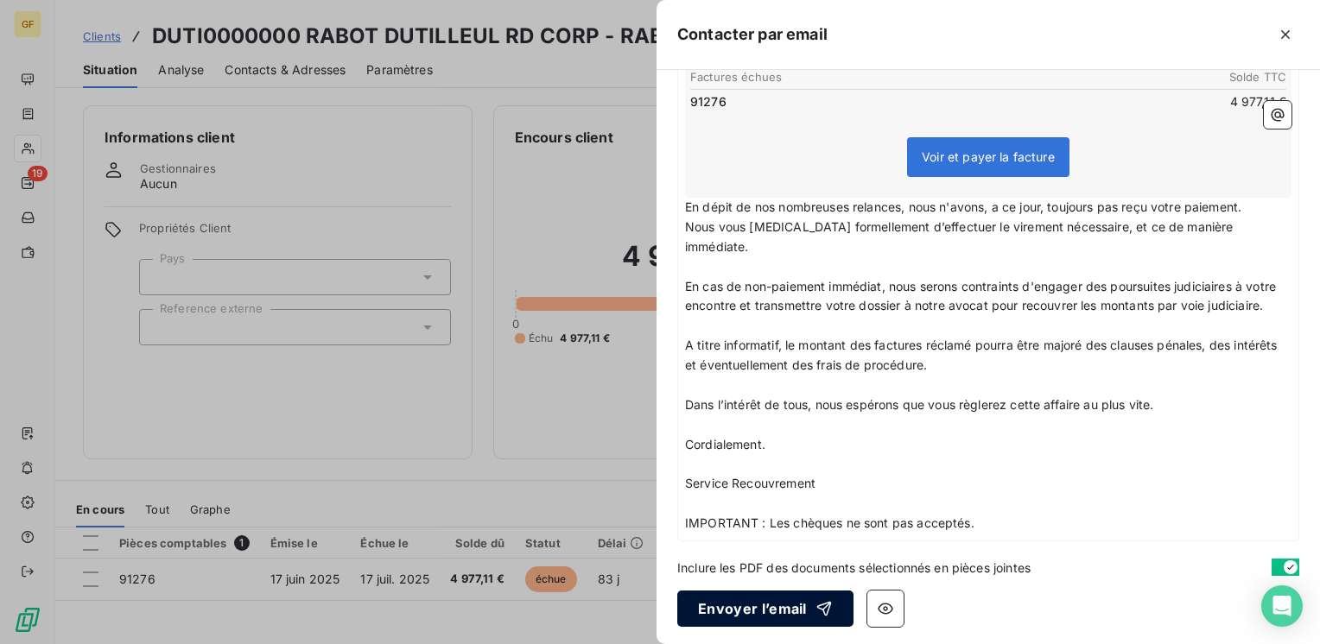
click at [784, 607] on button "Envoyer l’email" at bounding box center [765, 609] width 176 height 36
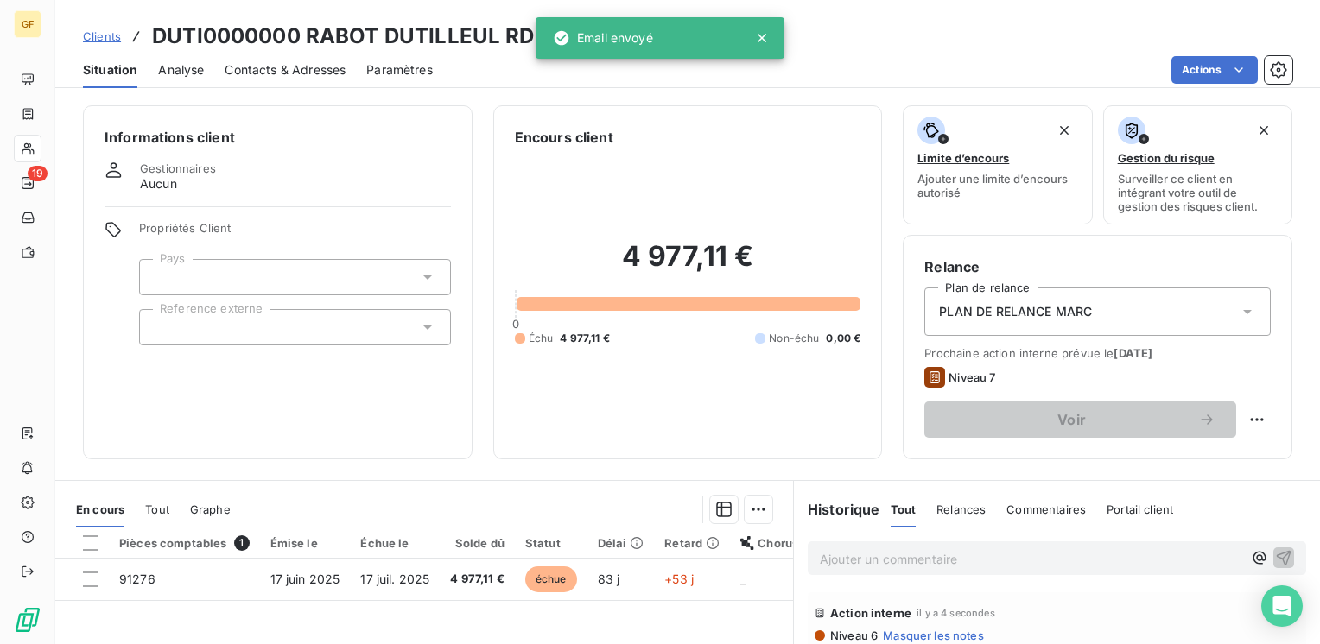
click at [483, 60] on div "Actions" at bounding box center [873, 70] width 839 height 28
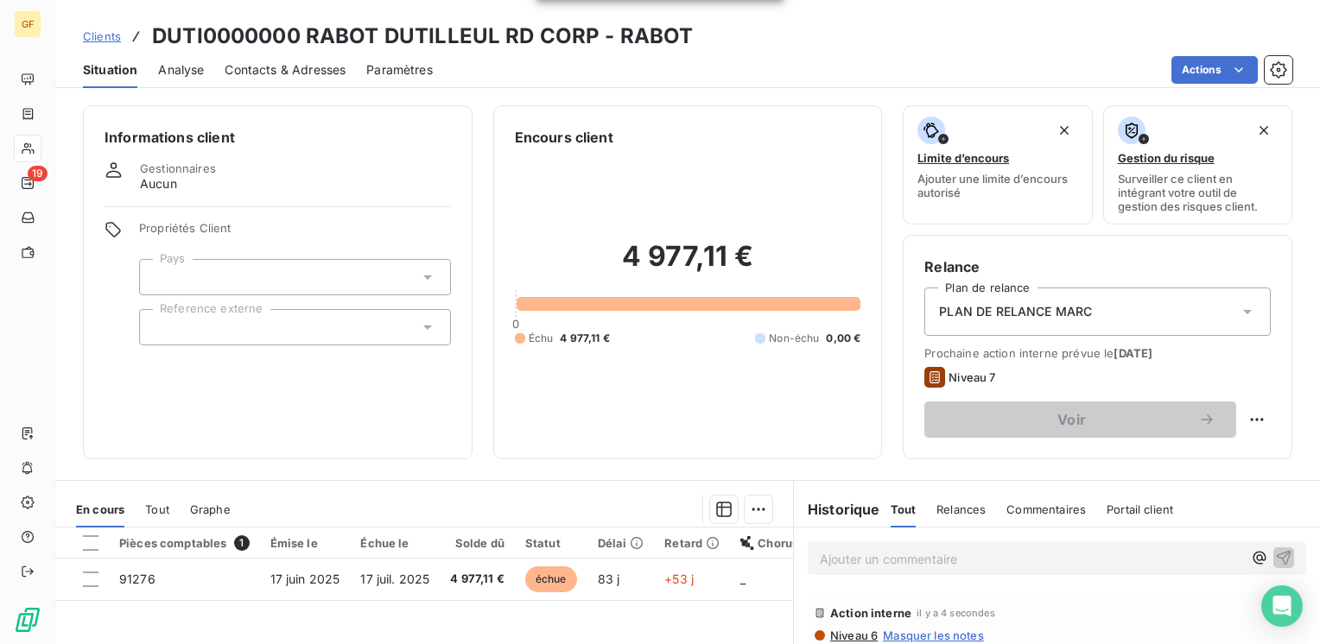
click at [504, 47] on h3 "DUTI0000000 RABOT DUTILLEUL RD CORP - RABOT" at bounding box center [422, 36] width 541 height 31
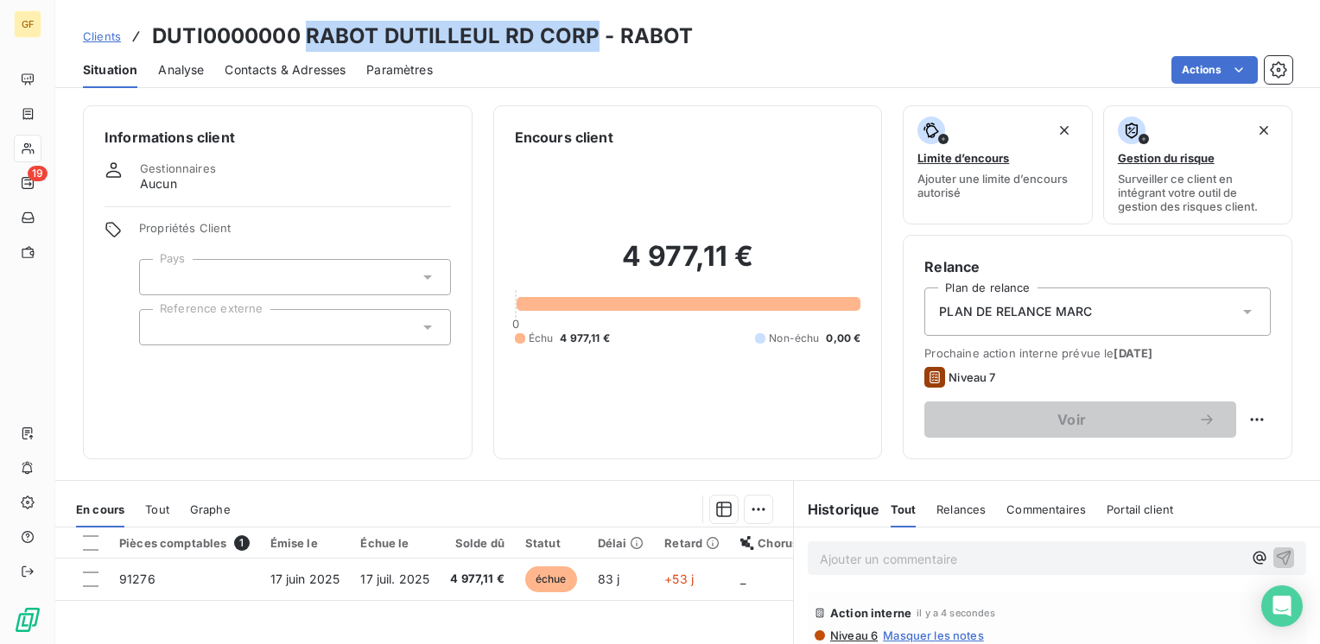
drag, startPoint x: 594, startPoint y: 32, endPoint x: 309, endPoint y: 33, distance: 285.1
click at [309, 33] on h3 "DUTI0000000 RABOT DUTILLEUL RD CORP - RABOT" at bounding box center [422, 36] width 541 height 31
copy h3 "RABOT DUTILLEUL RD CORP"
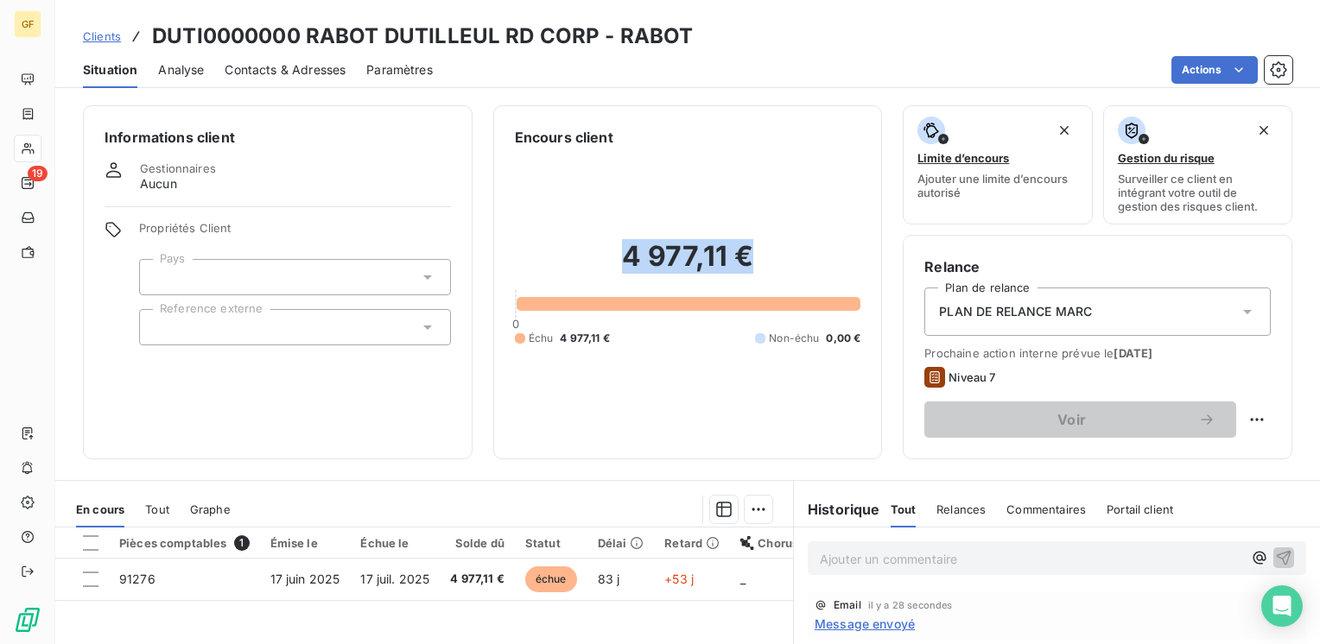
drag, startPoint x: 756, startPoint y: 256, endPoint x: 605, endPoint y: 260, distance: 151.2
click at [605, 260] on h2 "4 977,11 €" at bounding box center [688, 265] width 346 height 52
copy h2 "4 977,11 €"
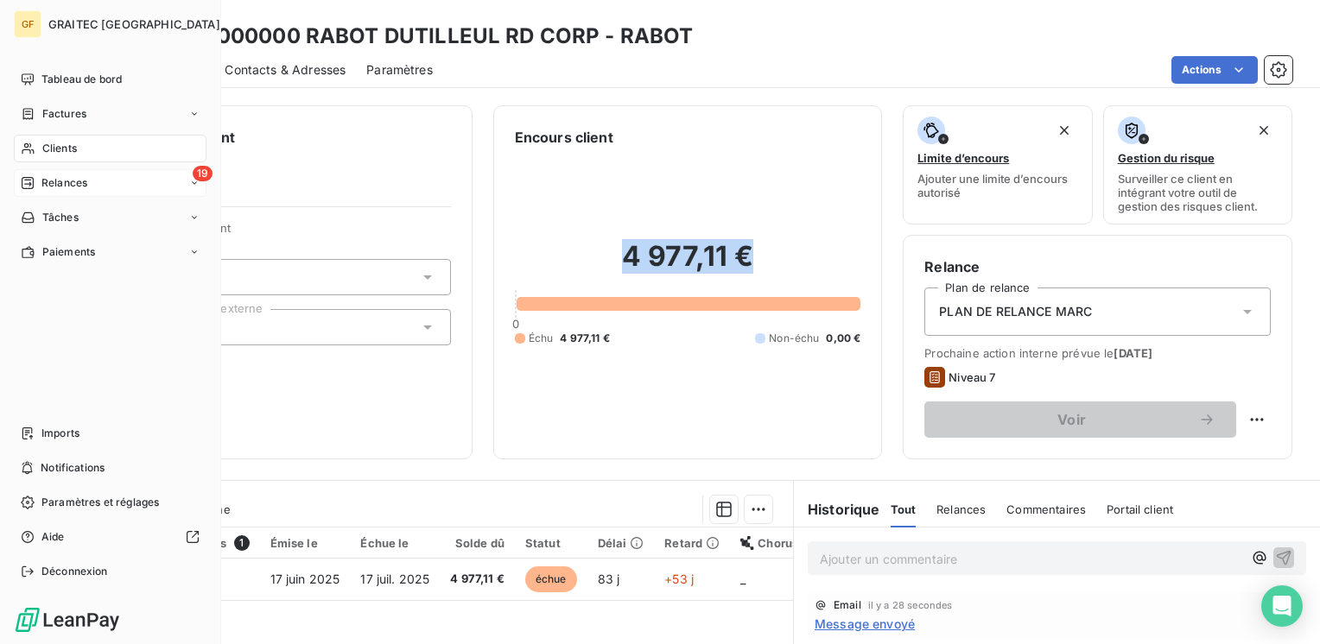
click at [52, 179] on span "Relances" at bounding box center [64, 183] width 46 height 16
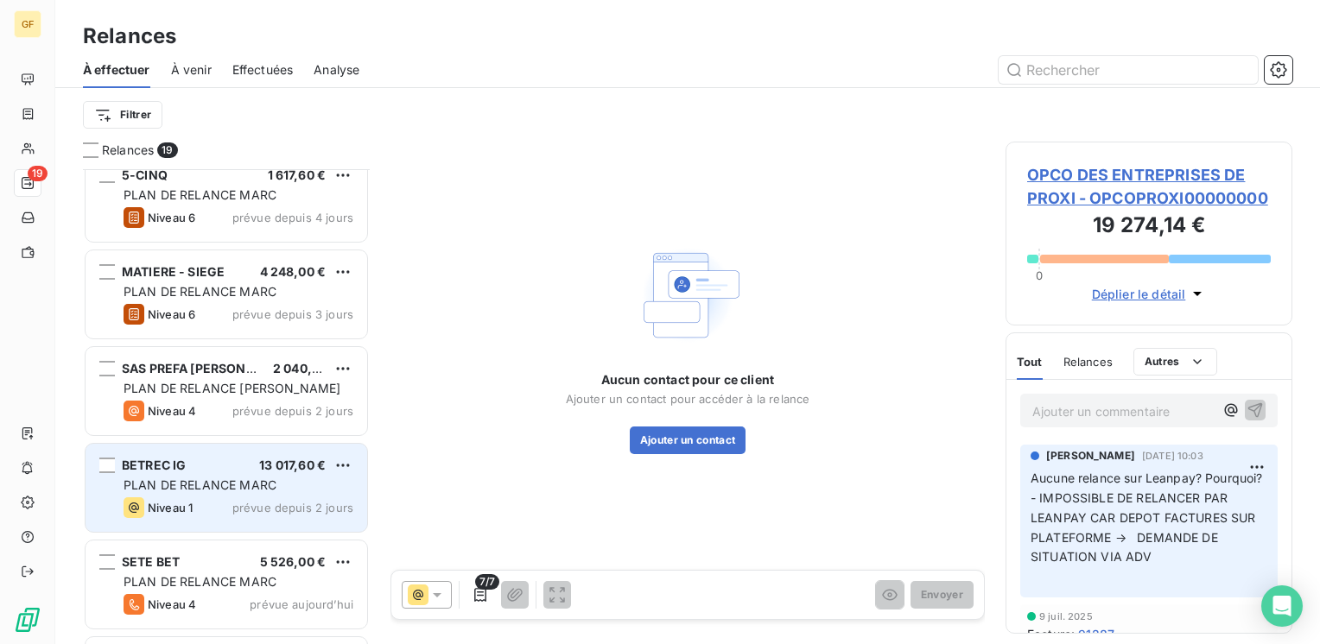
scroll to position [1190, 0]
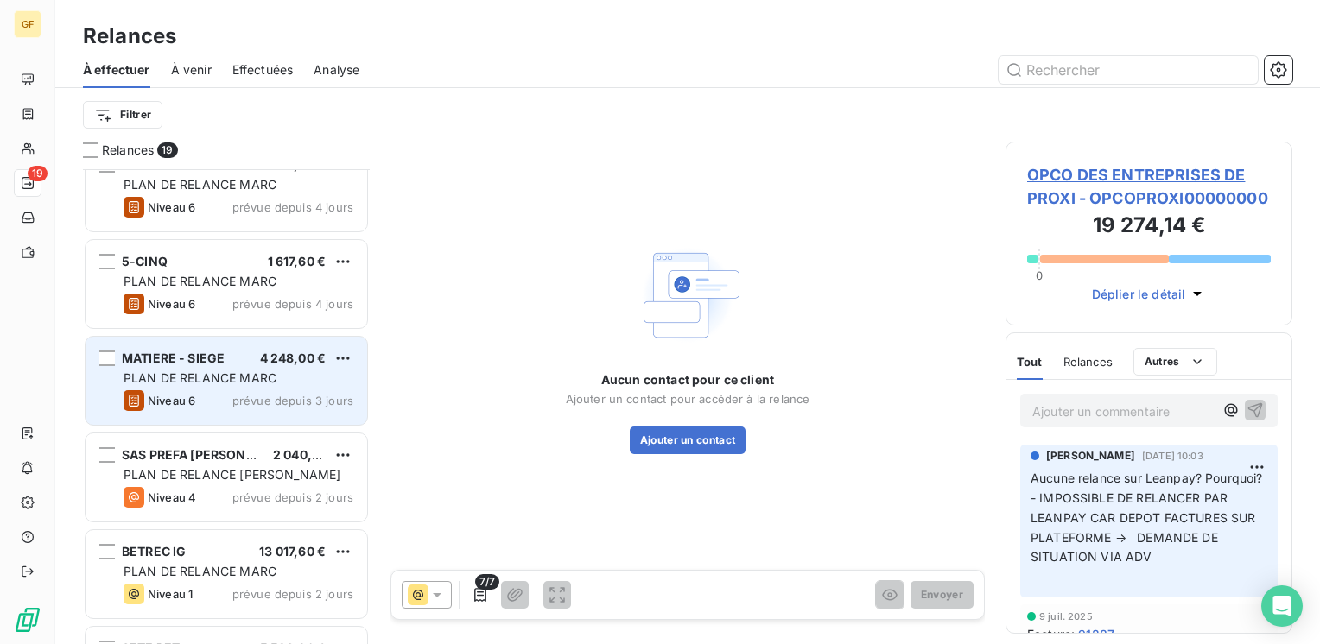
click at [245, 406] on span "prévue depuis 3 jours" at bounding box center [292, 401] width 121 height 14
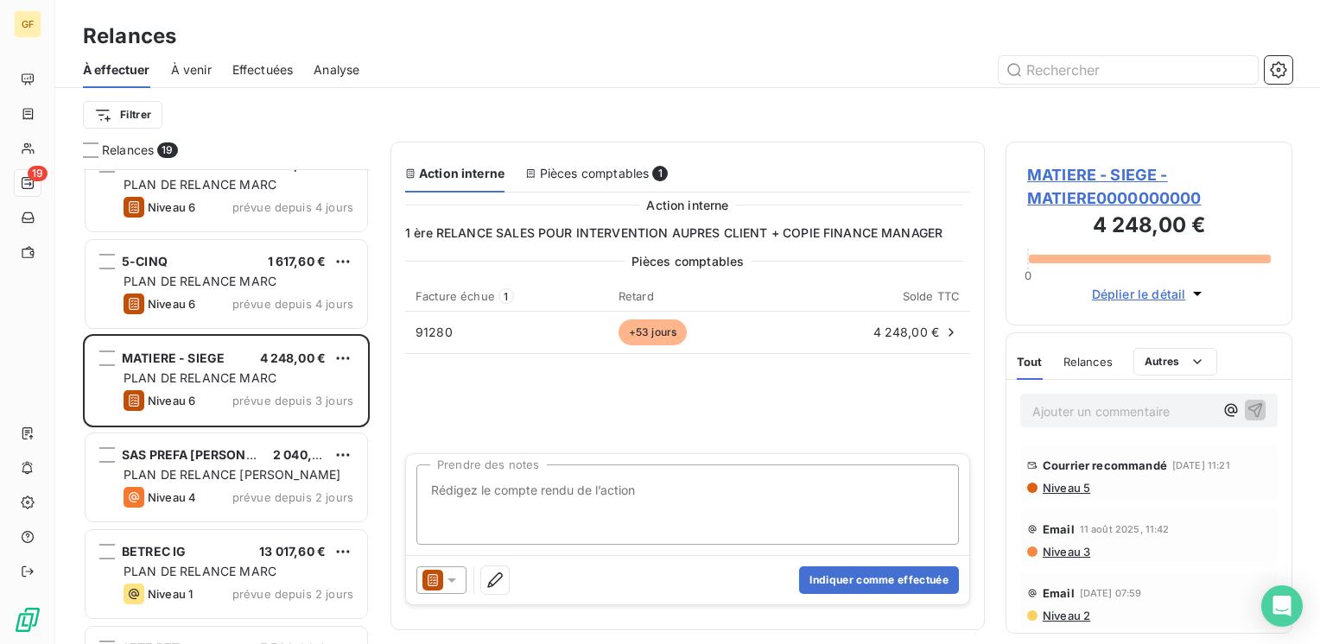
click at [1088, 171] on span "MATIERE - SIEGE - MATIERE0000000000" at bounding box center [1149, 186] width 244 height 47
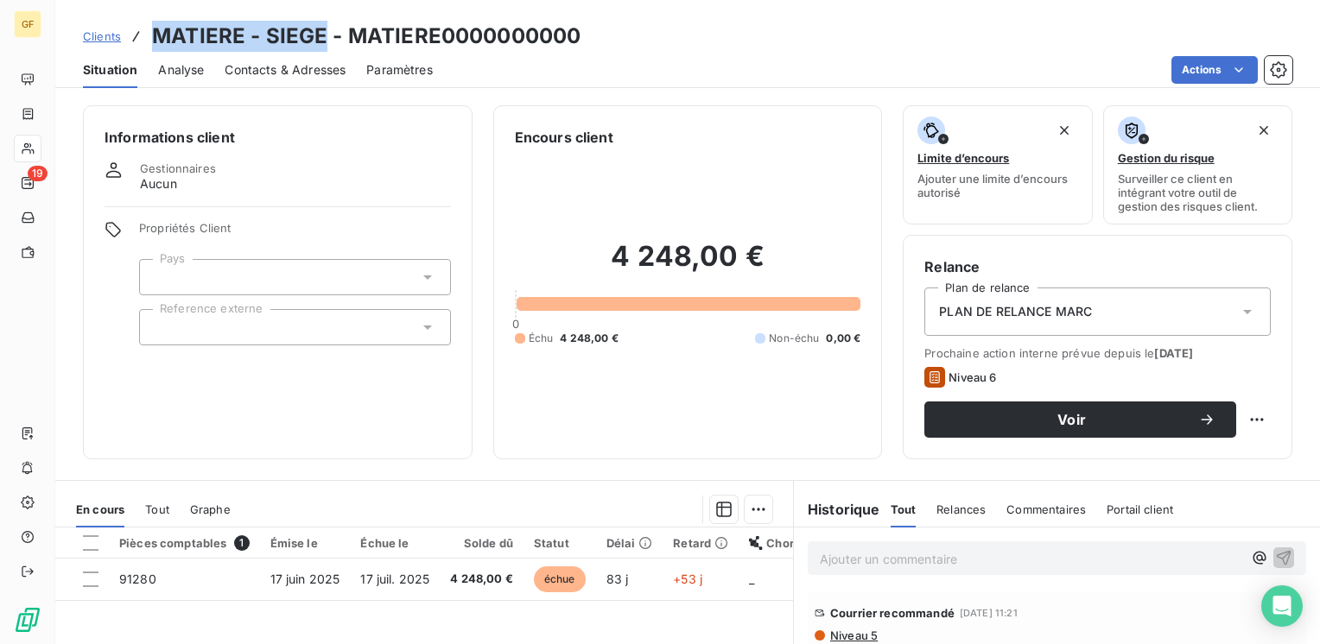
drag, startPoint x: 323, startPoint y: 31, endPoint x: 152, endPoint y: 36, distance: 171.1
click at [152, 36] on h3 "MATIERE - SIEGE - MATIERE0000000000" at bounding box center [366, 36] width 428 height 31
copy h3 "MATIERE - SIEGE"
click at [436, 498] on div at bounding box center [511, 510] width 521 height 28
drag, startPoint x: 321, startPoint y: 29, endPoint x: 135, endPoint y: 29, distance: 186.6
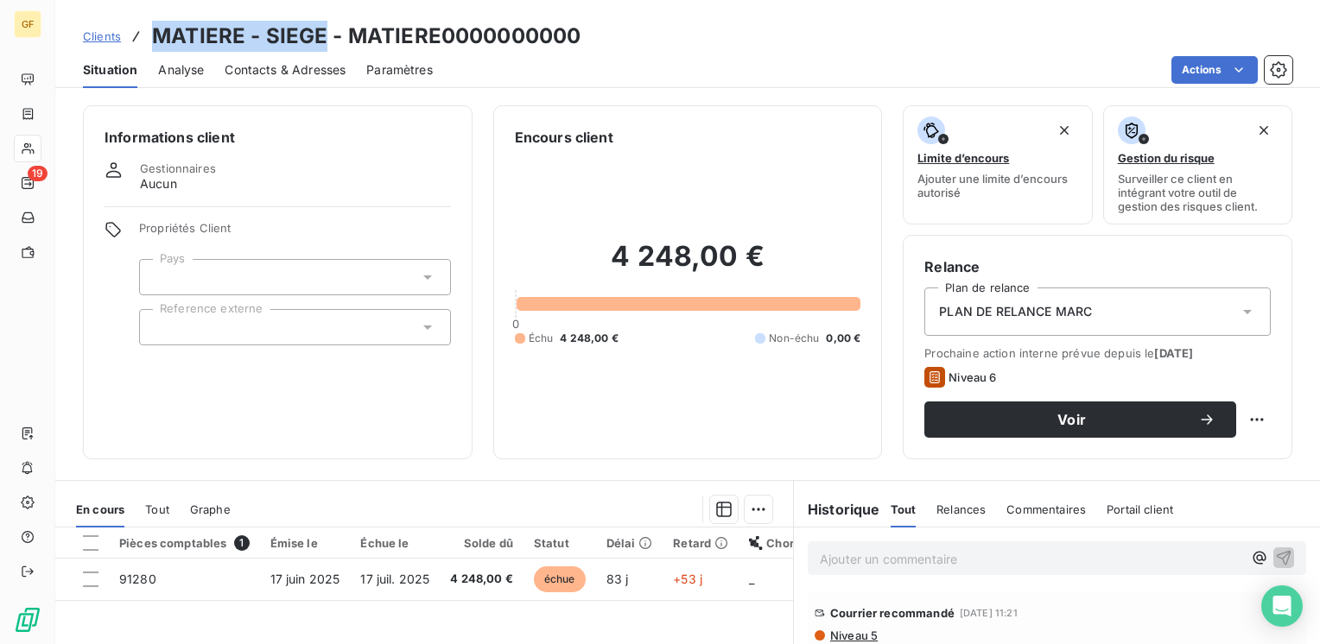
click at [135, 29] on div "Clients MATIERE - SIEGE - MATIERE0000000000" at bounding box center [332, 36] width 498 height 31
copy h3 "MATIERE - SIEGE"
click at [296, 68] on span "Contacts & Adresses" at bounding box center [285, 69] width 121 height 17
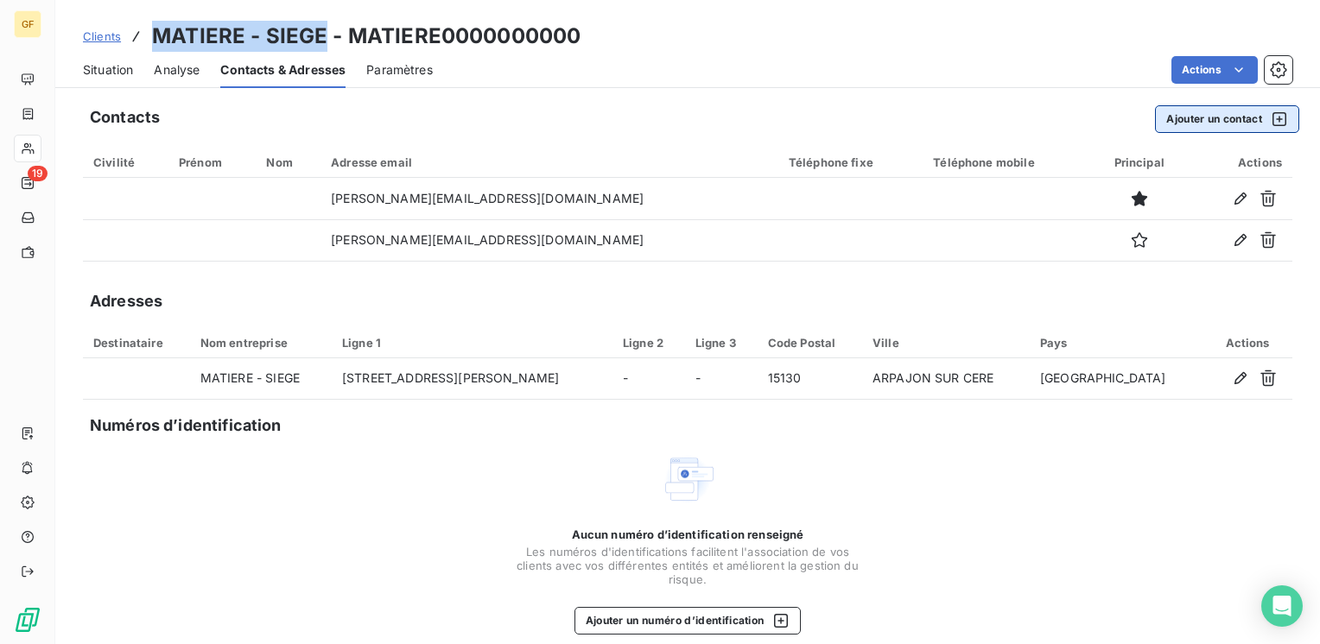
click at [1198, 117] on button "Ajouter un contact" at bounding box center [1227, 119] width 144 height 28
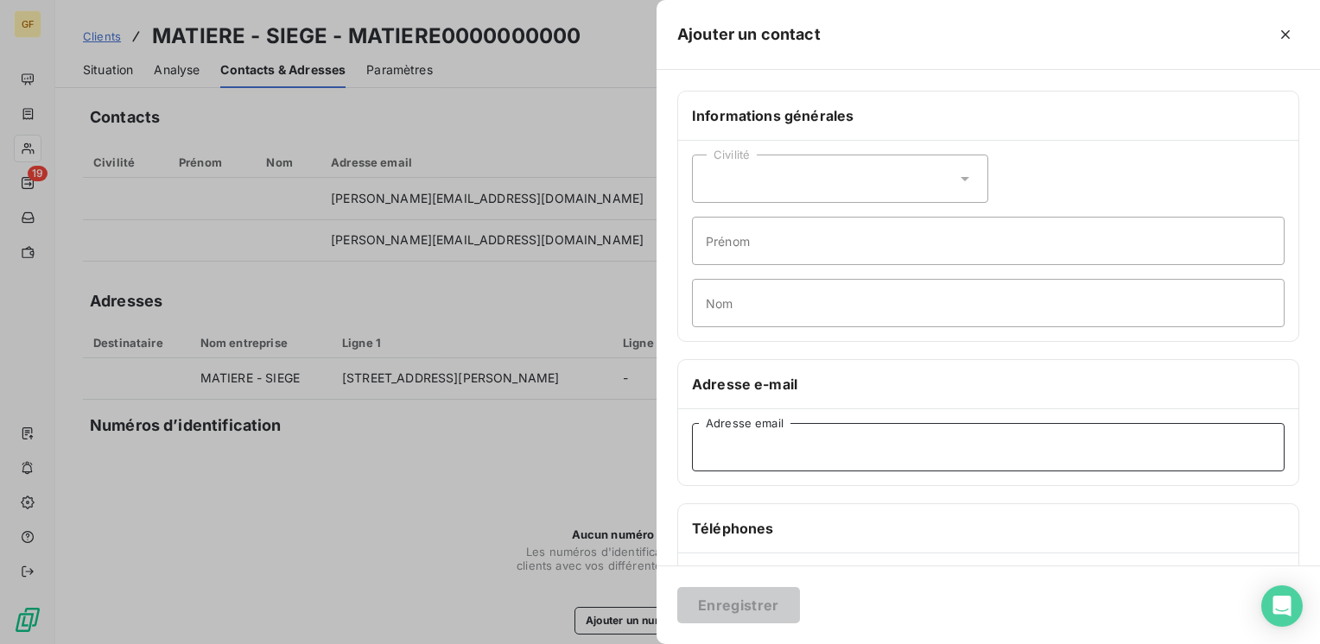
click at [718, 451] on input "Adresse email" at bounding box center [988, 447] width 593 height 48
drag, startPoint x: 759, startPoint y: 464, endPoint x: 767, endPoint y: 456, distance: 11.0
click at [767, 456] on input "l.vignon@mariere" at bounding box center [988, 447] width 593 height 48
click at [771, 450] on input "l.vignon@mariere" at bounding box center [988, 447] width 593 height 48
click at [782, 441] on input "l.vignon@amriere" at bounding box center [988, 447] width 593 height 48
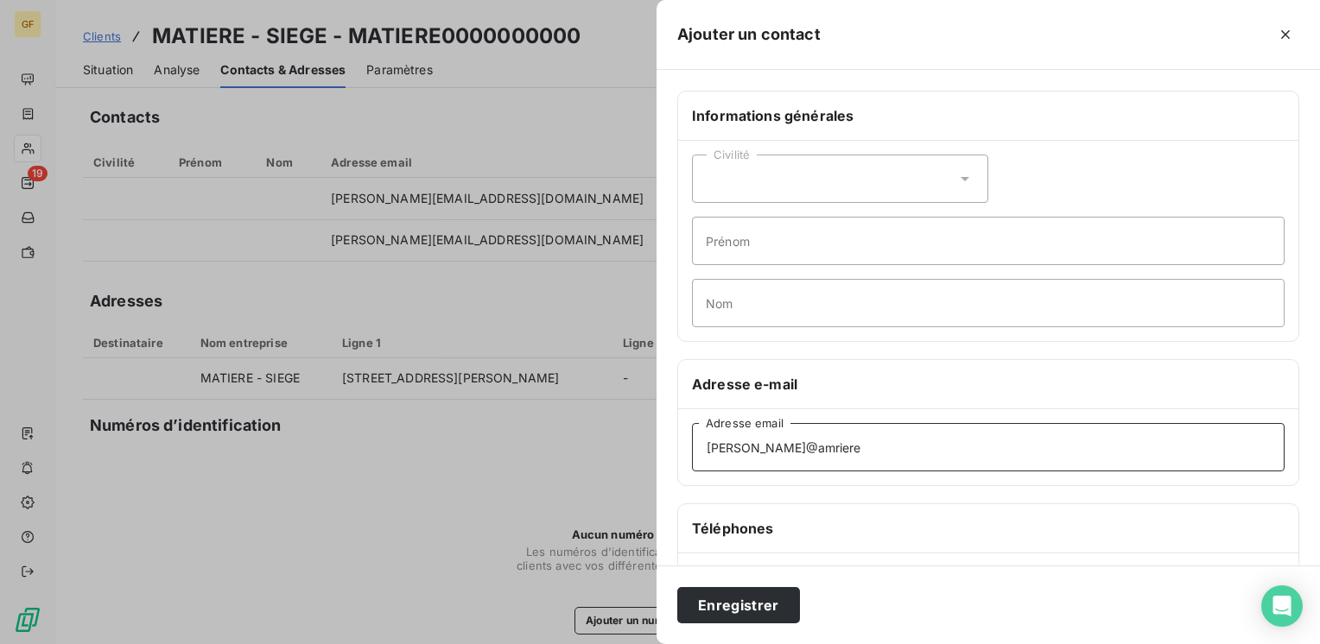
click at [782, 441] on input "l.vignon@amriere" at bounding box center [988, 447] width 593 height 48
click at [780, 441] on input "l.vignon@amriere" at bounding box center [988, 447] width 593 height 48
click at [775, 439] on input "l.vignon@amriere" at bounding box center [988, 447] width 593 height 48
drag, startPoint x: 767, startPoint y: 442, endPoint x: 783, endPoint y: 444, distance: 15.6
click at [769, 443] on input "l.vignon@amriere" at bounding box center [988, 447] width 593 height 48
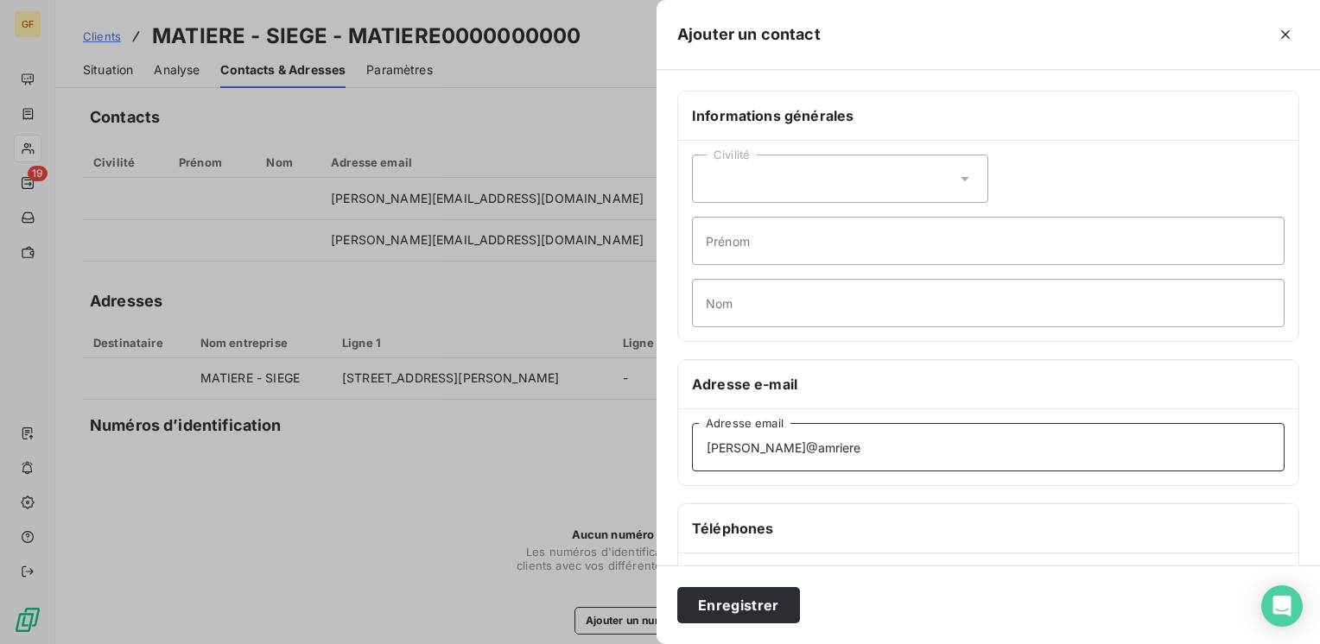
click at [921, 469] on input "l.vignon@amriere" at bounding box center [988, 447] width 593 height 48
type input "l.vignon@matiere.fr"
click at [745, 609] on button "Enregistrer" at bounding box center [738, 605] width 123 height 36
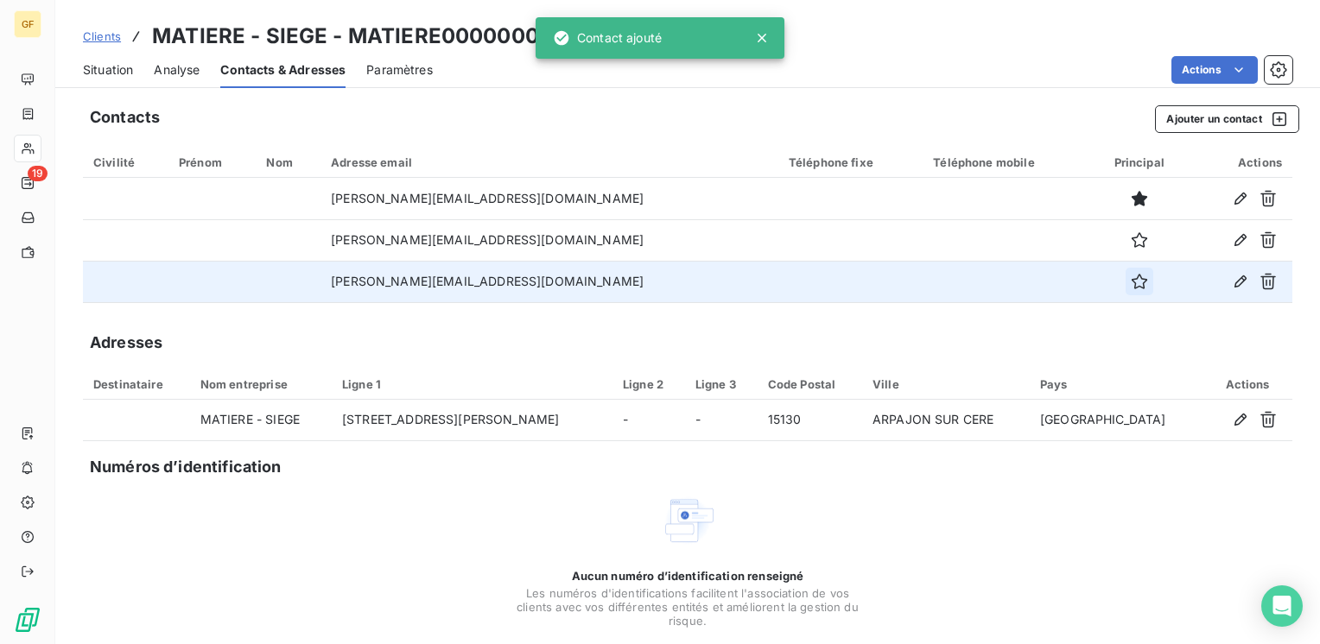
click at [1131, 276] on icon "button" at bounding box center [1139, 281] width 17 height 17
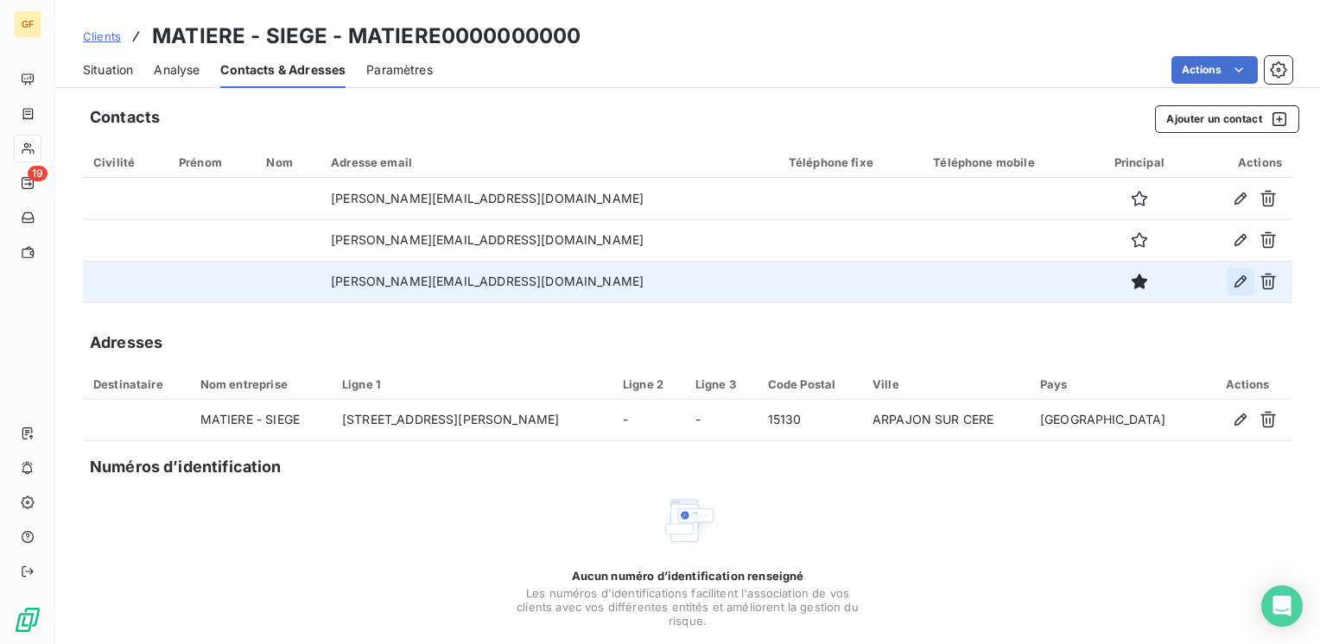
click at [1232, 279] on icon "button" at bounding box center [1240, 281] width 17 height 17
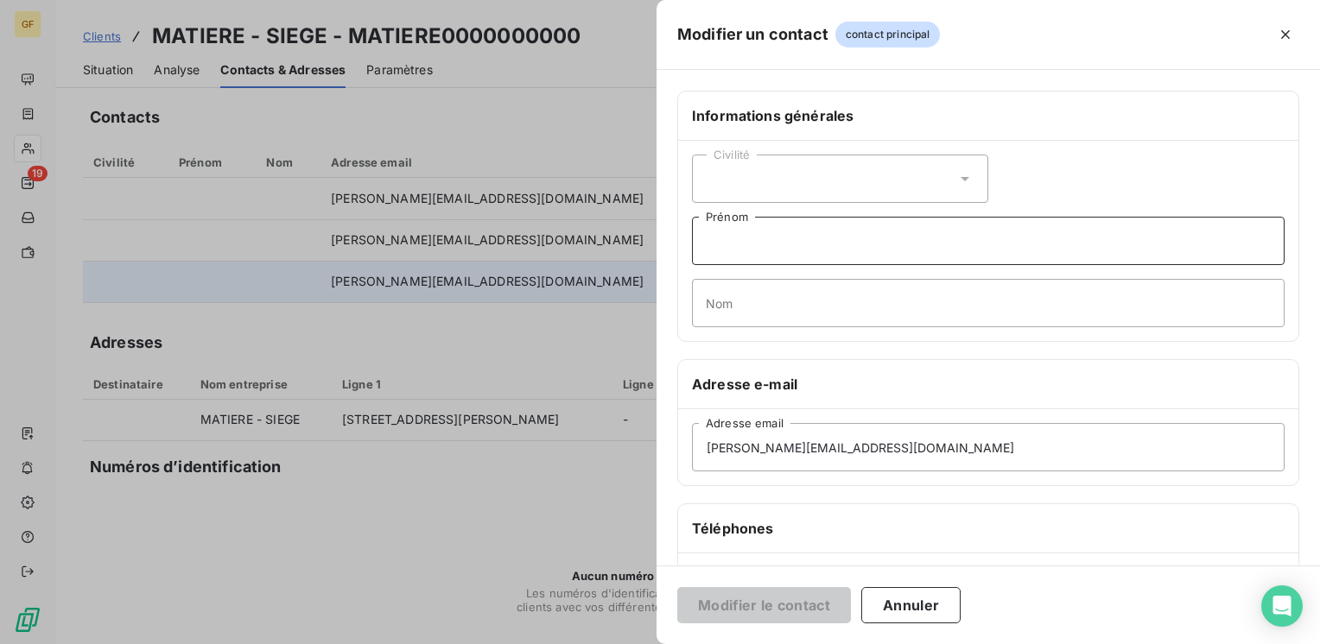
click at [726, 244] on input "Prénom" at bounding box center [988, 241] width 593 height 48
type input "Compta"
click at [749, 596] on button "Modifier le contact" at bounding box center [764, 605] width 174 height 36
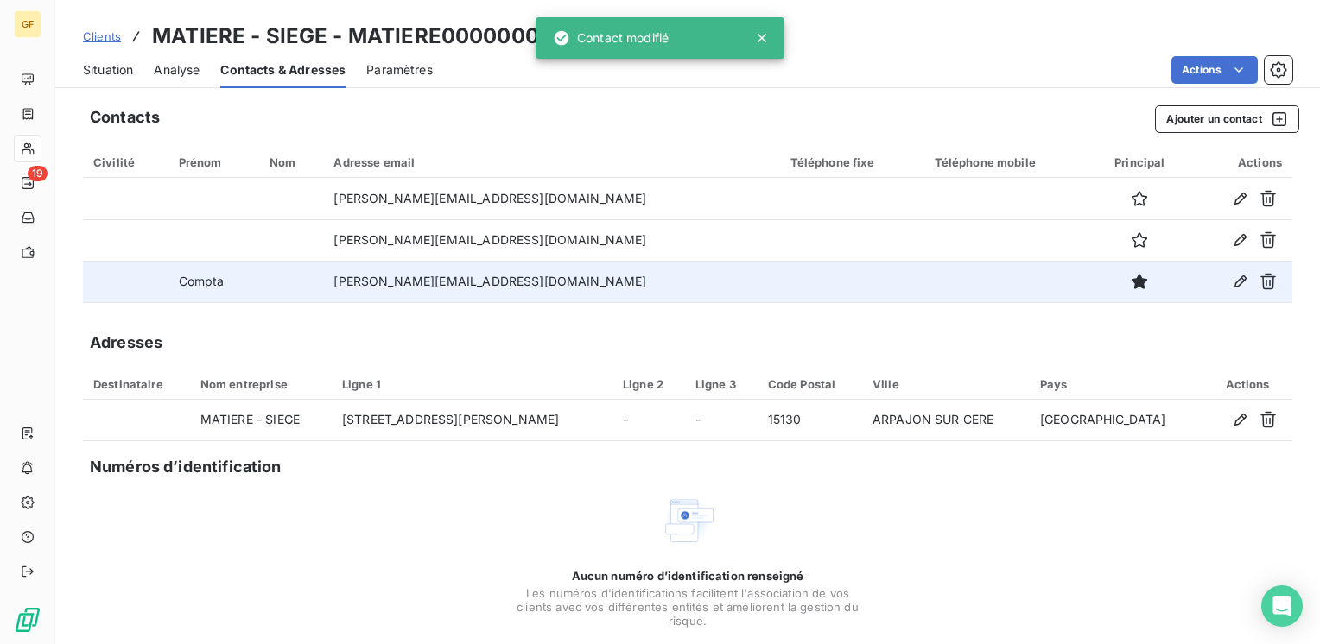
click at [121, 70] on span "Situation" at bounding box center [108, 69] width 50 height 17
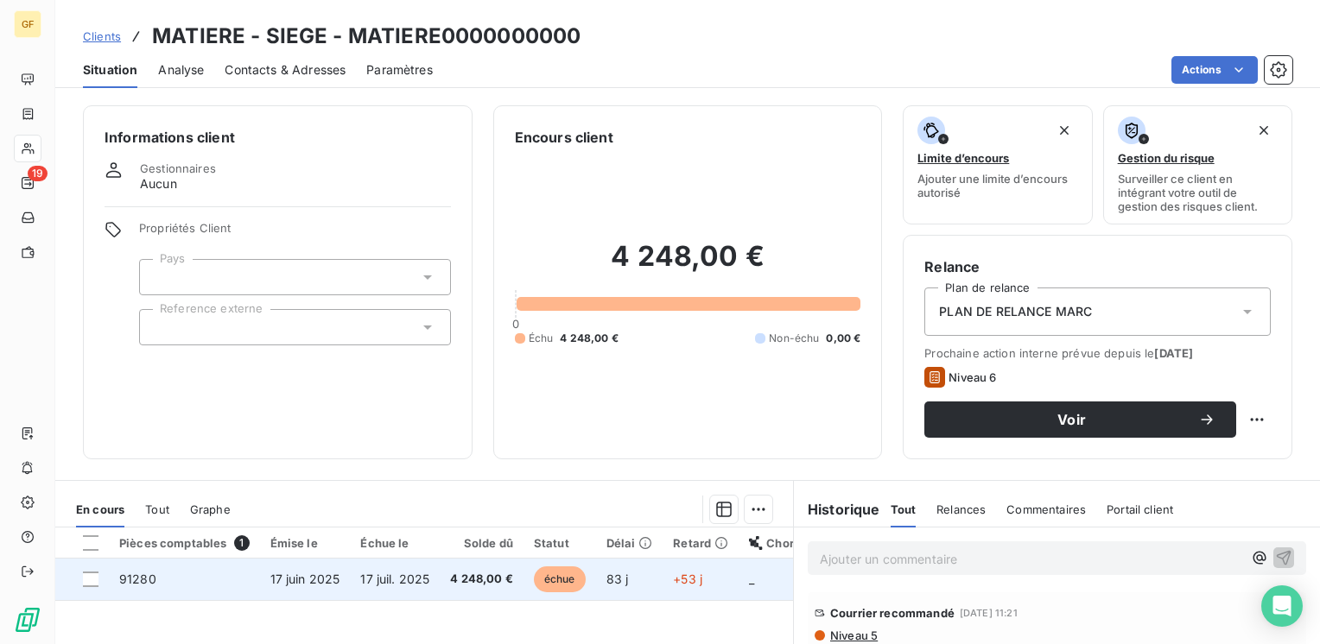
click at [397, 582] on span "17 juil. 2025" at bounding box center [394, 579] width 69 height 15
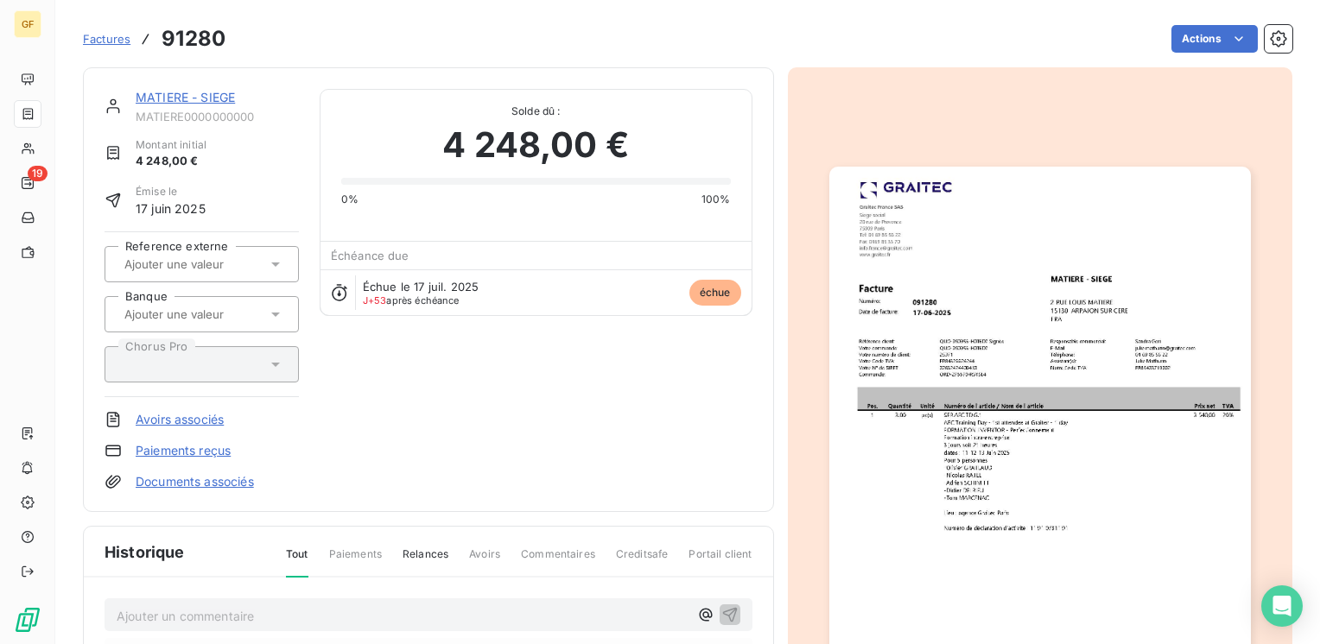
click at [969, 423] on img "button" at bounding box center [1040, 464] width 422 height 595
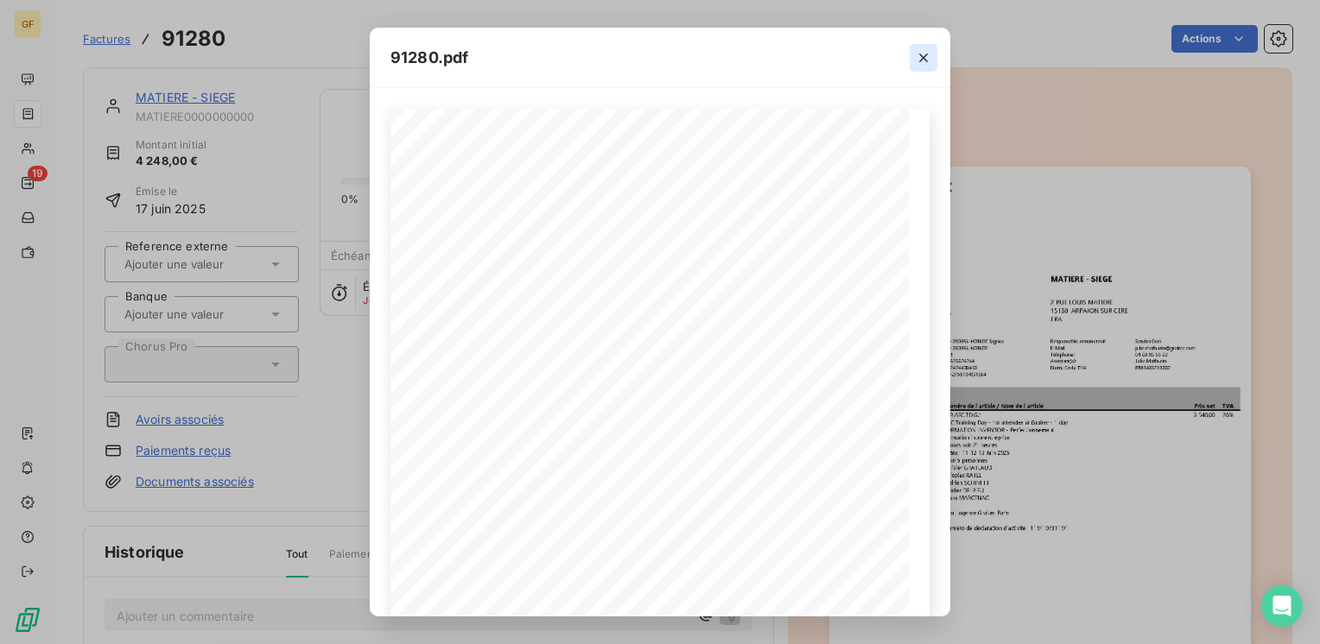
click at [925, 49] on icon "button" at bounding box center [923, 57] width 17 height 17
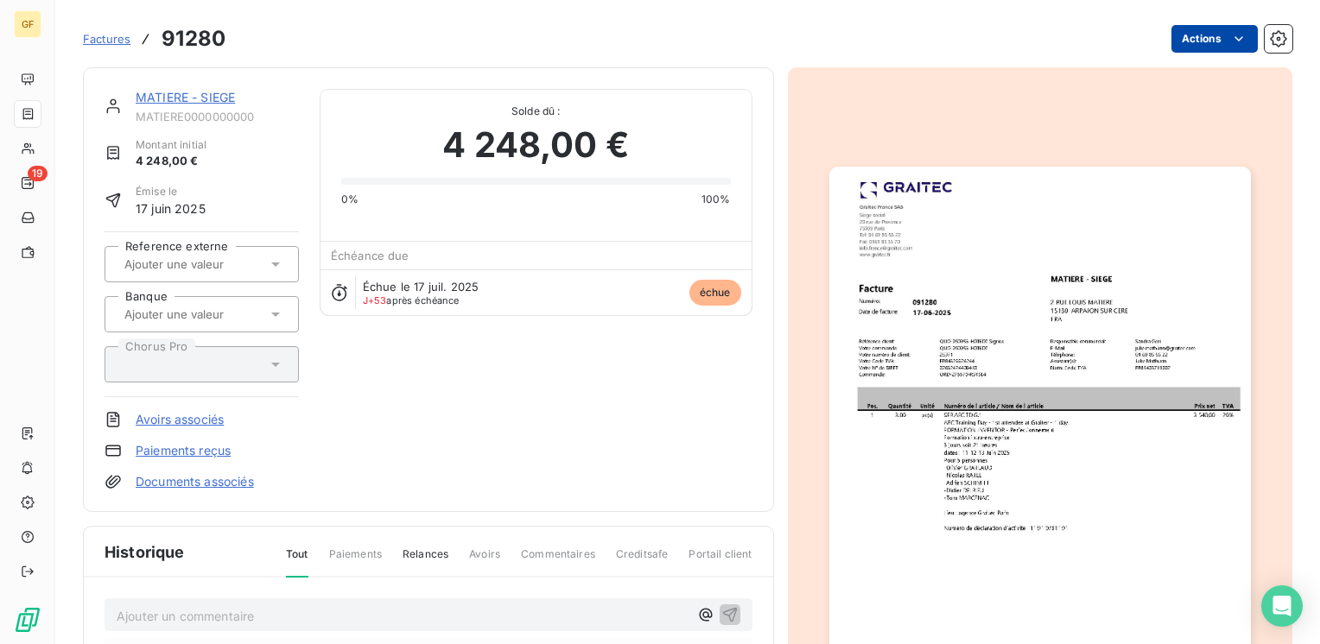
click at [1237, 31] on html "GF 19 Factures 91280 Actions MATIERE - SIEGE MATIERE0000000000 Montant initial …" at bounding box center [660, 322] width 1320 height 644
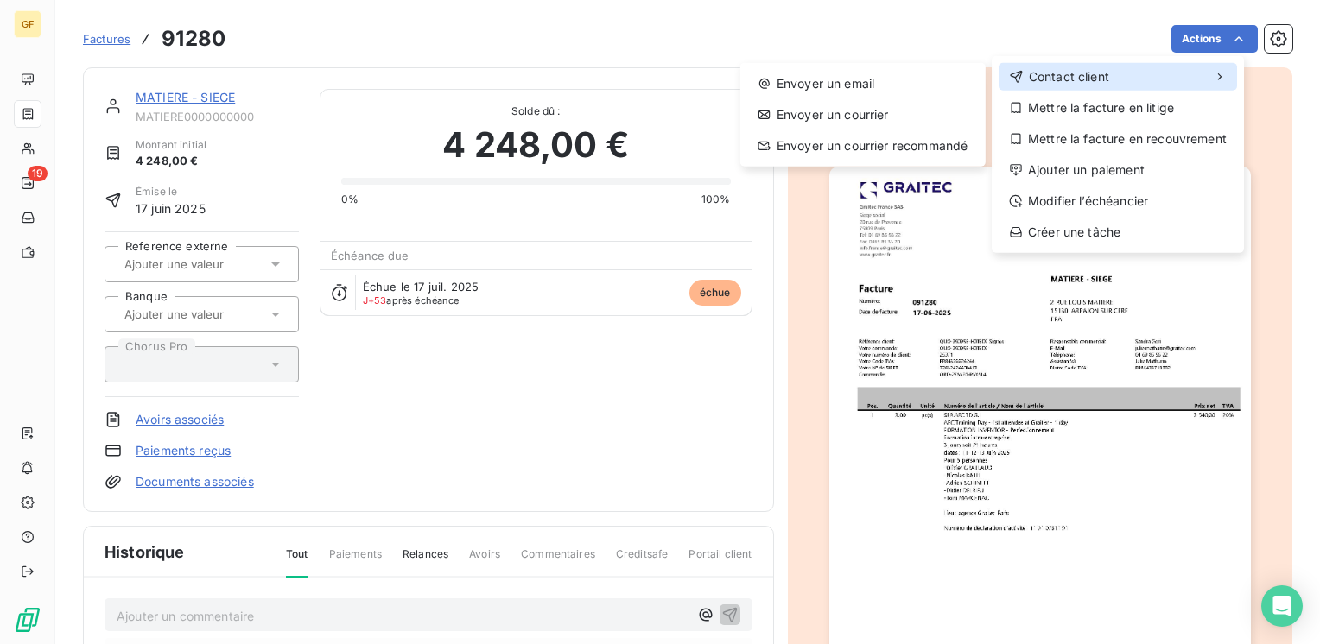
click at [1196, 67] on div "Contact client" at bounding box center [1118, 77] width 238 height 28
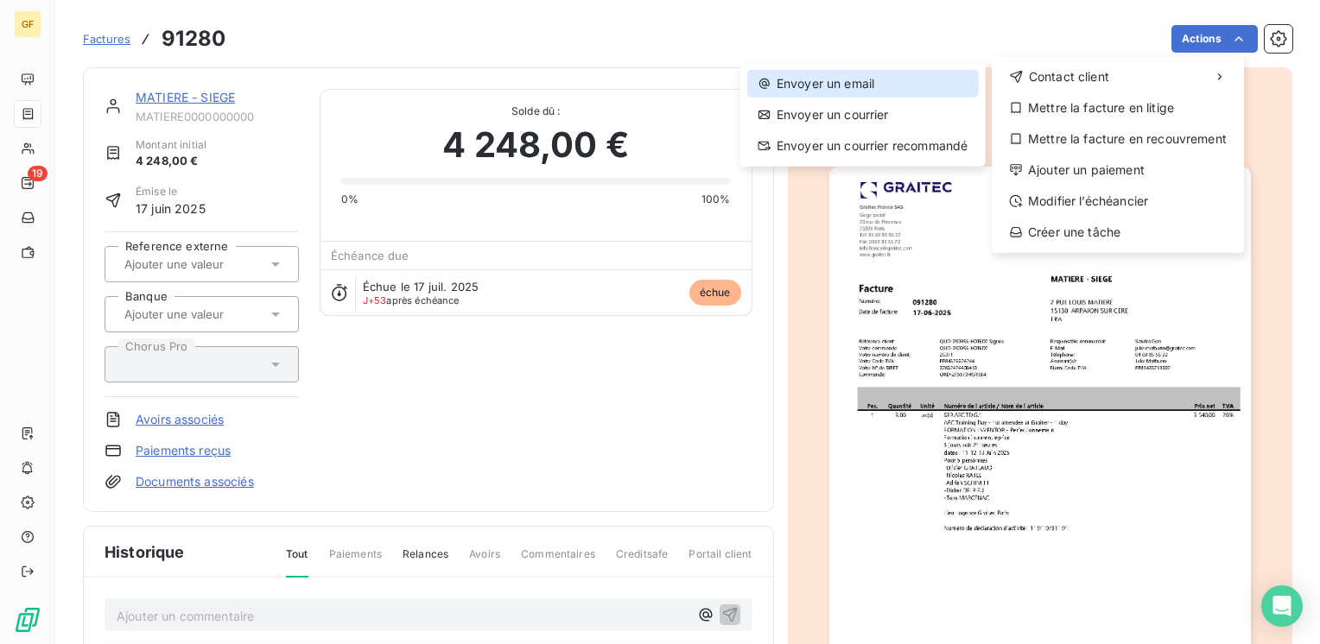
click at [821, 81] on div "Envoyer un email" at bounding box center [863, 84] width 232 height 28
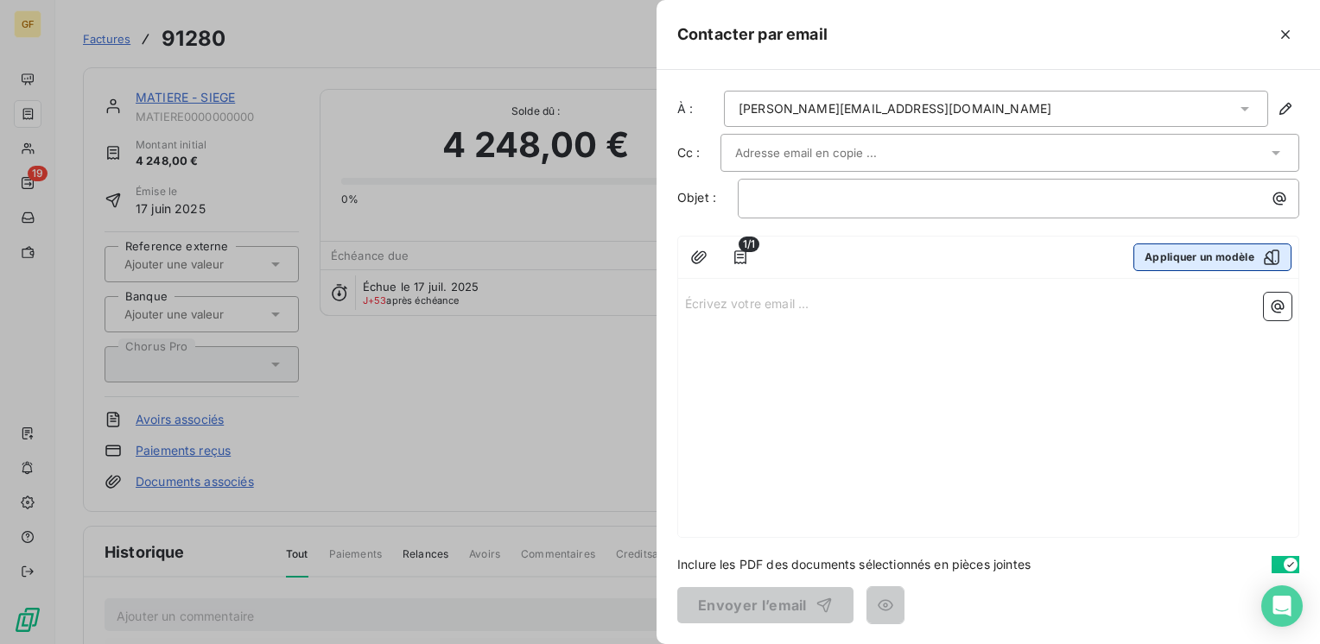
click at [1211, 257] on button "Appliquer un modèle" at bounding box center [1212, 258] width 158 height 28
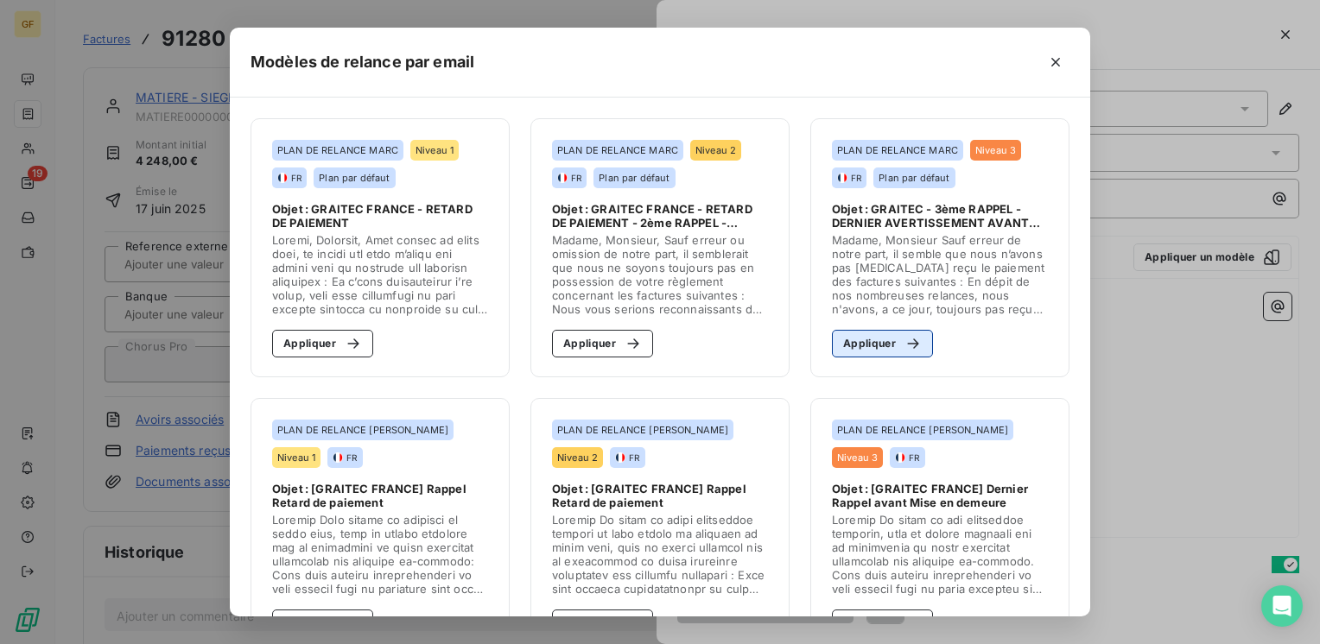
click at [873, 334] on button "Appliquer" at bounding box center [882, 344] width 101 height 28
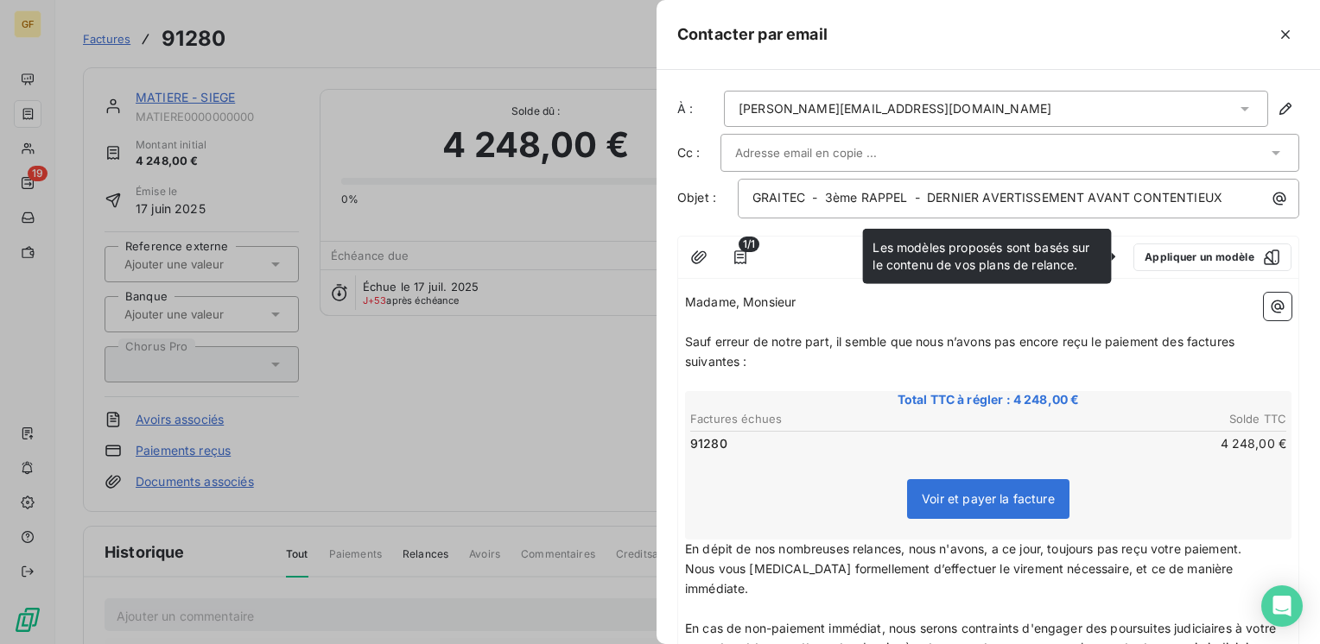
click at [860, 143] on input "text" at bounding box center [828, 153] width 186 height 26
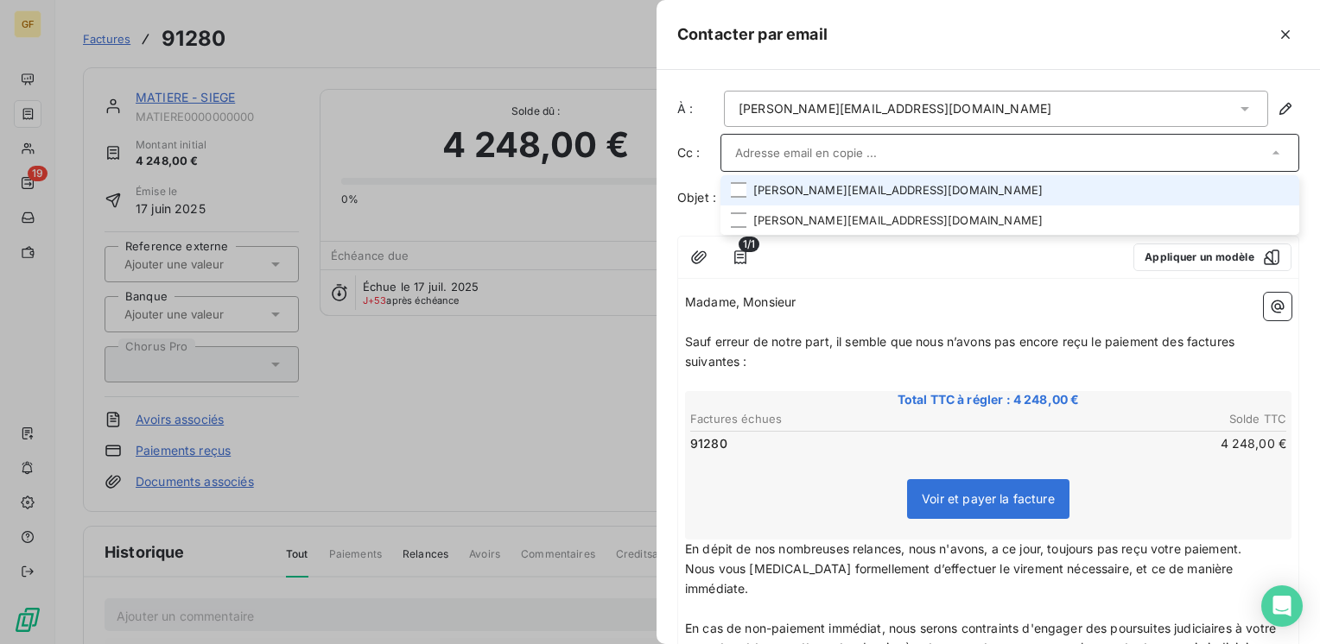
click at [841, 188] on li "o.grateaud@matiere.fr" at bounding box center [1009, 190] width 579 height 30
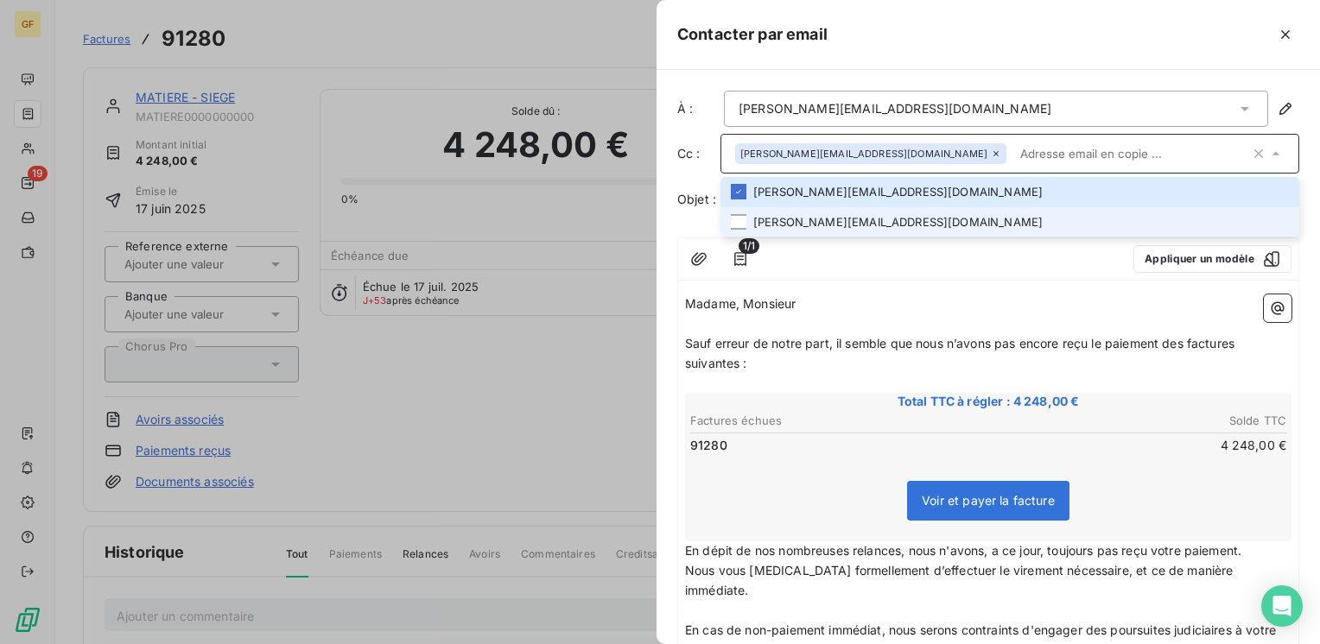
click at [822, 221] on li "l.chazette@matiere.fr" at bounding box center [1009, 222] width 579 height 30
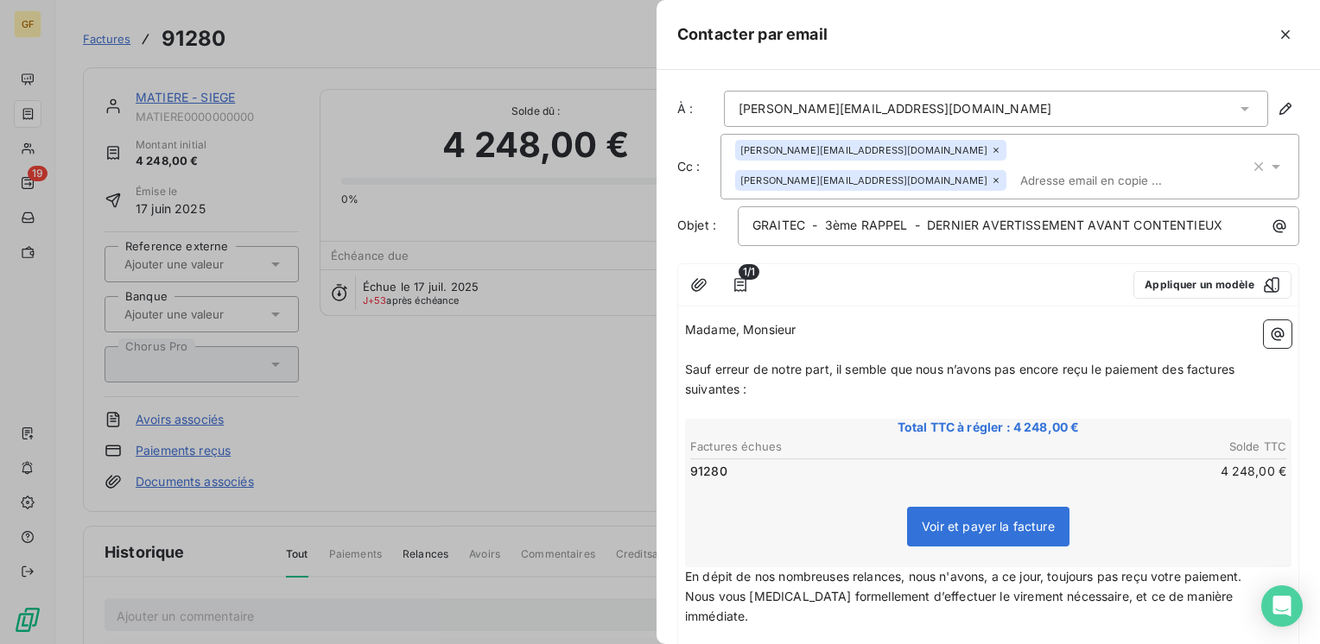
click at [899, 282] on div "1/1 Appliquer un modèle Madame, Monsieur ﻿ Sauf erreur de notre part, il semble…" at bounding box center [988, 587] width 622 height 648
click at [1075, 168] on input "text" at bounding box center [1113, 181] width 200 height 26
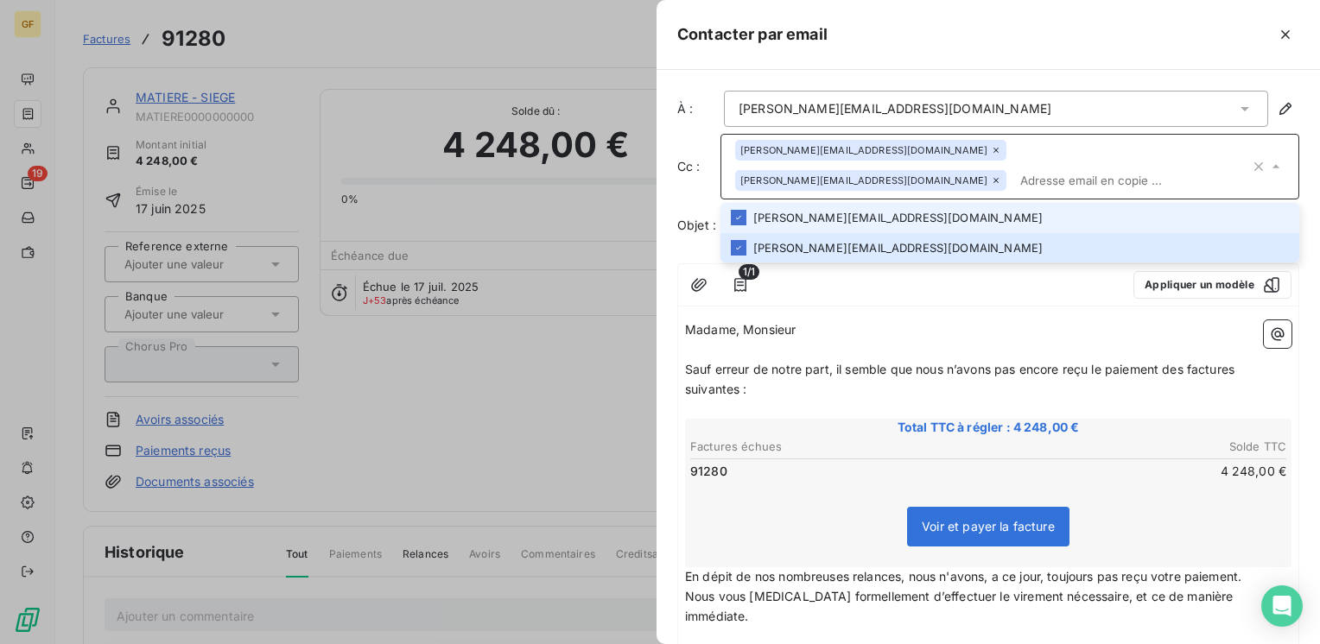
paste input "Sandra.Geri@graitec.com"
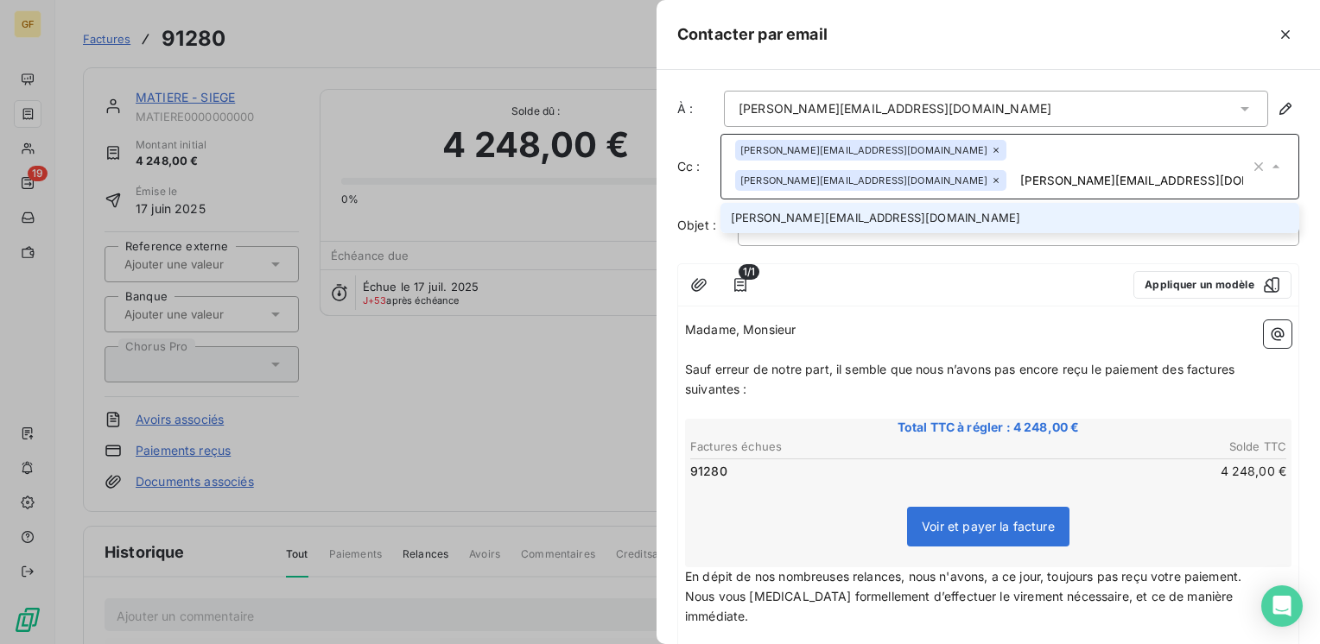
type input "Sandra.Geri@graitec.com"
click at [781, 203] on li "Sandra.Geri@graitec.com" at bounding box center [1009, 218] width 579 height 30
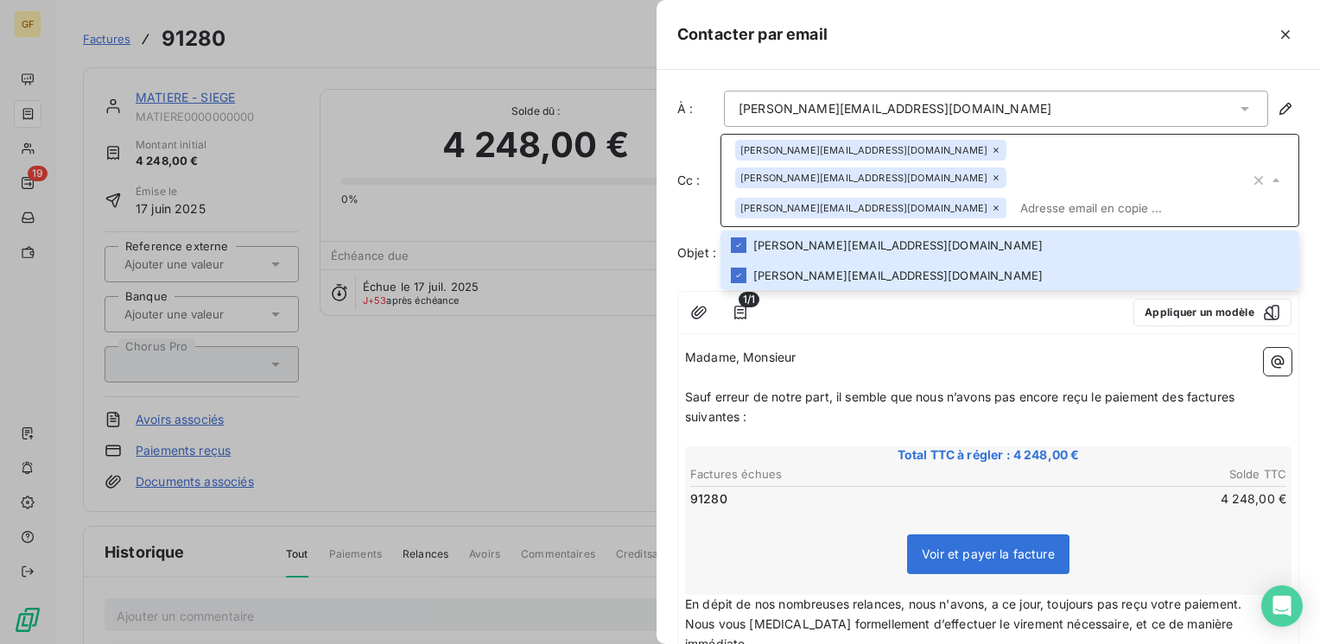
click at [847, 348] on p "Madame, Monsieur" at bounding box center [988, 358] width 606 height 20
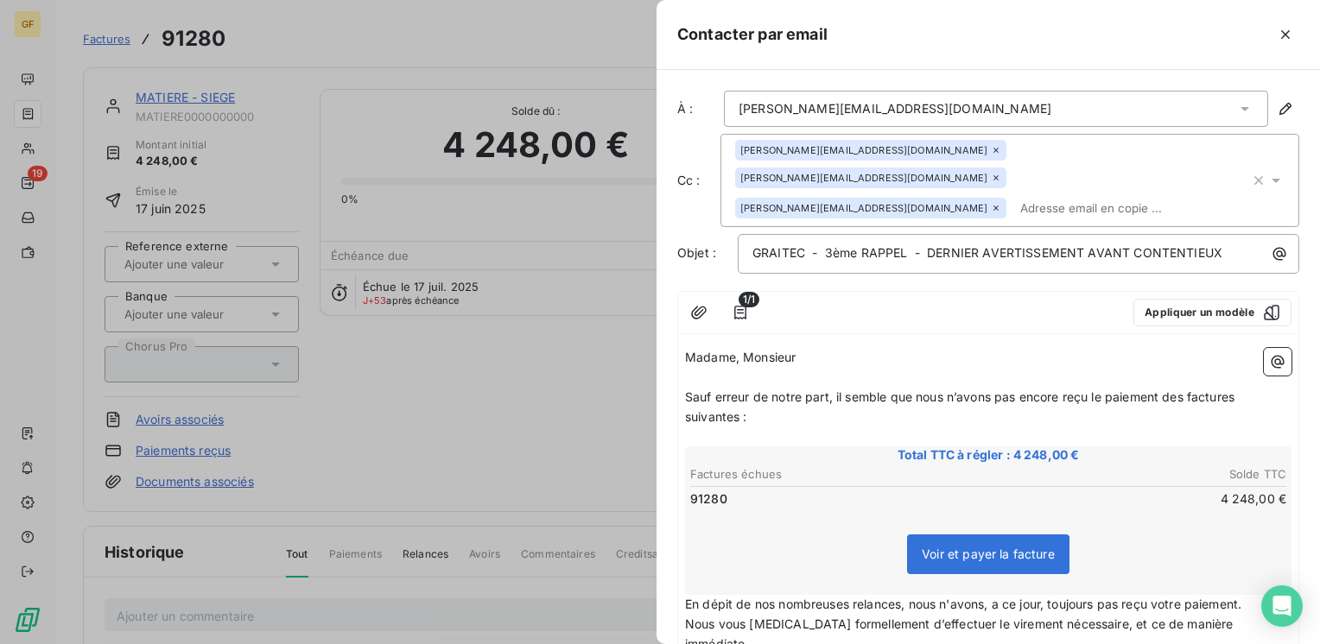
click at [836, 390] on span "Sauf erreur de notre part, il semble que nous n’avons pas encore reçu le paieme…" at bounding box center [961, 407] width 553 height 35
click at [846, 390] on span "Sauf erreur de notre part, il semble que nous n’avons pas encore reçu le paieme…" at bounding box center [961, 407] width 553 height 35
click at [716, 390] on span "Sauf erreur de notre part, il malgré nos diverses relances sans succès à ce jou…" at bounding box center [978, 407] width 587 height 35
click at [743, 390] on span "Sauf erreur de notre part, il malgré nos diverses relances sans succès à ce jou…" at bounding box center [978, 407] width 587 height 35
click at [943, 299] on div "1/1 Appliquer un modèle" at bounding box center [988, 313] width 620 height 42
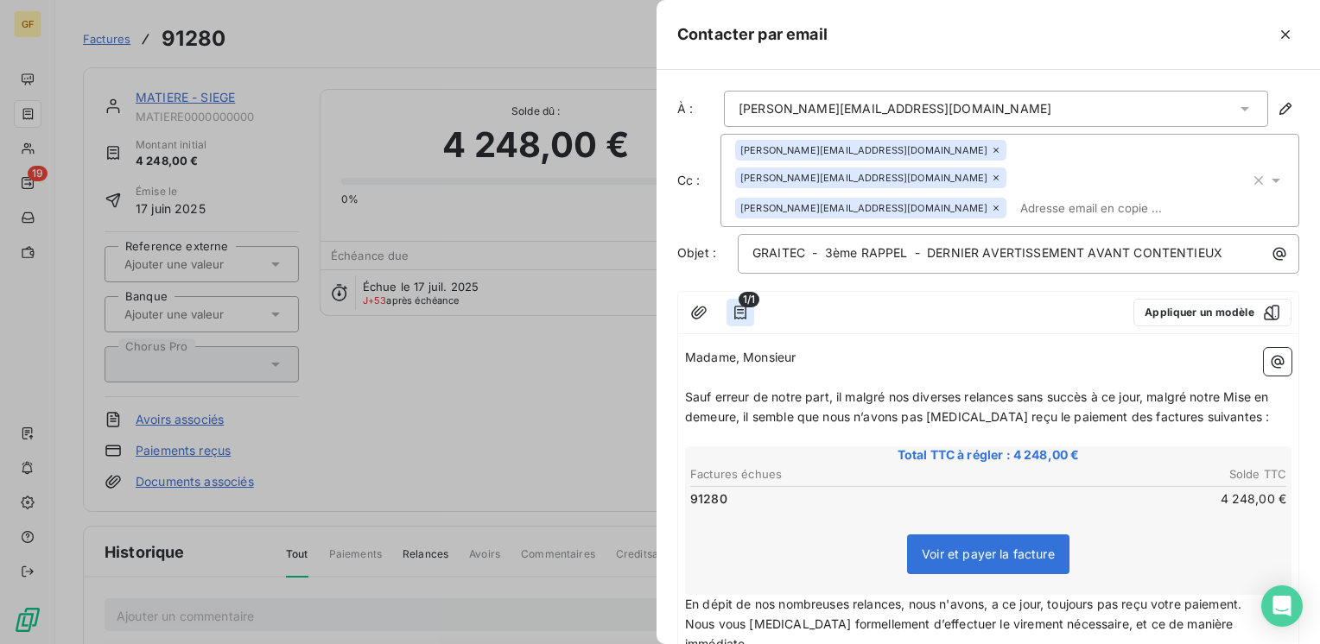
click at [743, 306] on icon "button" at bounding box center [740, 313] width 12 height 14
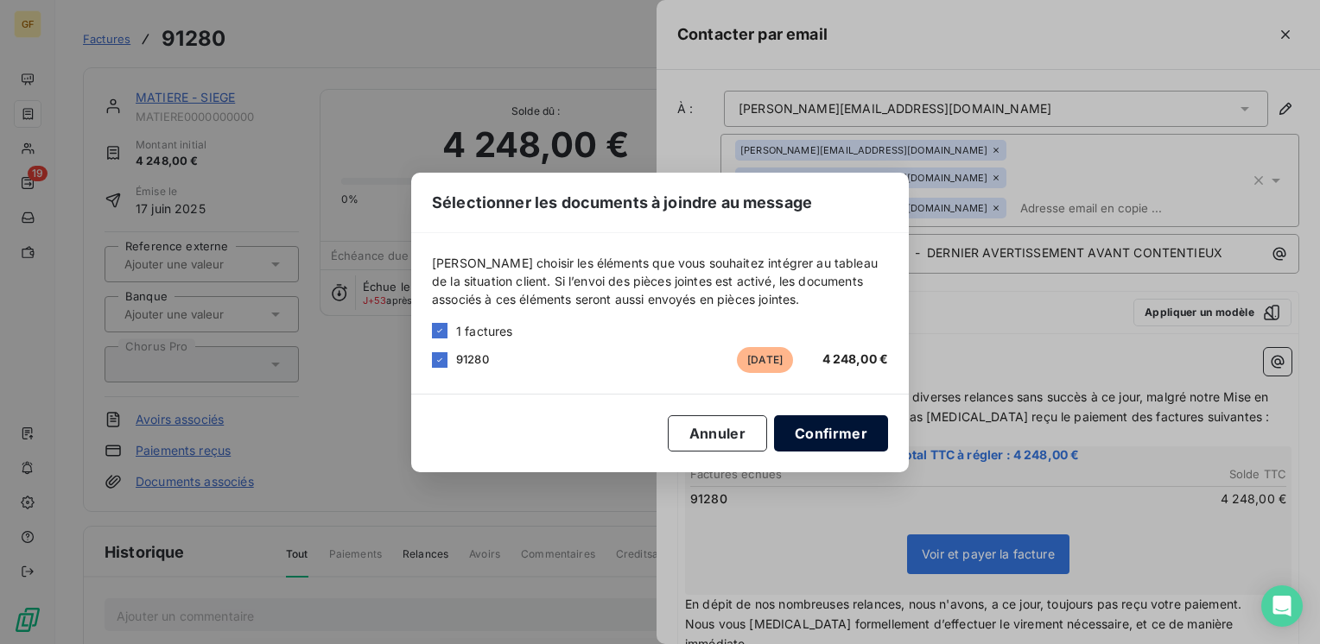
click at [824, 434] on button "Confirmer" at bounding box center [831, 433] width 114 height 36
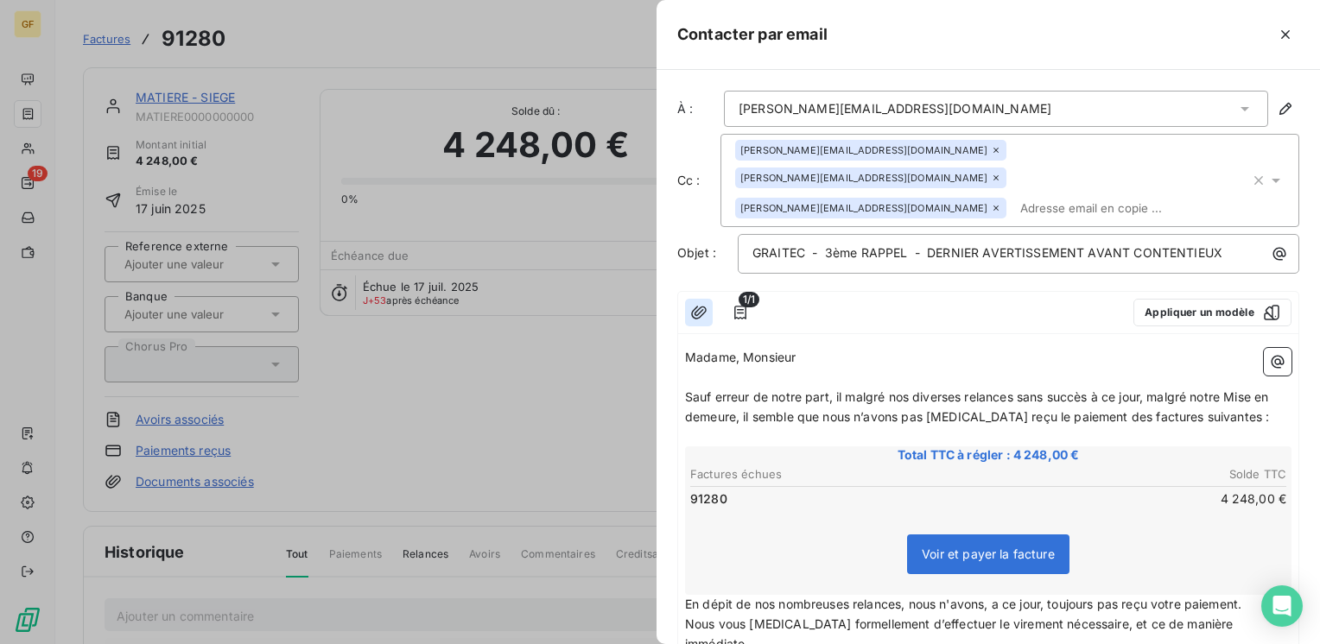
click at [704, 306] on icon "button" at bounding box center [699, 312] width 16 height 13
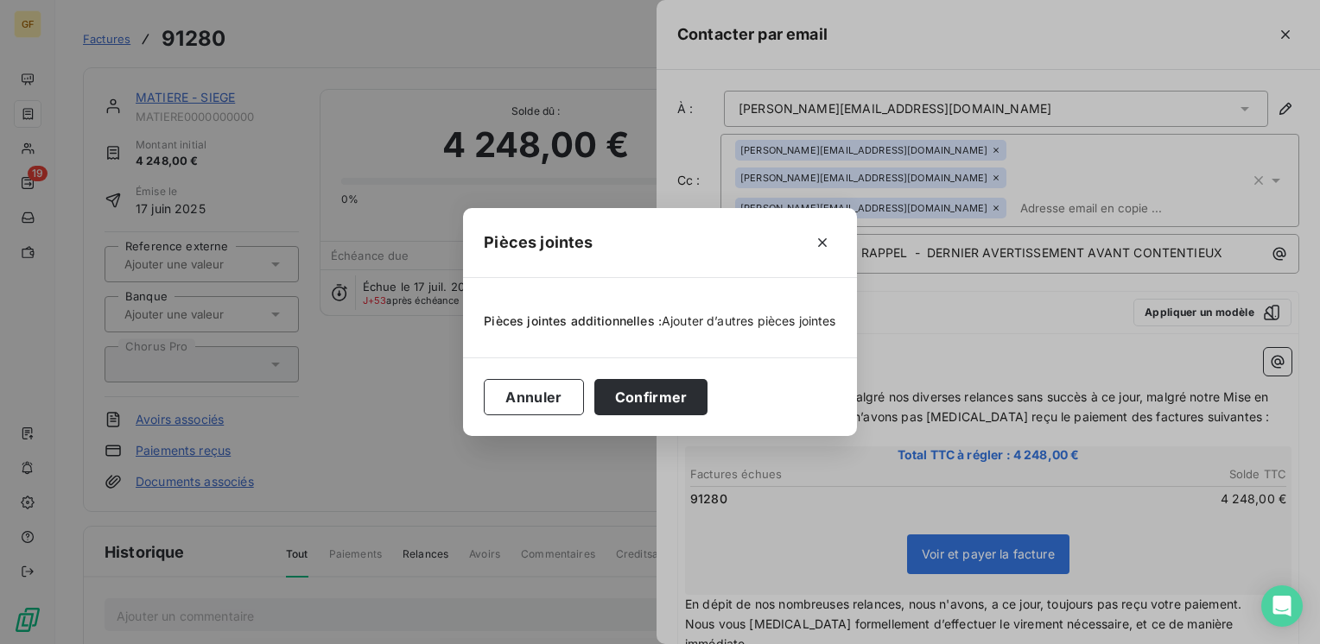
click at [712, 319] on span "Ajouter d’autres pièces jointes" at bounding box center [749, 321] width 174 height 15
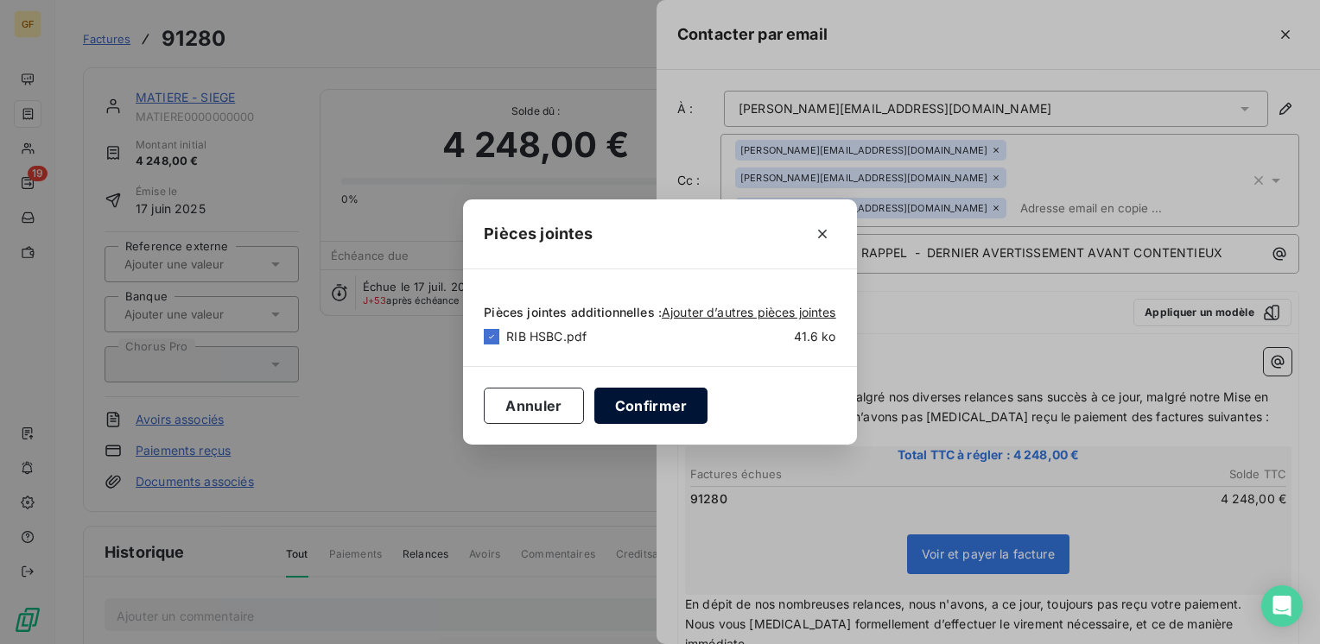
click at [658, 402] on button "Confirmer" at bounding box center [651, 406] width 114 height 36
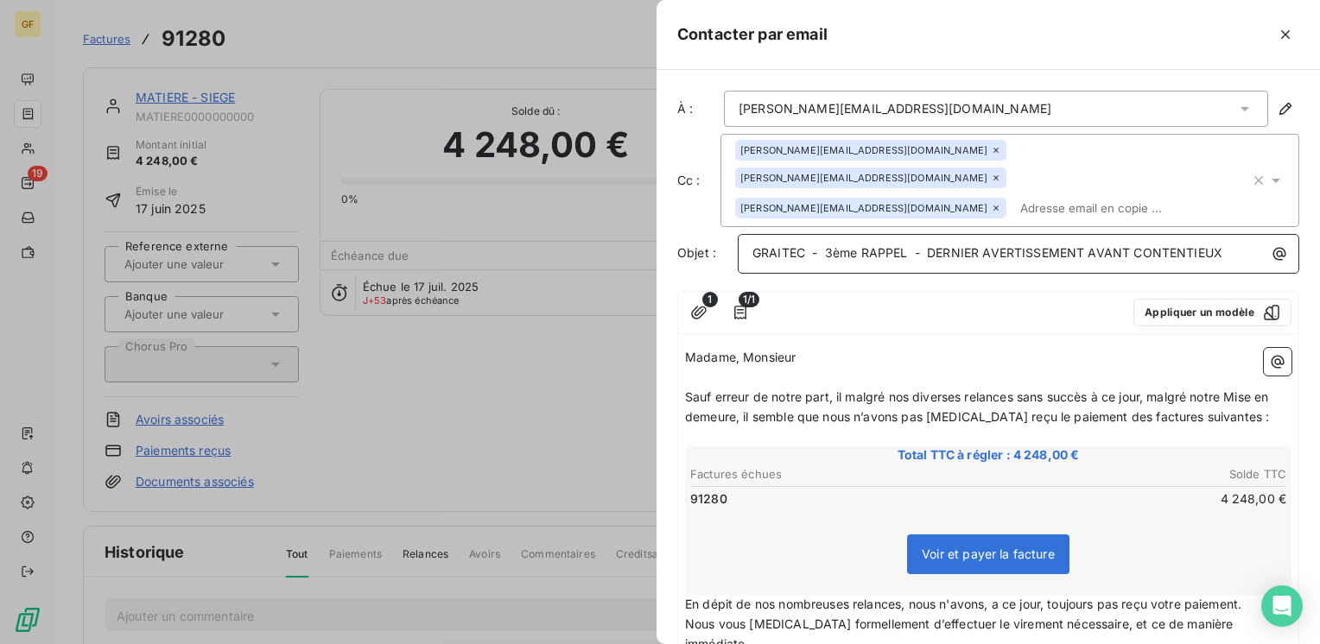
click at [825, 245] on span "GRAITEC - 3ème RAPPEL - DERNIER AVERTISSEMENT AVANT CONTENTIEUX" at bounding box center [987, 252] width 470 height 15
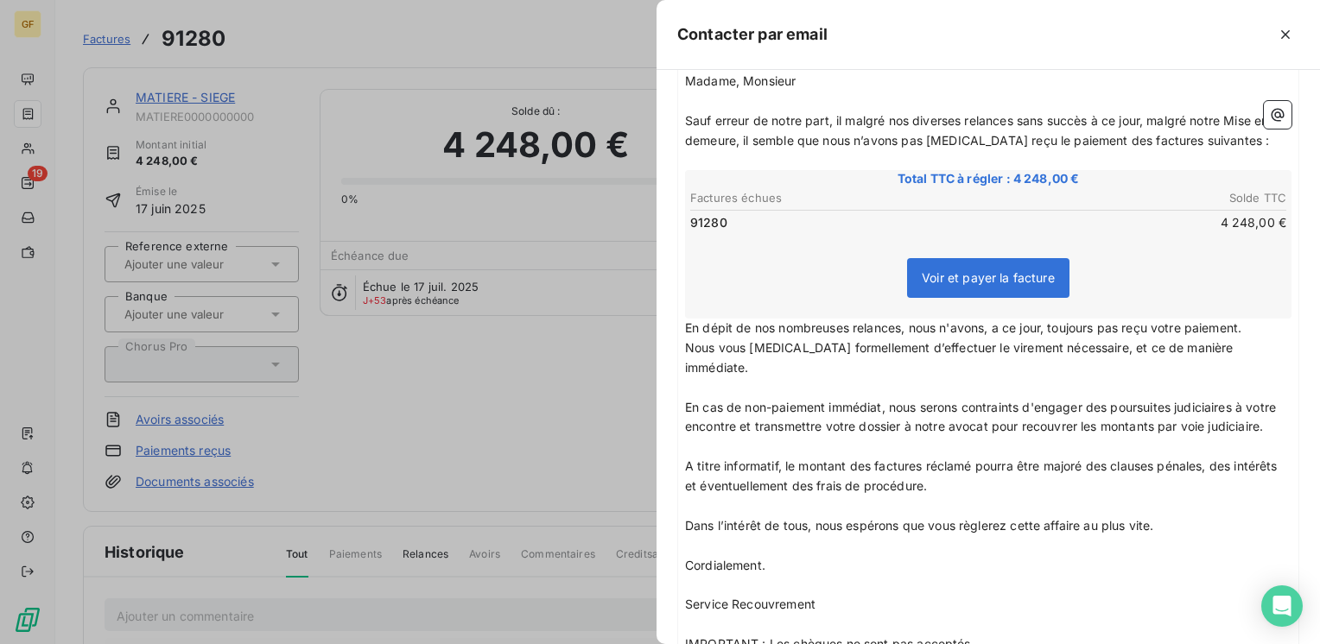
scroll to position [370, 0]
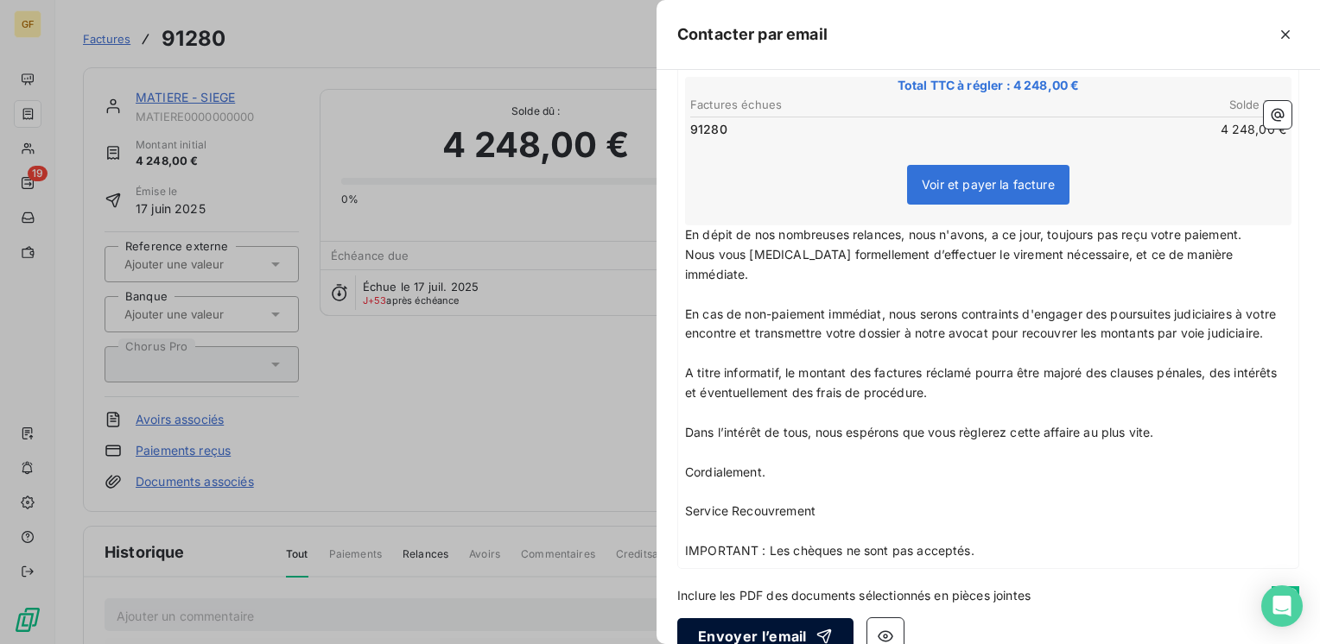
click at [745, 618] on button "Envoyer l’email" at bounding box center [765, 636] width 176 height 36
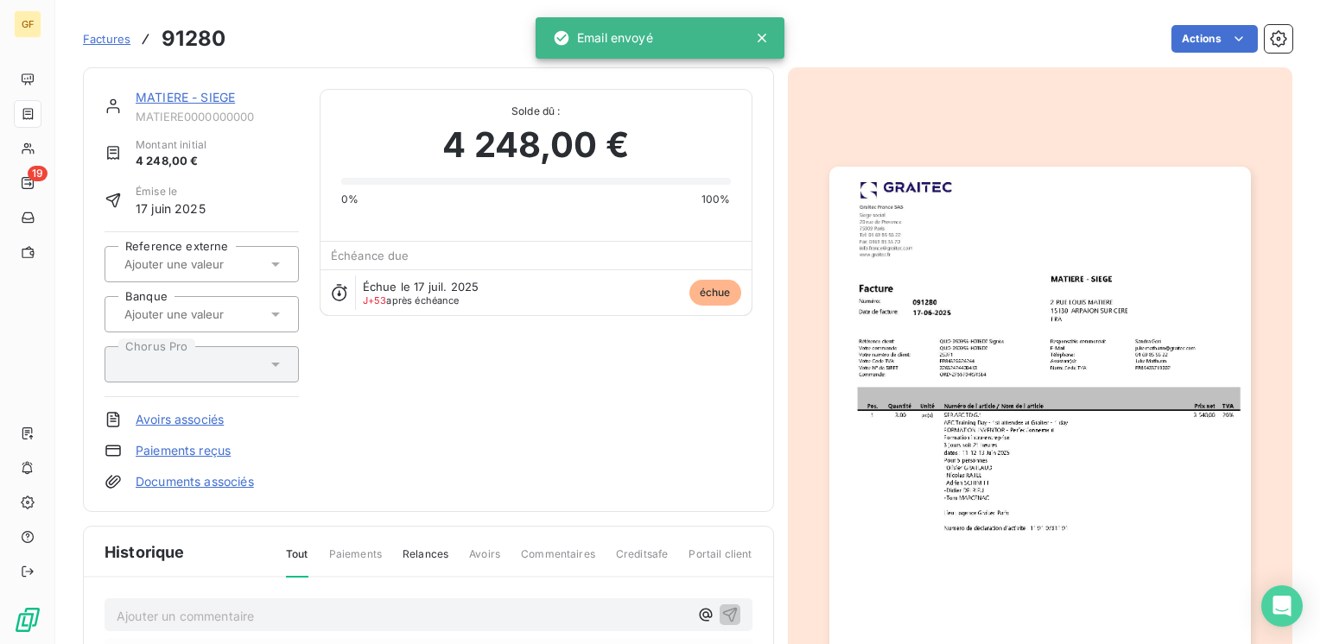
click at [198, 98] on link "MATIERE - SIEGE" at bounding box center [185, 97] width 99 height 15
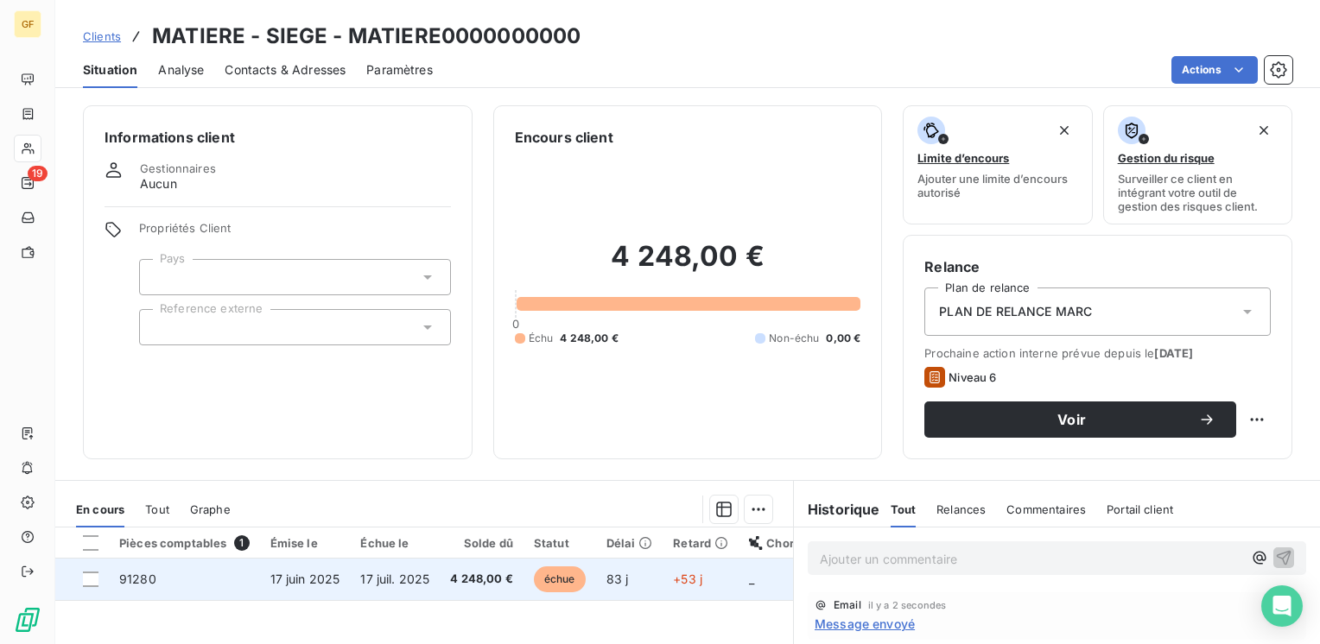
click at [467, 575] on span "4 248,00 €" at bounding box center [481, 579] width 63 height 17
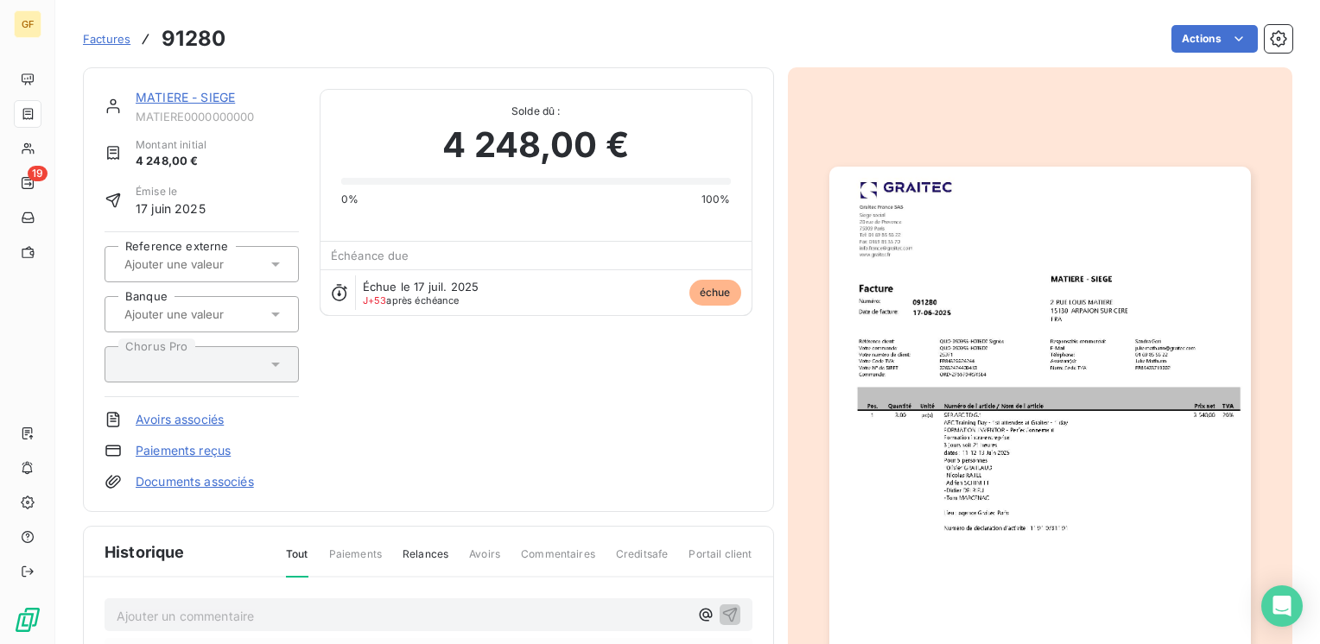
click at [183, 105] on div "MATIERE - SIEGE" at bounding box center [217, 97] width 163 height 17
click at [168, 102] on link "MATIERE - SIEGE" at bounding box center [185, 97] width 99 height 15
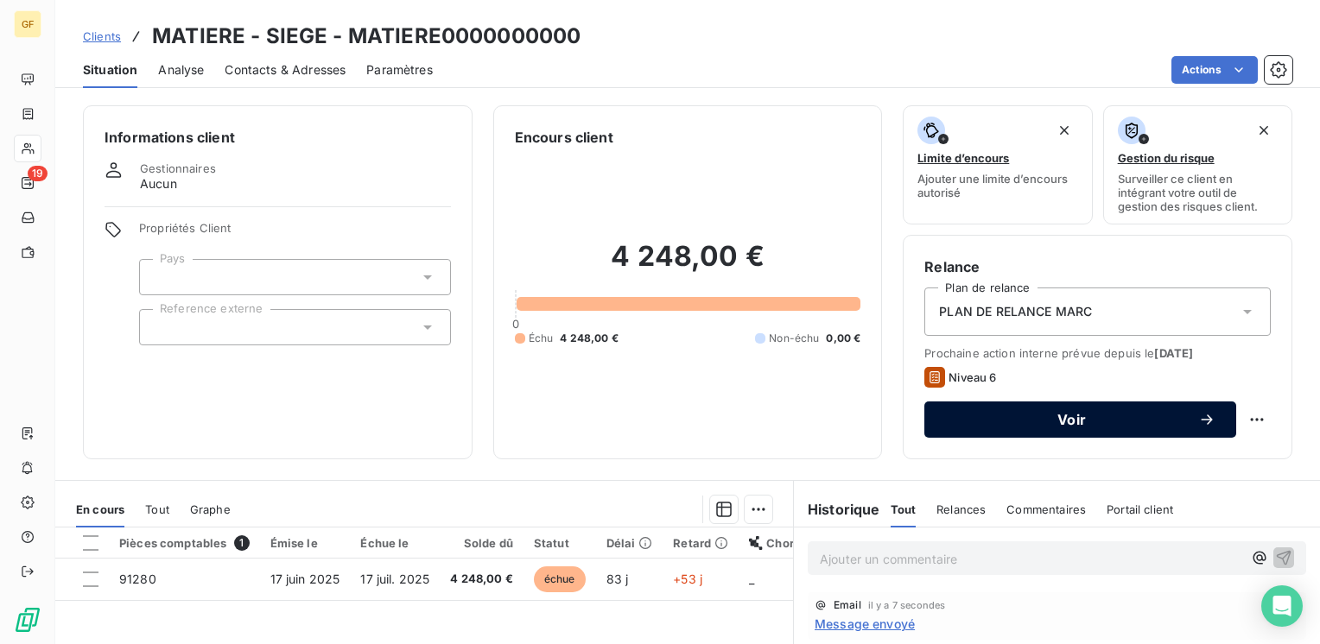
click at [975, 416] on span "Voir" at bounding box center [1071, 420] width 253 height 14
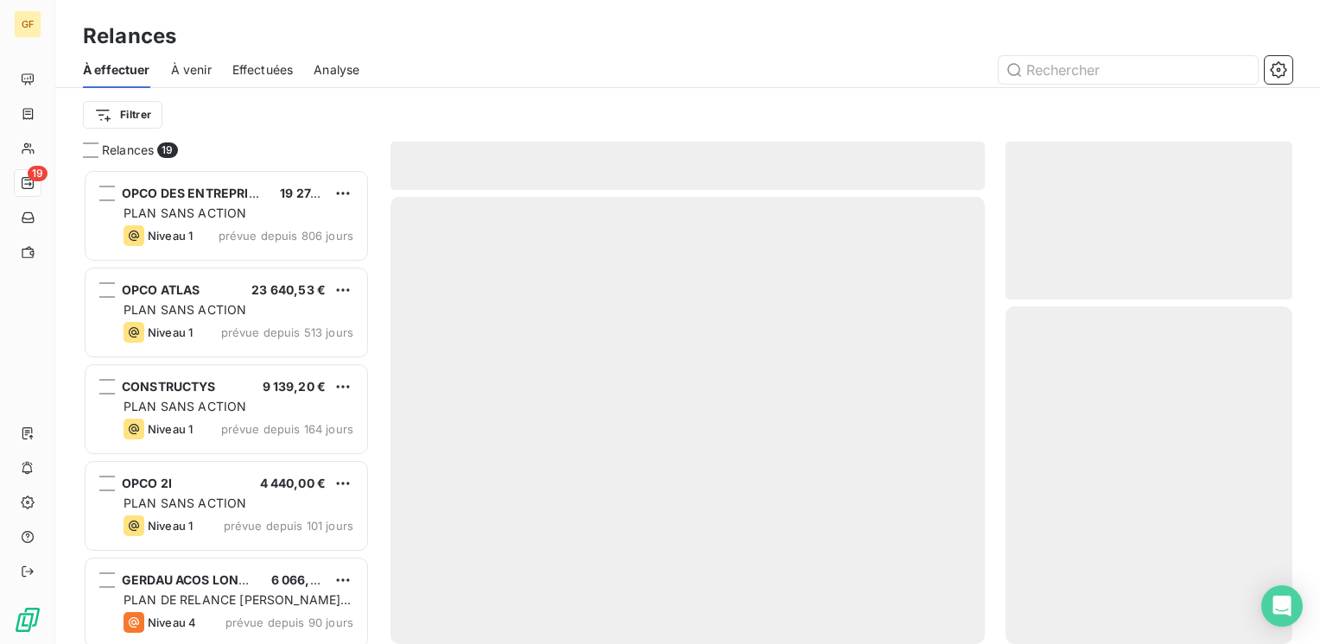
scroll to position [462, 273]
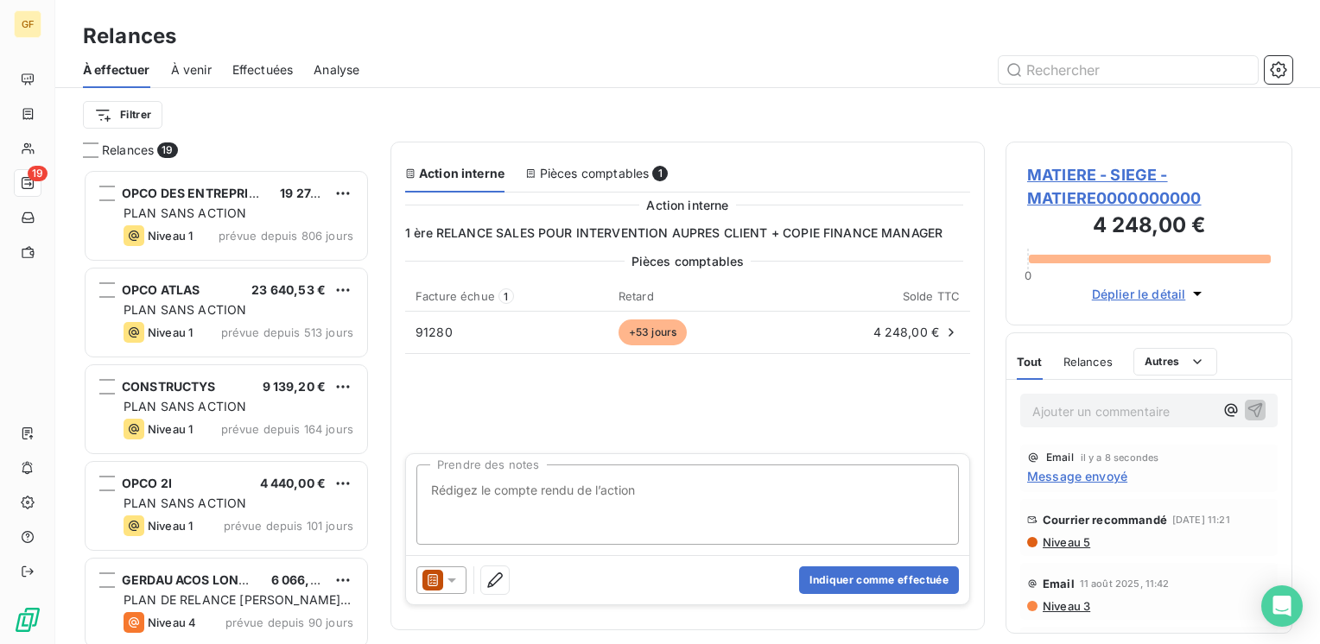
click at [503, 488] on textarea "Prendre des notes" at bounding box center [687, 505] width 542 height 80
click at [545, 487] on textarea "appel tel ce jour , compta absente / dernier mail ce jour / appui e" at bounding box center [687, 505] width 542 height 80
click at [809, 488] on textarea "appel tel ce jour , compta absente / dernier mail ce jour / appui e" at bounding box center [687, 505] width 542 height 80
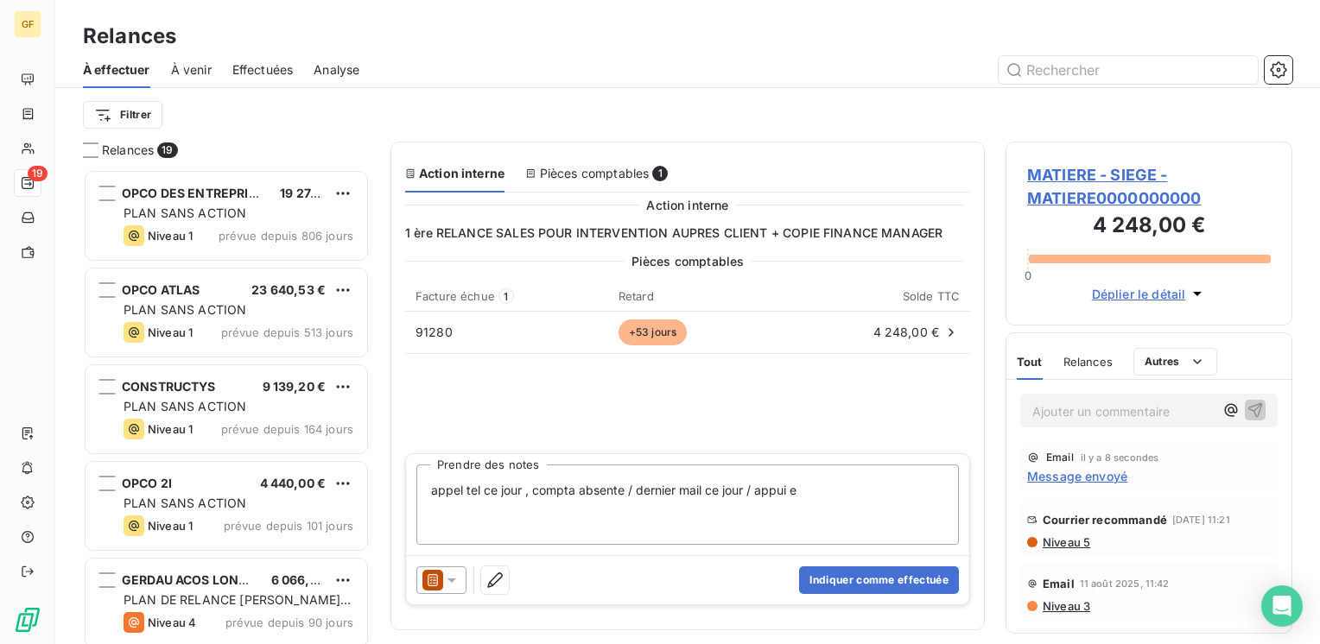
click at [796, 492] on textarea "appel tel ce jour , compta absente / dernier mail ce jour / appui e" at bounding box center [687, 505] width 542 height 80
click at [777, 513] on textarea "appel tel ce jour , compta absente / dernier mail ce jour / appui e" at bounding box center [687, 505] width 542 height 80
click at [695, 519] on textarea "appel tel ce jour , compta absente / dernier mail ce jour / appui e" at bounding box center [687, 505] width 542 height 80
click at [791, 487] on textarea "appel tel ce jour , compta absente / dernier mail ce jour / appui e" at bounding box center [687, 505] width 542 height 80
click at [758, 486] on textarea "appel tel ce jour , compta absente / dernier mail ce jour / appui e" at bounding box center [687, 505] width 542 height 80
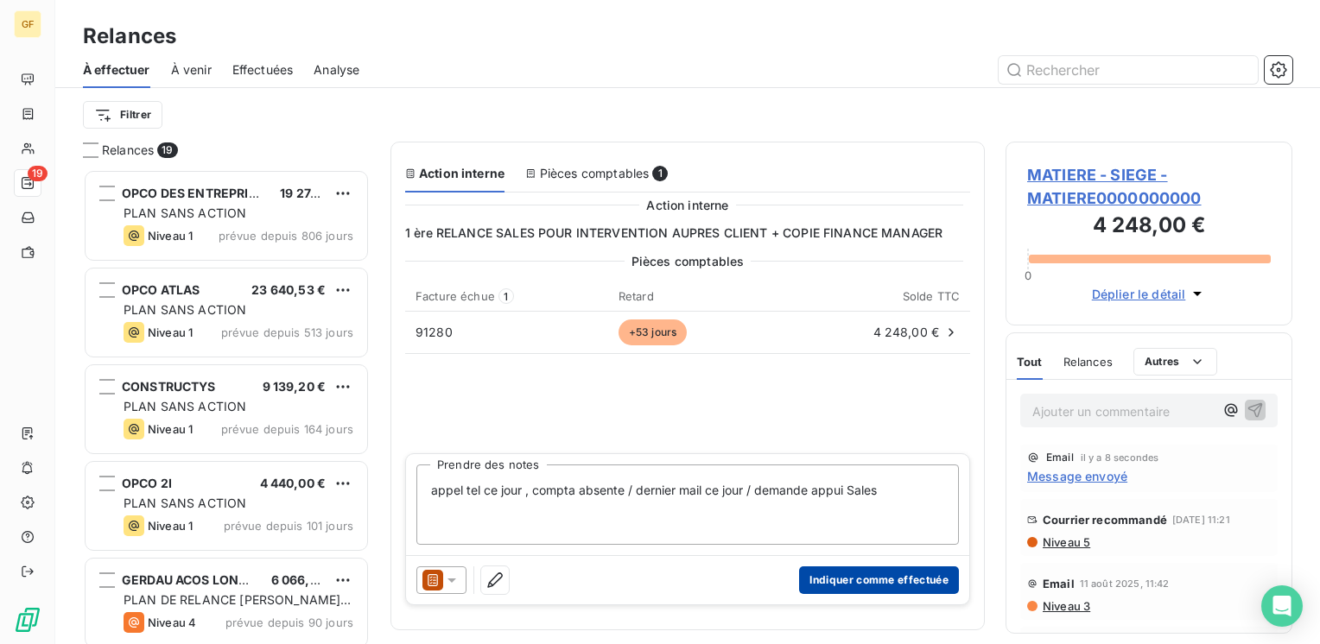
type textarea "appel tel ce jour , compta absente / dernier mail ce jour / demande appui Sales"
click at [857, 577] on button "Indiquer comme effectuée" at bounding box center [879, 581] width 160 height 28
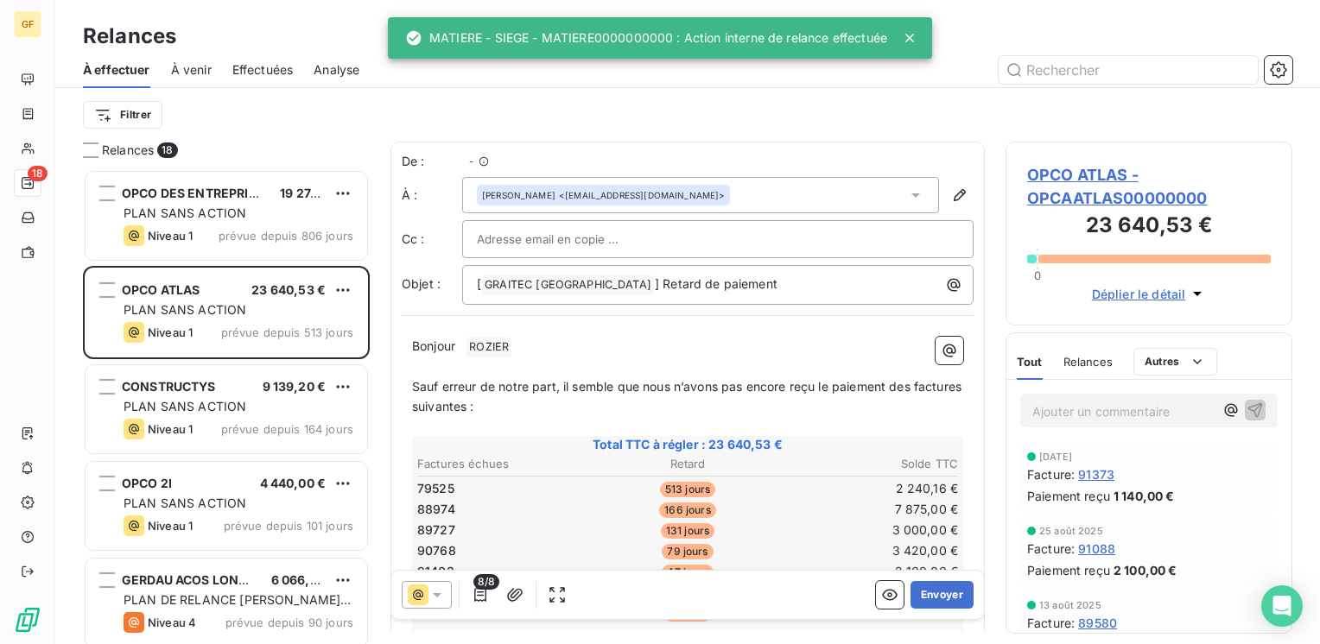
click at [249, 65] on span "Effectuées" at bounding box center [262, 69] width 61 height 17
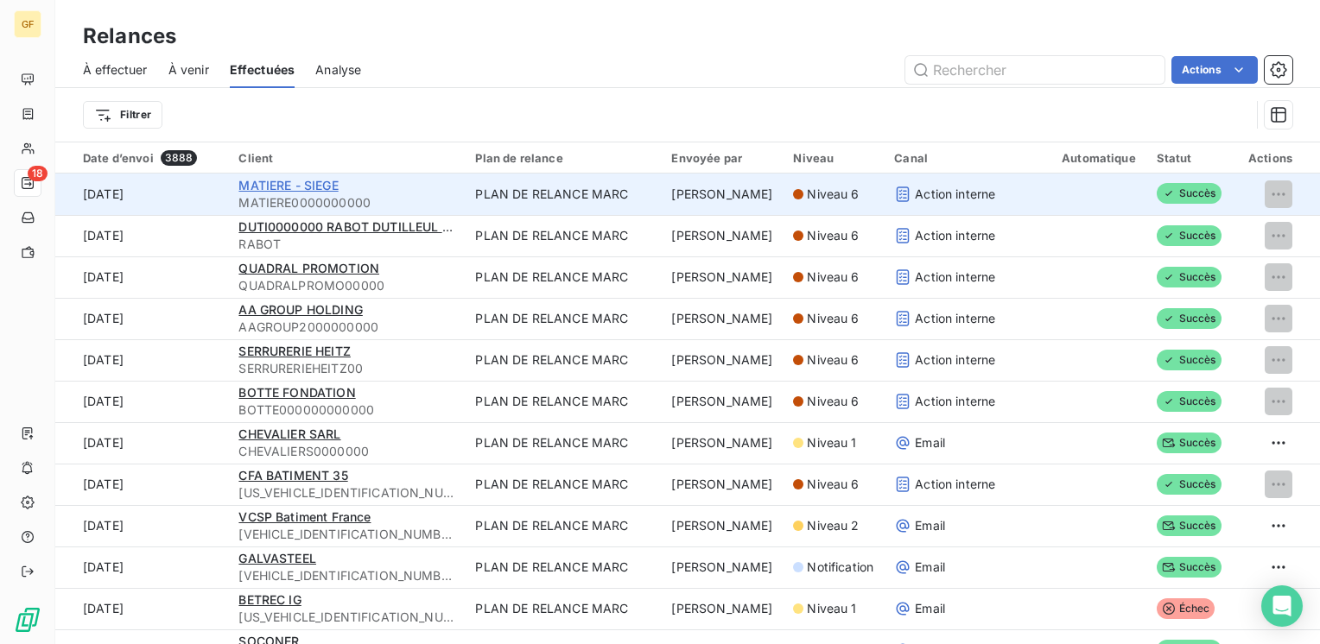
click at [296, 179] on span "MATIERE - SIEGE" at bounding box center [287, 185] width 99 height 15
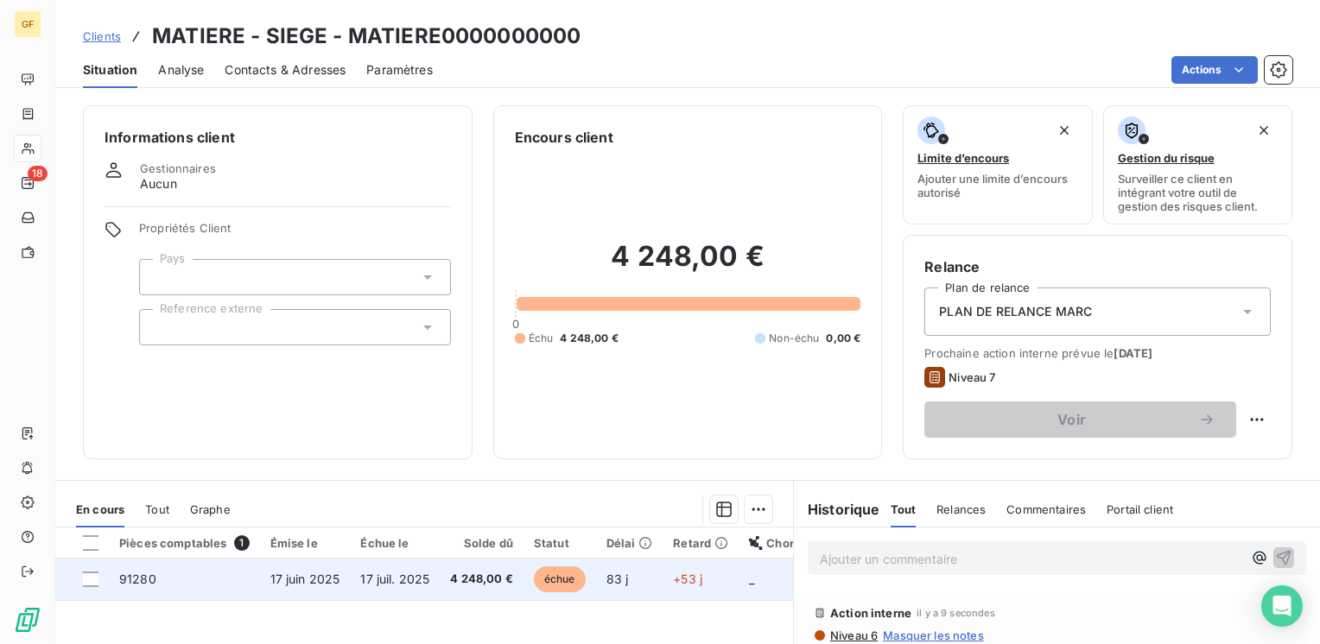
click at [447, 574] on td "4 248,00 €" at bounding box center [482, 579] width 84 height 41
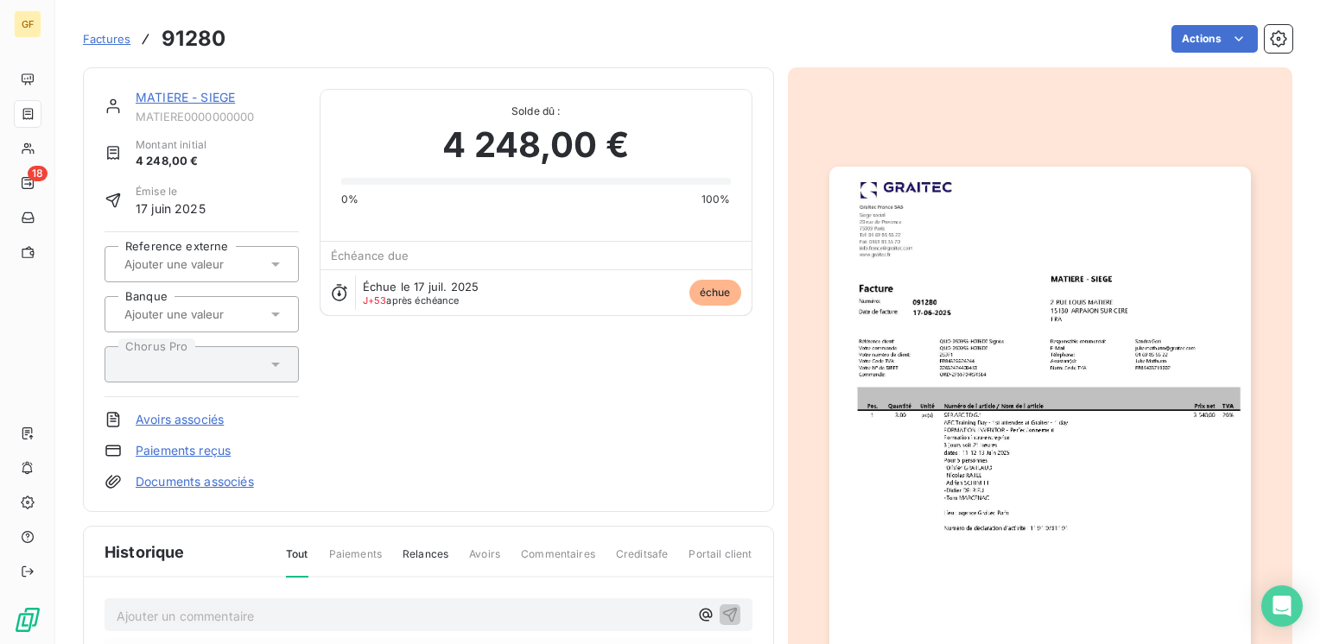
click at [977, 278] on img "button" at bounding box center [1040, 464] width 422 height 595
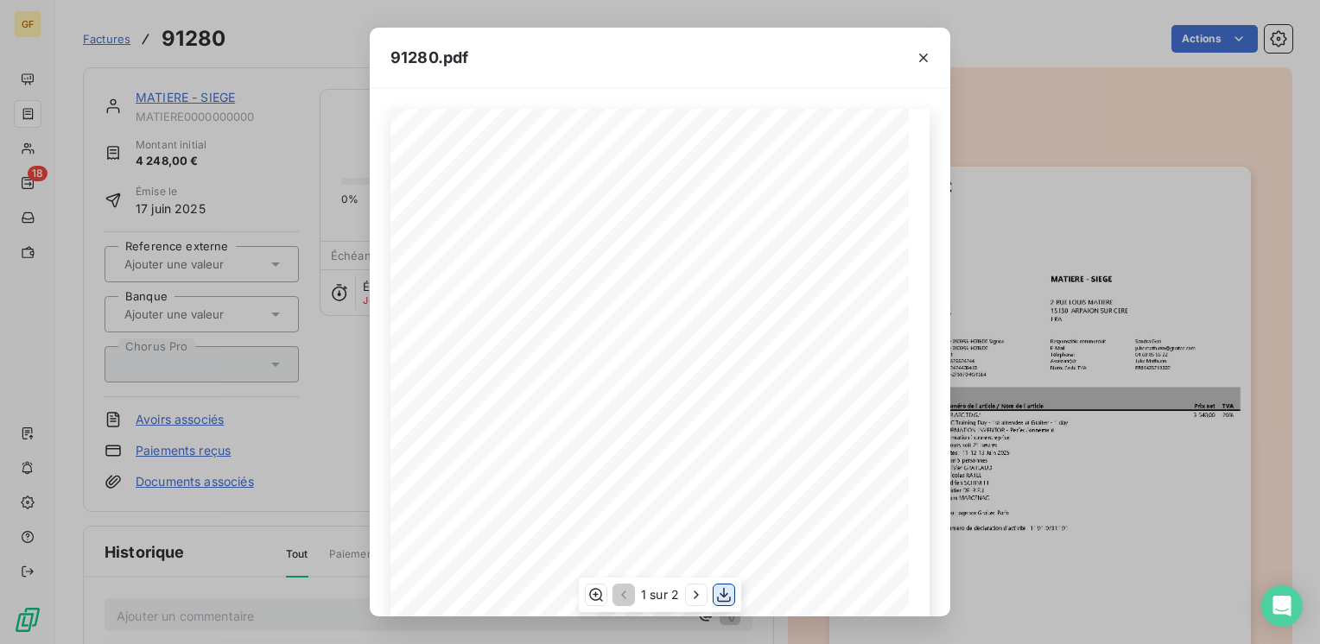
click at [722, 586] on button "button" at bounding box center [724, 595] width 21 height 21
click at [921, 54] on icon "button" at bounding box center [923, 58] width 9 height 9
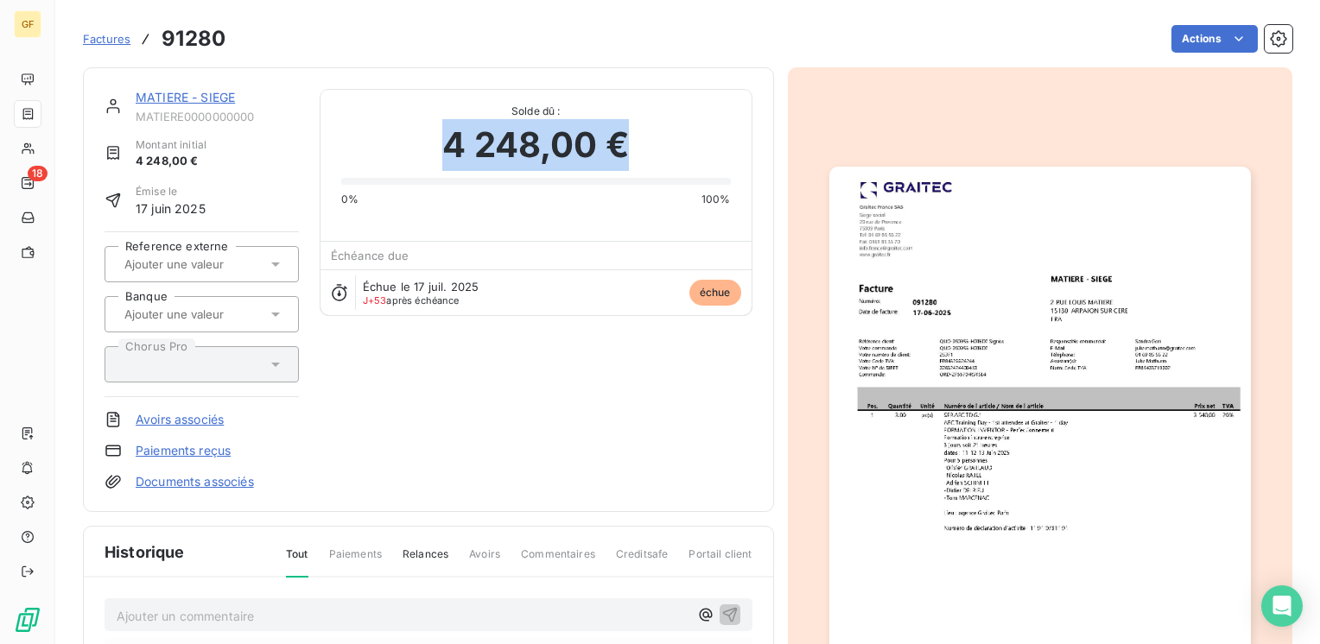
drag, startPoint x: 622, startPoint y: 143, endPoint x: 439, endPoint y: 142, distance: 183.1
click at [442, 142] on span "4 248,00 €" at bounding box center [535, 145] width 187 height 52
copy span "4 248,00 €"
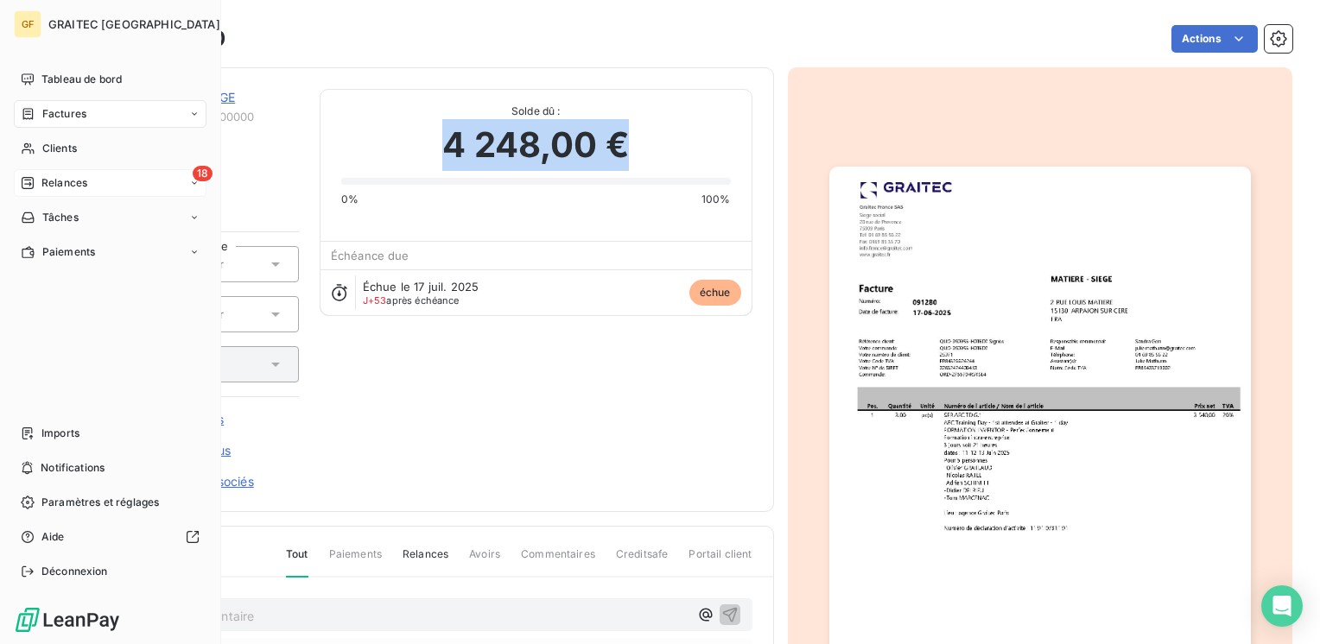
click at [39, 177] on div "Relances" at bounding box center [54, 183] width 67 height 16
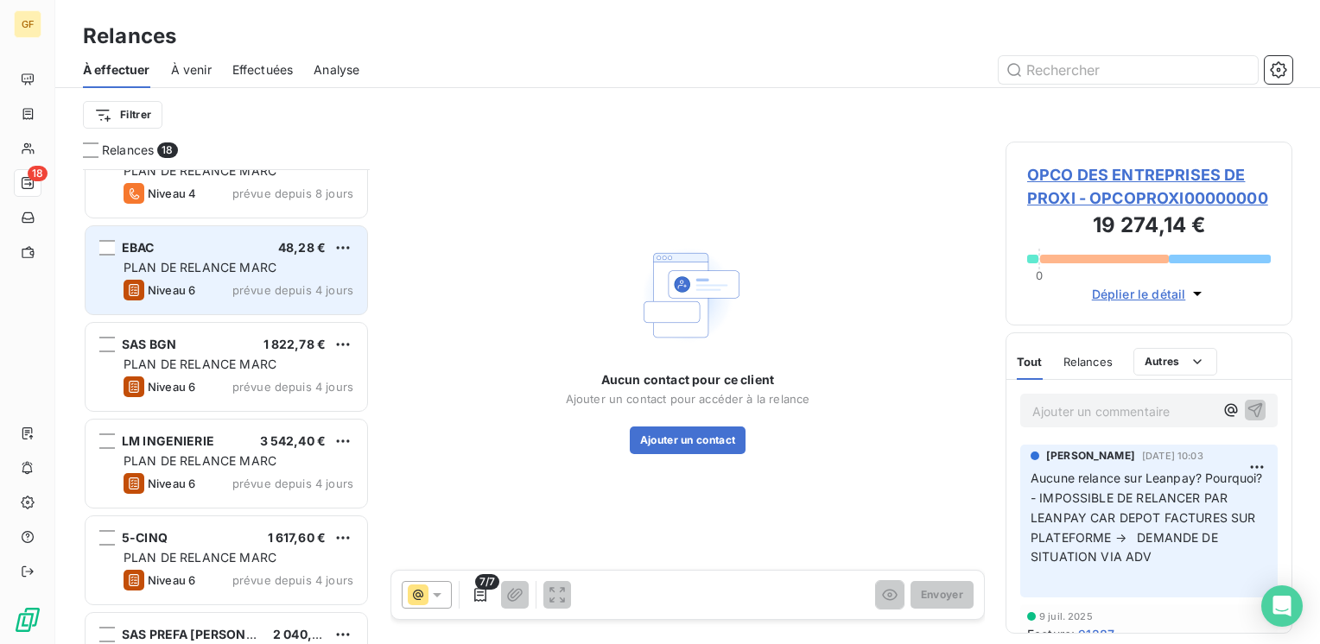
scroll to position [950, 0]
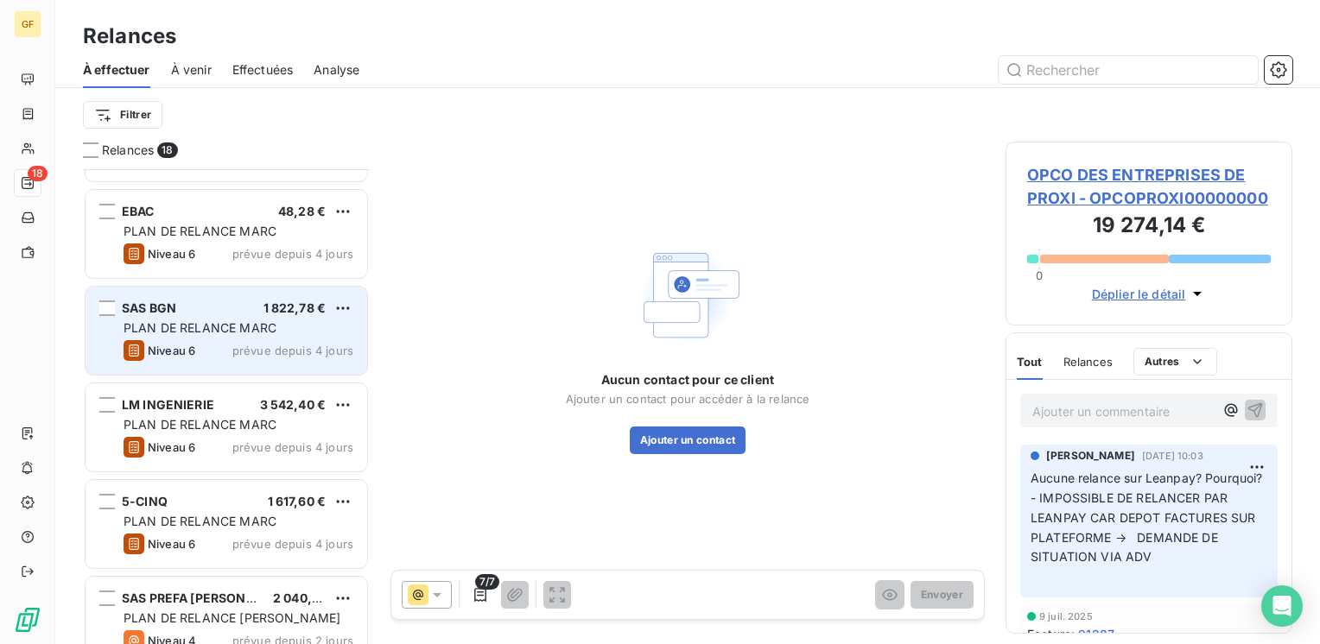
click at [190, 353] on span "Niveau 6" at bounding box center [172, 351] width 48 height 14
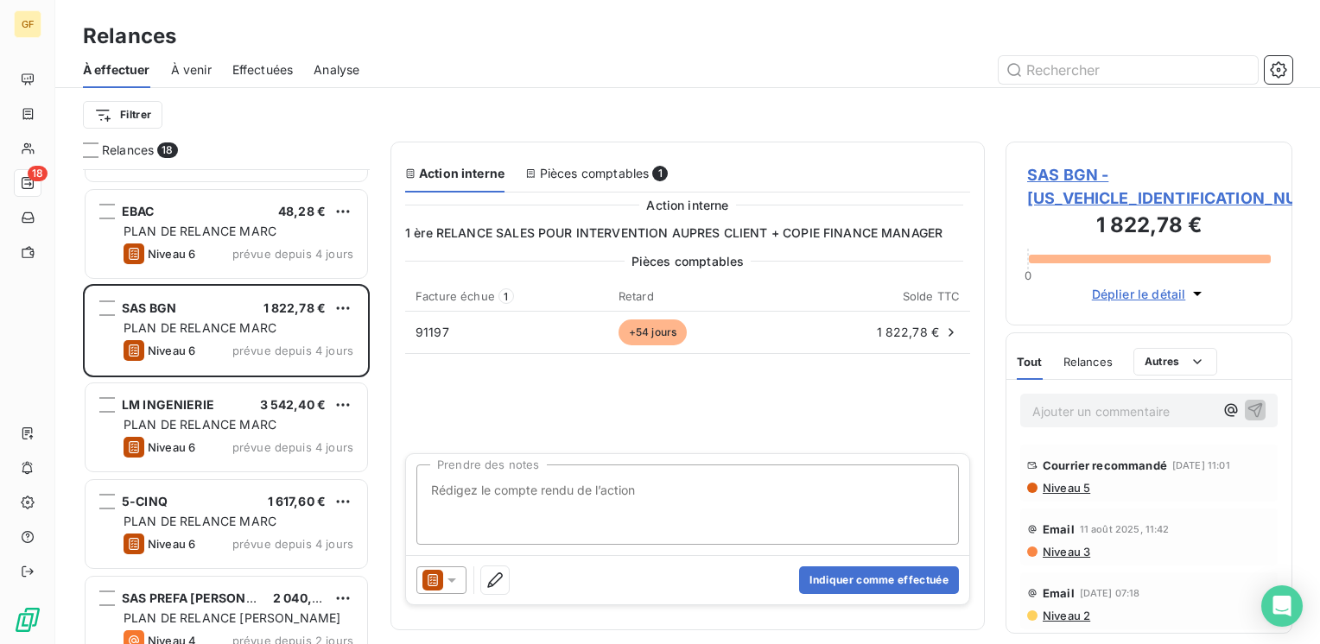
click at [1054, 168] on span "SAS BGN - BGN00000000000000" at bounding box center [1149, 186] width 244 height 47
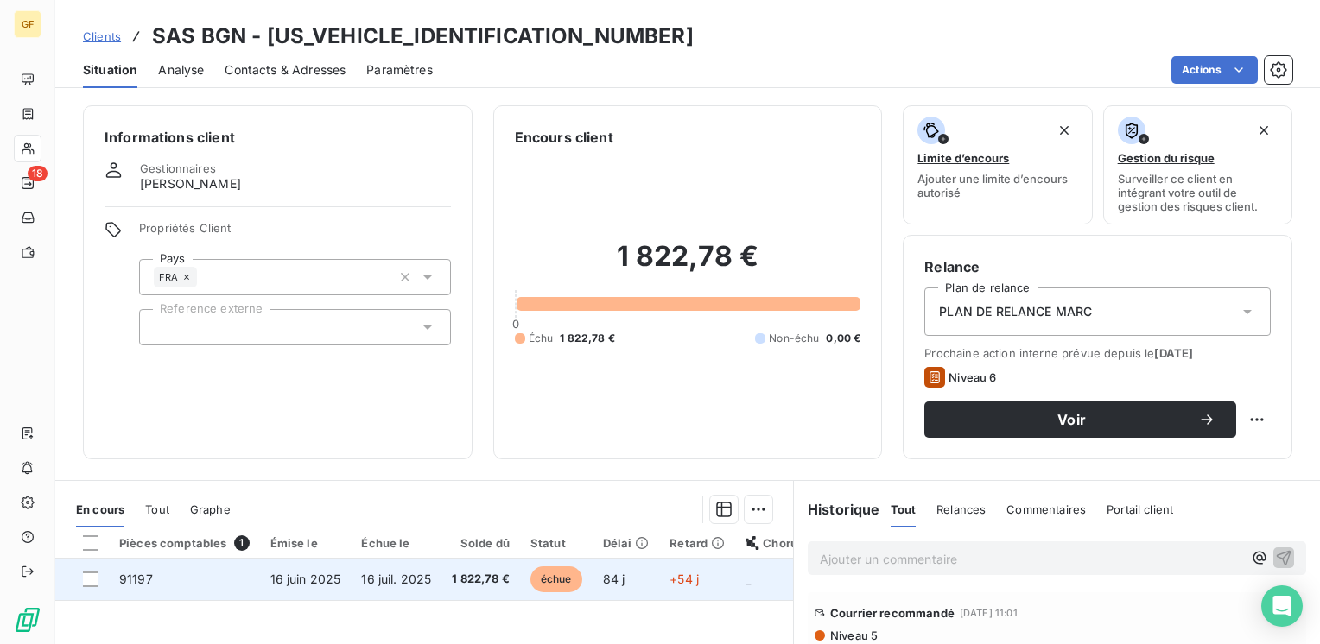
click at [372, 580] on span "16 juil. 2025" at bounding box center [396, 579] width 70 height 15
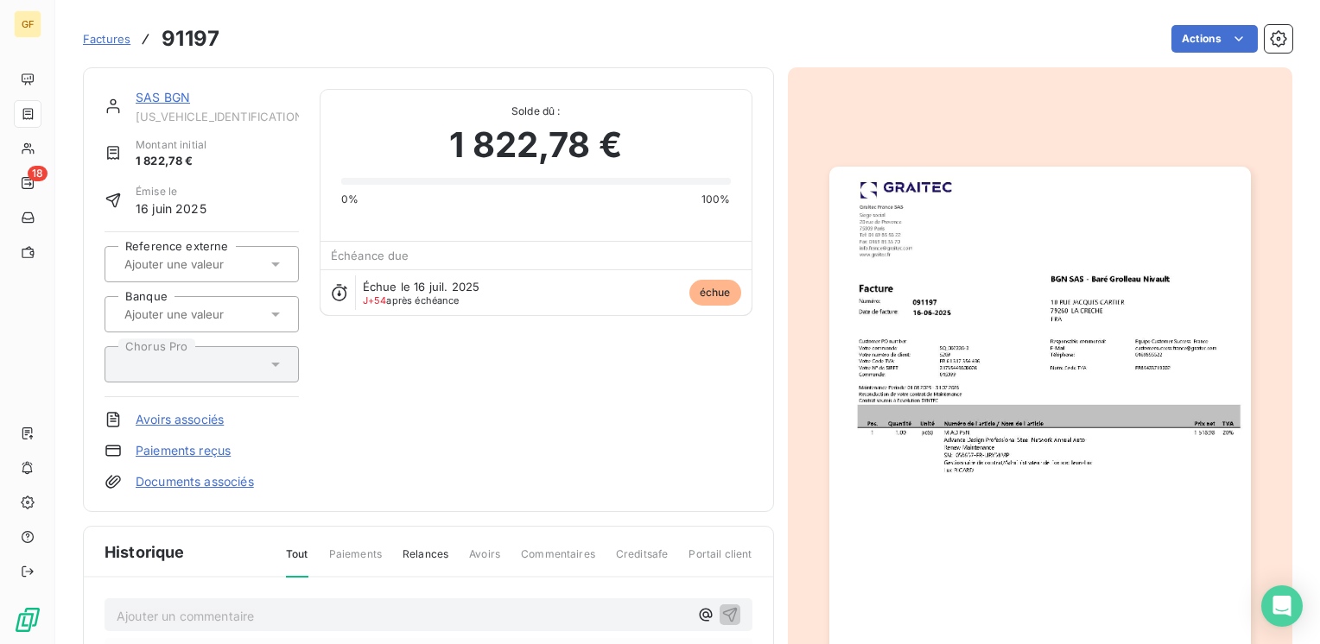
click at [176, 98] on link "SAS BGN" at bounding box center [163, 97] width 54 height 15
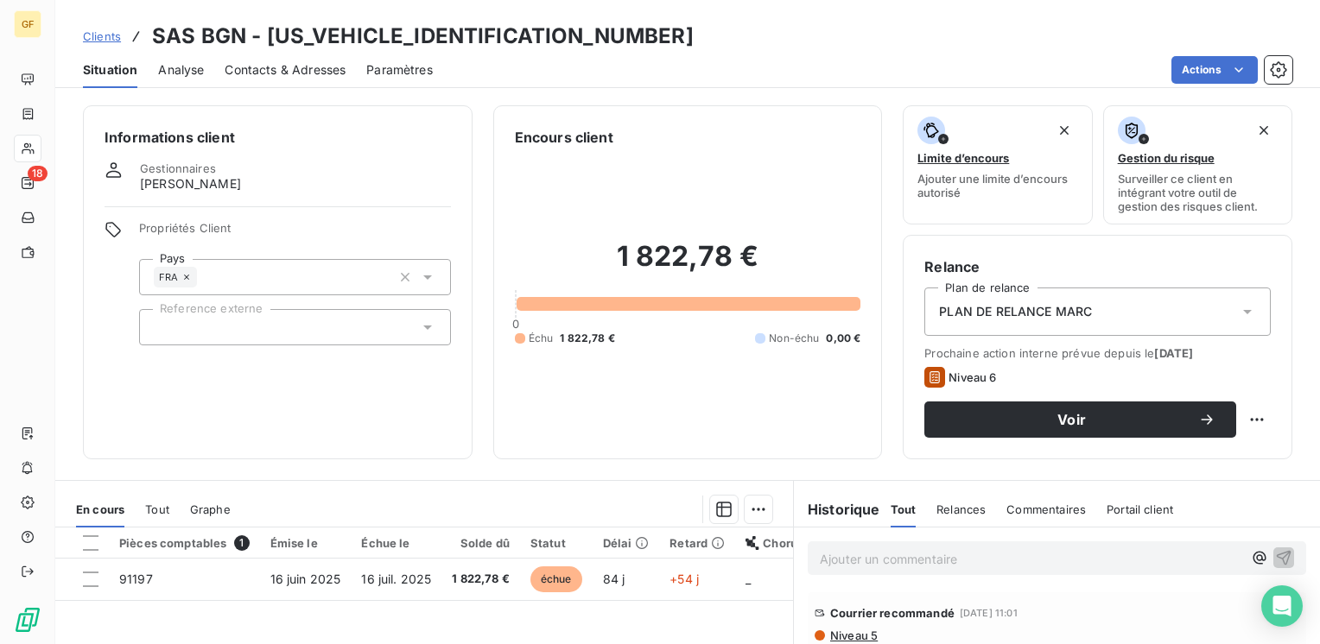
scroll to position [86, 0]
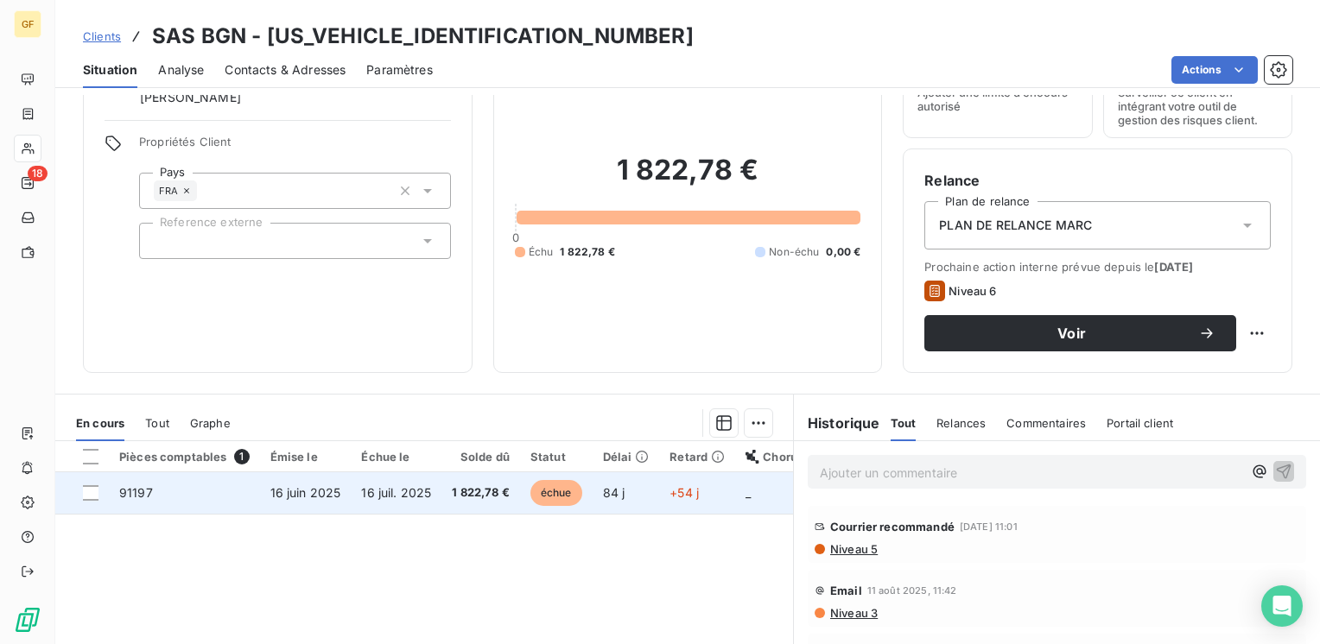
click at [409, 481] on td "16 juil. 2025" at bounding box center [396, 493] width 91 height 41
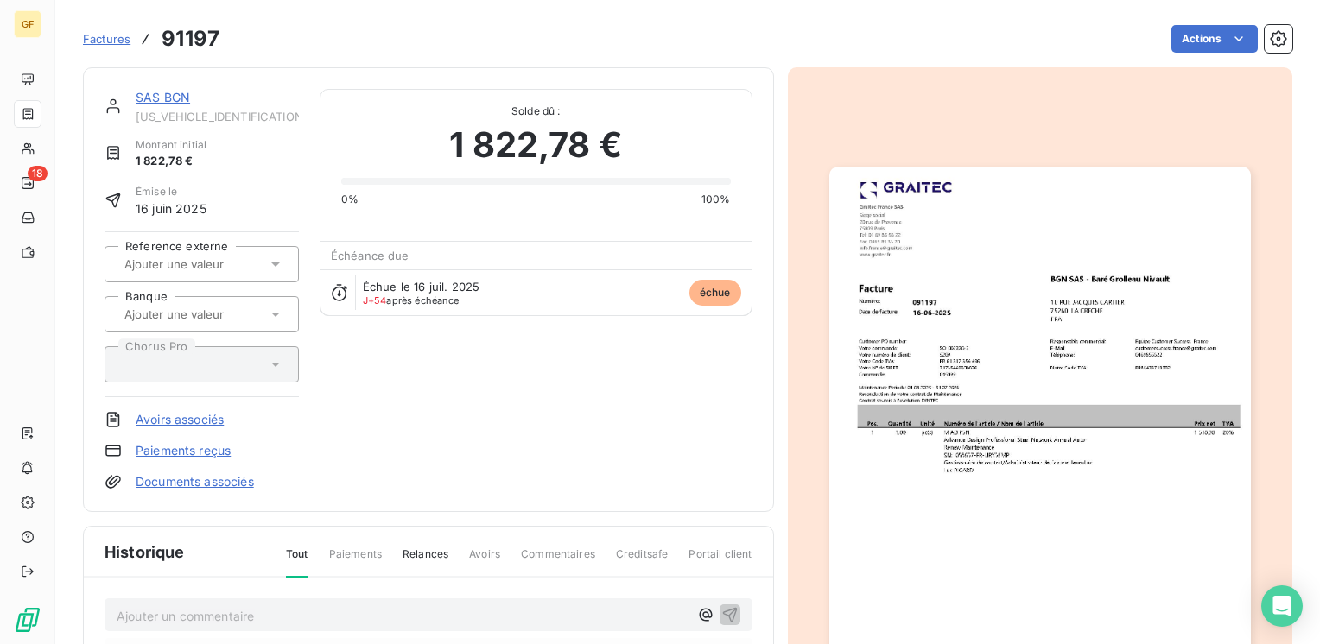
click at [153, 98] on link "SAS BGN" at bounding box center [163, 97] width 54 height 15
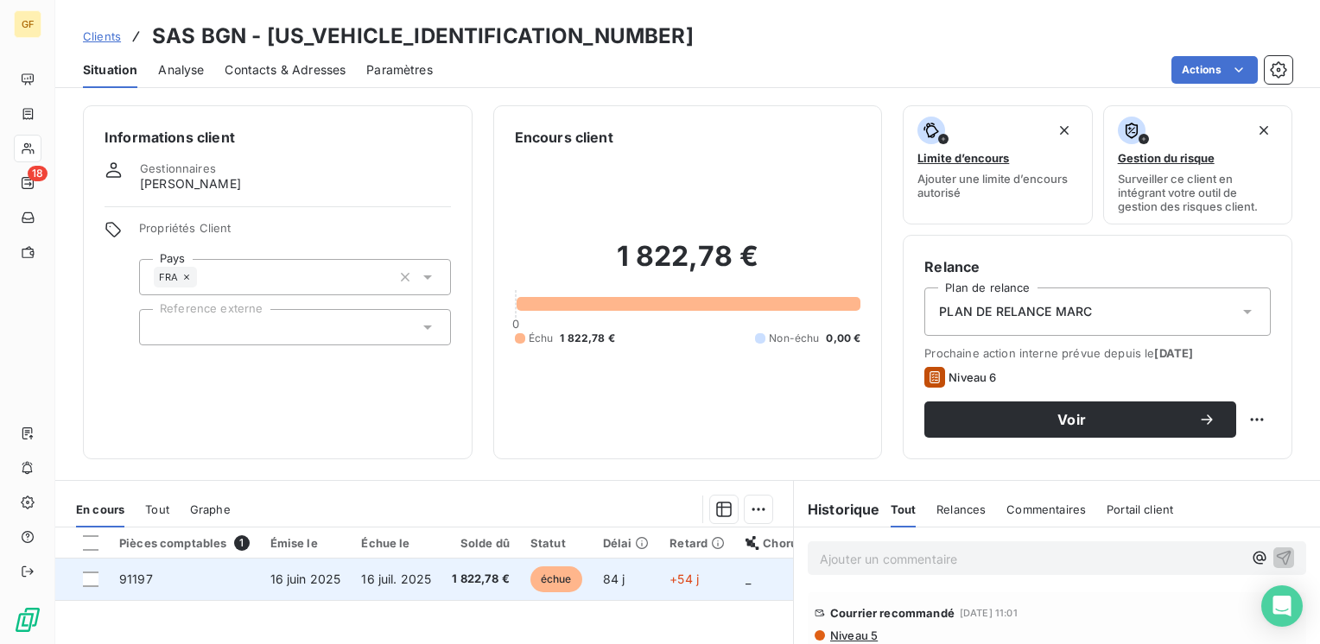
click at [418, 570] on td "16 juil. 2025" at bounding box center [396, 579] width 91 height 41
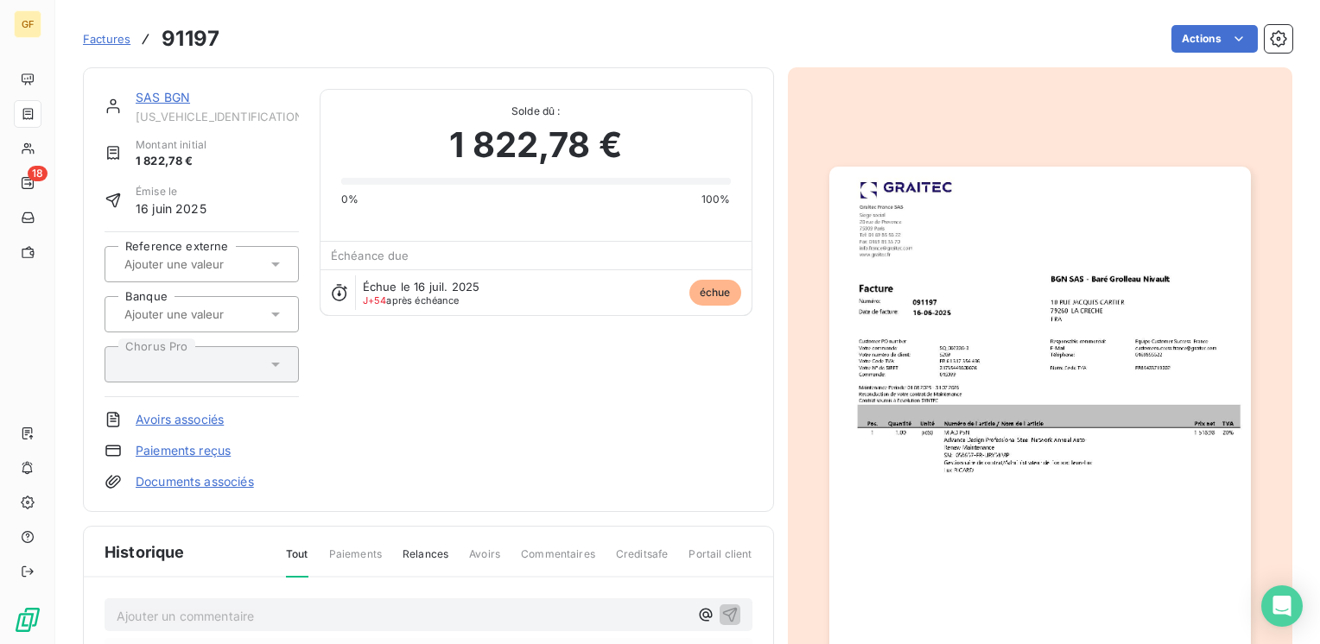
click at [174, 105] on link "SAS BGN" at bounding box center [163, 97] width 54 height 15
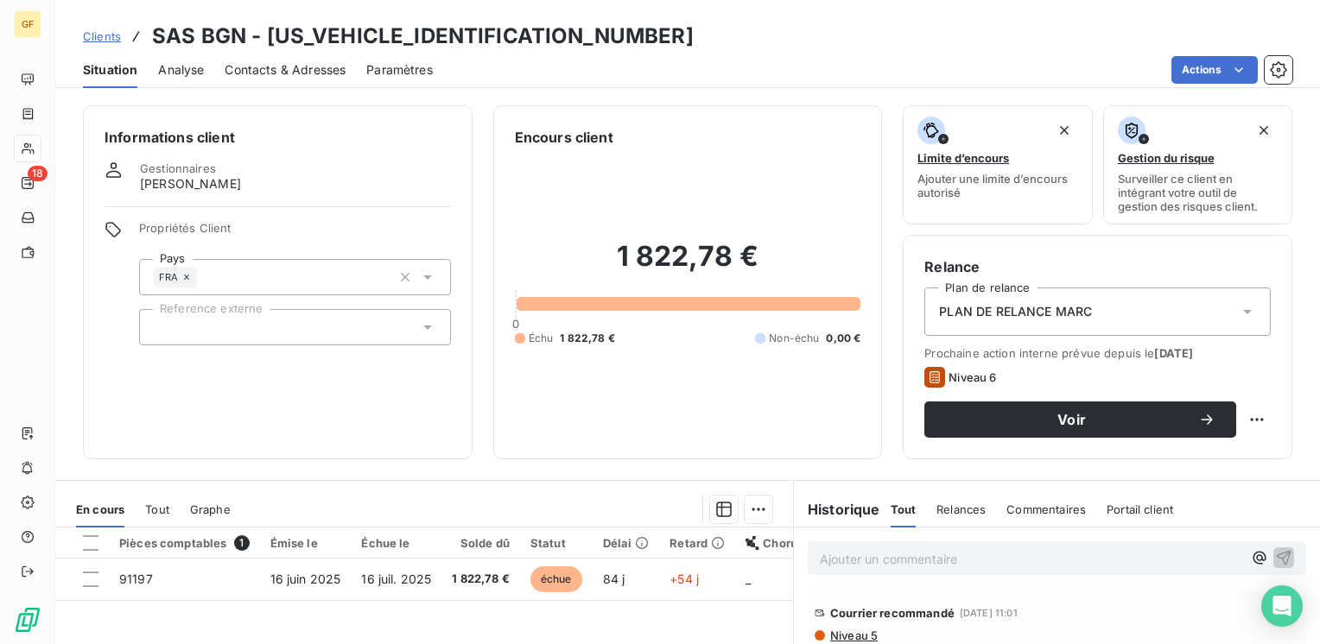
click at [297, 71] on span "Contacts & Adresses" at bounding box center [285, 69] width 121 height 17
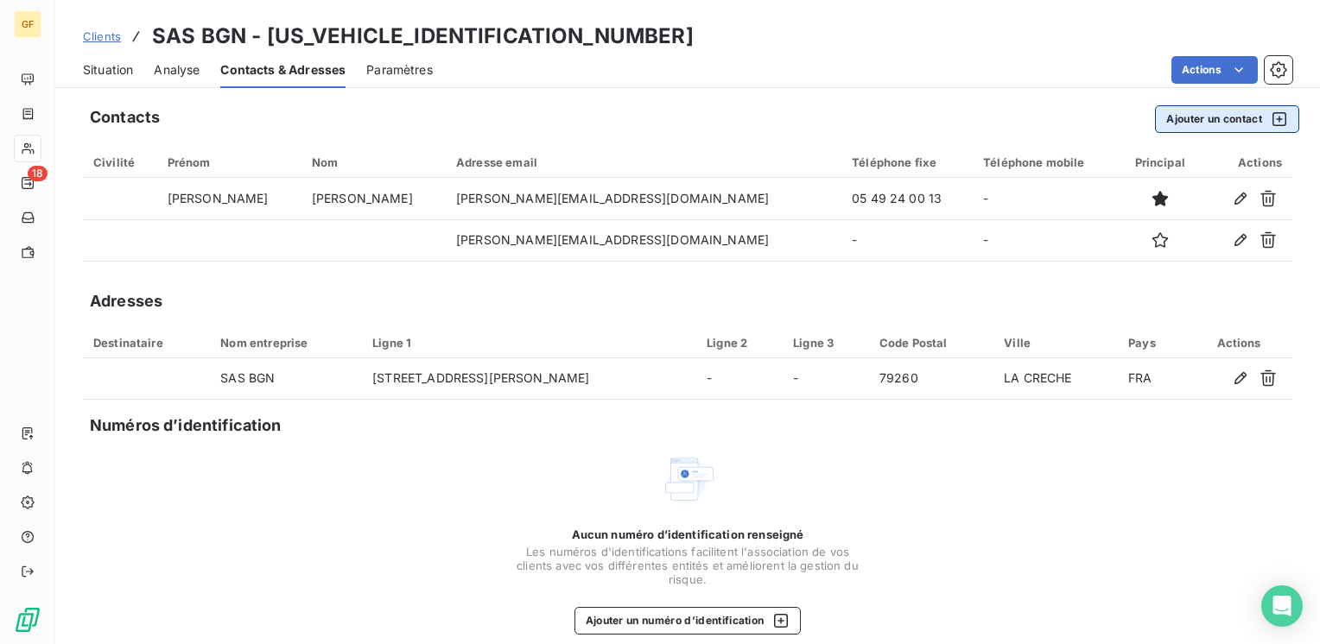
click at [1200, 124] on button "Ajouter un contact" at bounding box center [1227, 119] width 144 height 28
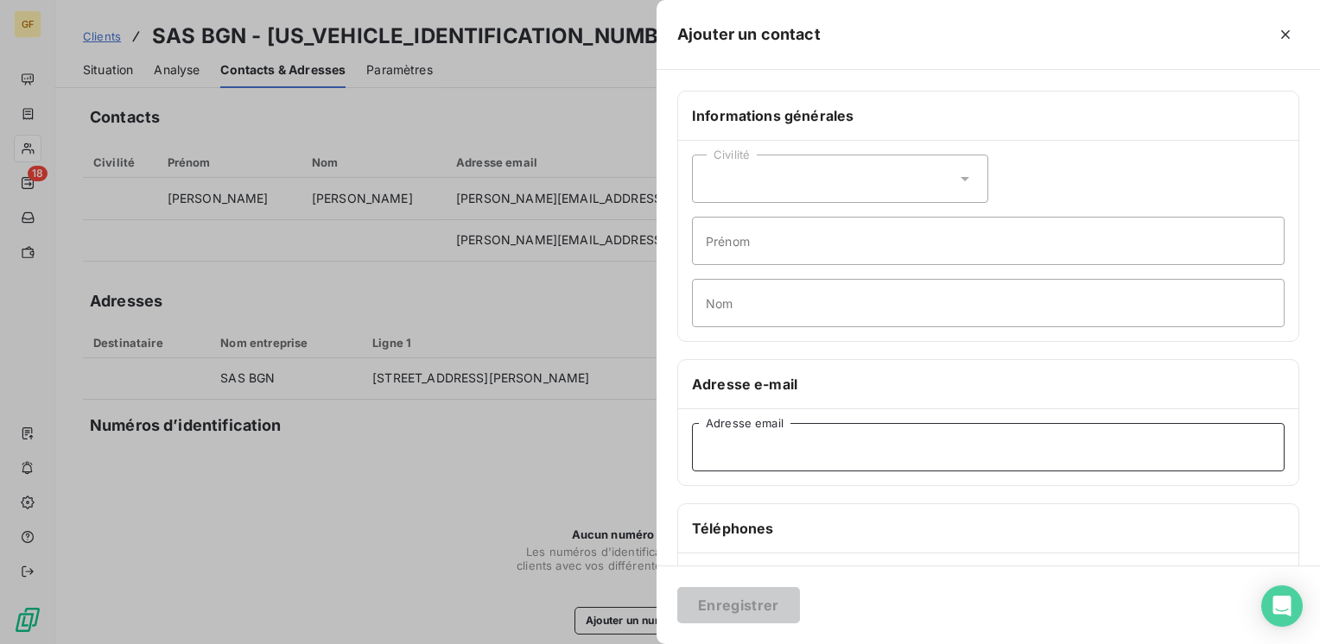
click at [710, 433] on input "Adresse email" at bounding box center [988, 447] width 593 height 48
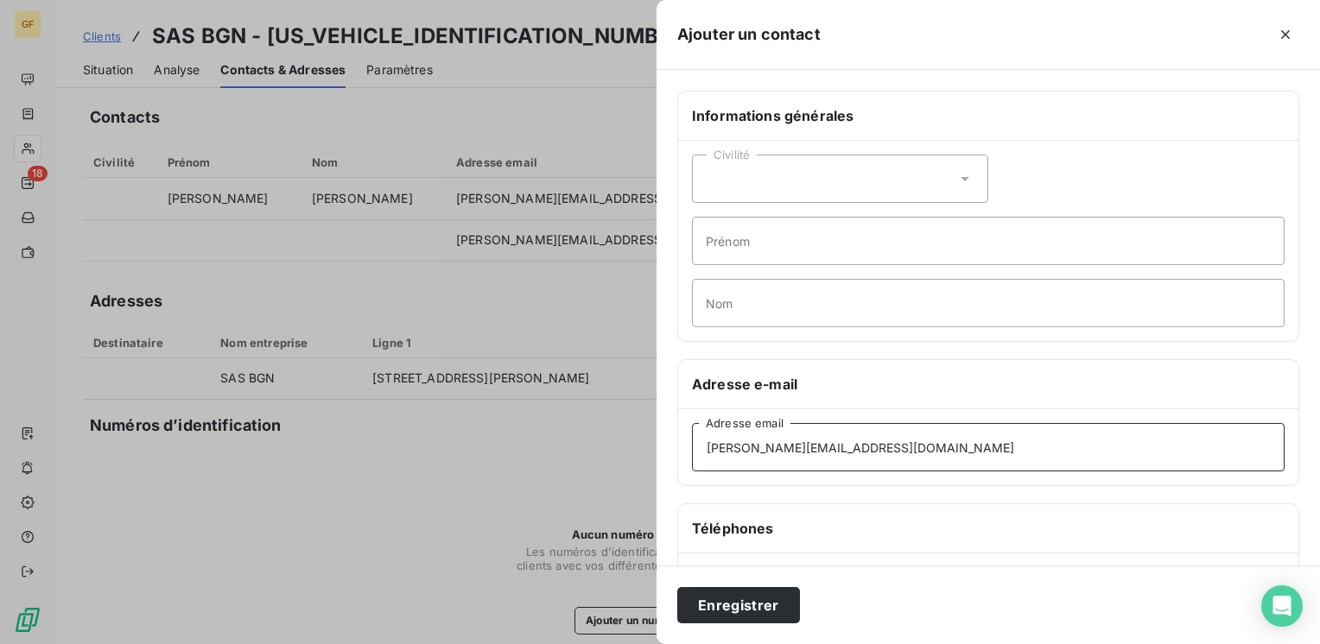
type input "guillaume.niege@bgnsa.com"
click at [726, 249] on input "Prénom" at bounding box center [988, 241] width 593 height 48
type input "Compta"
click at [727, 595] on button "Enregistrer" at bounding box center [738, 605] width 123 height 36
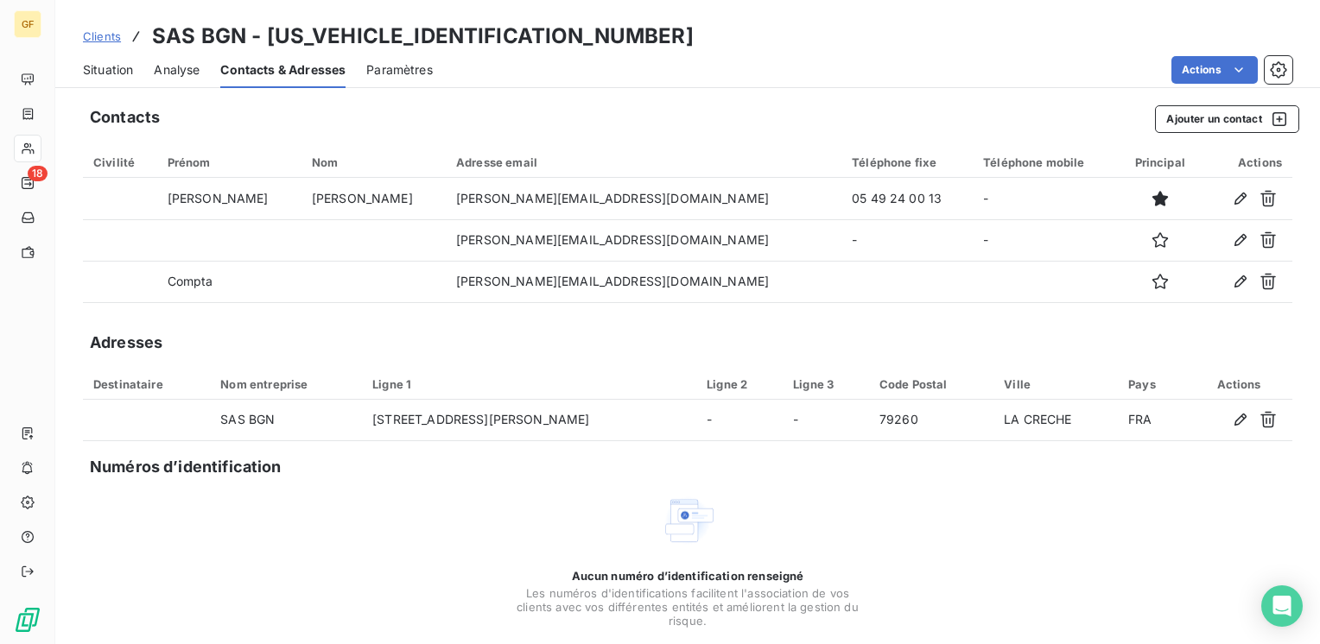
click at [104, 64] on span "Situation" at bounding box center [108, 69] width 50 height 17
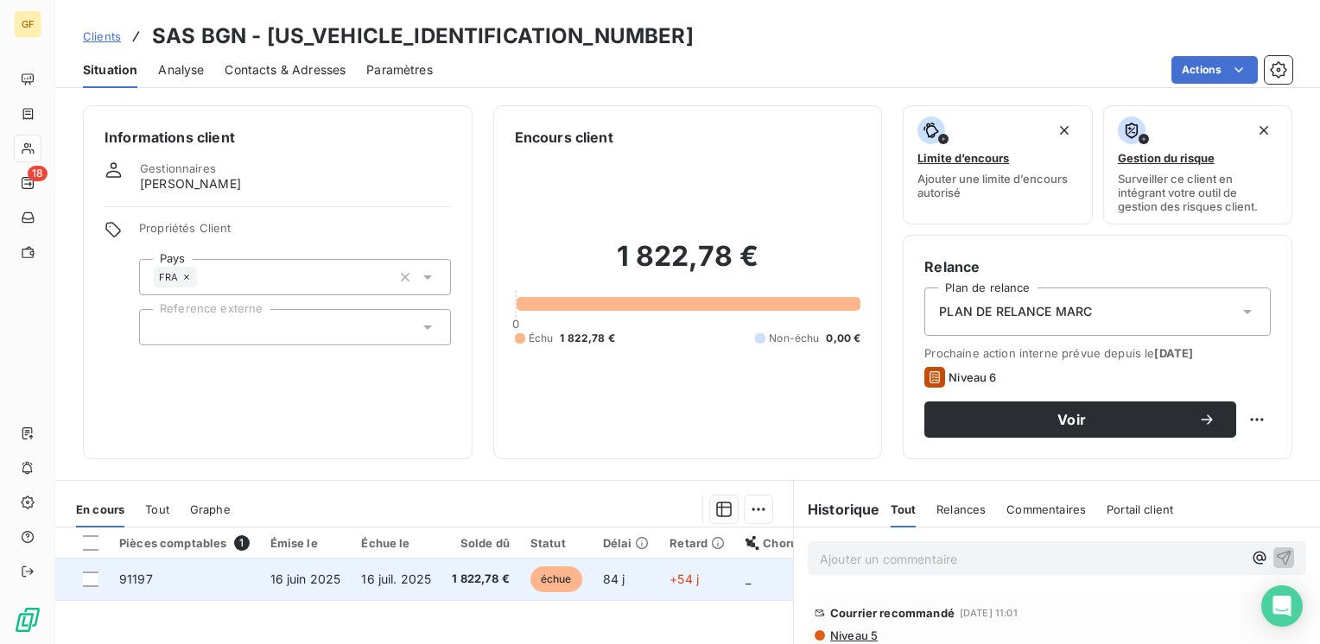
click at [425, 587] on td "16 juil. 2025" at bounding box center [396, 579] width 91 height 41
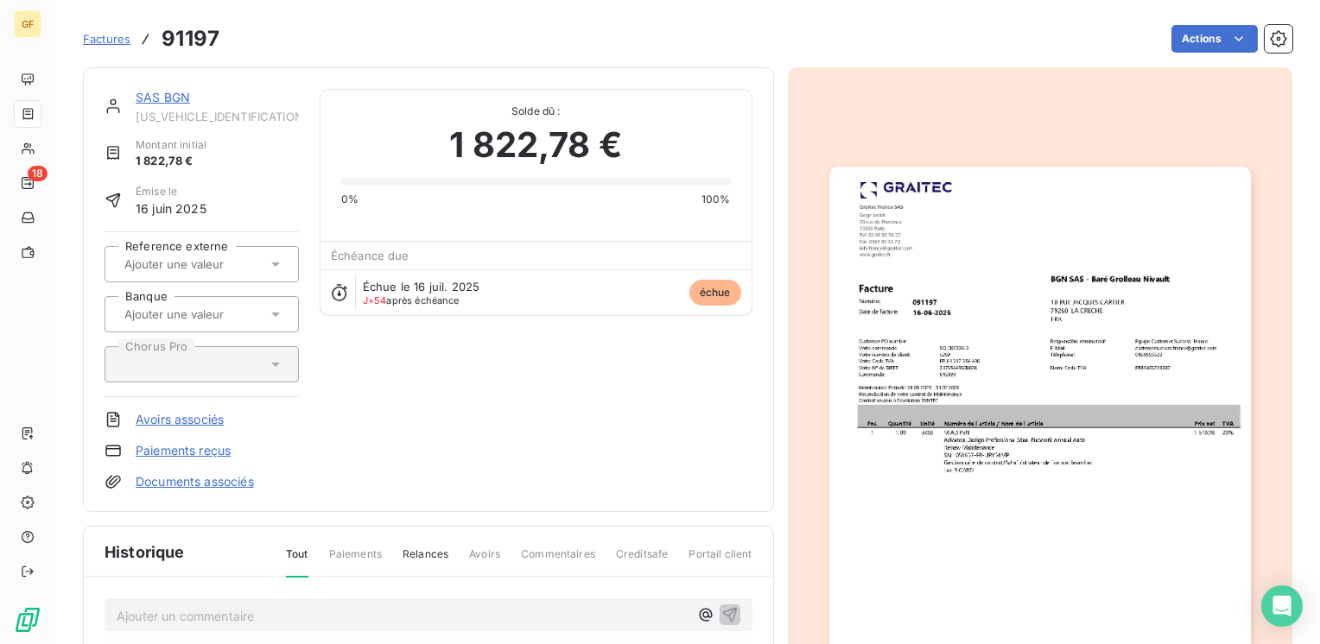
click at [161, 98] on link "SAS BGN" at bounding box center [163, 97] width 54 height 15
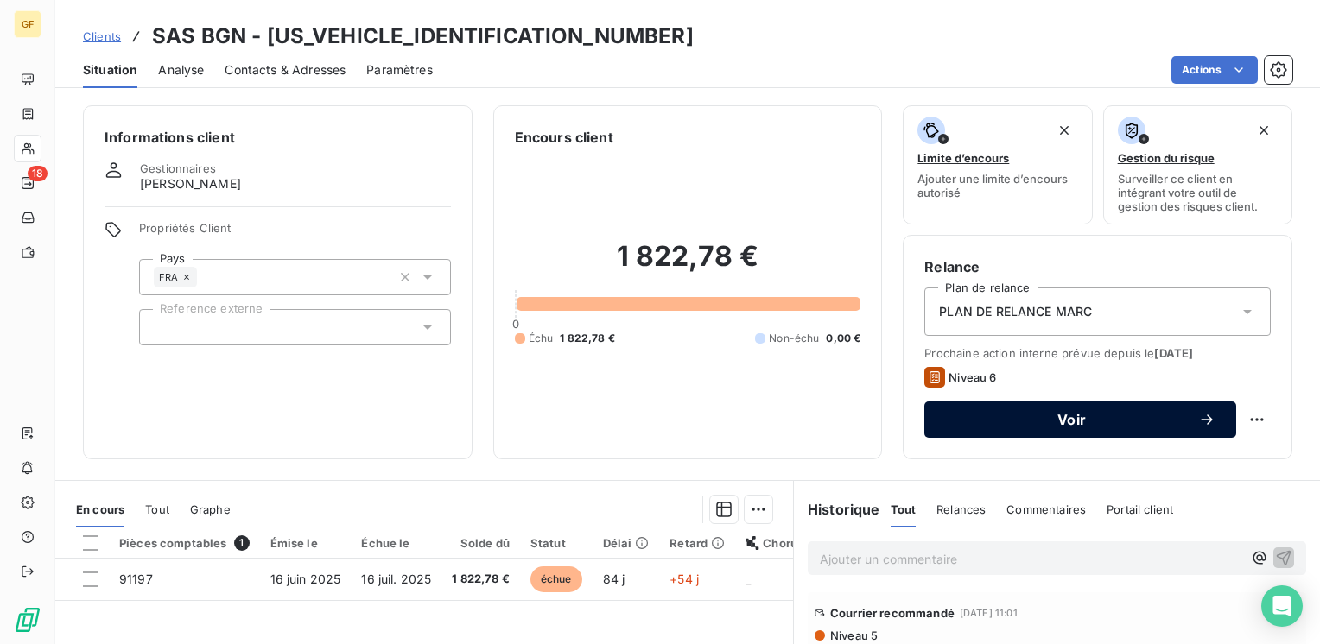
click at [950, 415] on span "Voir" at bounding box center [1071, 420] width 253 height 14
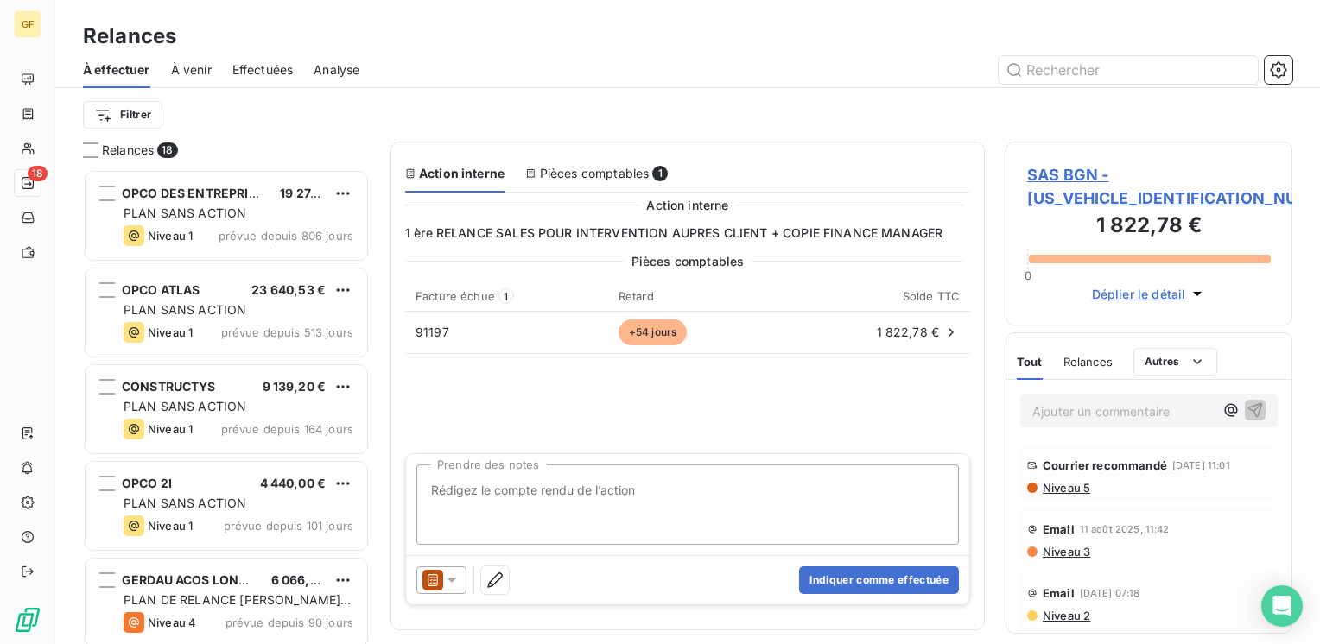
scroll to position [462, 273]
click at [503, 506] on textarea "Prendre des notes" at bounding box center [687, 505] width 542 height 80
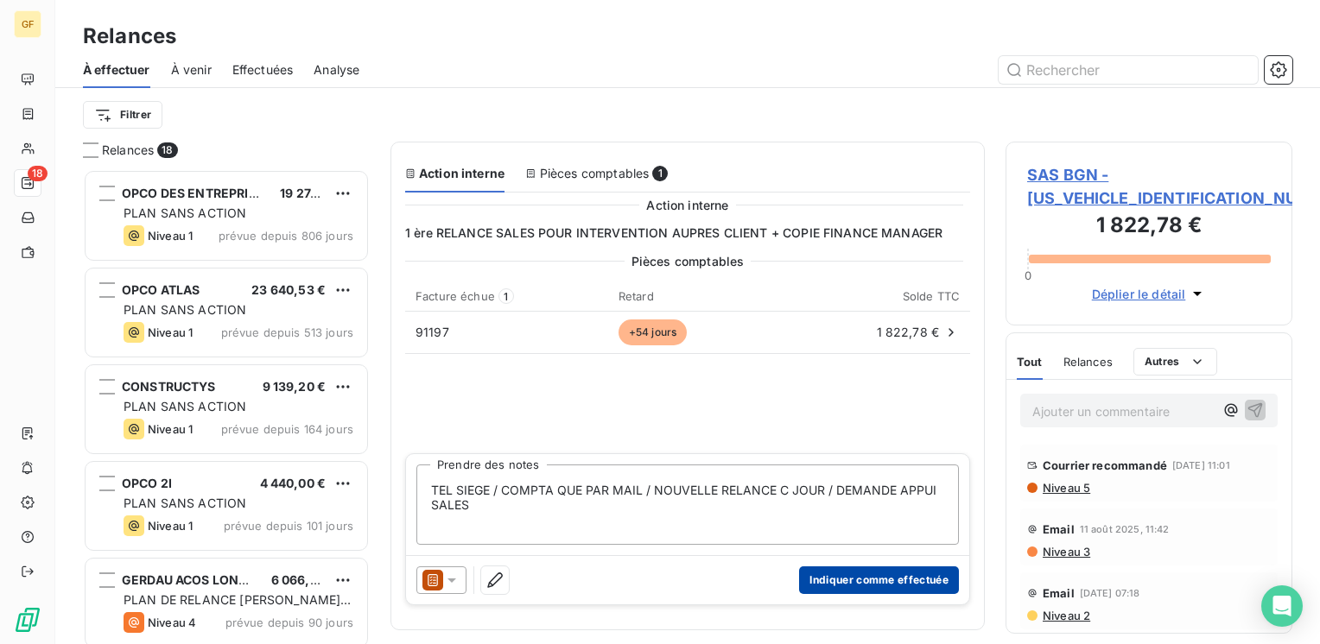
type textarea "TEL SIEGE / COMPTA QUE PAR MAIL / NOUVELLE RELANCE C JOUR / DEMANDE APPUI SALES"
click at [881, 584] on button "Indiquer comme effectuée" at bounding box center [879, 581] width 160 height 28
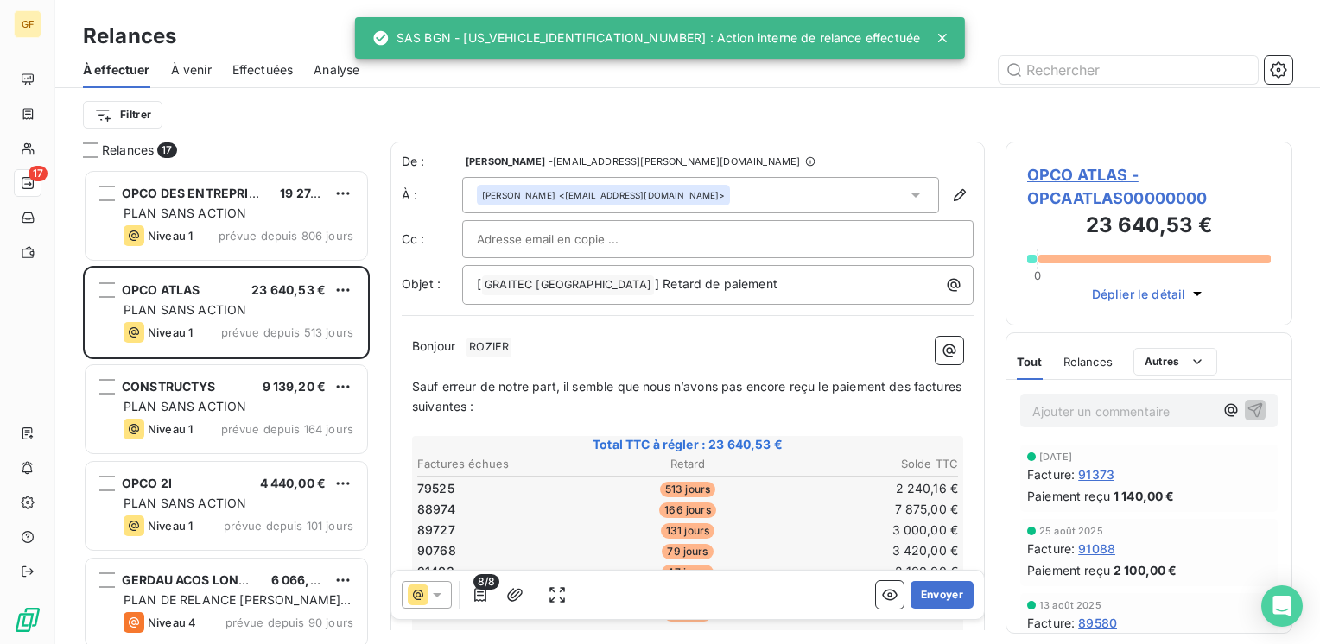
click at [272, 61] on span "Effectuées" at bounding box center [262, 69] width 61 height 17
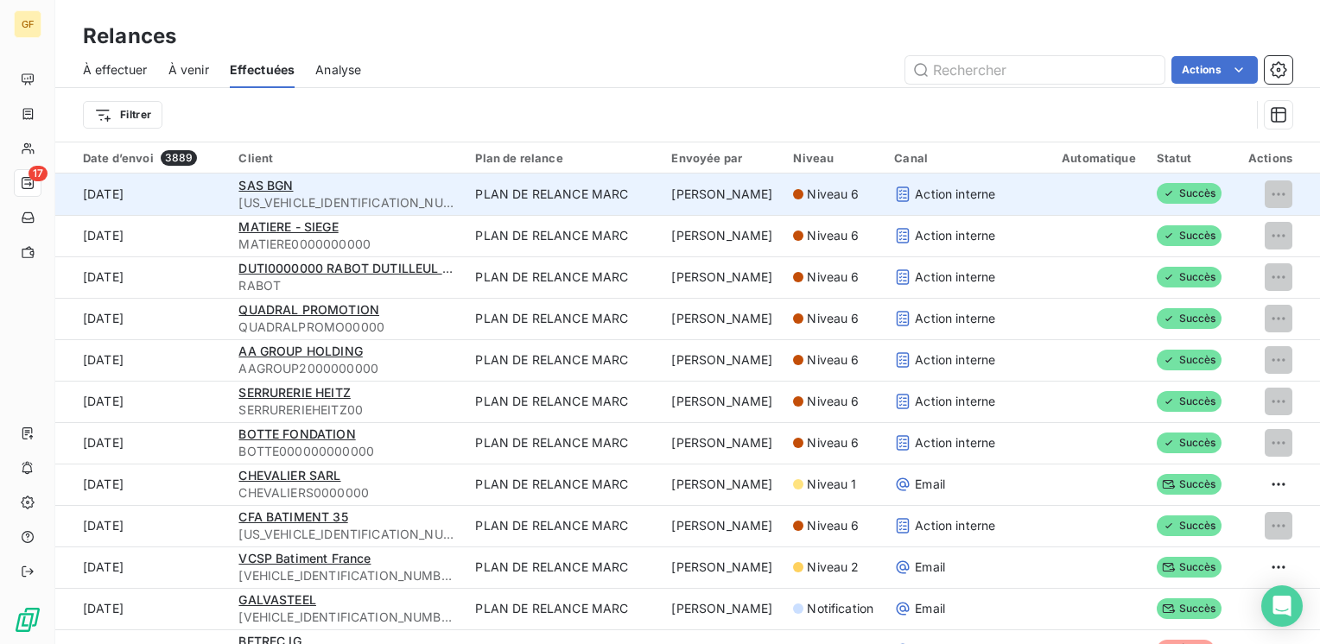
click at [252, 174] on td "SAS BGN BGN00000000000000" at bounding box center [346, 194] width 237 height 41
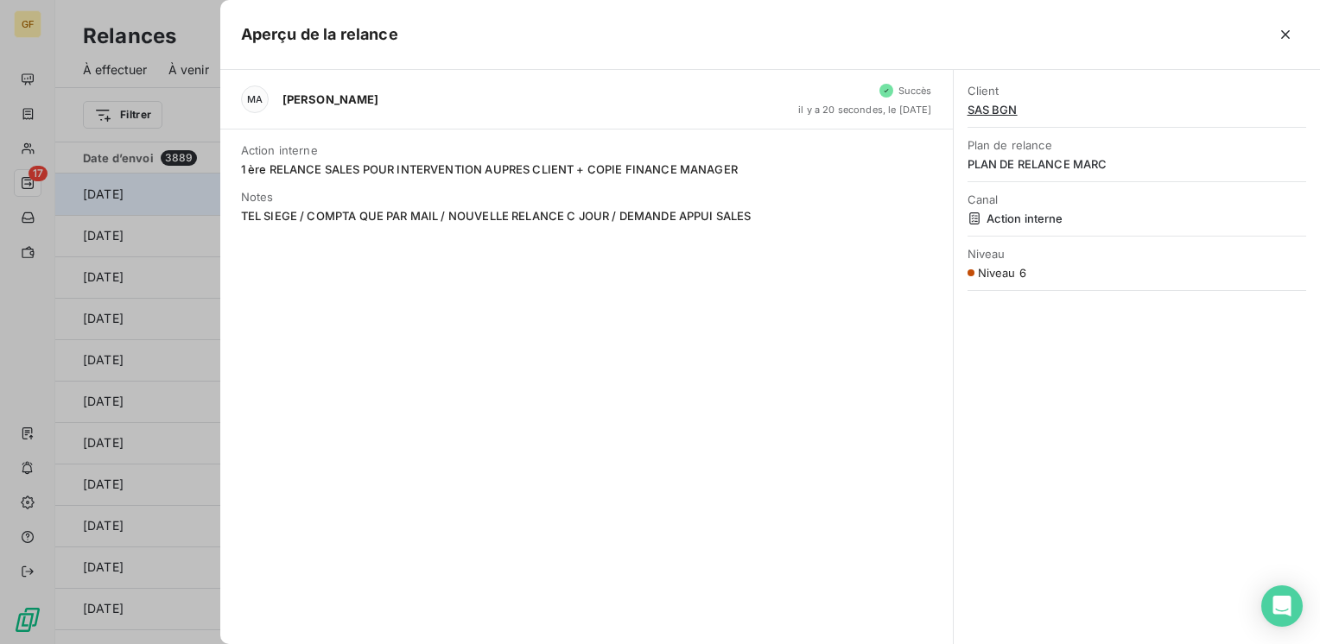
click at [1287, 32] on icon "button" at bounding box center [1285, 34] width 17 height 17
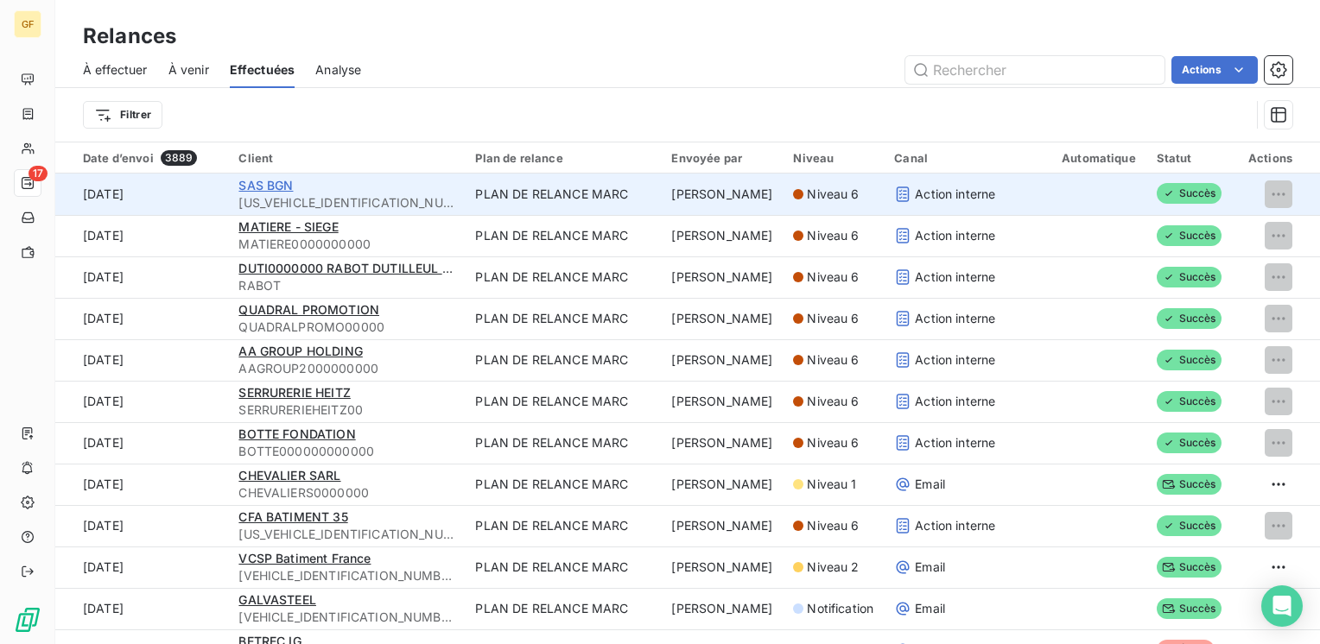
click at [276, 185] on span "SAS BGN" at bounding box center [265, 185] width 54 height 15
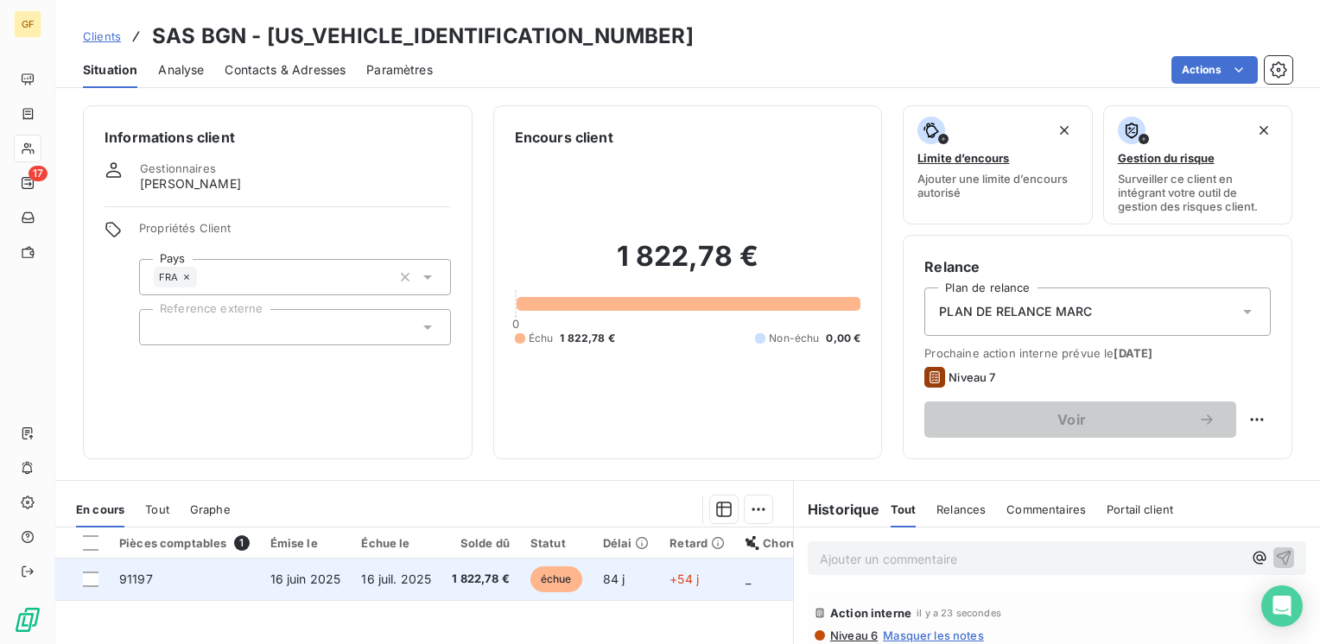
click at [441, 578] on td "1 822,78 €" at bounding box center [480, 579] width 79 height 41
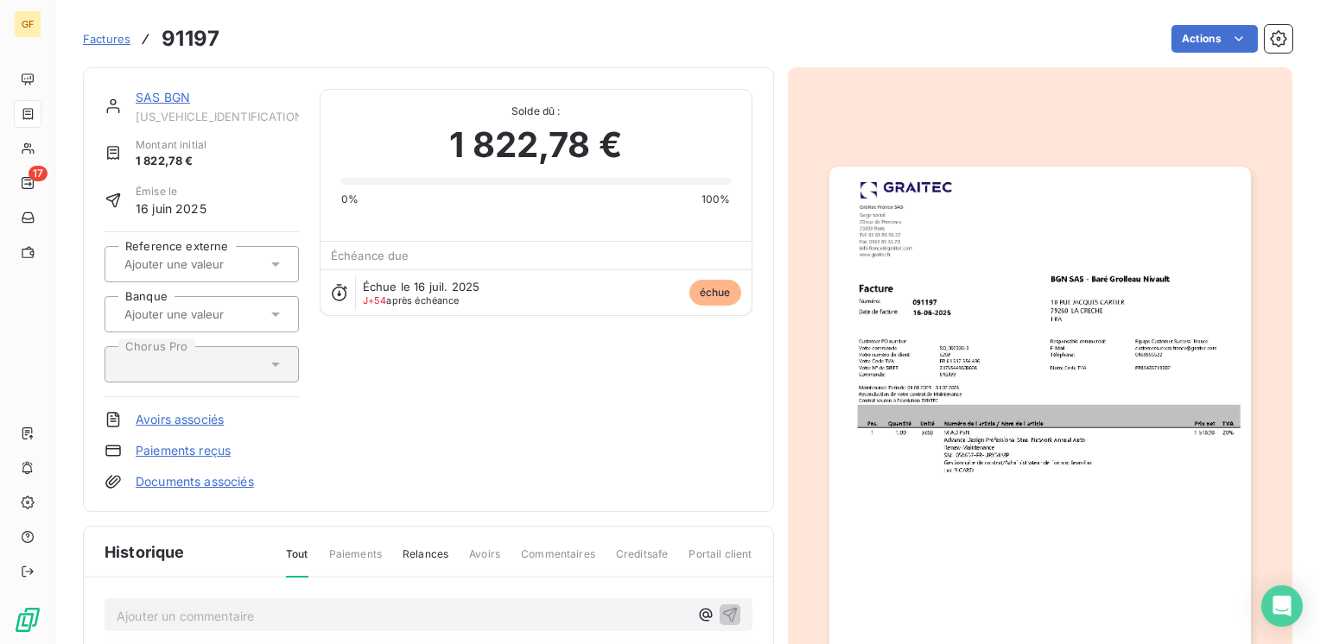
click at [977, 308] on img "button" at bounding box center [1040, 464] width 422 height 595
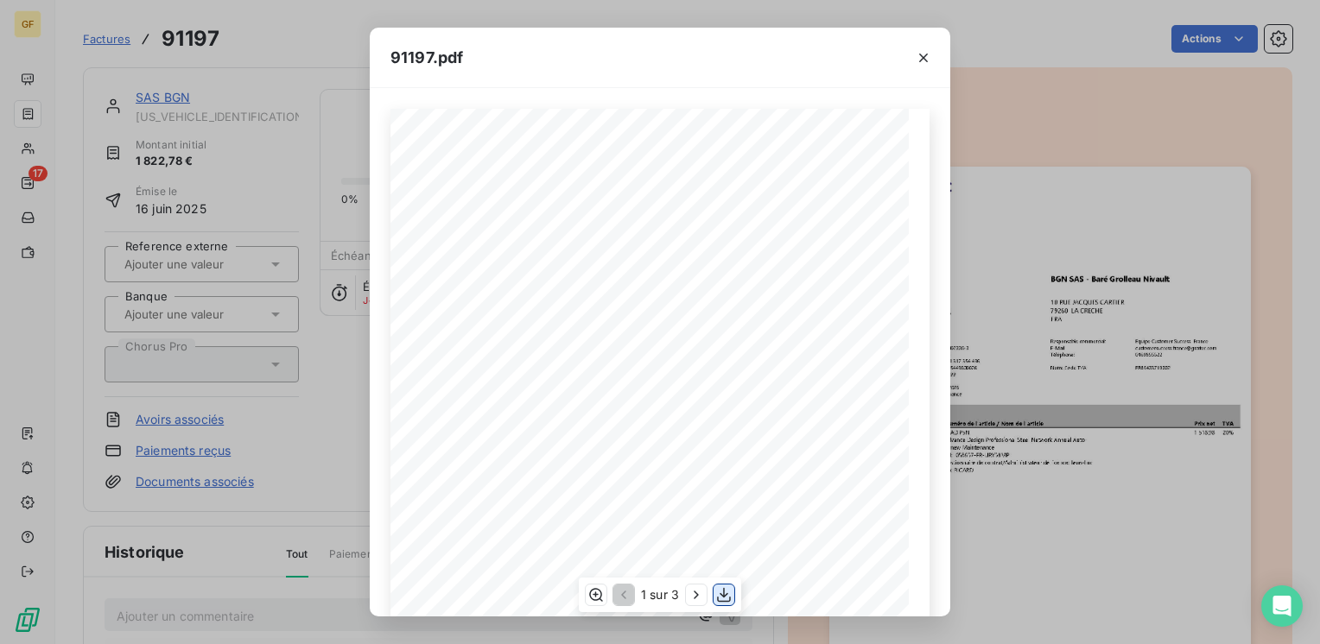
click at [725, 593] on icon "button" at bounding box center [723, 595] width 17 height 17
click at [927, 54] on icon "button" at bounding box center [923, 58] width 9 height 9
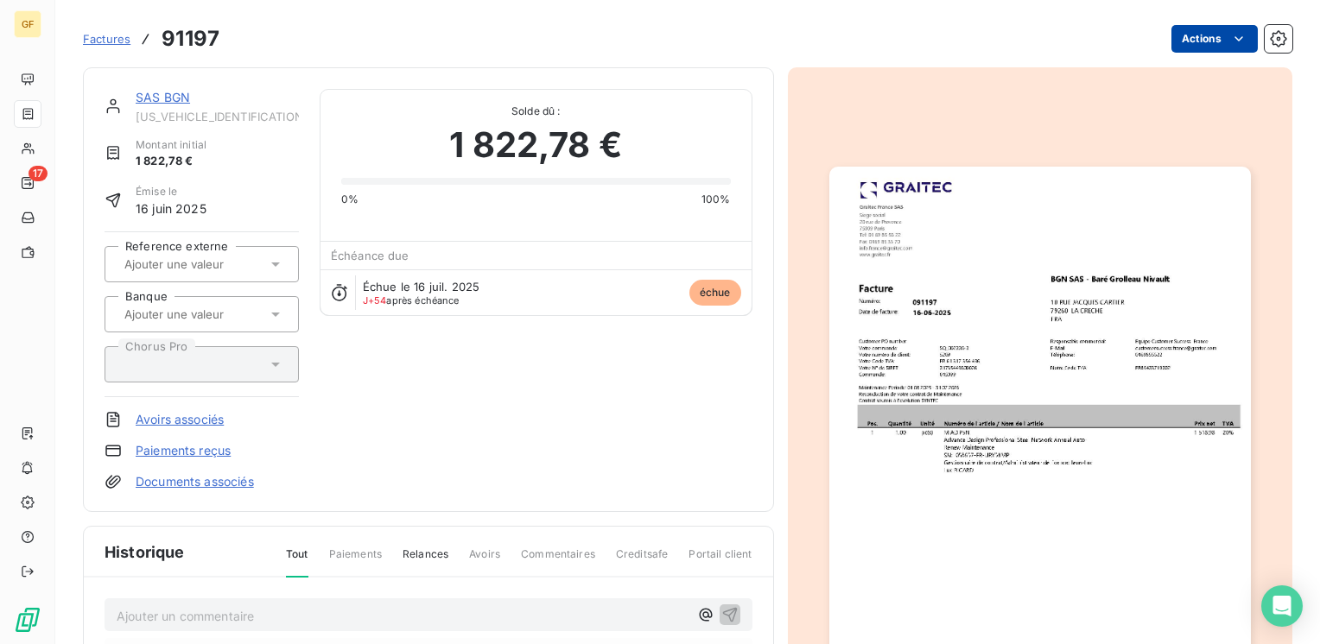
click at [1208, 35] on html "GF 17 Factures 91197 Actions SAS BGN BGN00000000000000 Montant initial 1 822,78…" at bounding box center [660, 322] width 1320 height 644
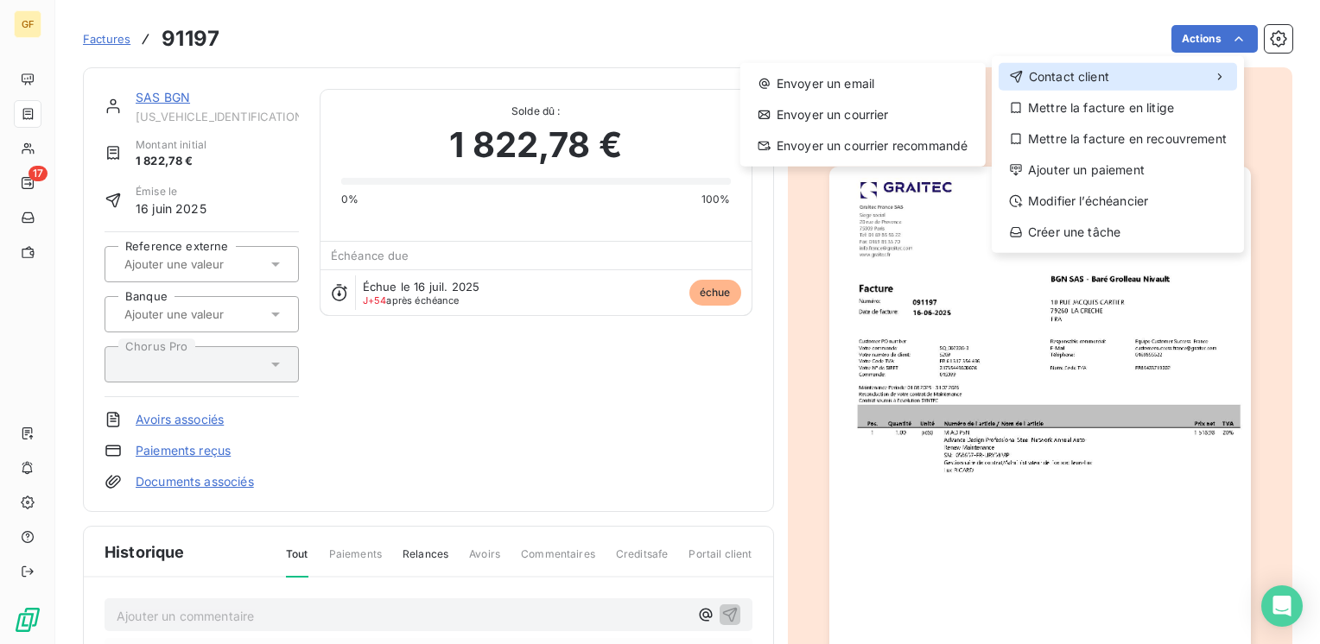
click at [1116, 73] on div "Contact client" at bounding box center [1118, 77] width 238 height 28
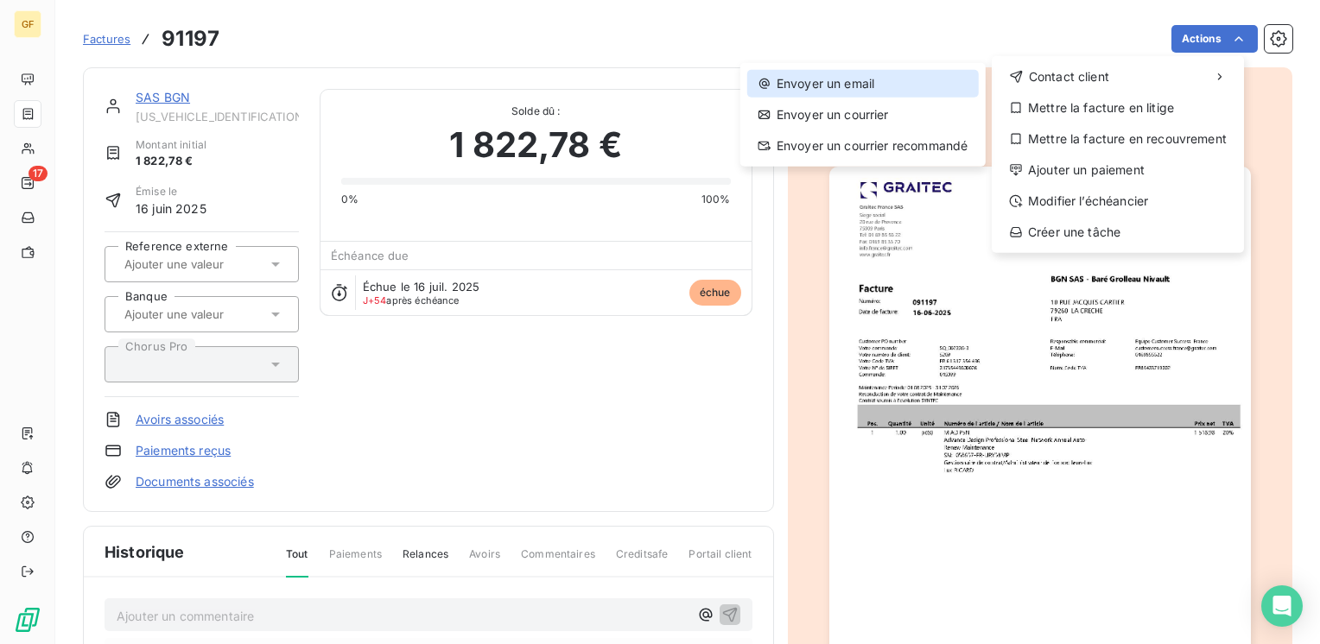
click at [891, 74] on div "Envoyer un email" at bounding box center [863, 84] width 232 height 28
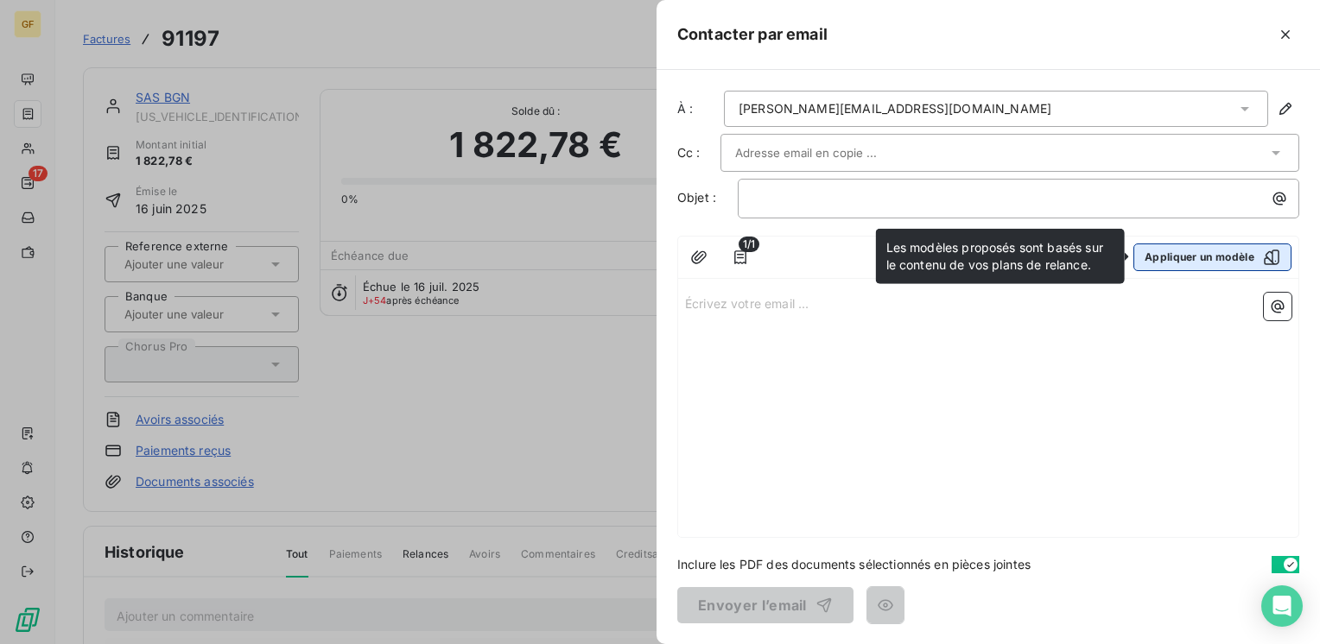
click at [1185, 263] on button "Appliquer un modèle" at bounding box center [1212, 258] width 158 height 28
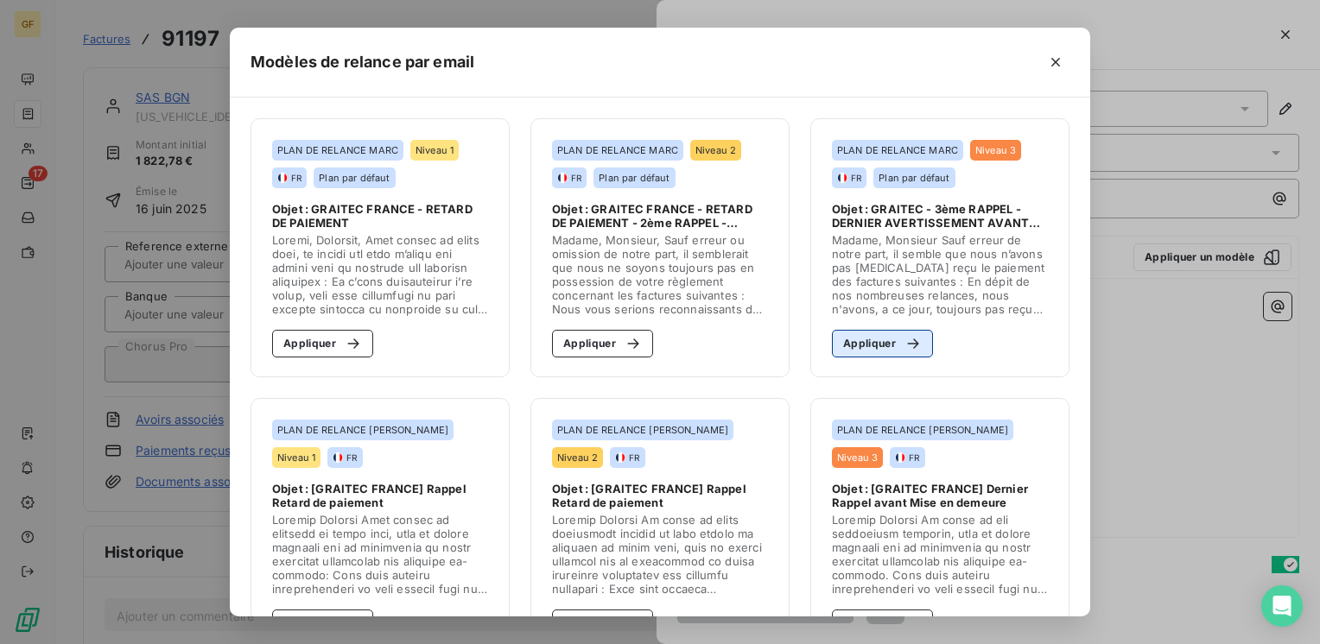
click at [868, 342] on button "Appliquer" at bounding box center [882, 344] width 101 height 28
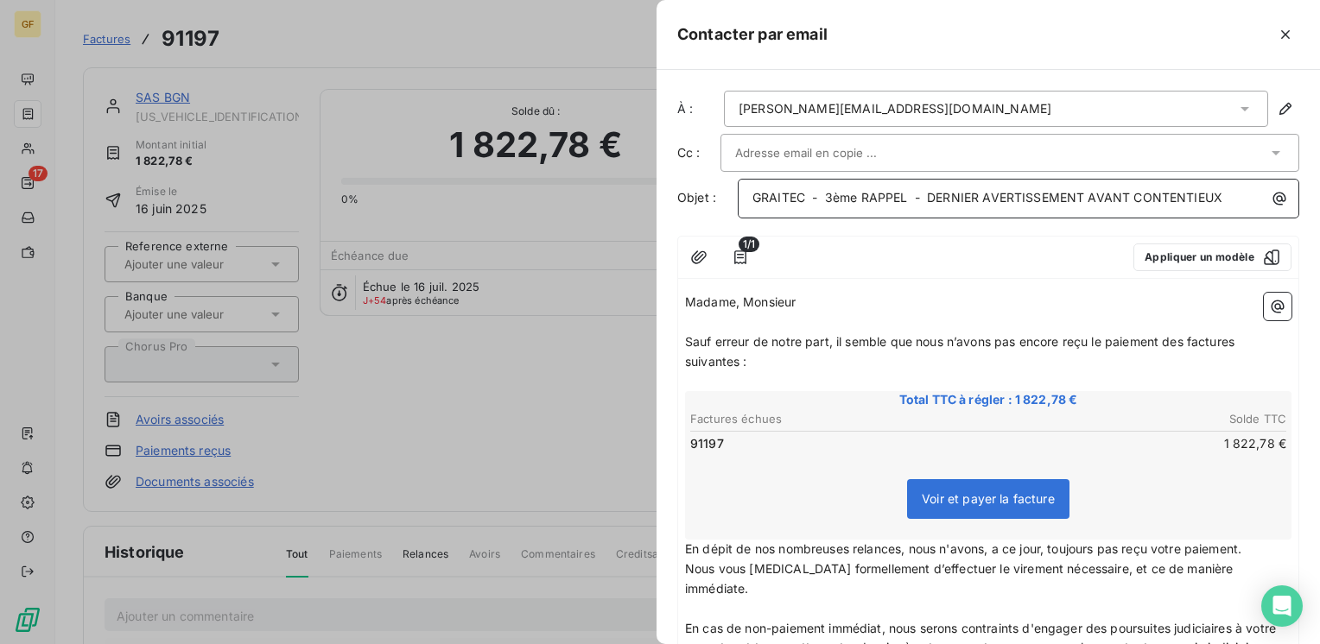
drag, startPoint x: 827, startPoint y: 195, endPoint x: 836, endPoint y: 194, distance: 9.5
click at [828, 195] on span "GRAITEC - 3ème RAPPEL - DERNIER AVERTISSEMENT AVANT CONTENTIEUX" at bounding box center [987, 197] width 470 height 15
click at [877, 147] on input "text" at bounding box center [828, 153] width 186 height 26
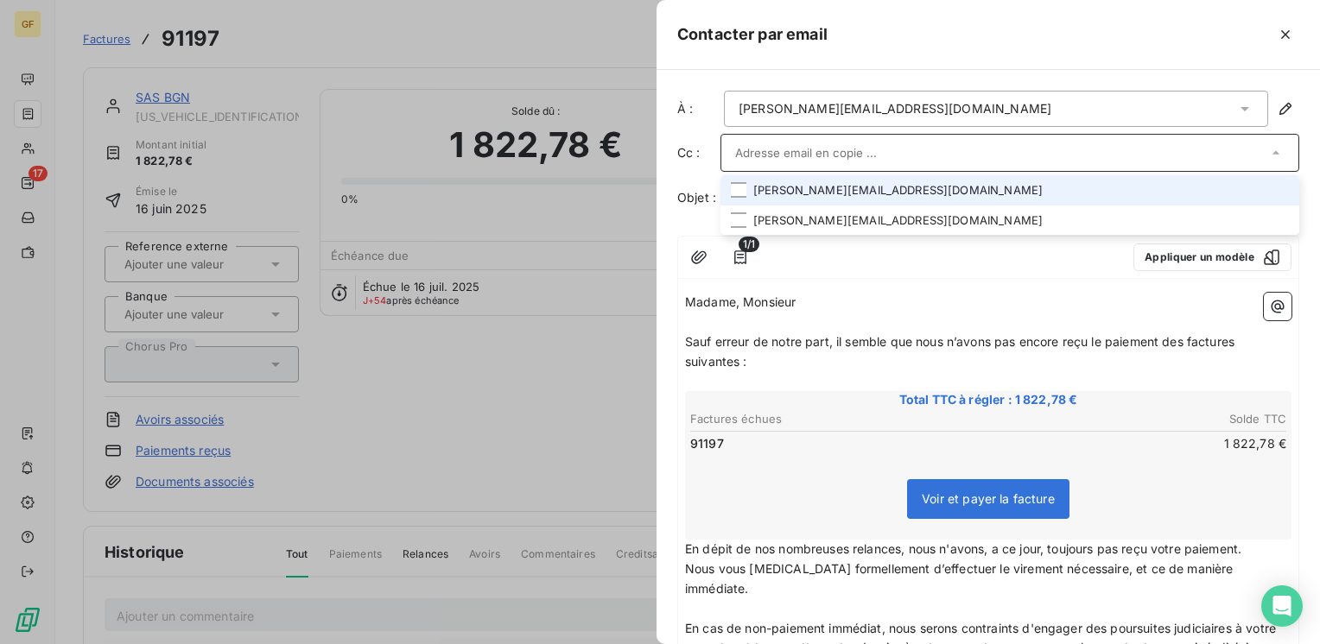
click at [853, 190] on li "jean-luc.ricard@bgnsa.com" at bounding box center [1009, 190] width 579 height 30
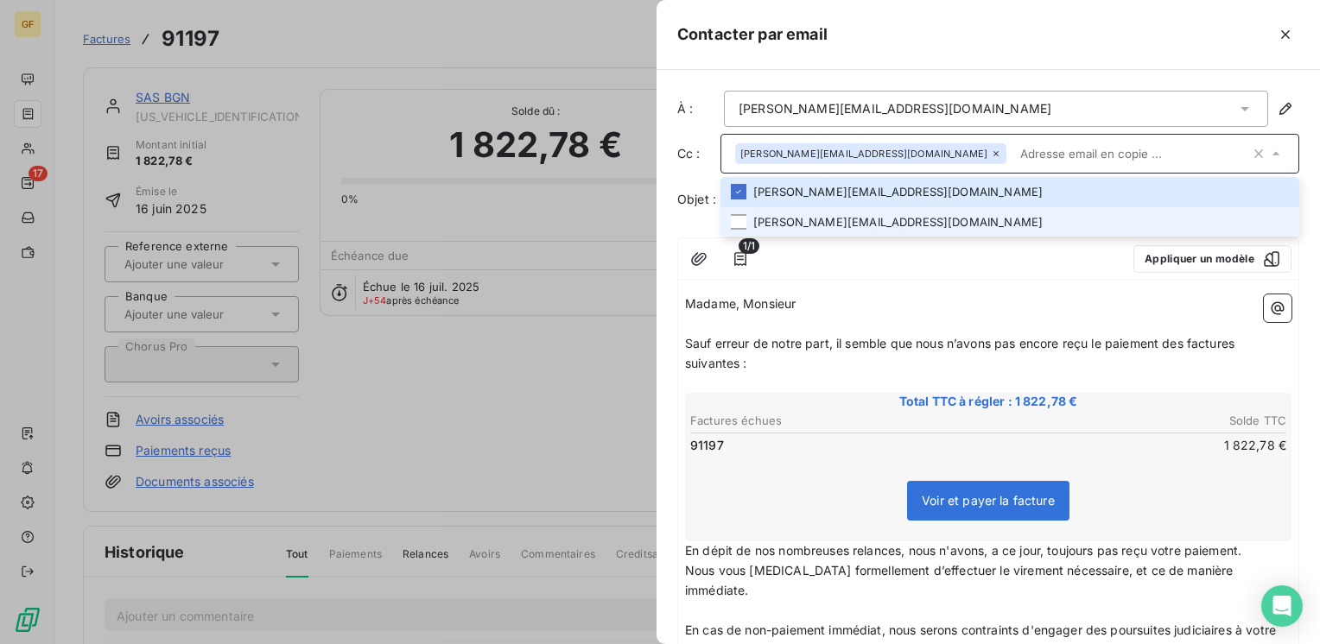
click at [847, 219] on li "guillaume.niege@bgnsa.com" at bounding box center [1009, 222] width 579 height 30
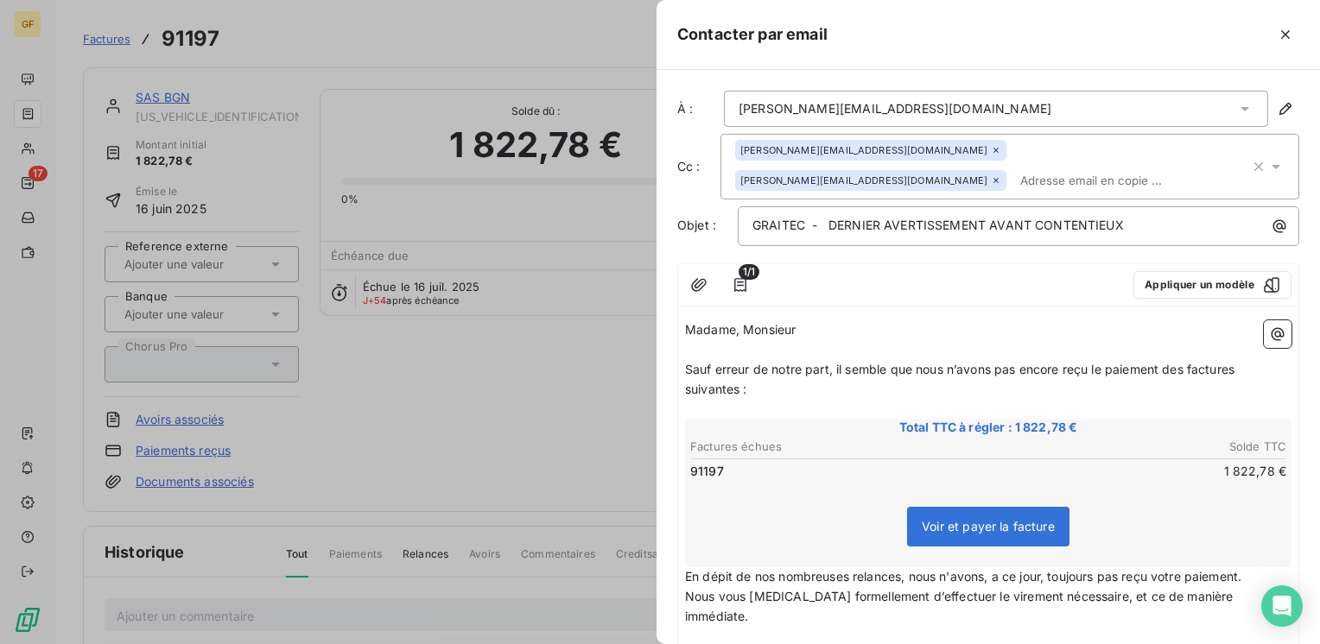
click at [908, 320] on p "Madame, Monsieur" at bounding box center [988, 330] width 606 height 20
click at [836, 362] on span "Sauf erreur de notre part, il semble que nous n’avons pas encore reçu le paieme…" at bounding box center [961, 379] width 553 height 35
click at [697, 278] on icon "button" at bounding box center [699, 284] width 16 height 13
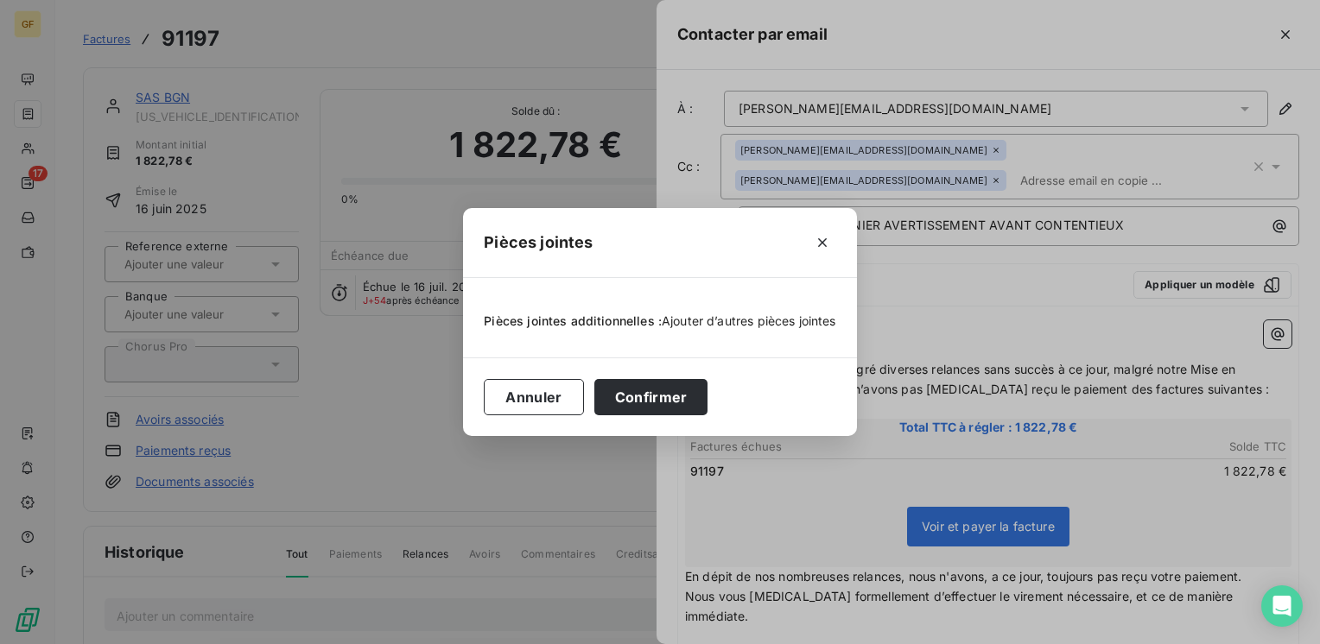
click at [701, 324] on span "Ajouter d’autres pièces jointes" at bounding box center [749, 321] width 174 height 15
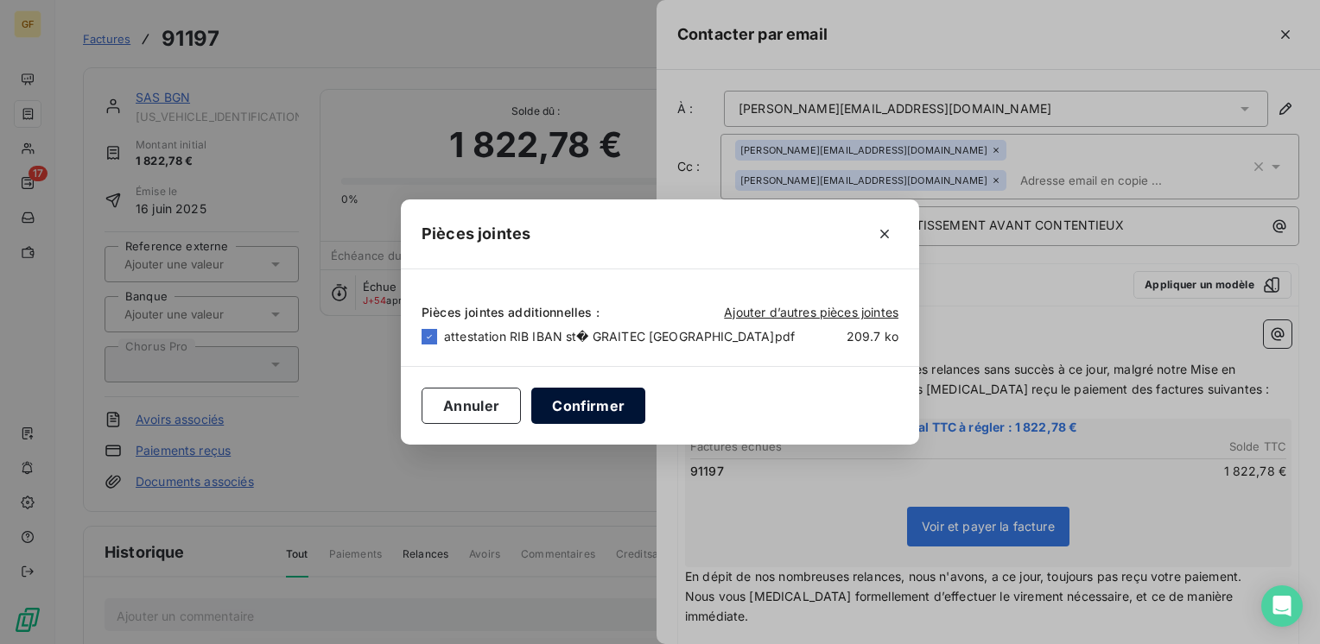
click at [637, 418] on button "Confirmer" at bounding box center [588, 406] width 114 height 36
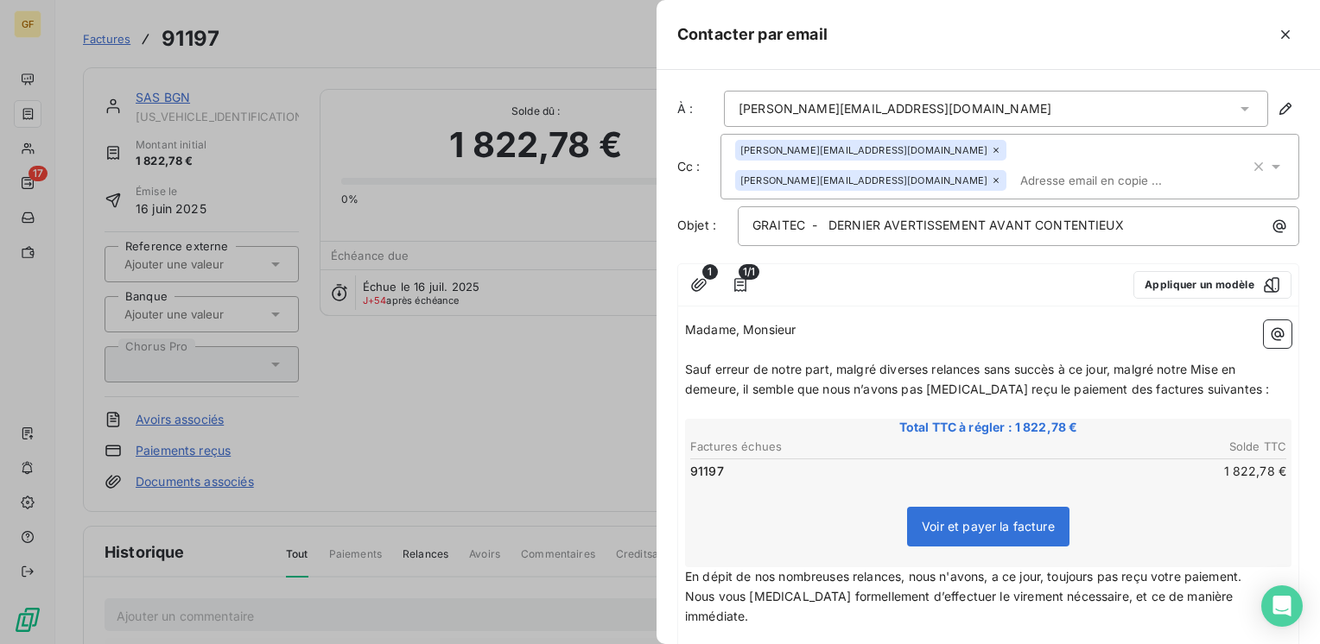
scroll to position [344, 0]
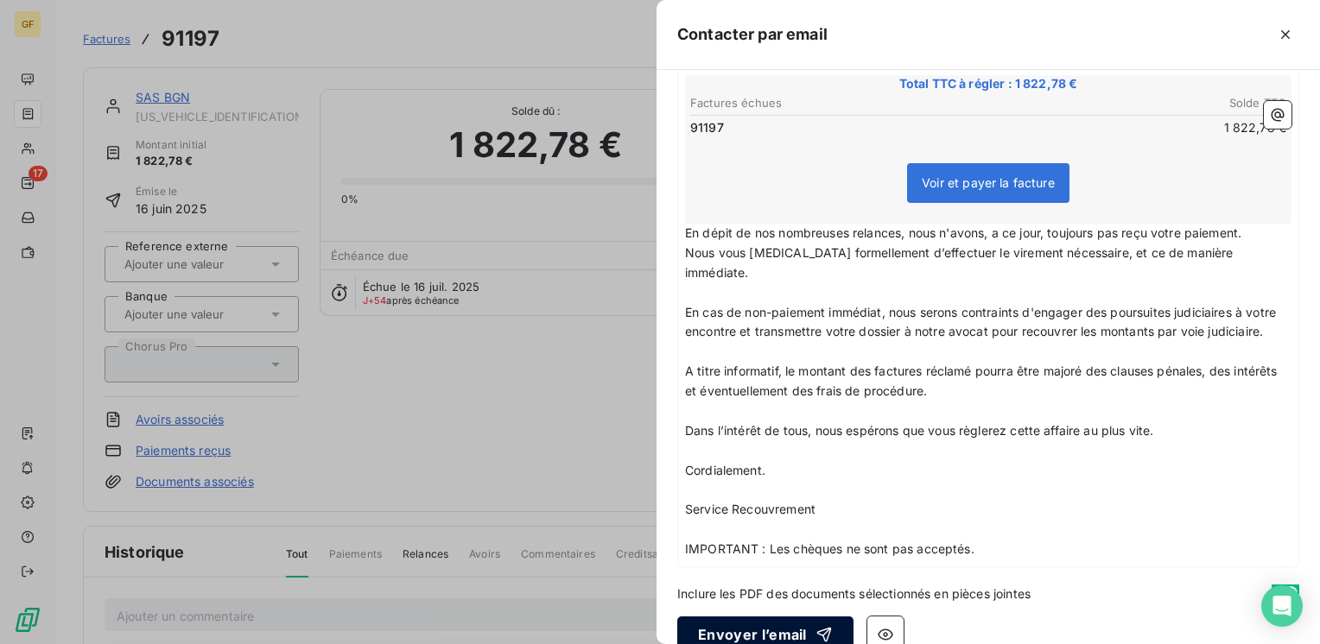
click at [763, 617] on button "Envoyer l’email" at bounding box center [765, 635] width 176 height 36
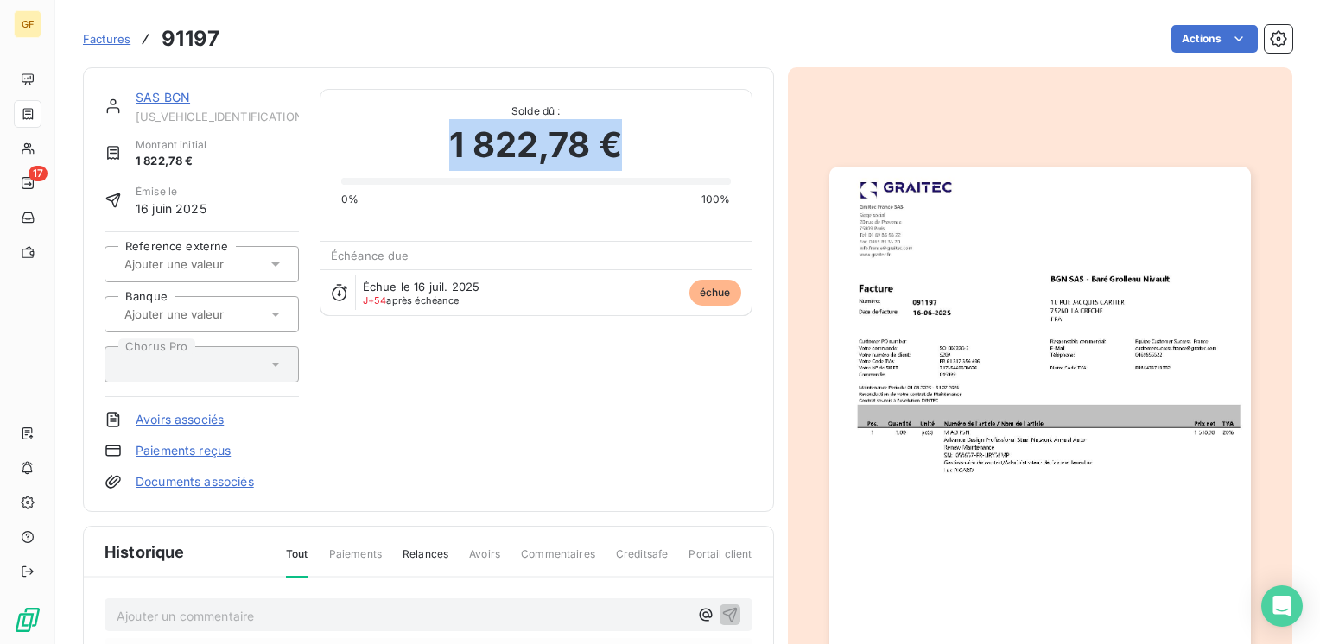
drag, startPoint x: 635, startPoint y: 153, endPoint x: 435, endPoint y: 155, distance: 199.5
click at [435, 155] on div "1 822,78 €" at bounding box center [536, 145] width 390 height 52
copy span "1 822,78 €"
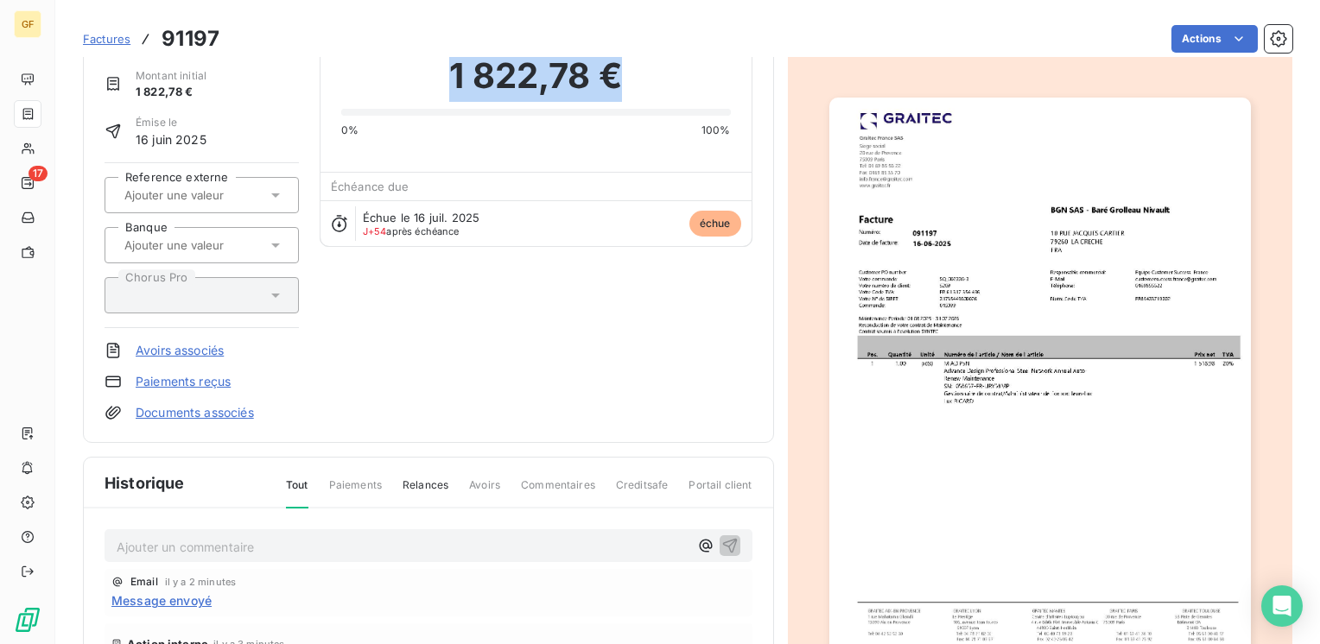
scroll to position [0, 0]
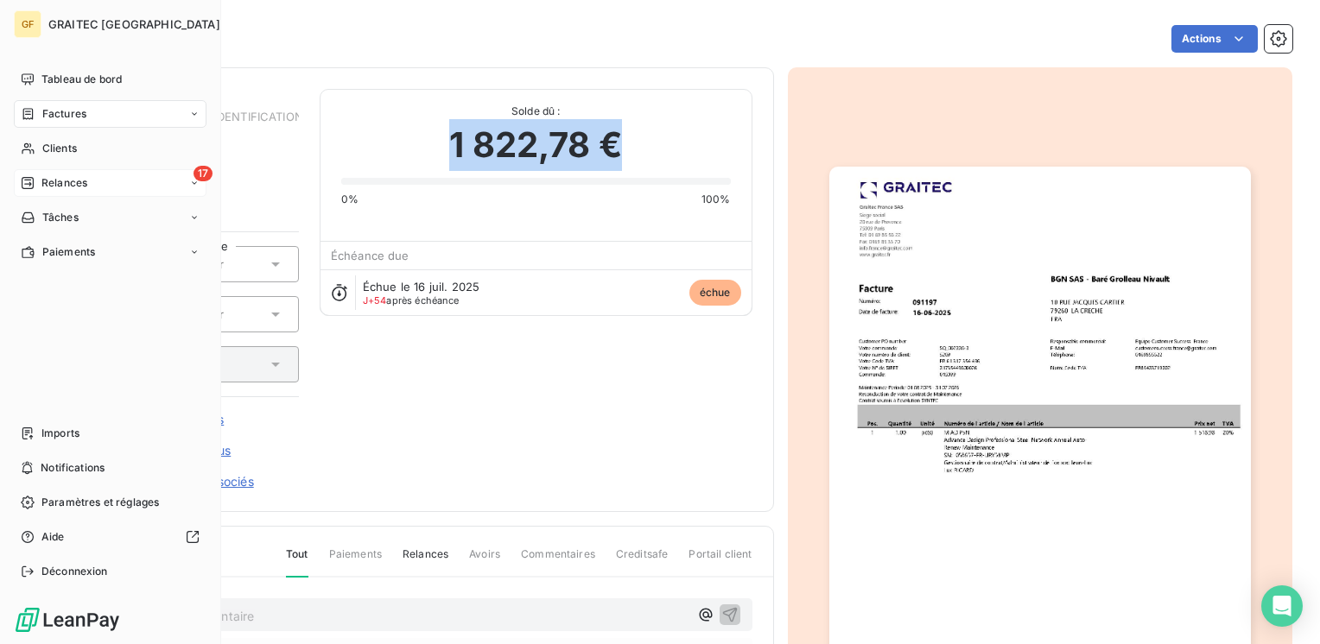
click at [52, 184] on span "Relances" at bounding box center [64, 183] width 46 height 16
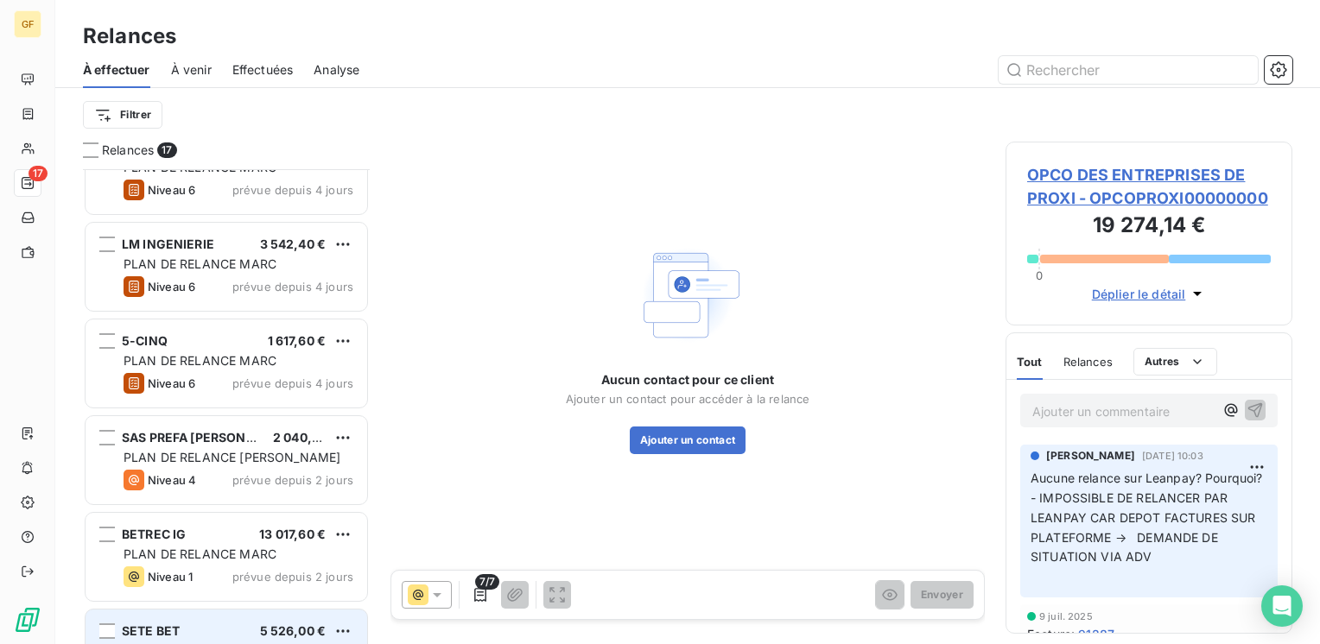
scroll to position [997, 0]
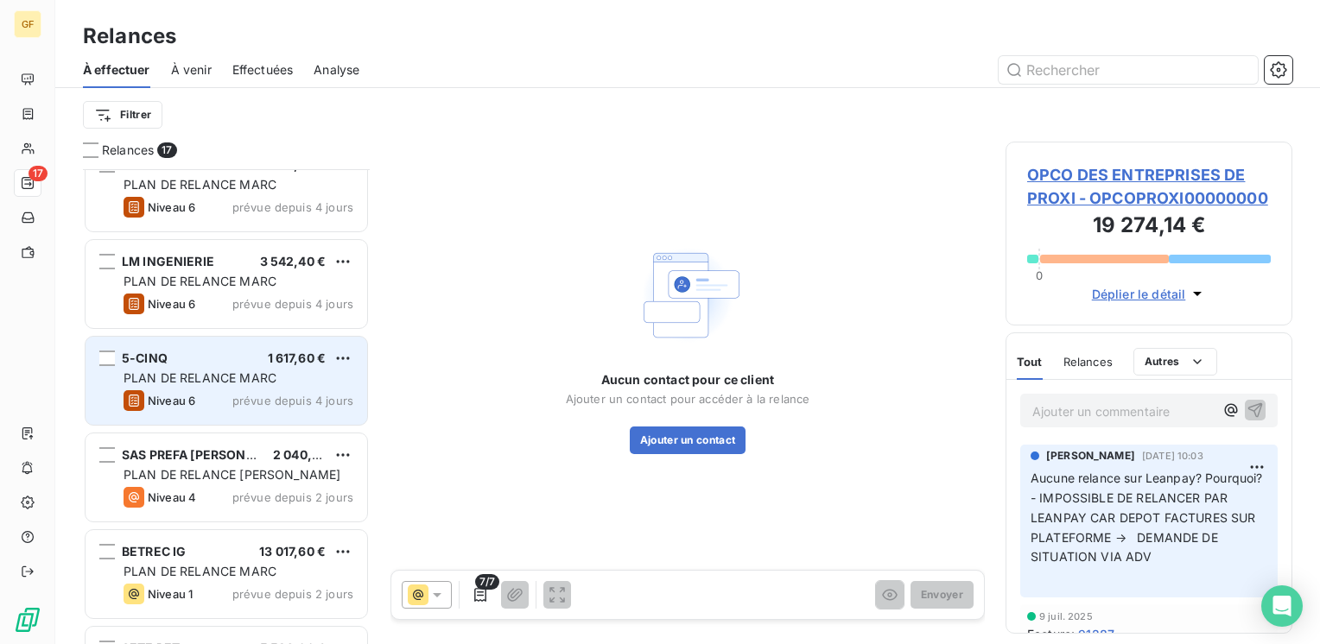
click at [190, 382] on span "PLAN DE RELANCE MARC" at bounding box center [200, 378] width 153 height 15
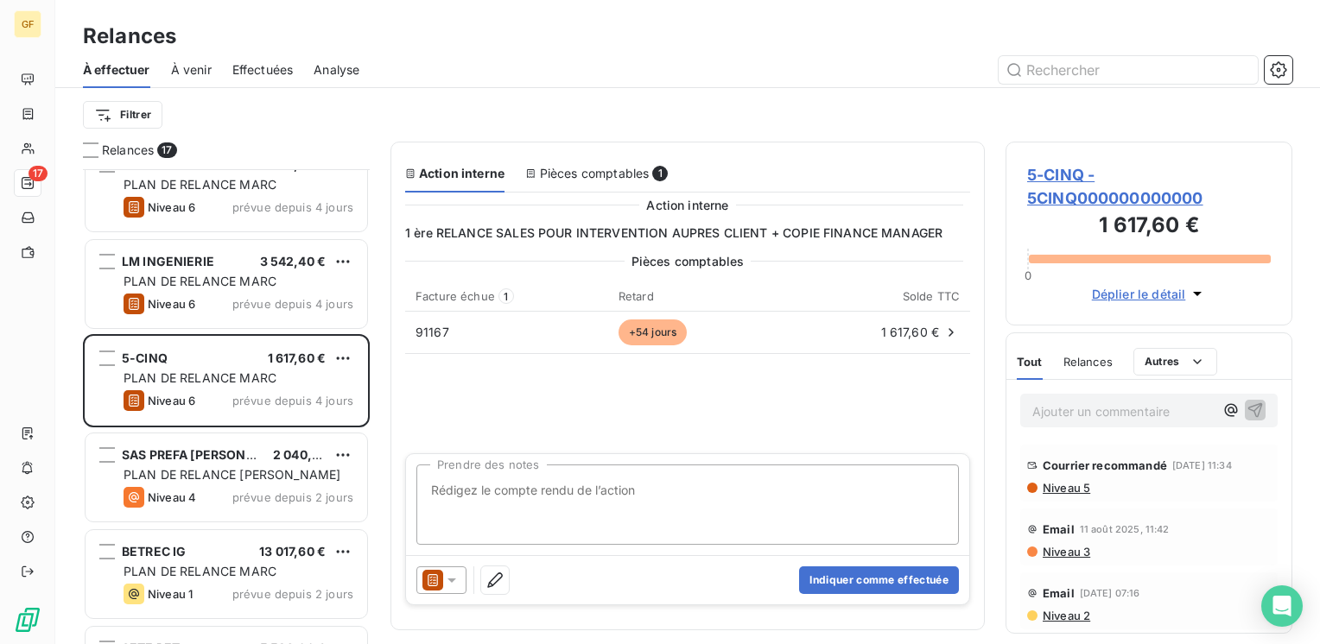
click at [1057, 167] on span "5-CINQ - 5CINQ000000000000" at bounding box center [1149, 186] width 244 height 47
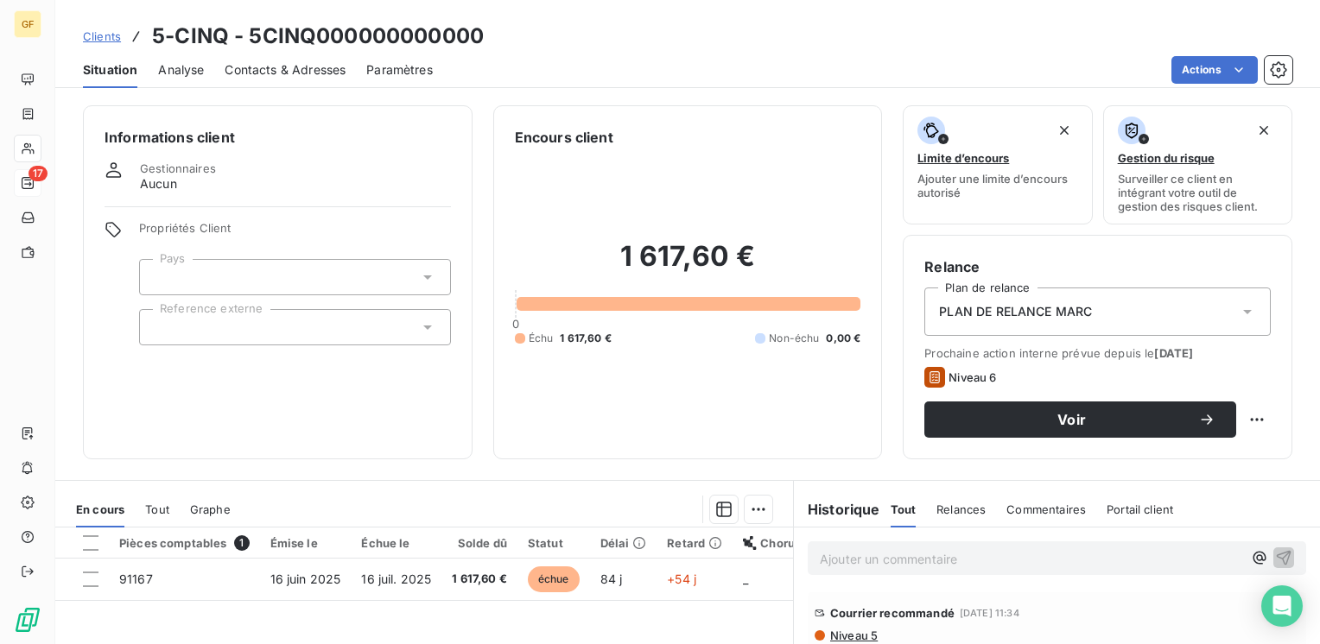
click at [318, 68] on span "Contacts & Adresses" at bounding box center [285, 69] width 121 height 17
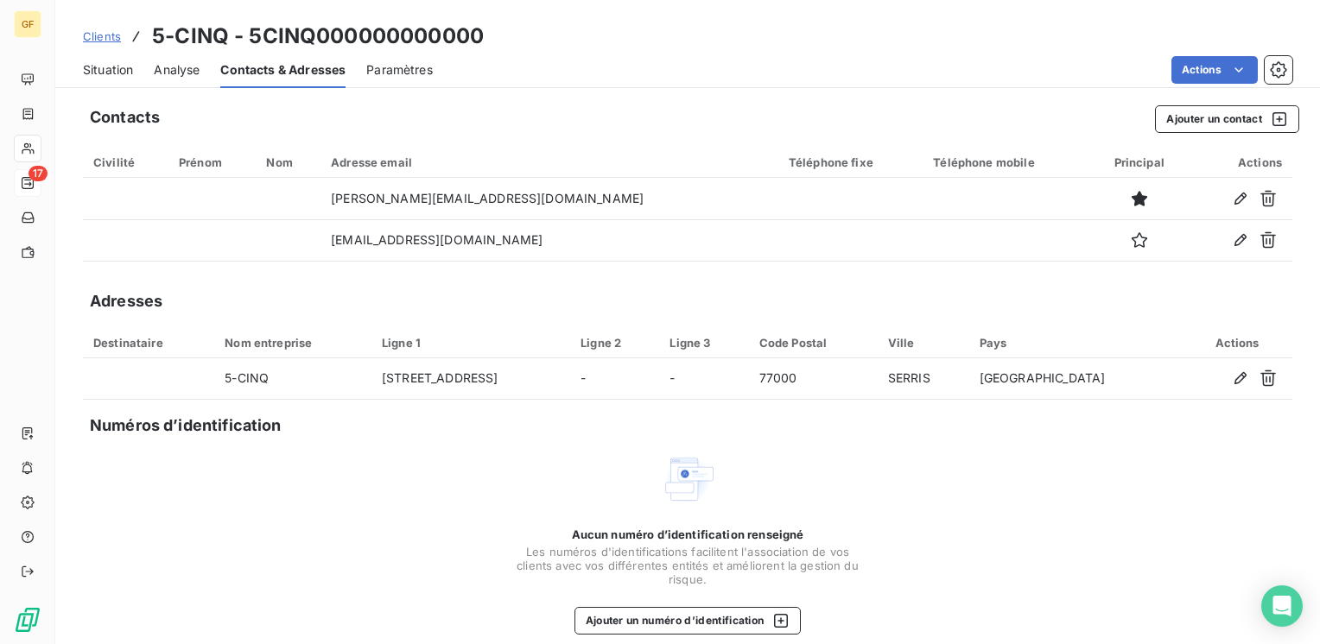
click at [121, 72] on span "Situation" at bounding box center [108, 69] width 50 height 17
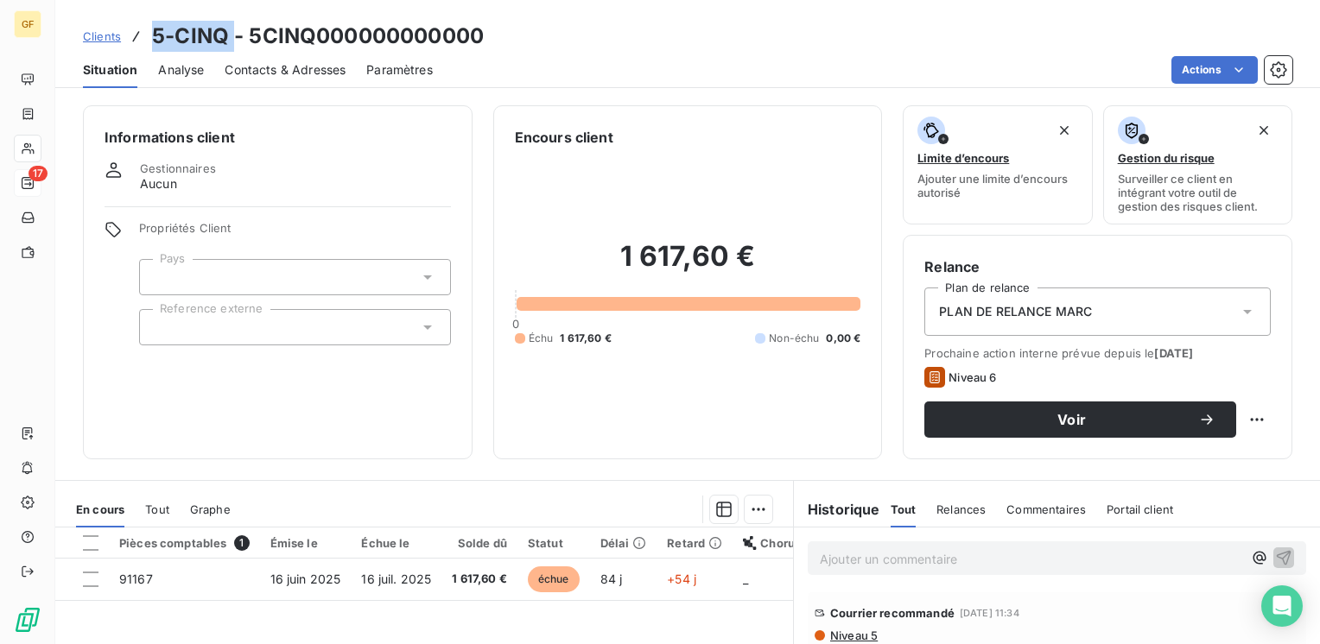
drag, startPoint x: 232, startPoint y: 35, endPoint x: 148, endPoint y: 39, distance: 84.7
click at [148, 39] on div "Clients 5-CINQ - 5CINQ000000000000" at bounding box center [283, 36] width 401 height 31
copy h3 "5-CINQ"
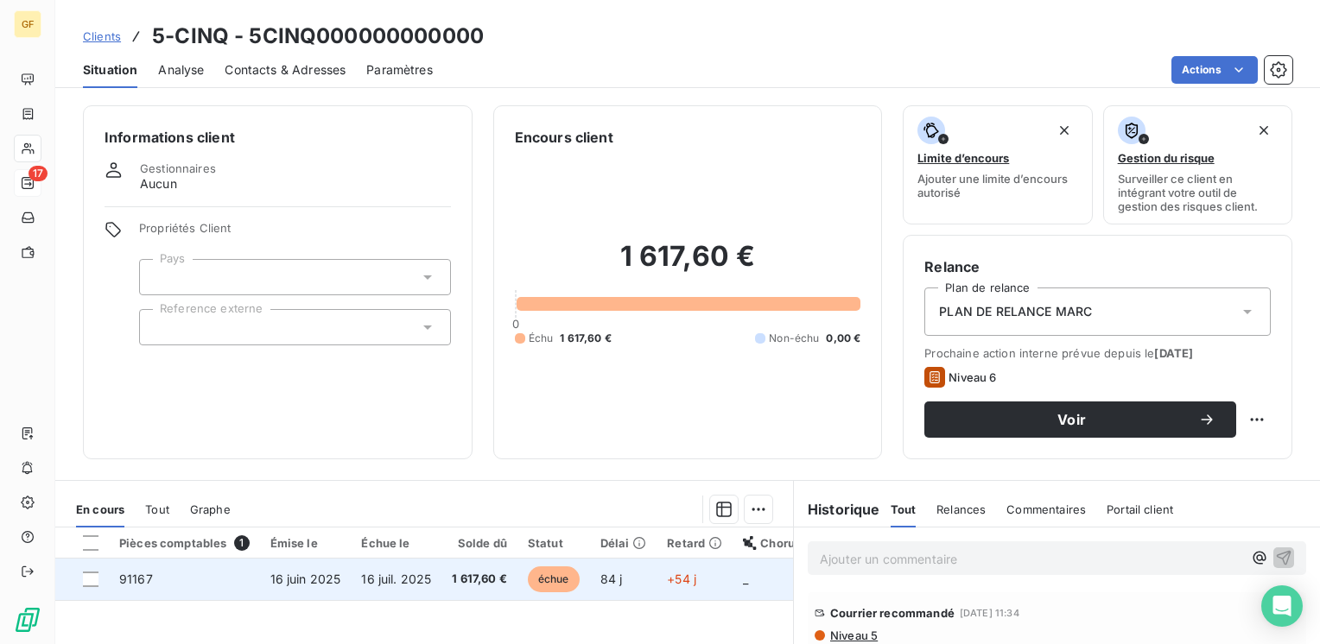
click at [401, 575] on span "16 juil. 2025" at bounding box center [396, 579] width 70 height 15
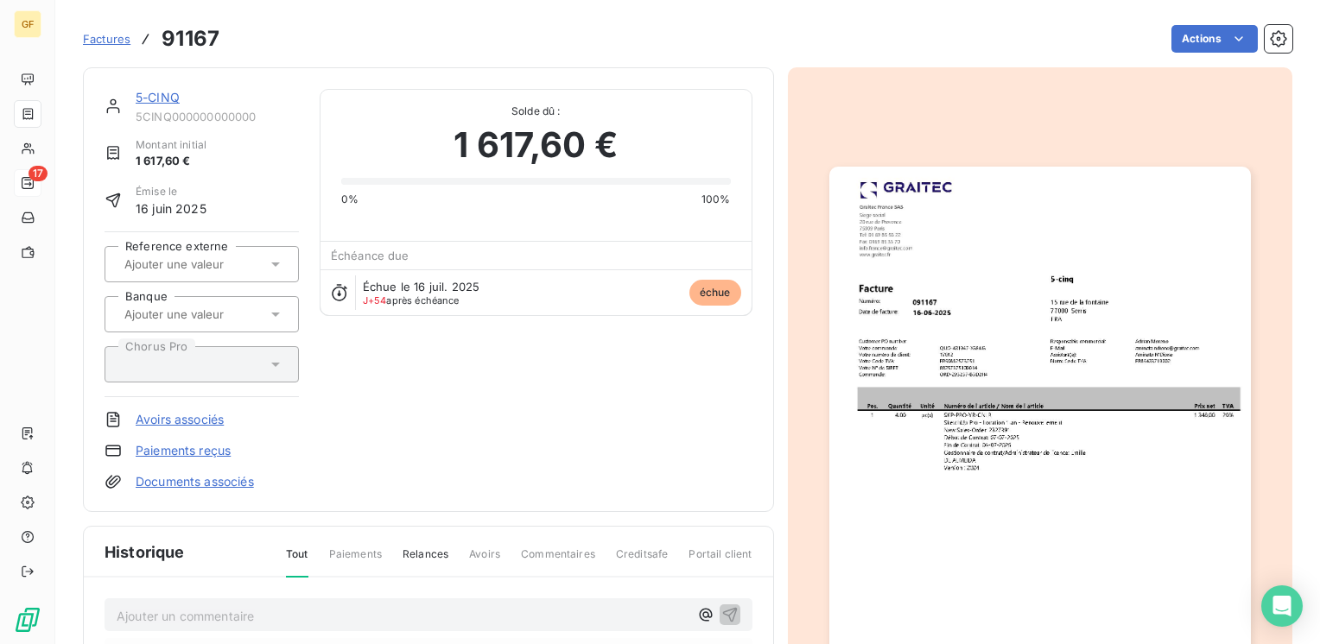
click at [1123, 377] on img "button" at bounding box center [1040, 464] width 422 height 595
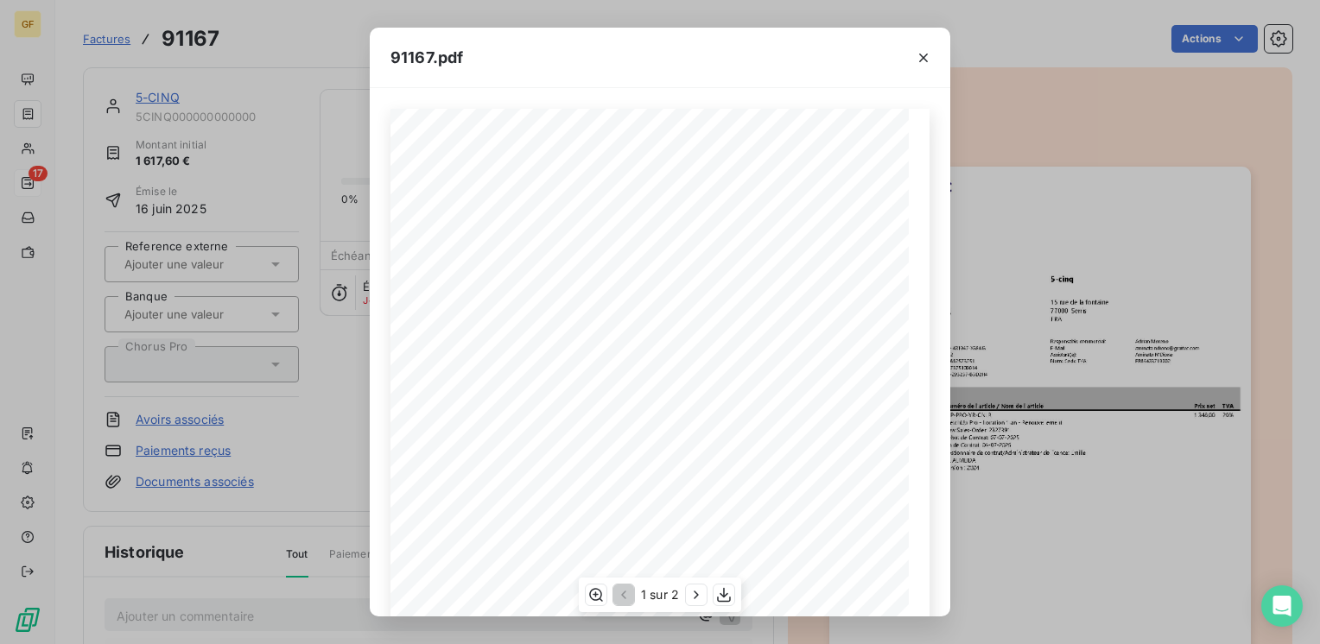
scroll to position [86, 0]
click at [923, 58] on icon "button" at bounding box center [923, 58] width 9 height 9
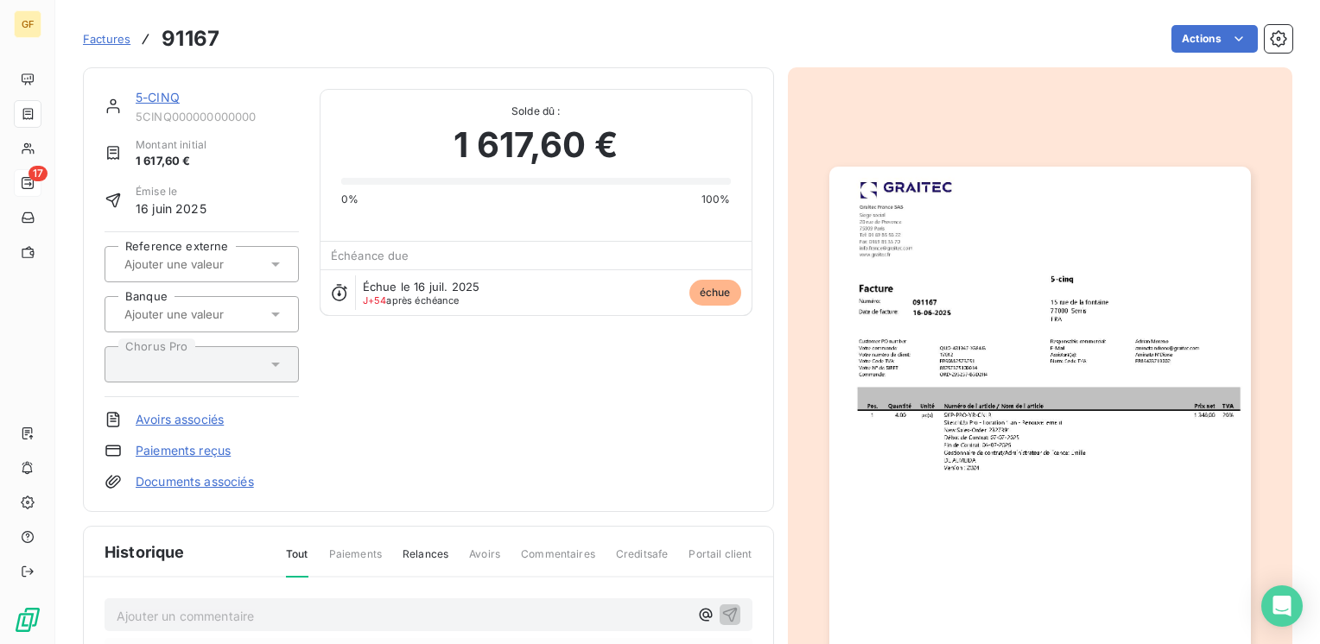
click at [973, 377] on img "button" at bounding box center [1040, 464] width 422 height 595
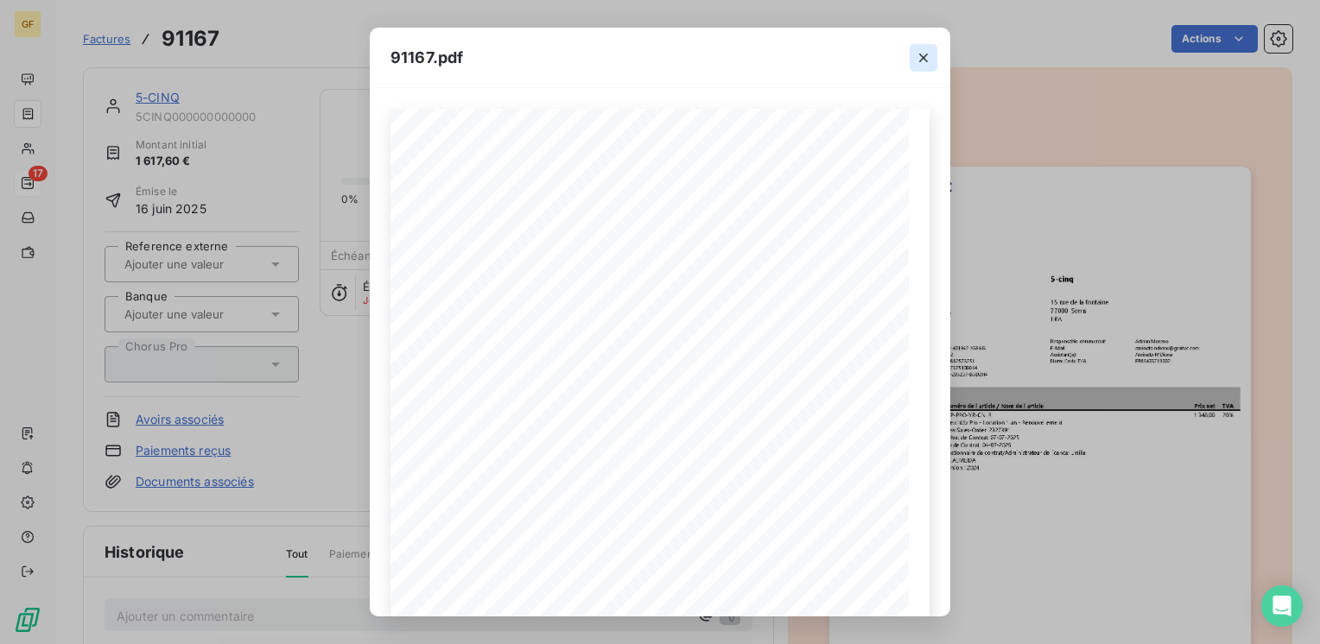
click at [929, 60] on icon "button" at bounding box center [923, 57] width 17 height 17
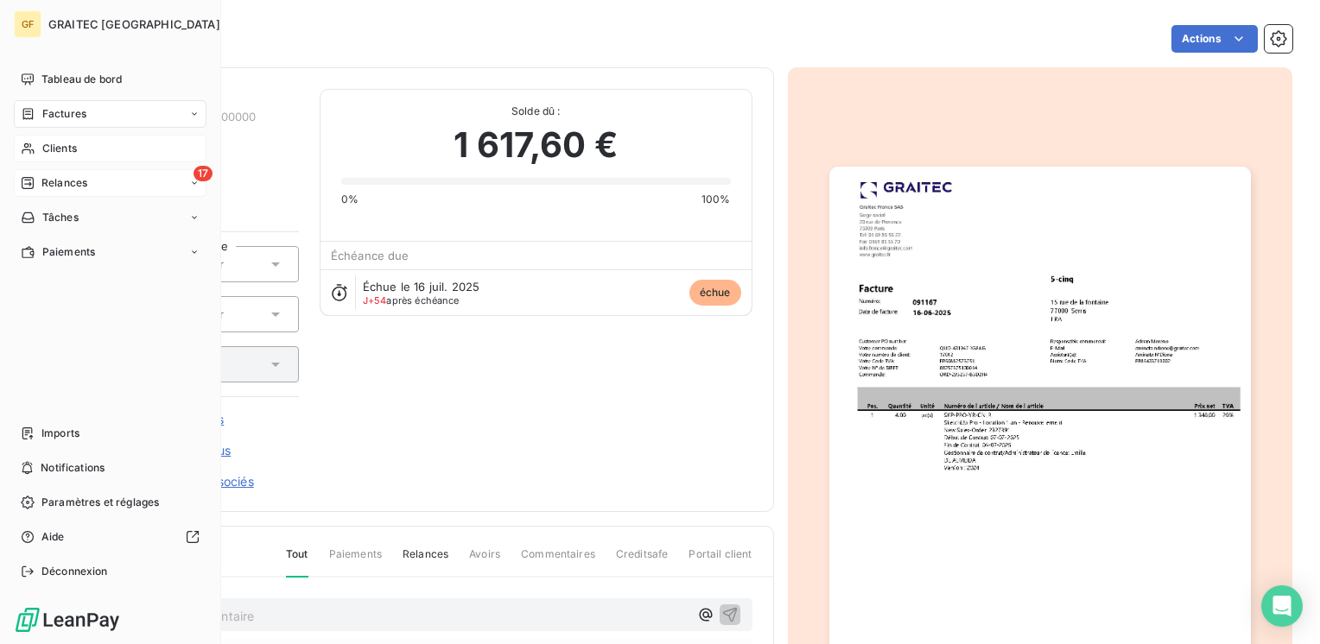
click at [60, 153] on span "Clients" at bounding box center [59, 149] width 35 height 16
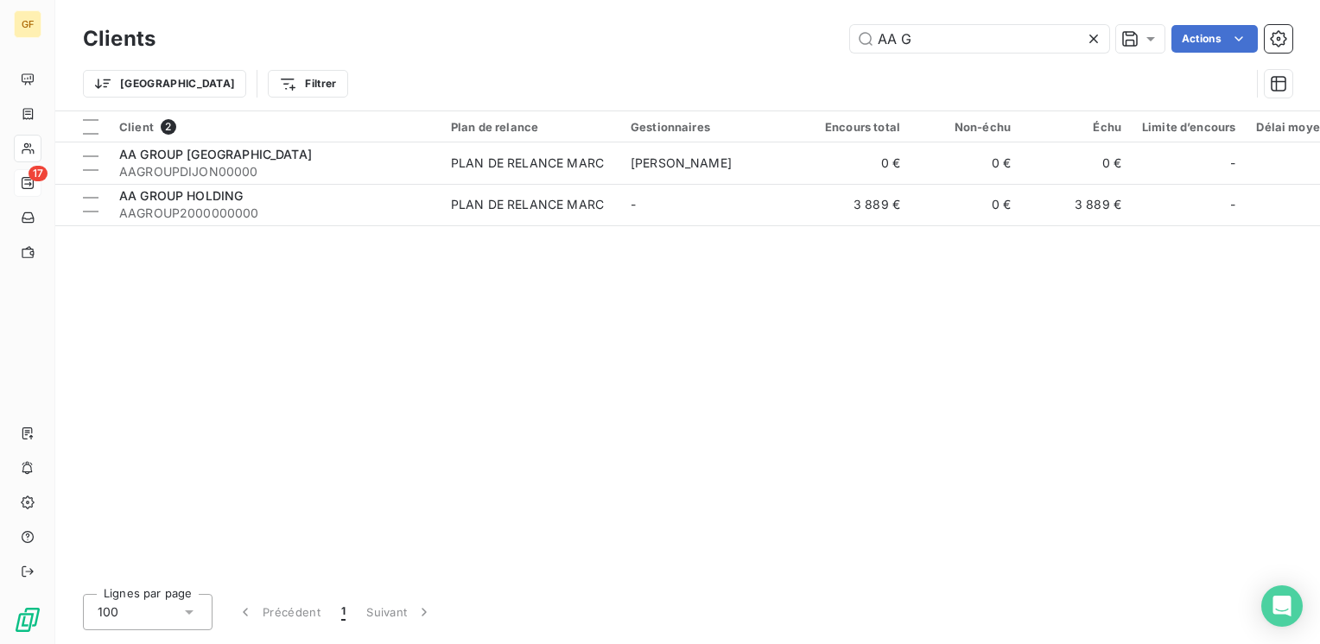
drag, startPoint x: 983, startPoint y: 43, endPoint x: 771, endPoint y: 73, distance: 213.8
click at [775, 76] on div "Clients AA G Actions Trier Filtrer" at bounding box center [687, 66] width 1209 height 90
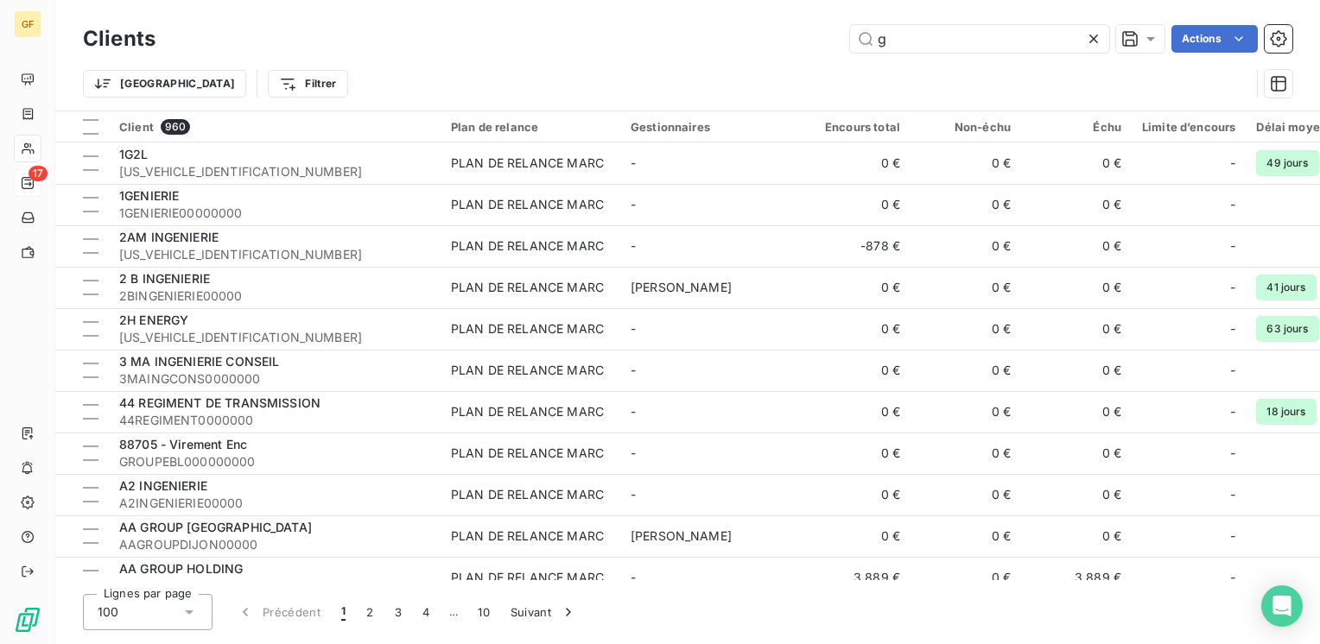
drag, startPoint x: 896, startPoint y: 40, endPoint x: 732, endPoint y: 64, distance: 165.9
click at [732, 64] on div "Clients g Actions Trier Filtrer" at bounding box center [687, 66] width 1209 height 90
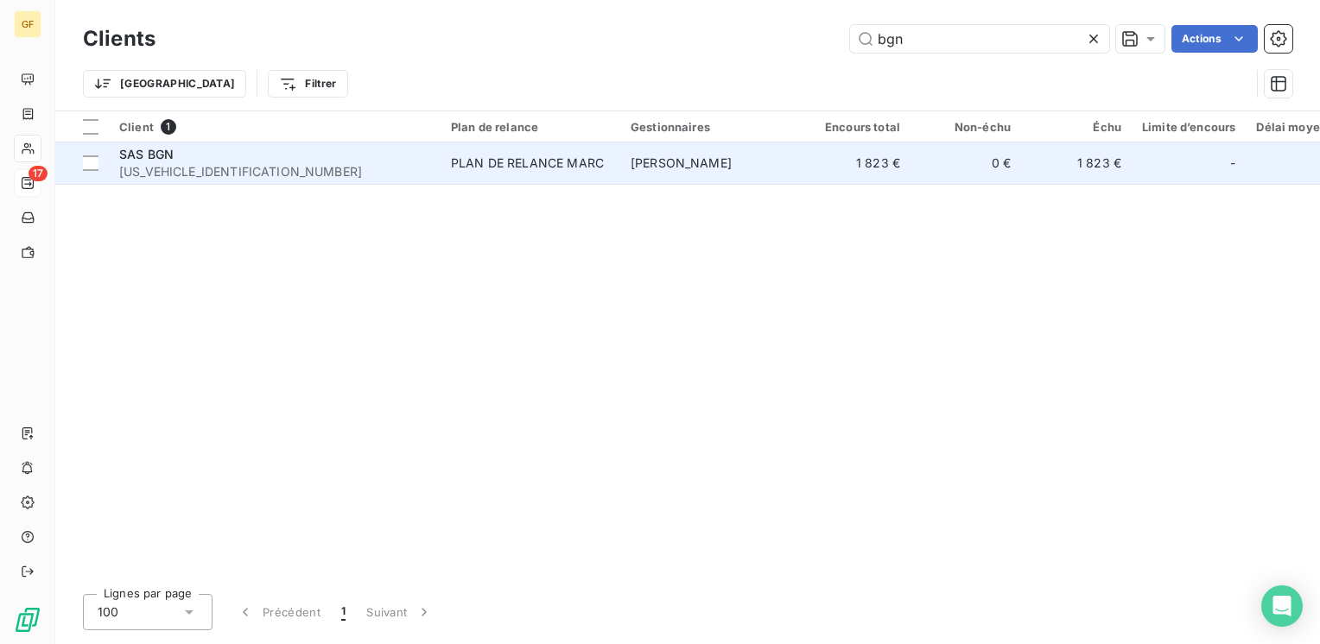
type input "bgn"
click at [388, 153] on div "SAS BGN" at bounding box center [274, 154] width 311 height 17
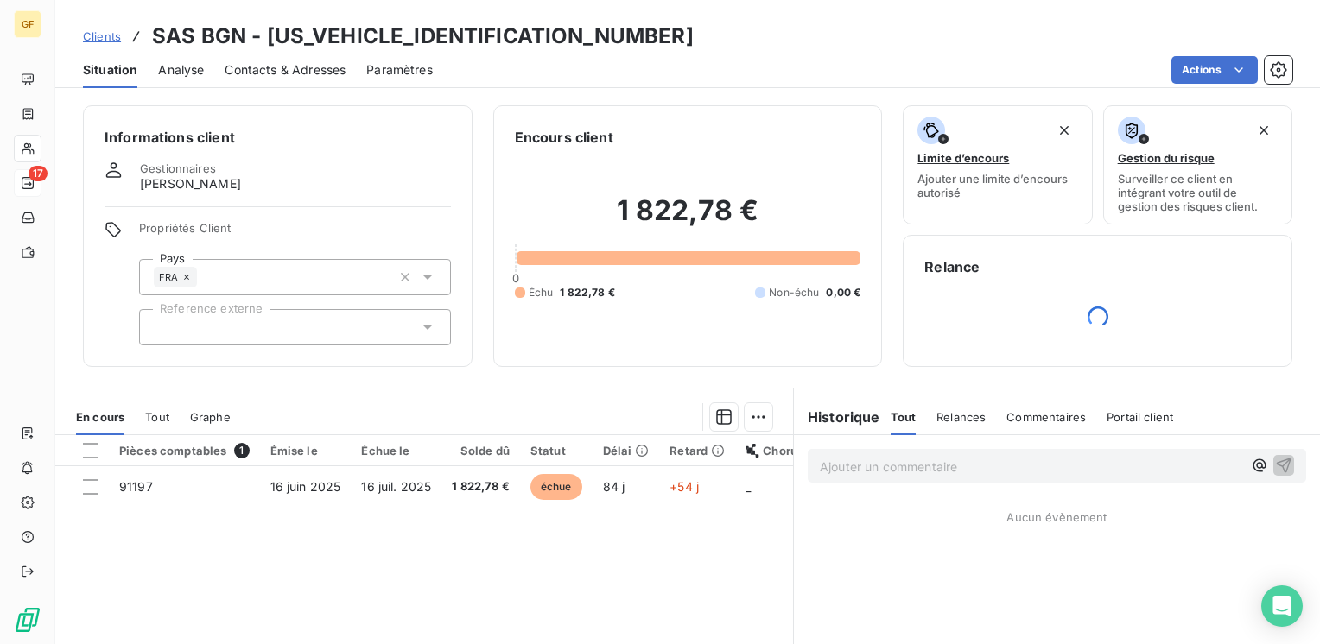
click at [280, 64] on span "Contacts & Adresses" at bounding box center [285, 69] width 121 height 17
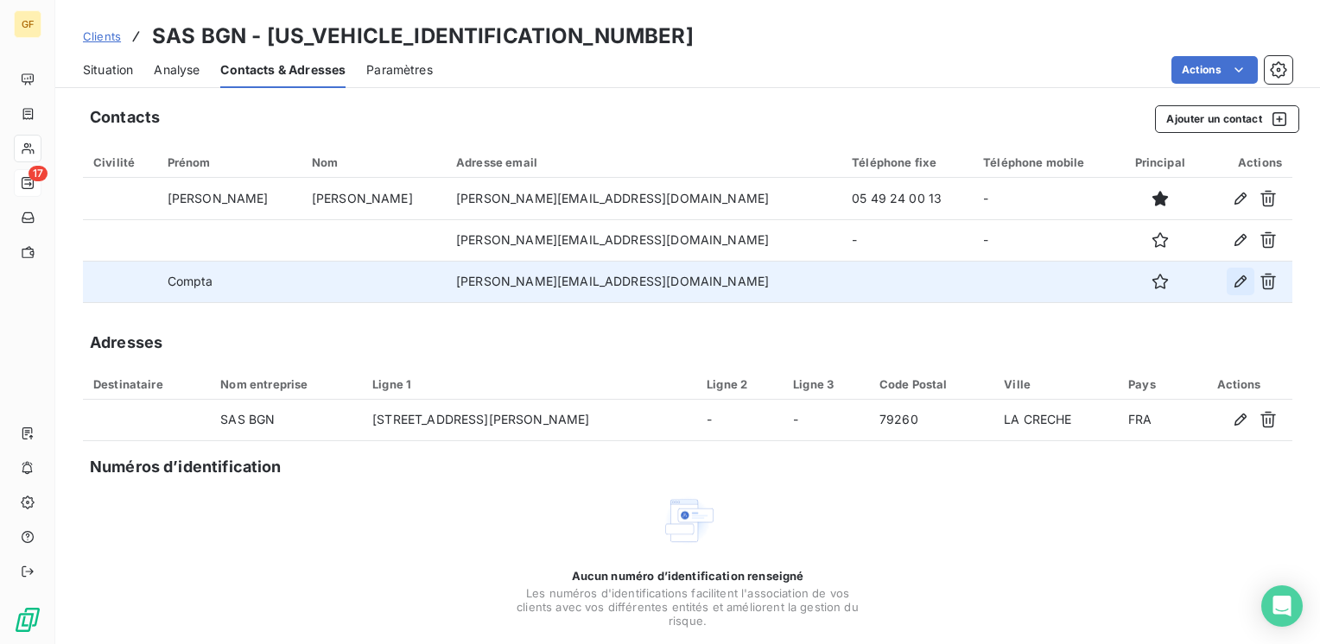
click at [1232, 283] on icon "button" at bounding box center [1240, 281] width 17 height 17
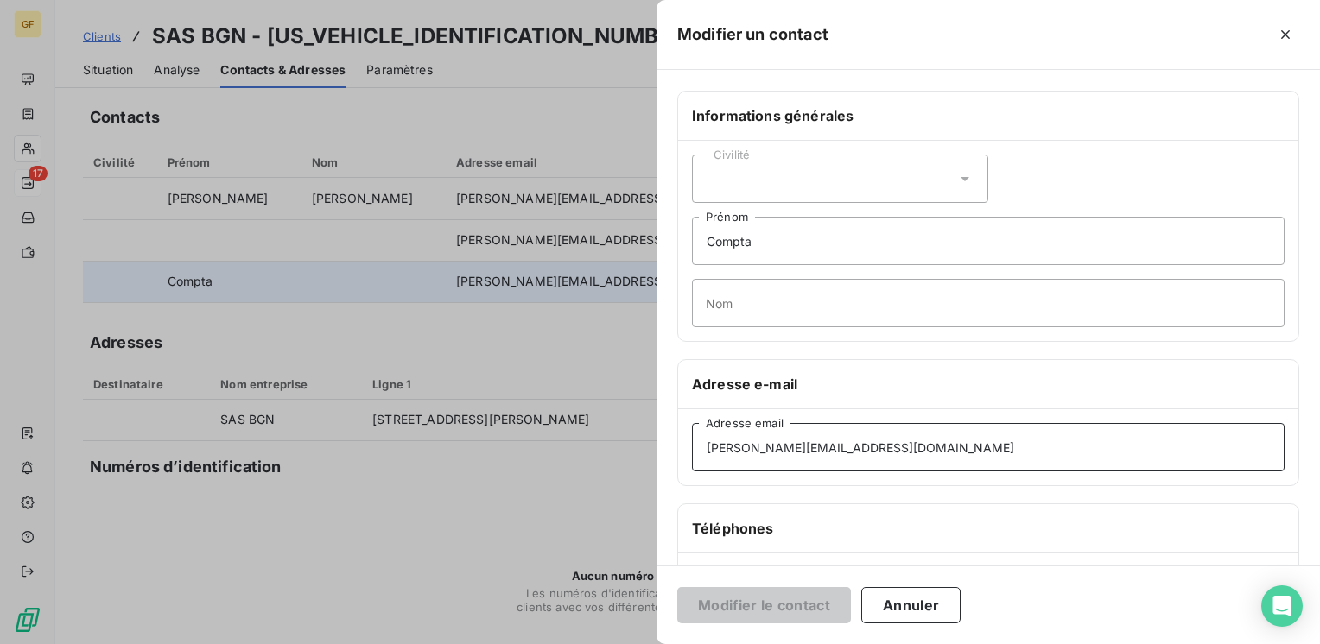
drag, startPoint x: 885, startPoint y: 449, endPoint x: 618, endPoint y: 465, distance: 266.5
click at [618, 644] on div "Modifier un contact Informations générales Civilité Compta Prénom Nom Adresse e…" at bounding box center [660, 644] width 1320 height 0
paste input "m"
type input "guillaume.miege@bgnsa.com"
click at [822, 605] on button "Modifier le contact" at bounding box center [764, 605] width 174 height 36
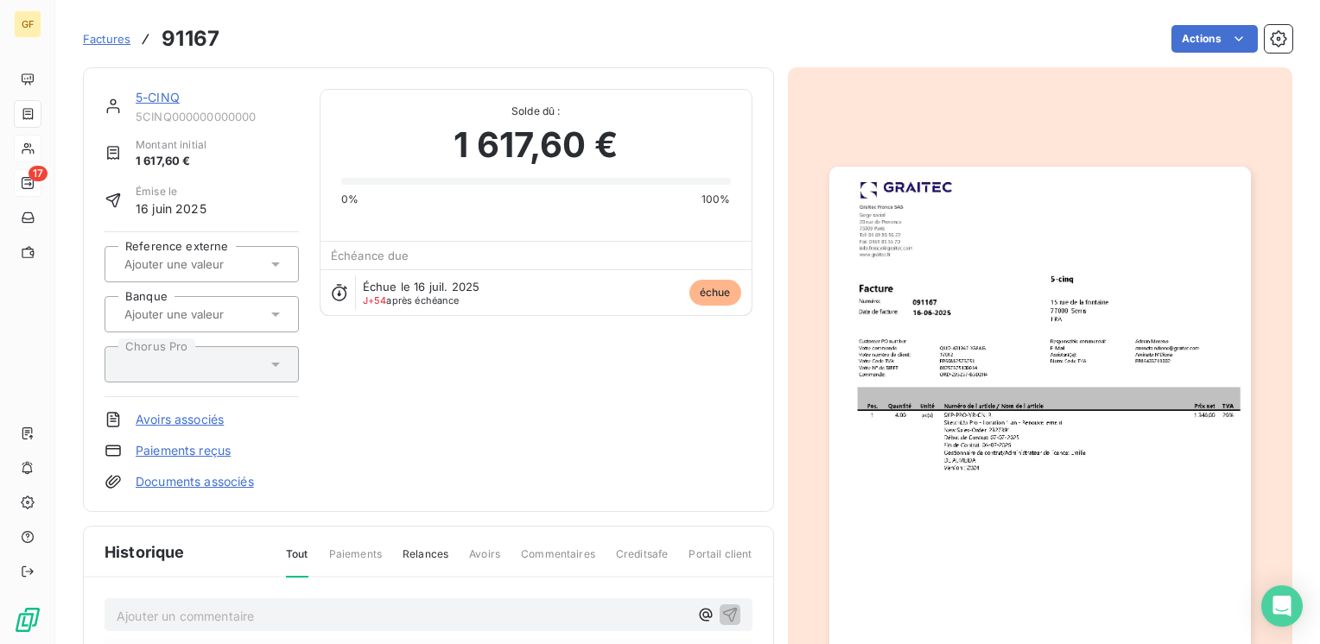
click at [160, 92] on link "5-CINQ" at bounding box center [158, 97] width 44 height 15
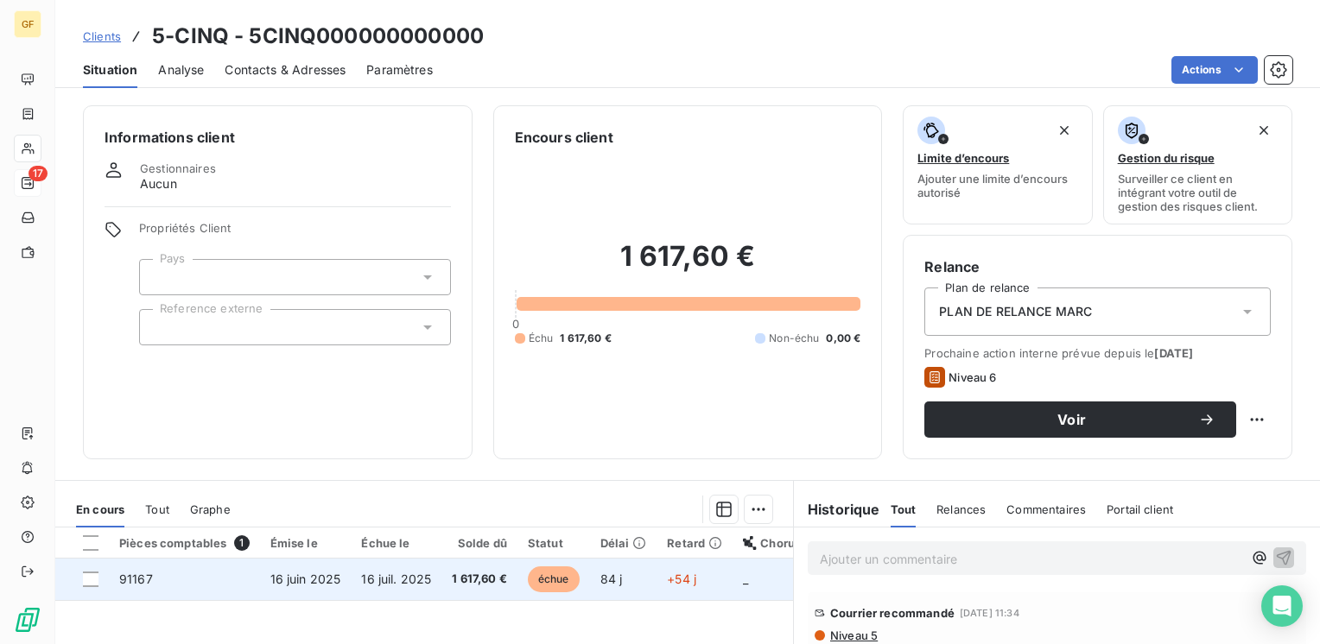
click at [452, 586] on span "1 617,60 €" at bounding box center [479, 579] width 55 height 17
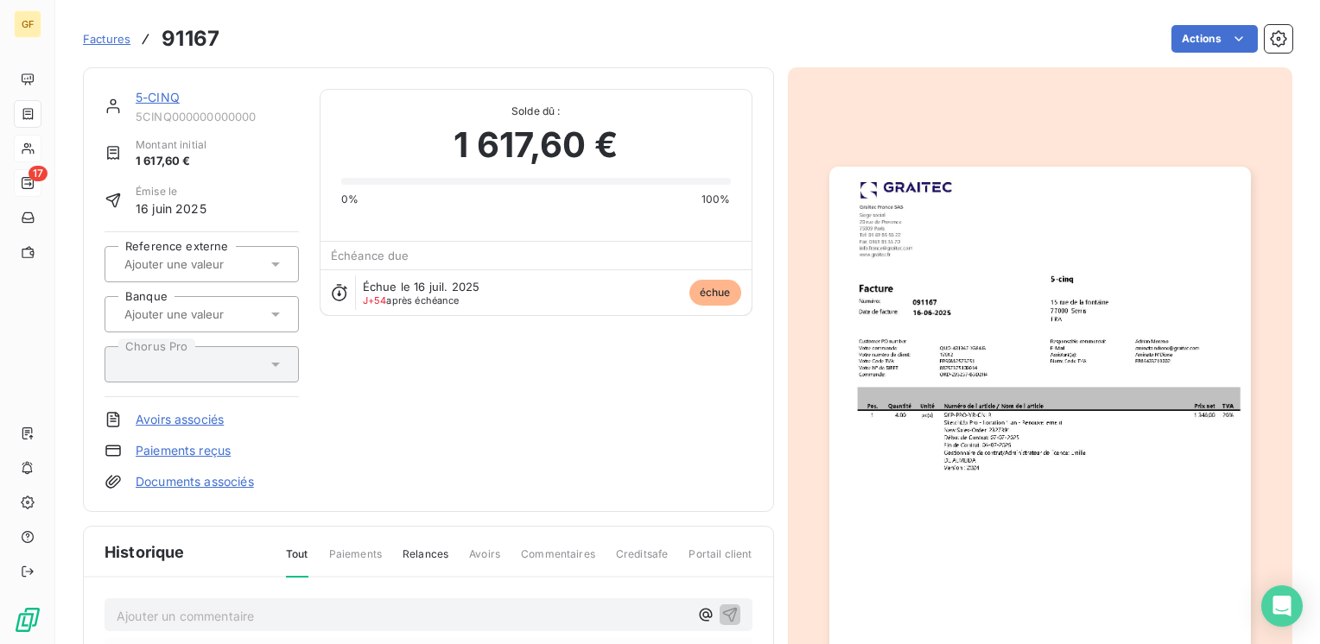
click at [168, 95] on link "5-CINQ" at bounding box center [158, 97] width 44 height 15
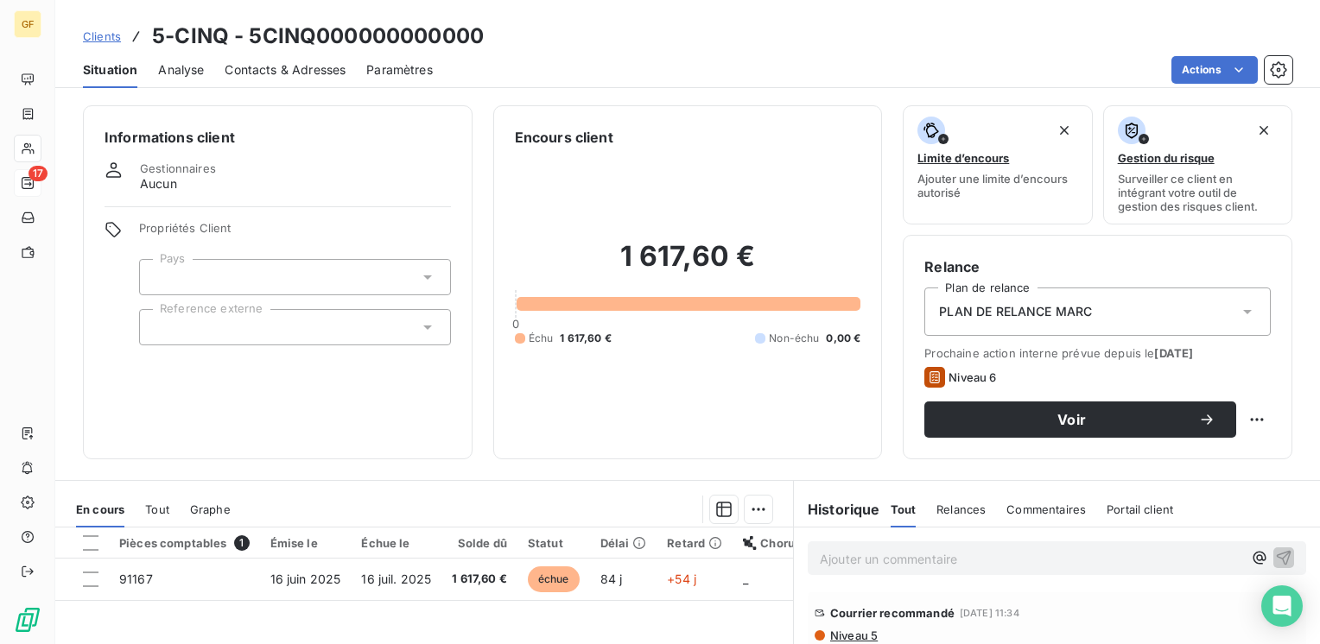
drag, startPoint x: 296, startPoint y: 64, endPoint x: 308, endPoint y: 64, distance: 11.2
click at [299, 64] on span "Contacts & Adresses" at bounding box center [285, 69] width 121 height 17
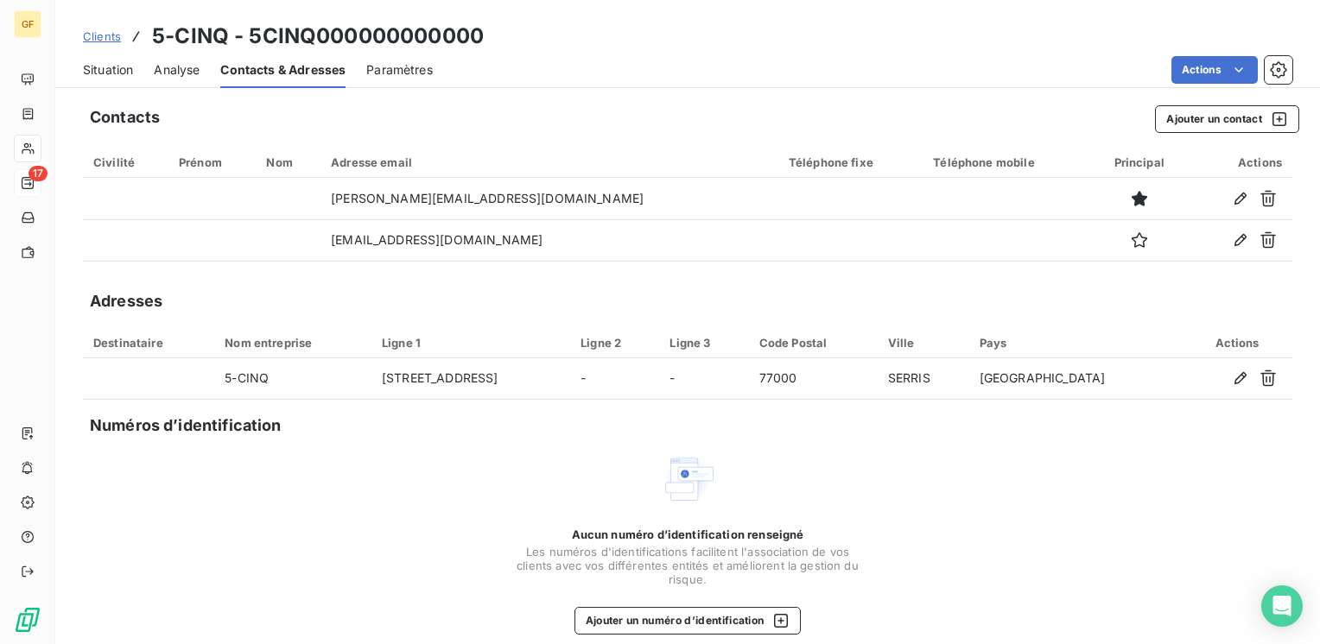
click at [110, 63] on span "Situation" at bounding box center [108, 69] width 50 height 17
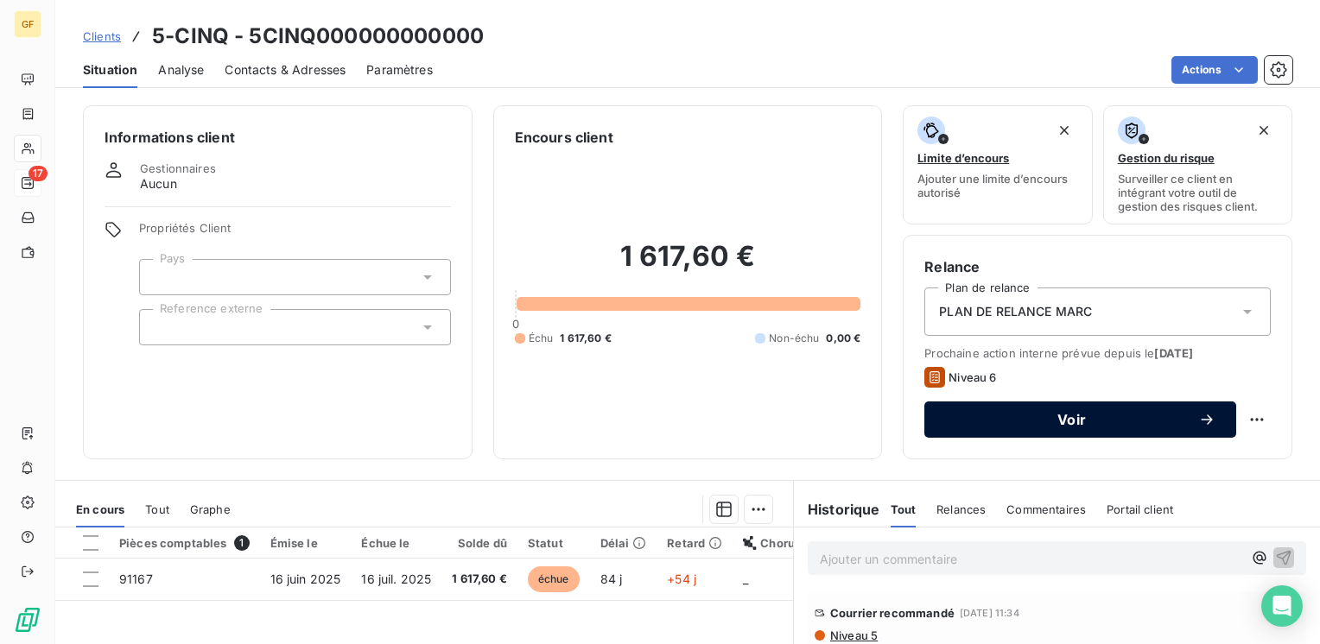
click at [982, 411] on div "Voir" at bounding box center [1080, 419] width 270 height 17
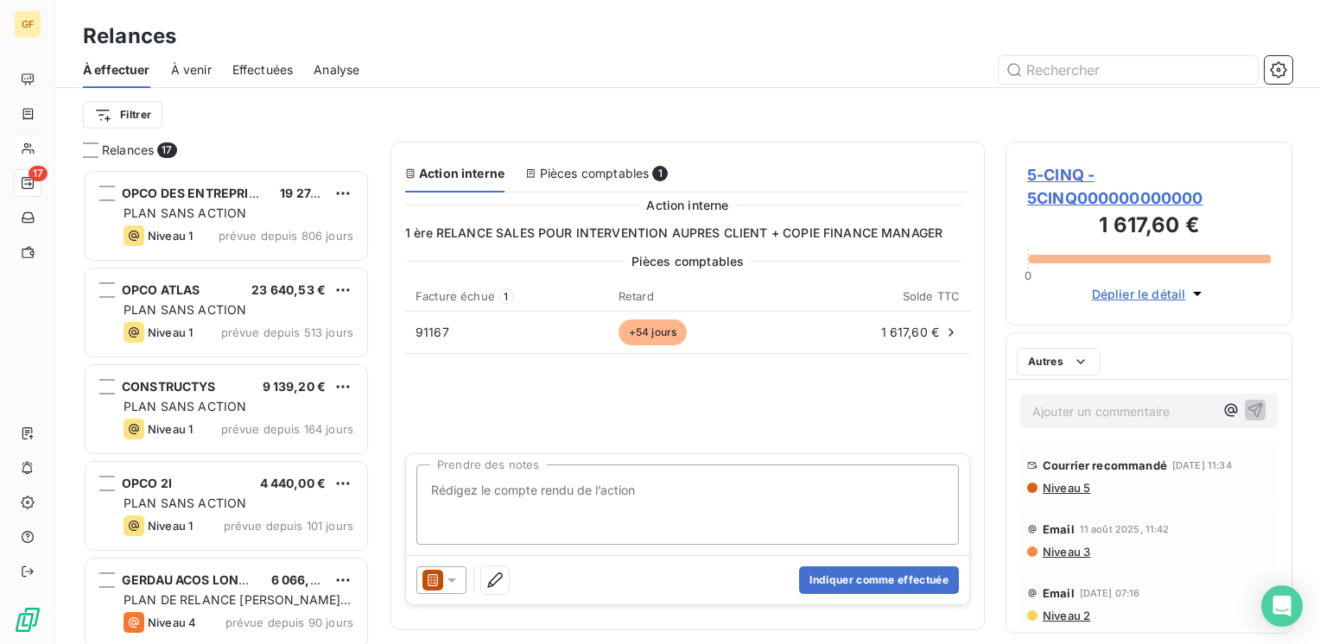
scroll to position [462, 273]
click at [544, 487] on textarea "Prendre des notes" at bounding box center [687, 505] width 542 height 80
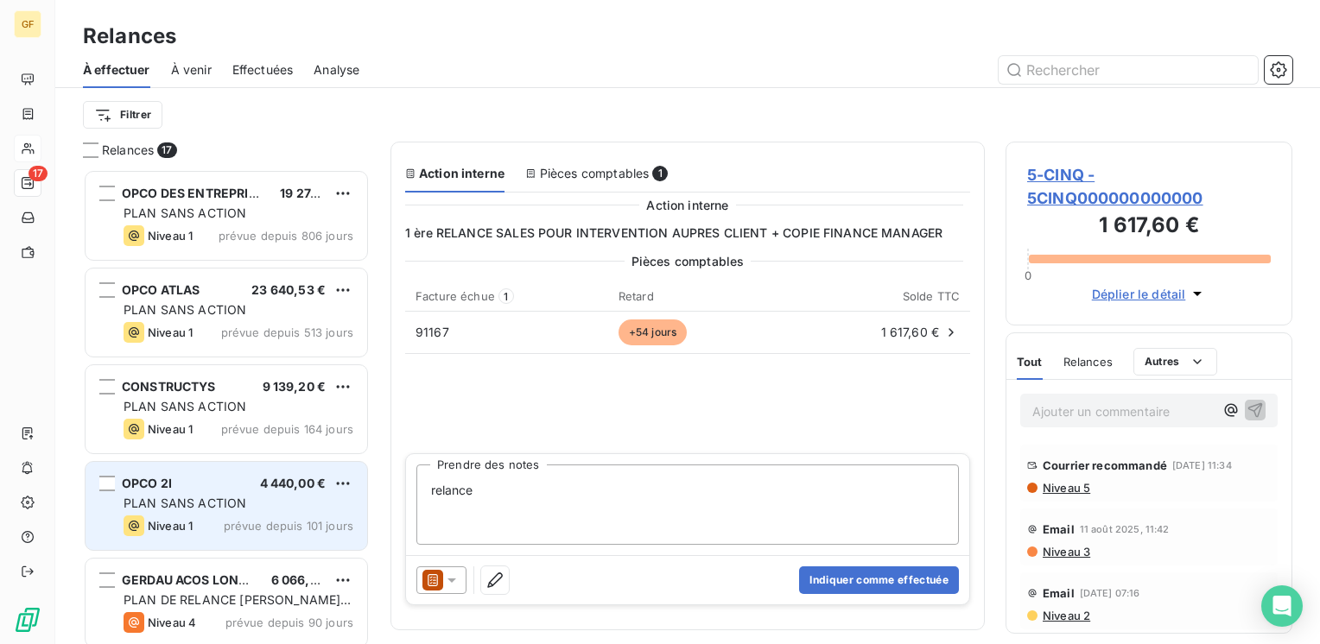
drag, startPoint x: 585, startPoint y: 485, endPoint x: 265, endPoint y: 491, distance: 319.7
click at [261, 492] on div "Relances 17 OPCO DES ENTREPRISES DE PROXI 19 274,14 € PLAN SANS ACTION Niveau 1…" at bounding box center [687, 393] width 1265 height 503
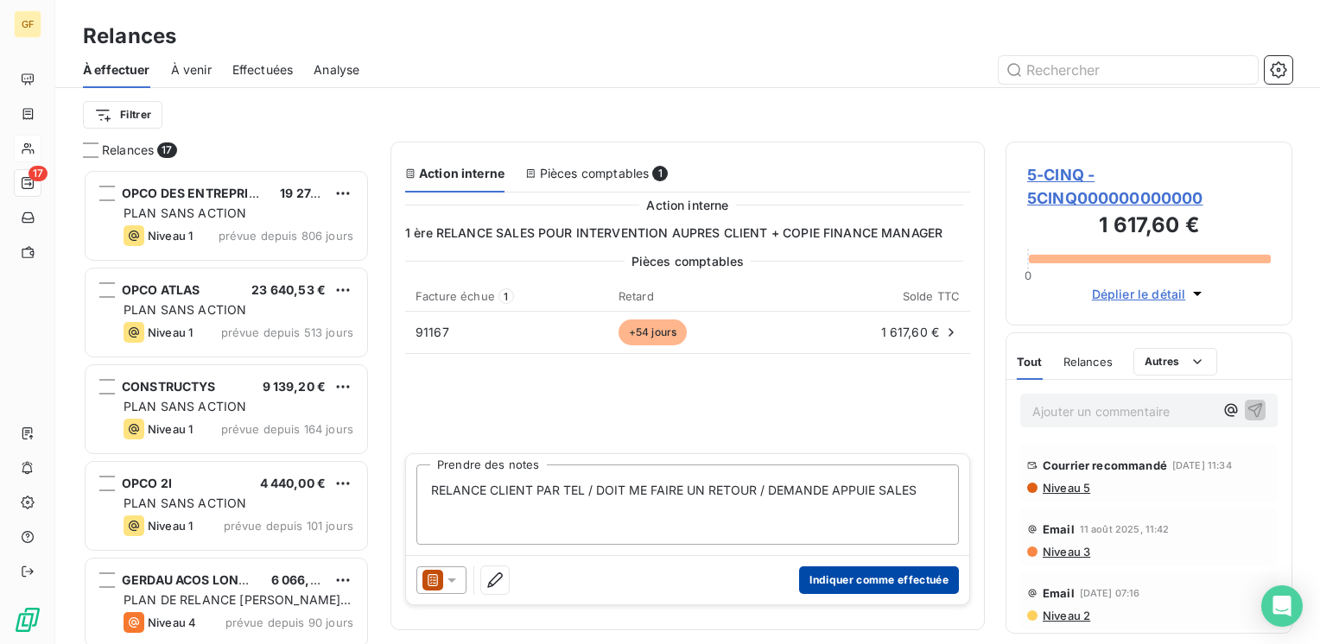
type textarea "RELANCE CLIENT PAR TEL / DOIT ME FAIRE UN RETOUR / DEMANDE APPUIE SALES"
click at [890, 577] on button "Indiquer comme effectuée" at bounding box center [879, 581] width 160 height 28
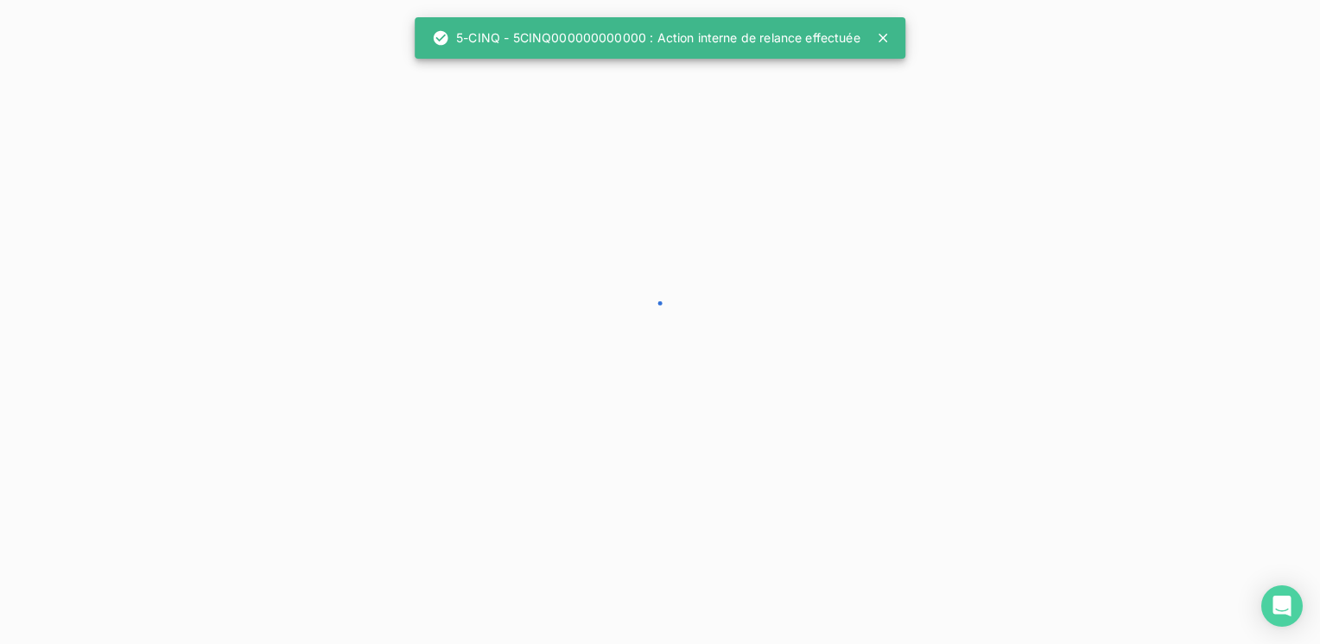
click at [0, 0] on span "Effectuées" at bounding box center [0, 0] width 0 height 0
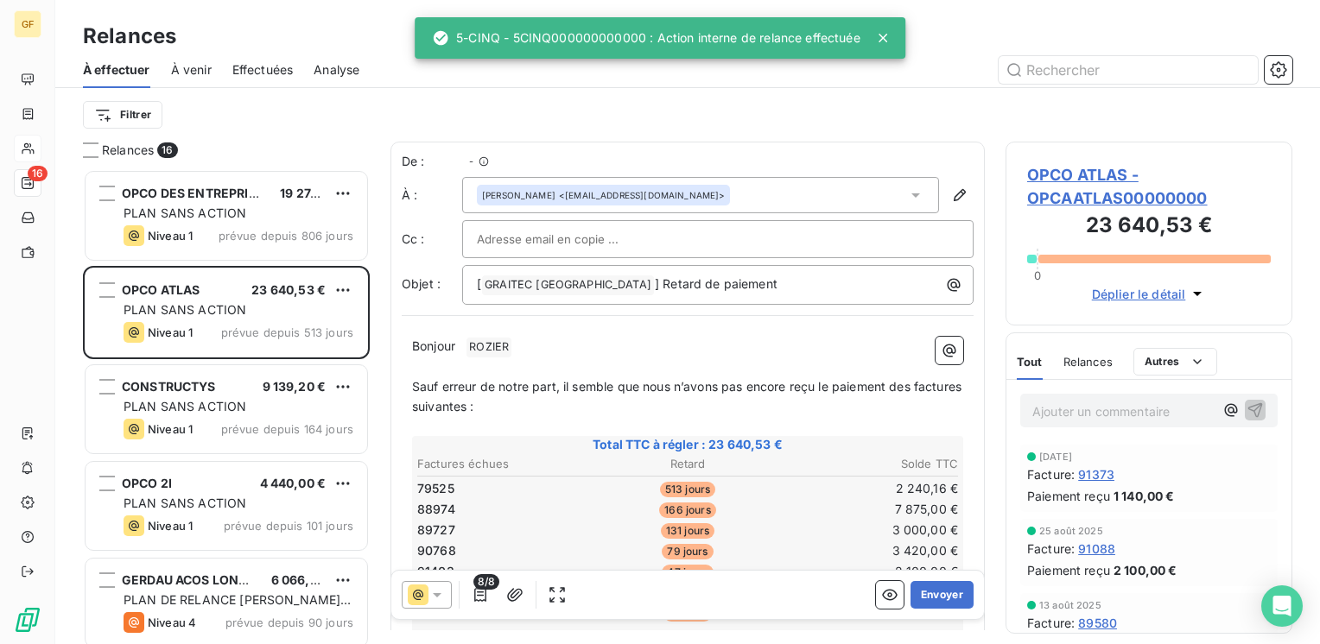
scroll to position [462, 273]
click at [257, 67] on span "Effectuées" at bounding box center [262, 69] width 61 height 17
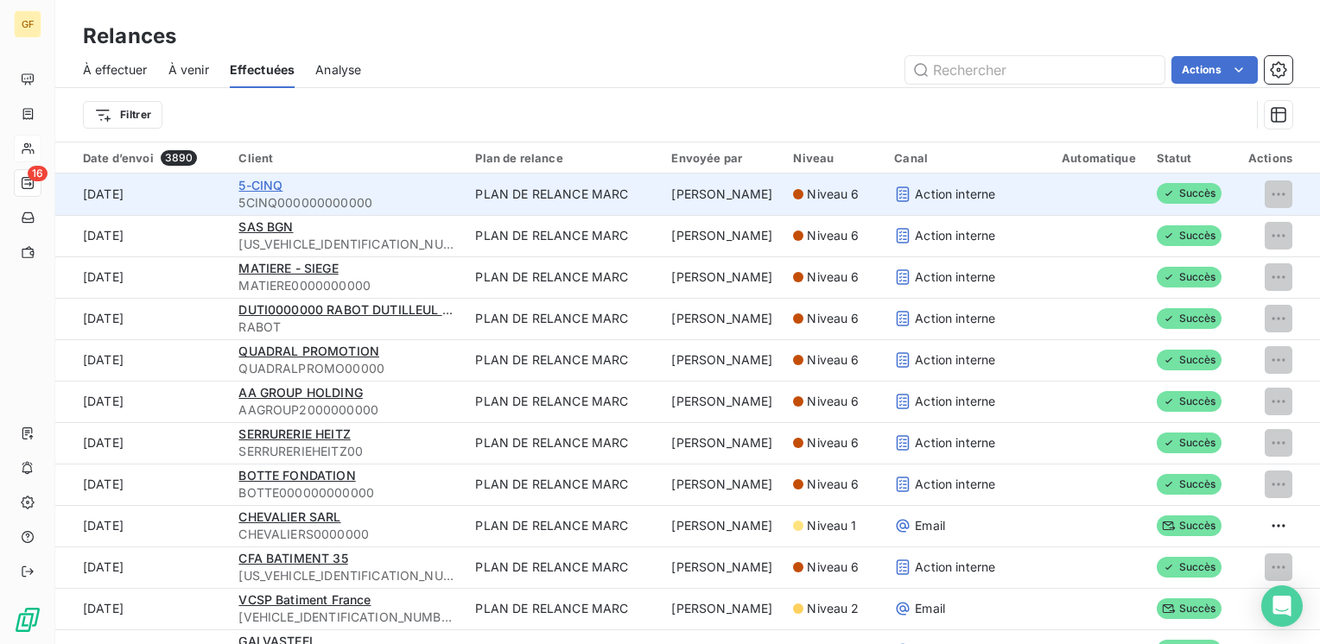
click at [252, 181] on span "5-CINQ" at bounding box center [260, 185] width 44 height 15
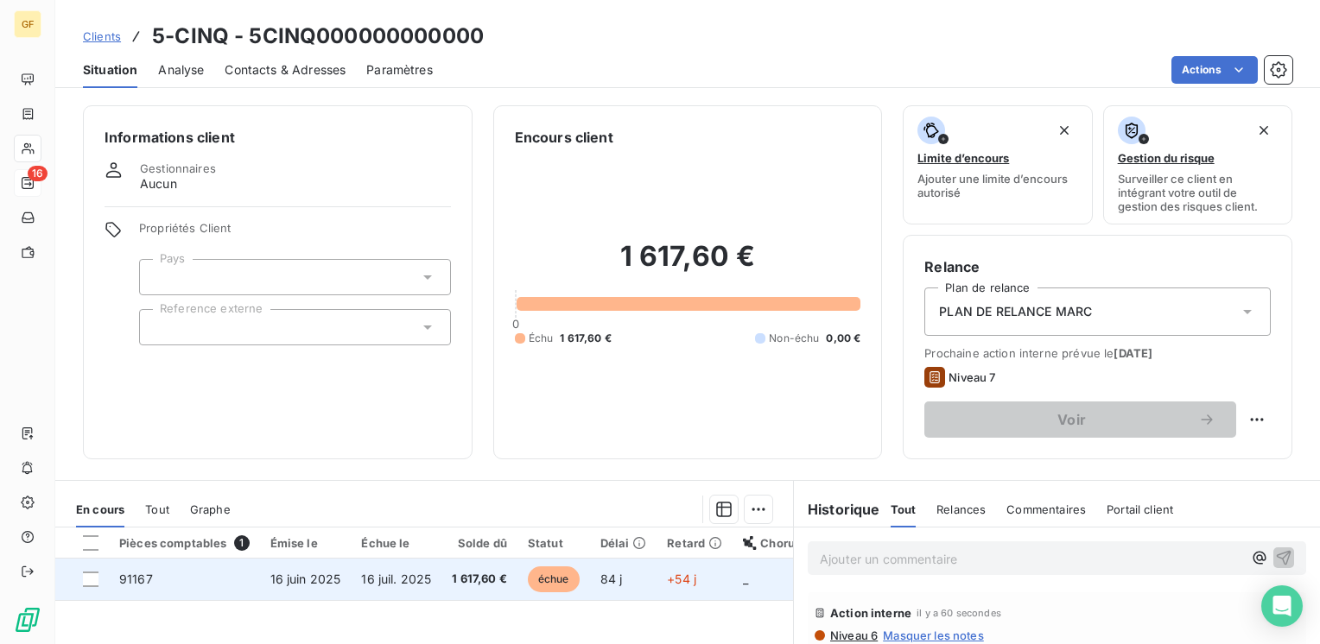
click at [445, 566] on td "1 617,60 €" at bounding box center [479, 579] width 76 height 41
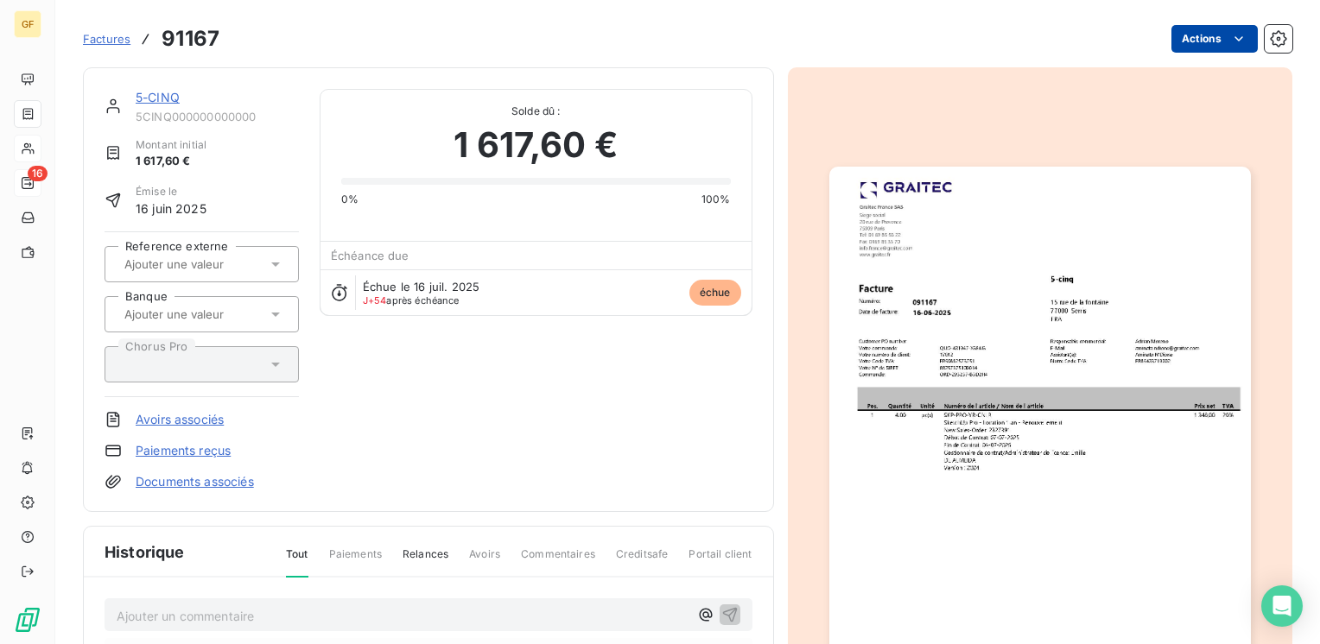
click at [1203, 40] on html "GF 16 Factures 91167 Actions 5-CINQ 5CINQ000000000000 Montant initial 1 617,60 …" at bounding box center [660, 322] width 1320 height 644
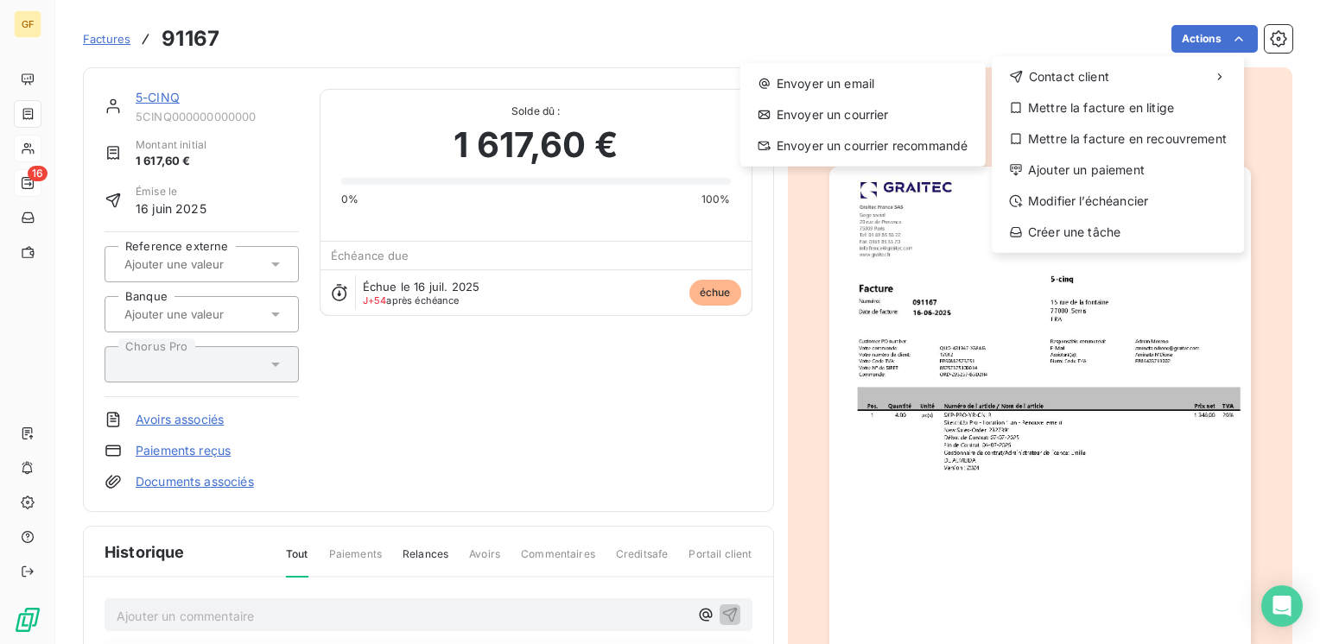
click at [1008, 506] on html "GF 16 Factures 91167 Actions Contact client Envoyer un email Envoyer un courrie…" at bounding box center [660, 322] width 1320 height 644
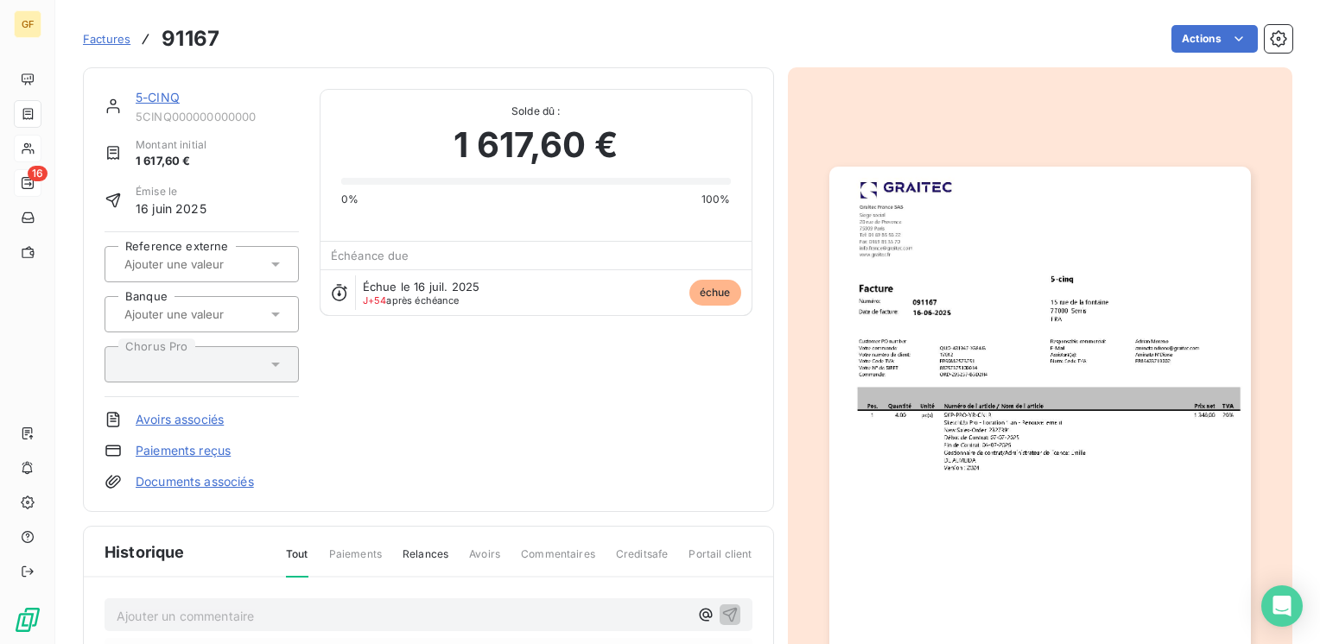
click at [1009, 494] on img "button" at bounding box center [1040, 464] width 422 height 595
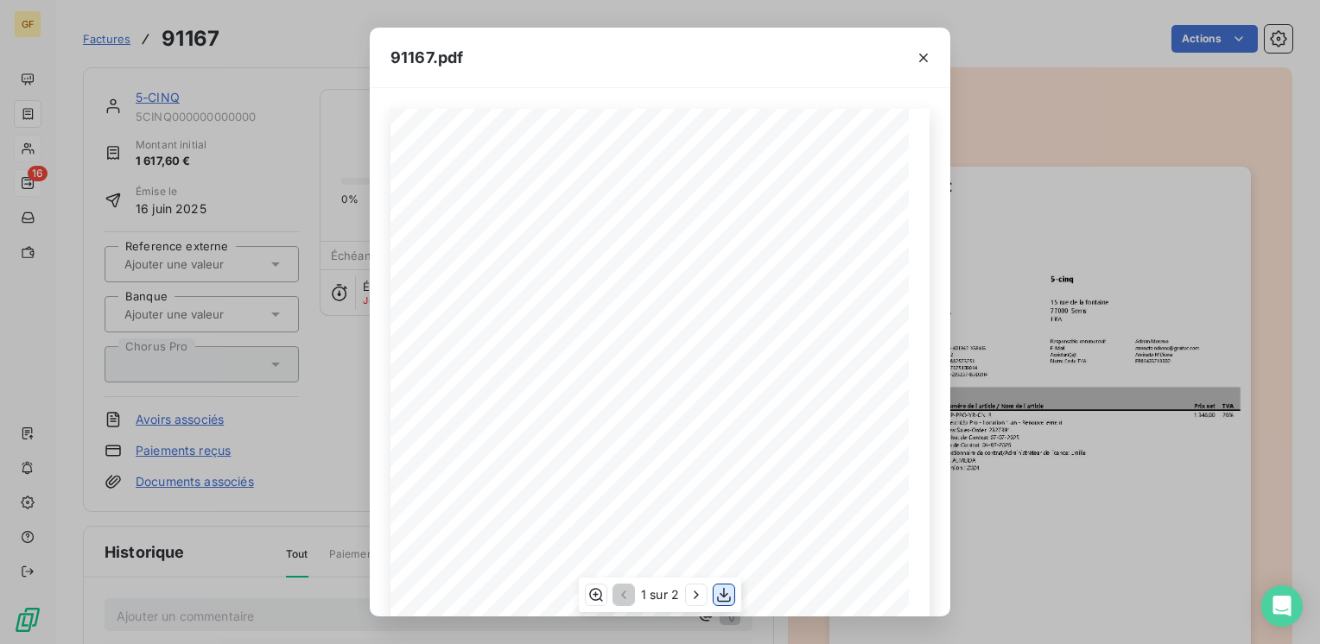
click at [727, 596] on icon "button" at bounding box center [723, 595] width 17 height 17
click at [923, 55] on icon "button" at bounding box center [923, 57] width 17 height 17
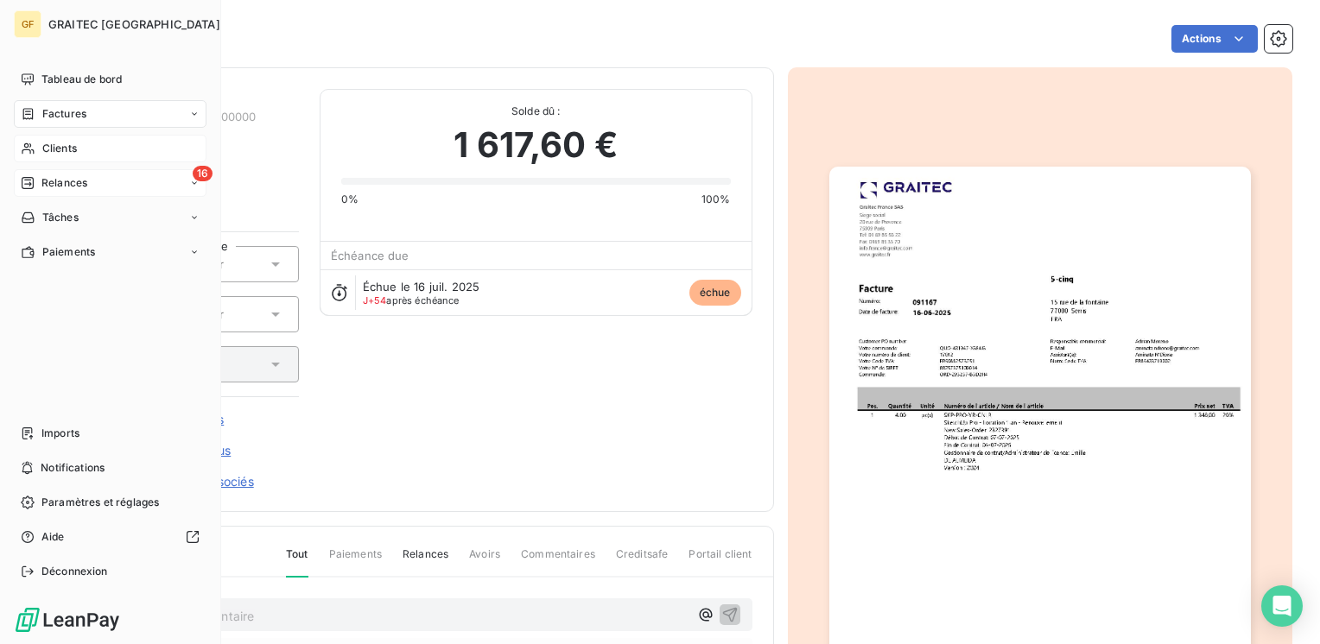
click at [63, 109] on span "Factures" at bounding box center [64, 114] width 44 height 16
click at [93, 115] on div "Factures" at bounding box center [110, 114] width 193 height 28
click at [73, 143] on span "Factures" at bounding box center [63, 149] width 44 height 16
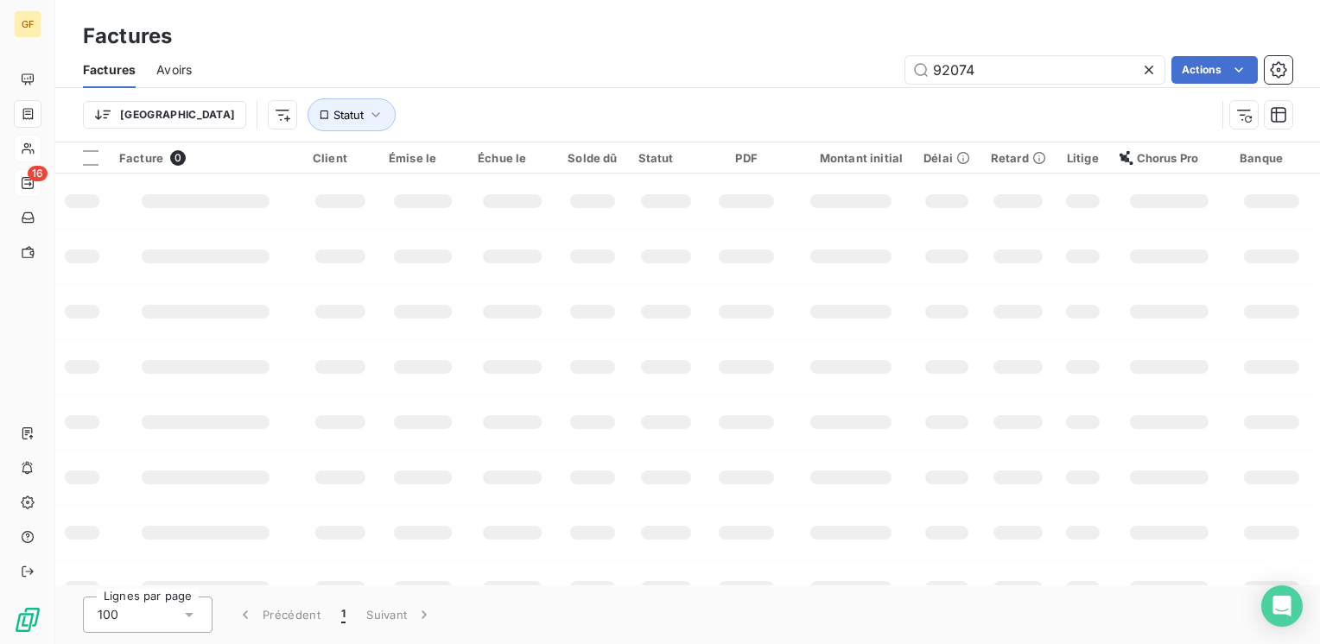
drag, startPoint x: 993, startPoint y: 66, endPoint x: 837, endPoint y: 71, distance: 156.4
click at [837, 71] on div "92074 Actions" at bounding box center [752, 70] width 1080 height 28
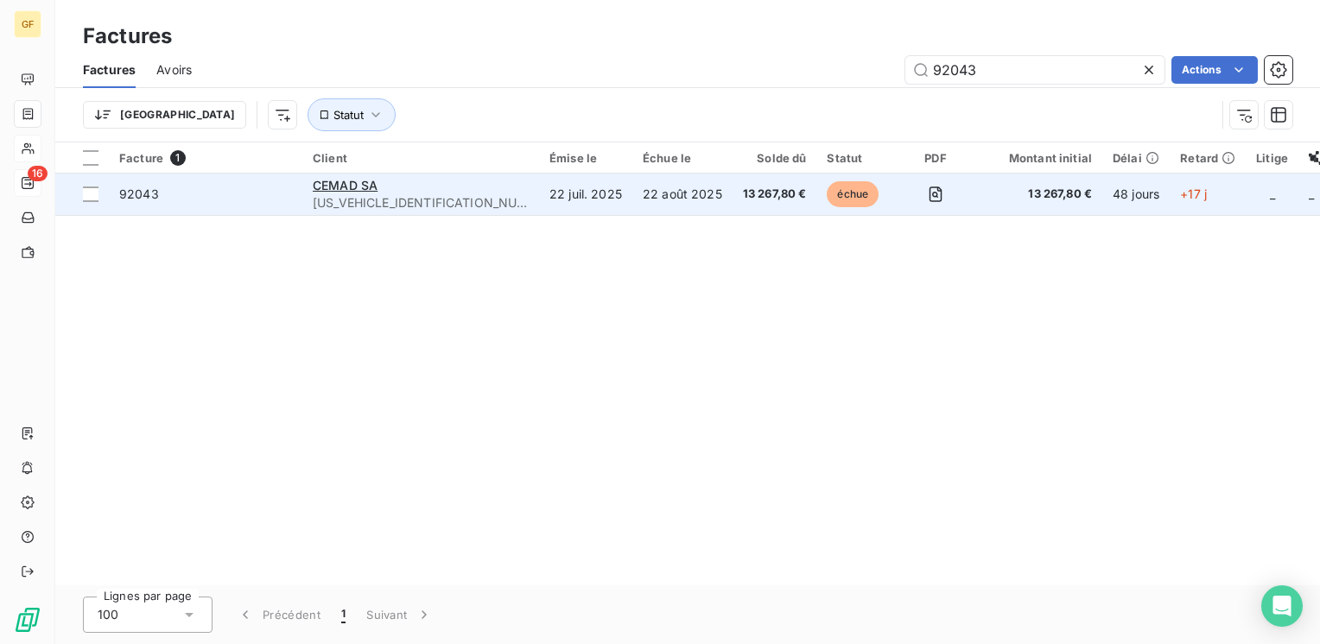
type input "92043"
click at [454, 202] on td "CEMAD SA CEMADSA0000000000" at bounding box center [420, 194] width 237 height 41
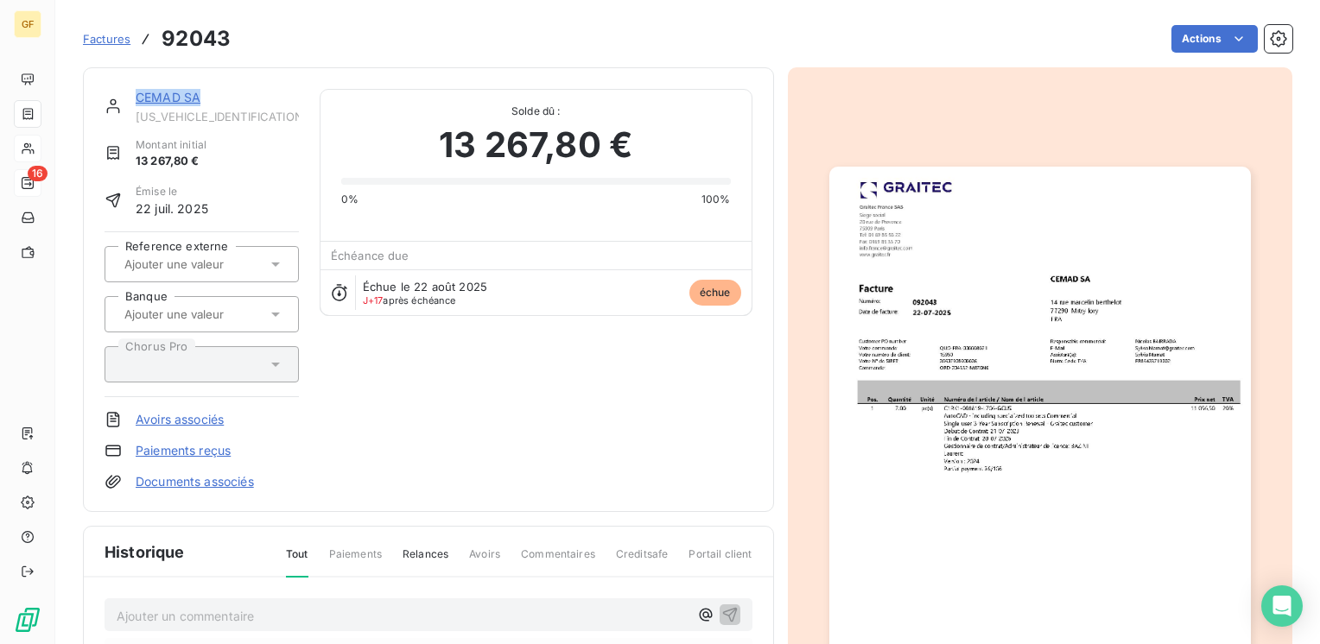
drag, startPoint x: 202, startPoint y: 98, endPoint x: 132, endPoint y: 98, distance: 70.0
click at [132, 98] on div "CEMAD SA CEMADSA0000000000" at bounding box center [202, 106] width 194 height 35
copy link "CEMAD SA"
click at [1223, 26] on html "GF 16 Factures 92043 Actions CEMAD SA CEMADSA0000000000 Montant initial 13 267,…" at bounding box center [660, 322] width 1320 height 644
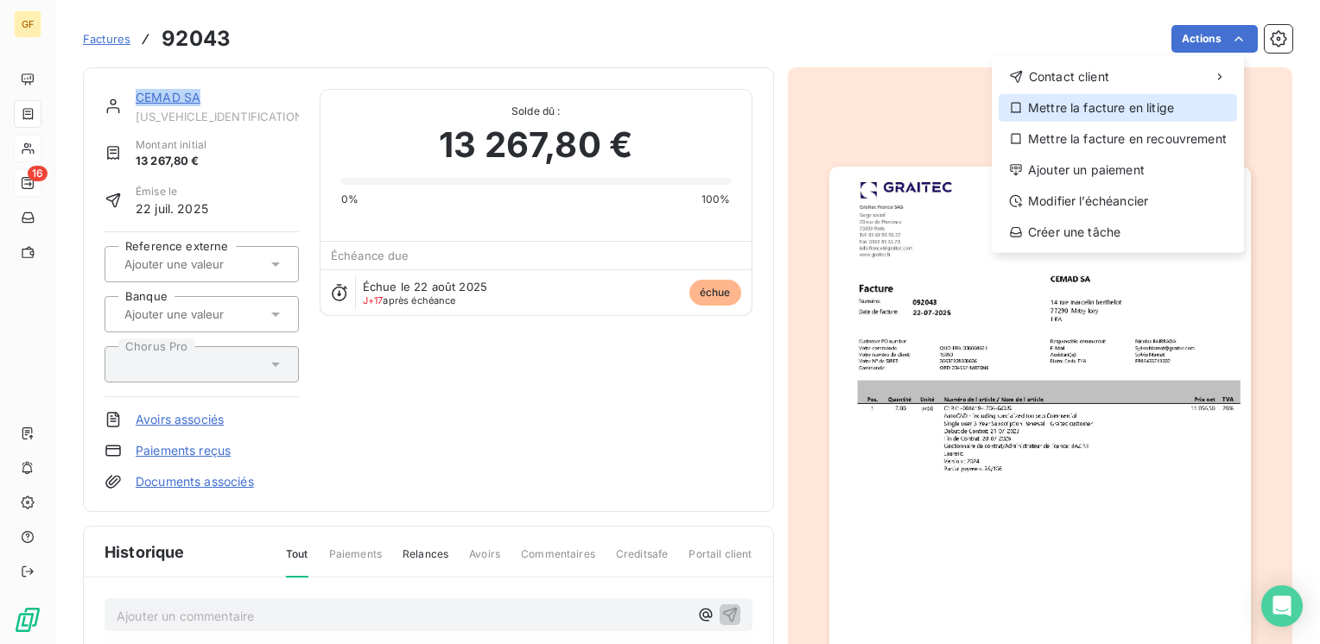
click at [1107, 106] on div "Mettre la facture en litige" at bounding box center [1118, 108] width 238 height 28
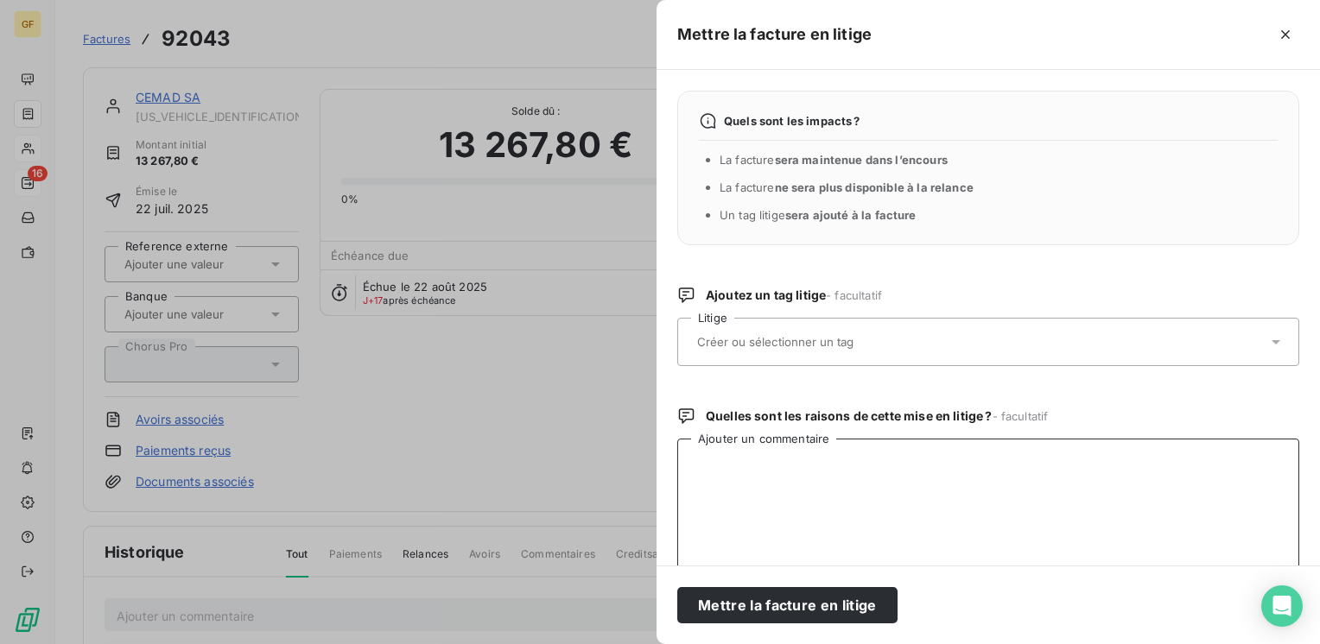
click at [789, 473] on textarea "Ajouter un commentaire" at bounding box center [988, 529] width 622 height 180
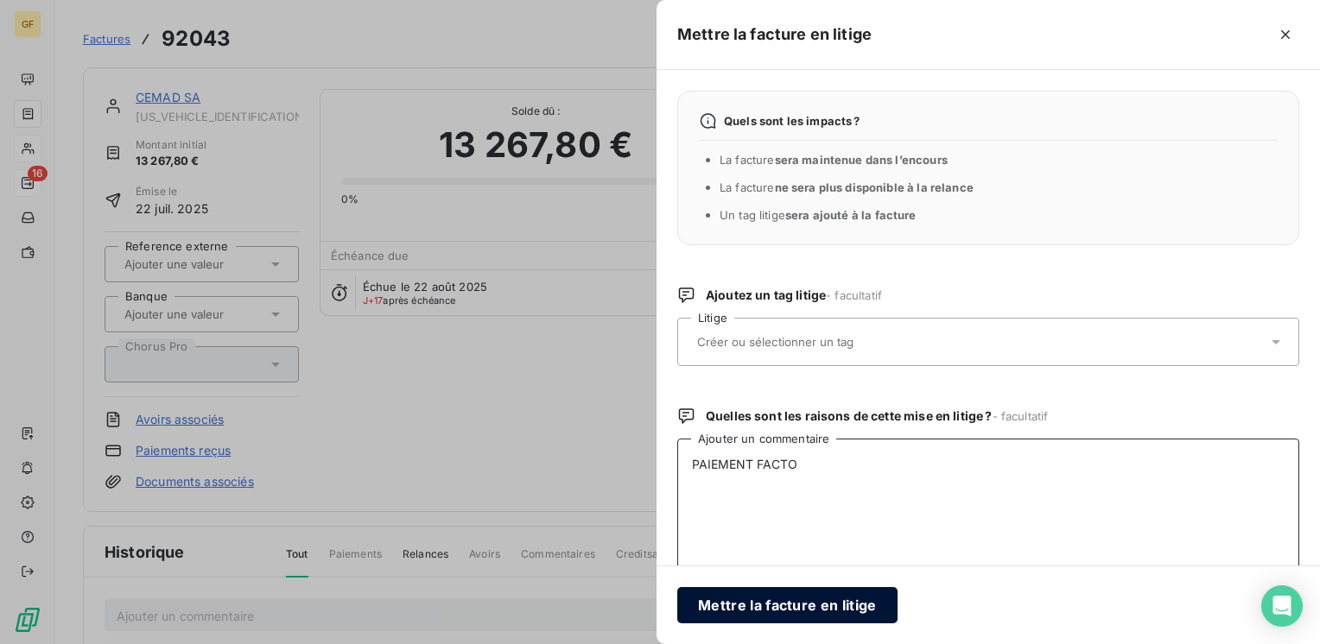
type textarea "PAIEMENT FACTO"
click at [771, 613] on button "Mettre la facture en litige" at bounding box center [787, 605] width 220 height 36
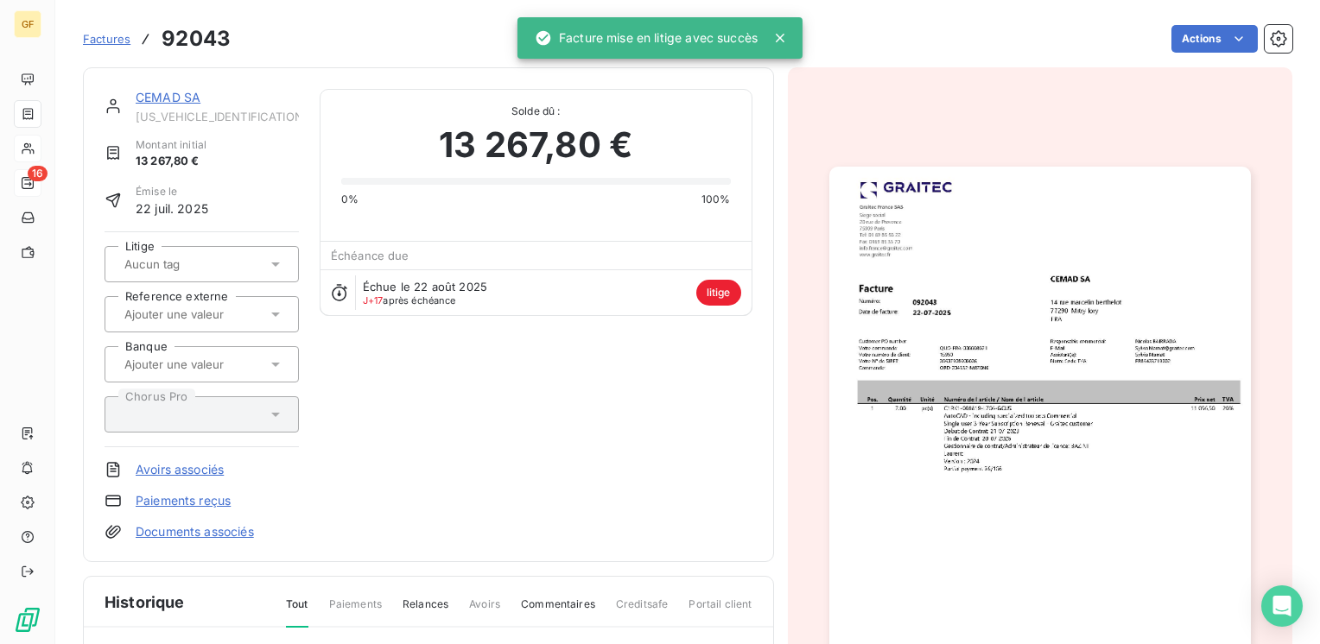
click at [166, 92] on link "CEMAD SA" at bounding box center [168, 97] width 65 height 15
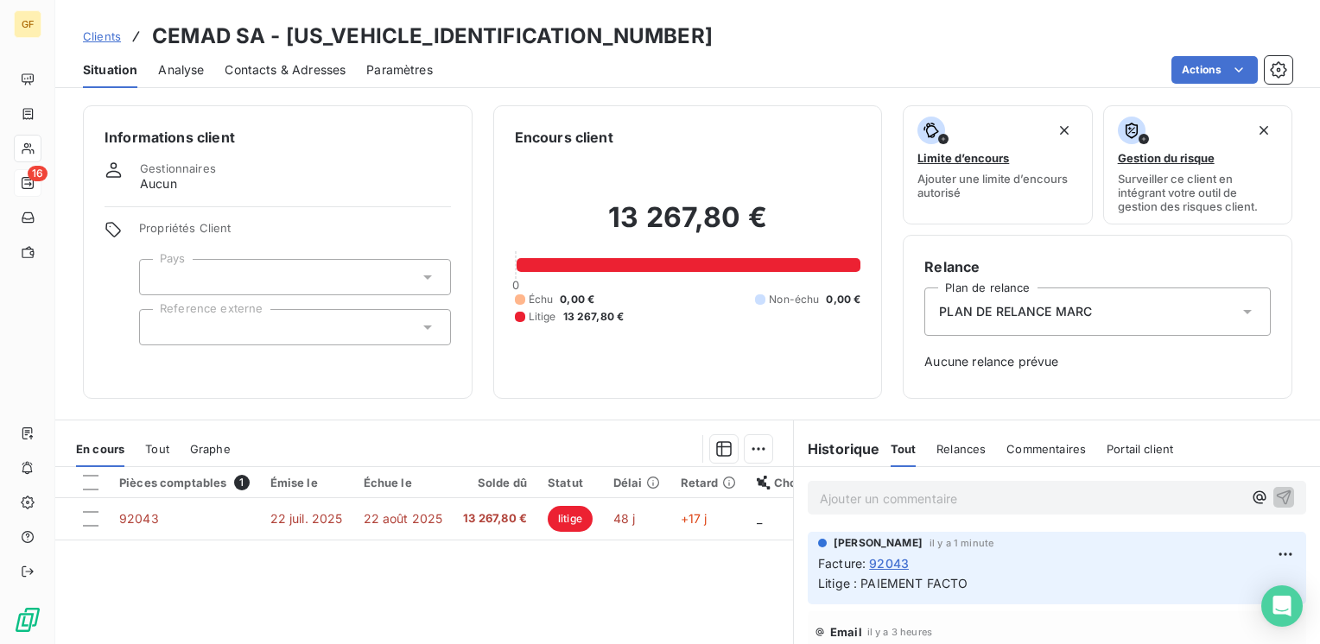
click at [333, 63] on span "Contacts & Adresses" at bounding box center [285, 69] width 121 height 17
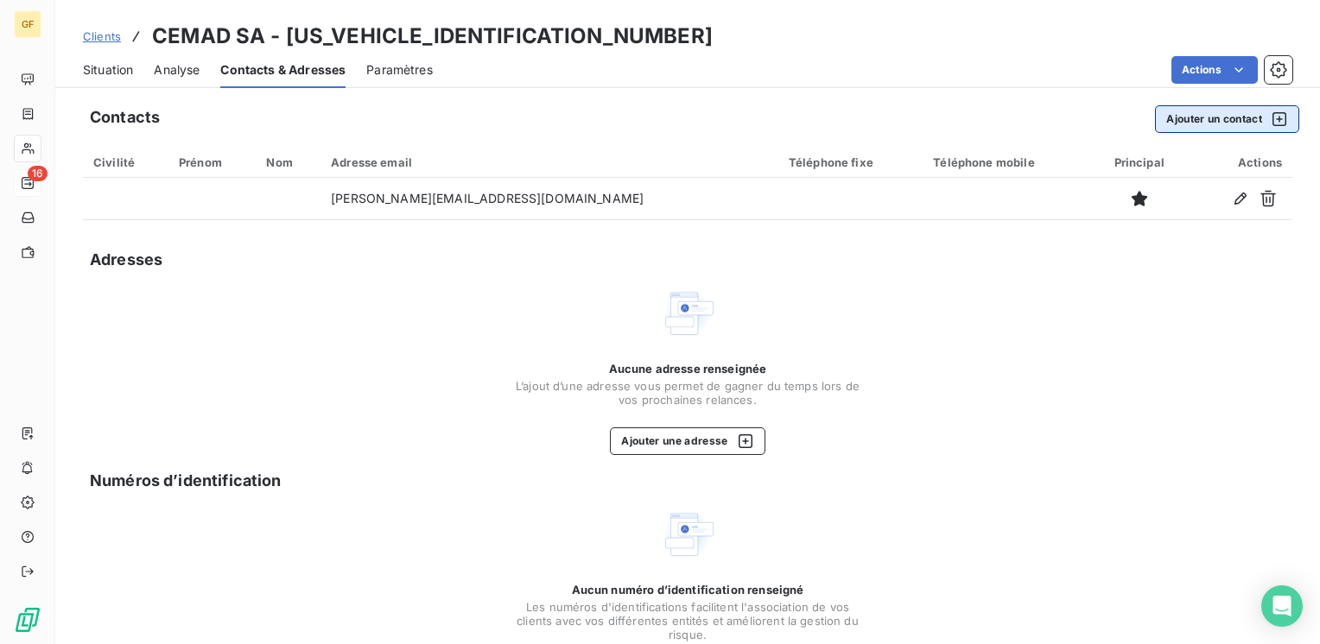
click at [1173, 120] on button "Ajouter un contact" at bounding box center [1227, 119] width 144 height 28
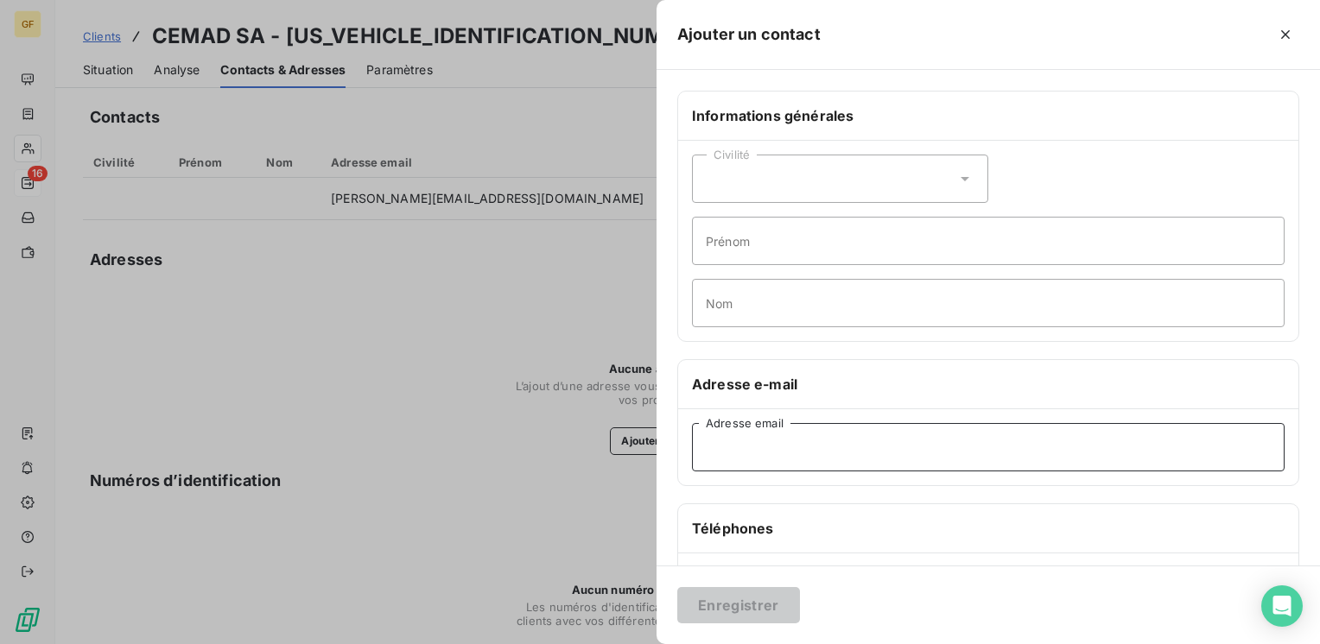
click at [785, 440] on input "Adresse email" at bounding box center [988, 447] width 593 height 48
paste input "pascale.belhomme@cemad.fr"
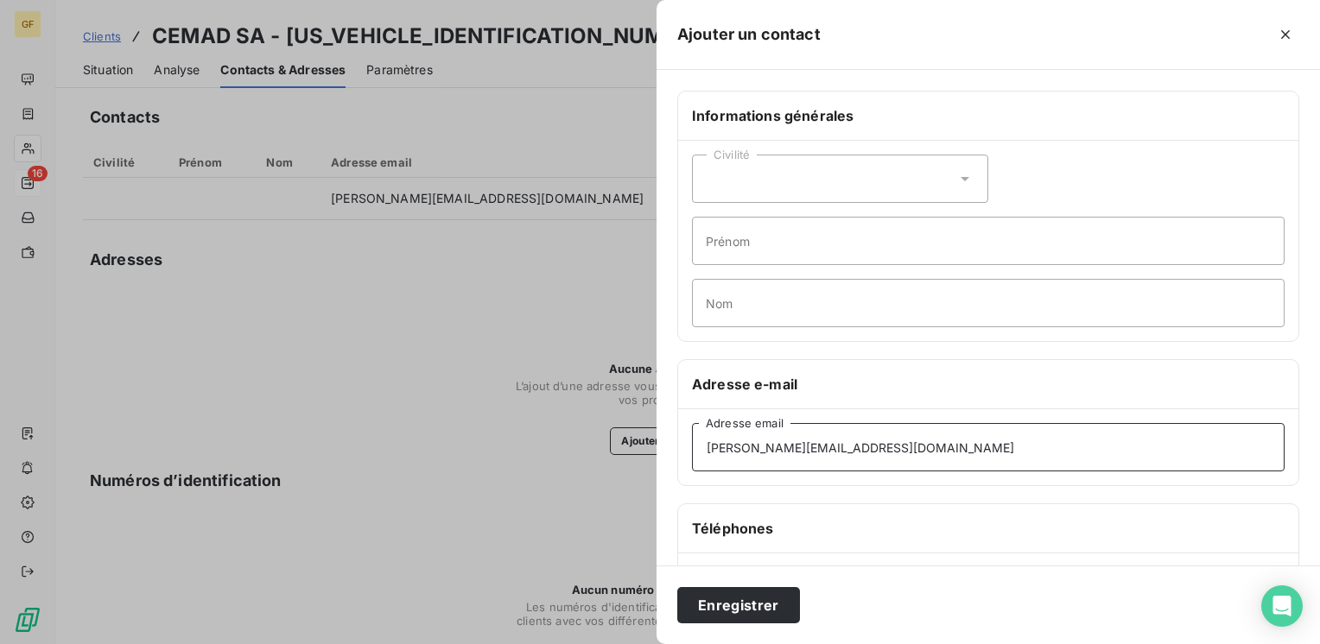
type input "pascale.belhomme@cemad.fr"
click at [742, 237] on input "Prénom" at bounding box center [988, 241] width 593 height 48
type input "Compta"
click at [739, 599] on button "Enregistrer" at bounding box center [738, 605] width 123 height 36
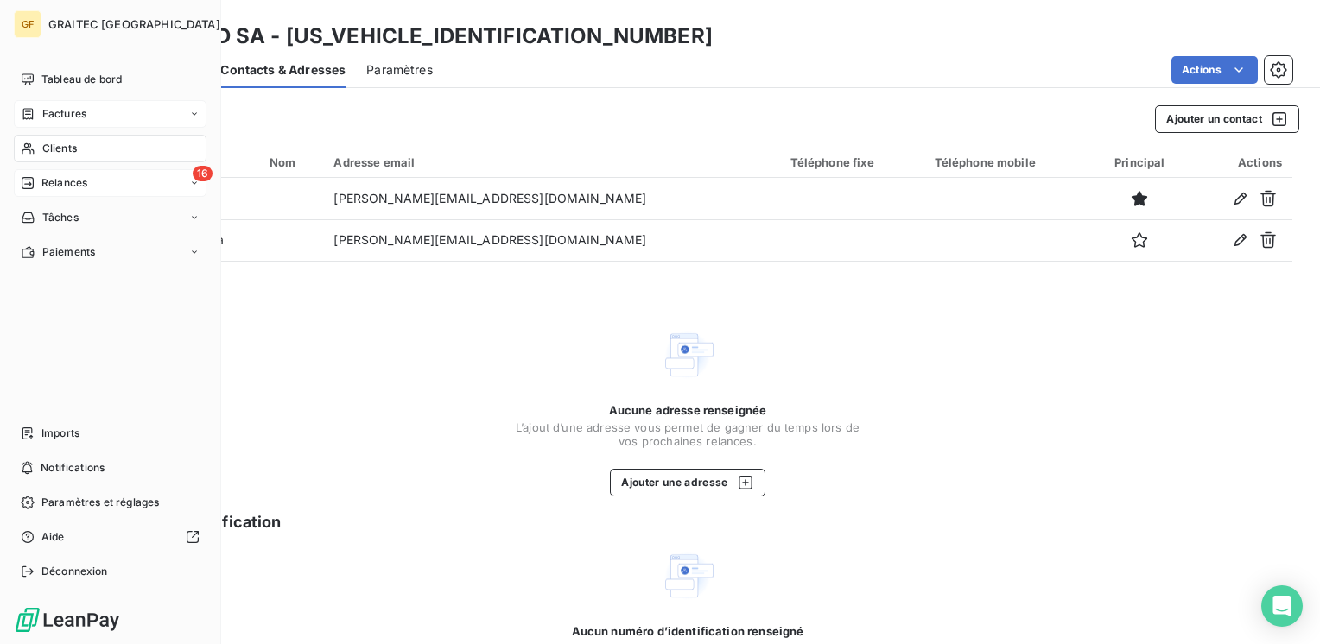
click at [88, 109] on div "Factures" at bounding box center [110, 114] width 193 height 28
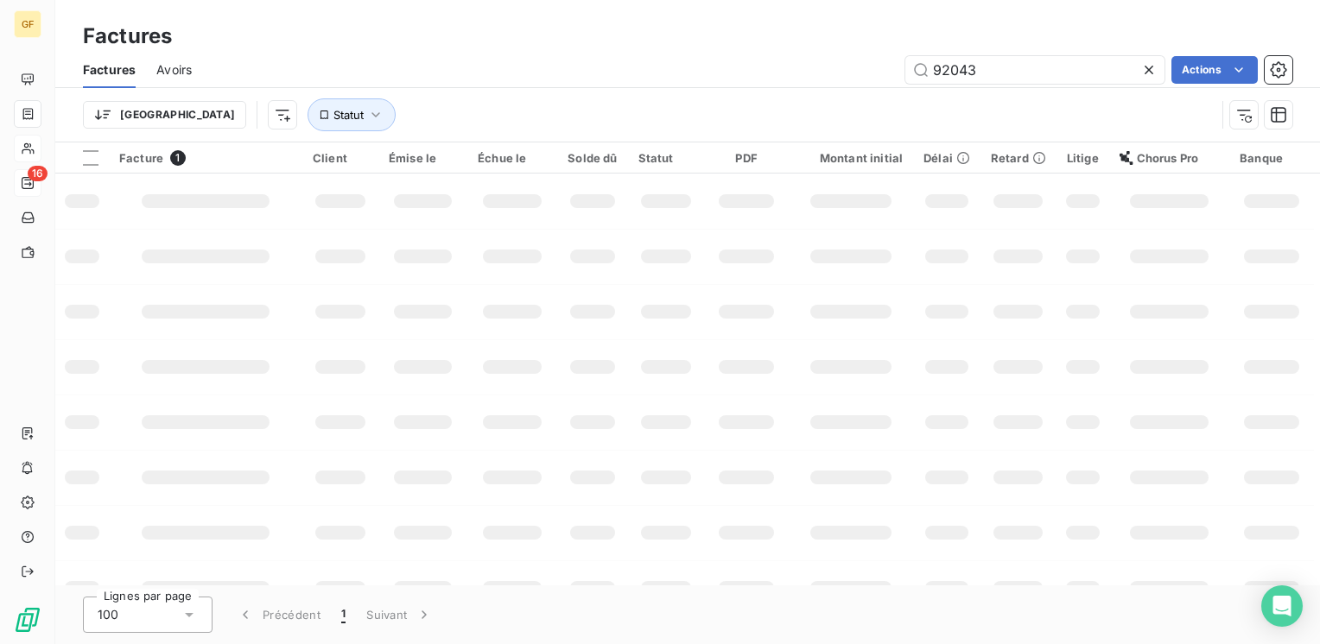
drag, startPoint x: 1037, startPoint y: 65, endPoint x: 733, endPoint y: 92, distance: 305.3
click at [733, 92] on div "Factures Avoirs 92043 Actions Trier Statut" at bounding box center [687, 97] width 1265 height 90
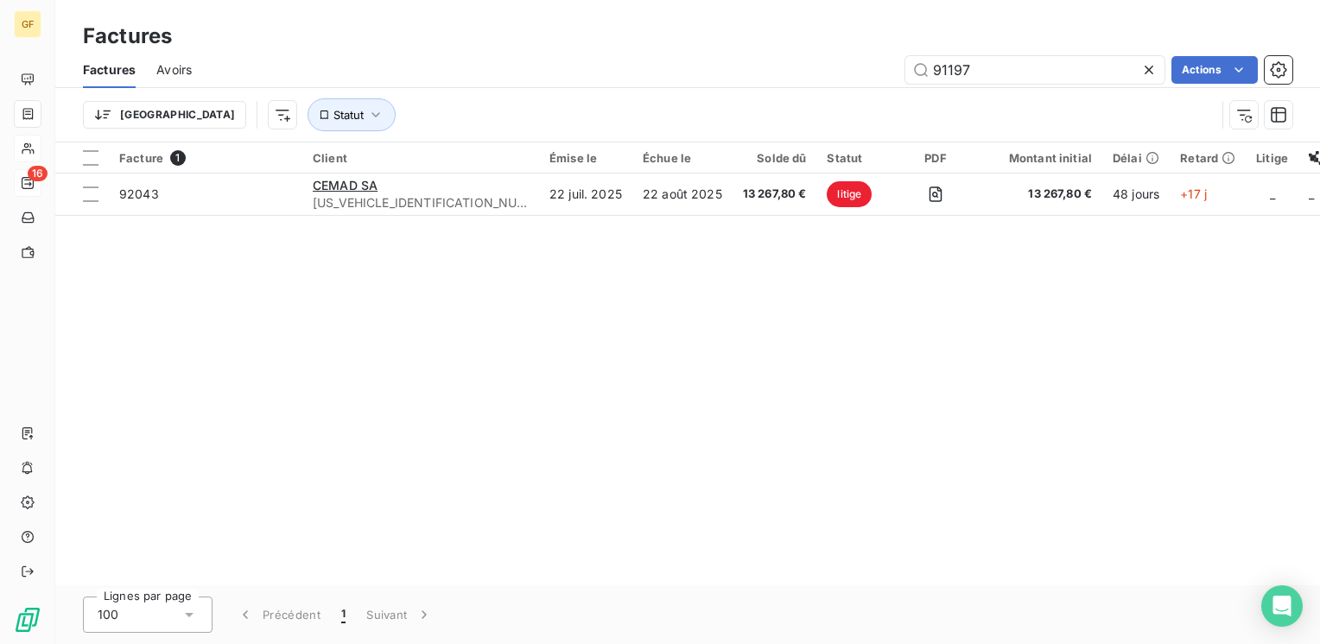
type input "91197"
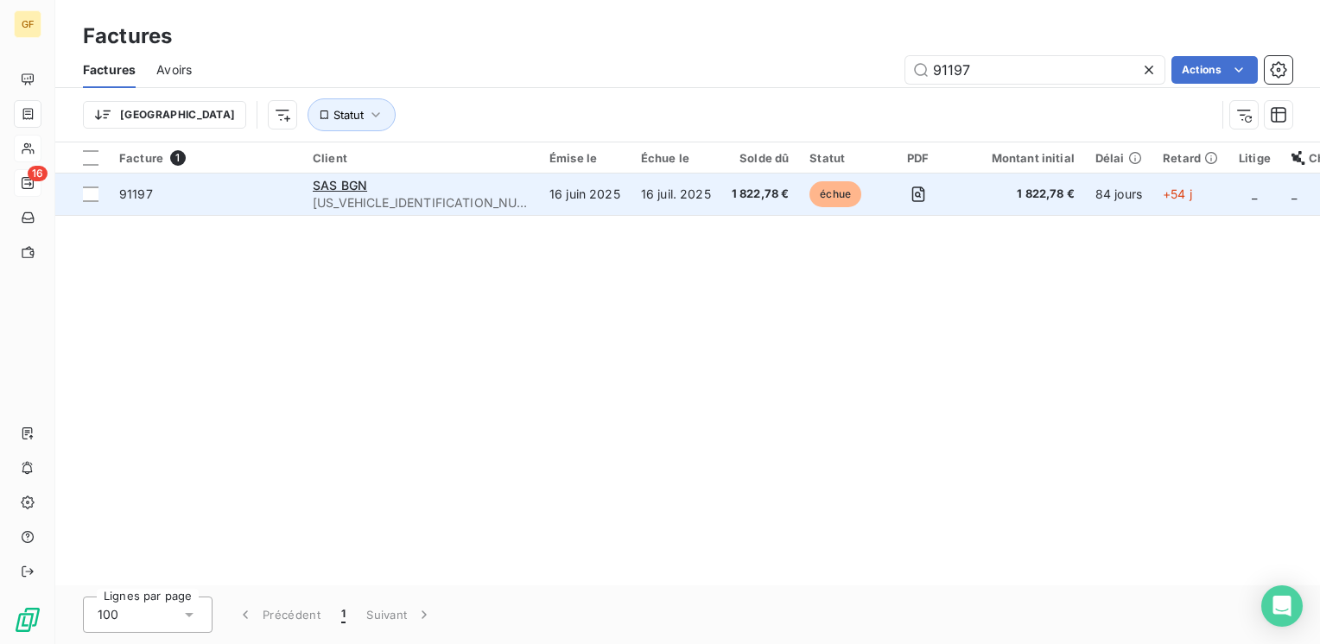
click at [360, 199] on span "BGN00000000000000" at bounding box center [421, 202] width 216 height 17
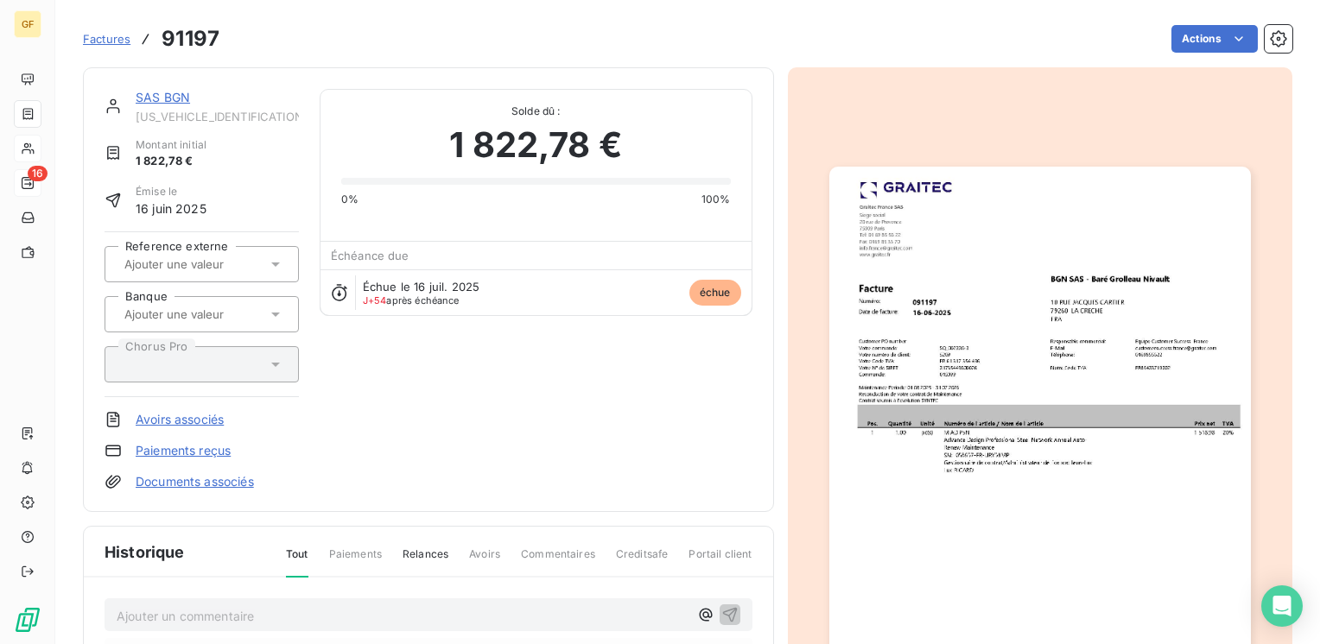
click at [151, 94] on link "SAS BGN" at bounding box center [163, 97] width 54 height 15
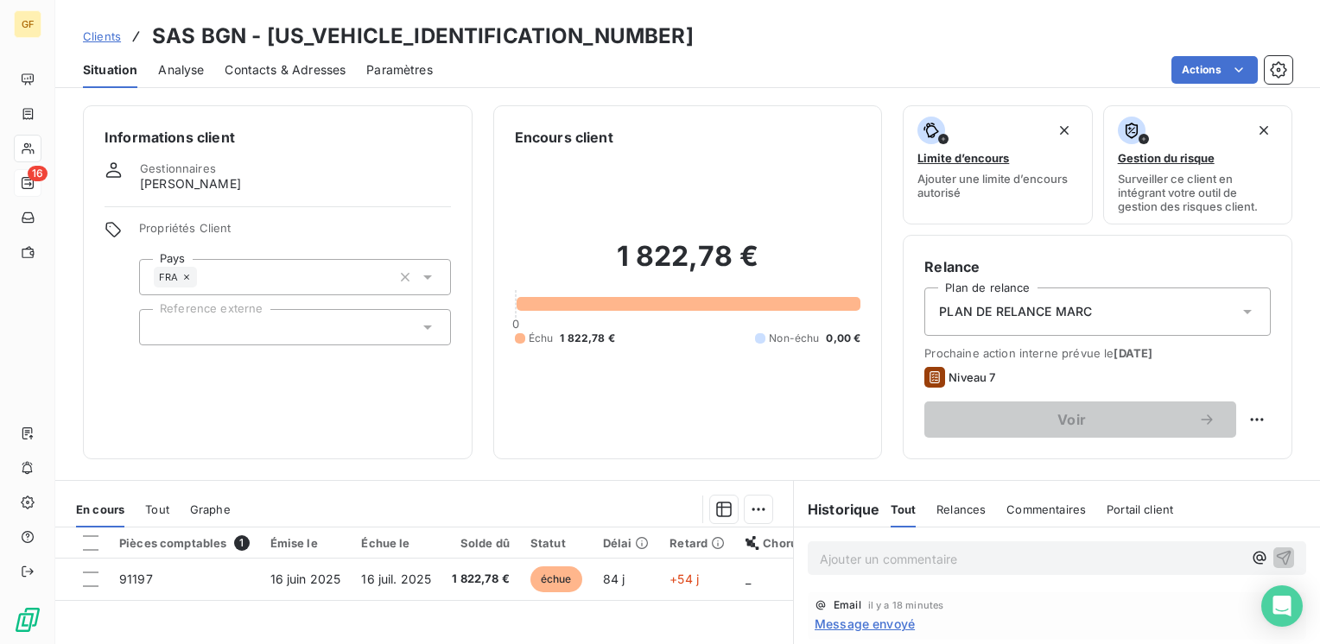
click at [852, 624] on span "Message envoyé" at bounding box center [865, 624] width 100 height 18
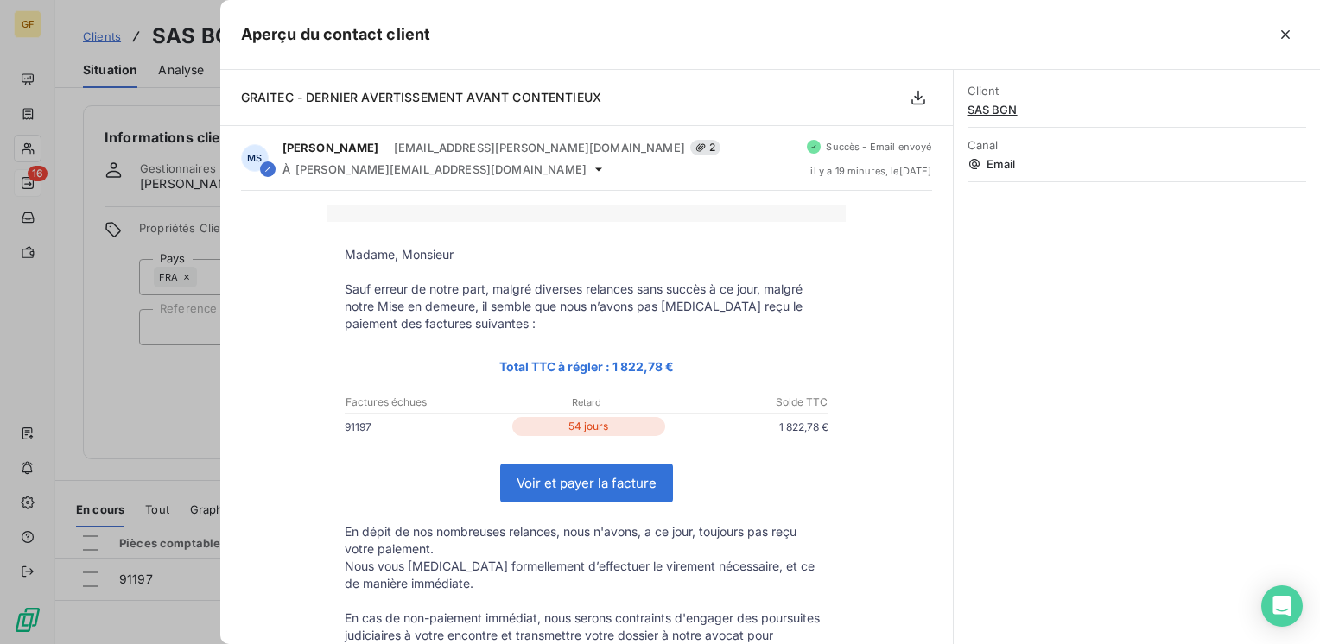
click at [48, 330] on div at bounding box center [660, 322] width 1320 height 644
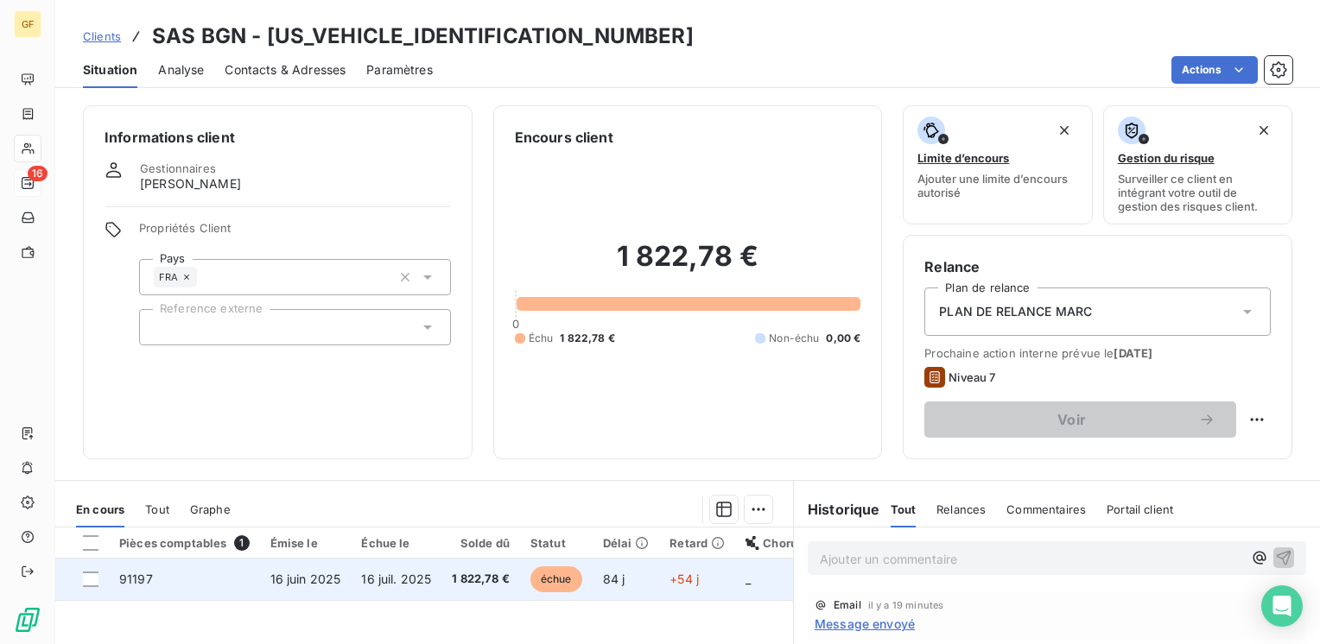
click at [336, 573] on span "16 juin 2025" at bounding box center [305, 579] width 71 height 15
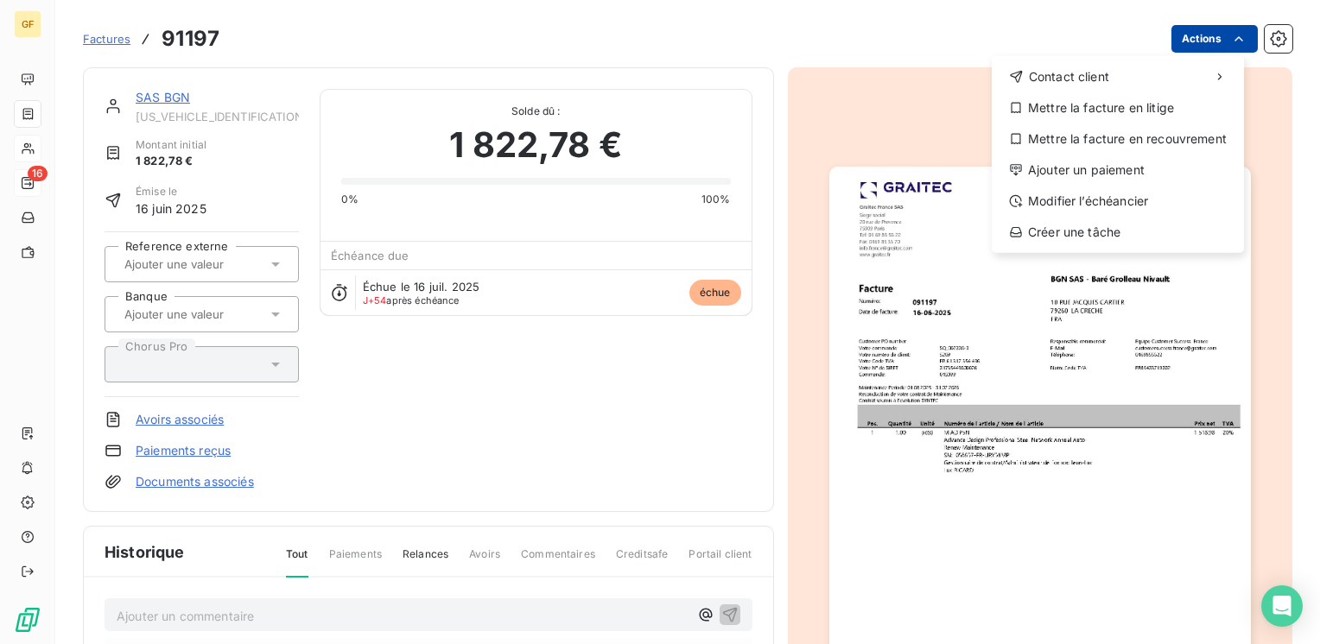
click at [1202, 31] on html "GF 16 Factures 91197 Actions Contact client Mettre la facture en litige Mettre …" at bounding box center [660, 322] width 1320 height 644
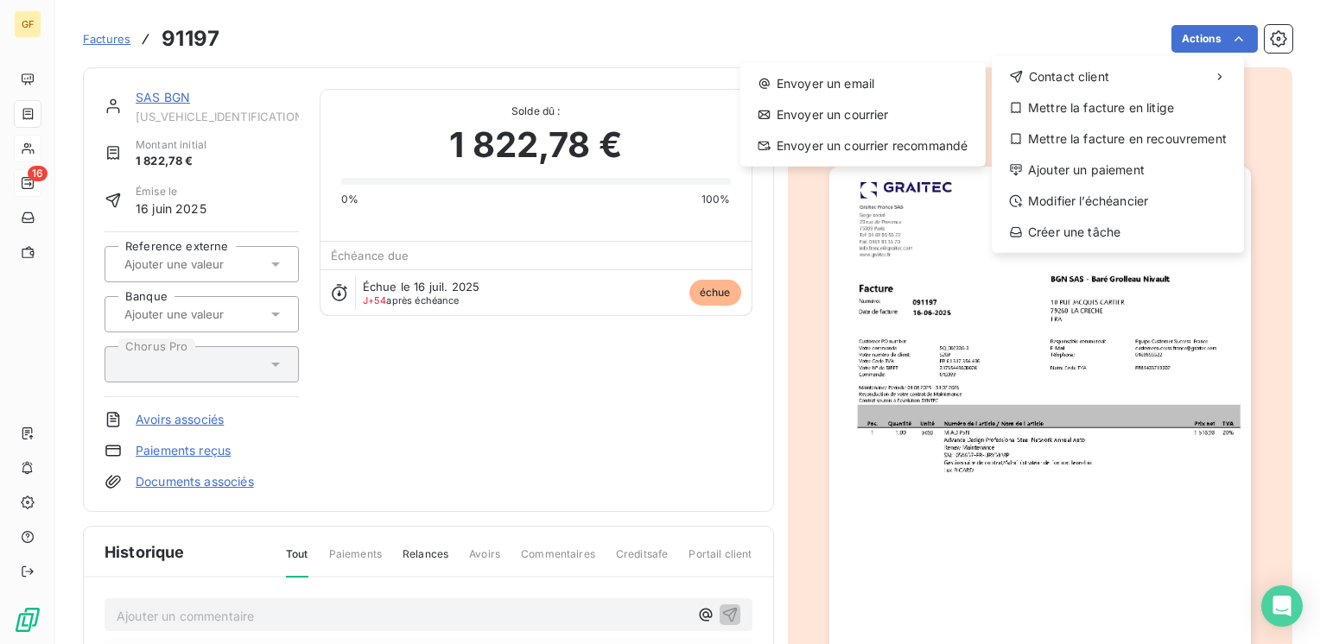
click at [643, 378] on html "GF 16 Factures 91197 Actions Contact client Envoyer un email Envoyer un courrie…" at bounding box center [660, 322] width 1320 height 644
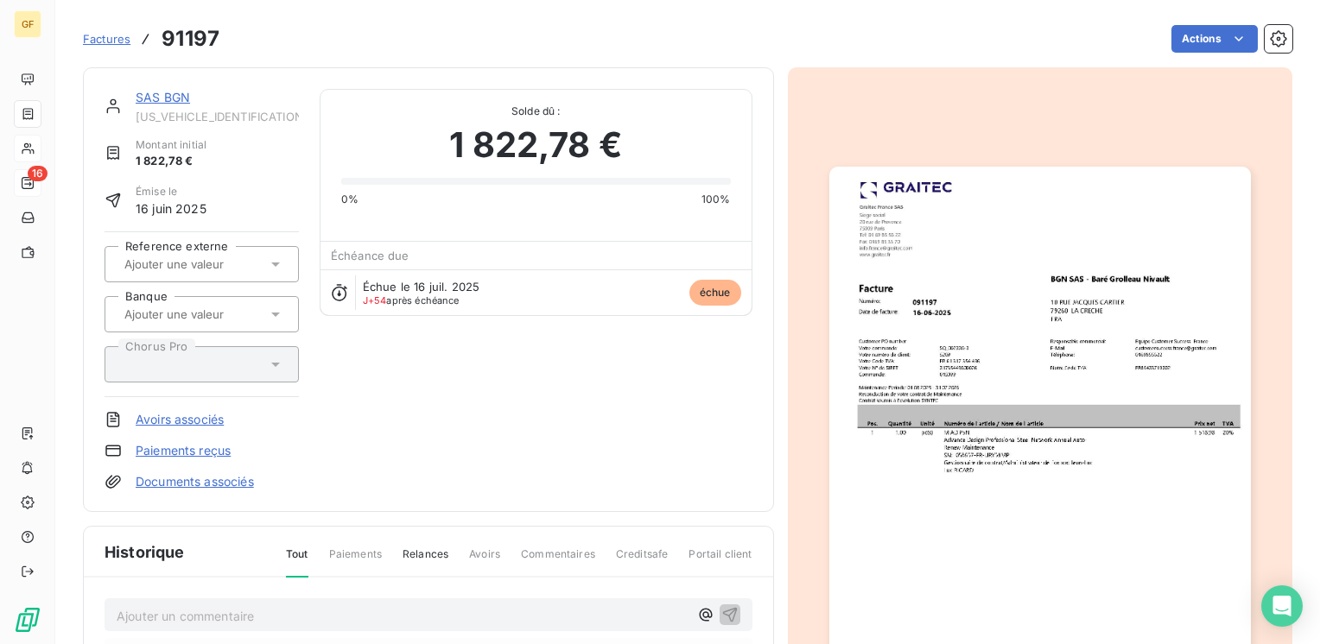
click at [967, 437] on img "button" at bounding box center [1040, 464] width 422 height 595
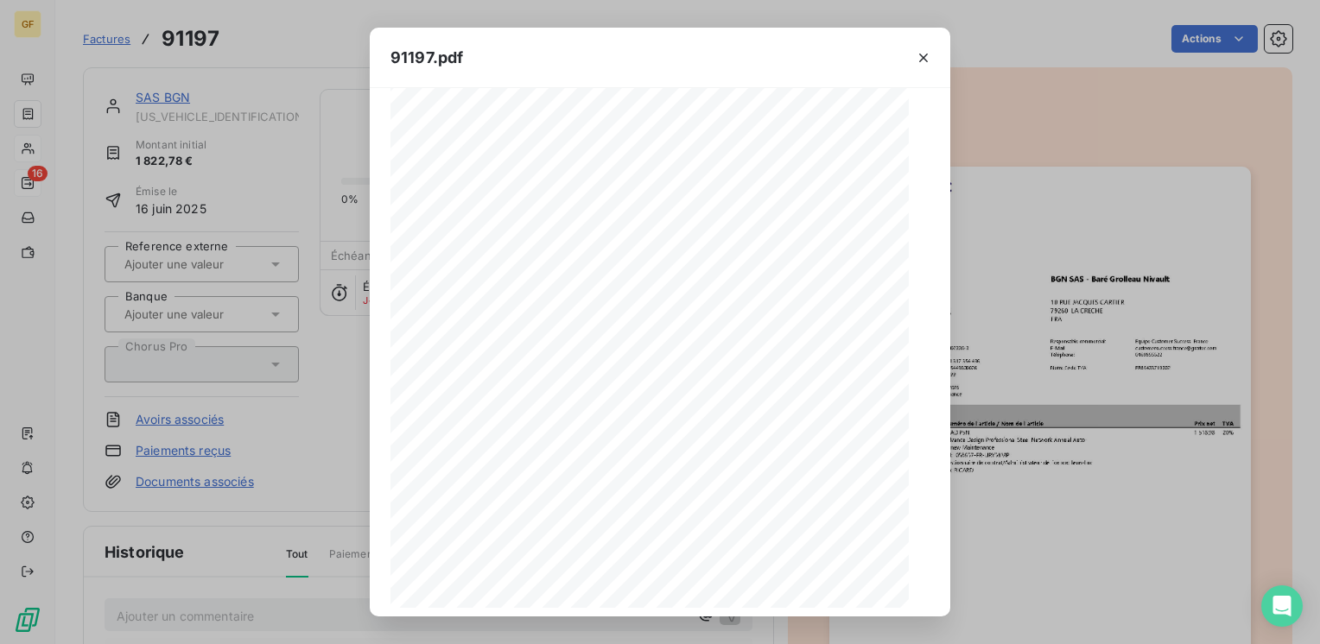
scroll to position [244, 0]
click at [723, 593] on icon "button" at bounding box center [723, 595] width 17 height 17
click at [916, 53] on icon "button" at bounding box center [923, 57] width 17 height 17
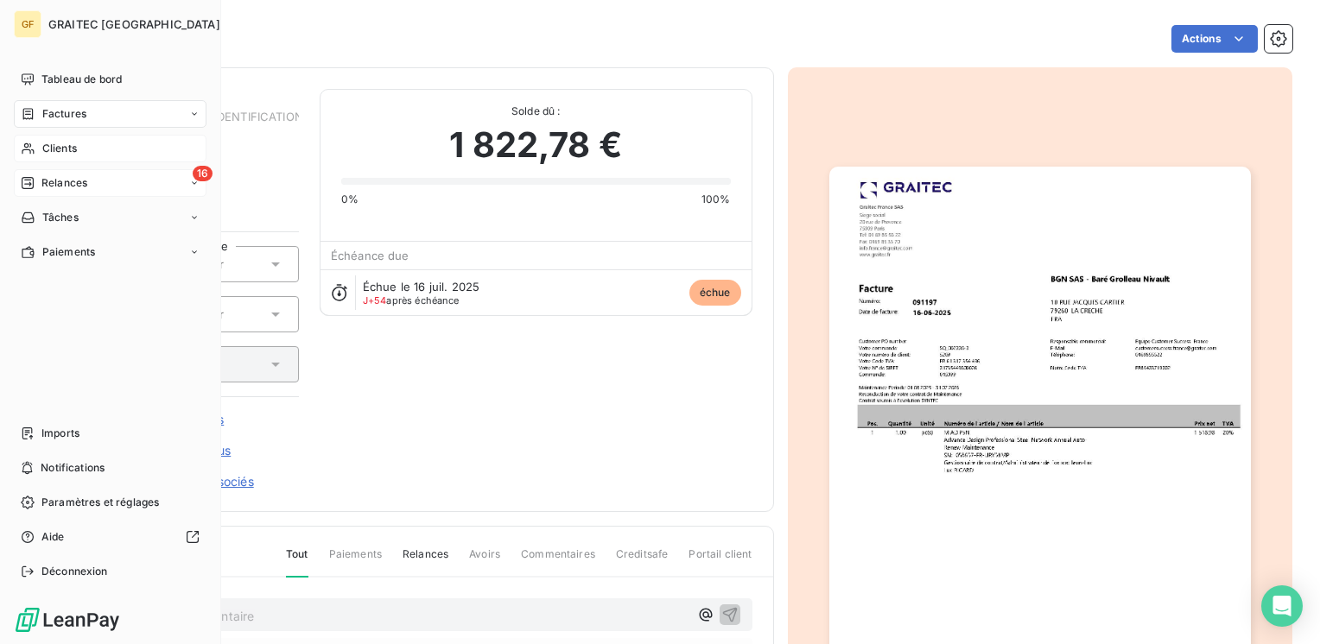
click at [59, 114] on span "Factures" at bounding box center [64, 114] width 44 height 16
click at [55, 108] on span "Factures" at bounding box center [64, 114] width 44 height 16
click at [62, 145] on span "Factures" at bounding box center [63, 149] width 44 height 16
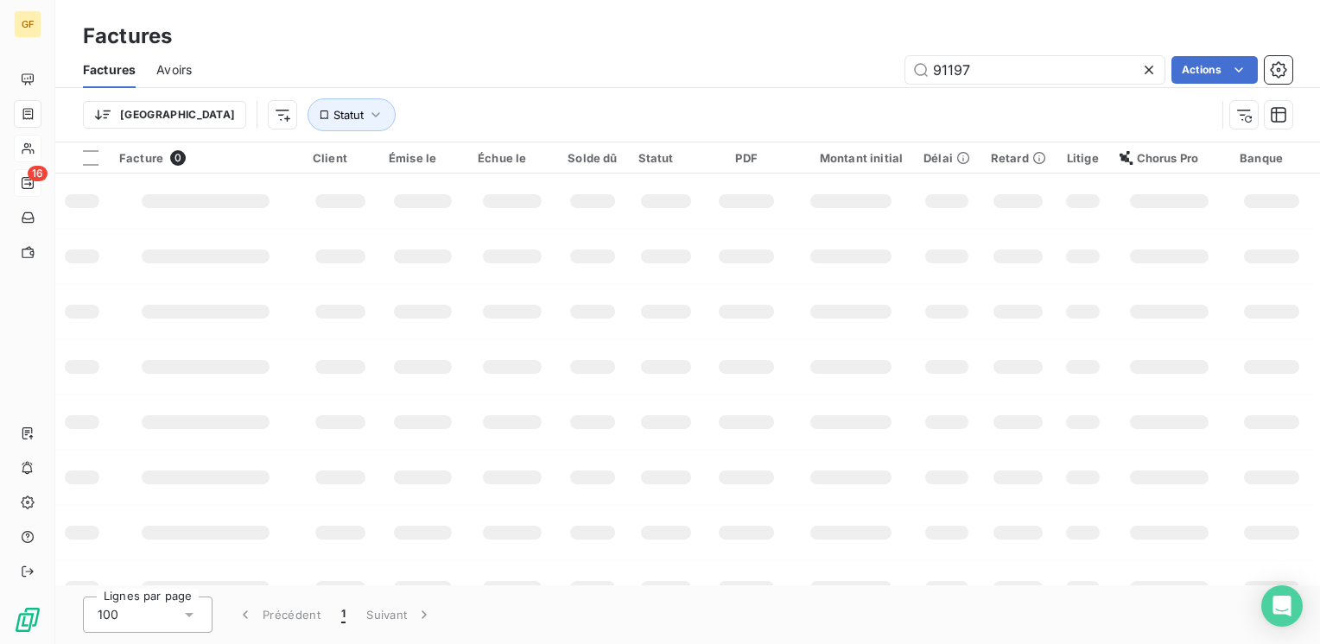
drag, startPoint x: 1016, startPoint y: 67, endPoint x: 732, endPoint y: 80, distance: 284.5
click at [732, 80] on div "91197 Actions" at bounding box center [752, 70] width 1080 height 28
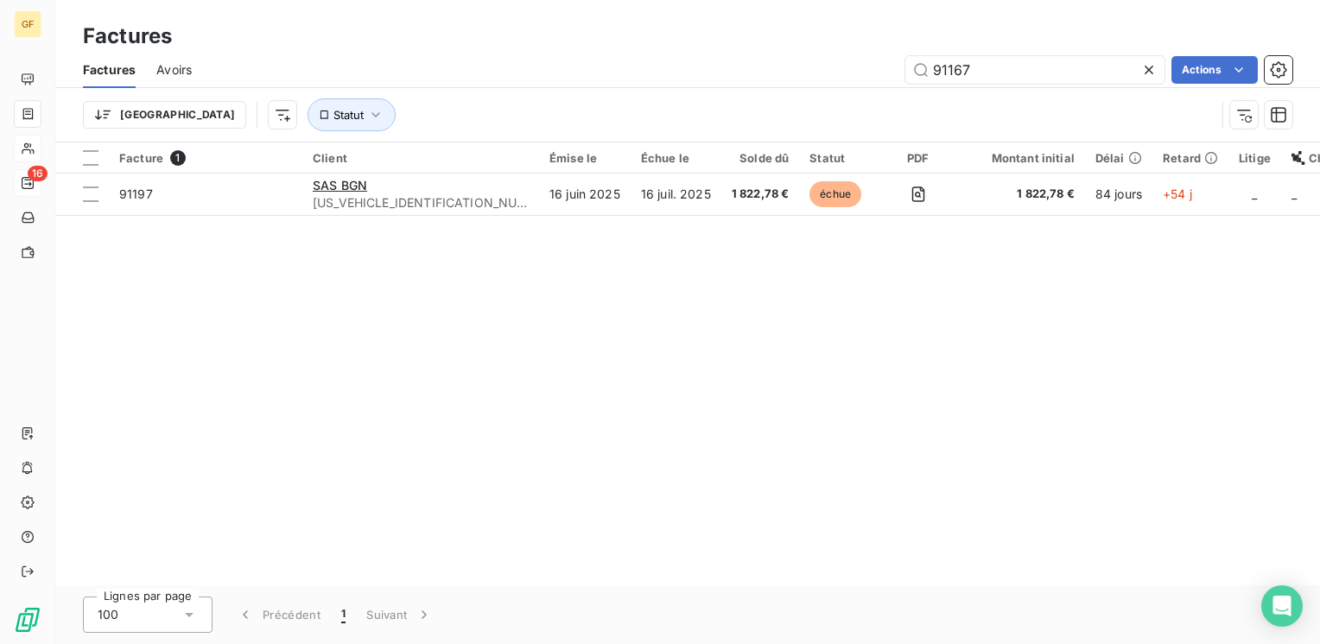
type input "91167"
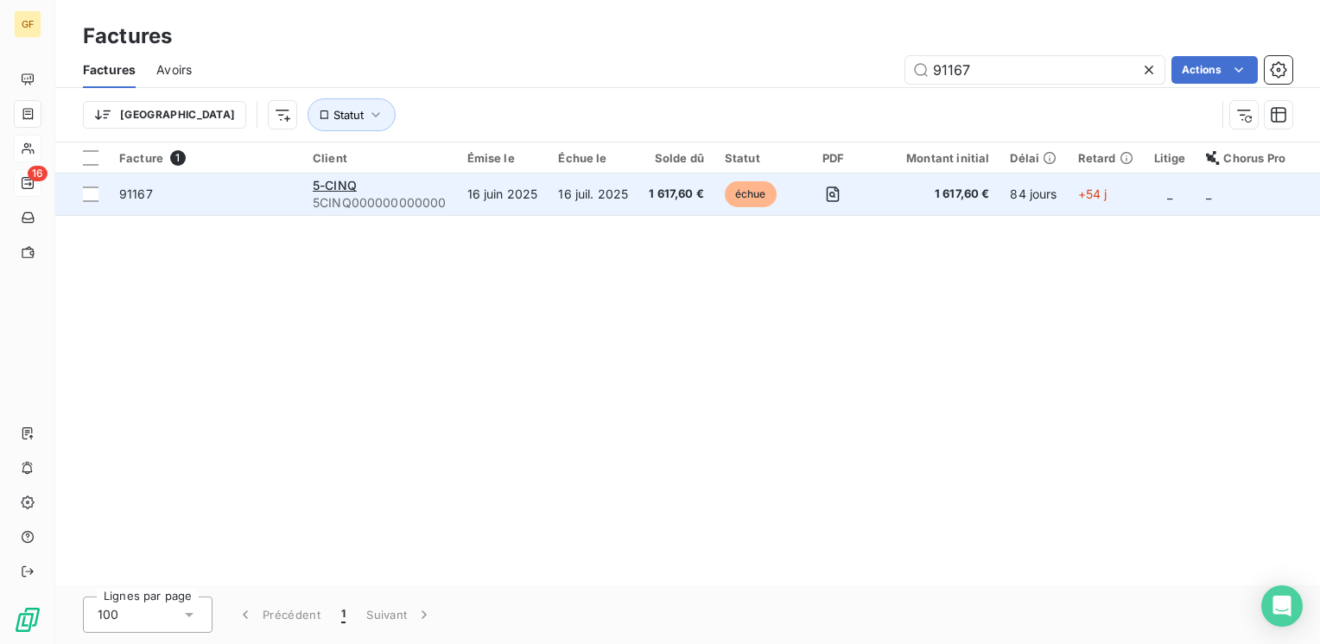
click at [318, 199] on span "5CINQ000000000000" at bounding box center [380, 202] width 134 height 17
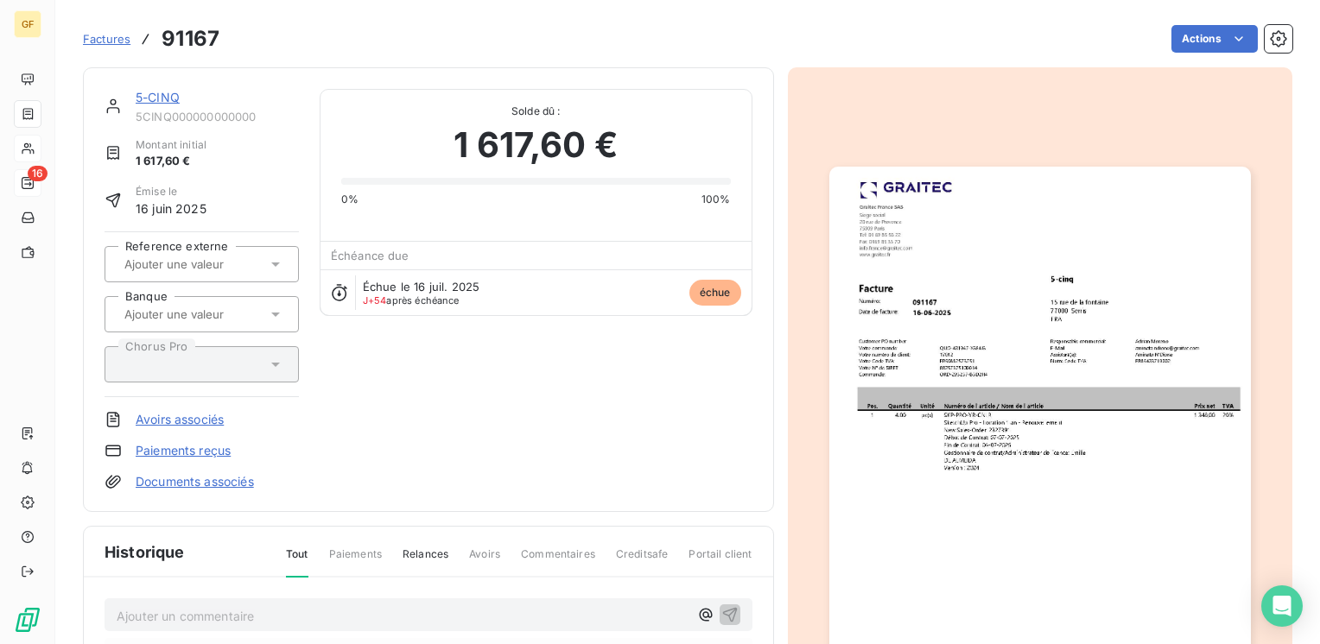
click at [162, 104] on link "5-CINQ" at bounding box center [158, 97] width 44 height 15
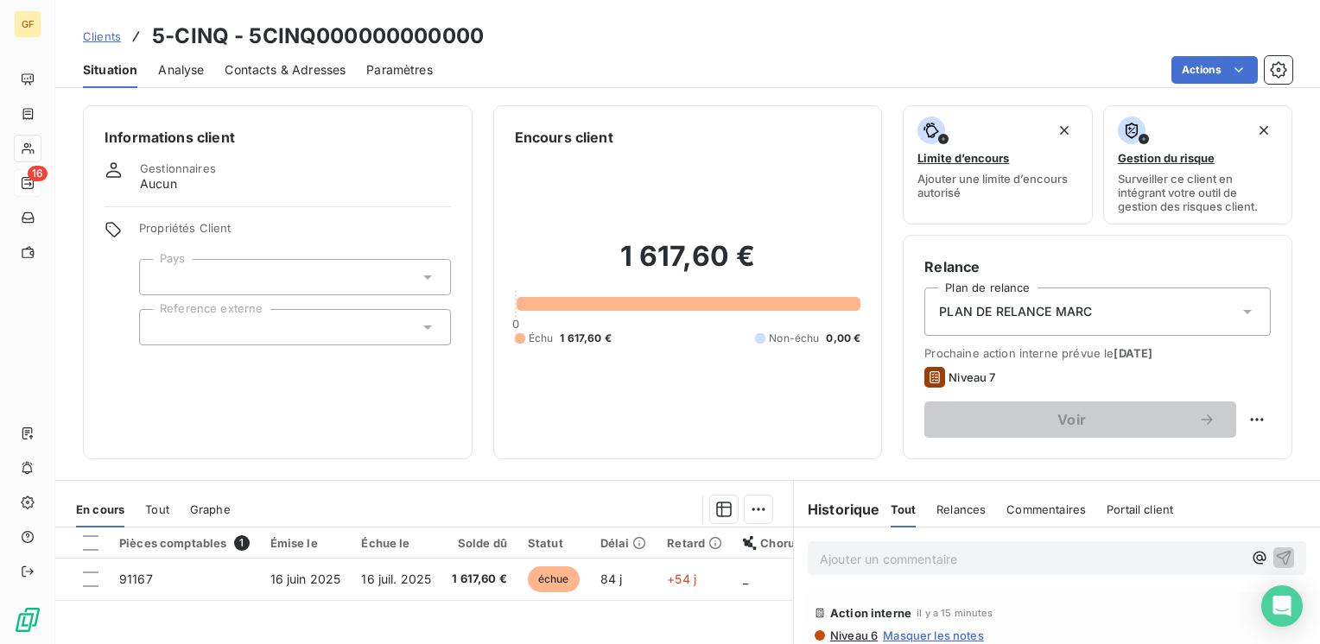
click at [291, 78] on span "Contacts & Adresses" at bounding box center [285, 69] width 121 height 17
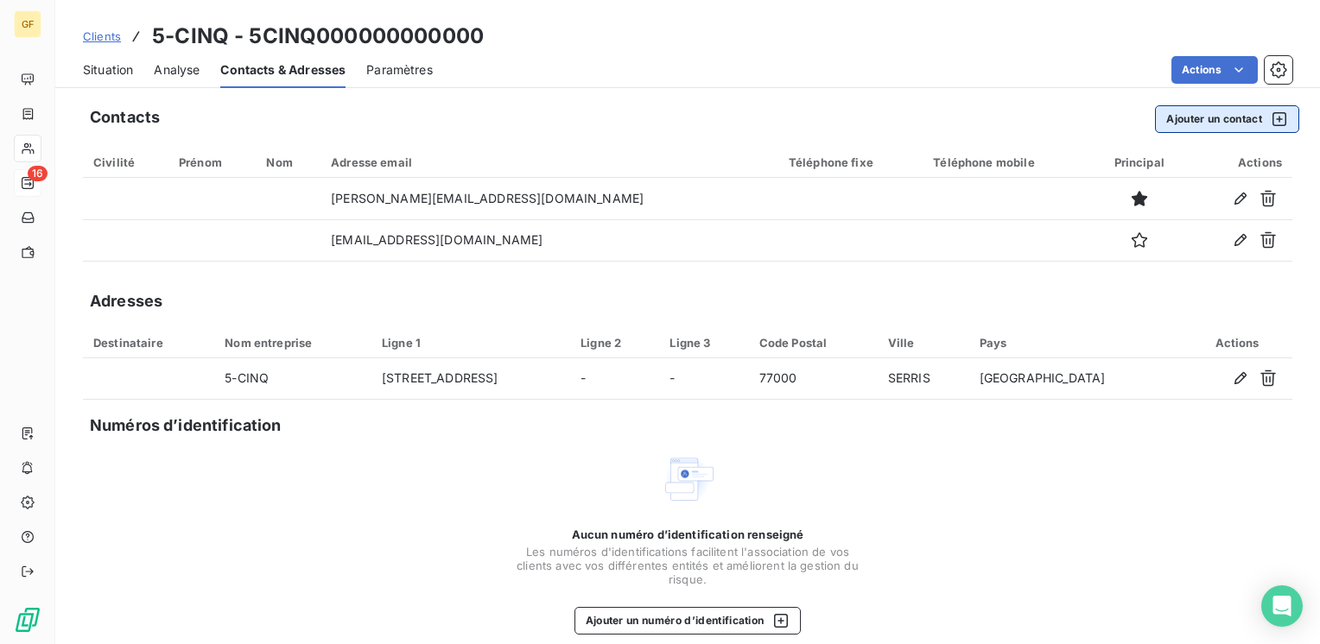
click at [1185, 114] on button "Ajouter un contact" at bounding box center [1227, 119] width 144 height 28
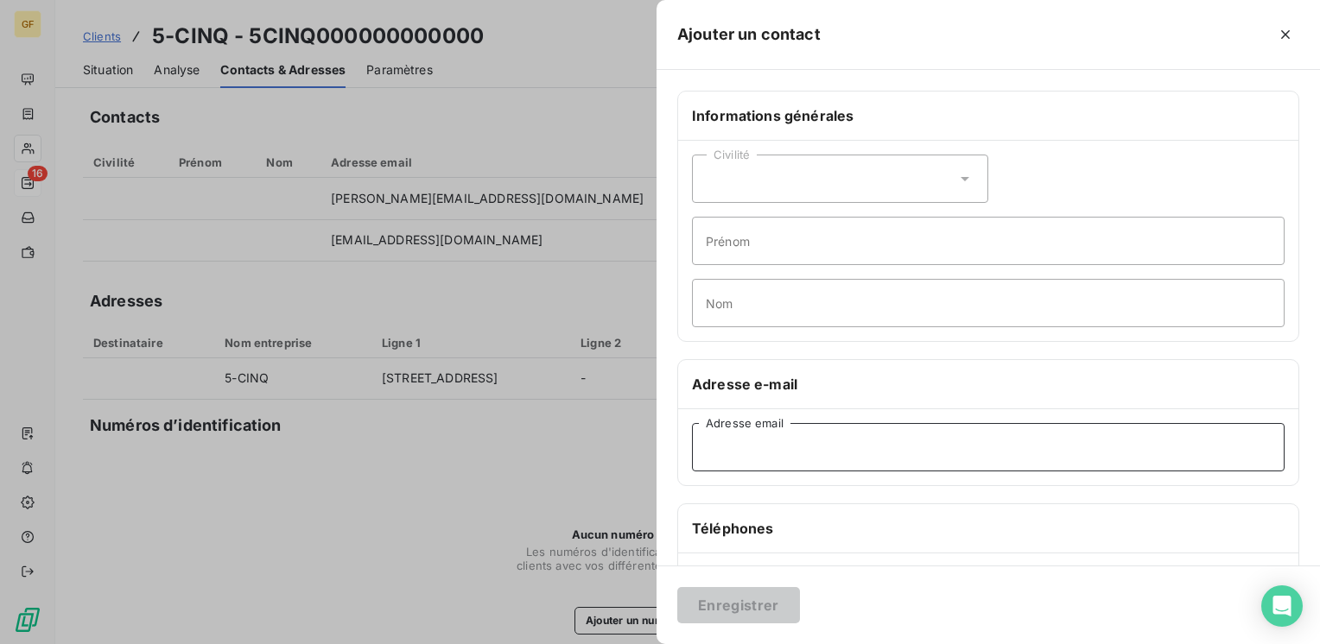
click at [739, 454] on input "Adresse email" at bounding box center [988, 447] width 593 height 48
paste input "b.barbosa@5-cinq.com"
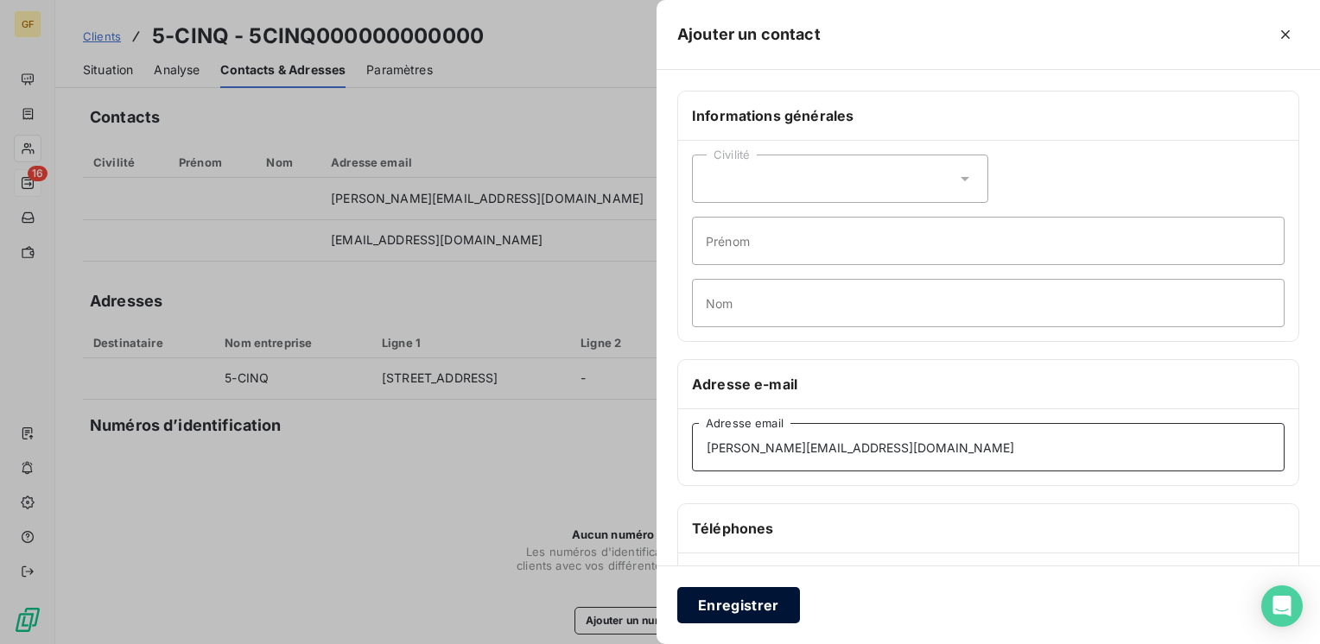
type input "b.barbosa@5-cinq.com"
click at [722, 607] on button "Enregistrer" at bounding box center [738, 605] width 123 height 36
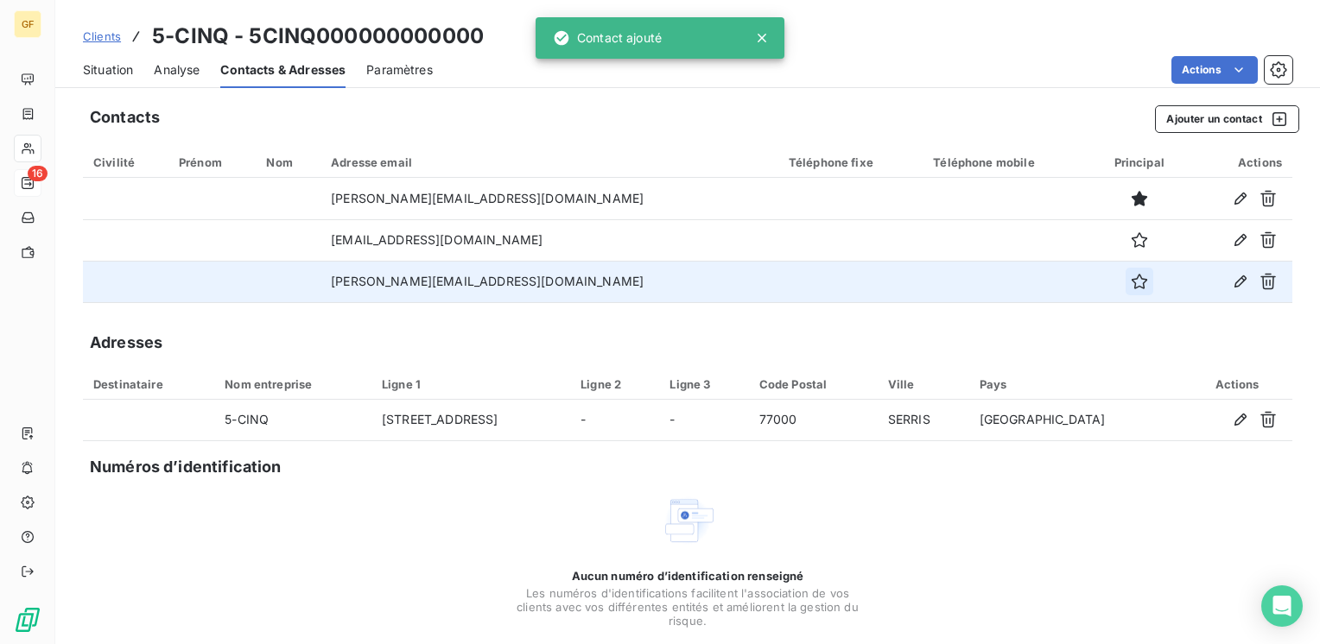
click at [1131, 282] on icon "button" at bounding box center [1139, 281] width 17 height 17
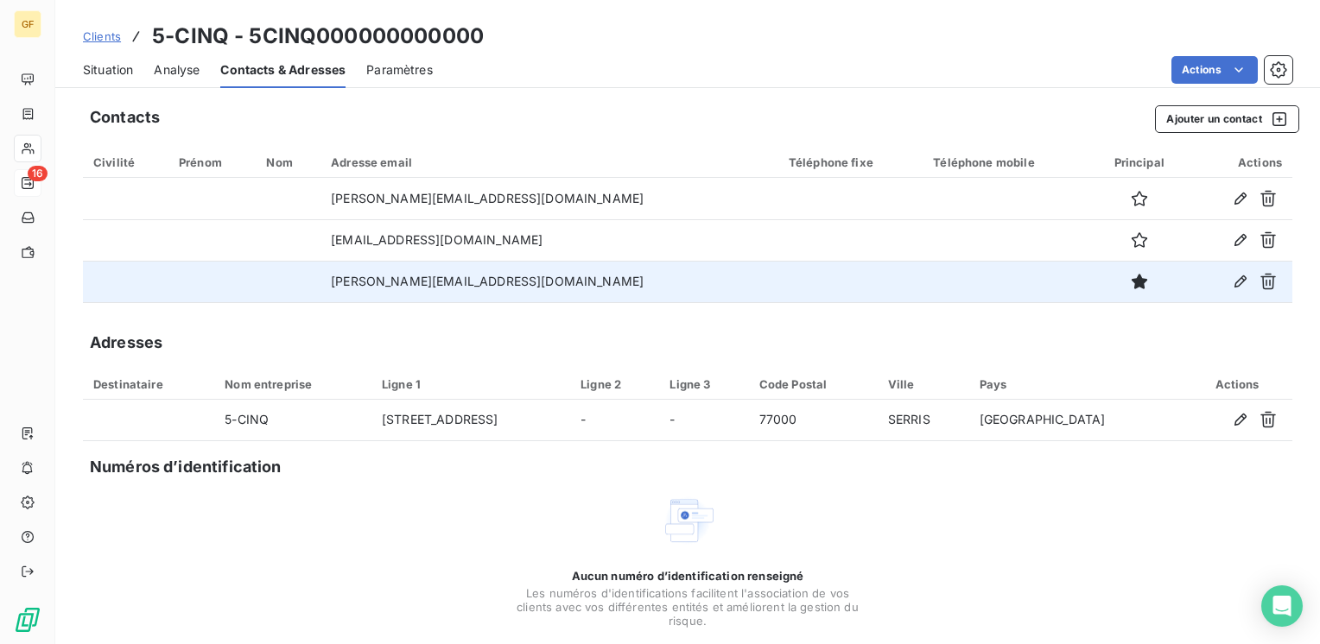
drag, startPoint x: 111, startPoint y: 75, endPoint x: 213, endPoint y: 92, distance: 103.2
click at [112, 75] on span "Situation" at bounding box center [108, 69] width 50 height 17
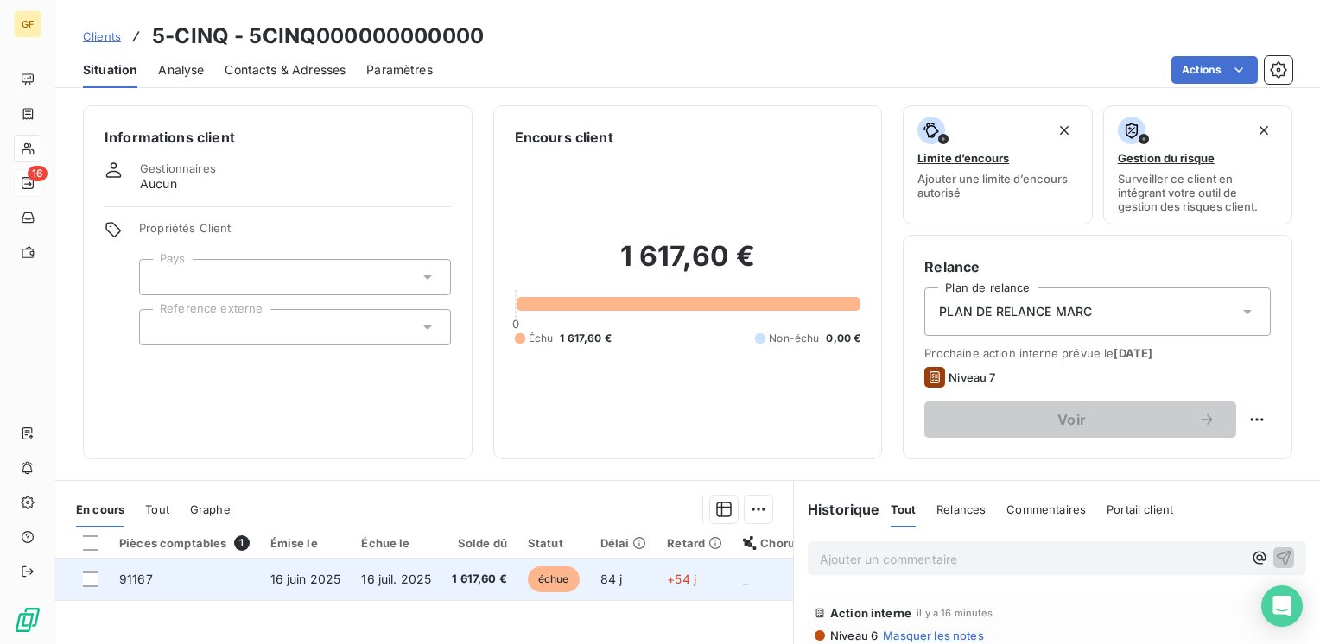
click at [439, 566] on tr "91167 16 juin 2025 16 juil. 2025 1 617,60 € échue 84 j +54 j _ _ _" at bounding box center [538, 579] width 967 height 41
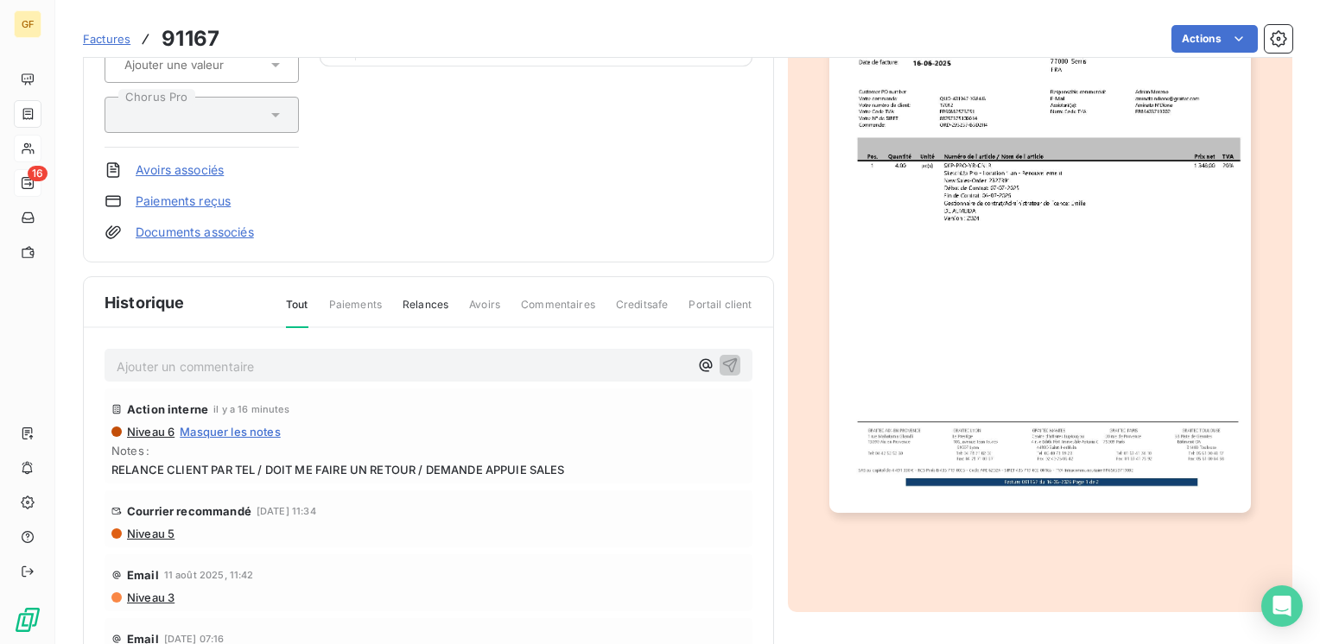
scroll to position [259, 0]
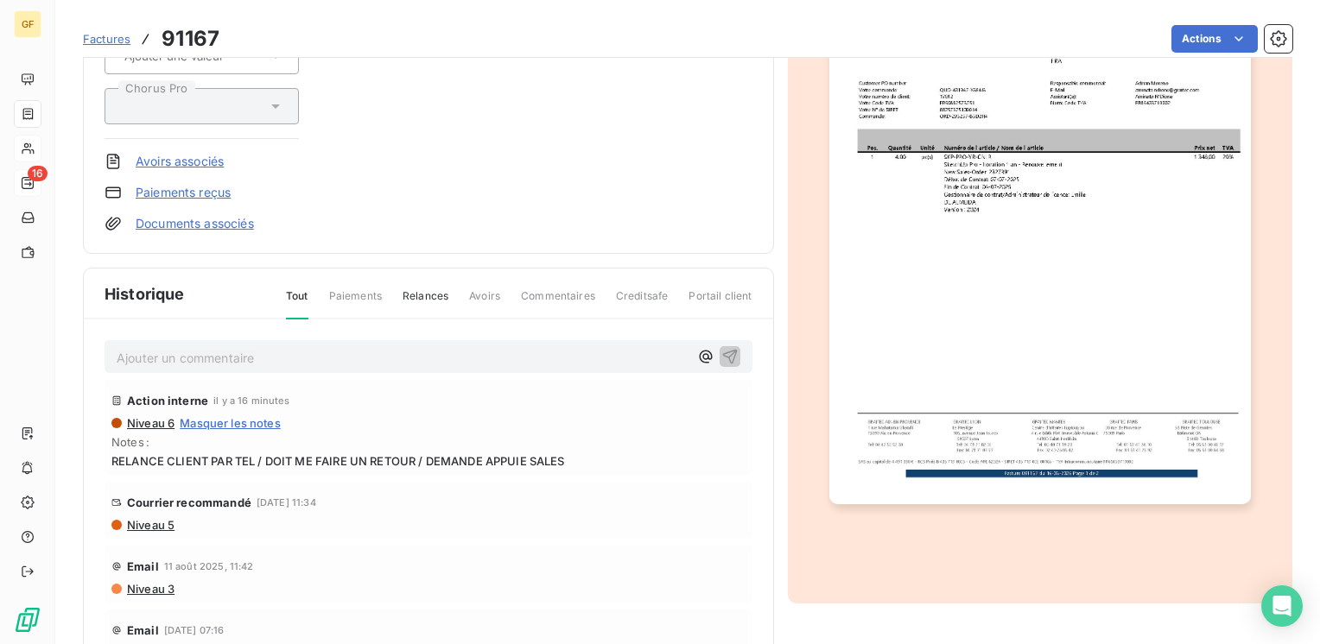
click at [278, 356] on p "Ajouter un commentaire ﻿" at bounding box center [403, 358] width 572 height 22
click at [721, 350] on icon "button" at bounding box center [729, 355] width 17 height 17
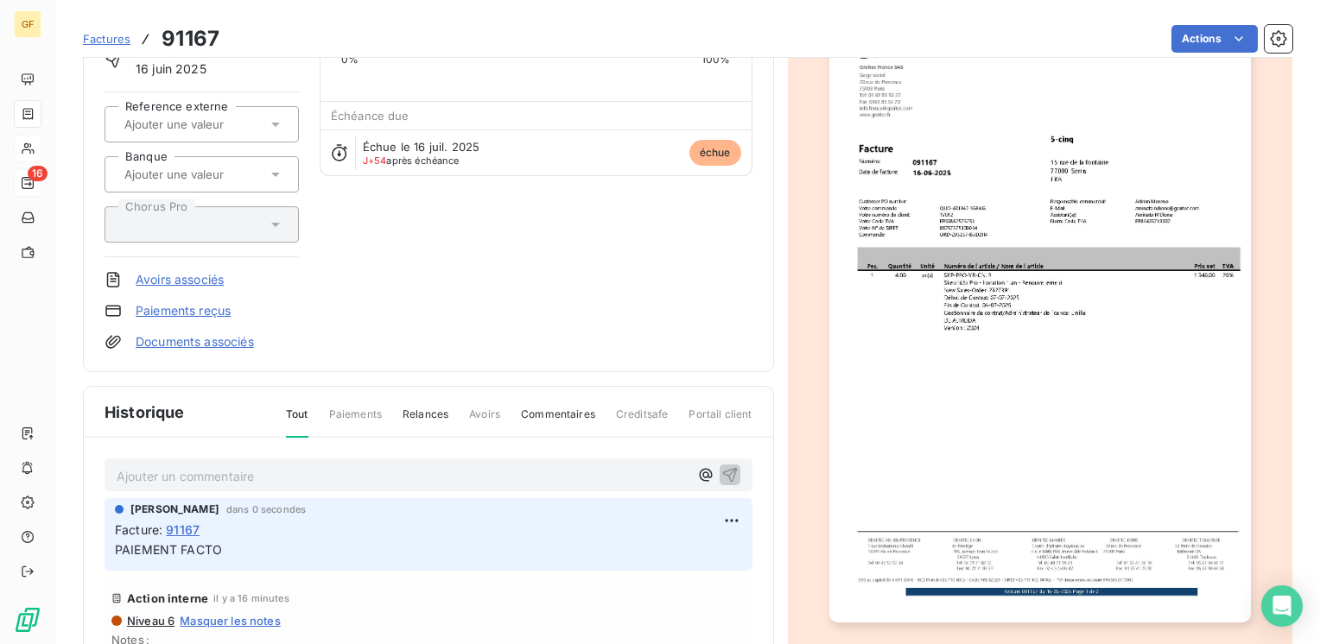
scroll to position [0, 0]
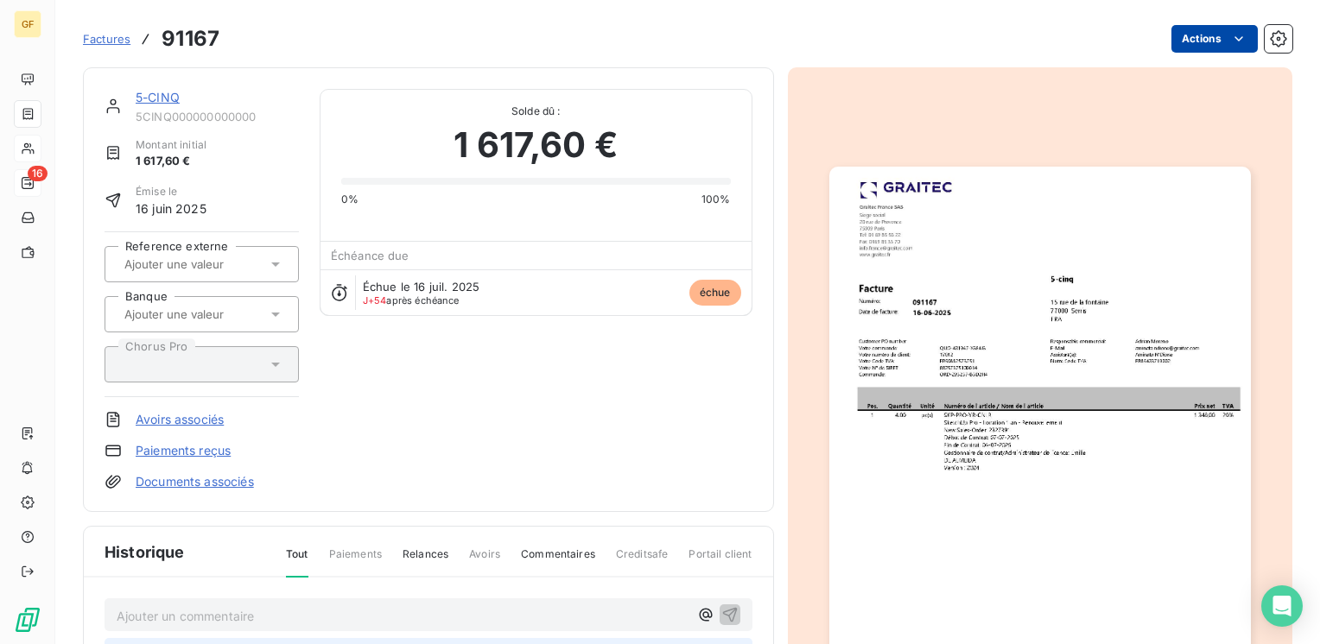
click at [1202, 27] on html "GF 16 Factures 91167 Actions 5-CINQ 5CINQ000000000000 Montant initial 1 617,60 …" at bounding box center [660, 322] width 1320 height 644
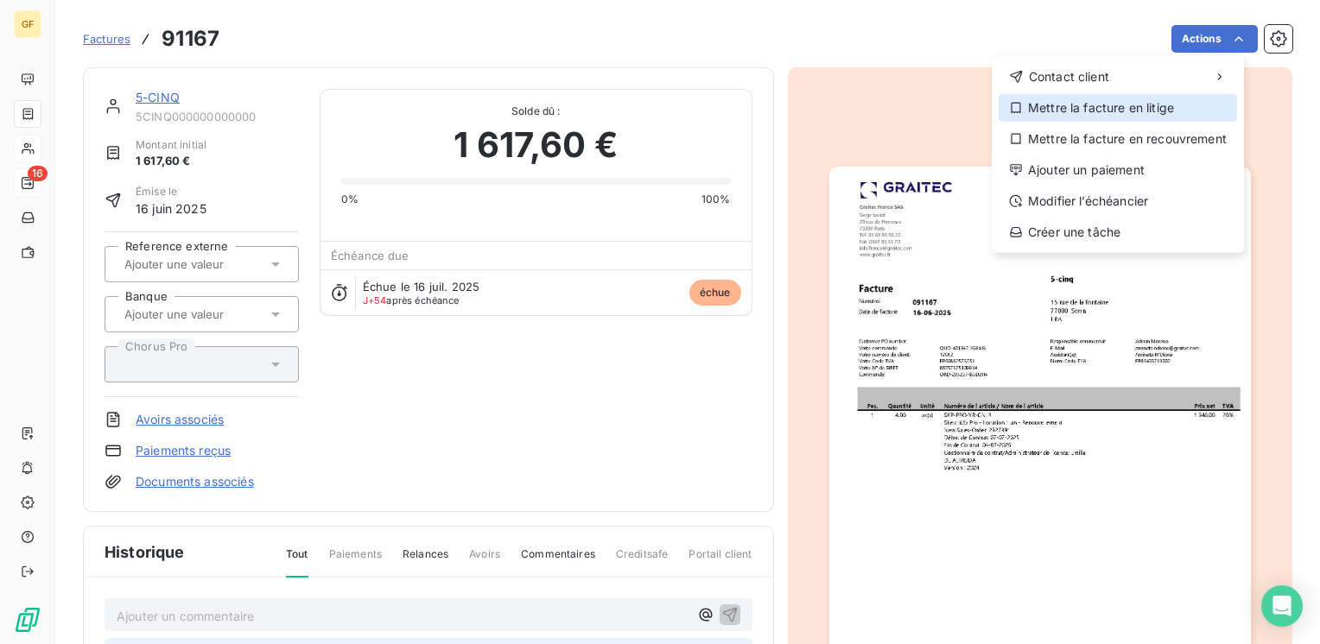
click at [1122, 104] on div "Mettre la facture en litige" at bounding box center [1118, 108] width 238 height 28
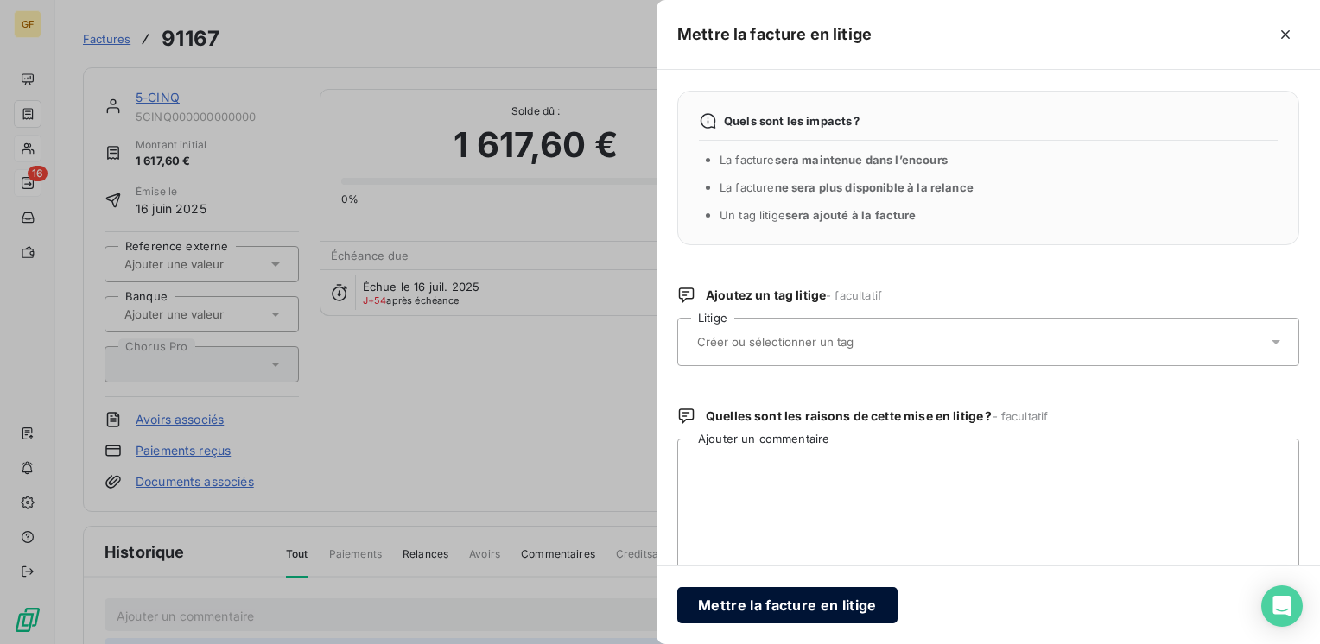
click at [771, 611] on button "Mettre la facture en litige" at bounding box center [787, 605] width 220 height 36
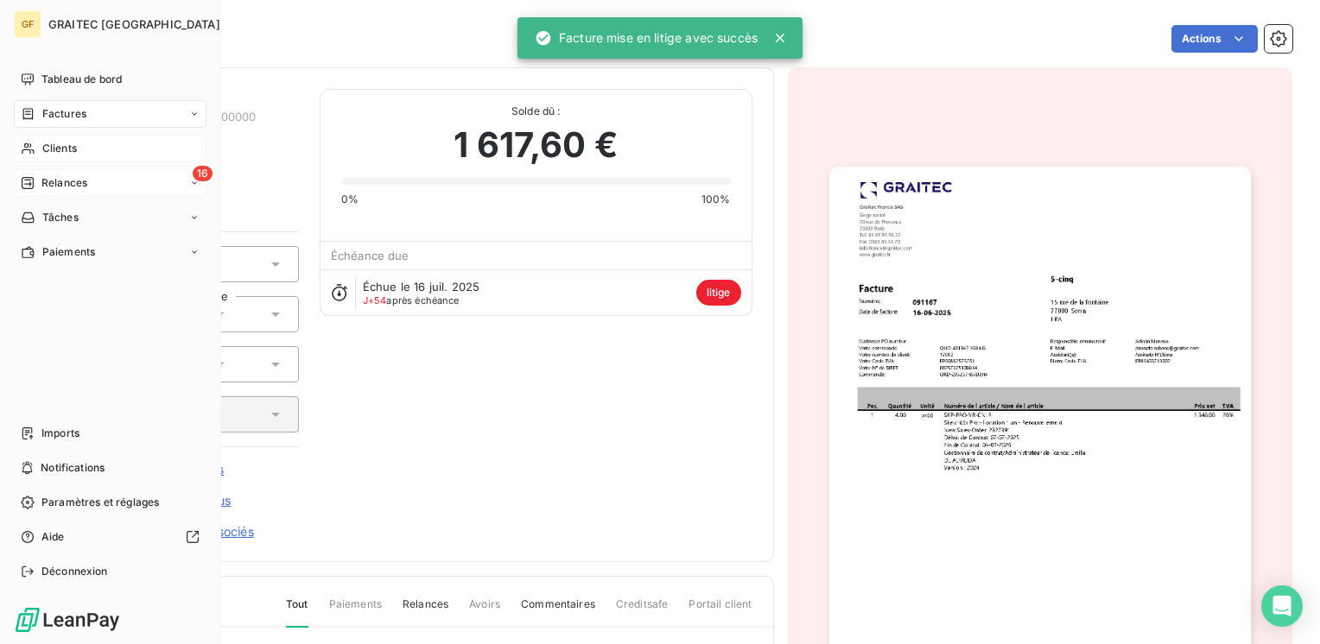
click at [59, 185] on span "Relances" at bounding box center [64, 183] width 46 height 16
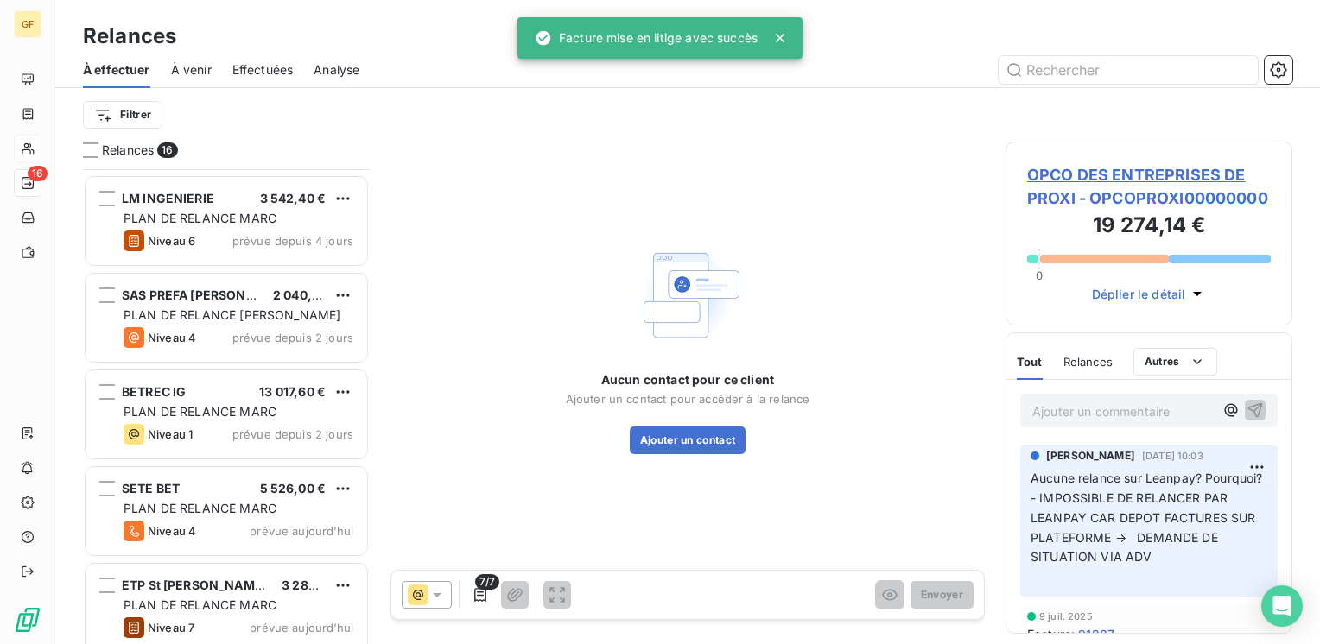
scroll to position [1073, 0]
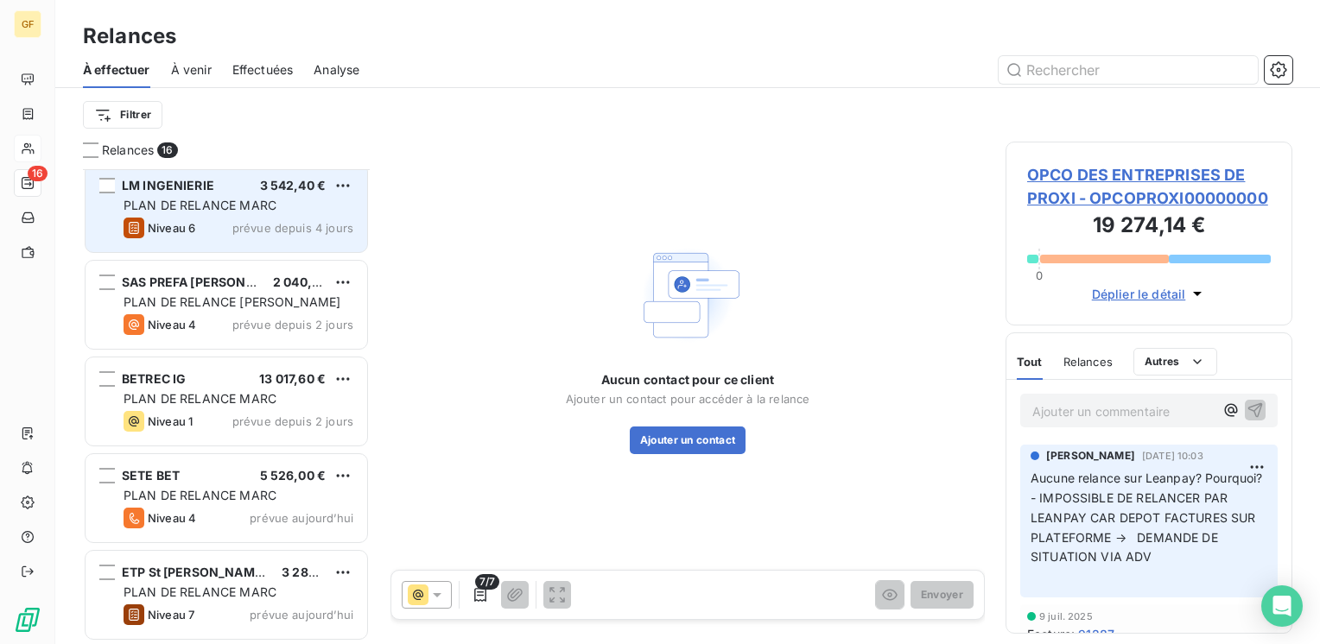
click at [221, 213] on div "LM INGENIERIE 3 542,40 € PLAN DE RELANCE MARC Niveau 6 prévue depuis 4 jours" at bounding box center [227, 208] width 282 height 88
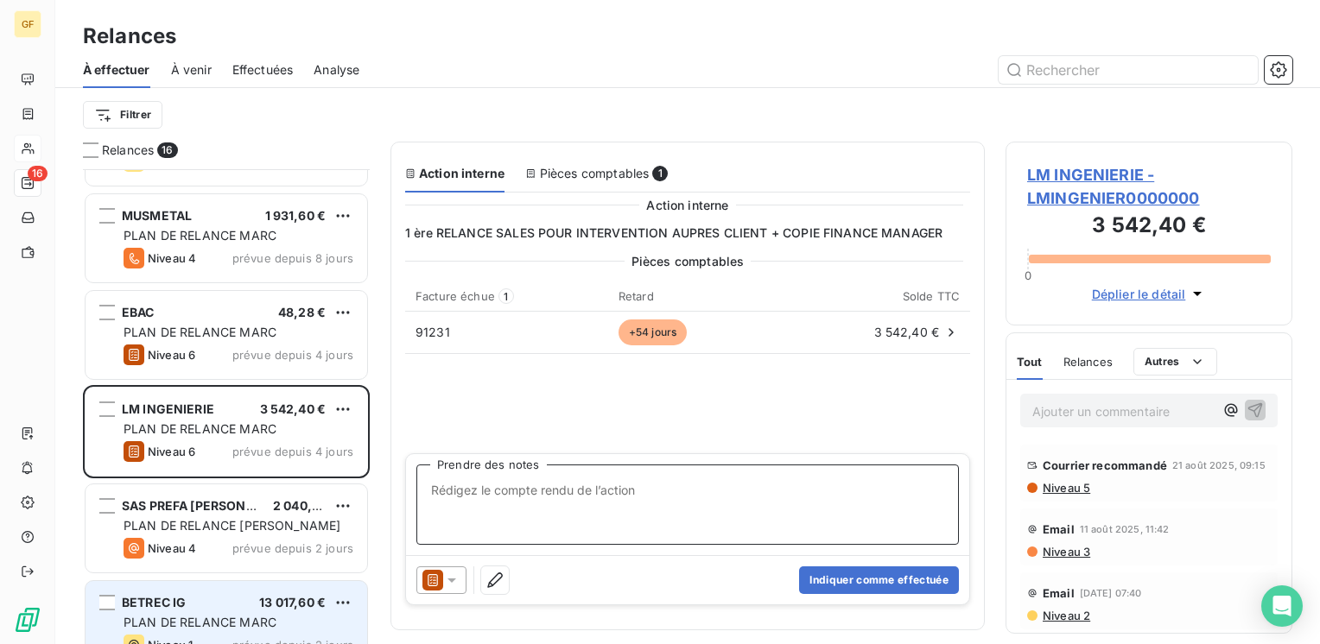
scroll to position [814, 0]
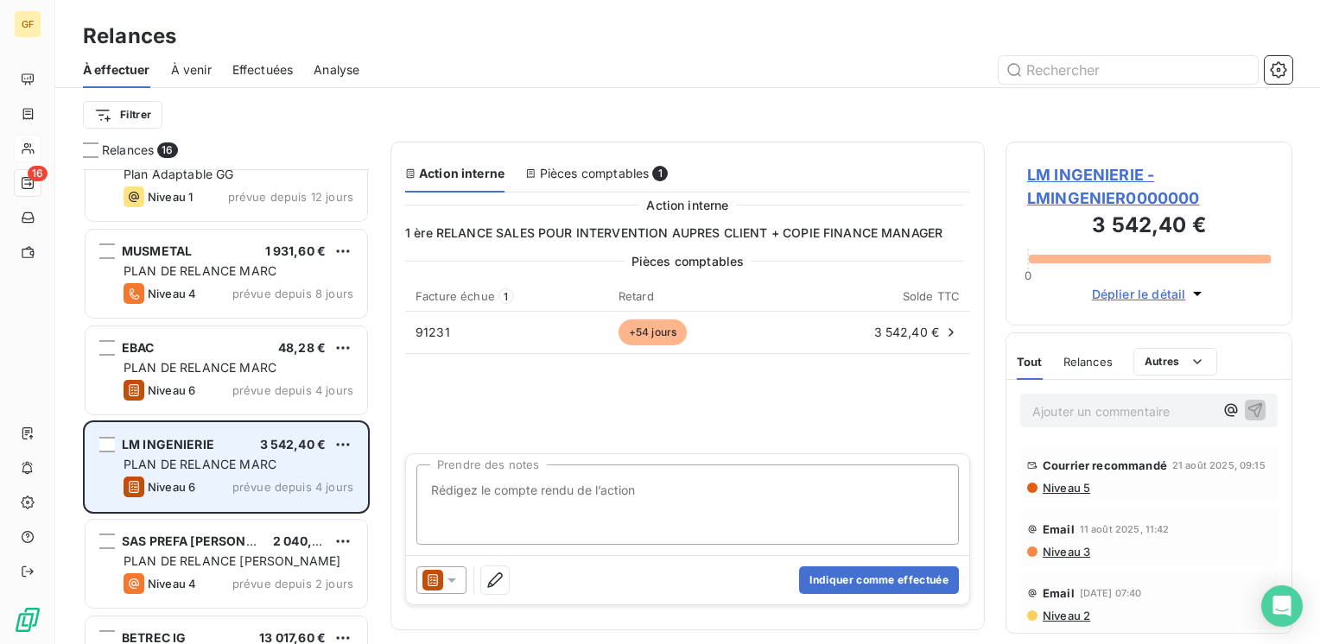
click at [232, 464] on span "PLAN DE RELANCE MARC" at bounding box center [200, 464] width 153 height 15
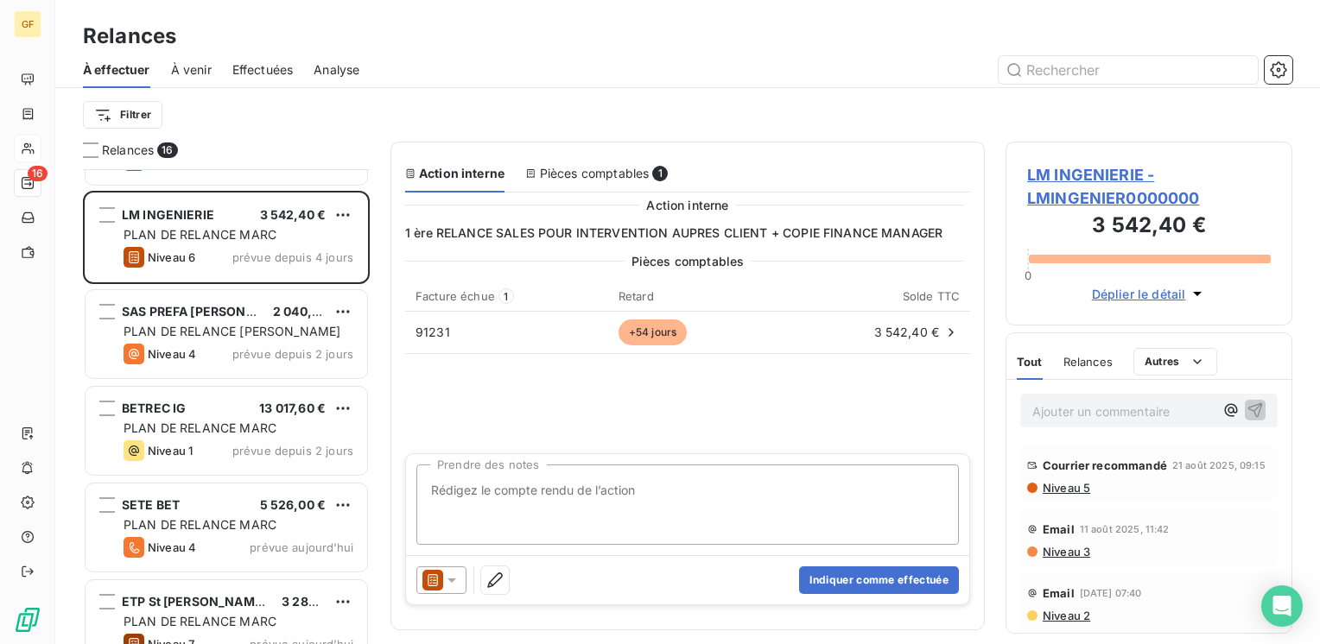
scroll to position [1073, 0]
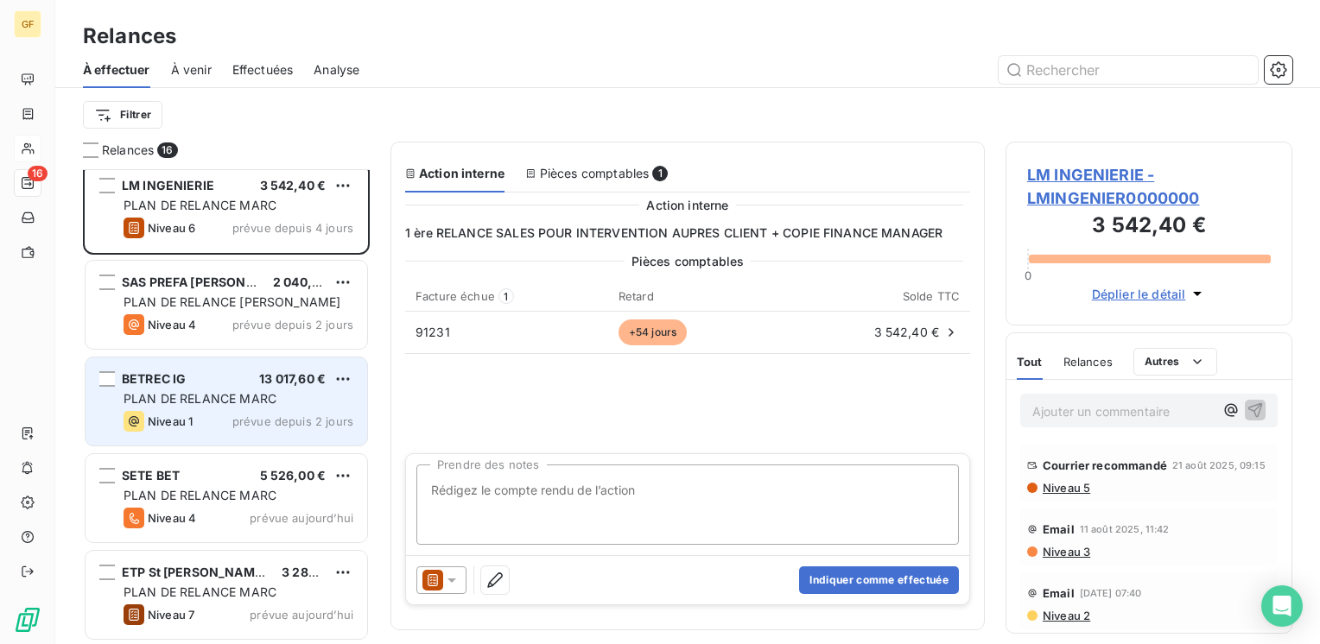
click at [221, 389] on div "BETREC IG 13 017,60 € PLAN DE RELANCE MARC Niveau 1 prévue depuis 2 jours" at bounding box center [227, 402] width 282 height 88
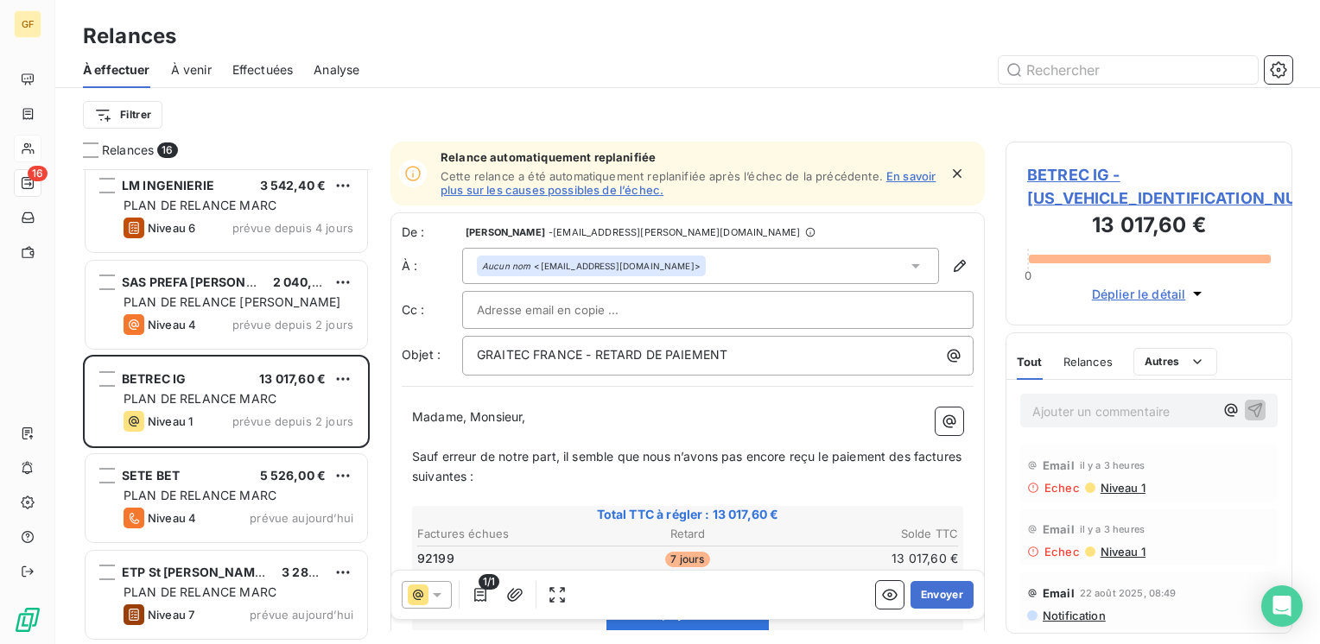
click at [1068, 167] on span "BETREC IG - [US_VEHICLE_IDENTIFICATION_NUMBER]" at bounding box center [1149, 186] width 244 height 47
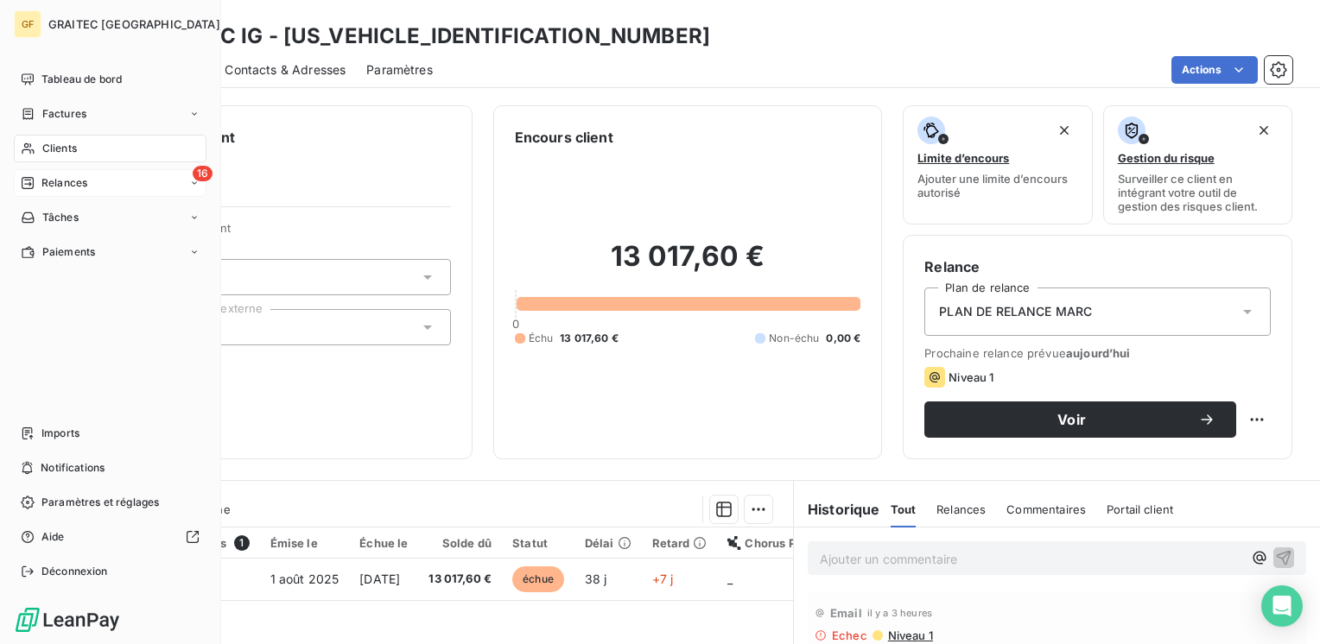
click at [57, 180] on span "Relances" at bounding box center [64, 183] width 46 height 16
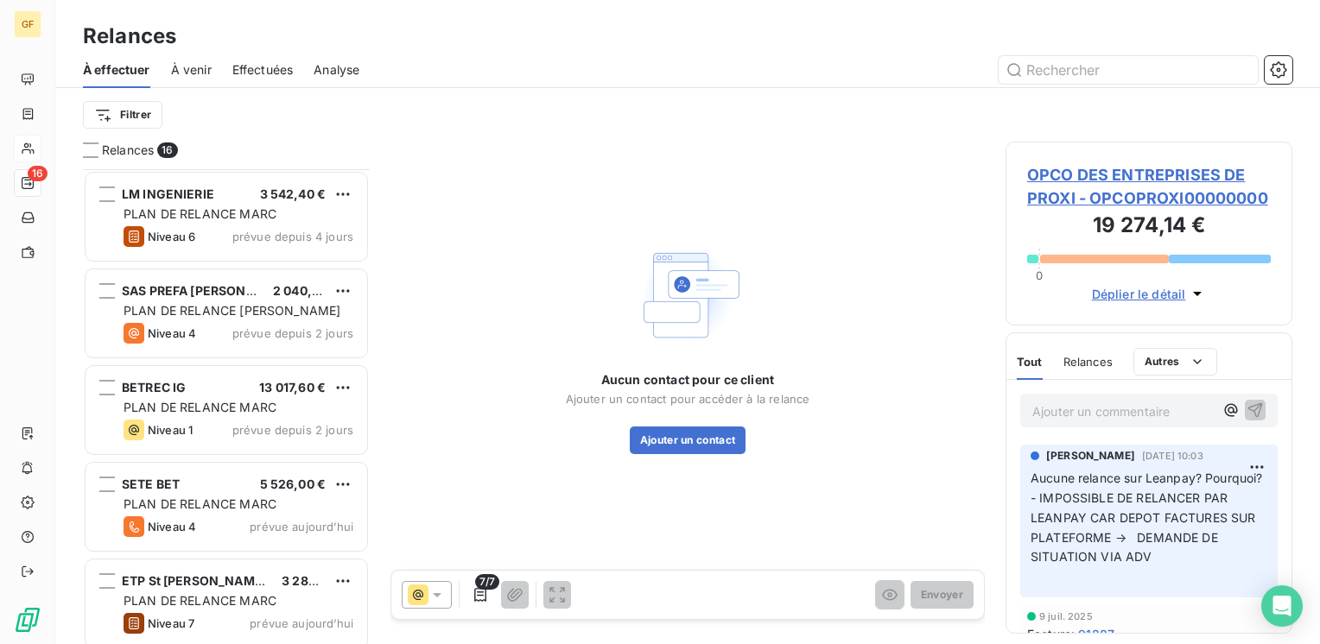
scroll to position [1073, 0]
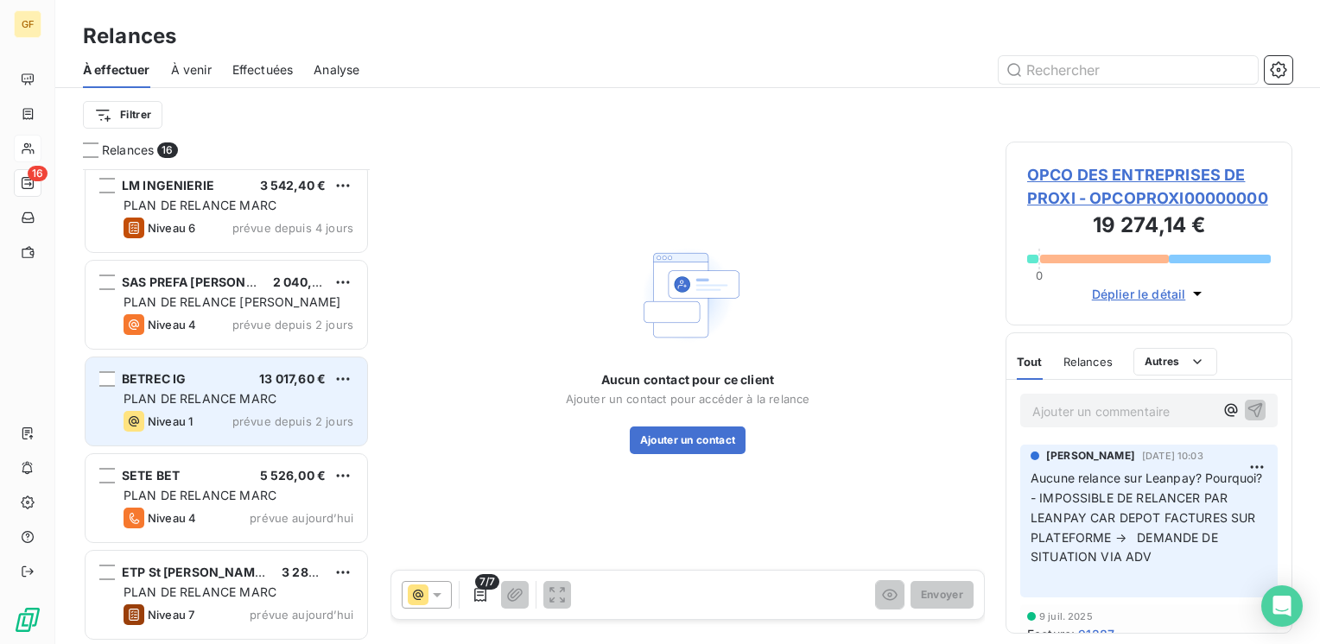
click at [173, 413] on div "Niveau 1" at bounding box center [158, 421] width 69 height 21
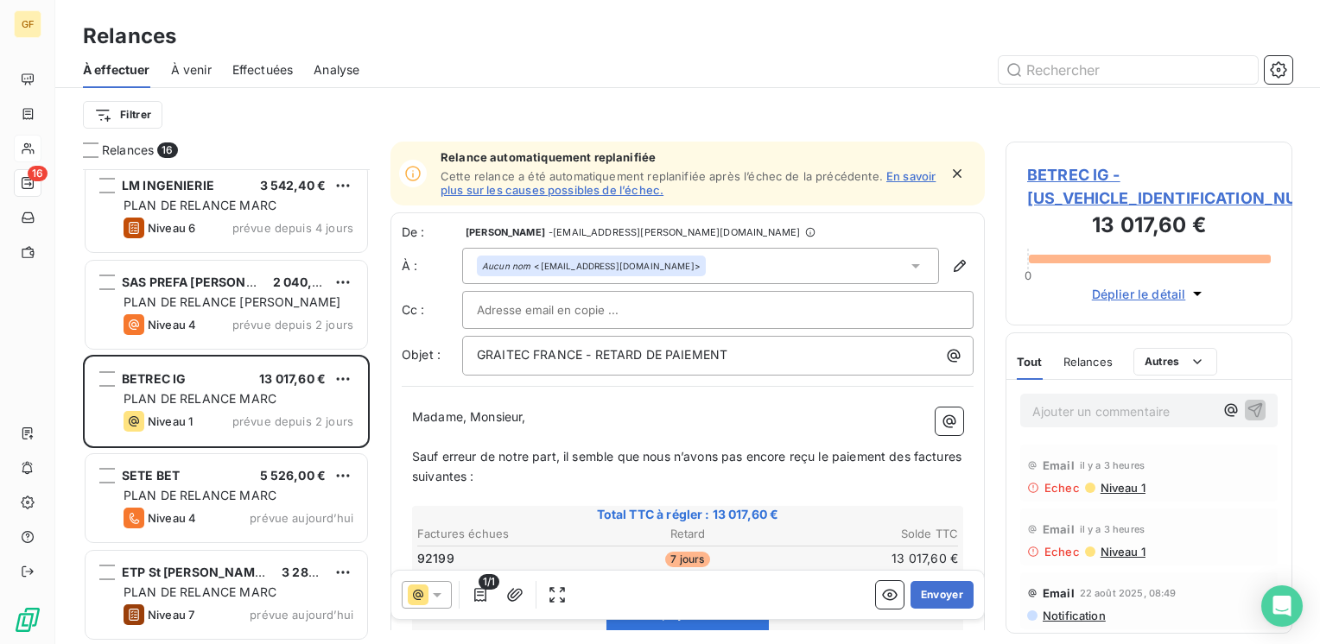
click at [948, 168] on icon "button" at bounding box center [956, 173] width 17 height 17
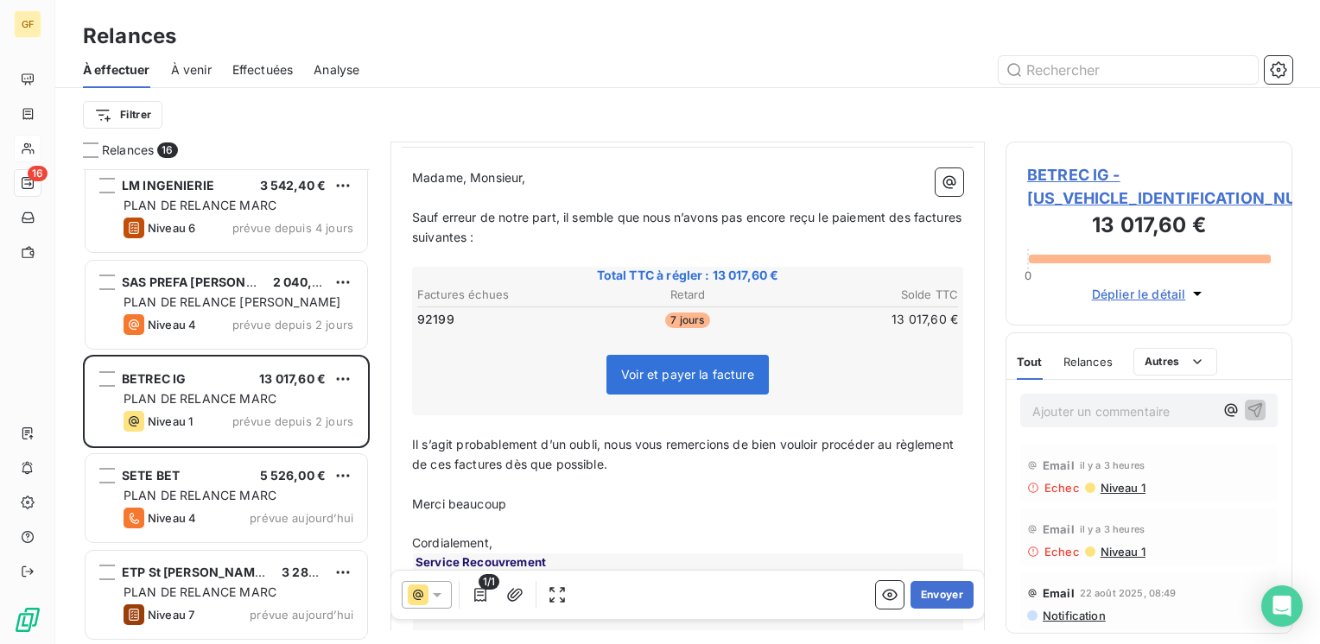
scroll to position [173, 0]
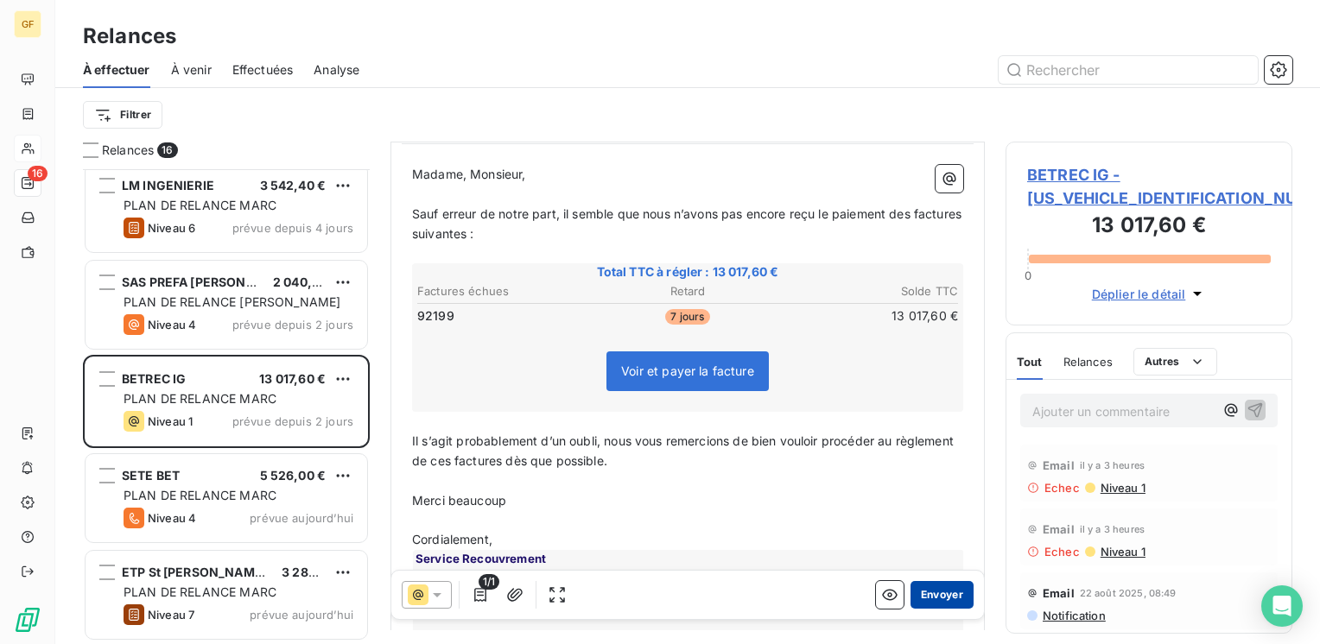
click at [923, 592] on button "Envoyer" at bounding box center [941, 595] width 63 height 28
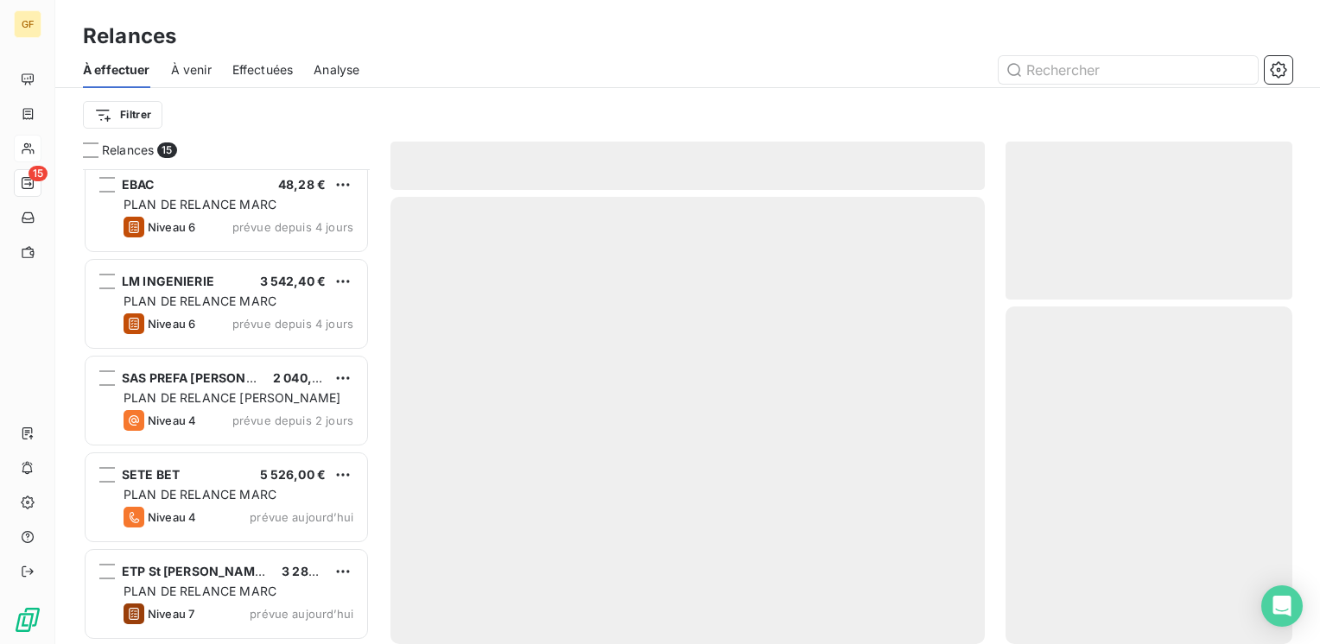
scroll to position [976, 0]
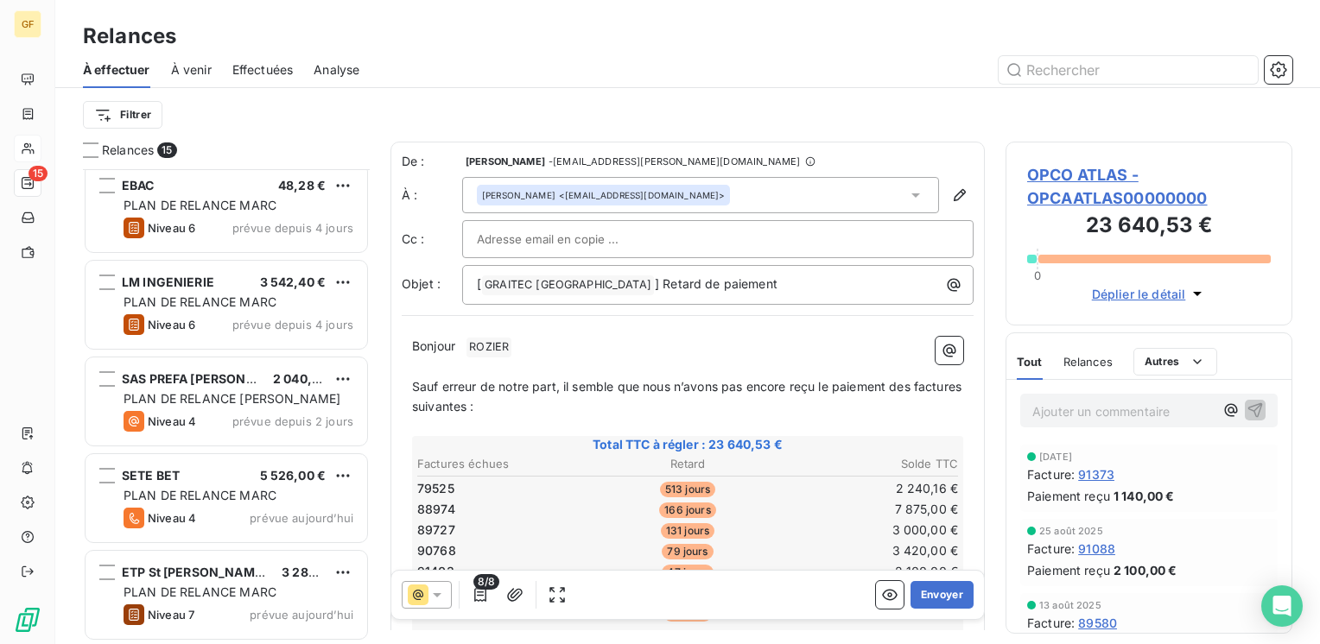
click at [248, 71] on span "Effectuées" at bounding box center [262, 69] width 61 height 17
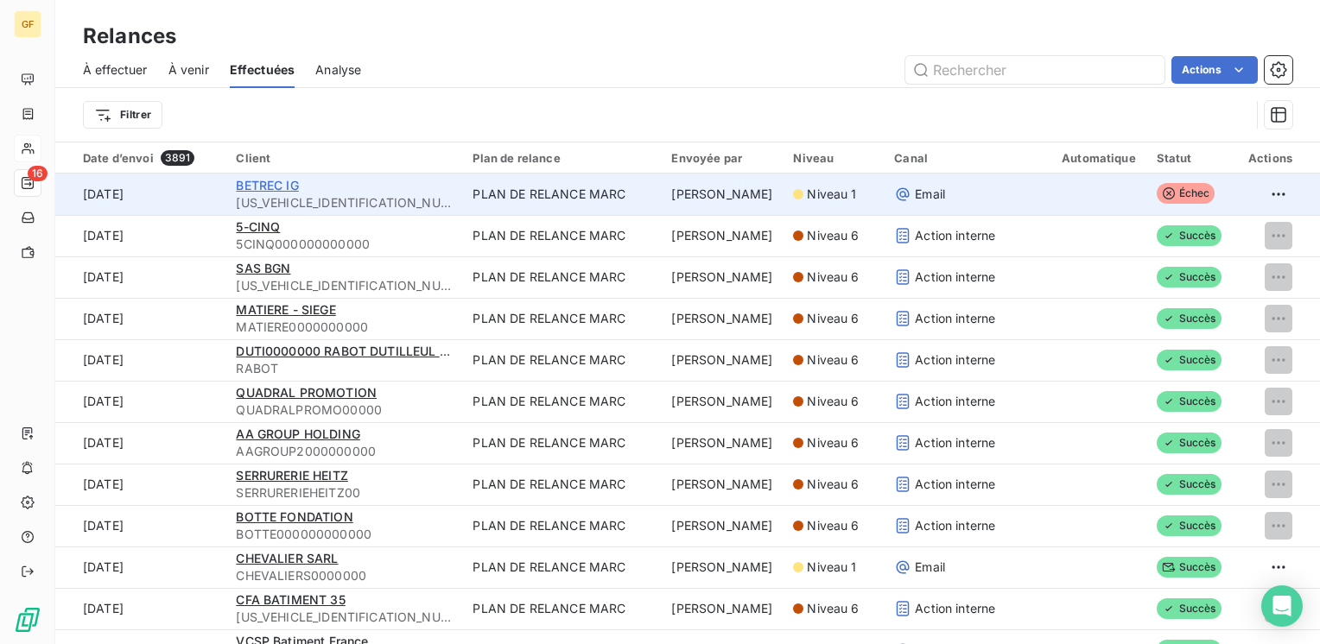
click at [280, 181] on span "BETREC IG" at bounding box center [267, 185] width 62 height 15
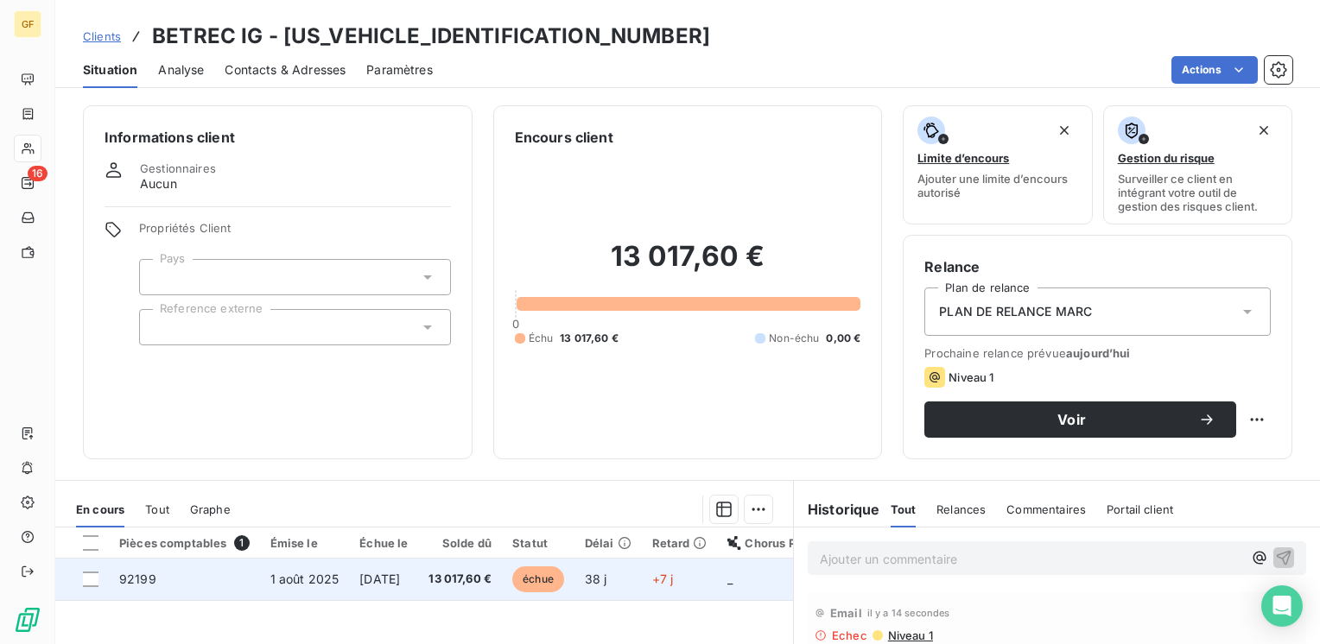
click at [418, 568] on td "[DATE]" at bounding box center [383, 579] width 69 height 41
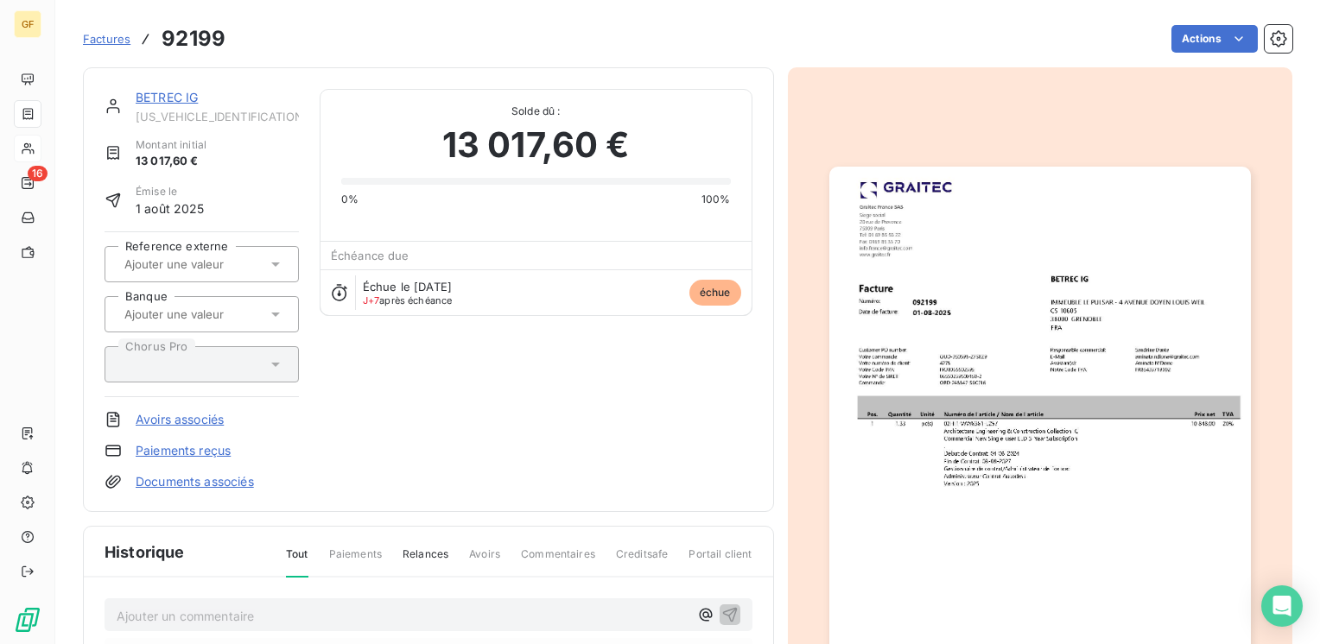
click at [946, 443] on img "button" at bounding box center [1040, 464] width 422 height 595
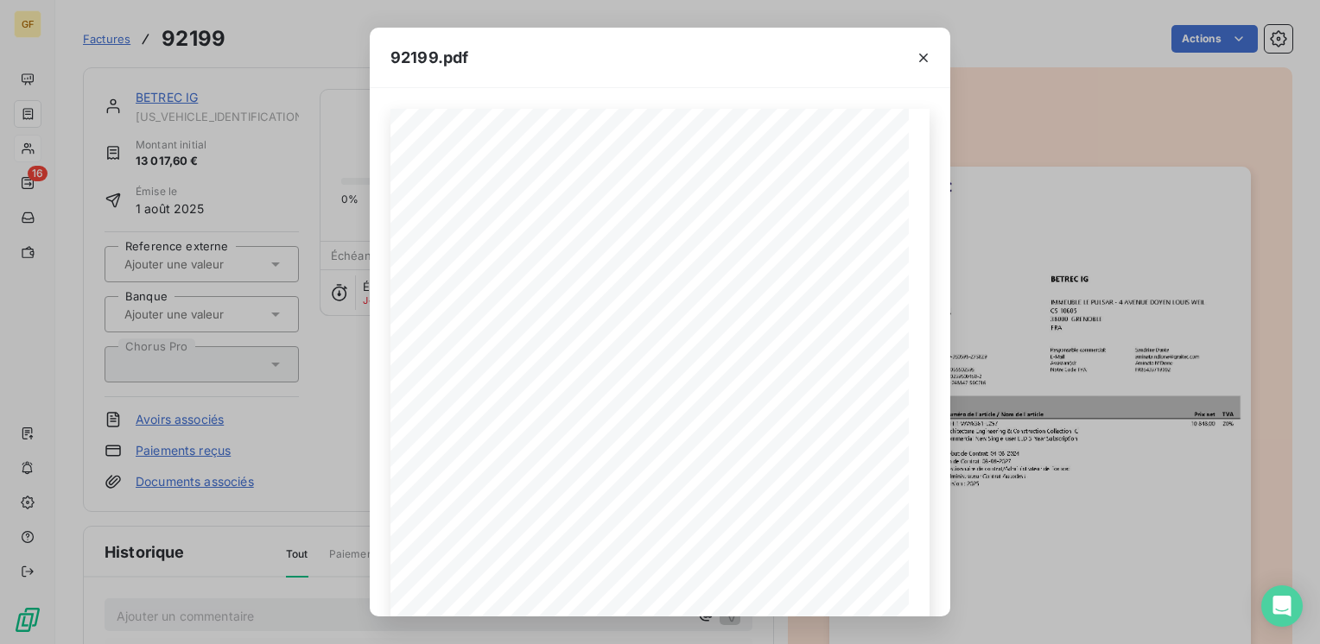
click at [312, 545] on div "92199.pdf Pos. Quantité Unité Numéro de l'article / Nom de l'article Prix net T…" at bounding box center [660, 322] width 1320 height 644
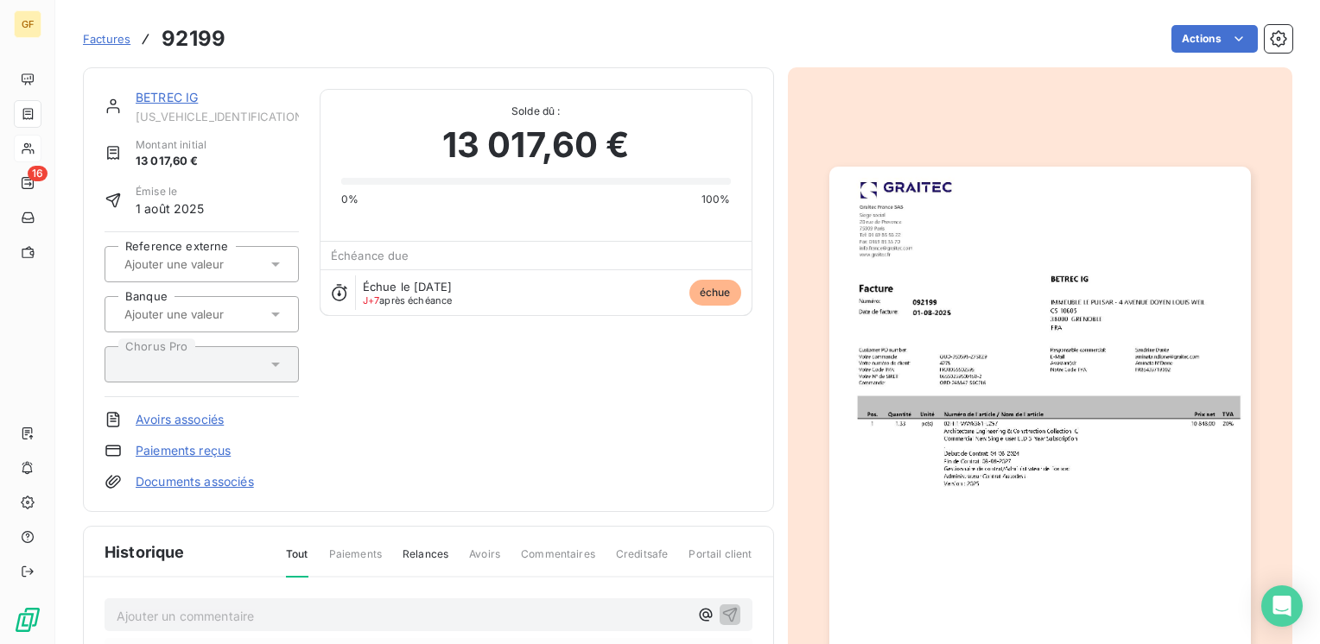
click at [496, 348] on div "BETREC IG BETREC38000000000 Montant initial 13 017,60 € Émise le 1 août 2025 Re…" at bounding box center [429, 290] width 648 height 402
click at [163, 92] on link "BETREC IG" at bounding box center [167, 97] width 62 height 15
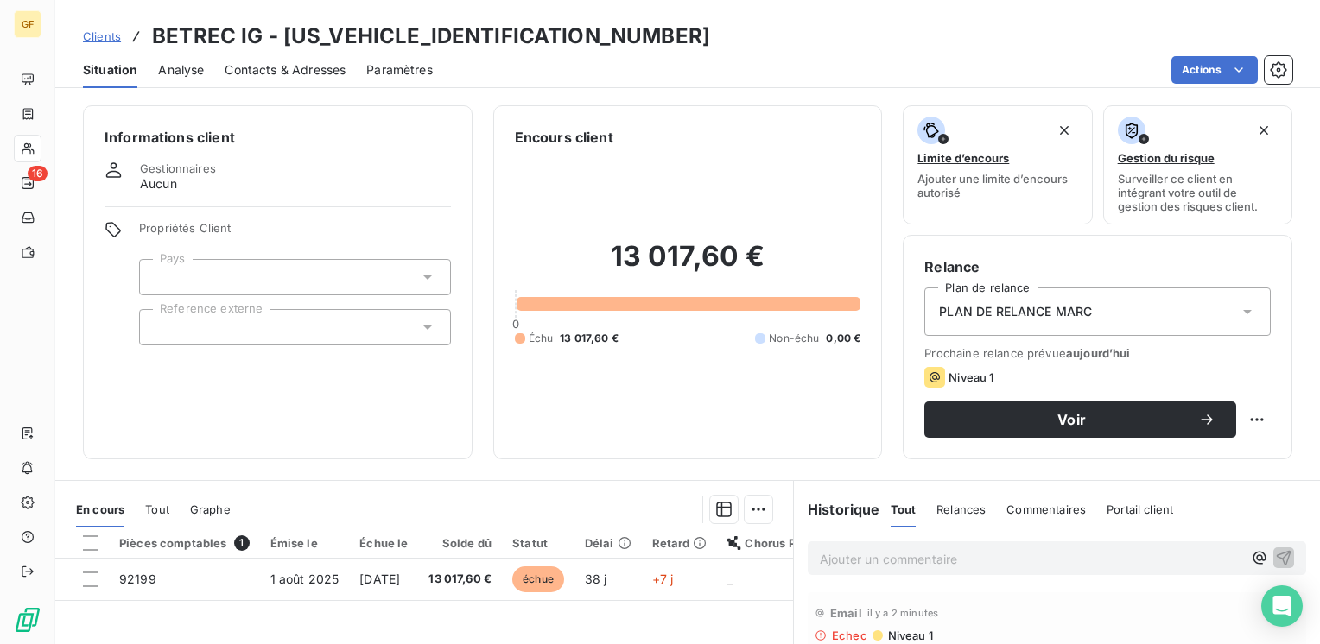
click at [311, 66] on span "Contacts & Adresses" at bounding box center [285, 69] width 121 height 17
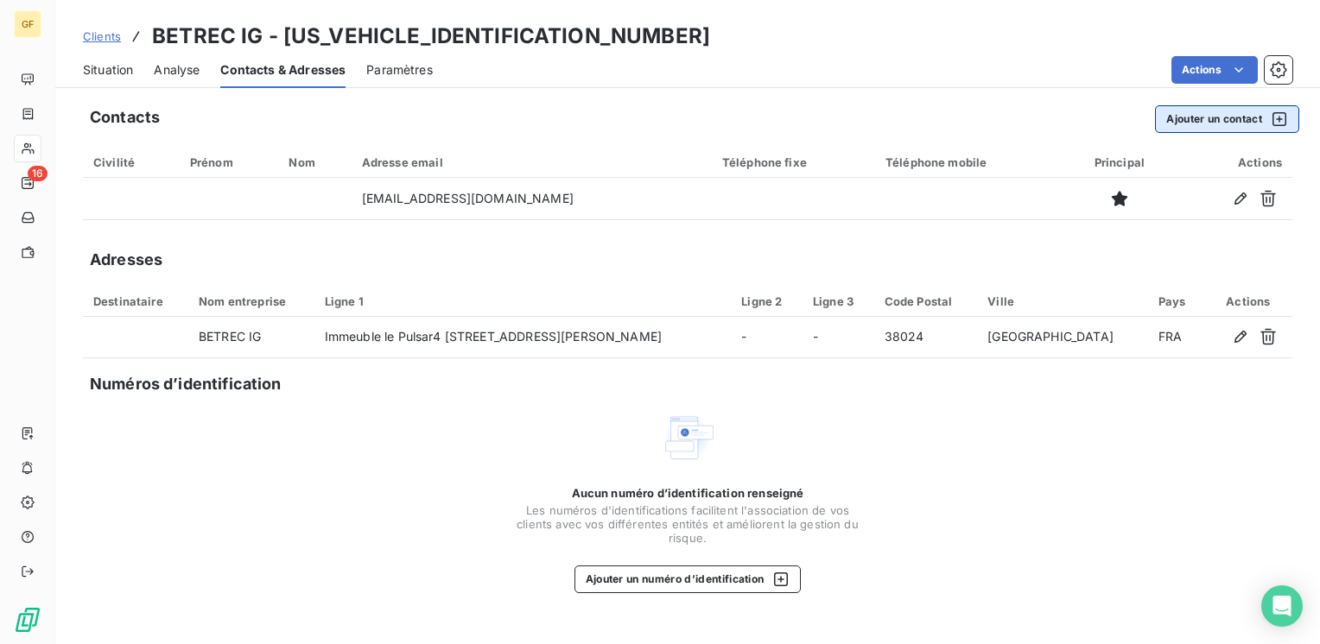
click at [1210, 117] on button "Ajouter un contact" at bounding box center [1227, 119] width 144 height 28
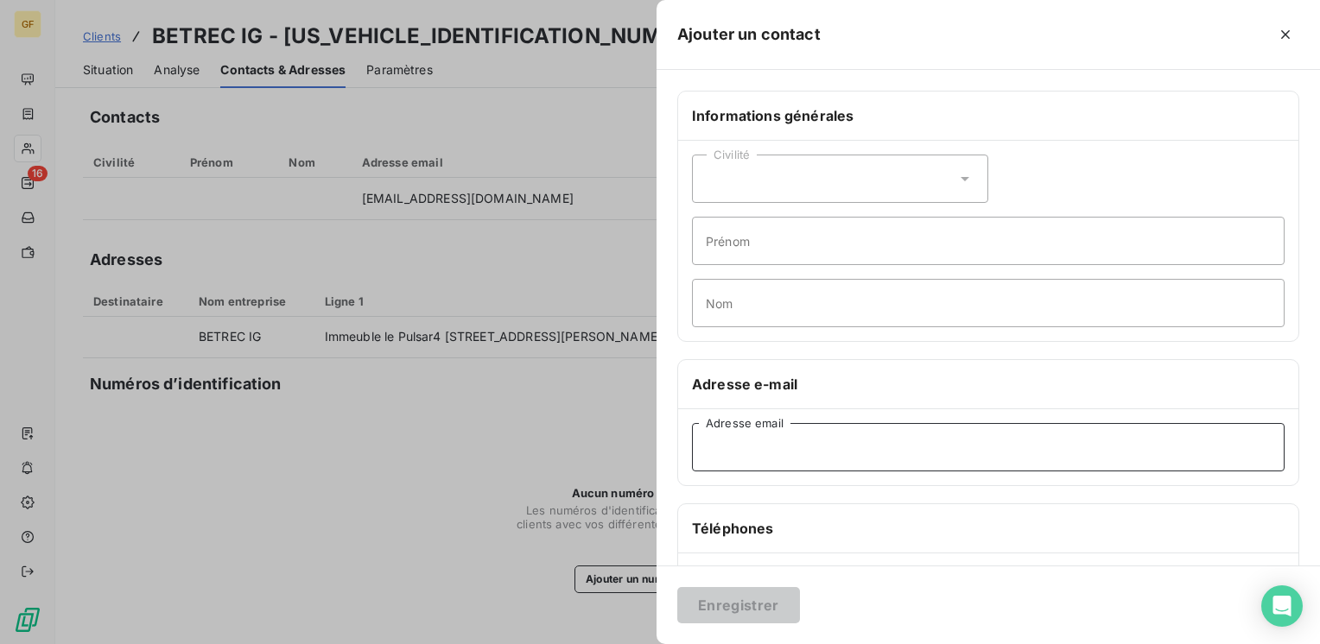
click at [719, 451] on input "Adresse email" at bounding box center [988, 447] width 593 height 48
paste input "betrec@betrec.com"
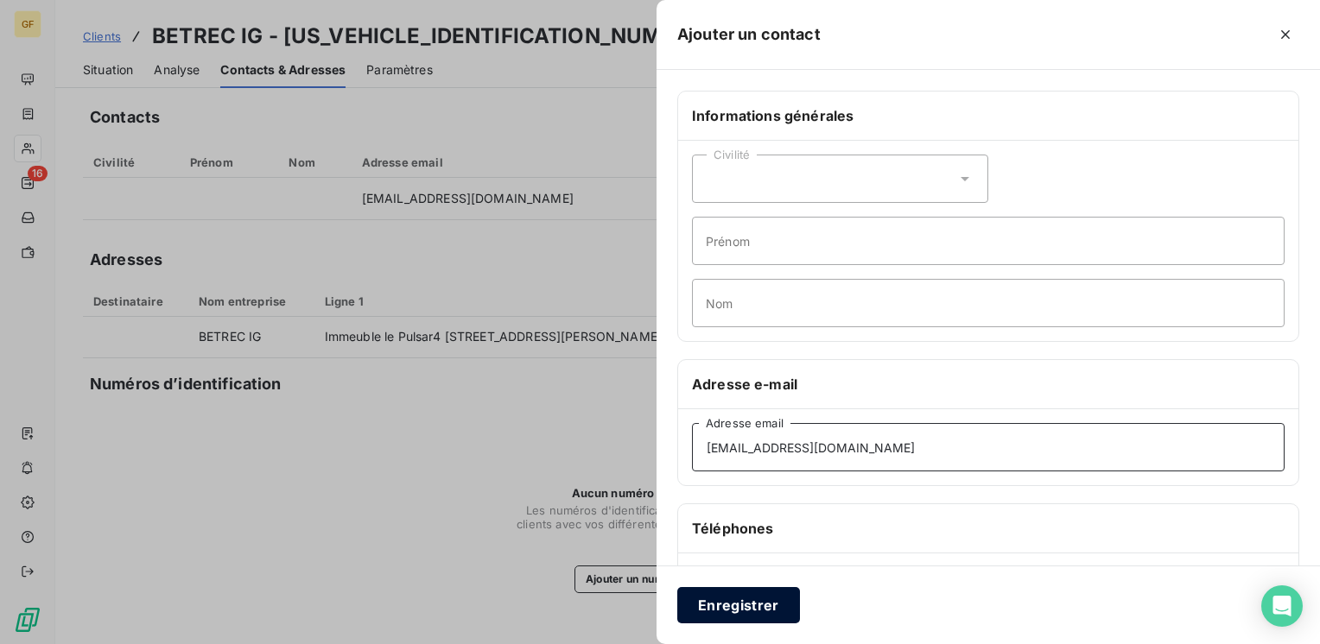
type input "betrec@betrec.com"
click at [748, 609] on button "Enregistrer" at bounding box center [738, 605] width 123 height 36
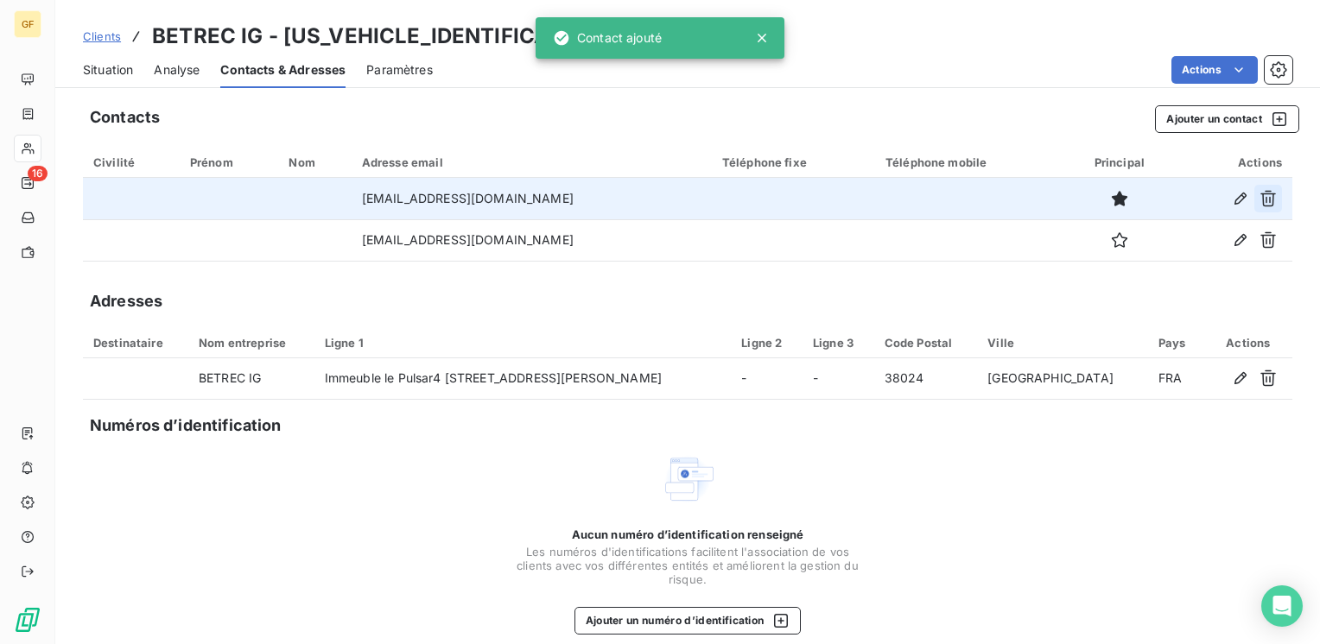
click at [1259, 192] on icon "button" at bounding box center [1267, 198] width 17 height 17
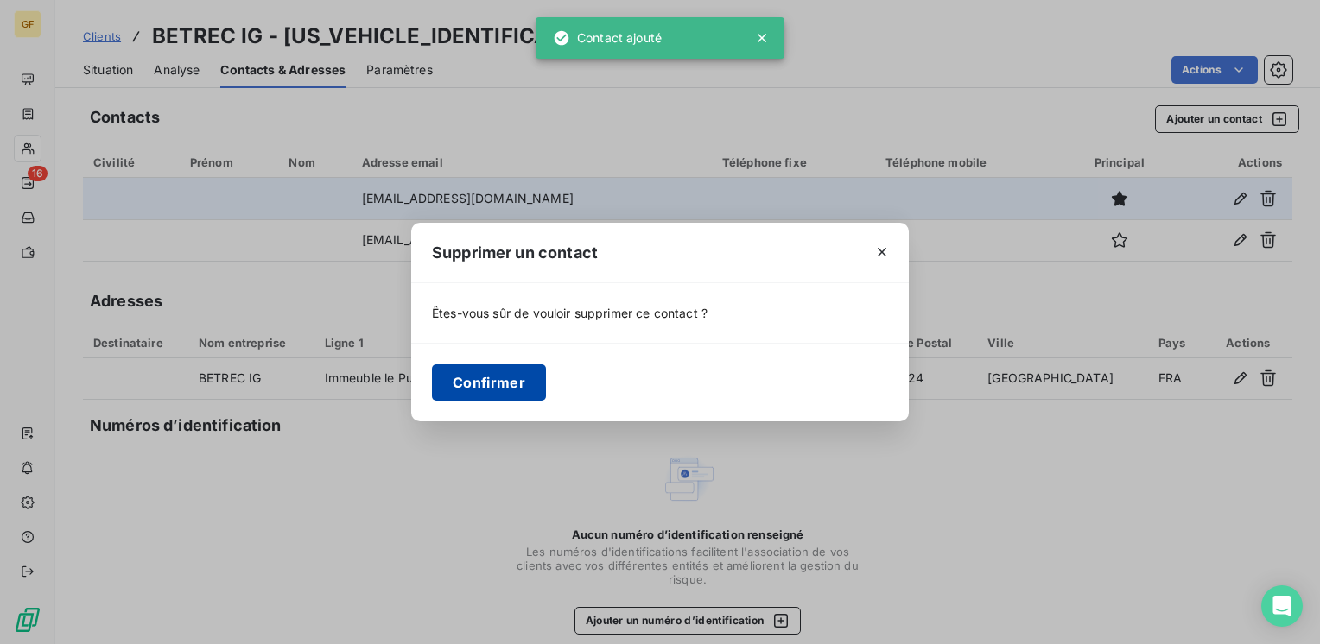
click at [536, 375] on button "Confirmer" at bounding box center [489, 383] width 114 height 36
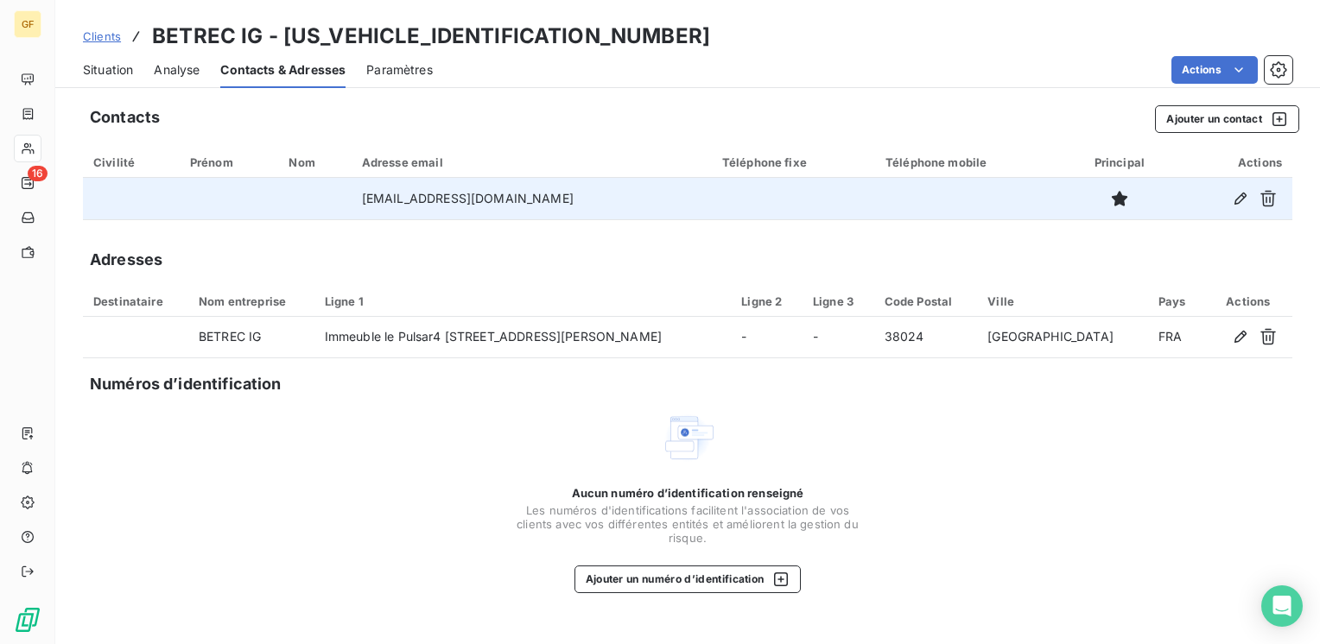
click at [124, 159] on div "Civilité" at bounding box center [131, 162] width 76 height 14
click at [117, 64] on span "Situation" at bounding box center [108, 69] width 50 height 17
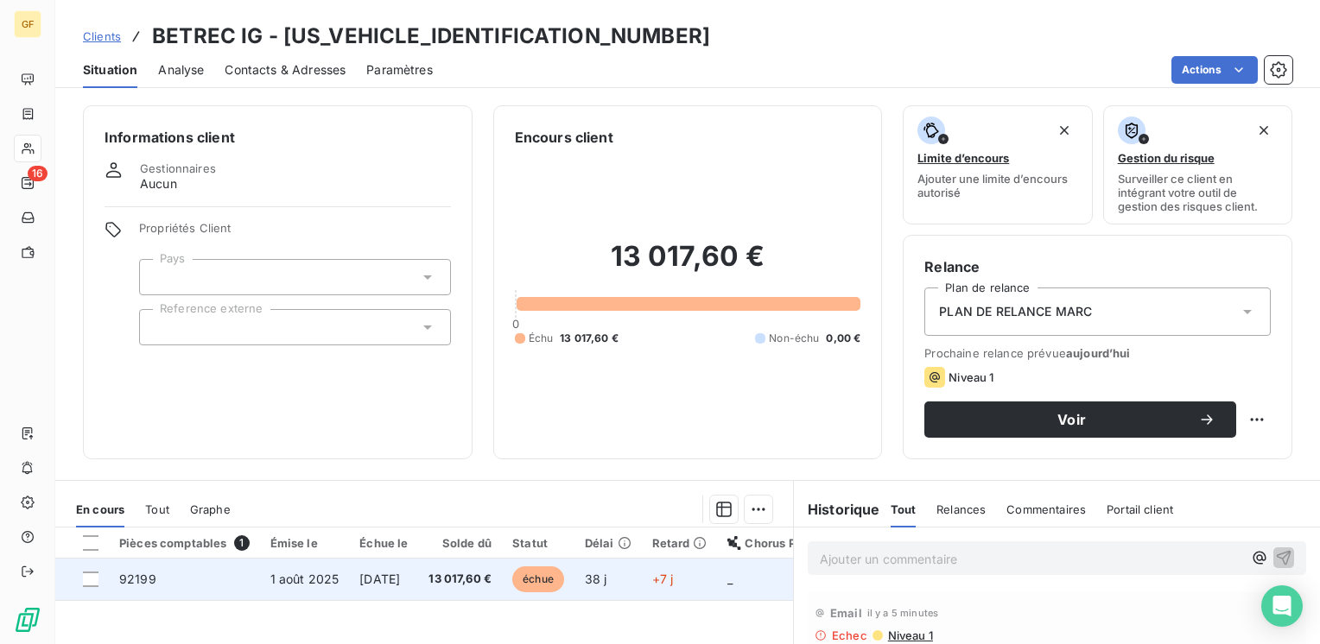
click at [372, 574] on span "[DATE]" at bounding box center [379, 579] width 41 height 15
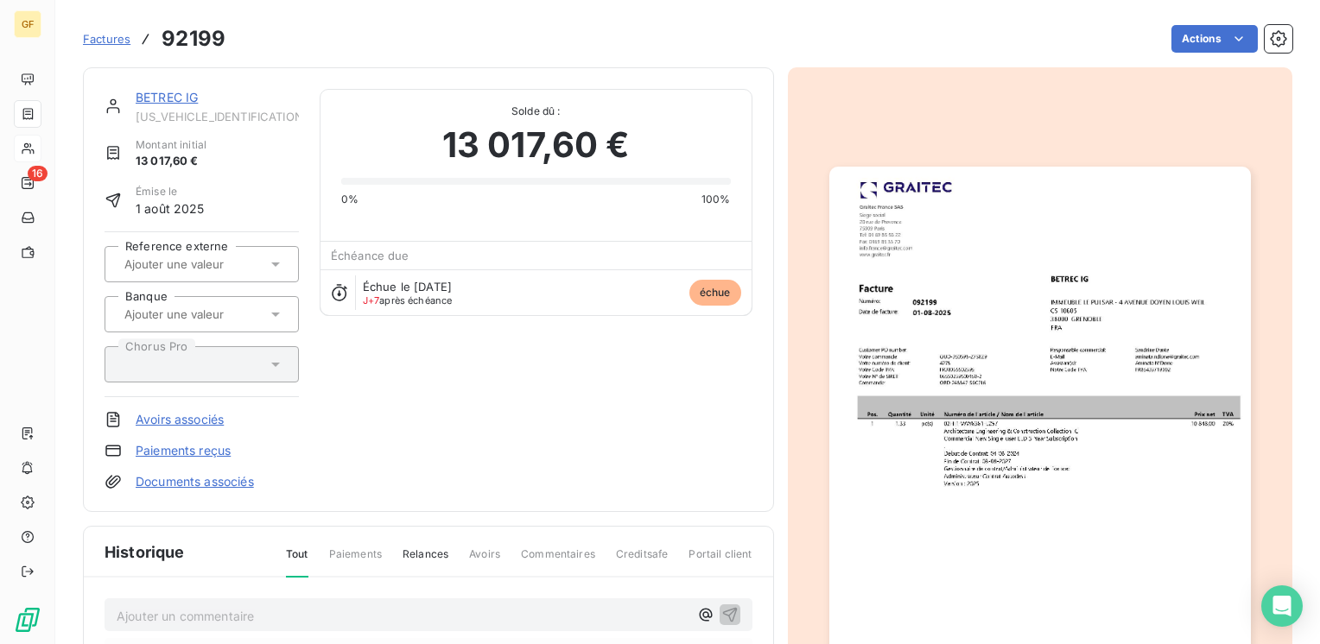
click at [148, 99] on link "BETREC IG" at bounding box center [167, 97] width 62 height 15
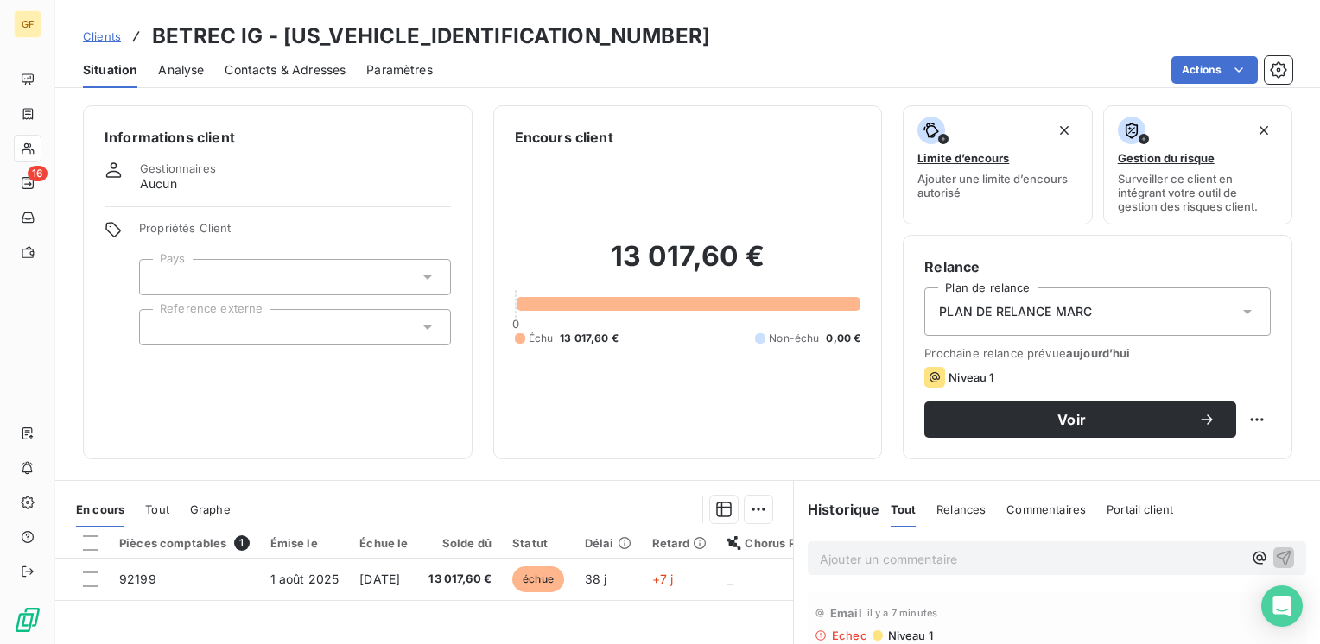
click at [335, 73] on span "Contacts & Adresses" at bounding box center [285, 69] width 121 height 17
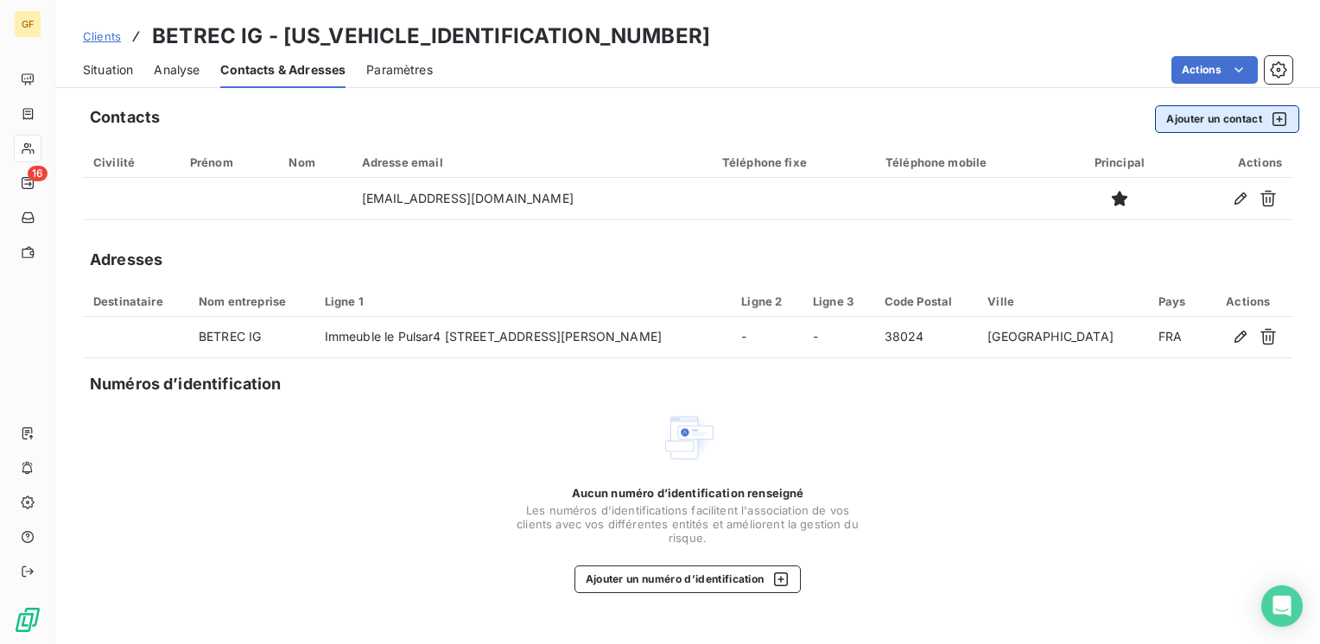
click at [1235, 106] on button "Ajouter un contact" at bounding box center [1227, 119] width 144 height 28
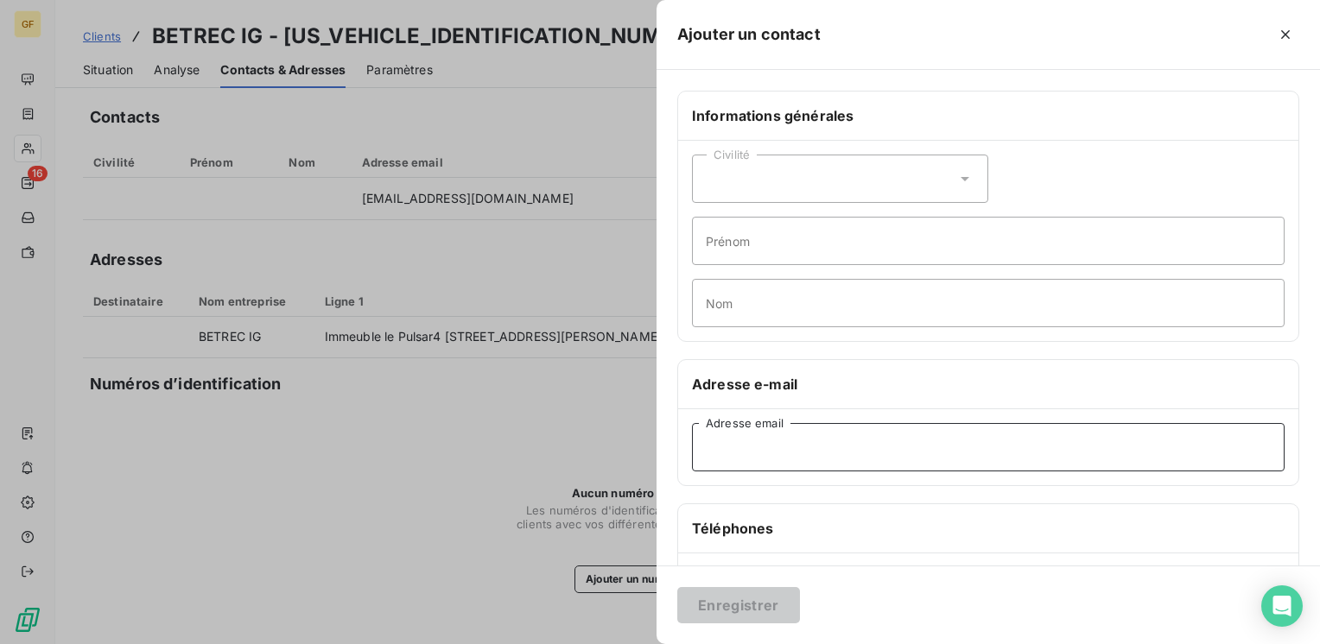
click at [790, 434] on input "Adresse email" at bounding box center [988, 447] width 593 height 48
paste input "cindy.cretinon@betrec.com"
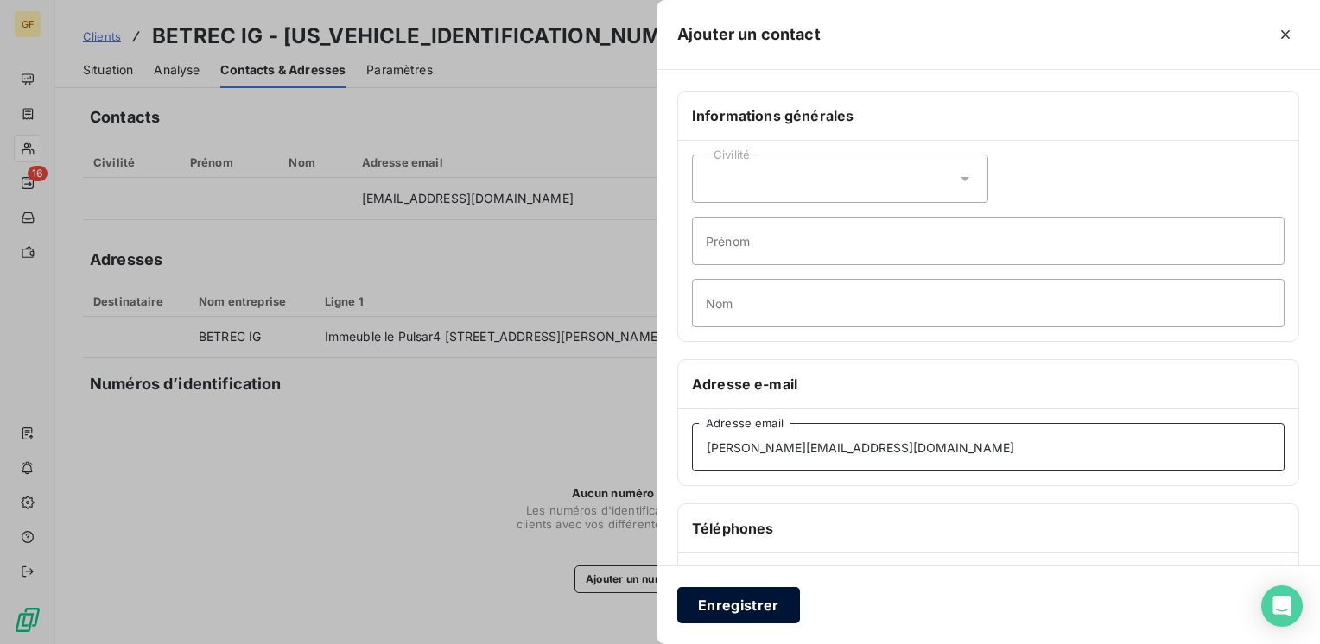
type input "cindy.cretinon@betrec.com"
click at [736, 600] on button "Enregistrer" at bounding box center [738, 605] width 123 height 36
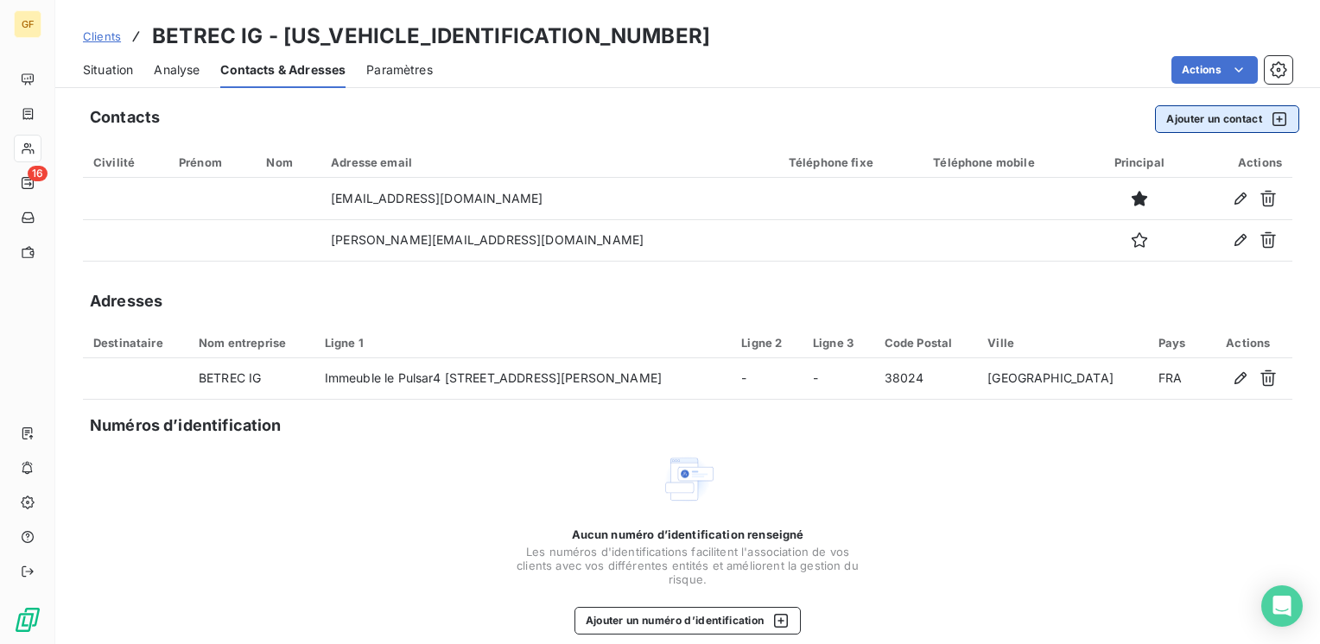
click at [1211, 120] on button "Ajouter un contact" at bounding box center [1227, 119] width 144 height 28
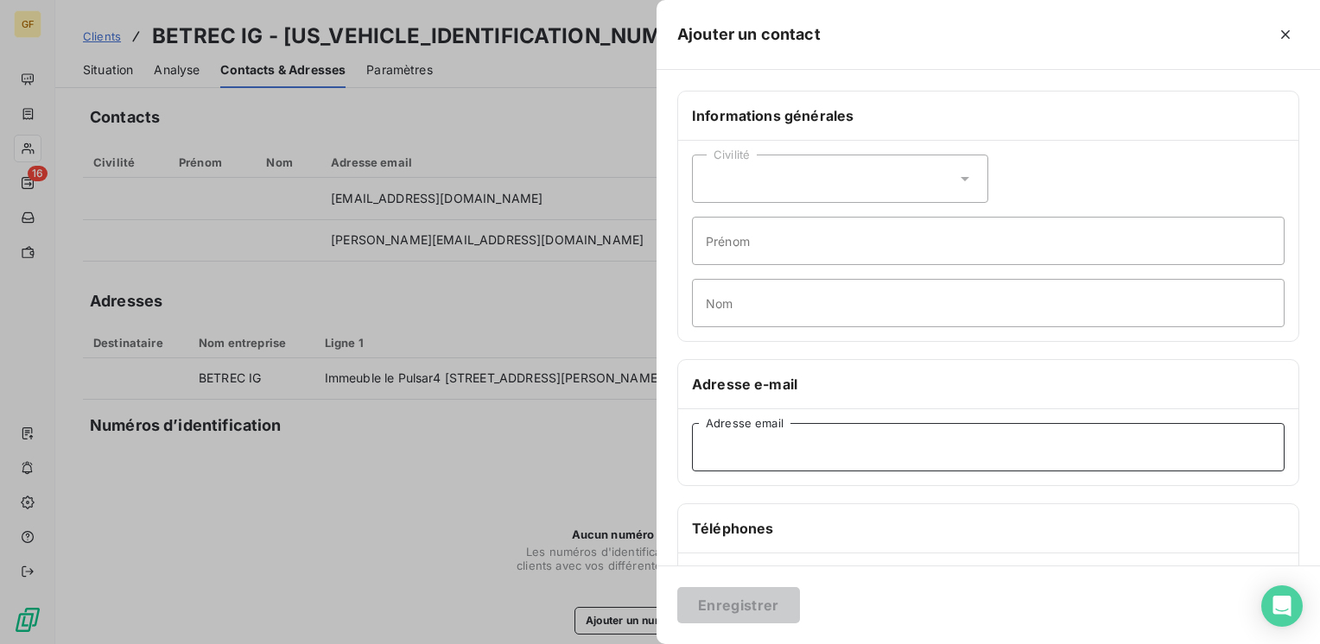
click at [757, 447] on input "Adresse email" at bounding box center [988, 447] width 593 height 48
paste input "jean-jacques.montin@betrec.com"
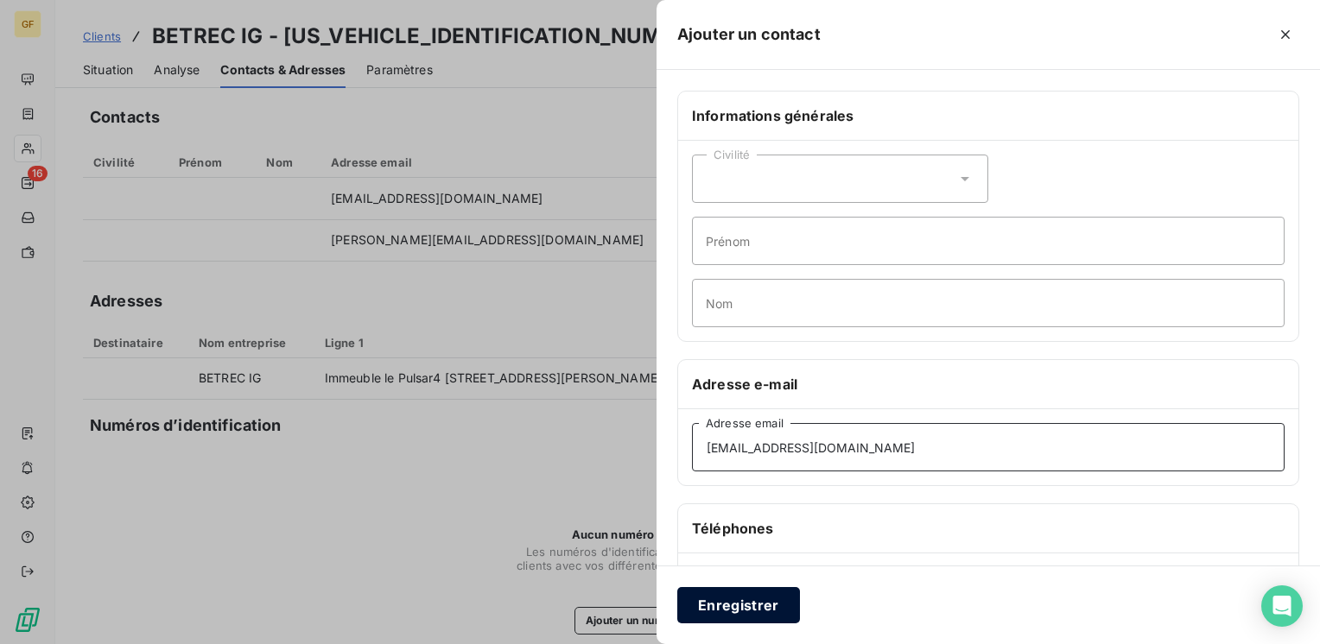
type input "jean-jacques.montin@betrec.com"
click at [757, 600] on button "Enregistrer" at bounding box center [738, 605] width 123 height 36
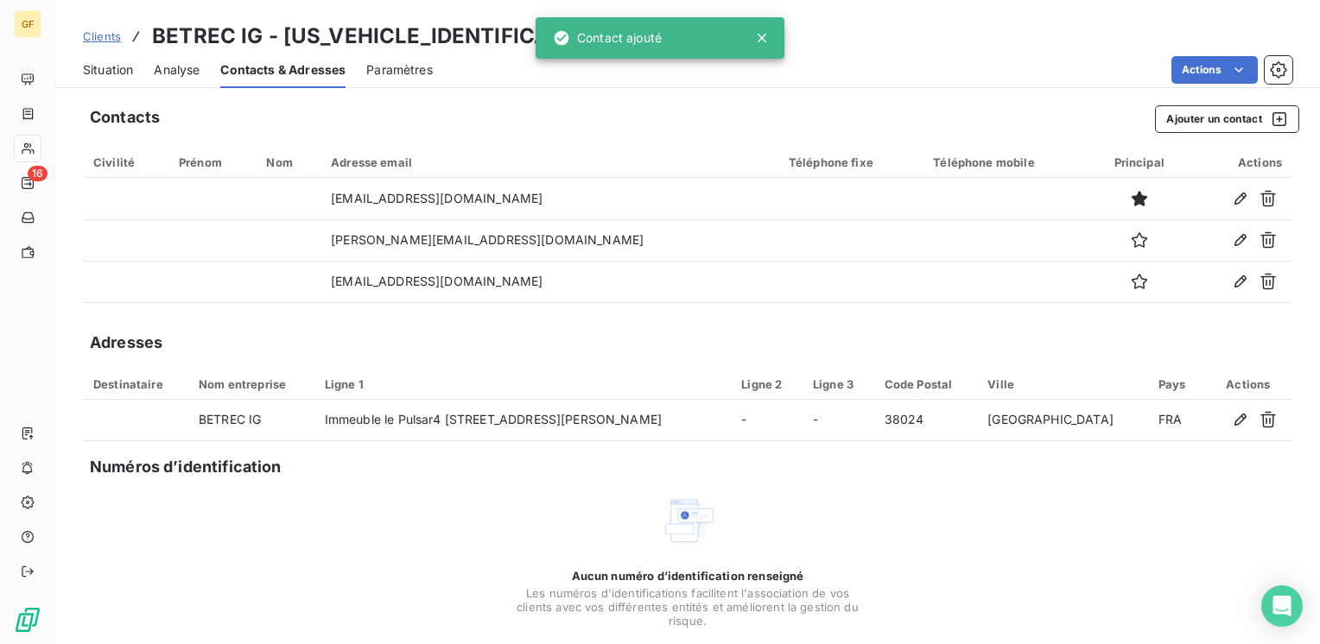
click at [121, 72] on span "Situation" at bounding box center [108, 69] width 50 height 17
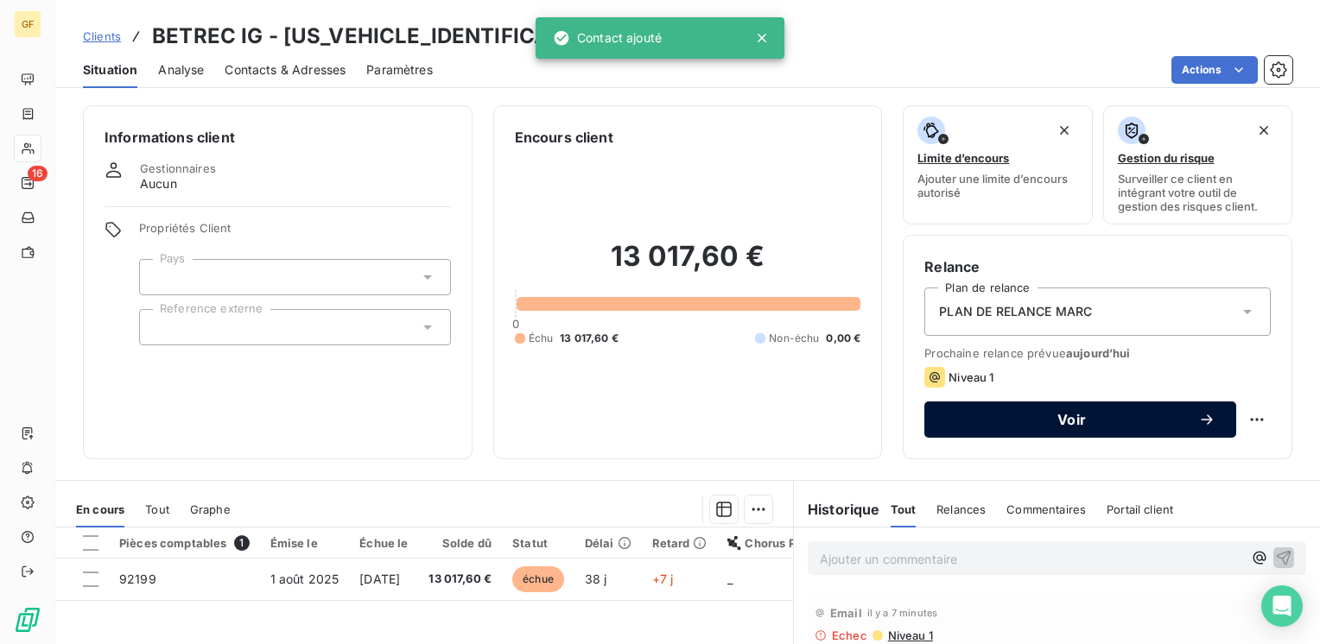
click at [992, 408] on button "Voir" at bounding box center [1080, 420] width 312 height 36
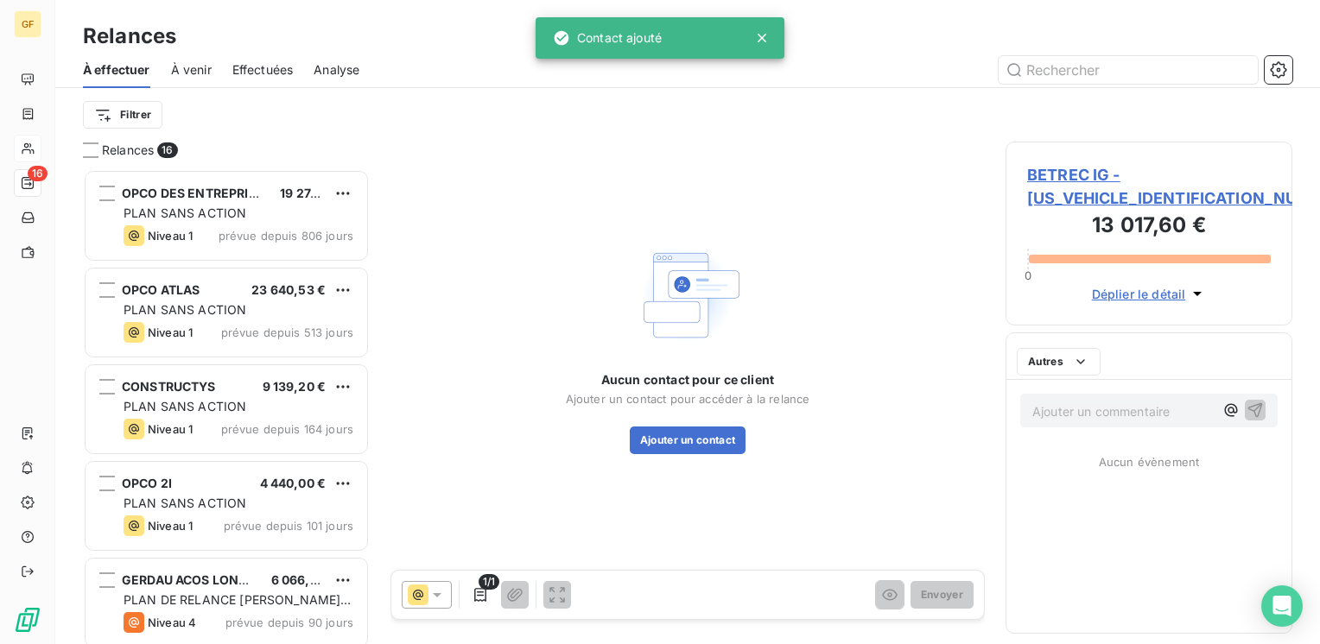
scroll to position [462, 273]
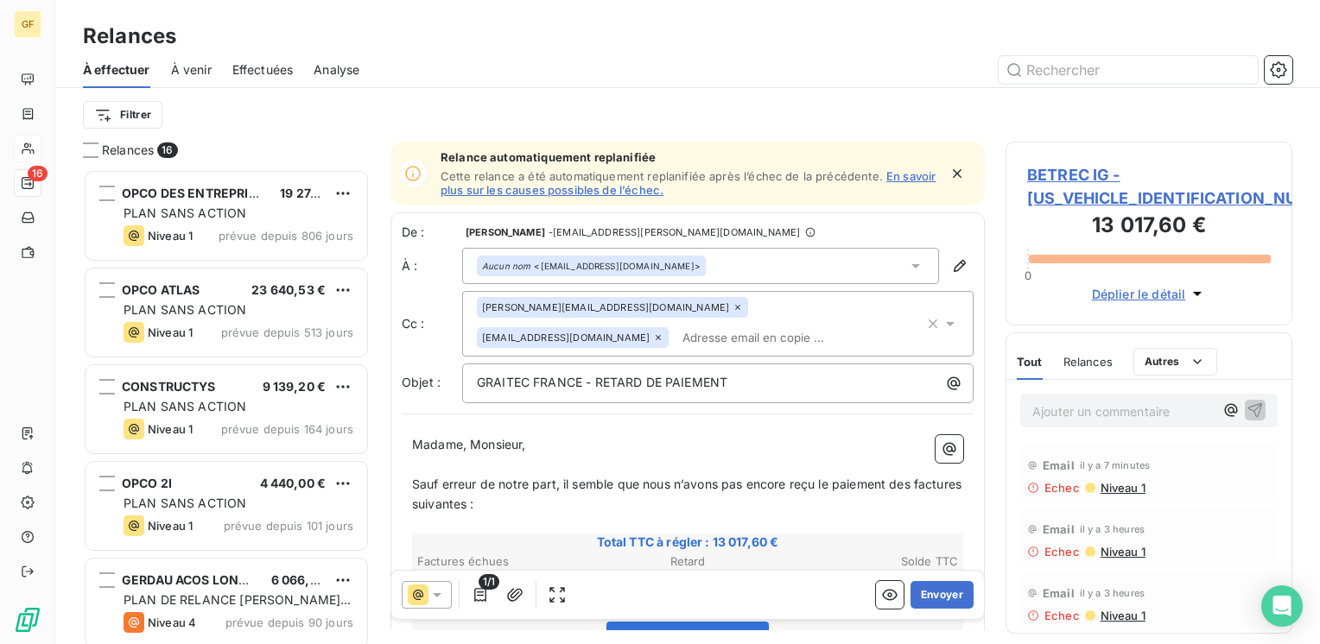
click at [948, 169] on icon "button" at bounding box center [956, 173] width 17 height 17
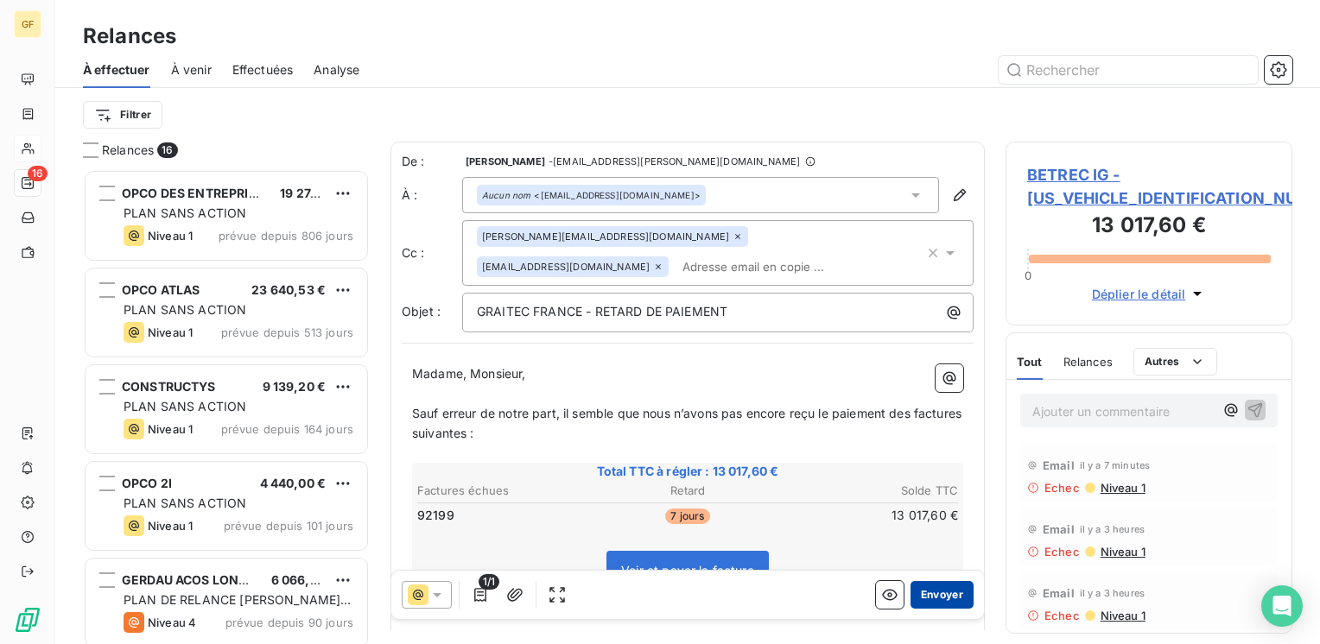
click at [942, 593] on button "Envoyer" at bounding box center [941, 595] width 63 height 28
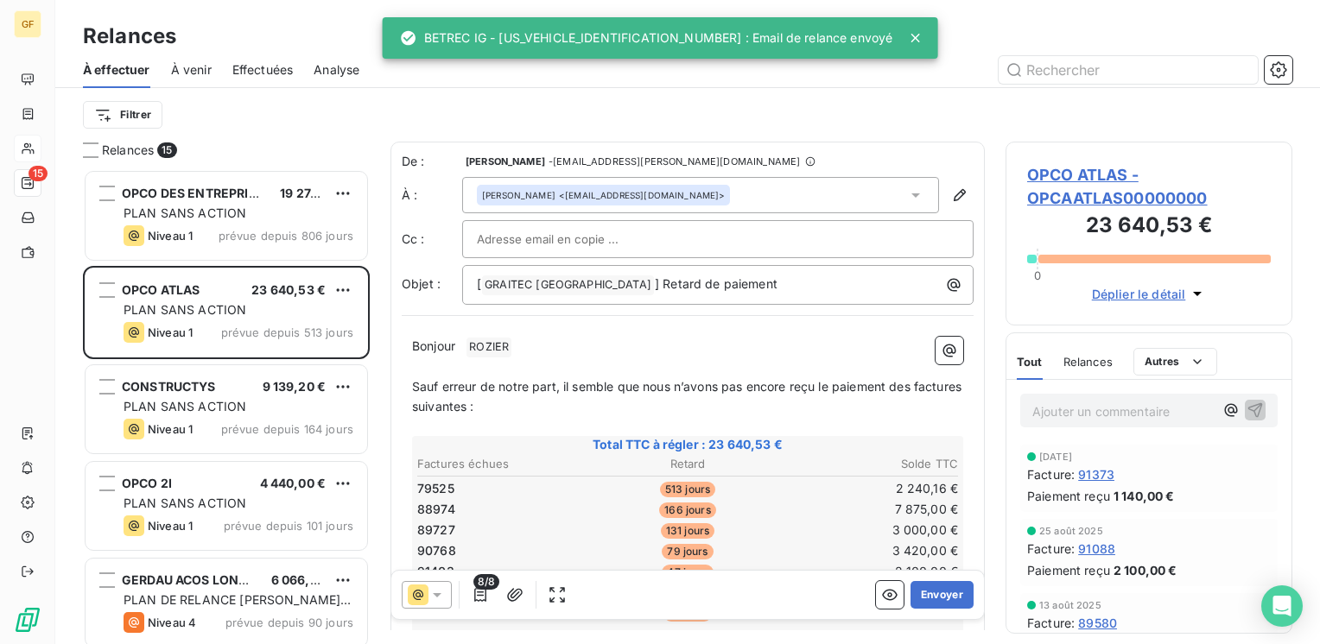
click at [271, 69] on span "Effectuées" at bounding box center [262, 69] width 61 height 17
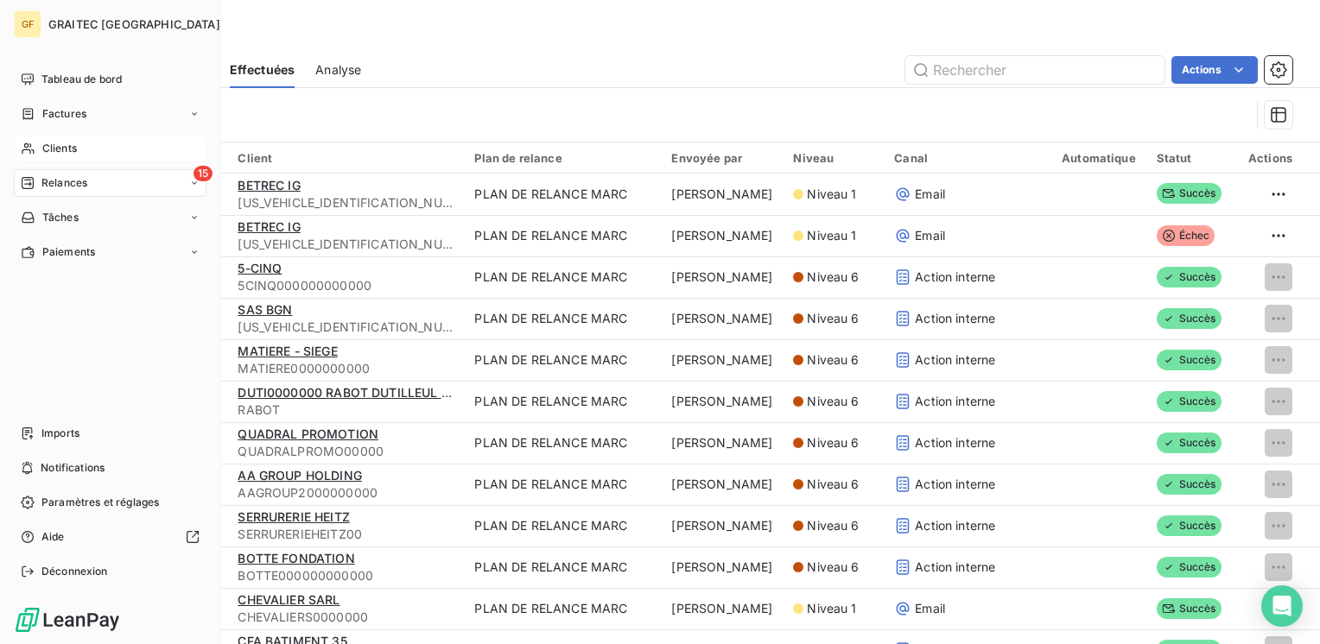
click at [64, 178] on span "Relances" at bounding box center [64, 183] width 46 height 16
click at [59, 181] on span "Relances" at bounding box center [64, 183] width 46 height 16
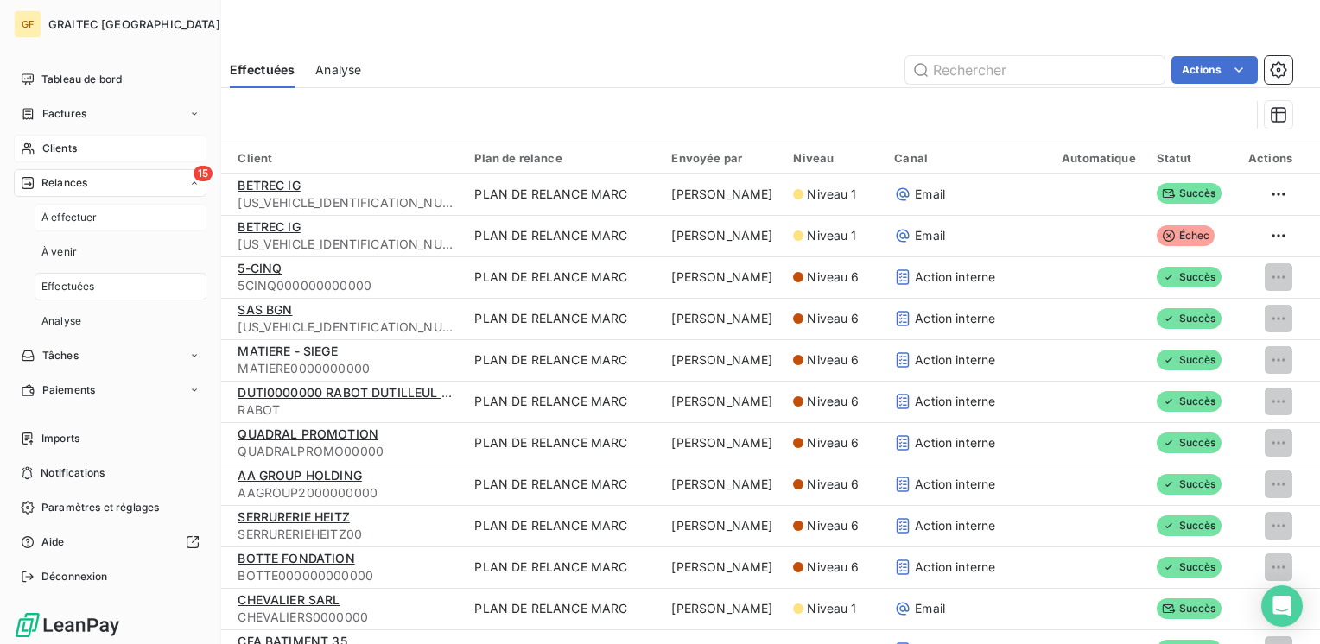
click at [66, 218] on span "À effectuer" at bounding box center [69, 218] width 56 height 16
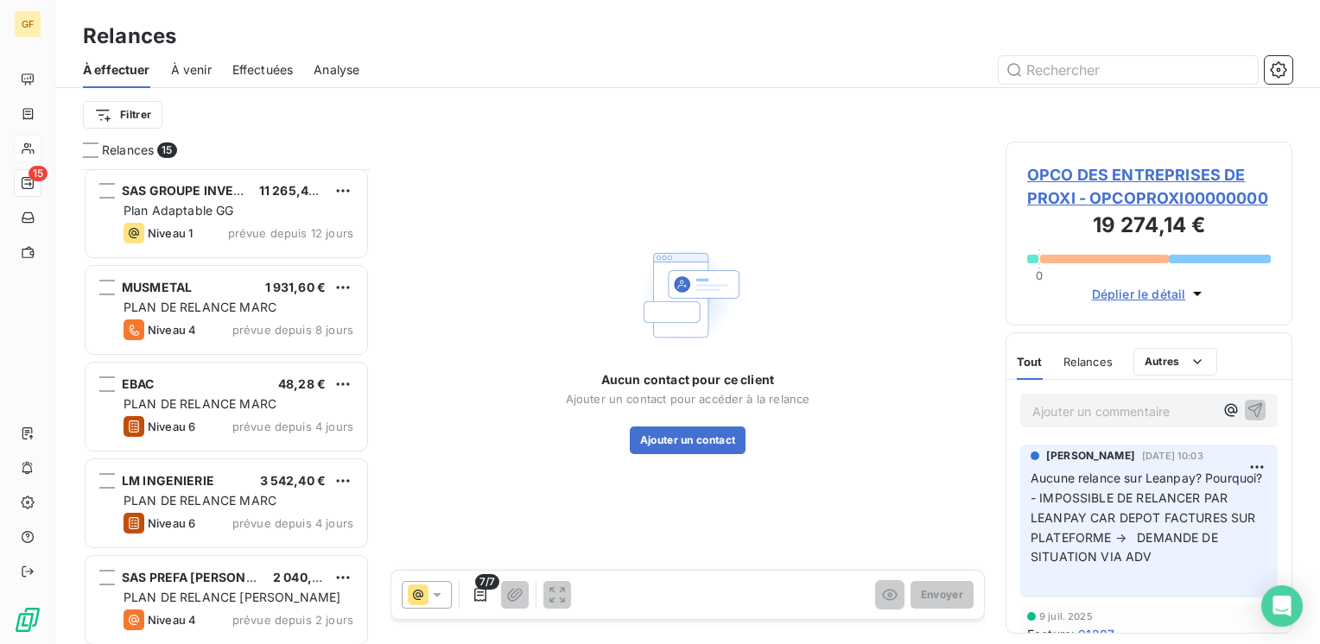
scroll to position [976, 0]
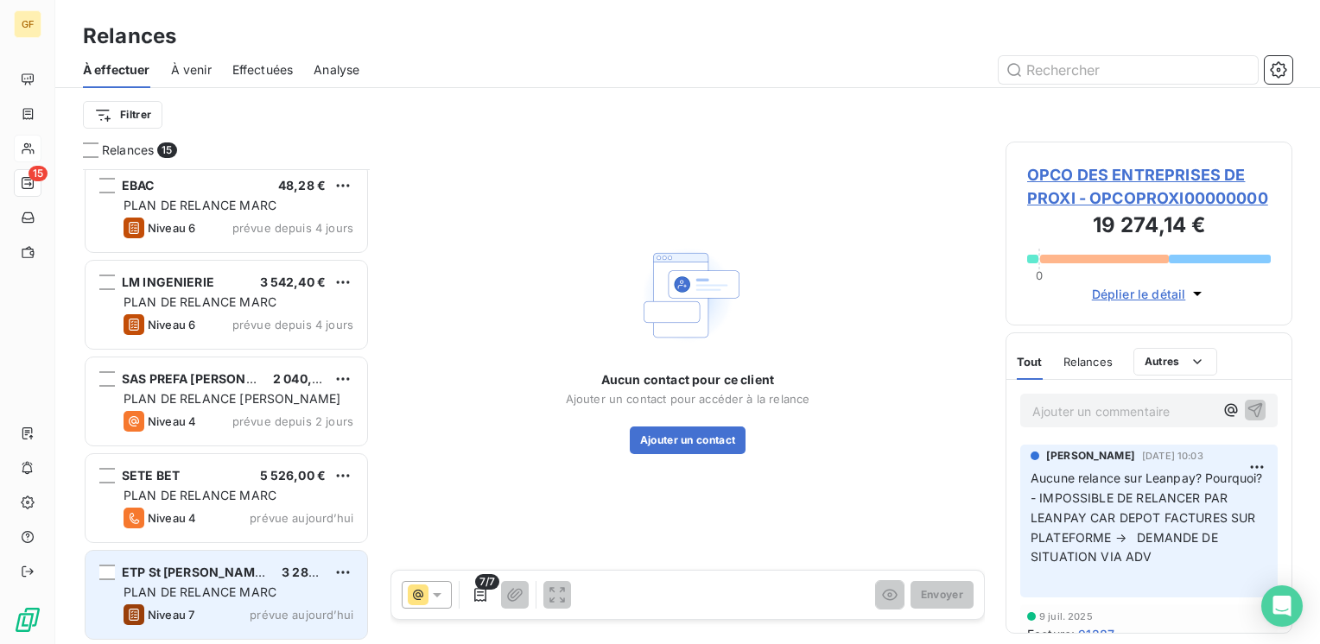
click at [232, 585] on span "PLAN DE RELANCE MARC" at bounding box center [200, 592] width 153 height 15
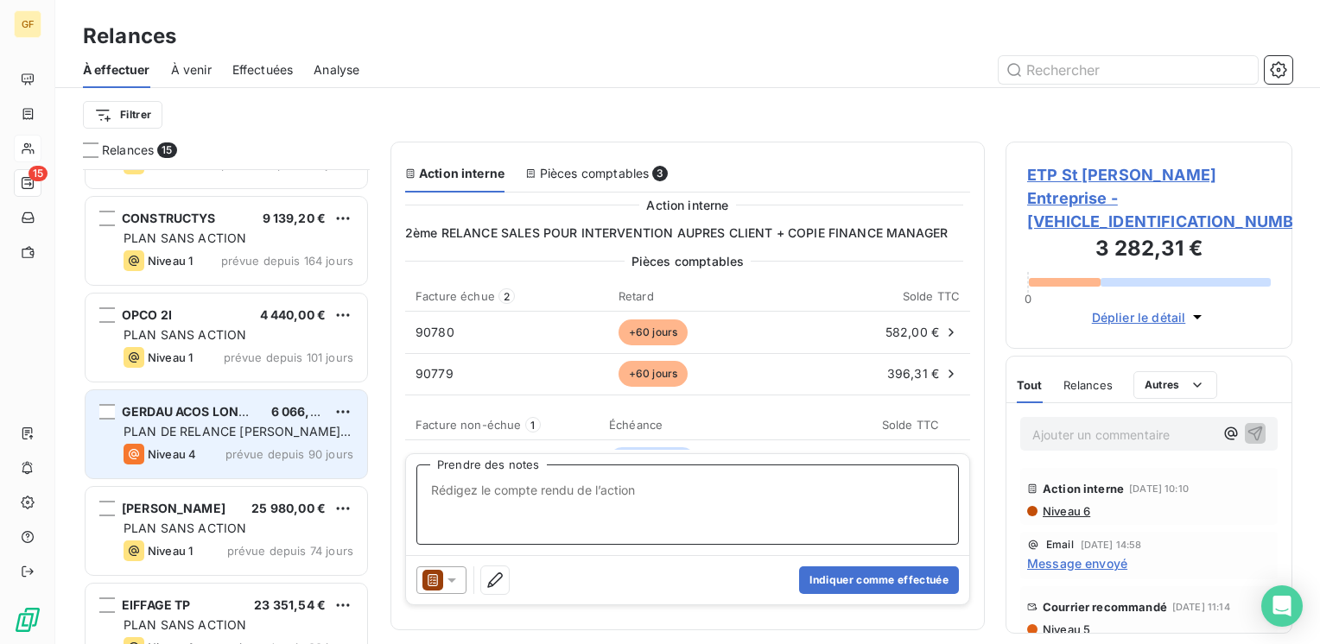
scroll to position [173, 0]
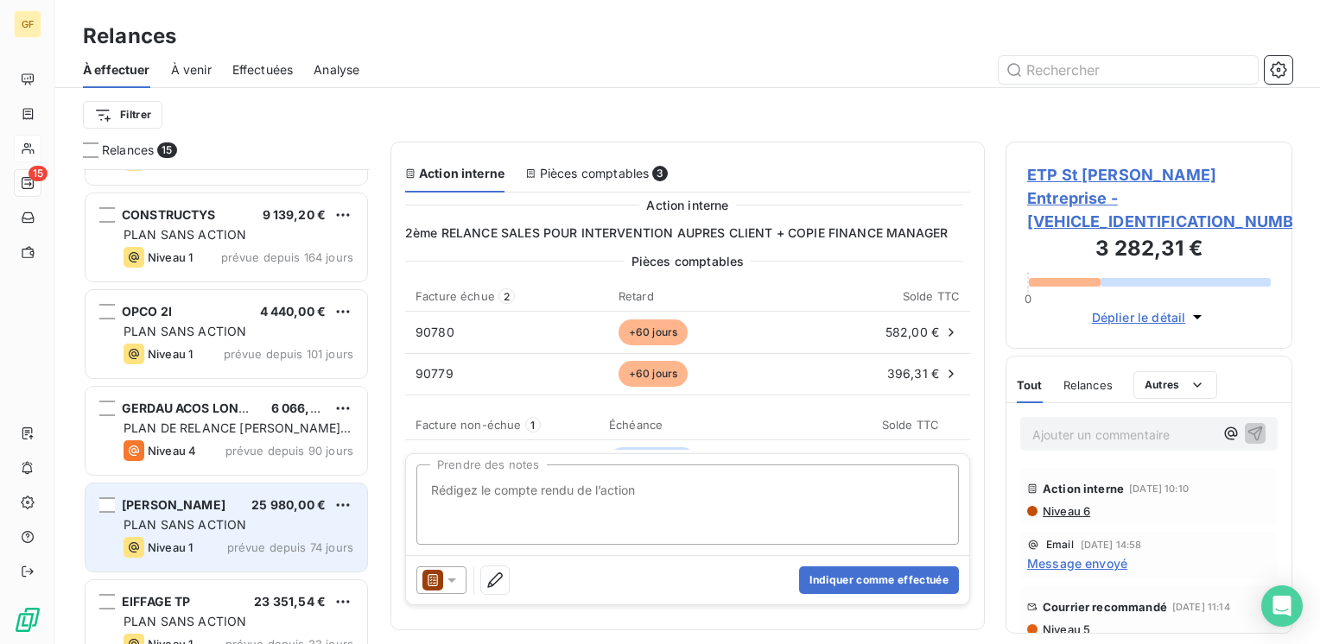
click at [225, 519] on span "PLAN SANS ACTION" at bounding box center [185, 524] width 123 height 15
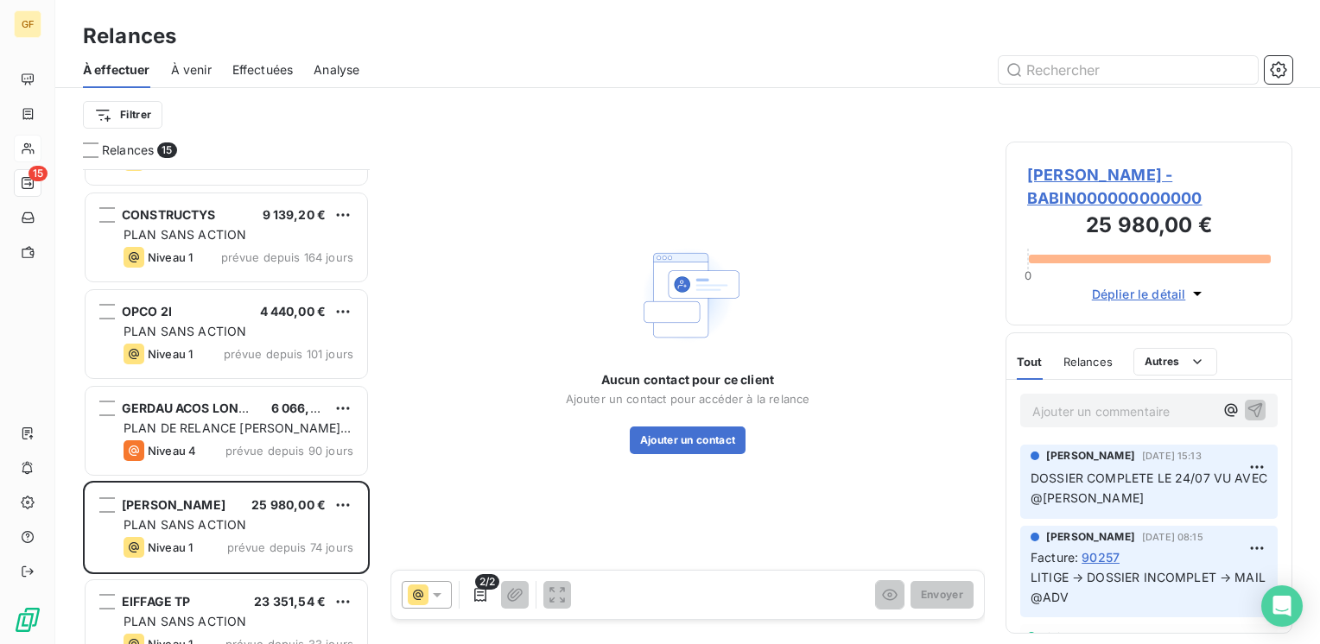
click at [1049, 171] on span "BABIN DIVNA - BABIN000000000000" at bounding box center [1149, 186] width 244 height 47
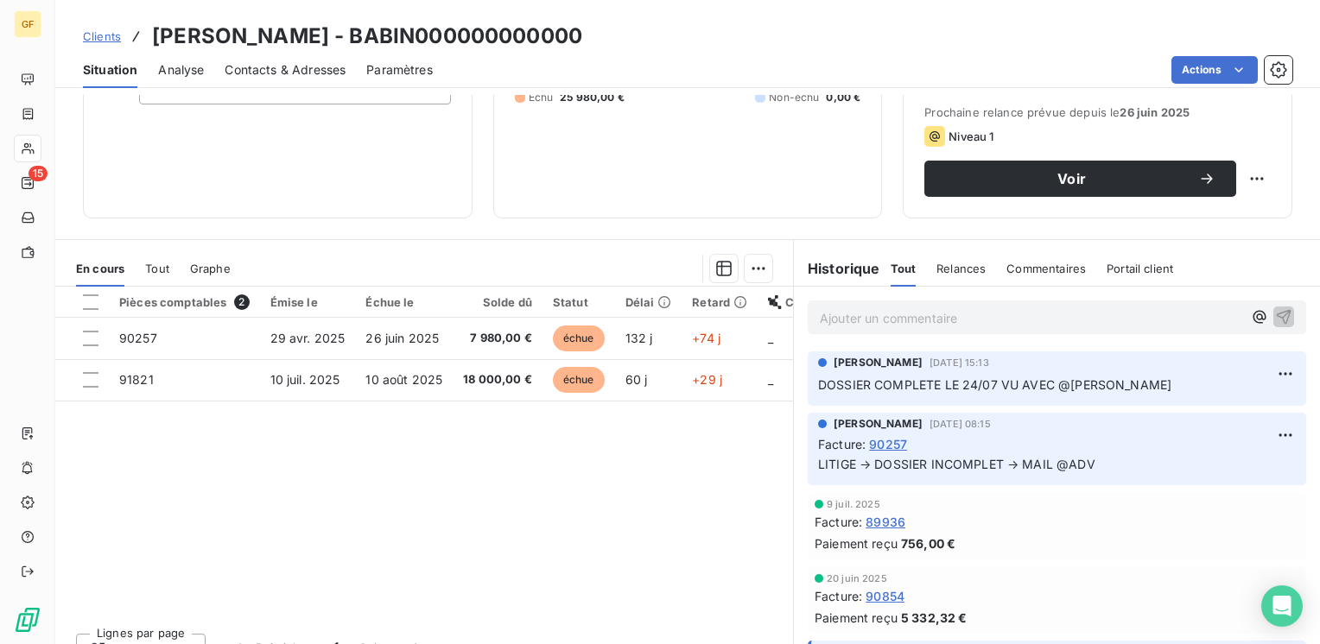
scroll to position [259, 0]
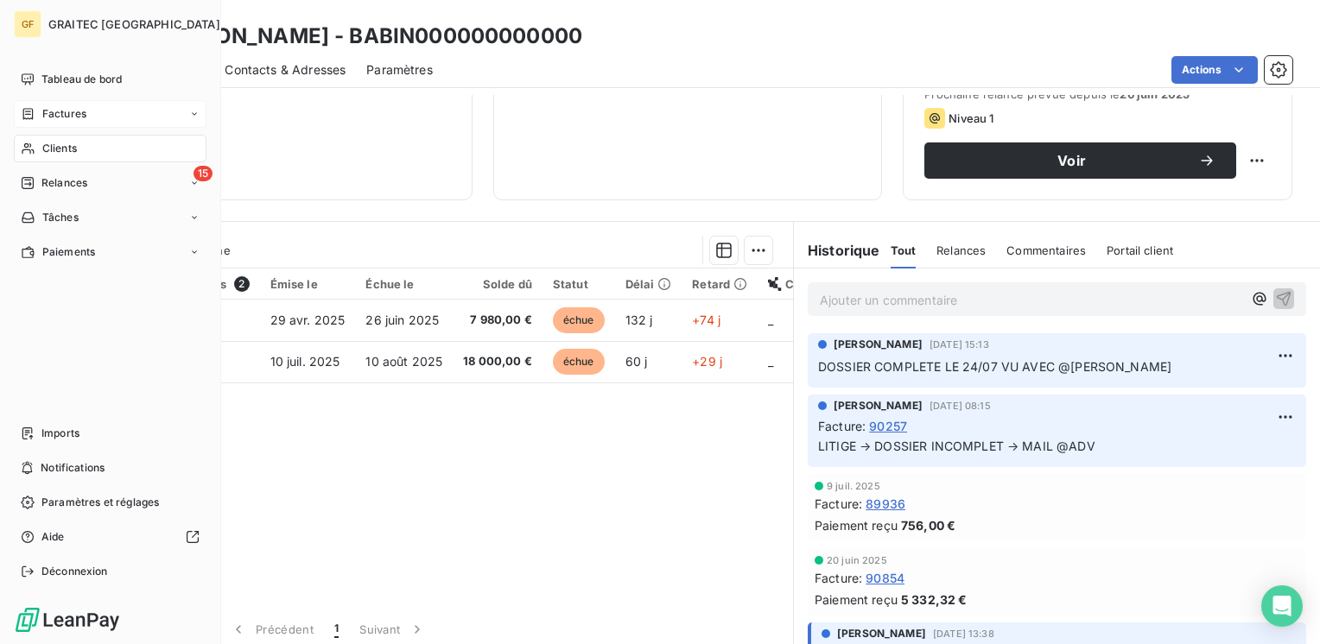
click at [66, 117] on span "Factures" at bounding box center [64, 114] width 44 height 16
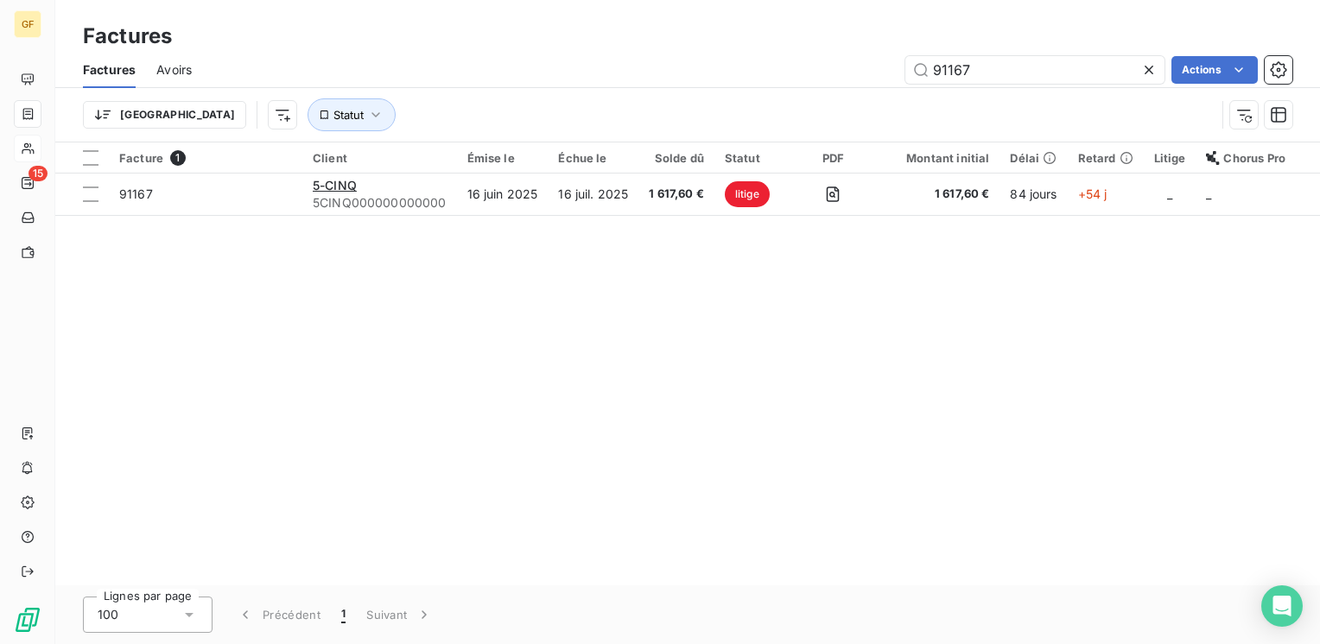
drag, startPoint x: 1000, startPoint y: 70, endPoint x: 763, endPoint y: 102, distance: 239.7
click at [764, 105] on div "Factures Avoirs 91167 Actions Trier Statut" at bounding box center [687, 97] width 1265 height 90
type input "91197"
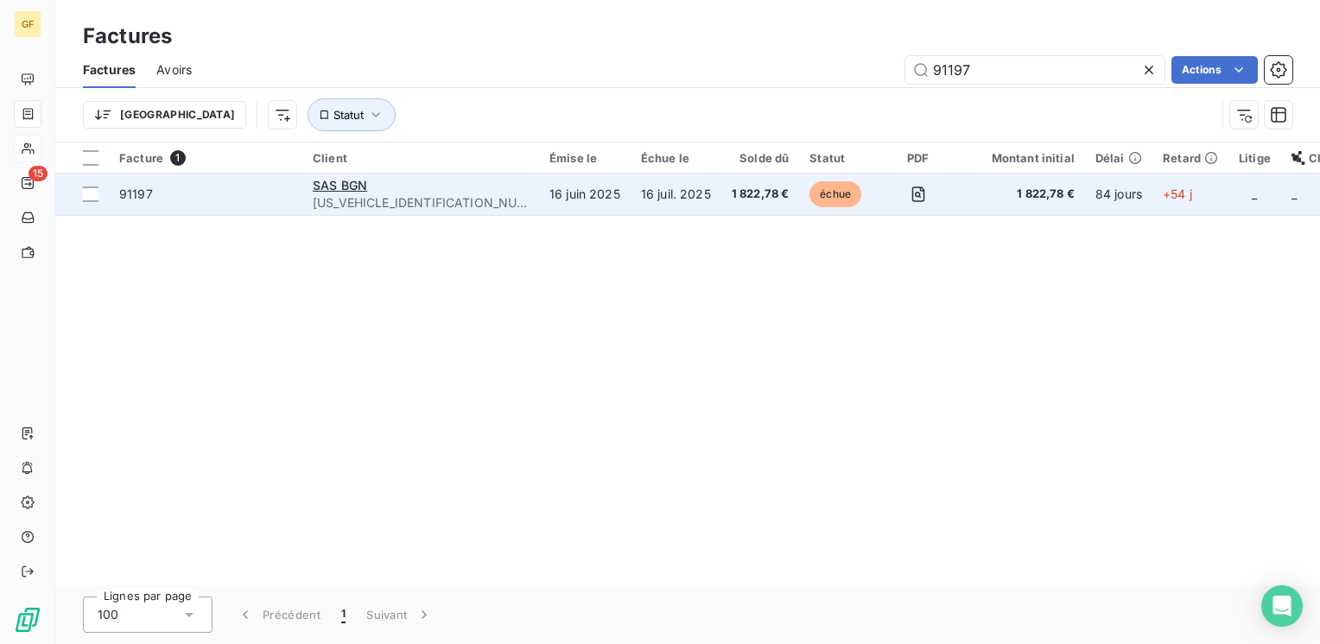
click at [643, 203] on tr "91197 SAS BGN BGN00000000000000 16 juin 2025 16 juil. 2025 1 822,78 € échue 1 8…" at bounding box center [844, 194] width 1578 height 41
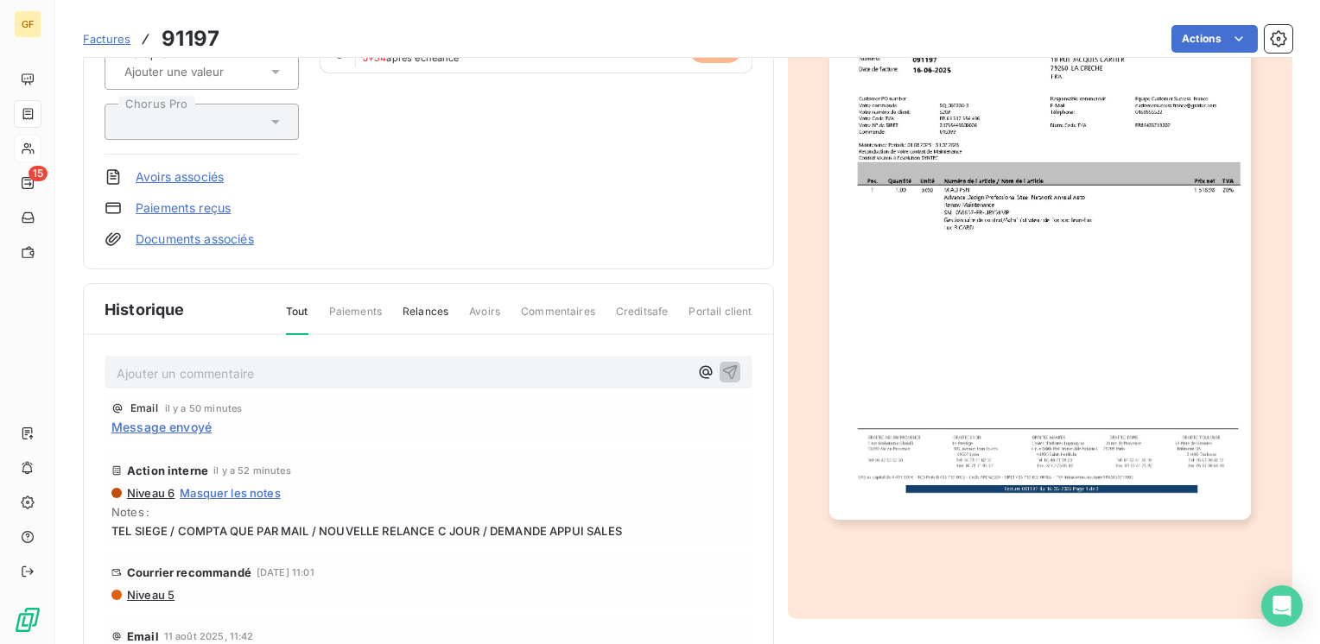
scroll to position [259, 0]
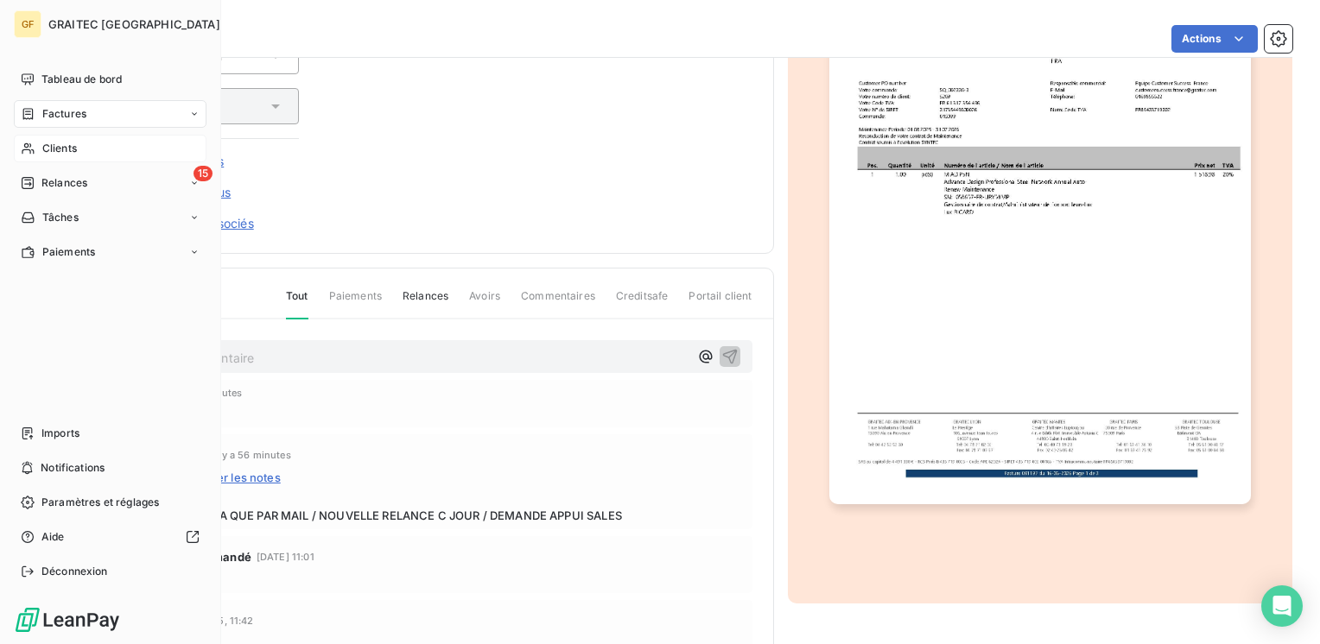
click at [54, 114] on span "Factures" at bounding box center [64, 114] width 44 height 16
click at [57, 116] on span "Factures" at bounding box center [64, 114] width 44 height 16
click at [60, 112] on span "Factures" at bounding box center [64, 114] width 44 height 16
click at [60, 143] on span "Factures" at bounding box center [63, 149] width 44 height 16
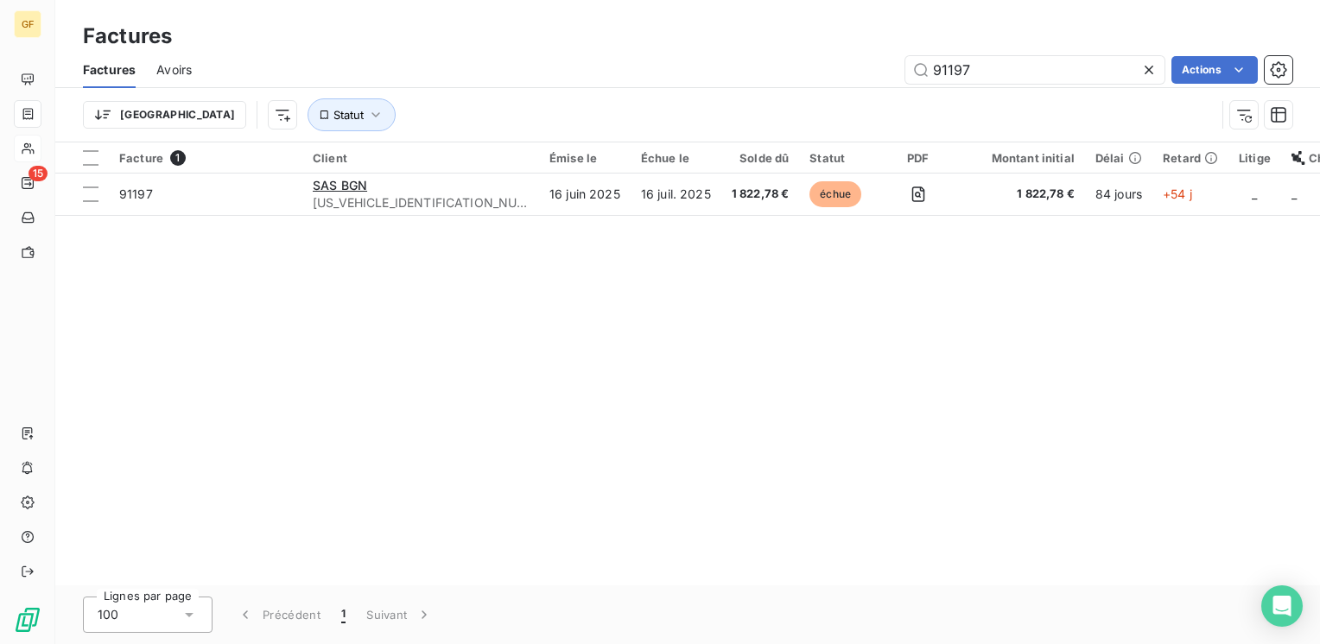
drag, startPoint x: 991, startPoint y: 71, endPoint x: 847, endPoint y: 97, distance: 146.6
click at [847, 105] on div "Factures Avoirs 91197 Actions Trier Statut" at bounding box center [687, 97] width 1265 height 90
type input "92130"
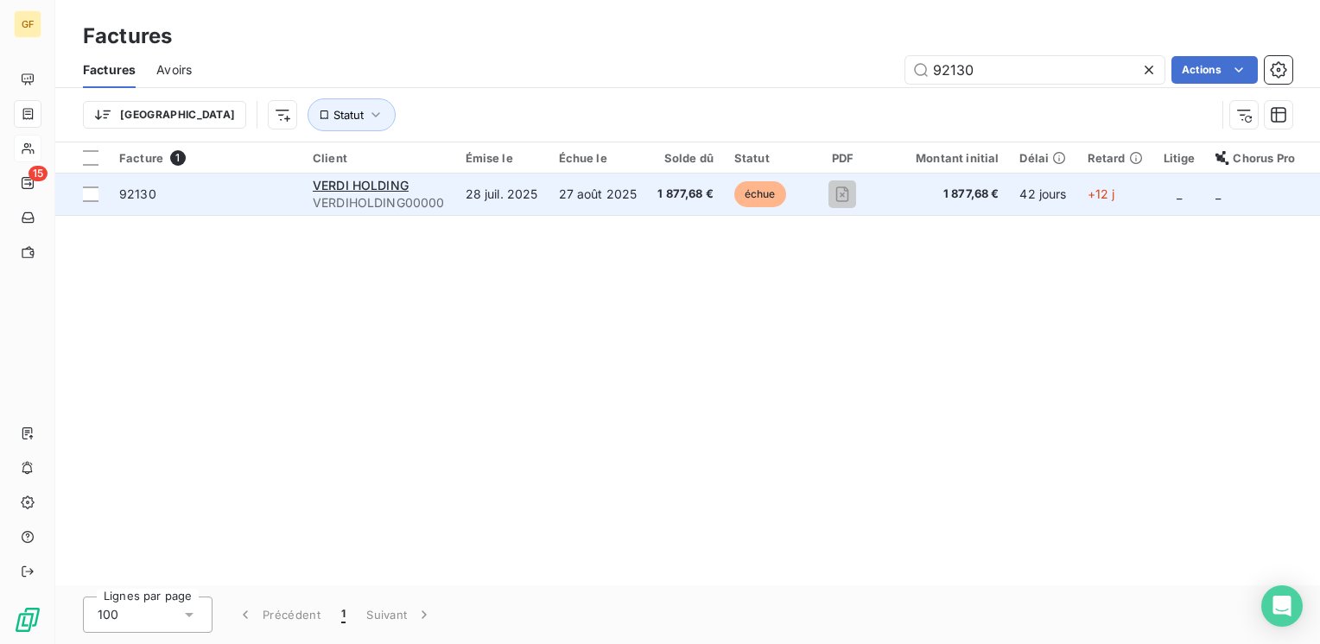
click at [456, 195] on td "28 juil. 2025" at bounding box center [501, 194] width 93 height 41
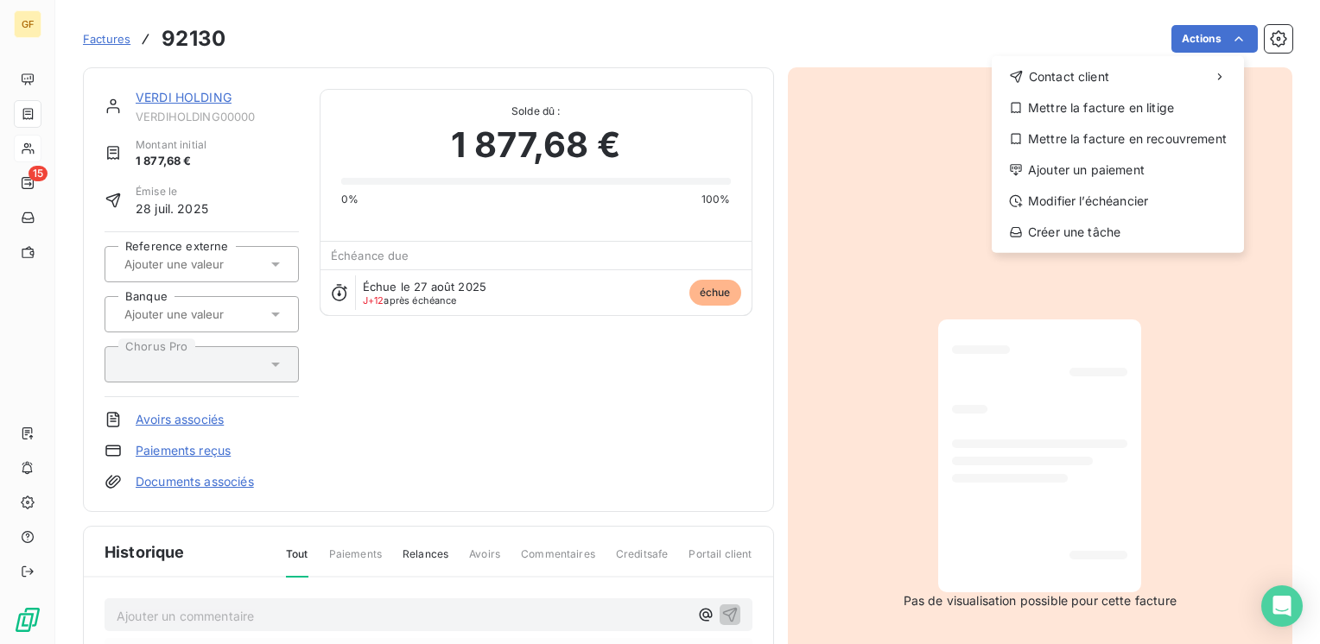
click at [926, 269] on html "GF 15 Factures 92130 Actions Contact client Mettre la facture en litige Mettre …" at bounding box center [660, 322] width 1320 height 644
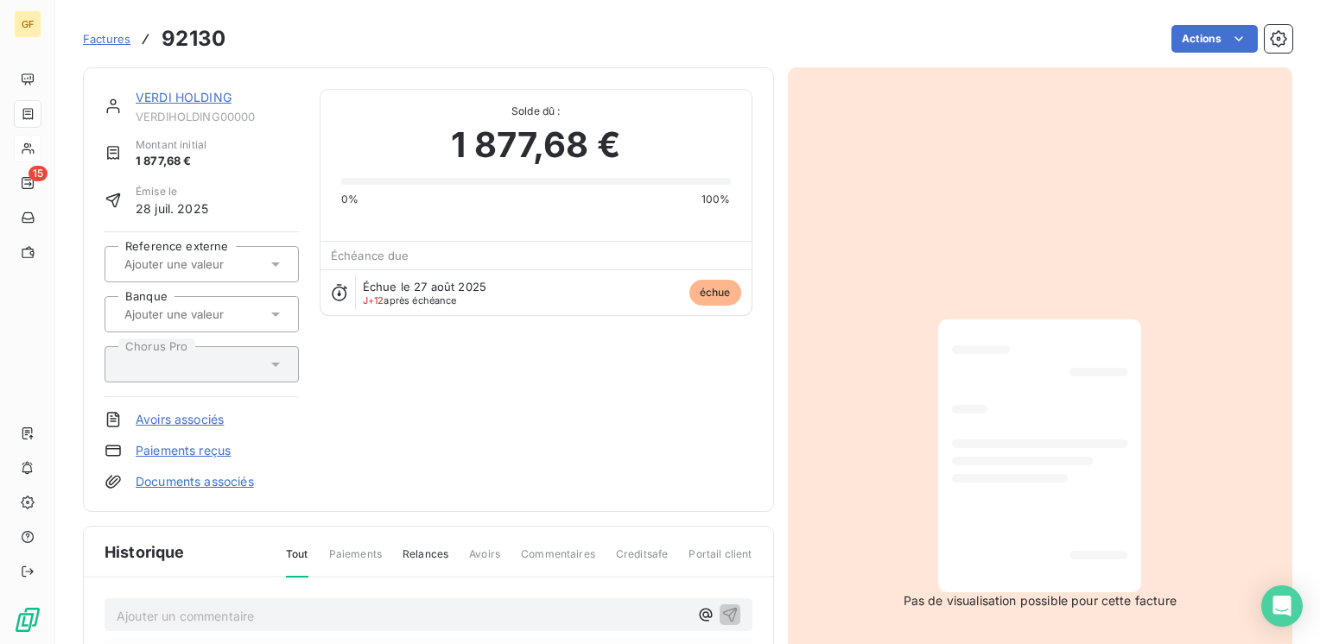
click at [212, 98] on link "VERDI HOLDING" at bounding box center [184, 97] width 96 height 15
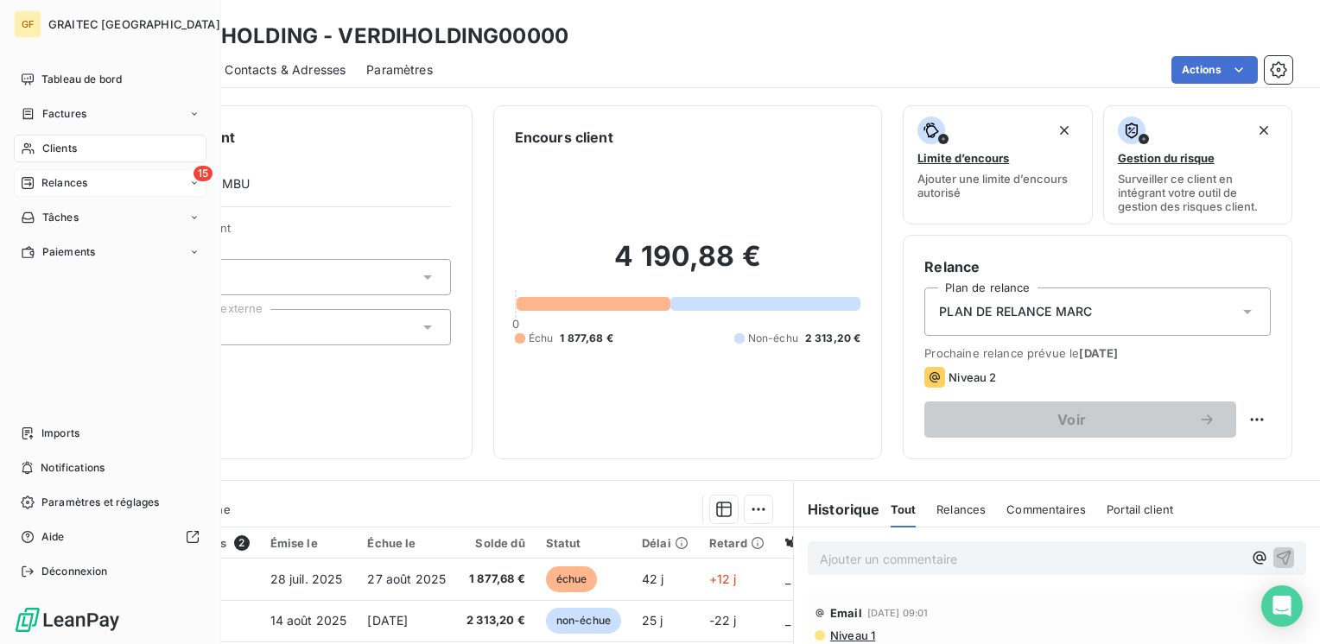
click at [40, 187] on div "Relances" at bounding box center [54, 183] width 67 height 16
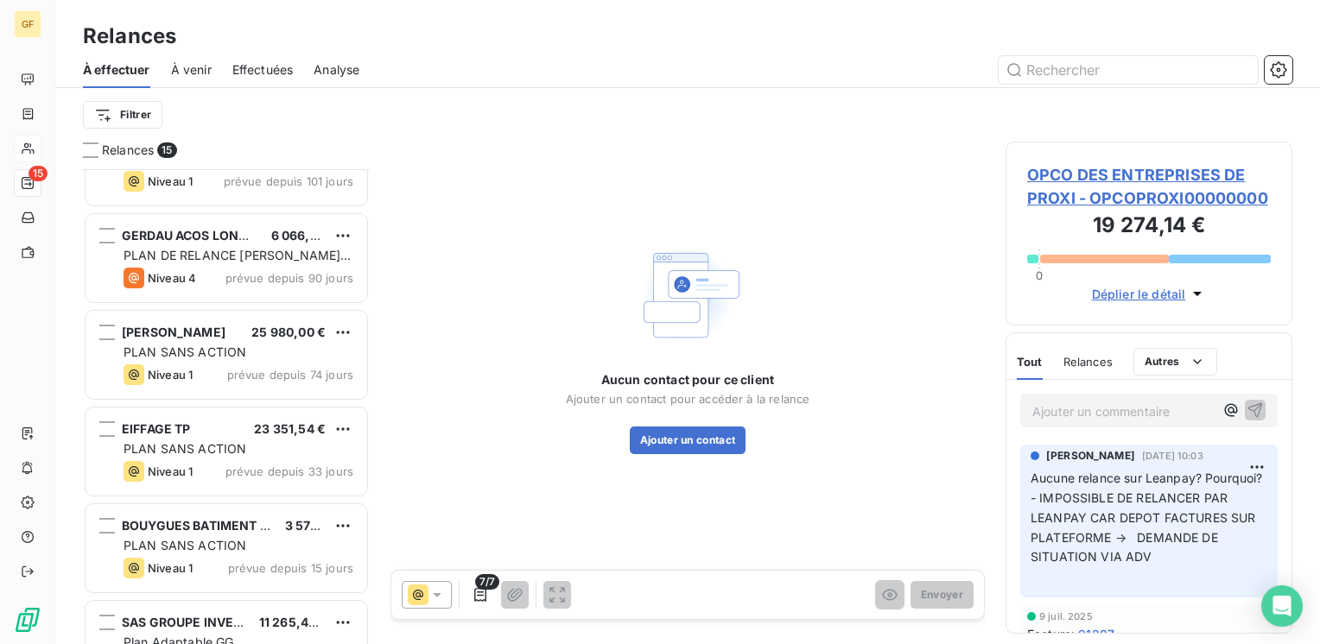
scroll to position [976, 0]
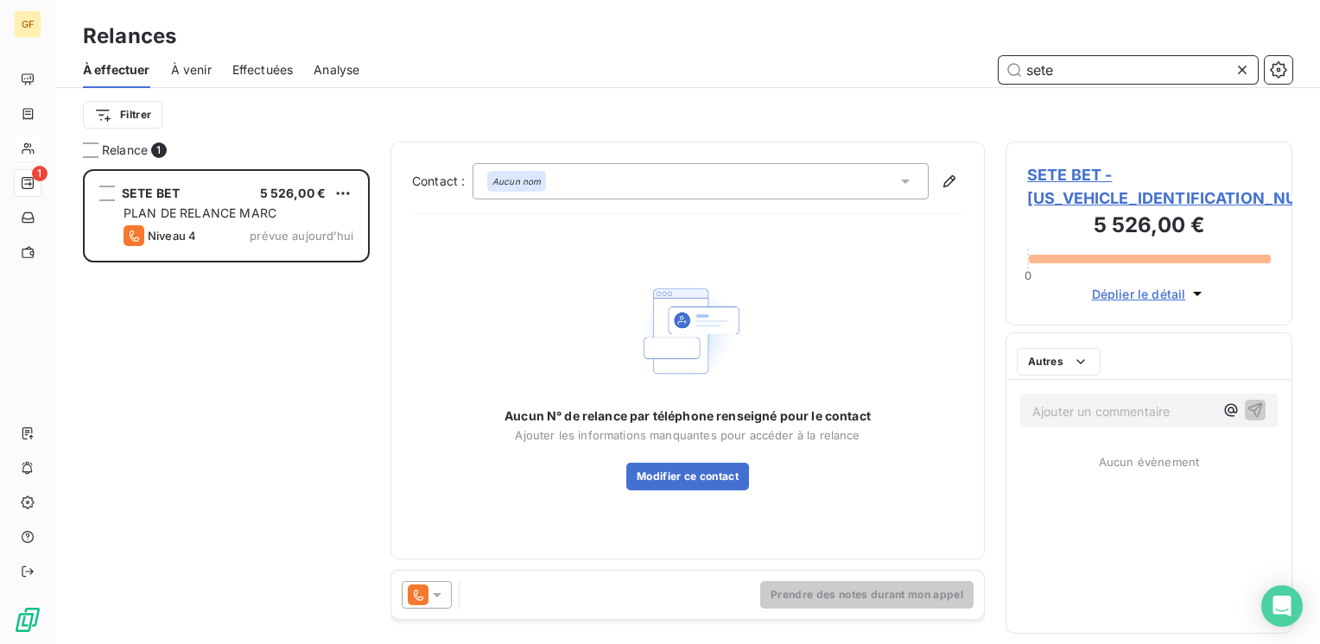
scroll to position [462, 273]
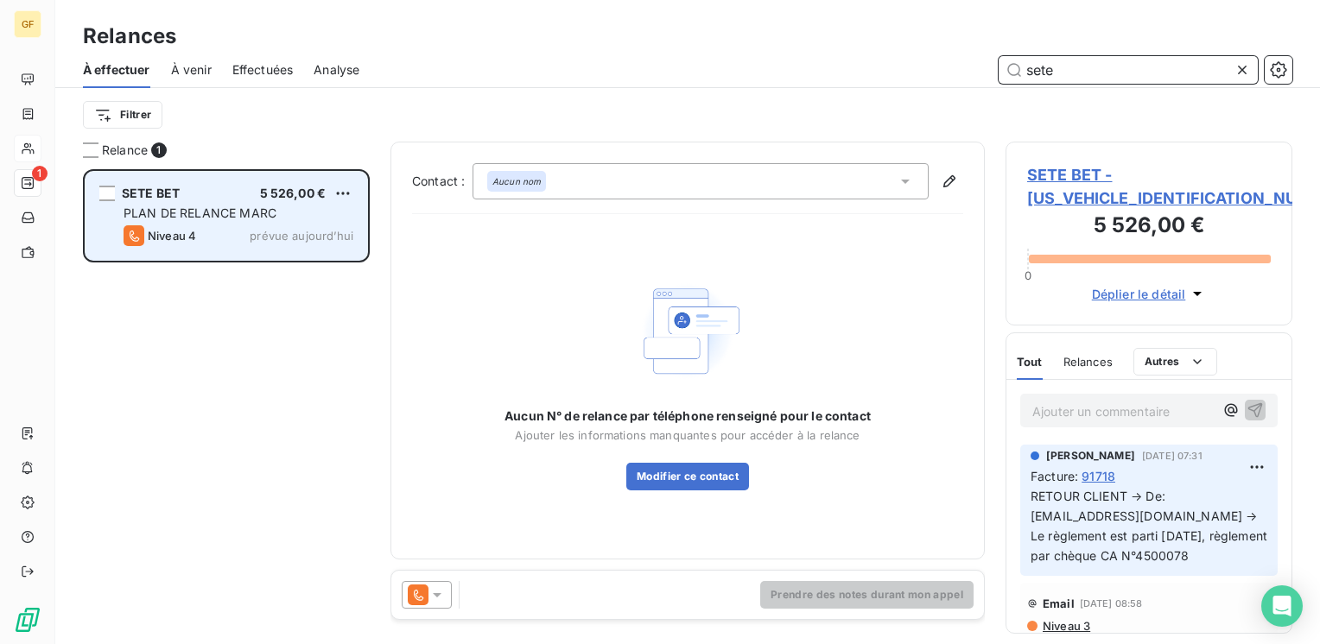
type input "sete"
click at [321, 194] on span "5 526,00 €" at bounding box center [293, 193] width 67 height 15
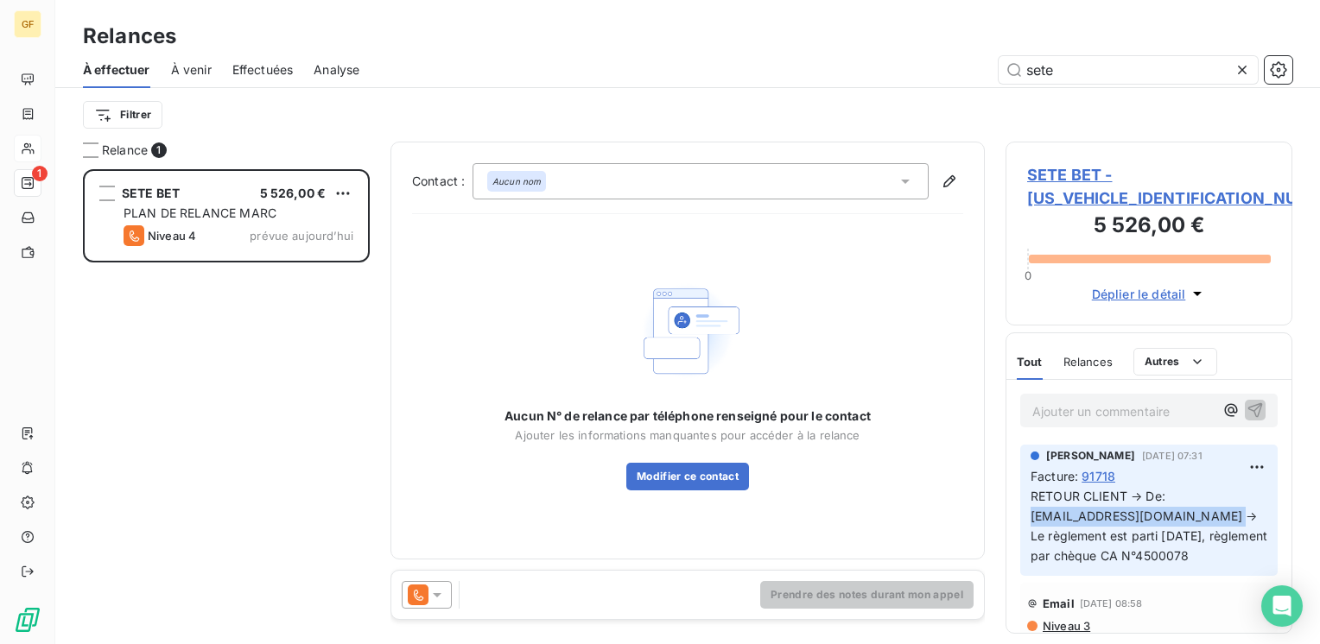
drag, startPoint x: 1205, startPoint y: 516, endPoint x: 1030, endPoint y: 517, distance: 175.4
click at [1030, 517] on div "Marc Santoro 2 sept. 2025, 07:31 Facture : 91718 RETOUR CLIENT → De: f.fouillad…" at bounding box center [1148, 511] width 257 height 132
copy span "f.fouillade@societe-sete.com"
click at [1113, 564] on p "RETOUR CLIENT → De: f.fouillade@societe-sete.com → Le règlement est parti lundi…" at bounding box center [1149, 526] width 237 height 79
drag, startPoint x: 1255, startPoint y: 558, endPoint x: 1033, endPoint y: 479, distance: 235.8
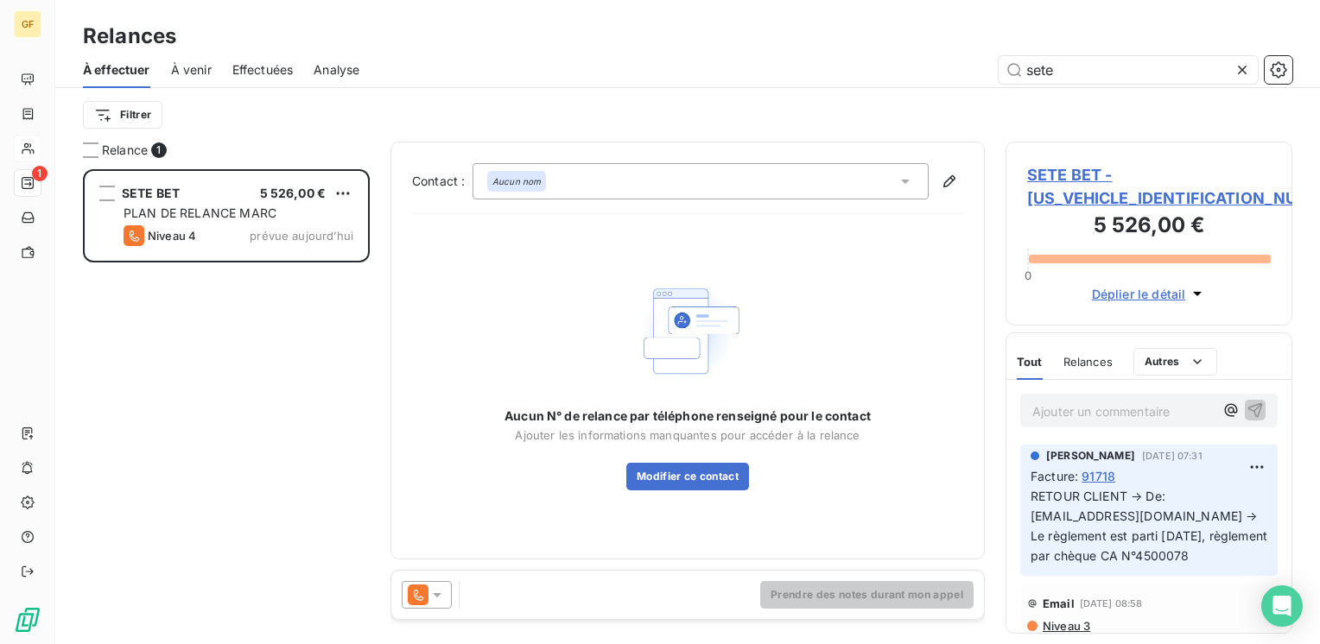
click at [1033, 479] on div "Marc Santoro 2 sept. 2025, 07:31 Facture : 91718 RETOUR CLIENT → De: f.fouillad…" at bounding box center [1148, 511] width 257 height 132
copy span "Facture : 91718 RETOUR CLIENT → De: f.fouillade@societe-sete.com → Le règlement…"
click at [1050, 171] on span "SETE BET - SETEBET0000000000" at bounding box center [1149, 186] width 244 height 47
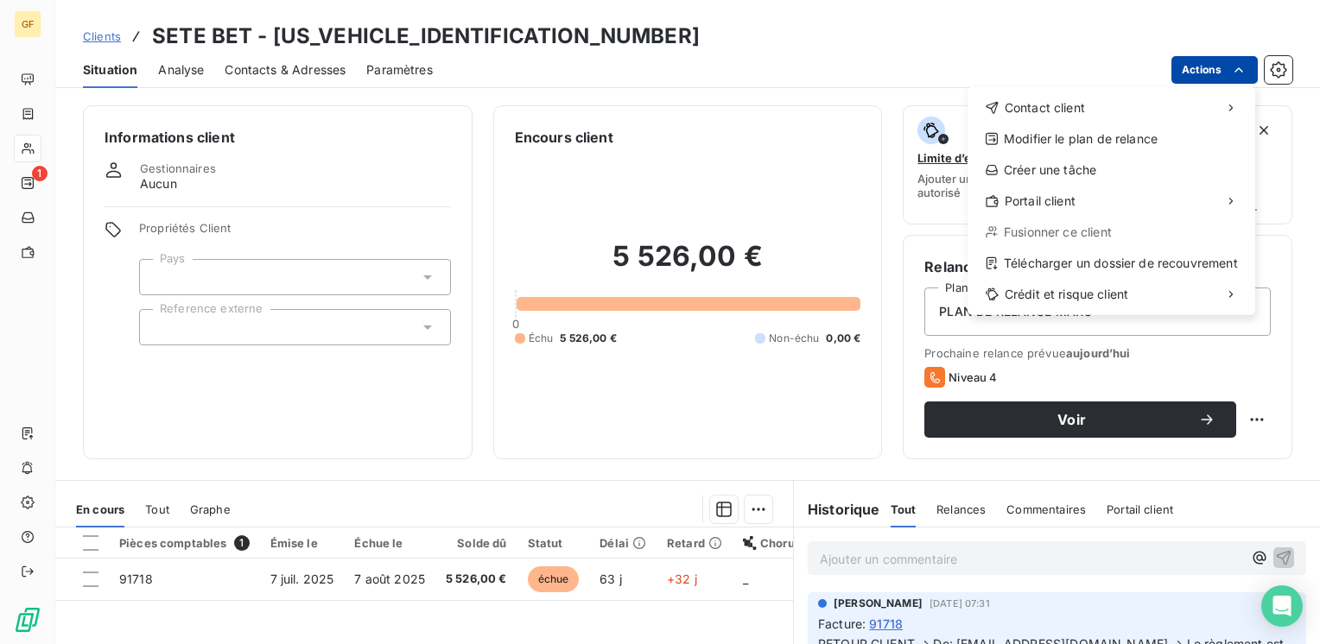
click at [1217, 67] on html "GF 1 Clients SETE BET - SETEBET0000000000 Situation Analyse Contacts & Adresses…" at bounding box center [660, 322] width 1320 height 644
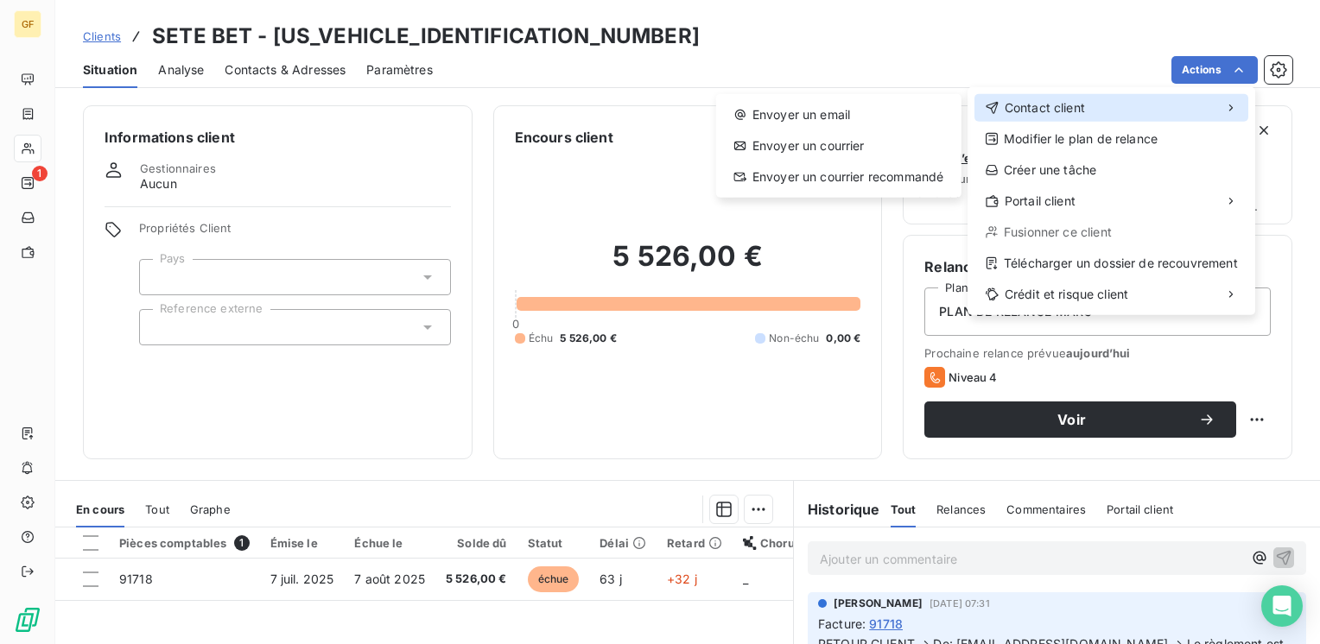
click at [1126, 107] on div "Contact client" at bounding box center [1111, 108] width 274 height 28
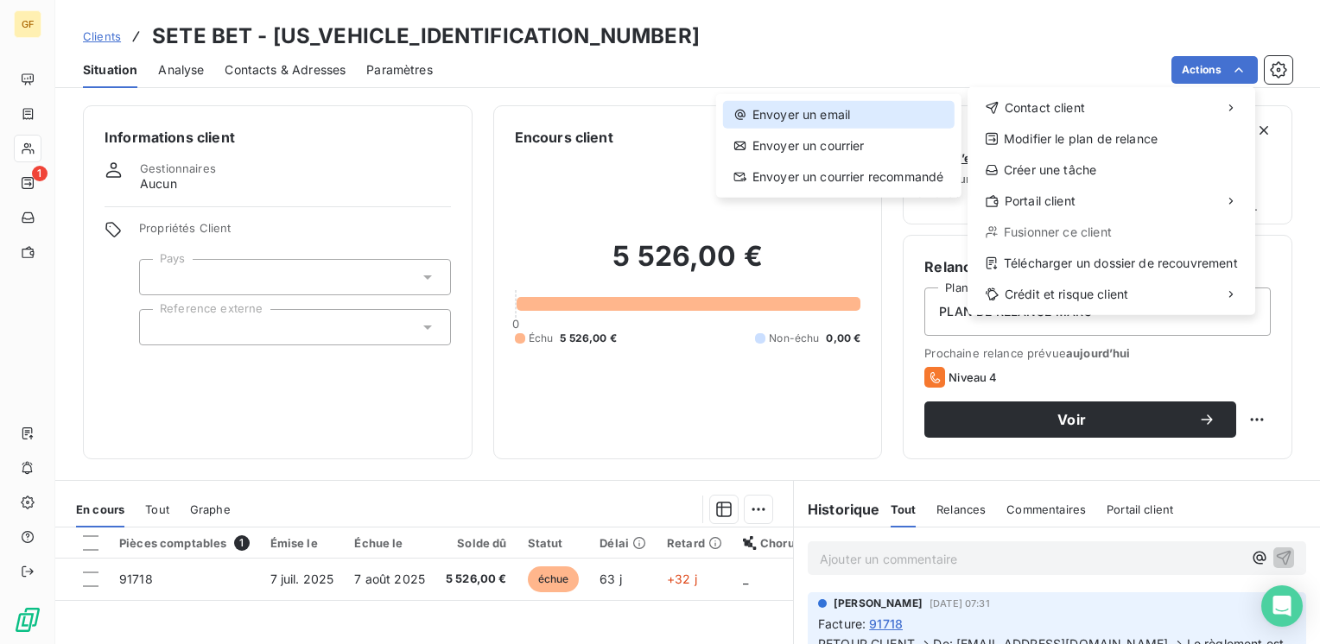
click at [812, 111] on div "Envoyer un email" at bounding box center [839, 115] width 232 height 28
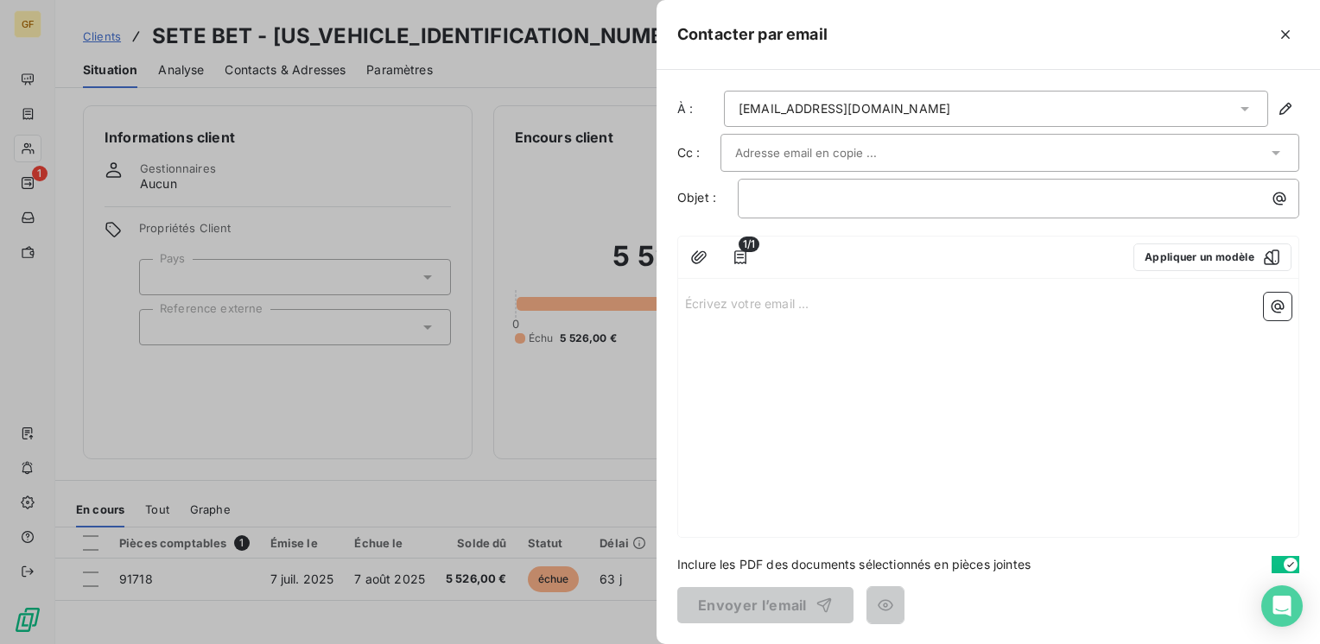
click at [535, 478] on div at bounding box center [660, 322] width 1320 height 644
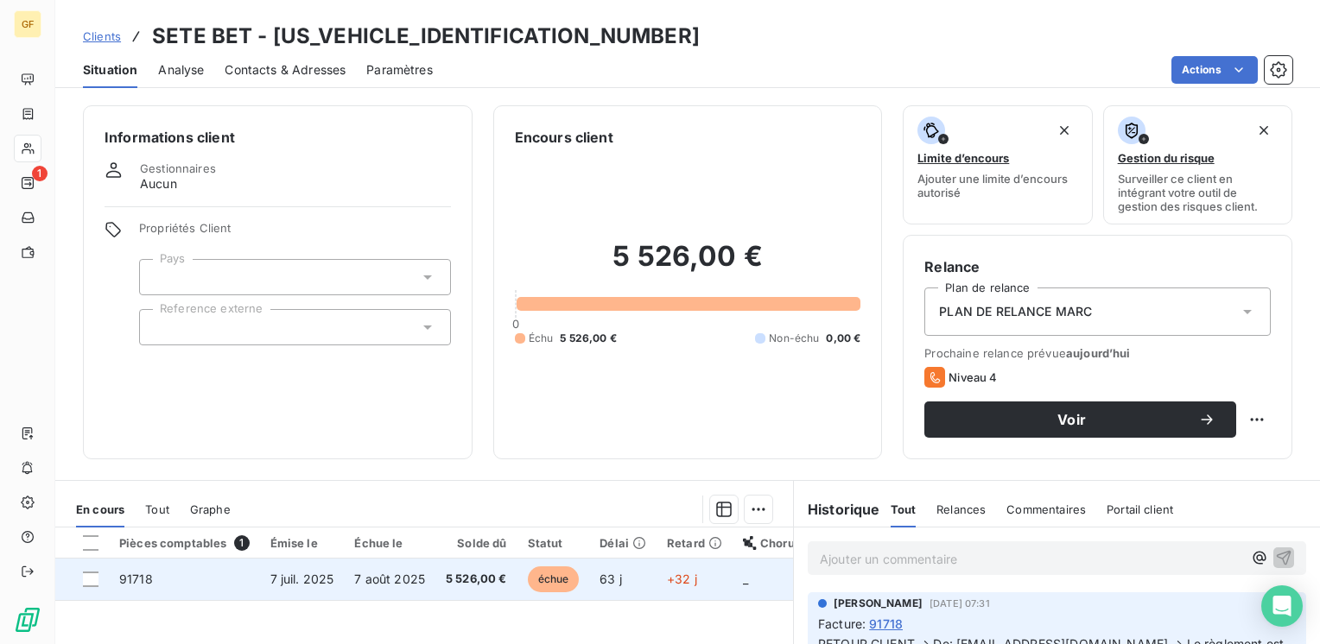
click at [493, 580] on span "5 526,00 €" at bounding box center [476, 579] width 61 height 17
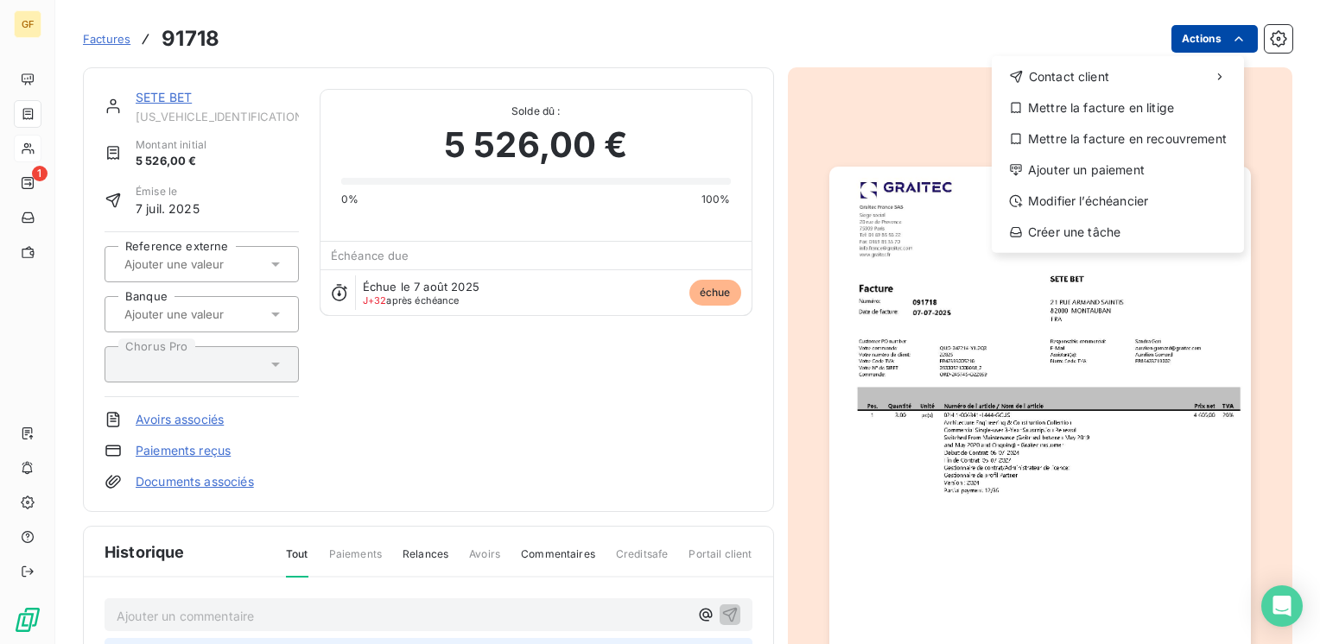
click at [1207, 39] on html "GF 1 Factures 91718 Actions Contact client Mettre la facture en litige Mettre l…" at bounding box center [660, 322] width 1320 height 644
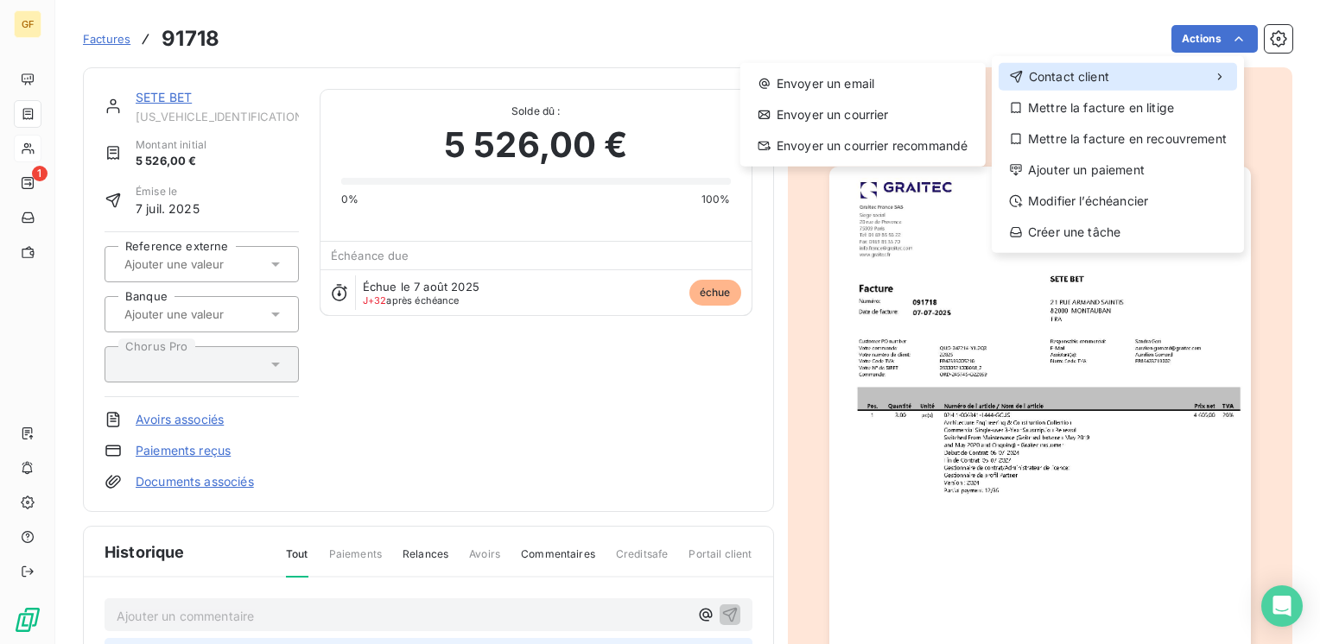
click at [1144, 78] on div "Contact client" at bounding box center [1118, 77] width 238 height 28
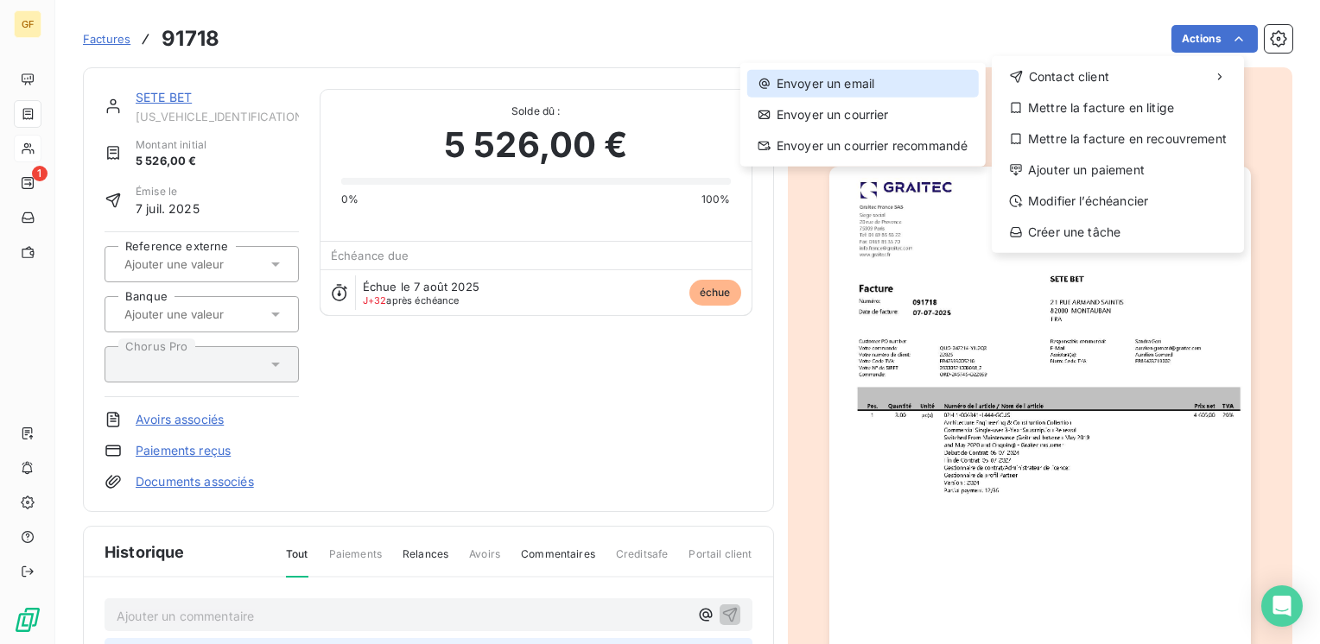
click at [857, 84] on div "Envoyer un email" at bounding box center [863, 84] width 232 height 28
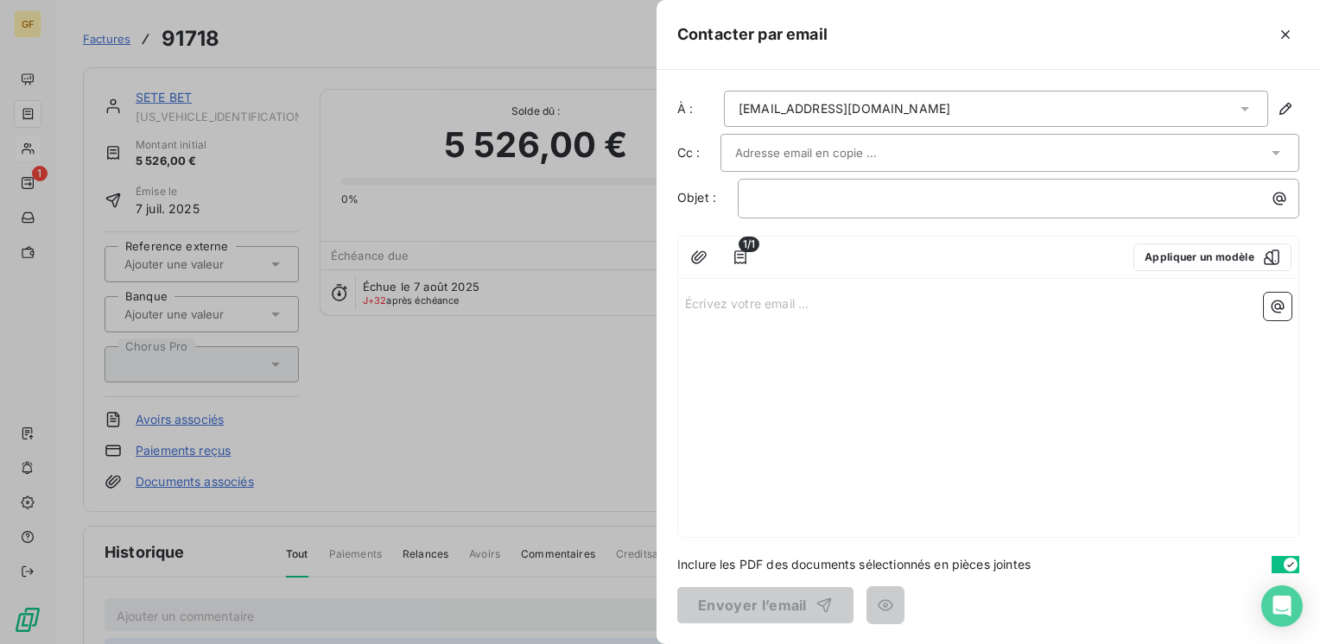
click at [818, 156] on input "text" at bounding box center [828, 153] width 186 height 26
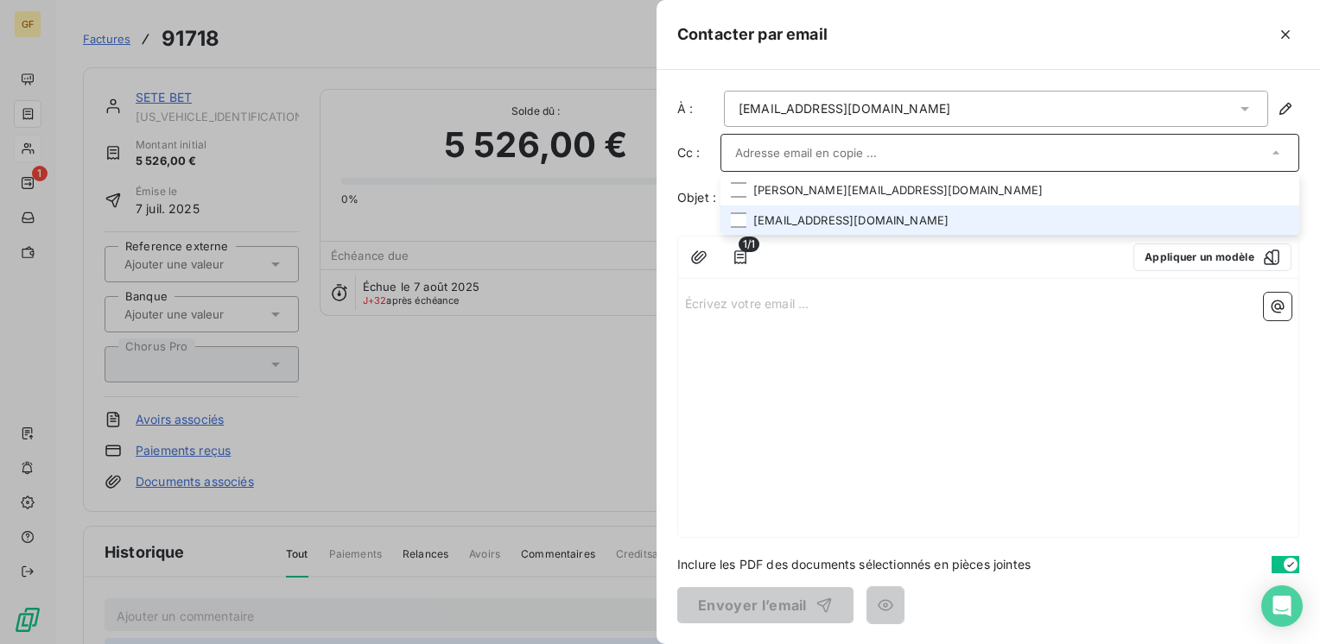
click at [813, 220] on li "f.fouillade@societe-sete.com" at bounding box center [1009, 221] width 579 height 30
drag, startPoint x: 907, startPoint y: 213, endPoint x: 981, endPoint y: 209, distance: 74.4
click at [908, 213] on li "f.fouillade@societe-sete.com" at bounding box center [1009, 222] width 579 height 30
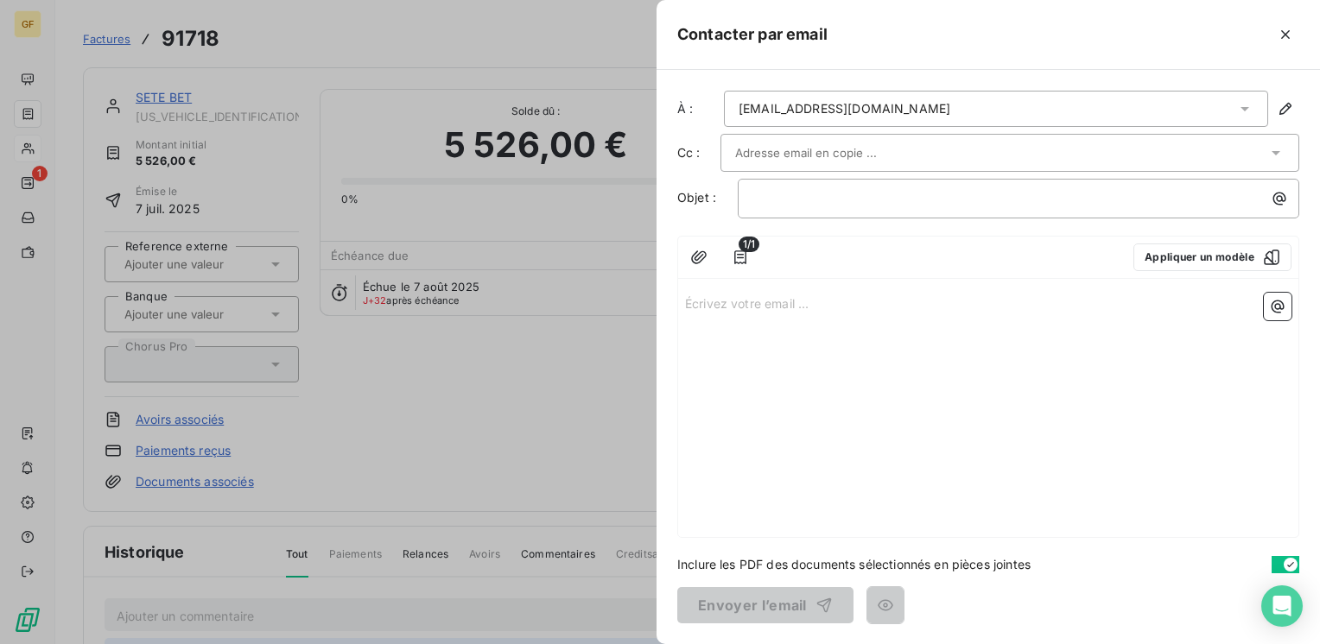
drag, startPoint x: 1097, startPoint y: 273, endPoint x: 1088, endPoint y: 279, distance: 10.5
click at [1096, 273] on div "1/1 Appliquer un modèle" at bounding box center [988, 258] width 620 height 42
click at [825, 161] on input "text" at bounding box center [828, 153] width 186 height 26
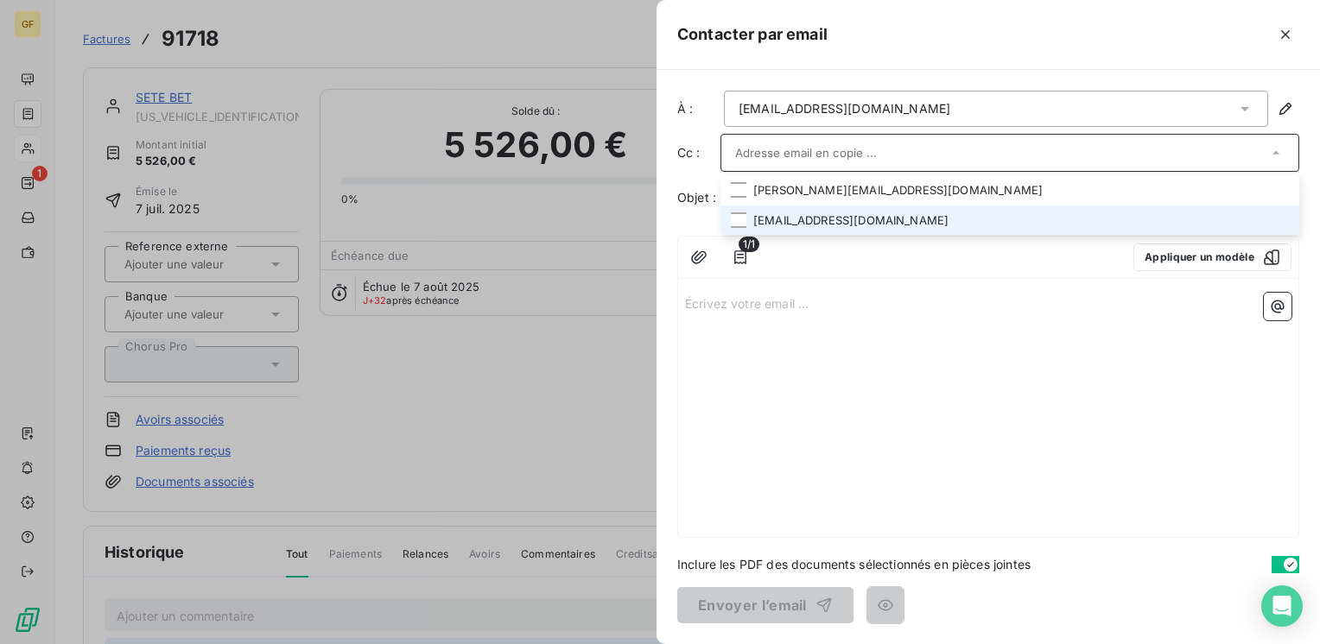
click at [812, 212] on li "f.fouillade@societe-sete.com" at bounding box center [1009, 221] width 579 height 30
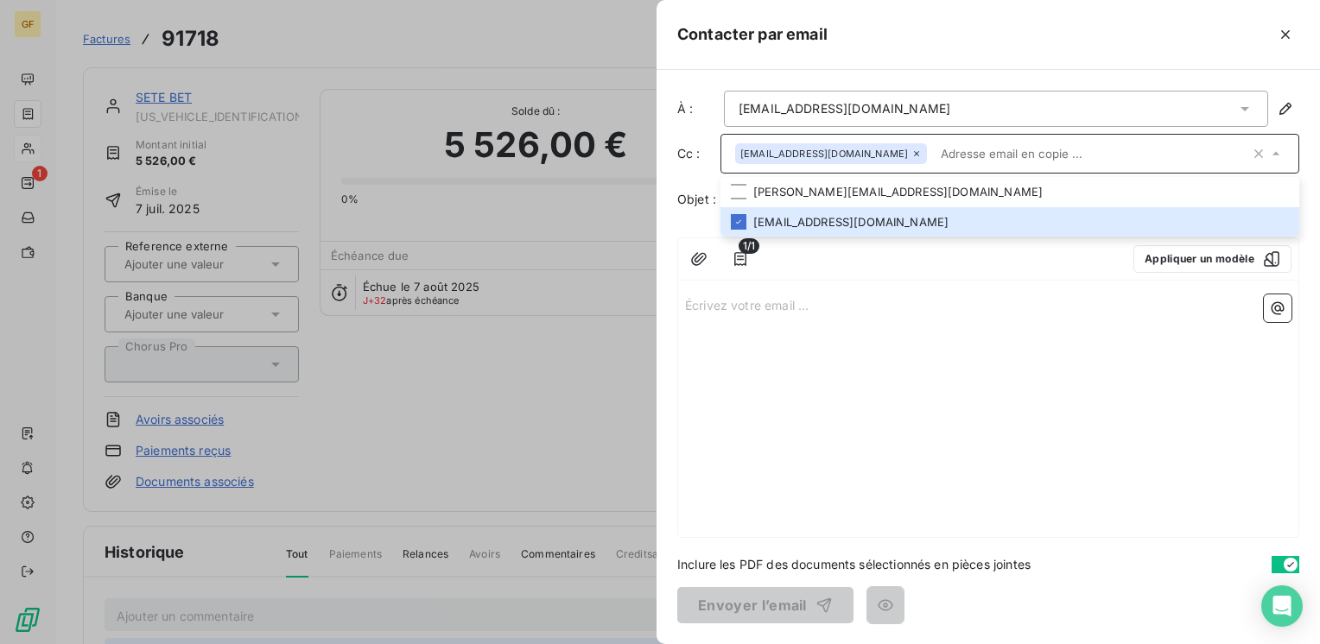
click at [945, 146] on input "text" at bounding box center [1092, 154] width 316 height 26
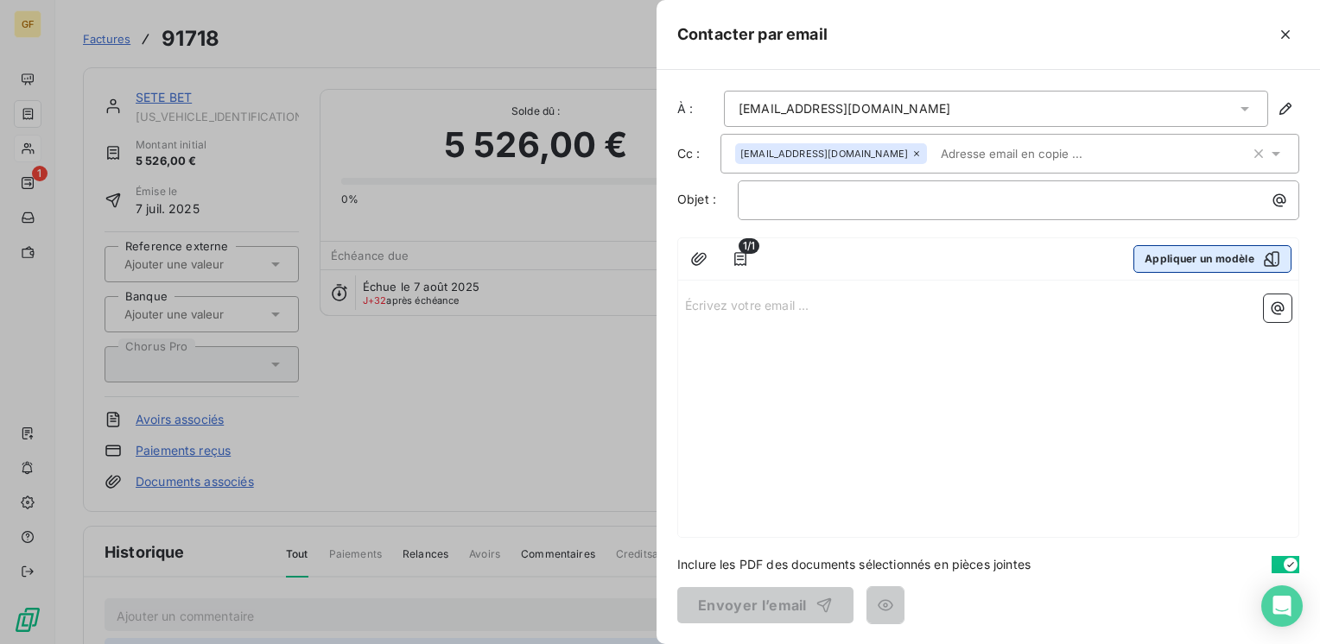
click at [1196, 251] on button "Appliquer un modèle" at bounding box center [1212, 259] width 158 height 28
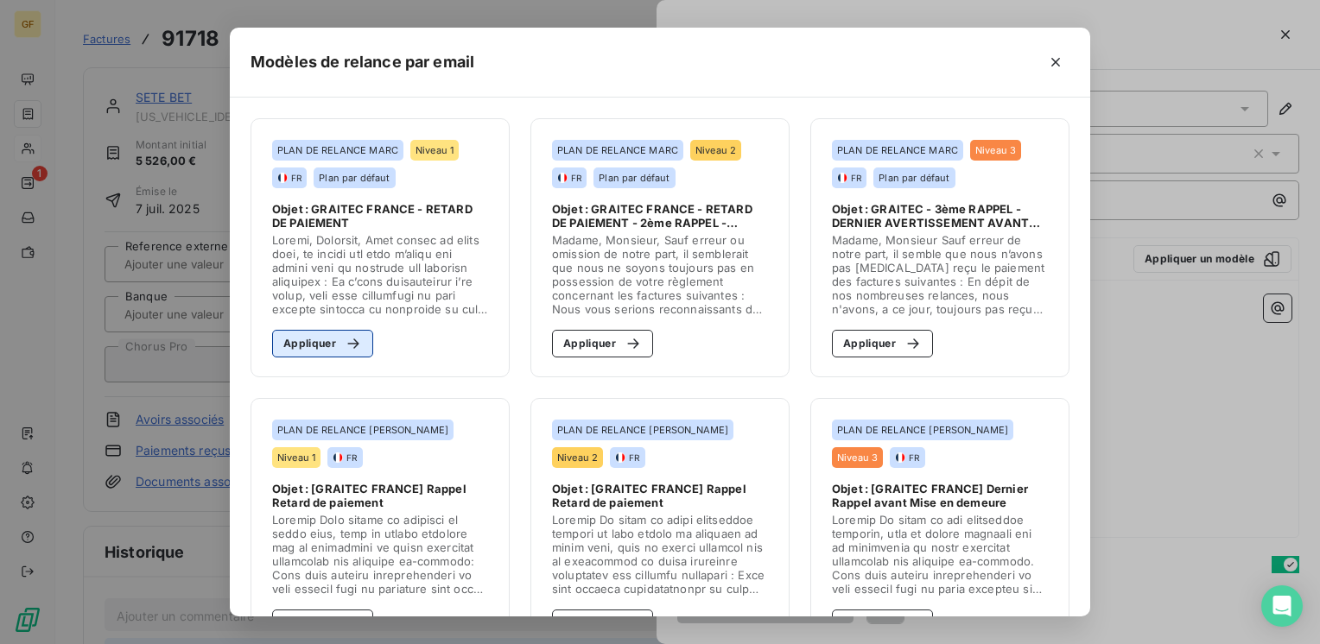
click at [297, 338] on button "Appliquer" at bounding box center [322, 344] width 101 height 28
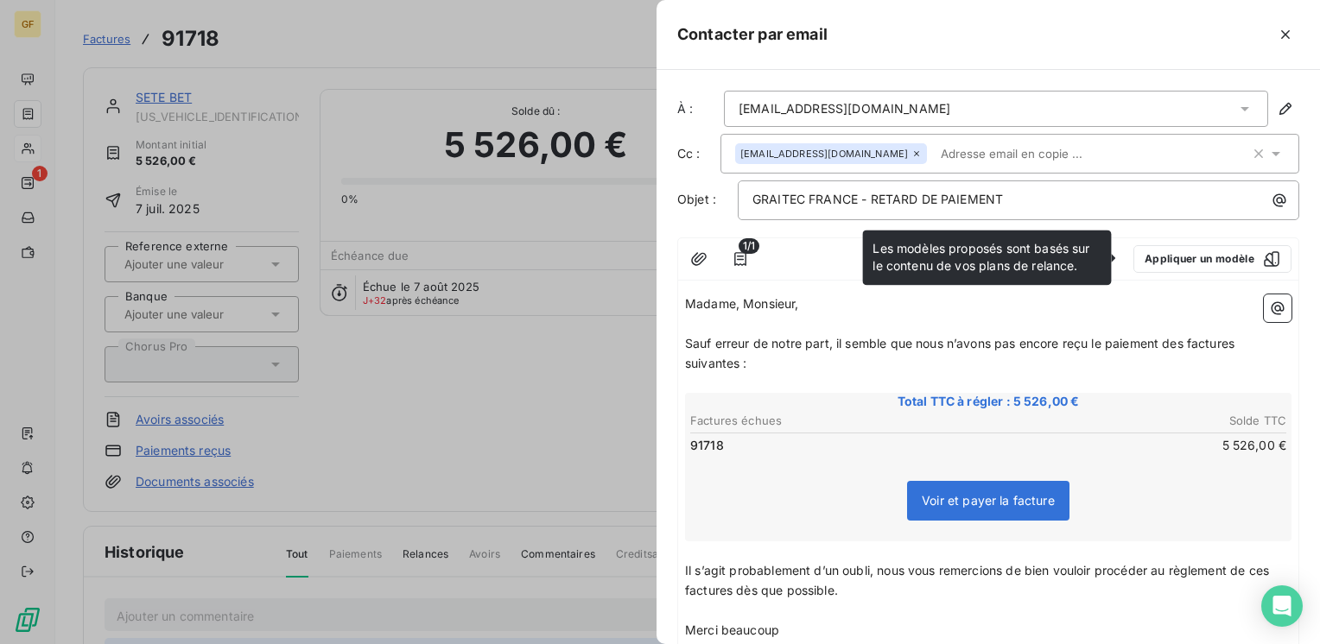
click at [688, 342] on span "Sauf erreur de notre part, il semble que nous n’avons pas encore reçu le paieme…" at bounding box center [961, 353] width 553 height 35
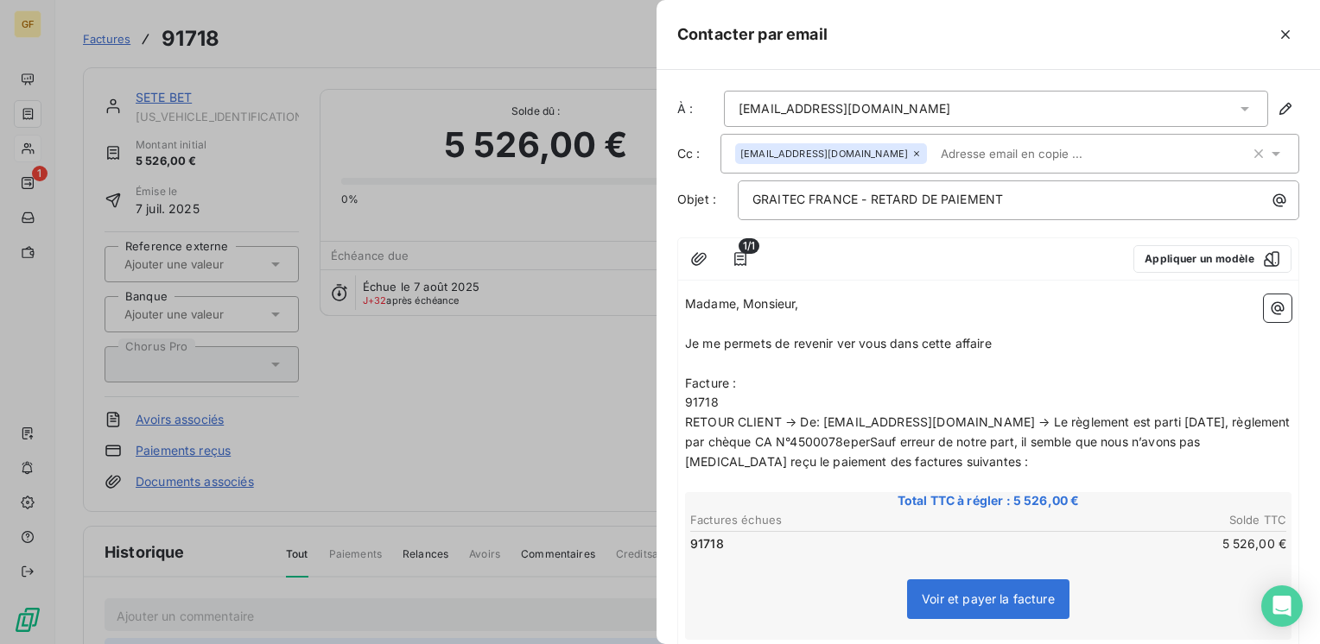
click at [688, 358] on p "﻿" at bounding box center [988, 364] width 606 height 20
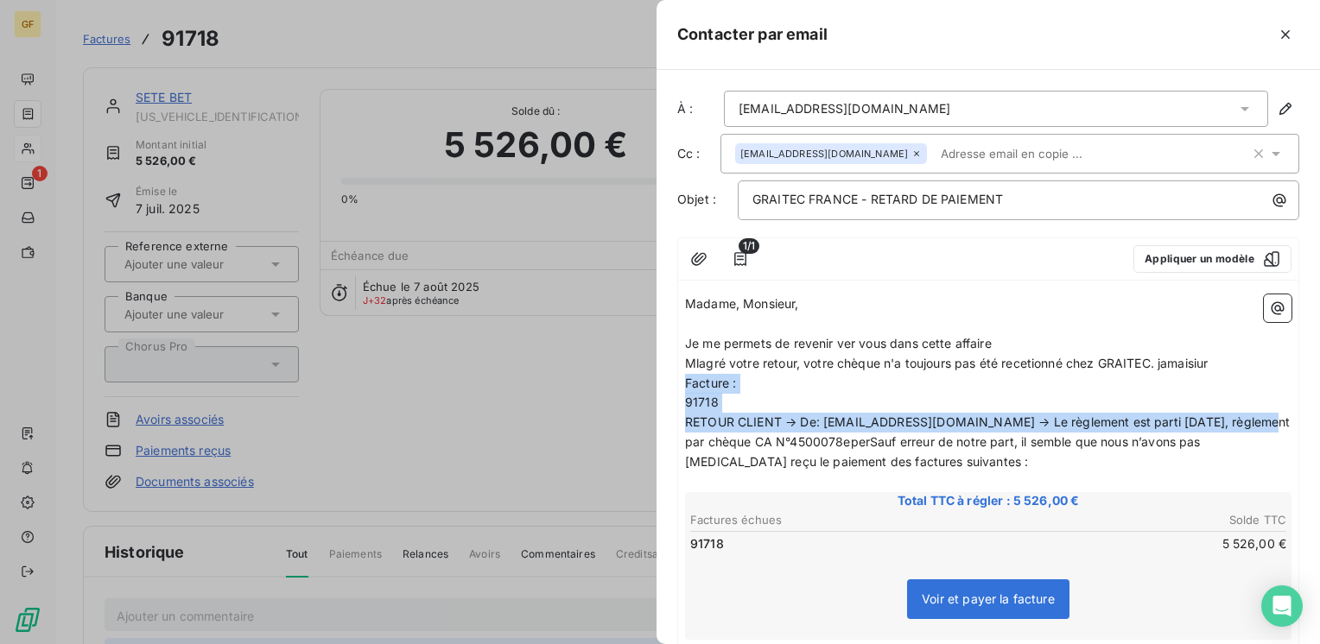
drag, startPoint x: 1250, startPoint y: 415, endPoint x: 671, endPoint y: 382, distance: 579.7
click at [671, 382] on div "À : contact@societe-sete.com Cc : f.fouillade@societe-sete.com Objet : GRAITEC …" at bounding box center [987, 357] width 663 height 574
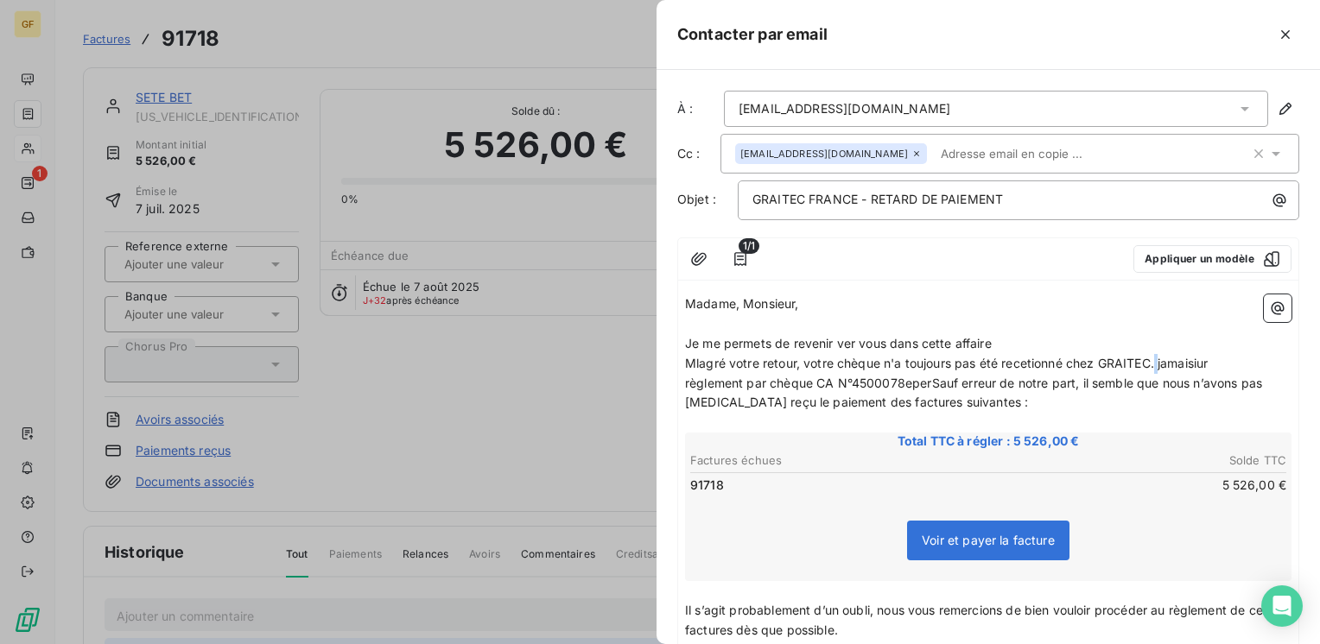
click at [1161, 356] on span "Mlagré votre retour, votre chèque n'a toujours pas été recetionné chez GRAITEC.…" at bounding box center [946, 363] width 523 height 15
click at [683, 378] on div "Madame, Monsieur, ﻿ Je me permets de revenir ver vous dans cette affaire Mlagré…" at bounding box center [988, 596] width 620 height 617
click at [686, 378] on span "règlement par chèque CA N°4500078eperSauf erreur de notre part, il semble que n…" at bounding box center [975, 393] width 580 height 35
click at [828, 378] on span "( chèque CA N°4500078eperSauf erreur de notre part, il semble que nous n’avons …" at bounding box center [990, 393] width 610 height 35
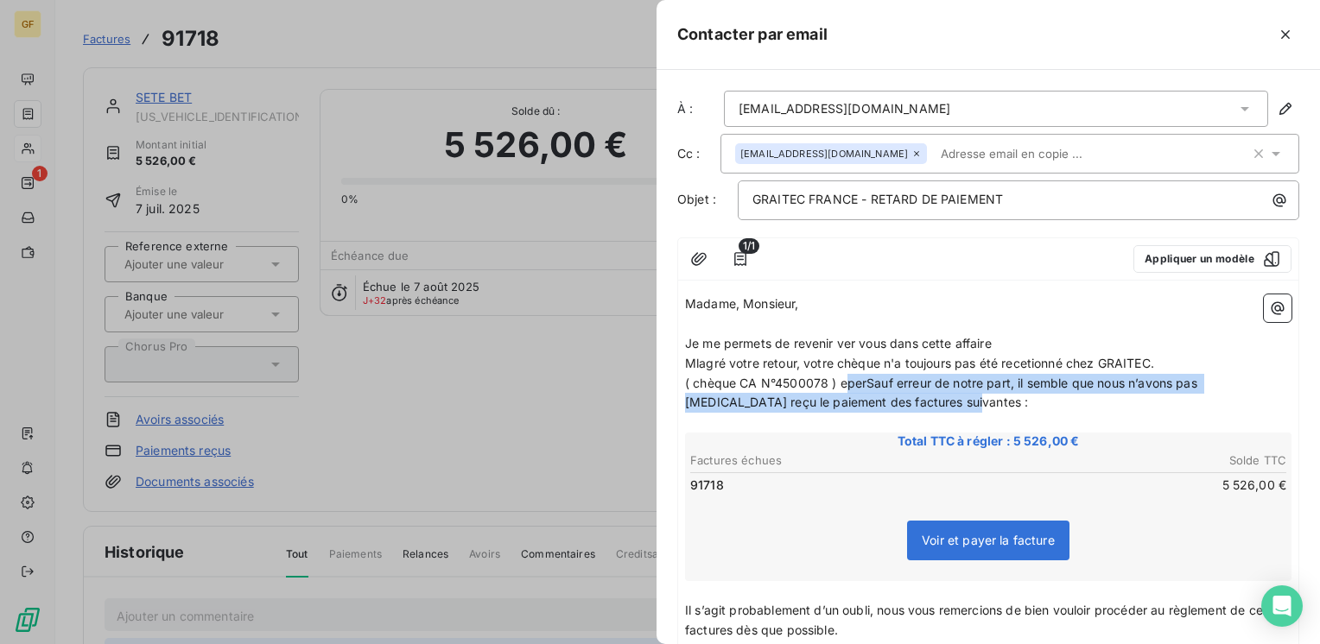
drag, startPoint x: 844, startPoint y: 382, endPoint x: 898, endPoint y: 404, distance: 58.9
click at [898, 404] on p "( chèque CA N°4500078 ) eperSauf erreur de notre part, il semble que nous n’avo…" at bounding box center [988, 394] width 606 height 40
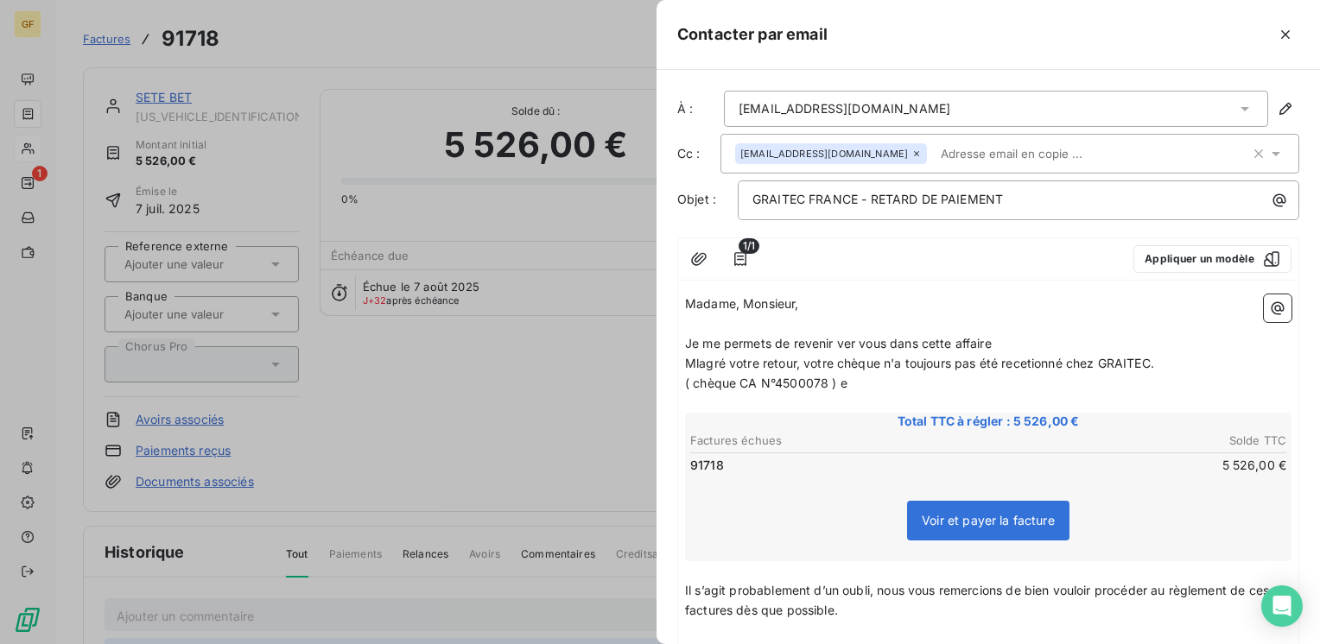
drag, startPoint x: 840, startPoint y: 381, endPoint x: 857, endPoint y: 375, distance: 18.3
click at [846, 378] on span "( chèque CA N°4500078 ) e" at bounding box center [766, 383] width 162 height 15
drag, startPoint x: 691, startPoint y: 360, endPoint x: 817, endPoint y: 386, distance: 128.8
click at [865, 402] on p "﻿" at bounding box center [988, 403] width 606 height 20
click at [698, 356] on span "Mlagré votre retour, votre chèque n'a toujours pas été réceptionné chez GRAITEC." at bounding box center [923, 363] width 477 height 15
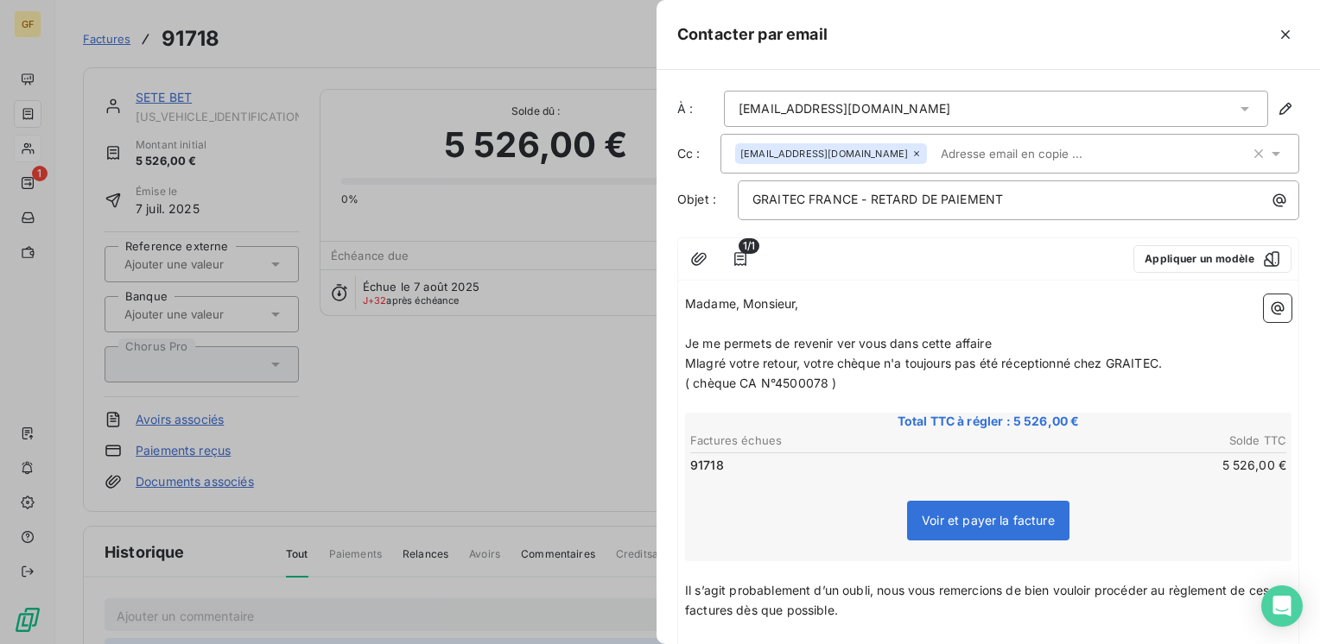
drag, startPoint x: 696, startPoint y: 356, endPoint x: 706, endPoint y: 354, distance: 9.7
click at [696, 356] on span "Mlagré votre retour, votre chèque n'a toujours pas été réceptionné chez GRAITEC." at bounding box center [923, 363] width 477 height 15
click at [844, 384] on p "( chèque CA N°4500078 )" at bounding box center [988, 384] width 606 height 20
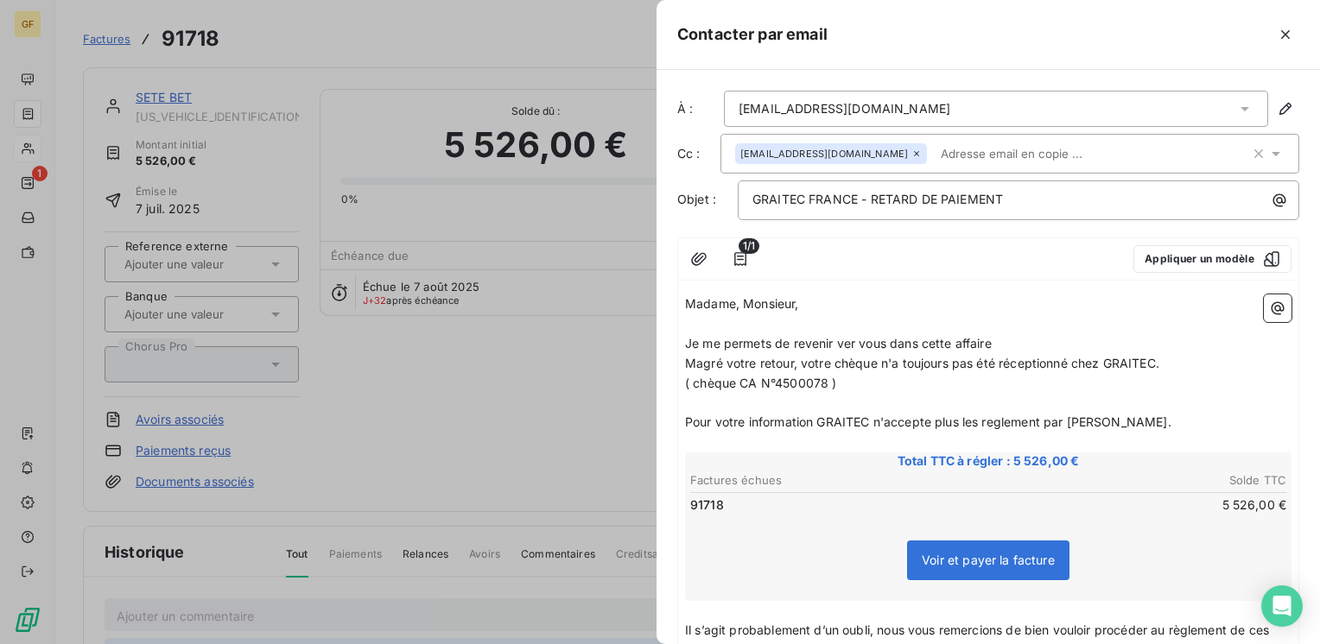
click at [1168, 421] on p "Pour votre information GRAITEC n'accepte plus les reglement par chèque." at bounding box center [988, 423] width 606 height 20
click at [1061, 116] on div "contact@societe-sete.com" at bounding box center [996, 109] width 544 height 36
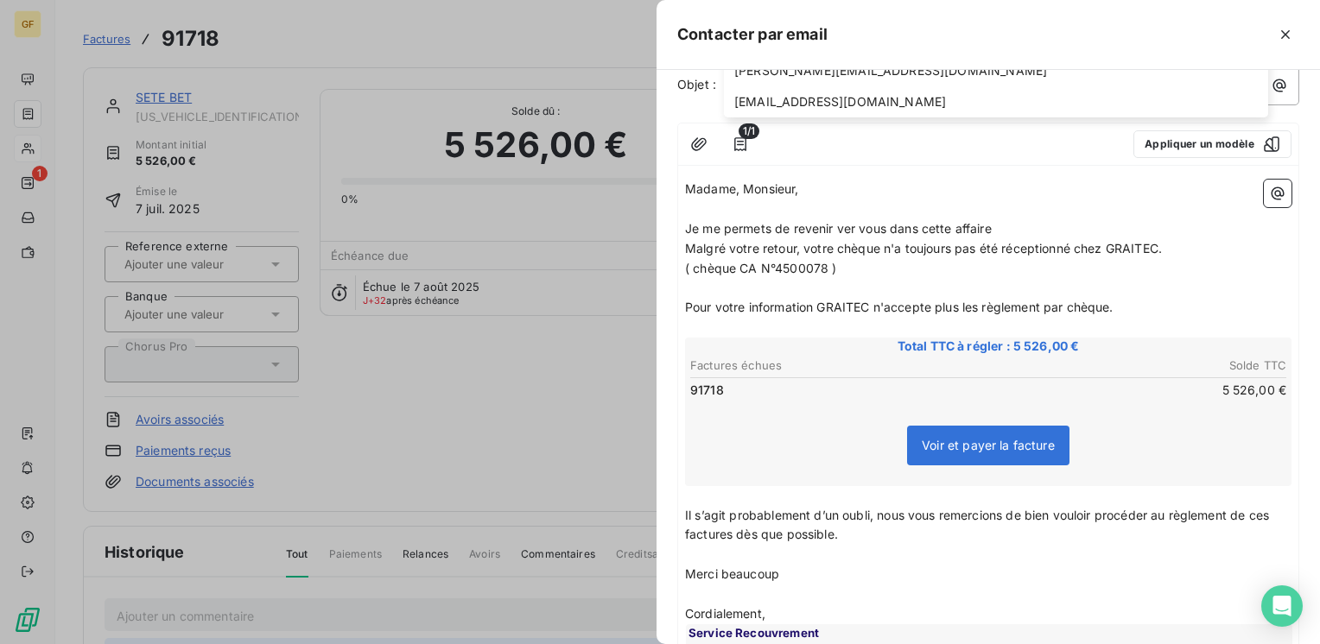
scroll to position [259, 0]
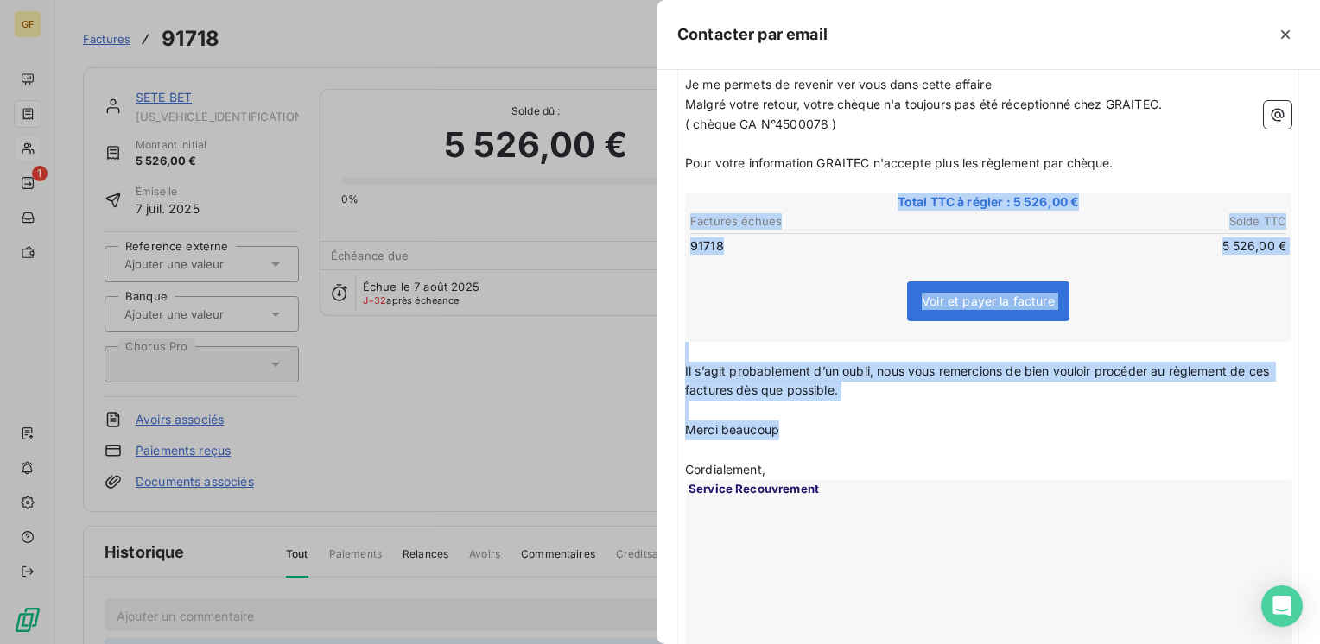
drag, startPoint x: 812, startPoint y: 427, endPoint x: 822, endPoint y: 330, distance: 97.3
click at [822, 330] on div "Madame, Monsieur, ﻿ Je me permets de revenir ver vous dans cette affaire Malgré…" at bounding box center [988, 346] width 606 height 623
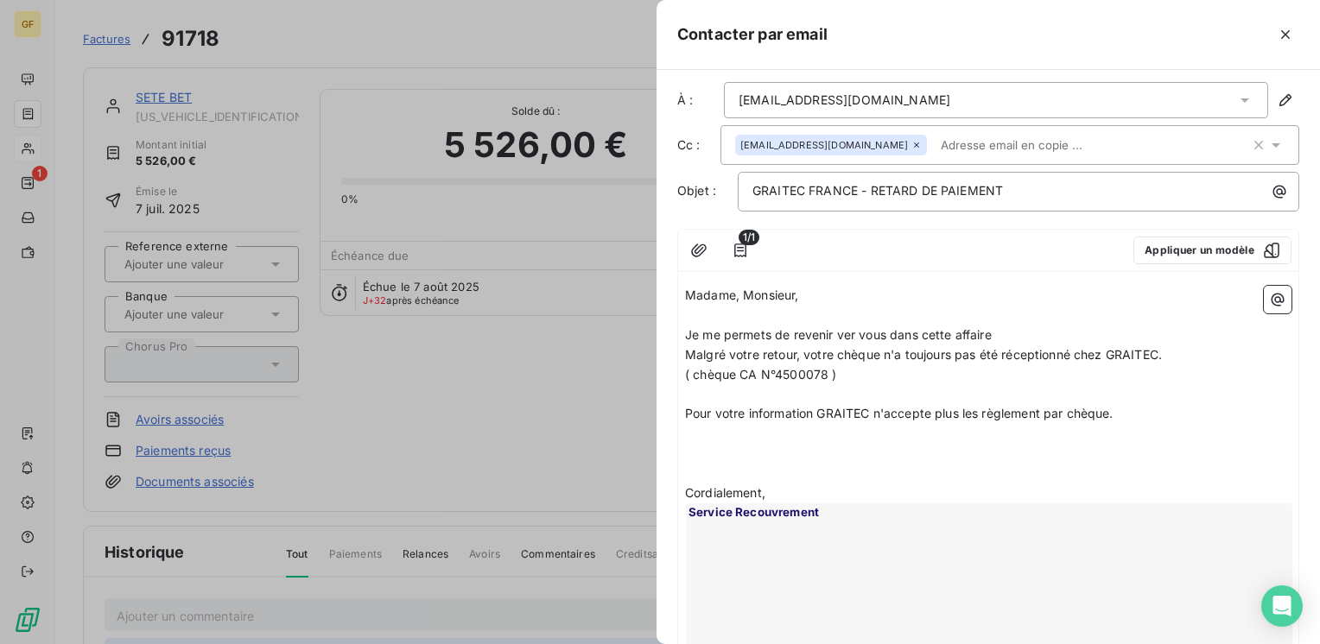
scroll to position [0, 0]
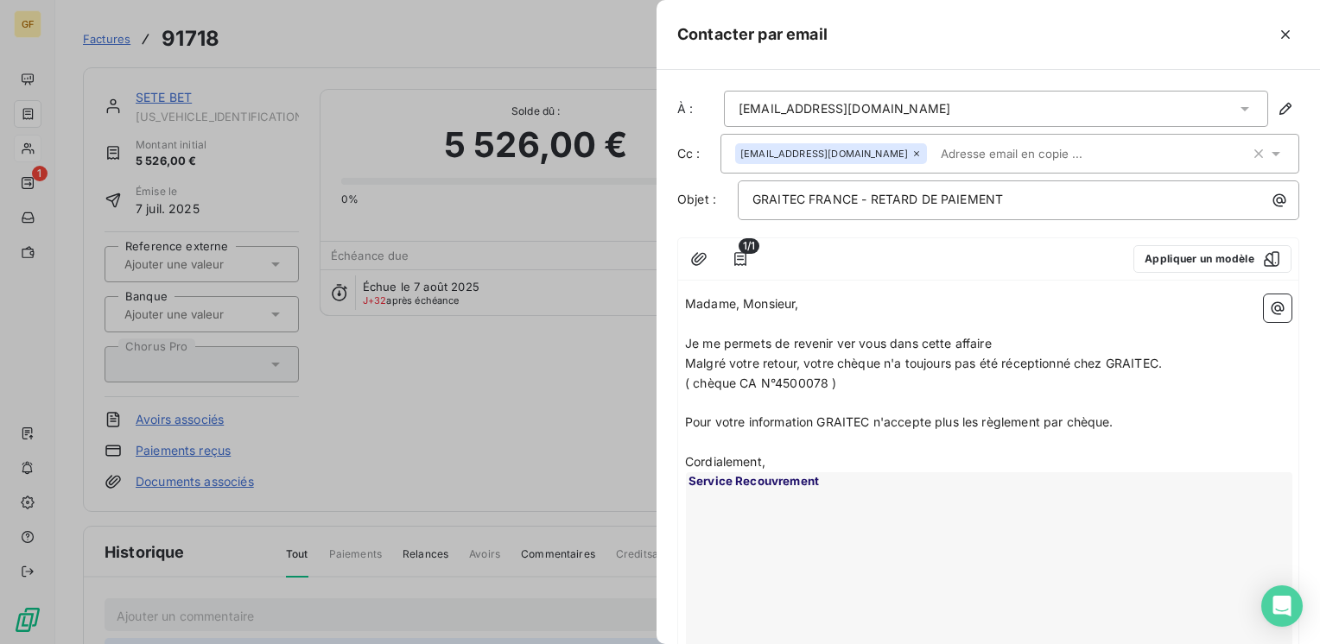
click at [999, 342] on p "Je me permets de revenir ver vous dans cette affaire" at bounding box center [988, 344] width 606 height 20
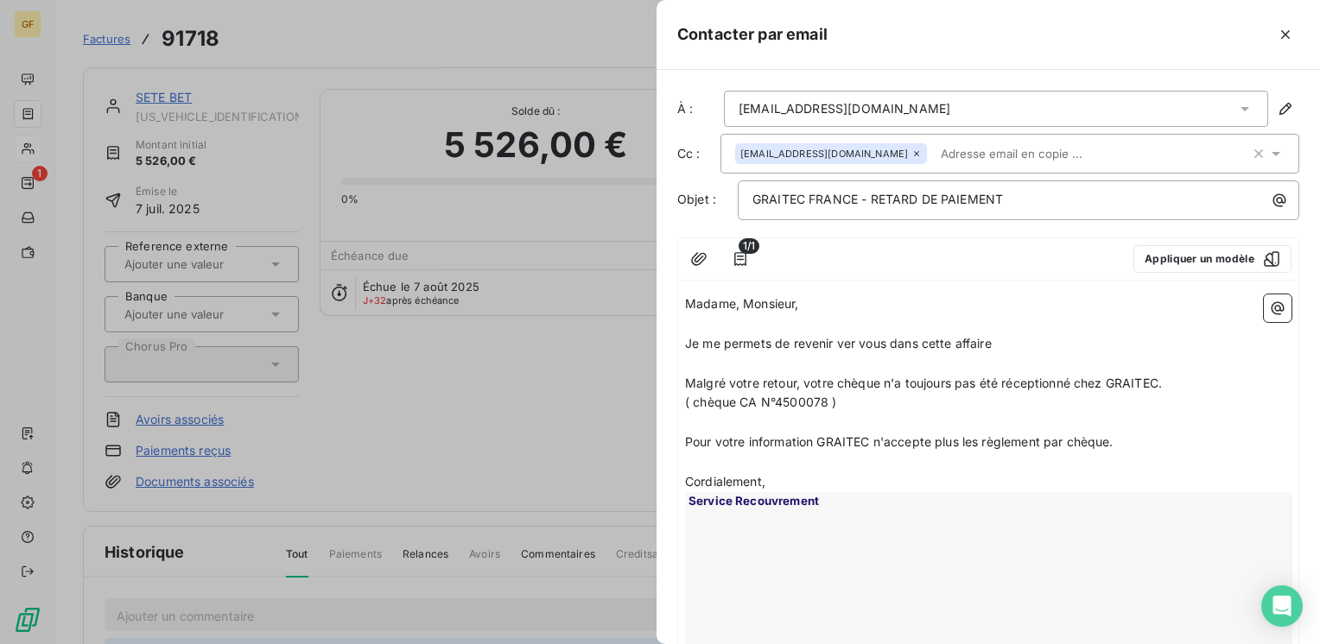
click at [1075, 376] on span "Malgré votre retour, votre chèque n'a toujours pas été réceptionné chez GRAITEC." at bounding box center [923, 383] width 477 height 15
click at [746, 264] on icon "button" at bounding box center [740, 259] width 17 height 17
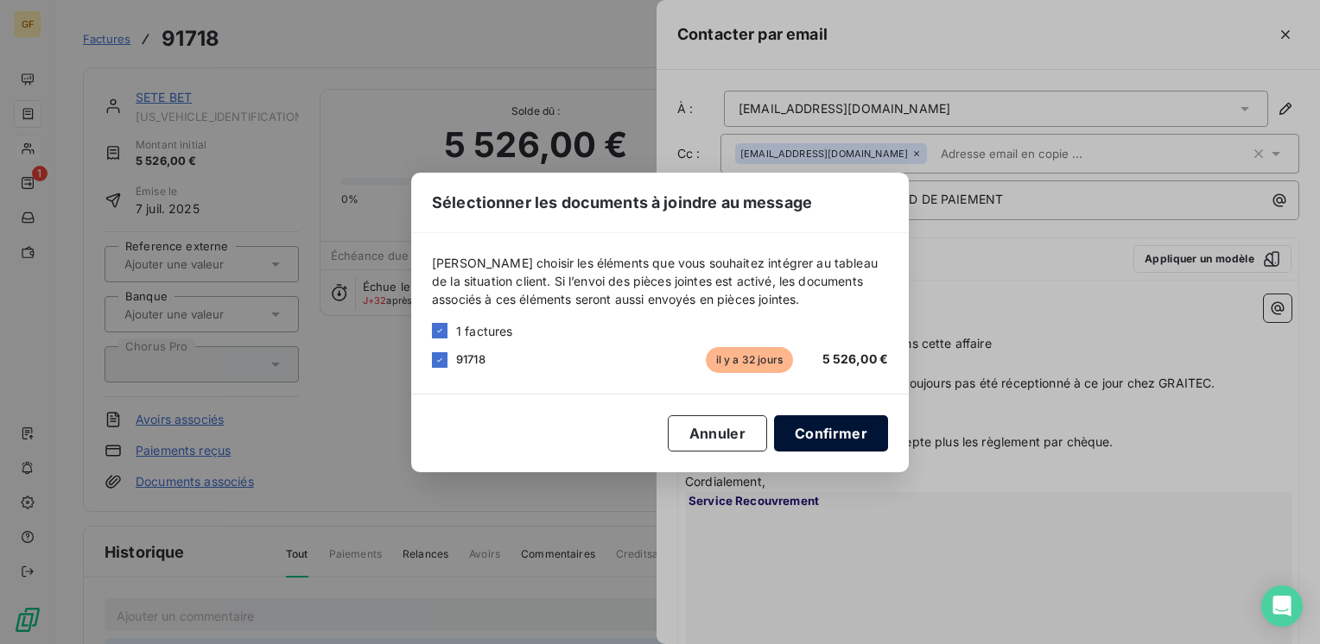
click at [828, 441] on button "Confirmer" at bounding box center [831, 433] width 114 height 36
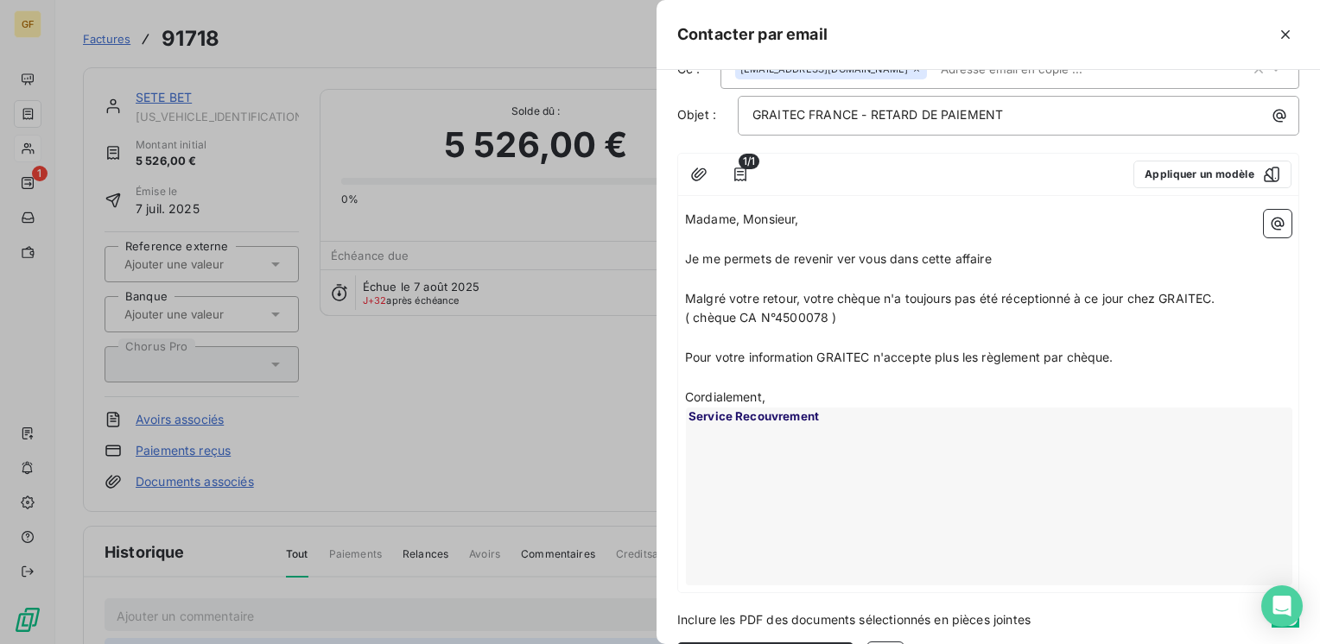
scroll to position [138, 0]
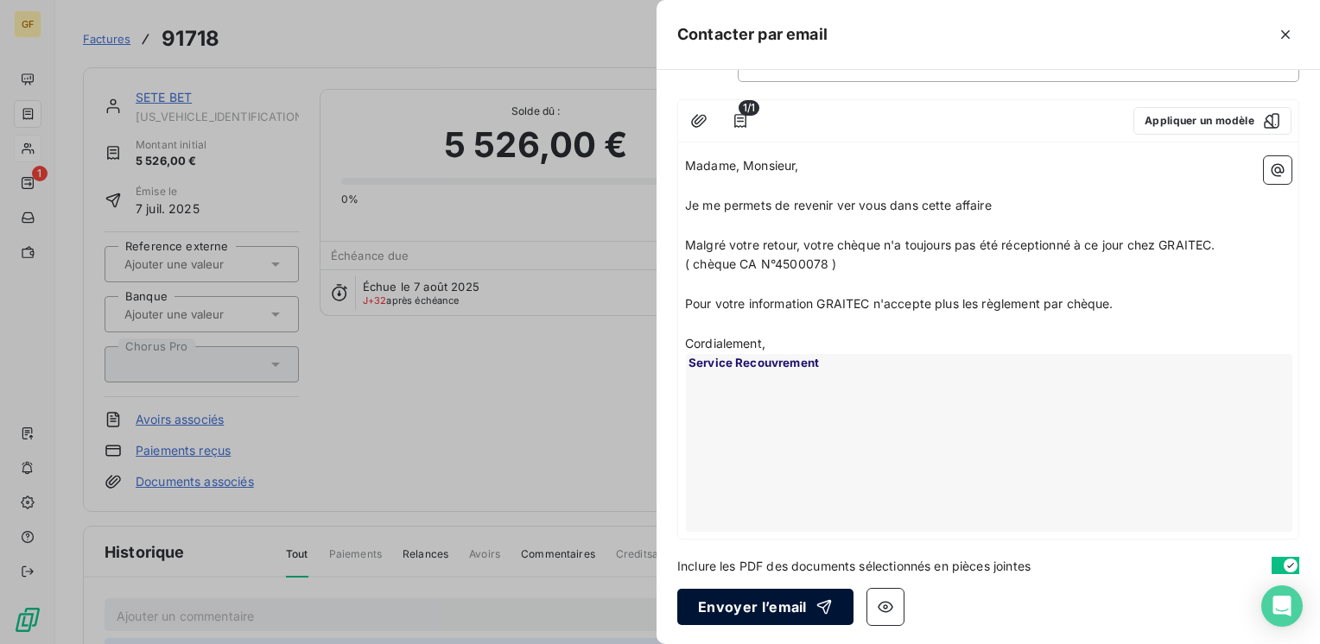
click at [792, 600] on button "Envoyer l’email" at bounding box center [765, 607] width 176 height 36
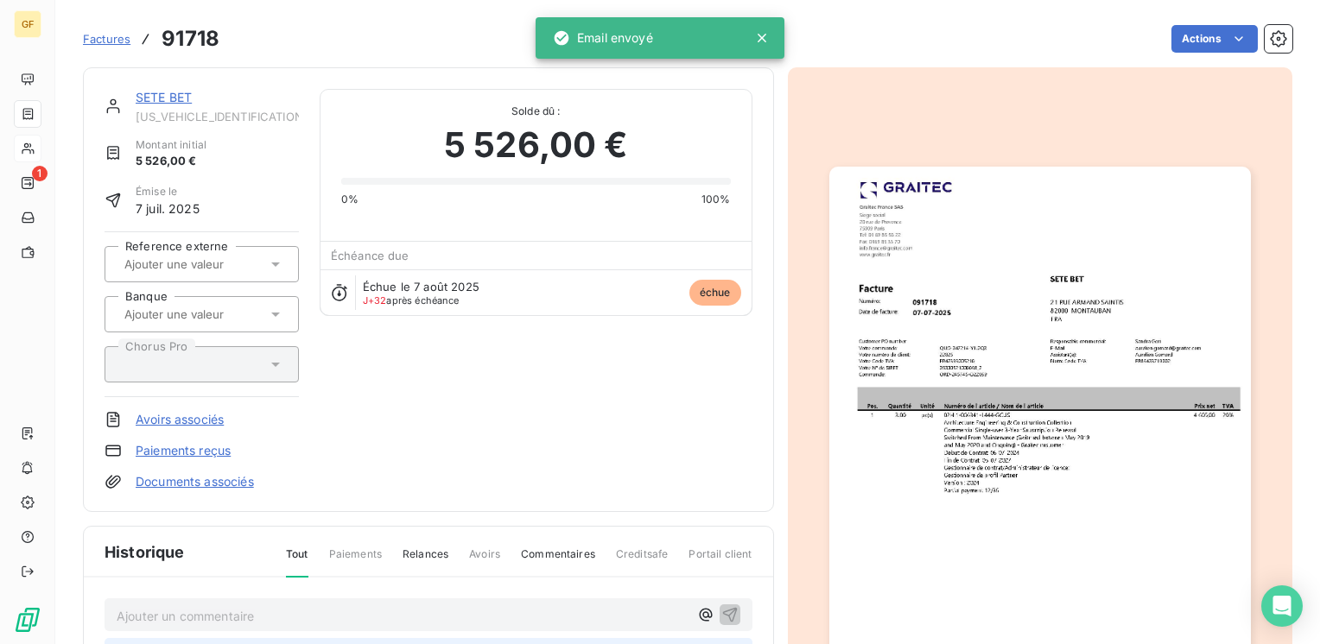
click at [148, 93] on link "SETE BET" at bounding box center [164, 97] width 56 height 15
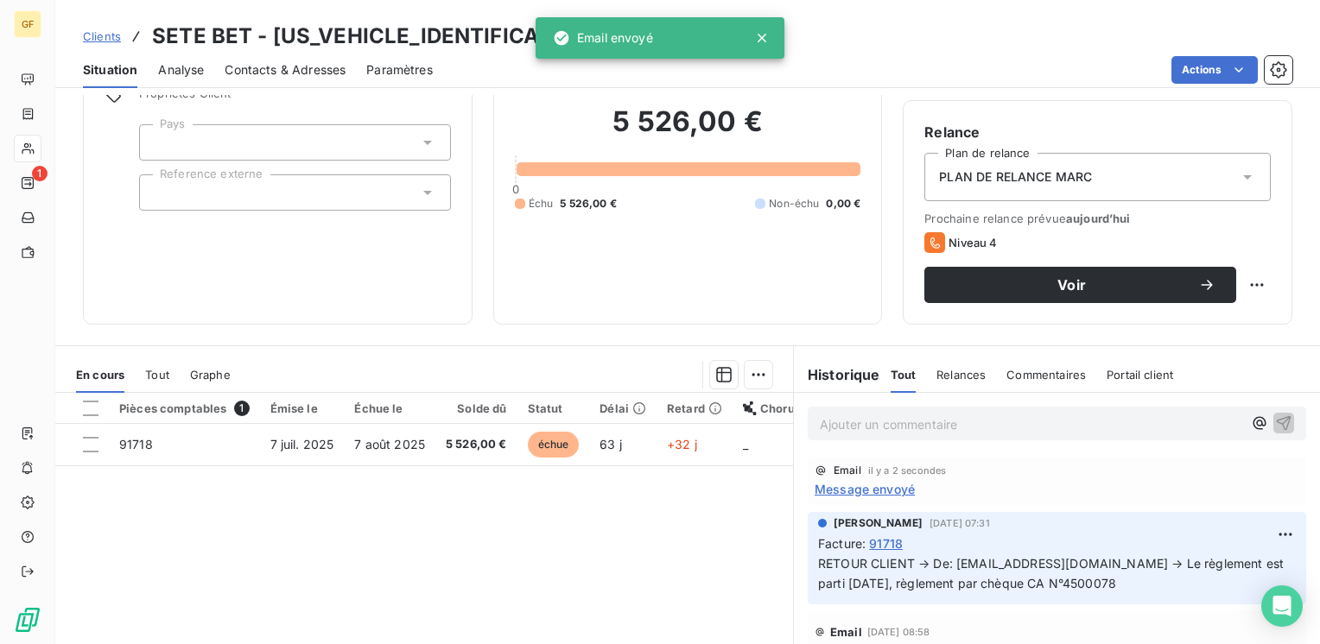
scroll to position [173, 0]
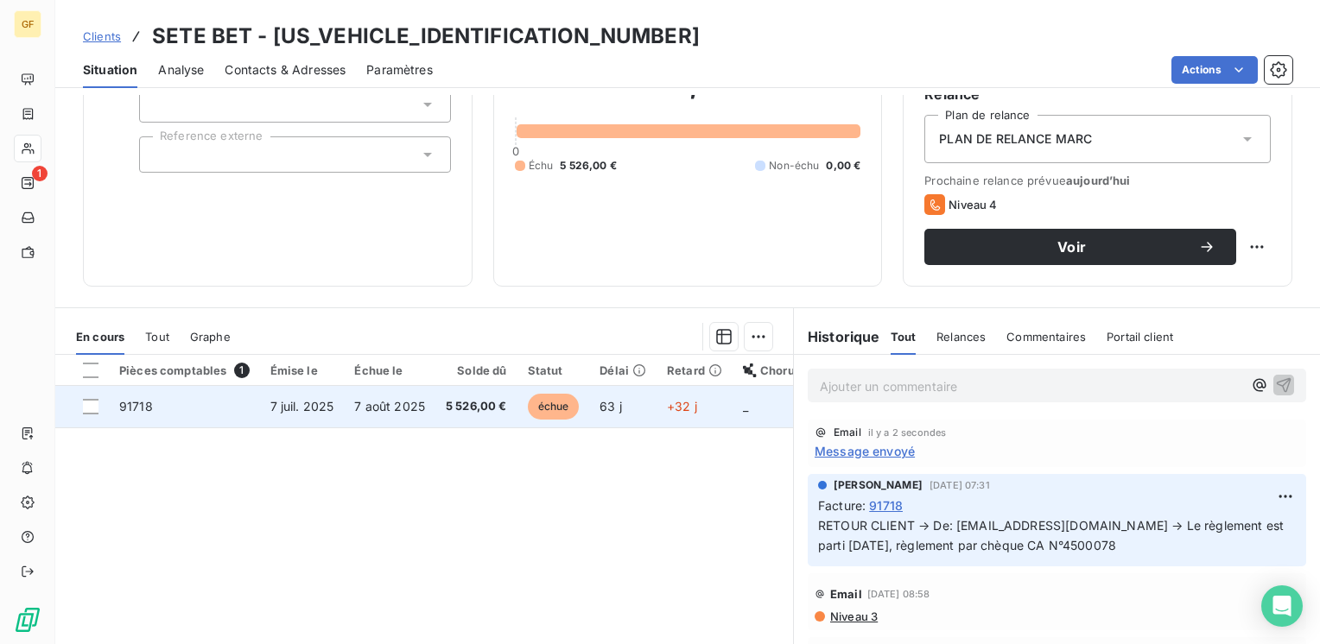
click at [460, 419] on td "5 526,00 €" at bounding box center [476, 406] width 82 height 41
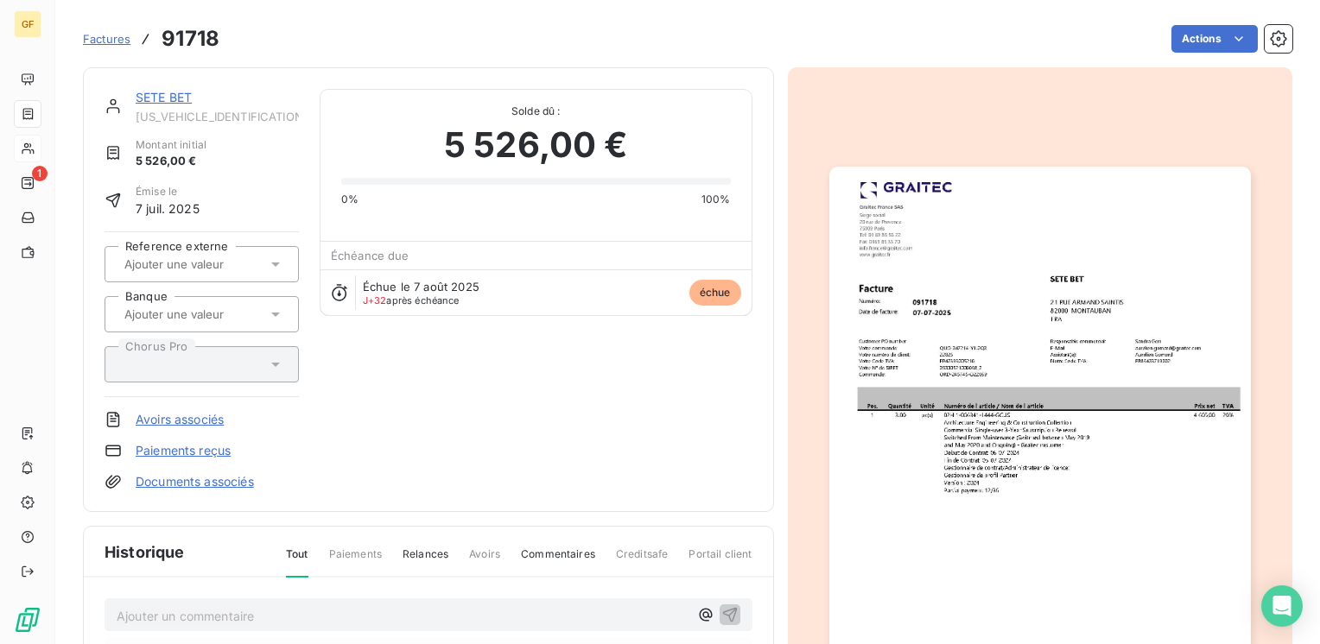
click at [153, 98] on link "SETE BET" at bounding box center [164, 97] width 56 height 15
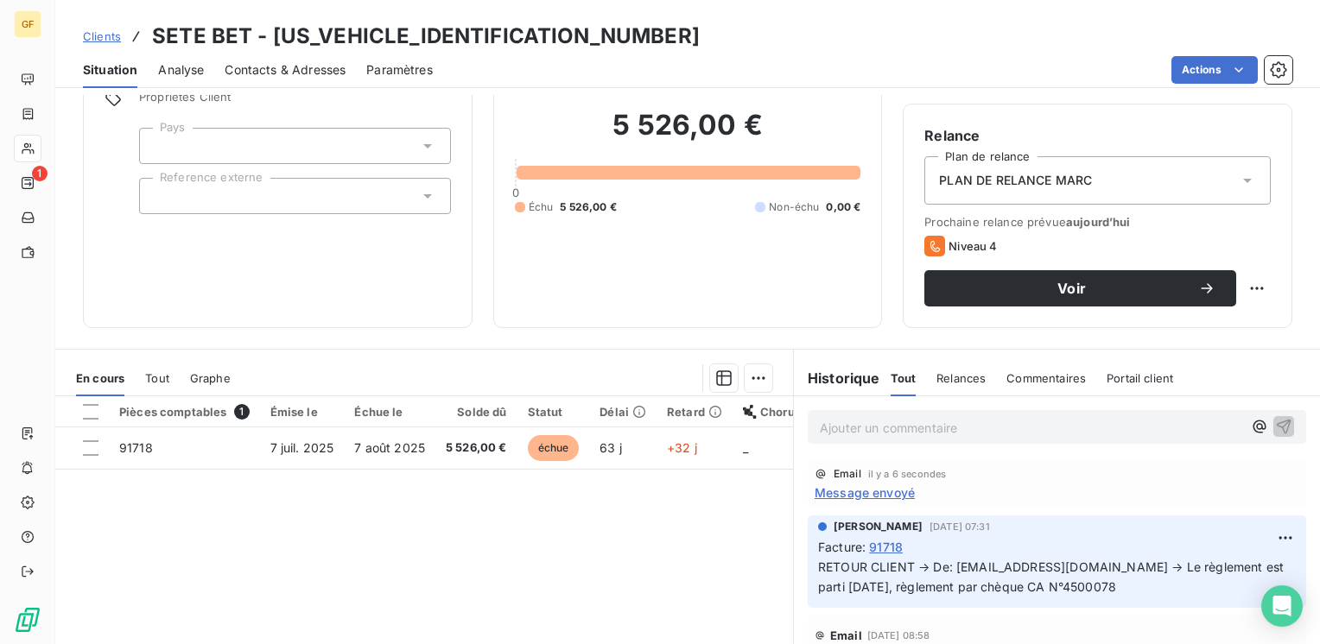
scroll to position [173, 0]
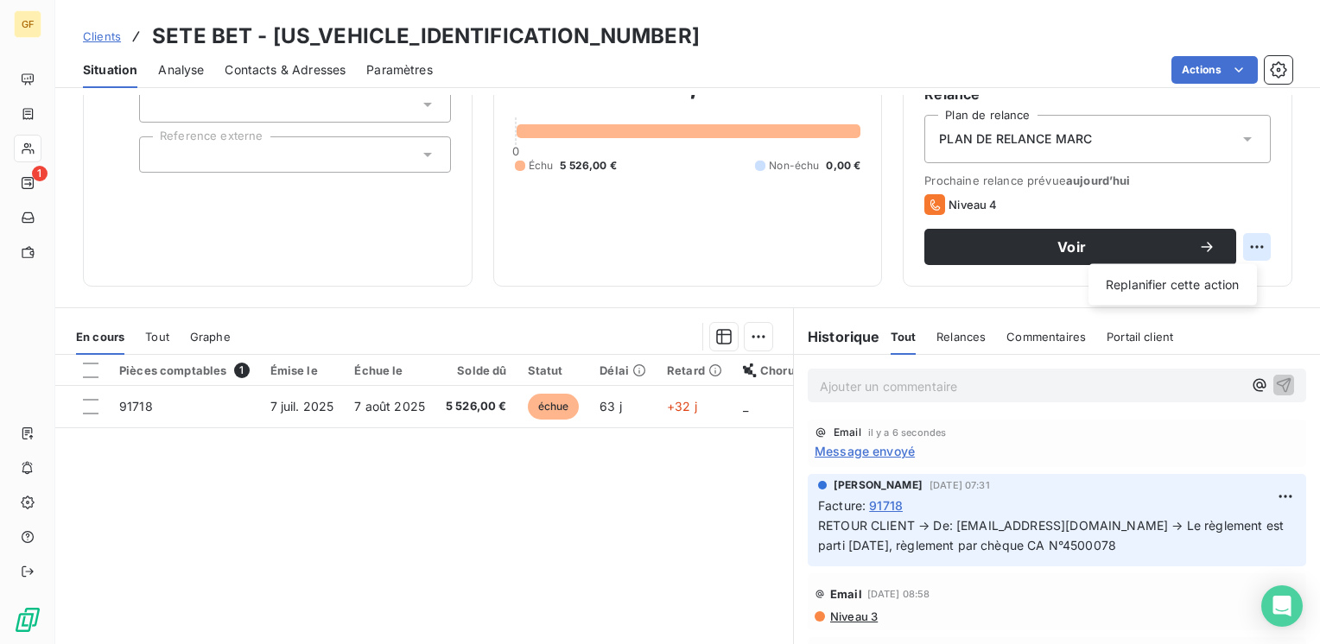
click at [1236, 237] on html "GF 1 Clients SETE BET - SETEBET0000000000 Situation Analyse Contacts & Adresses…" at bounding box center [660, 322] width 1320 height 644
click at [1153, 280] on div "Replanifier cette action" at bounding box center [1172, 285] width 155 height 28
select select "8"
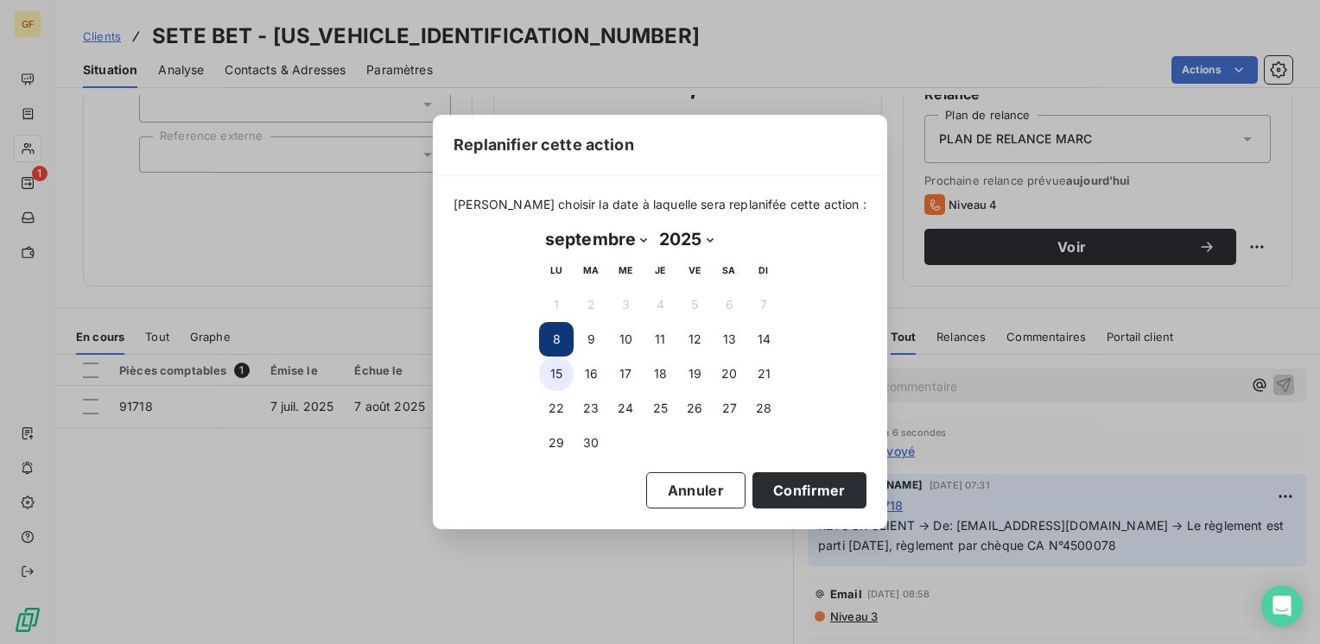
click at [560, 377] on button "15" at bounding box center [556, 374] width 35 height 35
click at [771, 475] on button "Confirmer" at bounding box center [809, 491] width 114 height 36
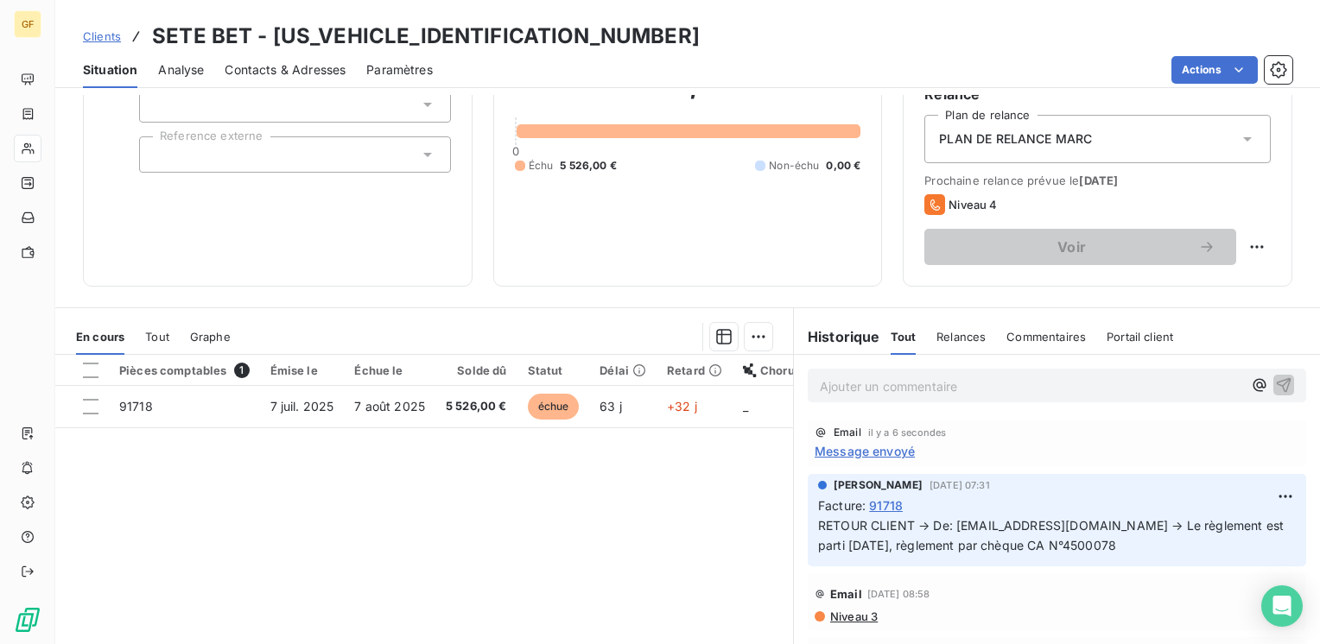
scroll to position [0, 0]
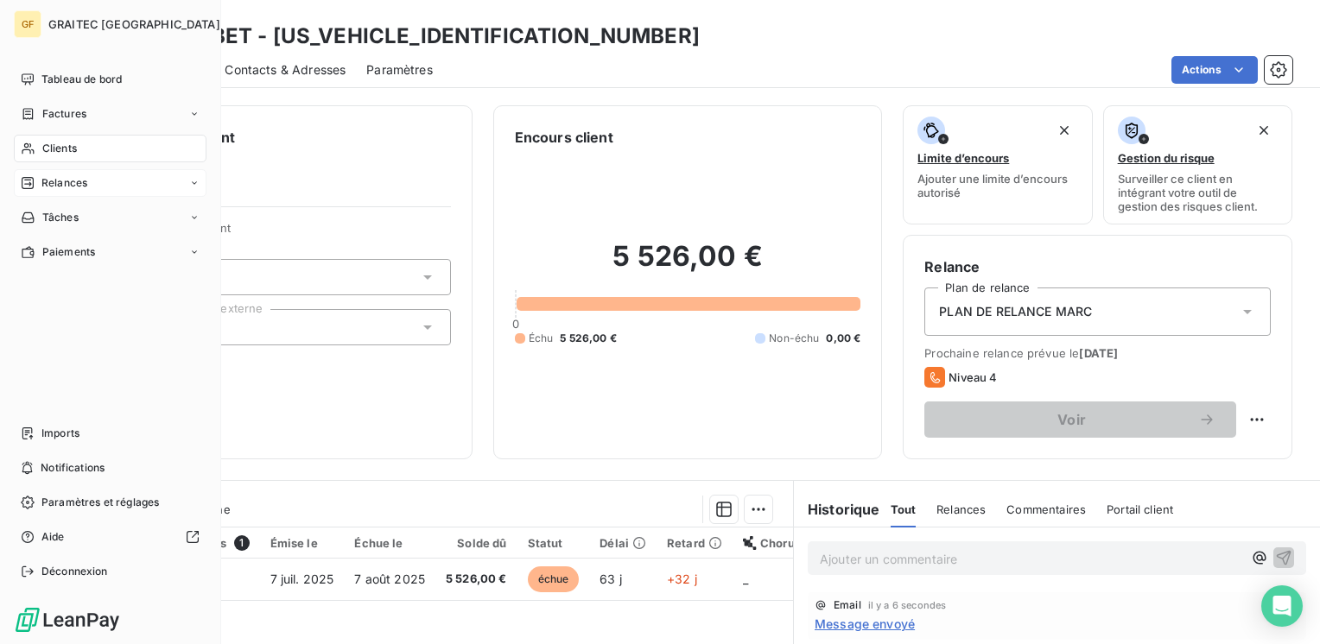
click at [59, 188] on span "Relances" at bounding box center [64, 183] width 46 height 16
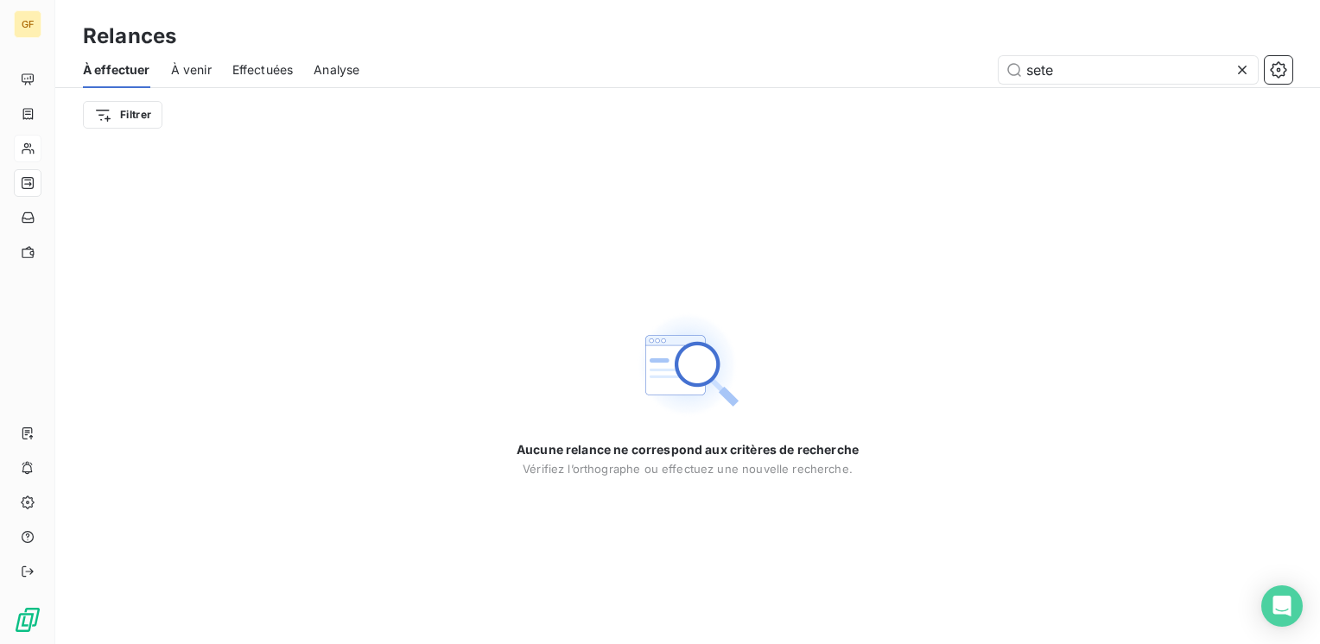
click at [1240, 66] on icon at bounding box center [1242, 69] width 17 height 17
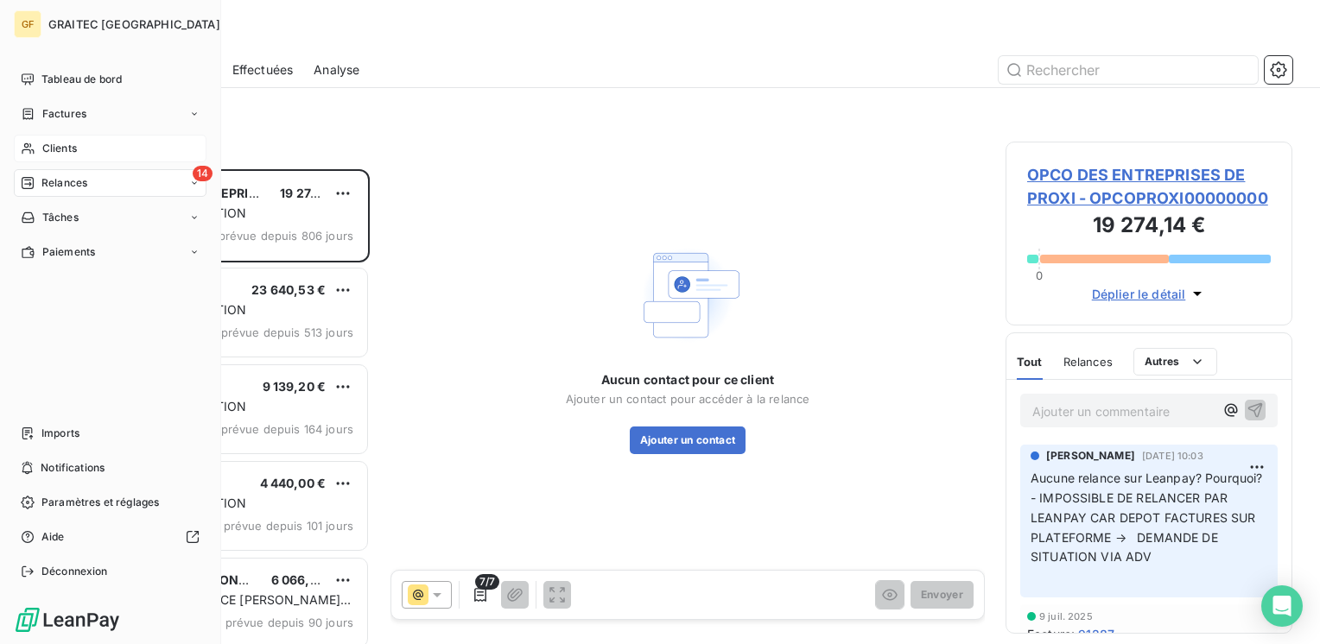
click at [54, 145] on span "Clients" at bounding box center [59, 149] width 35 height 16
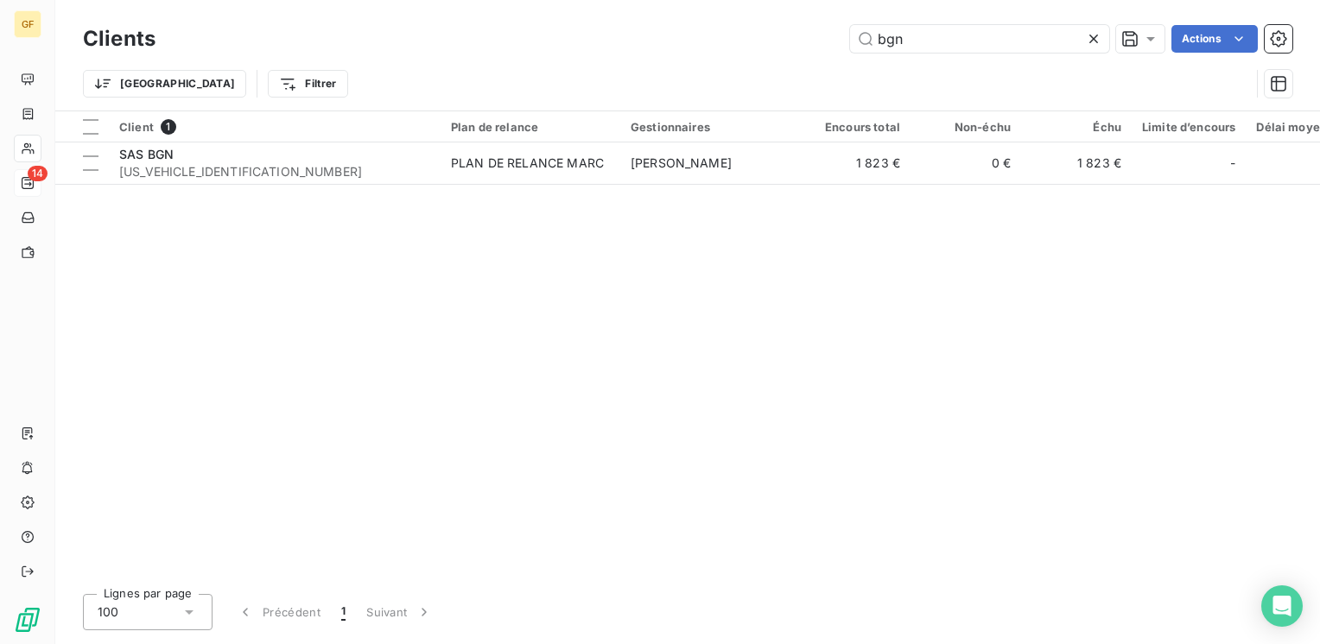
drag, startPoint x: 907, startPoint y: 44, endPoint x: 531, endPoint y: 85, distance: 377.9
click at [531, 85] on div "Clients bgn Actions Trier Filtrer" at bounding box center [687, 66] width 1209 height 90
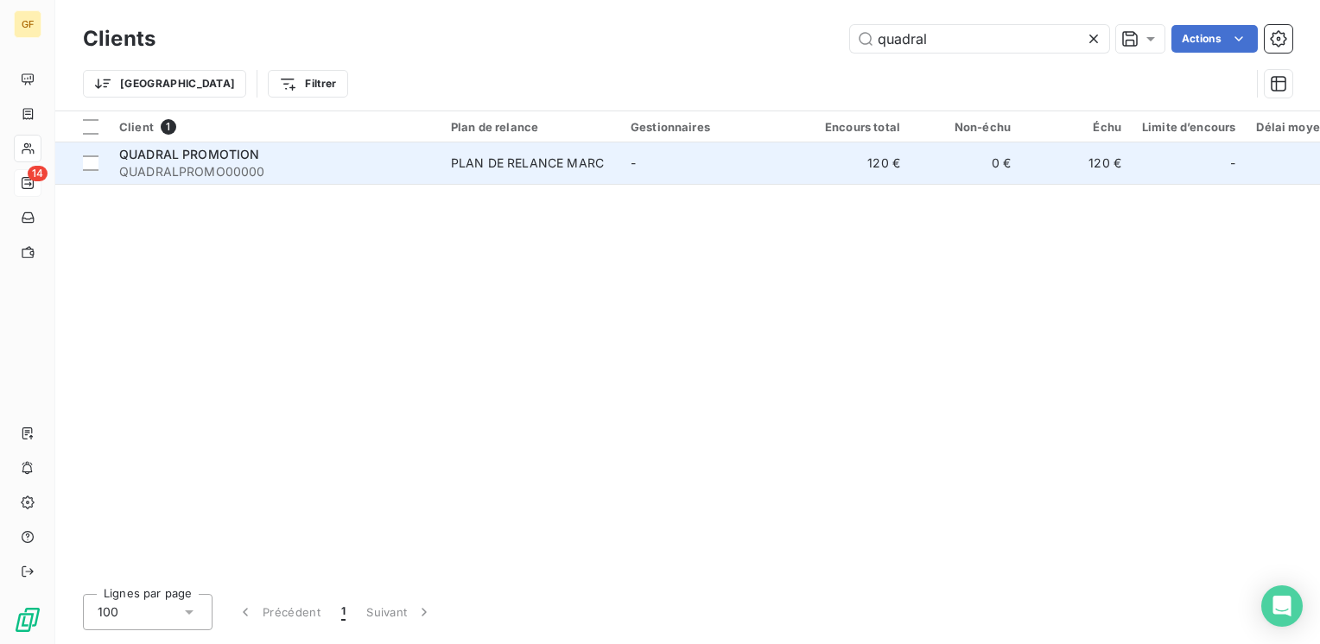
type input "quadral"
click at [305, 167] on span "QUADRALPROMO00000" at bounding box center [274, 171] width 311 height 17
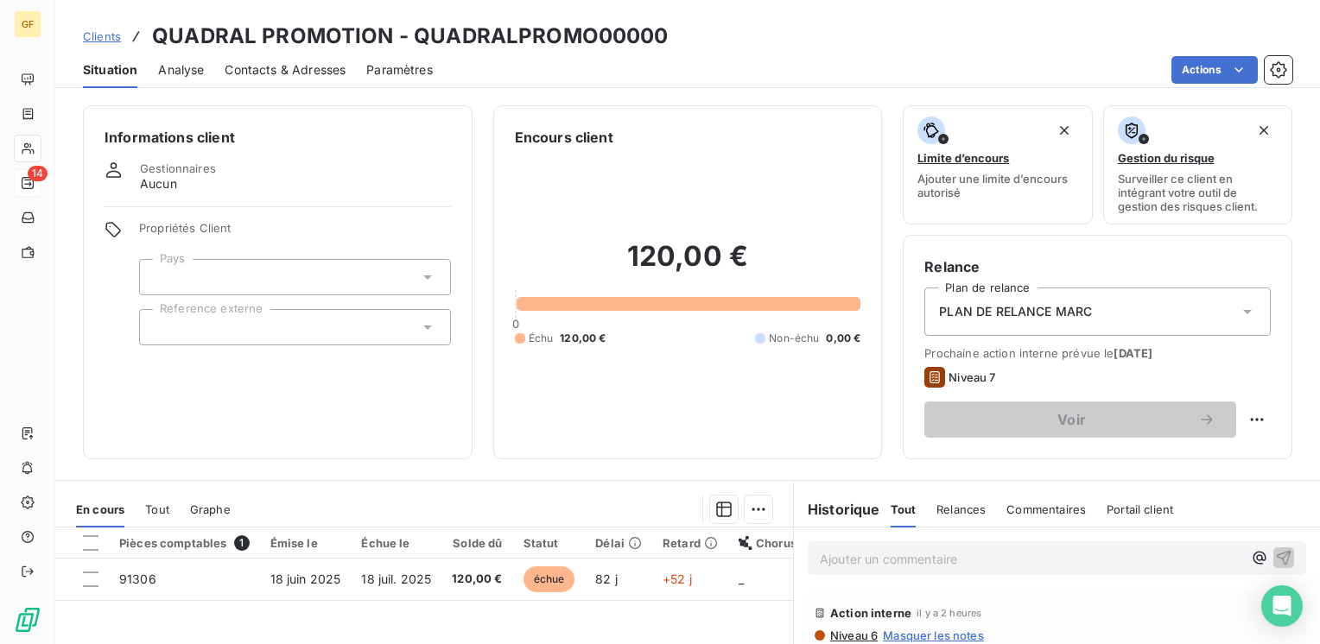
scroll to position [86, 0]
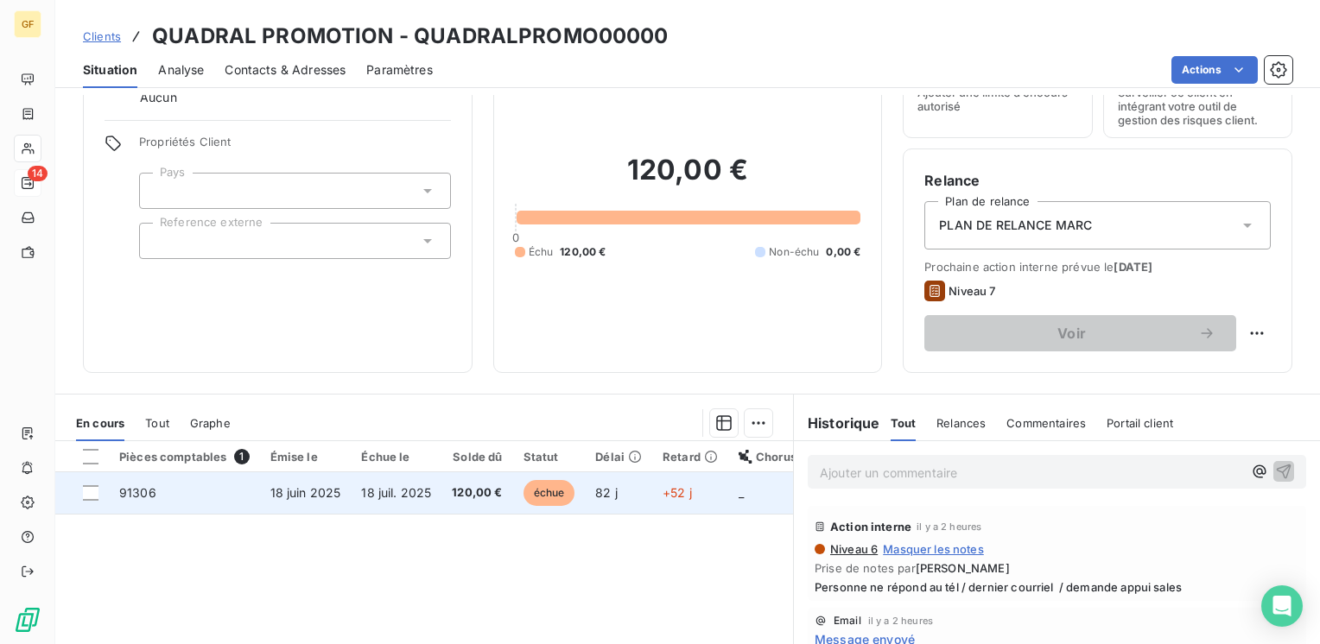
click at [371, 498] on span "18 juil. 2025" at bounding box center [396, 492] width 70 height 15
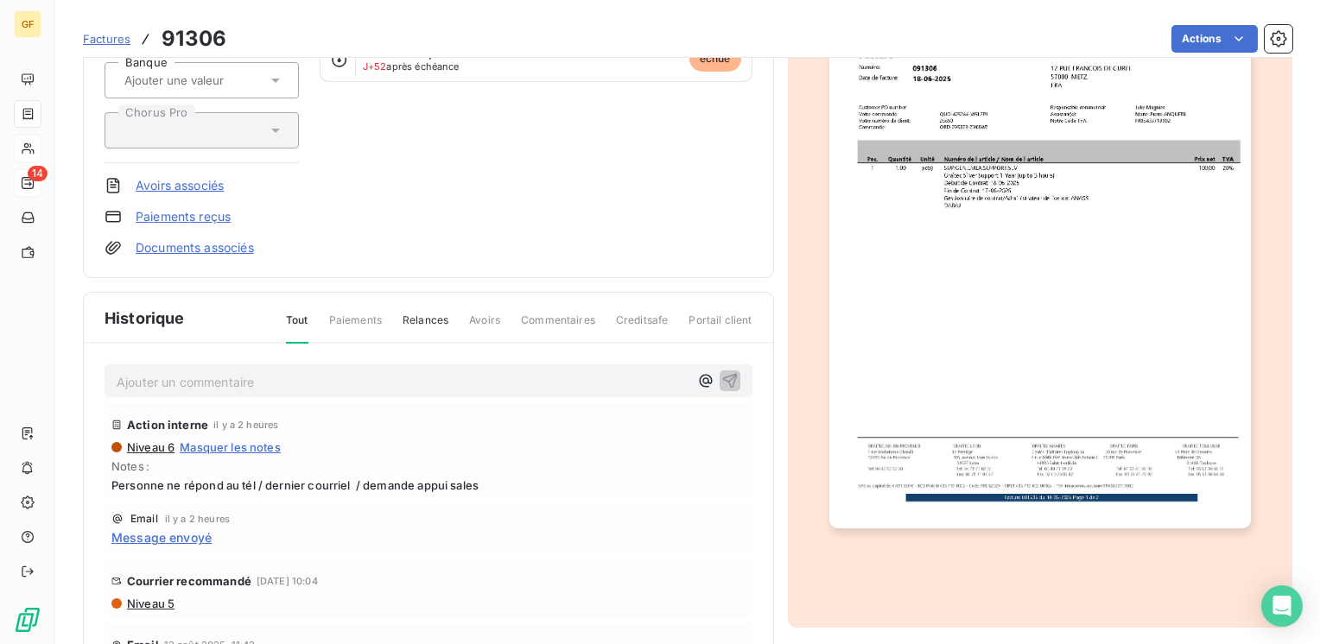
scroll to position [310, 0]
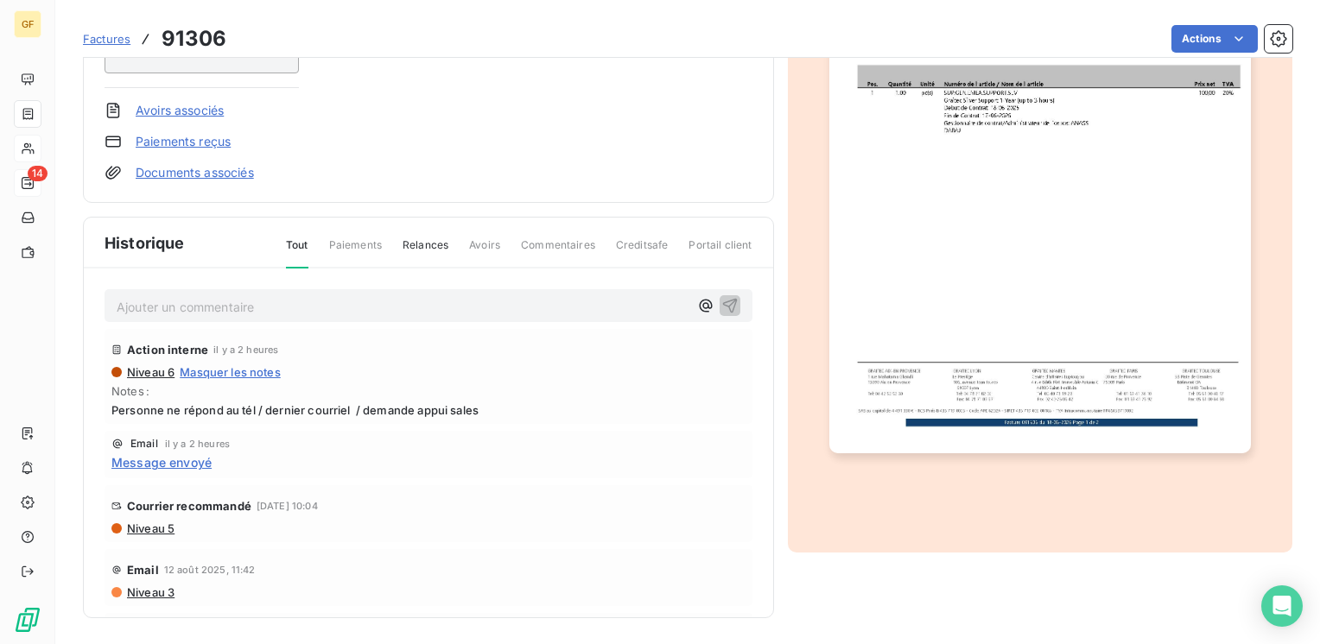
click at [176, 311] on p "Ajouter un commentaire ﻿" at bounding box center [403, 307] width 572 height 22
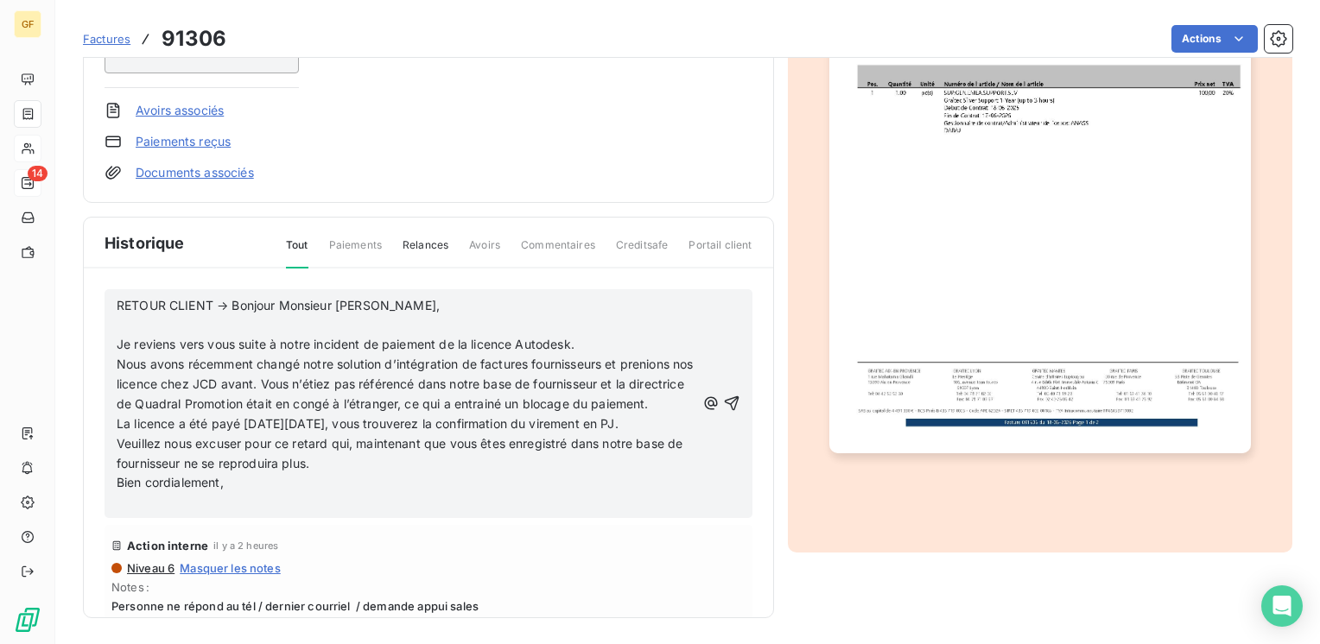
click at [394, 295] on div "RETOUR CLIENT → Bonjour Monsieur Santoro, ﻿ Je reviens vers vous suite à notre …" at bounding box center [406, 404] width 579 height 219
click at [394, 299] on p "RETOUR CLIENT → Bonjour Monsieur Santoro," at bounding box center [406, 306] width 579 height 20
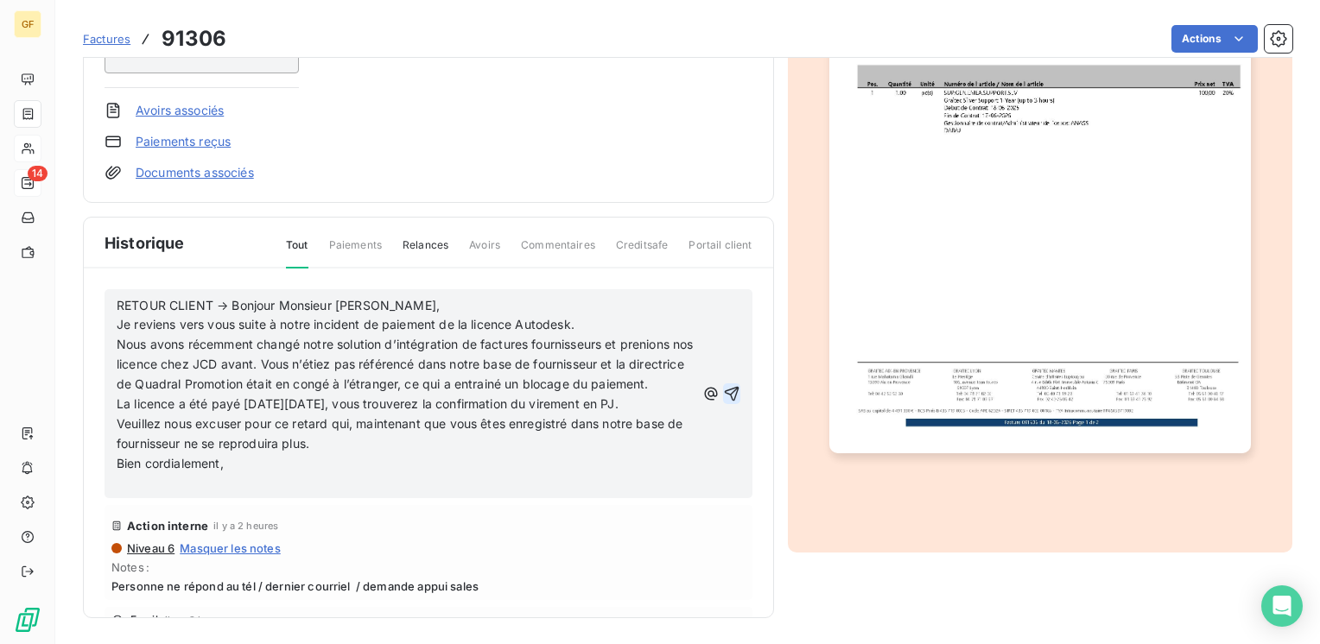
click at [724, 402] on icon "button" at bounding box center [731, 394] width 15 height 15
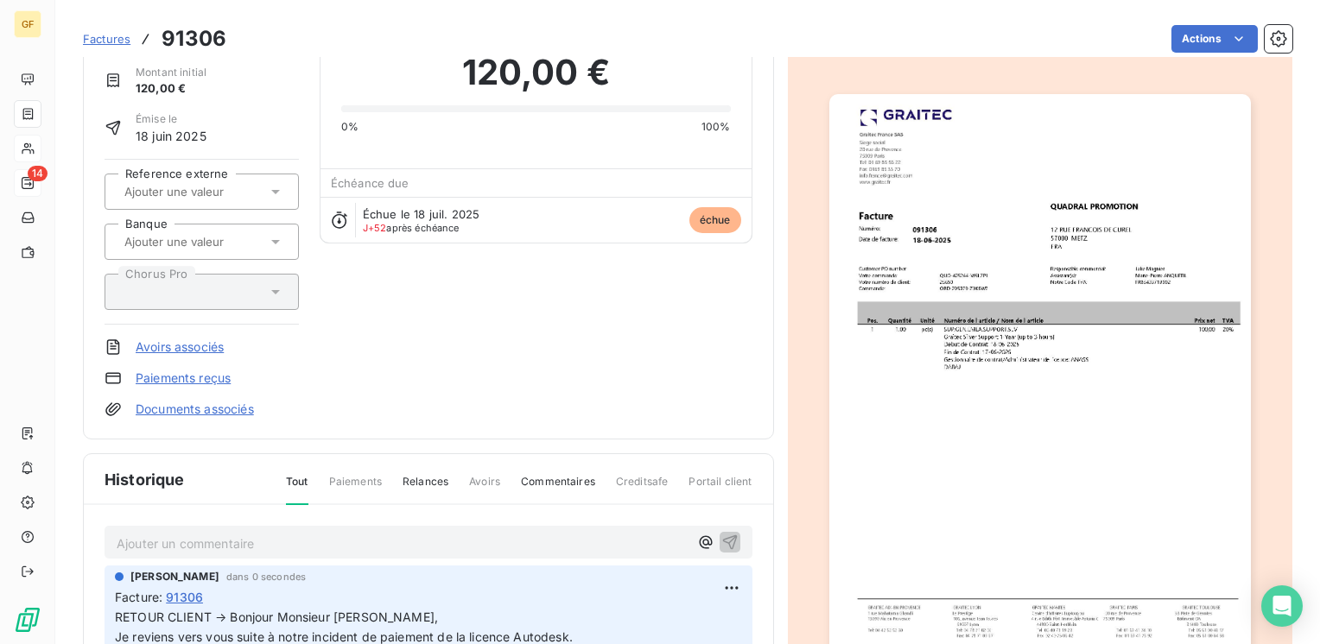
scroll to position [0, 0]
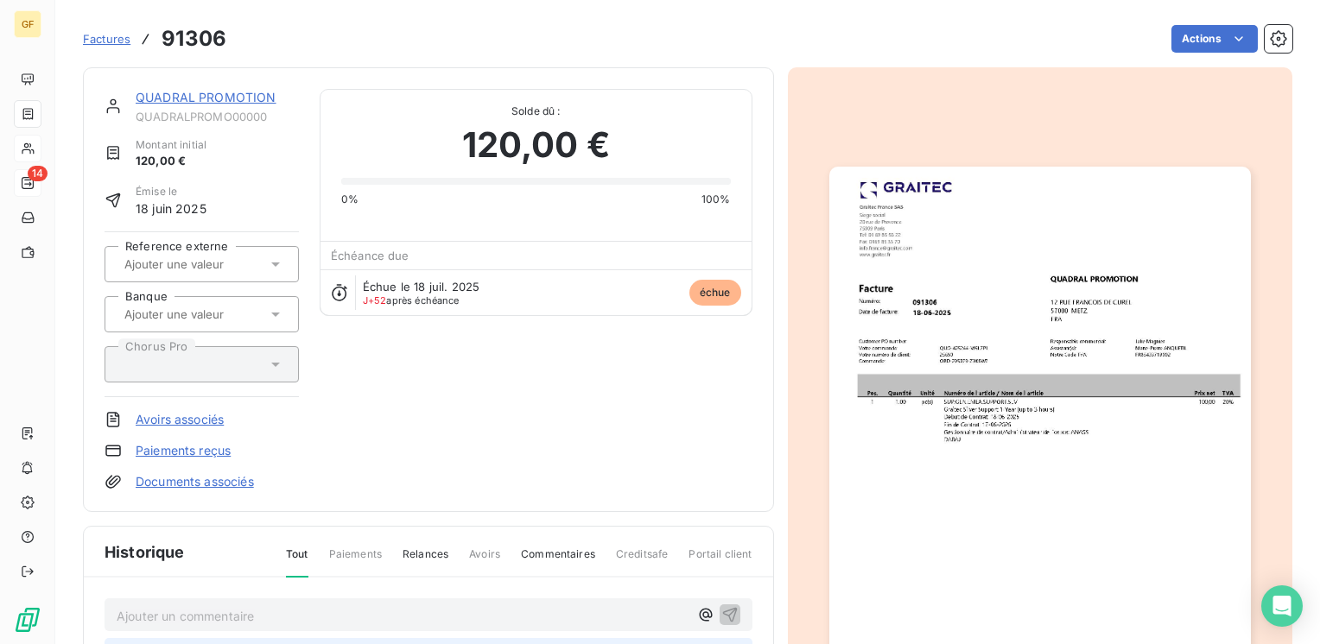
click at [177, 98] on link "QUADRAL PROMOTION" at bounding box center [206, 97] width 141 height 15
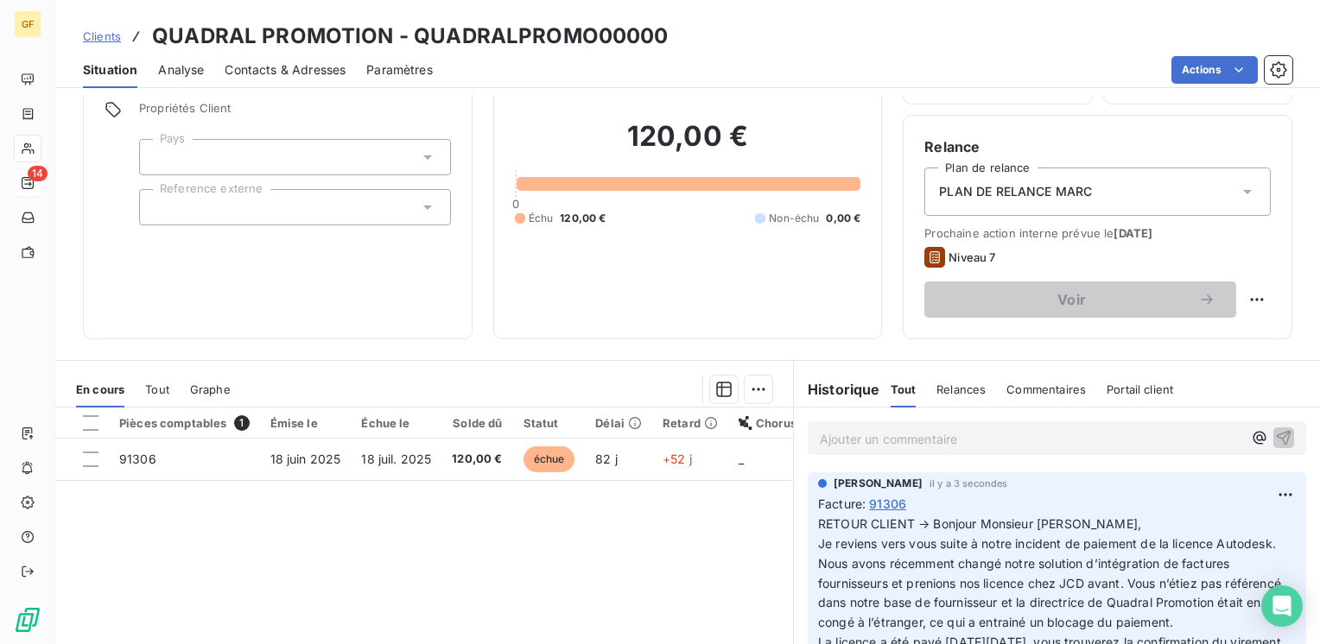
scroll to position [173, 0]
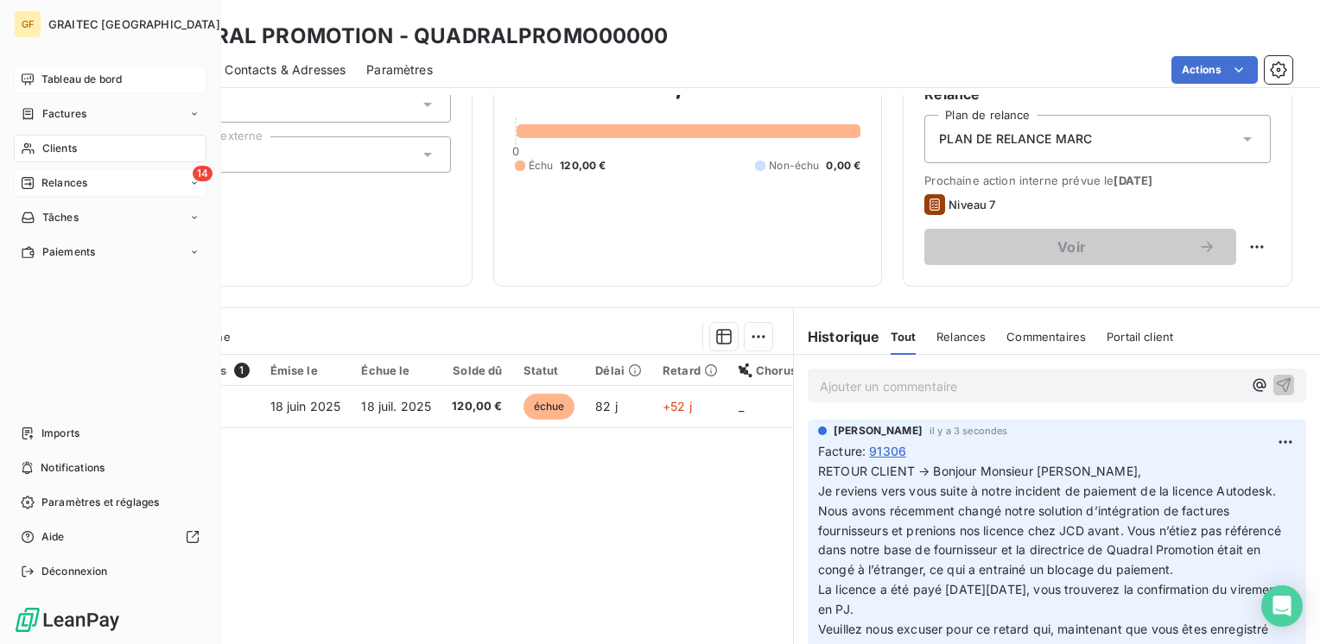
click at [80, 86] on span "Tableau de bord" at bounding box center [81, 80] width 80 height 16
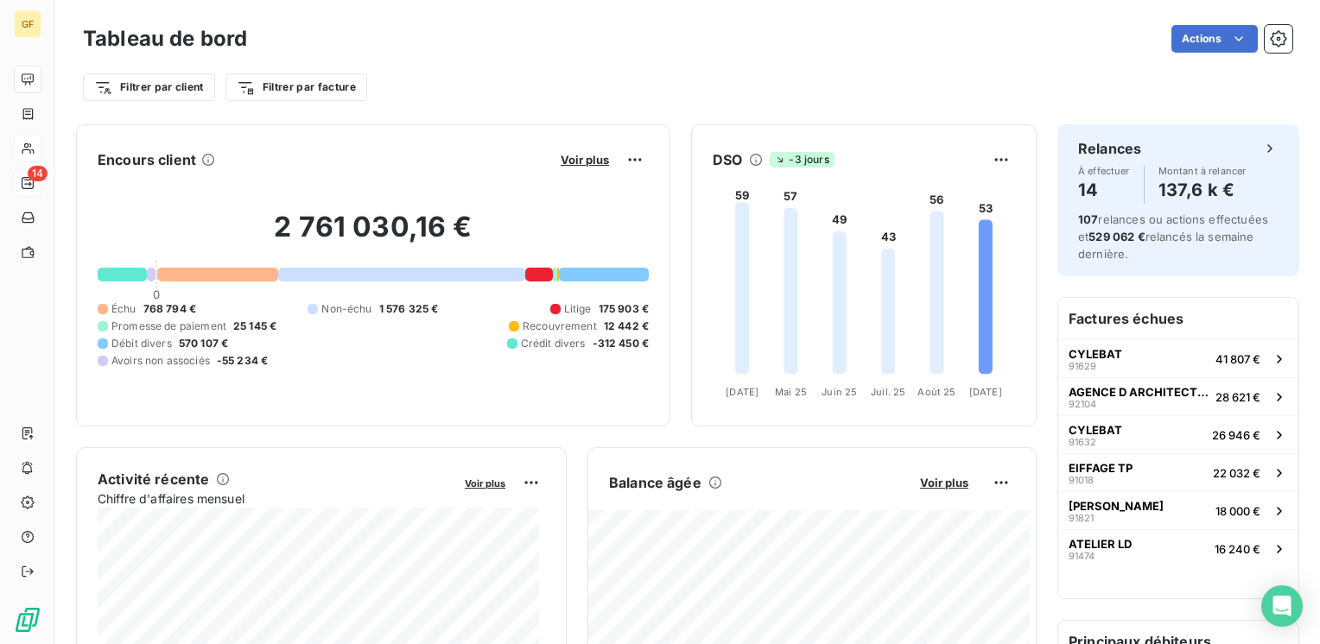
scroll to position [86, 0]
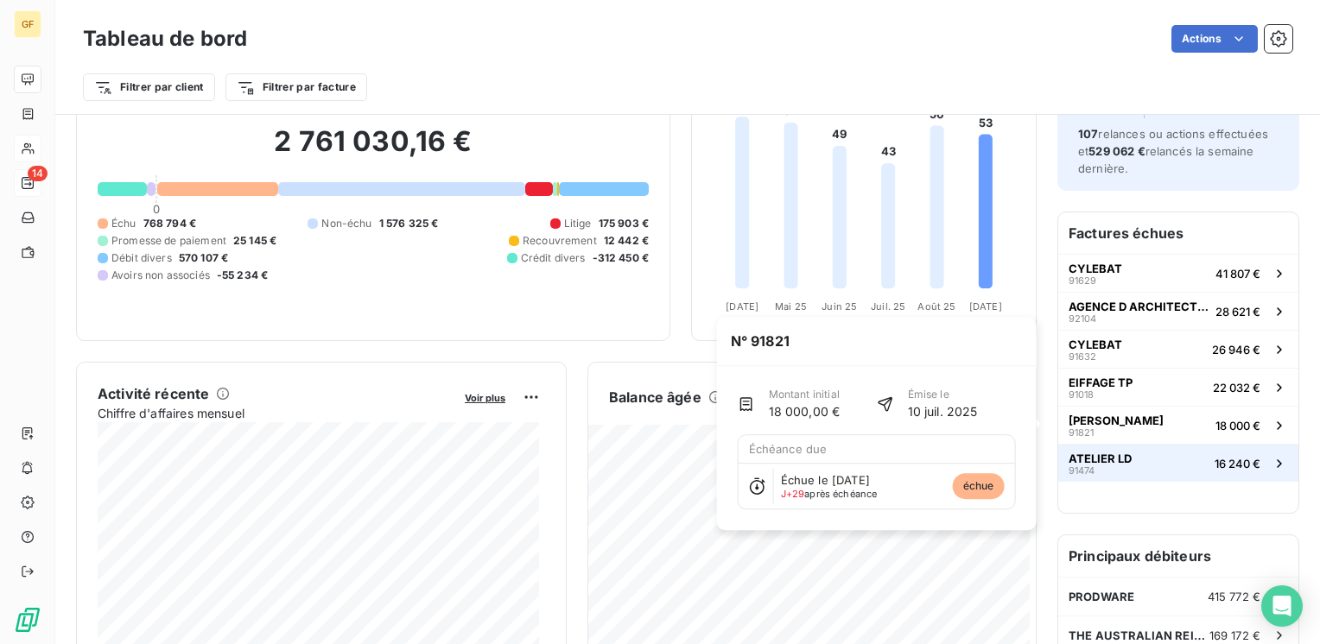
click at [1108, 444] on button "ATELIER LD 91474 16 240 €" at bounding box center [1178, 463] width 240 height 38
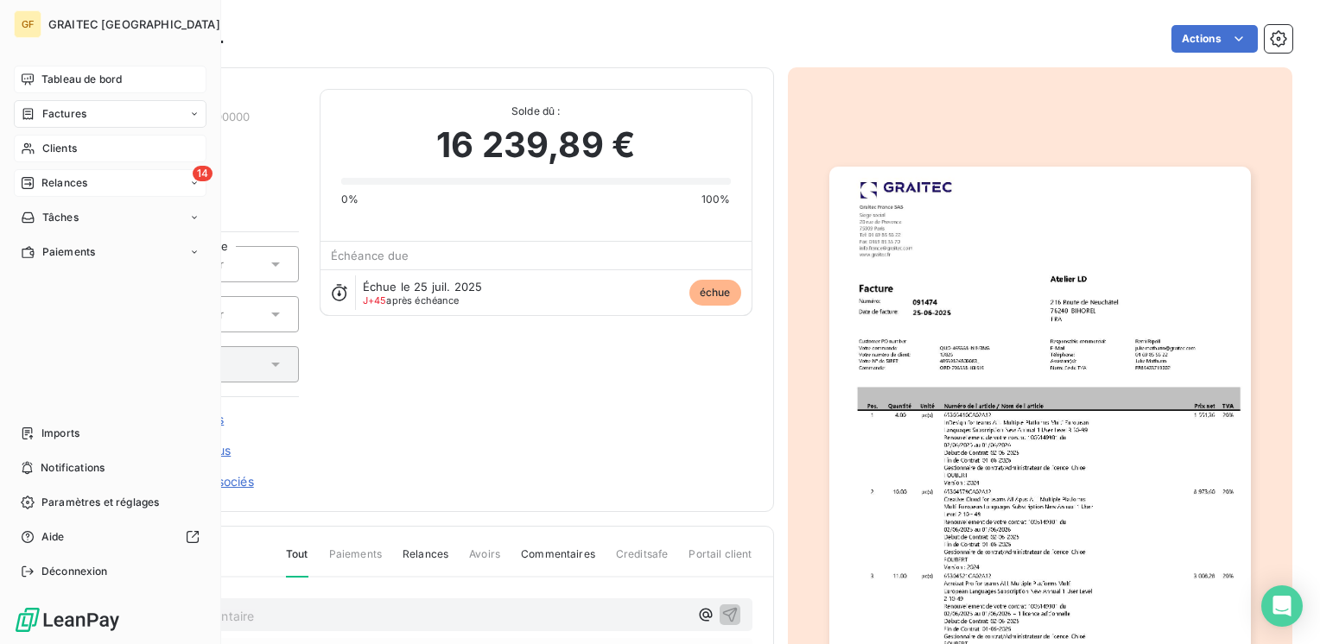
click at [48, 80] on span "Tableau de bord" at bounding box center [81, 80] width 80 height 16
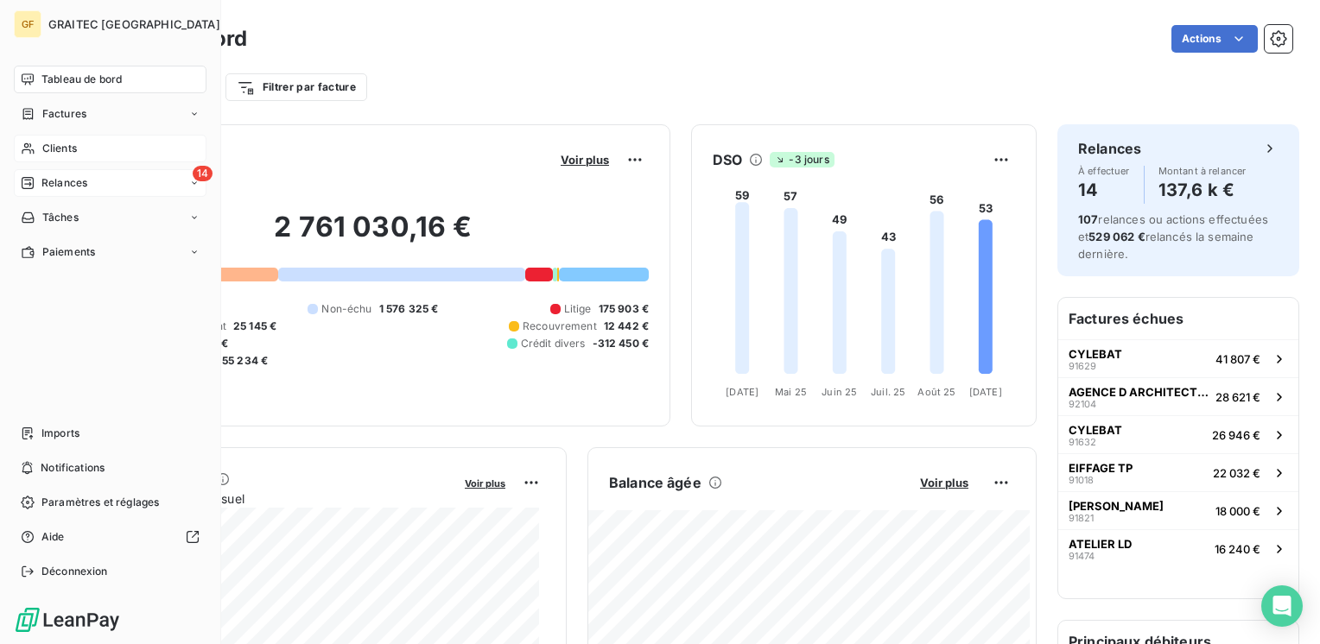
click at [48, 141] on span "Clients" at bounding box center [59, 149] width 35 height 16
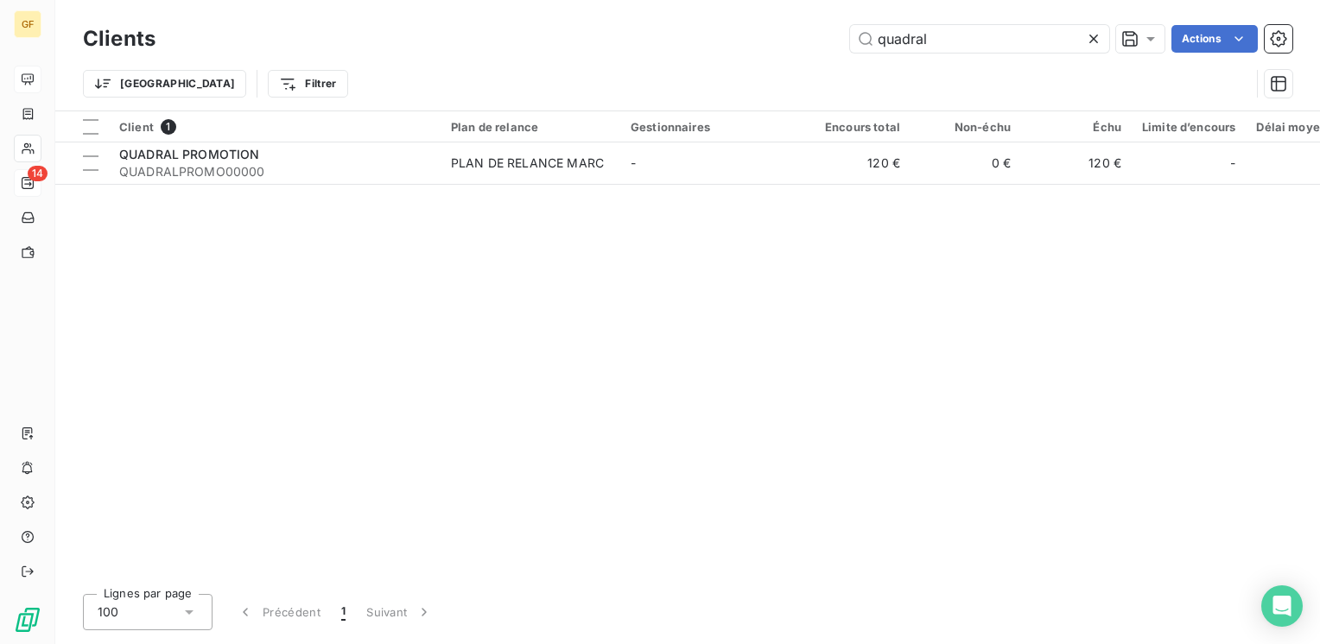
drag, startPoint x: 792, startPoint y: 54, endPoint x: 550, endPoint y: 98, distance: 245.7
click at [543, 98] on div "Clients quadral Actions Trier Filtrer" at bounding box center [687, 66] width 1209 height 90
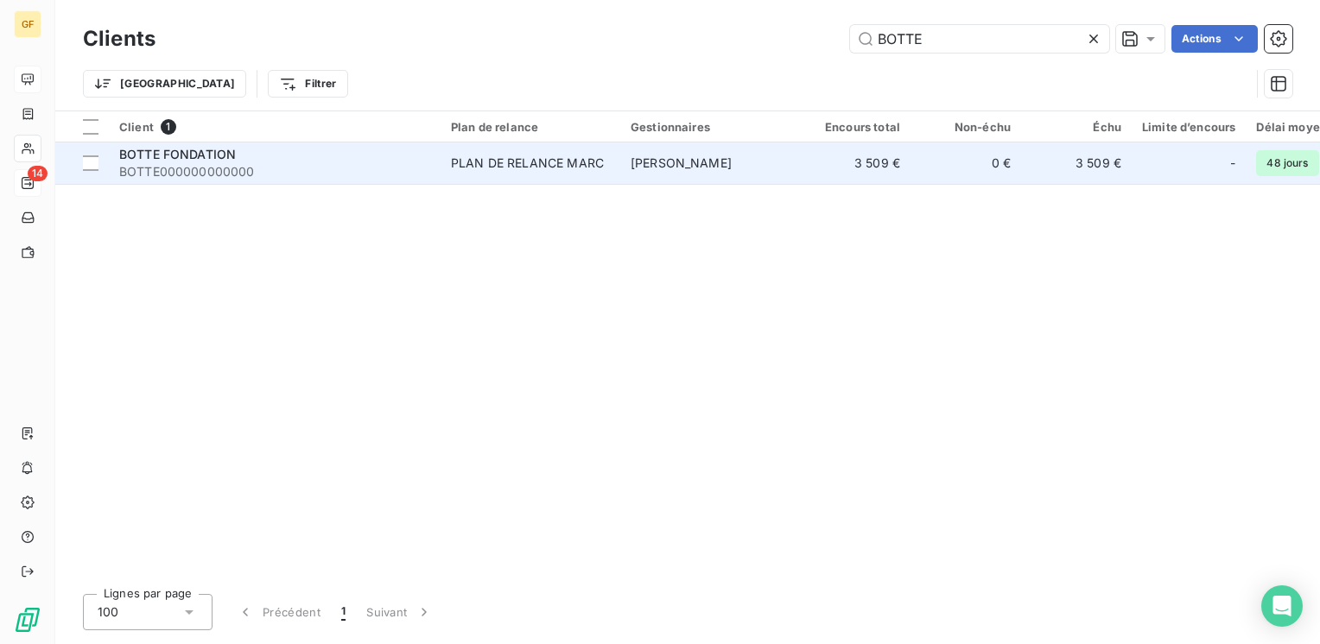
type input "BOTTE"
click at [281, 171] on span "BOTTE000000000000" at bounding box center [274, 171] width 311 height 17
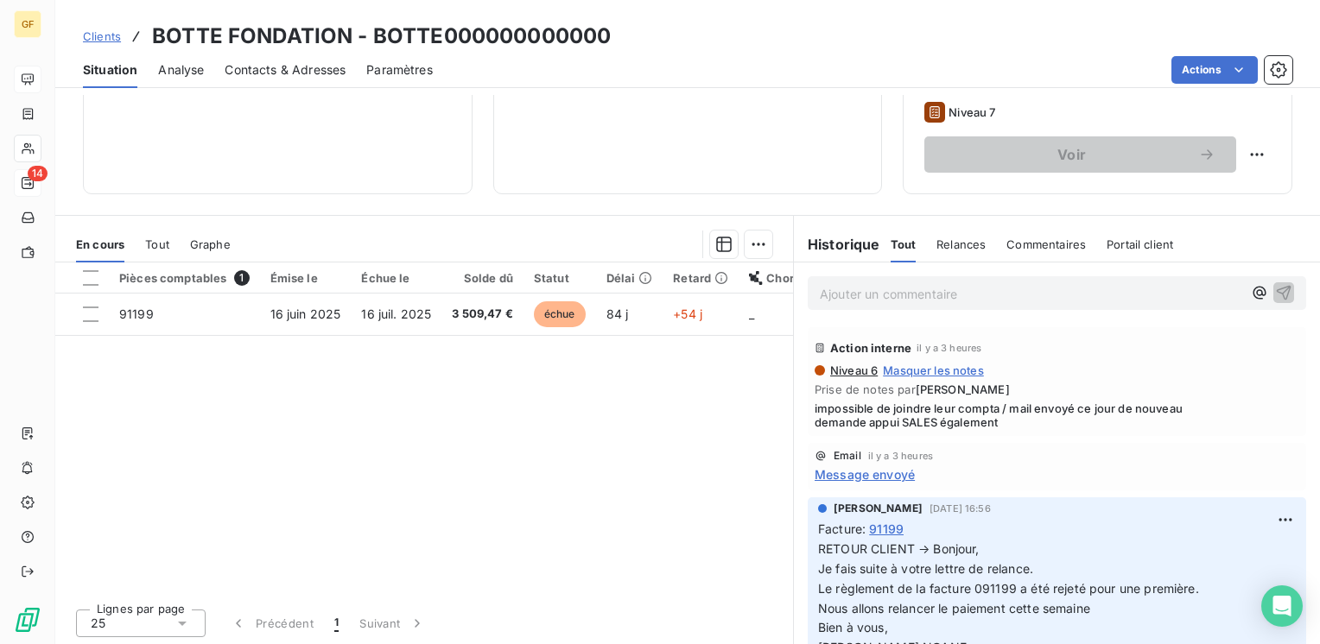
scroll to position [266, 0]
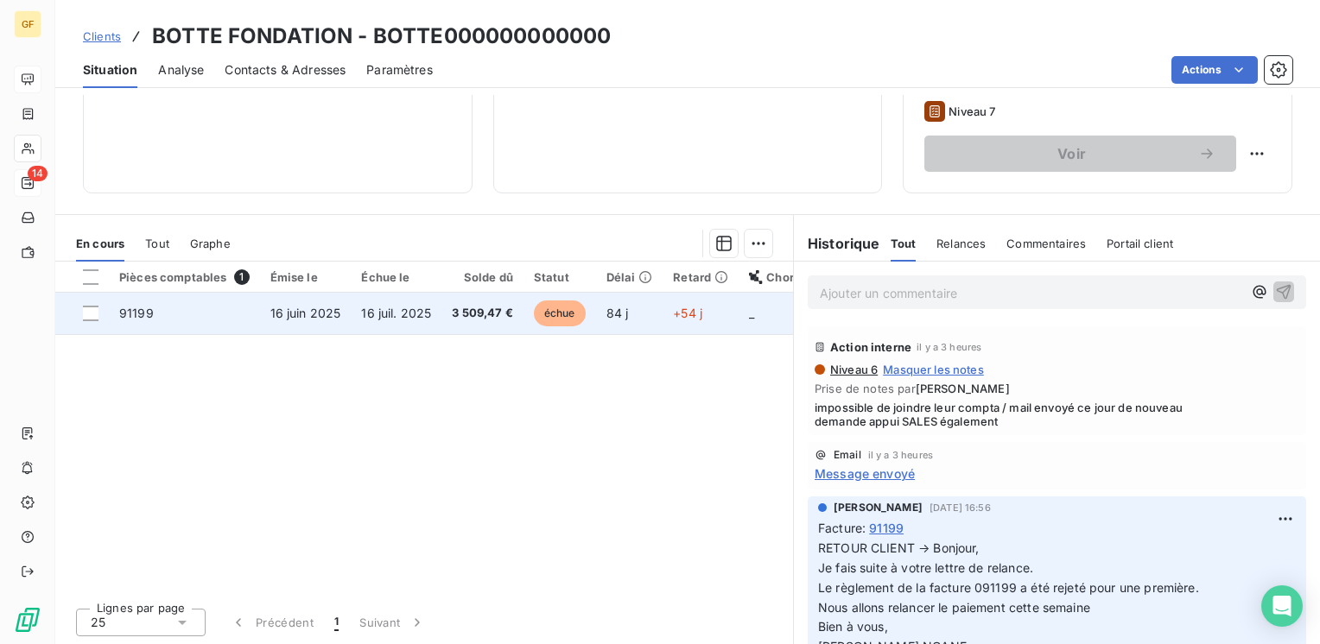
click at [327, 320] on td "16 juin 2025" at bounding box center [306, 313] width 92 height 41
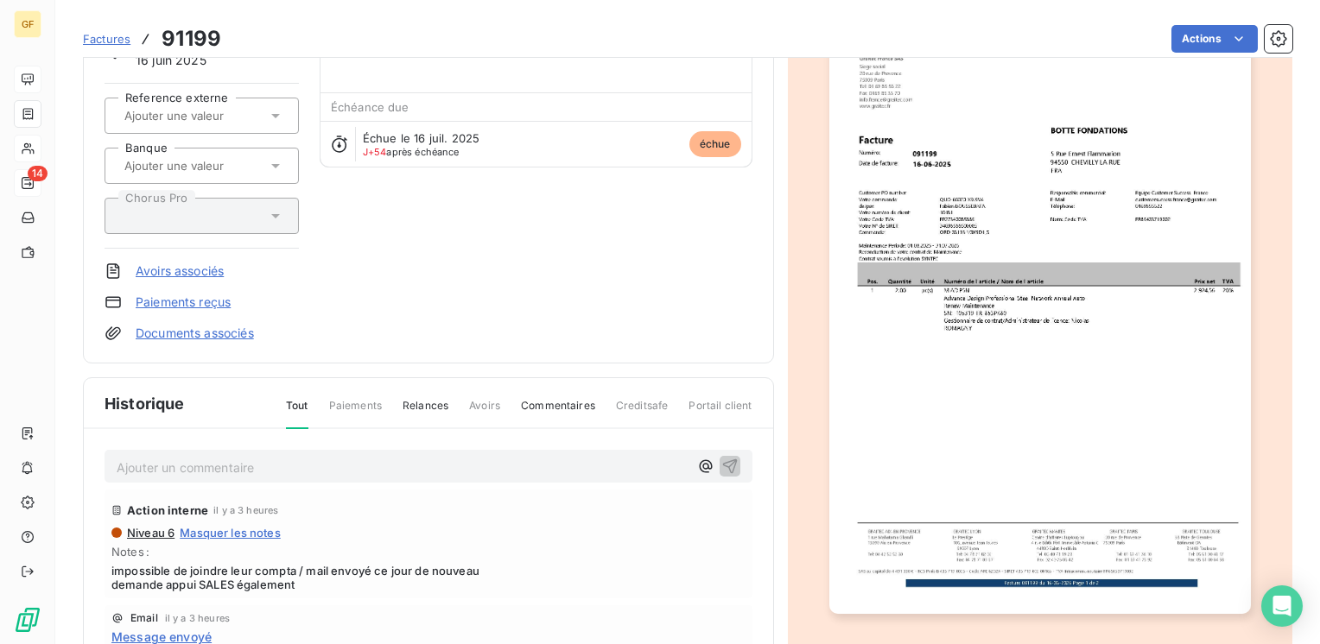
scroll to position [310, 0]
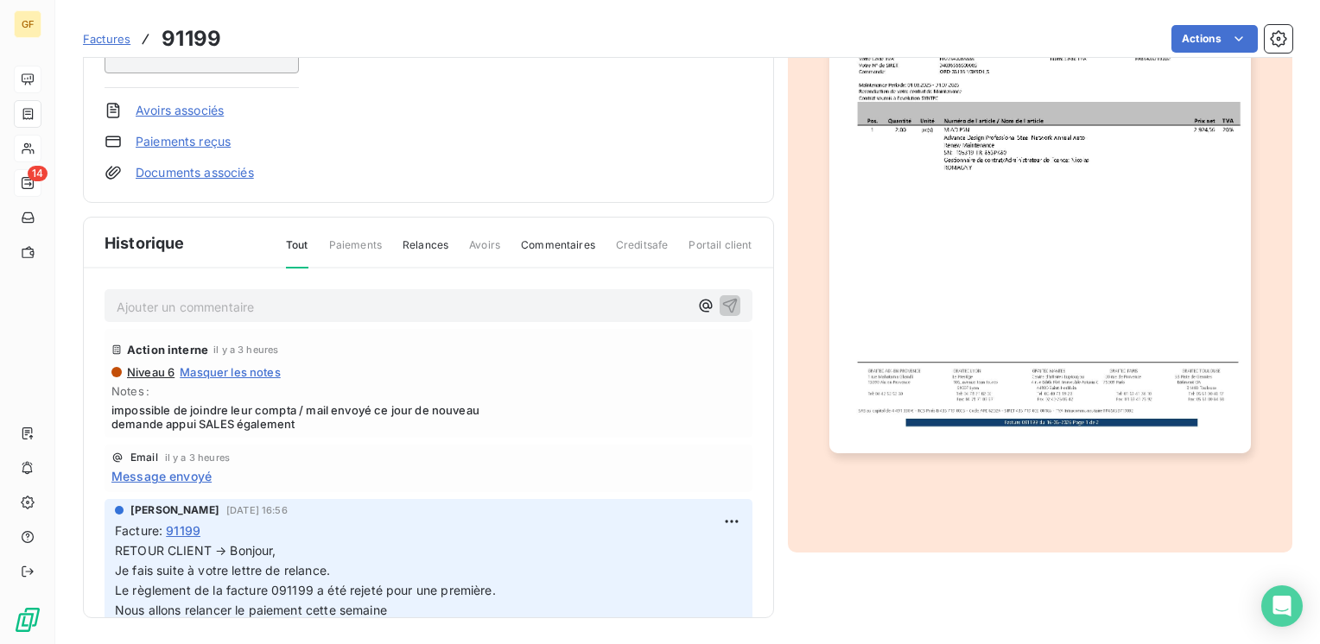
click at [221, 306] on p "Ajouter un commentaire ﻿" at bounding box center [403, 307] width 572 height 22
click at [721, 303] on icon "button" at bounding box center [729, 304] width 17 height 17
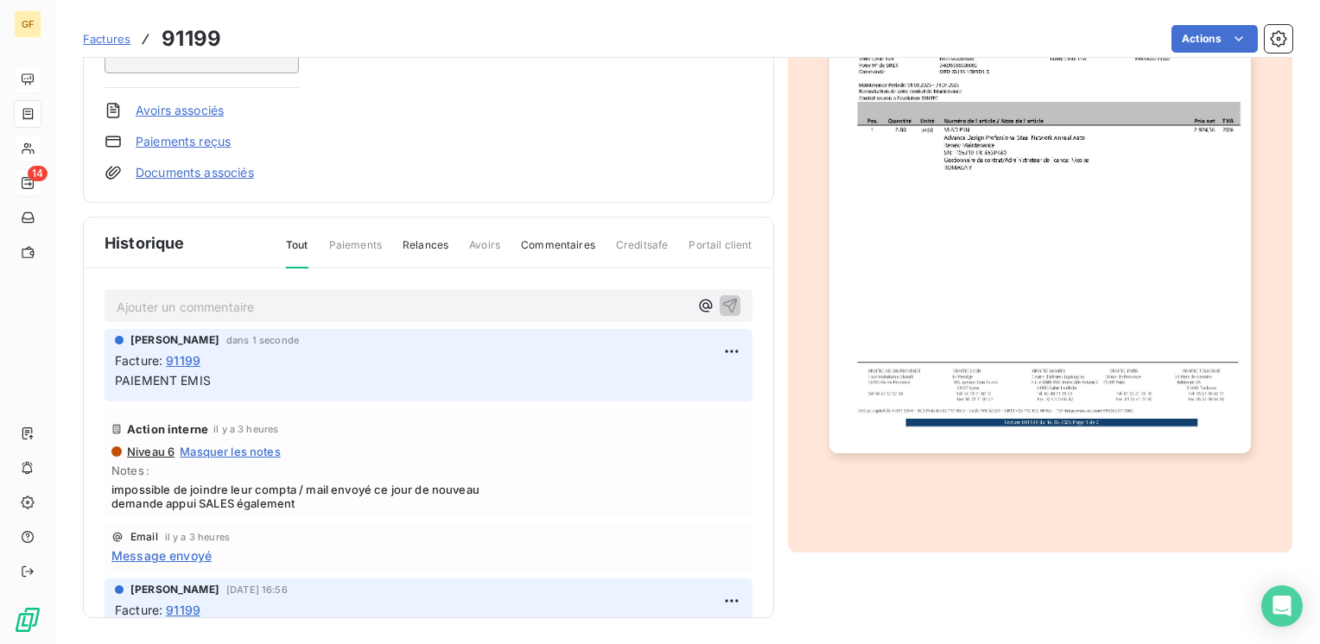
scroll to position [0, 0]
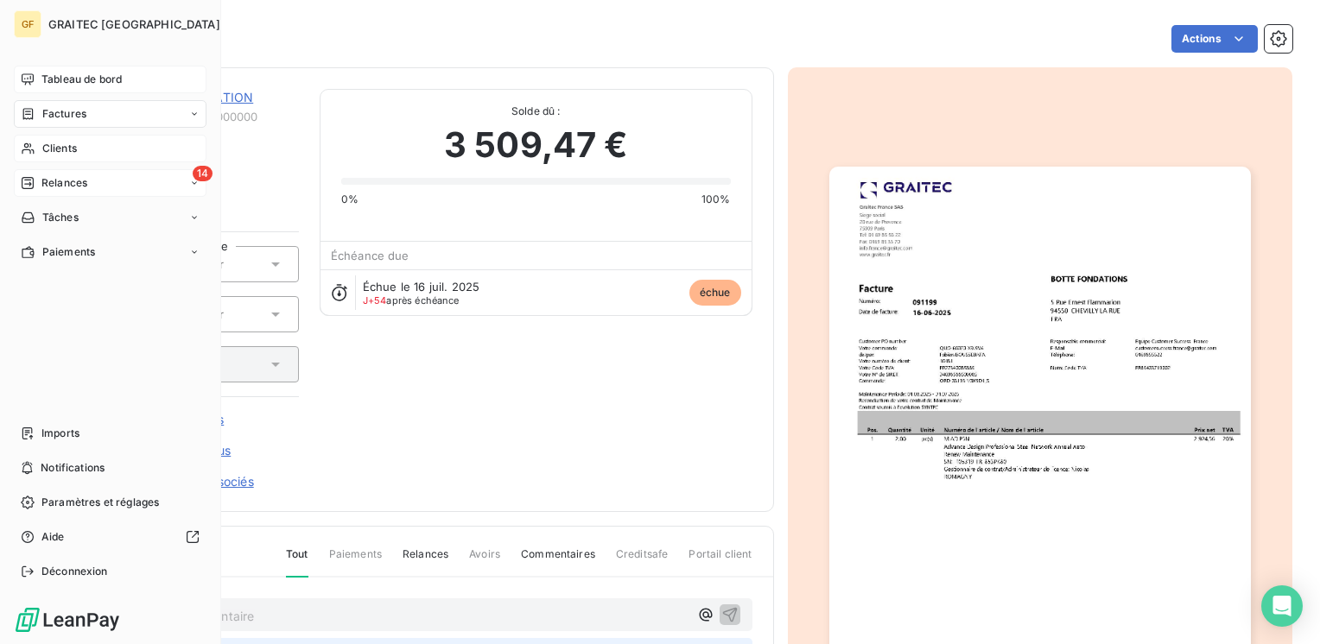
click at [52, 73] on span "Tableau de bord" at bounding box center [81, 80] width 80 height 16
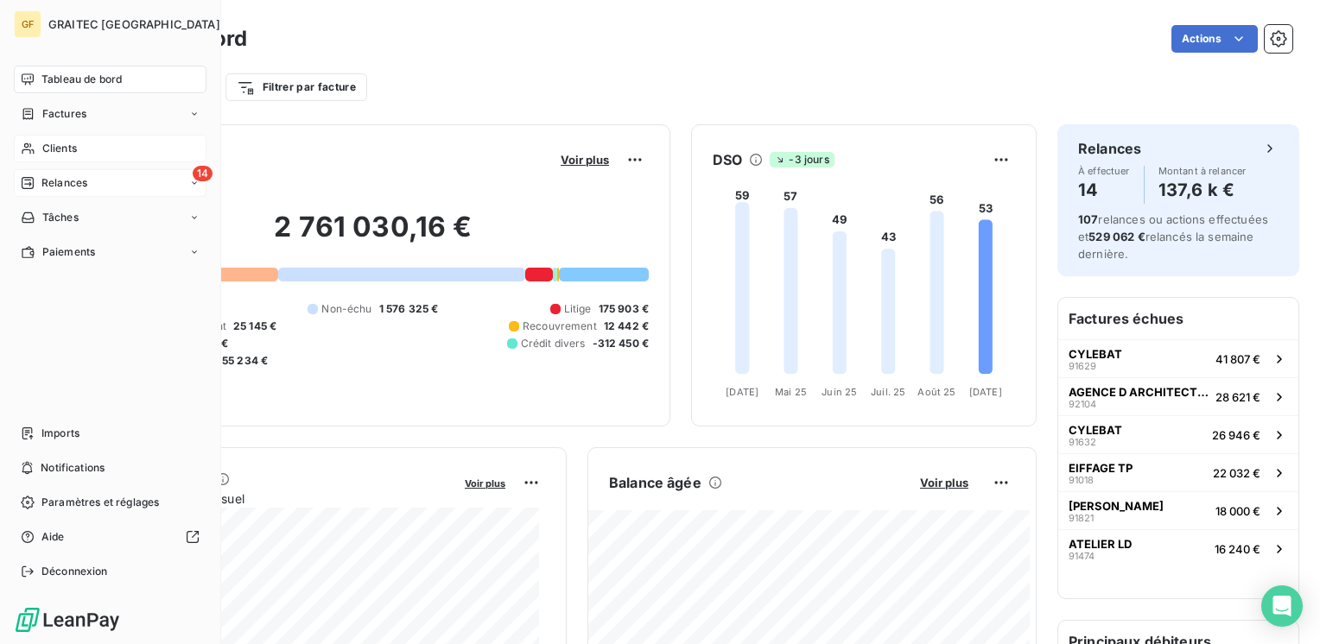
click at [55, 179] on span "Relances" at bounding box center [64, 183] width 46 height 16
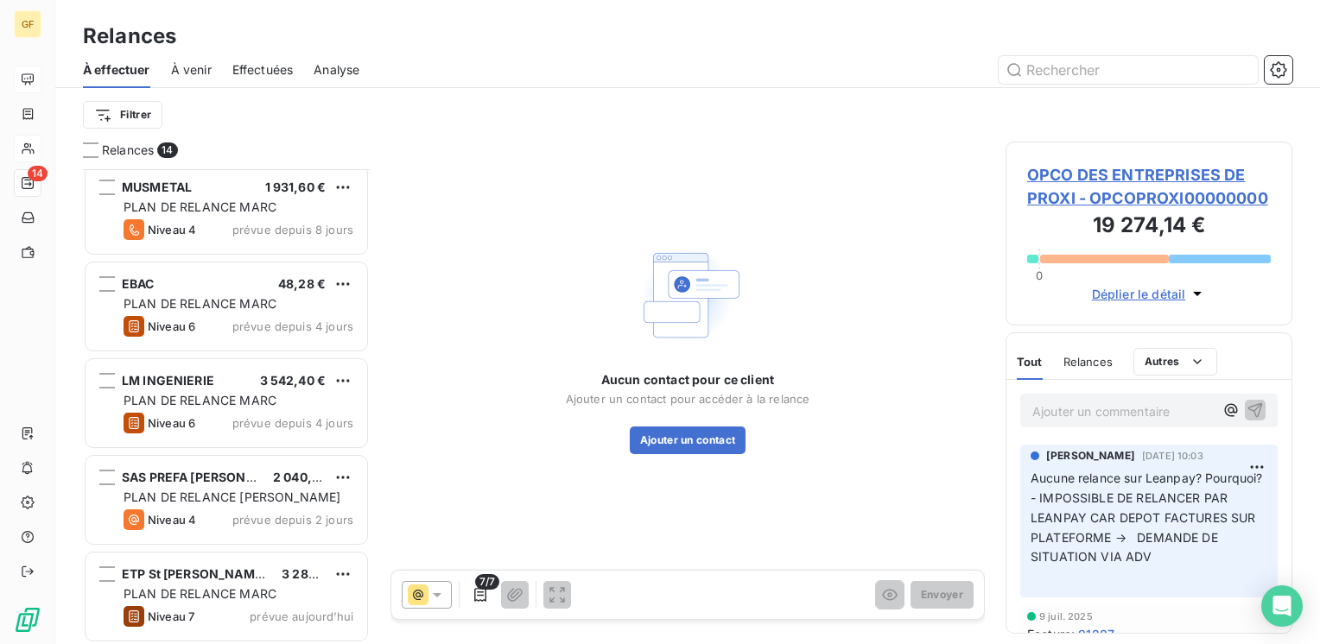
scroll to position [879, 0]
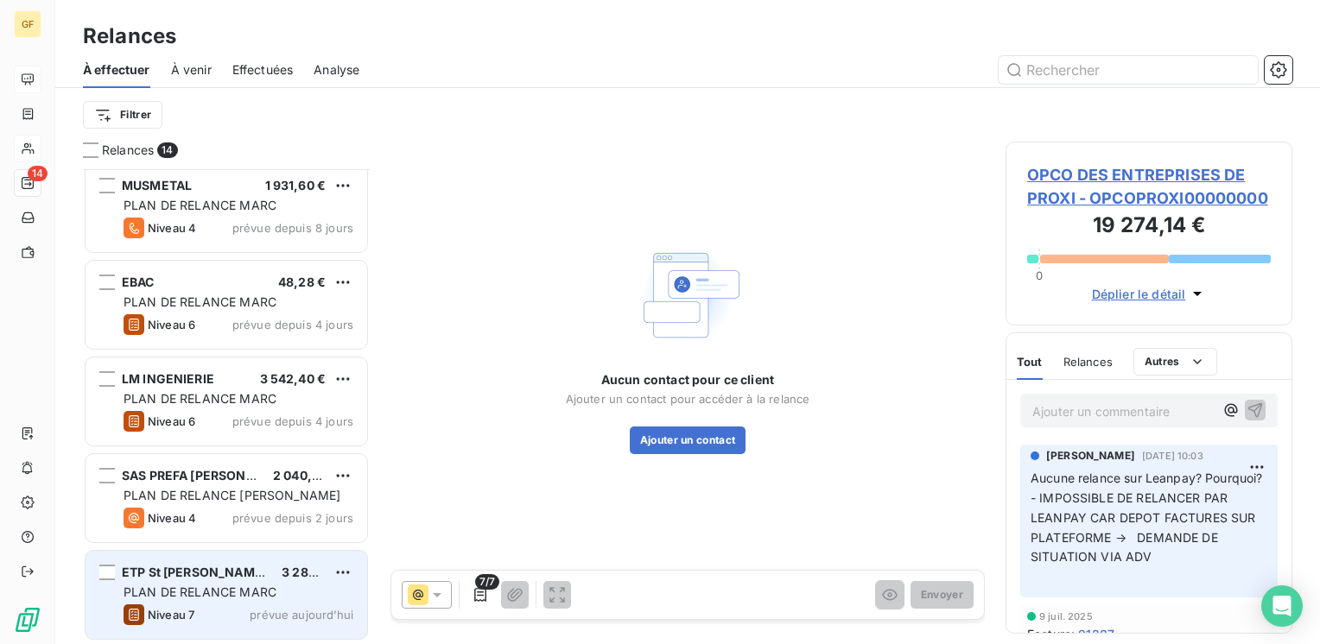
click at [229, 595] on span "PLAN DE RELANCE MARC" at bounding box center [200, 592] width 153 height 15
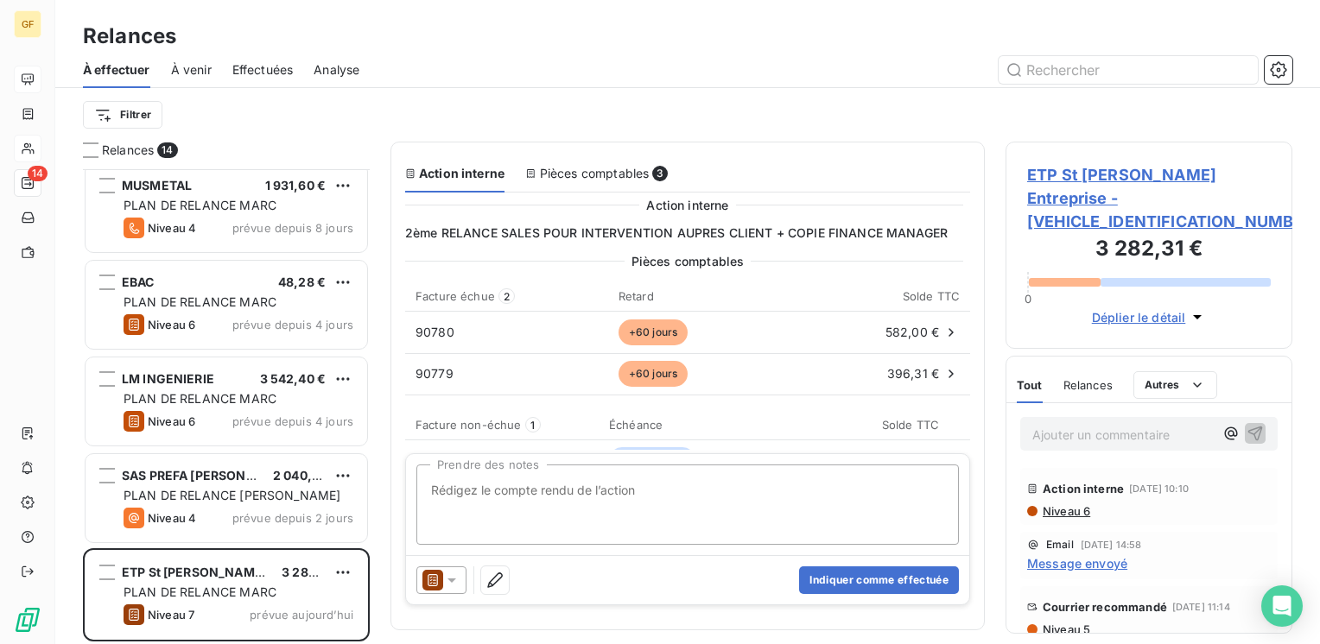
click at [1106, 180] on span "ETP St James Entreprise - ETPSTJAMES0000000" at bounding box center [1149, 198] width 244 height 70
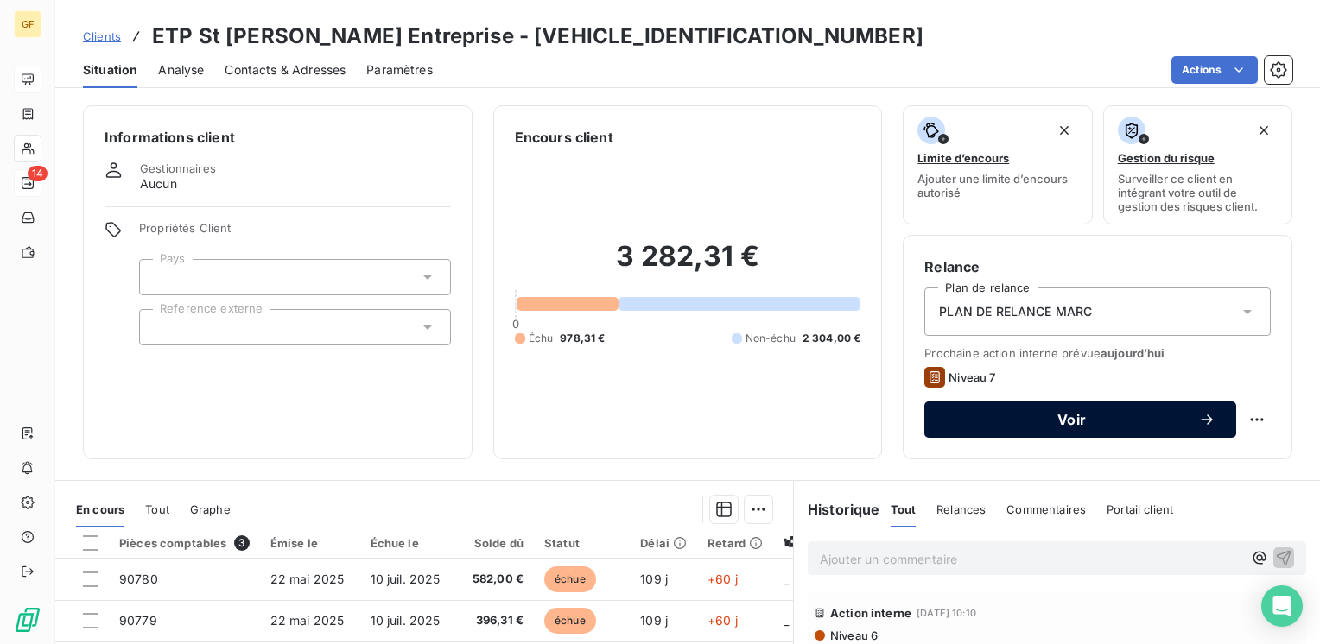
click at [1005, 422] on span "Voir" at bounding box center [1071, 420] width 253 height 14
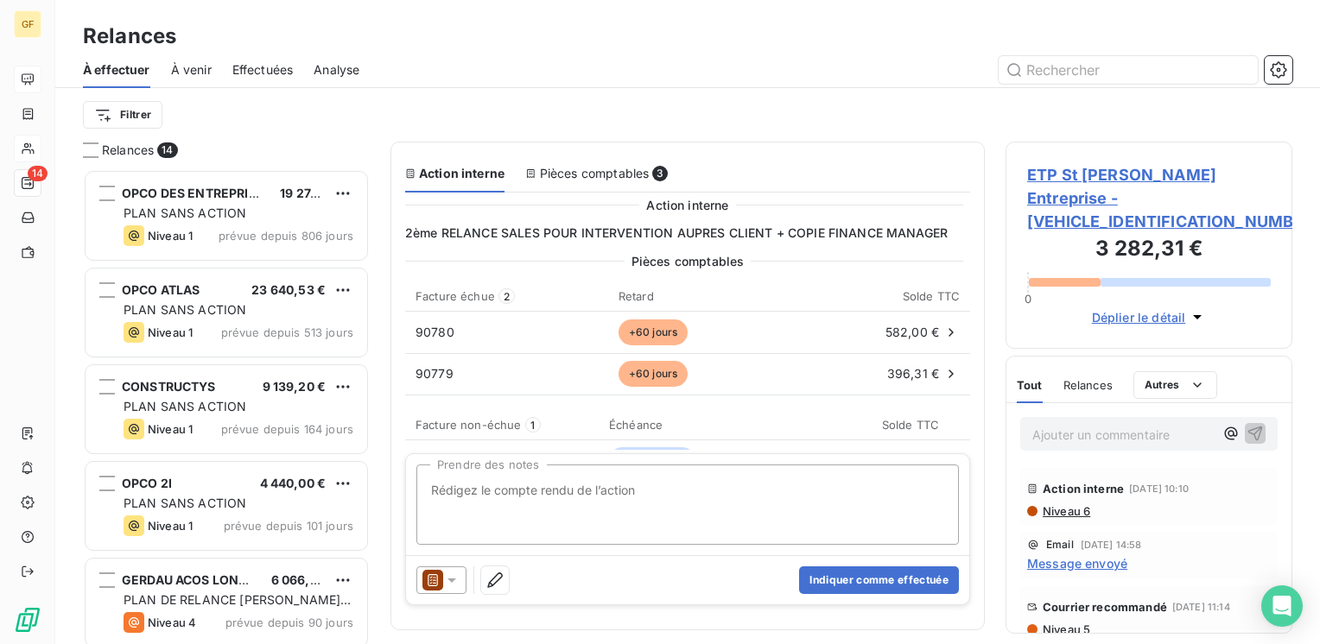
scroll to position [462, 273]
click at [530, 496] on textarea "Prendre des notes" at bounding box center [687, 505] width 542 height 80
click at [486, 485] on textarea "Prendre des notes" at bounding box center [687, 505] width 542 height 80
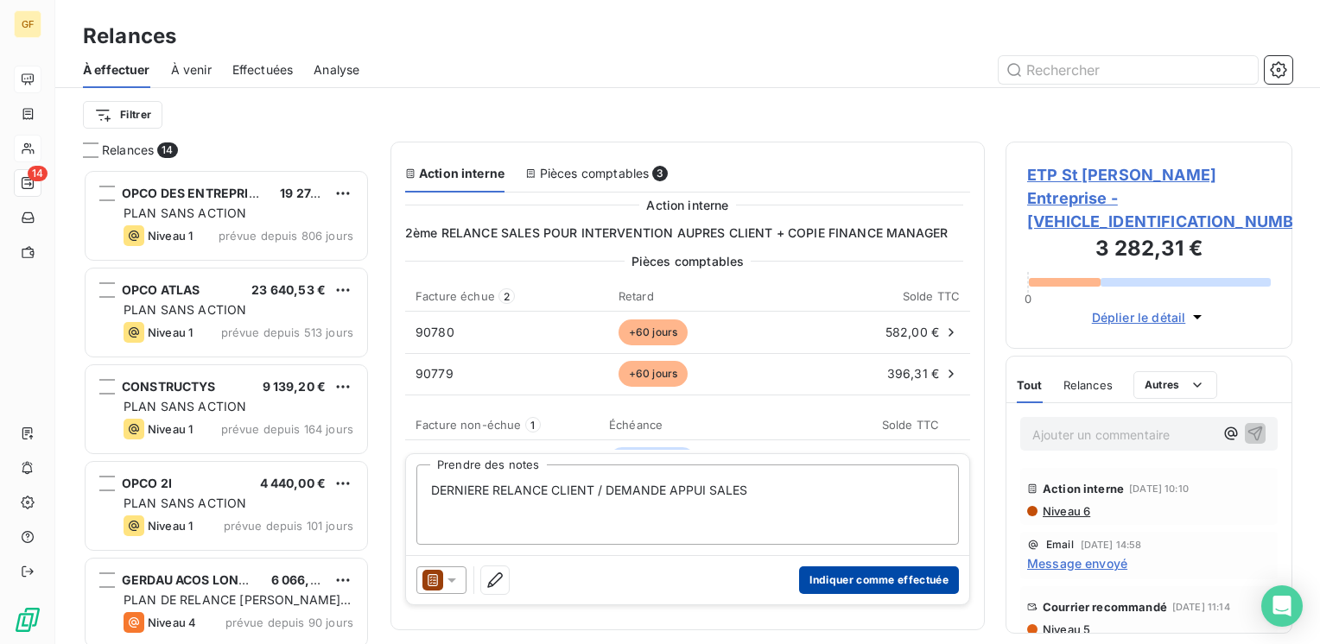
type textarea "DERNIERE RELANCE CLIENT / DEMANDE APPUI SALES"
click at [812, 574] on button "Indiquer comme effectuée" at bounding box center [879, 581] width 160 height 28
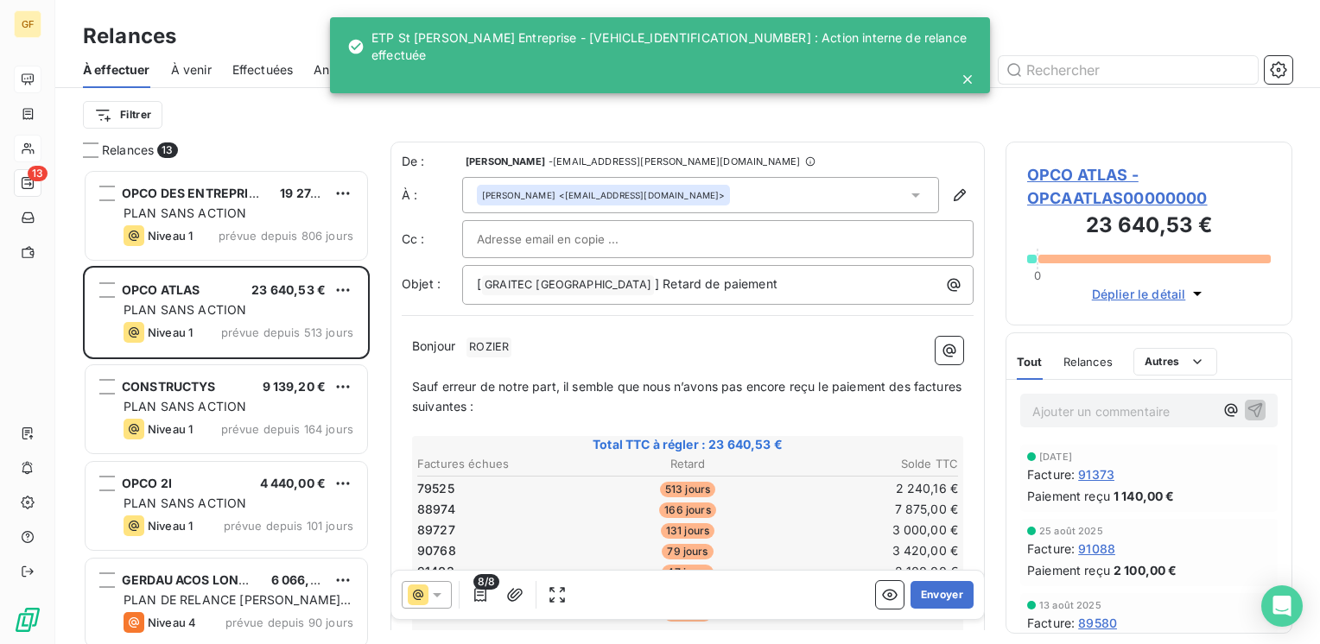
click at [263, 67] on span "Effectuées" at bounding box center [262, 69] width 61 height 17
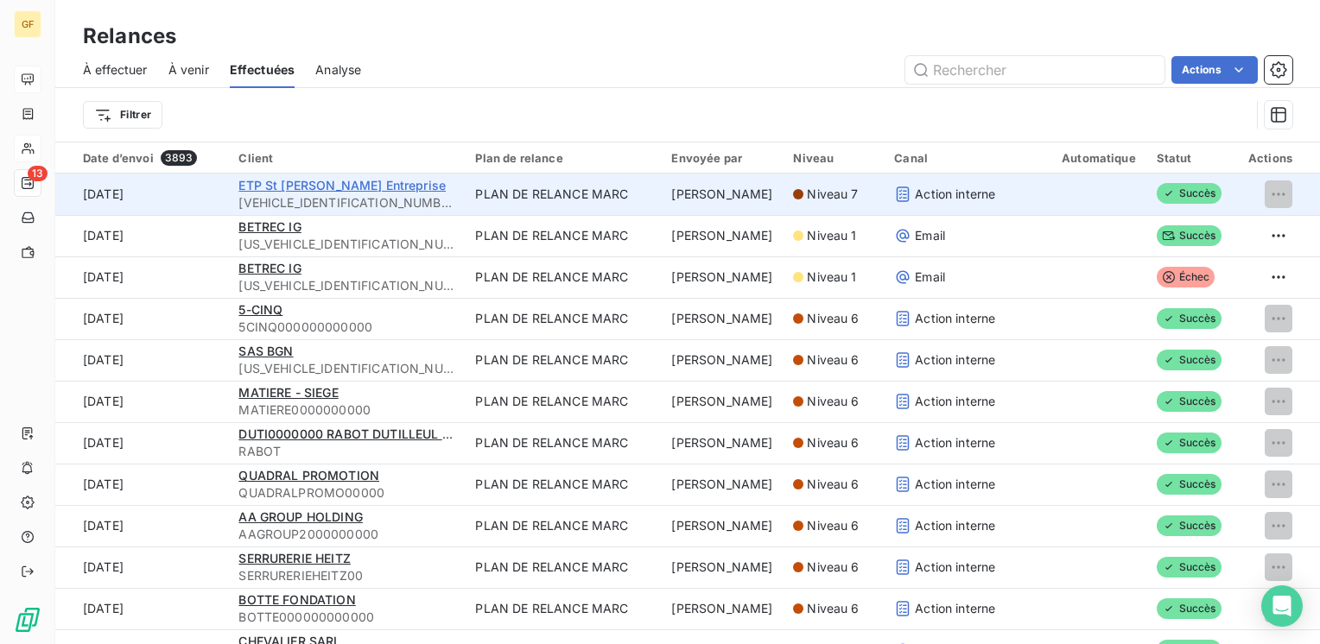
click at [303, 183] on span "ETP St [PERSON_NAME] Entreprise" at bounding box center [341, 185] width 207 height 15
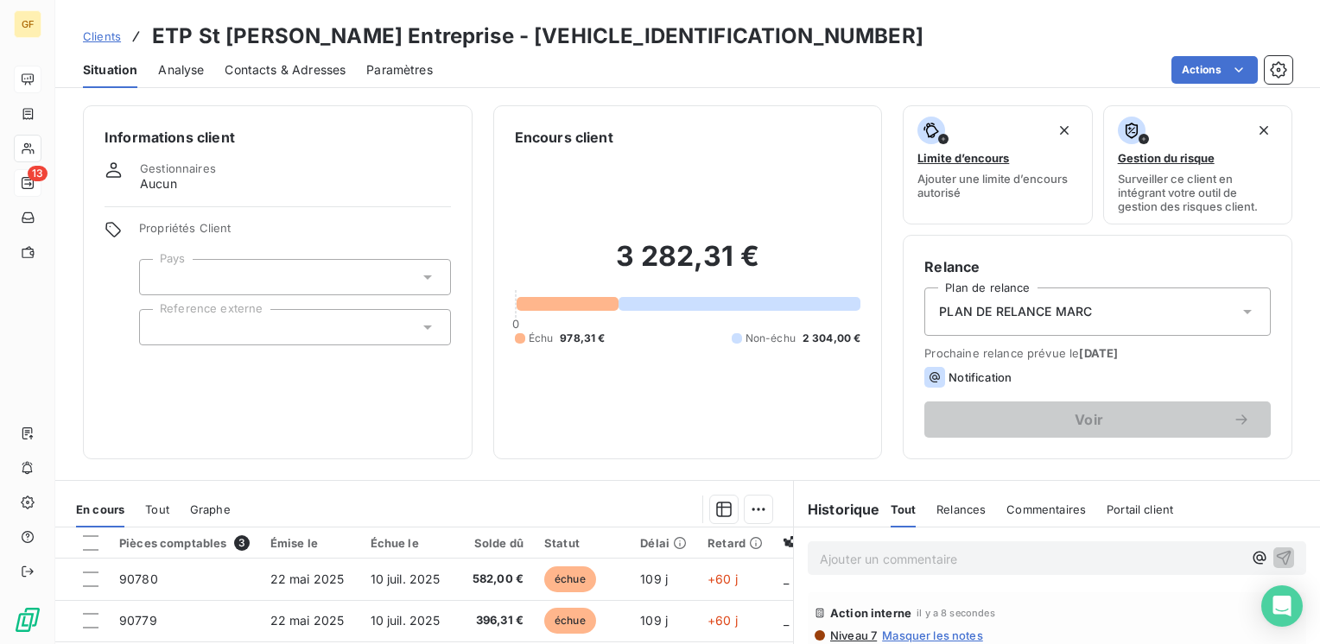
scroll to position [86, 0]
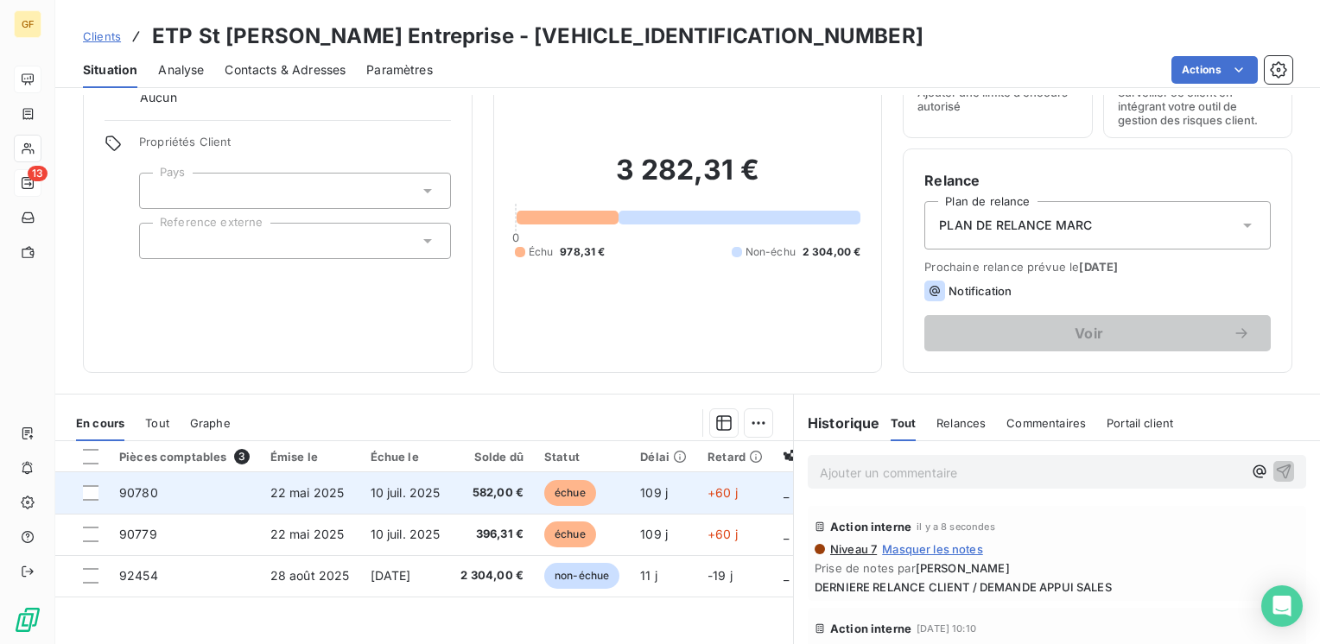
click at [403, 489] on span "10 juil. 2025" at bounding box center [406, 492] width 70 height 15
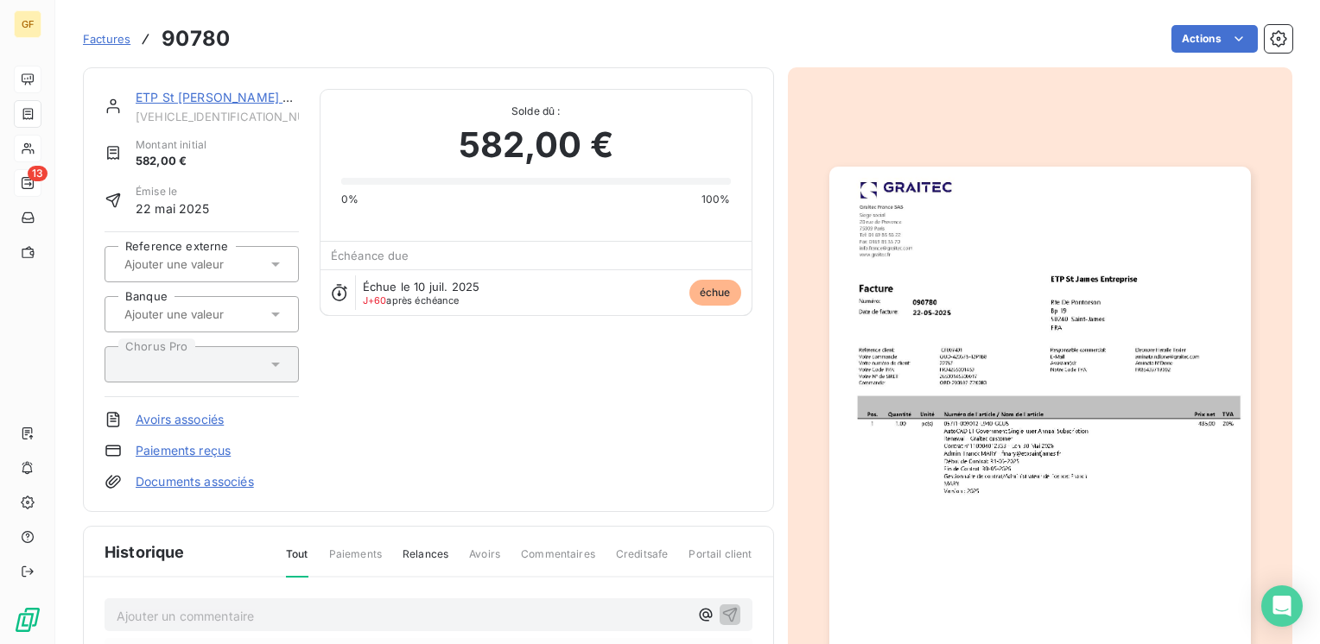
click at [994, 380] on img "button" at bounding box center [1040, 464] width 422 height 595
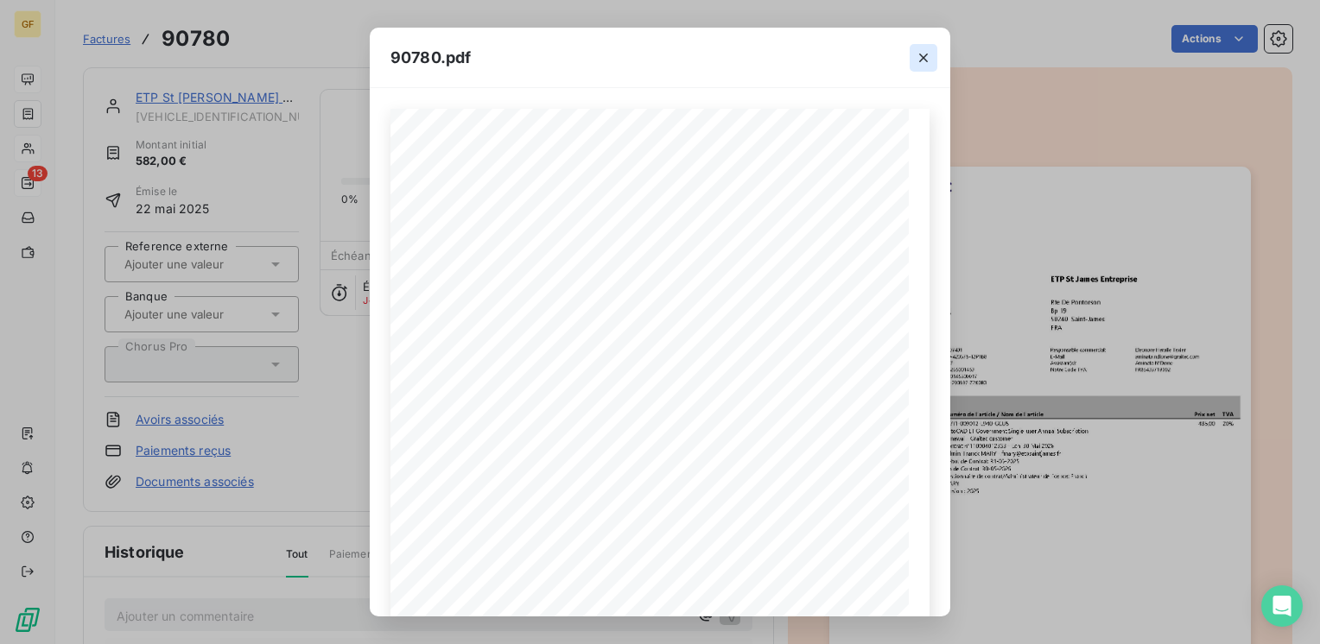
click at [923, 53] on icon "button" at bounding box center [923, 57] width 17 height 17
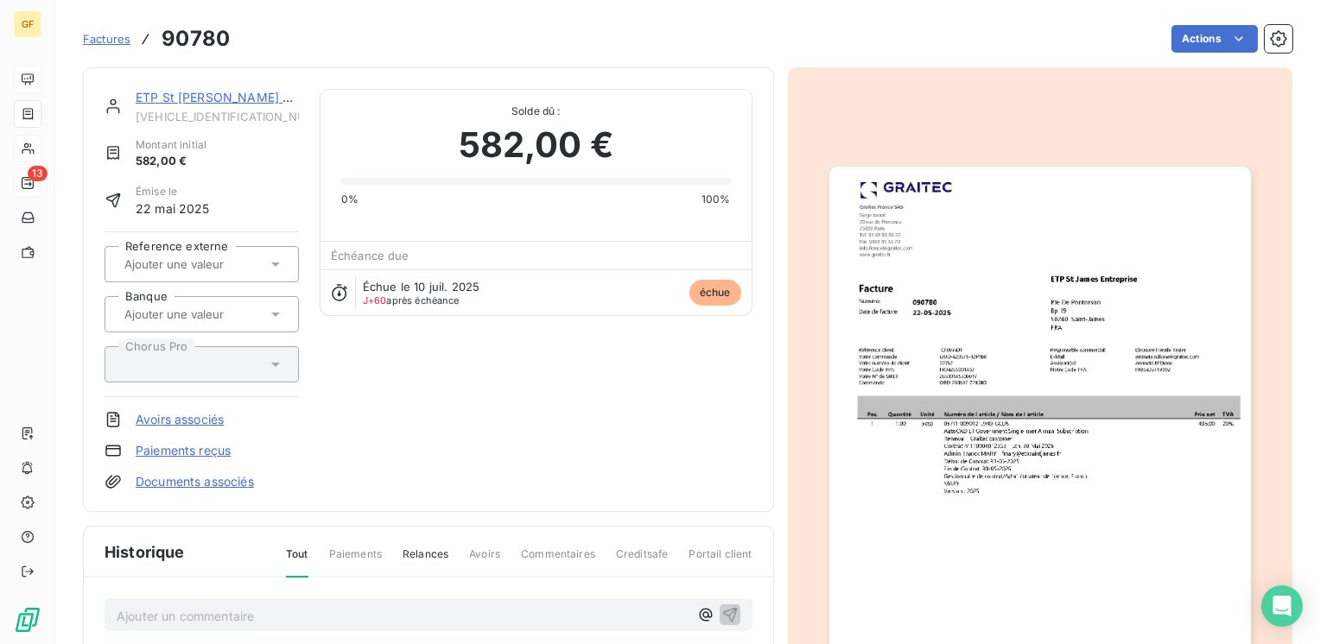
click at [267, 98] on link "ETP St [PERSON_NAME] Entreprise" at bounding box center [239, 97] width 206 height 15
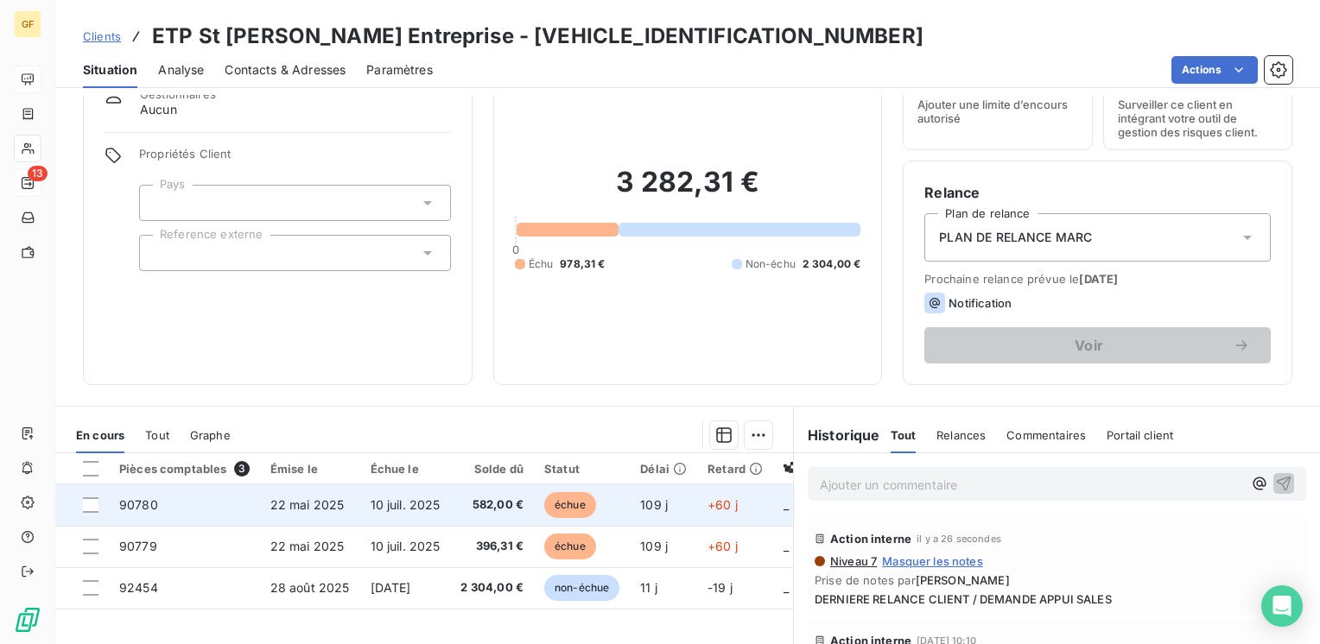
scroll to position [86, 0]
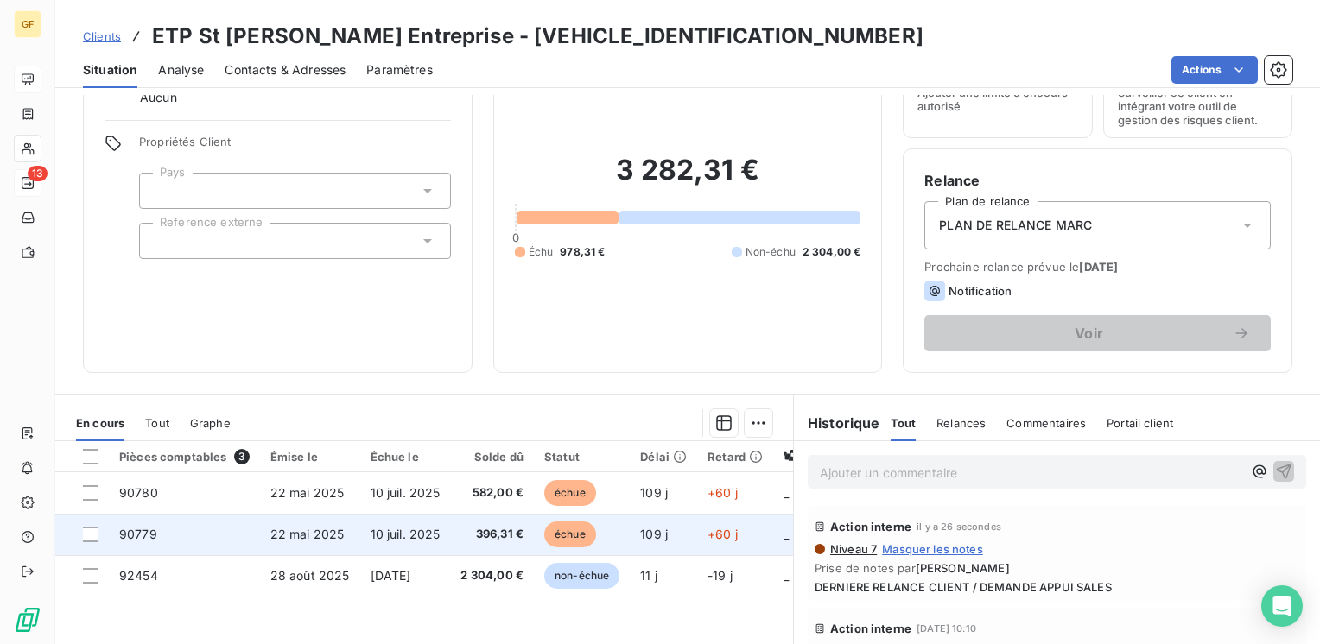
click at [397, 539] on span "10 juil. 2025" at bounding box center [406, 534] width 70 height 15
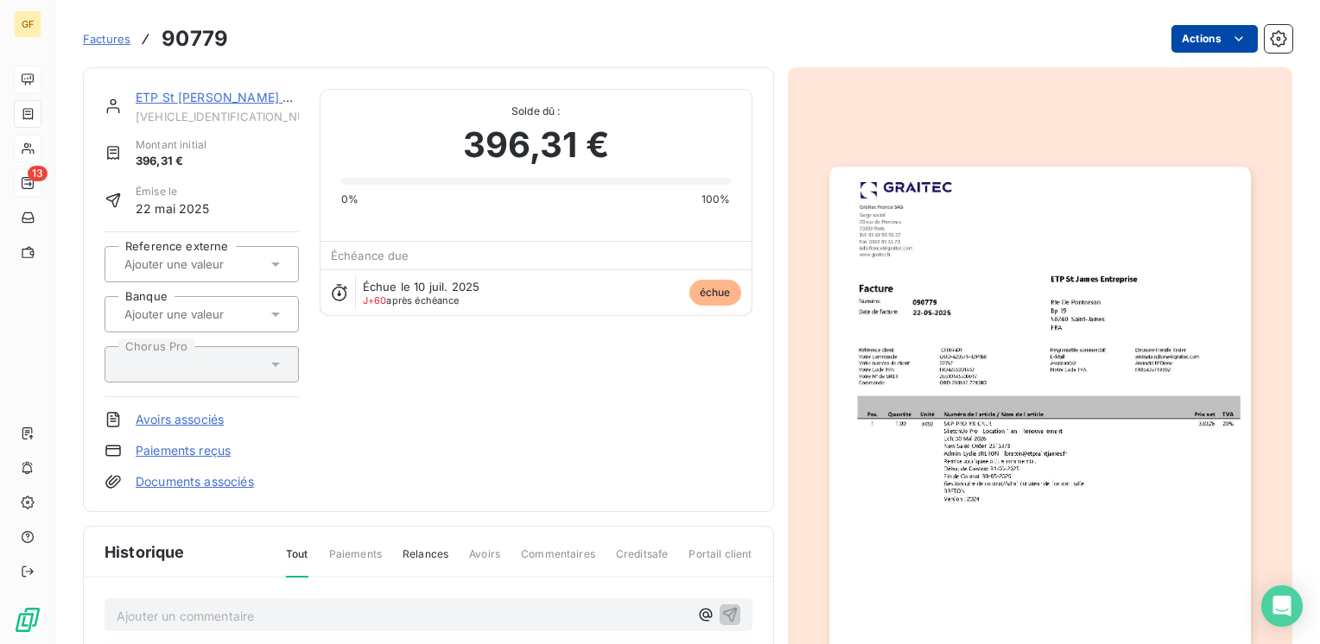
click at [1192, 47] on html "GF 13 Factures 90779 Actions ETP St James Entreprise ETPSTJAMES0000000 Montant …" at bounding box center [660, 322] width 1320 height 644
click at [917, 536] on html "GF 13 Factures 90779 Actions ETP St James Entreprise ETPSTJAMES0000000 Montant …" at bounding box center [660, 322] width 1320 height 644
click at [918, 534] on img "button" at bounding box center [1040, 464] width 422 height 595
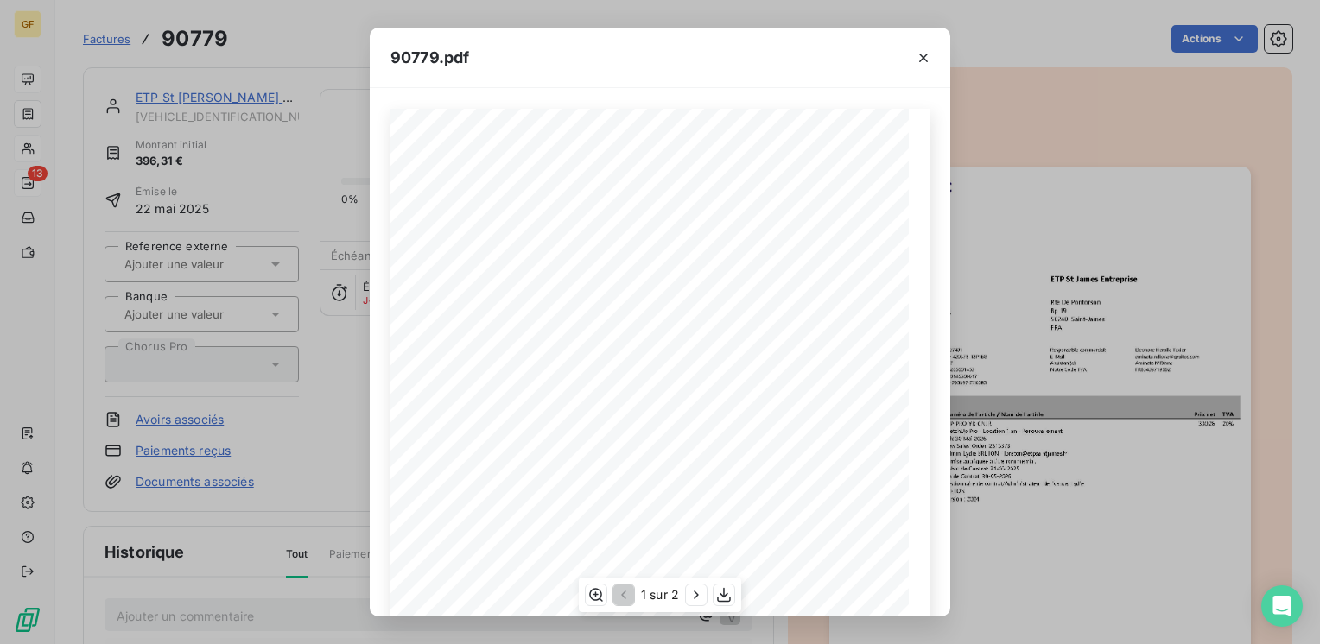
scroll to position [244, 0]
click at [726, 596] on icon "button" at bounding box center [723, 595] width 17 height 17
click at [918, 49] on icon "button" at bounding box center [923, 57] width 17 height 17
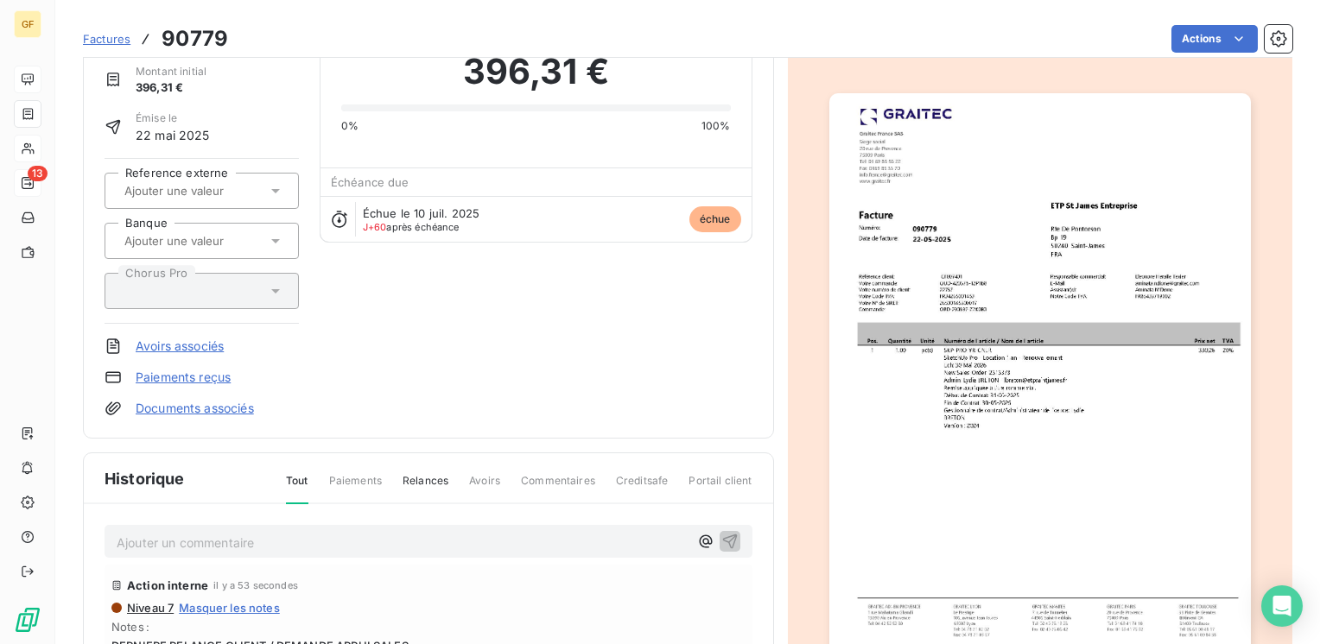
scroll to position [0, 0]
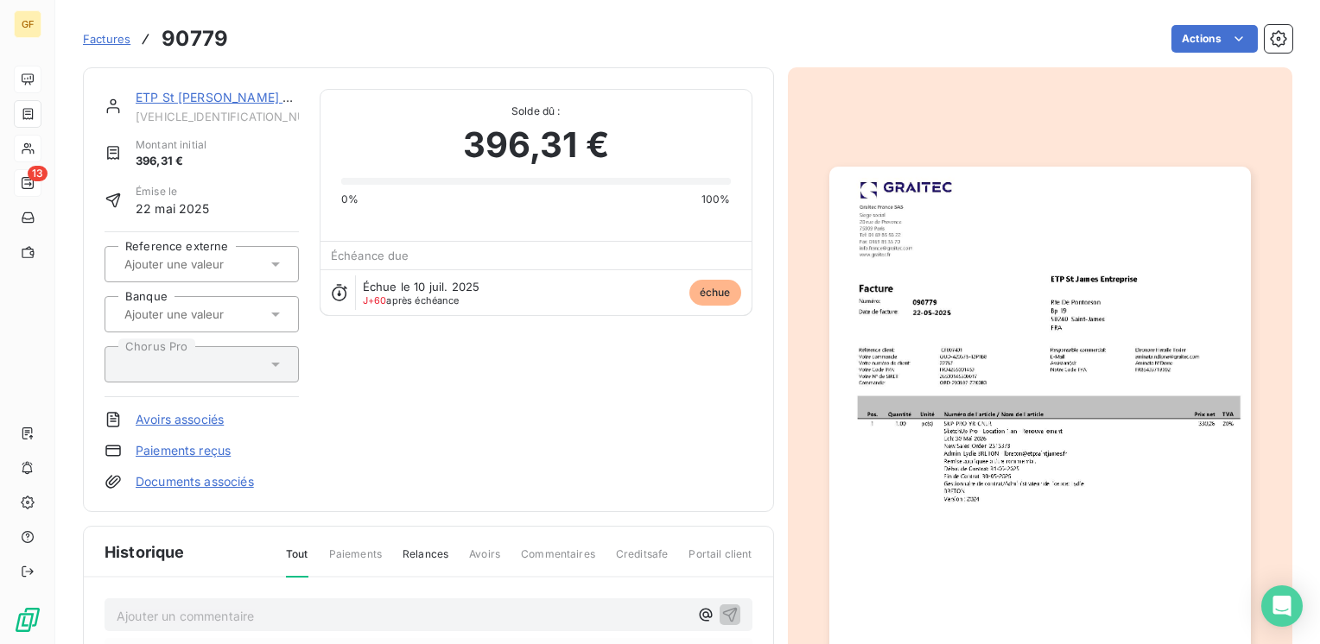
click at [182, 102] on link "ETP St [PERSON_NAME] Entreprise" at bounding box center [239, 97] width 206 height 15
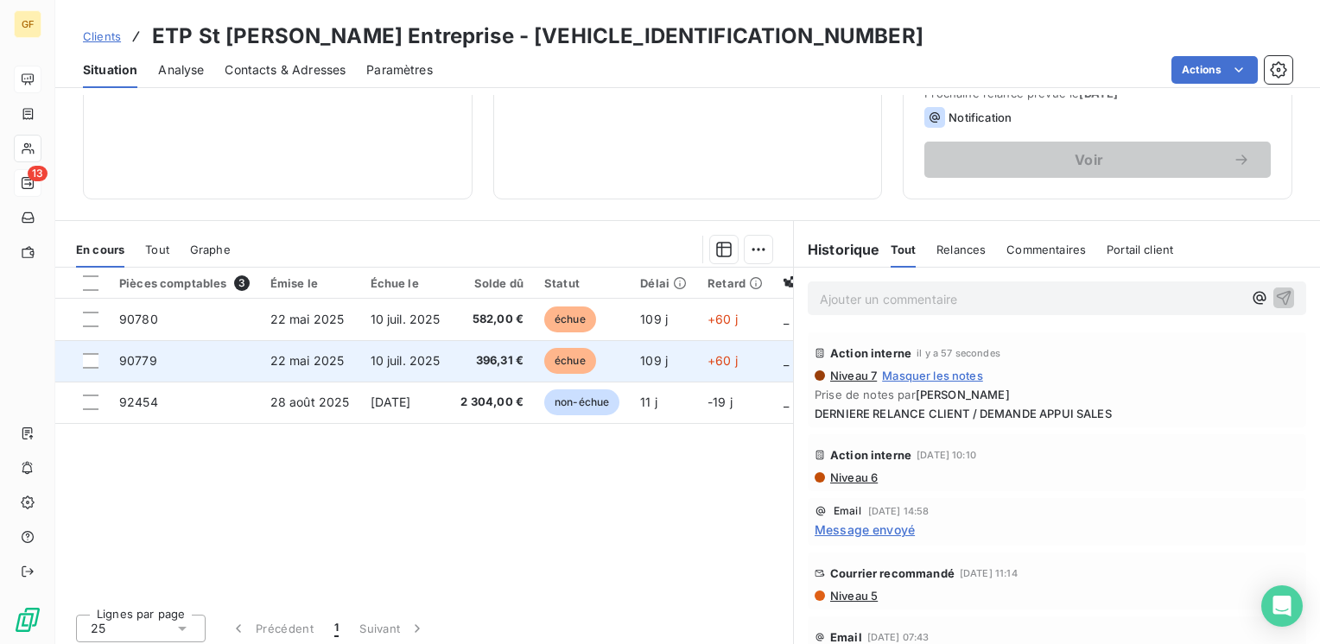
scroll to position [266, 0]
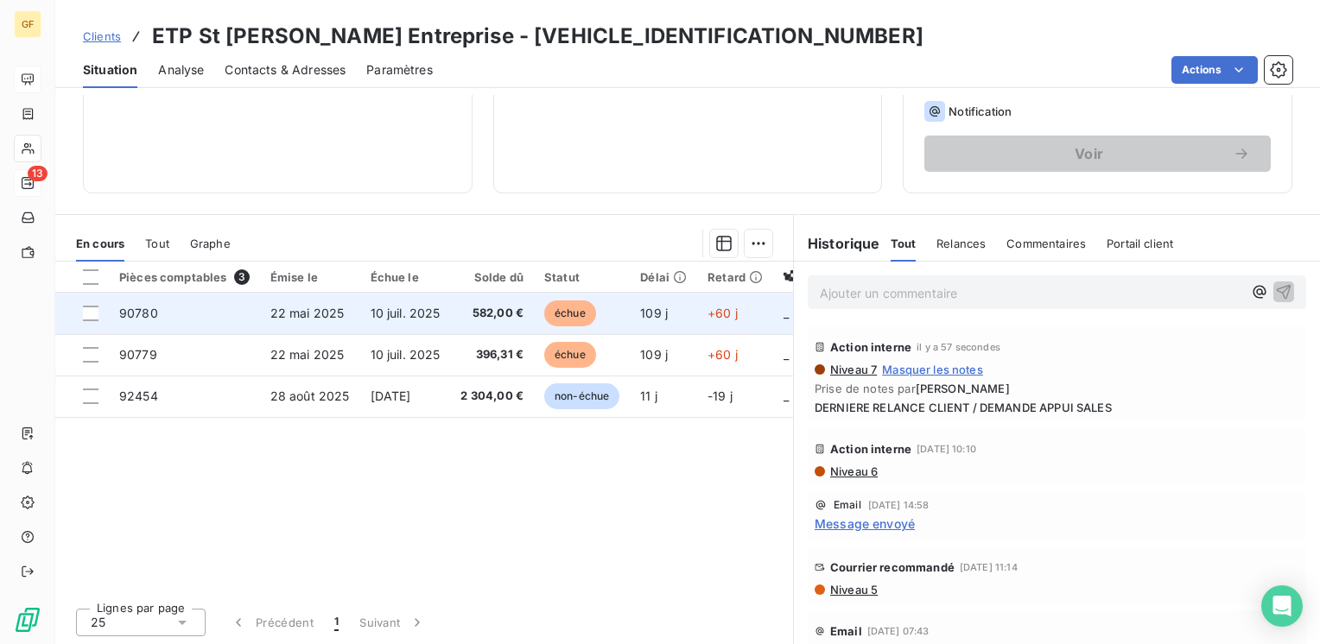
click at [376, 312] on span "10 juil. 2025" at bounding box center [406, 313] width 70 height 15
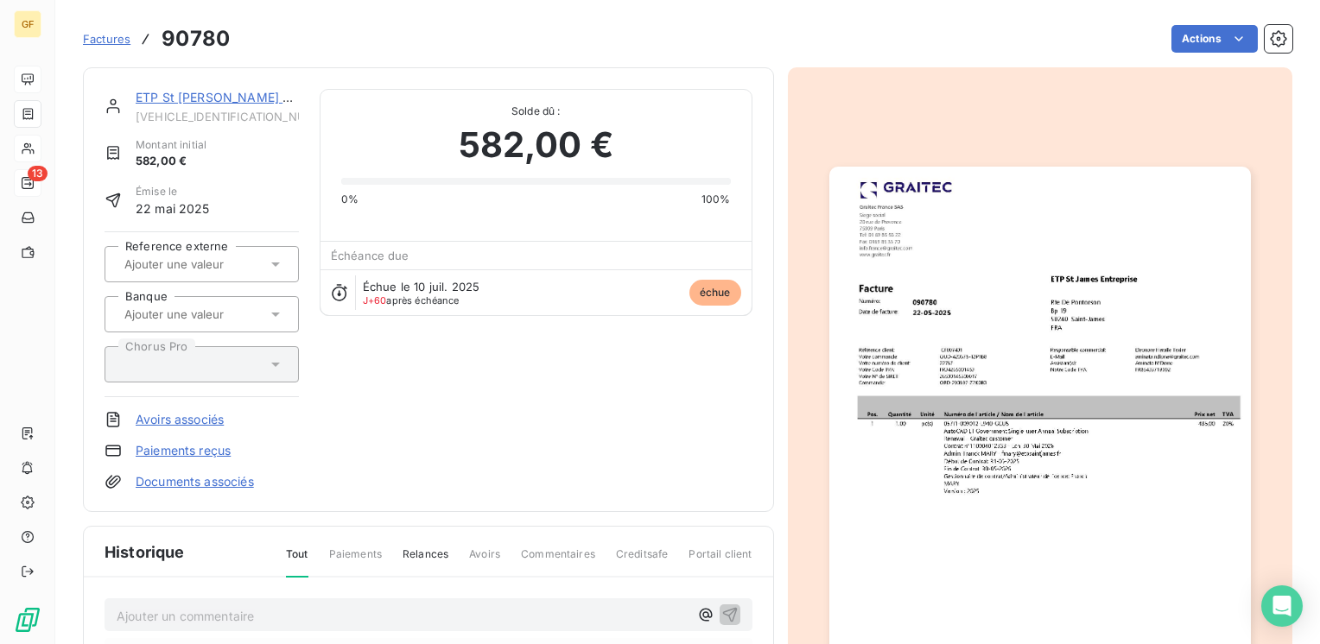
click at [1062, 212] on img "button" at bounding box center [1040, 464] width 422 height 595
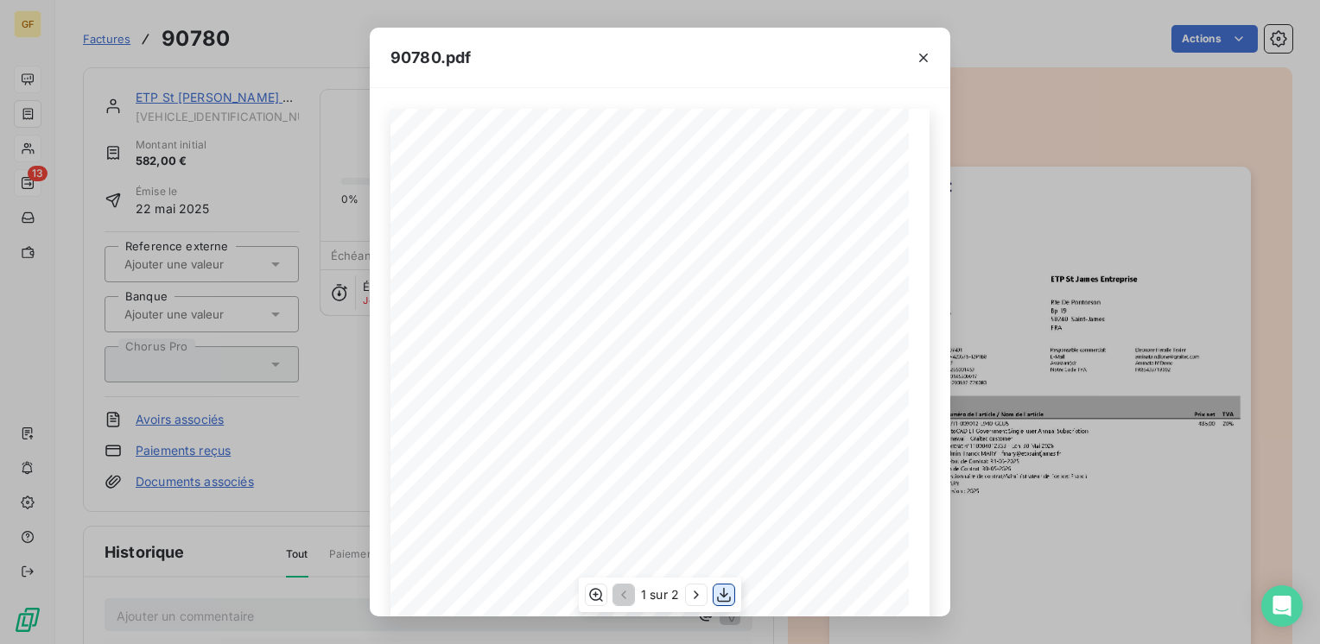
click at [729, 594] on icon "button" at bounding box center [723, 595] width 17 height 17
click at [926, 50] on icon "button" at bounding box center [923, 57] width 17 height 17
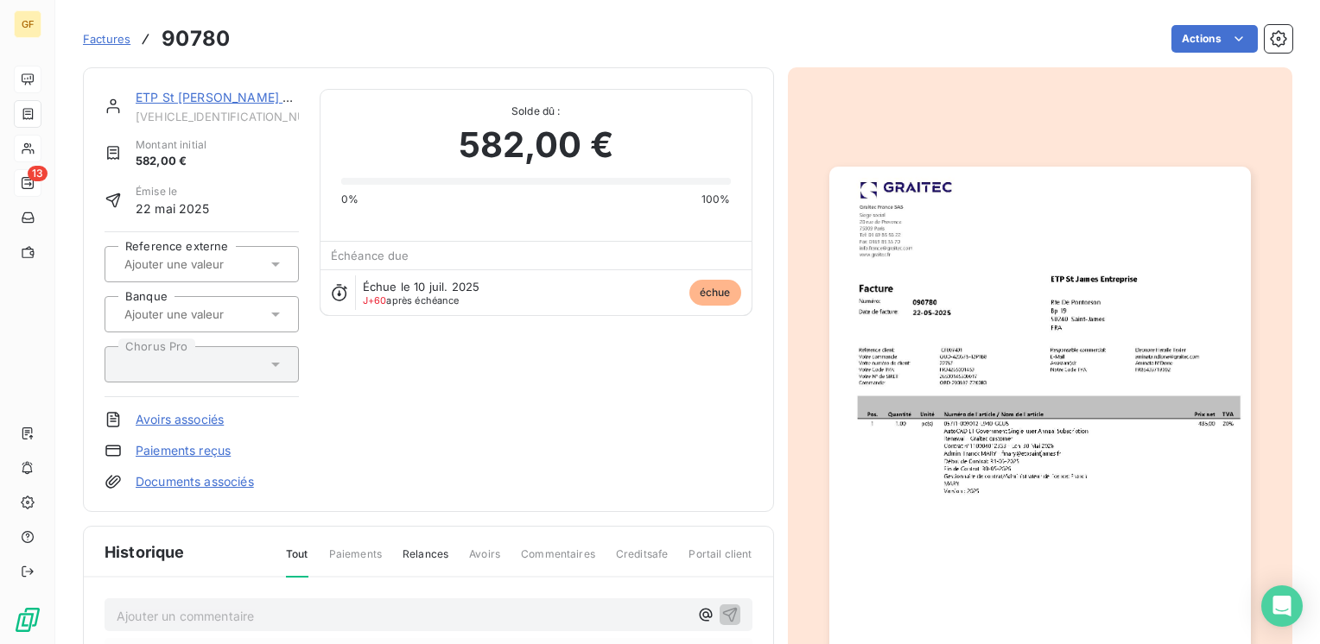
click at [193, 93] on link "ETP St [PERSON_NAME] Entreprise" at bounding box center [239, 97] width 206 height 15
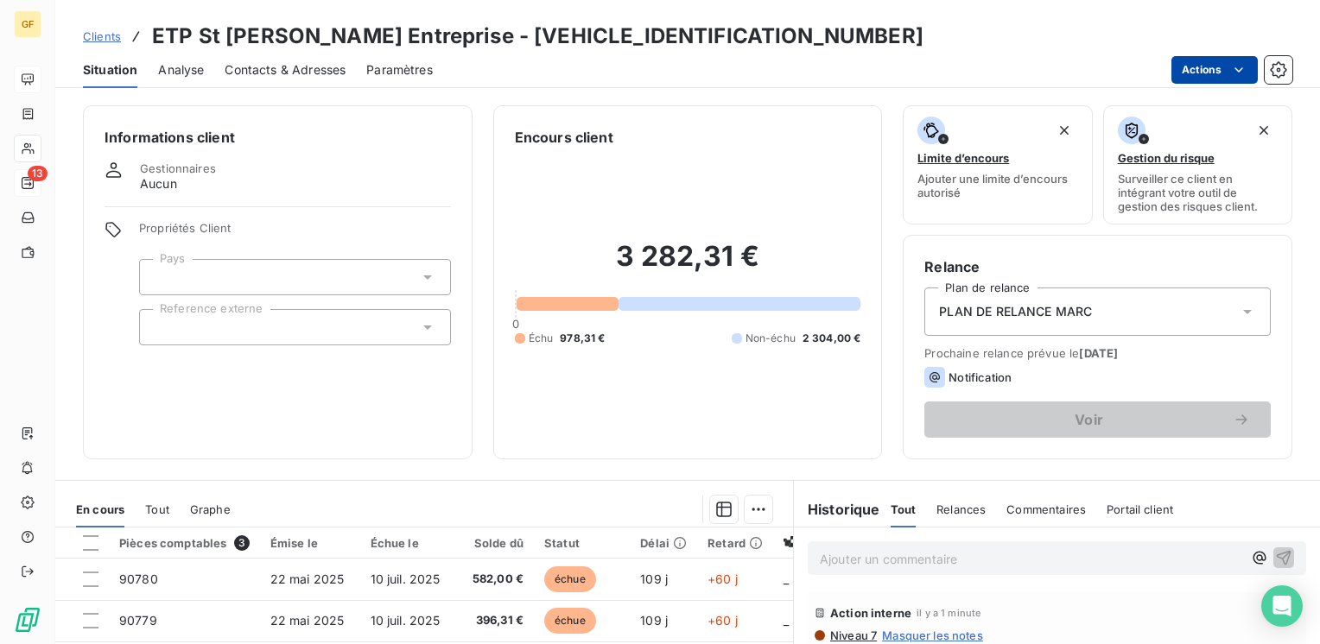
click at [1211, 74] on html "GF 13 Clients ETP St James Entreprise - ETPSTJAMES0000000 Situation Analyse Con…" at bounding box center [660, 322] width 1320 height 644
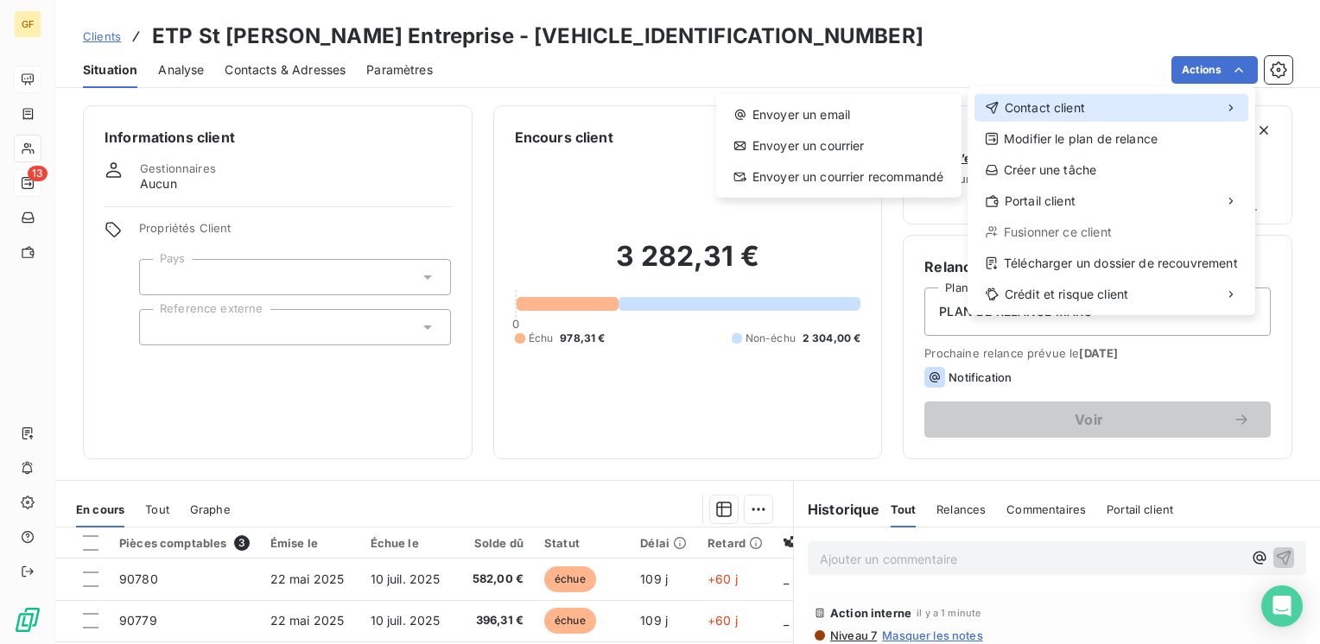
click at [1154, 104] on div "Contact client" at bounding box center [1111, 108] width 274 height 28
click at [978, 107] on div "Contact client" at bounding box center [1111, 108] width 274 height 28
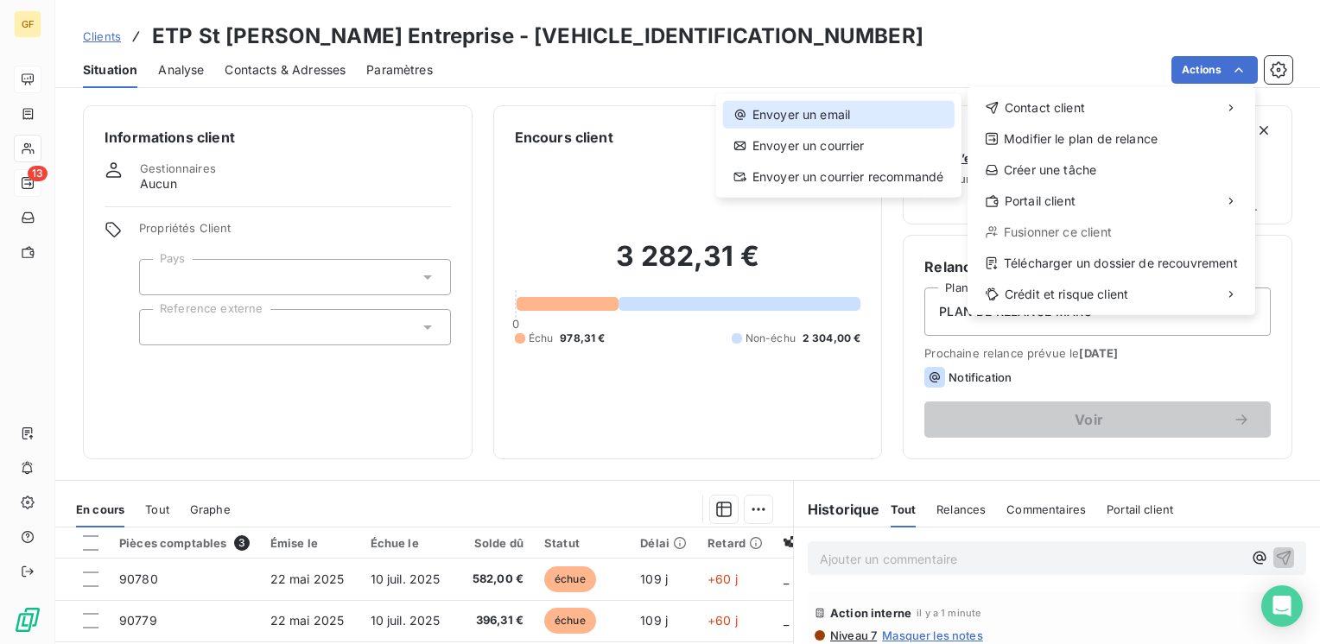
click at [812, 115] on div "Envoyer un email" at bounding box center [839, 115] width 232 height 28
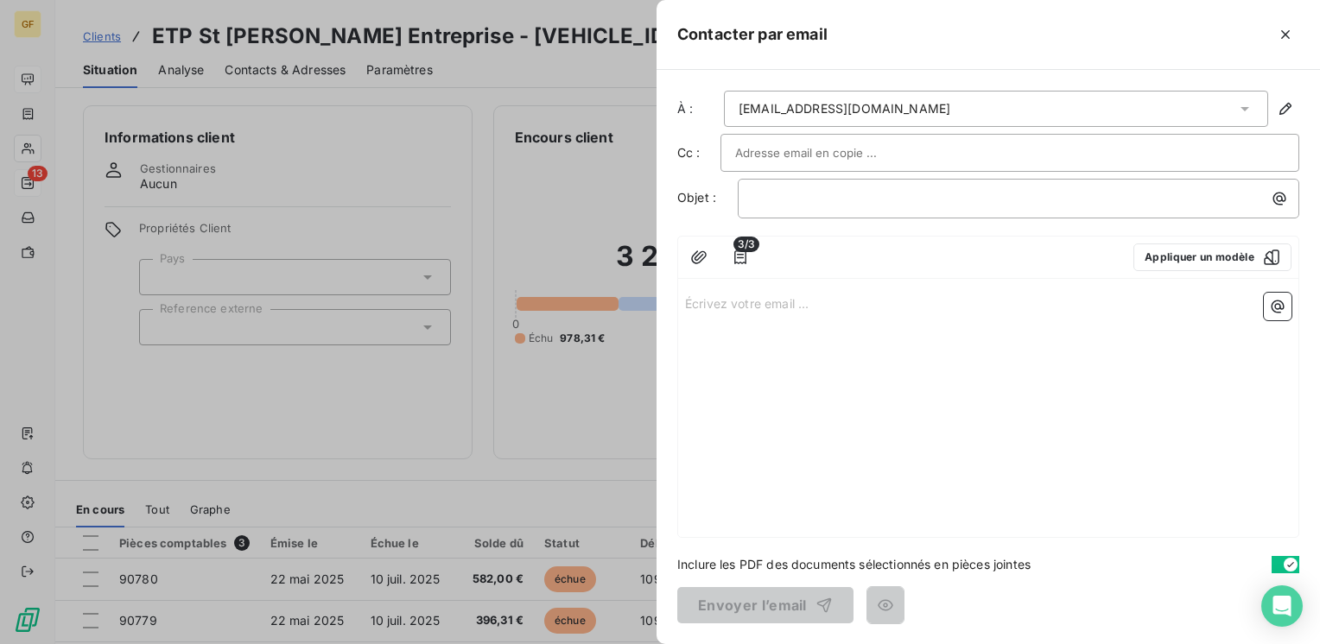
click at [805, 154] on input "text" at bounding box center [828, 153] width 186 height 26
click at [411, 530] on div at bounding box center [660, 322] width 1320 height 644
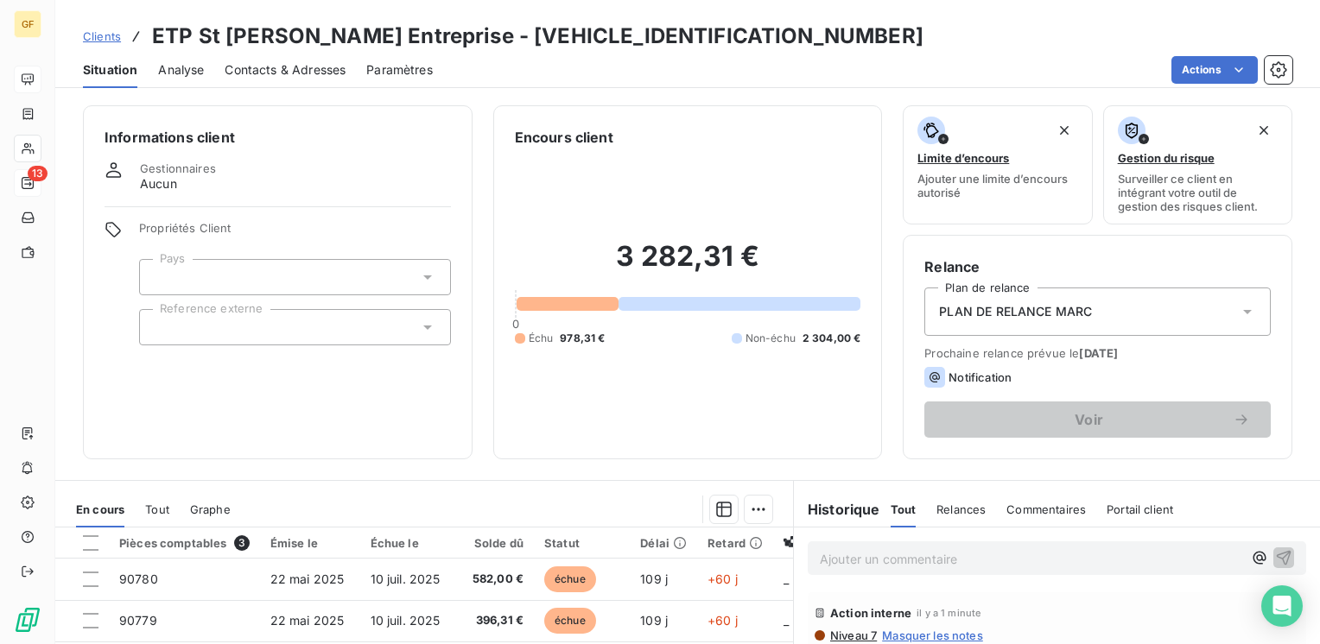
click at [320, 67] on span "Contacts & Adresses" at bounding box center [285, 69] width 121 height 17
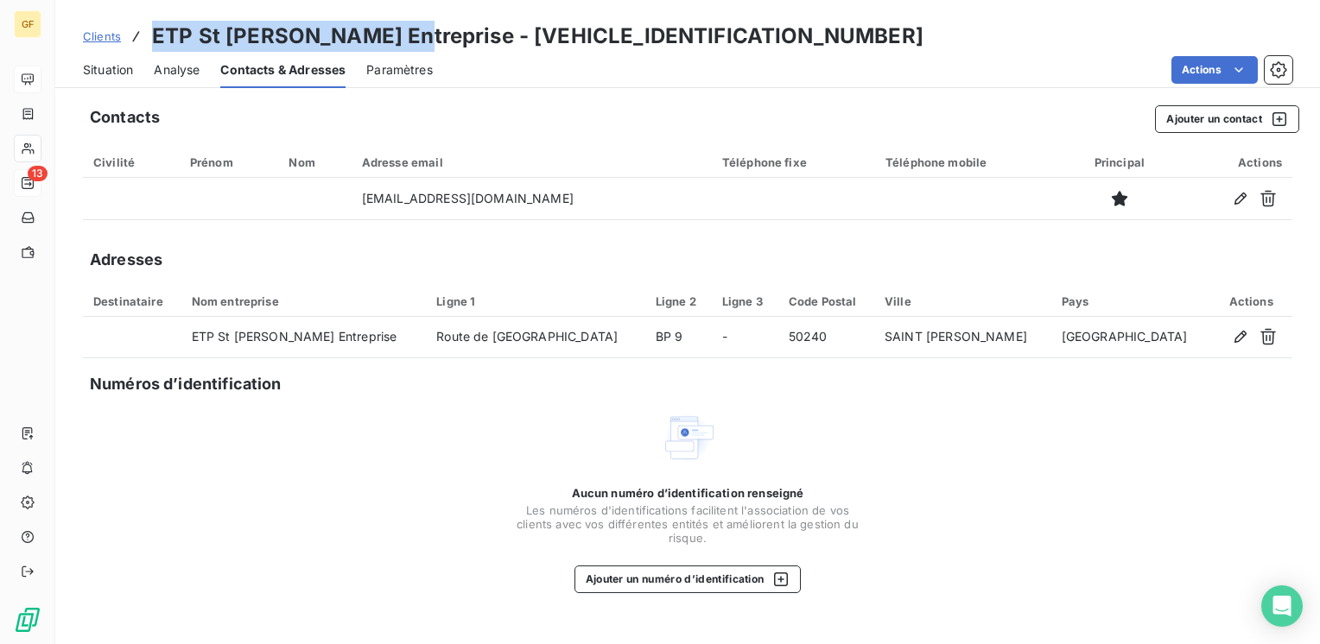
drag, startPoint x: 400, startPoint y: 38, endPoint x: 149, endPoint y: 40, distance: 251.4
click at [143, 41] on div "Clients ETP St James Entreprise - ETPSTJAMES0000000" at bounding box center [503, 36] width 840 height 31
click at [1224, 112] on button "Ajouter un contact" at bounding box center [1227, 119] width 144 height 28
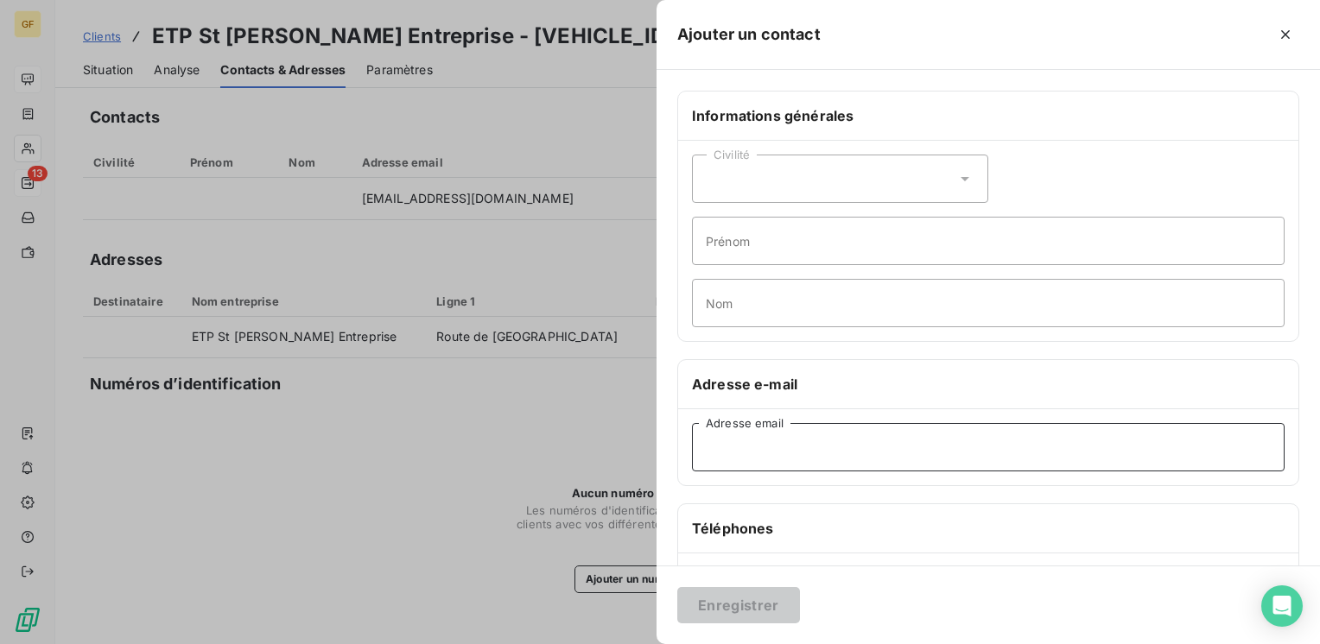
click at [732, 463] on input "Adresse email" at bounding box center [988, 447] width 593 height 48
paste input "ajacques@etpstjames.fr"
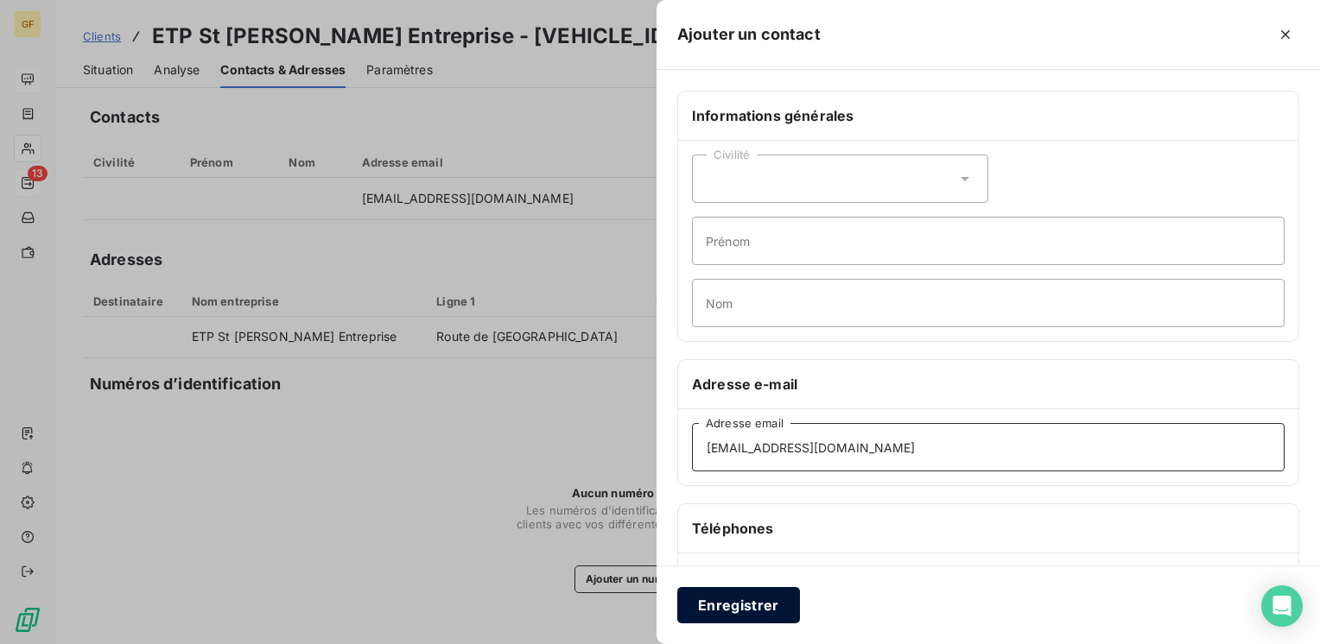
type input "ajacques@etpstjames.fr"
click at [721, 603] on button "Enregistrer" at bounding box center [738, 605] width 123 height 36
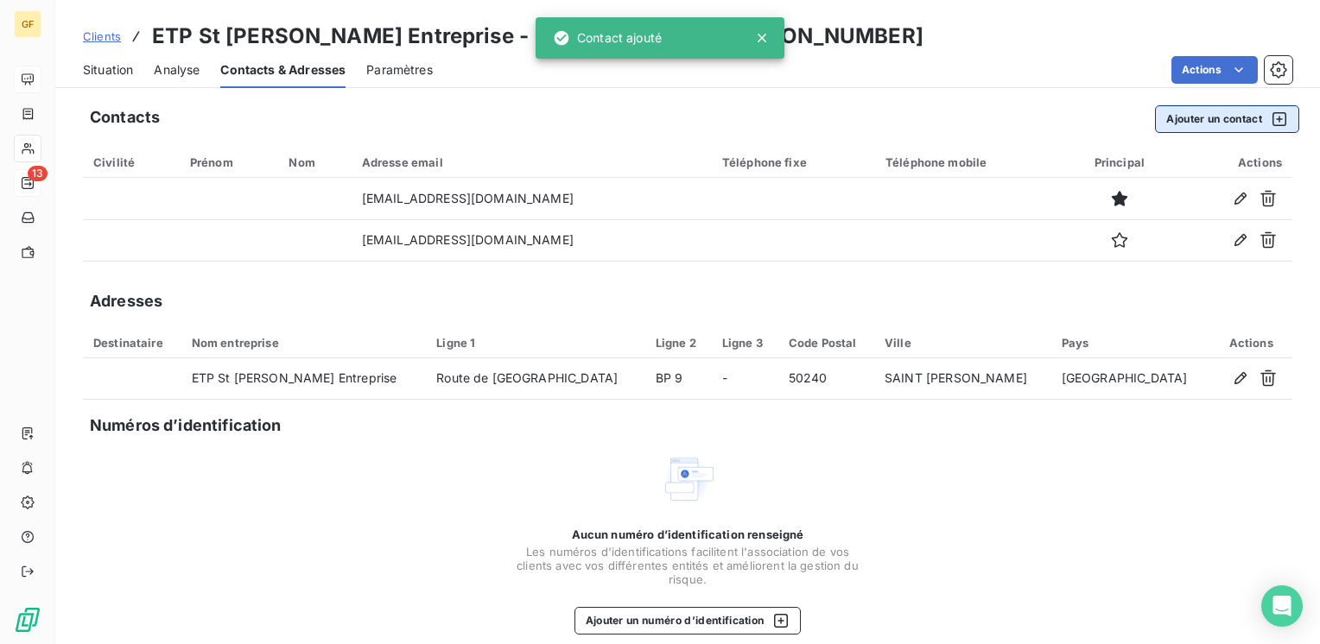
click at [1164, 121] on button "Ajouter un contact" at bounding box center [1227, 119] width 144 height 28
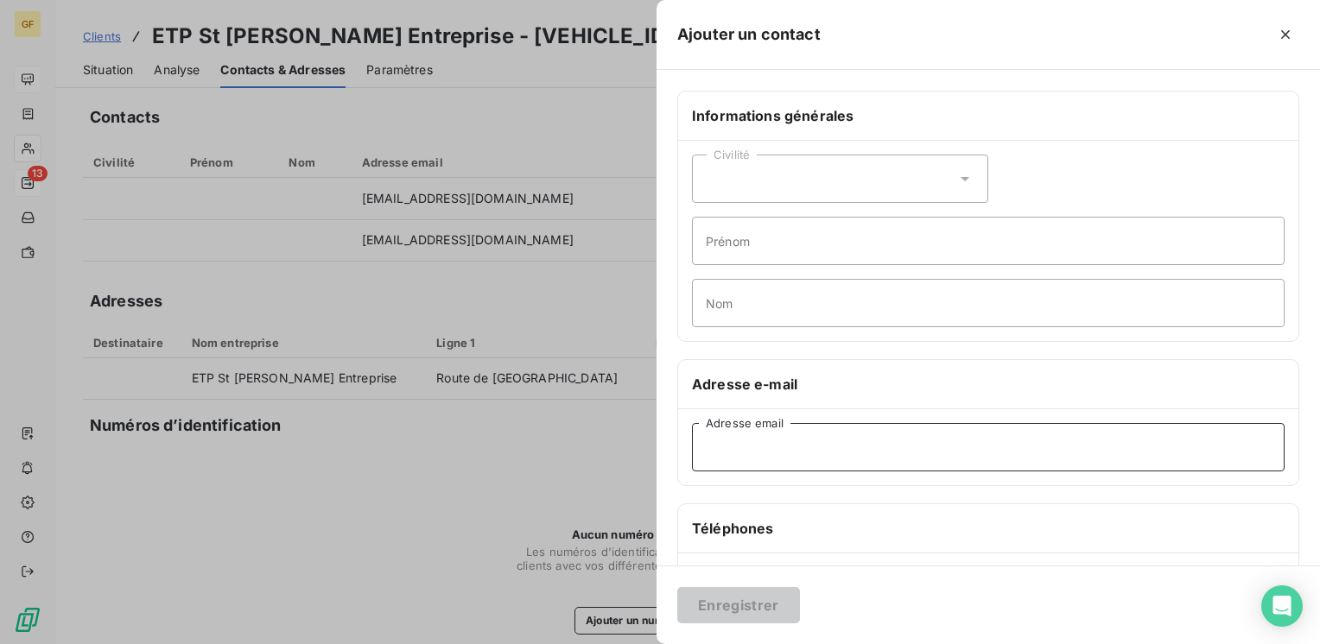
click at [773, 463] on input "Adresse email" at bounding box center [988, 447] width 593 height 48
paste input "alemee@etpsaintjames.fr"
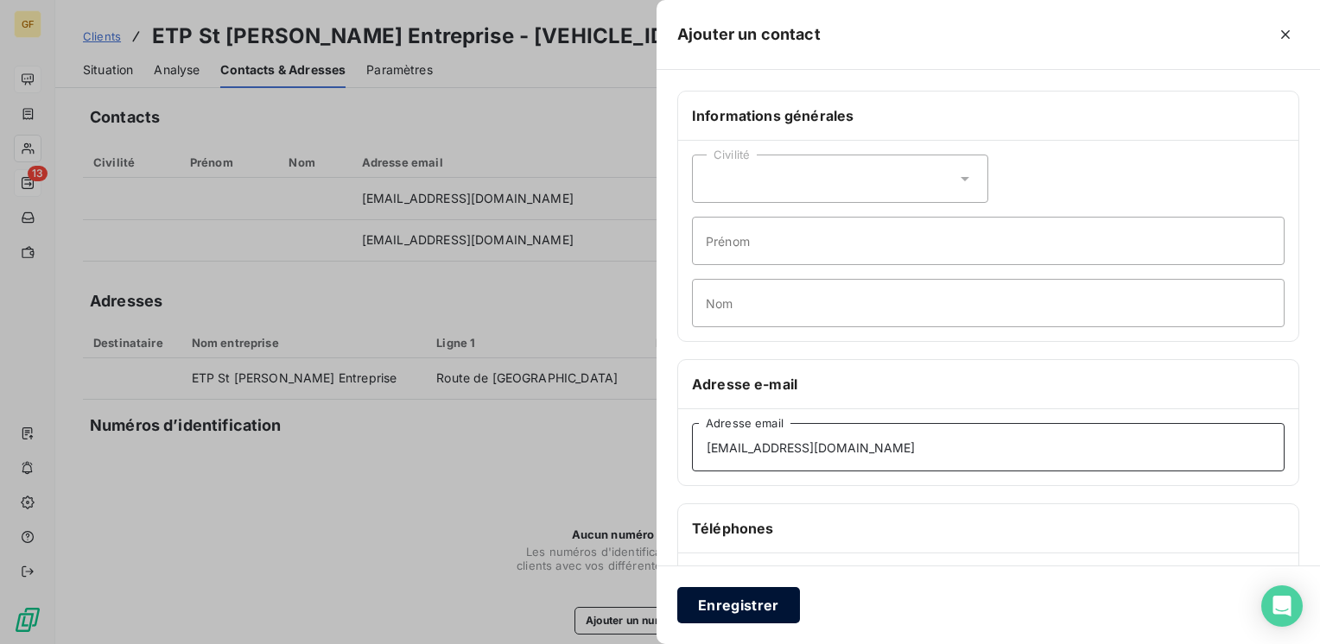
type input "alemee@etpsaintjames.fr"
click at [739, 607] on button "Enregistrer" at bounding box center [738, 605] width 123 height 36
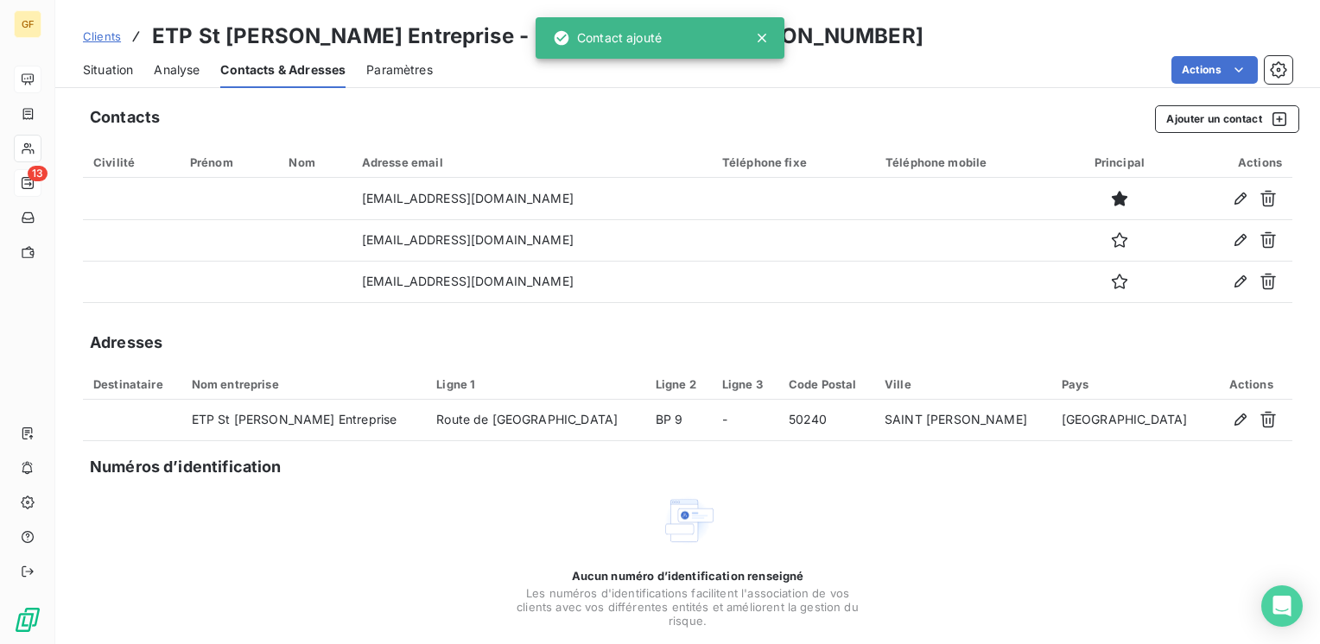
click at [107, 67] on span "Situation" at bounding box center [108, 69] width 50 height 17
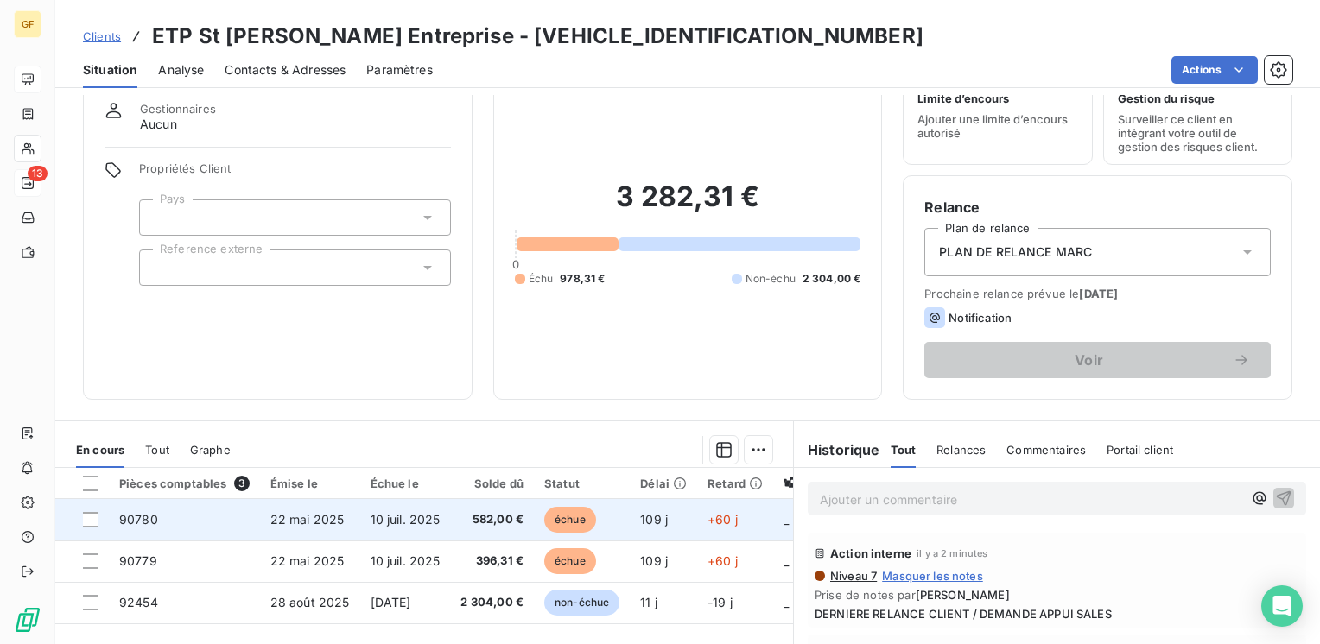
scroll to position [86, 0]
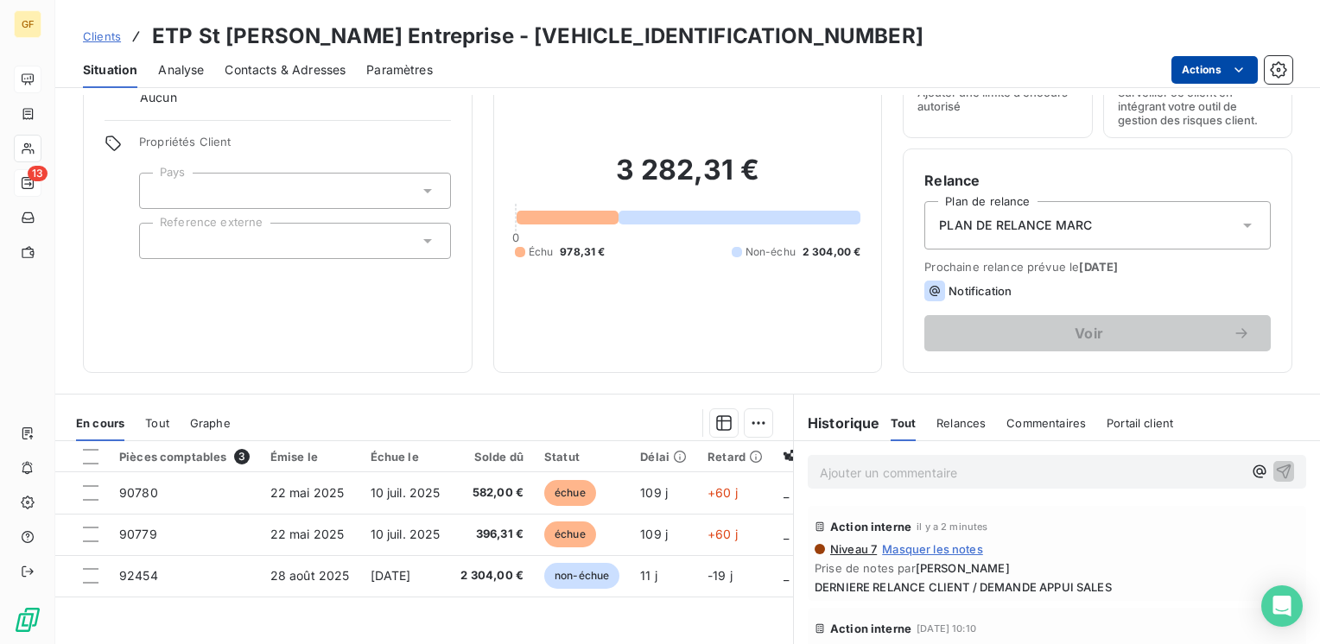
click at [1210, 67] on html "GF 13 Clients ETP St James Entreprise - ETPSTJAMES0000000 Situation Analyse Con…" at bounding box center [660, 322] width 1320 height 644
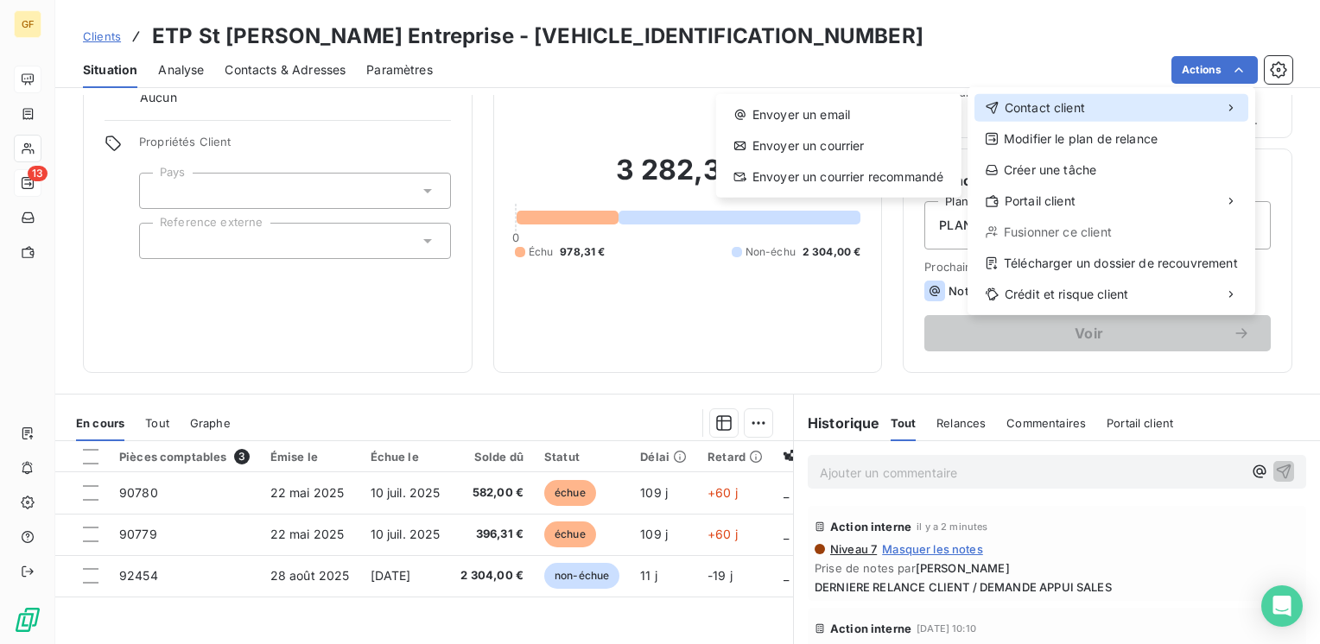
click at [1026, 102] on span "Contact client" at bounding box center [1045, 107] width 80 height 17
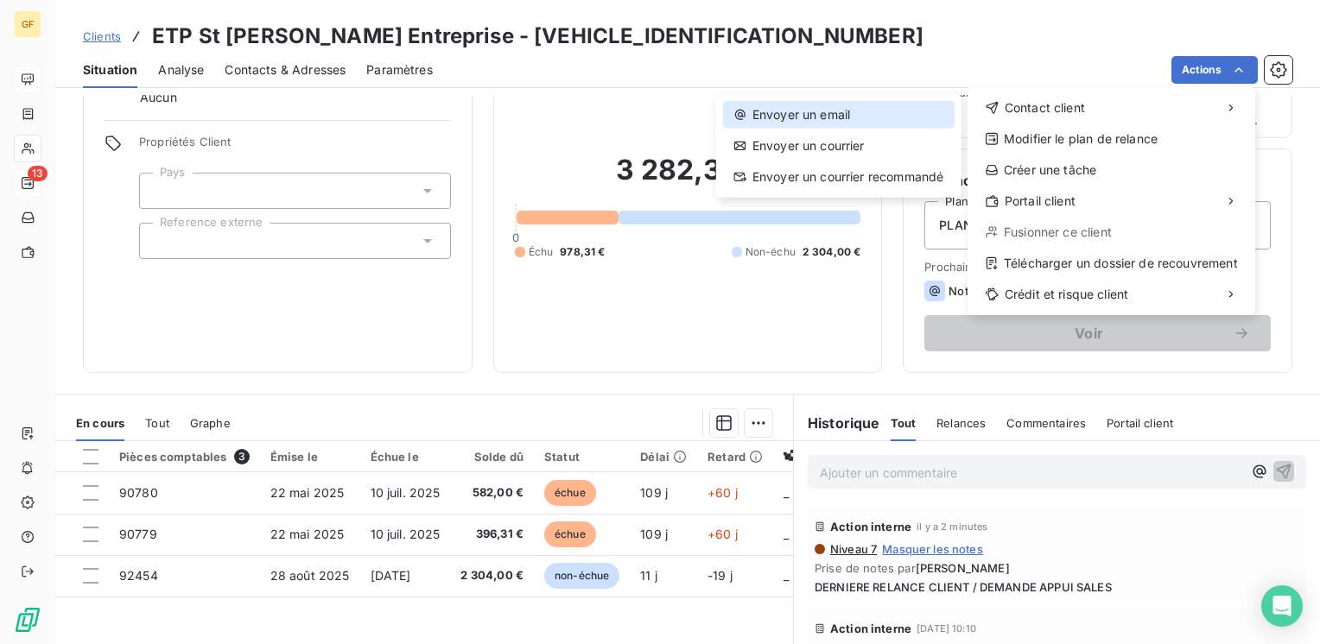
click at [815, 112] on div "Envoyer un email" at bounding box center [839, 115] width 232 height 28
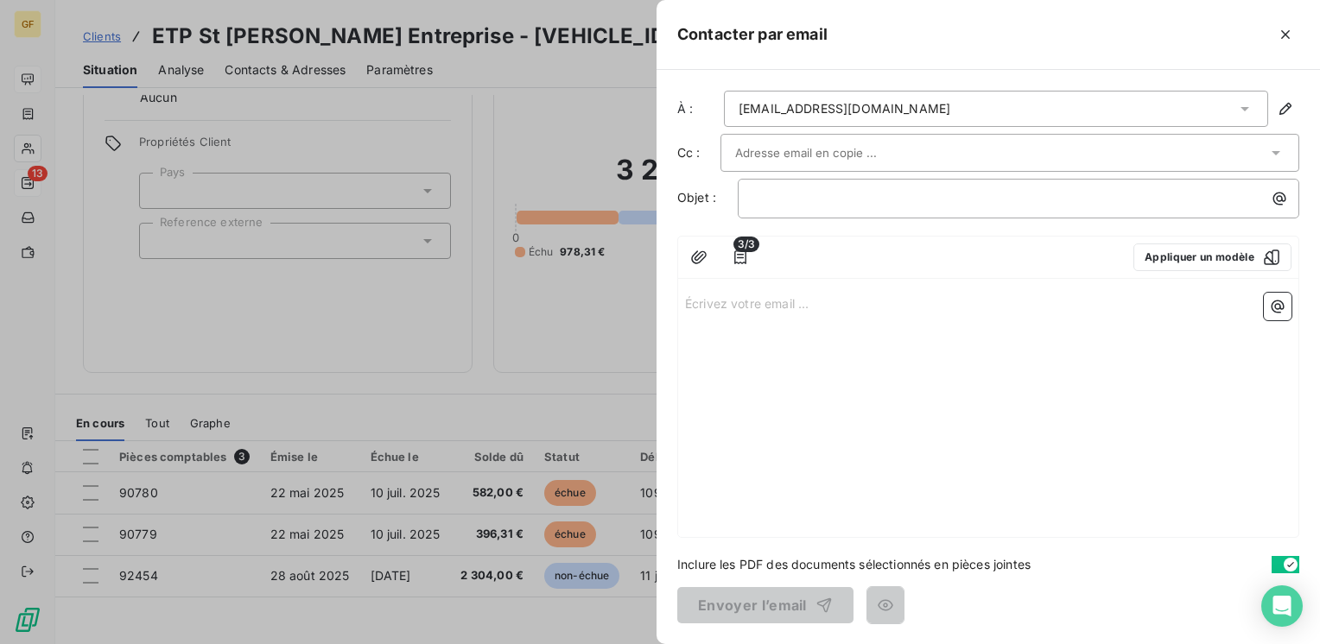
click at [957, 162] on div at bounding box center [1001, 153] width 532 height 26
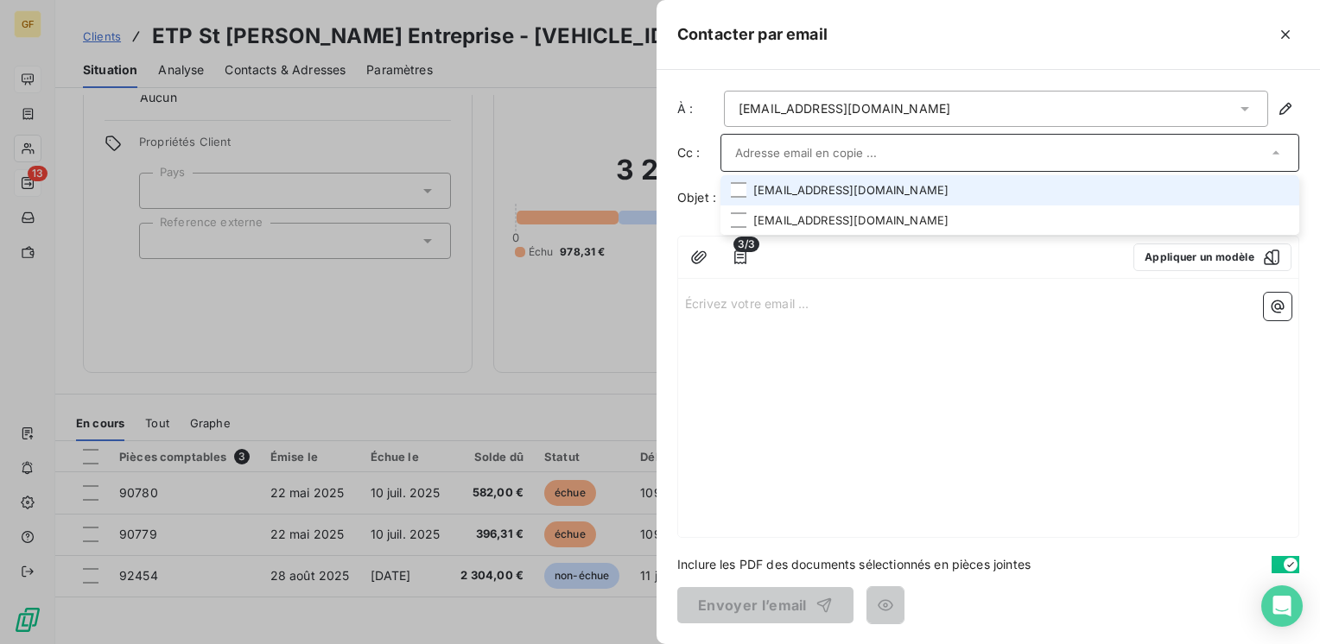
click at [840, 193] on li "ajacques@etpstjames.fr" at bounding box center [1009, 190] width 579 height 30
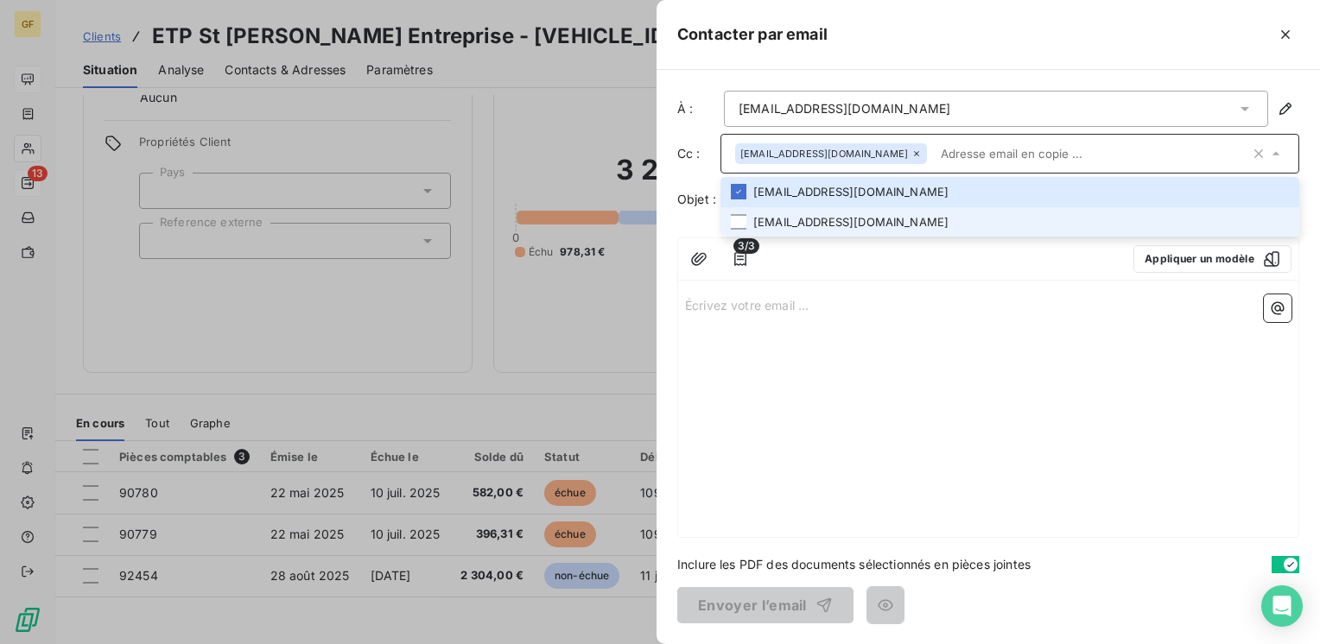
click at [858, 214] on li "alemee@etpsaintjames.fr" at bounding box center [1009, 222] width 579 height 30
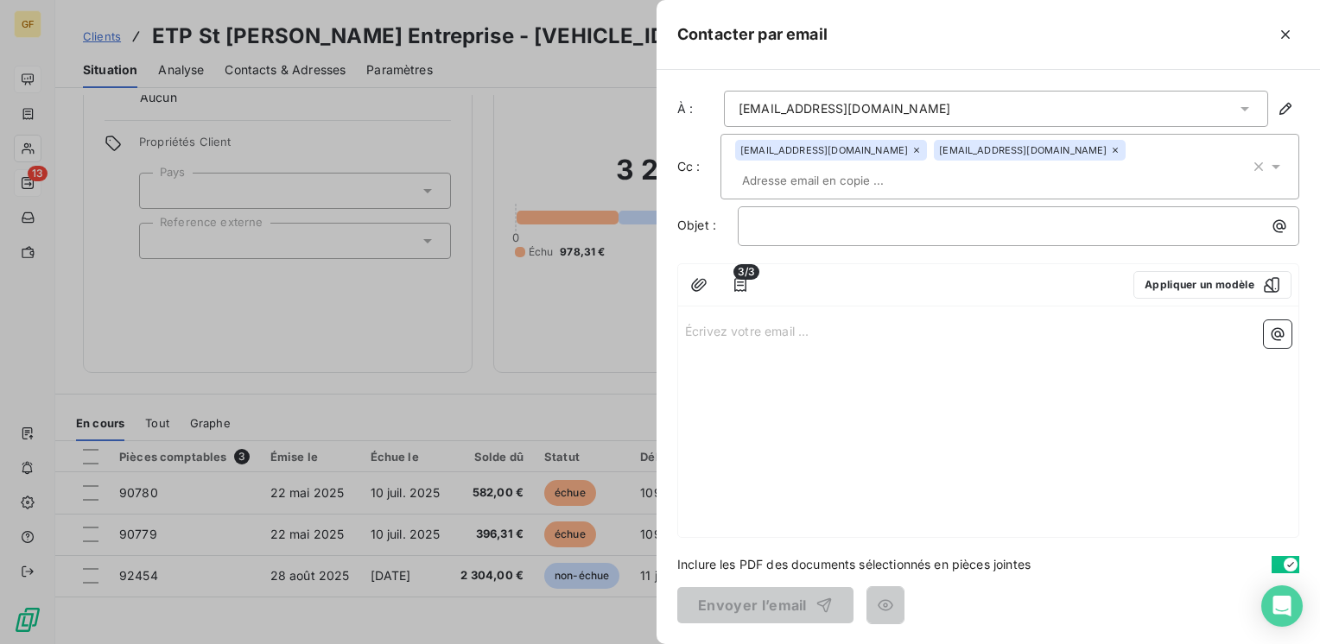
click at [976, 264] on div "3/3 Appliquer un modèle" at bounding box center [988, 285] width 620 height 42
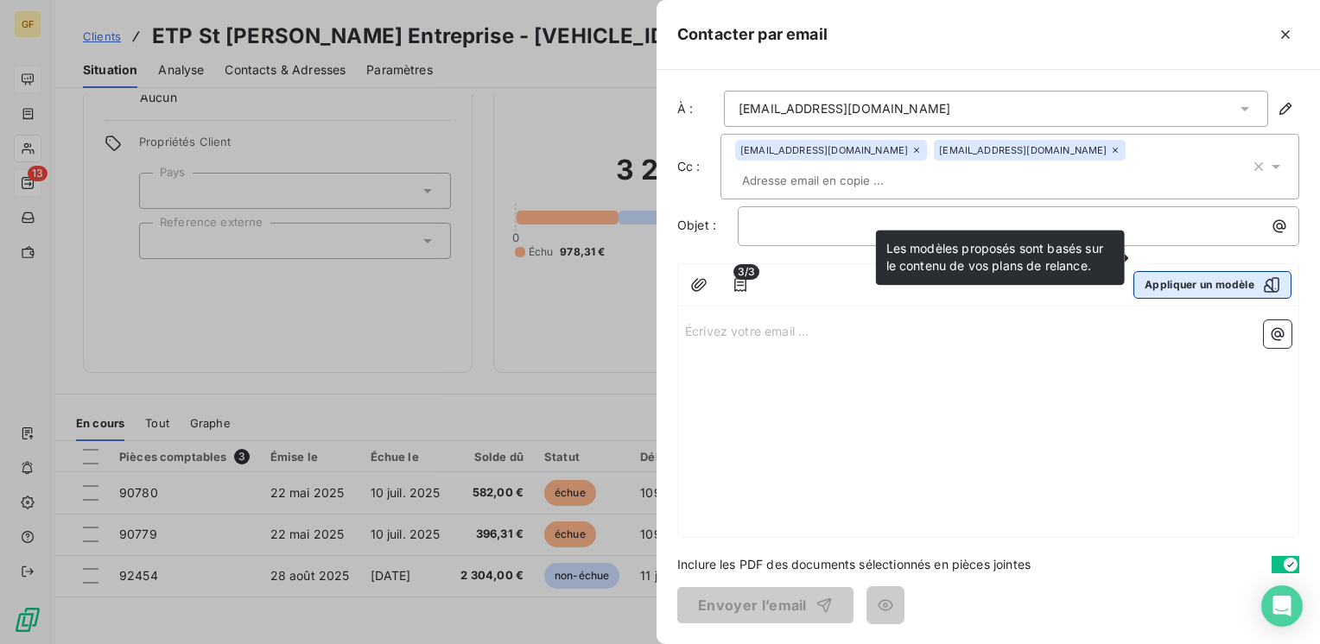
click at [1192, 271] on button "Appliquer un modèle" at bounding box center [1212, 285] width 158 height 28
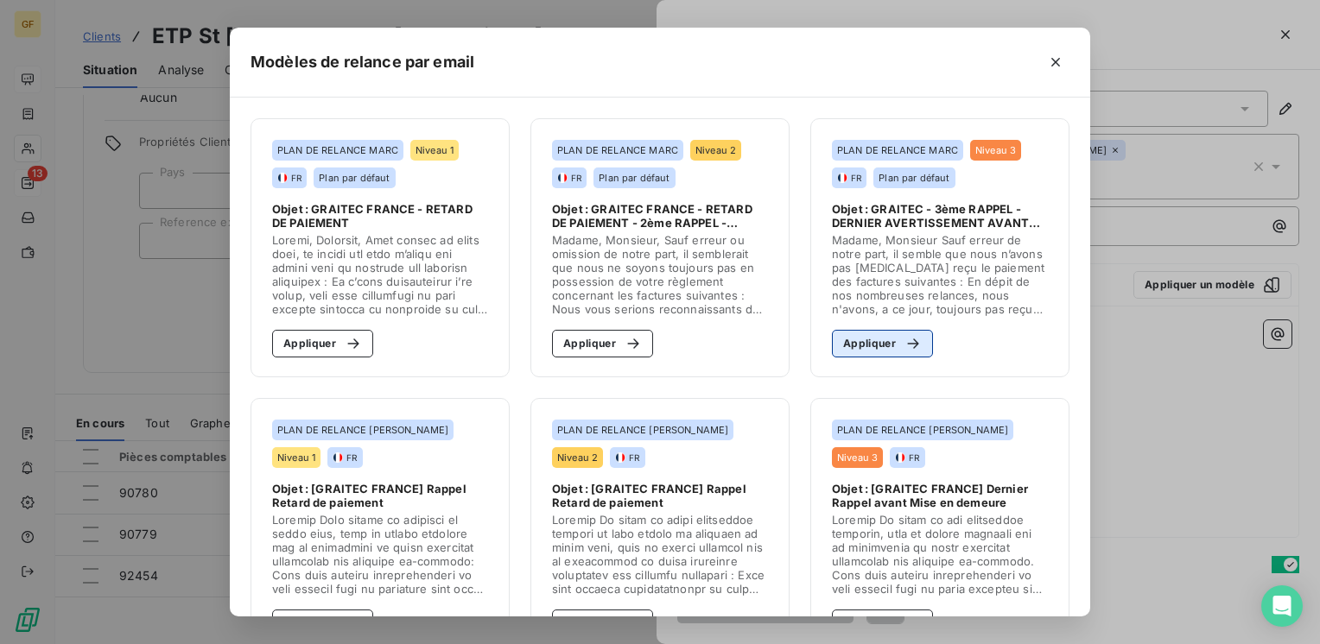
click at [857, 347] on button "Appliquer" at bounding box center [882, 344] width 101 height 28
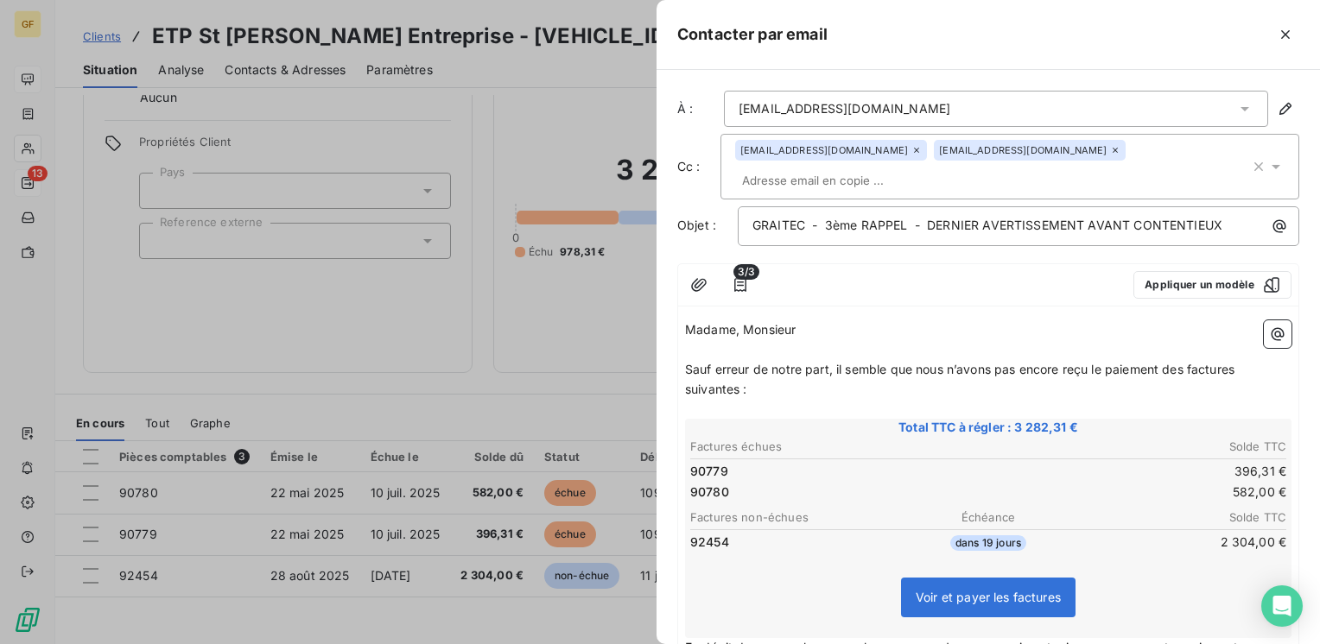
click at [916, 362] on span "Sauf erreur de notre part, il semble que nous n’avons pas encore reçu le paieme…" at bounding box center [961, 379] width 553 height 35
click at [827, 218] on span "GRAITEC - 3ème RAPPEL - DERNIER AVERTISSEMENT AVANT CONTENTIEUX" at bounding box center [987, 225] width 470 height 15
click at [840, 362] on span "Sauf erreur de notre part, il semble que nous n’avons pas encore reçu le paieme…" at bounding box center [961, 379] width 553 height 35
drag, startPoint x: 835, startPoint y: 339, endPoint x: 845, endPoint y: 333, distance: 11.3
click at [836, 362] on span "Sauf erreur de notre part, il semble que nous n’avons pas encore reçu le paieme…" at bounding box center [961, 379] width 553 height 35
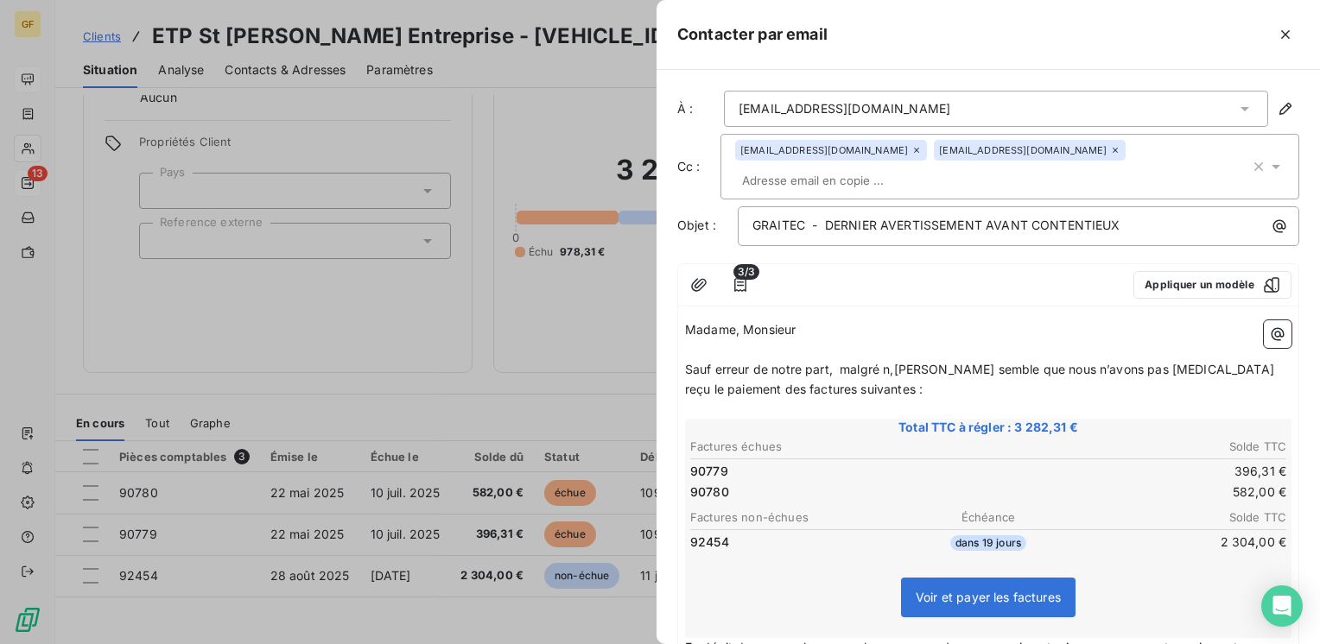
click at [891, 362] on span "Sauf erreur de notre part, malgré n,osil semble que nous n’avons pas encore reç…" at bounding box center [981, 379] width 593 height 35
click at [1038, 362] on span "Sauf erreur de notre part, malgré nos diverses relances sans succès à ce jour, …" at bounding box center [968, 379] width 567 height 35
click at [975, 362] on span "Sauf erreur de notre part, malgré nos diverses relances sans succès à ce jour, …" at bounding box center [968, 379] width 567 height 35
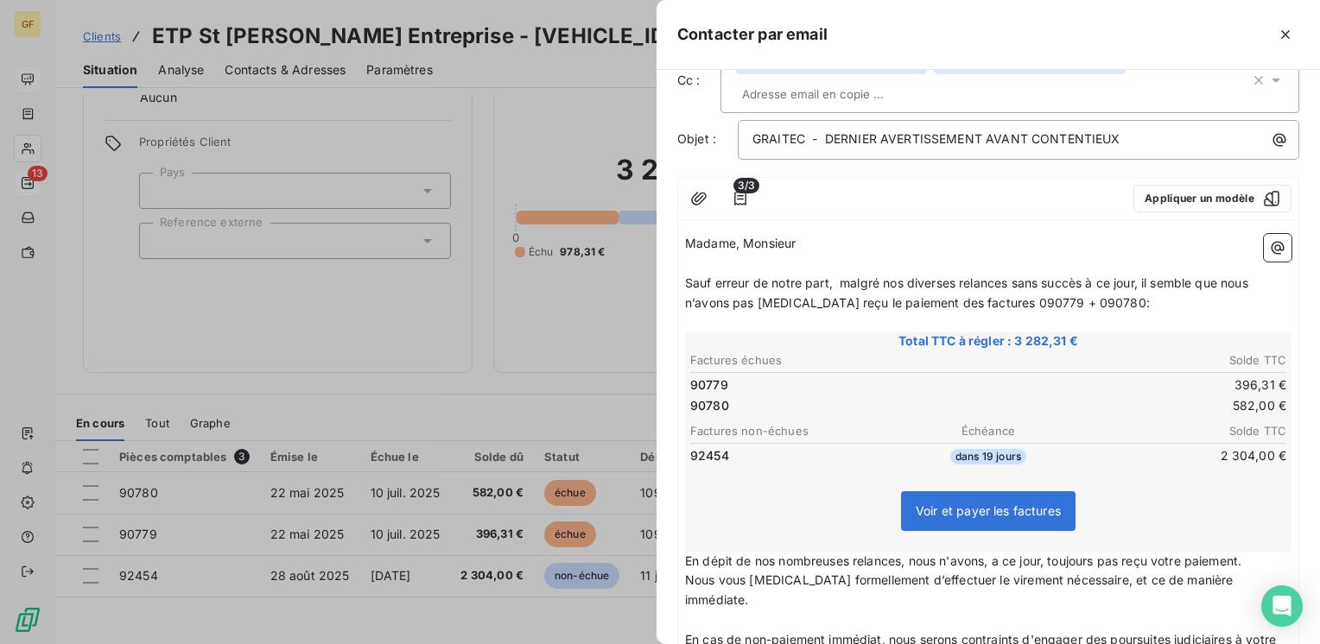
scroll to position [0, 0]
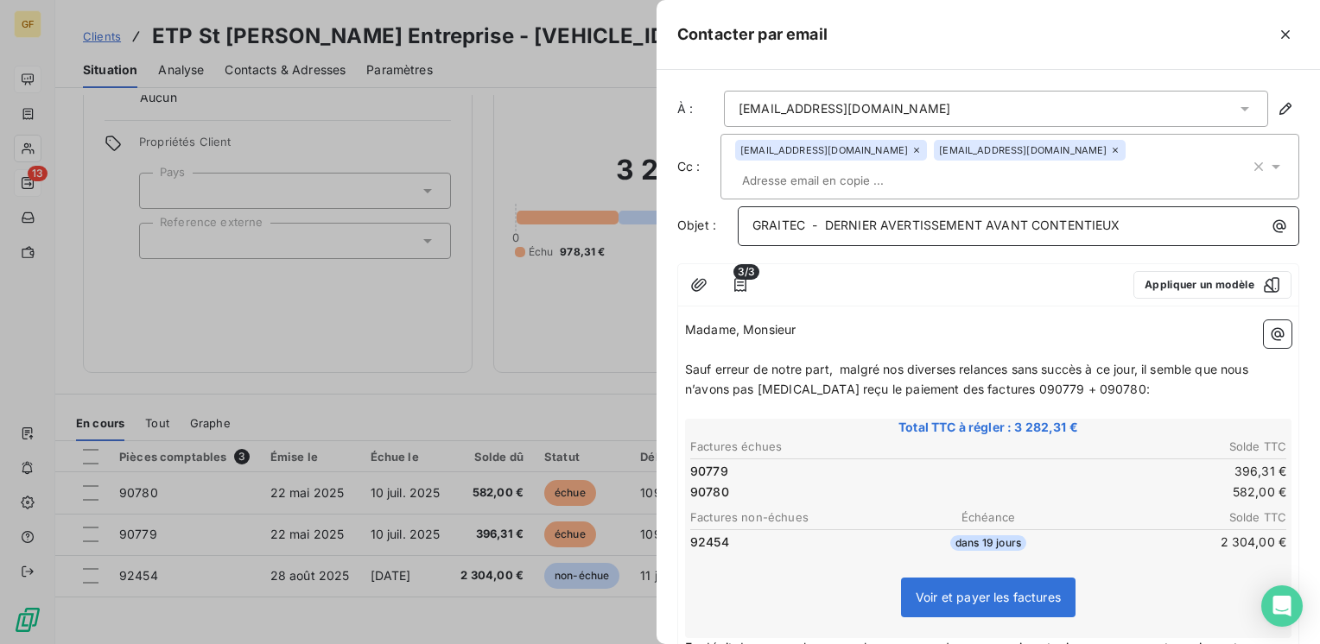
click at [1161, 216] on p "GRAITEC - DERNIER AVERTISSEMENT AVANT CONTENTIEUX" at bounding box center [1022, 226] width 541 height 20
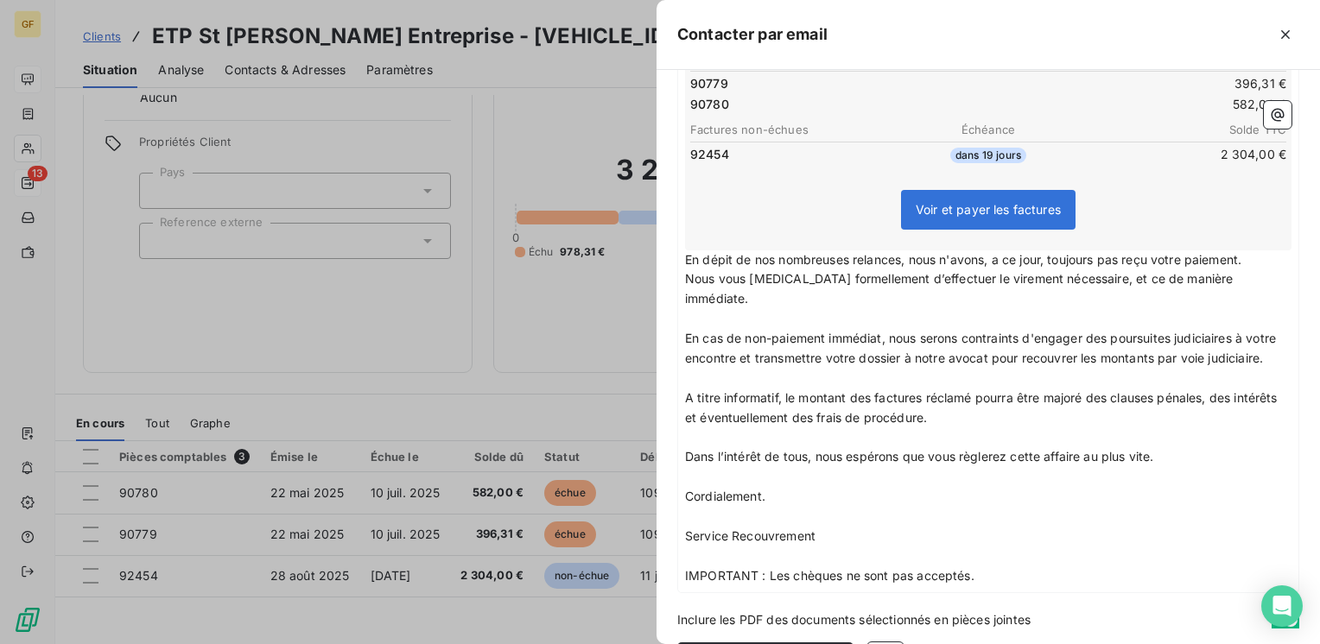
scroll to position [413, 0]
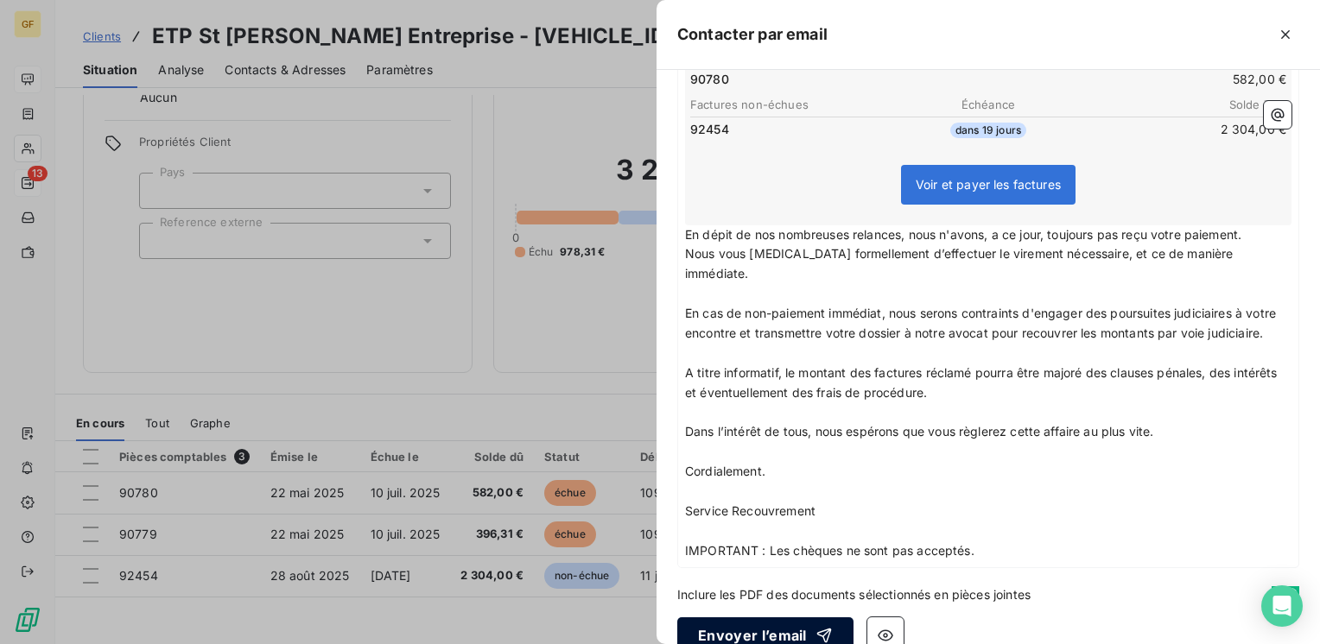
click at [753, 618] on button "Envoyer l’email" at bounding box center [765, 636] width 176 height 36
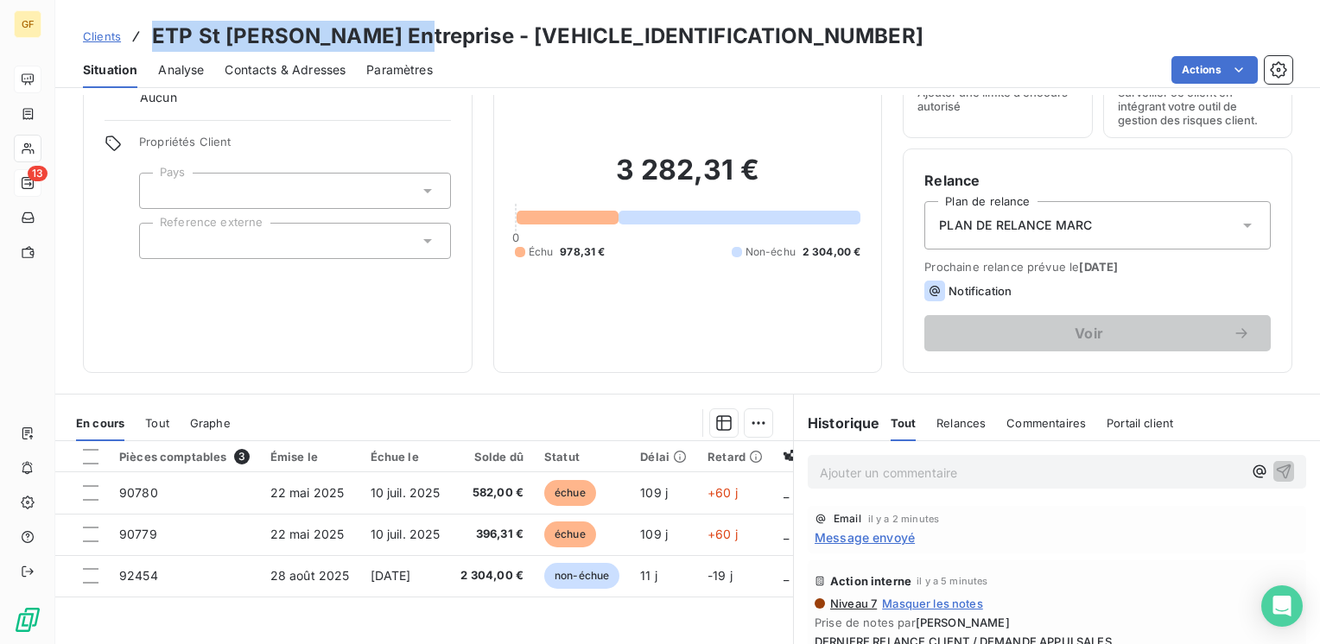
drag, startPoint x: 402, startPoint y: 37, endPoint x: 145, endPoint y: 35, distance: 256.6
click at [145, 35] on div "Clients ETP St James Entreprise - ETPSTJAMES0000000" at bounding box center [503, 36] width 840 height 31
click at [850, 536] on span "Message envoyé" at bounding box center [865, 538] width 100 height 18
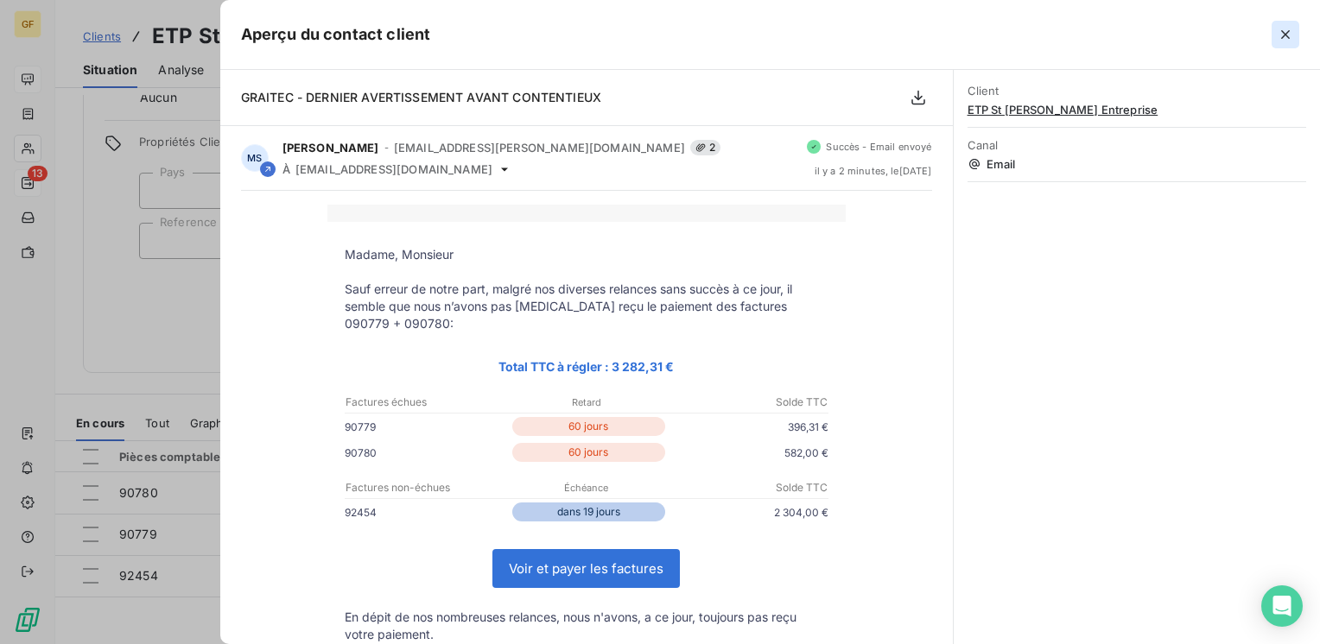
click at [1283, 40] on icon "button" at bounding box center [1285, 34] width 17 height 17
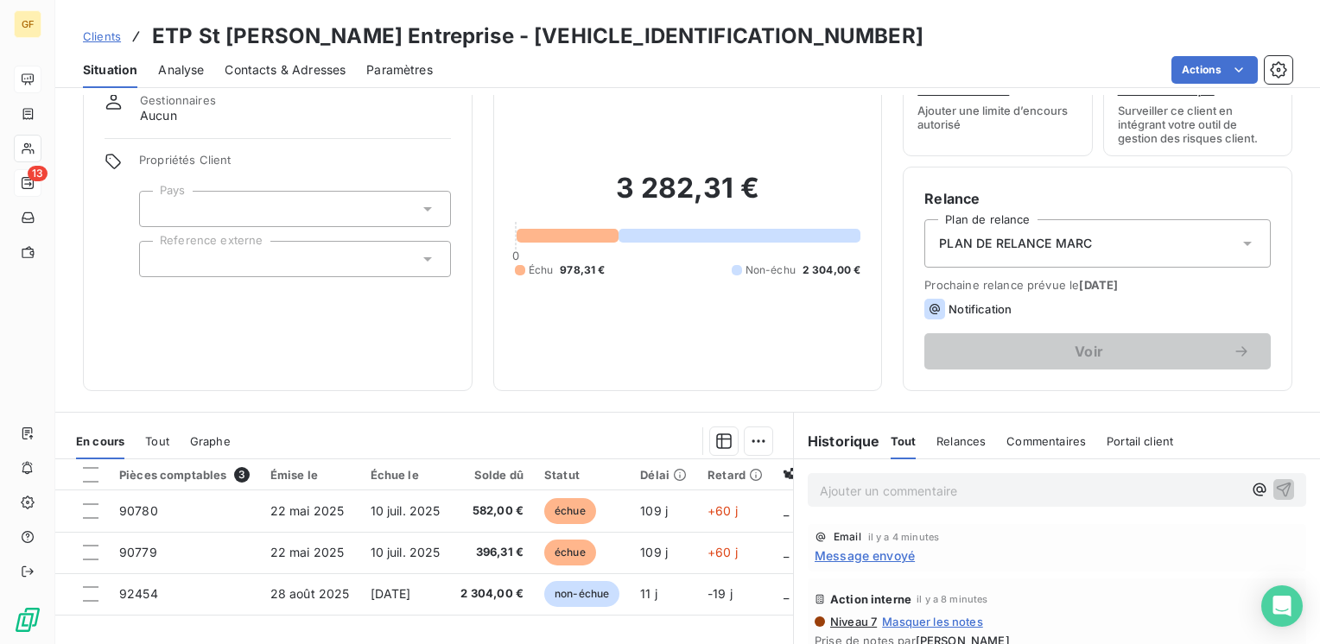
scroll to position [0, 0]
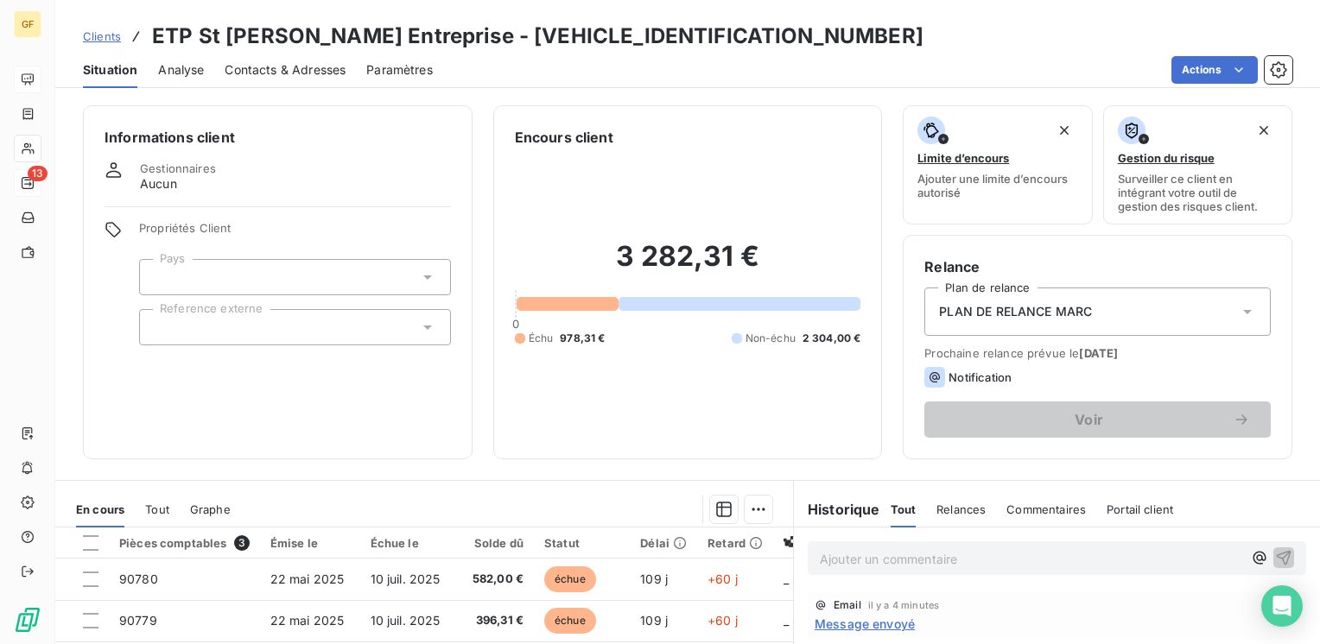
click at [111, 73] on span "Situation" at bounding box center [110, 69] width 54 height 17
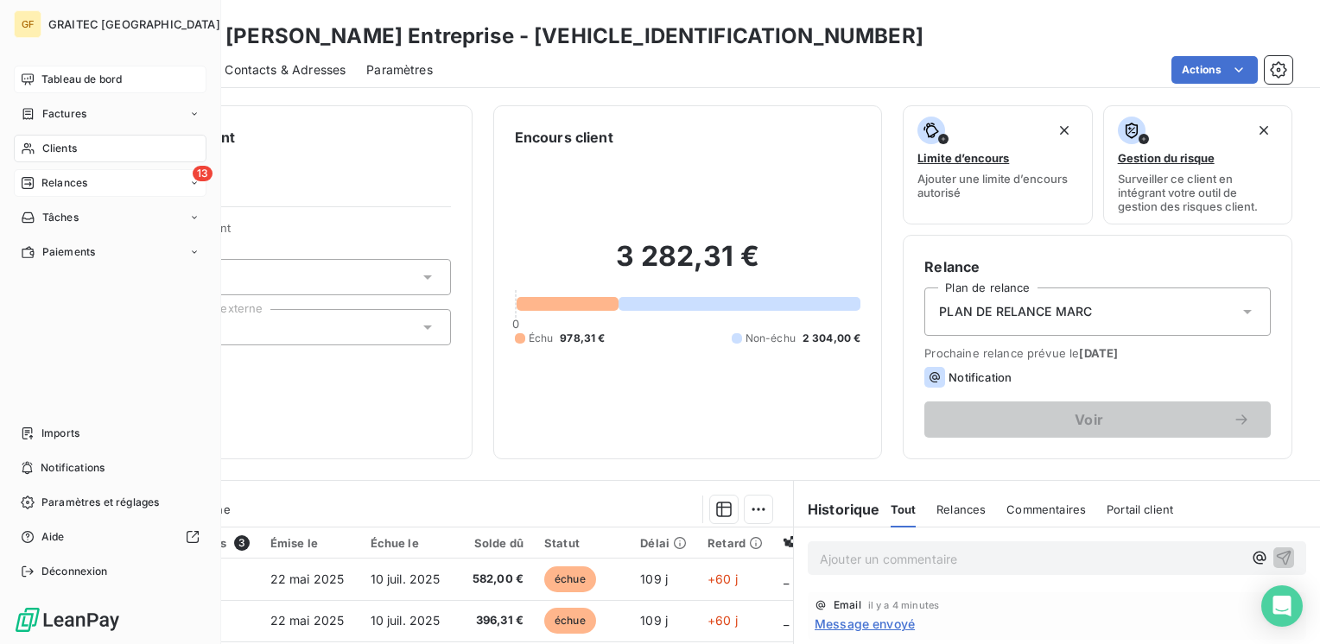
click at [41, 71] on div "Tableau de bord" at bounding box center [110, 80] width 193 height 28
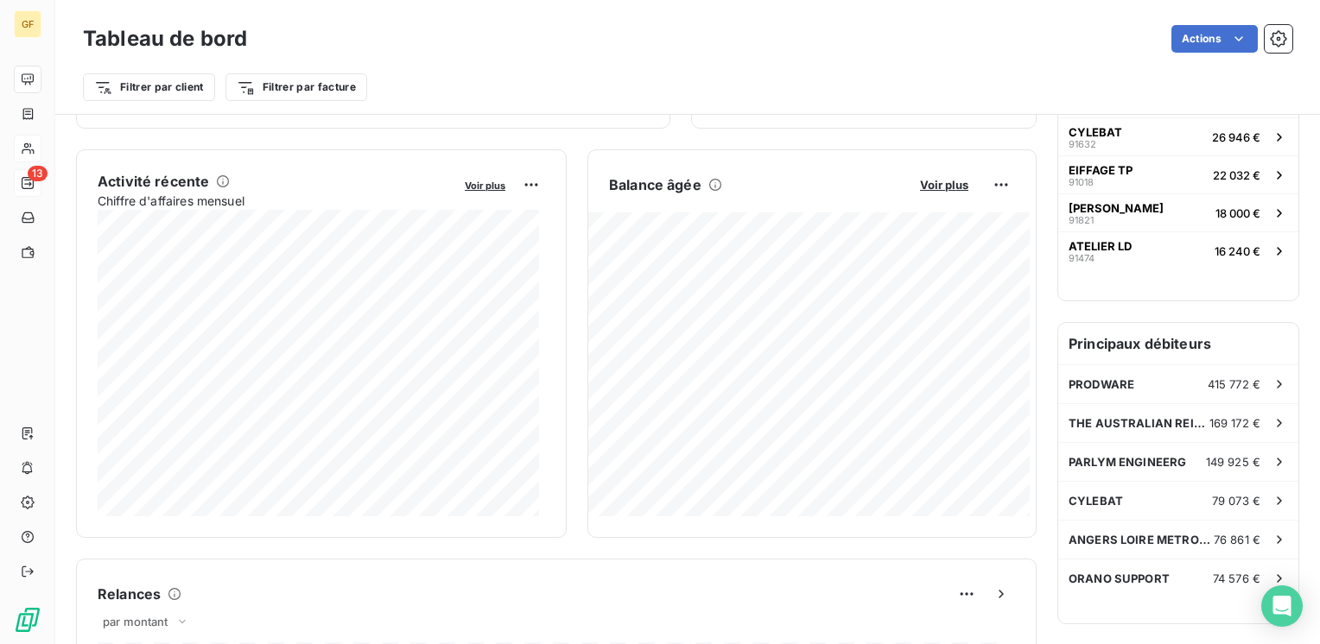
scroll to position [605, 0]
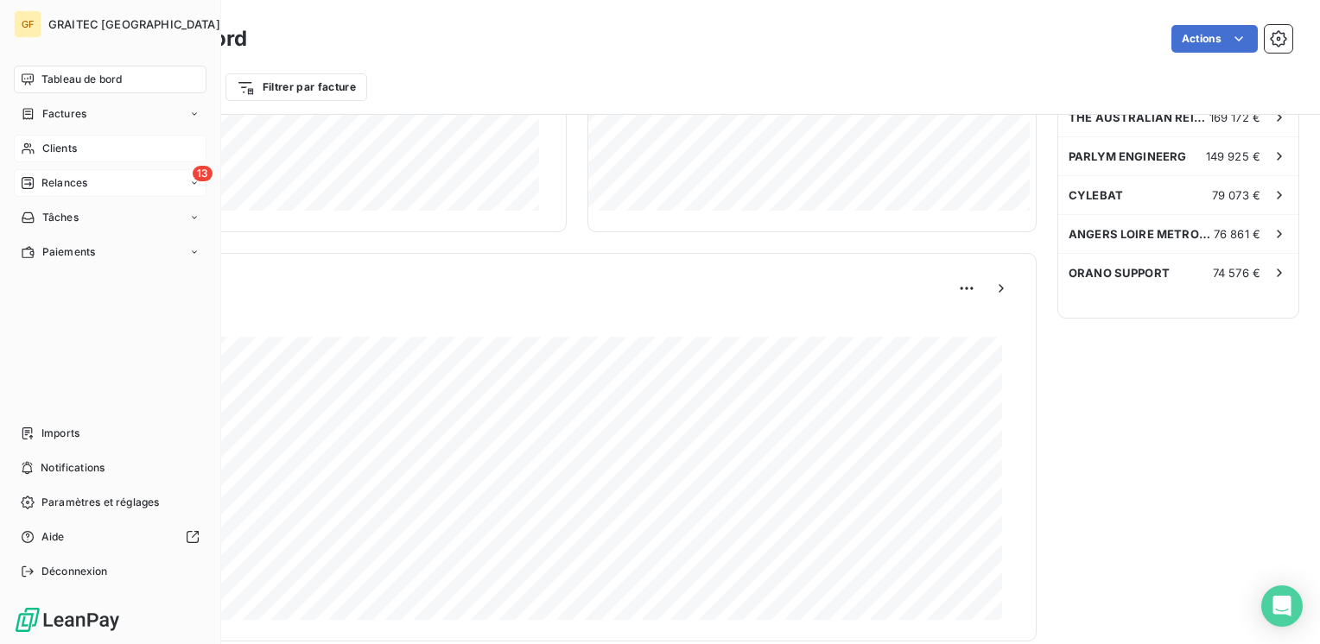
click at [56, 184] on span "Relances" at bounding box center [64, 183] width 46 height 16
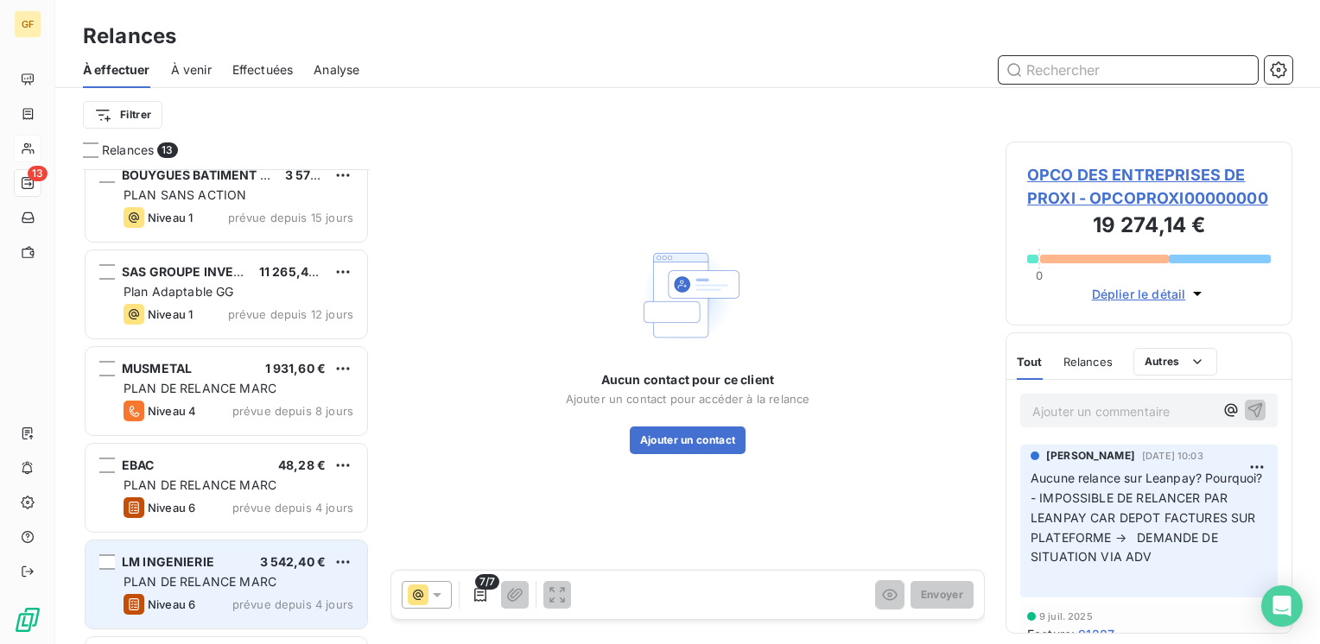
scroll to position [610, 0]
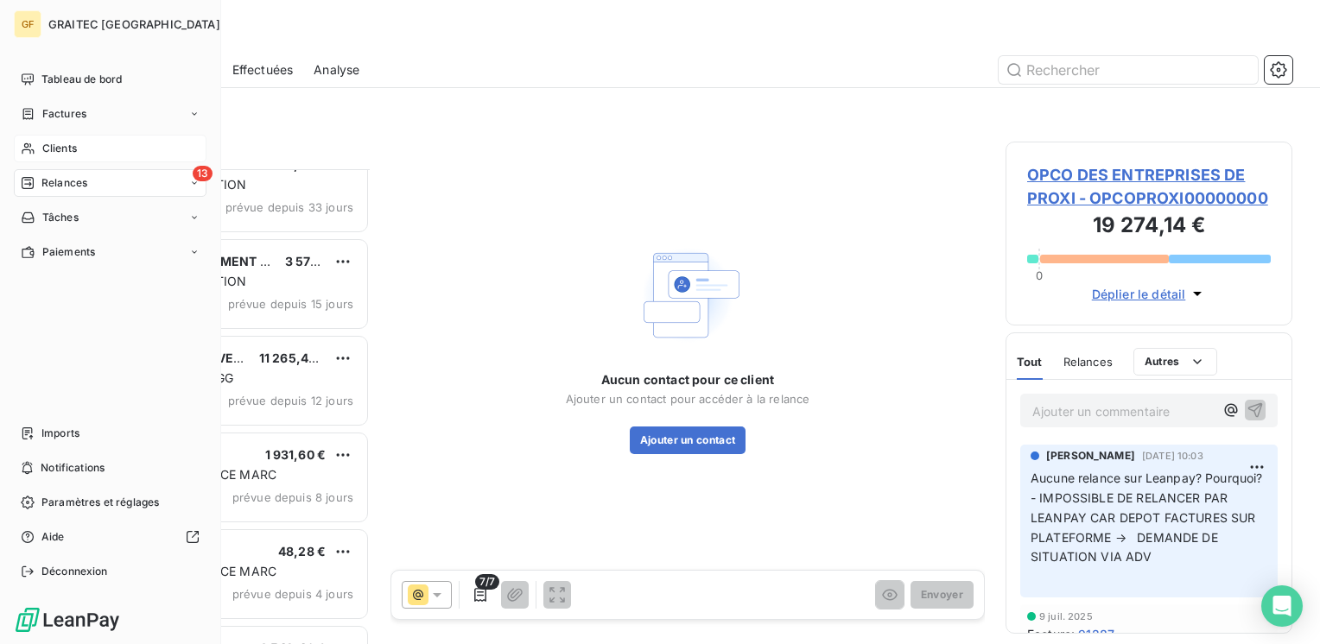
click at [66, 149] on span "Clients" at bounding box center [59, 149] width 35 height 16
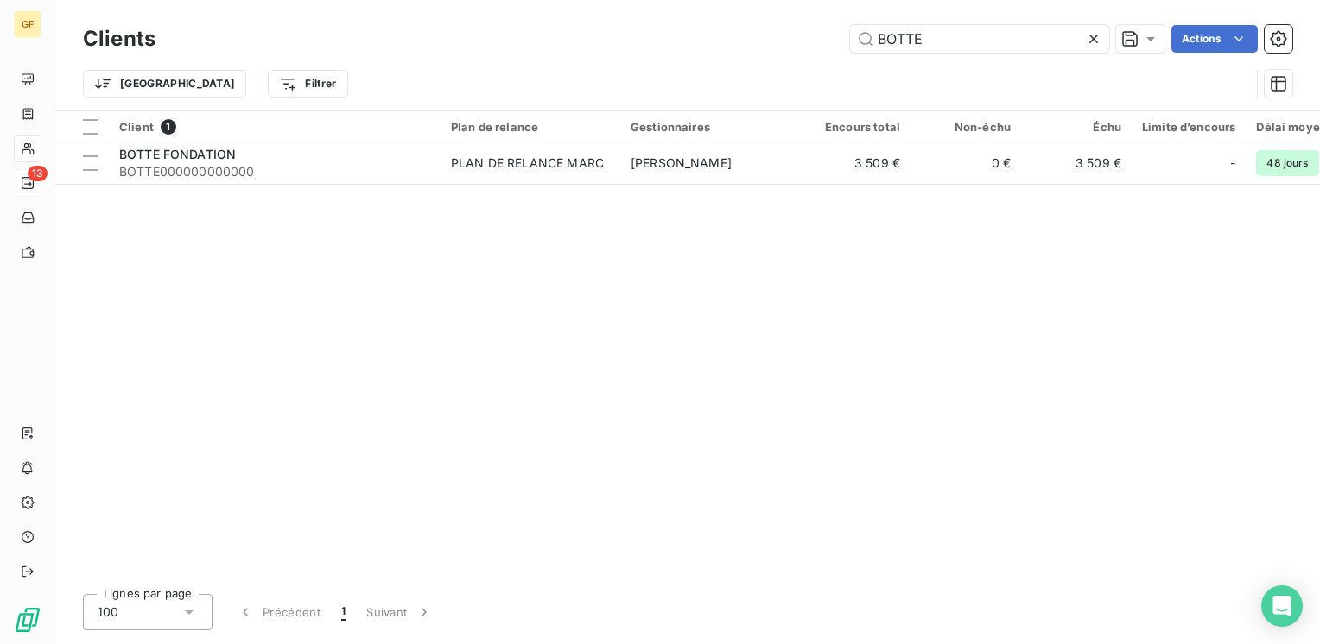
drag, startPoint x: 954, startPoint y: 41, endPoint x: 405, endPoint y: 98, distance: 551.5
click at [400, 97] on div "Clients BOTTE Actions Trier Filtrer" at bounding box center [687, 66] width 1209 height 90
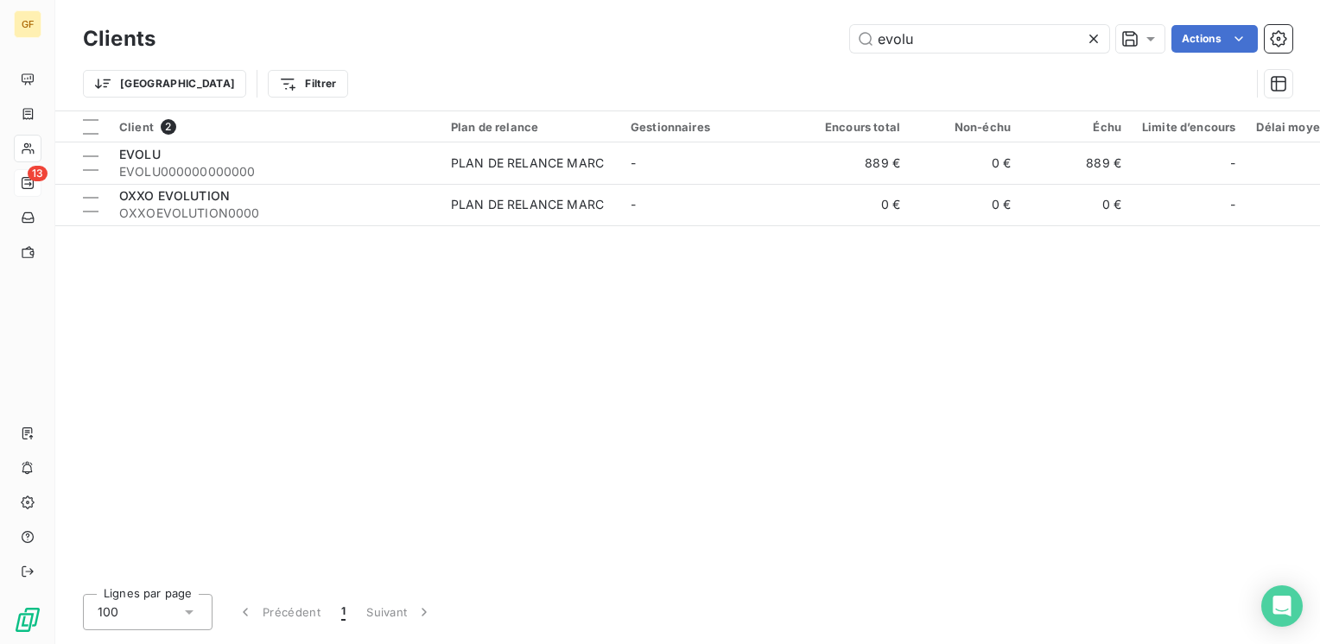
type input "evolu"
drag, startPoint x: 933, startPoint y: 36, endPoint x: 757, endPoint y: 47, distance: 176.5
click at [755, 48] on div "evolu Actions" at bounding box center [734, 39] width 1116 height 28
click at [1091, 35] on icon at bounding box center [1093, 38] width 17 height 17
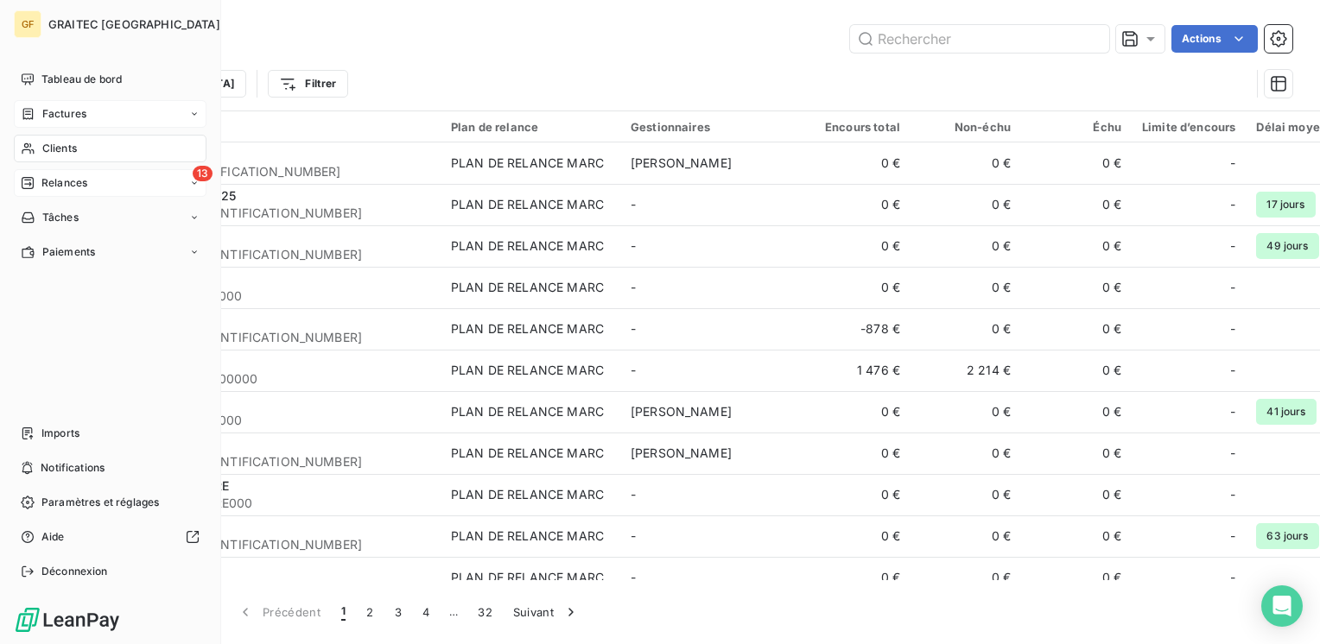
click at [66, 110] on span "Factures" at bounding box center [64, 114] width 44 height 16
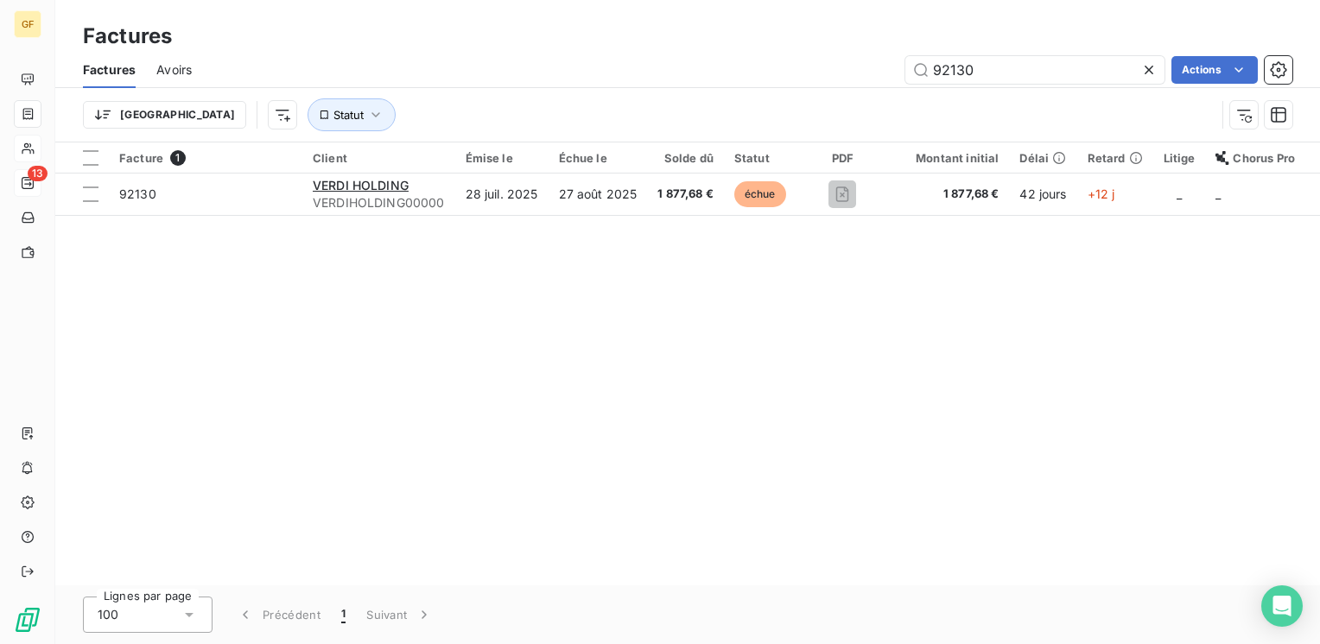
drag, startPoint x: 993, startPoint y: 69, endPoint x: 833, endPoint y: 85, distance: 161.4
click at [833, 85] on div "Factures Avoirs 92130 Actions" at bounding box center [687, 70] width 1265 height 36
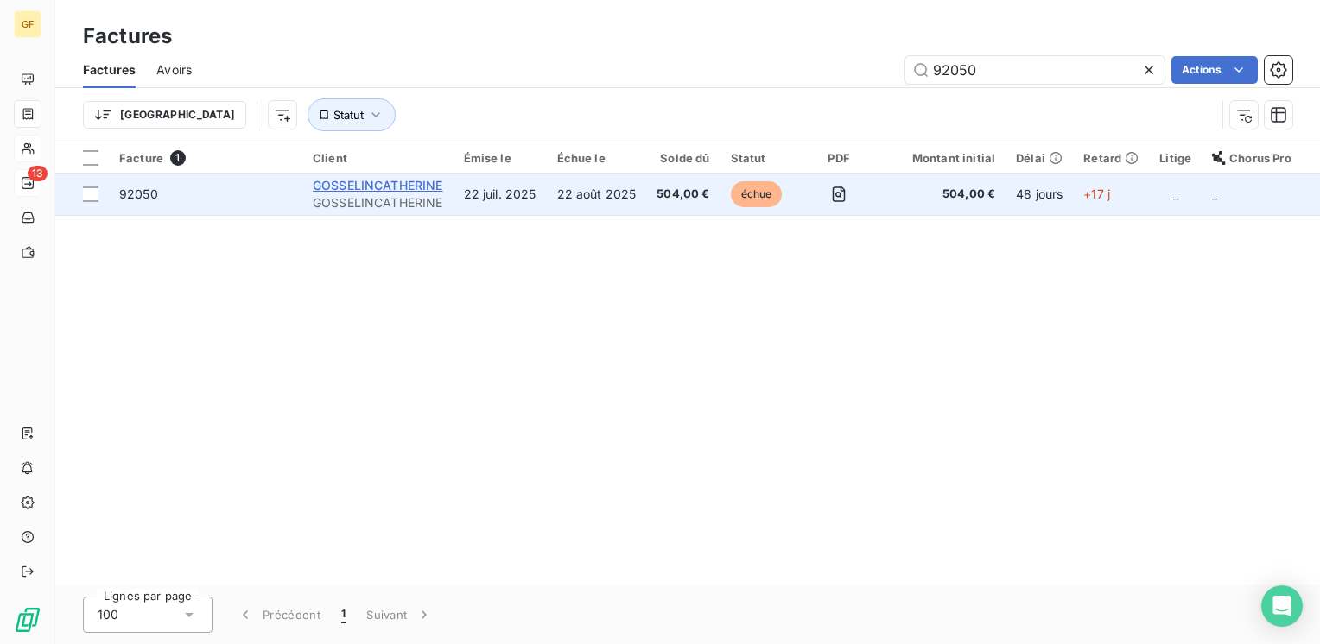
type input "92050"
click at [404, 181] on span "GOSSELINCATHERINE" at bounding box center [378, 185] width 130 height 15
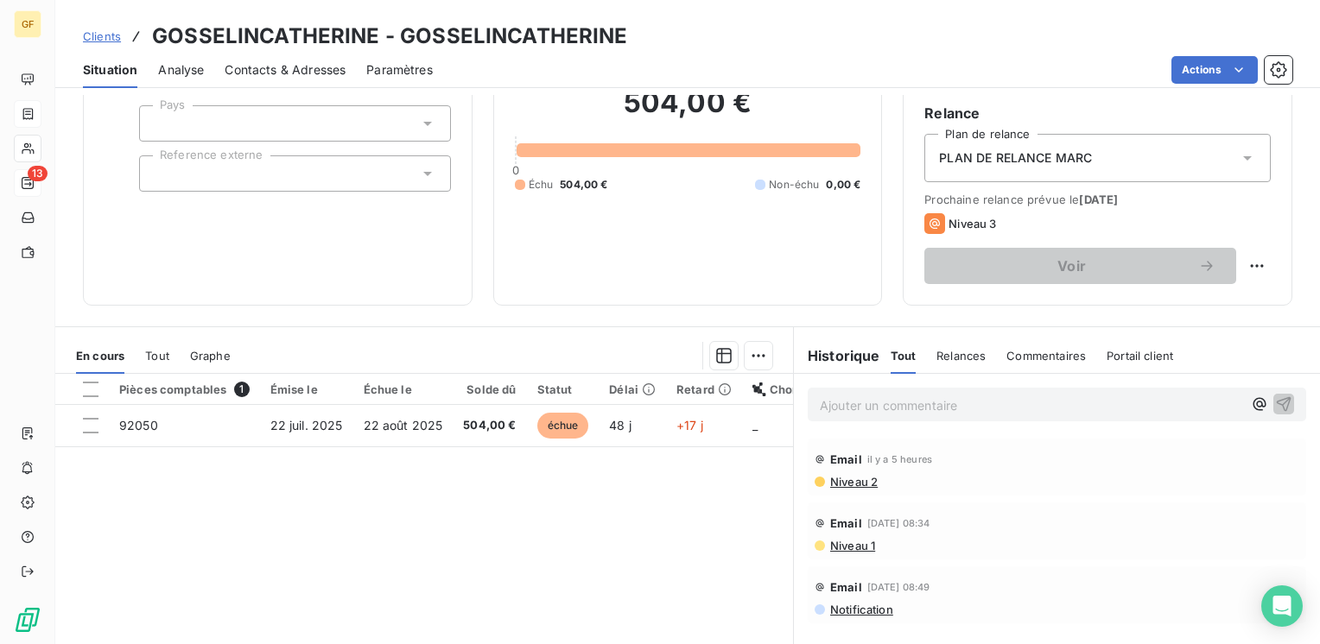
scroll to position [173, 0]
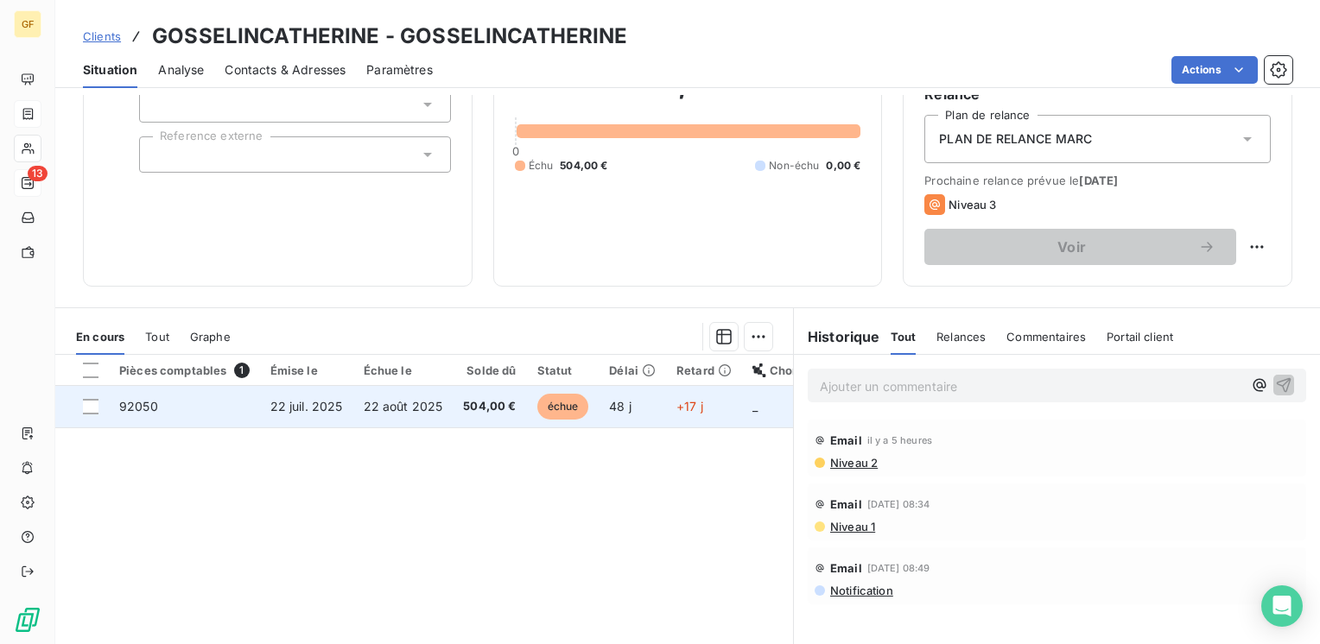
click at [427, 408] on span "22 août 2025" at bounding box center [403, 406] width 79 height 15
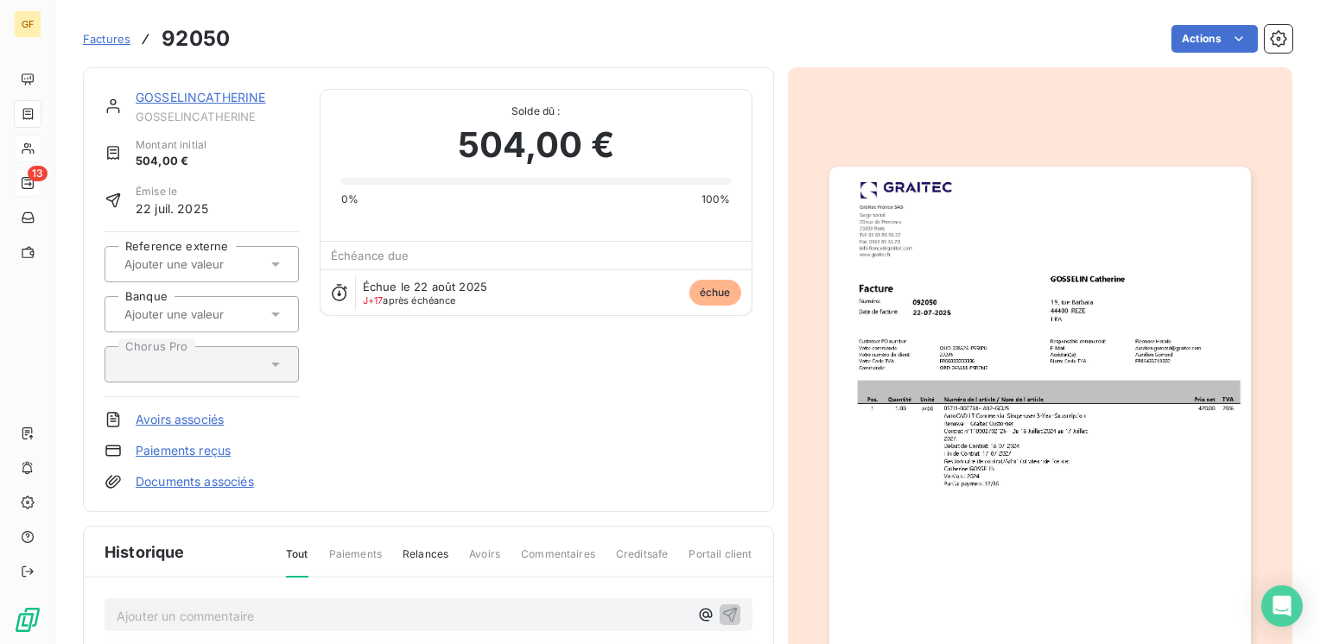
click at [921, 409] on img "button" at bounding box center [1040, 464] width 422 height 595
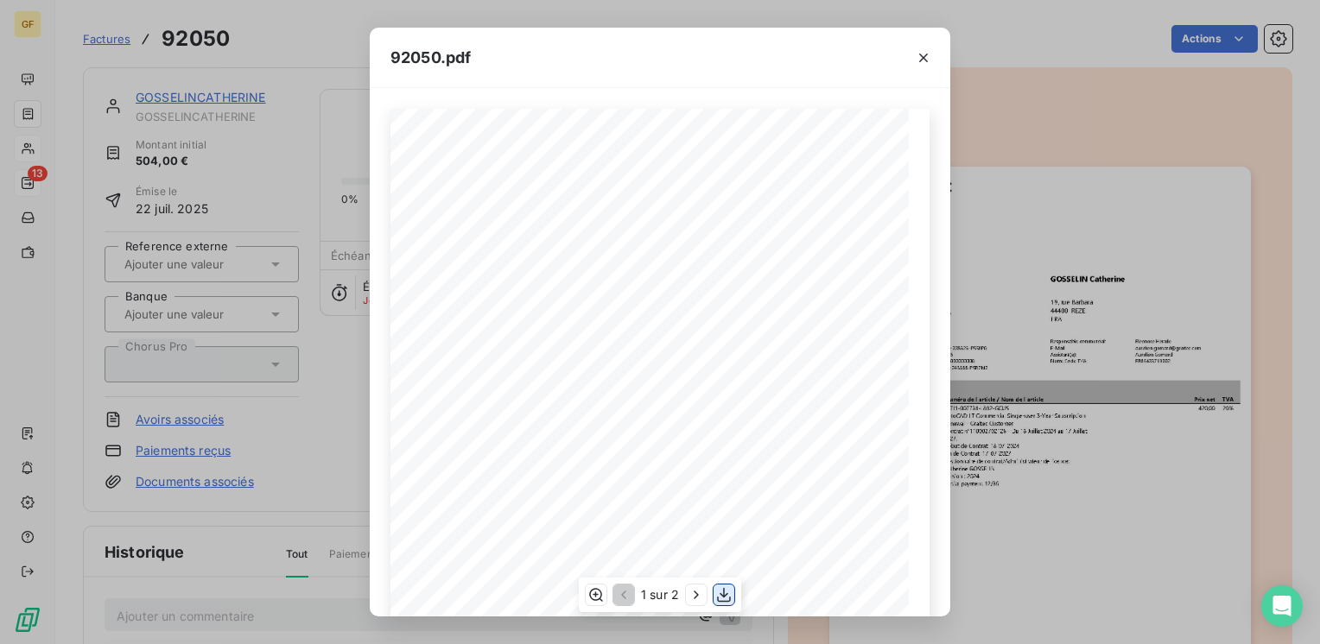
click at [725, 593] on icon "button" at bounding box center [723, 595] width 17 height 17
drag, startPoint x: 912, startPoint y: 56, endPoint x: 365, endPoint y: 358, distance: 625.6
click at [914, 55] on button "button" at bounding box center [924, 58] width 28 height 28
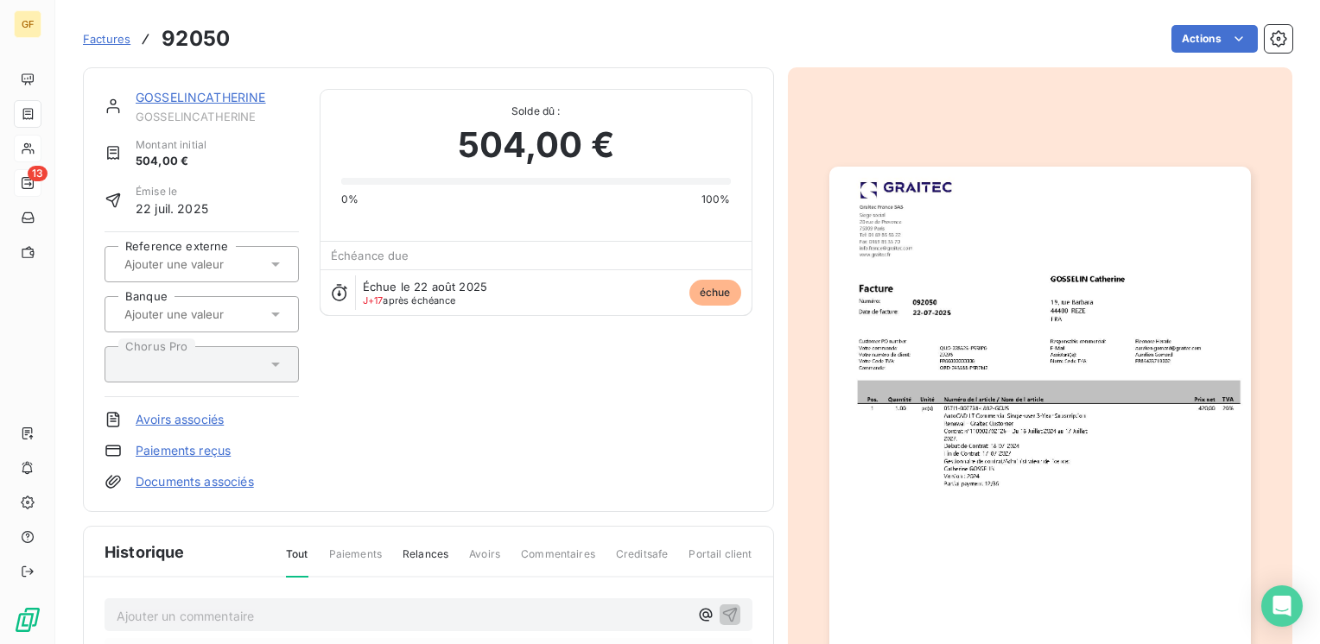
click at [204, 97] on link "GOSSELINCATHERINE" at bounding box center [201, 97] width 130 height 15
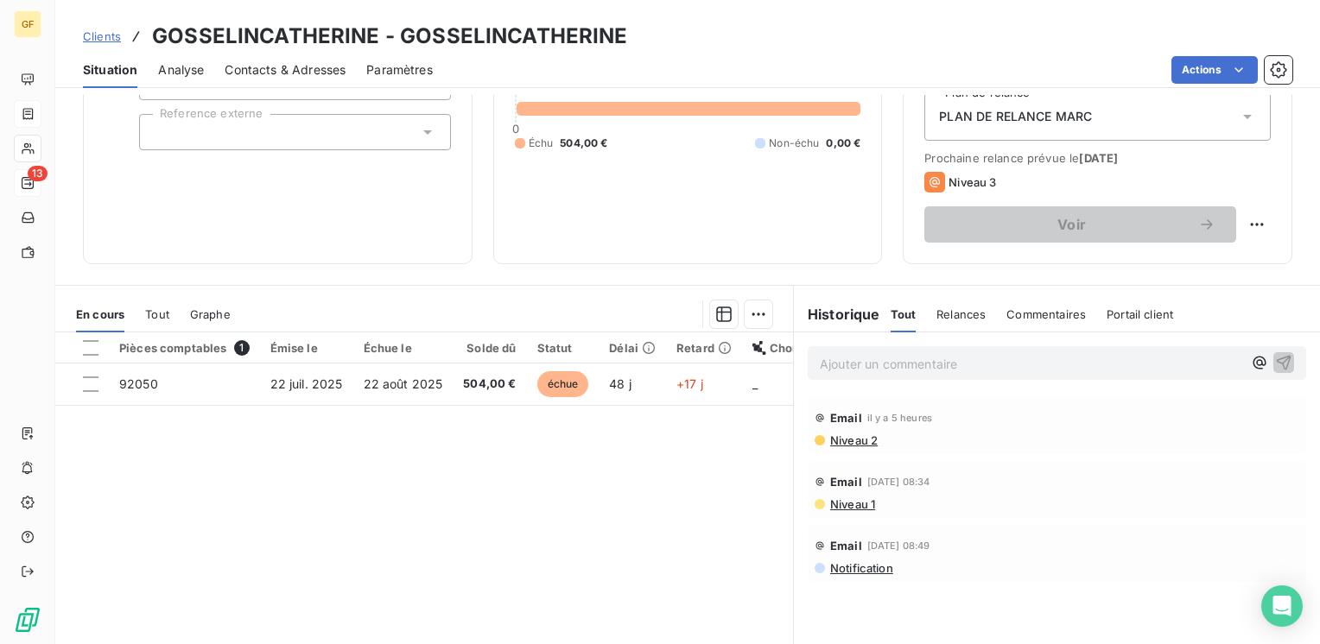
scroll to position [86, 0]
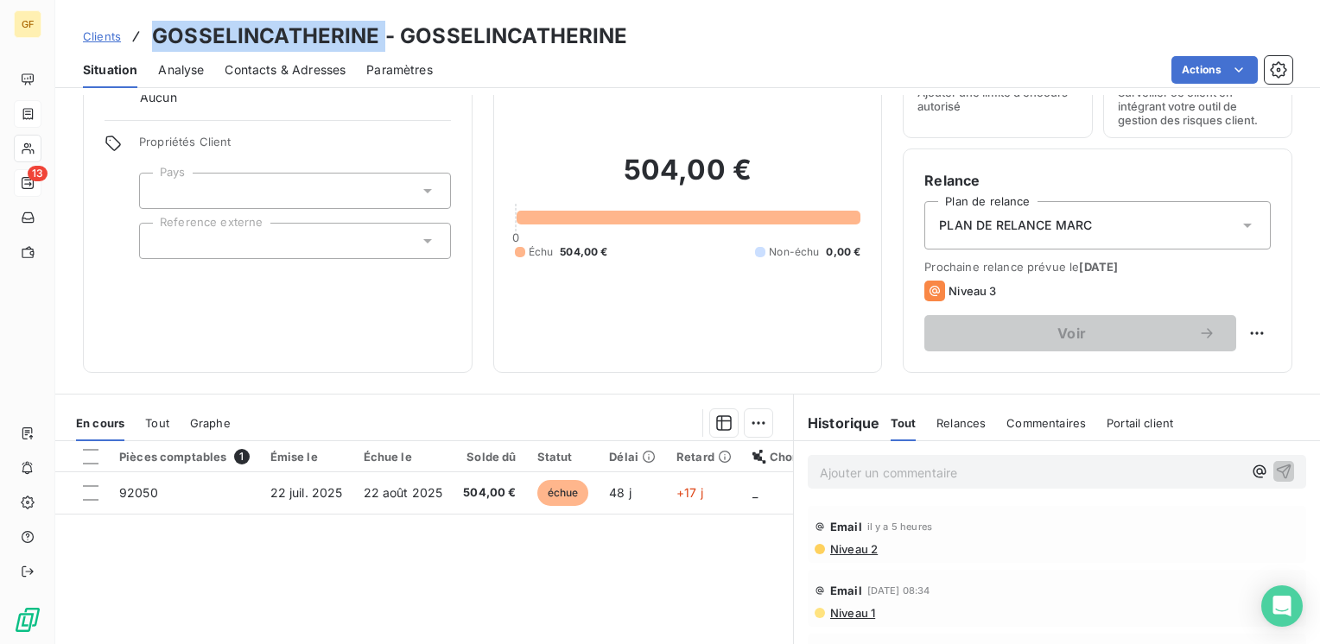
drag, startPoint x: 380, startPoint y: 32, endPoint x: 155, endPoint y: 25, distance: 225.6
click at [155, 25] on h3 "GOSSELINCATHERINE - GOSSELINCATHERINE" at bounding box center [390, 36] width 476 height 31
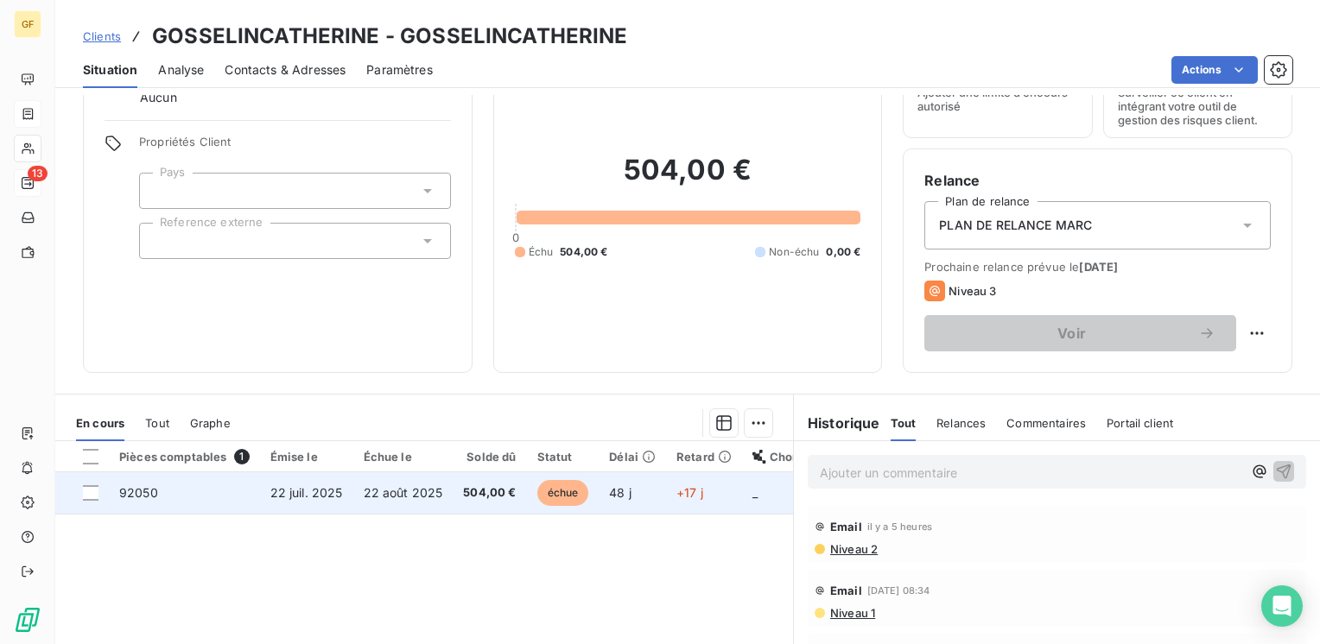
click at [321, 482] on td "22 juil. 2025" at bounding box center [306, 493] width 93 height 41
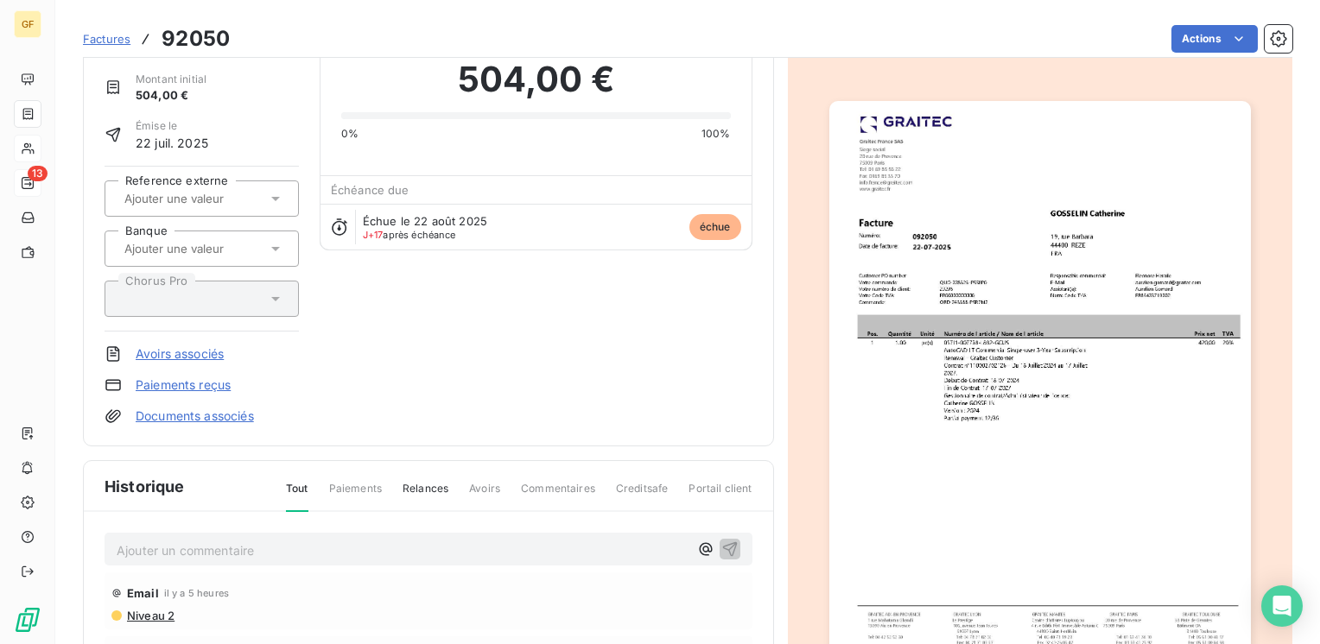
scroll to position [259, 0]
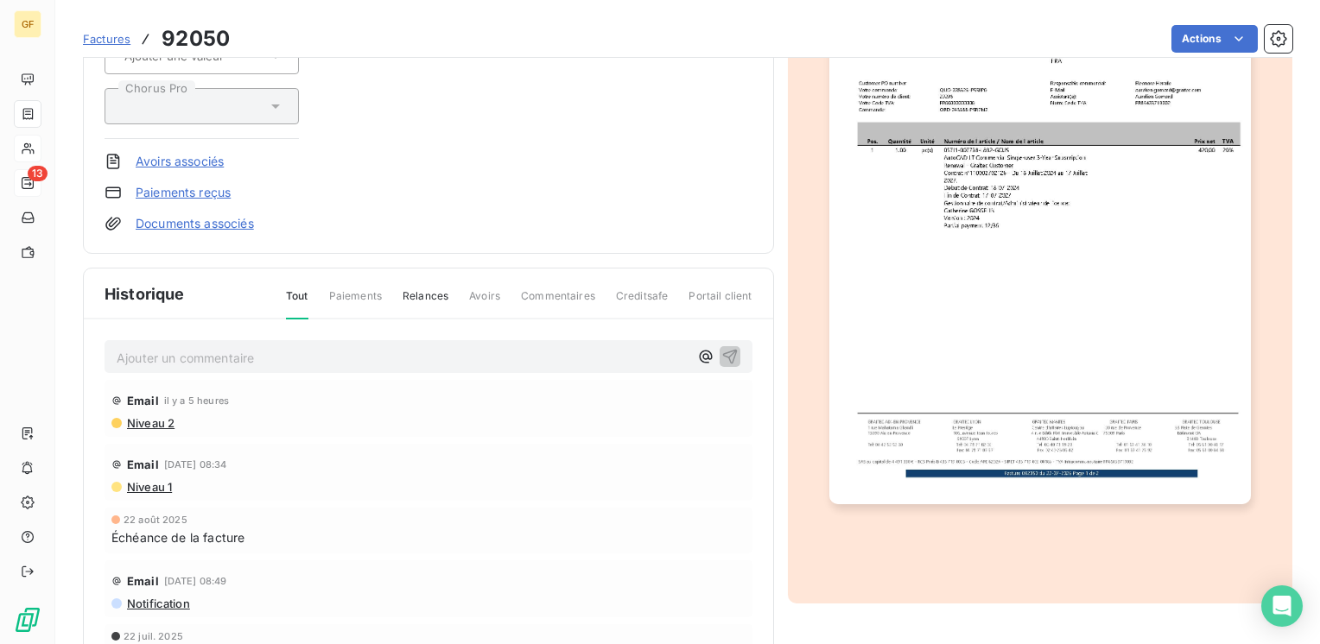
click at [193, 363] on p "Ajouter un commentaire ﻿" at bounding box center [403, 358] width 572 height 22
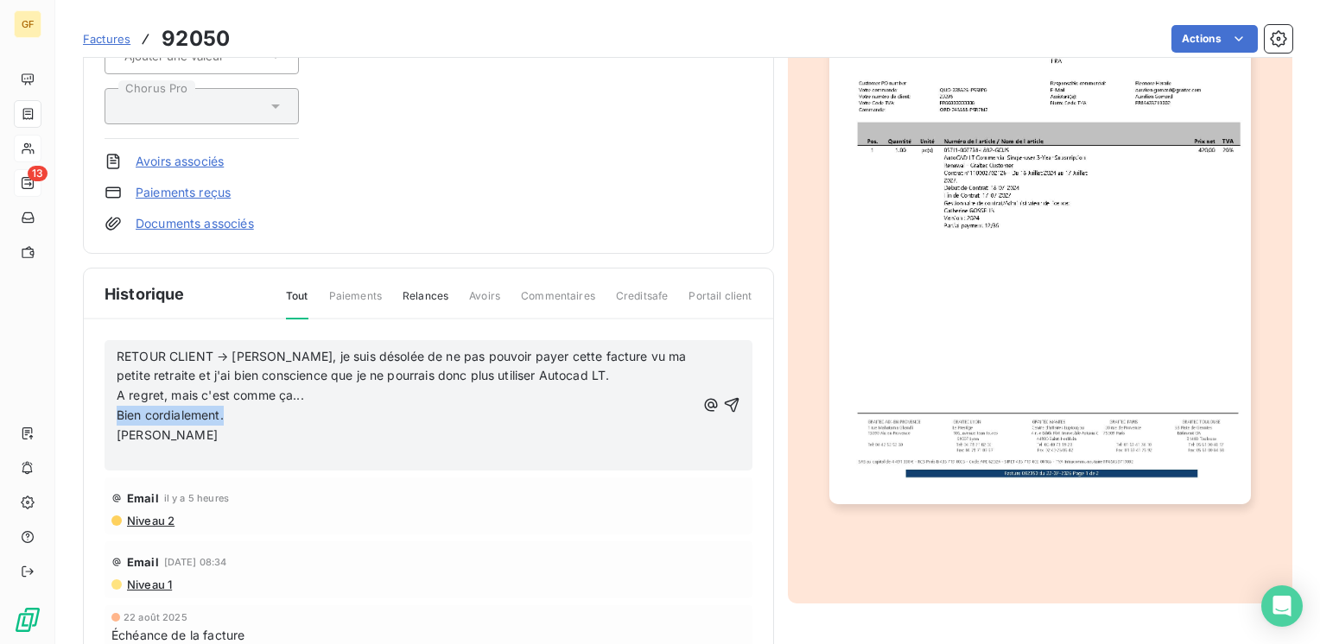
drag, startPoint x: 248, startPoint y: 415, endPoint x: 95, endPoint y: 415, distance: 152.9
click at [95, 415] on div "RETOUR CLIENT → Bonjour, je suis désolée de ne pas pouvoir payer cette facture …" at bounding box center [428, 520] width 689 height 400
click at [293, 390] on span "A regret, mais c'est comme ça..." at bounding box center [210, 395] width 187 height 15
click at [340, 390] on p "A regret, mais c'est comme ça." at bounding box center [406, 396] width 579 height 20
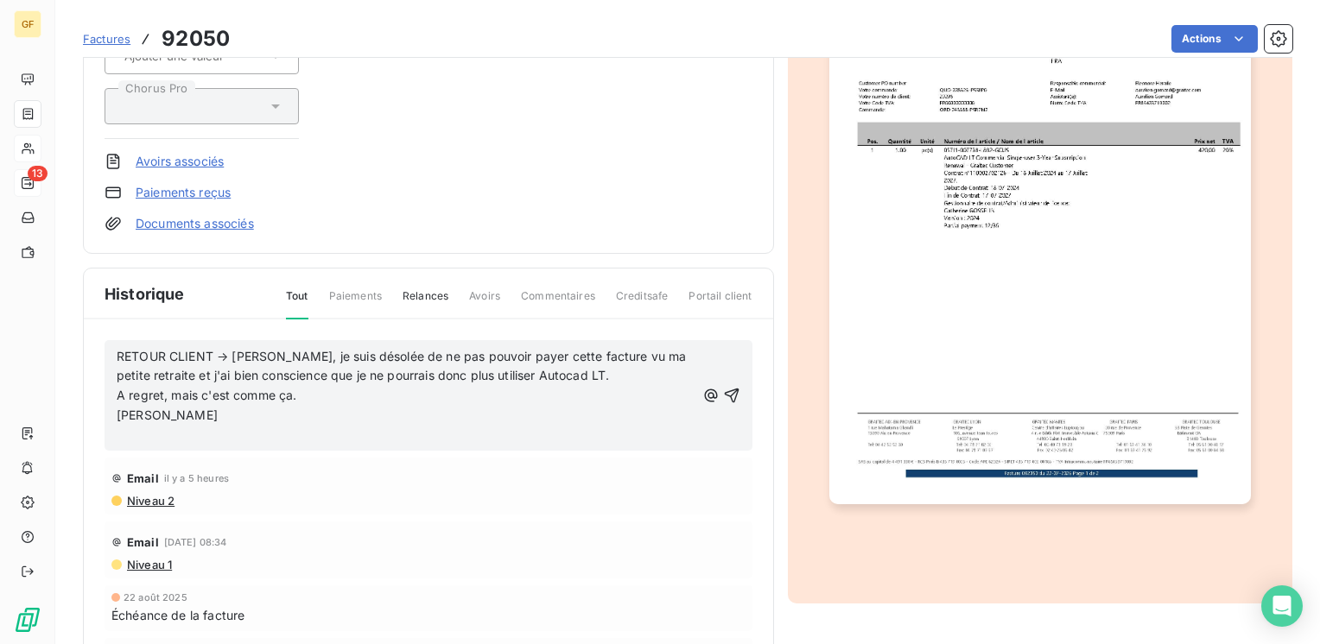
drag, startPoint x: 524, startPoint y: 378, endPoint x: 470, endPoint y: 428, distance: 73.4
click at [470, 428] on p "﻿" at bounding box center [406, 436] width 579 height 20
click at [263, 407] on p "Catherine Gosselin" at bounding box center [406, 416] width 579 height 20
click at [231, 351] on span "RETOUR CLIENT → Bonjour, je suis désolée de ne pas pouvoir payer cette facture …" at bounding box center [404, 366] width 574 height 35
click at [232, 351] on span "RETOUR CLIENT → VU Bonjour, je suis désolée de ne pas pouvoir payer cette factu…" at bounding box center [403, 366] width 573 height 35
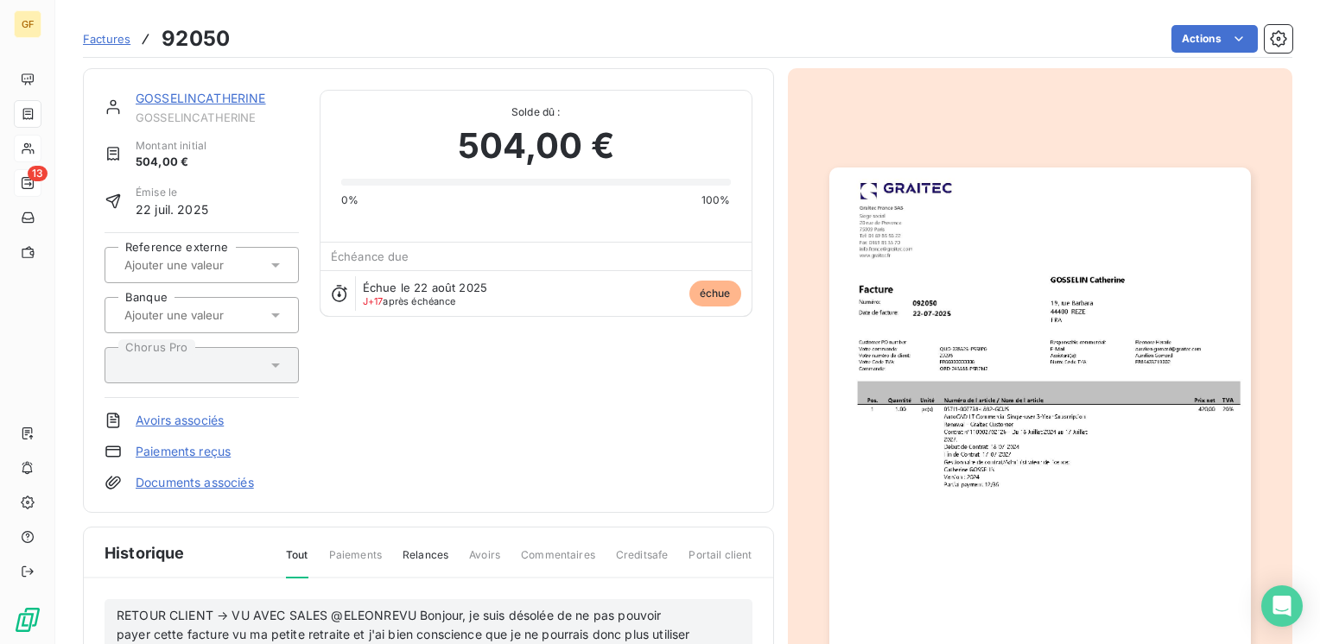
scroll to position [310, 0]
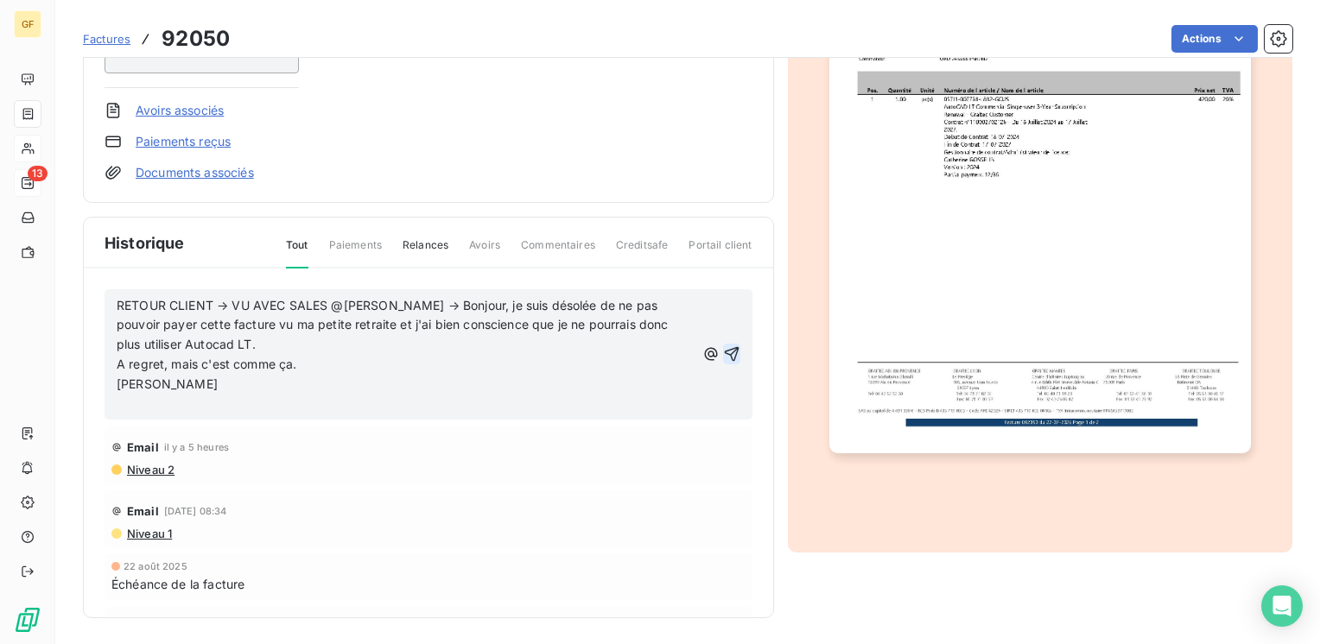
click at [723, 346] on icon "button" at bounding box center [731, 354] width 17 height 17
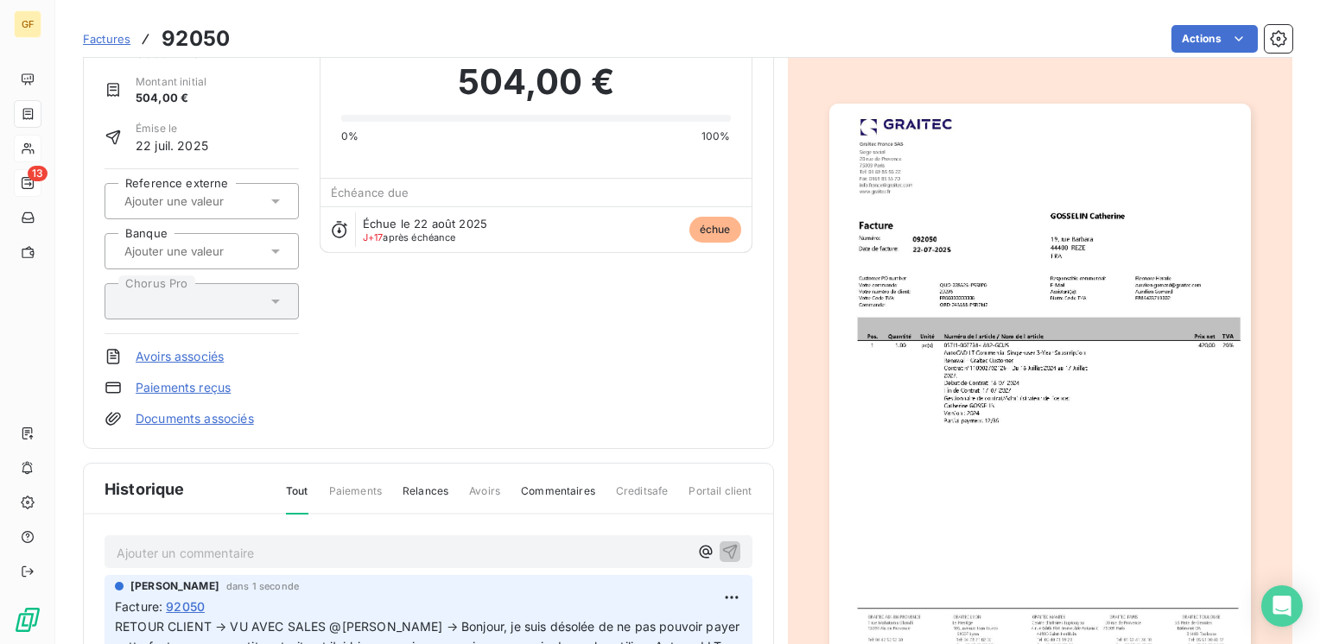
scroll to position [0, 0]
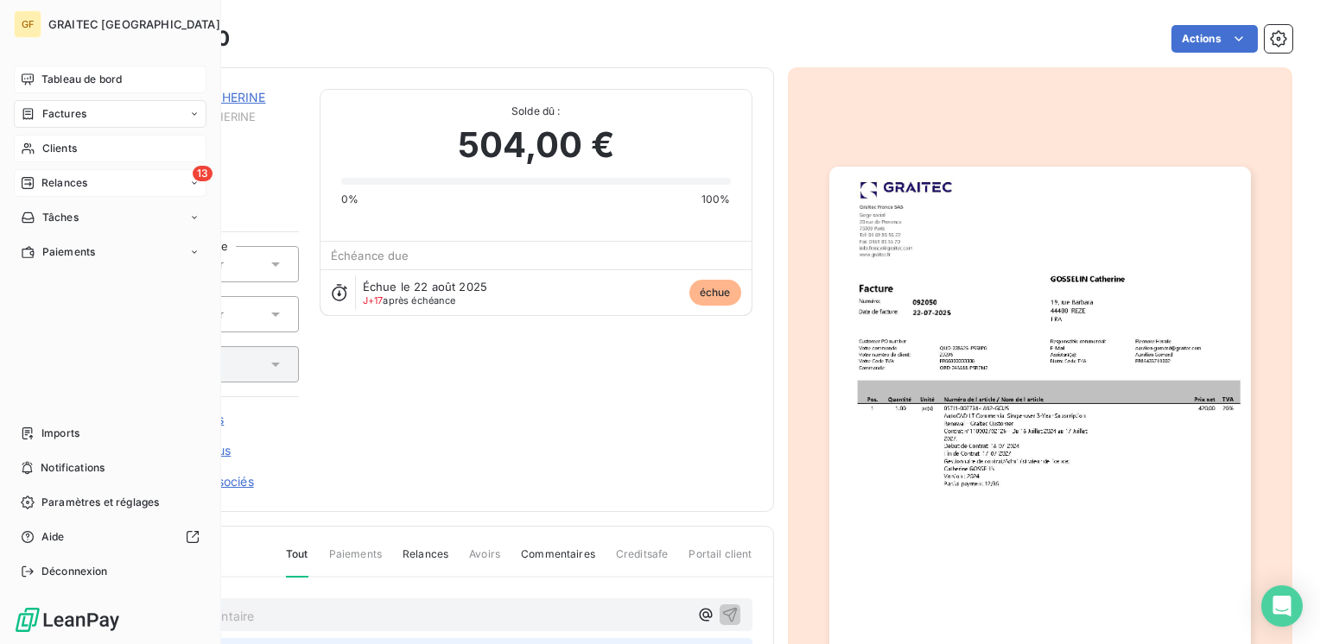
click at [52, 74] on span "Tableau de bord" at bounding box center [81, 80] width 80 height 16
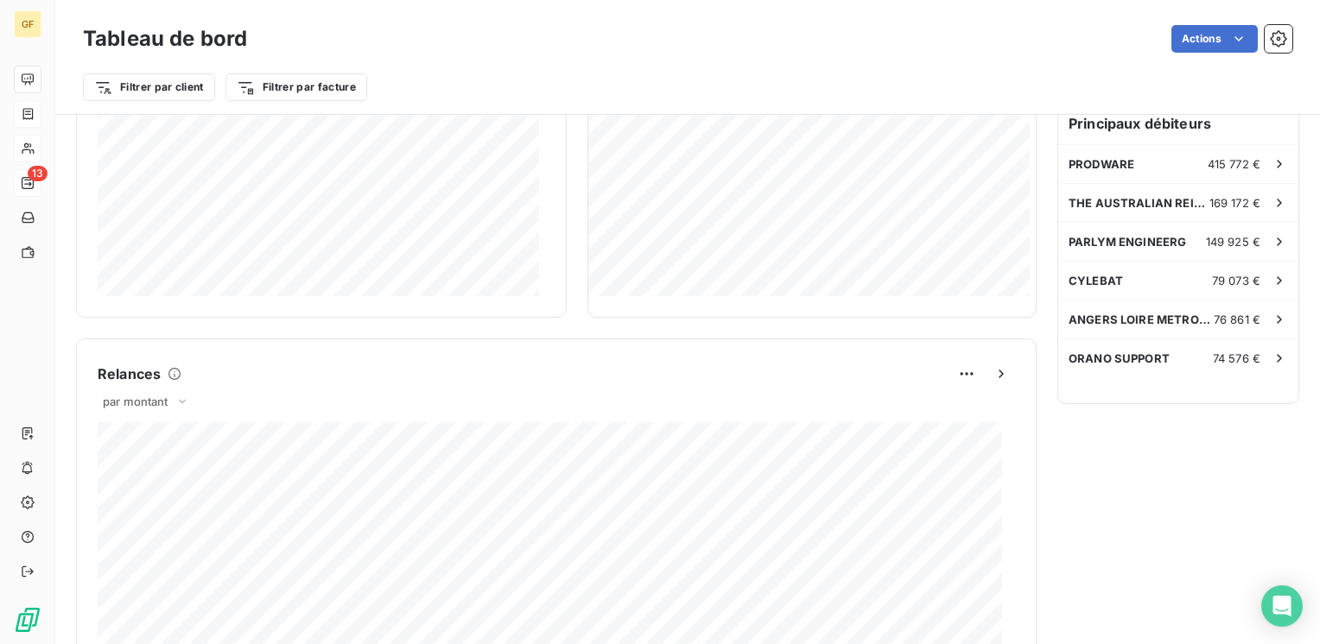
scroll to position [777, 0]
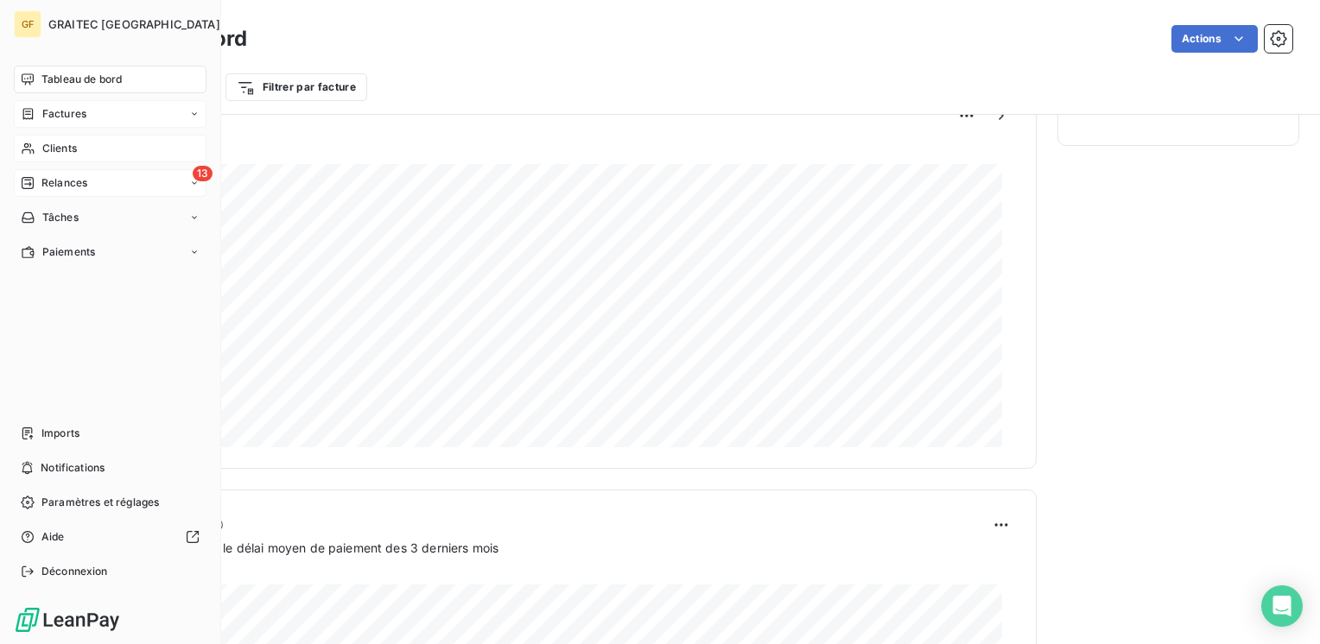
click at [76, 184] on span "Relances" at bounding box center [64, 183] width 46 height 16
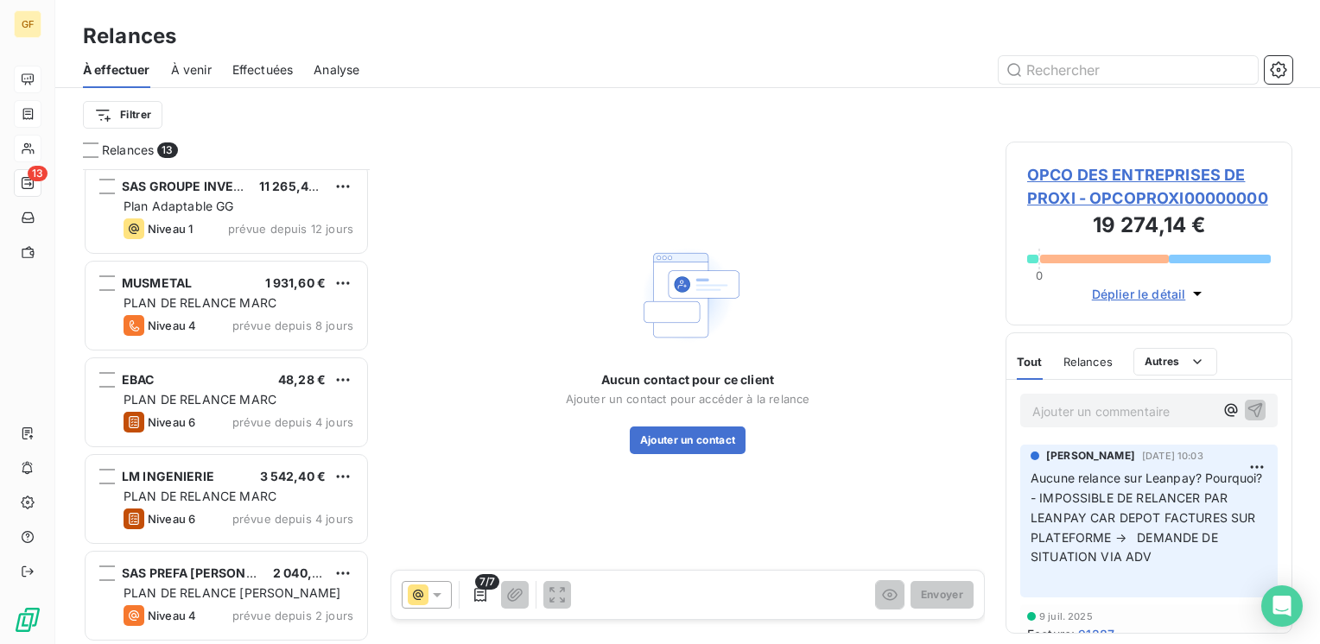
scroll to position [783, 0]
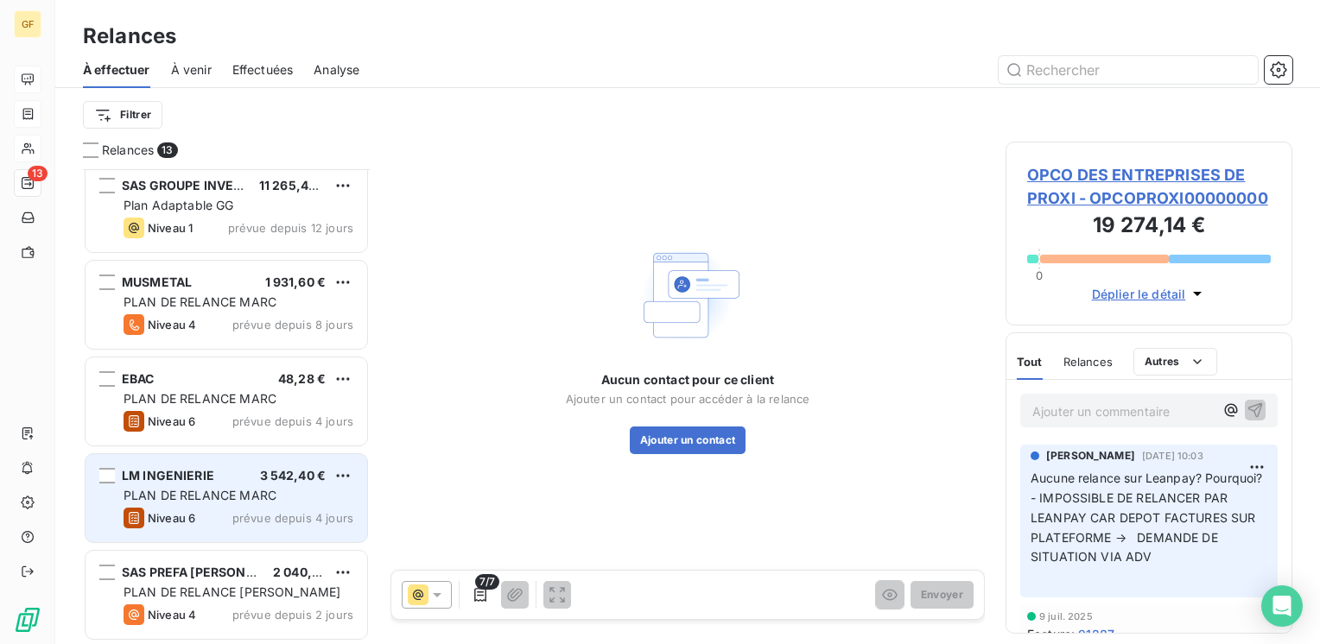
click at [212, 487] on div "PLAN DE RELANCE MARC" at bounding box center [239, 495] width 230 height 17
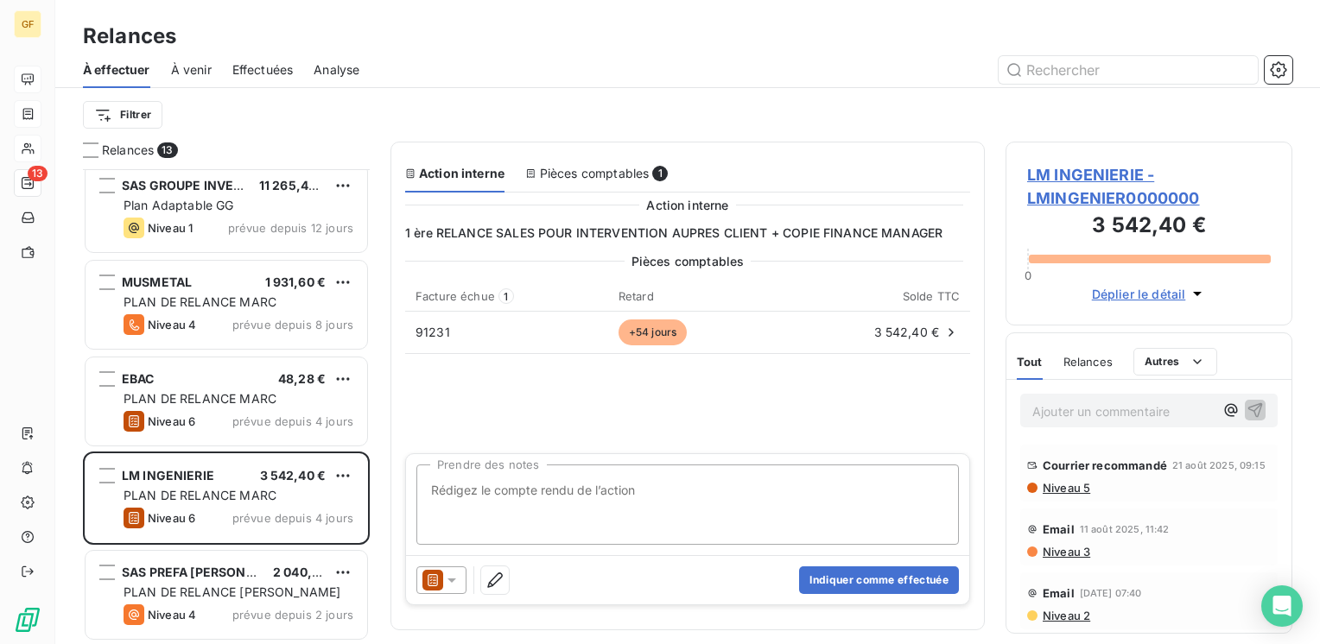
click at [1055, 174] on span "LM INGENIERIE - LMINGENIER0000000" at bounding box center [1149, 186] width 244 height 47
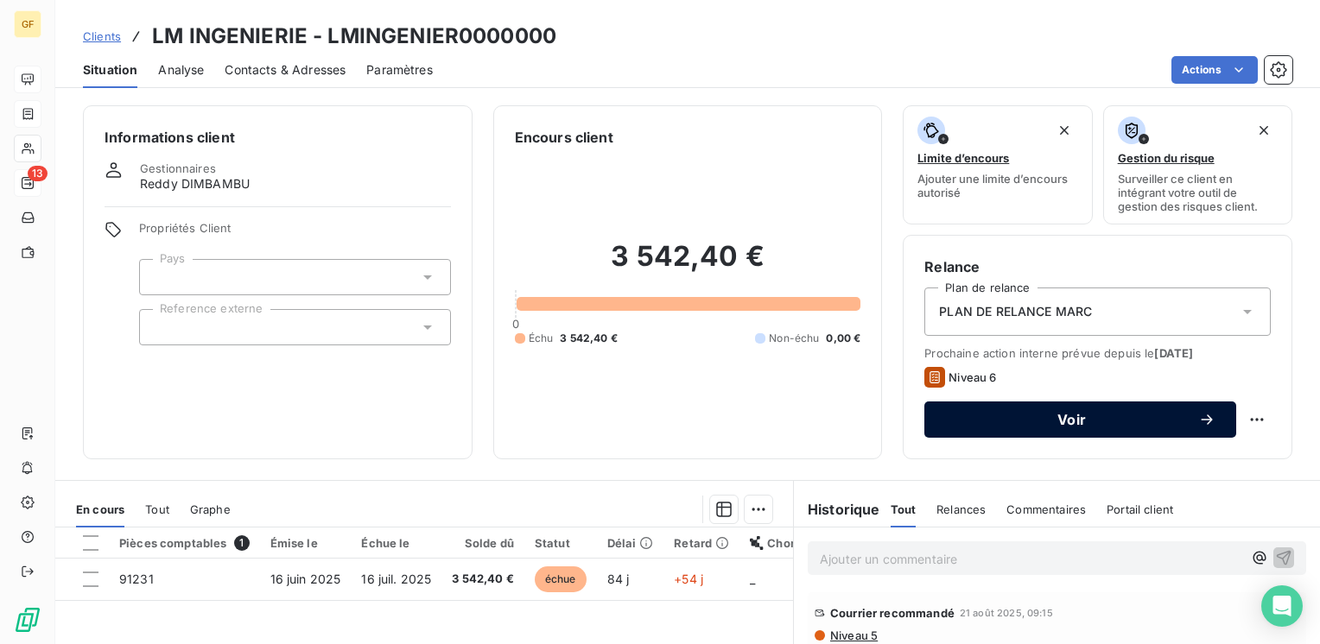
click at [990, 409] on button "Voir" at bounding box center [1080, 420] width 312 height 36
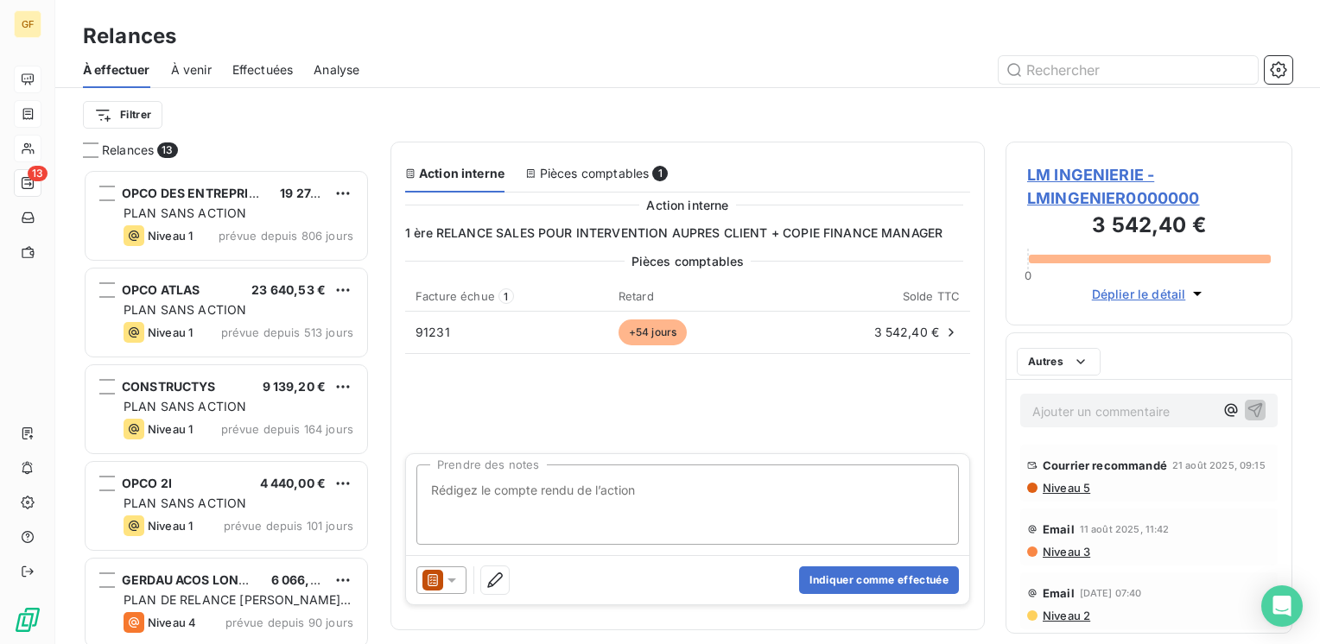
scroll to position [462, 273]
click at [541, 487] on textarea "Prendre des notes" at bounding box center [687, 505] width 542 height 80
type textarea "accord"
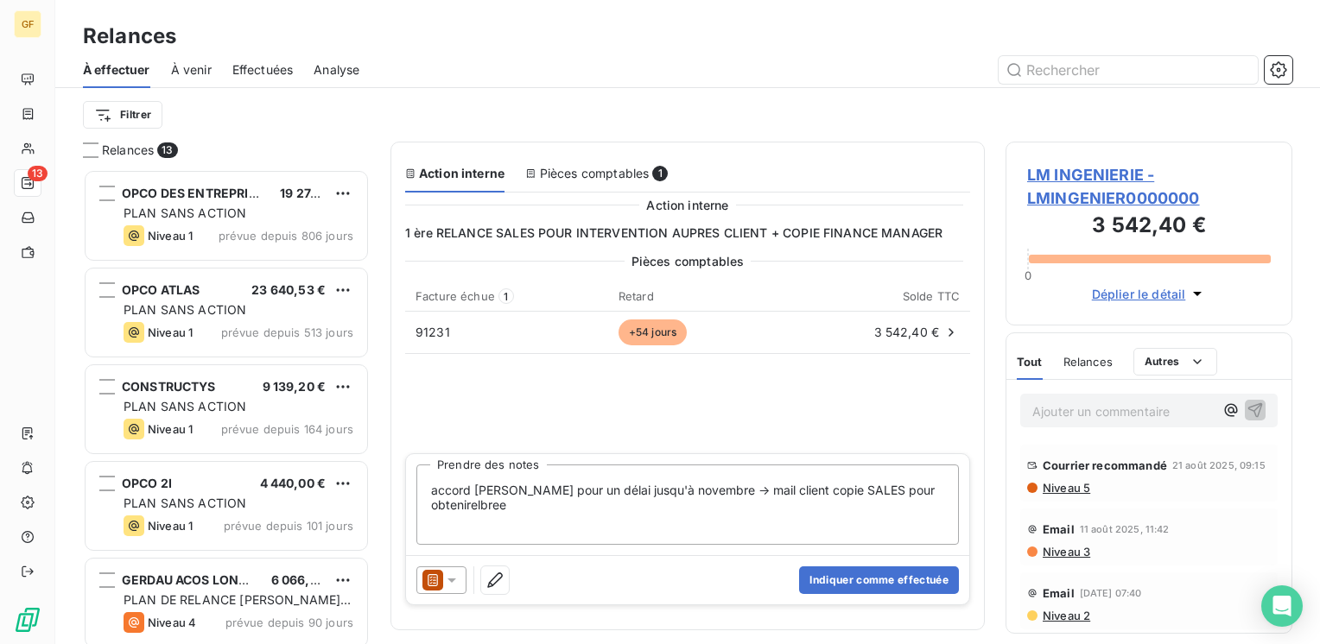
click at [464, 505] on textarea "accord Ronan pour un délai jusqu'à novembre → mail client copie SALES pour obte…" at bounding box center [687, 505] width 542 height 80
drag, startPoint x: 435, startPoint y: 510, endPoint x: 466, endPoint y: 513, distance: 30.4
click at [466, 513] on textarea "accord Ronan pour un délai jusqu'à novembre → mail client copie SALES pour obte…" at bounding box center [687, 505] width 542 height 80
click at [881, 486] on textarea "accord Ronan pour un délai jusqu'à novembre → mail client copie SALES pour obte…" at bounding box center [687, 505] width 542 height 80
type textarea "accord Ronan pour un délai jusqu'à novembre → mail client copie SALES pour écha…"
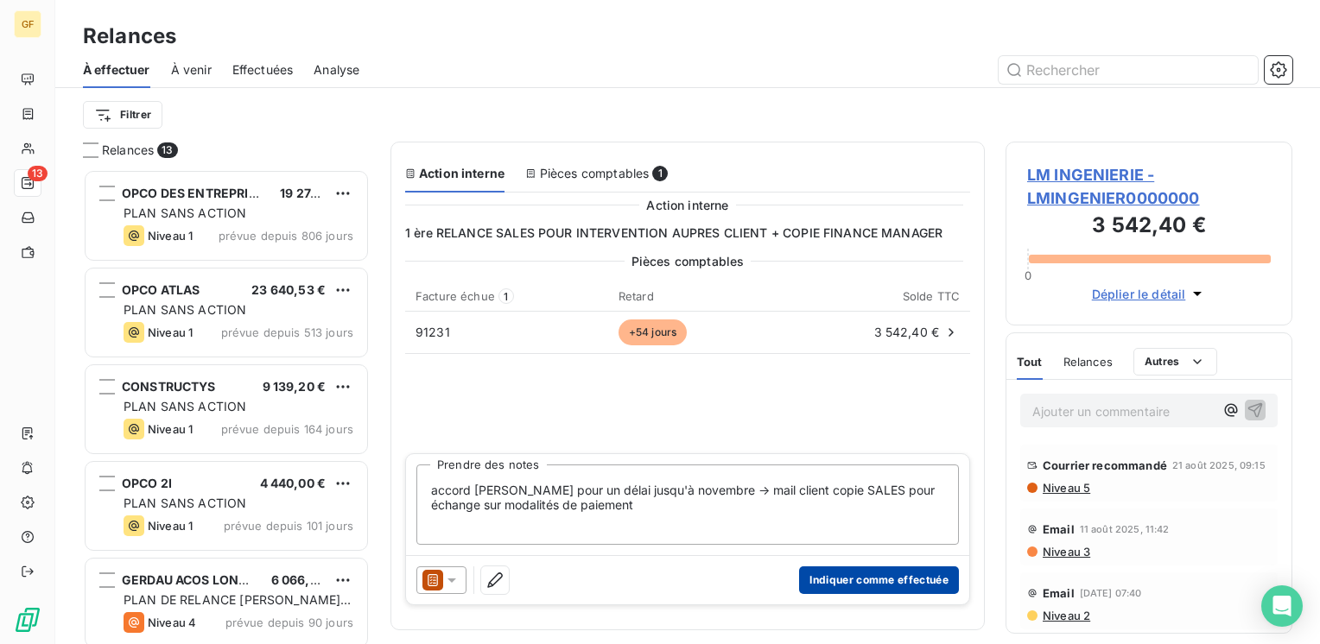
click at [866, 576] on button "Indiquer comme effectuée" at bounding box center [879, 581] width 160 height 28
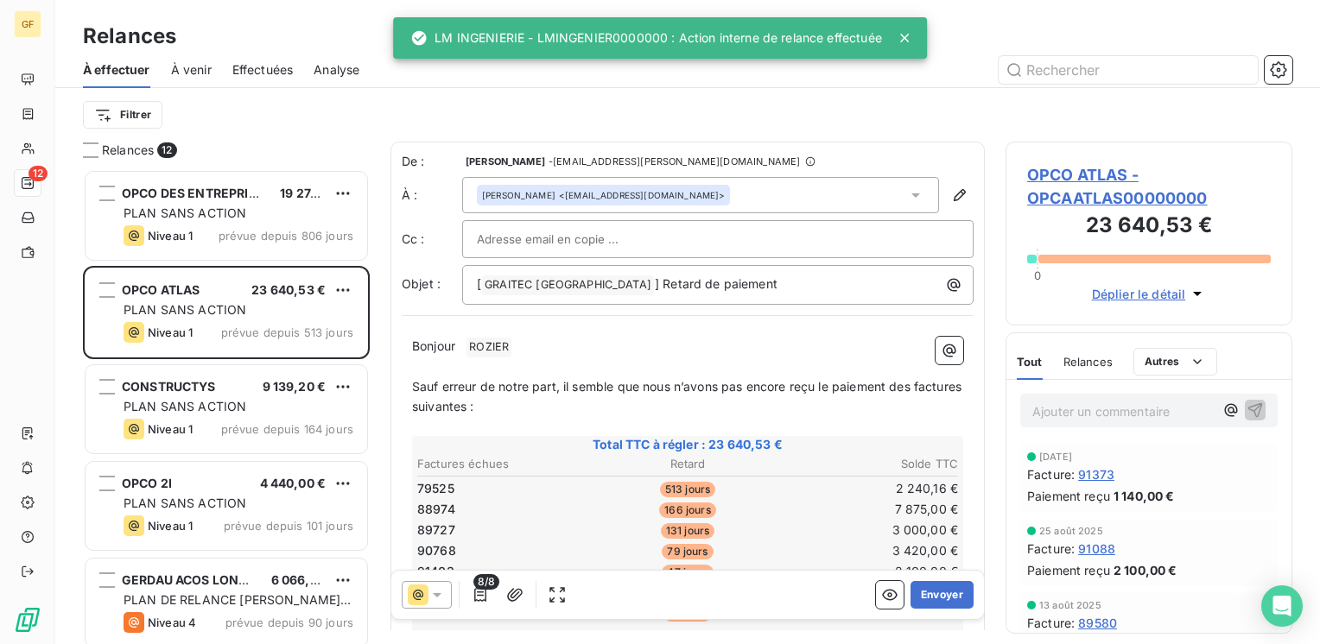
click at [249, 62] on span "Effectuées" at bounding box center [262, 69] width 61 height 17
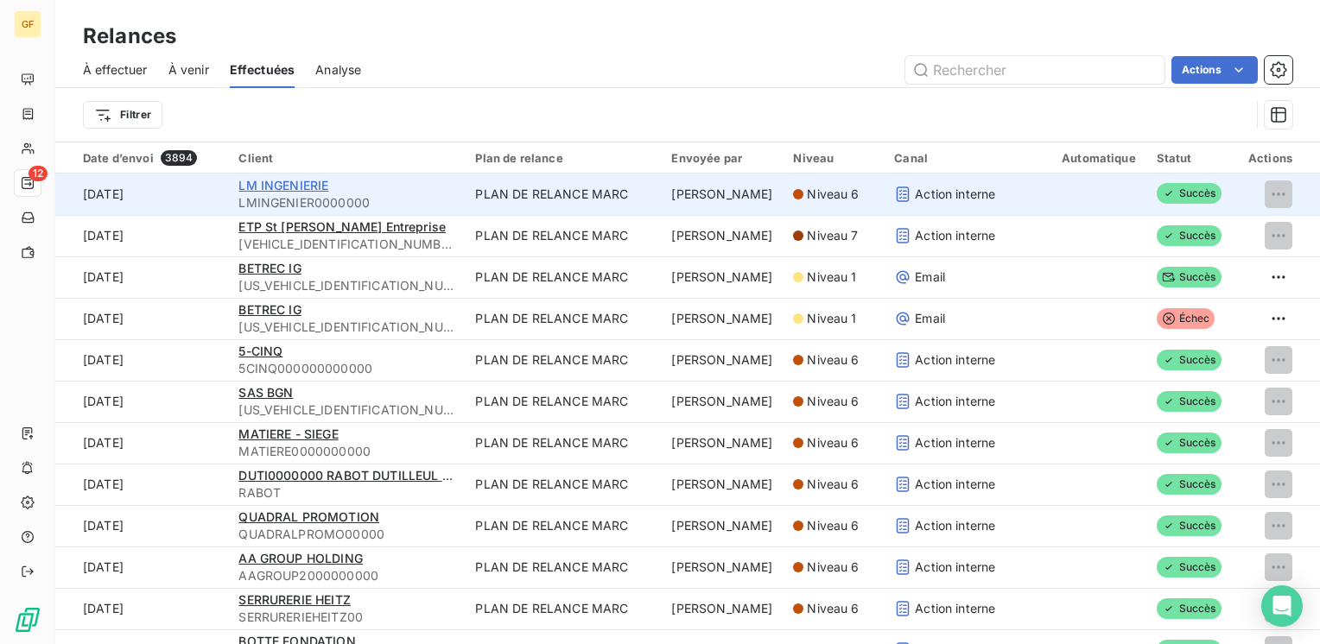
click at [310, 185] on span "LM INGENIERIE" at bounding box center [283, 185] width 90 height 15
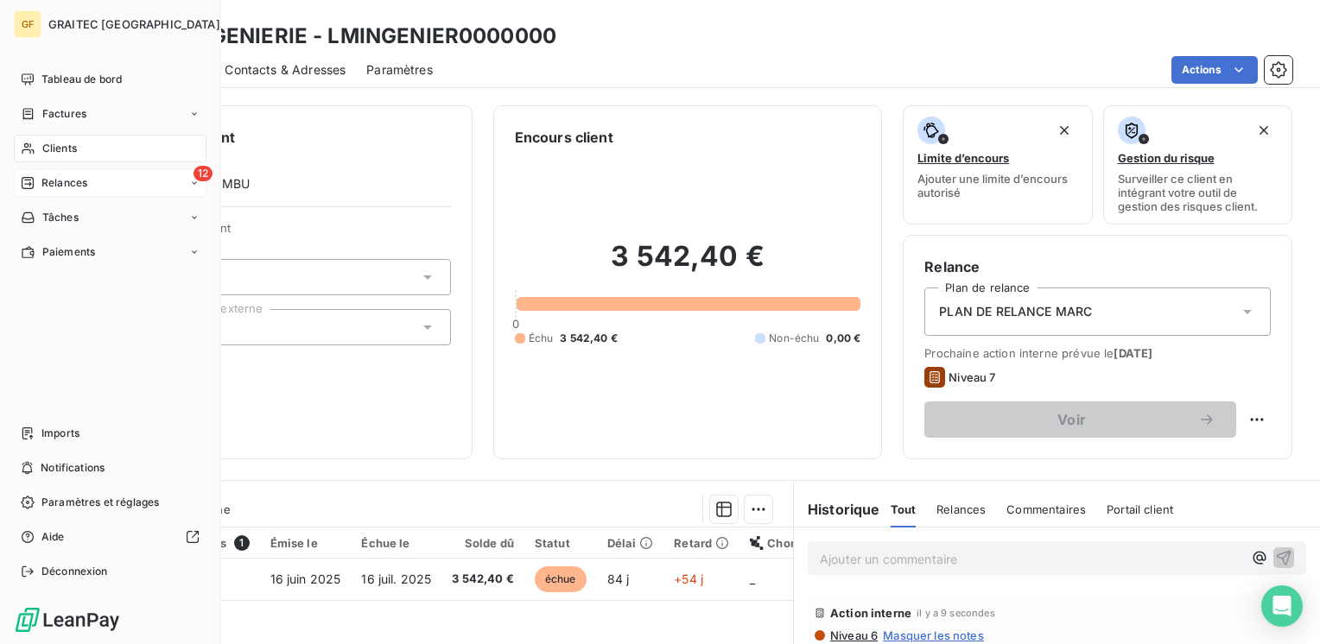
click at [53, 176] on span "Relances" at bounding box center [64, 183] width 46 height 16
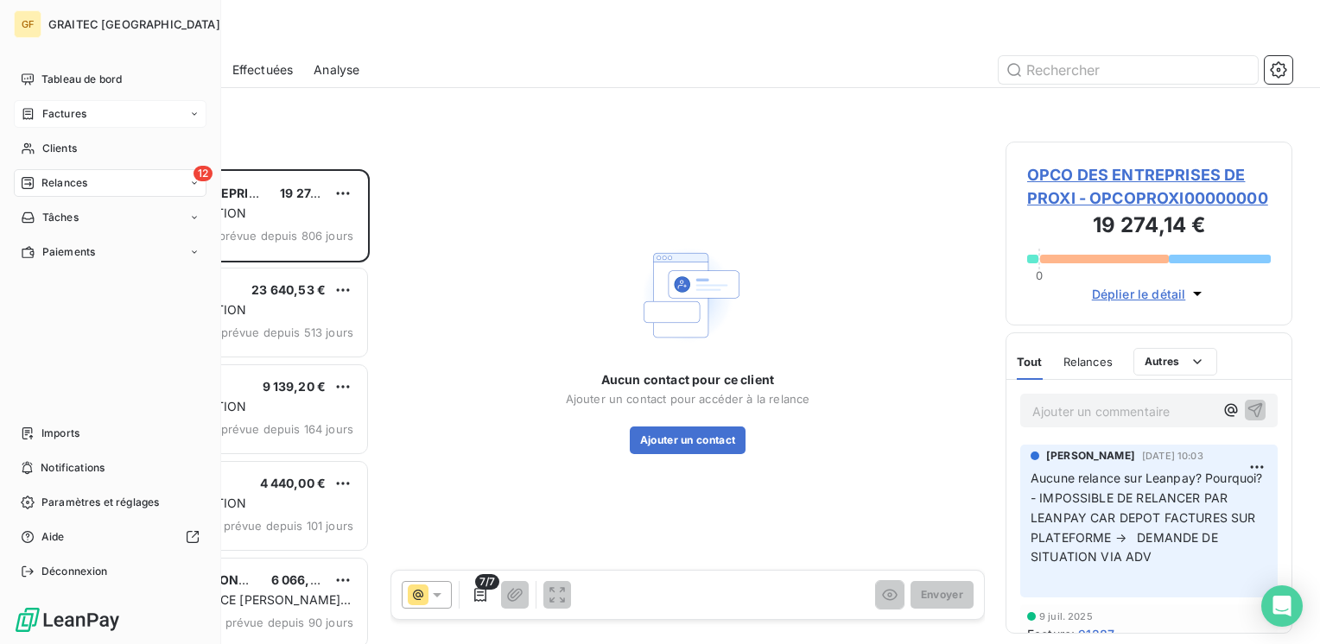
click at [61, 117] on span "Factures" at bounding box center [64, 114] width 44 height 16
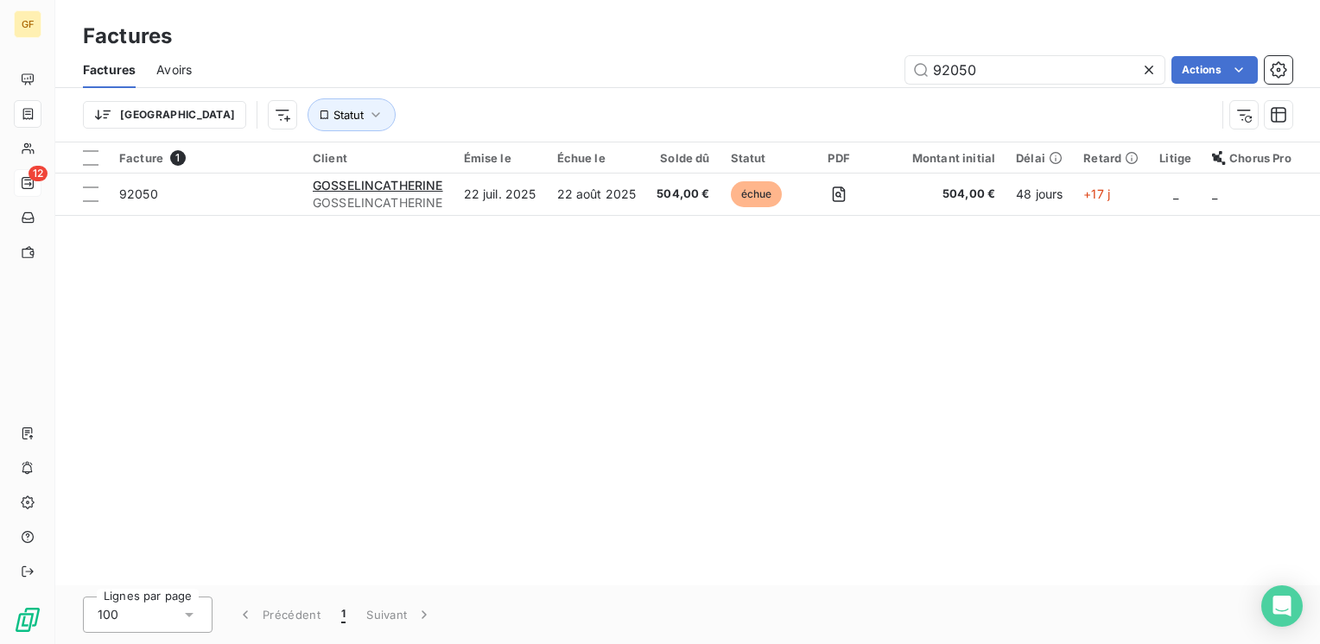
drag, startPoint x: 1036, startPoint y: 73, endPoint x: 720, endPoint y: 106, distance: 317.9
click at [720, 106] on div "Factures Avoirs 92050 Actions Trier Statut" at bounding box center [687, 97] width 1265 height 90
type input "92133"
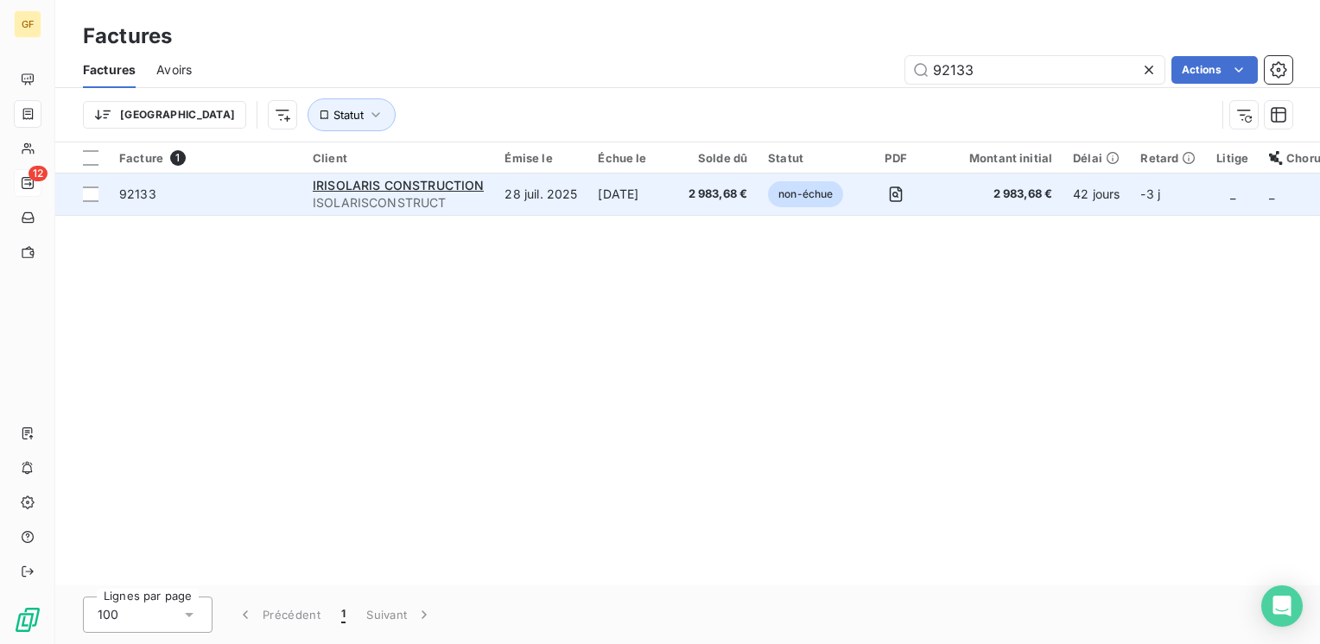
click at [341, 177] on div "IRISOLARIS CONSTRUCTION" at bounding box center [398, 185] width 171 height 17
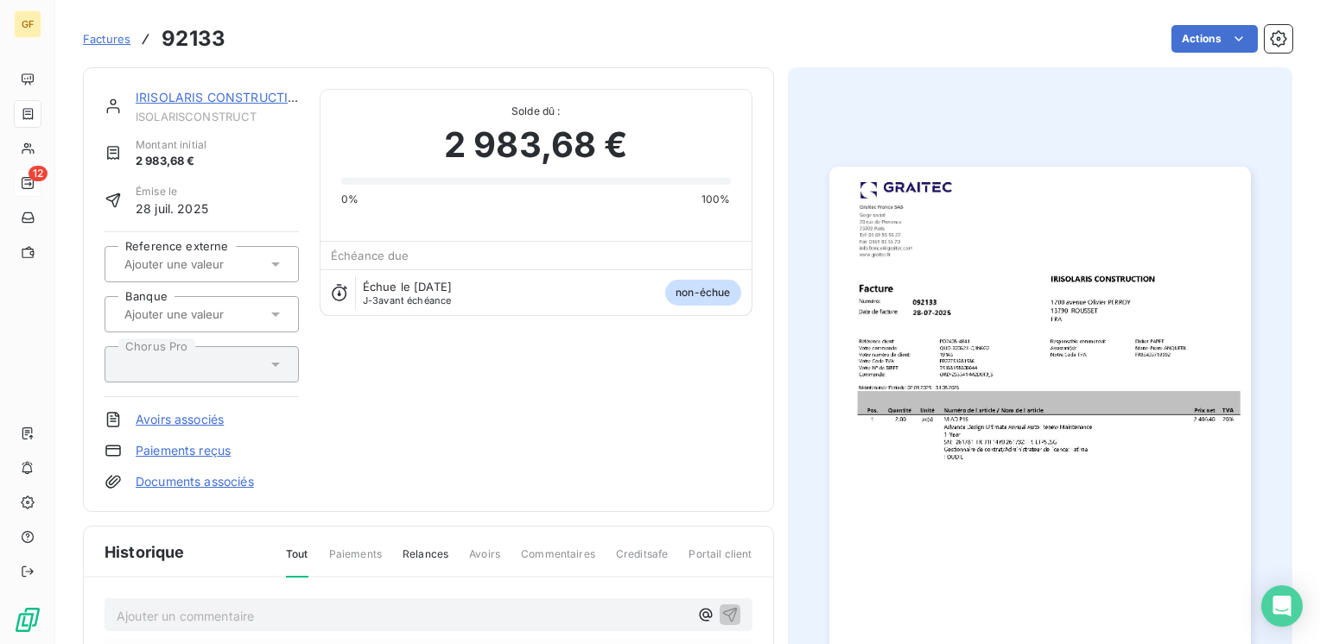
click at [957, 340] on img "button" at bounding box center [1040, 464] width 422 height 595
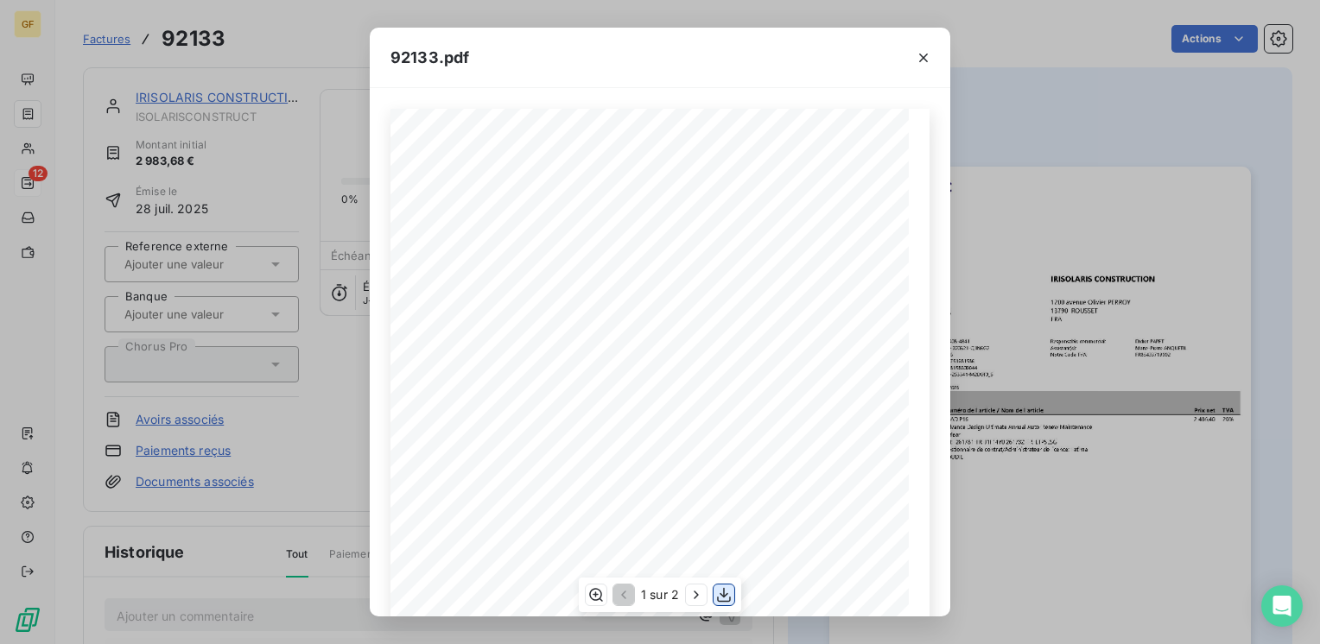
click at [717, 594] on icon "button" at bounding box center [723, 595] width 17 height 17
click at [930, 56] on icon "button" at bounding box center [923, 57] width 17 height 17
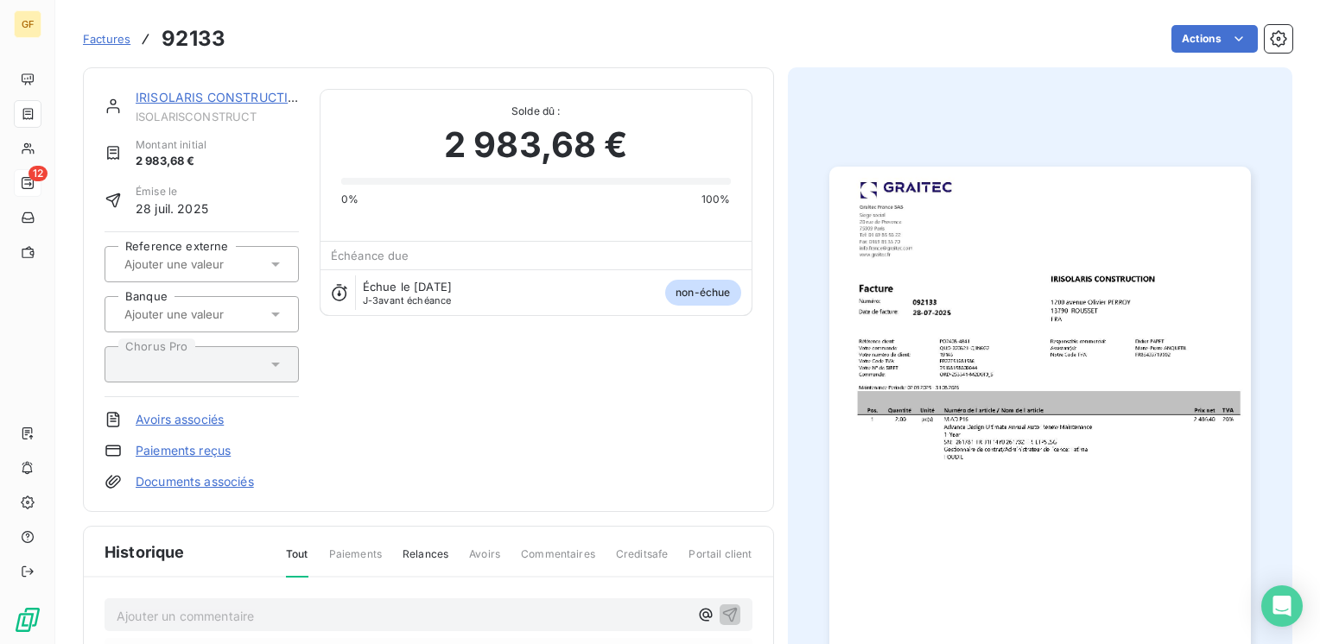
click at [177, 98] on link "IRISOLARIS CONSTRUCTION" at bounding box center [221, 97] width 171 height 15
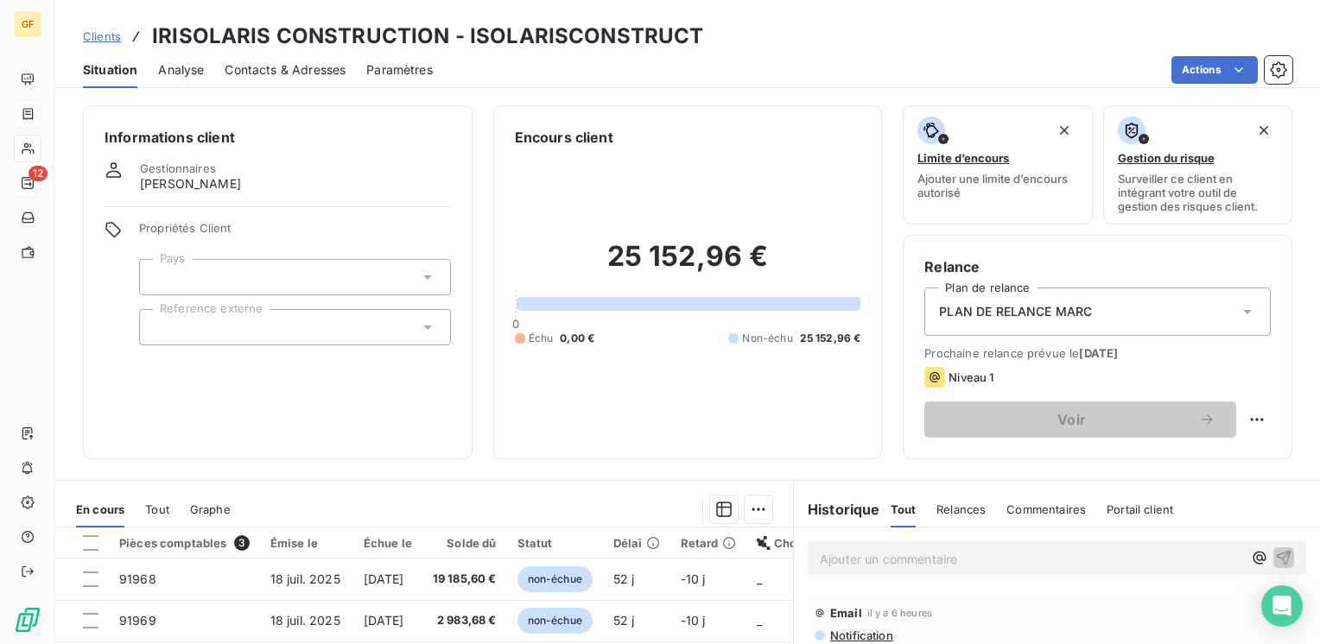
scroll to position [266, 0]
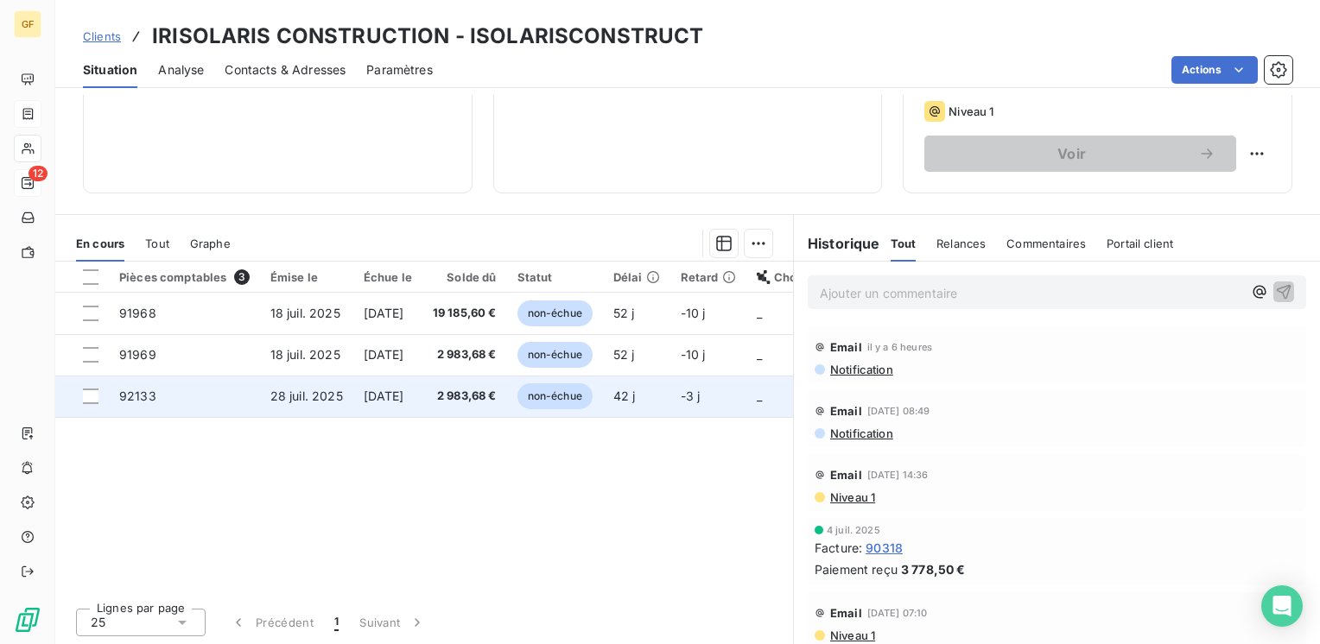
click at [377, 393] on span "[DATE]" at bounding box center [384, 396] width 41 height 15
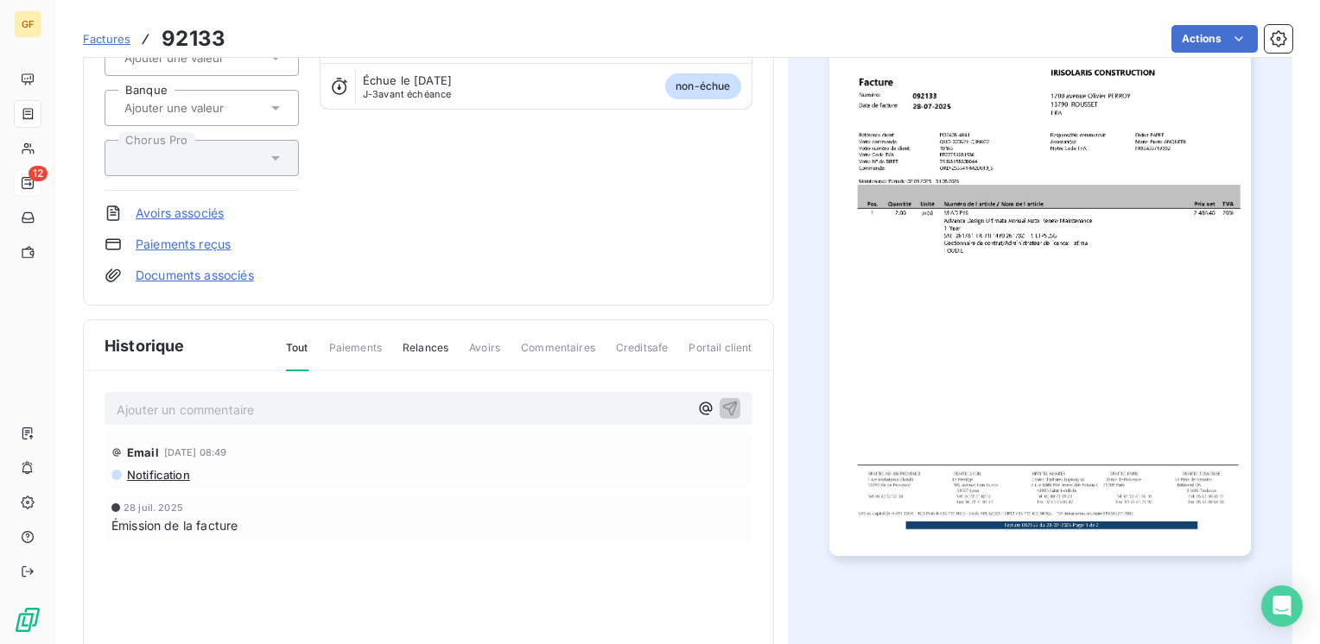
scroll to position [259, 0]
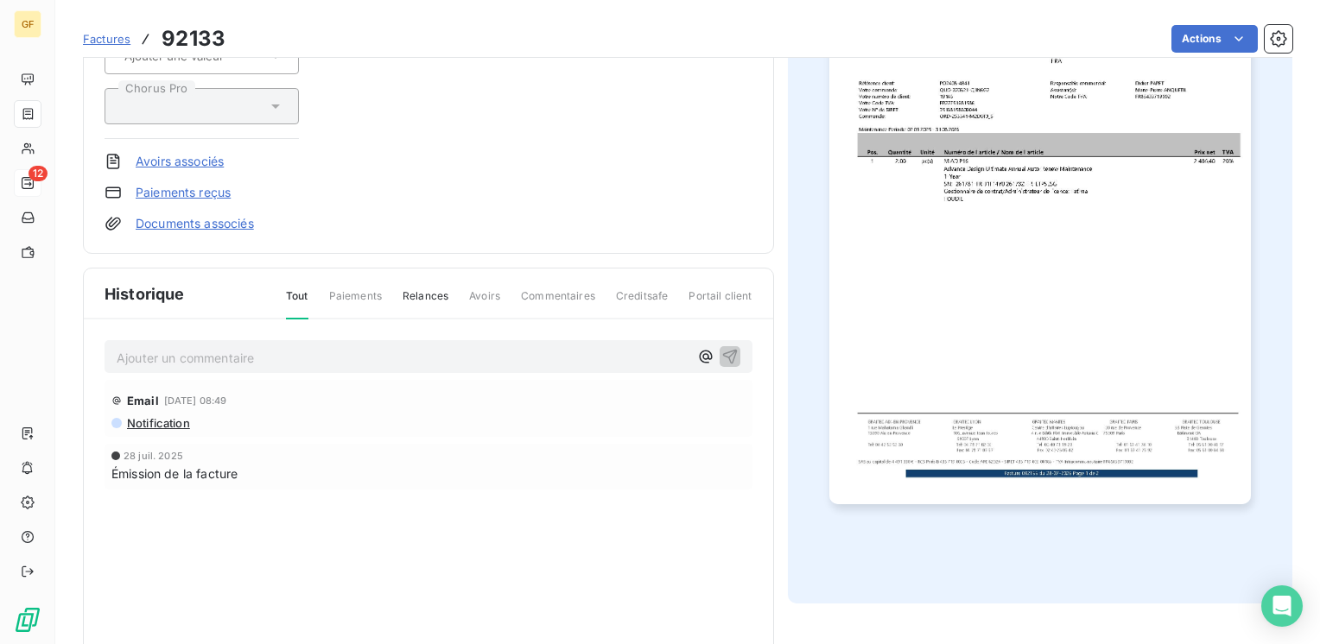
click at [179, 356] on p "Ajouter un commentaire ﻿" at bounding box center [403, 358] width 572 height 22
click at [726, 351] on icon "button" at bounding box center [729, 355] width 17 height 17
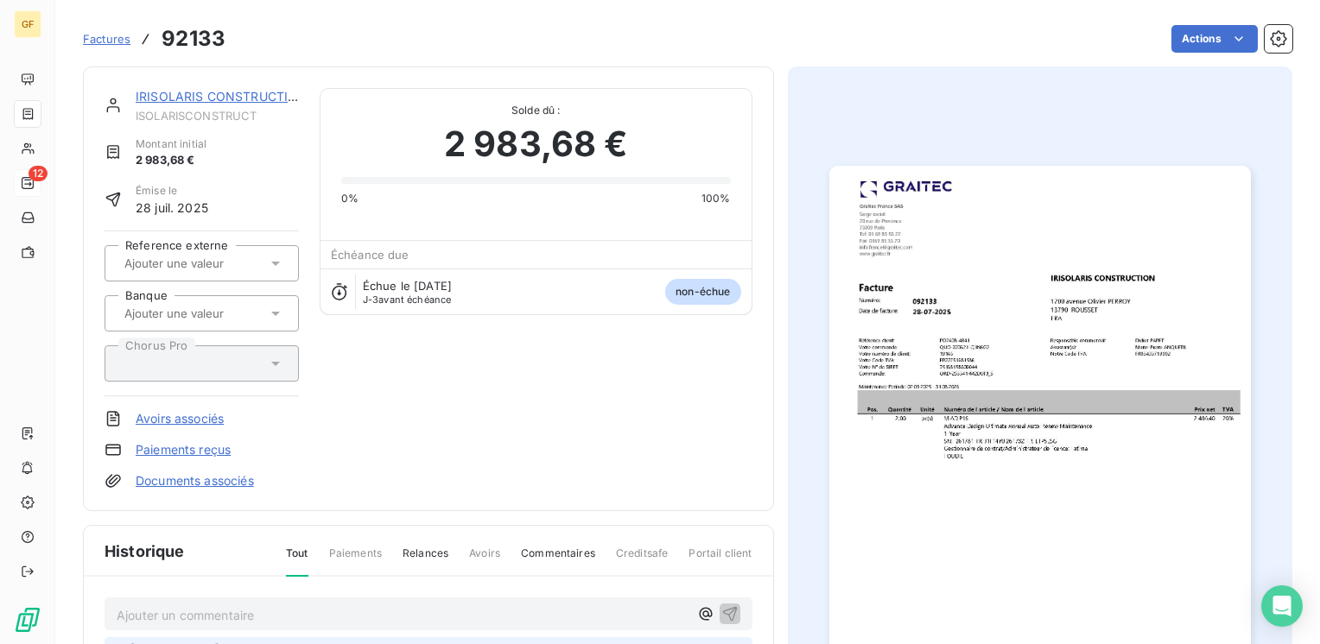
scroll to position [0, 0]
click at [198, 92] on link "IRISOLARIS CONSTRUCTION" at bounding box center [221, 97] width 171 height 15
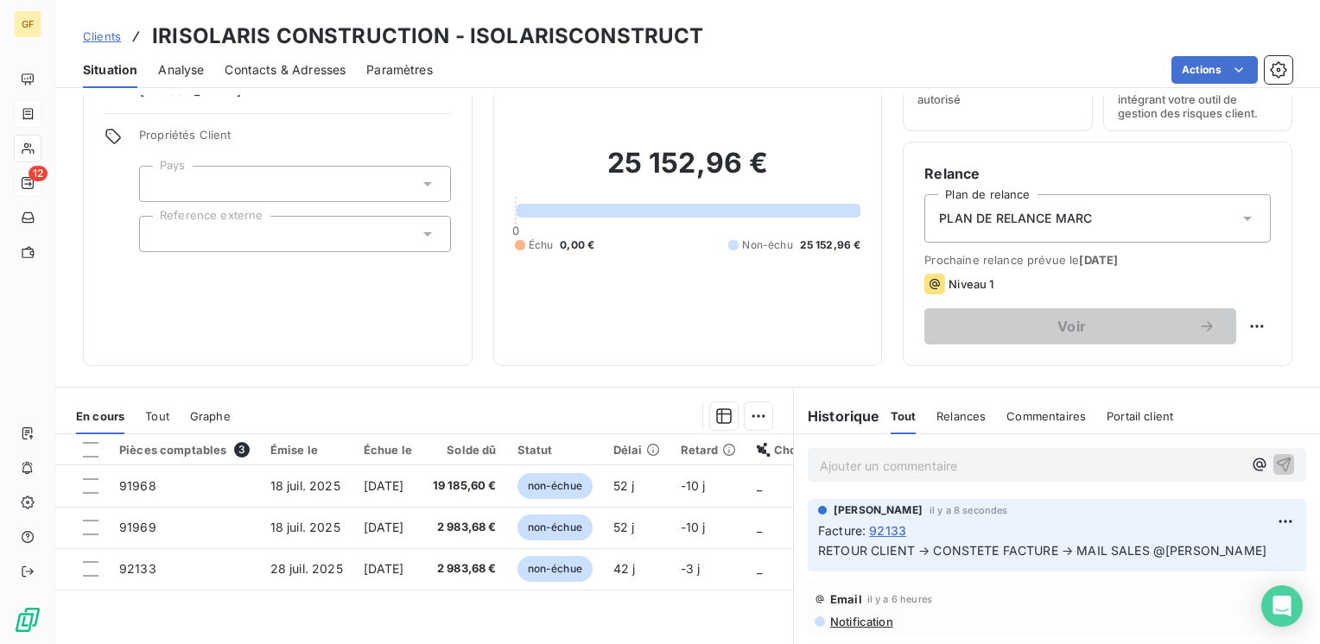
scroll to position [173, 0]
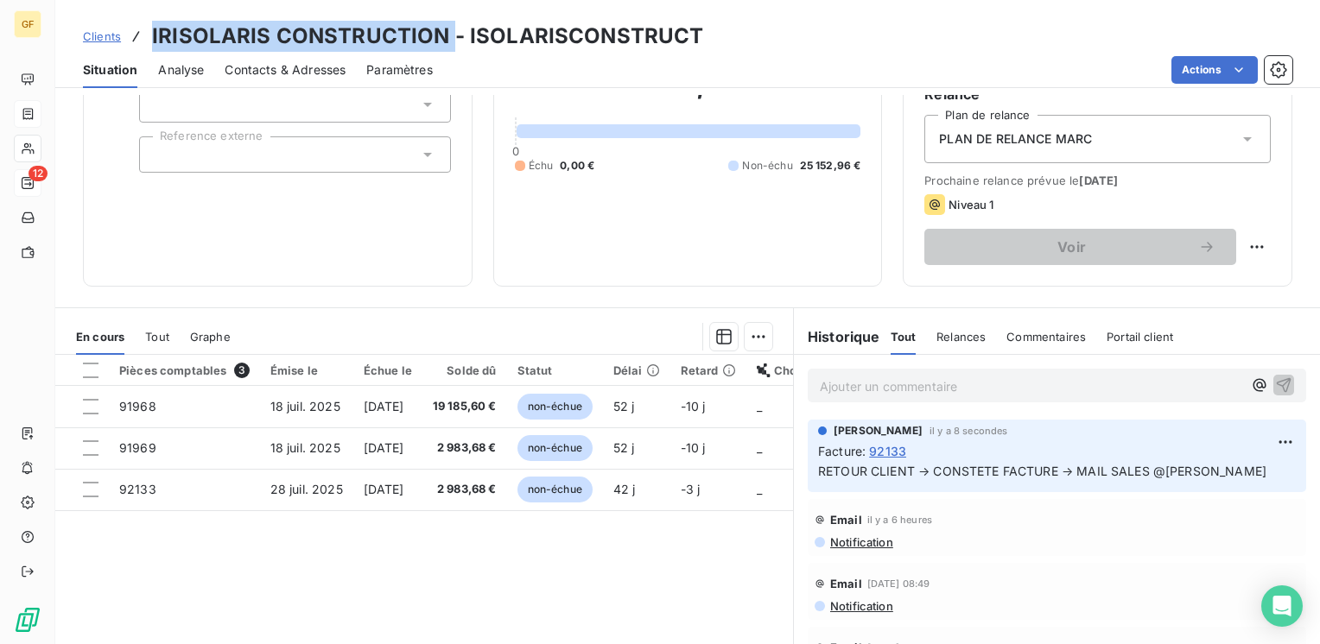
drag, startPoint x: 449, startPoint y: 35, endPoint x: 149, endPoint y: 33, distance: 300.6
click at [149, 33] on div "Clients IRISOLARIS CONSTRUCTION - ISOLARISCONSTRUCT" at bounding box center [393, 36] width 621 height 31
copy h3 "IRISOLARIS CONSTRUCTION"
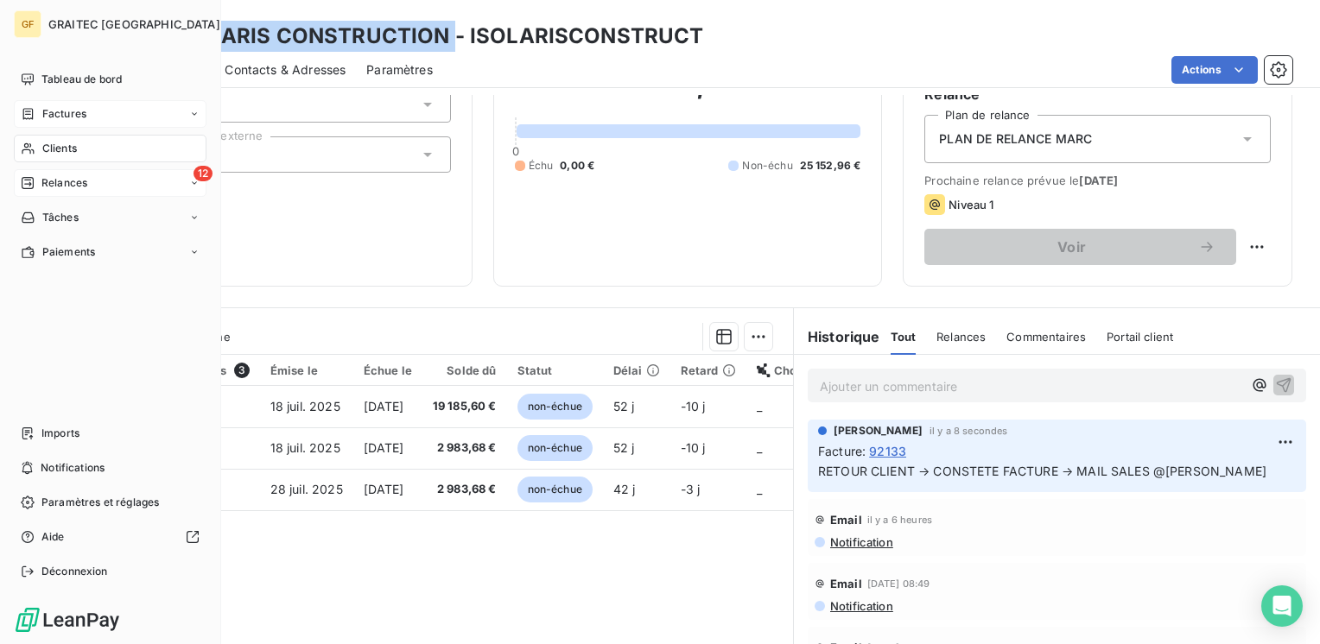
click at [65, 115] on span "Factures" at bounding box center [64, 114] width 44 height 16
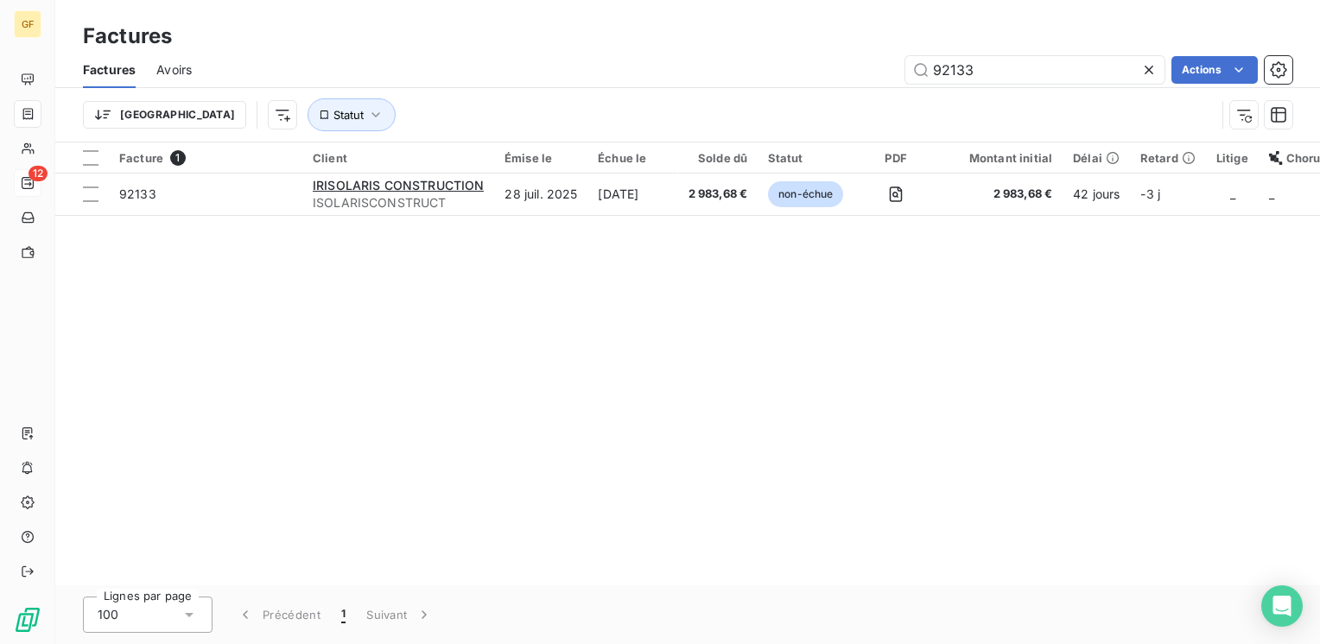
drag, startPoint x: 1004, startPoint y: 74, endPoint x: 867, endPoint y: 86, distance: 136.9
click at [867, 86] on div "Factures Avoirs 92133 Actions" at bounding box center [687, 70] width 1265 height 36
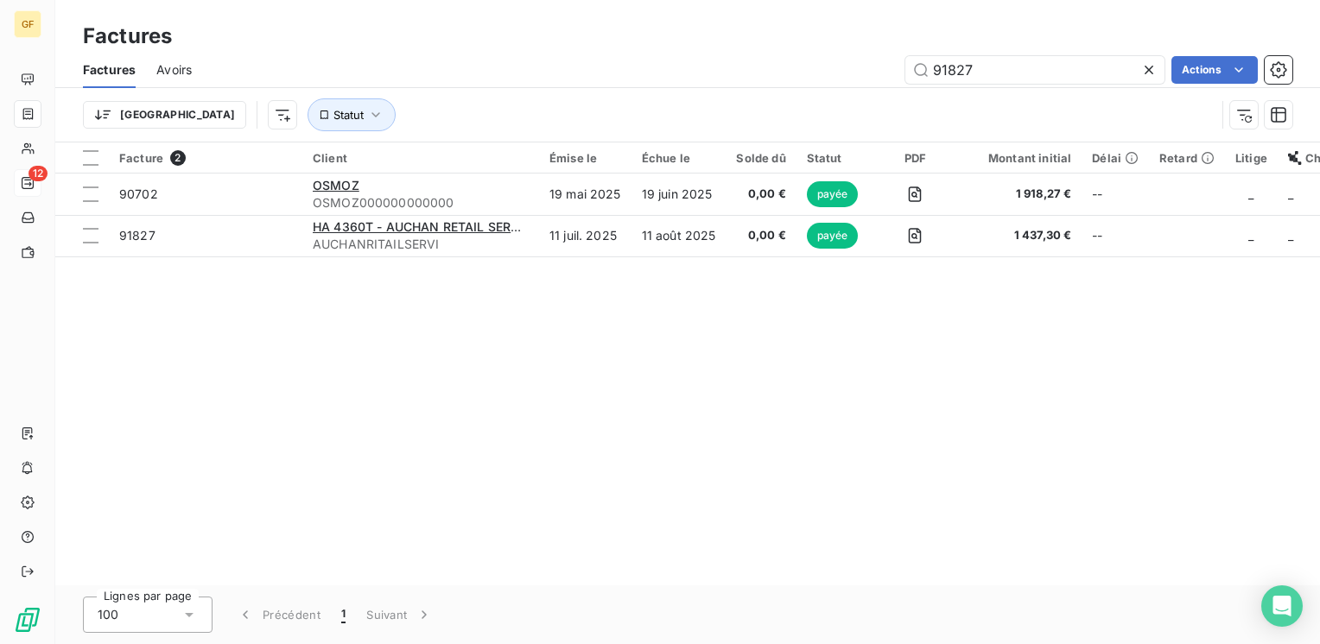
type input "91827"
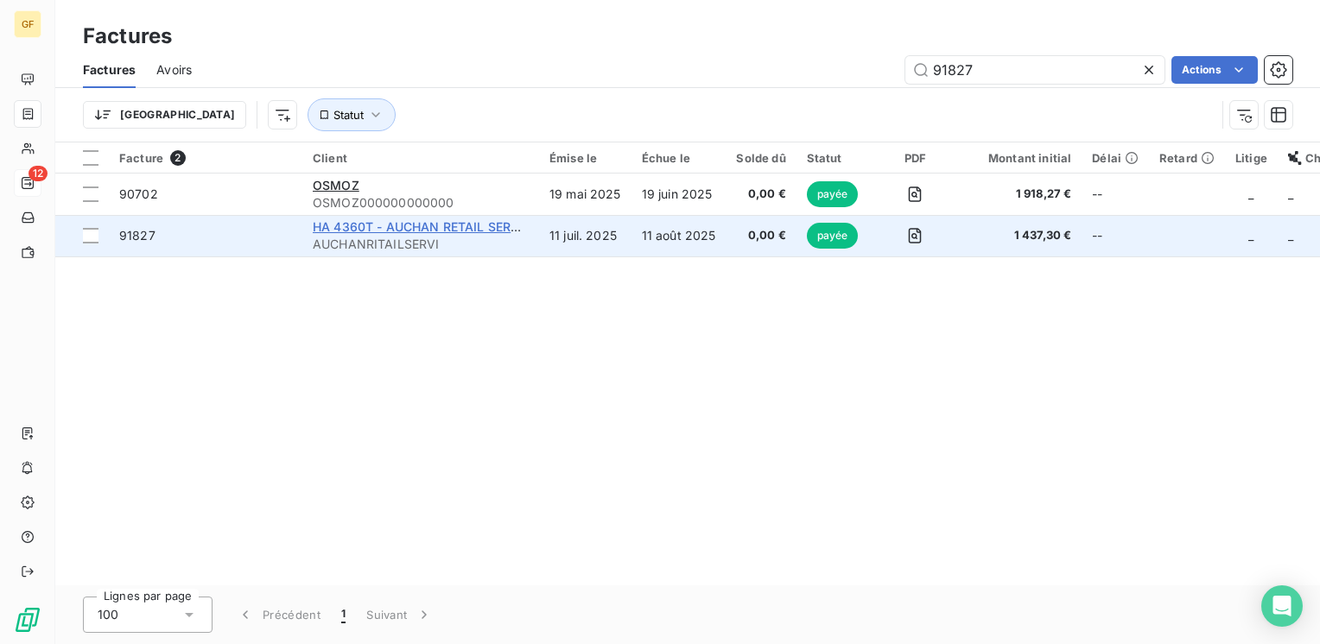
click at [456, 233] on span "HA 4360T - AUCHAN RETAIL SERVICE" at bounding box center [426, 226] width 226 height 15
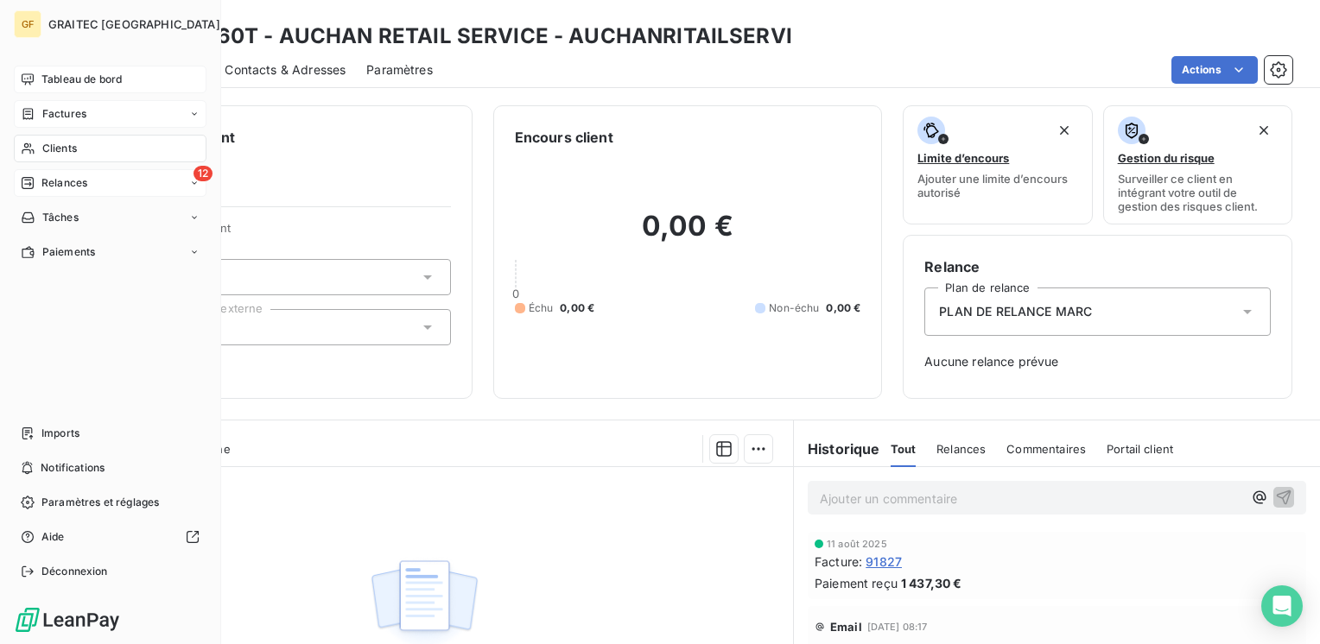
click at [86, 79] on span "Tableau de bord" at bounding box center [81, 80] width 80 height 16
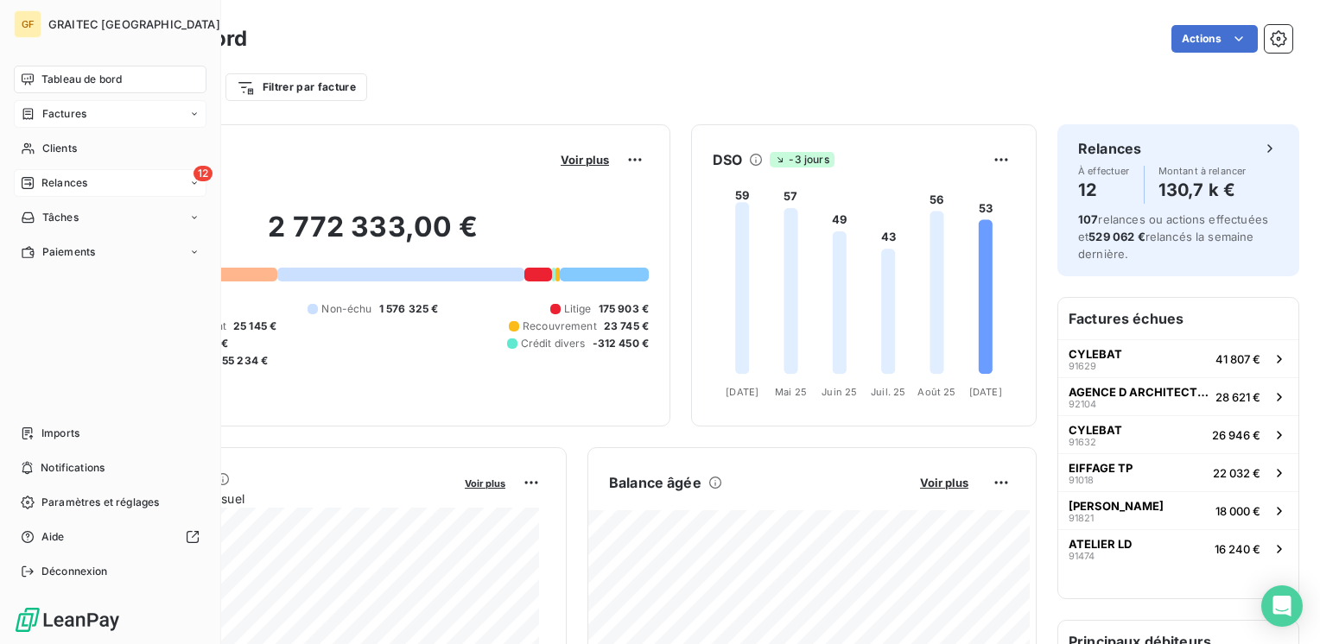
drag, startPoint x: 56, startPoint y: 116, endPoint x: 594, endPoint y: 106, distance: 538.2
click at [58, 116] on span "Factures" at bounding box center [64, 114] width 44 height 16
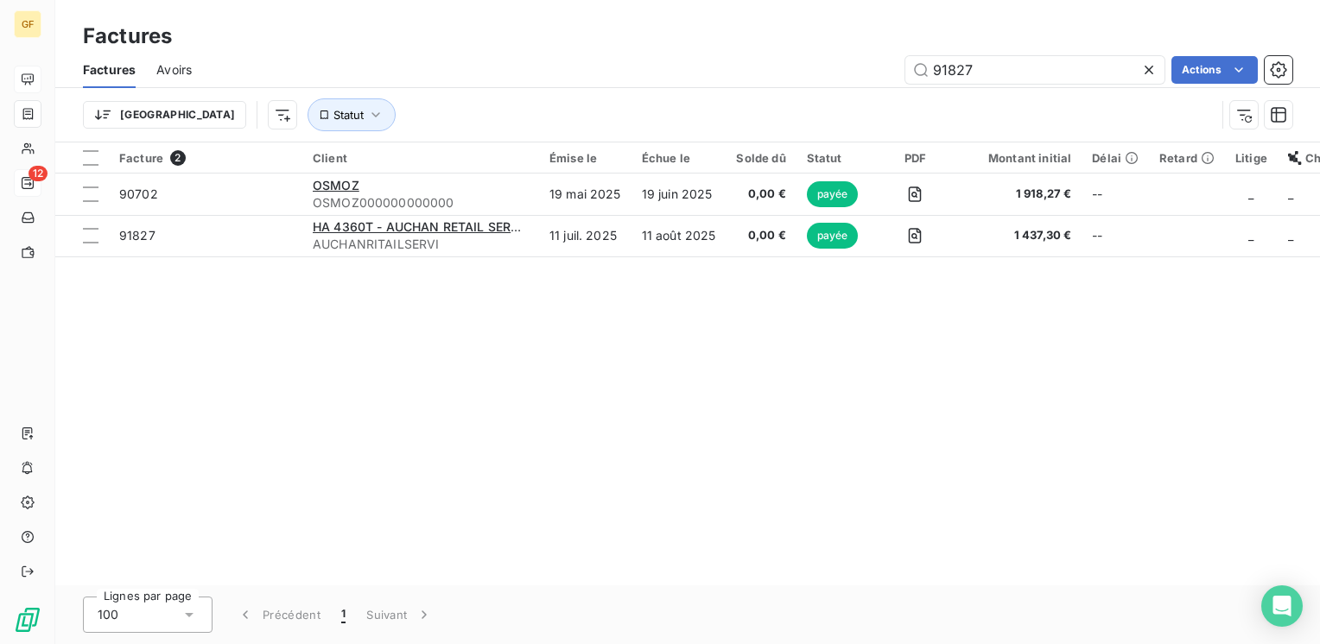
drag, startPoint x: 981, startPoint y: 63, endPoint x: 784, endPoint y: 92, distance: 199.0
click at [783, 92] on div "Factures Avoirs 91827 Actions Trier Statut" at bounding box center [687, 97] width 1265 height 90
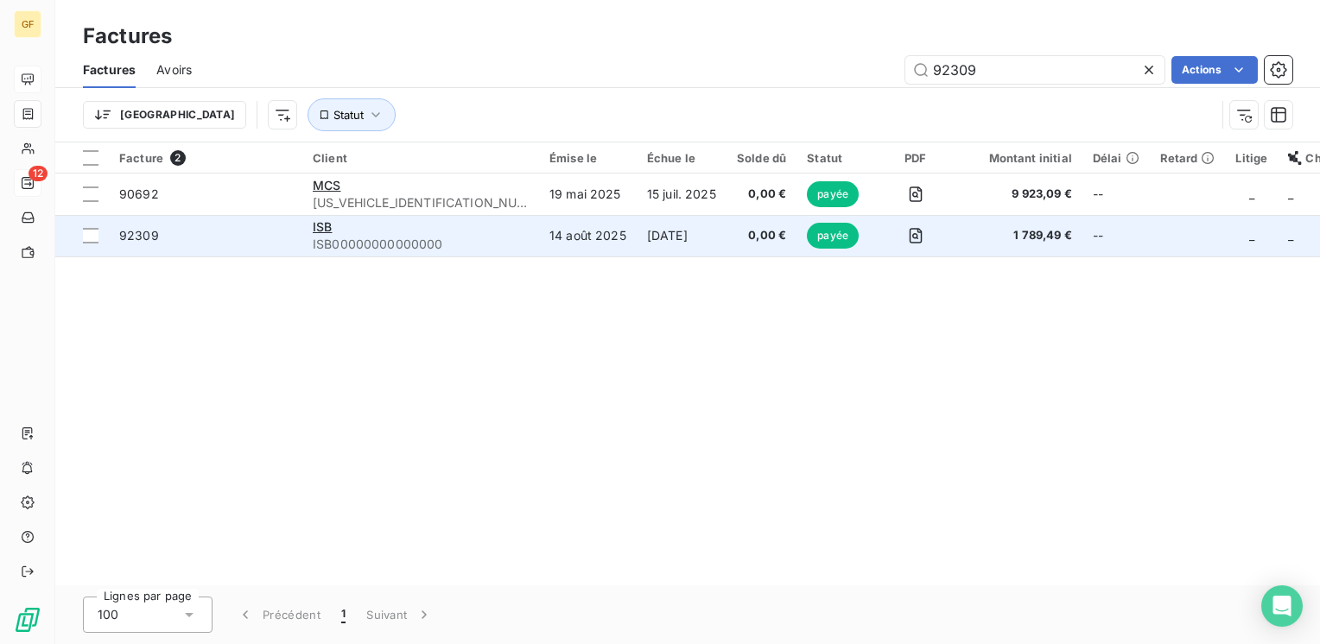
type input "92309"
click at [407, 229] on div "ISB" at bounding box center [421, 227] width 216 height 17
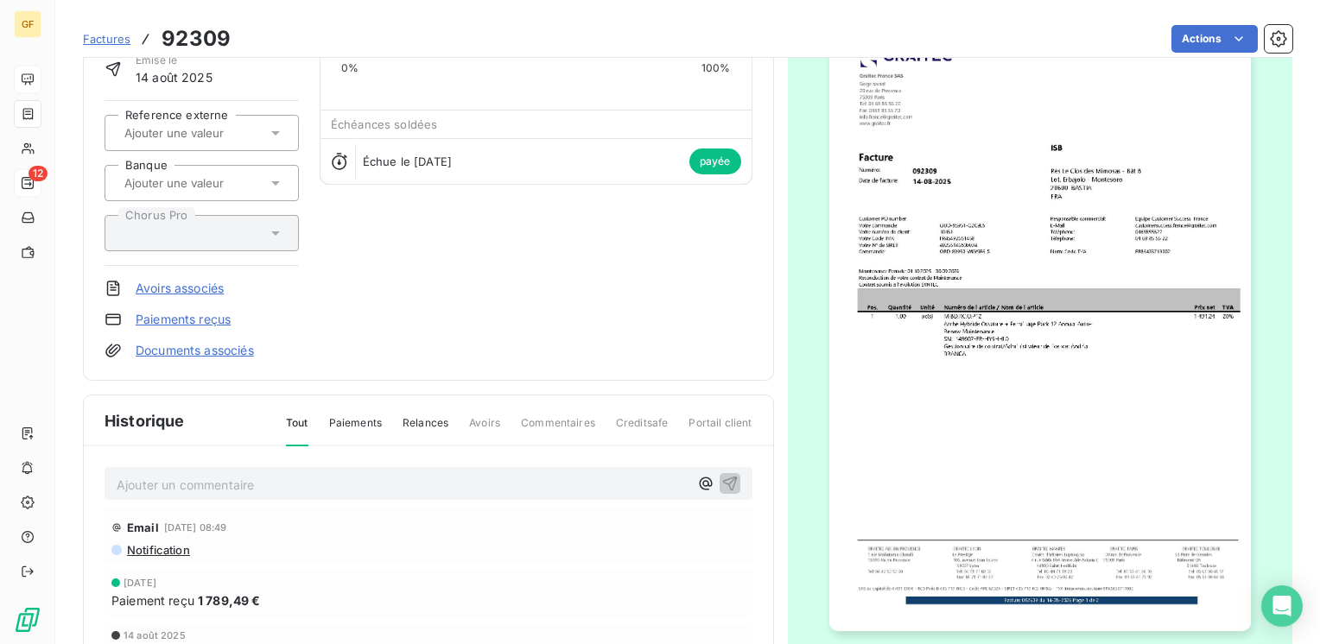
scroll to position [173, 0]
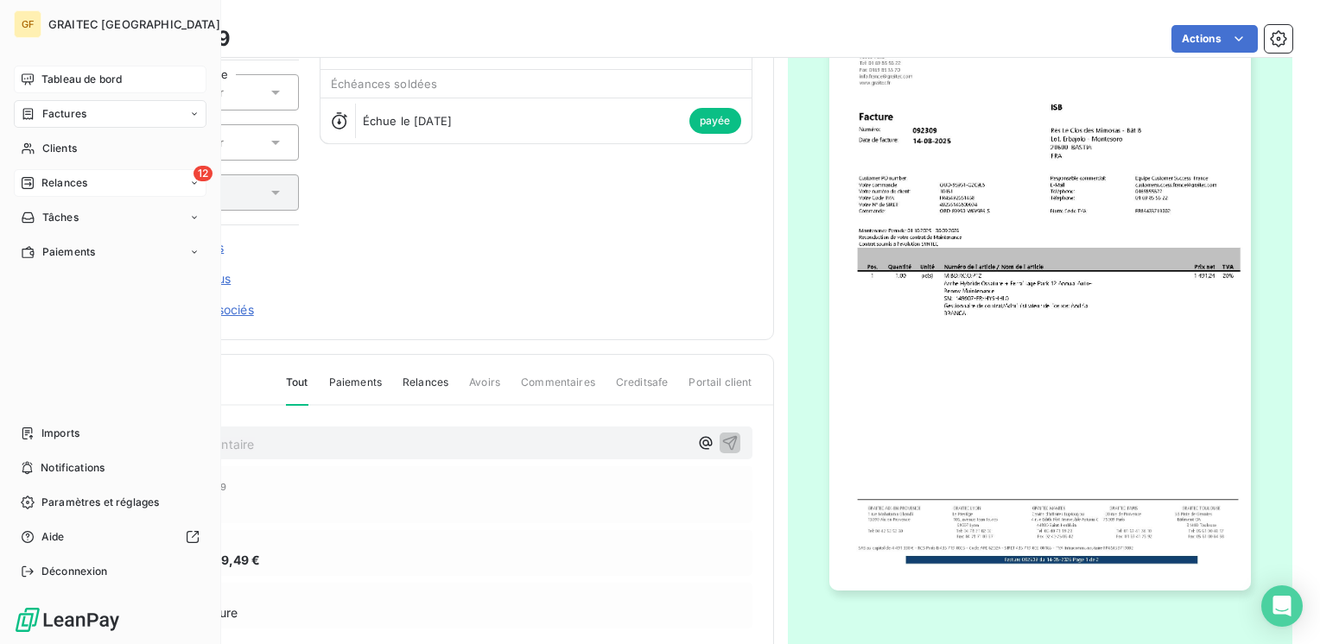
click at [82, 73] on span "Tableau de bord" at bounding box center [81, 80] width 80 height 16
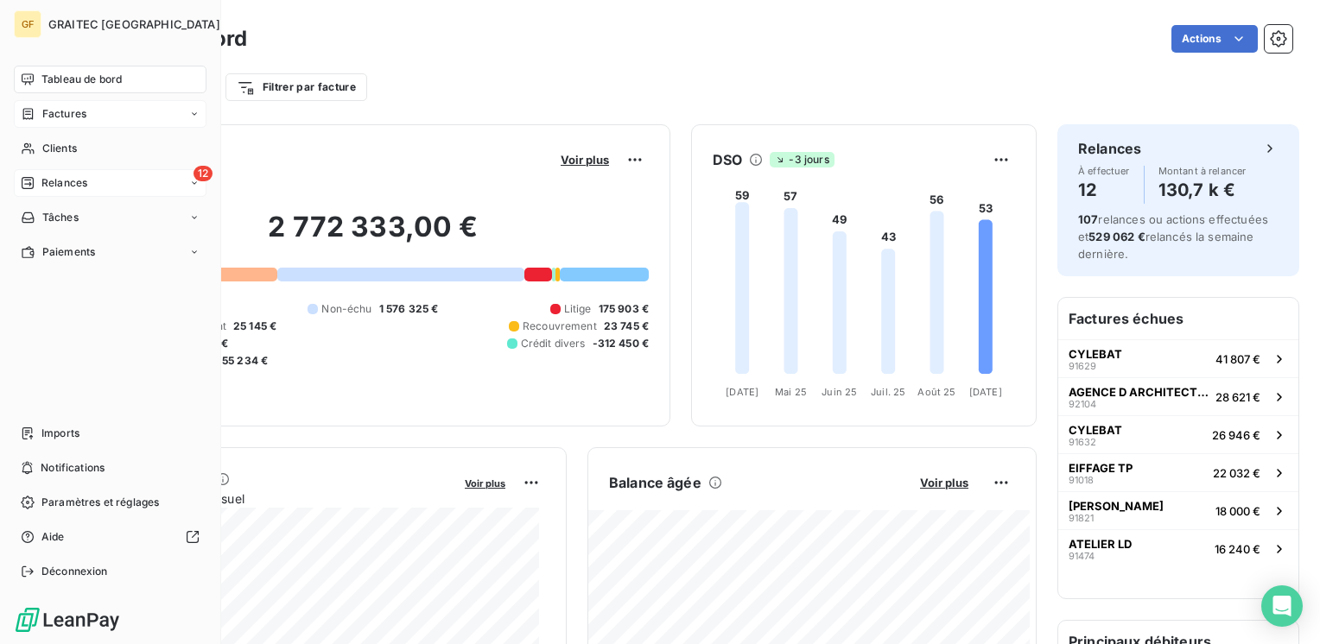
click at [60, 115] on span "Factures" at bounding box center [64, 114] width 44 height 16
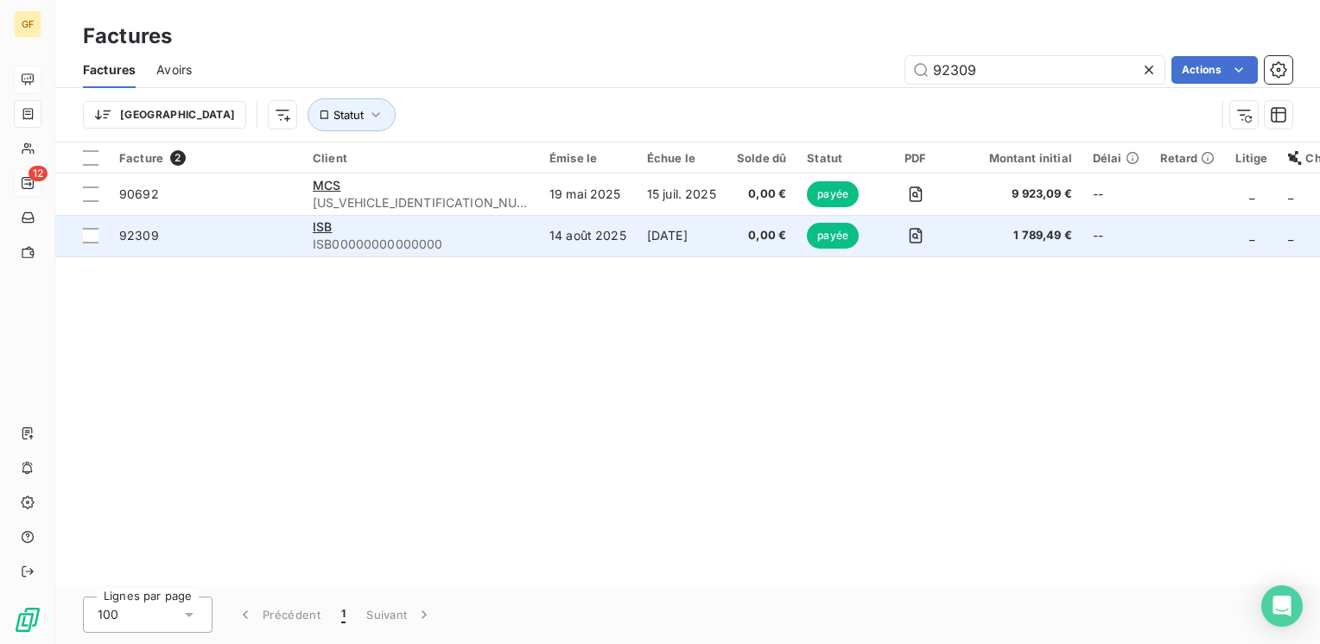
click at [350, 241] on span "ISB00000000000000" at bounding box center [421, 244] width 216 height 17
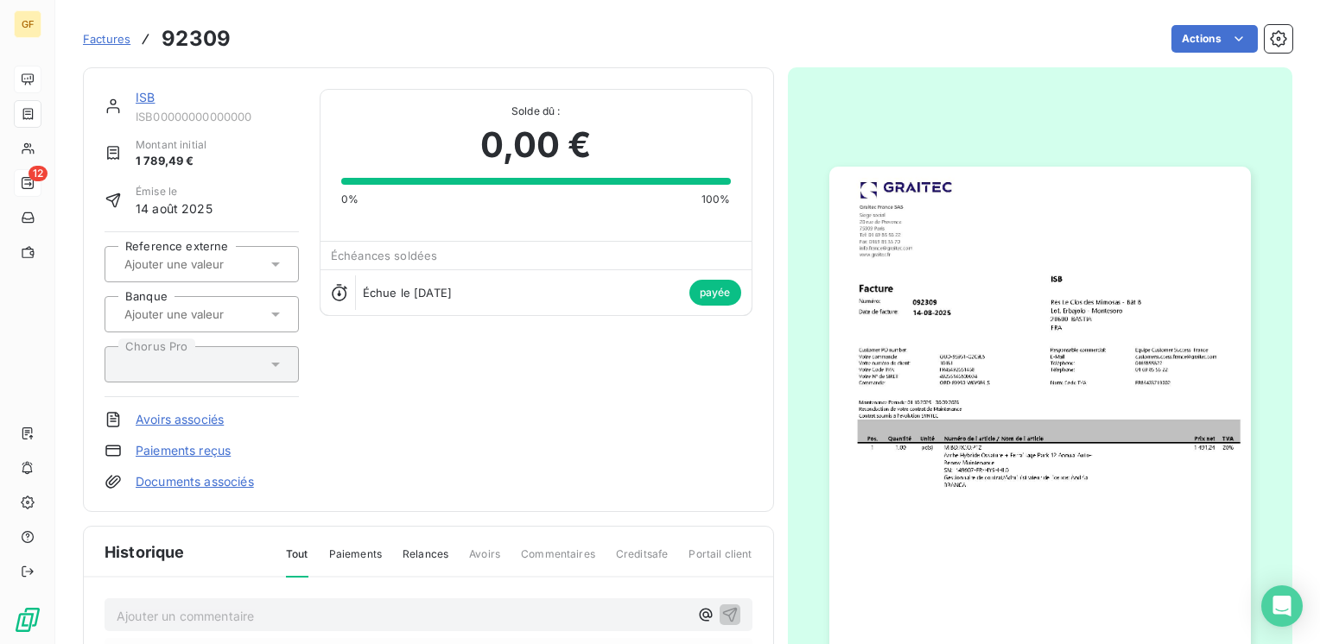
click at [996, 353] on img "button" at bounding box center [1040, 464] width 422 height 595
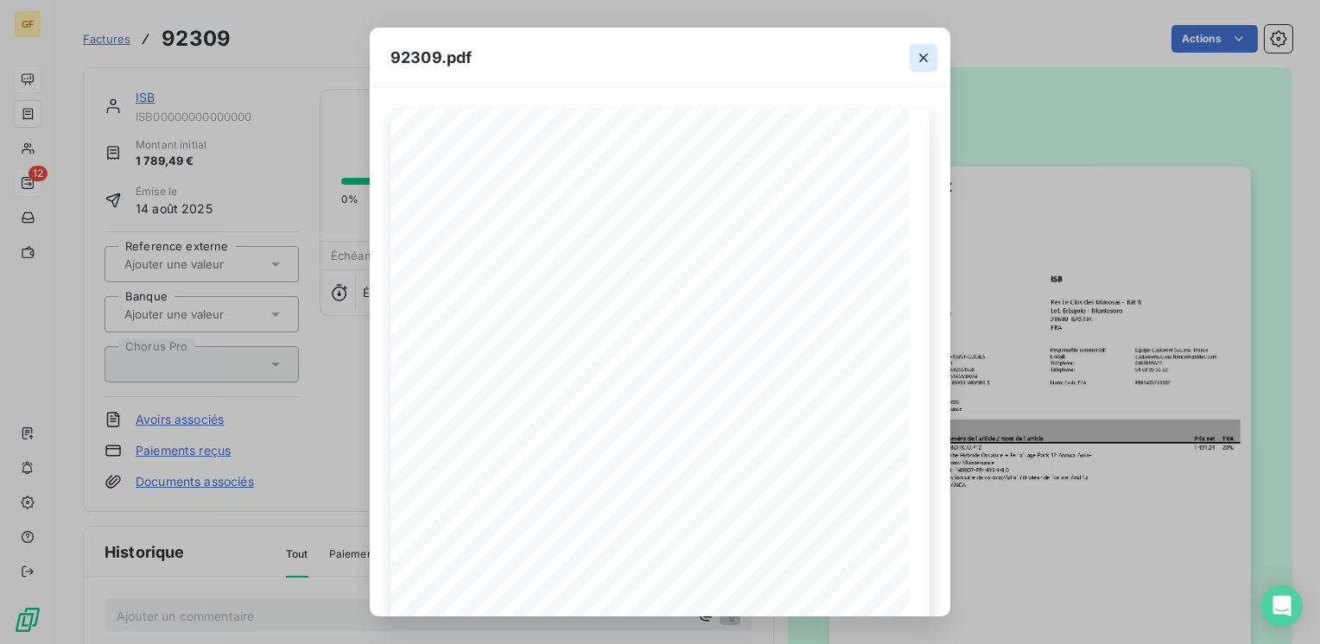
click at [923, 58] on icon "button" at bounding box center [923, 58] width 9 height 9
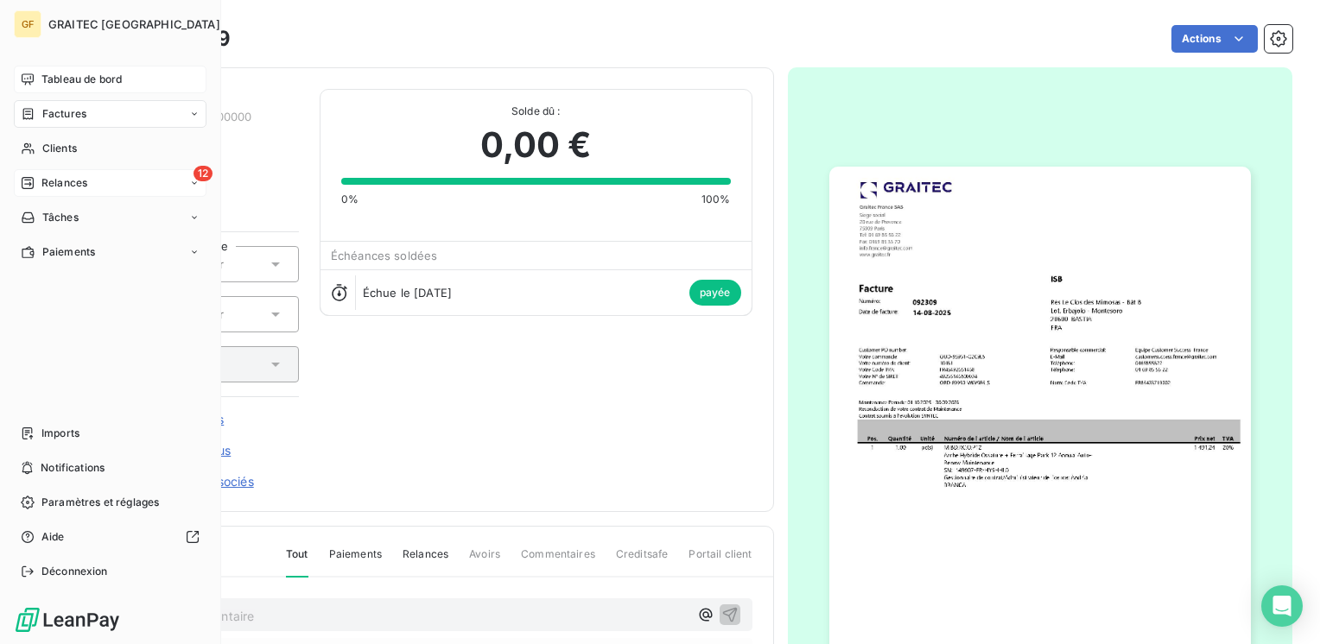
click at [59, 117] on span "Factures" at bounding box center [64, 114] width 44 height 16
click at [79, 119] on span "Factures" at bounding box center [64, 114] width 44 height 16
click at [74, 150] on span "Factures" at bounding box center [63, 149] width 44 height 16
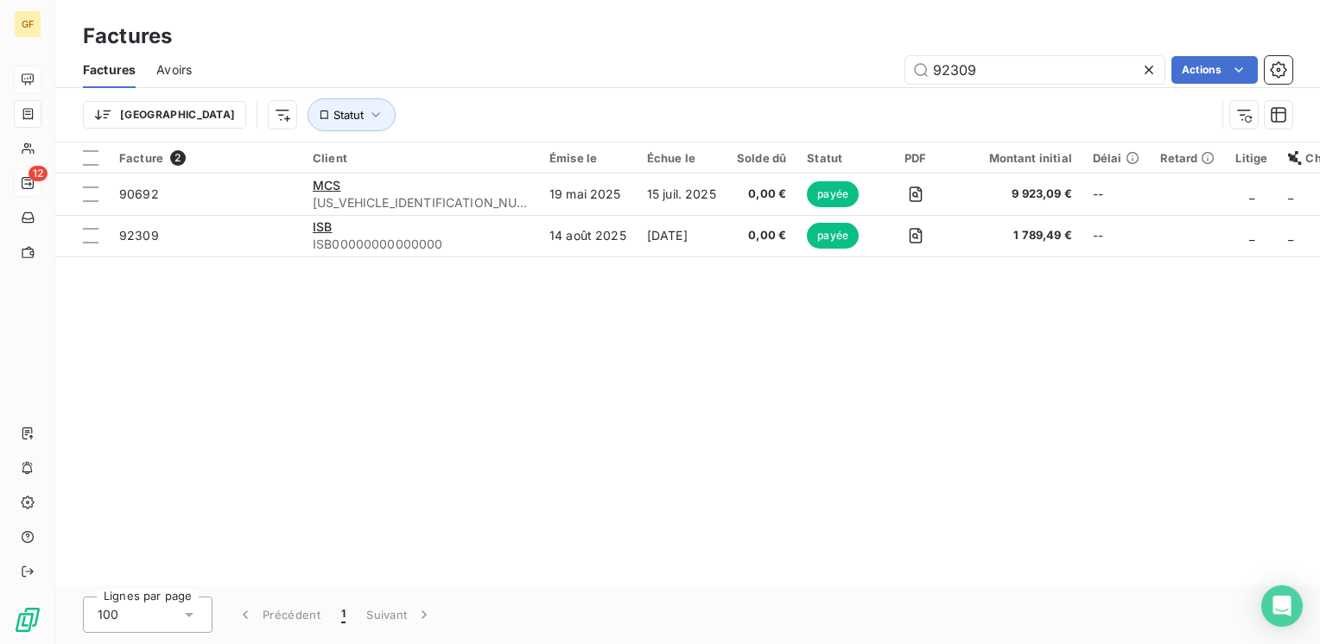
drag, startPoint x: 1010, startPoint y: 68, endPoint x: 845, endPoint y: 91, distance: 166.5
click at [845, 91] on div "Factures Avoirs 92309 Actions Trier Statut" at bounding box center [687, 97] width 1265 height 90
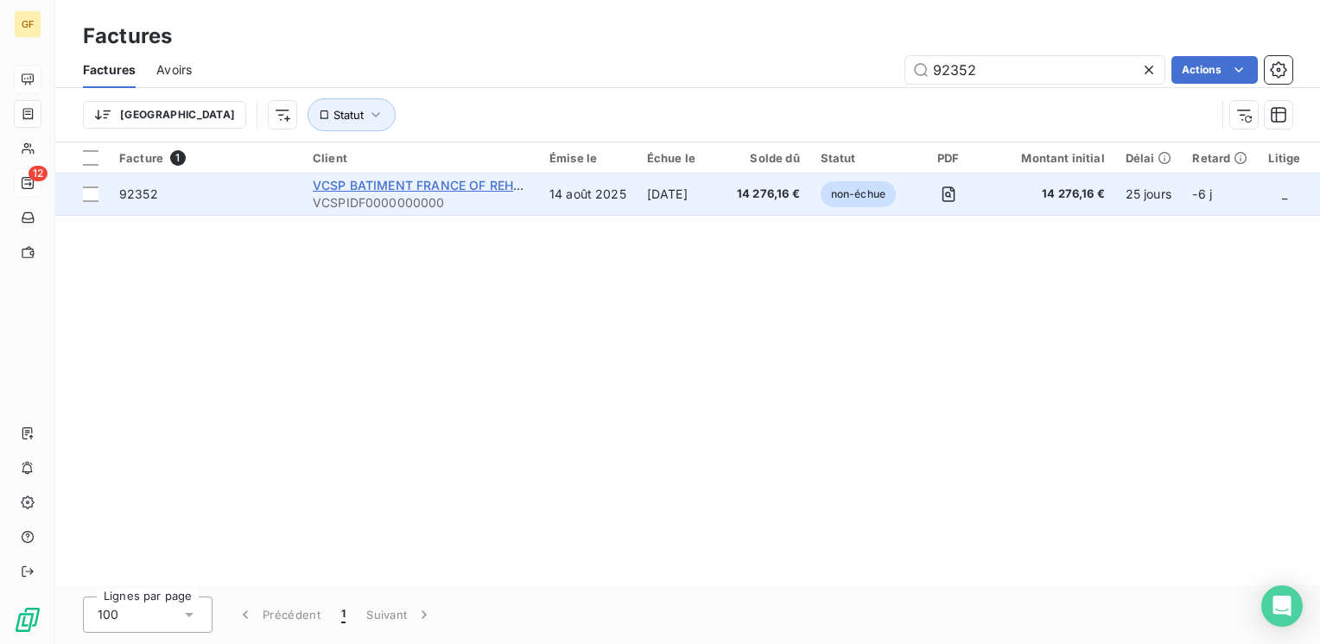
type input "92352"
click at [408, 191] on span "VCSP BATIMENT FRANCE OF REHABILITES" at bounding box center [440, 185] width 254 height 15
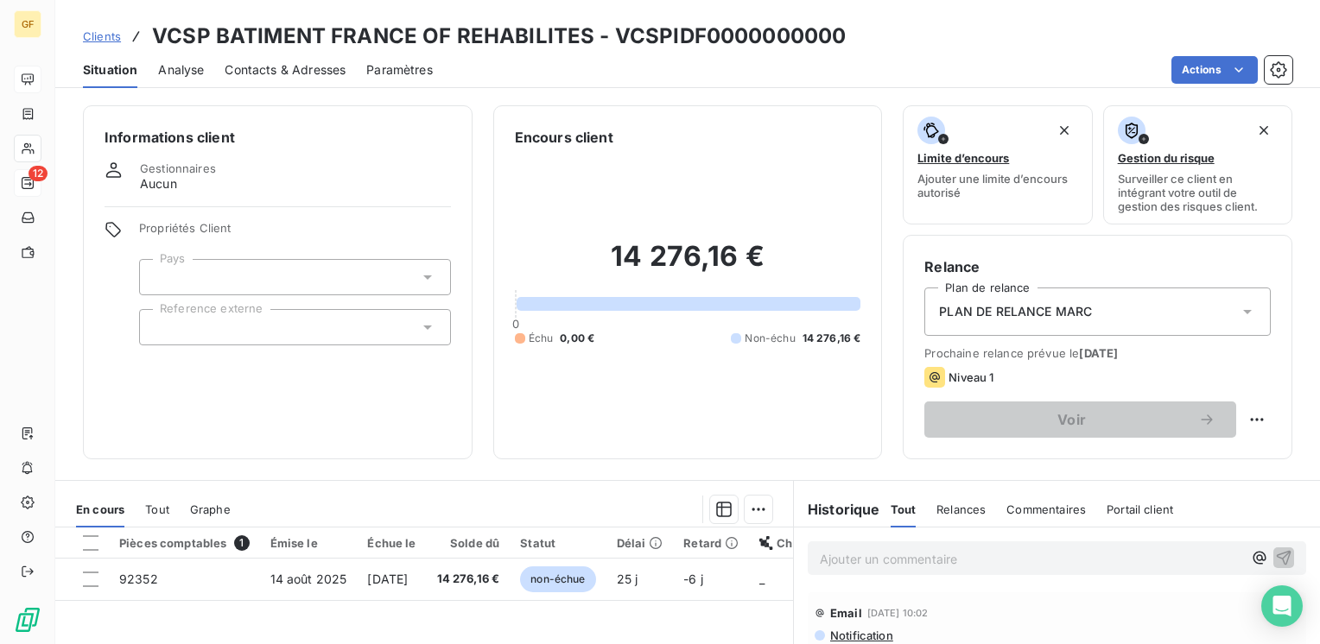
click at [310, 64] on span "Contacts & Adresses" at bounding box center [285, 69] width 121 height 17
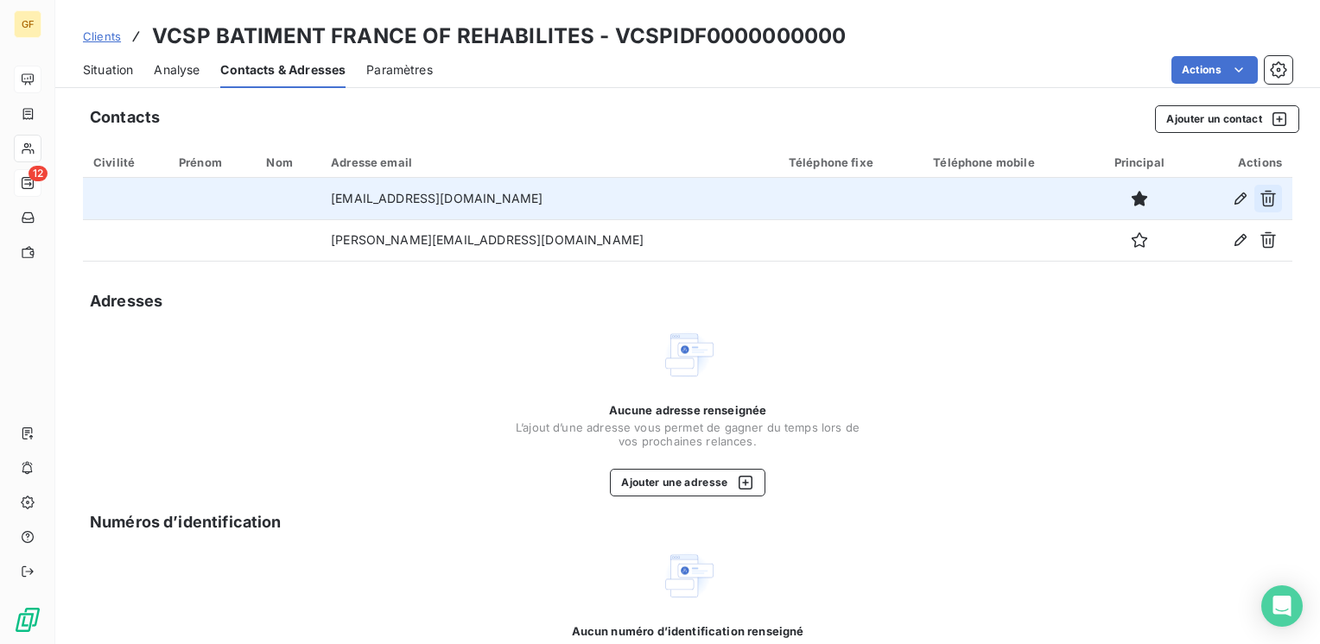
click at [1263, 195] on icon "button" at bounding box center [1267, 198] width 17 height 17
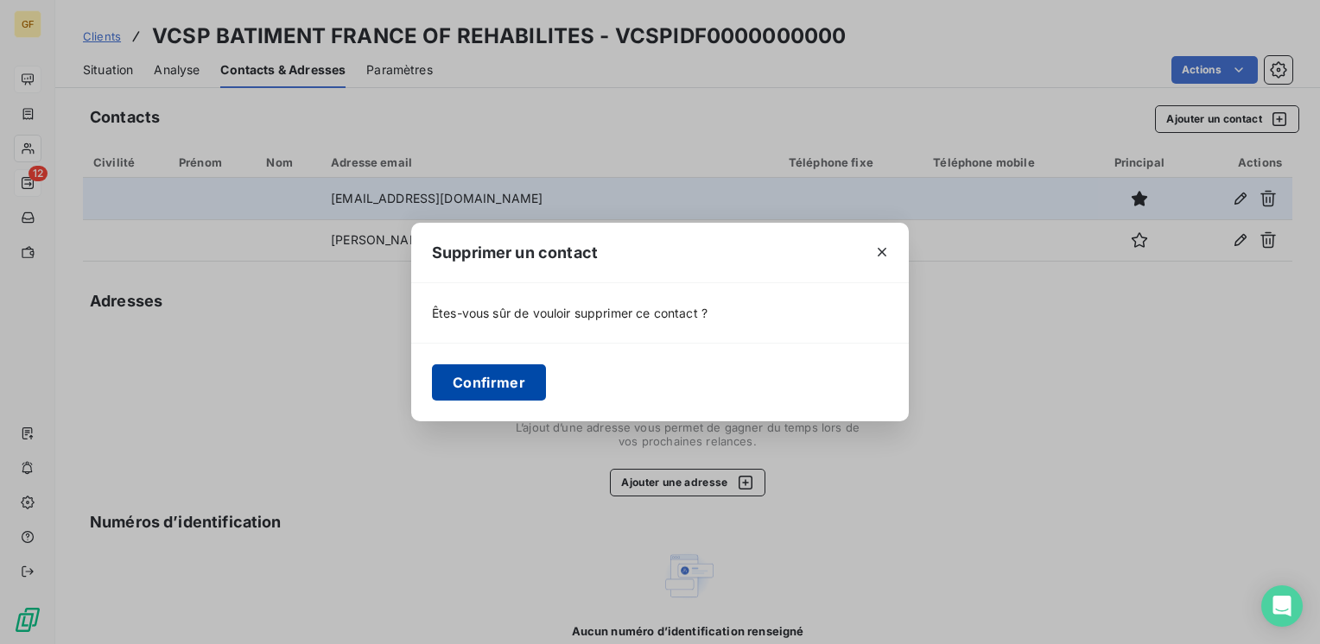
click at [466, 384] on button "Confirmer" at bounding box center [489, 383] width 114 height 36
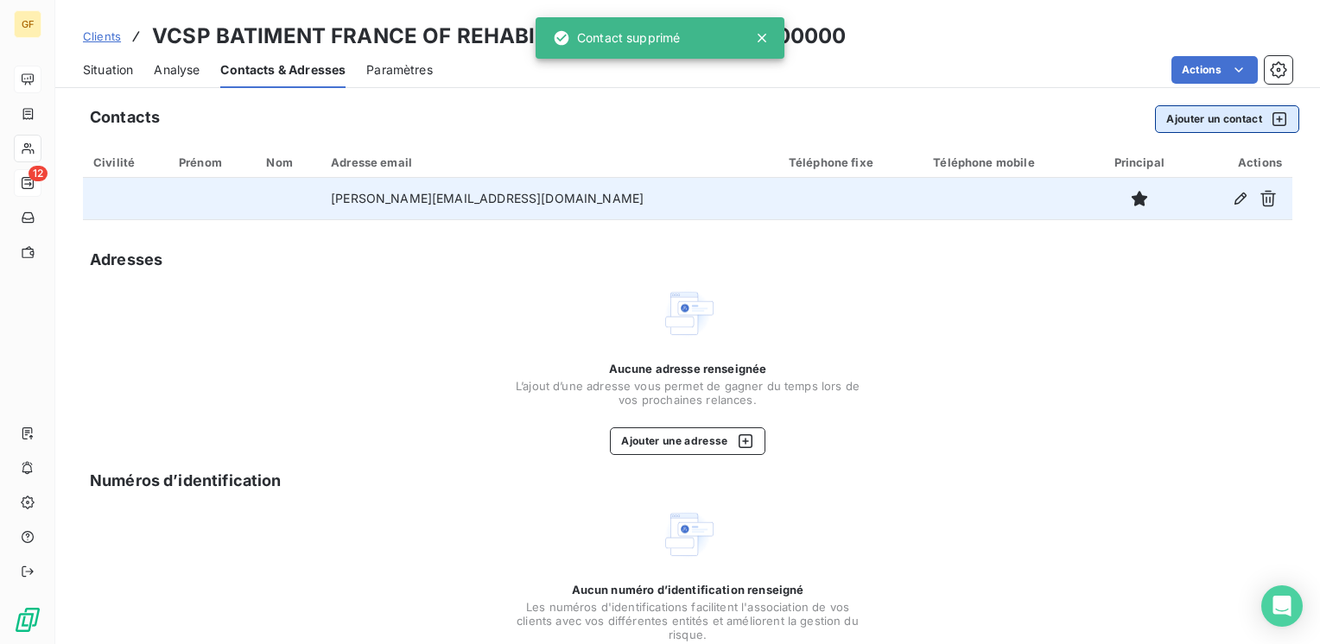
click at [1184, 116] on button "Ajouter un contact" at bounding box center [1227, 119] width 144 height 28
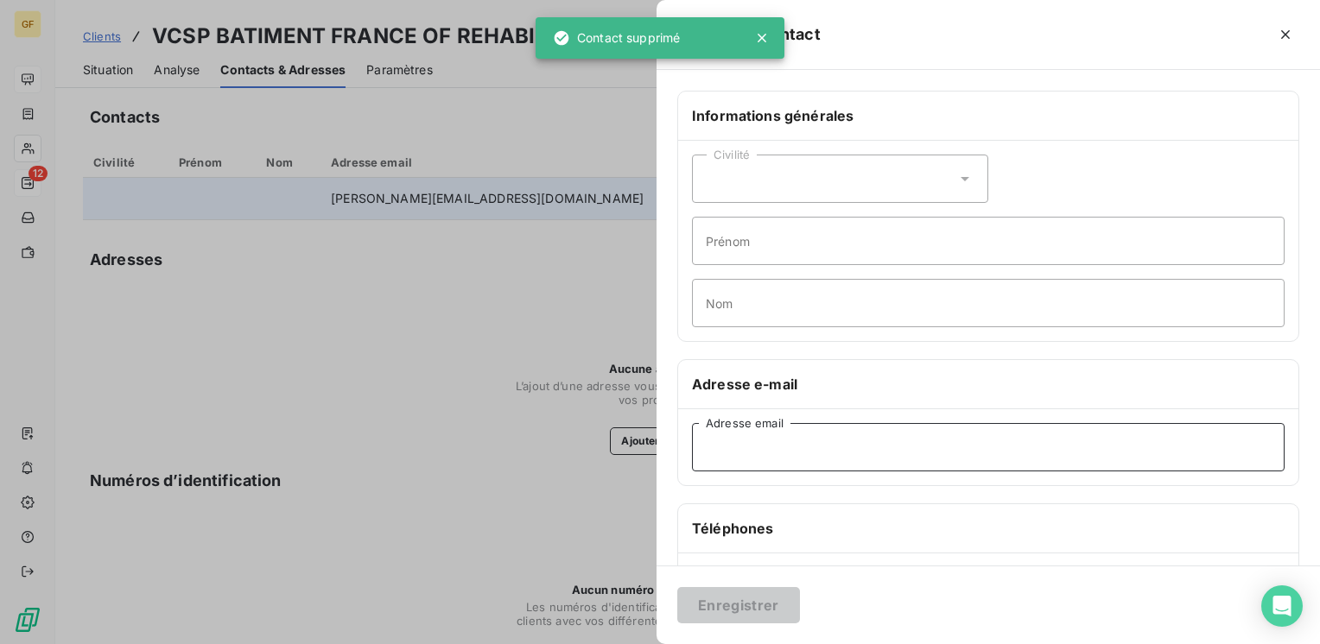
click at [735, 442] on input "Adresse email" at bounding box center [988, 447] width 593 height 48
paste input "VC_VCSP_BATIDFOFREHA@pdf.basware.com"
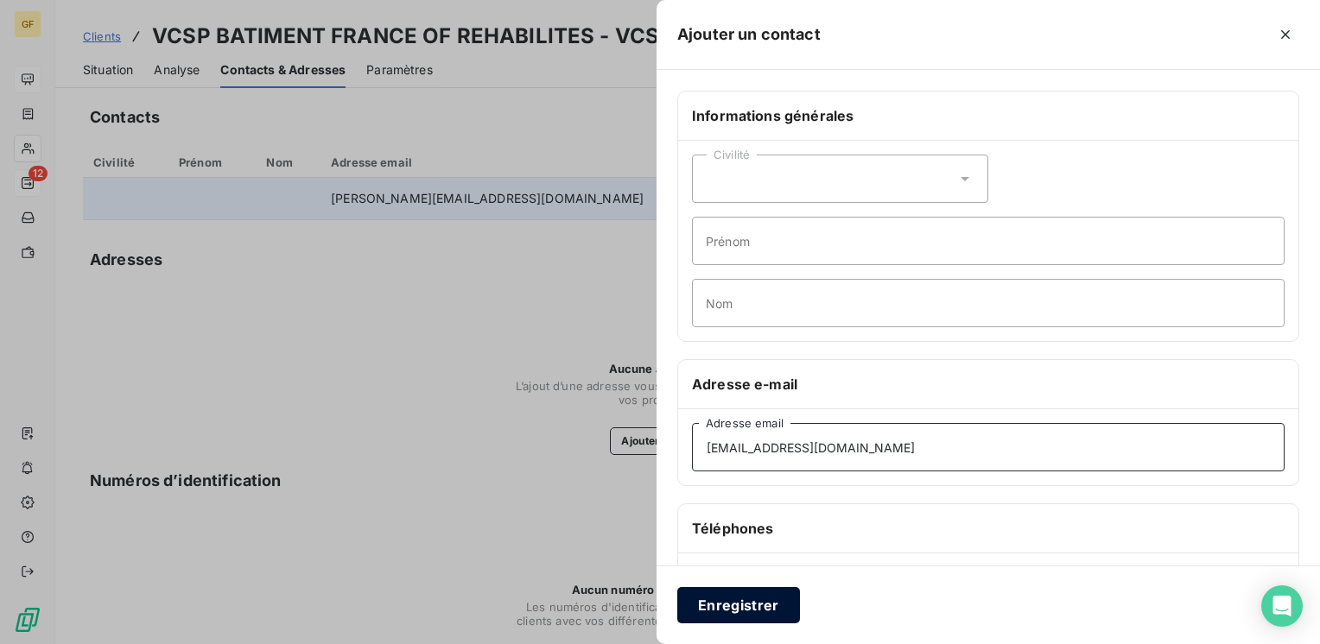
type input "VC_VCSP_BATIDFOFREHA@pdf.basware.com"
click at [739, 604] on button "Enregistrer" at bounding box center [738, 605] width 123 height 36
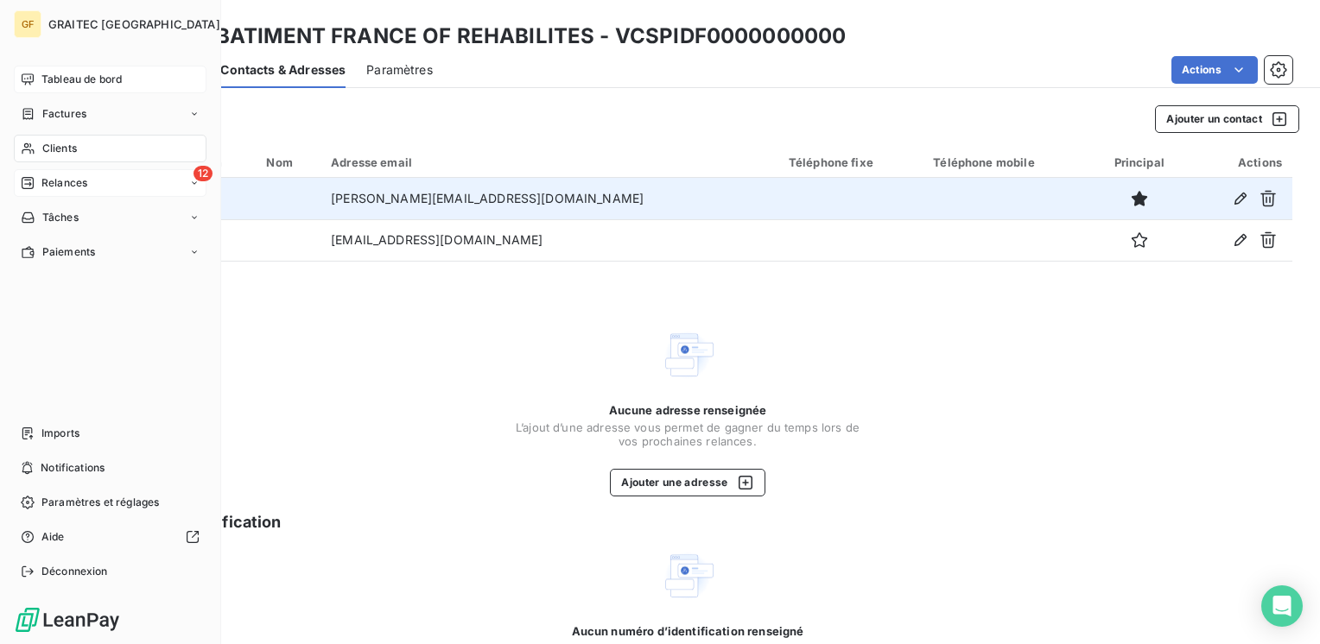
click at [75, 79] on span "Tableau de bord" at bounding box center [81, 80] width 80 height 16
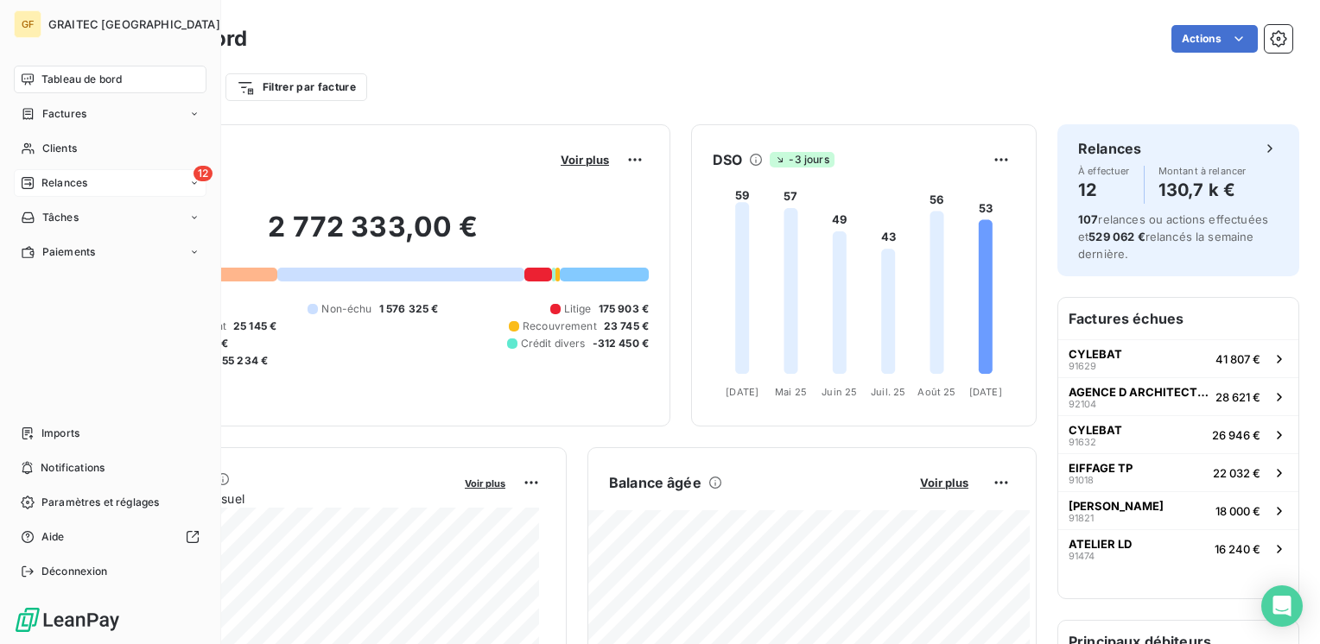
click at [61, 181] on span "Relances" at bounding box center [64, 183] width 46 height 16
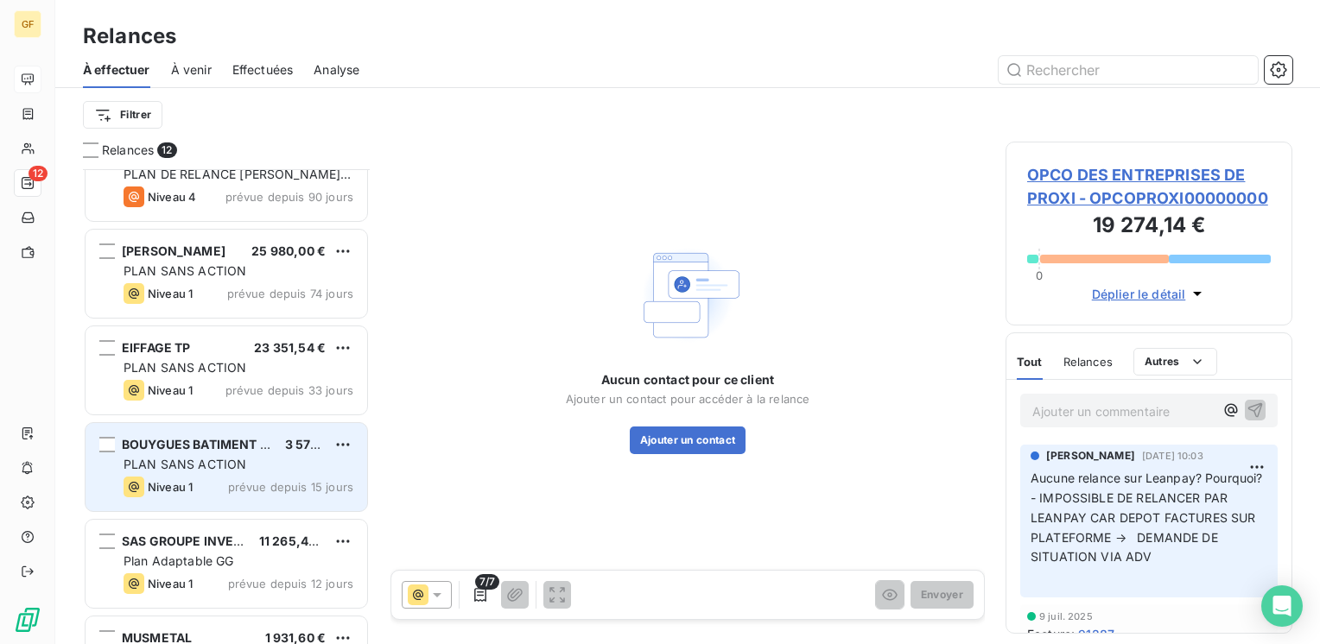
scroll to position [340, 0]
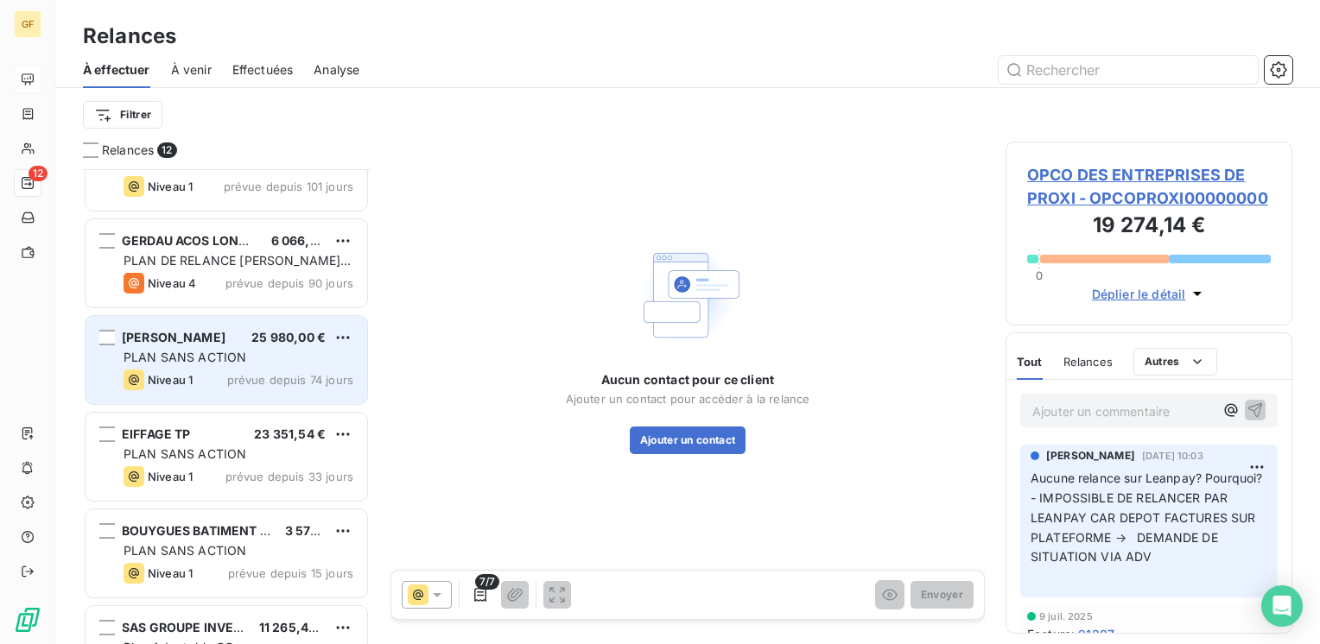
click at [232, 395] on div "BABIN DIVNA 25 980,00 € PLAN SANS ACTION Niveau 1 prévue depuis 74 jours" at bounding box center [227, 360] width 282 height 88
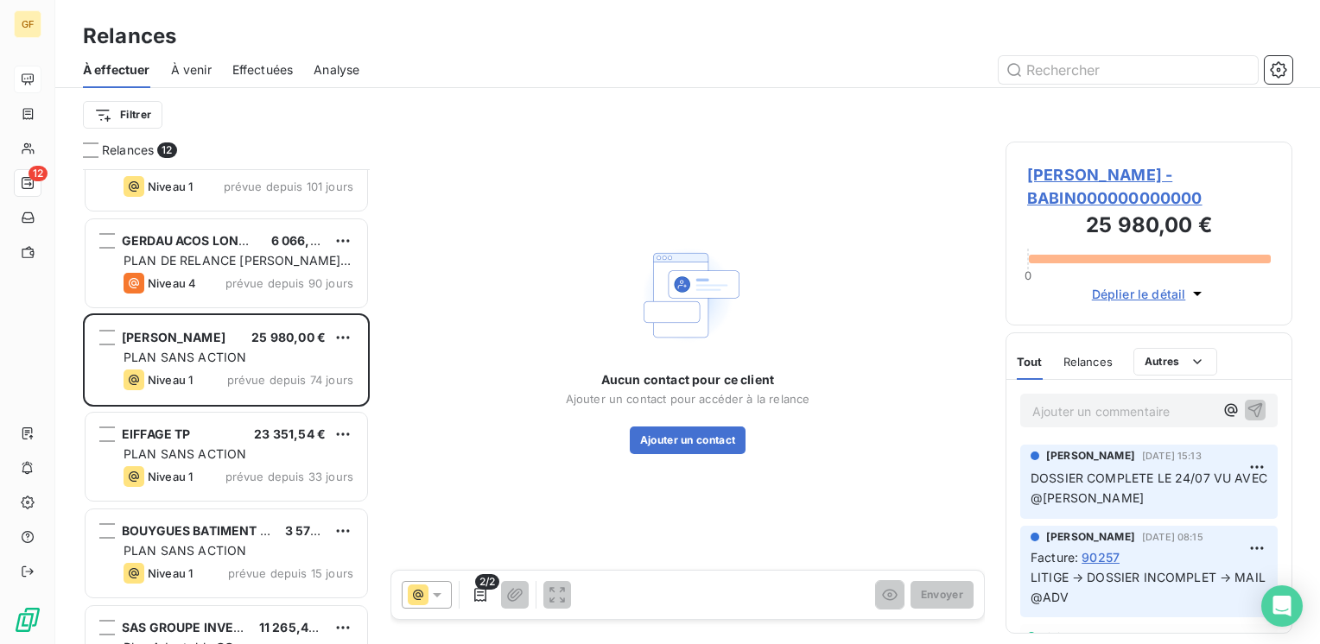
click at [1131, 168] on span "BABIN DIVNA - BABIN000000000000" at bounding box center [1149, 186] width 244 height 47
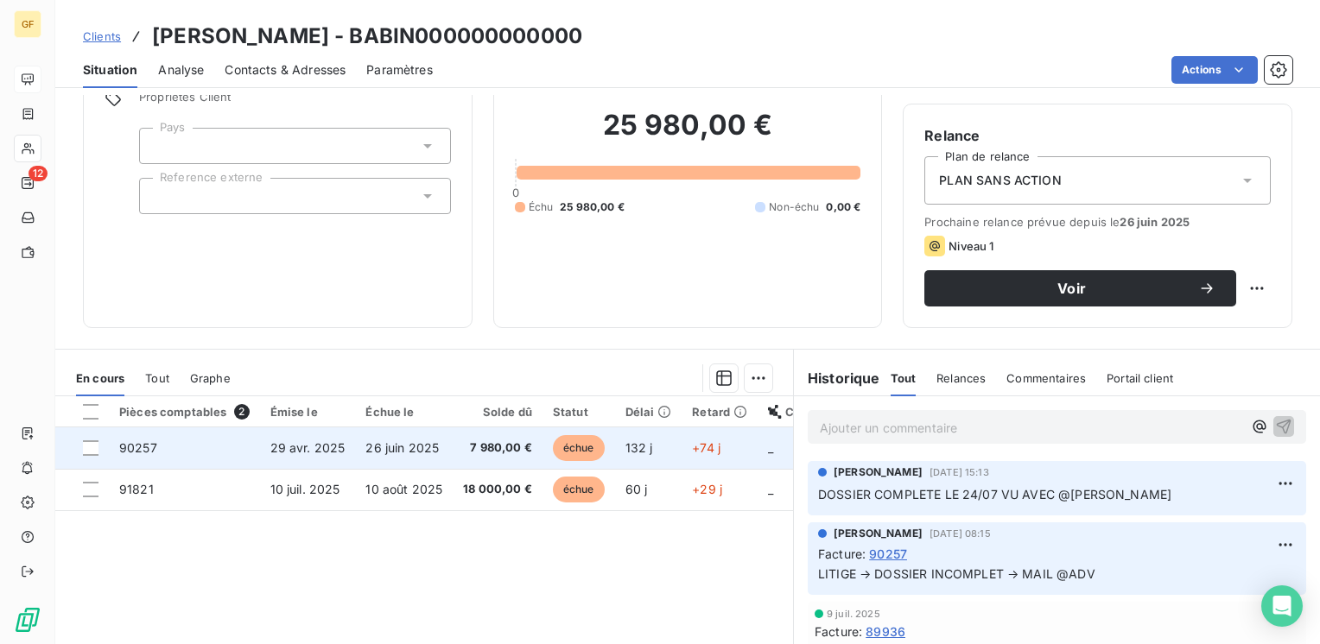
scroll to position [173, 0]
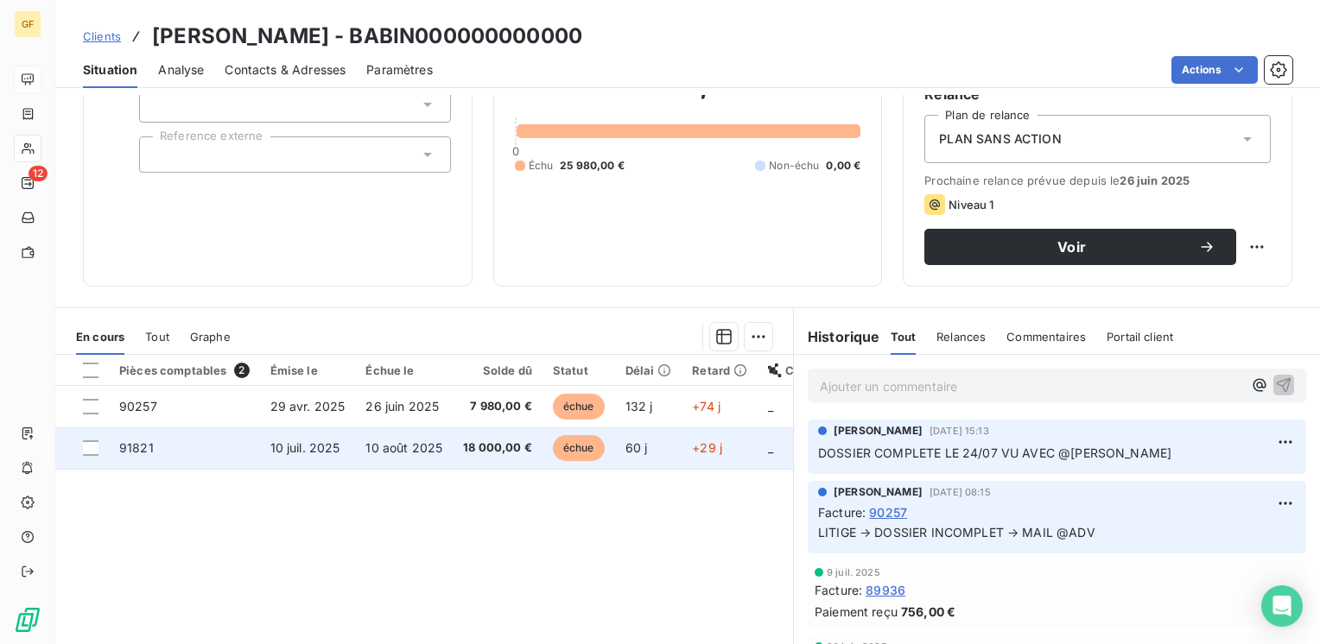
click at [425, 441] on span "10 août 2025" at bounding box center [403, 448] width 77 height 15
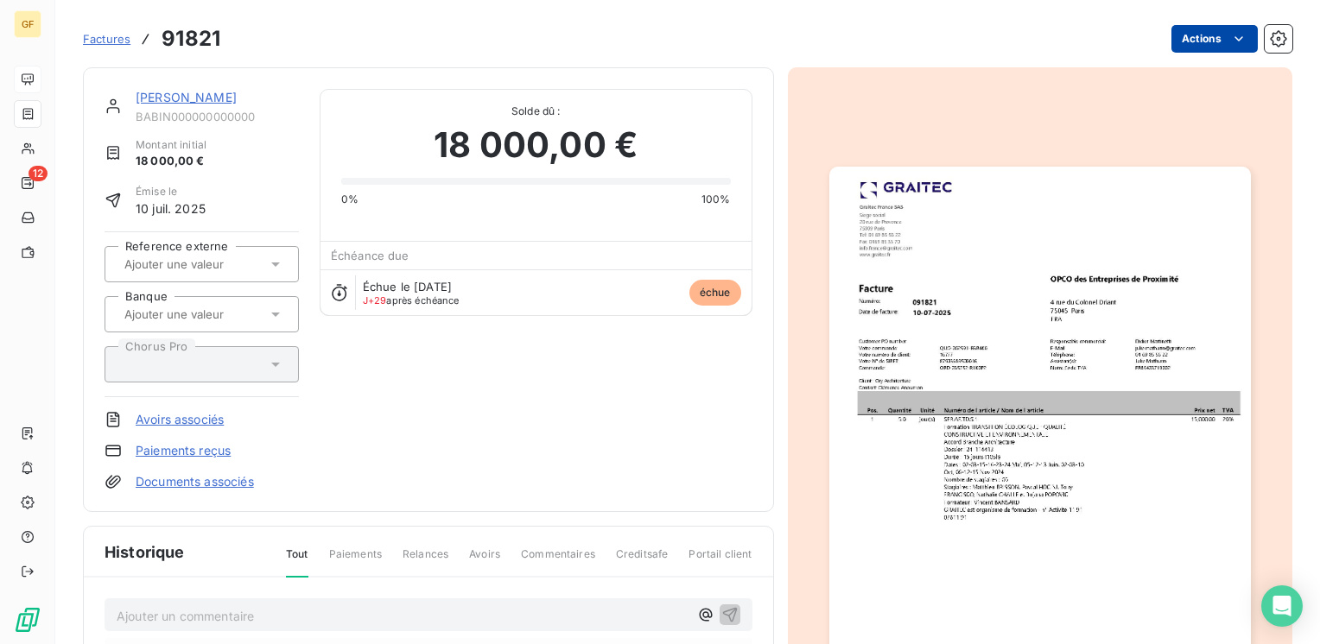
click at [1230, 29] on html "GF 12 Factures 91821 Actions BABIN DIVNA BABIN000000000000 Montant initial 18 0…" at bounding box center [660, 322] width 1320 height 644
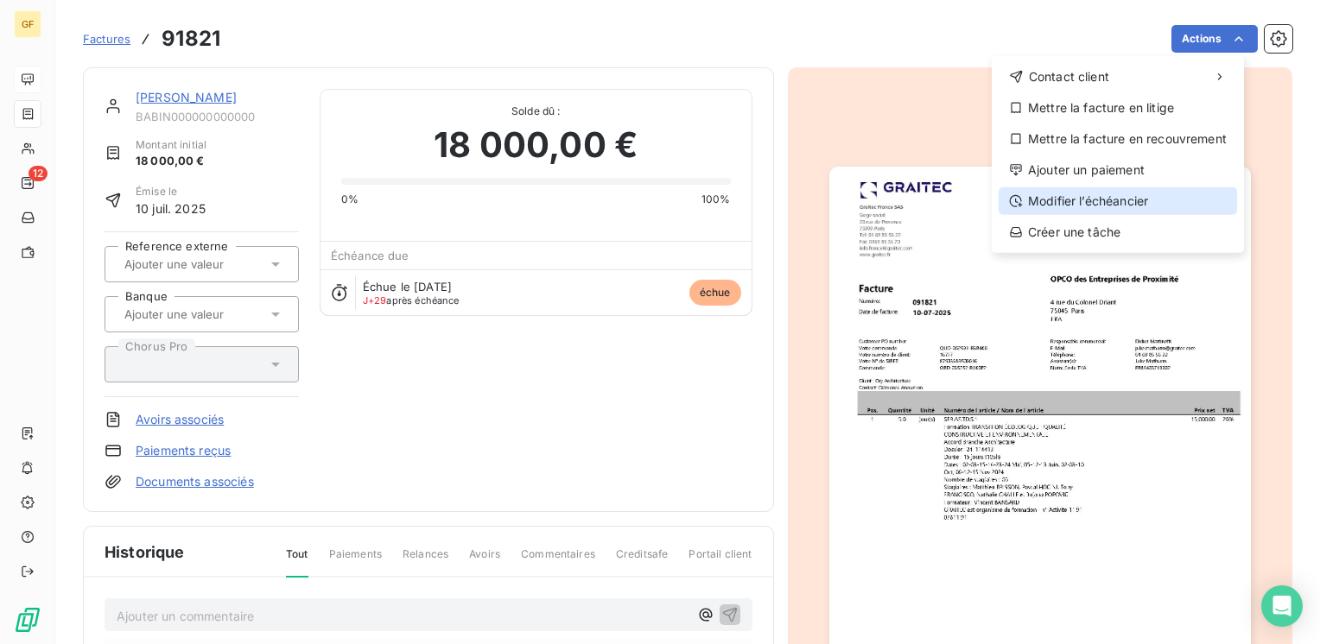
click at [1070, 199] on div "Modifier l’échéancier" at bounding box center [1118, 201] width 238 height 28
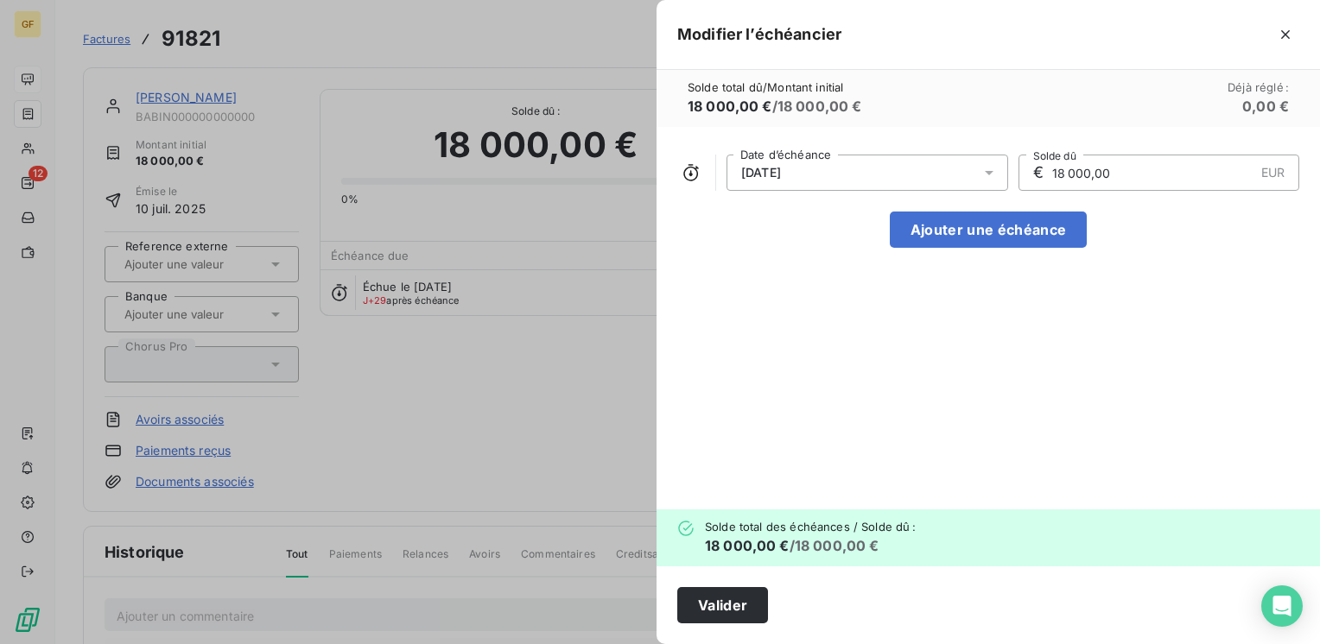
click at [988, 169] on icon at bounding box center [988, 172] width 17 height 17
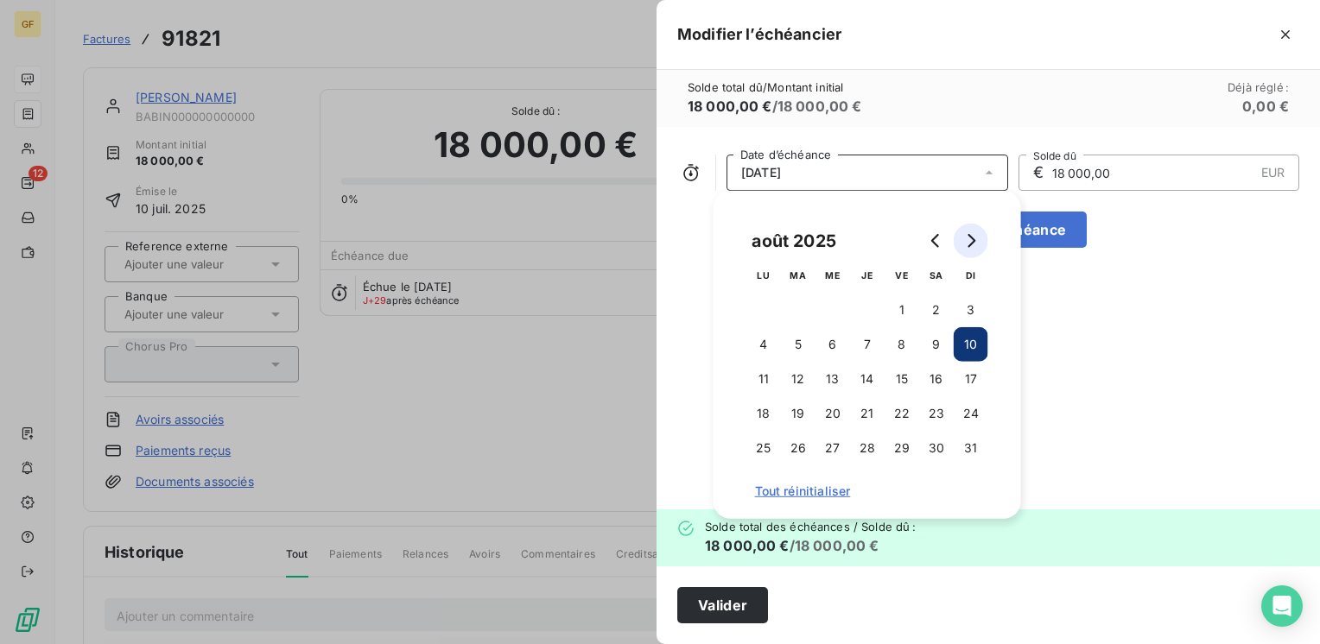
click at [971, 237] on icon "Go to next month" at bounding box center [971, 241] width 8 height 14
click at [839, 347] on button "10" at bounding box center [832, 344] width 35 height 35
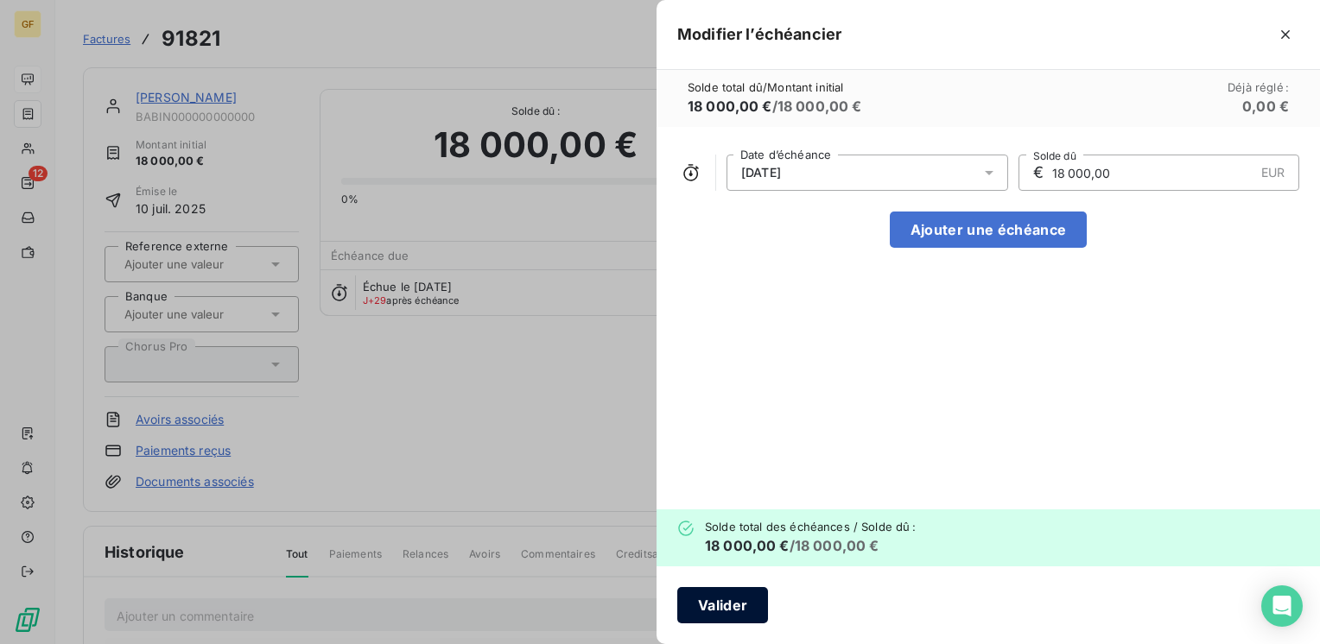
click at [693, 599] on button "Valider" at bounding box center [722, 605] width 91 height 36
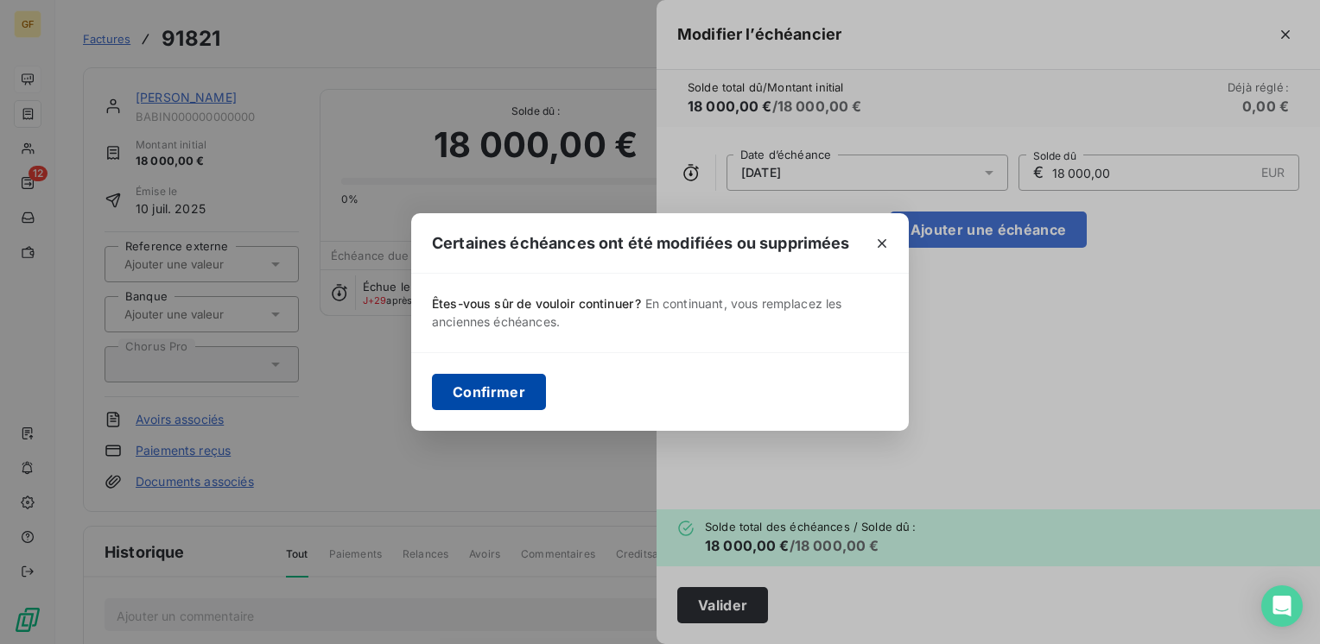
click at [502, 387] on button "Confirmer" at bounding box center [489, 392] width 114 height 36
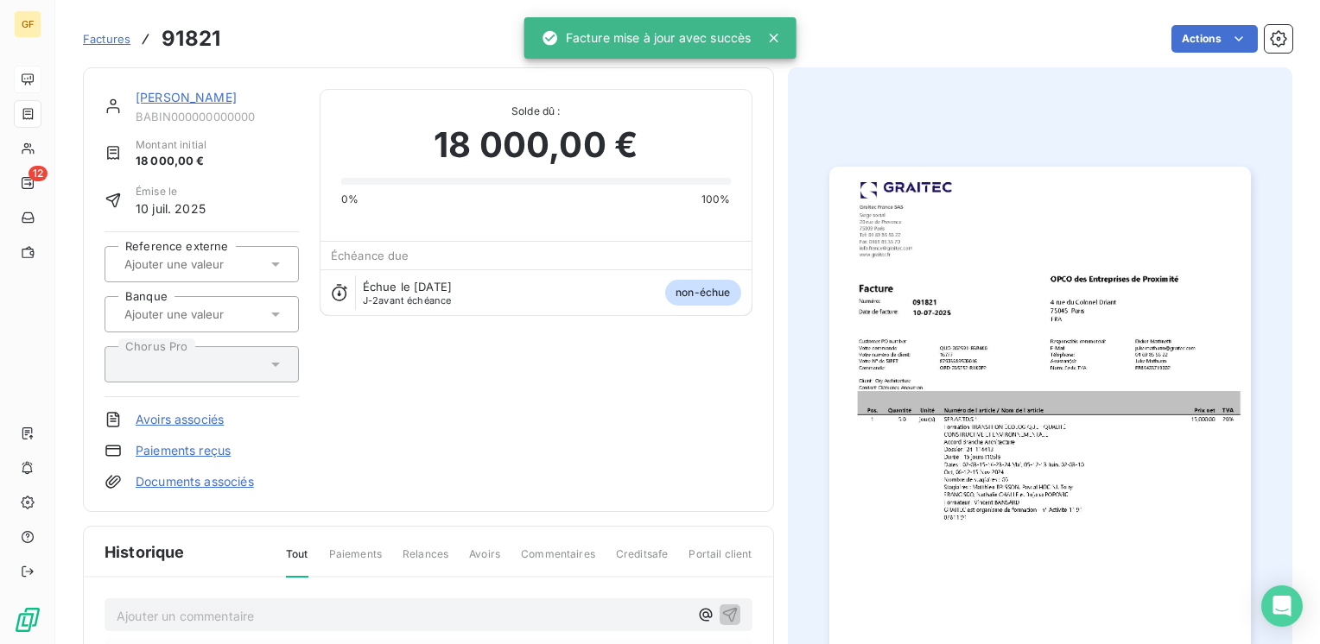
drag, startPoint x: 193, startPoint y: 95, endPoint x: 232, endPoint y: 88, distance: 38.6
click at [194, 95] on link "[PERSON_NAME]" at bounding box center [186, 97] width 101 height 15
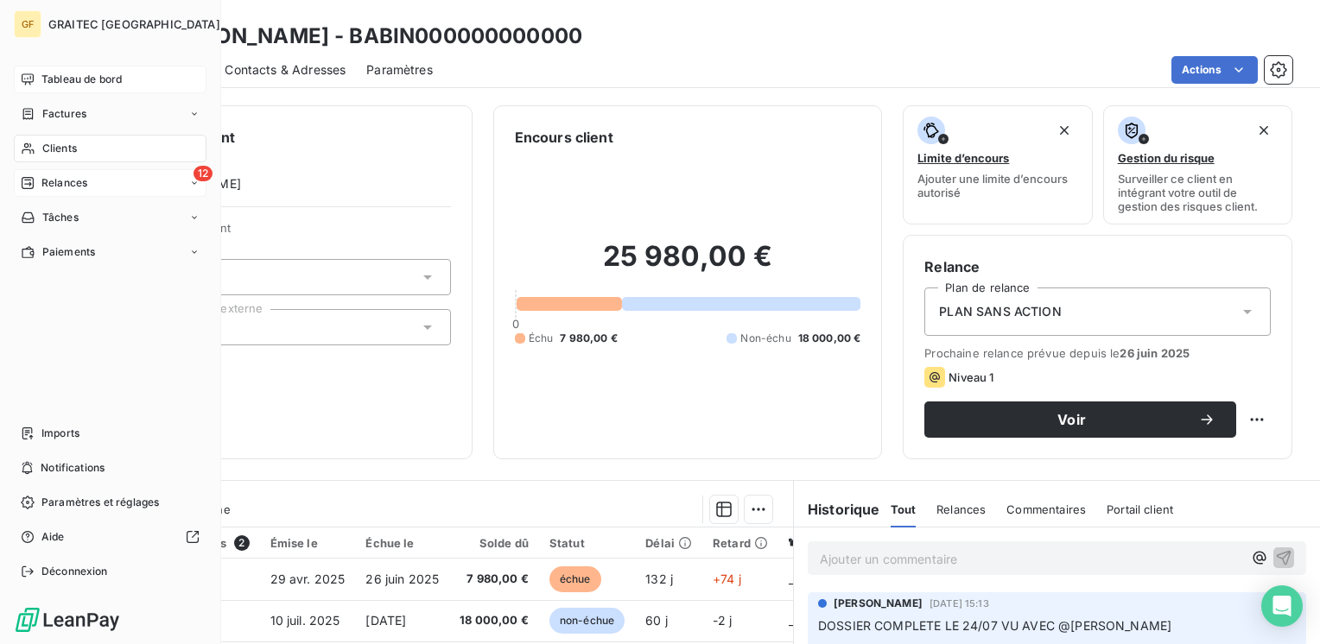
click at [38, 178] on div "Relances" at bounding box center [54, 183] width 67 height 16
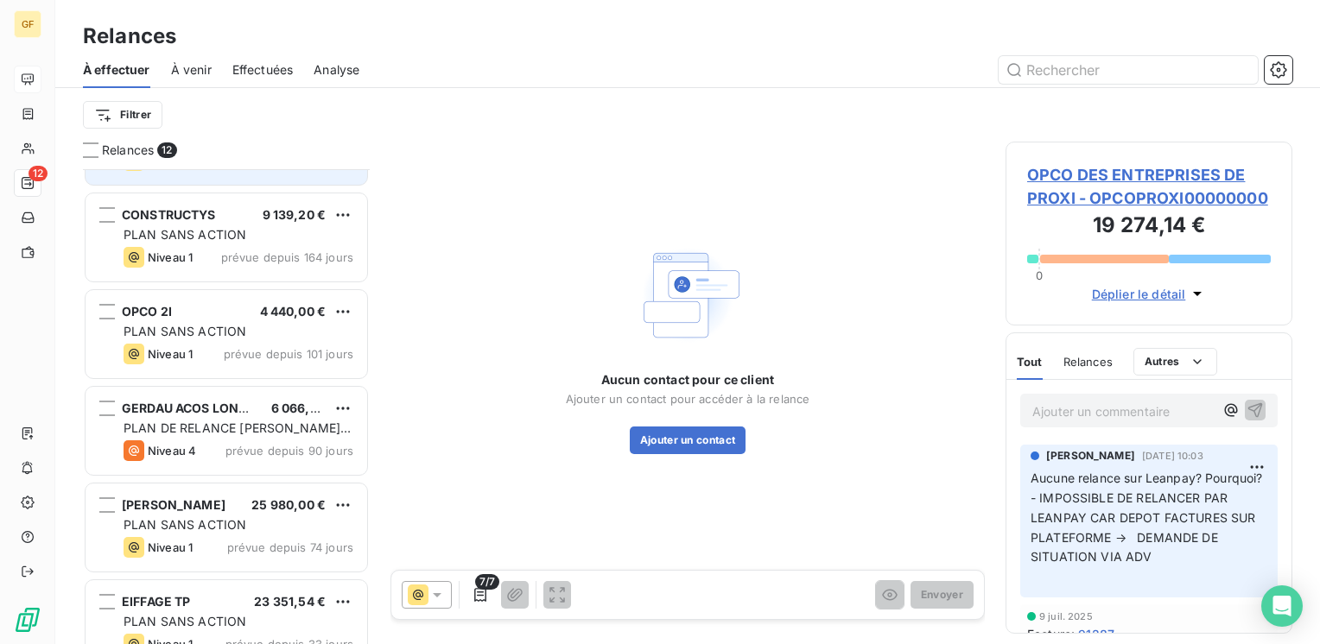
scroll to position [259, 0]
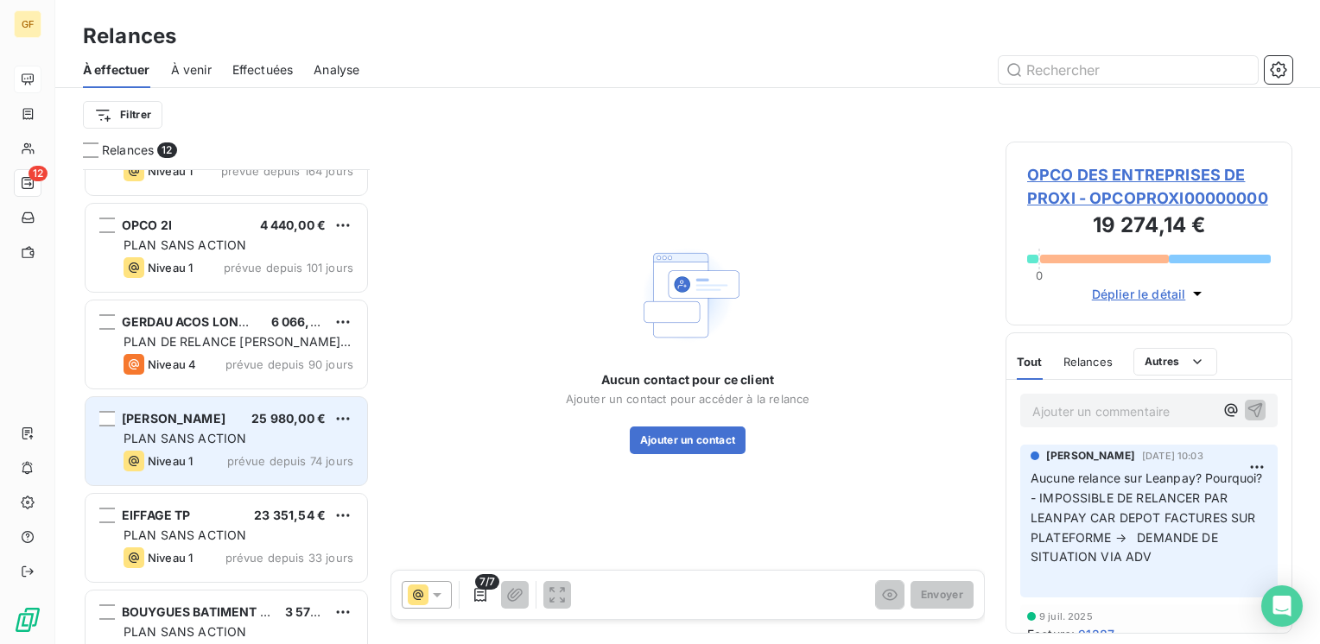
click at [244, 413] on div "BABIN DIVNA 25 980,00 €" at bounding box center [239, 419] width 230 height 16
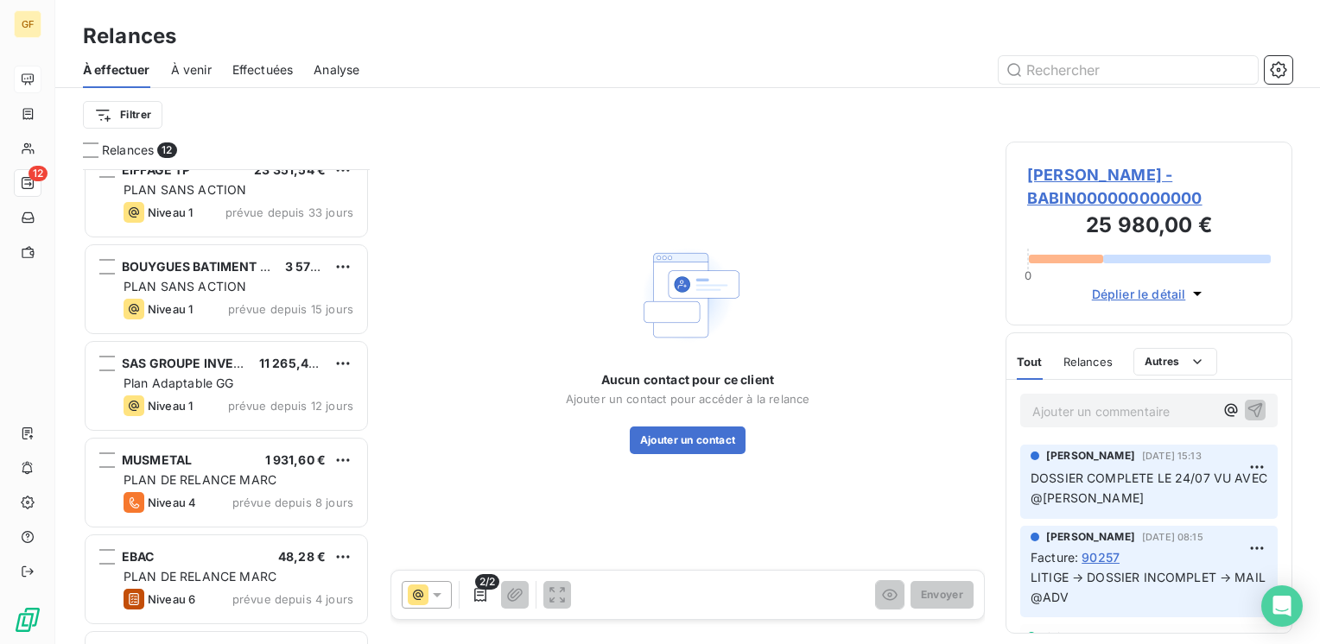
scroll to position [686, 0]
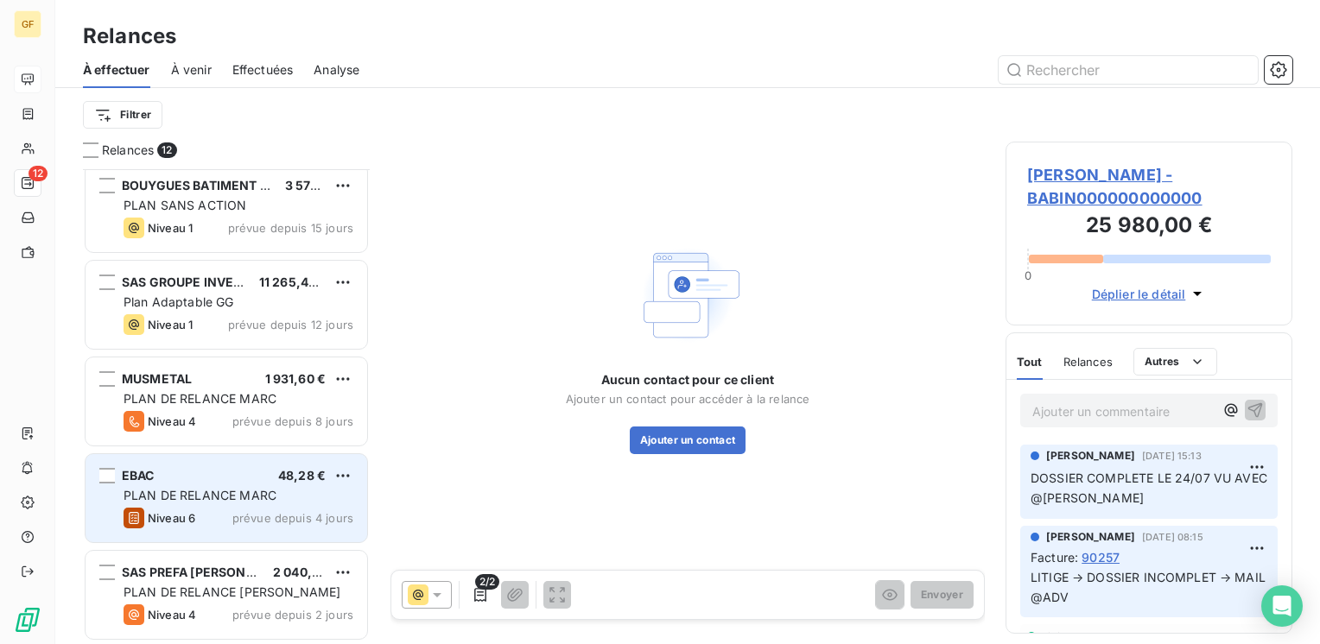
click at [219, 505] on div "EBAC 48,28 € PLAN DE RELANCE MARC Niveau 6 prévue depuis 4 jours" at bounding box center [227, 498] width 282 height 88
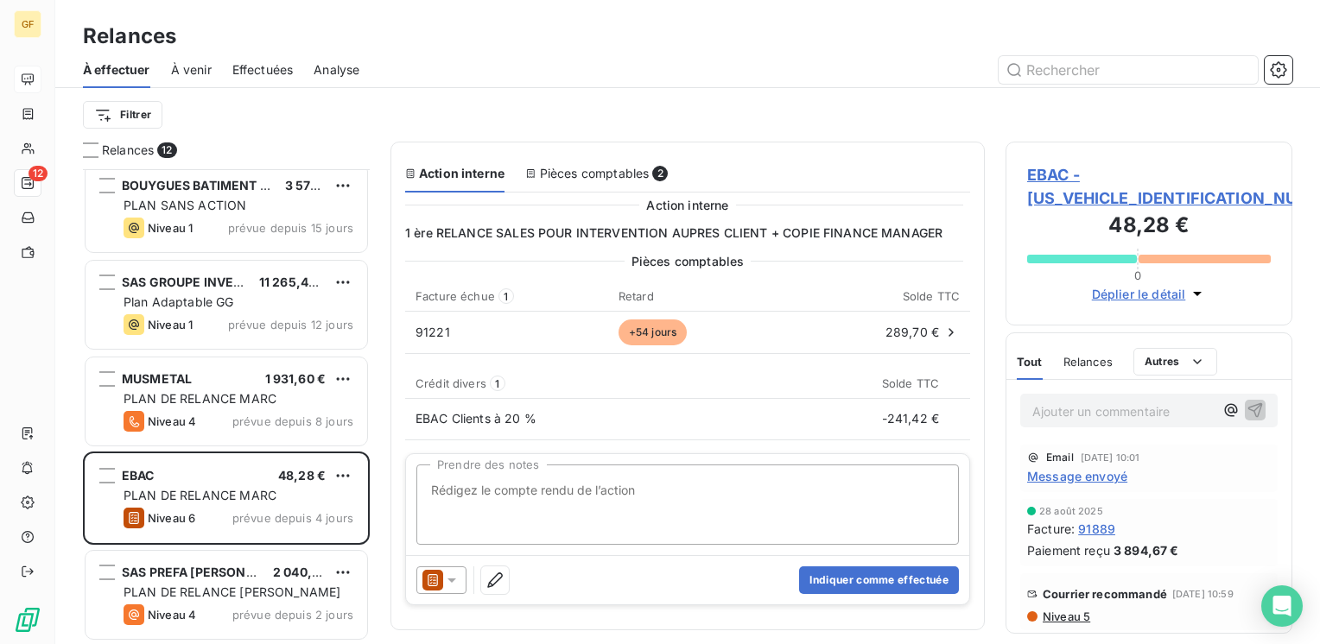
click at [1089, 520] on span "91889" at bounding box center [1096, 529] width 37 height 18
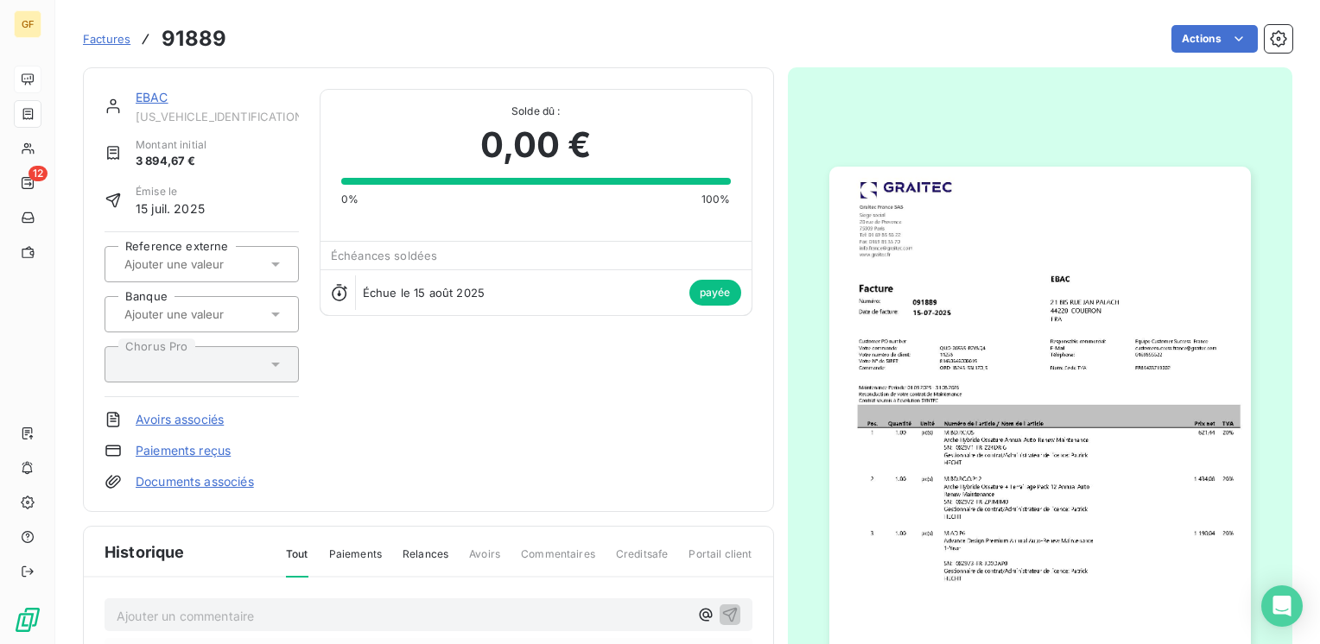
click at [153, 94] on link "EBAC" at bounding box center [152, 97] width 33 height 15
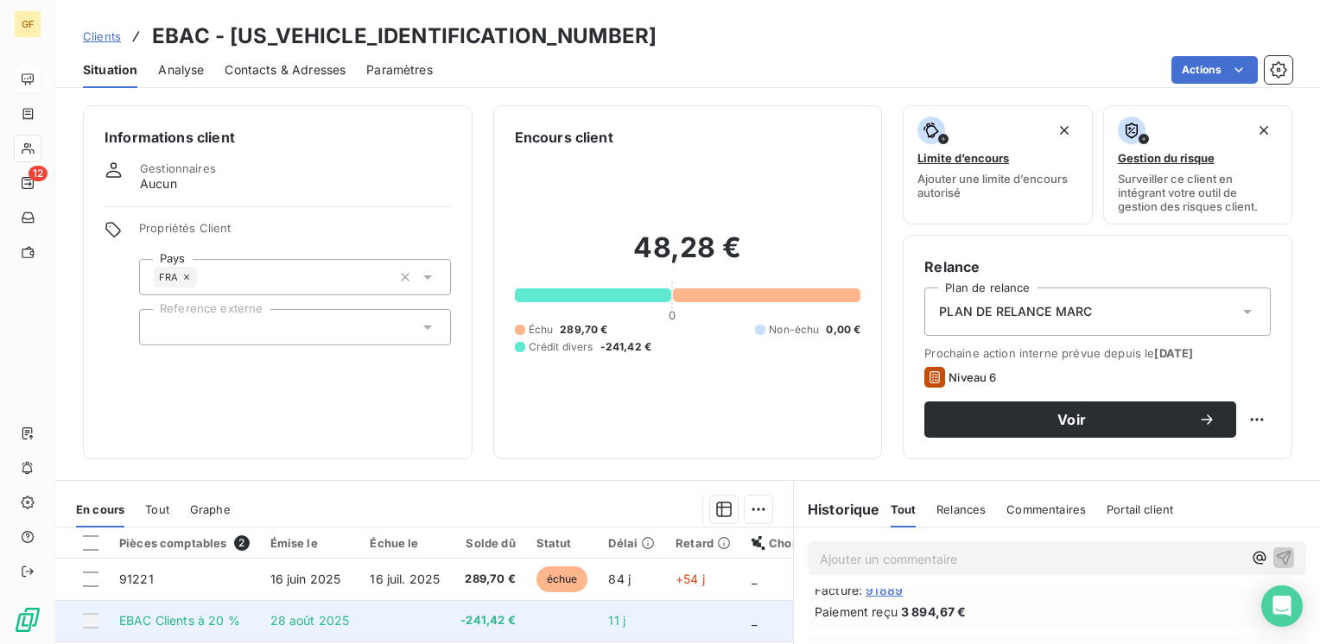
scroll to position [86, 0]
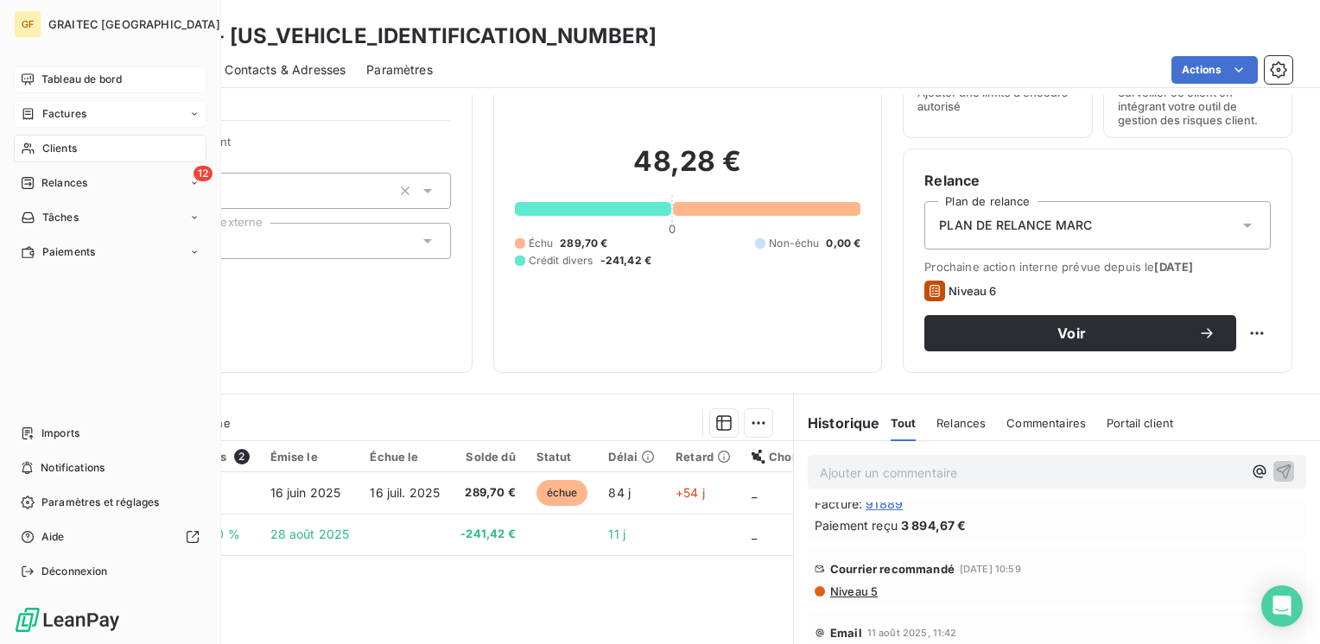
click at [73, 111] on span "Factures" at bounding box center [64, 114] width 44 height 16
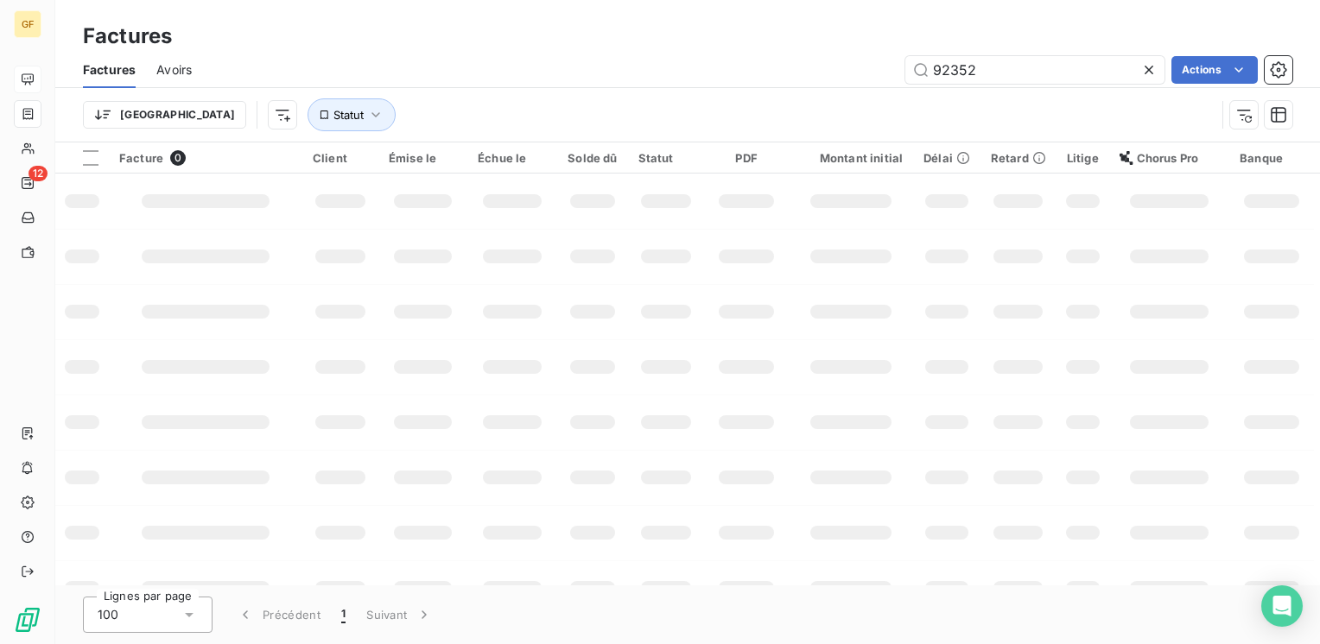
drag, startPoint x: 1000, startPoint y: 73, endPoint x: 893, endPoint y: 71, distance: 107.1
click at [887, 79] on div "92352 Actions" at bounding box center [752, 70] width 1080 height 28
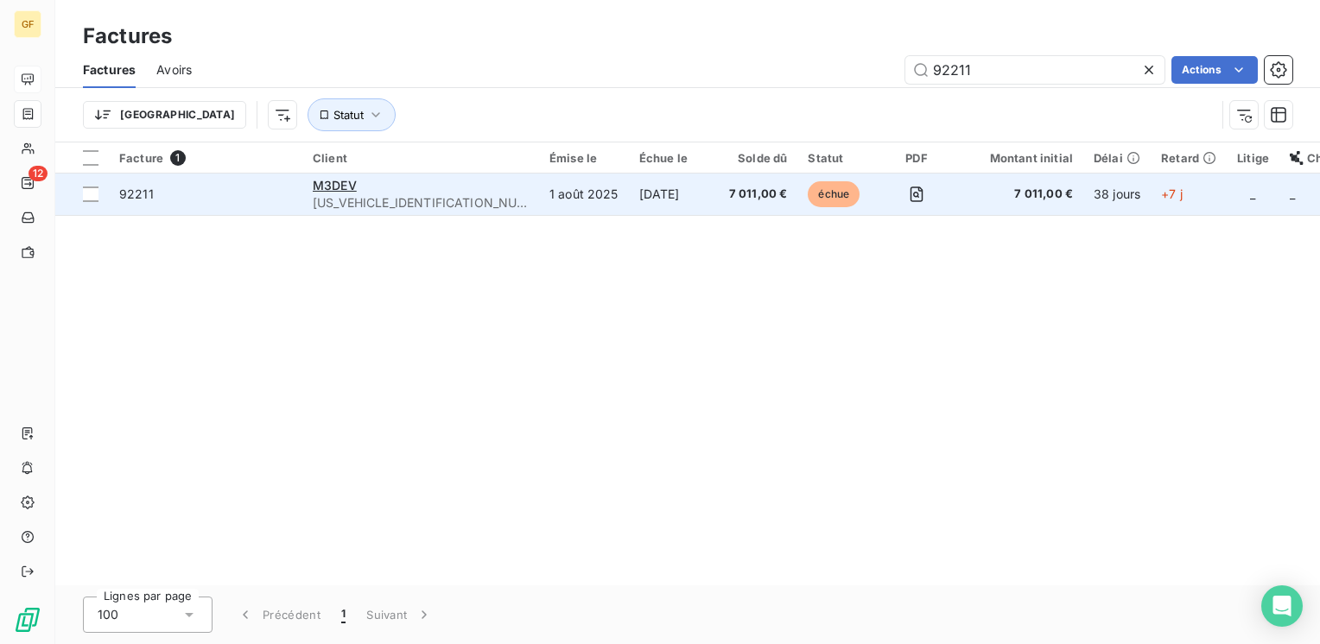
type input "92211"
click at [371, 182] on div "M3DEV" at bounding box center [421, 185] width 216 height 17
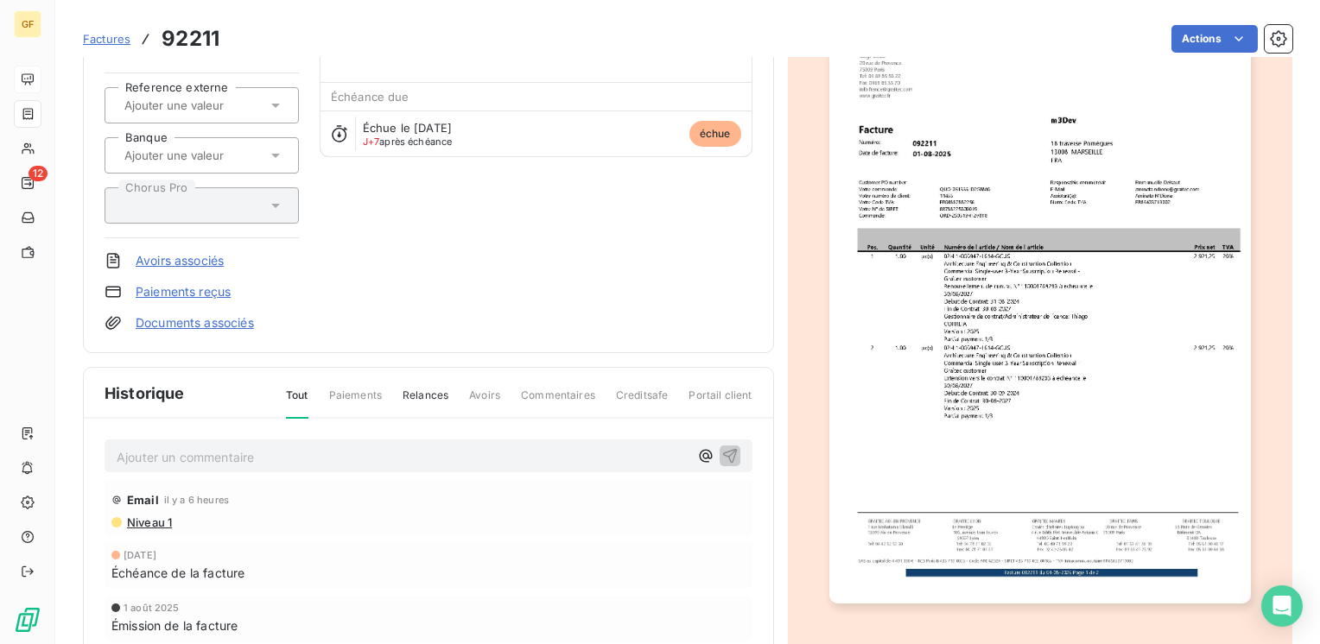
scroll to position [310, 0]
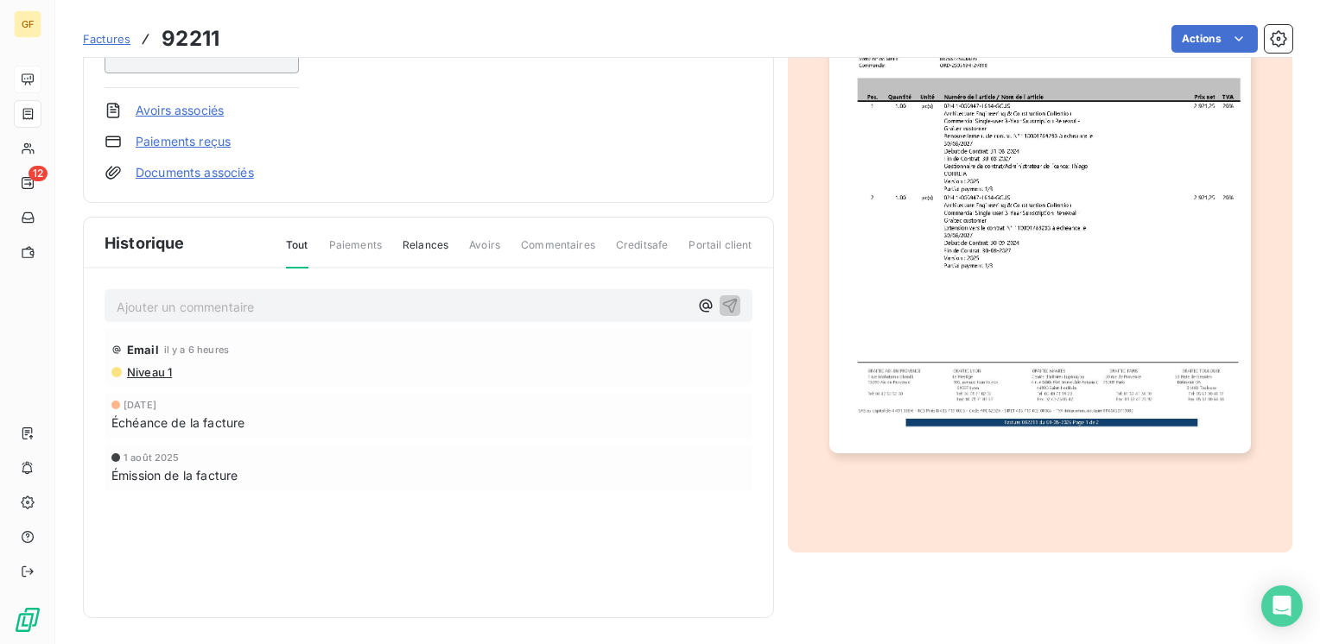
click at [135, 308] on p "Ajouter un commentaire ﻿" at bounding box center [403, 307] width 572 height 22
click at [722, 300] on icon "button" at bounding box center [729, 304] width 17 height 17
